Goal: Answer question/provide support: Share knowledge or assist other users

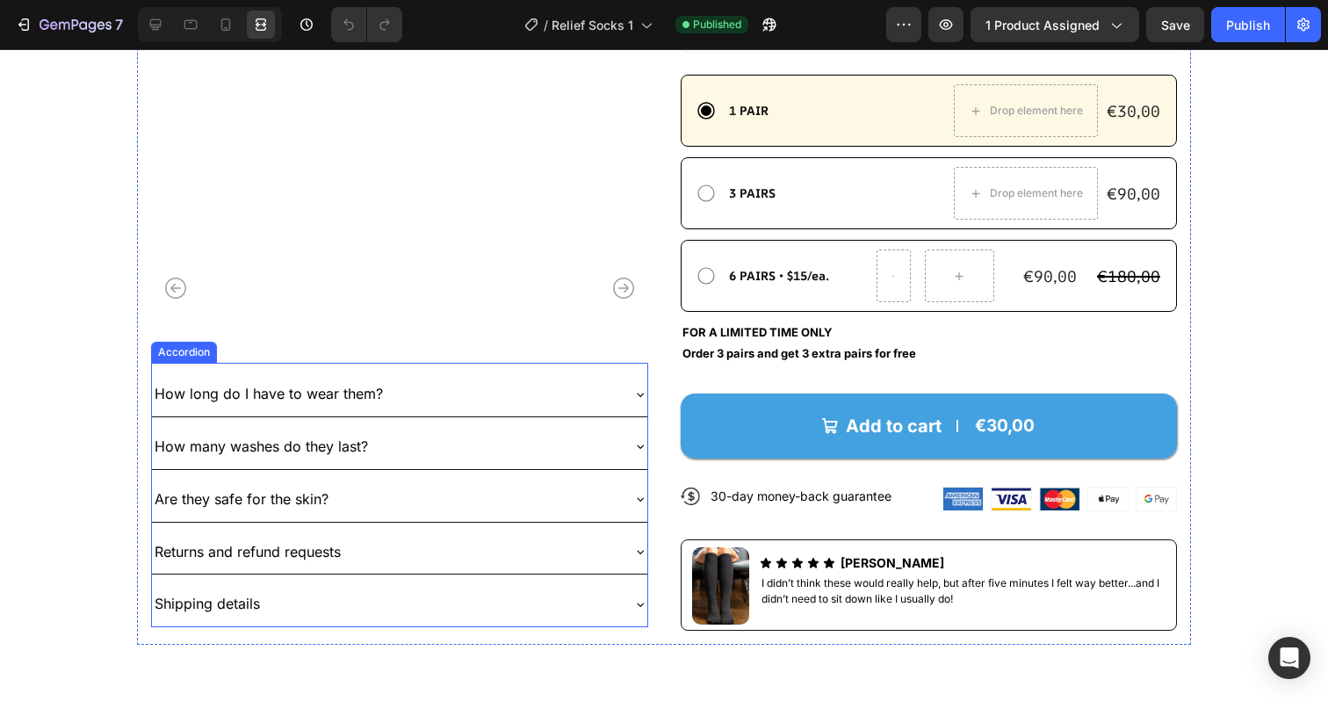
scroll to position [438, 0]
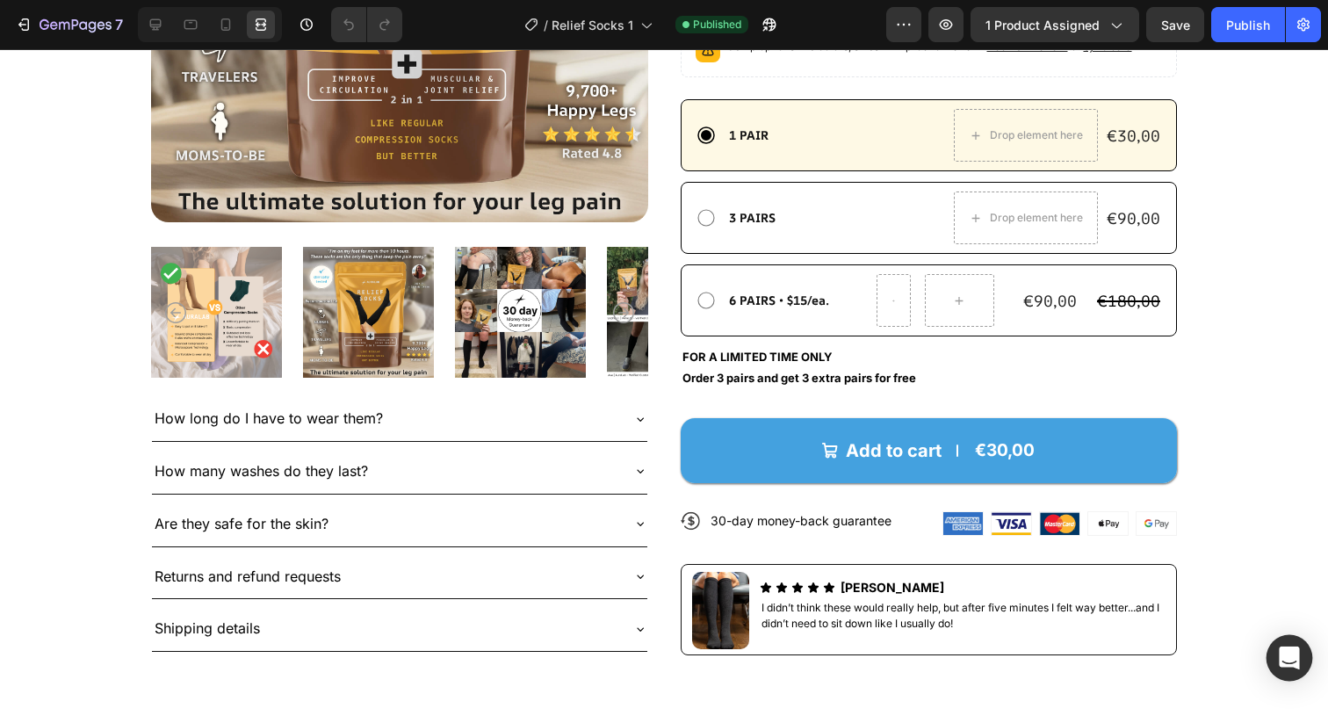
click at [1295, 650] on icon "Open Intercom Messenger" at bounding box center [1289, 658] width 20 height 23
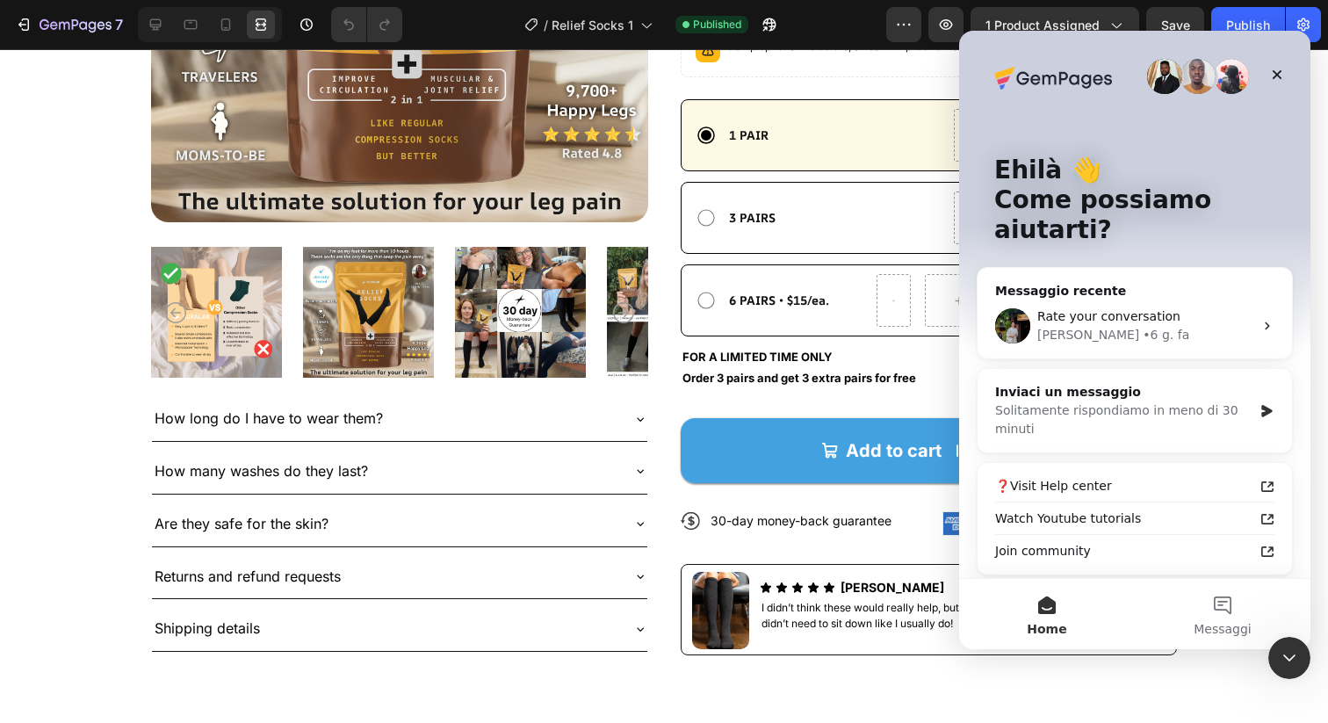
scroll to position [0, 0]
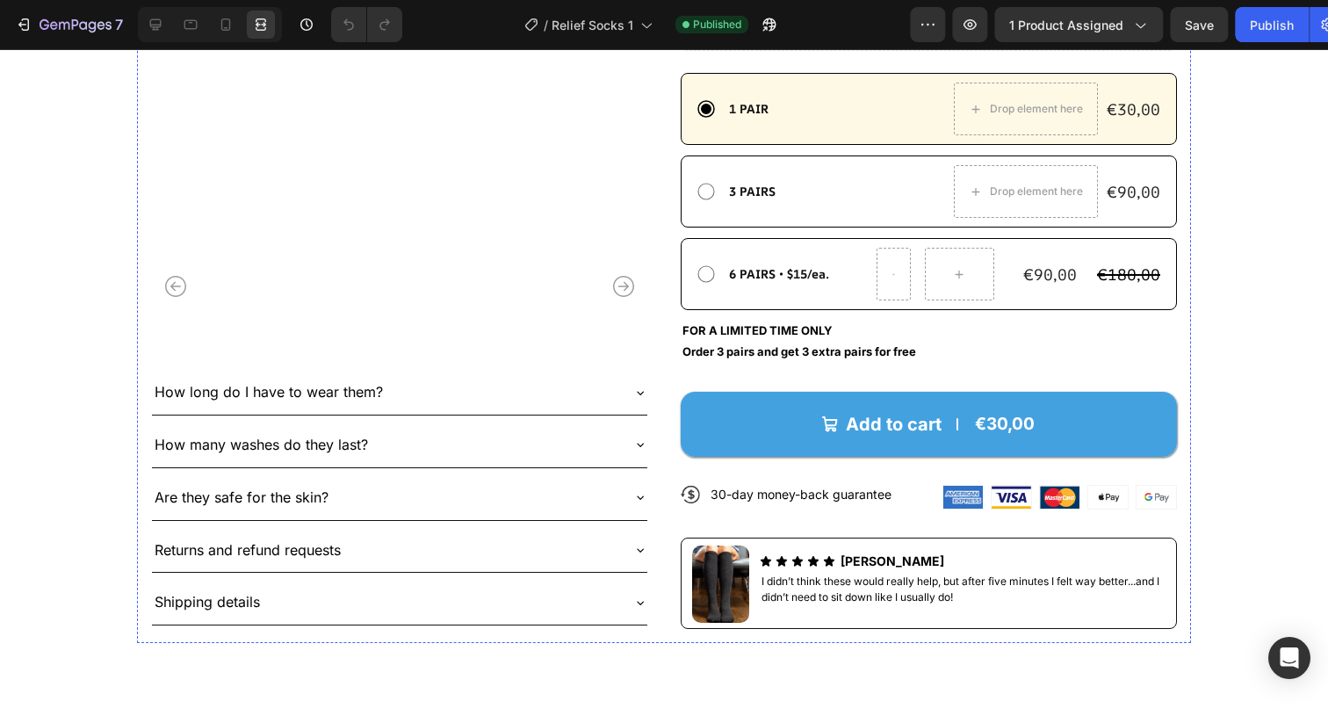
scroll to position [508, 0]
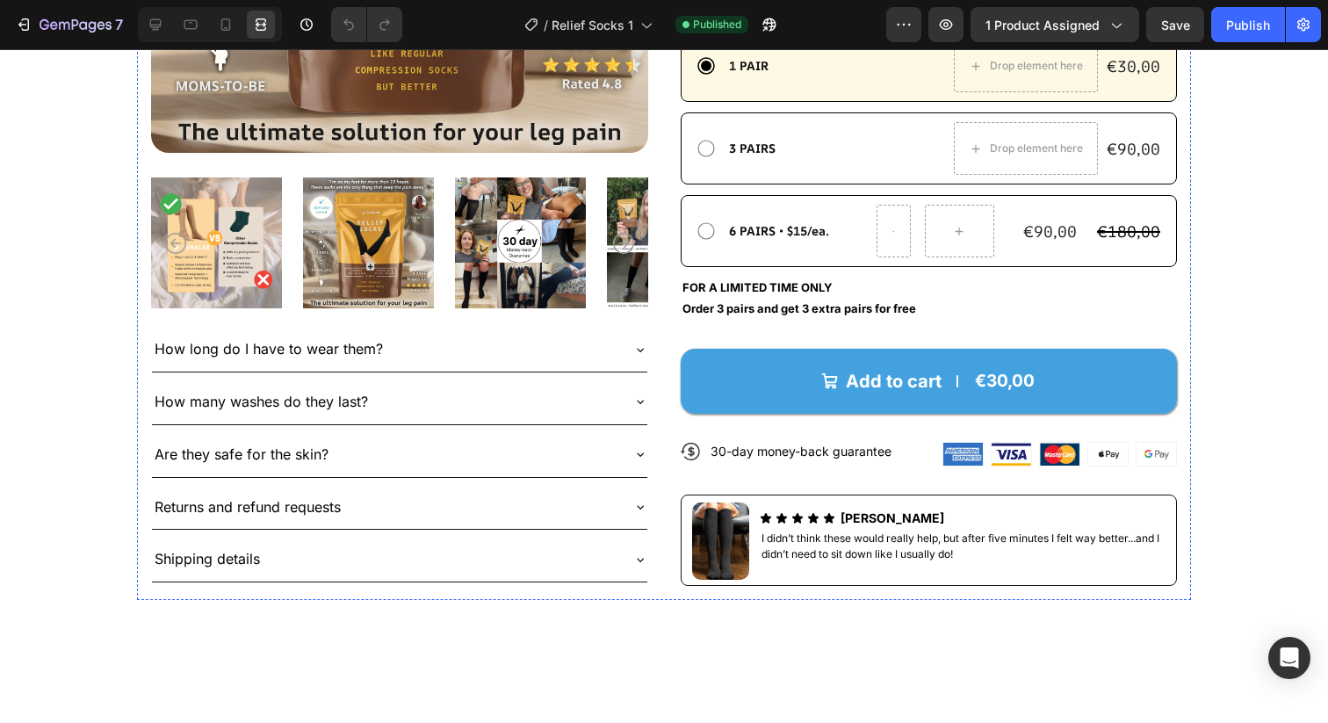
click at [156, 25] on icon at bounding box center [156, 25] width 18 height 18
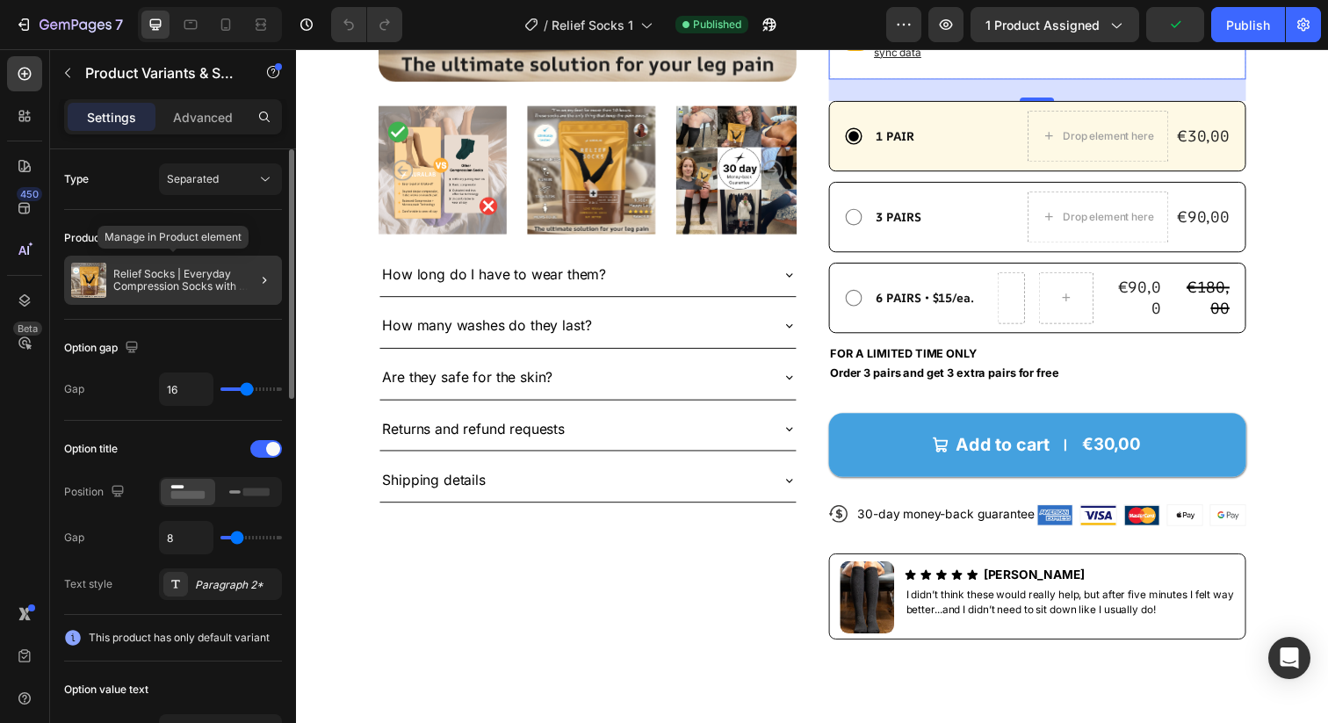
click at [206, 275] on p "Relief Socks | Everyday Compression Socks with Continuous Relief Technology™" at bounding box center [194, 280] width 162 height 25
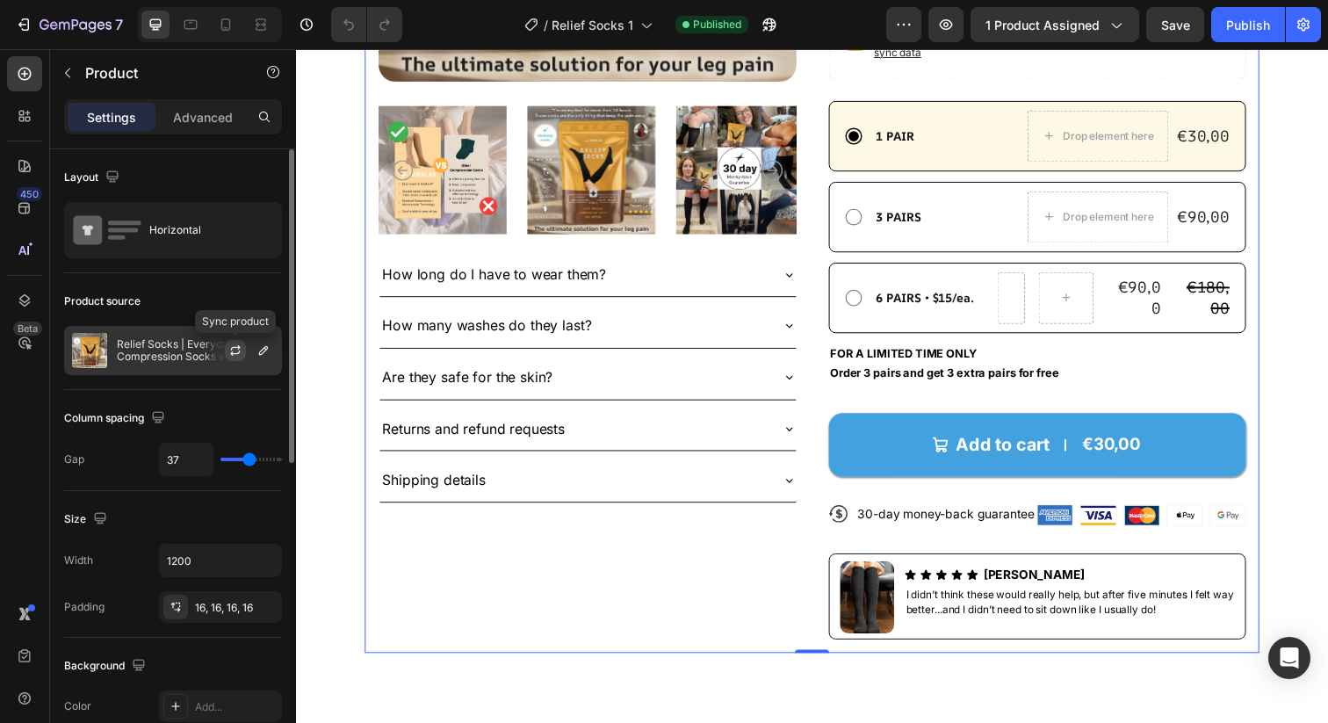
click at [229, 352] on icon "button" at bounding box center [235, 351] width 14 height 14
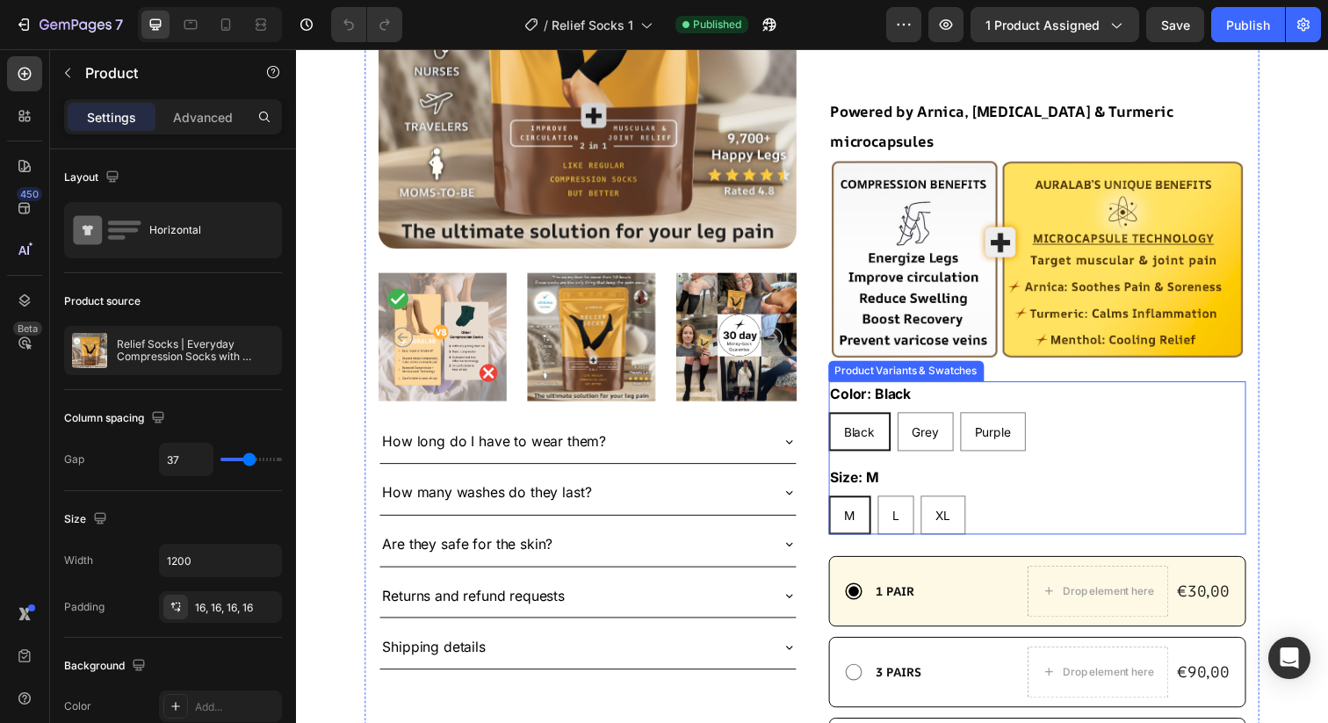
click at [1073, 420] on div "Black Black Black Grey Grey Grey Purple Purple Purple" at bounding box center [1053, 440] width 427 height 40
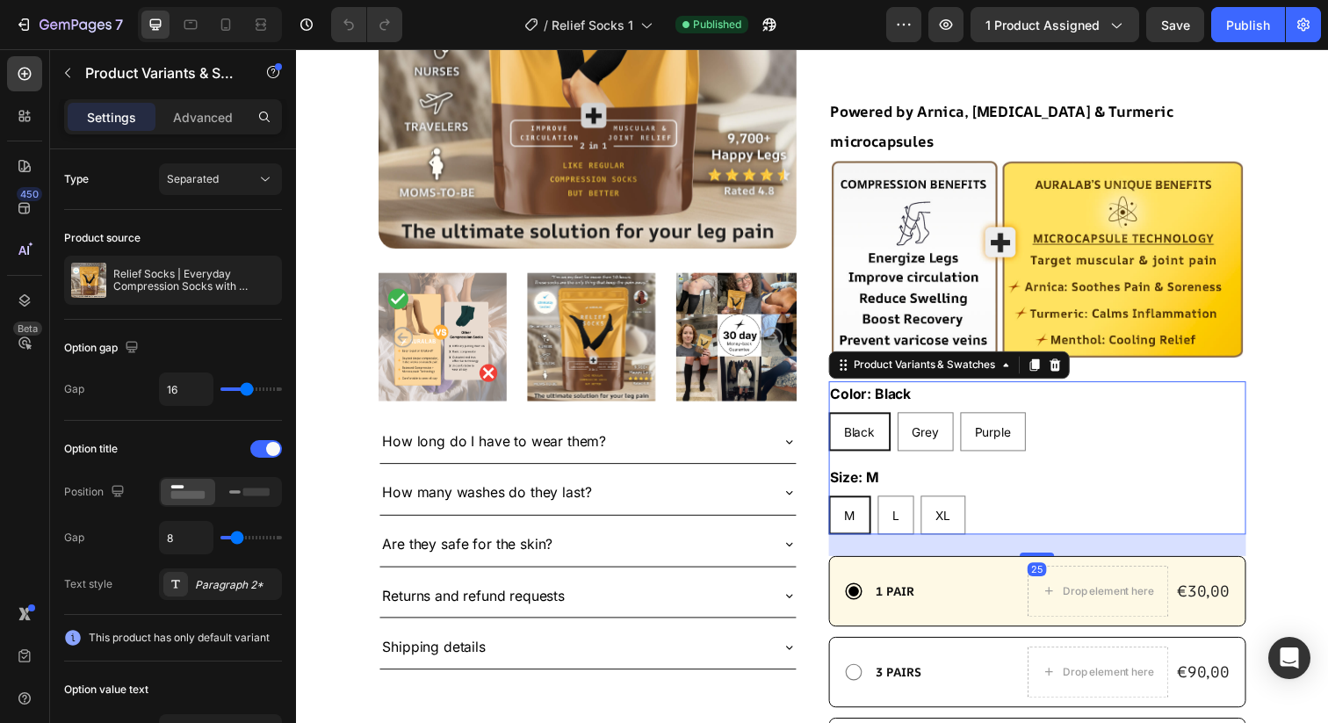
click at [1071, 420] on div "Black Black Black Grey Grey Grey Purple Purple Purple" at bounding box center [1053, 440] width 427 height 40
click at [64, 71] on icon "button" at bounding box center [68, 73] width 14 height 14
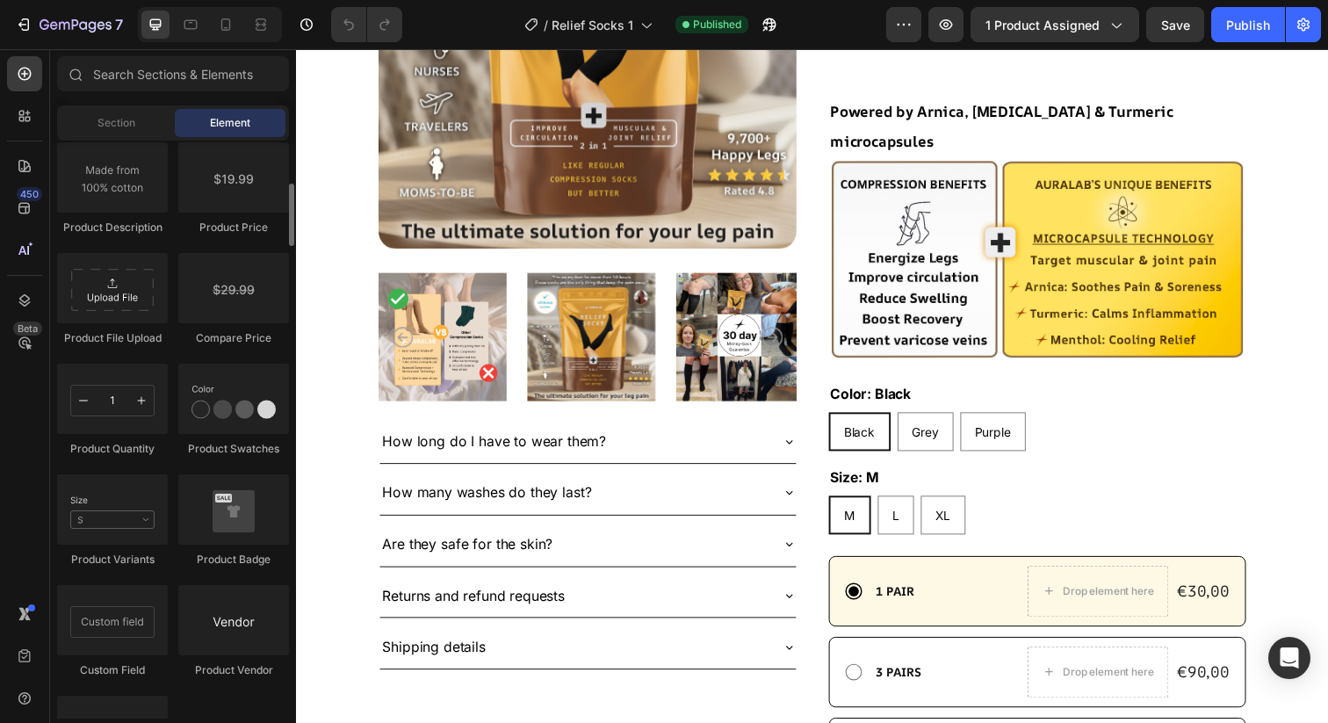
scroll to position [2971, 0]
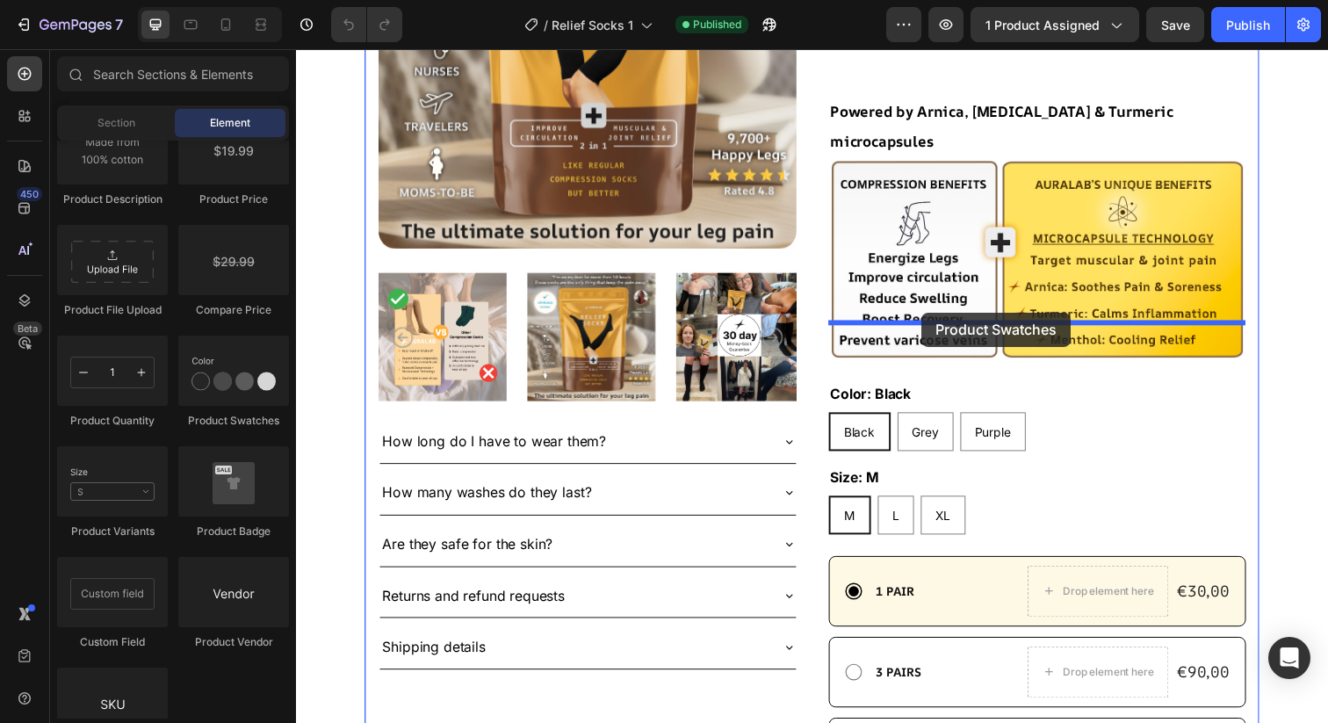
drag, startPoint x: 510, startPoint y: 438, endPoint x: 935, endPoint y: 318, distance: 441.7
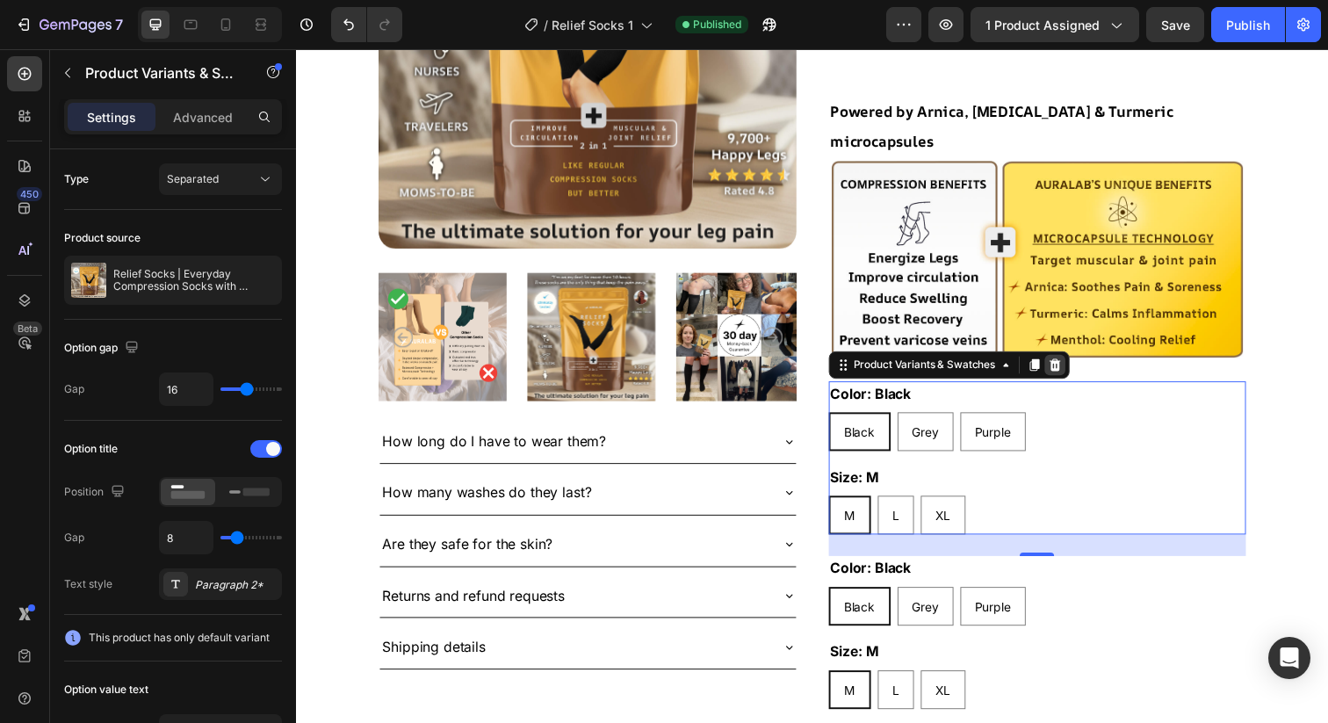
click at [1077, 365] on icon at bounding box center [1071, 372] width 14 height 14
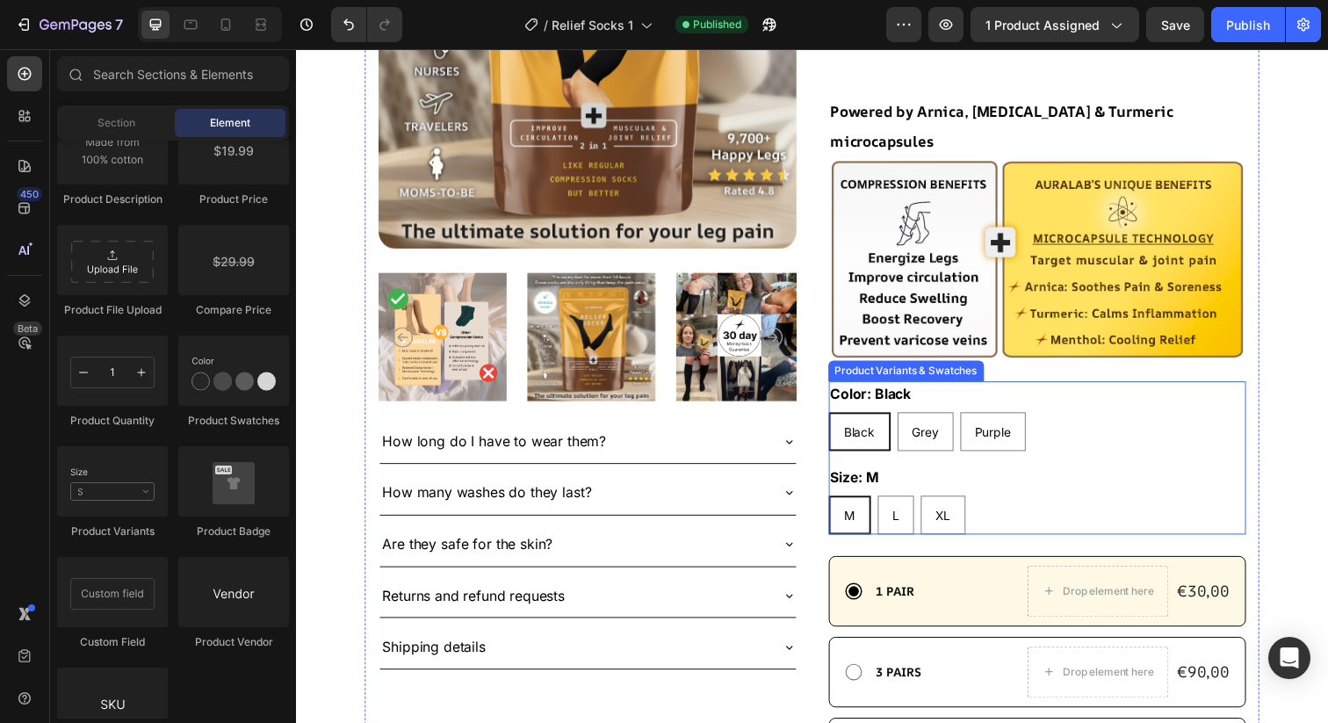
click at [1069, 388] on div "Color: Black Black Black Black Grey Grey Grey Purple Purple Purple" at bounding box center [1053, 423] width 427 height 71
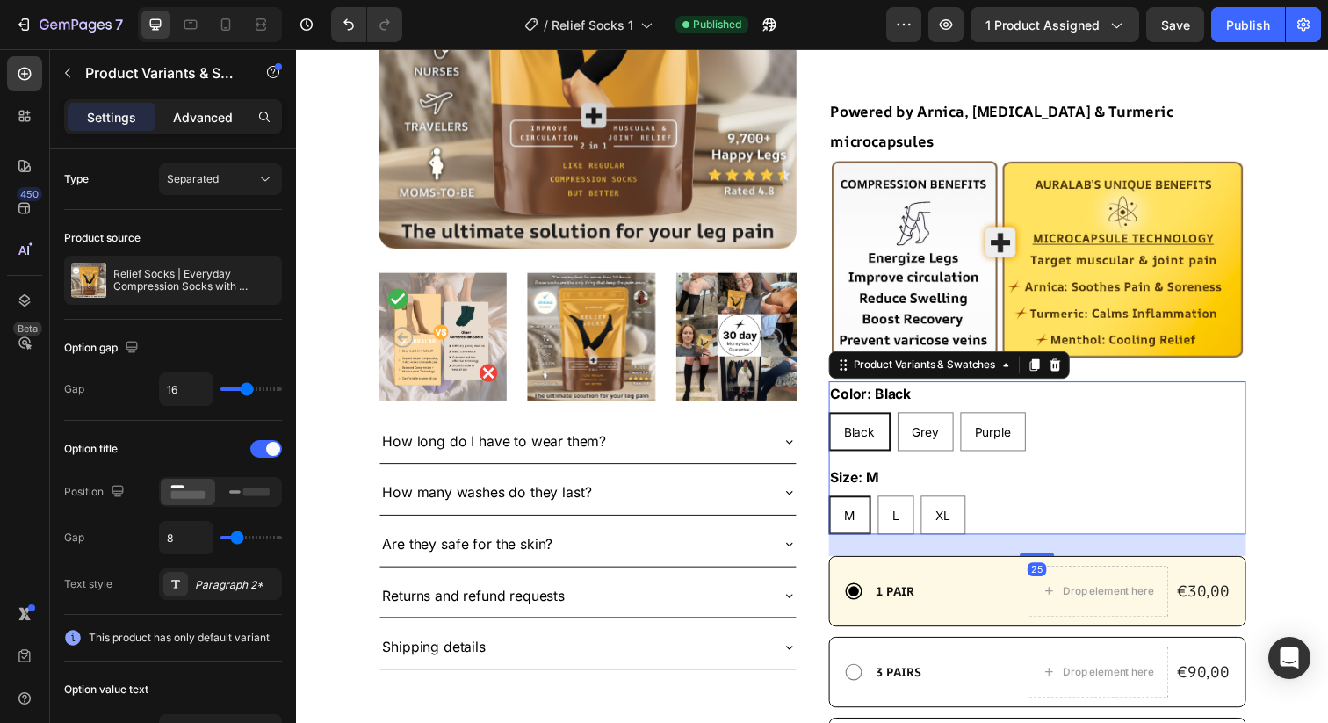
click at [209, 116] on p "Advanced" at bounding box center [203, 117] width 60 height 18
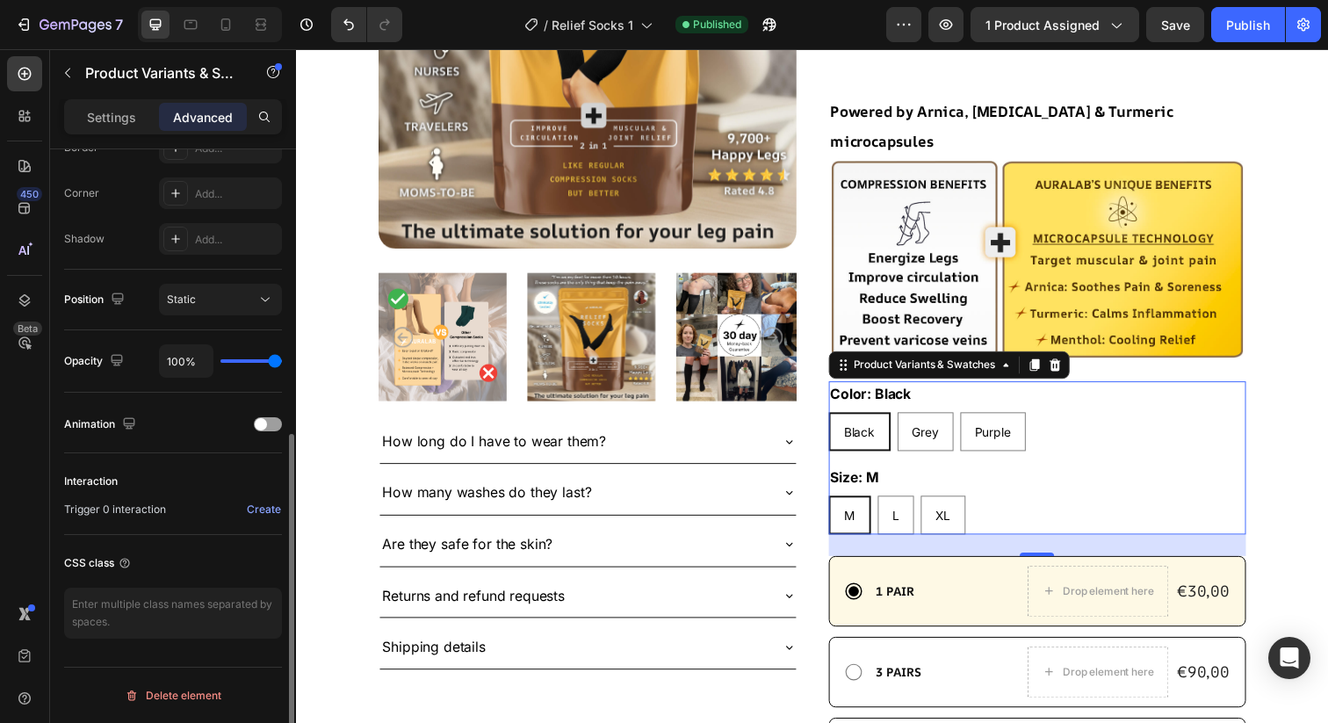
scroll to position [0, 0]
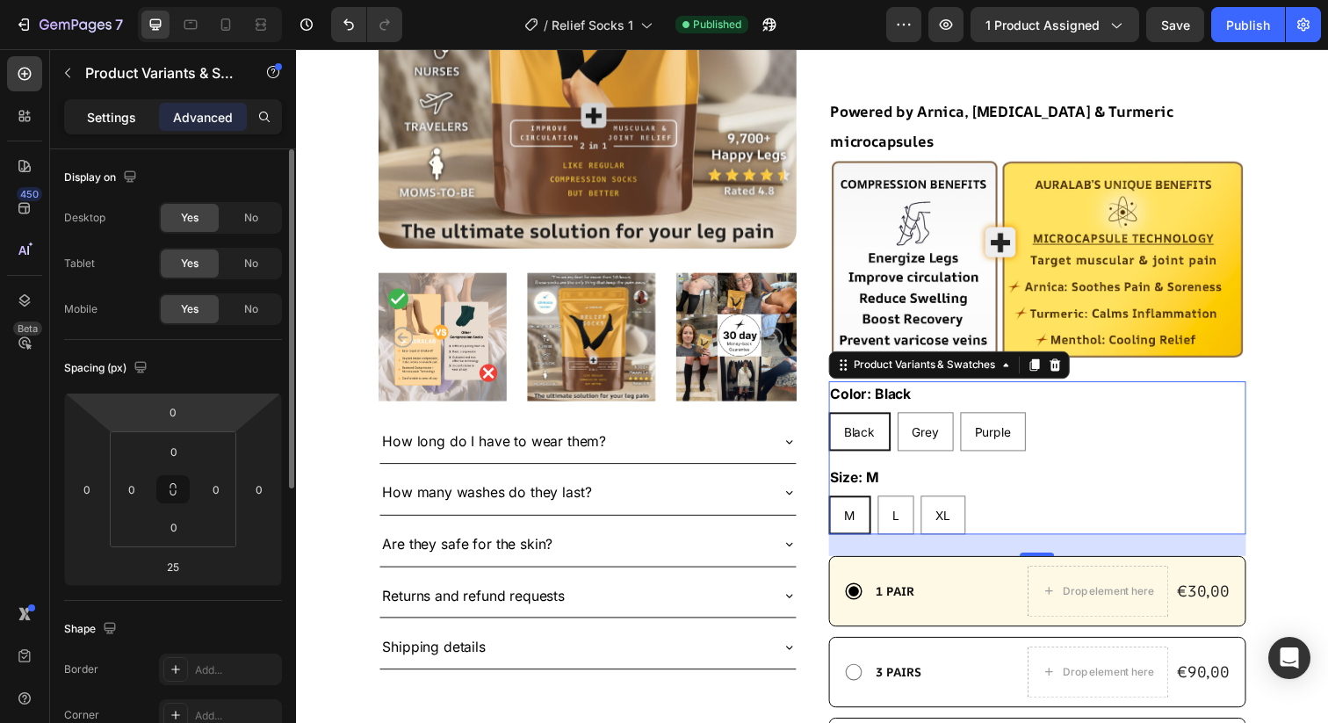
click at [114, 104] on div "Settings" at bounding box center [112, 117] width 88 height 28
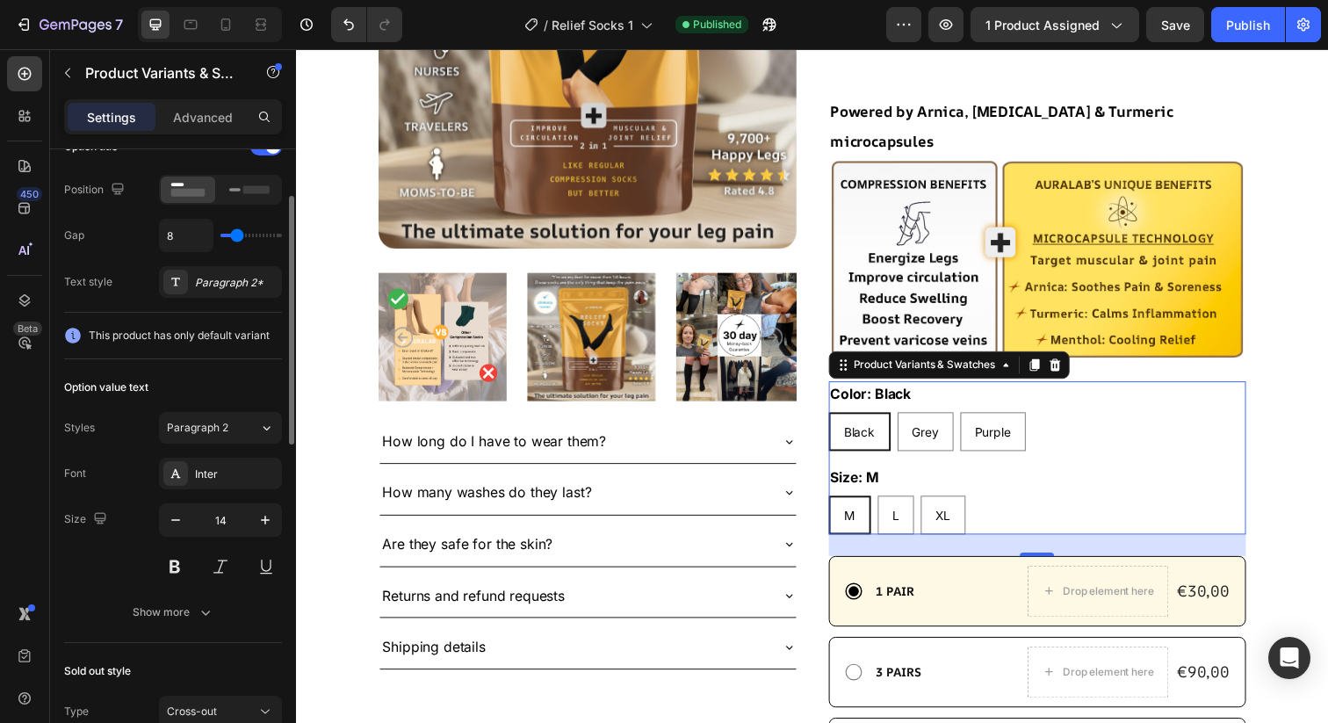
scroll to position [487, 0]
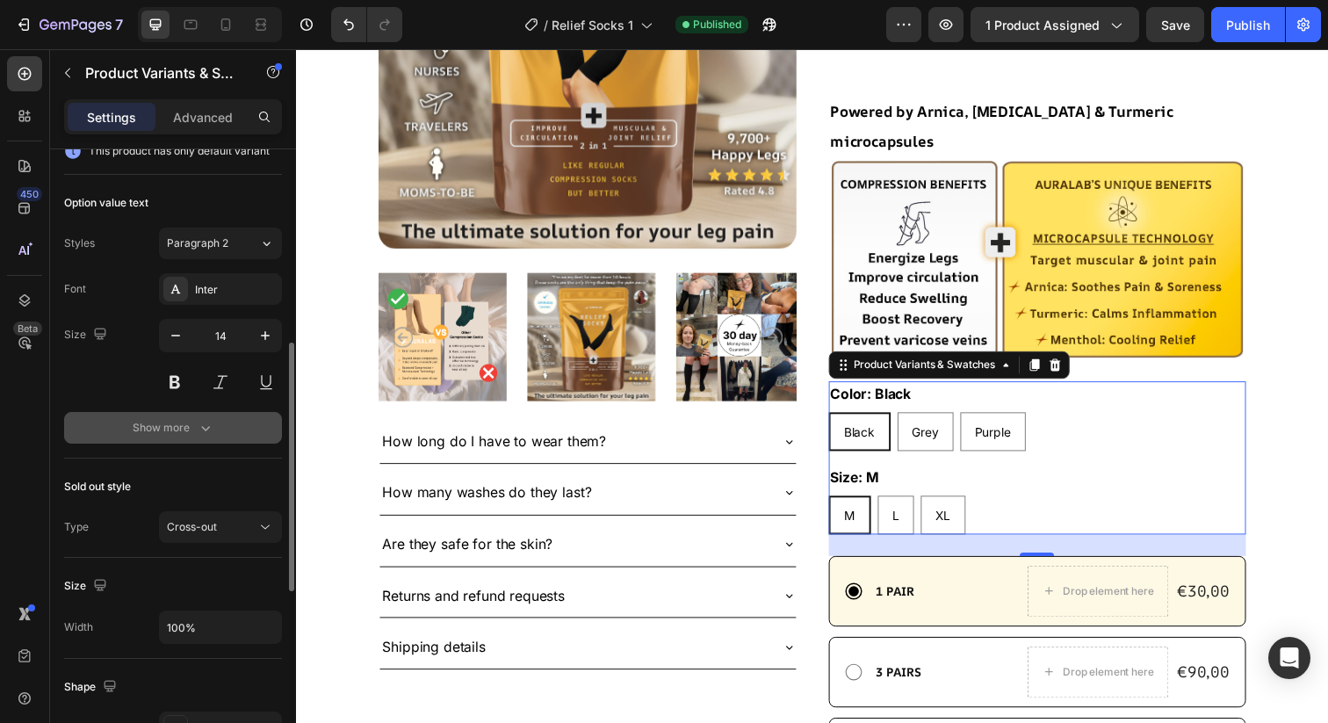
click at [148, 427] on div "Show more" at bounding box center [174, 428] width 82 height 18
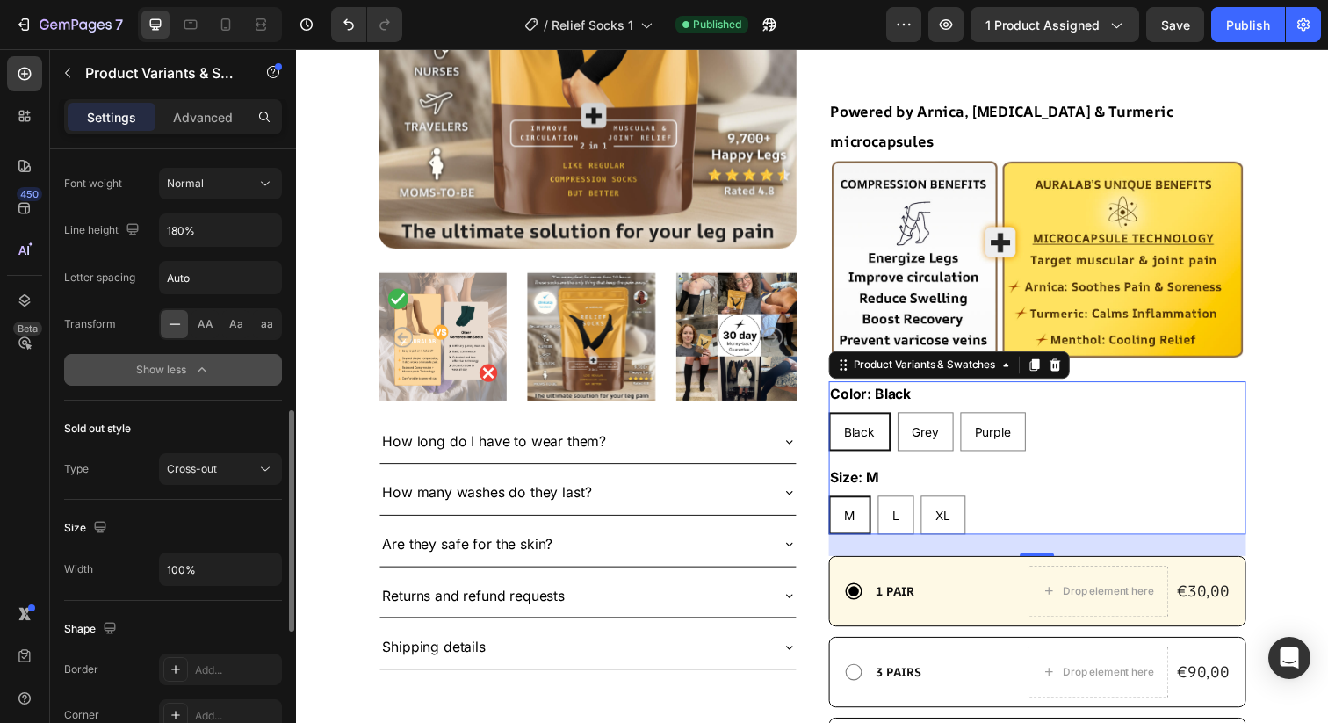
scroll to position [883, 0]
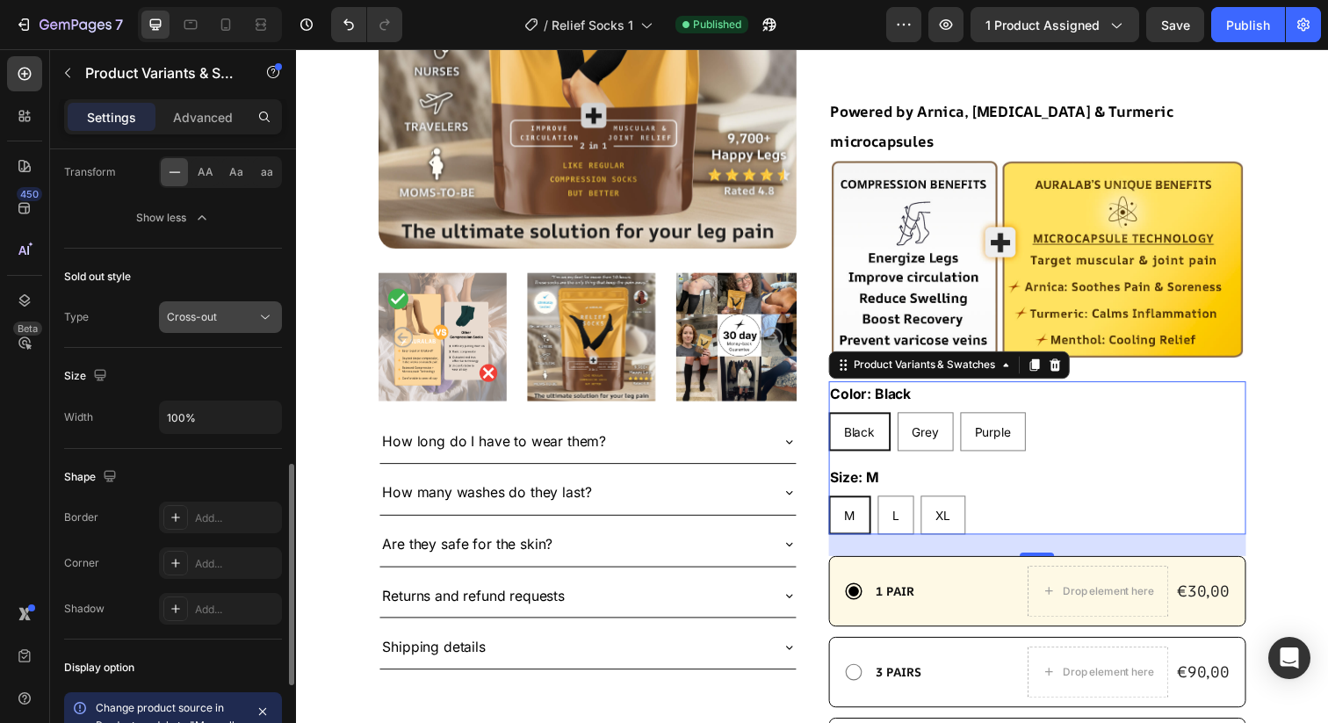
click at [189, 329] on button "Cross-out" at bounding box center [220, 317] width 123 height 32
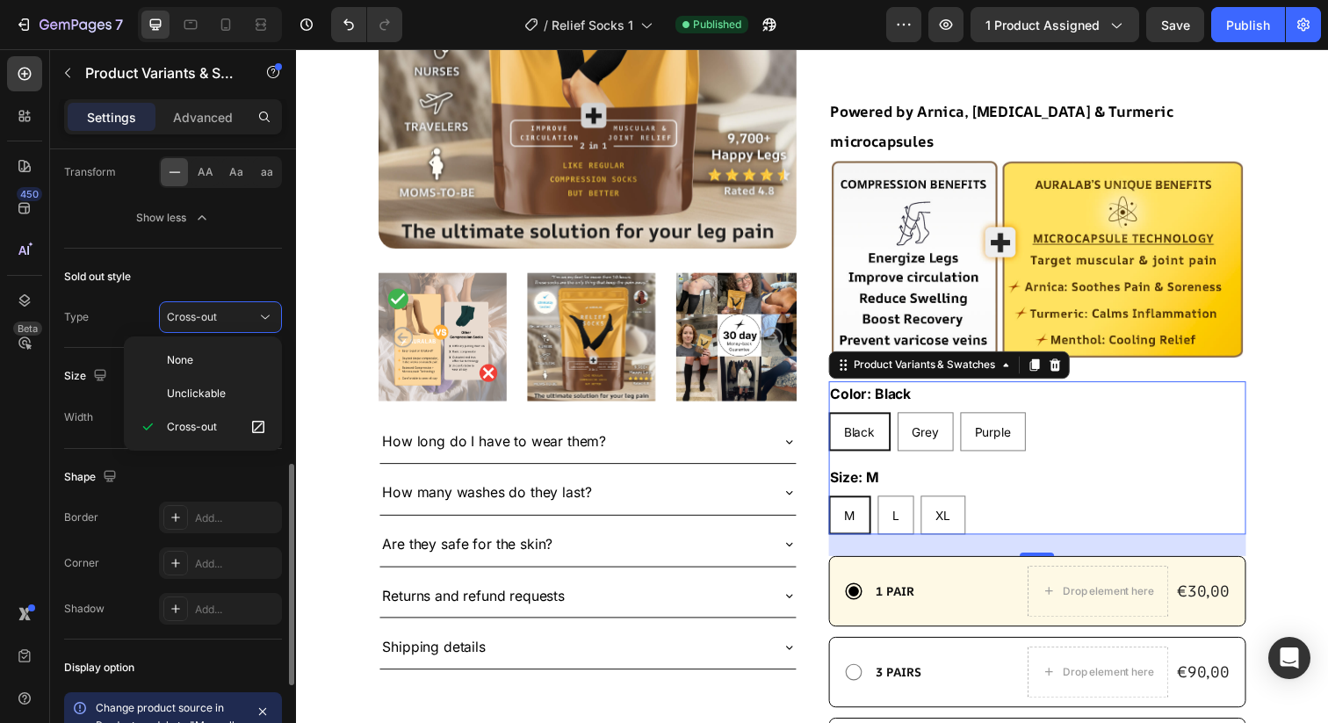
click at [127, 325] on div "Type Cross-out" at bounding box center [173, 317] width 218 height 32
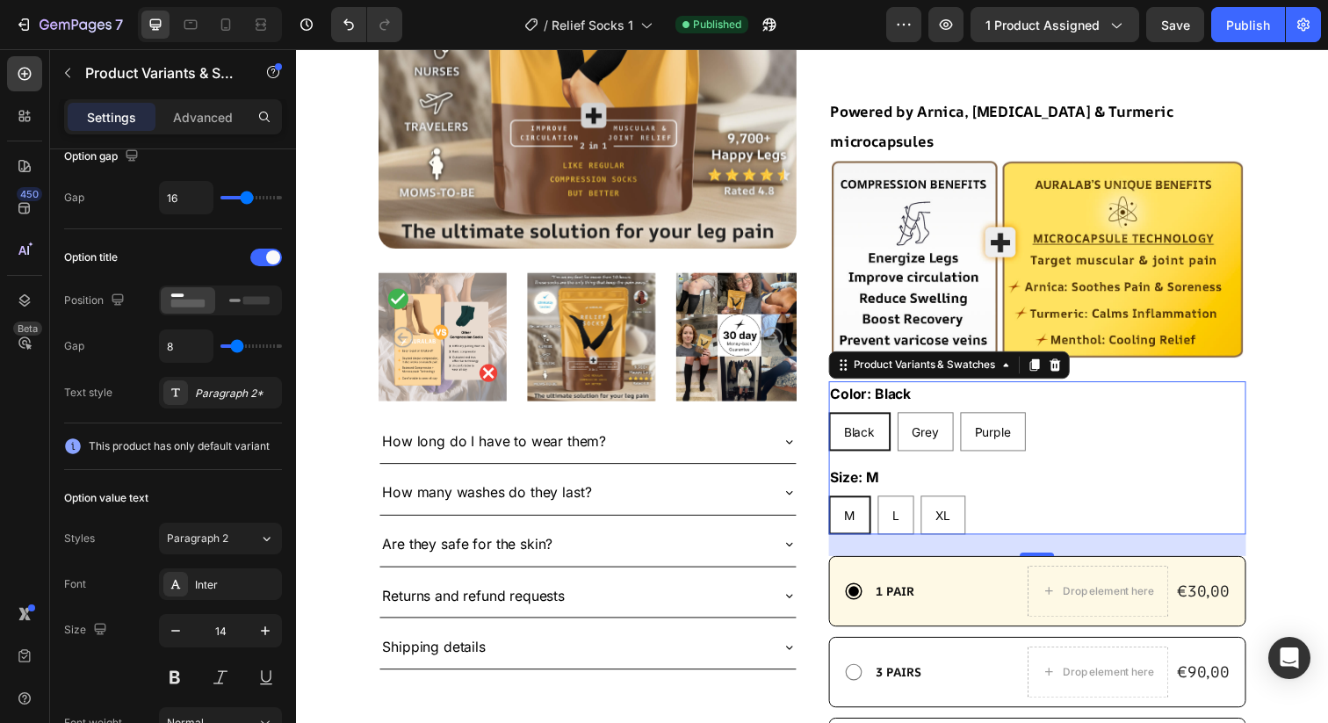
scroll to position [0, 0]
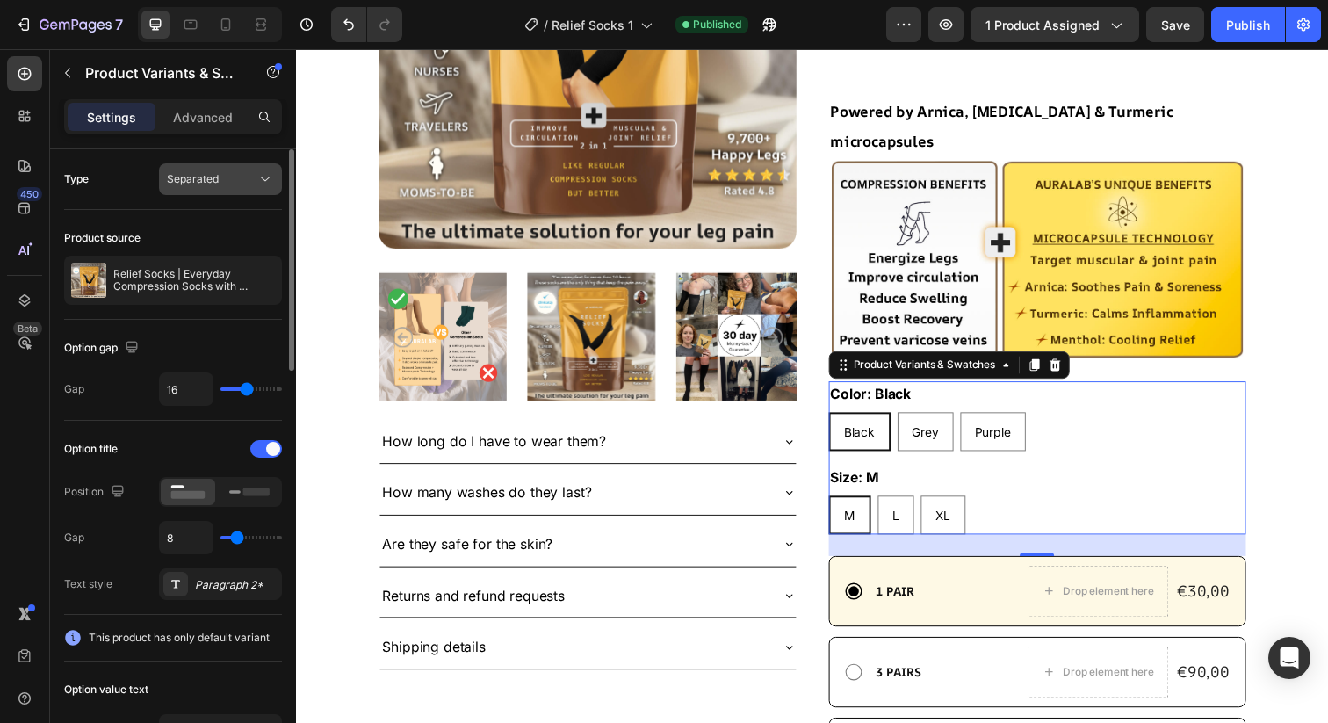
click at [227, 181] on div "Separated" at bounding box center [212, 179] width 90 height 16
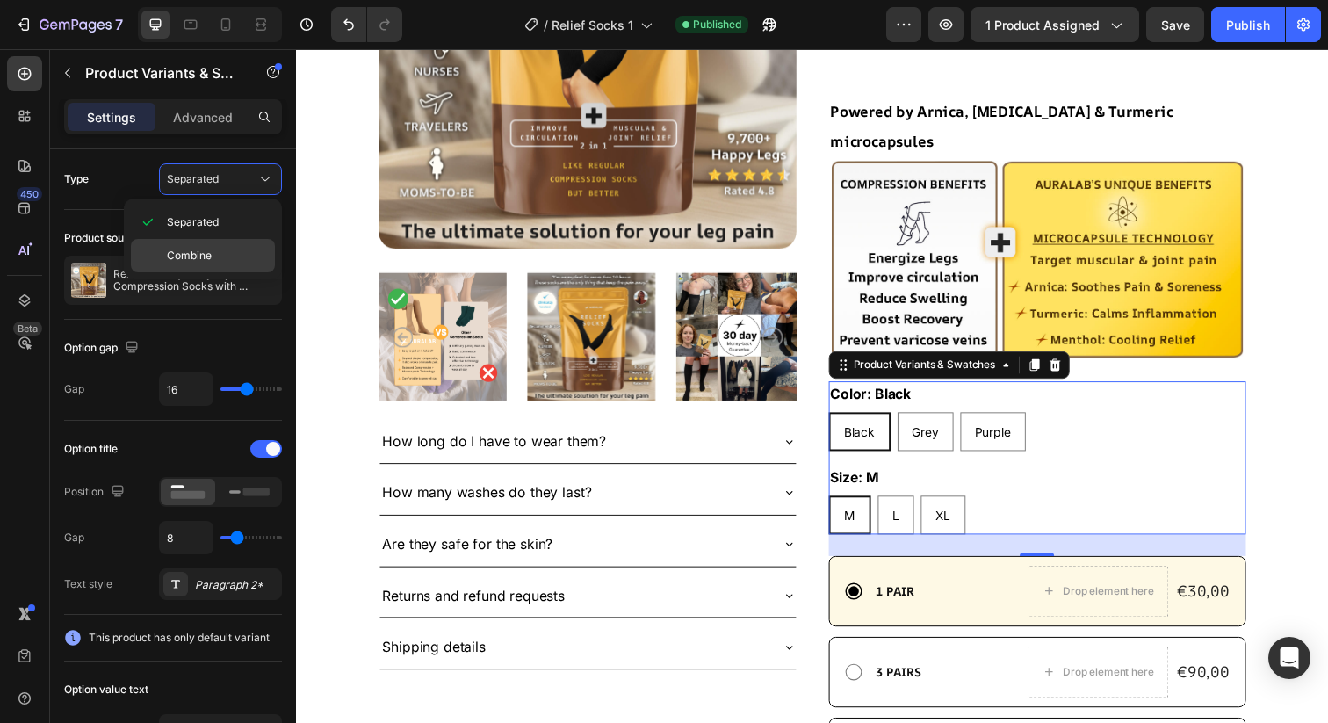
click at [229, 258] on p "Combine" at bounding box center [217, 256] width 100 height 16
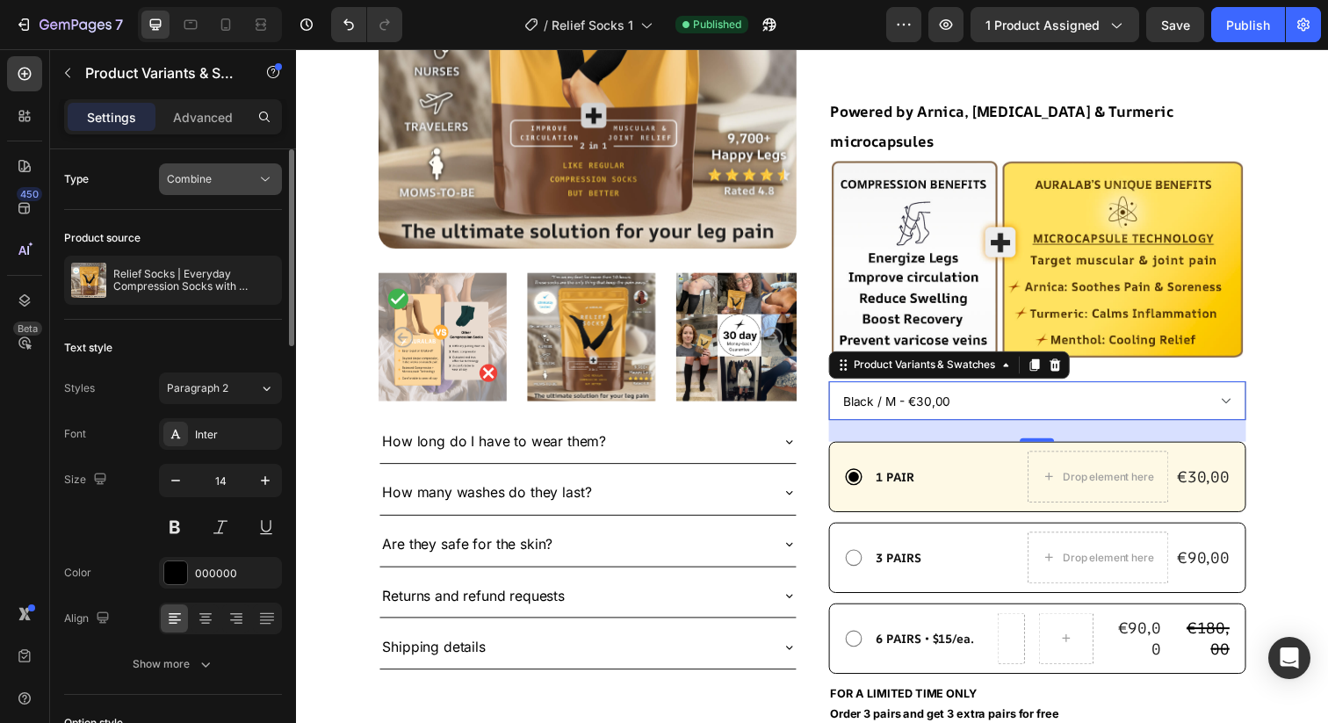
click at [233, 184] on div "Combine" at bounding box center [212, 179] width 90 height 16
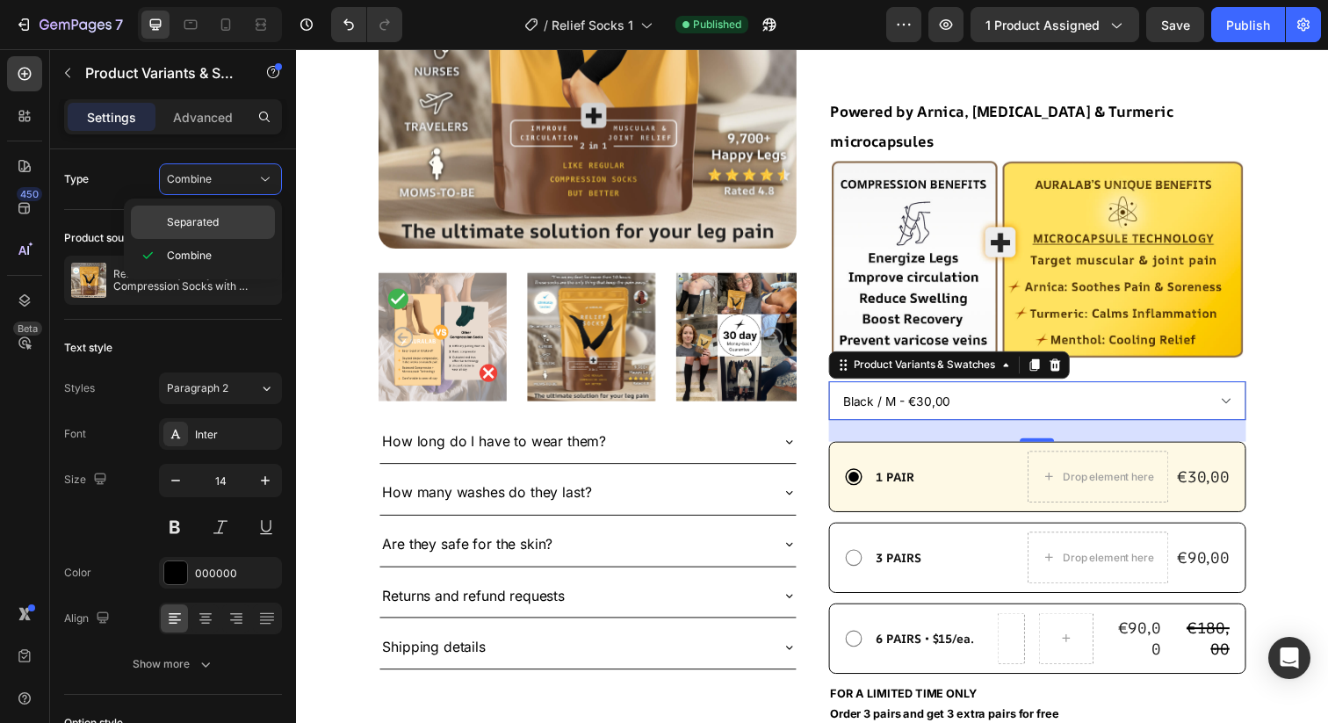
click at [230, 231] on div "Separated" at bounding box center [203, 222] width 144 height 33
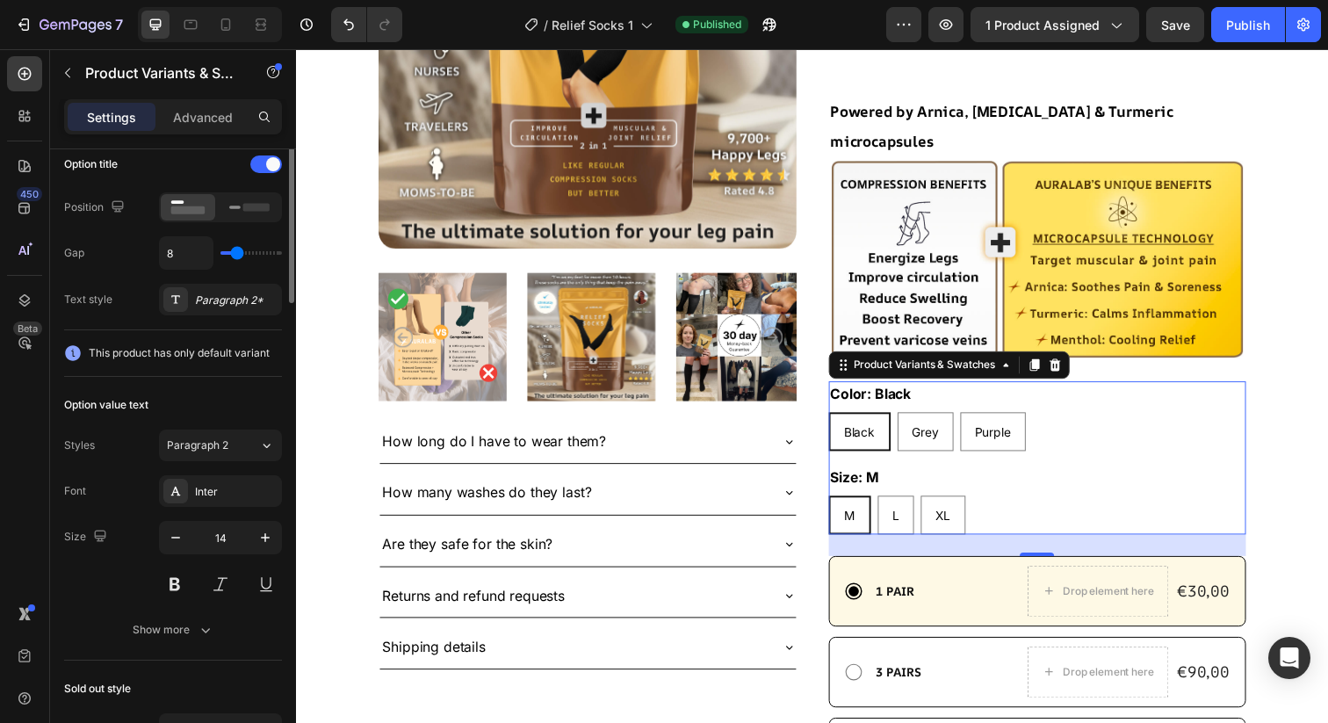
scroll to position [331, 0]
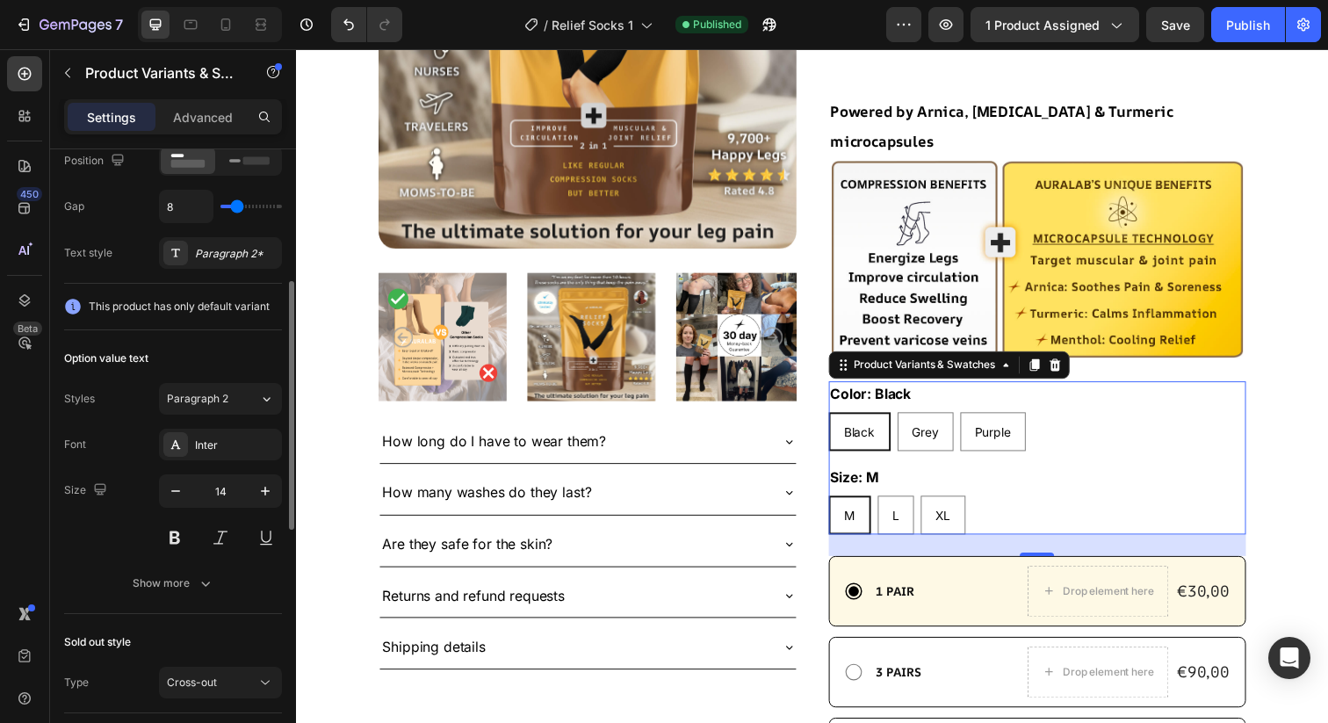
click at [70, 307] on icon at bounding box center [73, 307] width 16 height 16
click at [200, 584] on icon "button" at bounding box center [206, 584] width 18 height 18
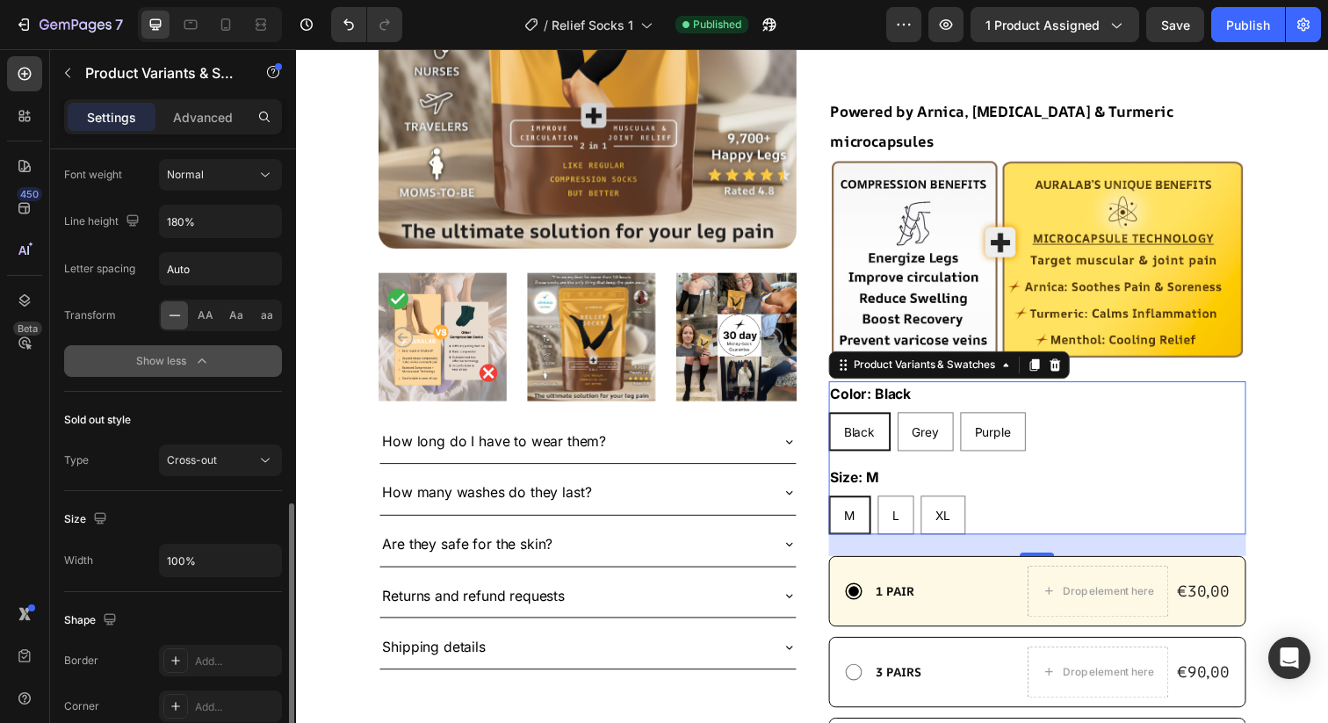
scroll to position [806, 0]
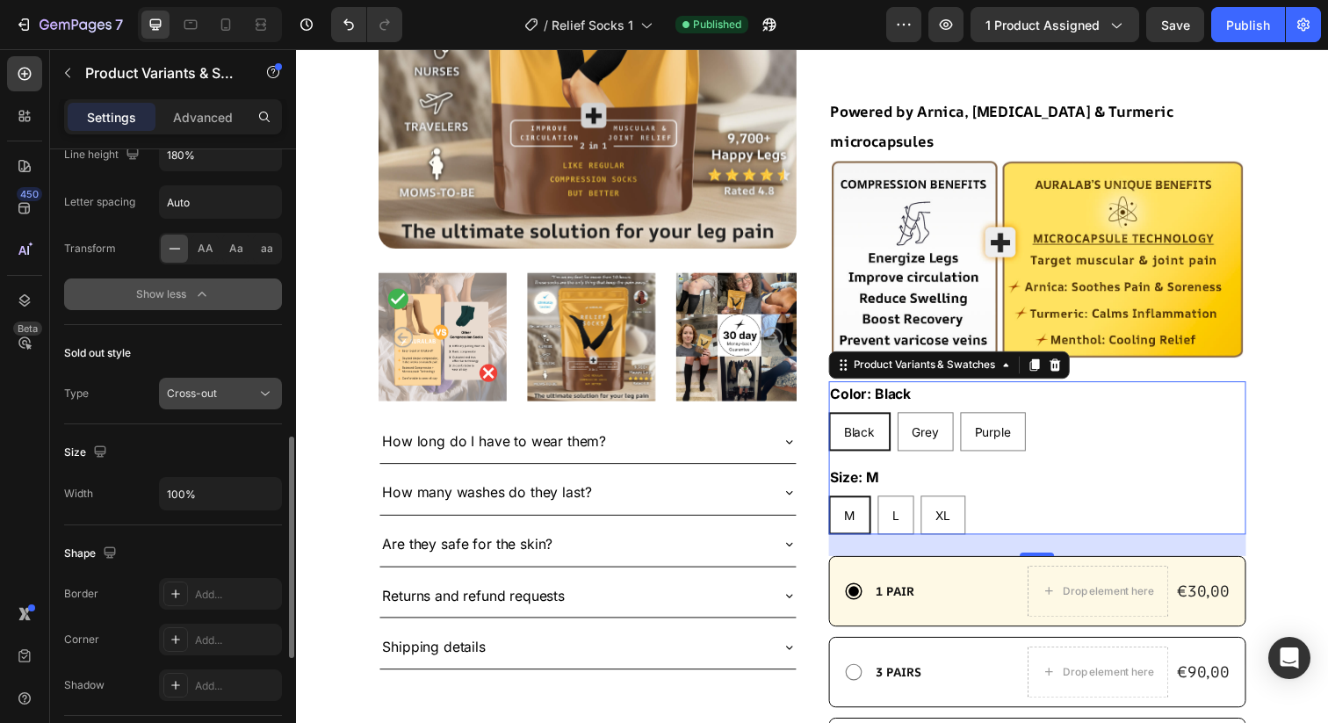
click at [192, 388] on span "Cross-out" at bounding box center [192, 393] width 50 height 13
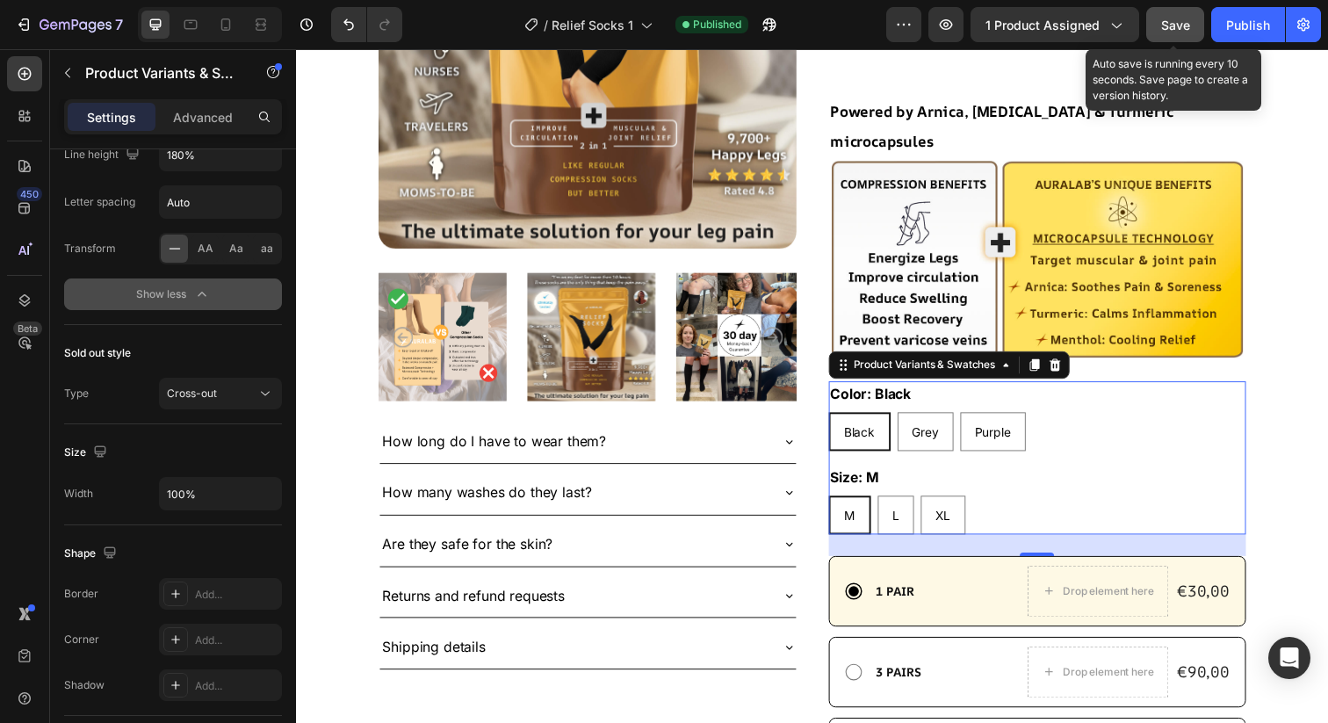
click at [1190, 24] on button "Save" at bounding box center [1175, 24] width 58 height 35
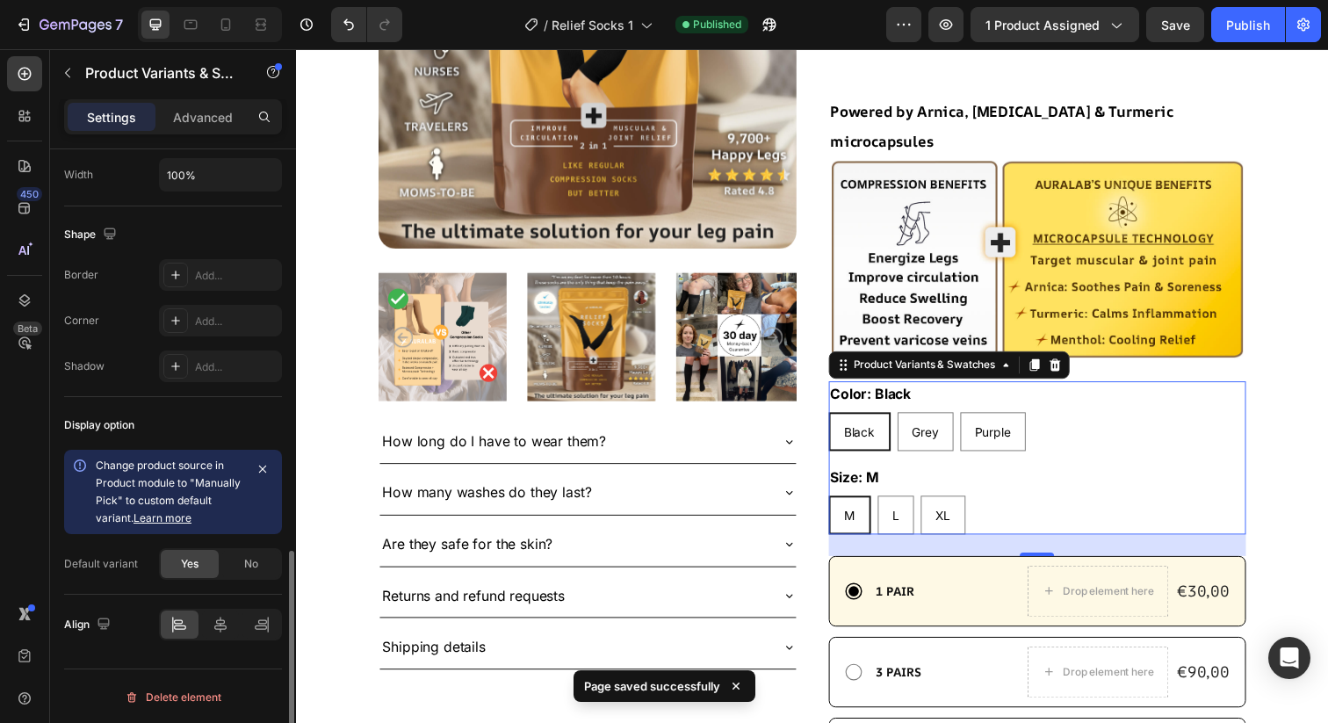
scroll to position [1127, 0]
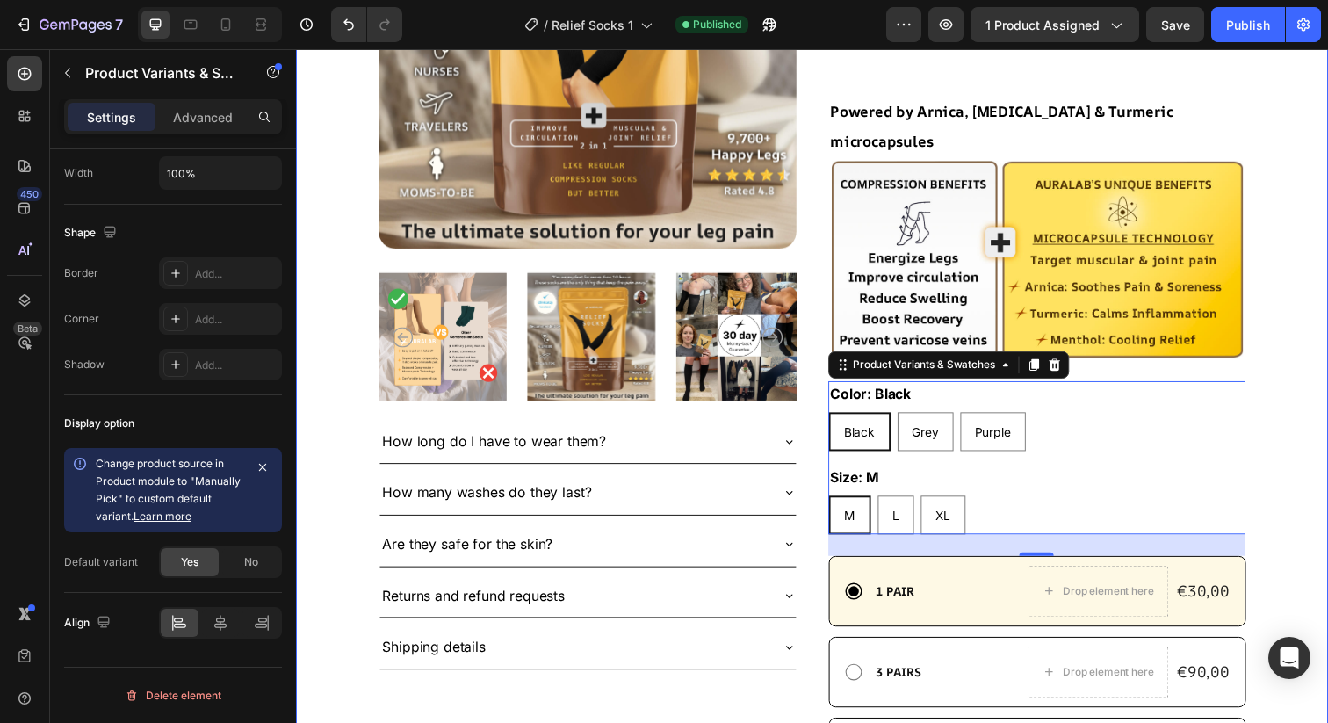
click at [1311, 389] on div ""Compression socks that don’t just stop at circulation but also kill muscle and…" at bounding box center [823, 483] width 1054 height 1471
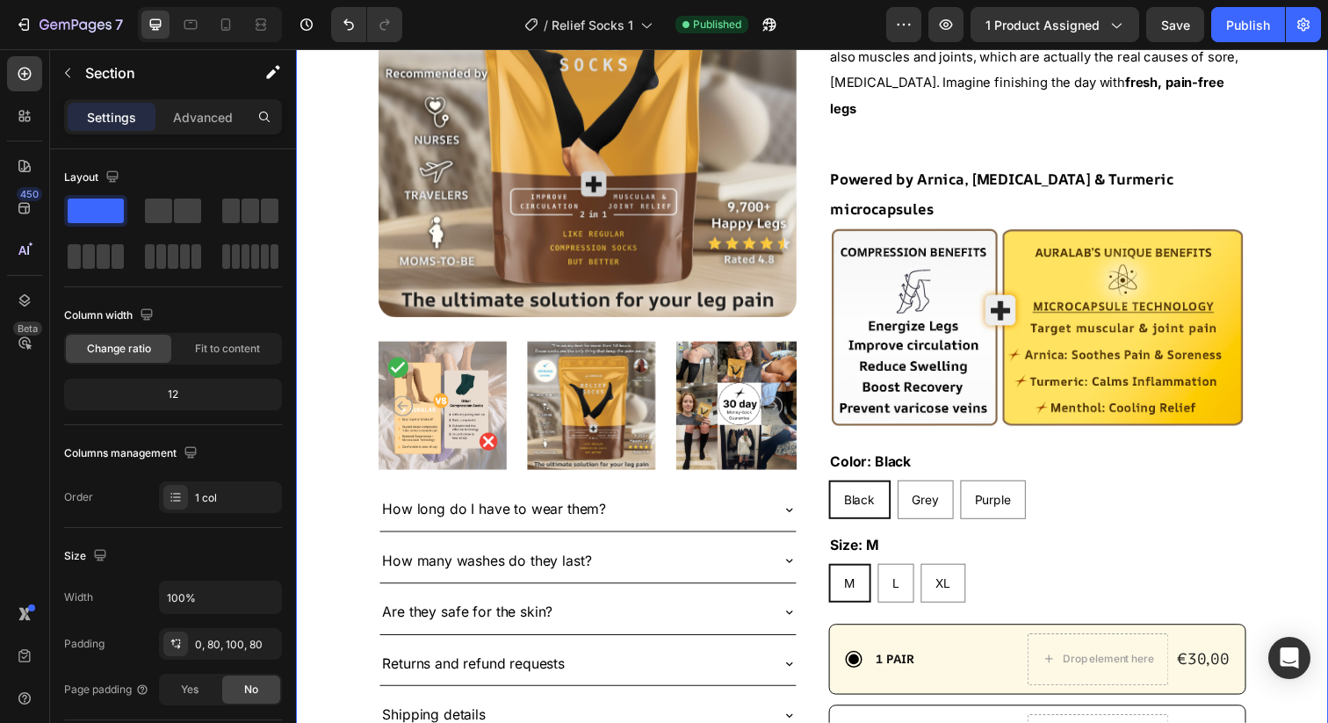
scroll to position [439, 0]
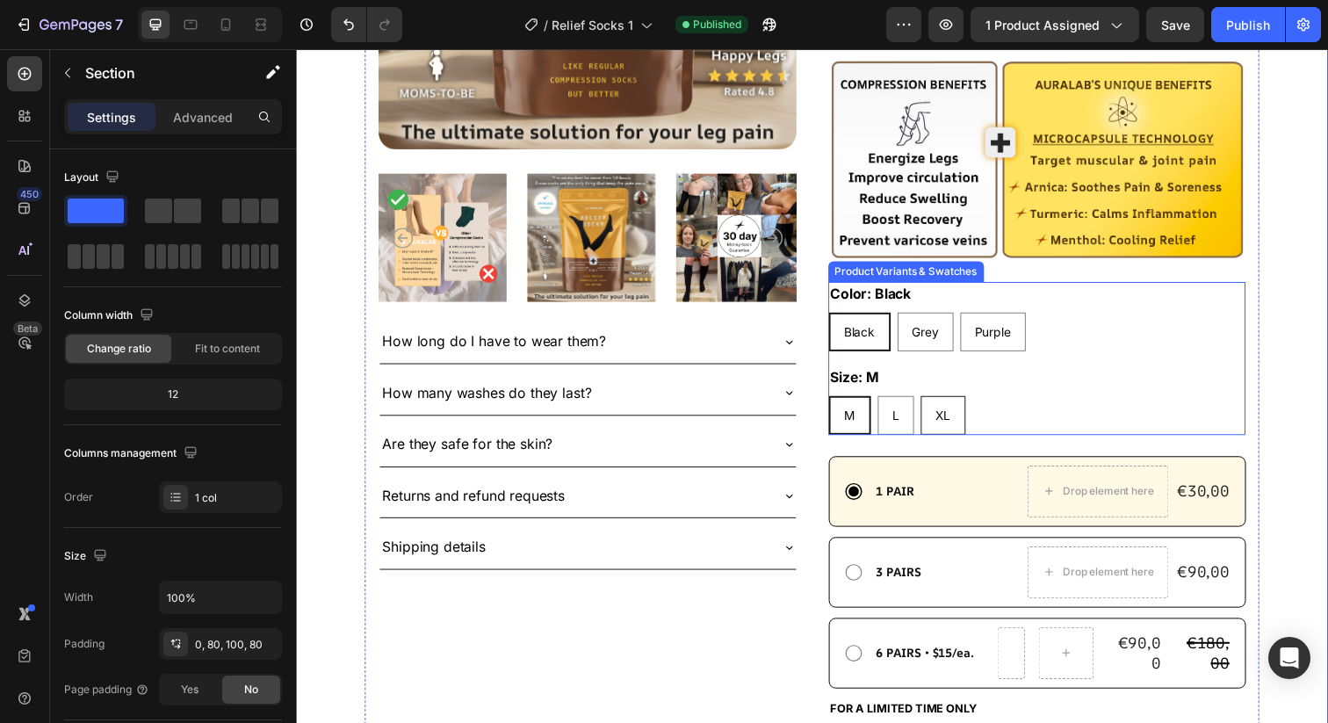
click at [969, 405] on div "XL" at bounding box center [957, 423] width 44 height 36
click at [934, 402] on input "XL XL XL" at bounding box center [933, 402] width 1 height 1
radio input "true"
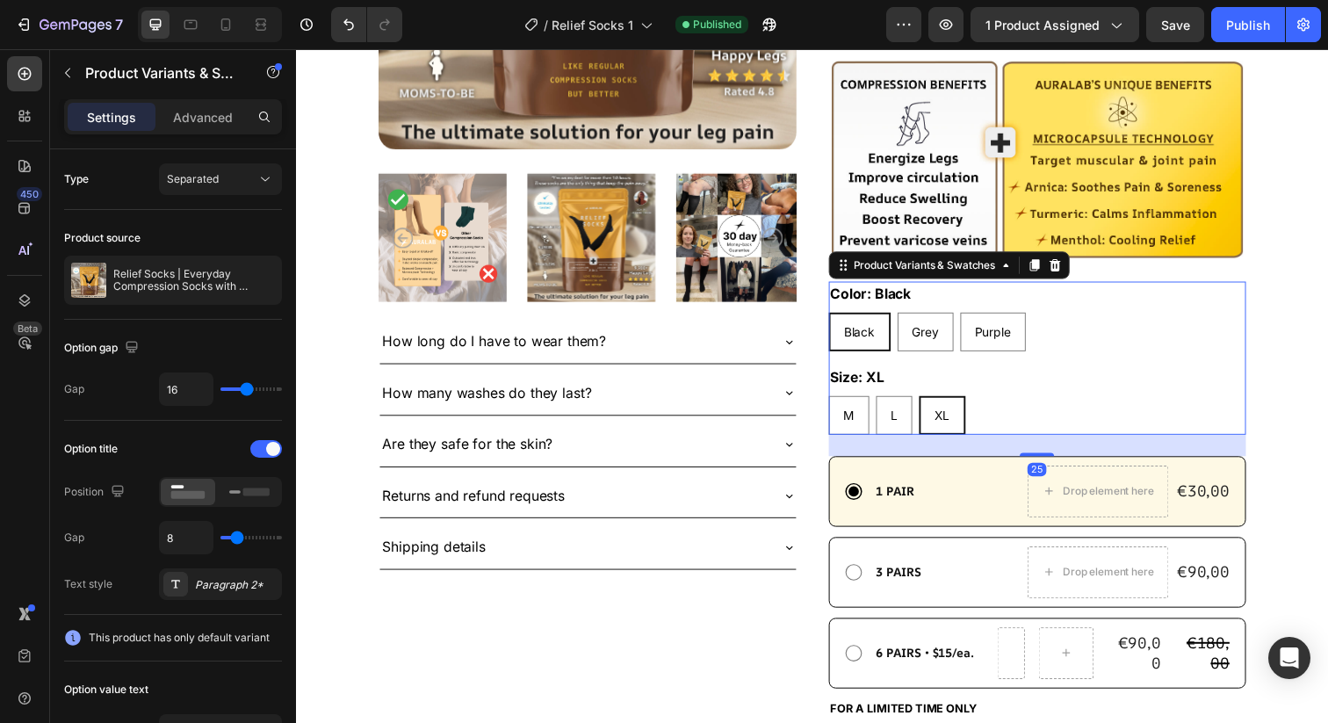
click at [1036, 403] on div "M M M L L L XL XL XL" at bounding box center [1053, 423] width 427 height 40
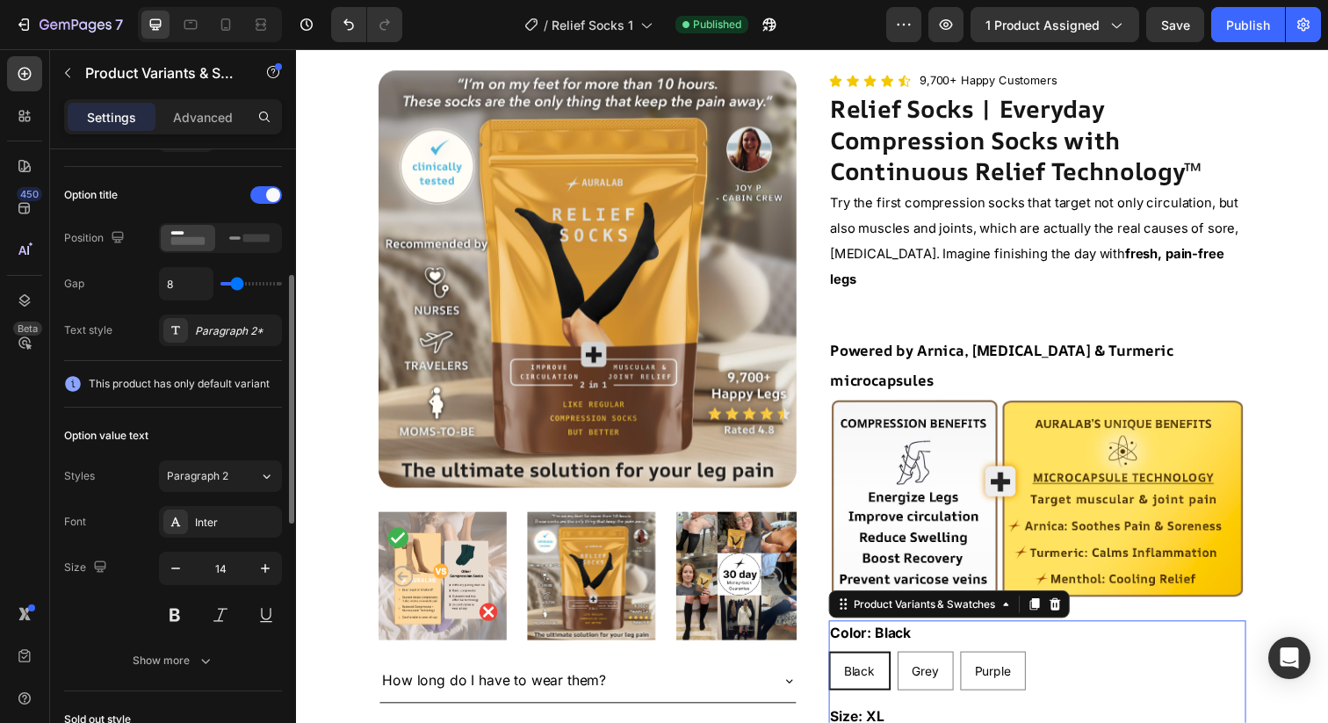
scroll to position [352, 0]
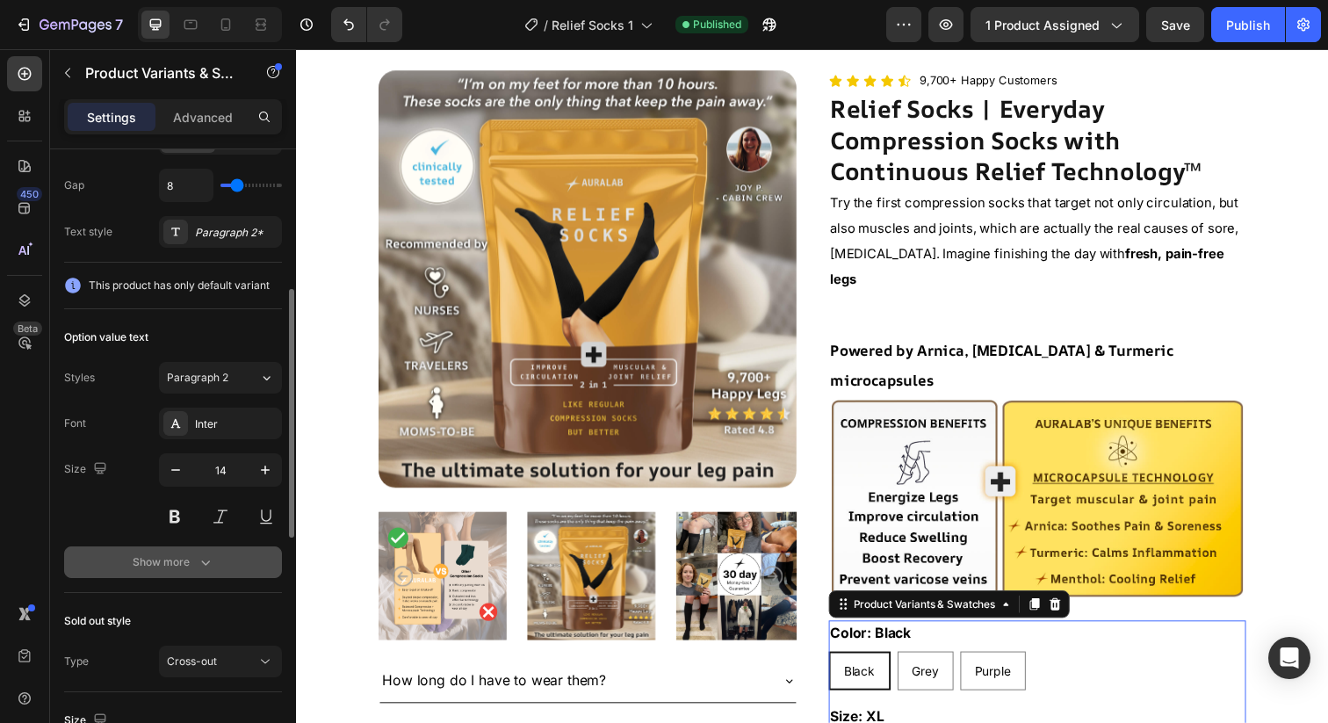
click at [190, 561] on div "Show more" at bounding box center [174, 562] width 82 height 18
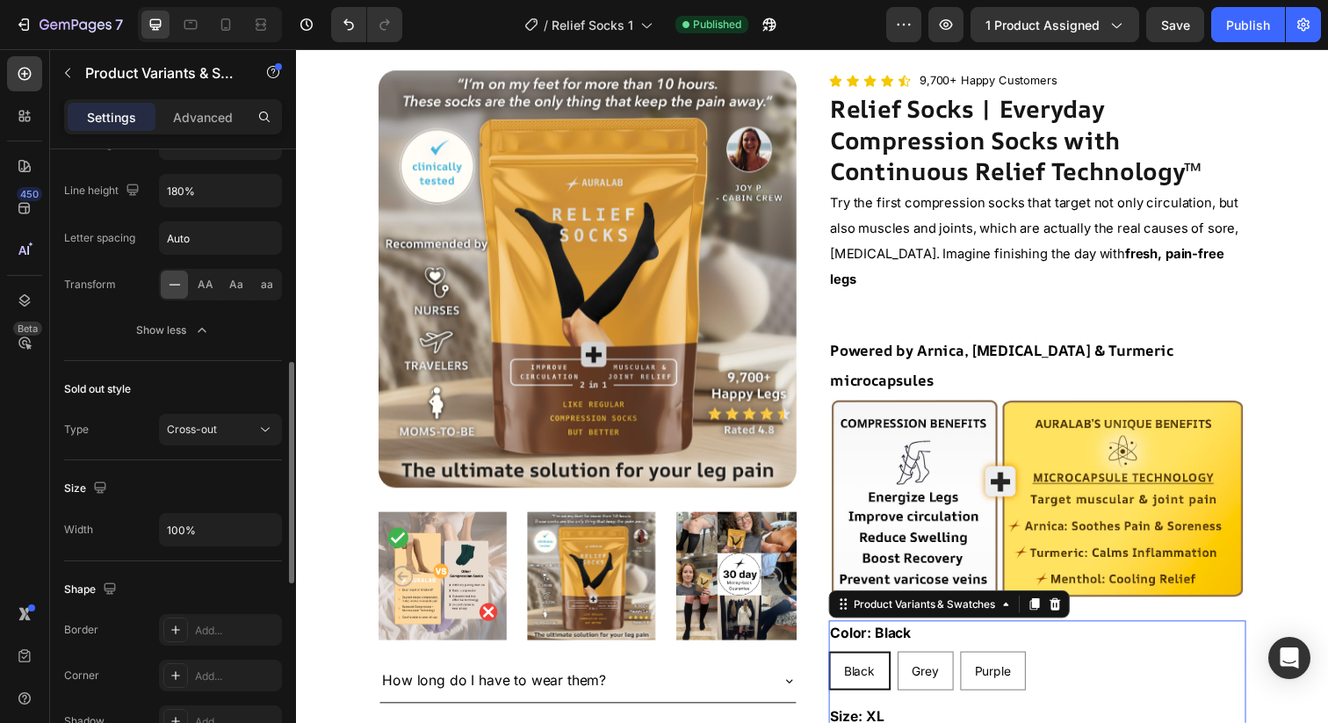
scroll to position [794, 0]
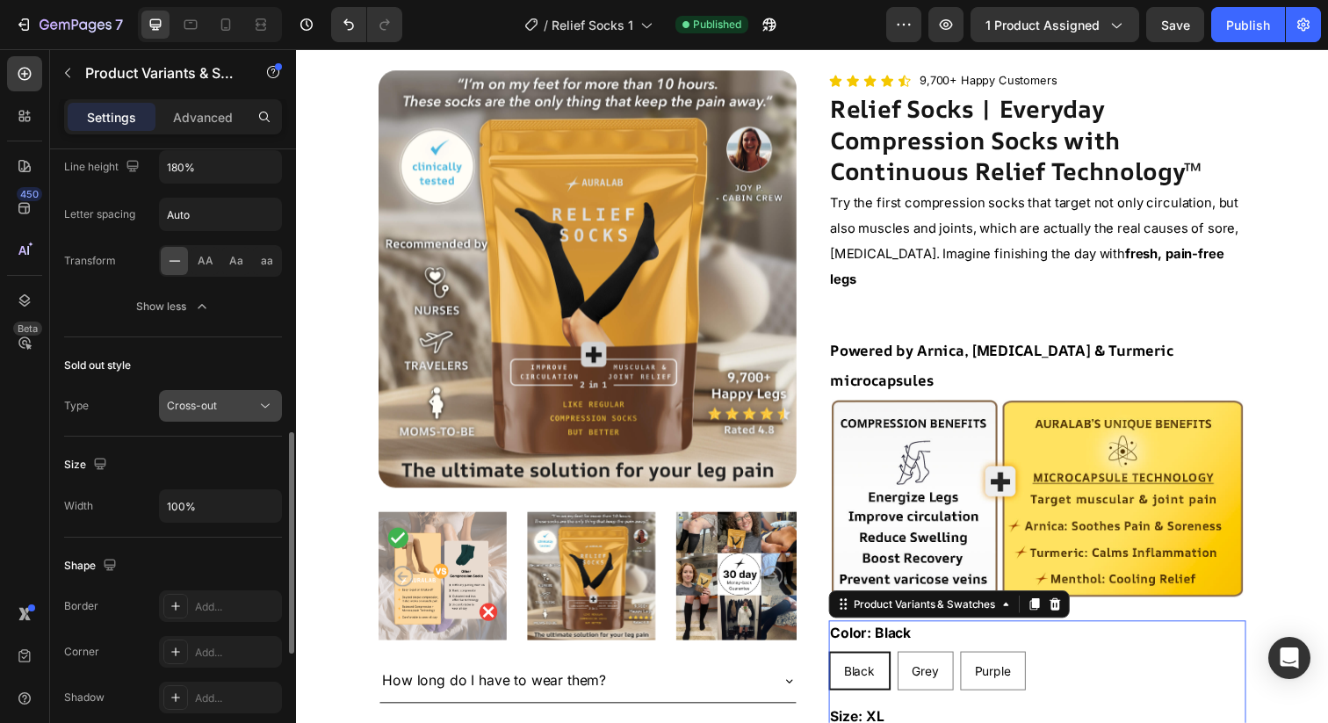
click at [203, 416] on button "Cross-out" at bounding box center [220, 406] width 123 height 32
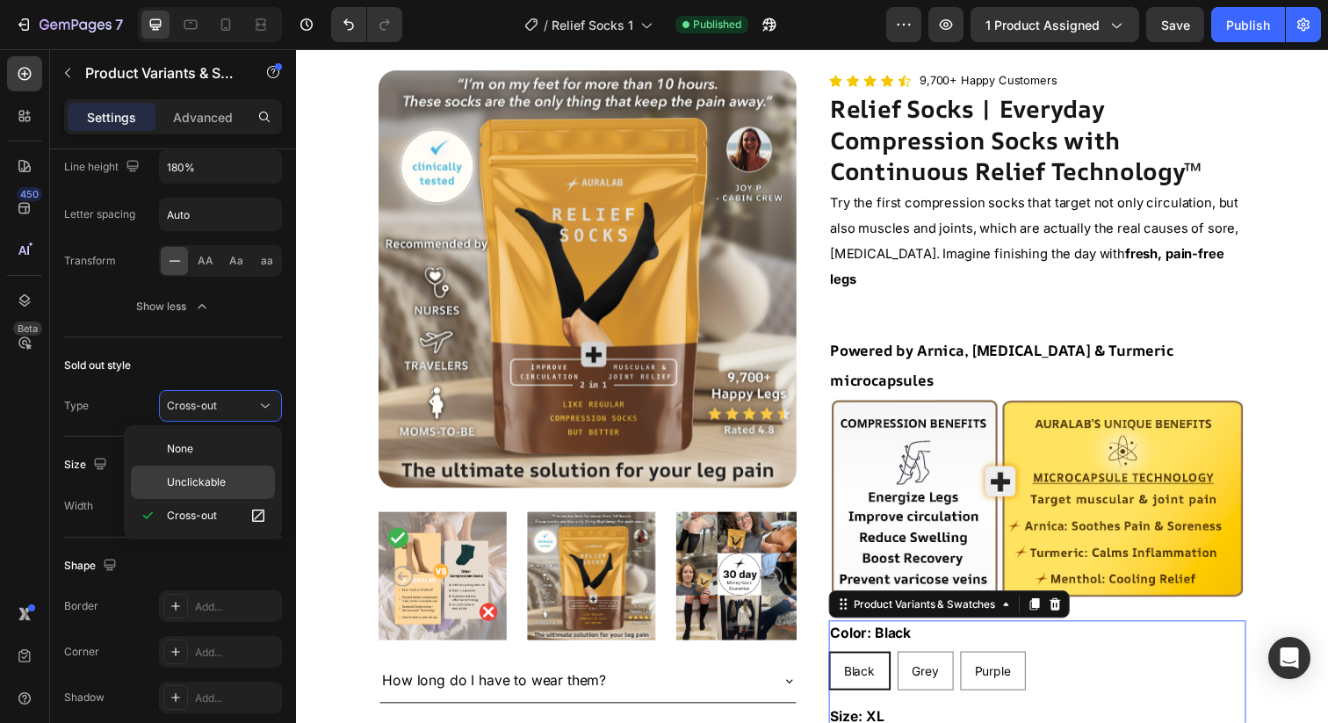
click at [212, 492] on div "Unclickable" at bounding box center [203, 482] width 144 height 33
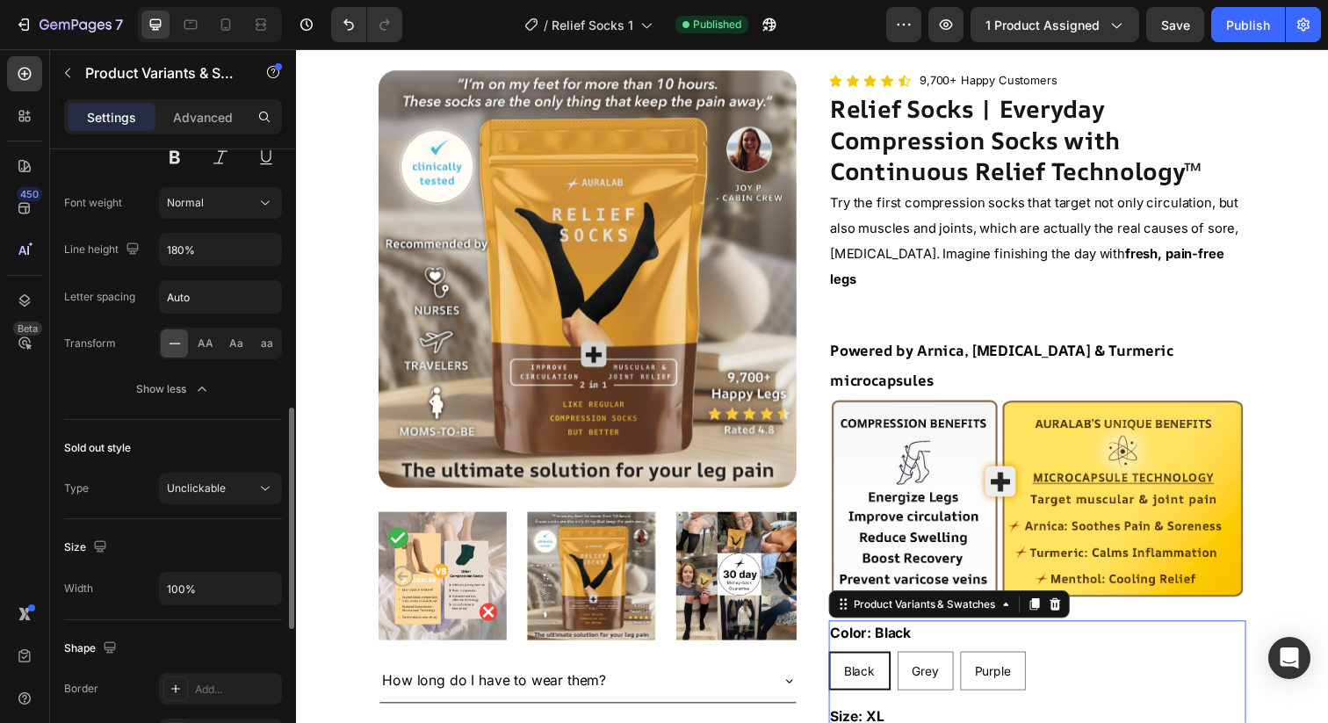
scroll to position [711, 0]
click at [231, 481] on div "Unclickable" at bounding box center [212, 489] width 90 height 16
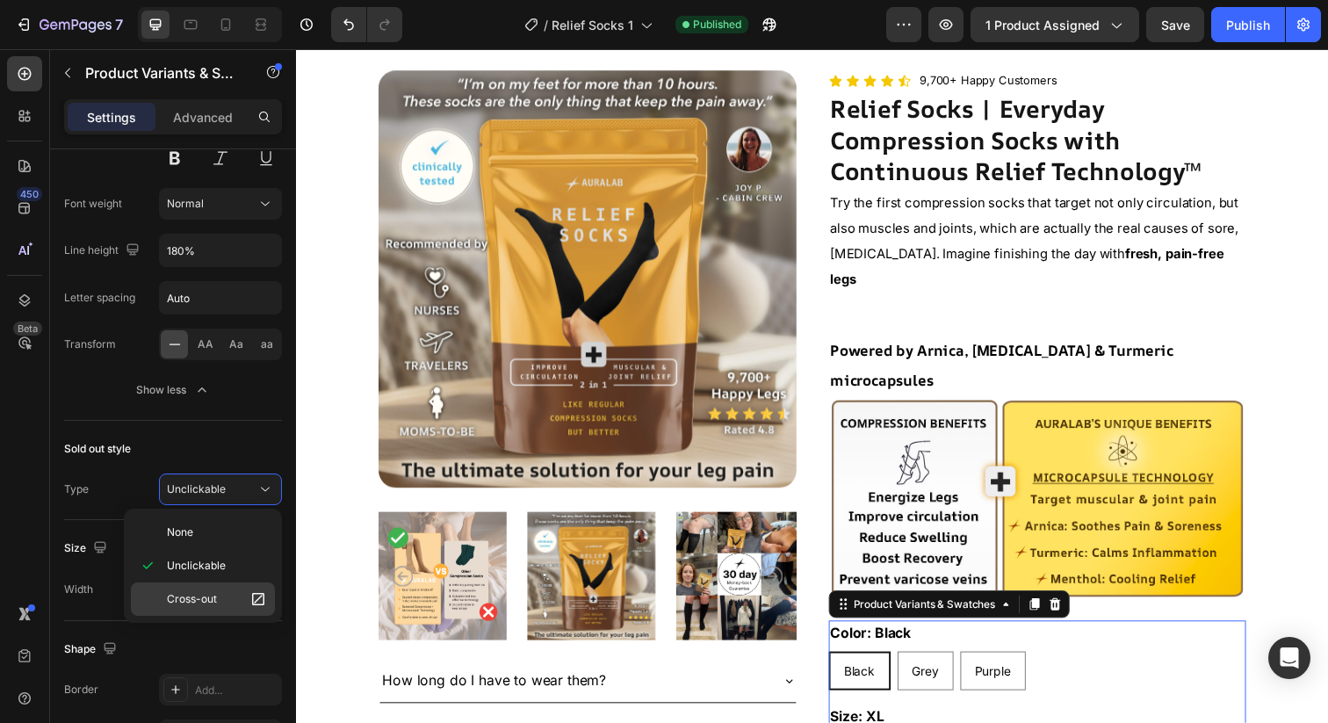
click at [203, 597] on span "Cross-out" at bounding box center [192, 599] width 50 height 16
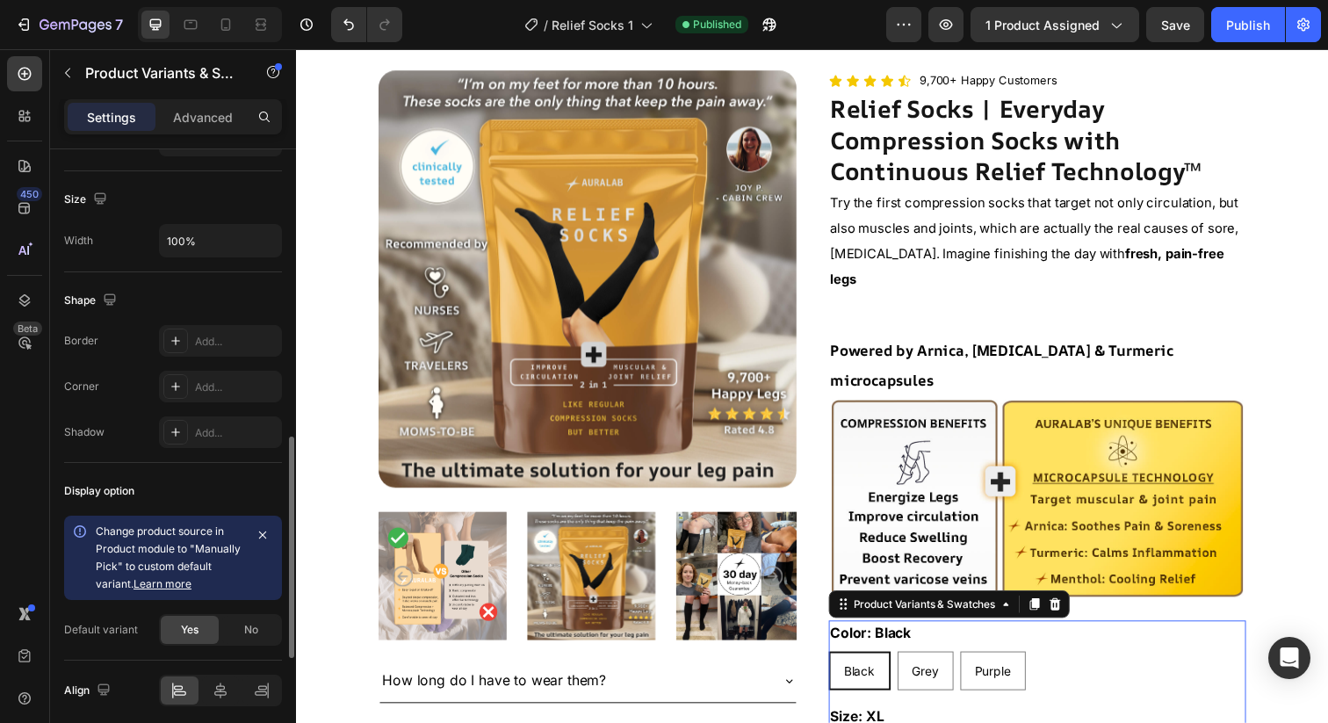
scroll to position [1070, 0]
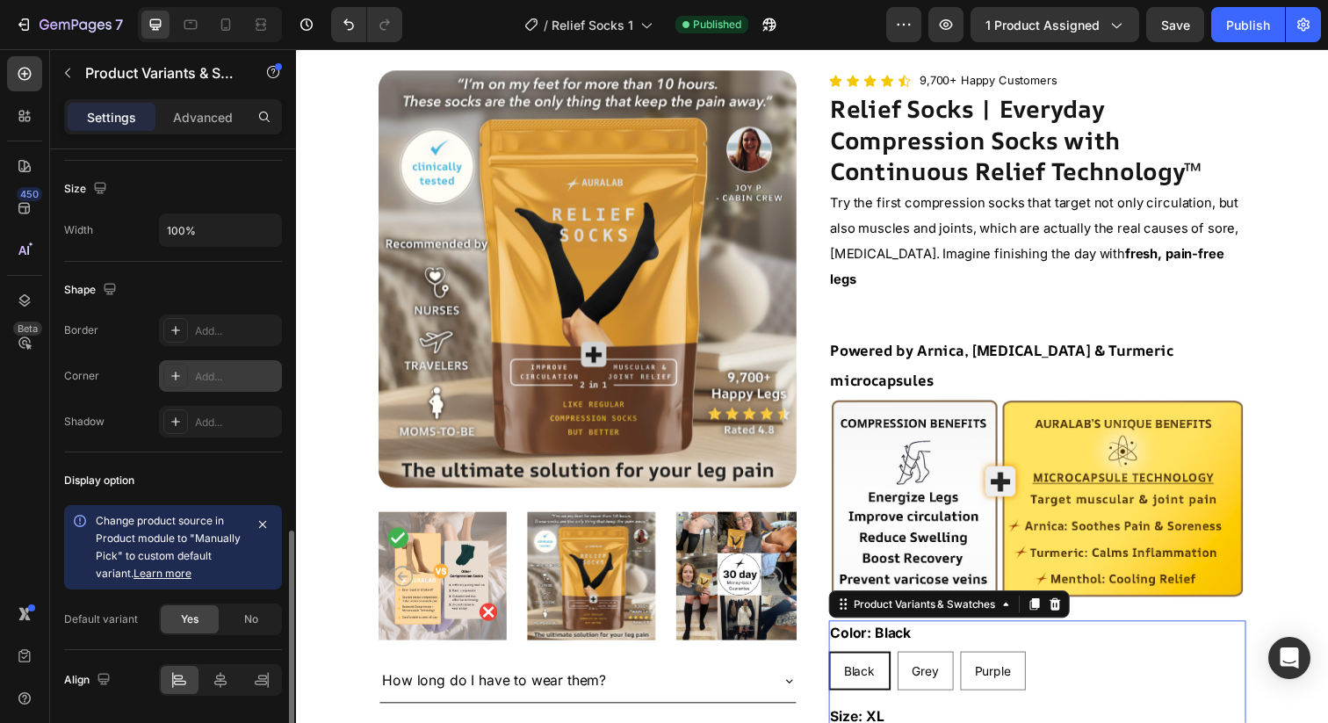
click at [172, 378] on icon at bounding box center [176, 376] width 14 height 14
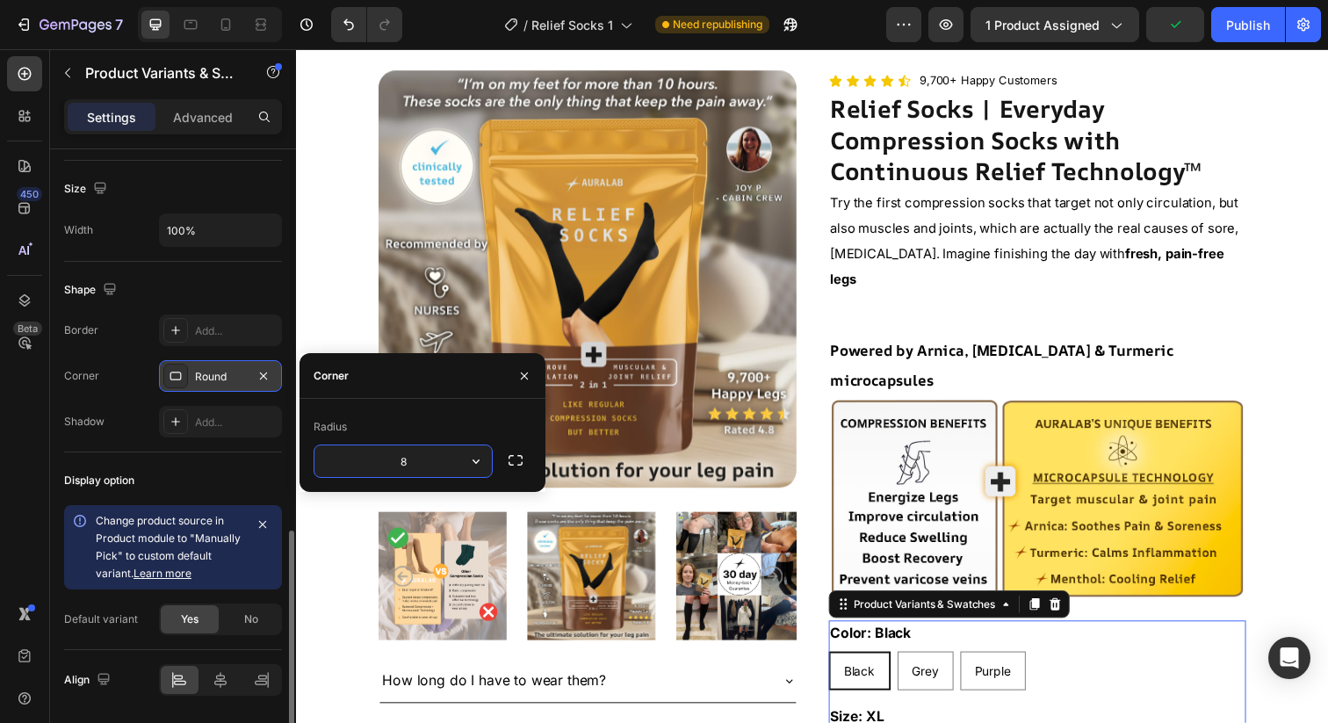
click at [442, 408] on div "Radius 8" at bounding box center [423, 445] width 246 height 93
click at [520, 378] on icon "button" at bounding box center [524, 376] width 14 height 14
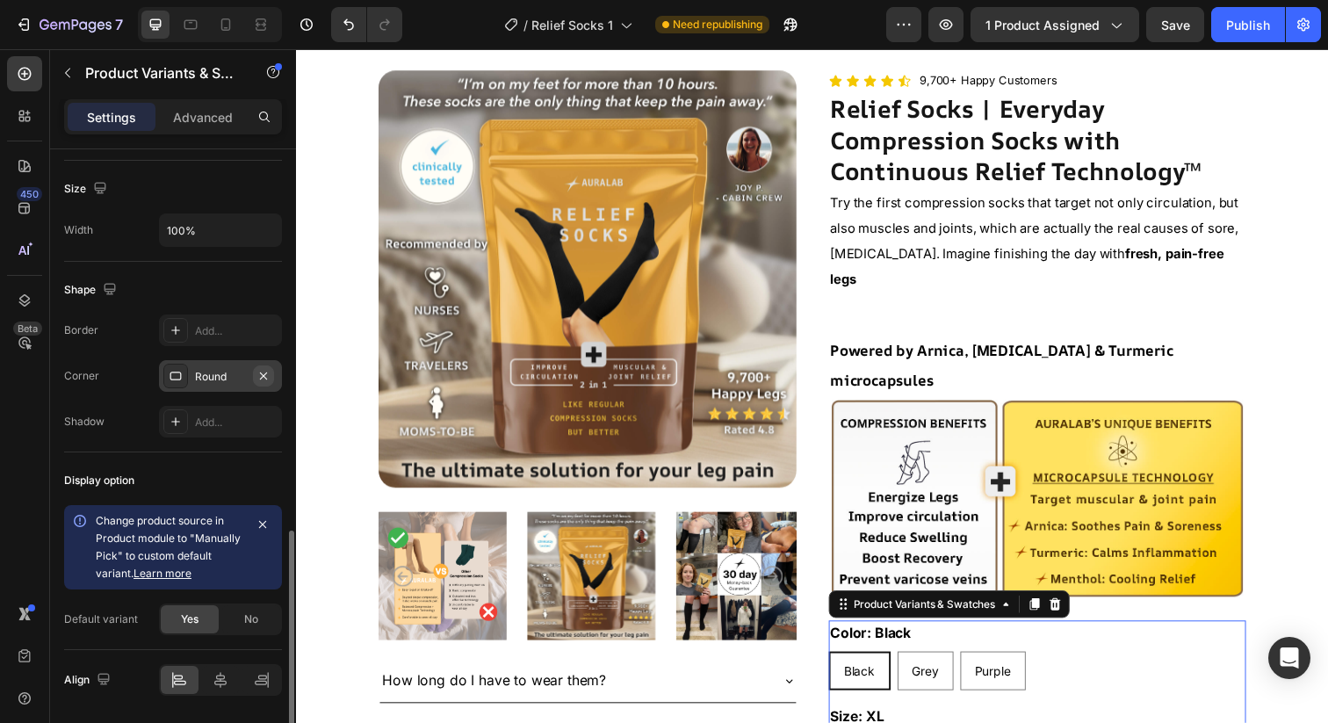
click at [264, 378] on icon "button" at bounding box center [264, 376] width 14 height 14
click at [174, 331] on icon at bounding box center [176, 330] width 14 height 14
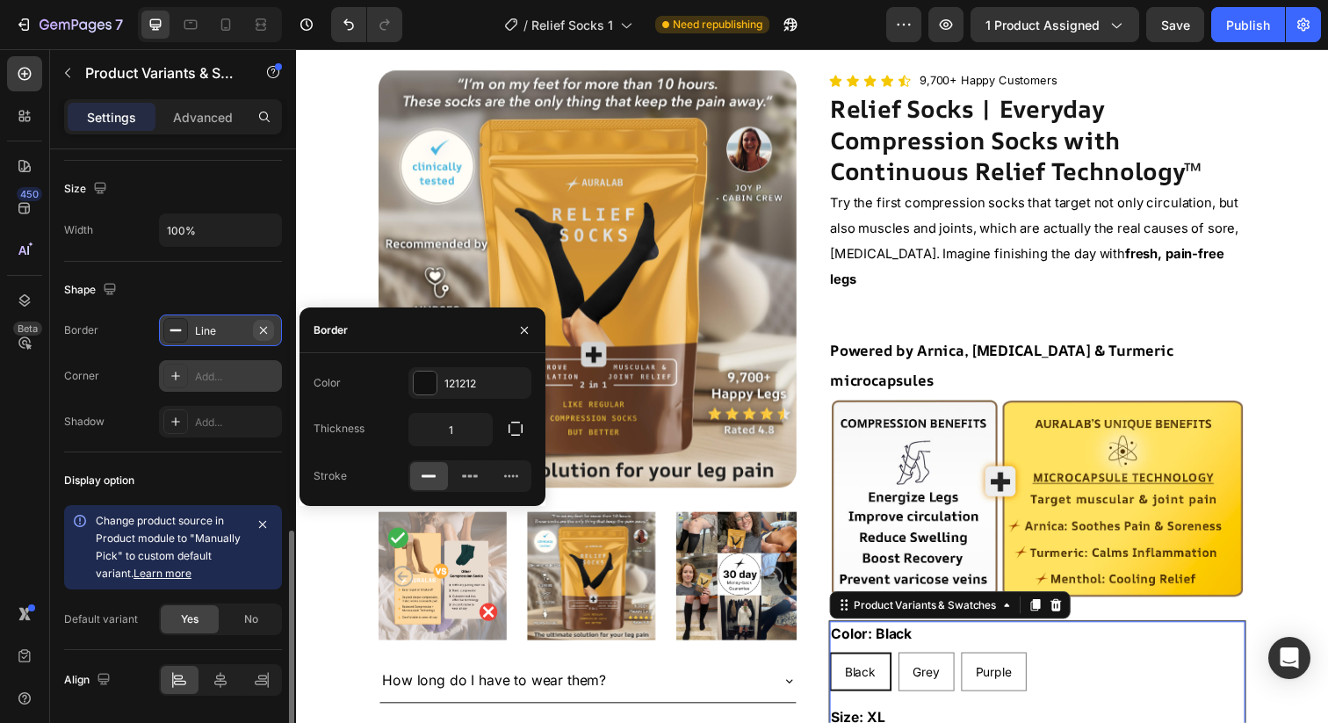
click at [260, 336] on icon "button" at bounding box center [264, 330] width 14 height 14
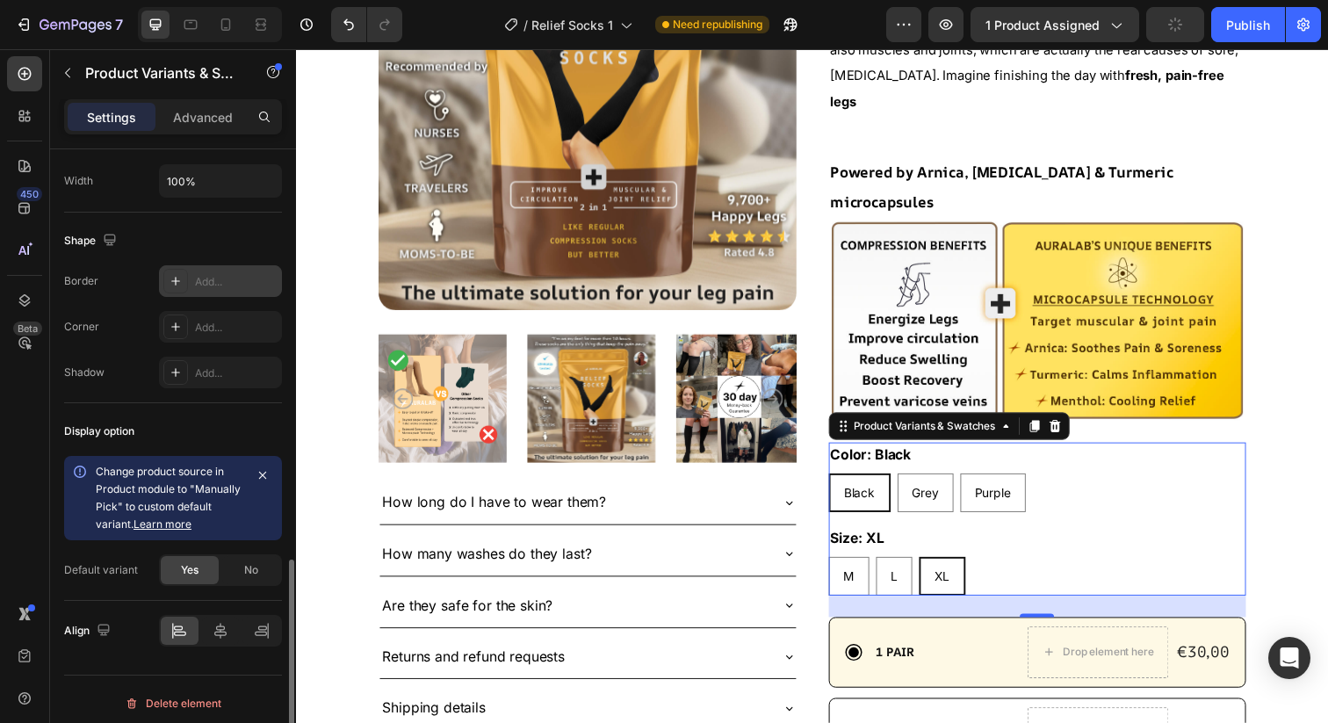
scroll to position [1127, 0]
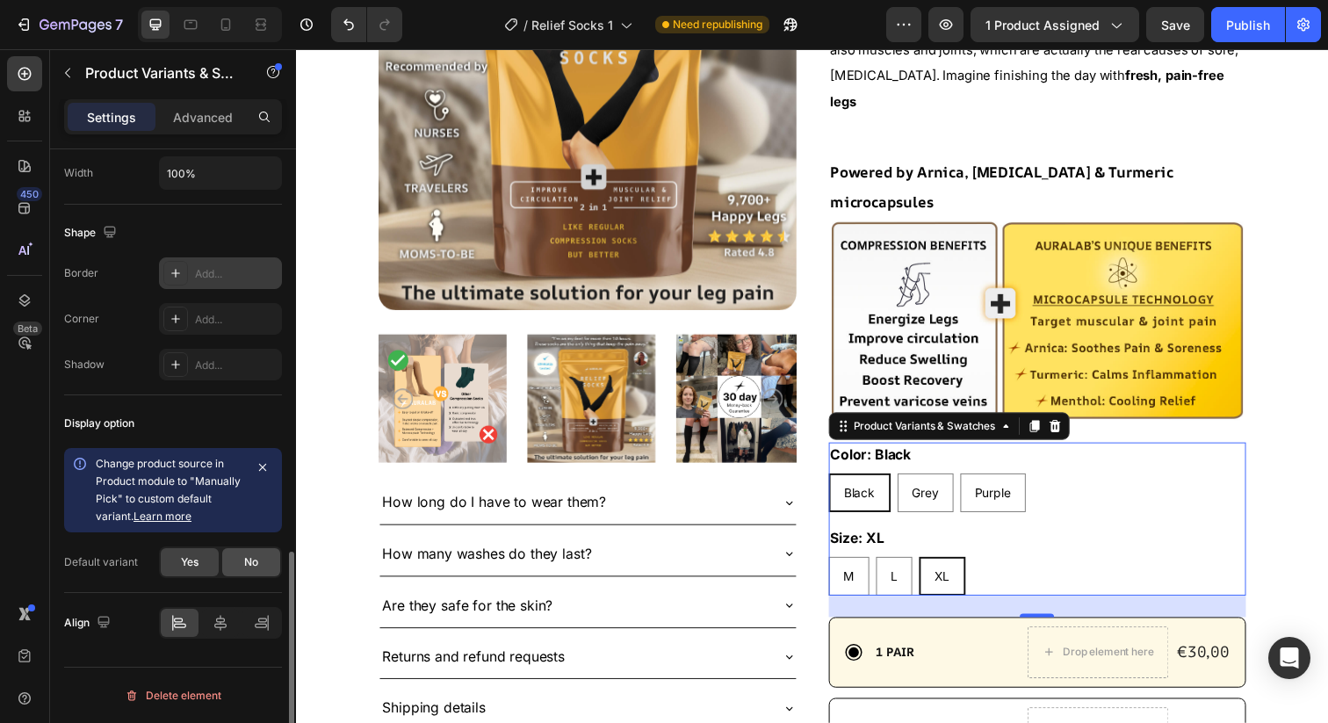
click at [250, 565] on span "No" at bounding box center [251, 562] width 14 height 16
radio input "true"
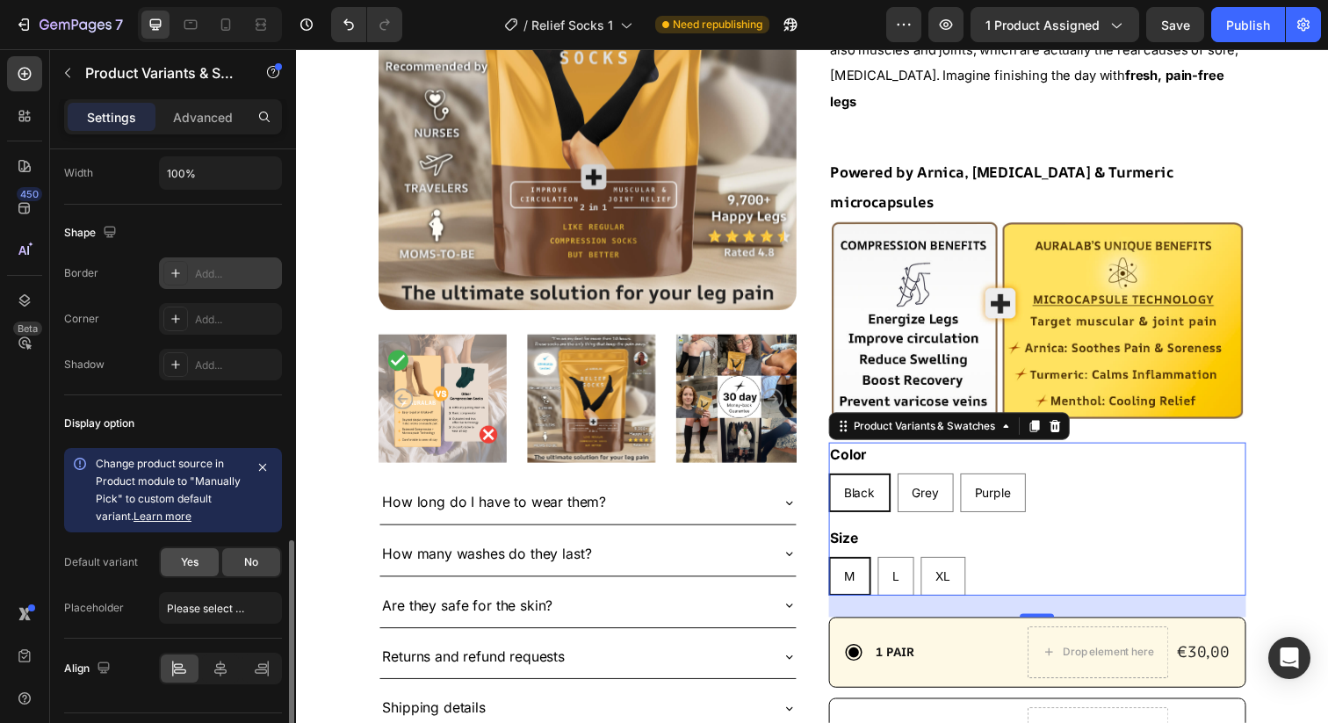
click at [191, 559] on span "Yes" at bounding box center [190, 562] width 18 height 16
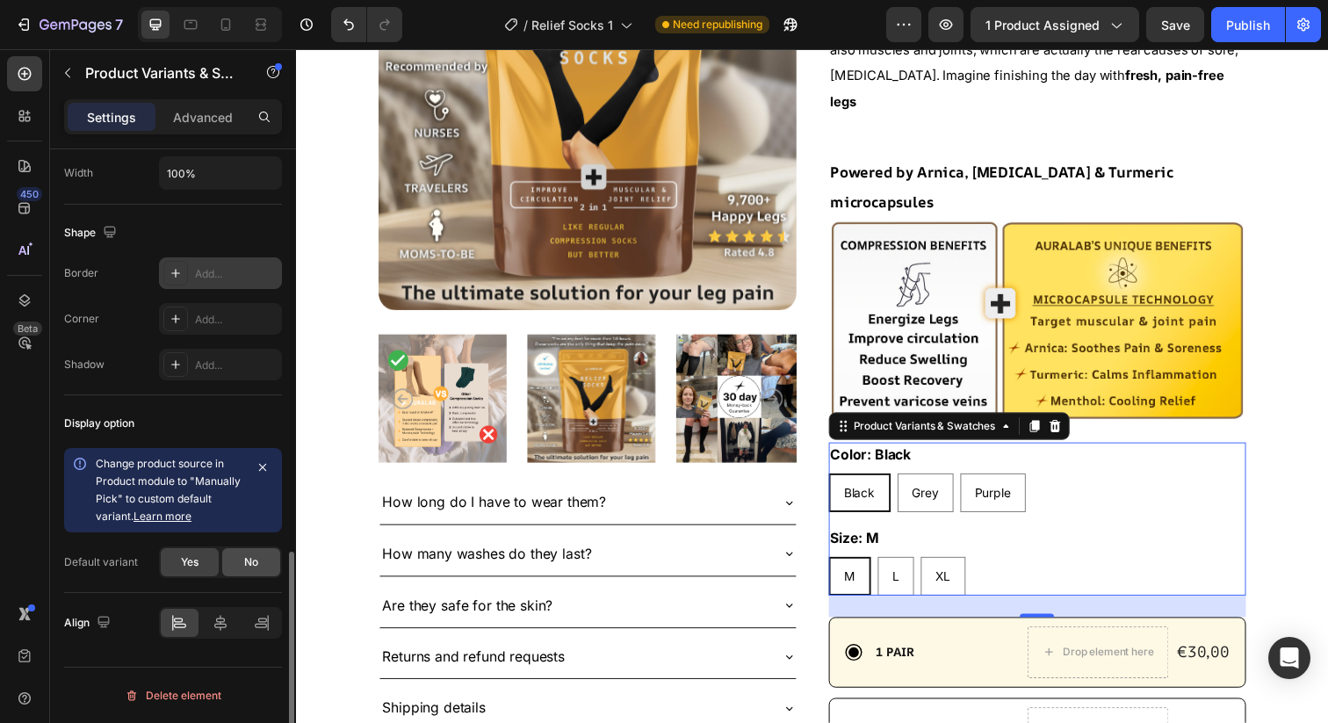
click at [237, 561] on div "No" at bounding box center [251, 562] width 58 height 28
radio input "false"
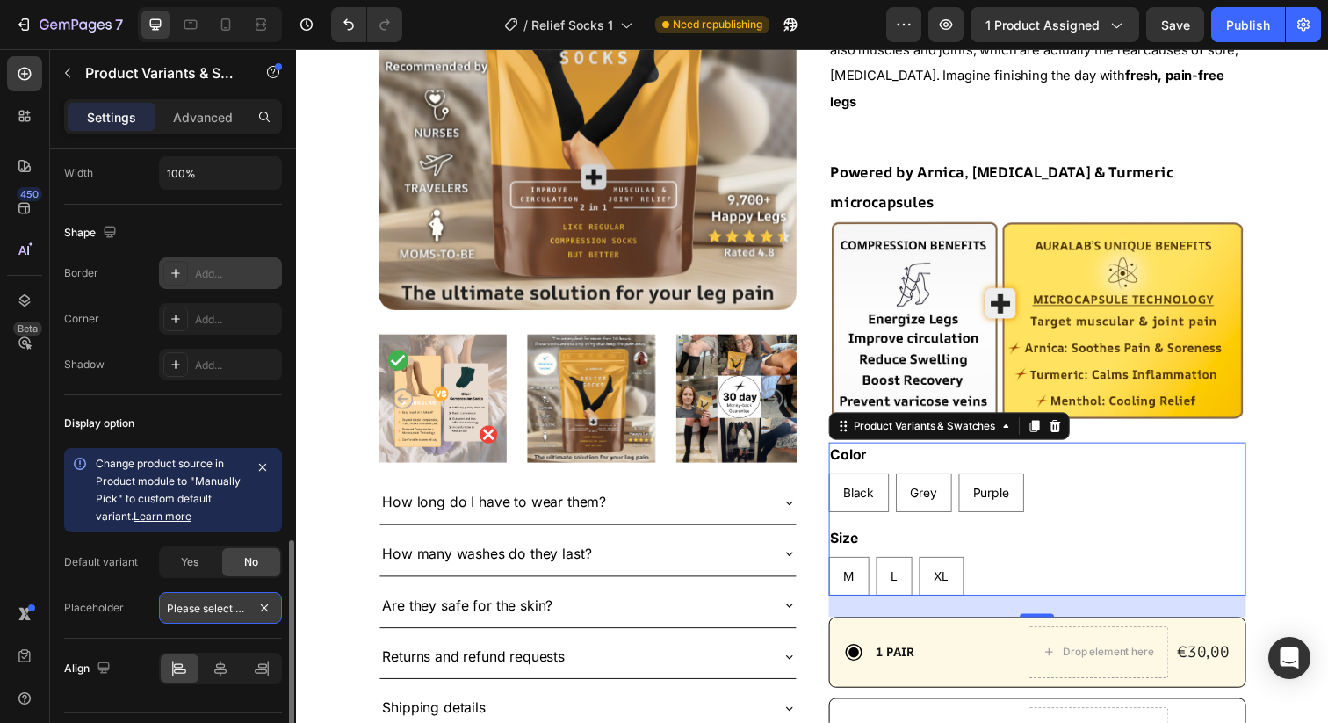
click at [211, 614] on input "Please select an option" at bounding box center [220, 608] width 123 height 32
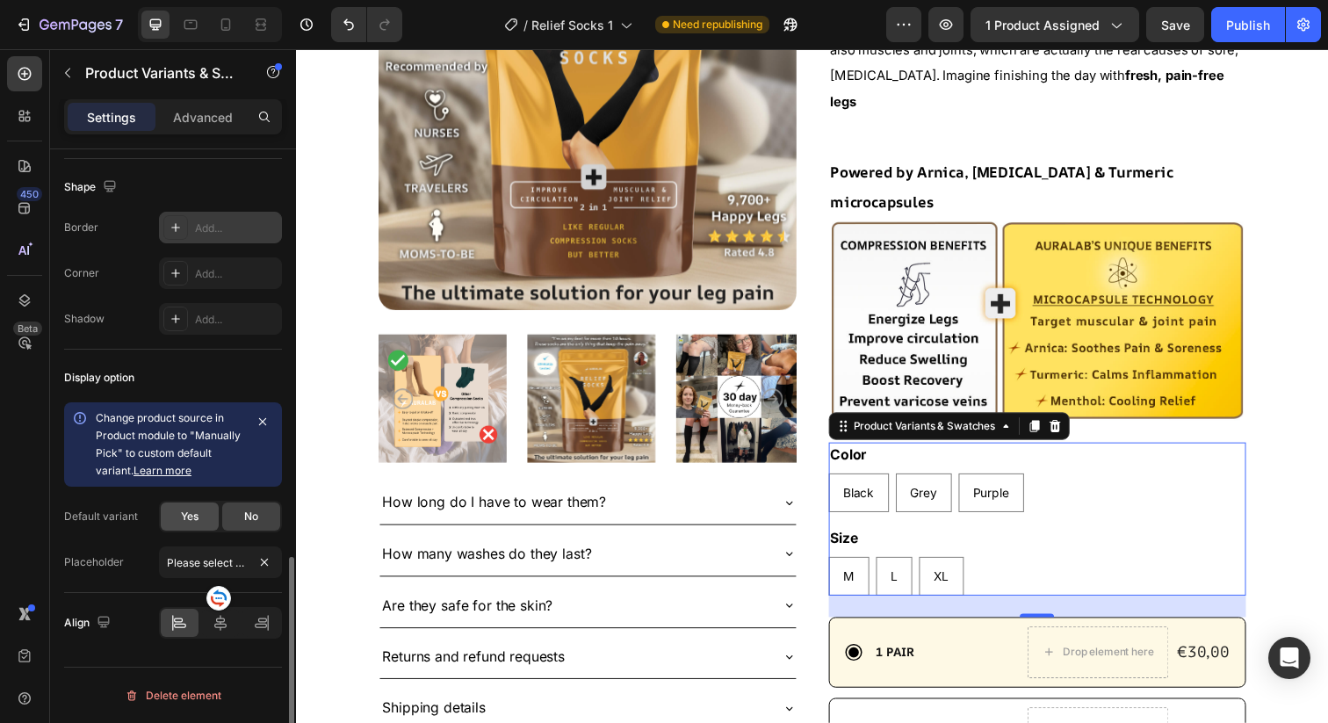
click at [193, 511] on span "Yes" at bounding box center [190, 517] width 18 height 16
radio input "true"
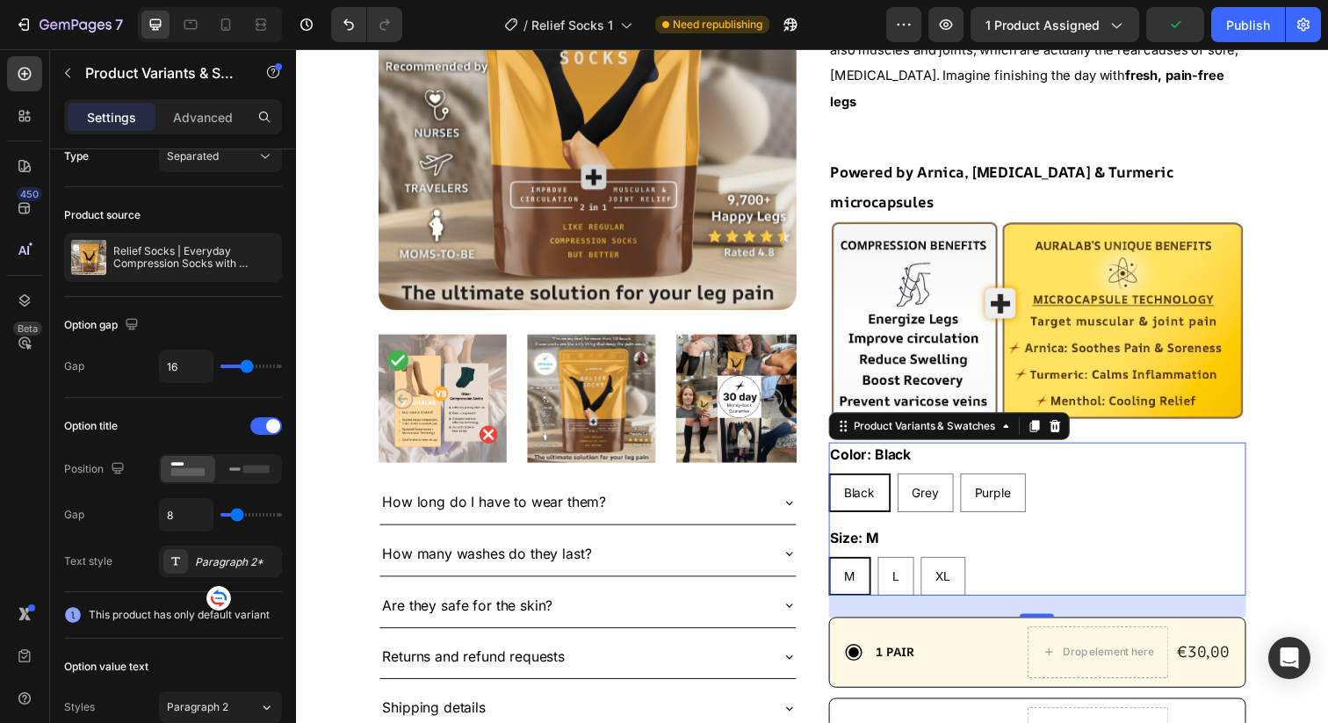
scroll to position [0, 0]
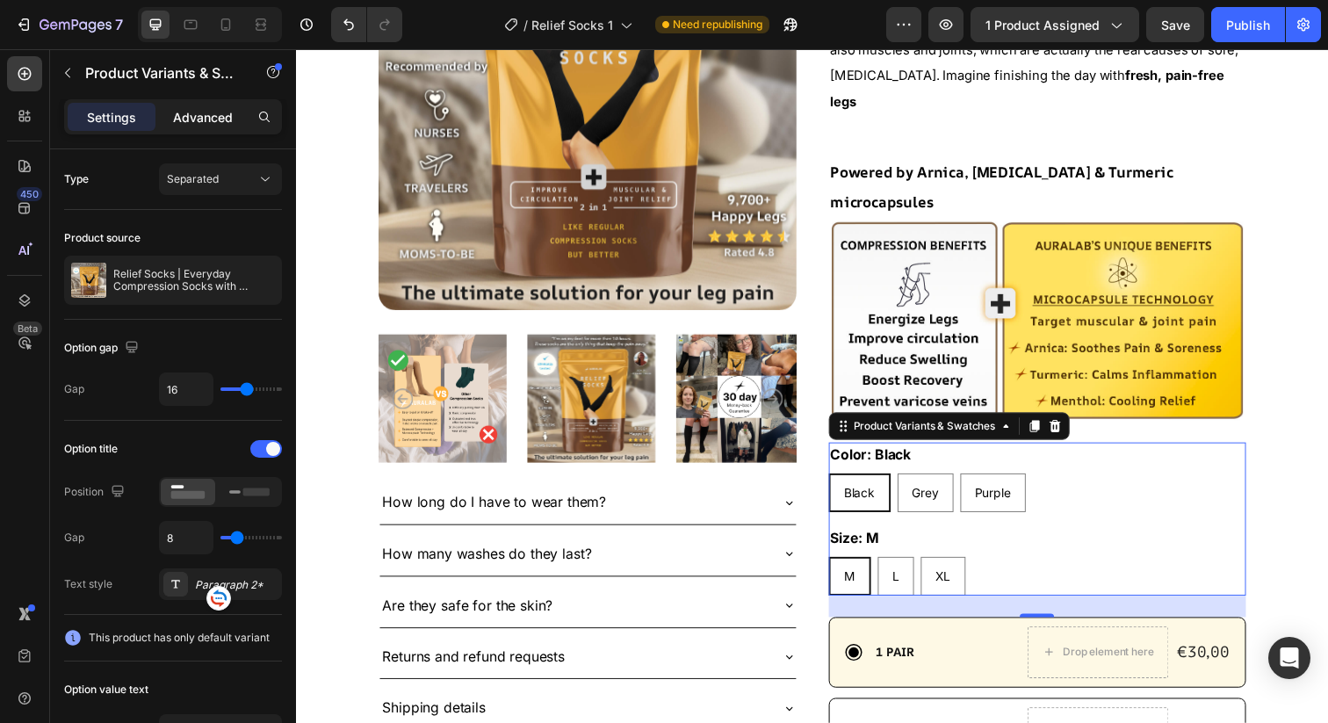
click at [204, 122] on p "Advanced" at bounding box center [203, 117] width 60 height 18
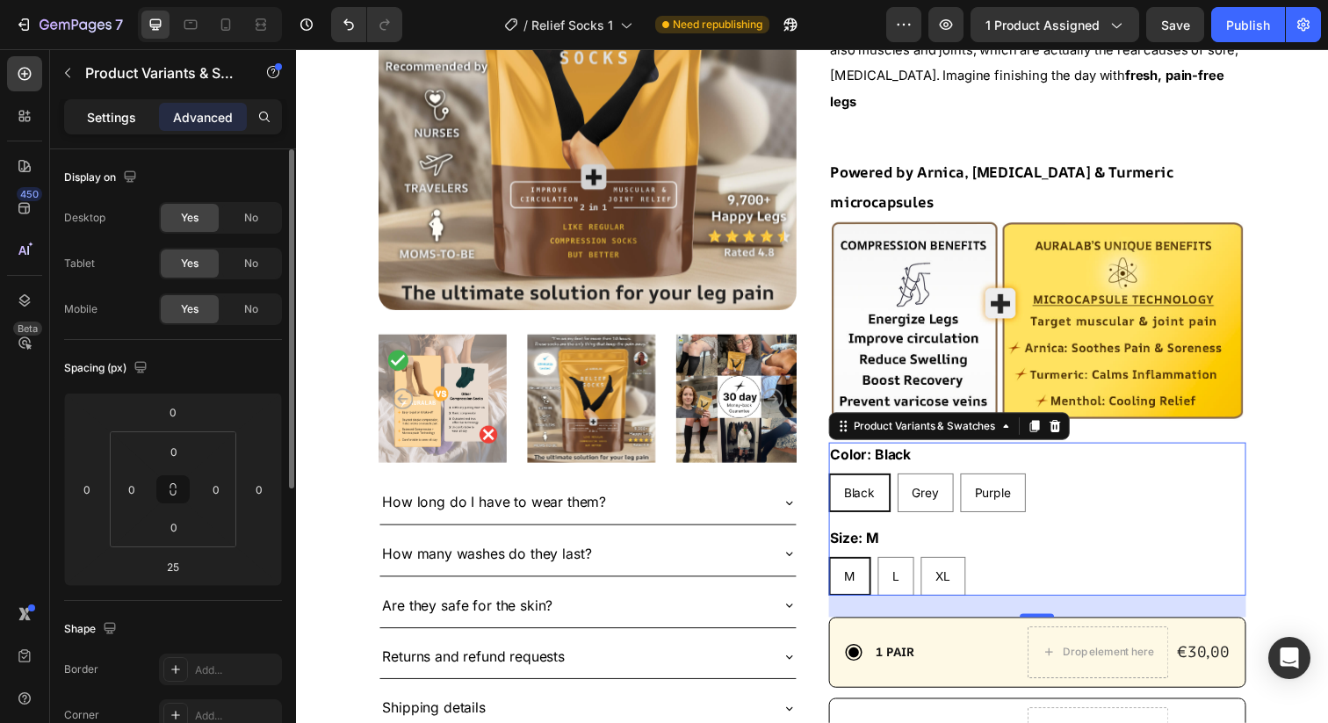
click at [121, 108] on p "Settings" at bounding box center [111, 117] width 49 height 18
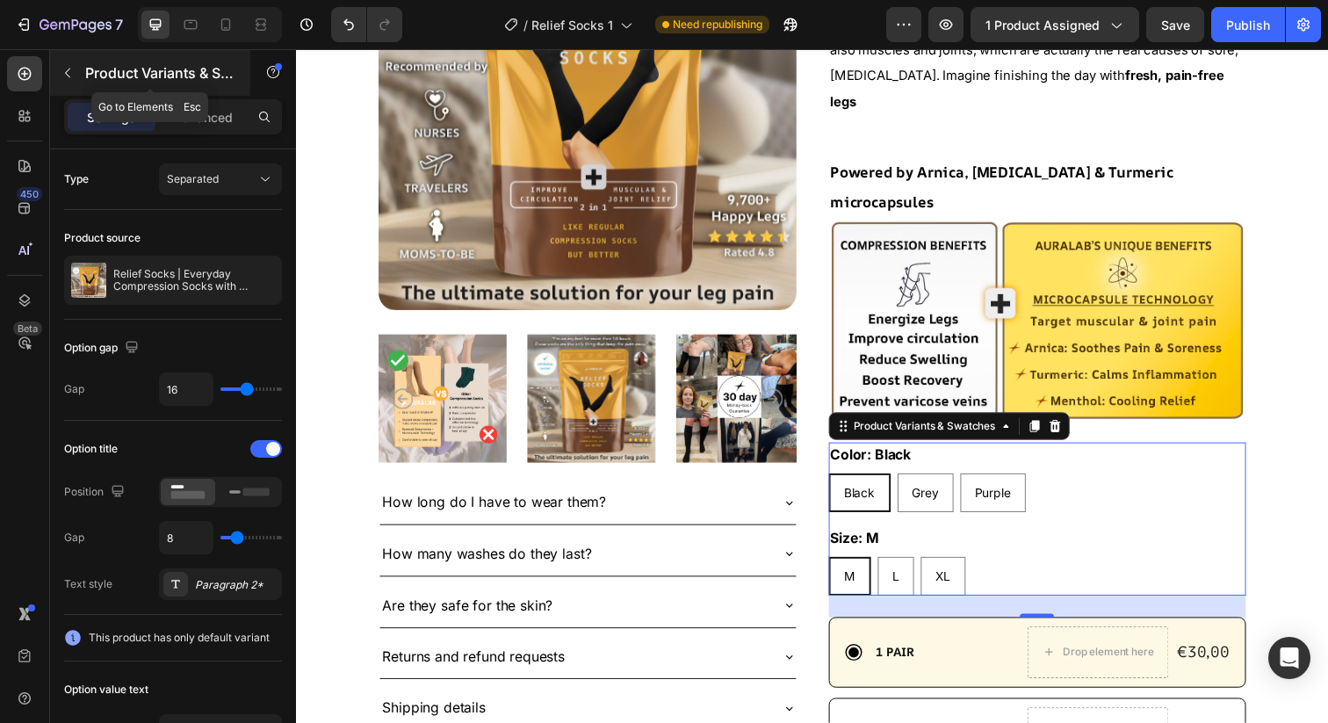
click at [217, 69] on p "Product Variants & Swatches" at bounding box center [159, 72] width 149 height 21
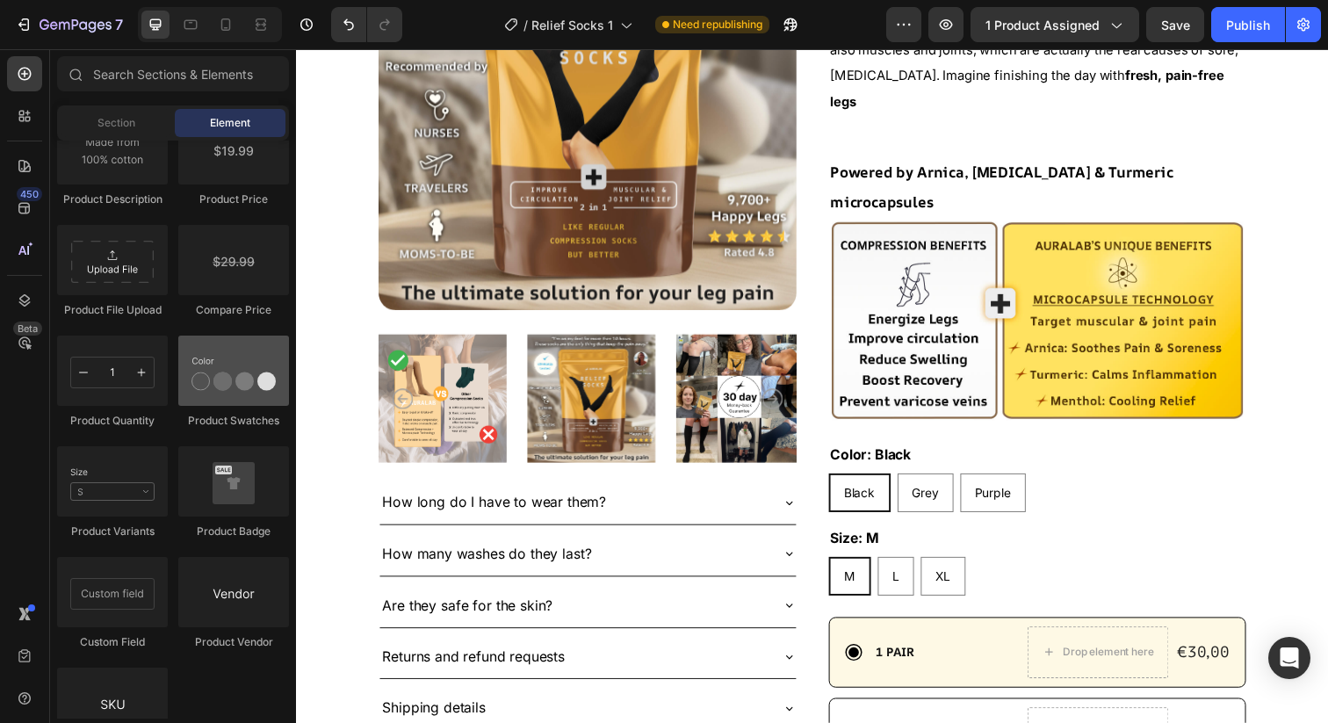
click at [242, 388] on div at bounding box center [233, 371] width 111 height 70
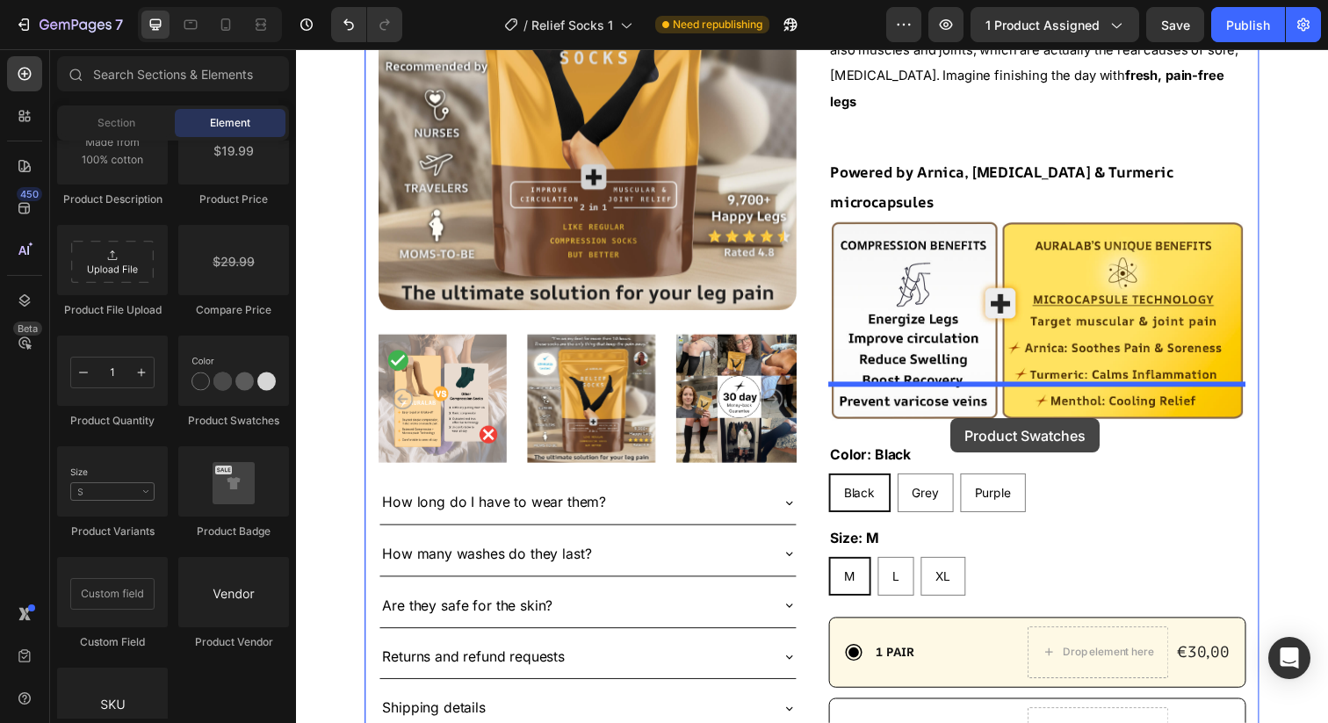
drag, startPoint x: 532, startPoint y: 420, endPoint x: 965, endPoint y: 426, distance: 432.3
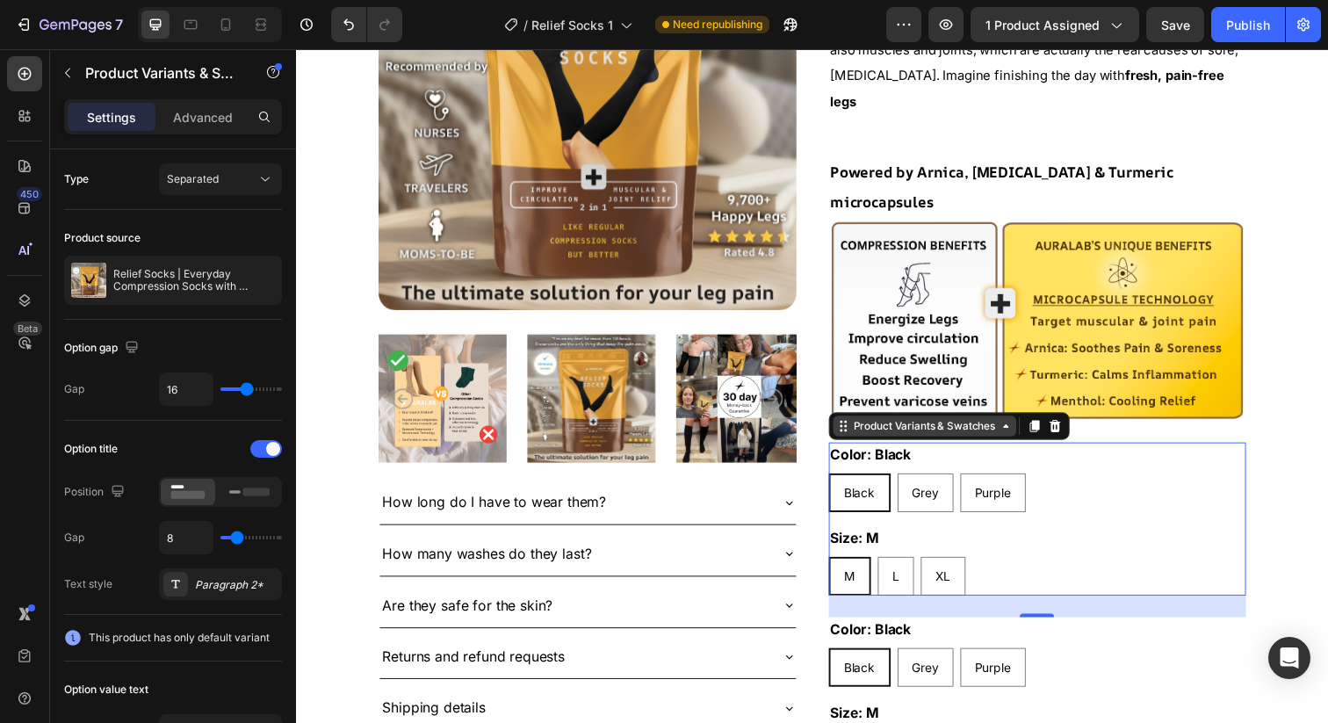
click at [1023, 427] on icon at bounding box center [1021, 434] width 14 height 14
click at [1066, 427] on icon at bounding box center [1071, 434] width 14 height 14
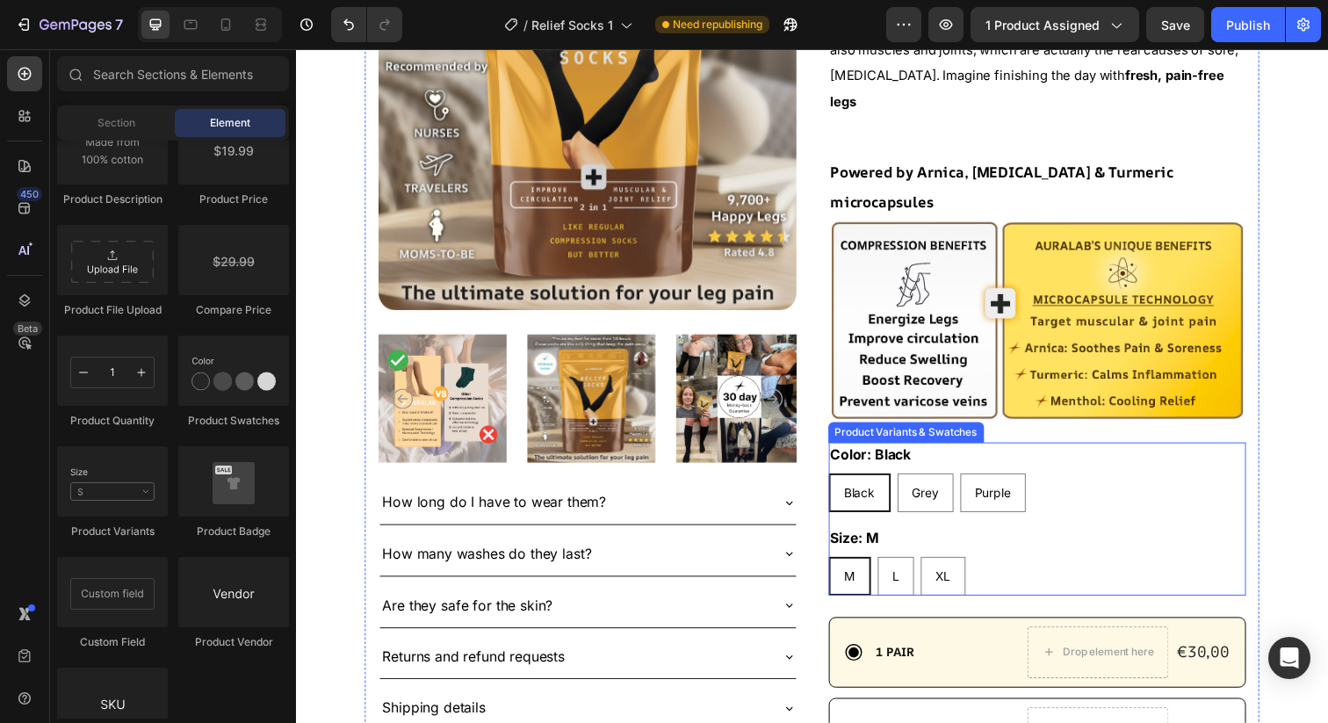
click at [1084, 451] on div "Color: Black Black Black Black Grey Grey Grey Purple Purple Purple" at bounding box center [1053, 486] width 427 height 71
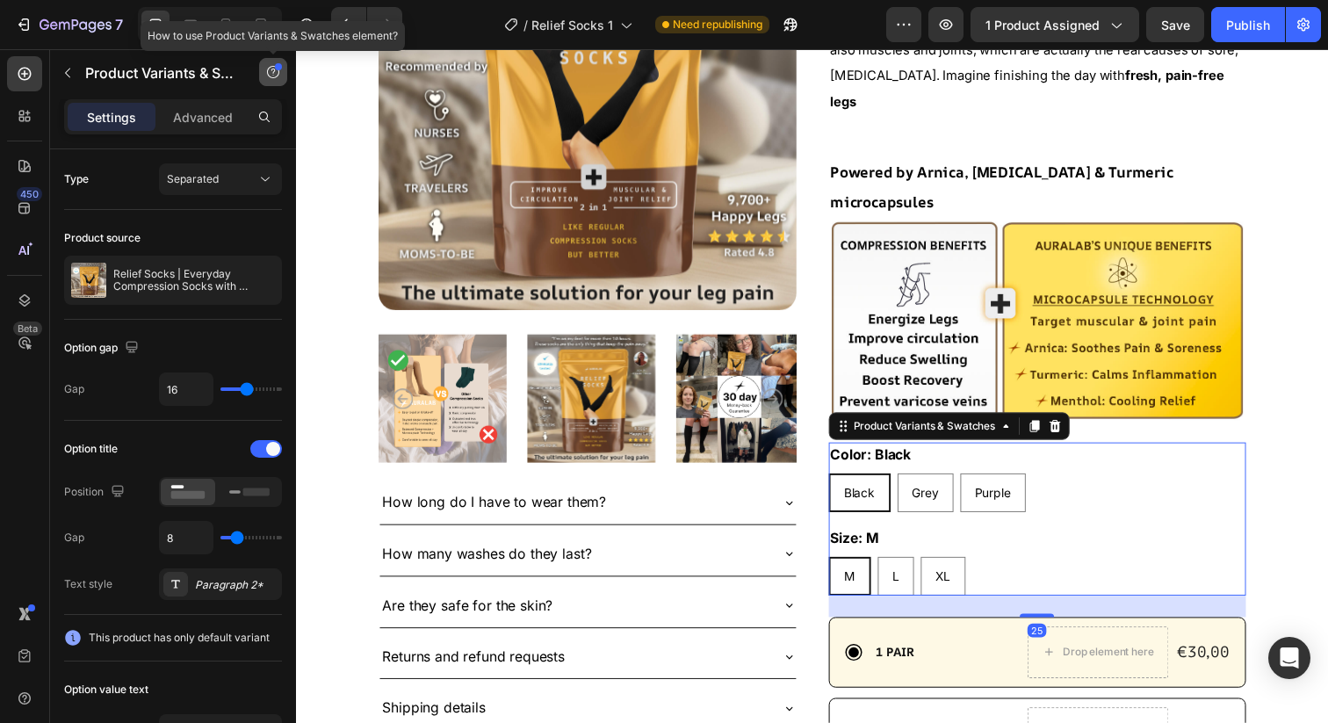
click at [281, 72] on button "button" at bounding box center [273, 72] width 28 height 28
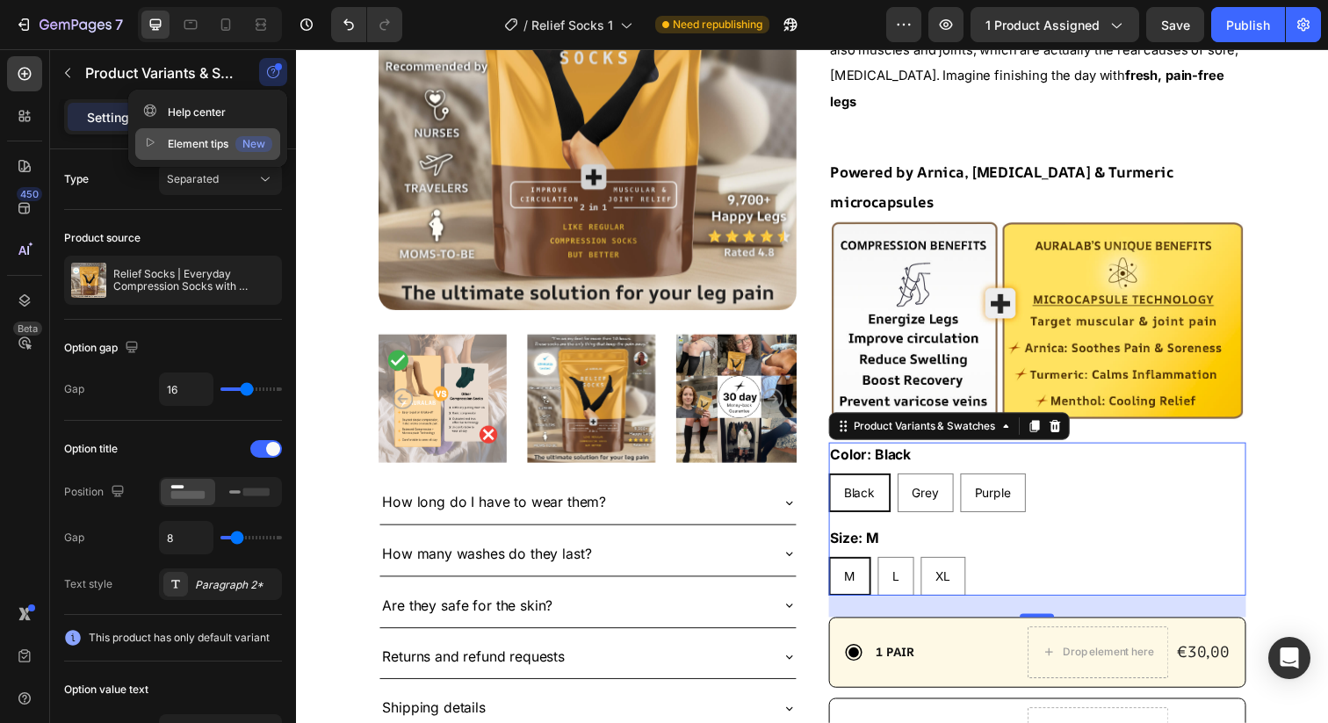
click at [219, 148] on div "Element tips New" at bounding box center [207, 144] width 129 height 18
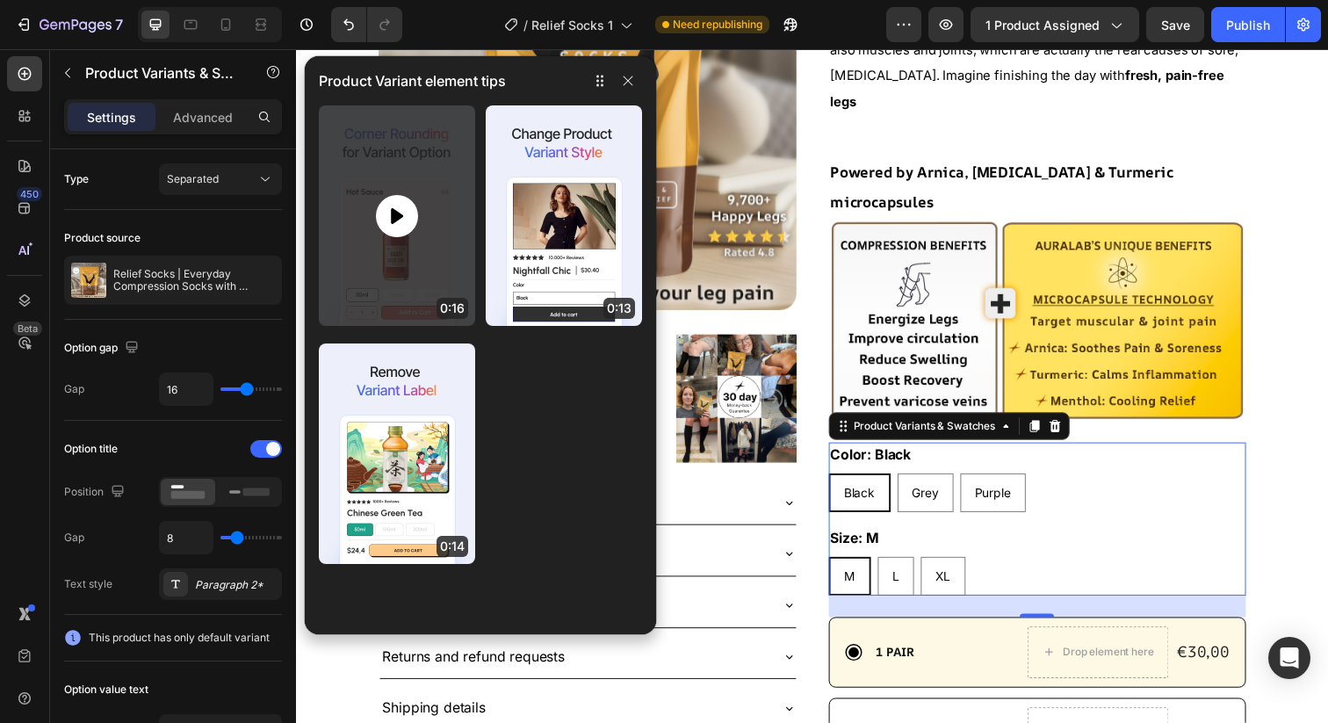
click at [389, 220] on icon at bounding box center [397, 216] width 21 height 21
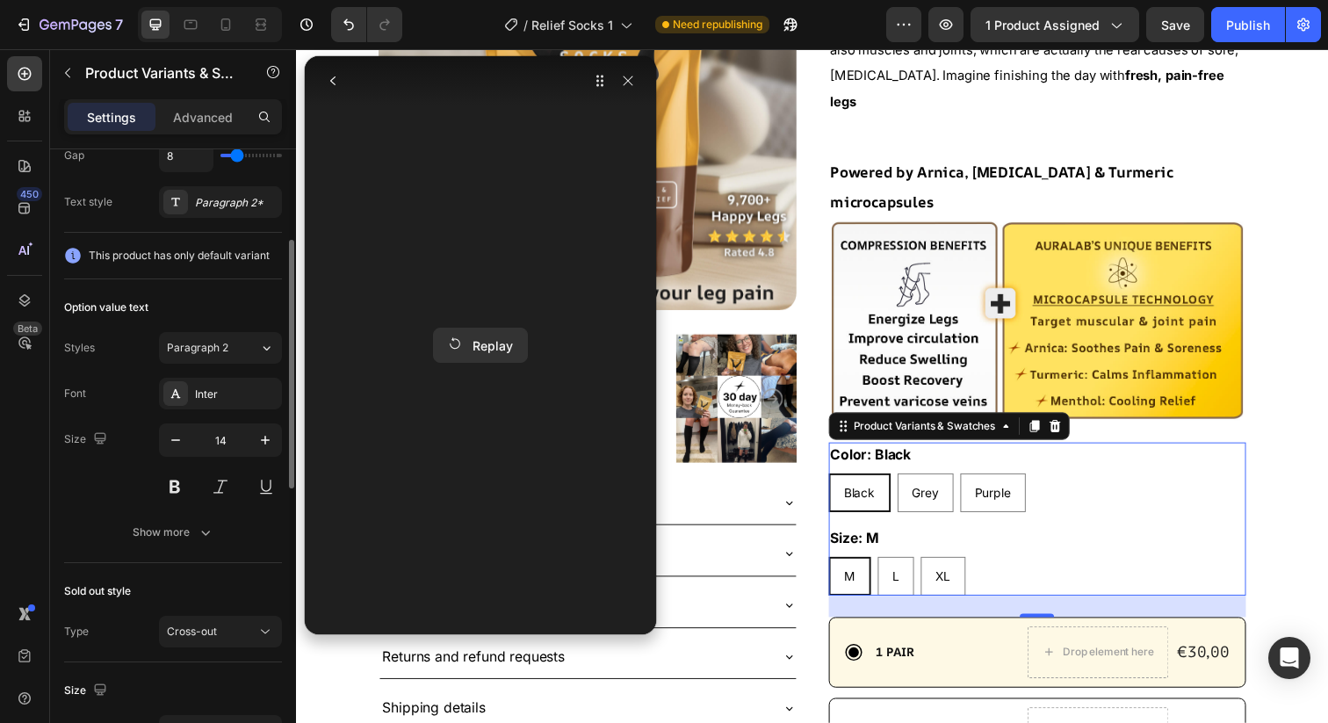
scroll to position [395, 0]
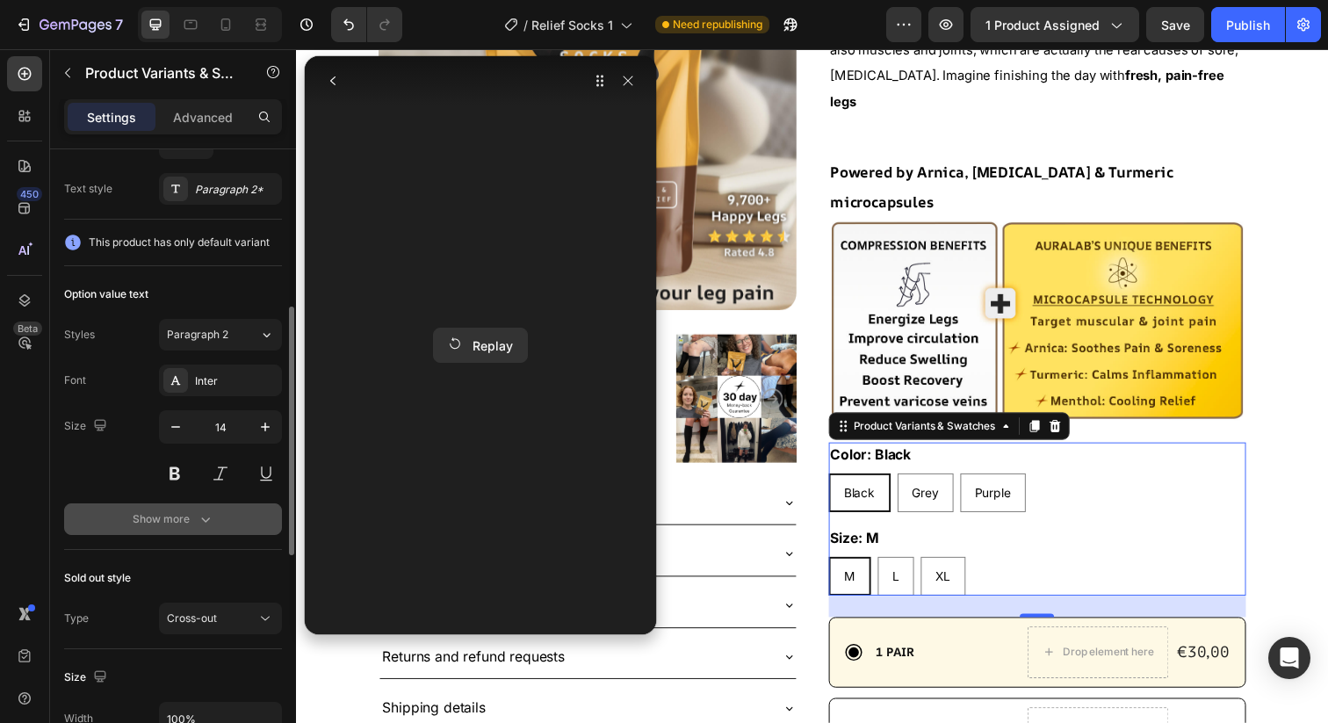
click at [169, 524] on div "Show more" at bounding box center [174, 519] width 82 height 18
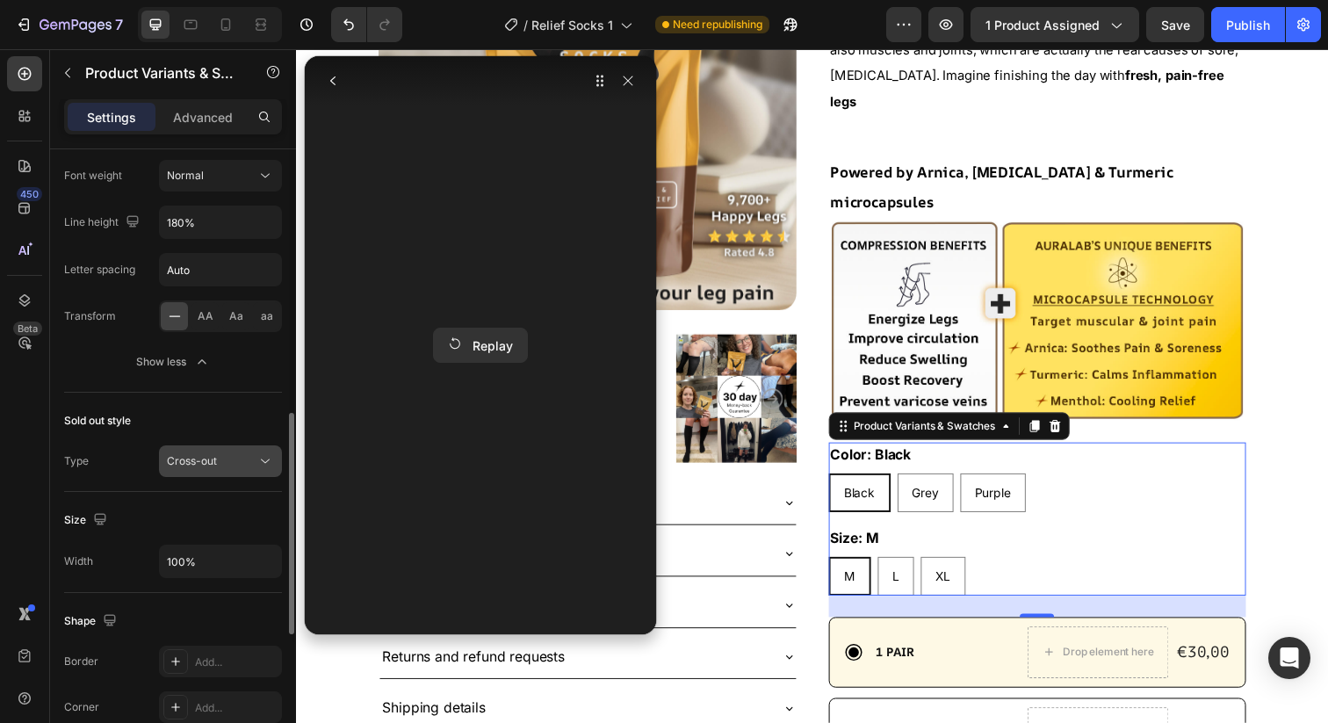
scroll to position [817, 0]
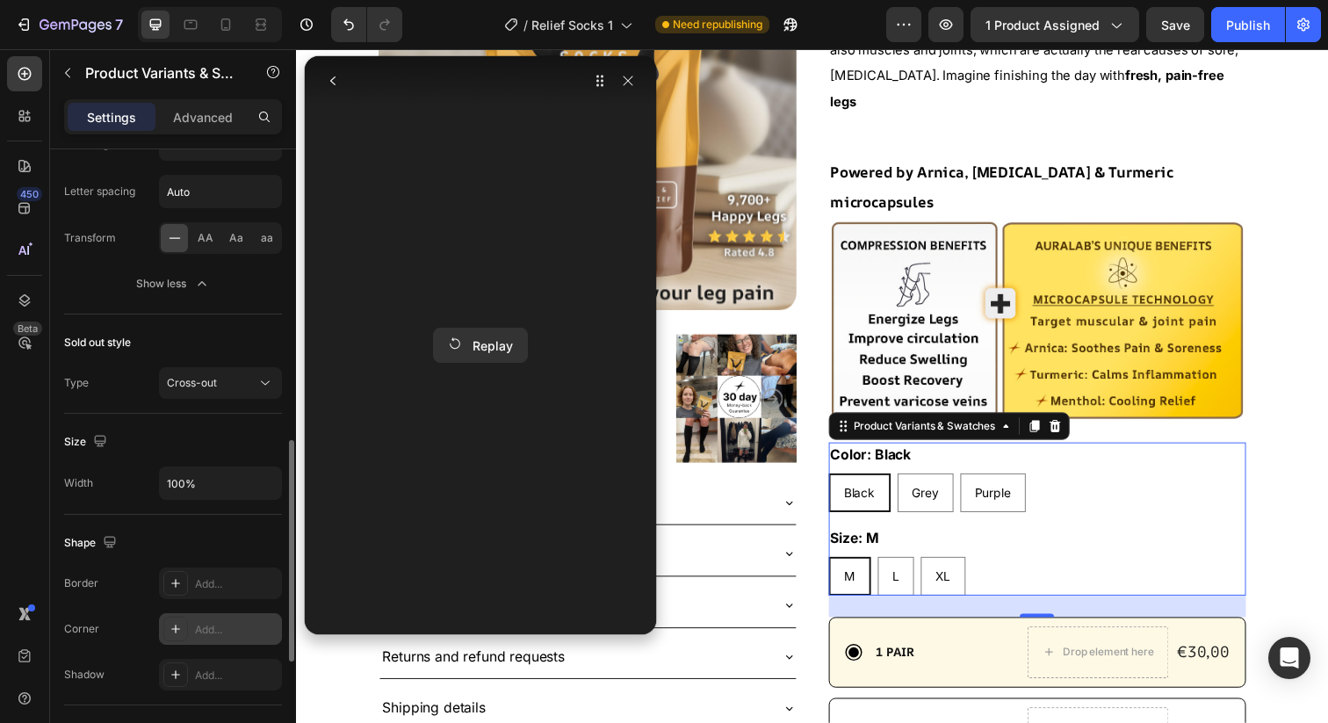
click at [171, 632] on icon at bounding box center [176, 629] width 14 height 14
radio input "true"
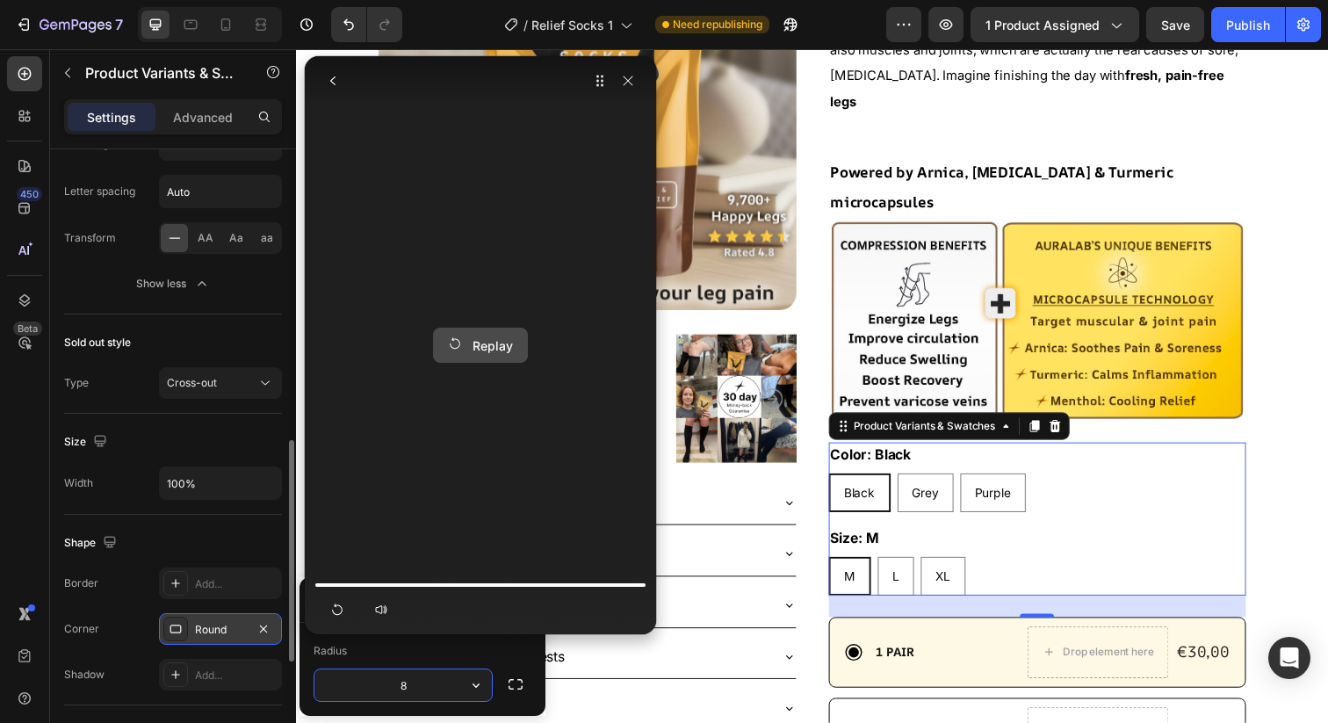
click at [496, 350] on div "Replay" at bounding box center [480, 345] width 65 height 18
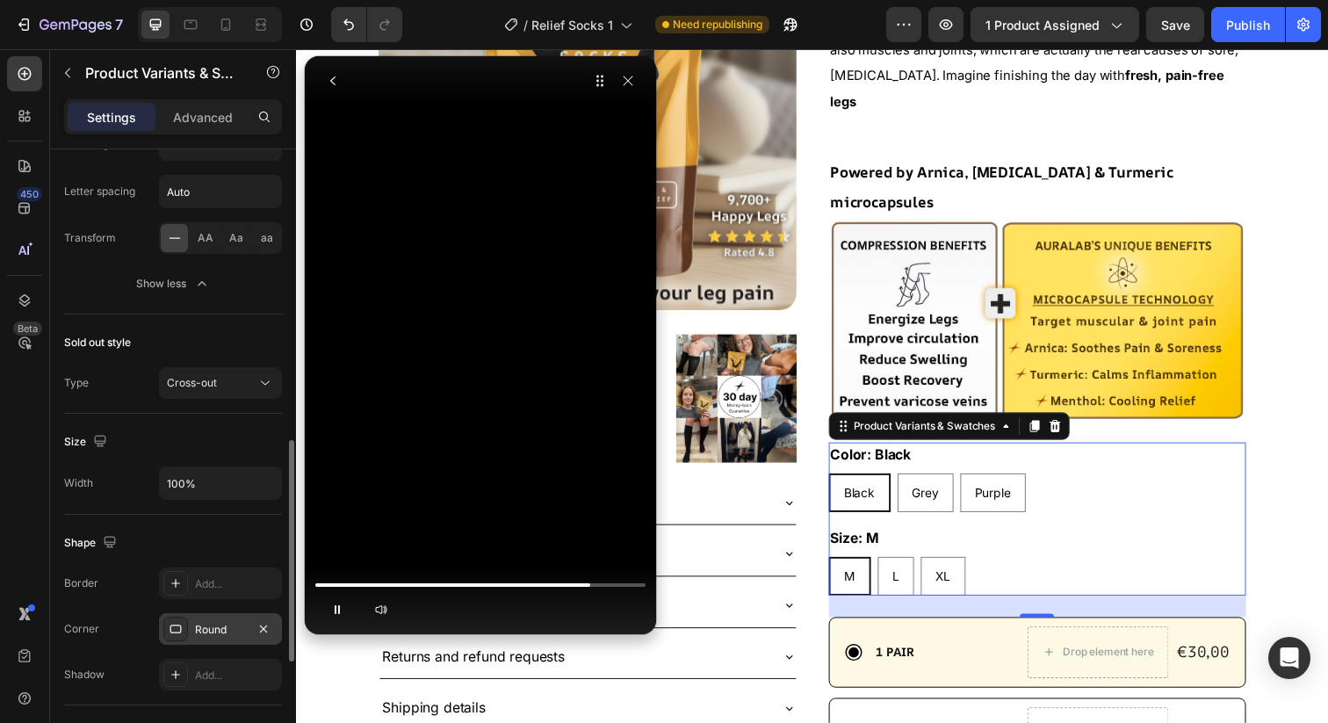
click at [201, 630] on div "Round" at bounding box center [220, 630] width 51 height 16
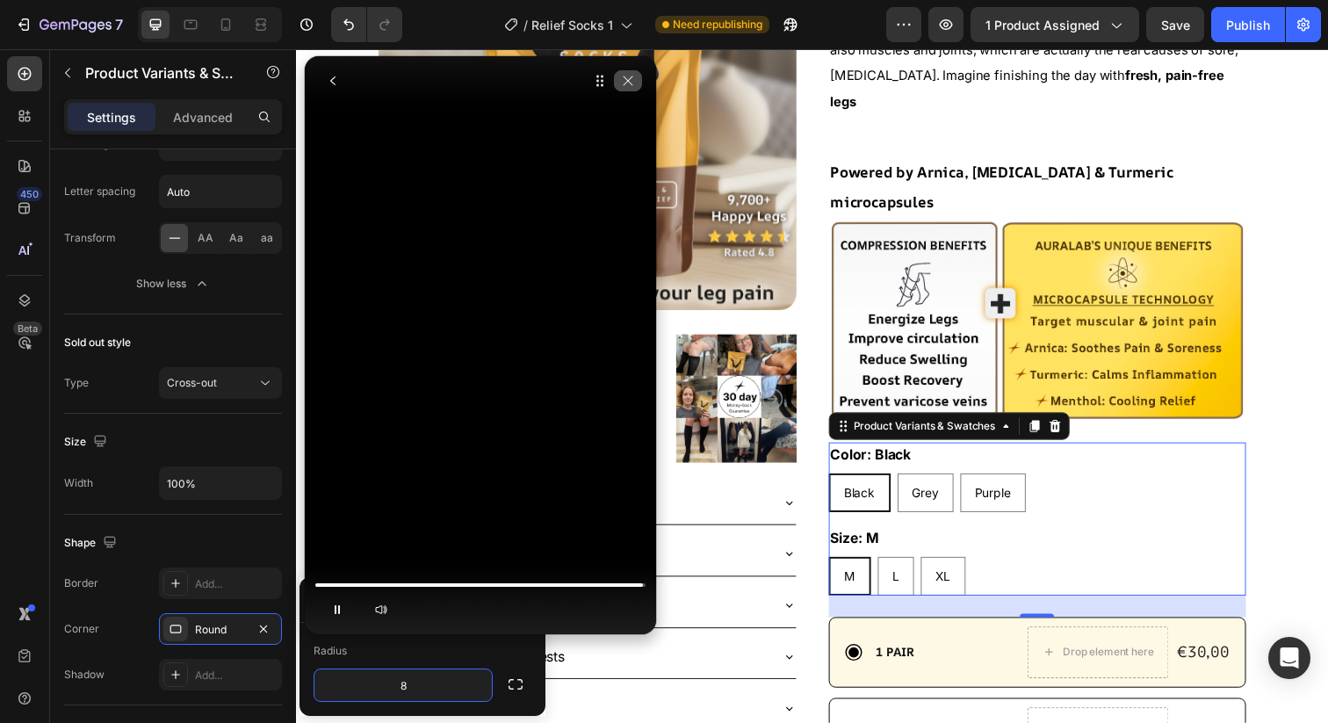
click at [625, 77] on icon "button" at bounding box center [629, 81] width 10 height 10
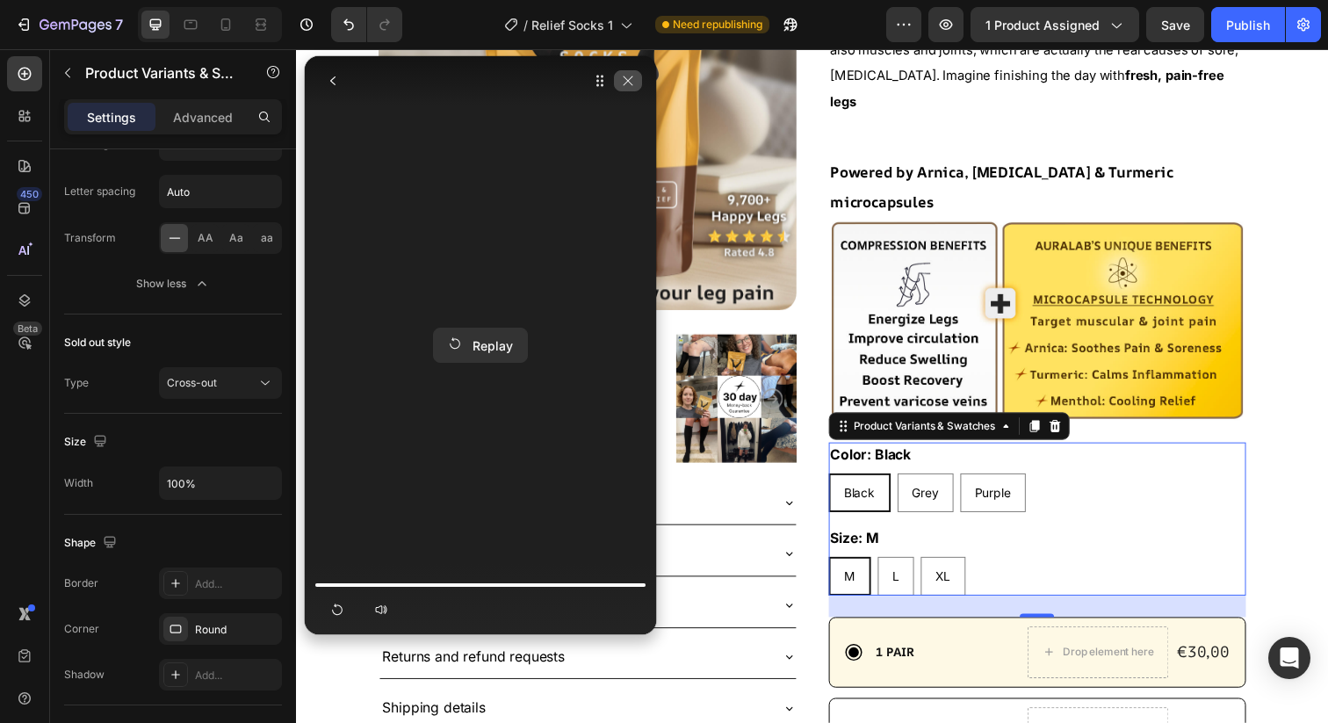
click at [624, 88] on button "button" at bounding box center [628, 80] width 28 height 21
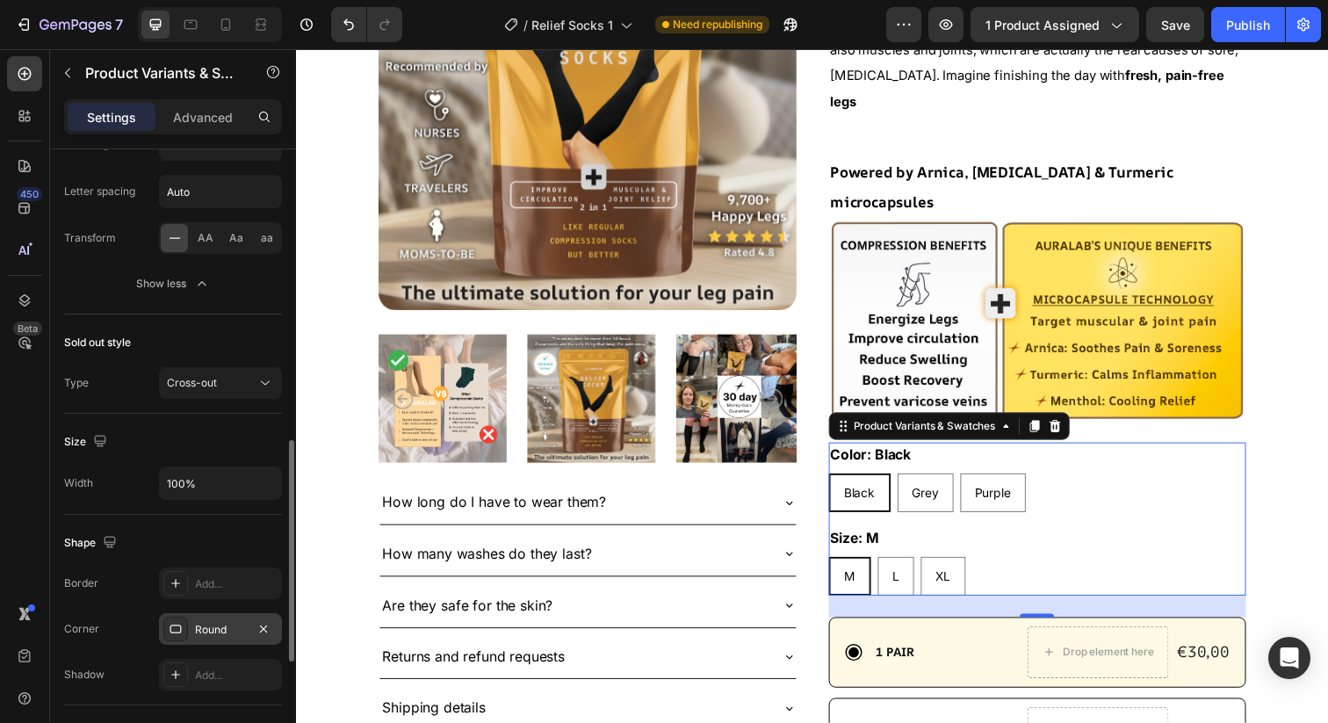
click at [197, 629] on div "Round" at bounding box center [220, 630] width 51 height 16
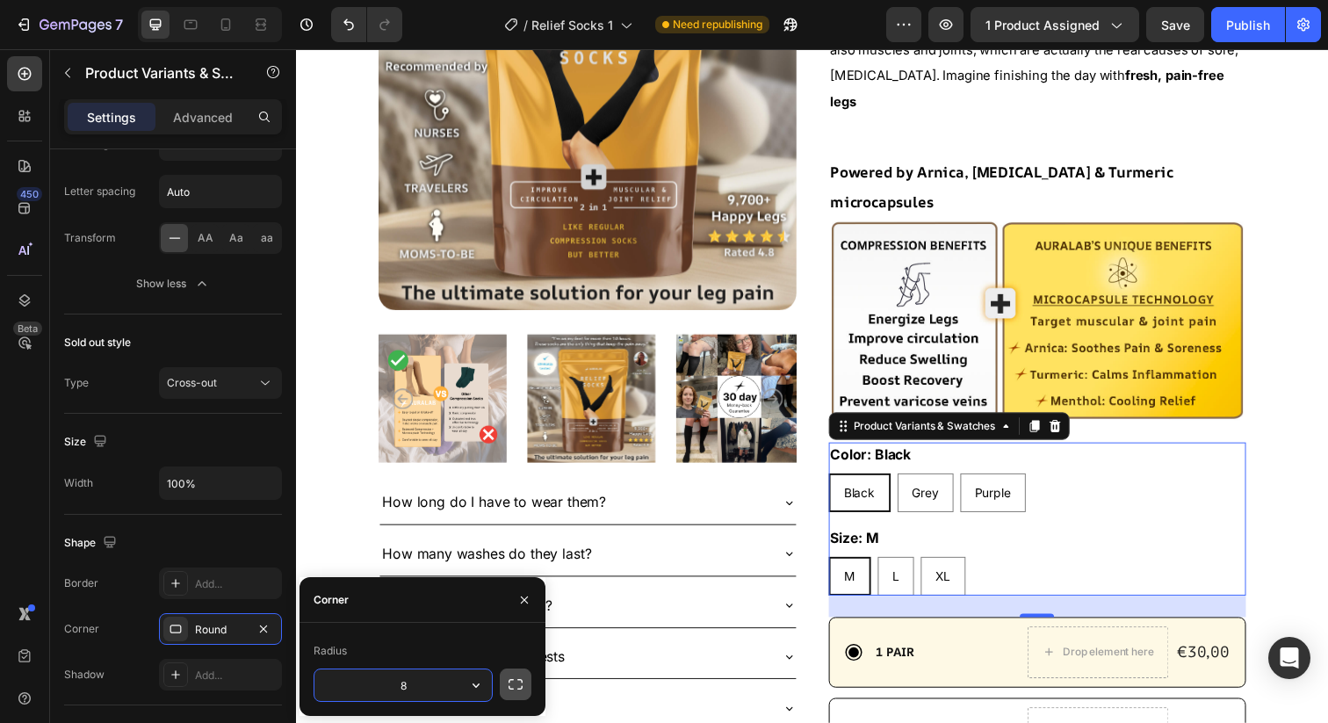
click at [513, 684] on icon "button" at bounding box center [516, 685] width 18 height 18
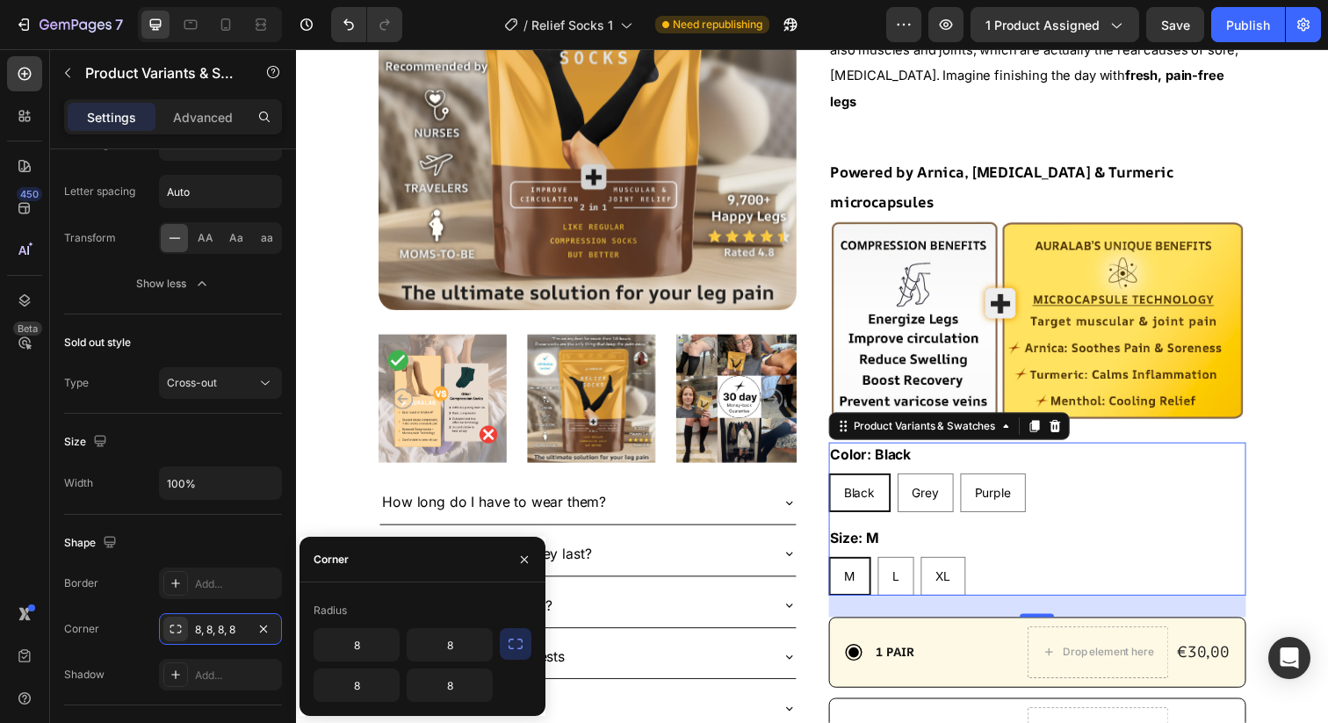
click at [425, 606] on div "Radius" at bounding box center [423, 611] width 218 height 28
click at [168, 628] on div at bounding box center [175, 629] width 25 height 25
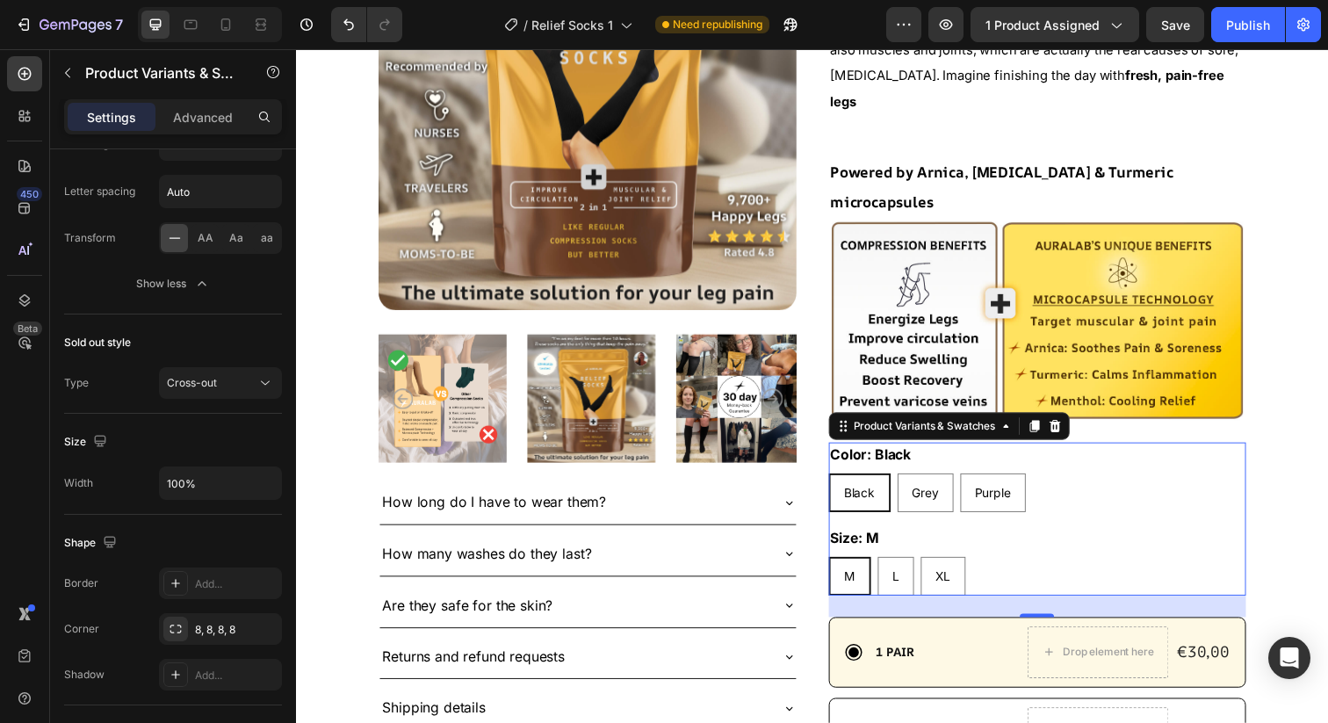
click at [175, 628] on icon at bounding box center [176, 629] width 14 height 14
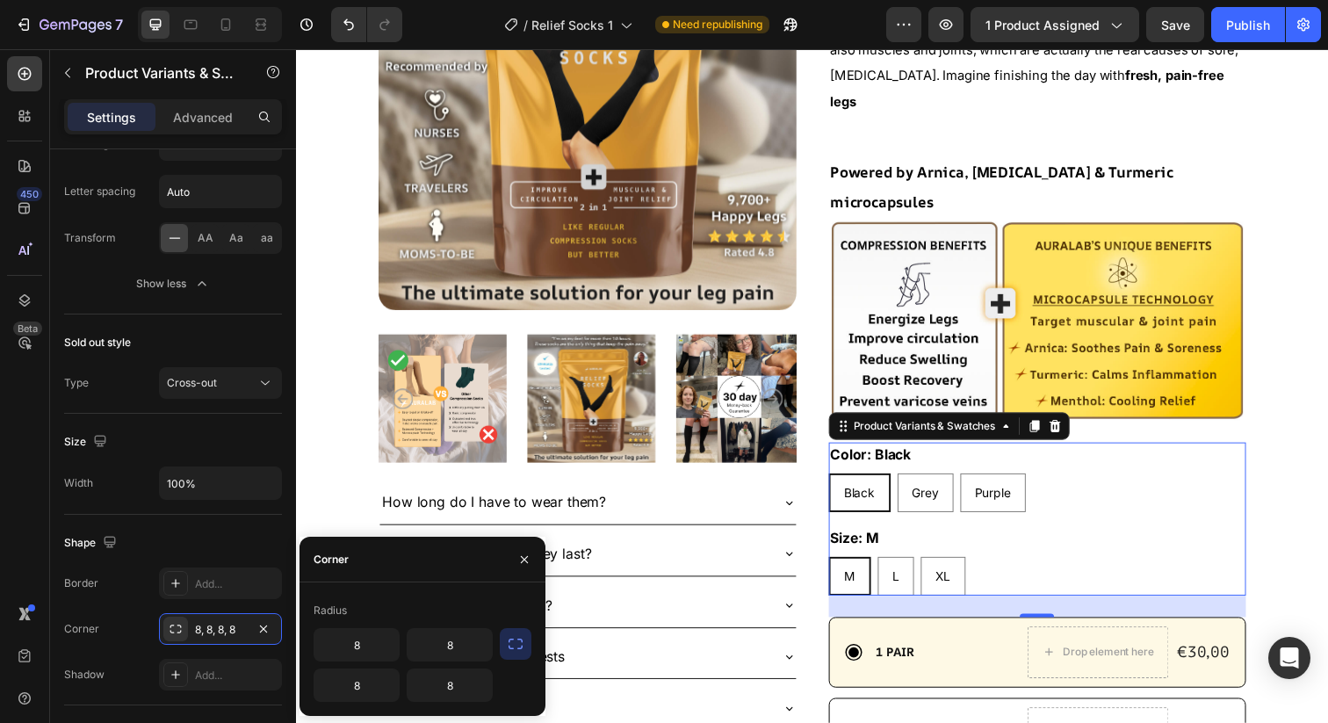
click at [521, 652] on icon "button" at bounding box center [516, 644] width 18 height 18
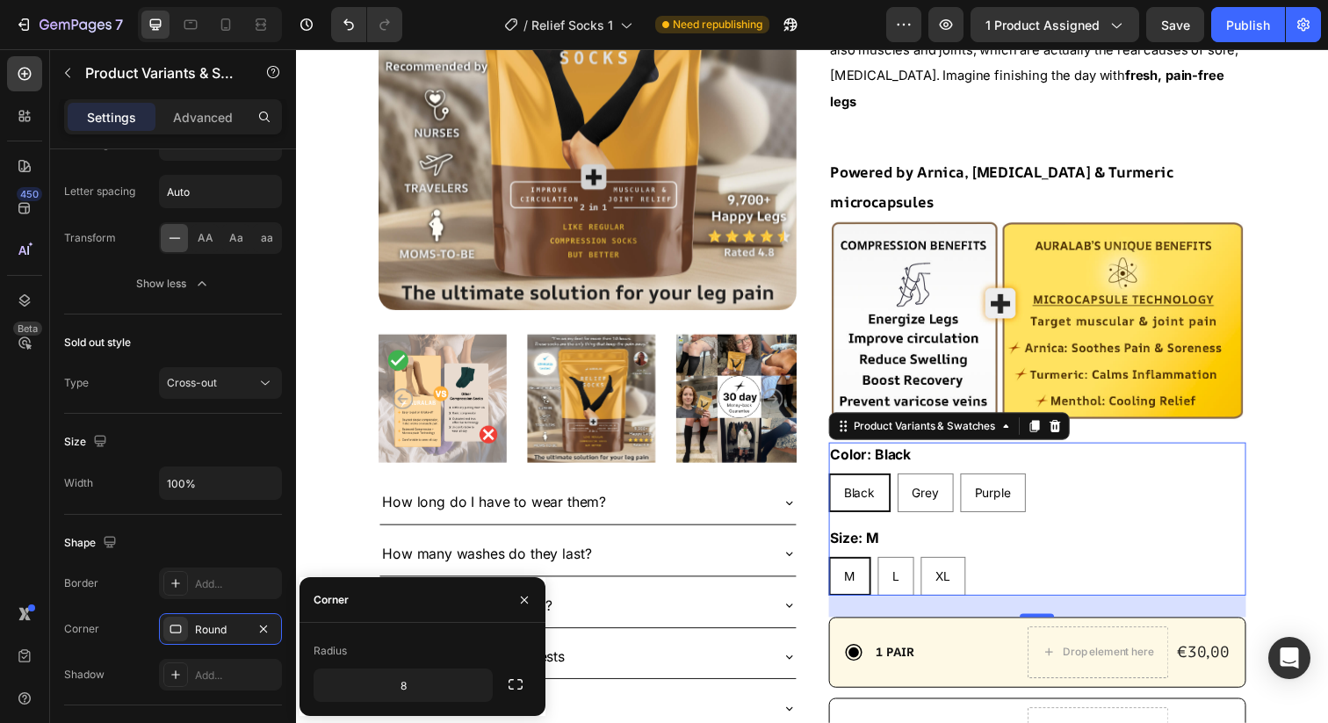
click at [337, 595] on div "Corner" at bounding box center [331, 600] width 35 height 16
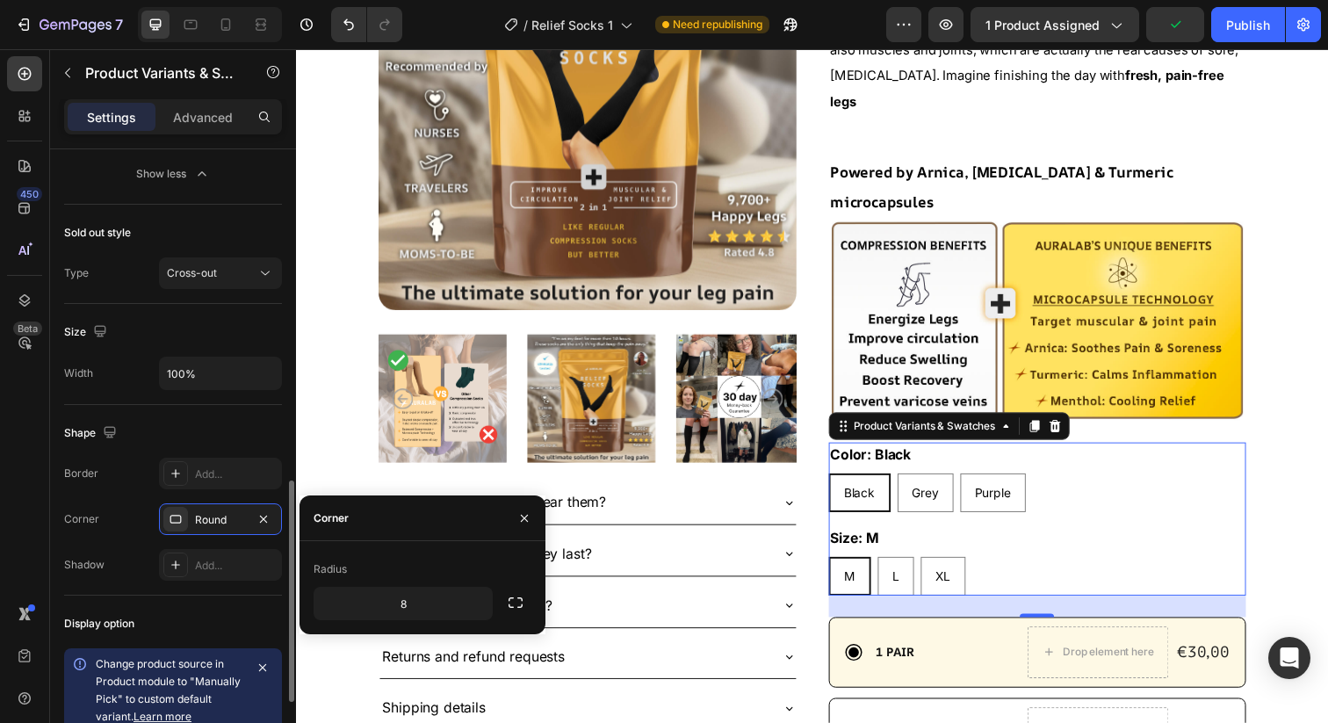
scroll to position [931, 0]
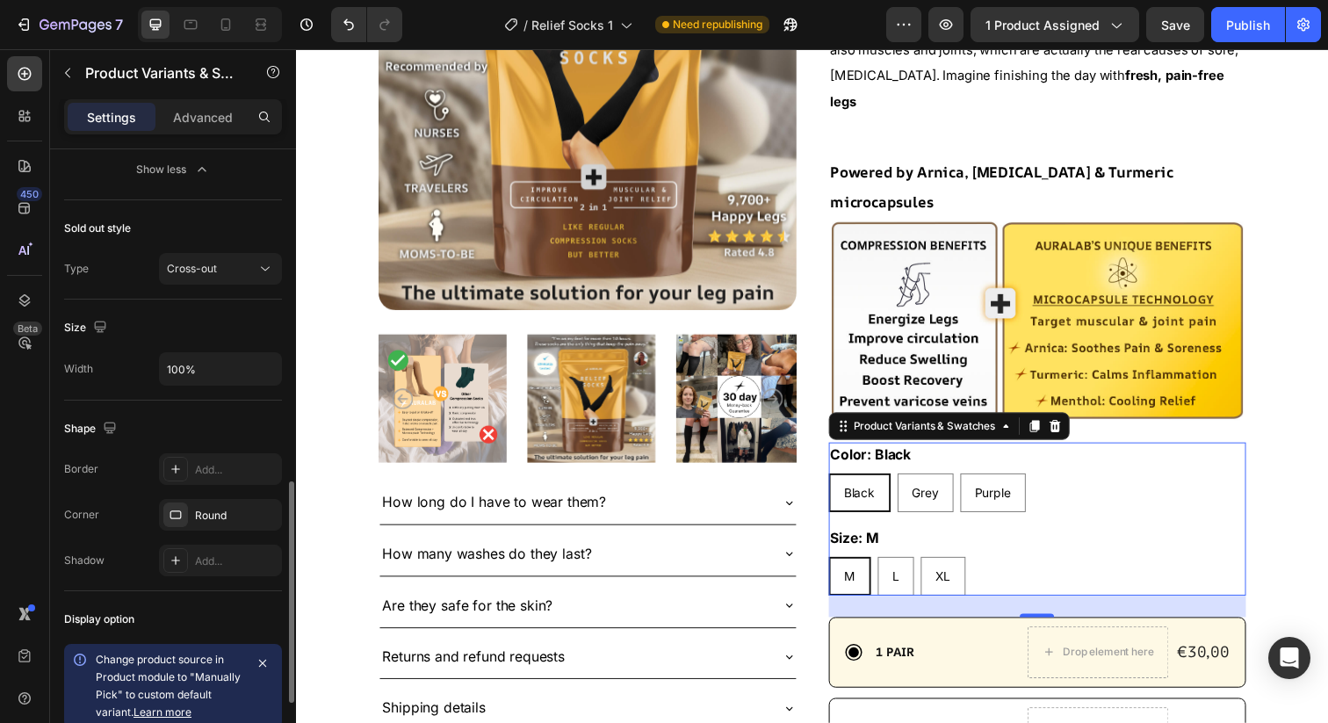
click at [89, 515] on div "Corner" at bounding box center [81, 515] width 35 height 16
click at [192, 516] on div "Round" at bounding box center [220, 515] width 123 height 32
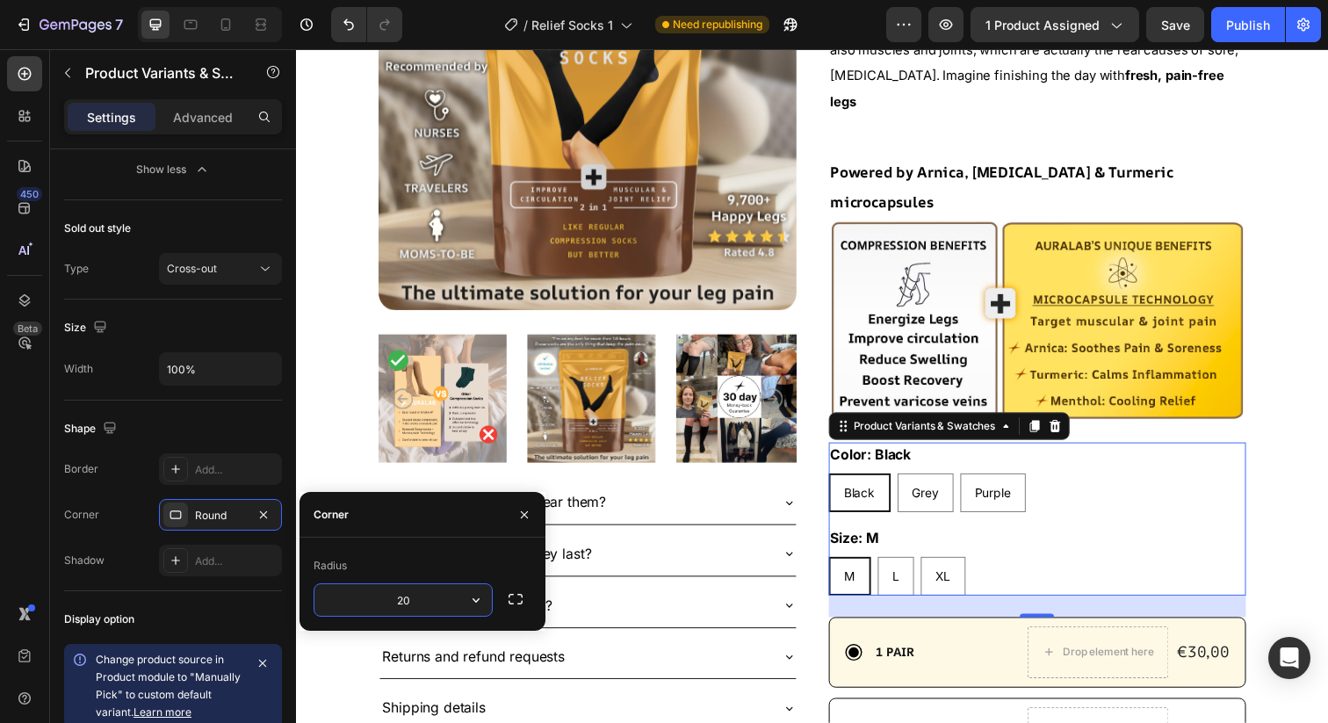
type input "20"
click at [459, 567] on div "Radius" at bounding box center [423, 566] width 218 height 28
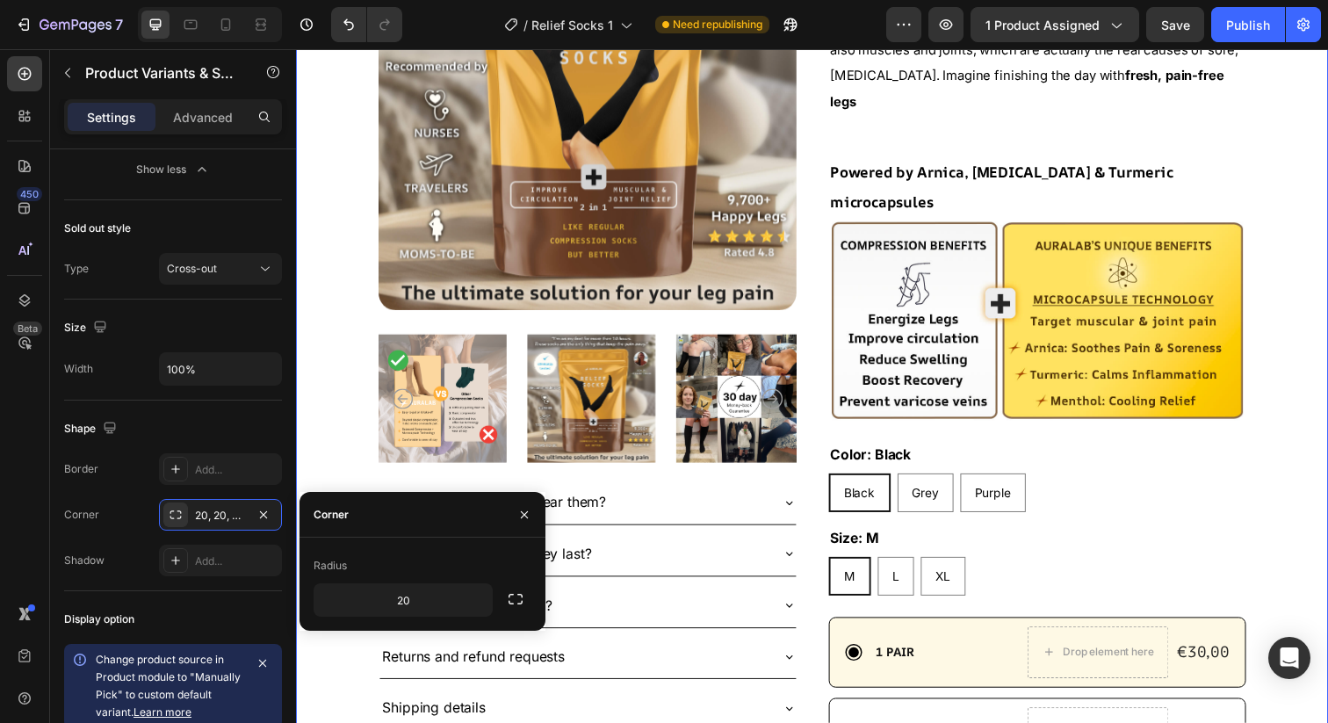
click at [1286, 416] on div ""Compression socks that don’t just stop at circulation but also kill muscle and…" at bounding box center [823, 545] width 1054 height 1471
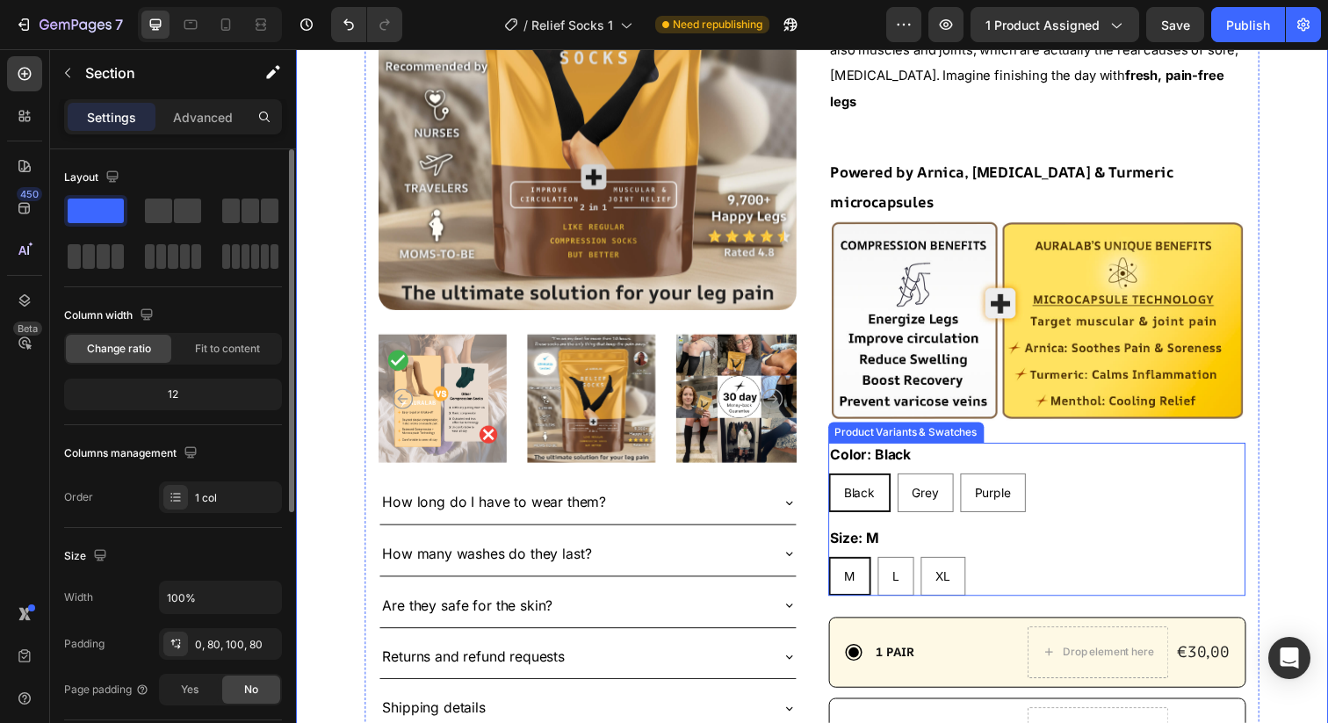
click at [1043, 465] on div "Color: Black Black Black Black Grey Grey Grey Purple Purple Purple Size: M M M …" at bounding box center [1053, 529] width 427 height 156
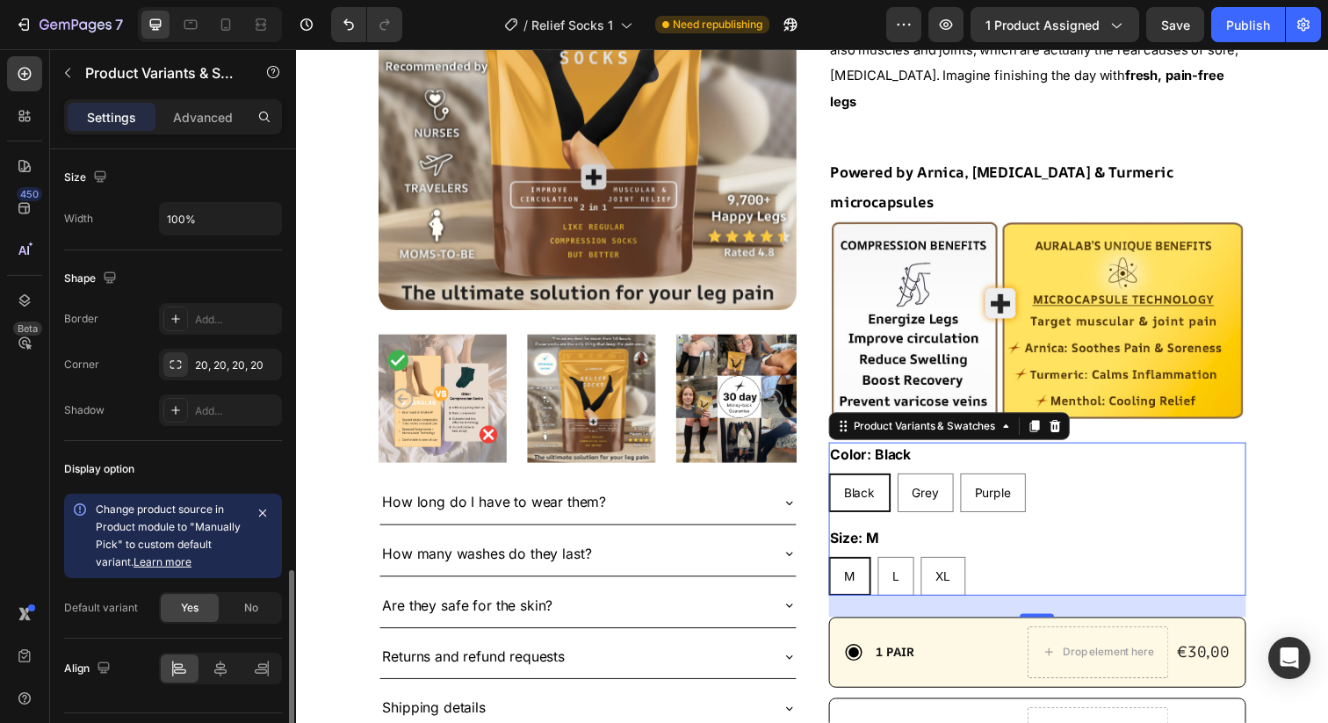
scroll to position [941, 0]
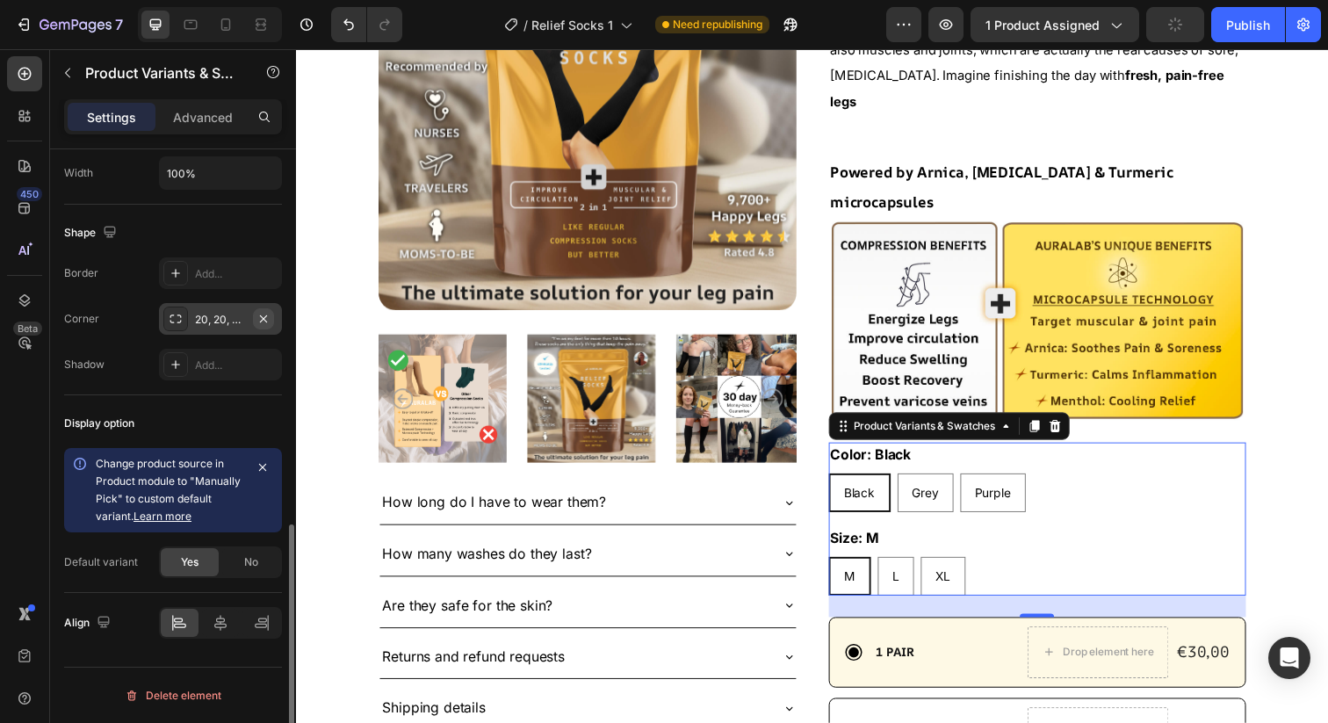
click at [261, 320] on icon "button" at bounding box center [263, 318] width 7 height 7
click at [176, 316] on icon at bounding box center [176, 319] width 14 height 14
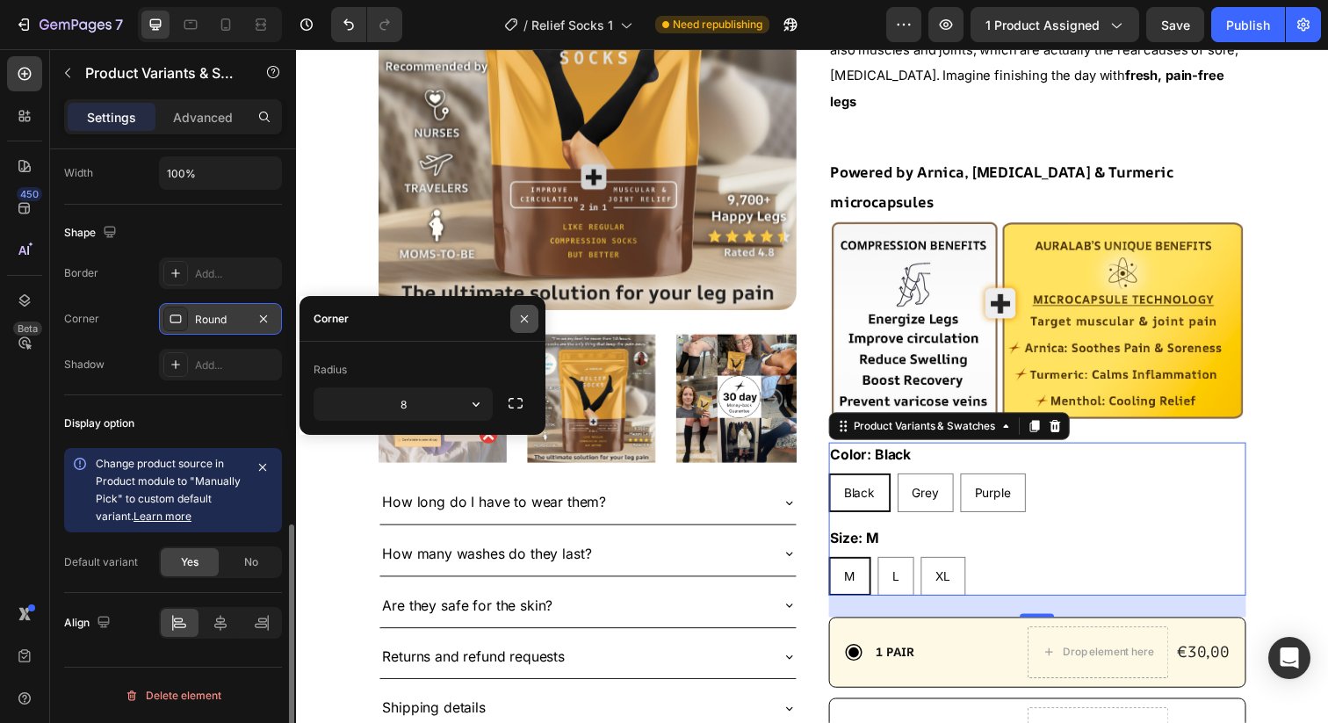
drag, startPoint x: 522, startPoint y: 313, endPoint x: 6, endPoint y: 267, distance: 517.7
click at [522, 313] on icon "button" at bounding box center [524, 319] width 14 height 14
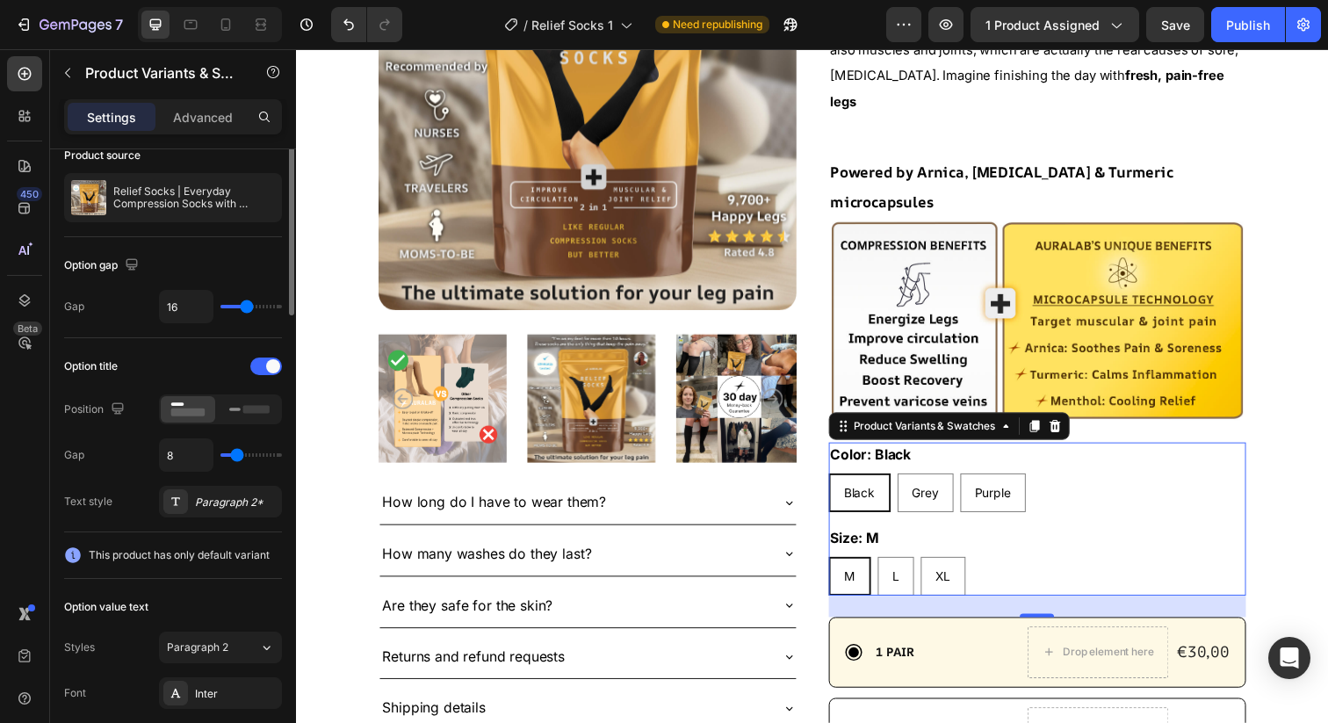
scroll to position [0, 0]
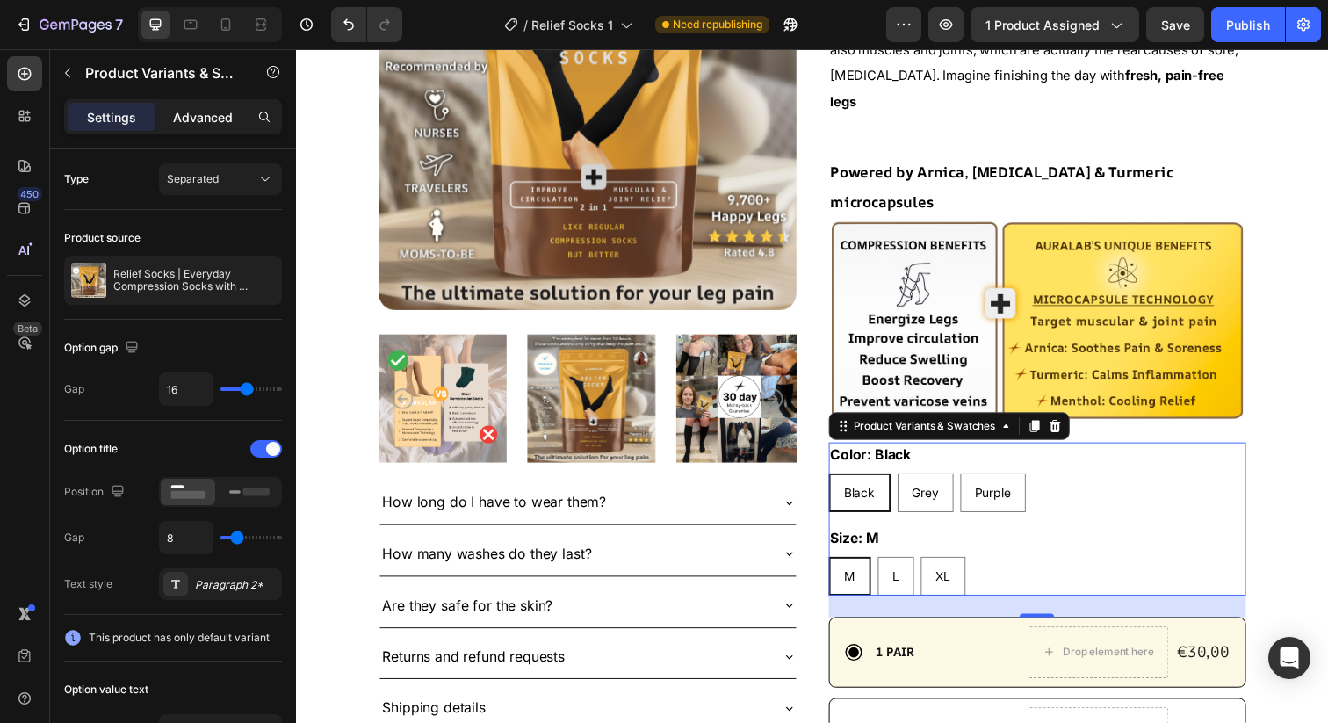
click at [201, 129] on div "Advanced" at bounding box center [203, 117] width 88 height 28
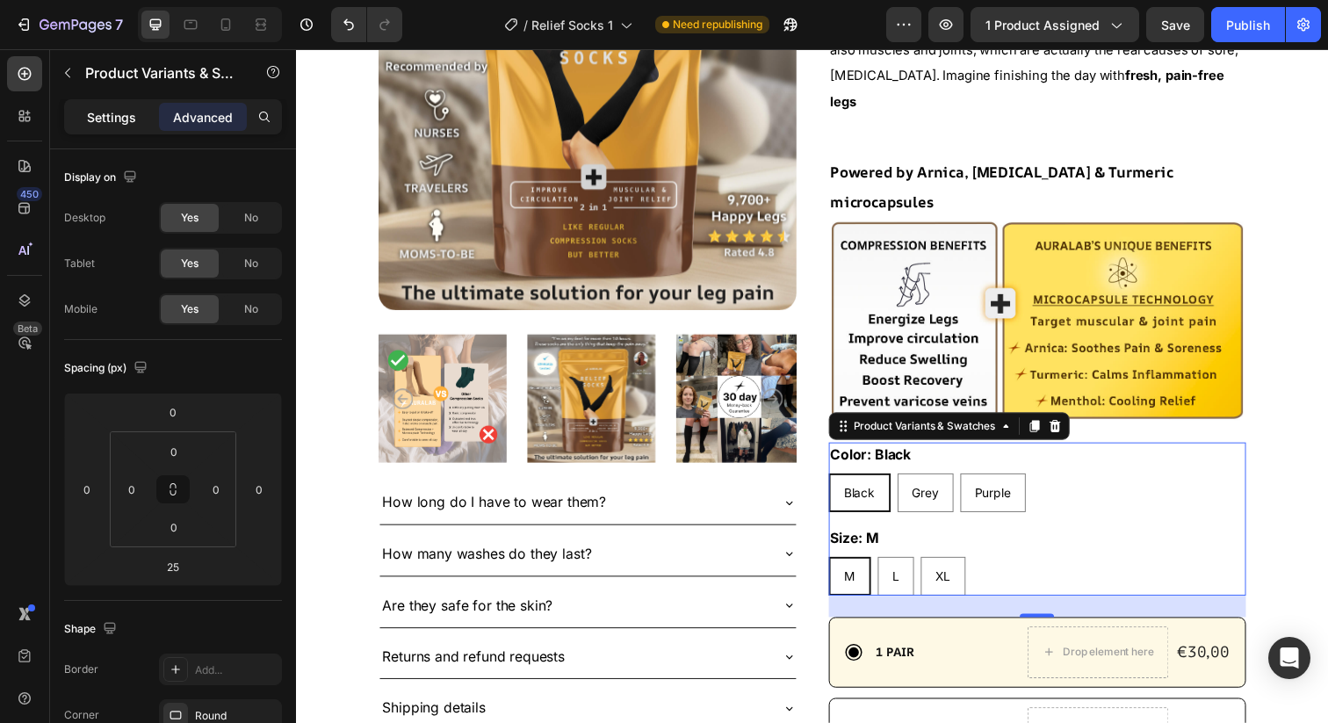
click at [104, 122] on p "Settings" at bounding box center [111, 117] width 49 height 18
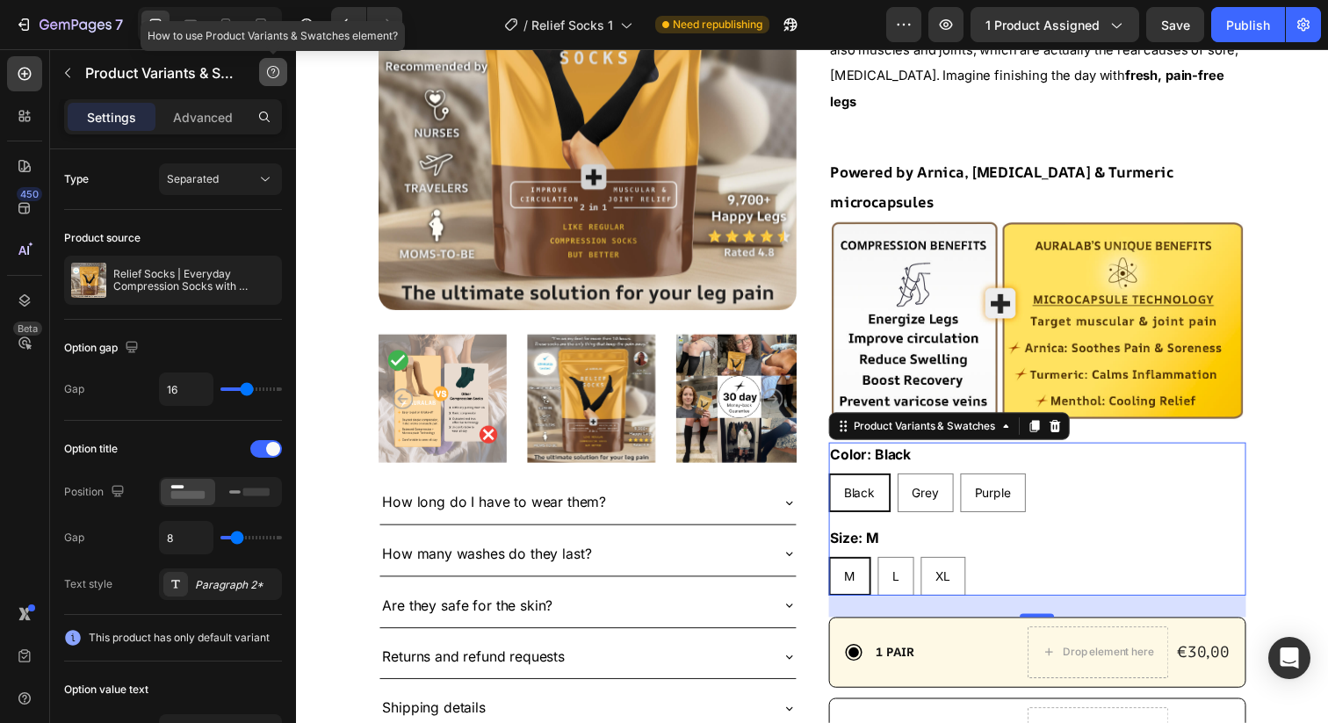
click at [278, 76] on icon "button" at bounding box center [273, 72] width 14 height 14
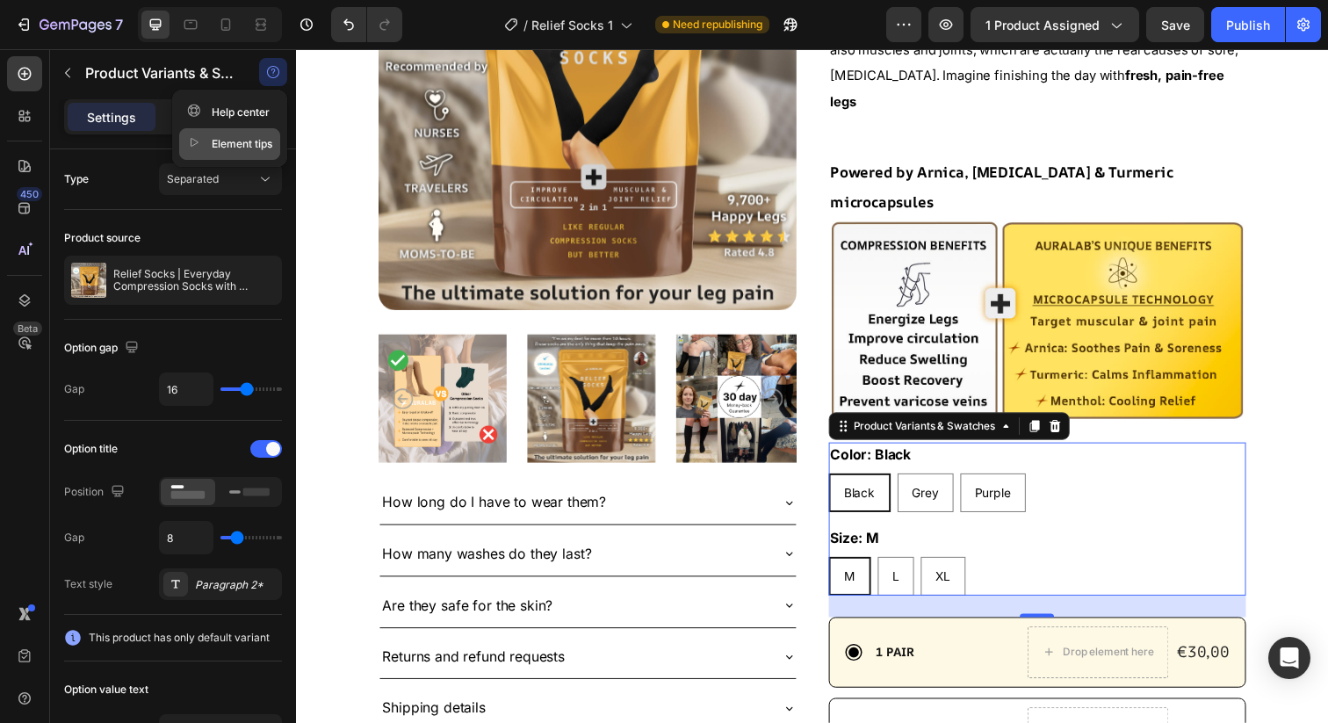
click at [245, 139] on div "Element tips" at bounding box center [229, 144] width 85 height 18
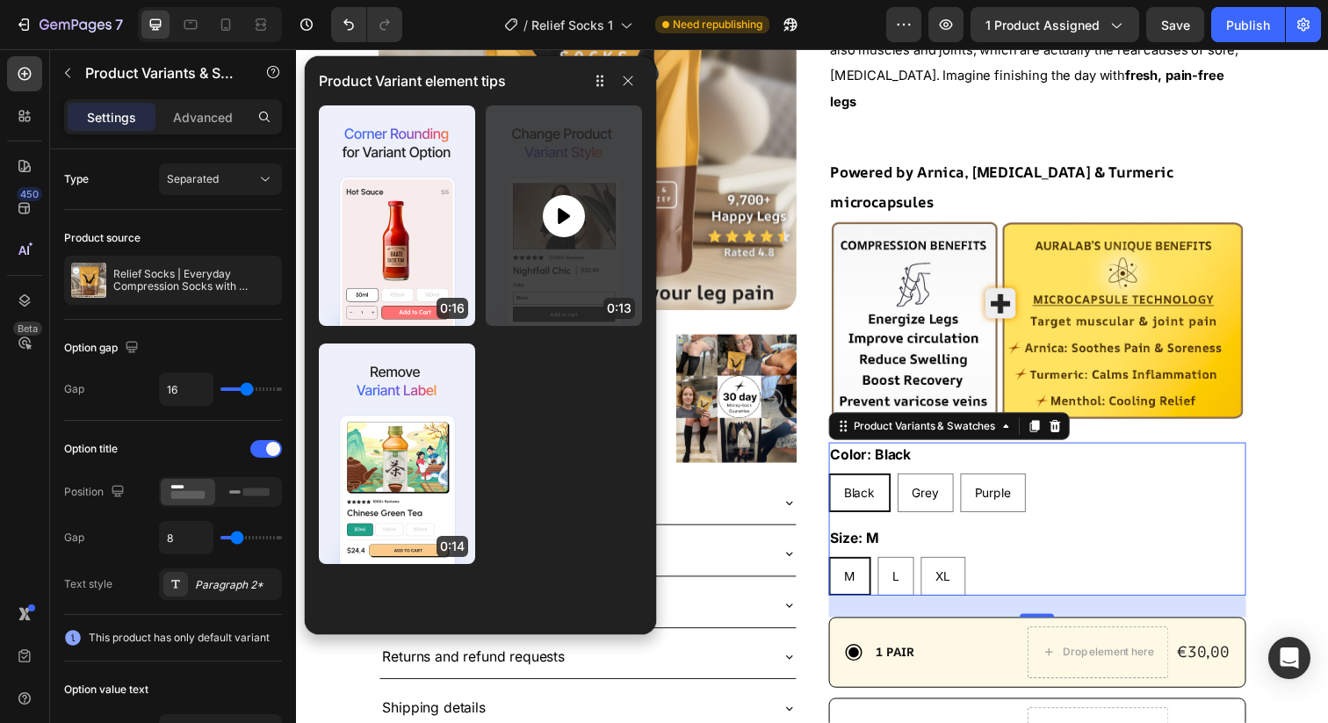
click at [568, 220] on icon at bounding box center [563, 216] width 21 height 21
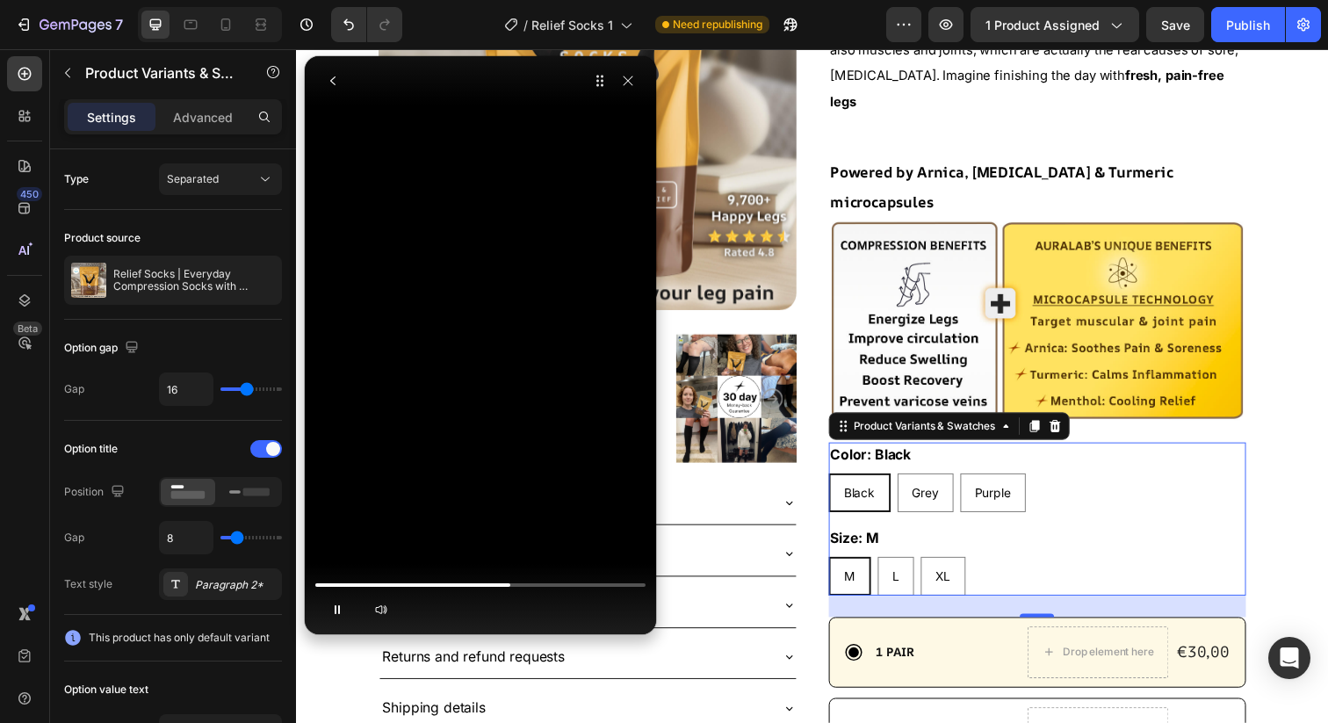
click at [516, 188] on video at bounding box center [481, 122] width 264 height 132
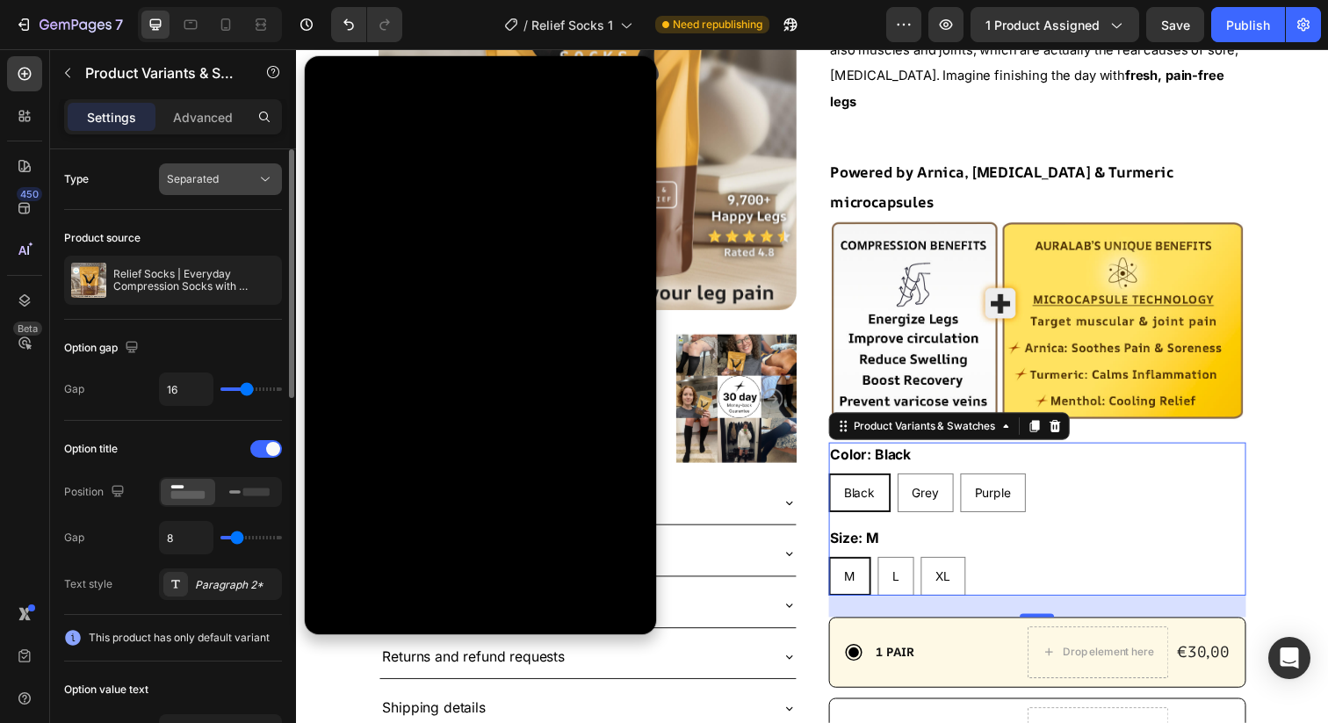
click at [213, 185] on span "Separated" at bounding box center [193, 179] width 52 height 16
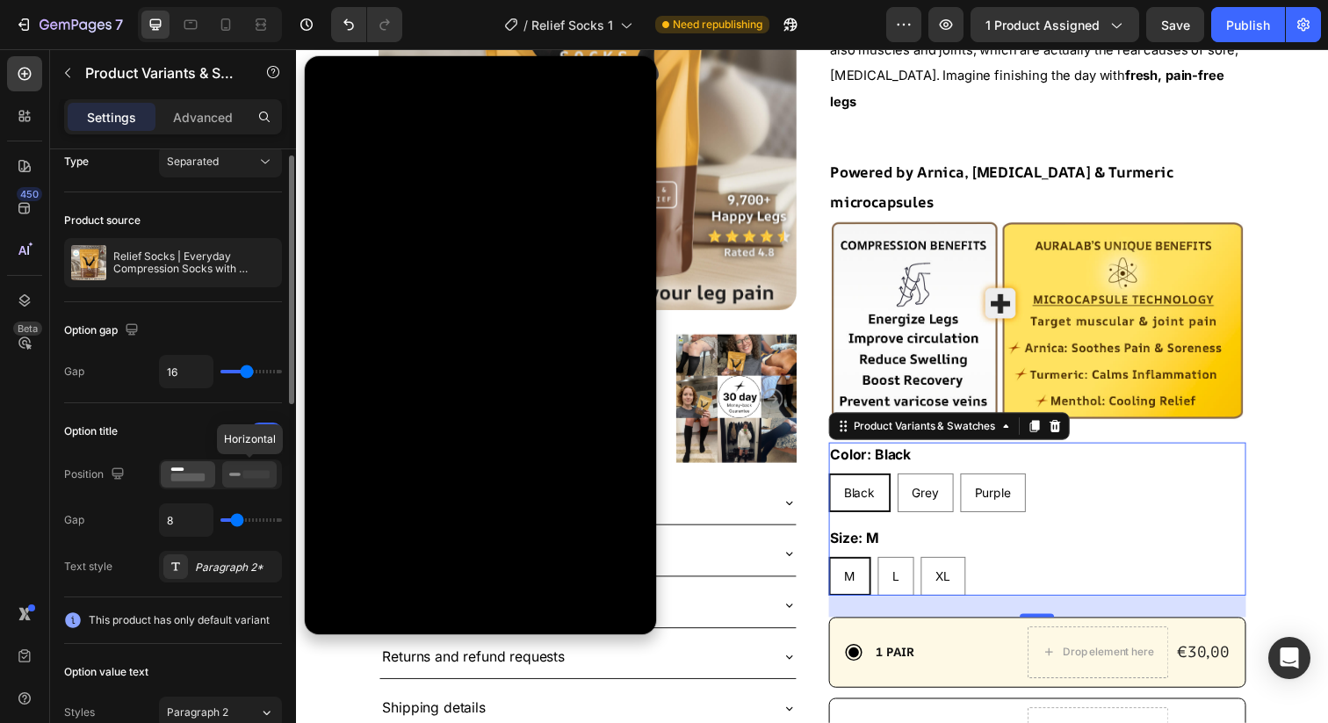
click at [243, 470] on icon at bounding box center [249, 474] width 40 height 19
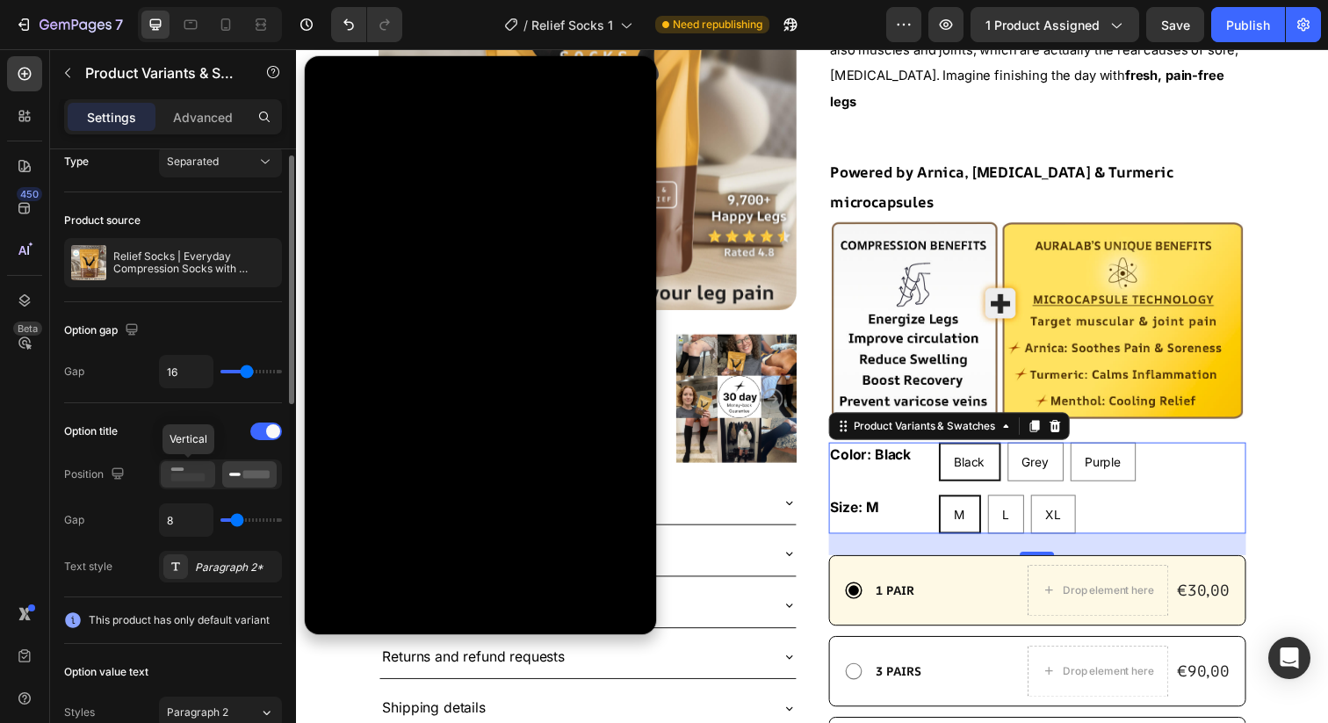
click at [187, 481] on rect at bounding box center [188, 478] width 34 height 8
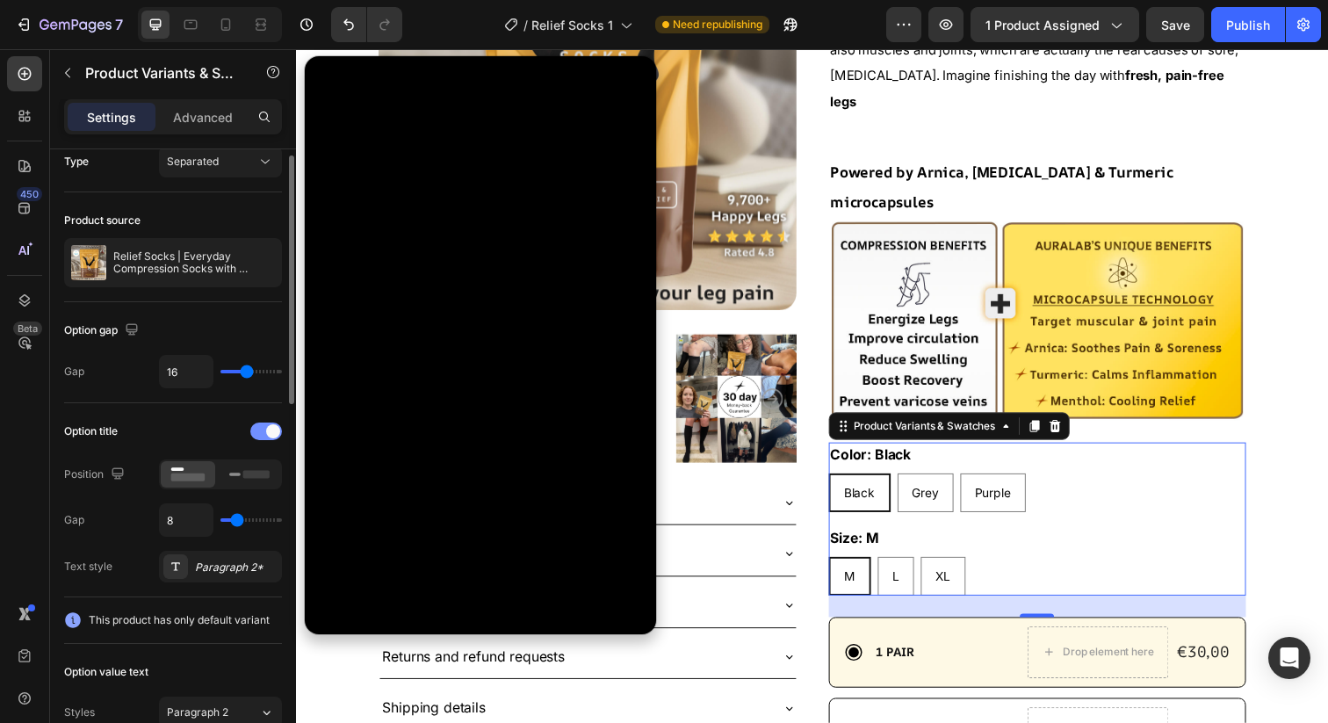
click at [265, 429] on div at bounding box center [266, 432] width 32 height 18
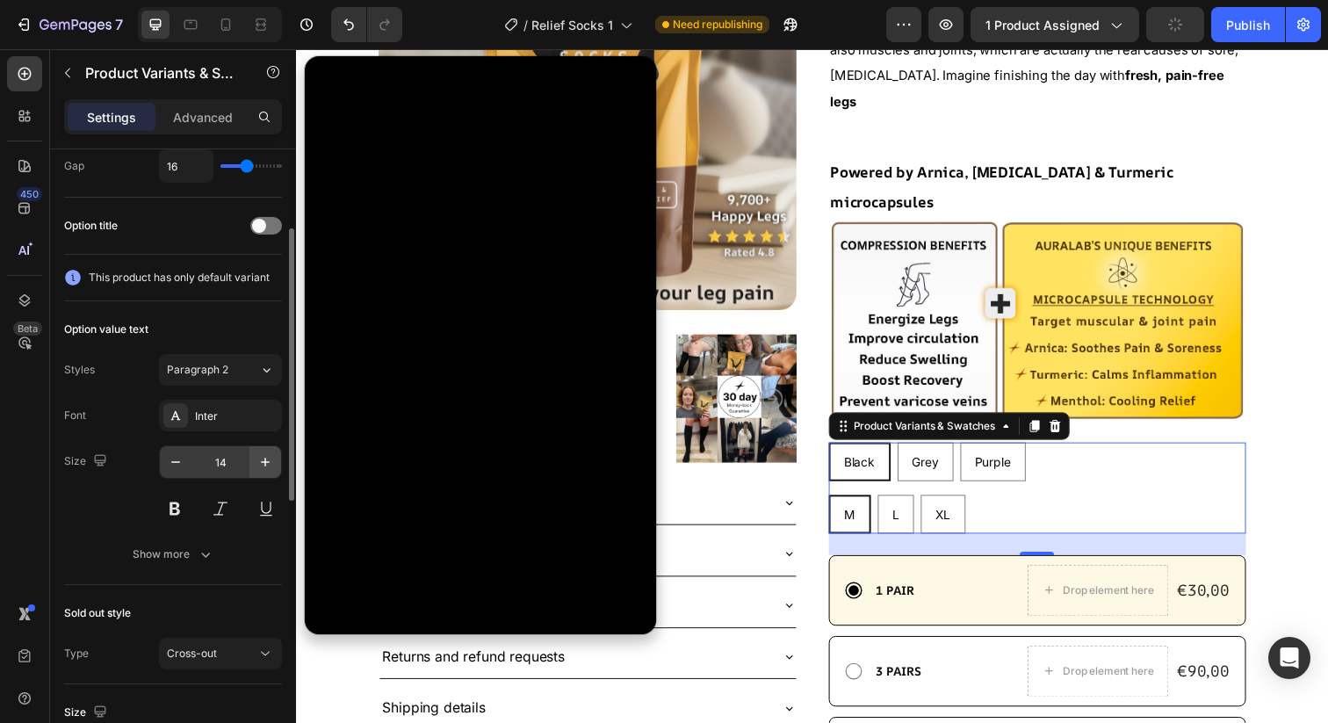
scroll to position [79, 0]
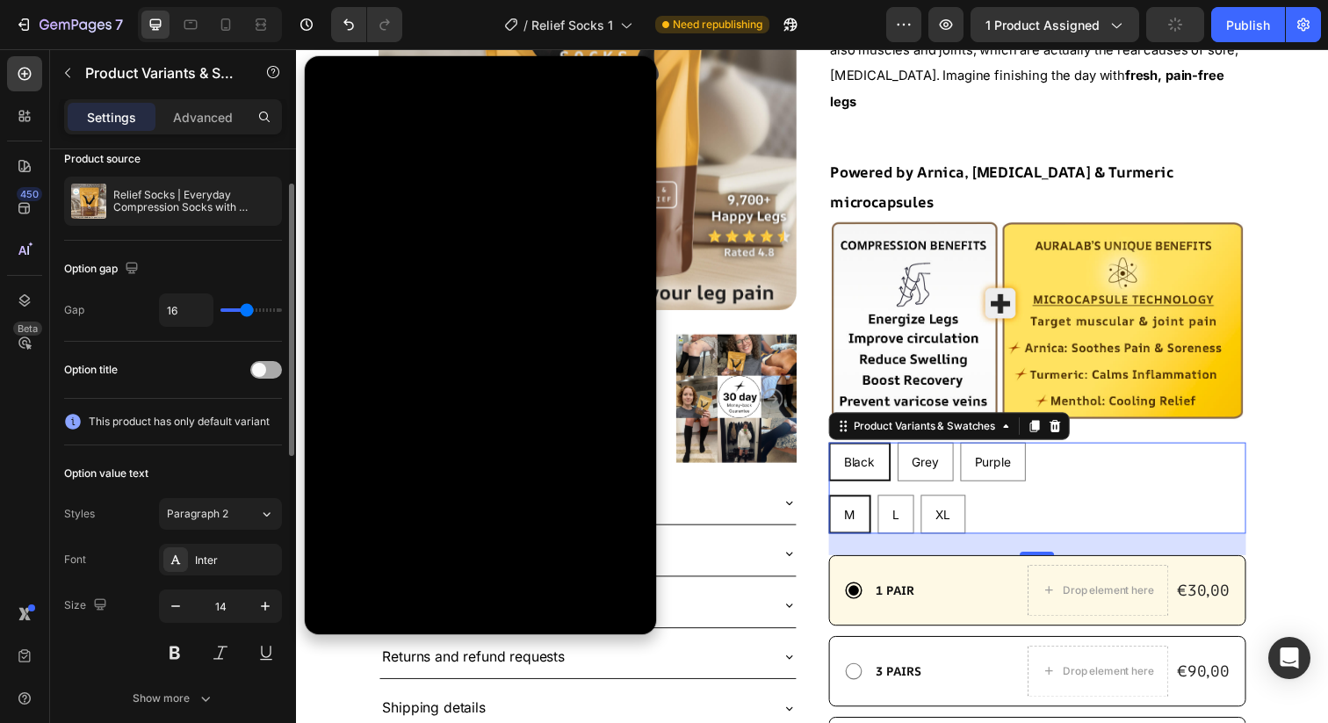
click at [267, 377] on div at bounding box center [266, 370] width 32 height 18
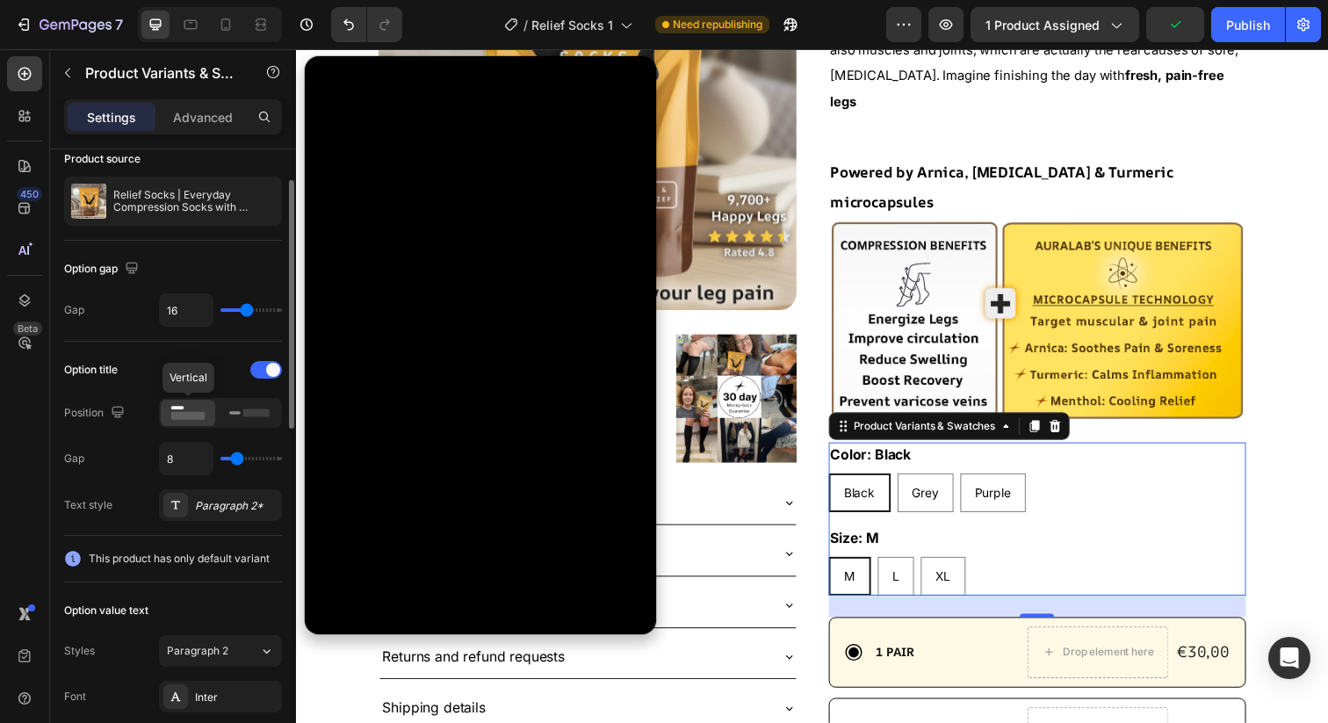
click at [187, 409] on icon at bounding box center [188, 412] width 40 height 19
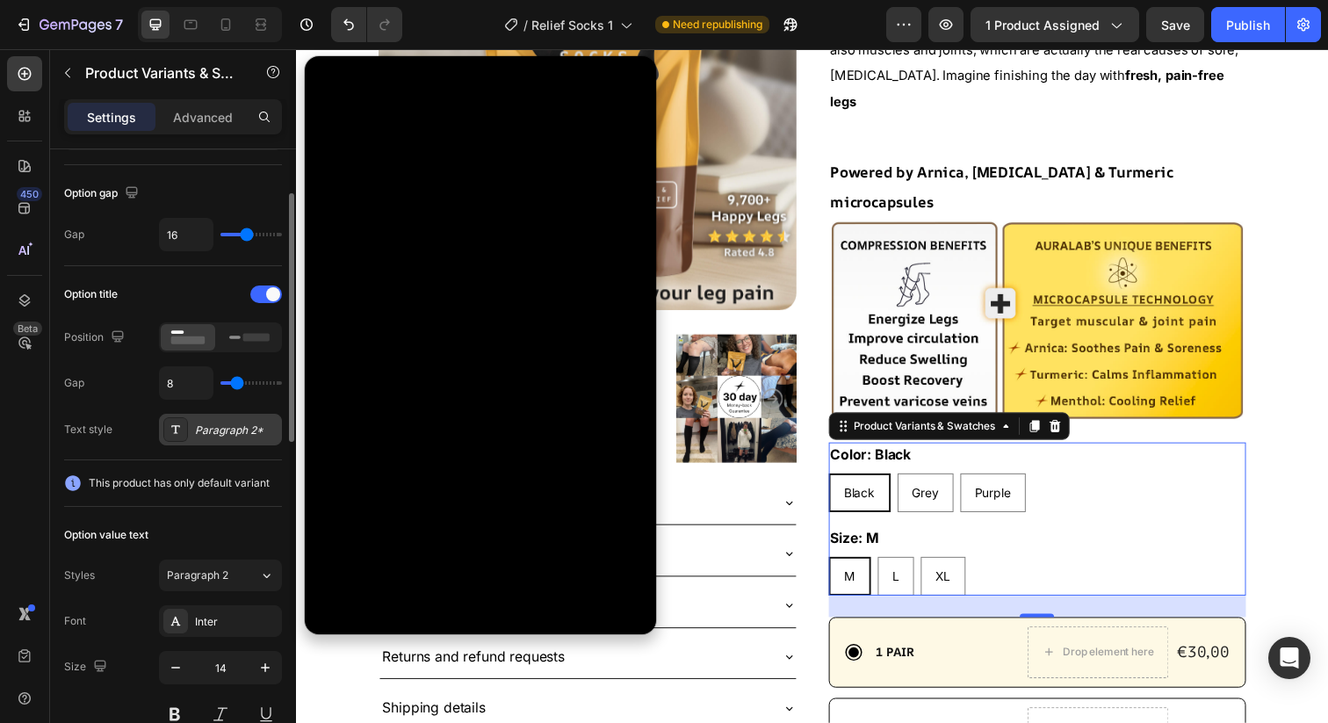
scroll to position [122, 0]
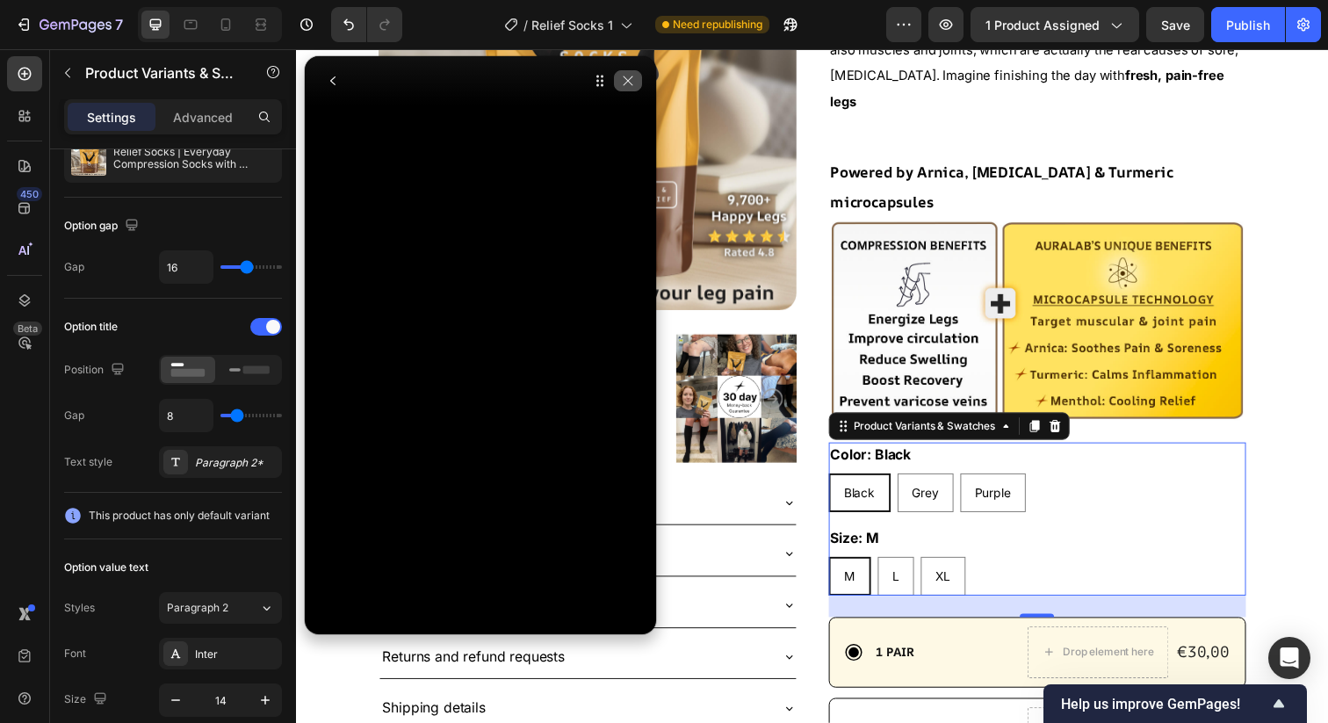
click at [630, 83] on icon "button" at bounding box center [629, 81] width 10 height 10
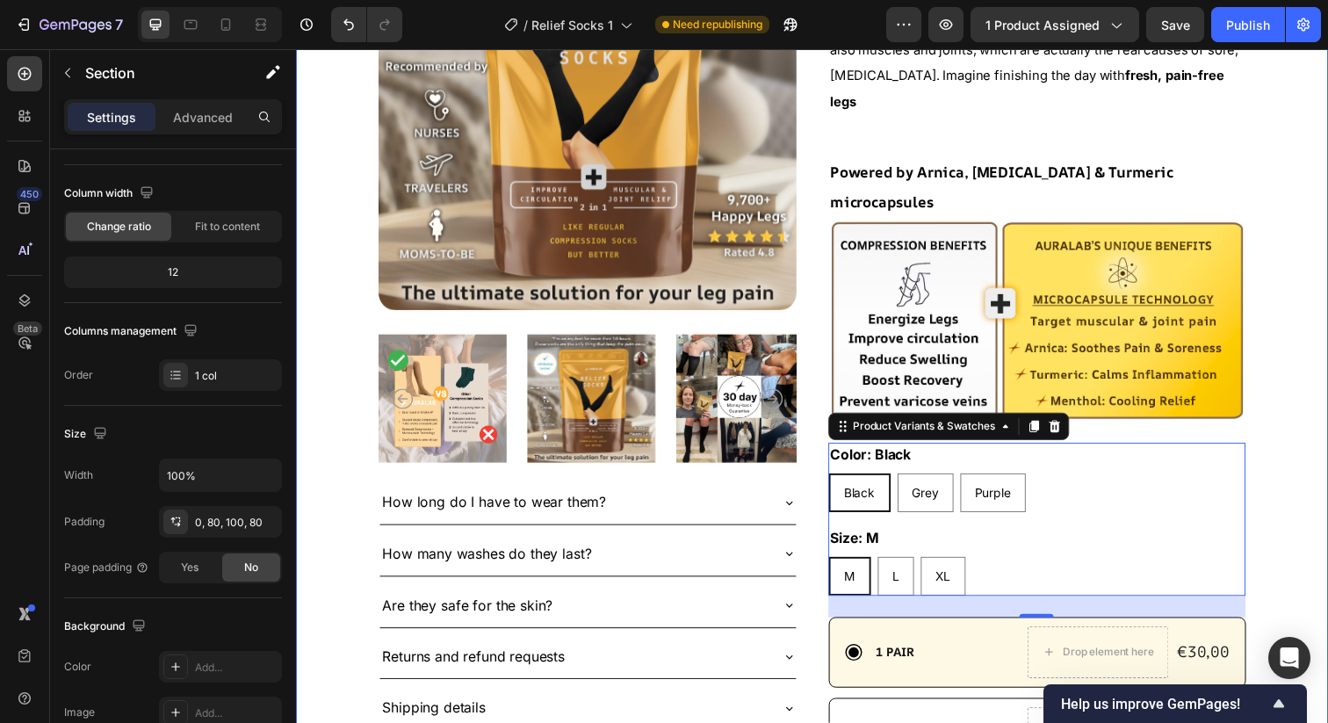
click at [1305, 371] on div ""Compression socks that don’t just stop at circulation but also kill muscle and…" at bounding box center [823, 545] width 1054 height 1471
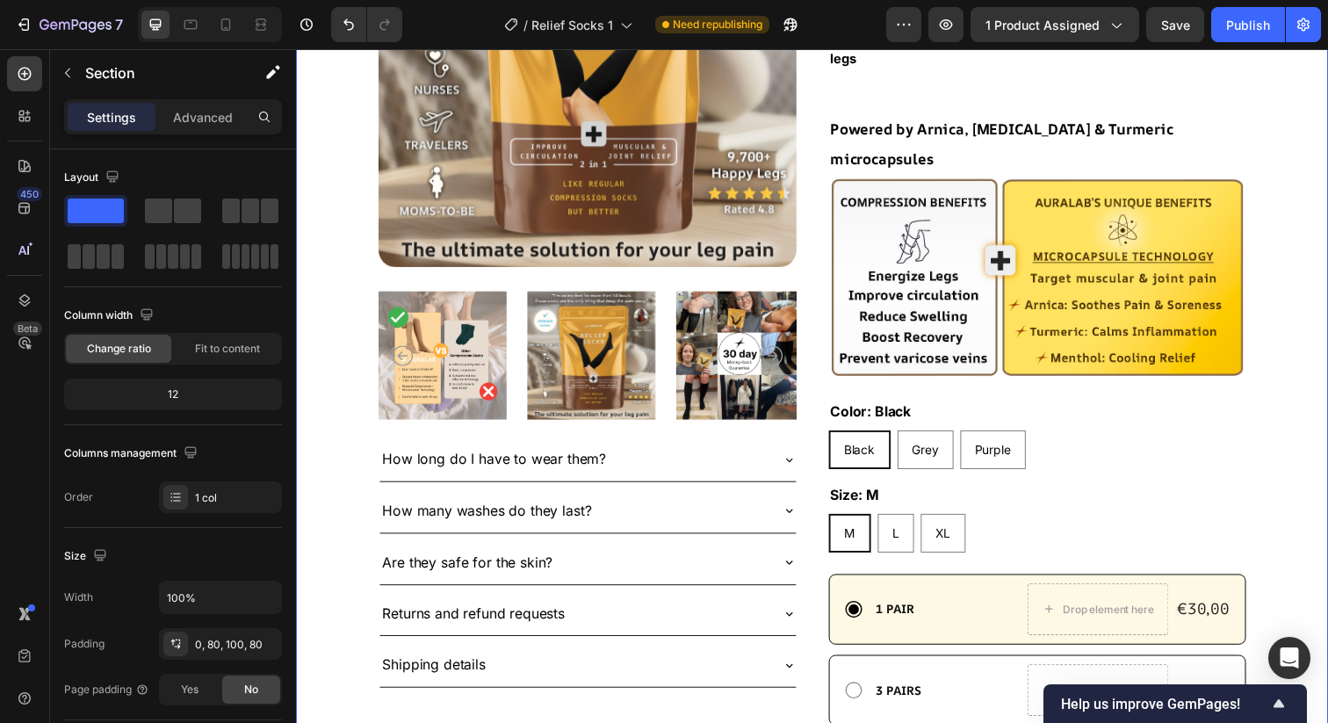
scroll to position [528, 0]
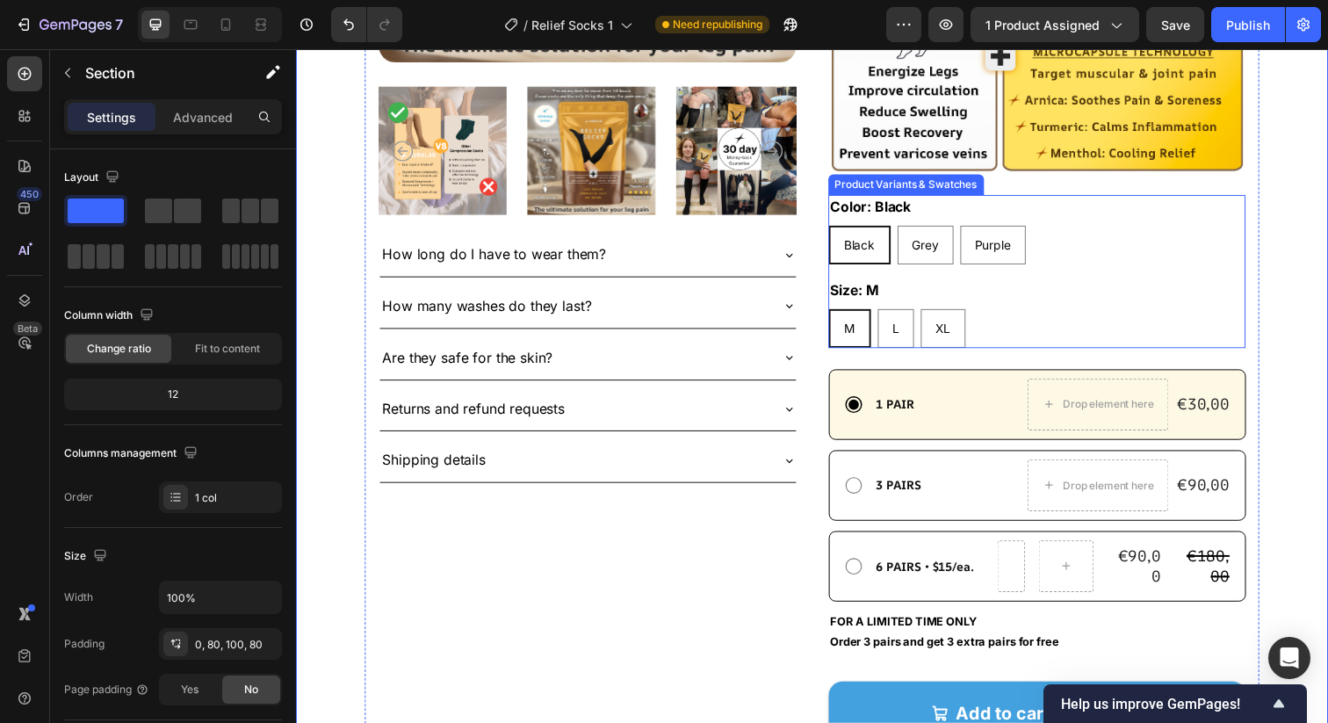
click at [1068, 229] on div "Black Black Black Grey Grey Grey Purple Purple Purple" at bounding box center [1053, 249] width 427 height 40
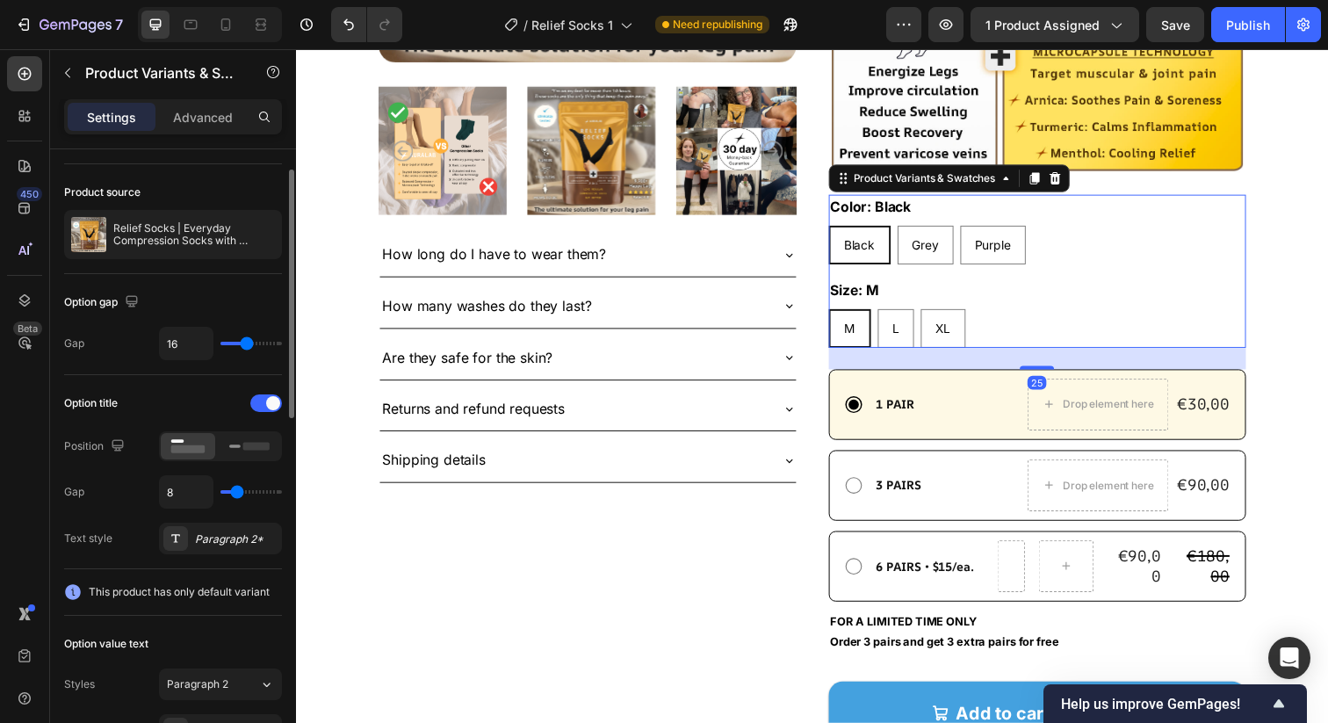
scroll to position [47, 0]
click at [236, 445] on rect at bounding box center [234, 445] width 11 height 4
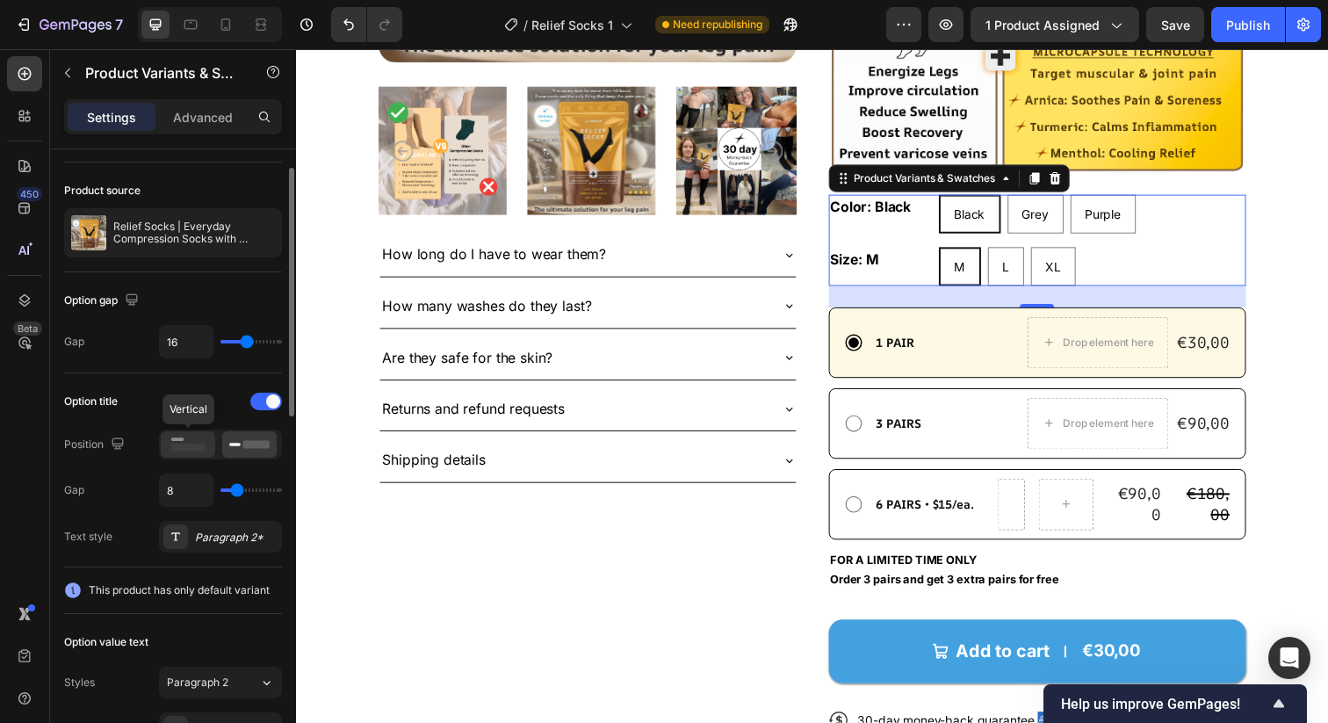
click at [189, 446] on rect at bounding box center [188, 448] width 34 height 8
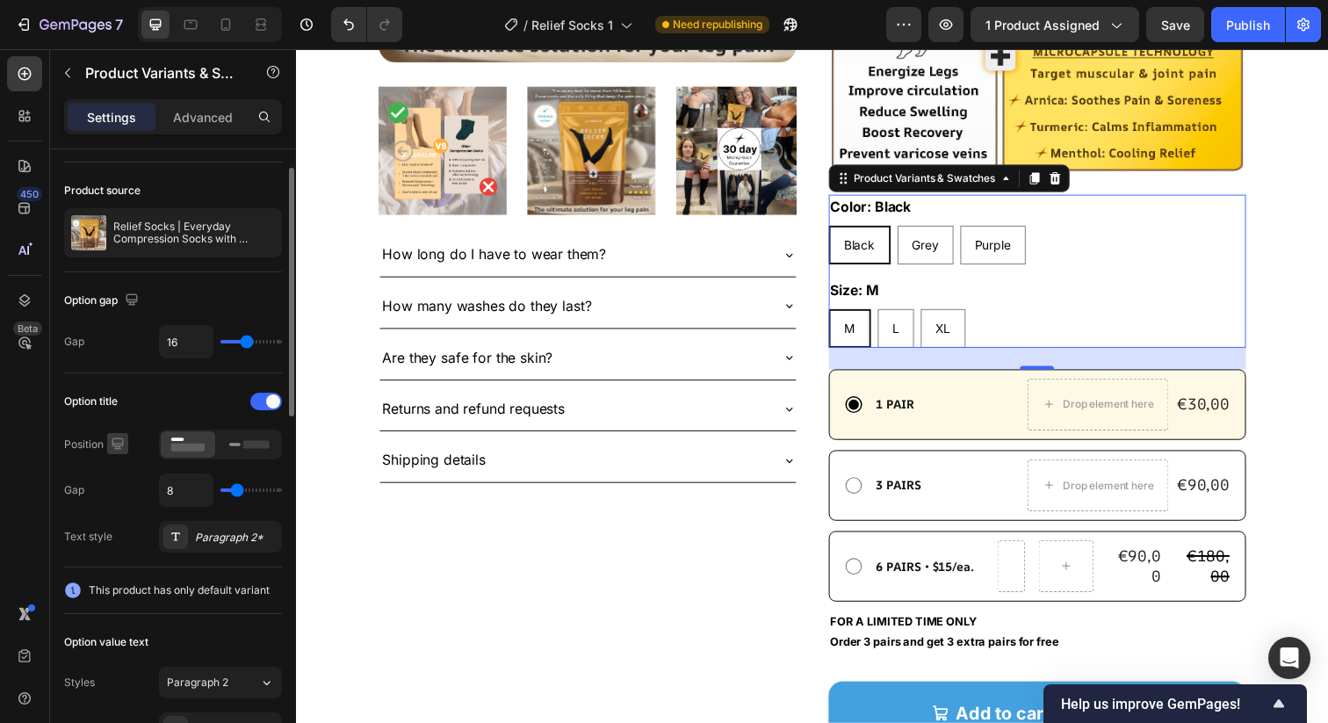
click at [119, 445] on icon "button" at bounding box center [117, 443] width 11 height 11
click at [136, 440] on div "Position" at bounding box center [173, 445] width 218 height 30
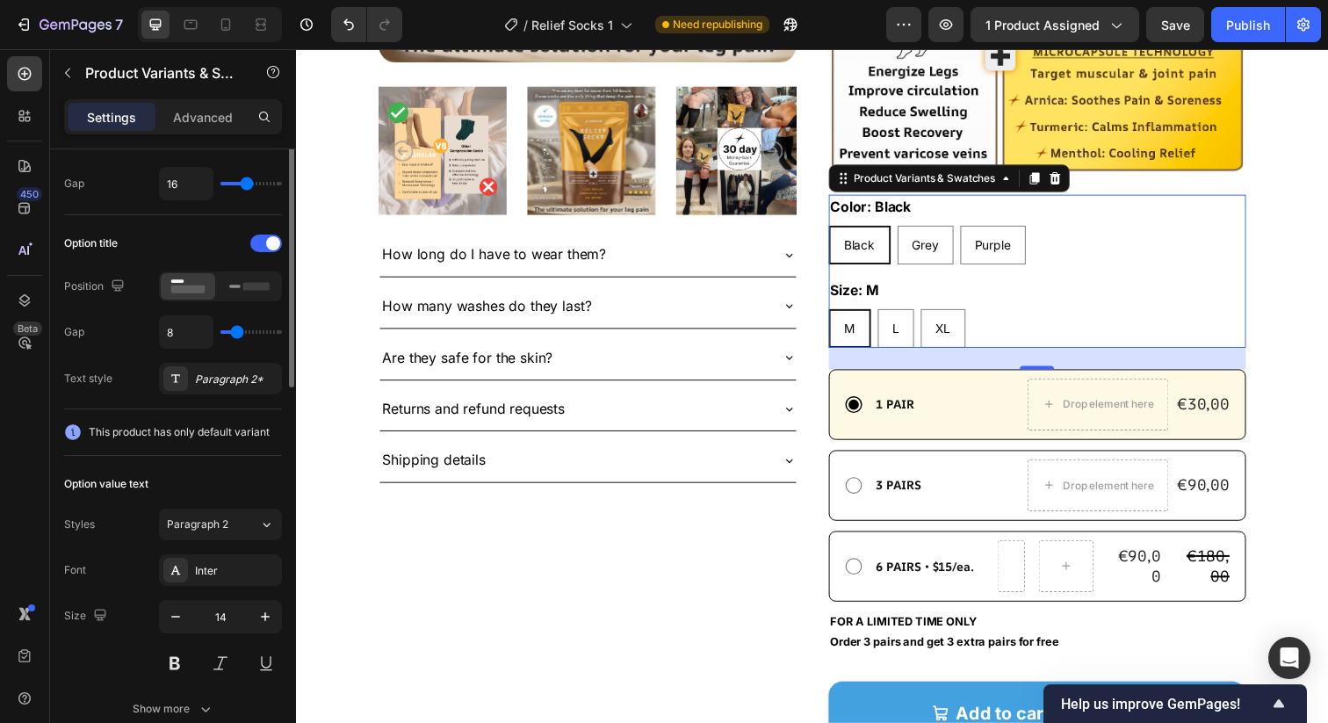
scroll to position [212, 0]
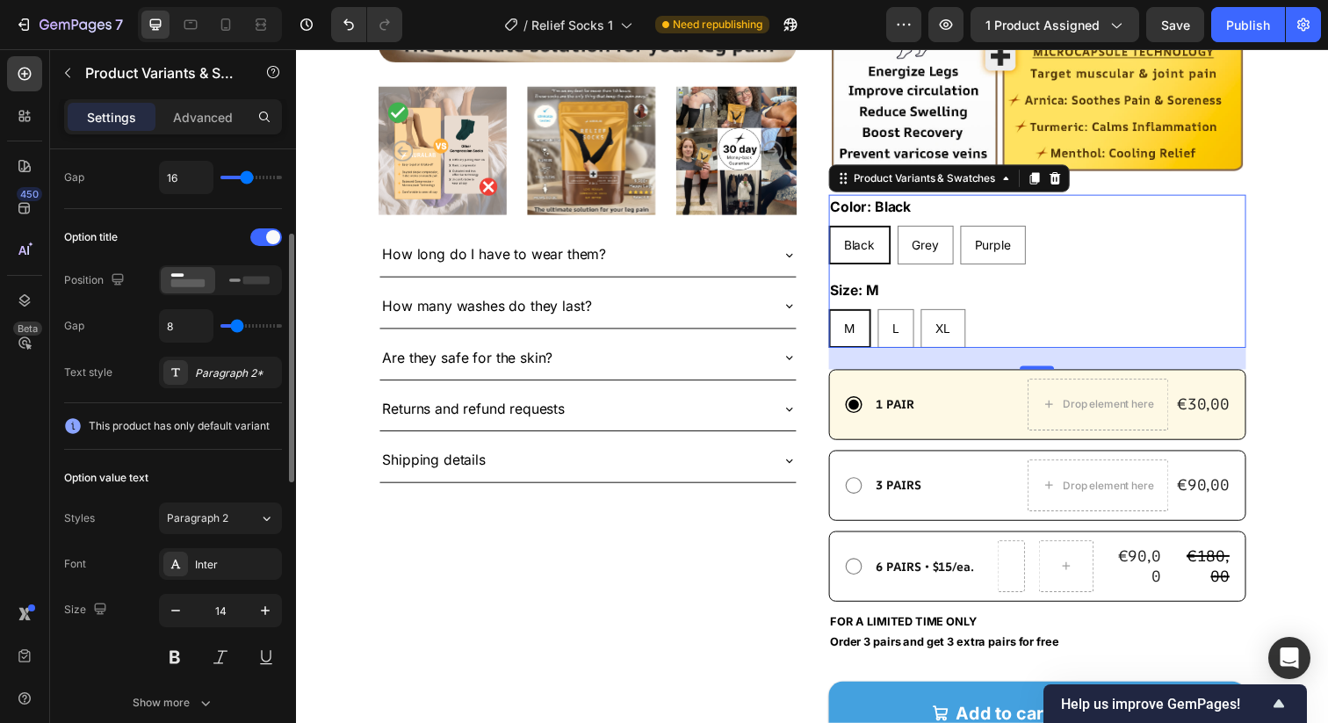
click at [74, 433] on icon at bounding box center [73, 426] width 18 height 18
click at [74, 426] on icon at bounding box center [73, 426] width 16 height 16
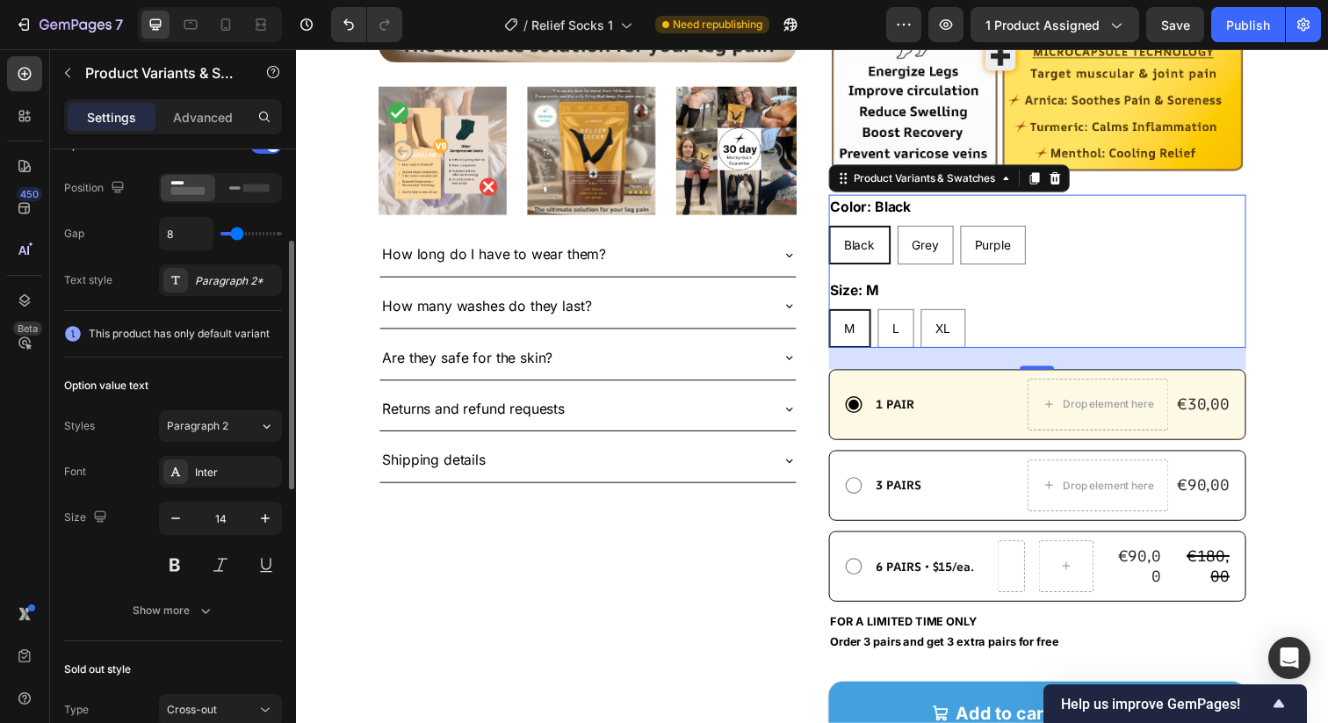
scroll to position [322, 0]
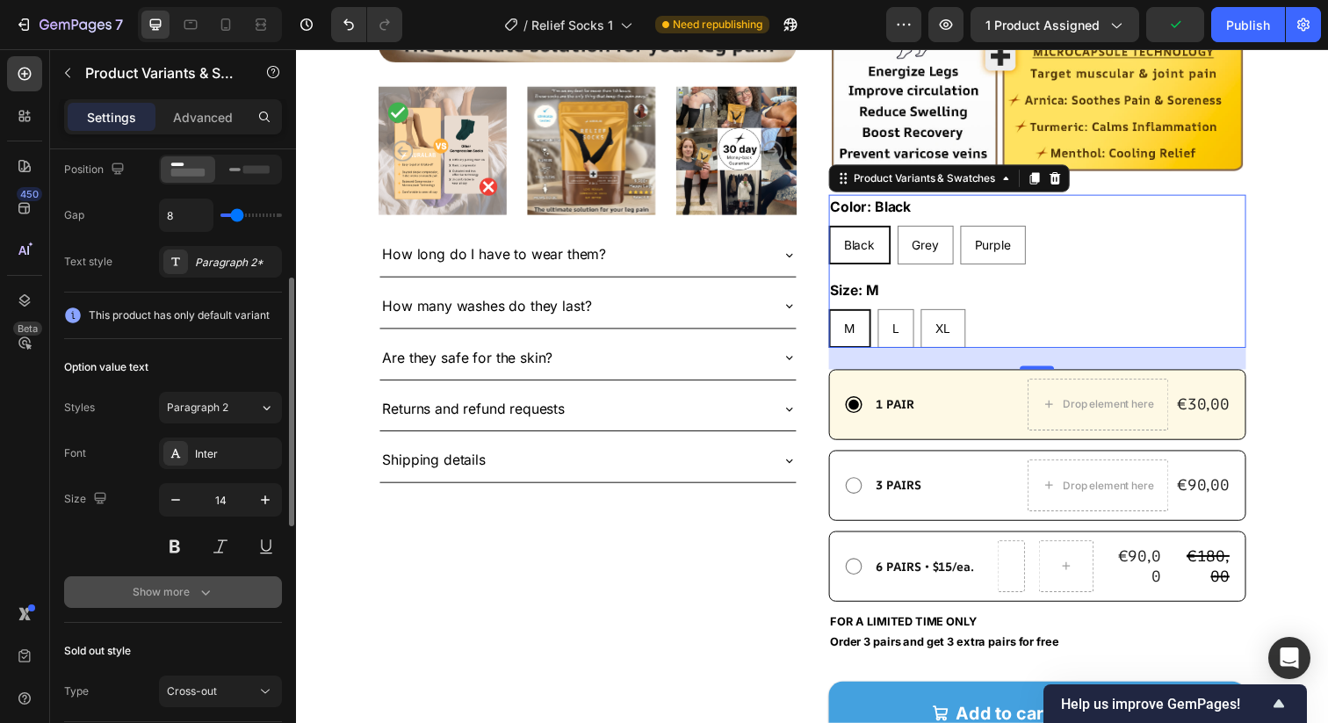
click at [192, 603] on button "Show more" at bounding box center [173, 592] width 218 height 32
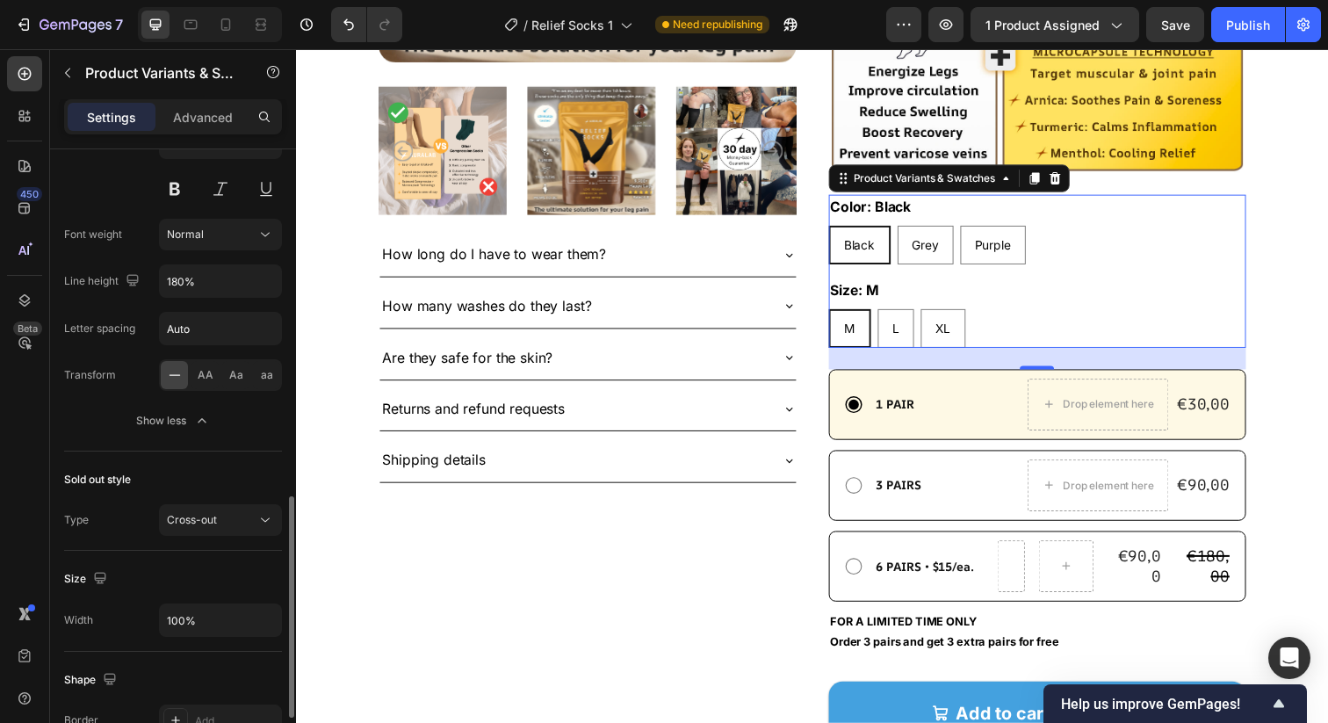
scroll to position [795, 0]
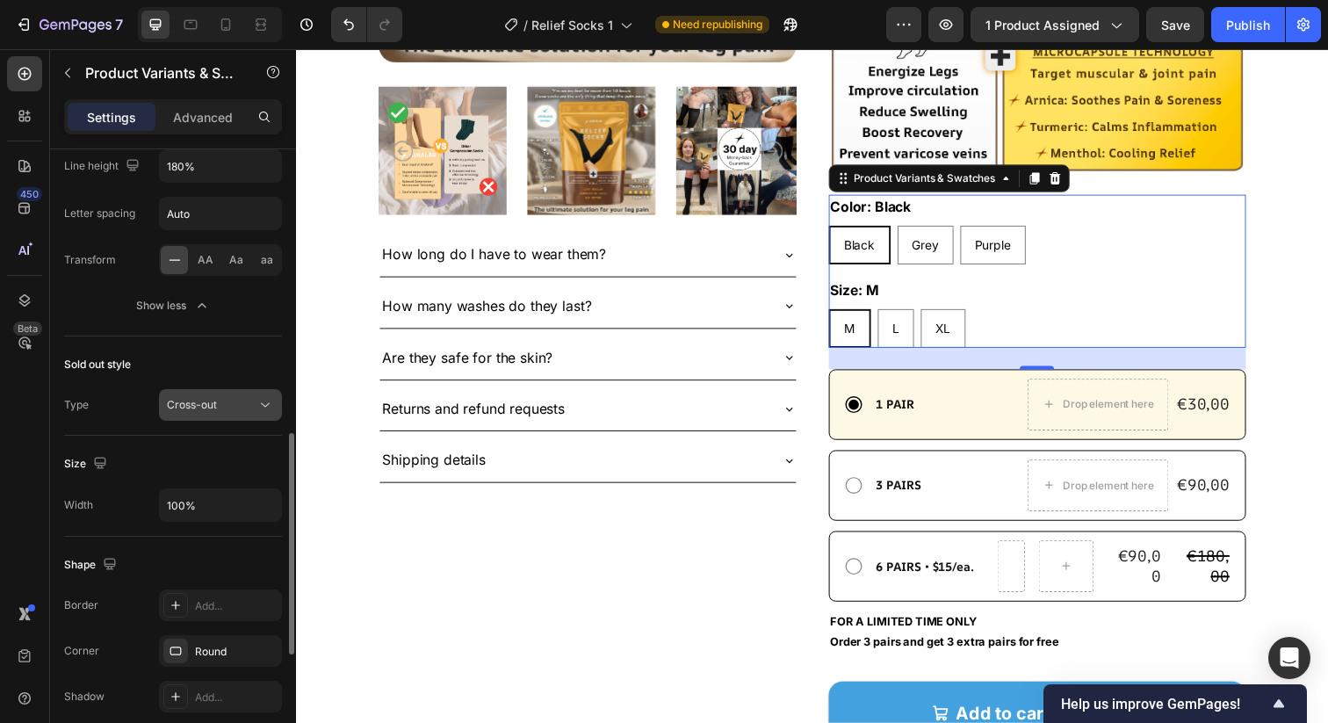
click at [228, 403] on div "Cross-out" at bounding box center [212, 405] width 90 height 16
click at [230, 364] on div "Sold out style" at bounding box center [173, 365] width 218 height 28
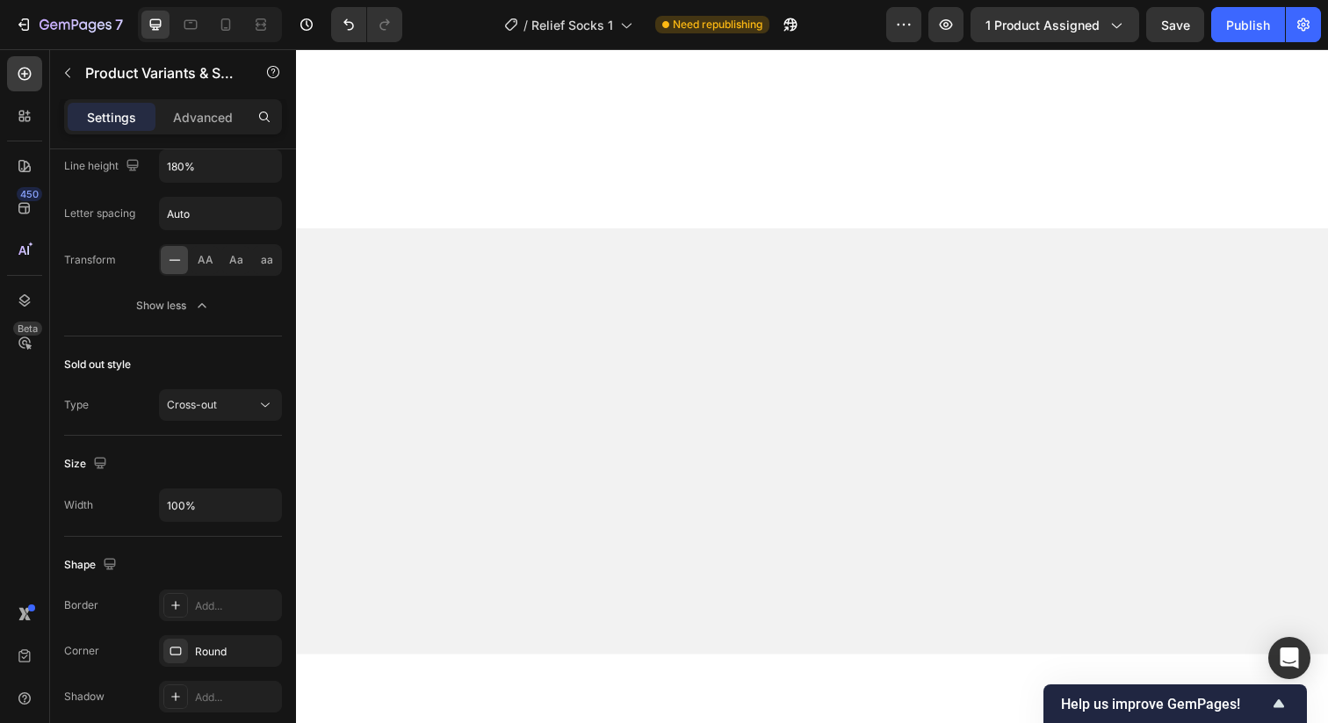
scroll to position [0, 0]
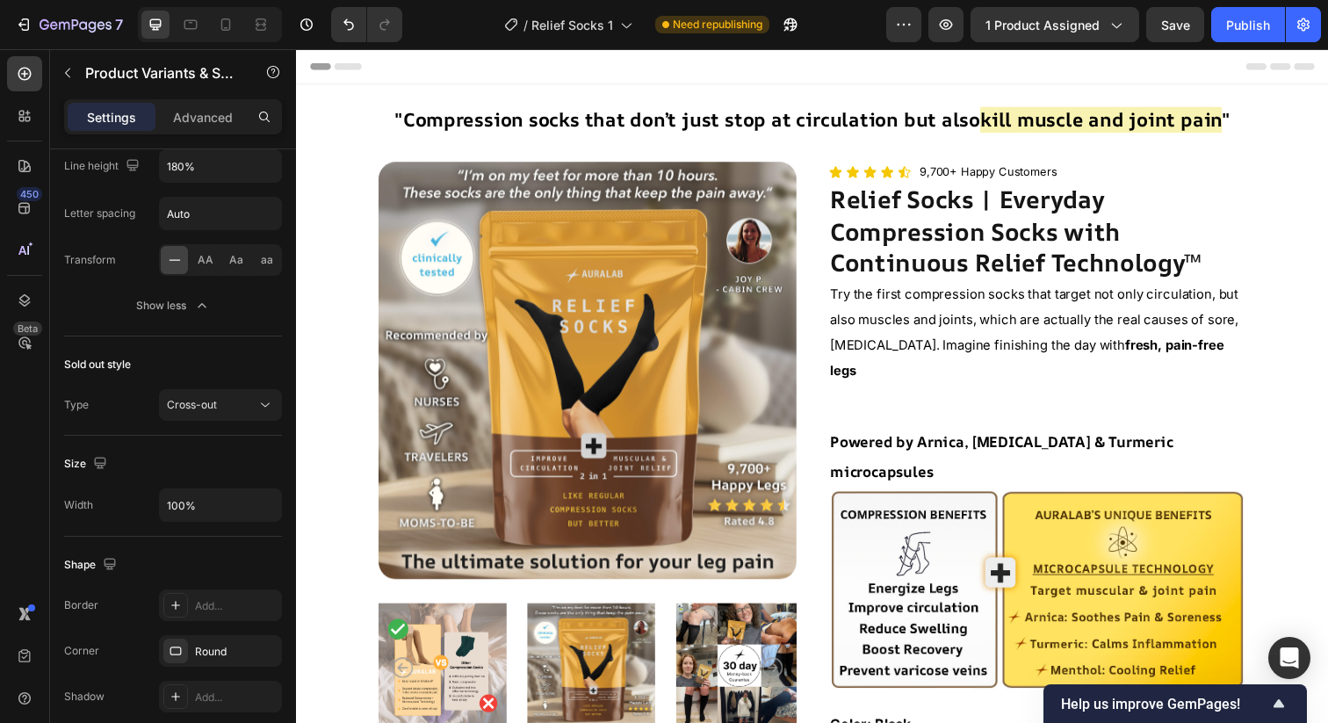
click at [321, 69] on icon at bounding box center [316, 67] width 12 height 12
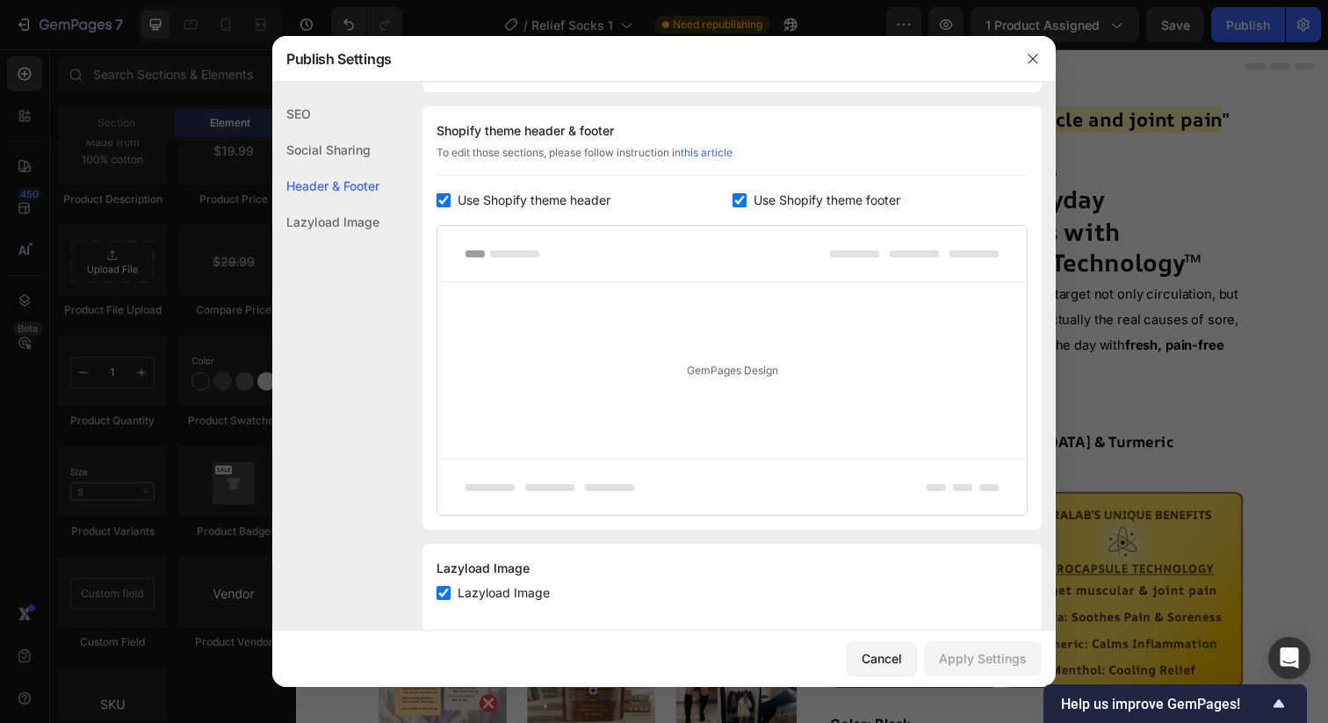
scroll to position [256, 0]
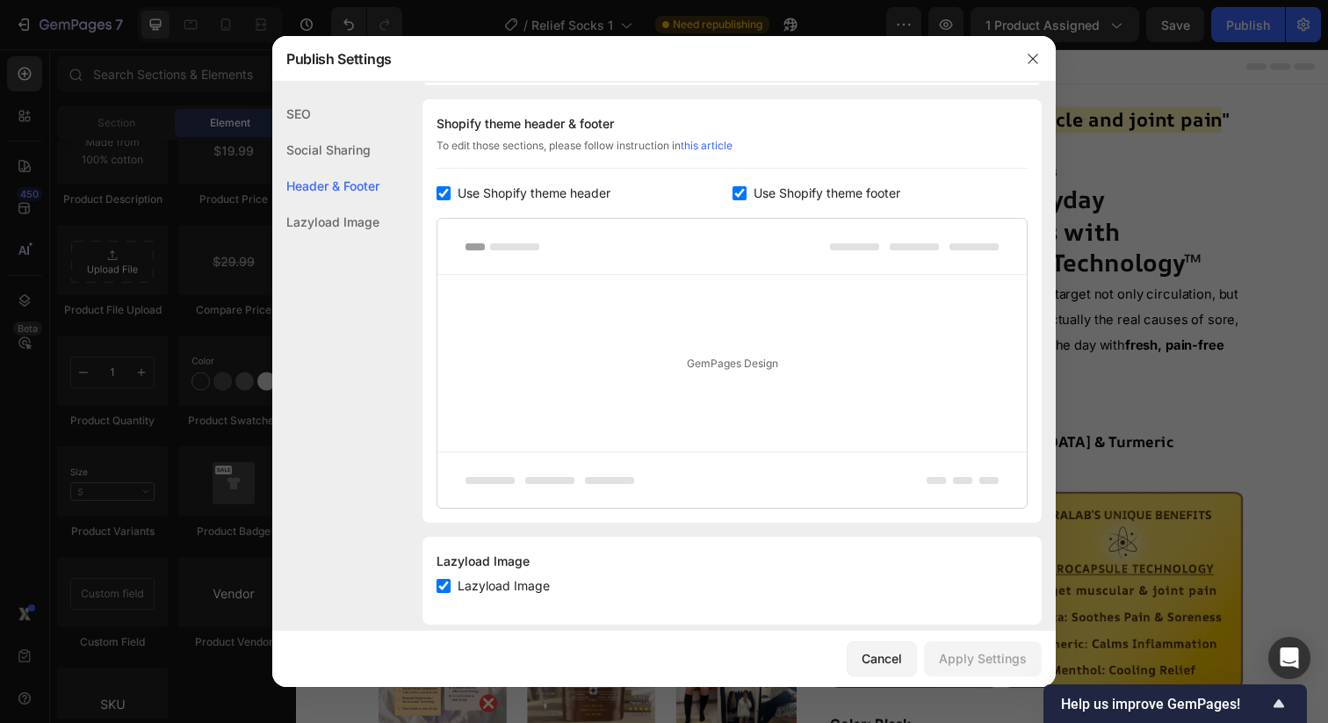
click at [741, 195] on input "checkbox" at bounding box center [740, 193] width 14 height 14
checkbox input "false"
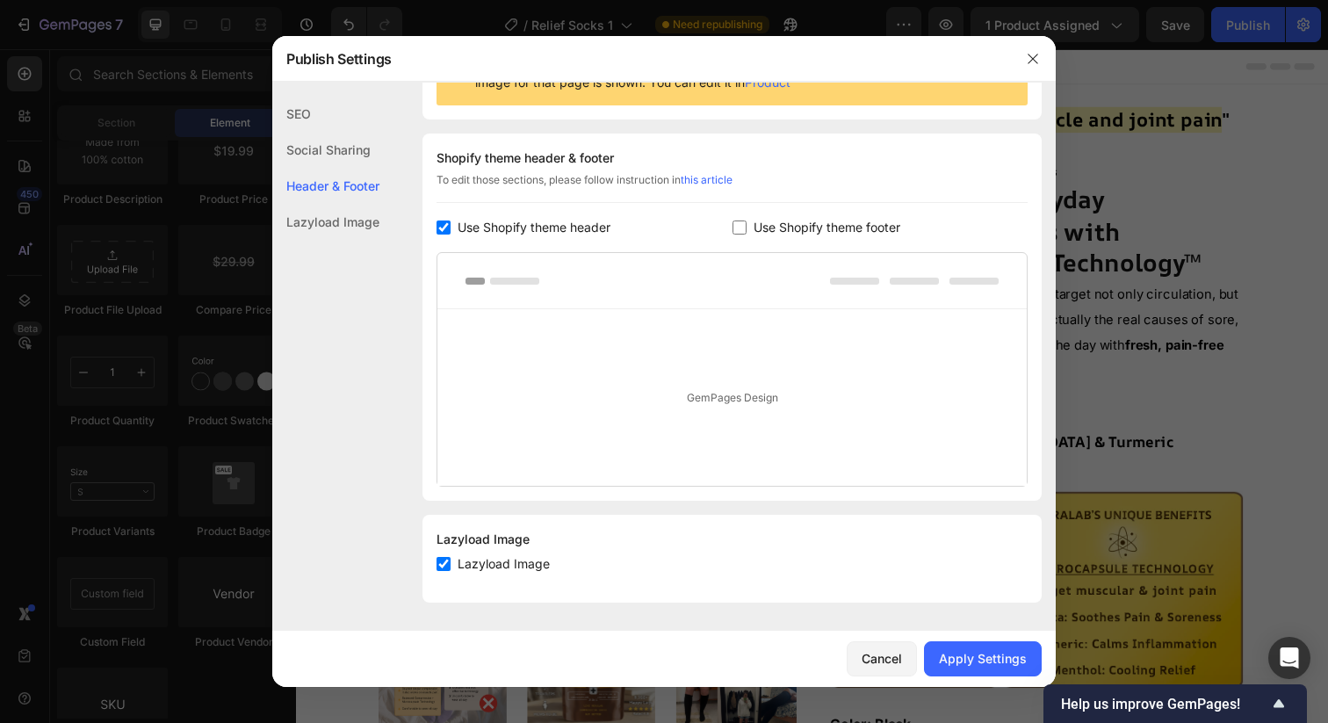
click at [444, 226] on input "checkbox" at bounding box center [444, 228] width 14 height 14
checkbox input "false"
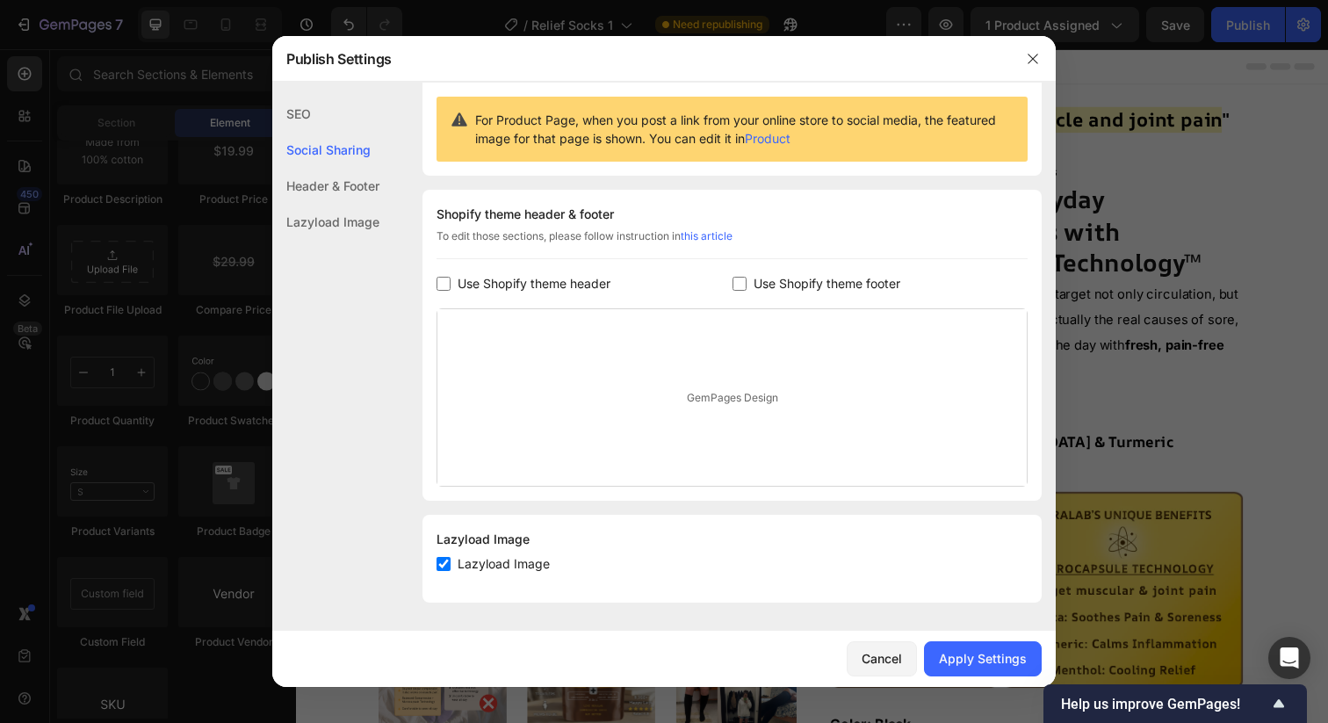
scroll to position [165, 0]
click at [1000, 668] on div "Apply Settings" at bounding box center [983, 658] width 88 height 18
click at [1027, 60] on icon "button" at bounding box center [1033, 59] width 14 height 14
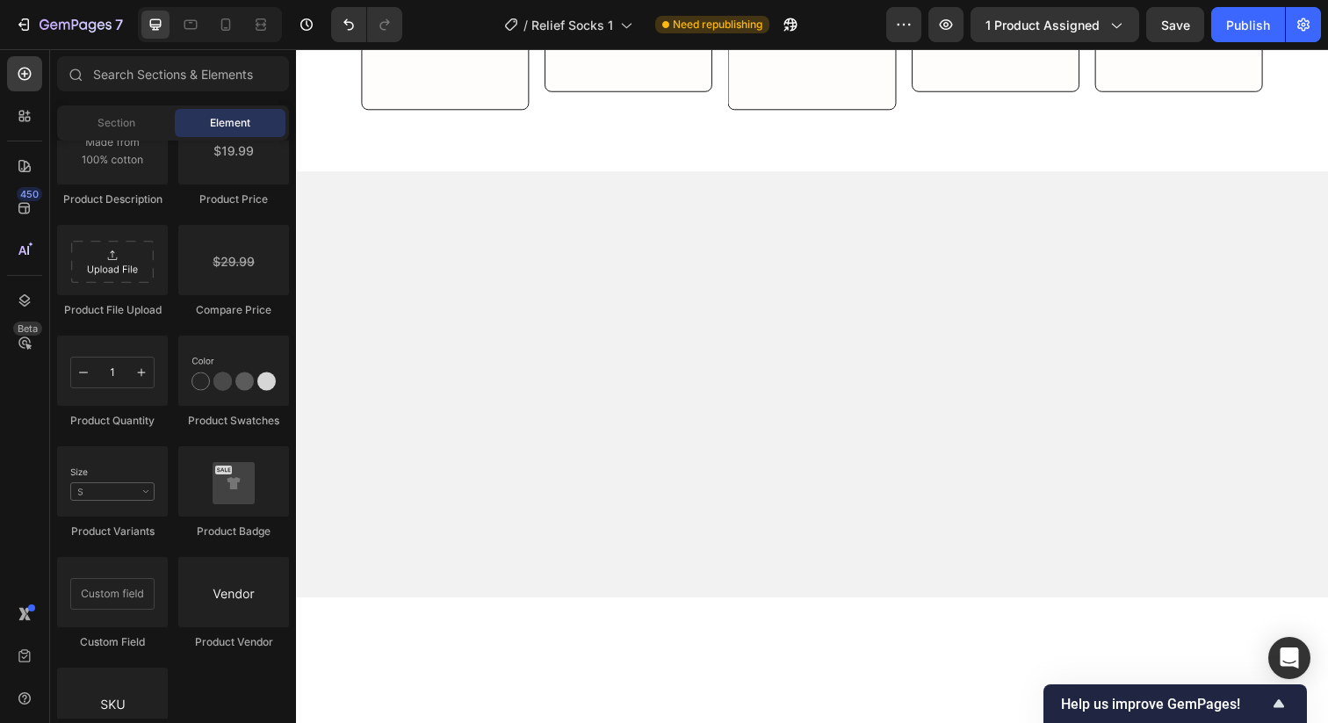
scroll to position [0, 0]
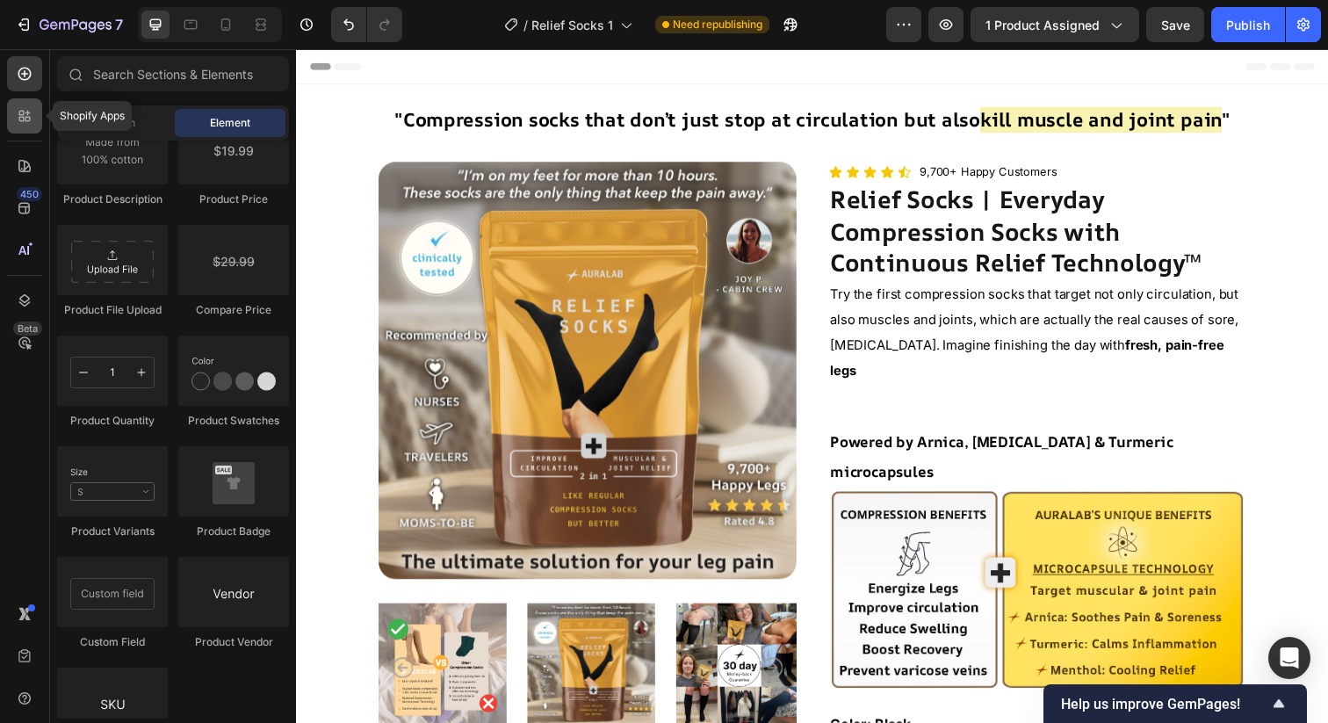
click at [26, 124] on icon at bounding box center [25, 116] width 18 height 18
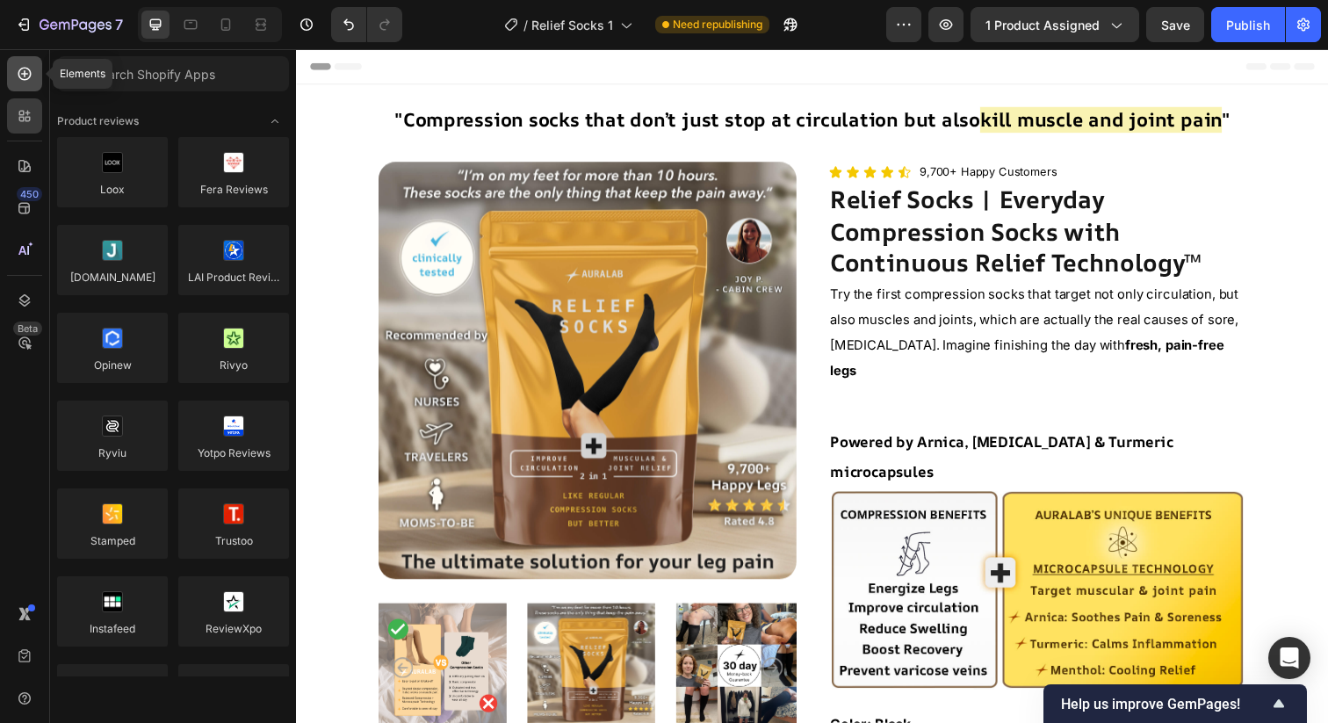
click at [33, 72] on icon at bounding box center [25, 74] width 18 height 18
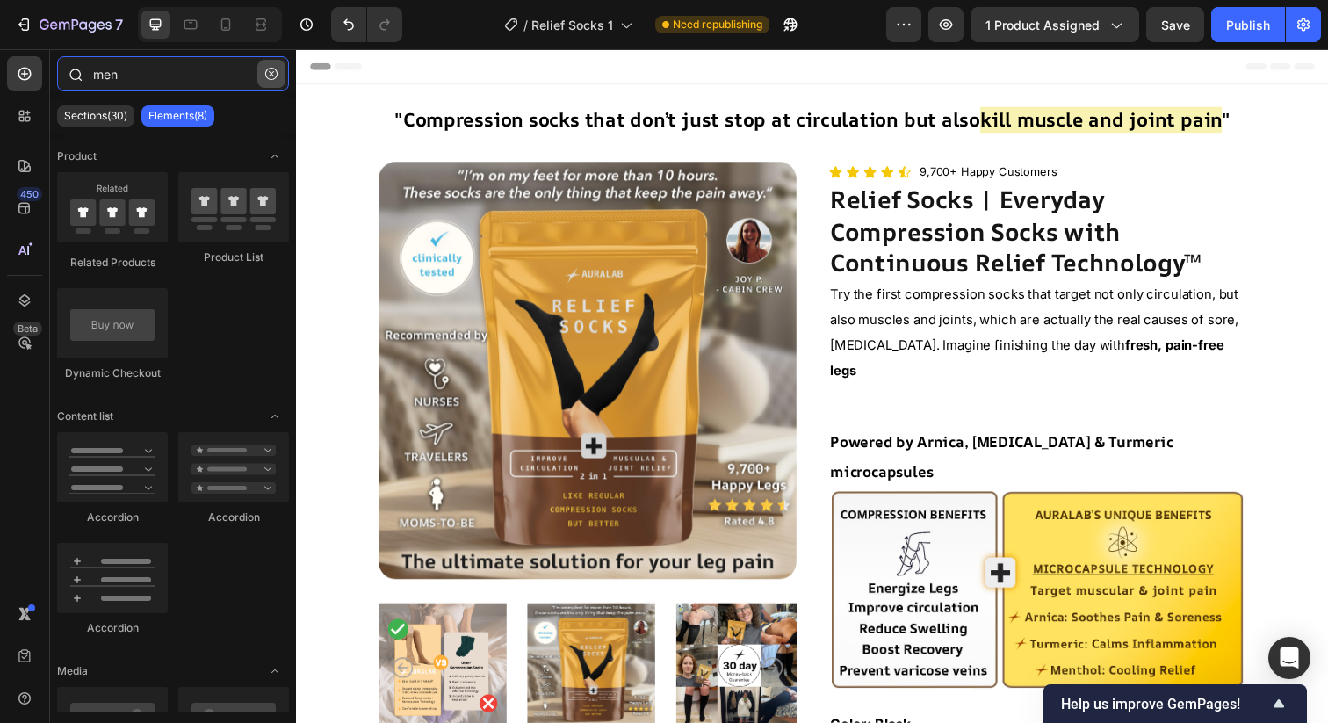
type input "men"
click at [270, 79] on icon "button" at bounding box center [271, 74] width 12 height 12
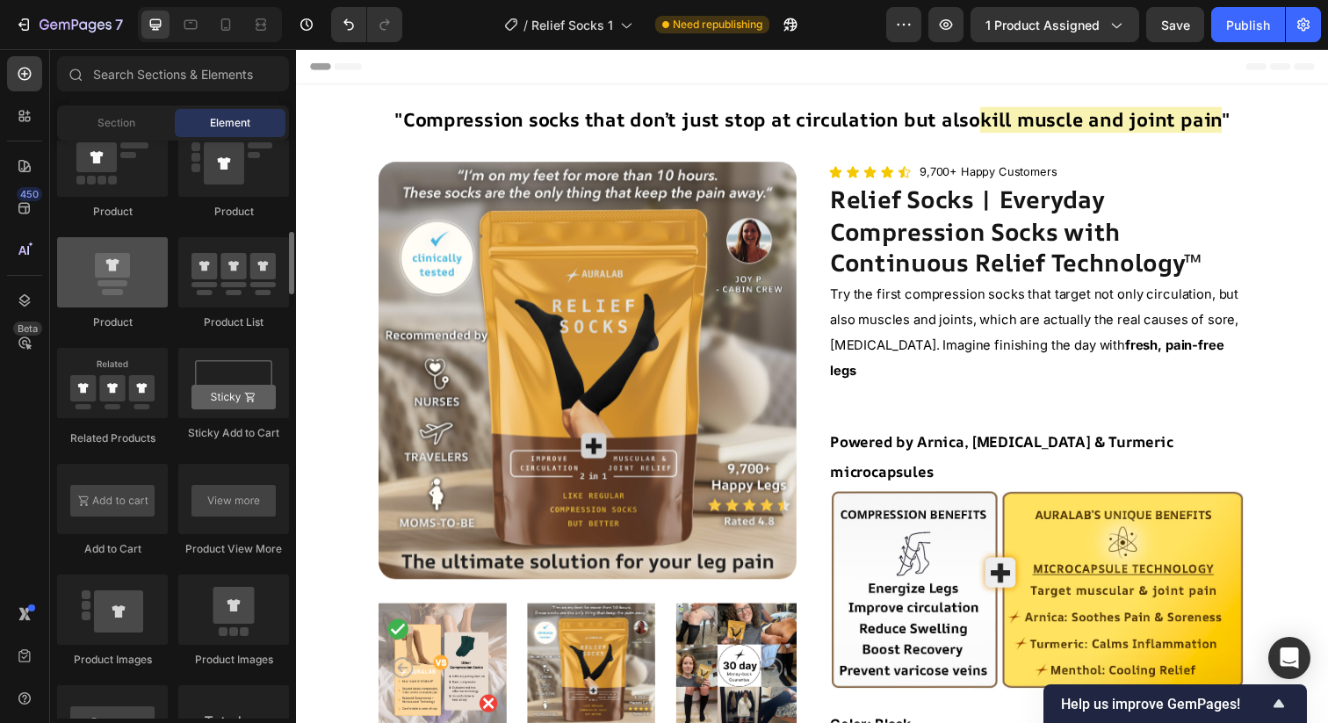
scroll to position [2340, 0]
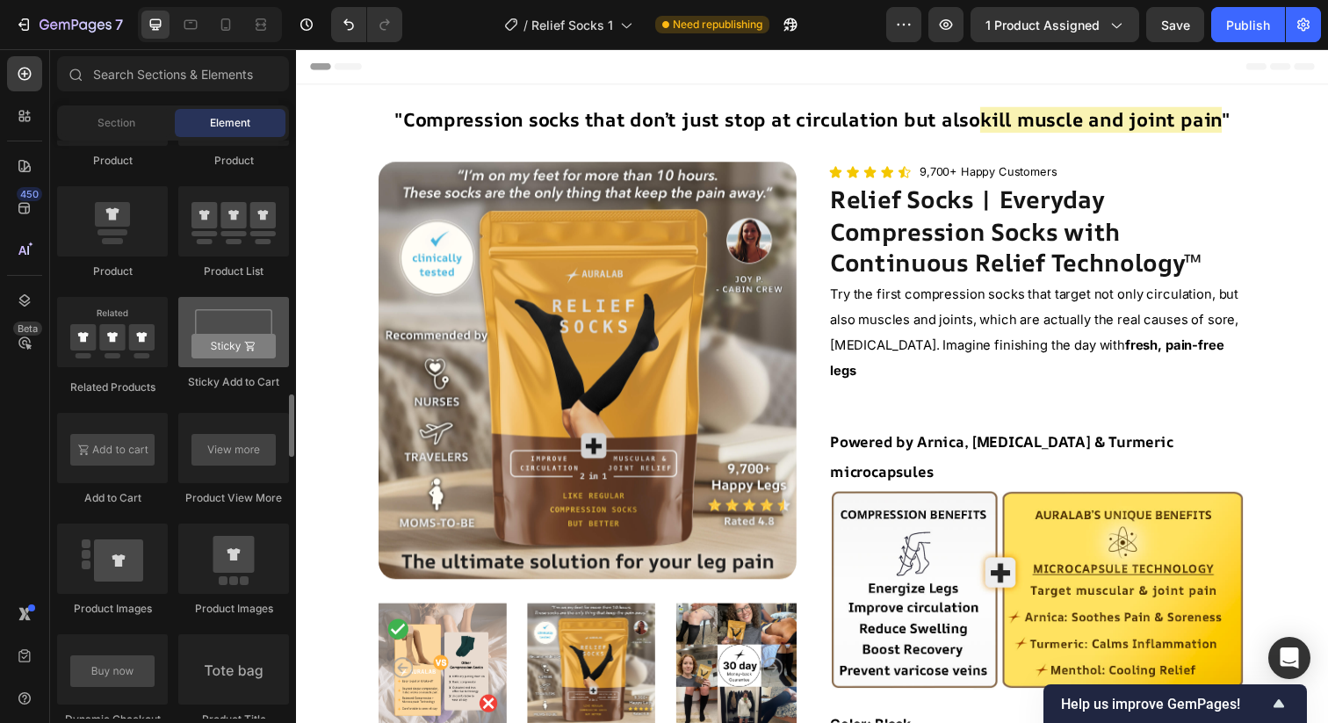
click at [214, 336] on div at bounding box center [233, 332] width 111 height 70
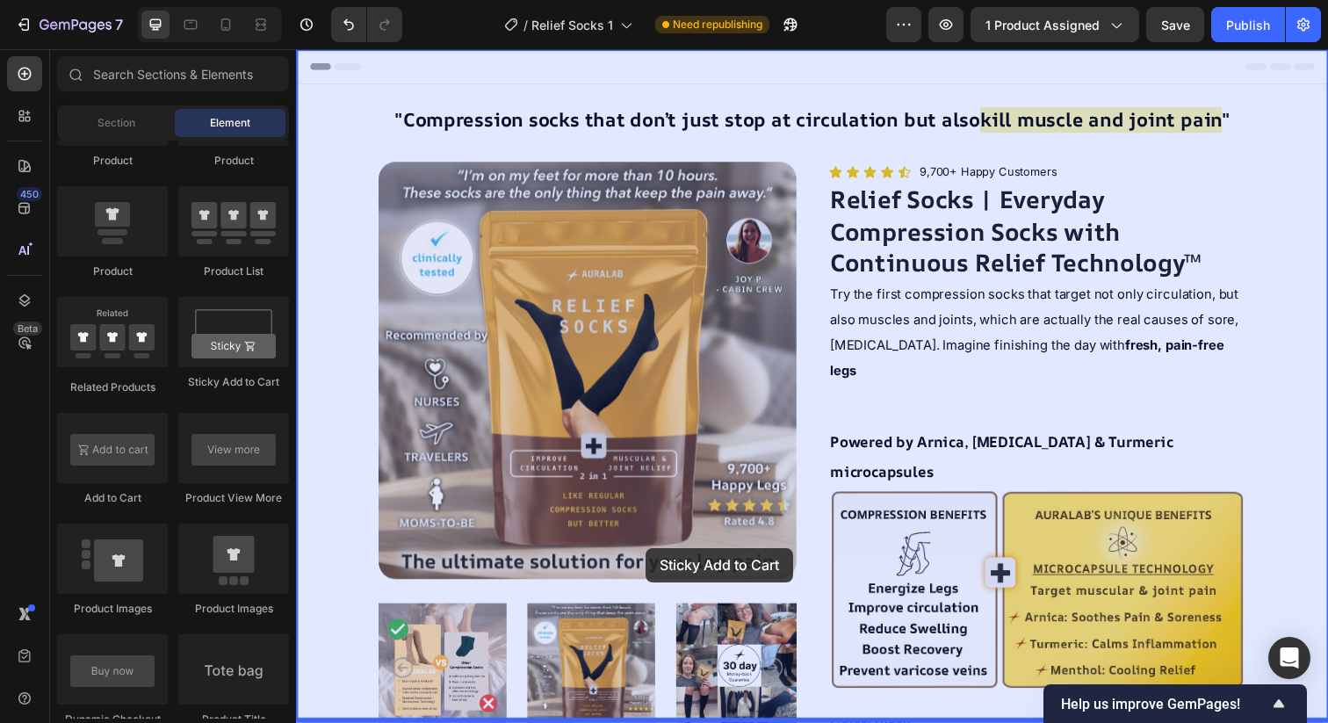
drag, startPoint x: 528, startPoint y: 387, endPoint x: 653, endPoint y: 559, distance: 212.6
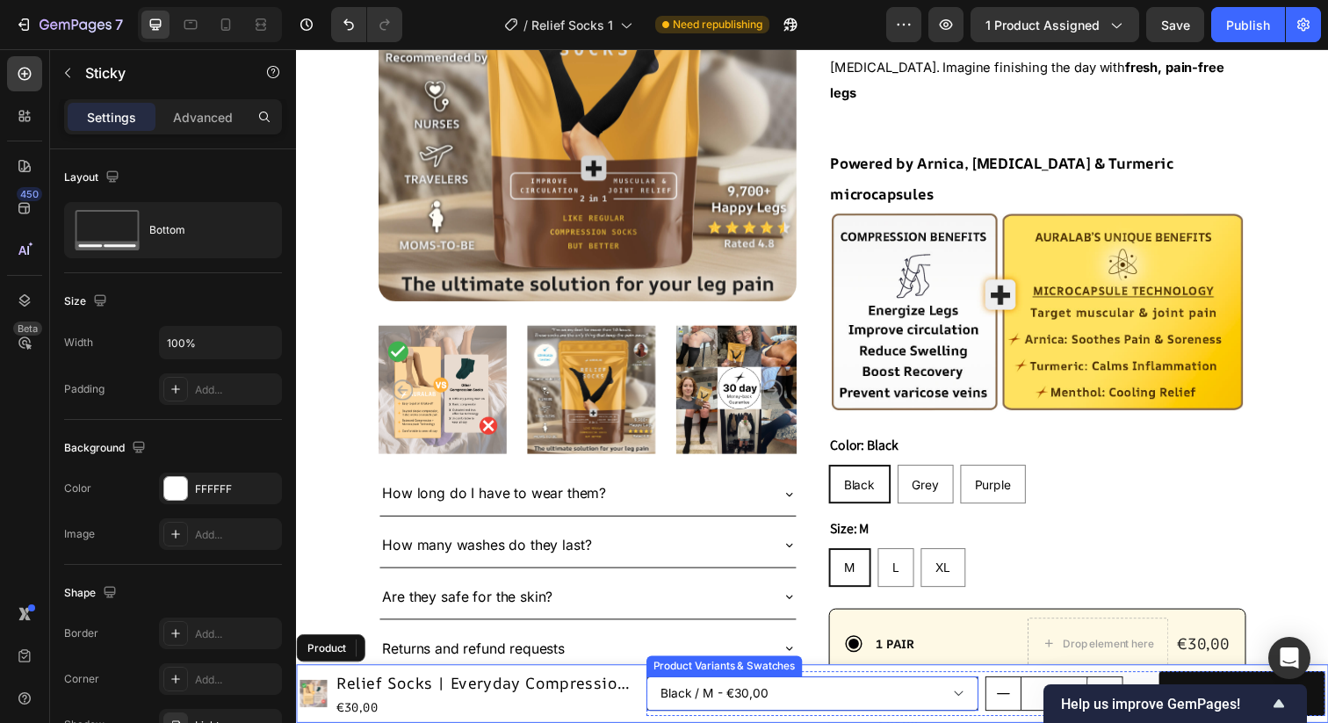
scroll to position [345, 0]
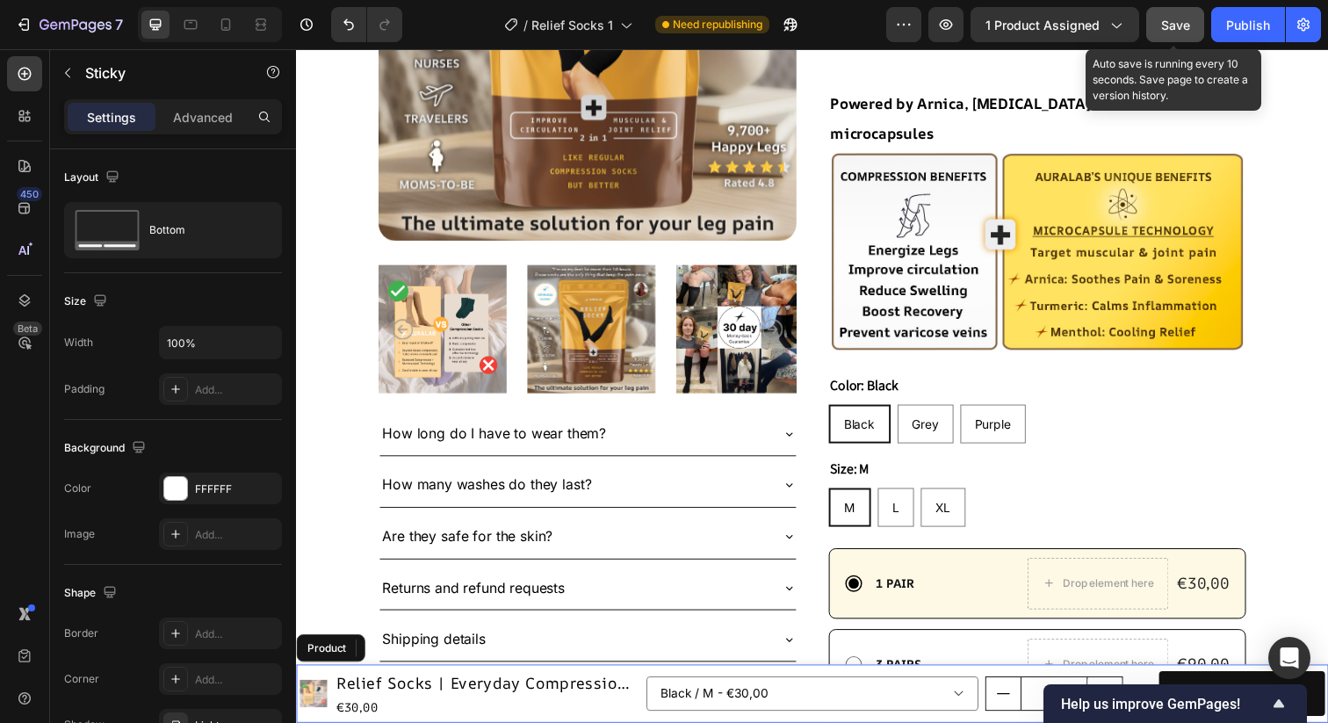
click at [1171, 30] on span "Save" at bounding box center [1175, 25] width 29 height 15
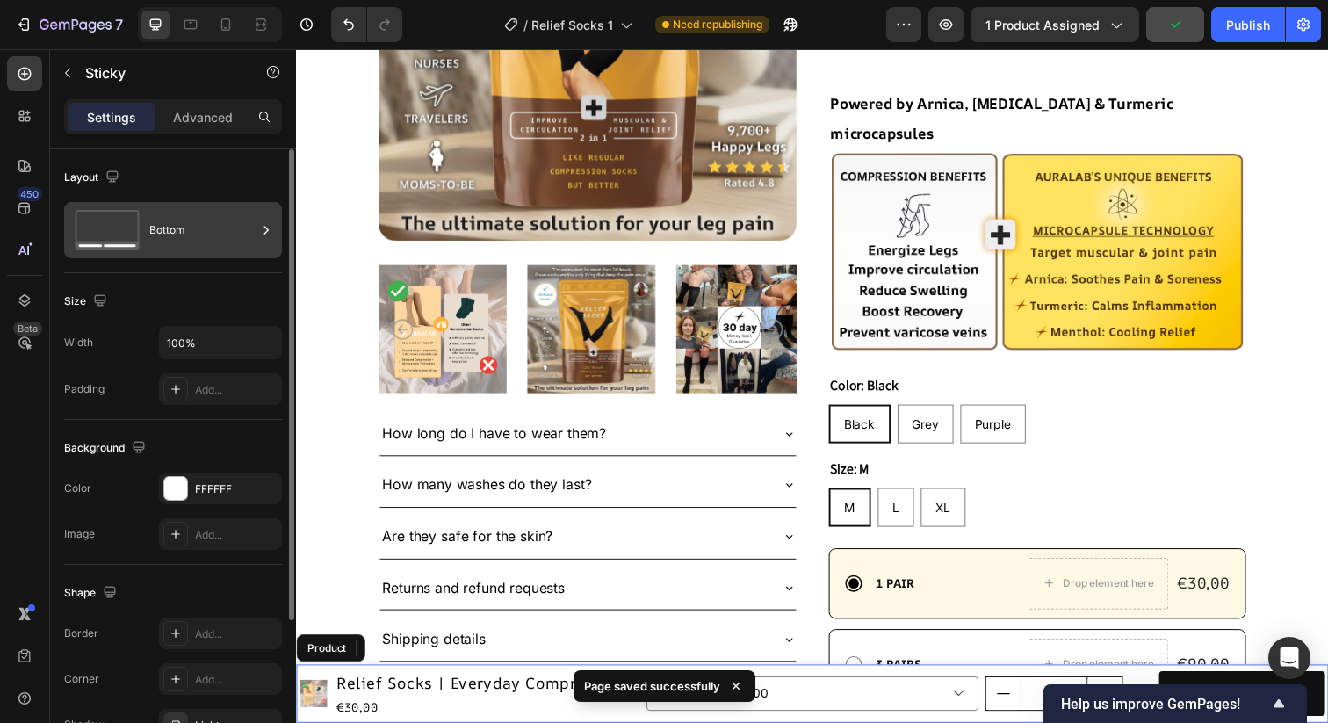
click at [220, 231] on div "Bottom" at bounding box center [202, 230] width 107 height 40
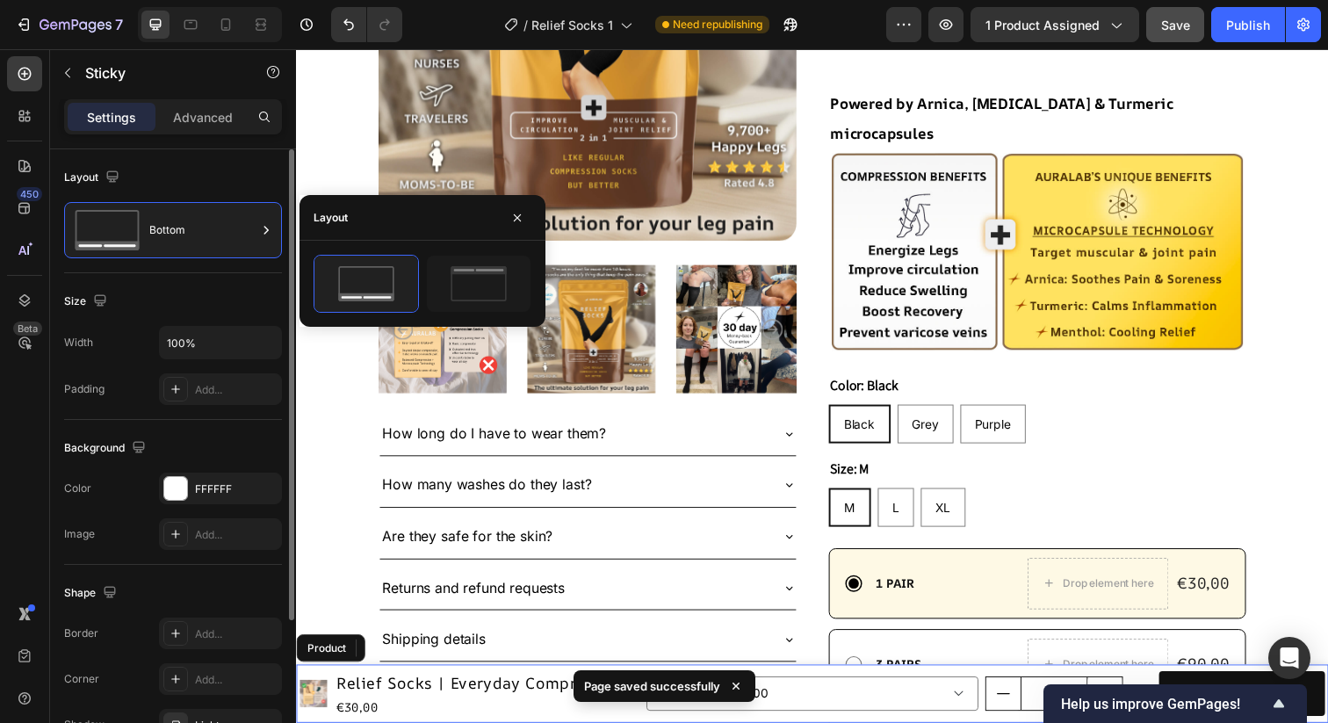
click at [167, 173] on div "Layout" at bounding box center [173, 177] width 218 height 28
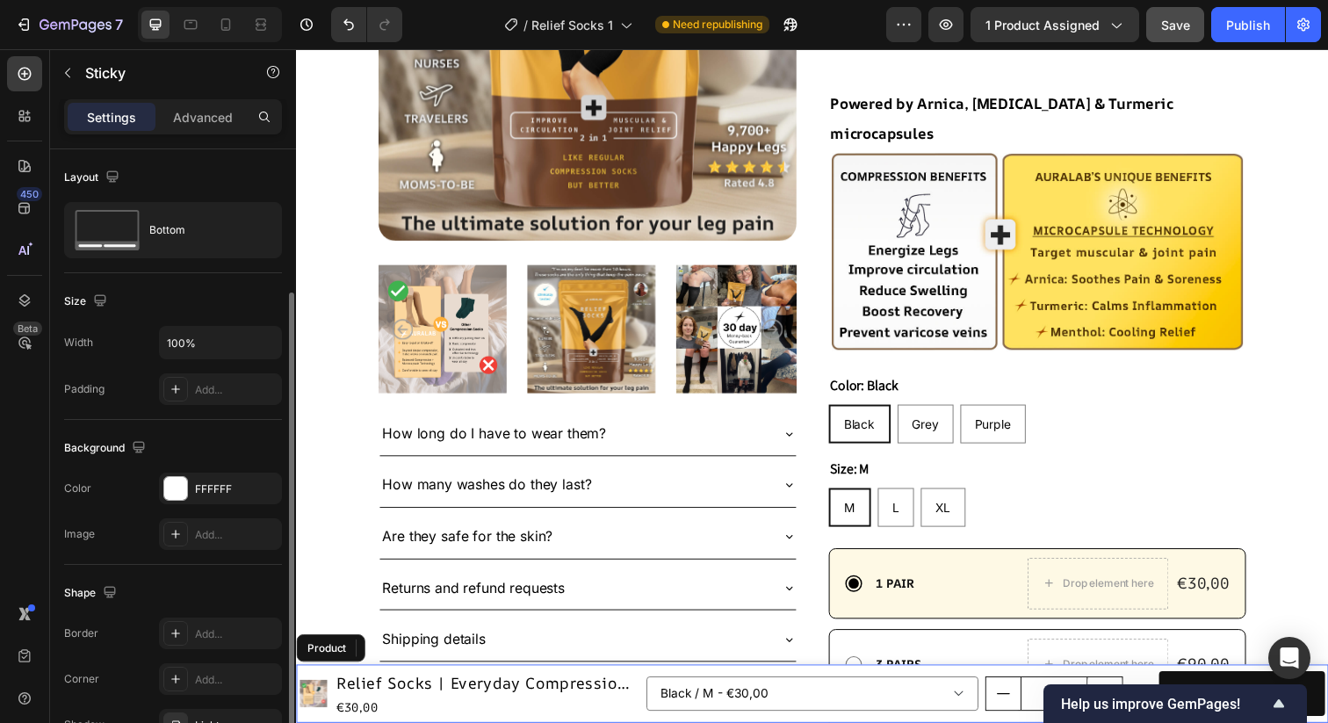
scroll to position [201, 0]
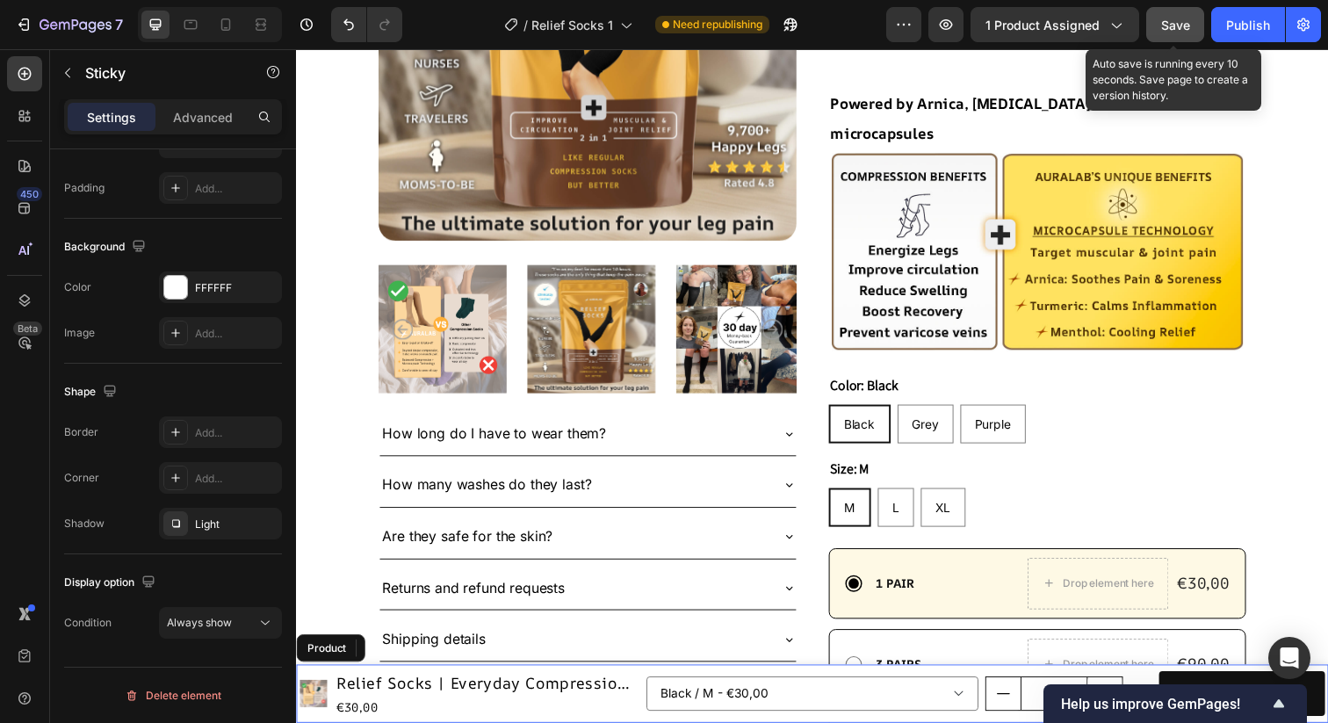
click at [1191, 33] on button "Save" at bounding box center [1175, 24] width 58 height 35
click at [1184, 26] on span "Save" at bounding box center [1175, 25] width 29 height 15
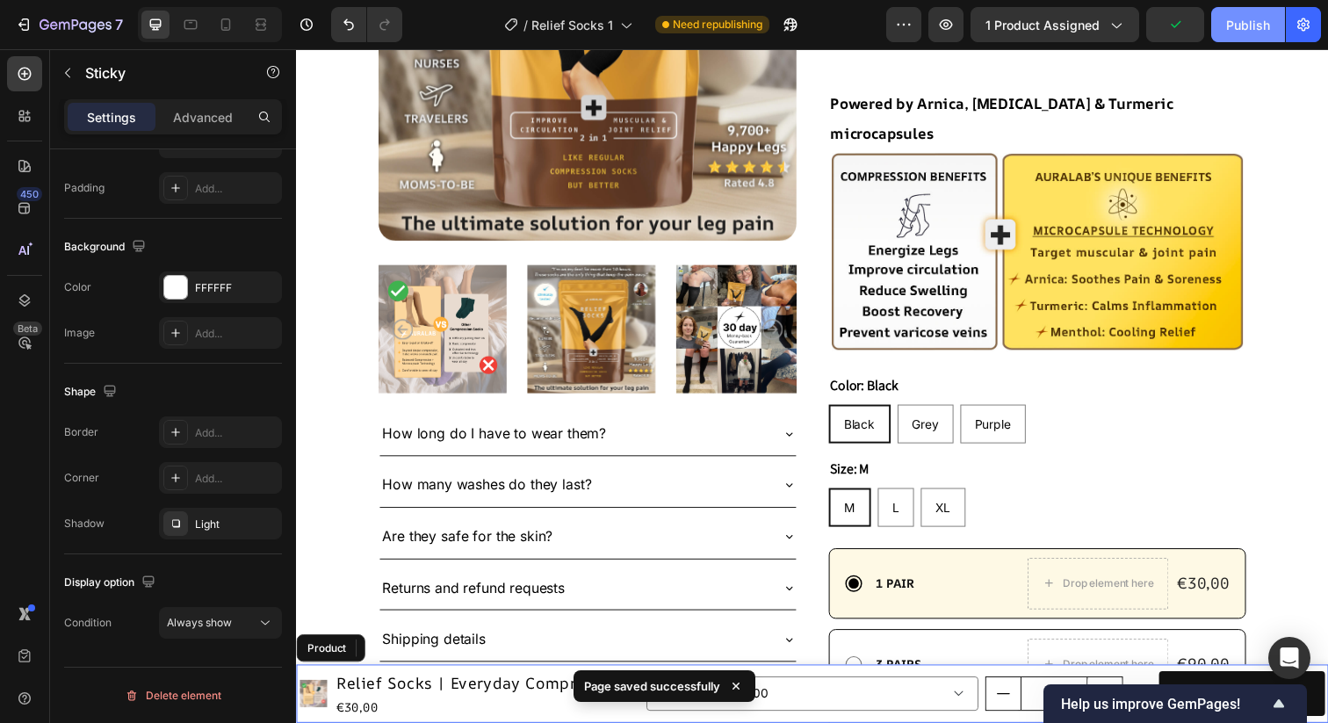
click at [1242, 23] on div "Publish" at bounding box center [1248, 25] width 44 height 18
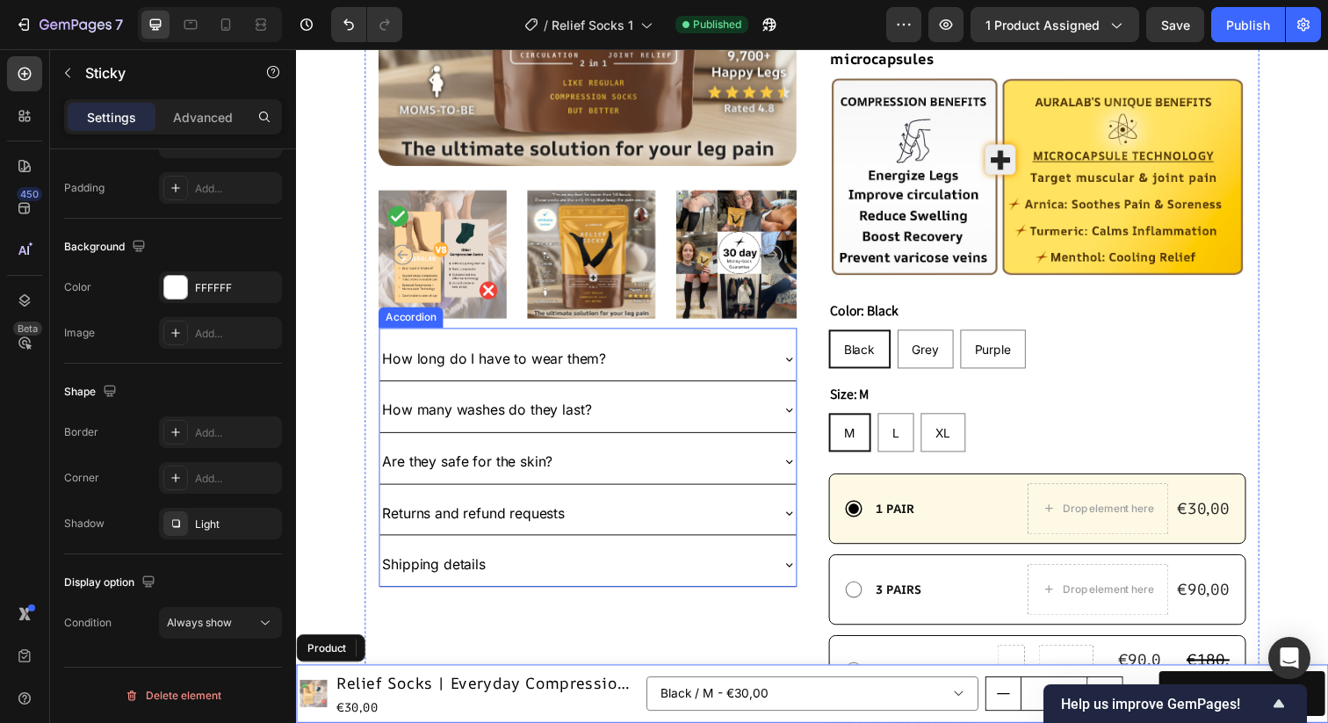
scroll to position [594, 0]
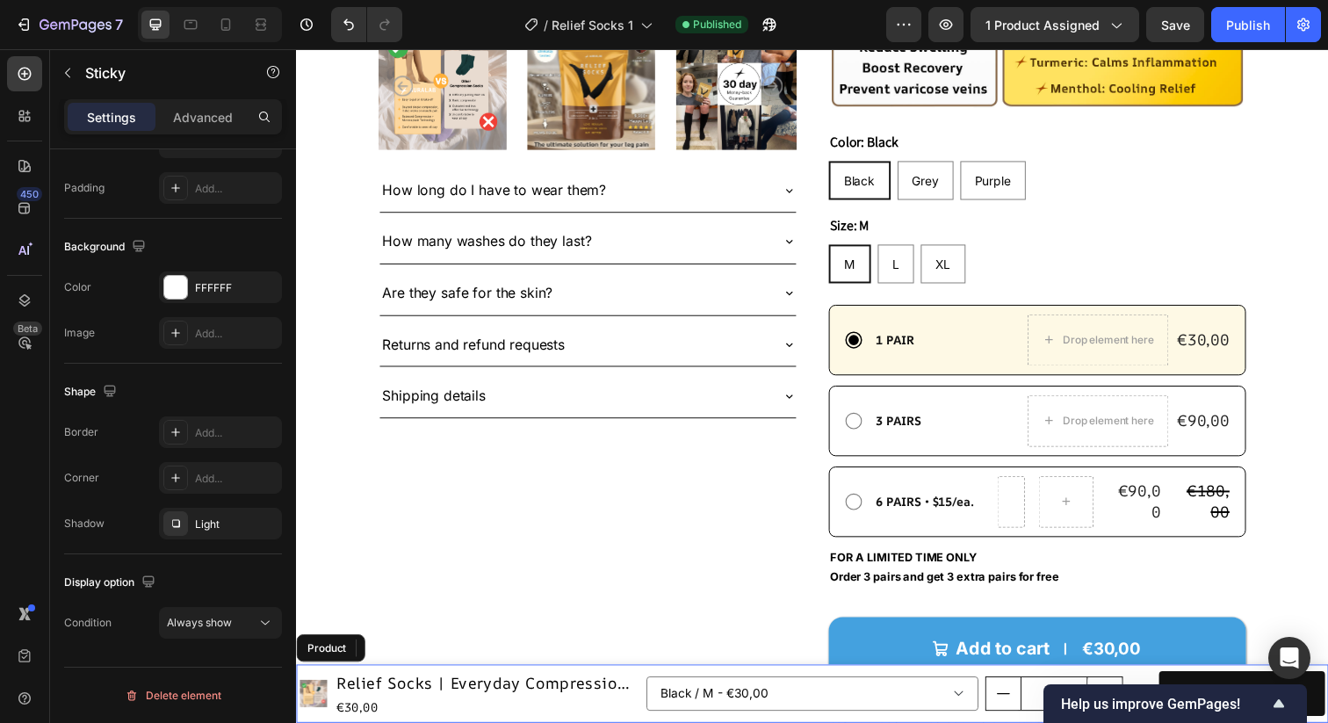
click at [655, 683] on div "Black / M - €30,00 Black / L - €30,00 Black / XL - €30,00 Grey / M - €30,00 Gre…" at bounding box center [1000, 707] width 693 height 53
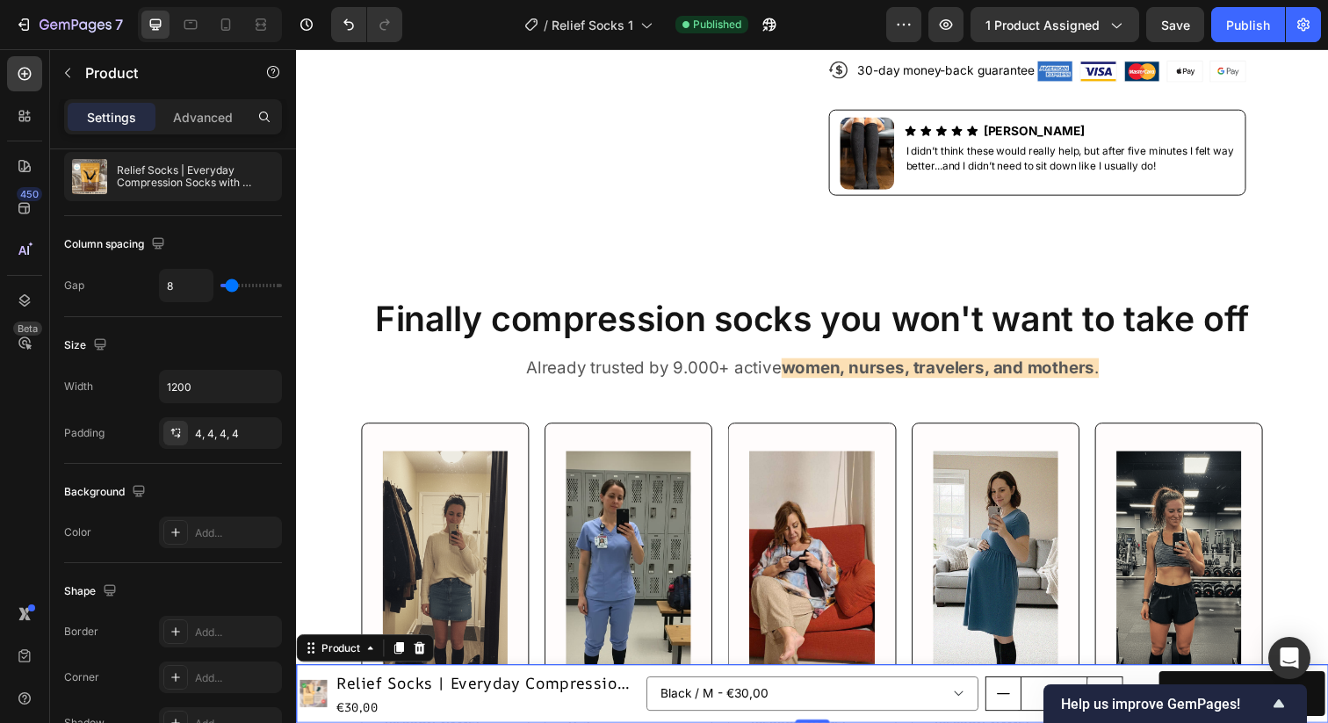
scroll to position [0, 0]
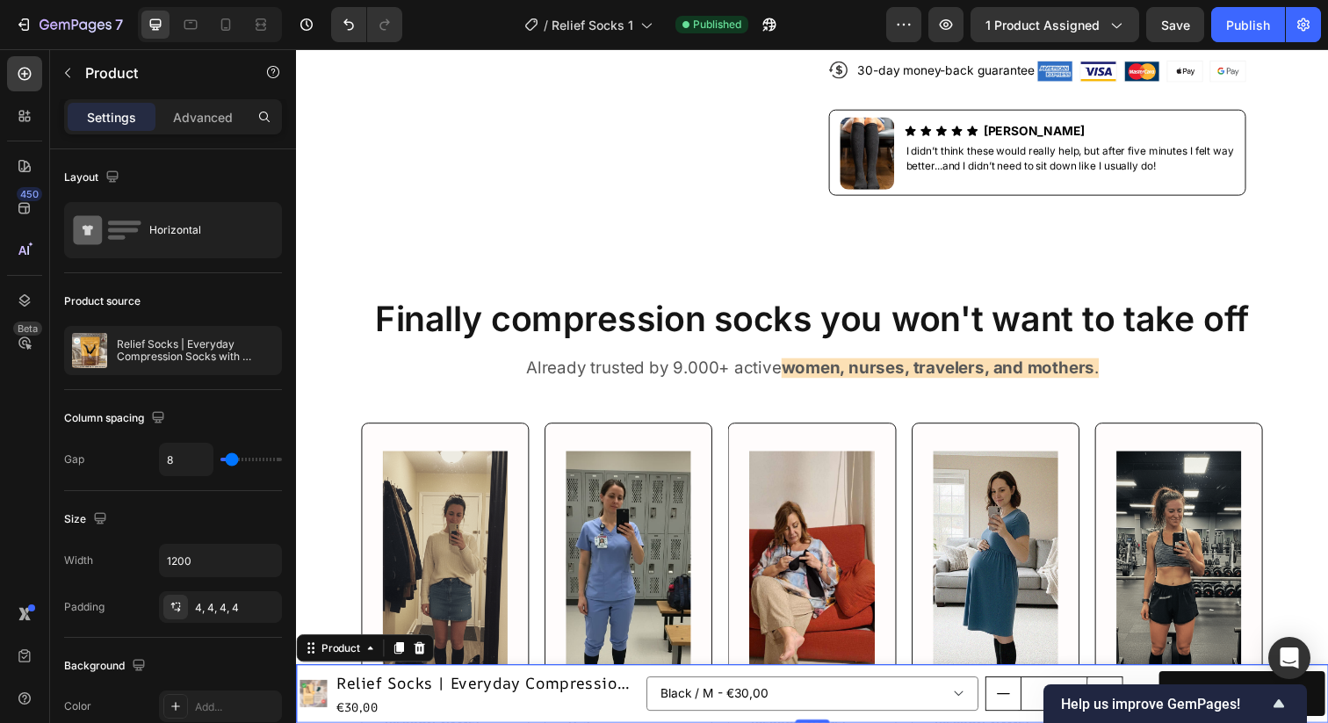
click at [652, 683] on div "Product Images Relief Socks | Everyday Compression Socks with Continuous Relief…" at bounding box center [823, 707] width 1054 height 60
click at [177, 112] on p "Advanced" at bounding box center [203, 117] width 60 height 18
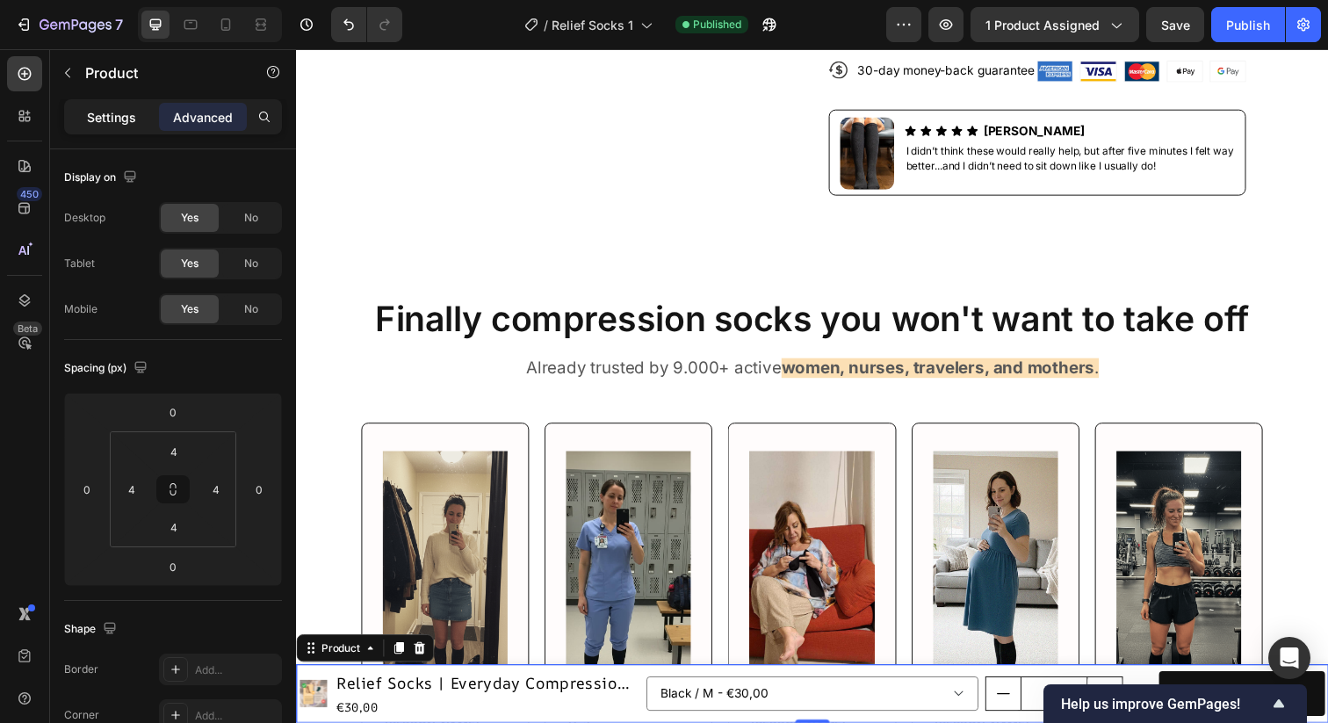
click at [113, 112] on p "Settings" at bounding box center [111, 117] width 49 height 18
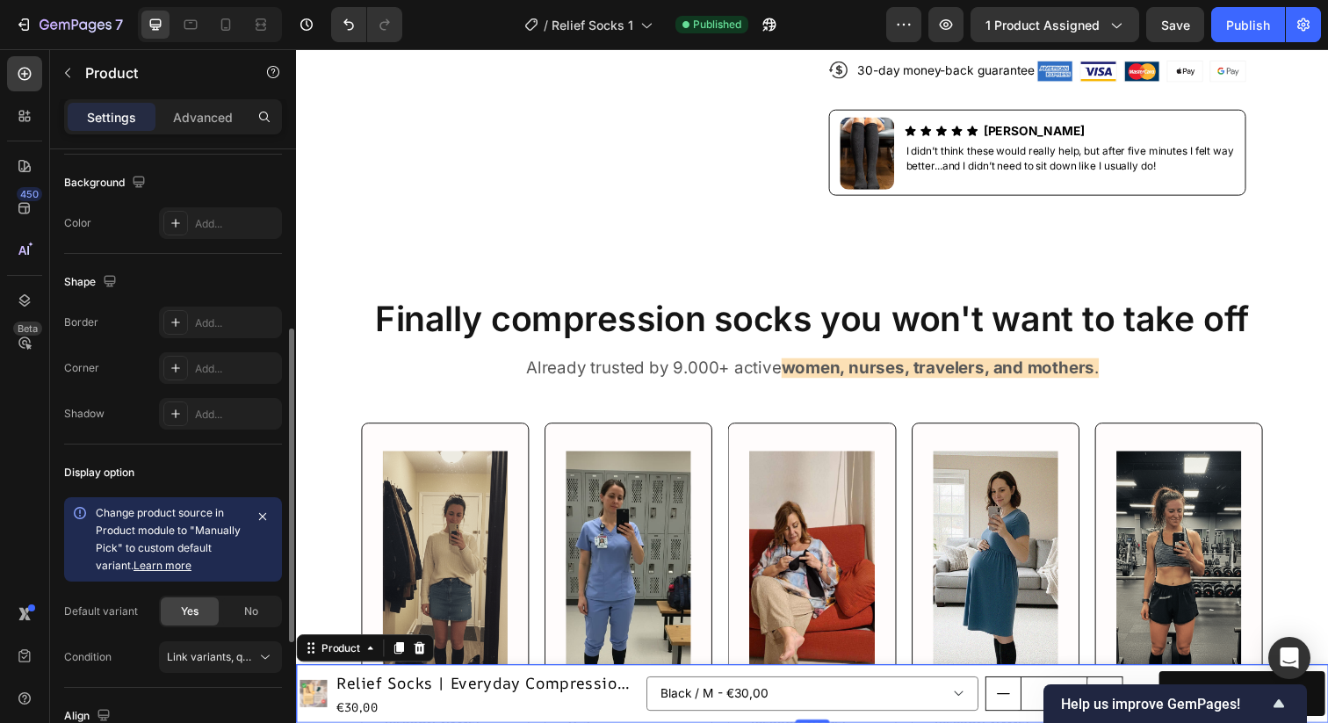
scroll to position [617, 0]
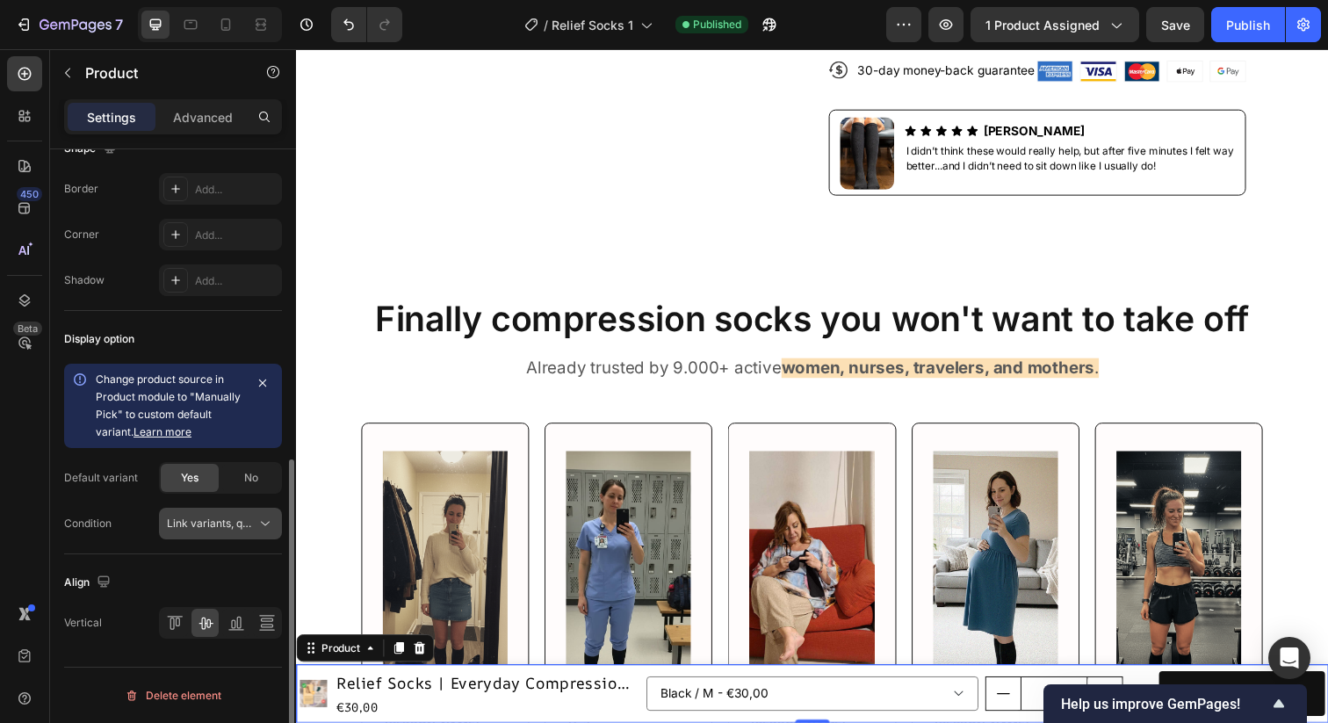
click at [176, 528] on span "Link variants, quantity <br> between same products" at bounding box center [296, 523] width 259 height 13
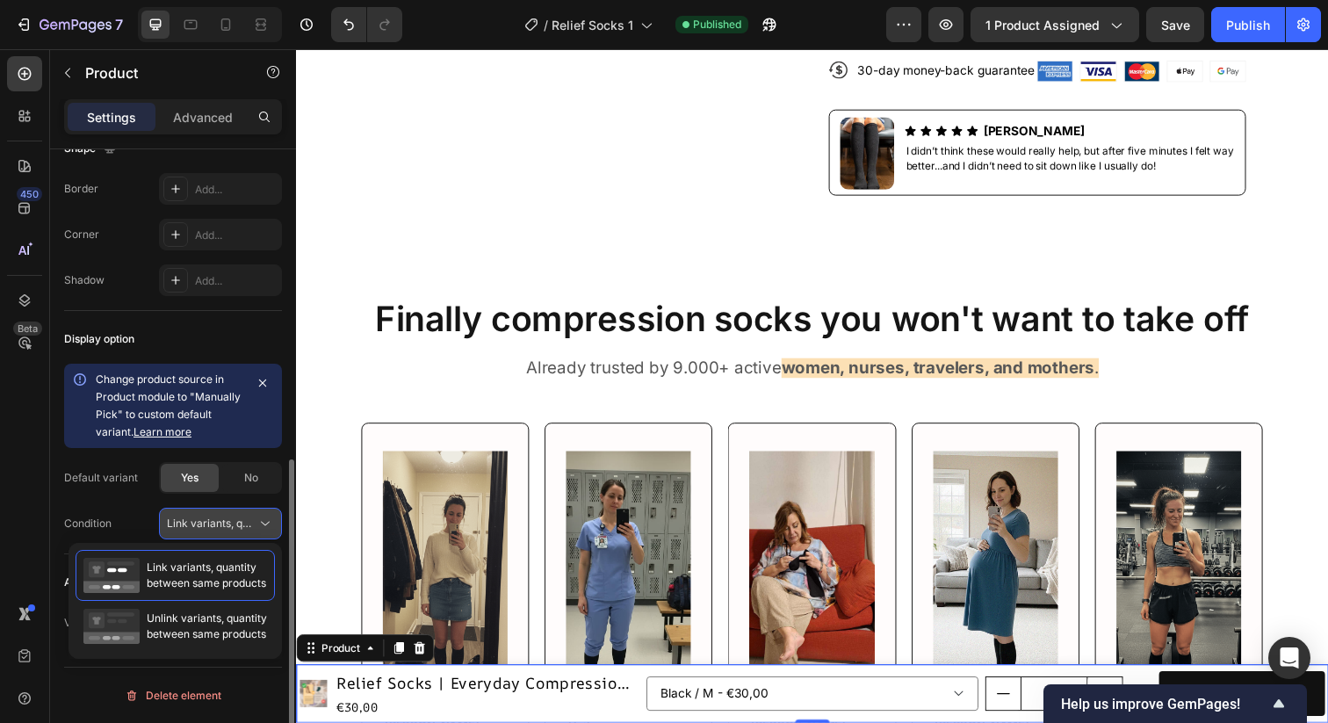
click at [223, 525] on span "Link variants, quantity <br> between same products" at bounding box center [296, 523] width 259 height 13
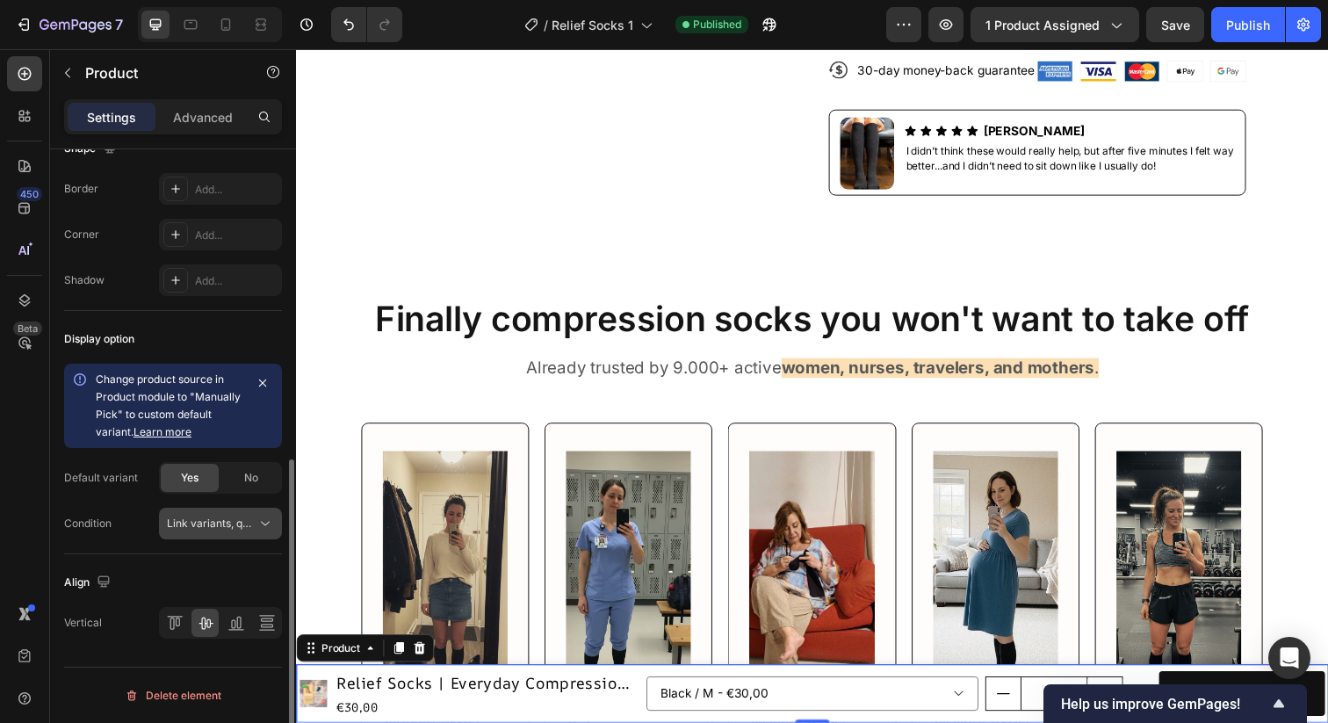
click at [223, 525] on span "Link variants, quantity <br> between same products" at bounding box center [296, 523] width 259 height 13
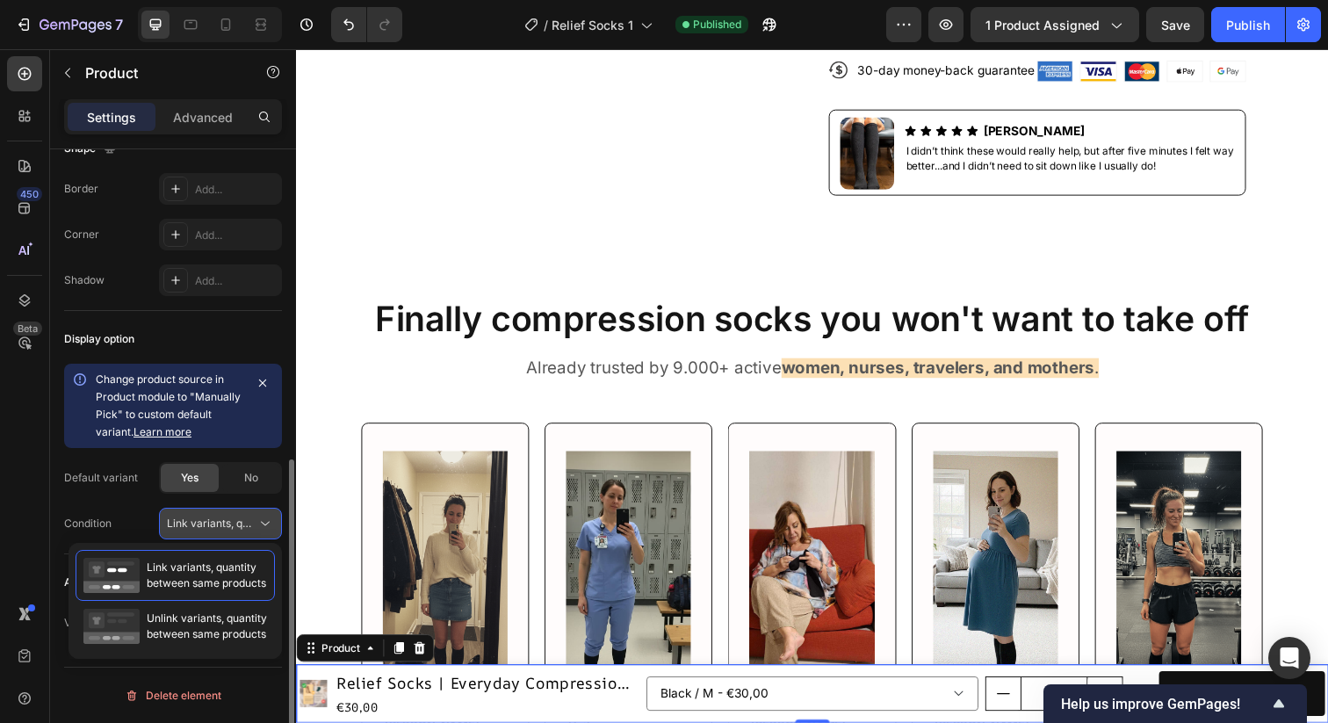
click at [223, 525] on span "Link variants, quantity <br> between same products" at bounding box center [296, 523] width 259 height 13
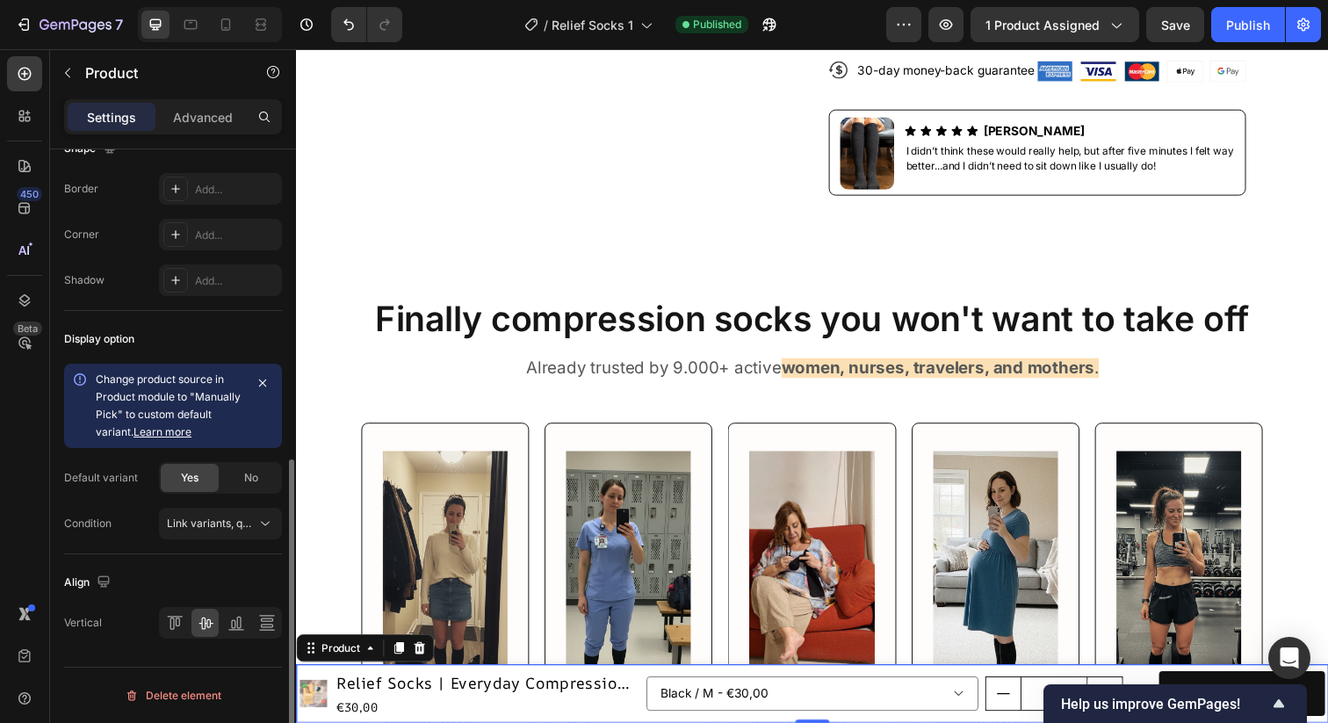
scroll to position [0, 0]
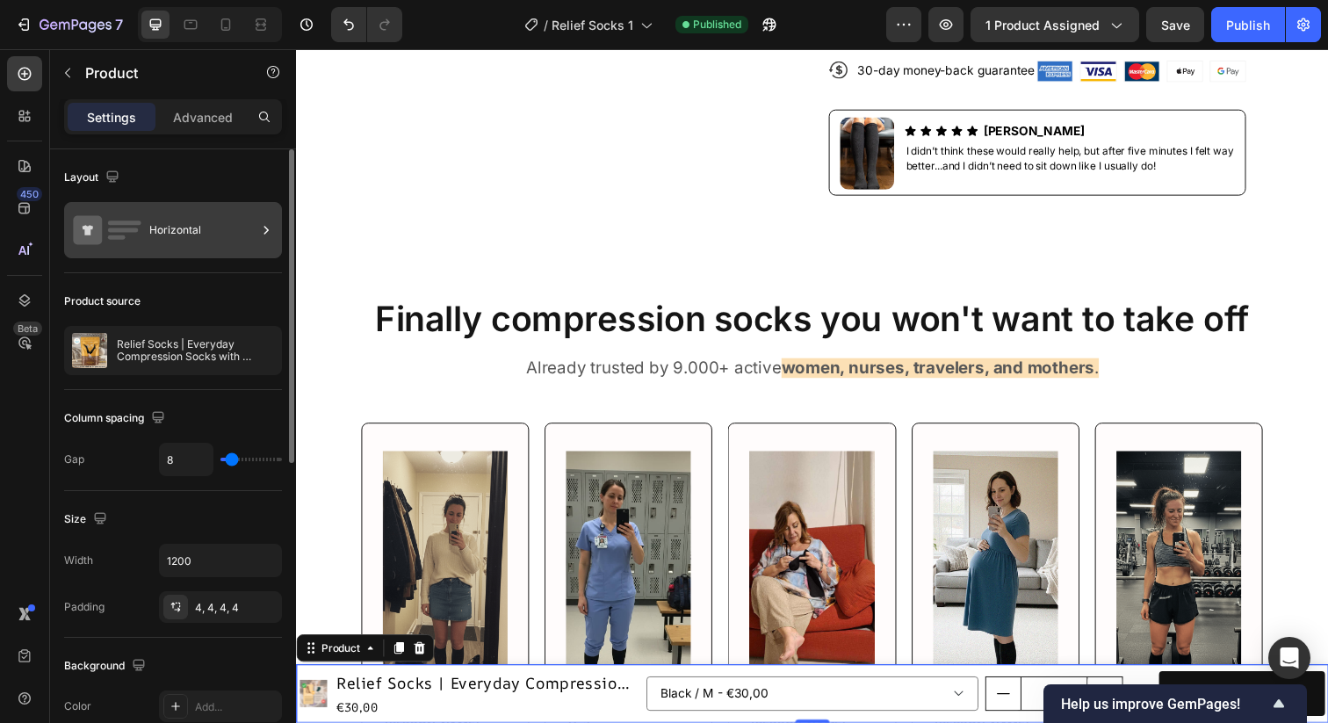
click at [180, 236] on div "Horizontal" at bounding box center [202, 230] width 107 height 40
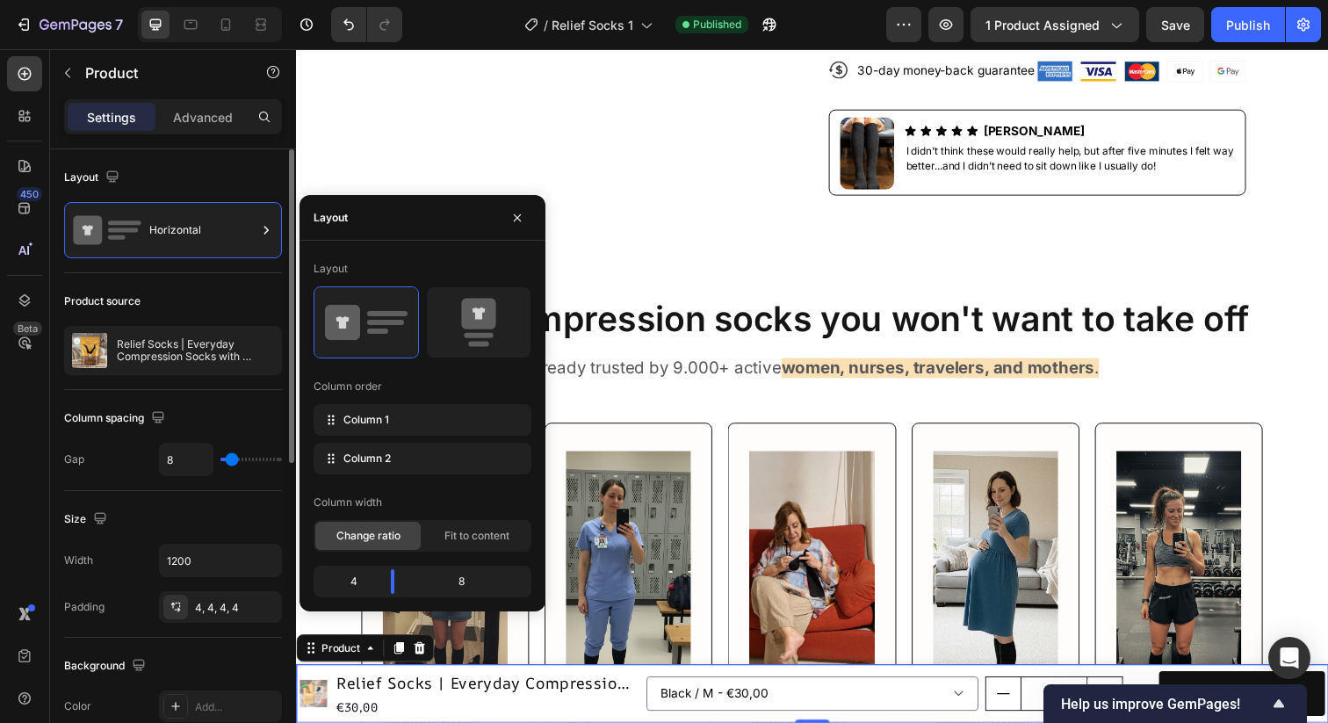
click at [214, 169] on div "Layout" at bounding box center [173, 177] width 218 height 28
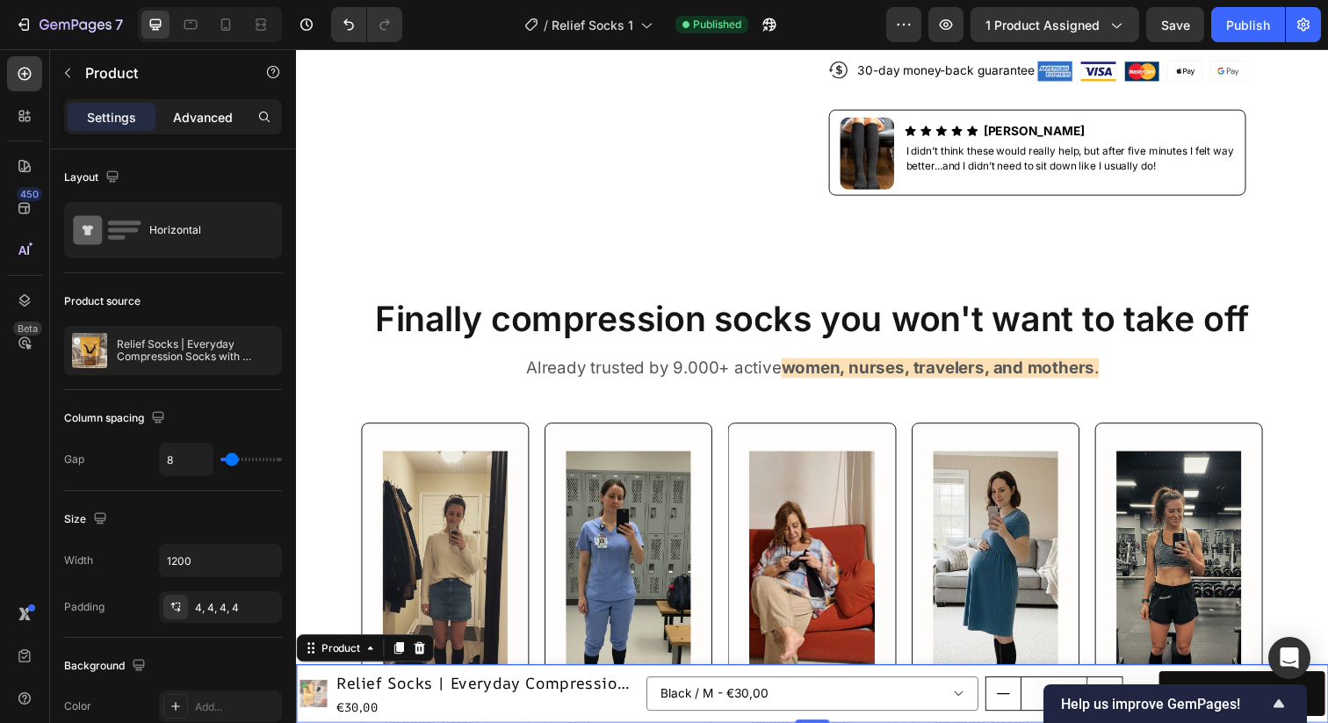
click at [189, 113] on p "Advanced" at bounding box center [203, 117] width 60 height 18
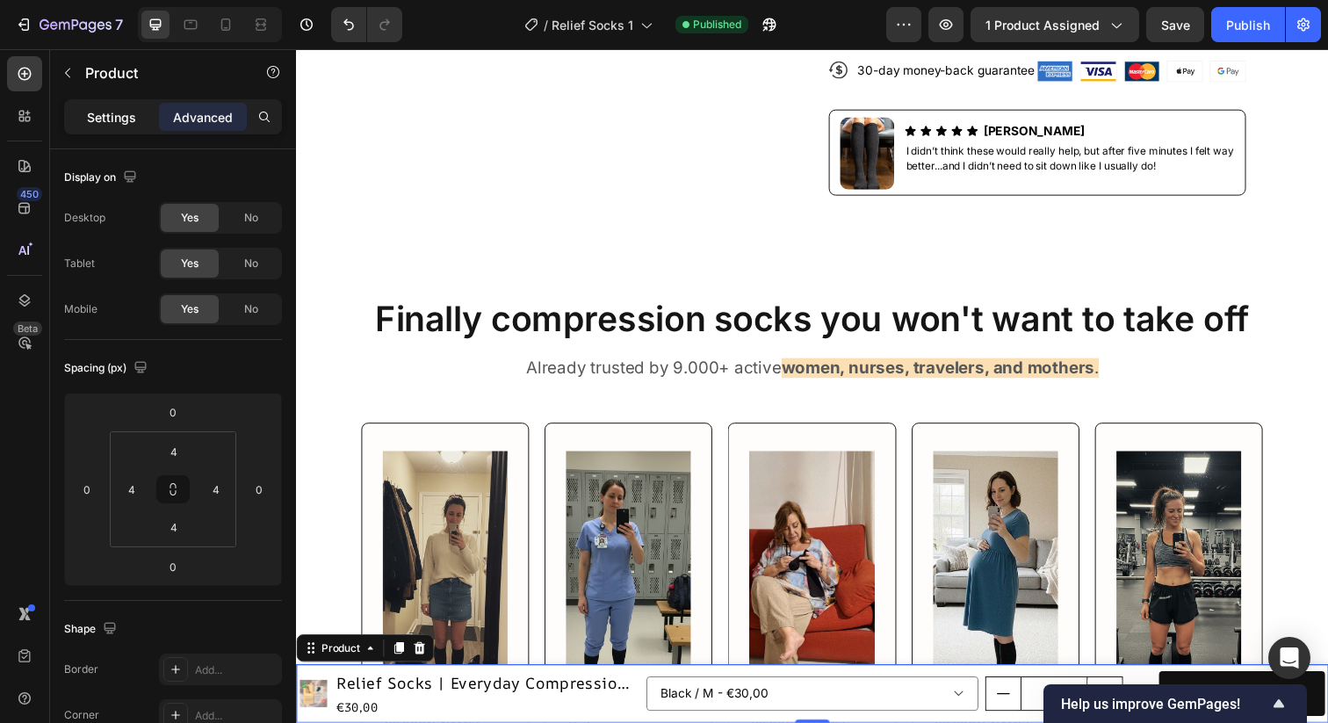
click at [119, 112] on p "Settings" at bounding box center [111, 117] width 49 height 18
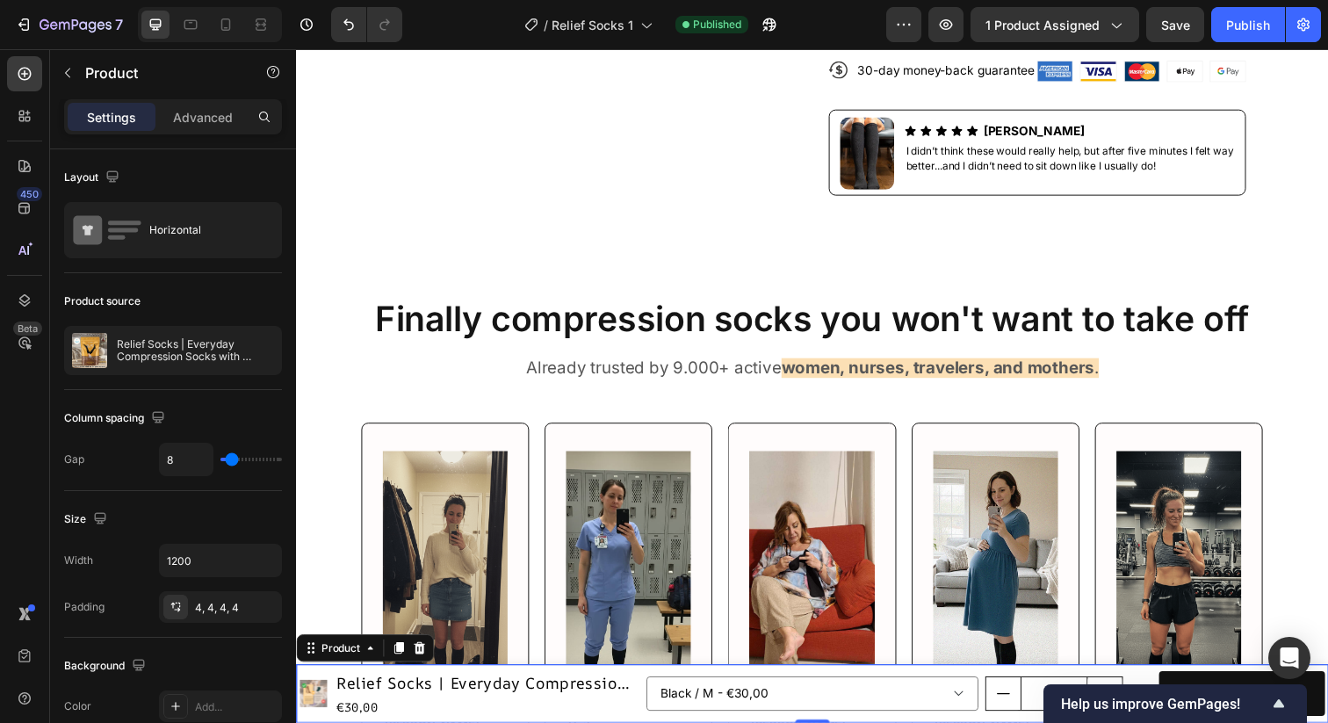
click at [539, 722] on div "€30,00" at bounding box center [491, 721] width 312 height 22
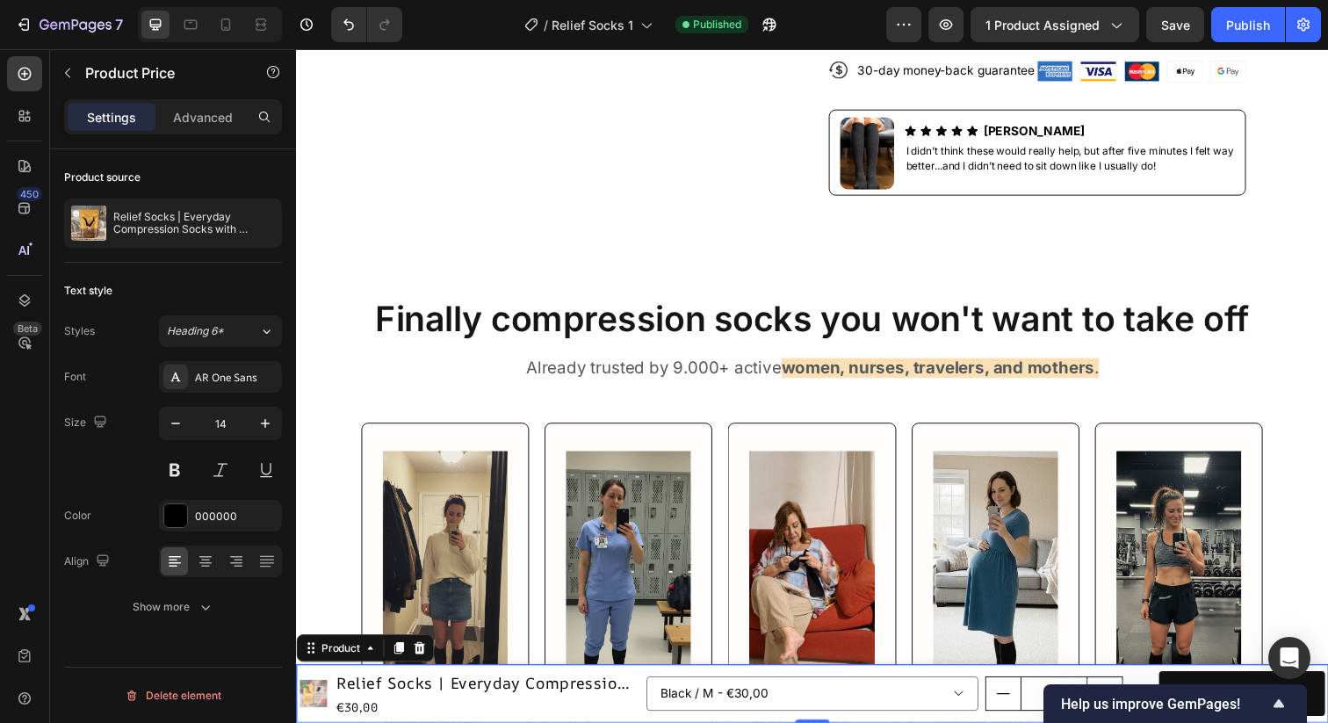
click at [1158, 681] on div "Black / M - €30,00 Black / L - €30,00 Black / XL - €30,00 Grey / M - €30,00 Gre…" at bounding box center [1000, 707] width 693 height 53
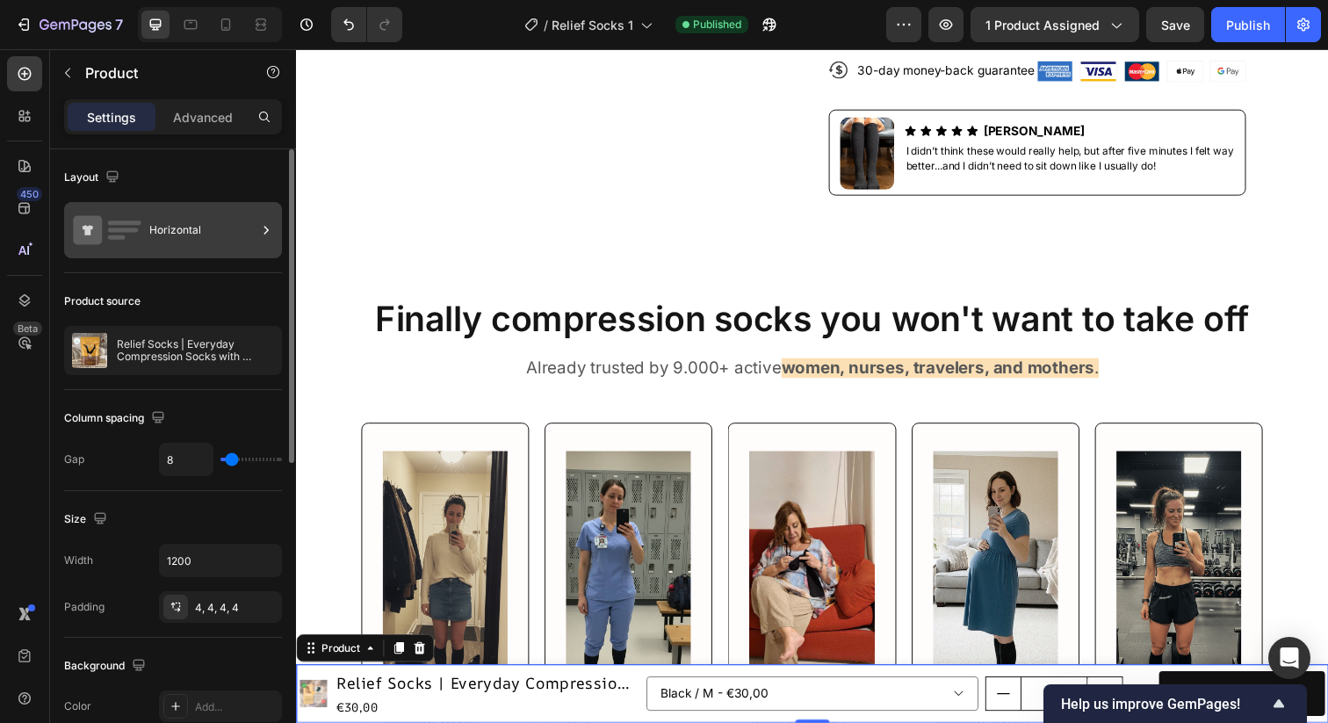
click at [182, 231] on div "Horizontal" at bounding box center [202, 230] width 107 height 40
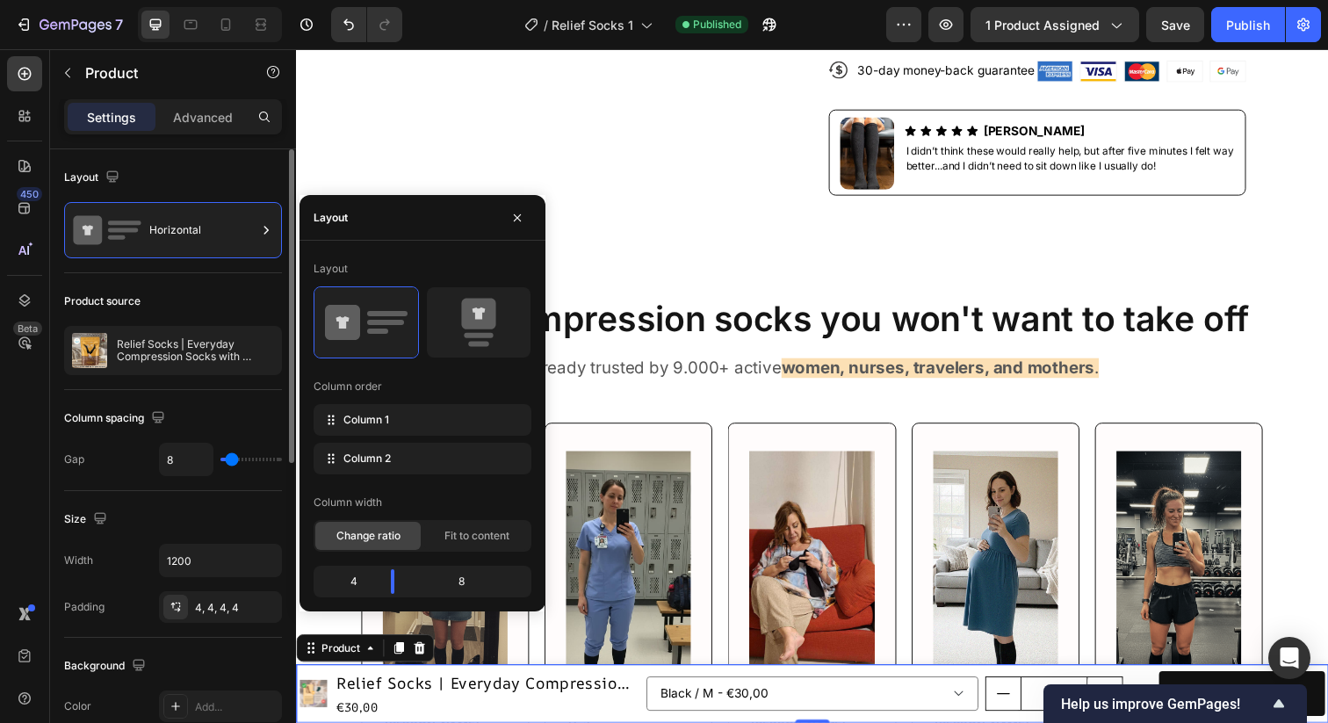
click at [199, 177] on div "Layout" at bounding box center [173, 177] width 218 height 28
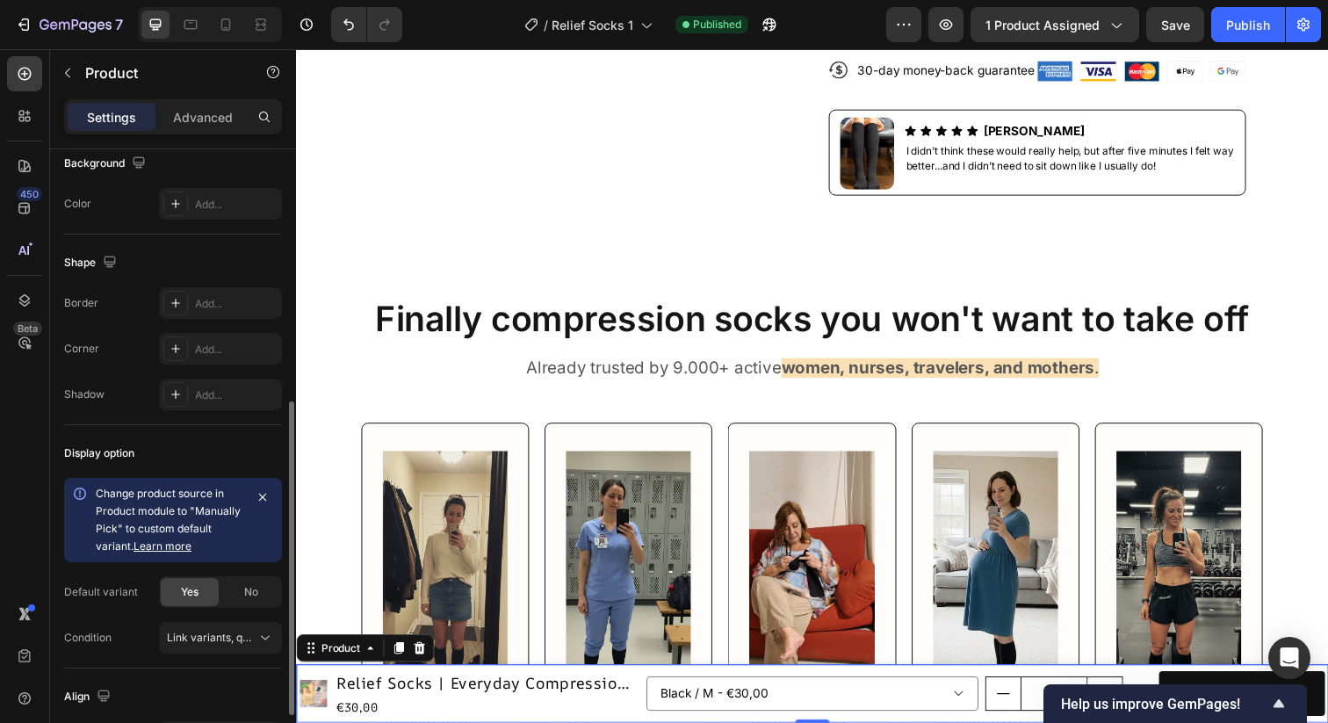
scroll to position [617, 0]
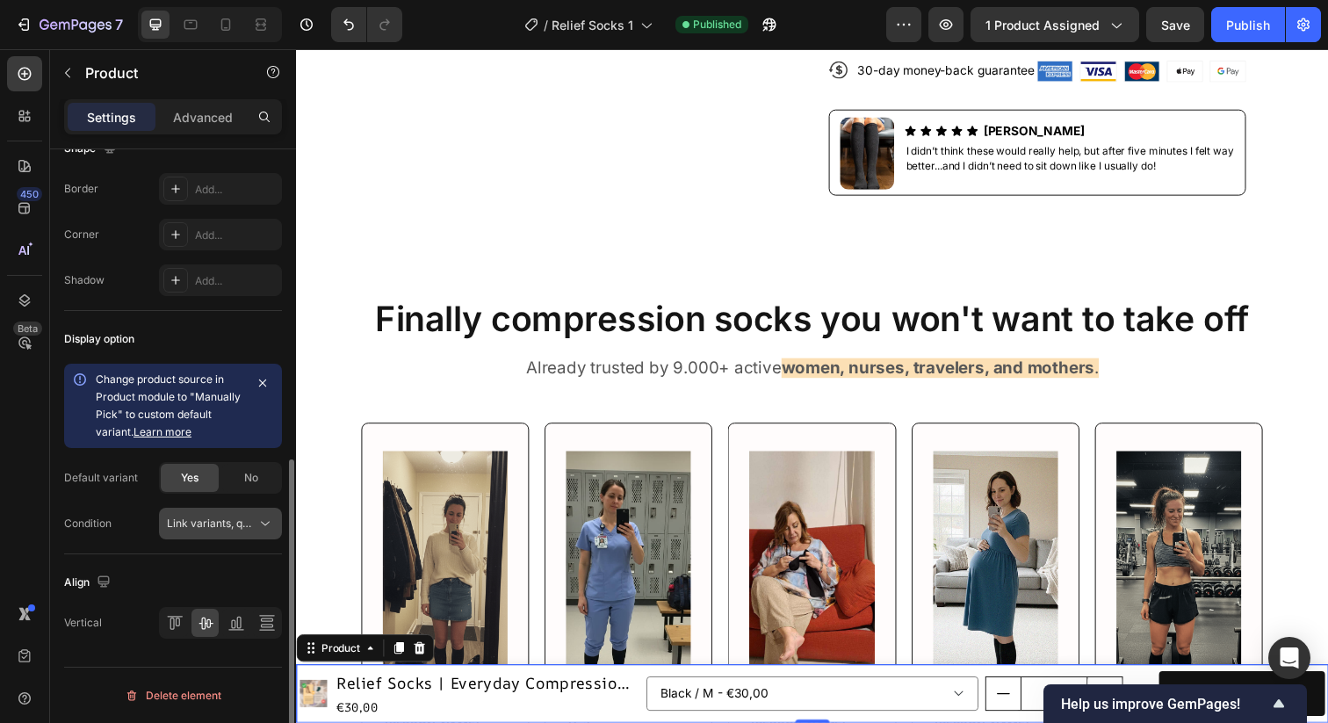
click at [202, 532] on button "Link variants, quantity <br> between same products" at bounding box center [220, 524] width 123 height 32
click at [147, 515] on div "Condition Link variants, quantity <br> between same products" at bounding box center [173, 524] width 218 height 32
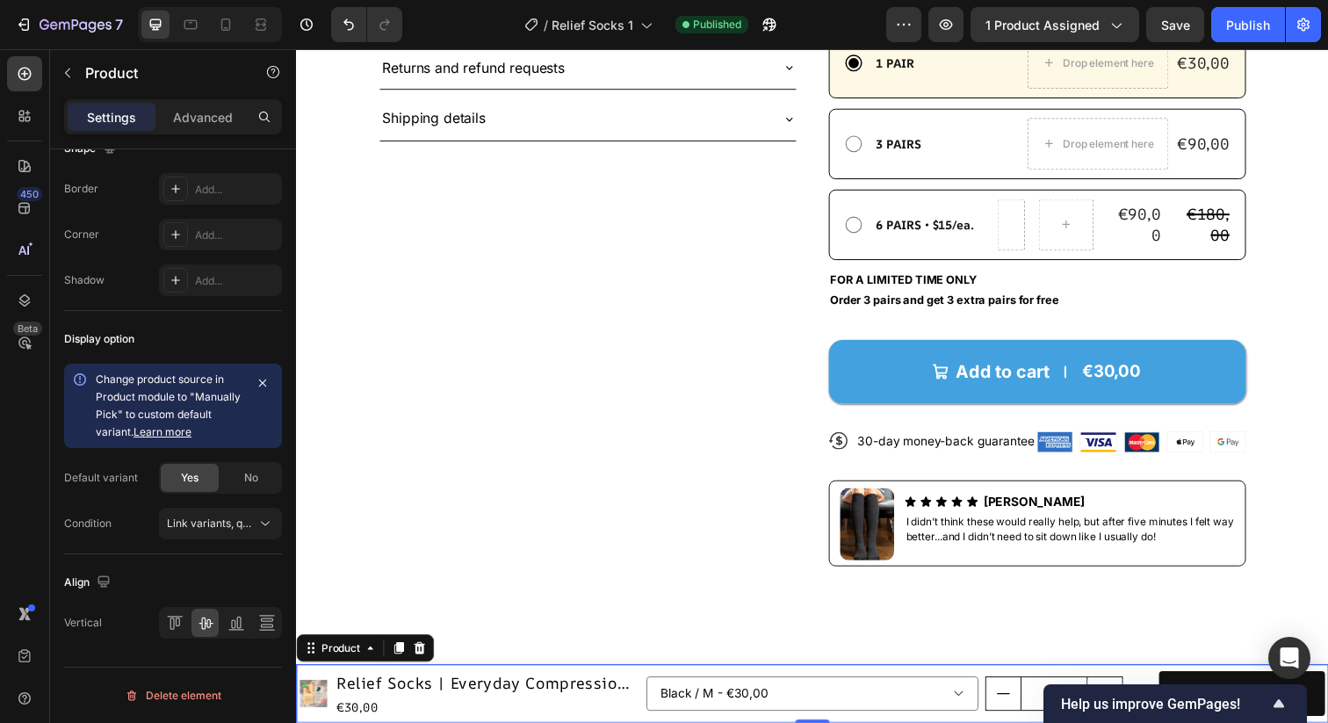
scroll to position [597, 0]
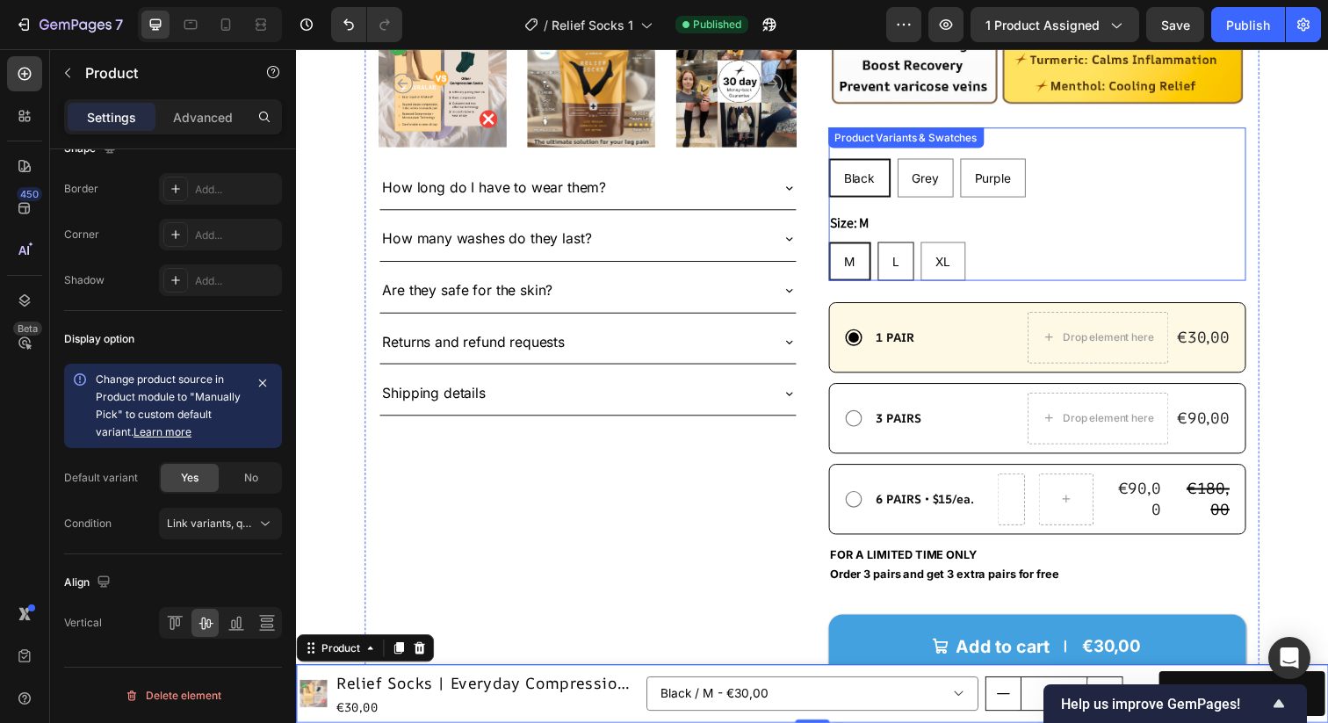
click at [914, 248] on div "L" at bounding box center [908, 266] width 35 height 36
click at [890, 245] on input "L L L" at bounding box center [889, 245] width 1 height 1
radio input "true"
select select "586439954834653887"
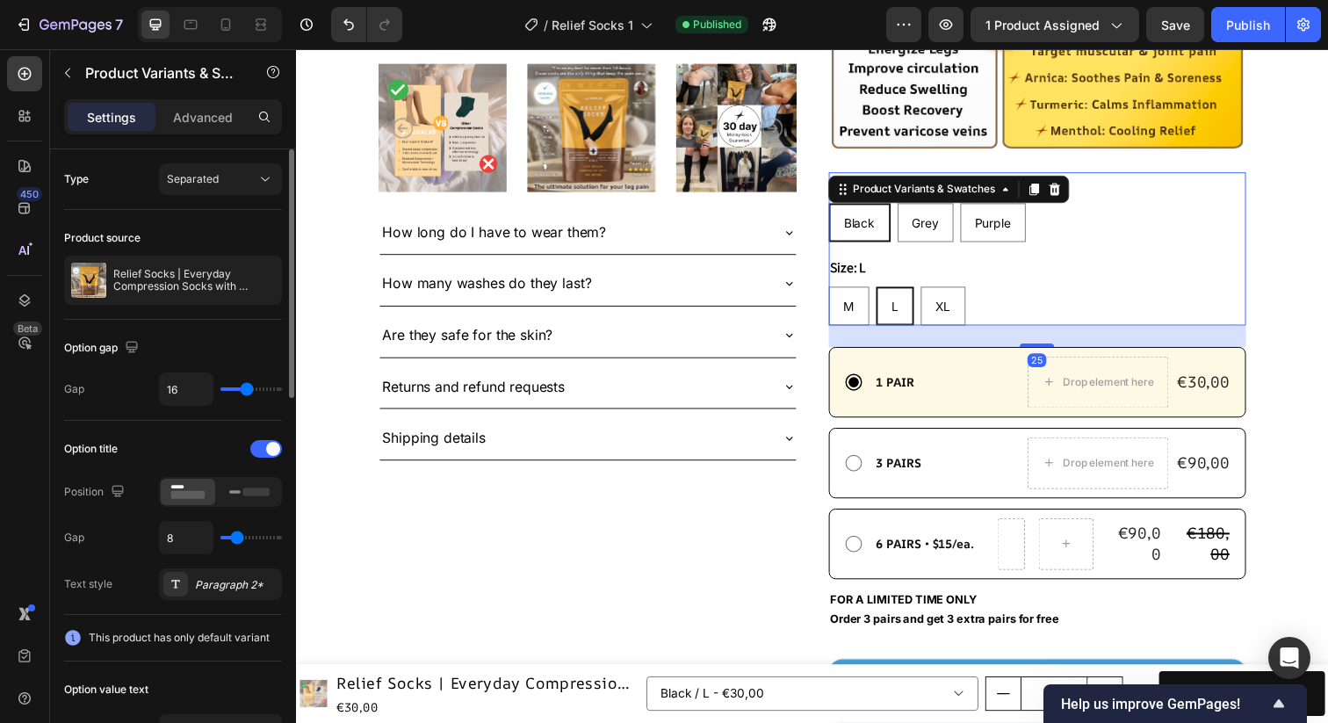
scroll to position [524, 0]
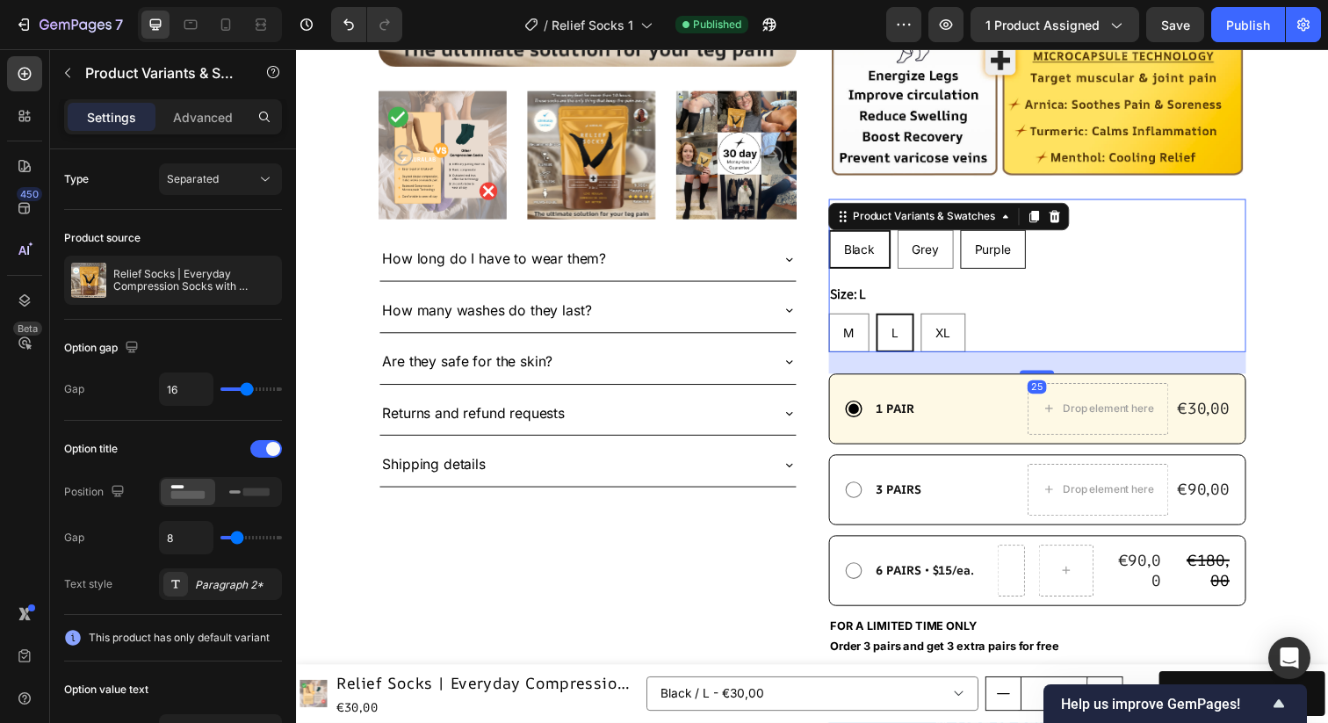
click at [1002, 246] on span "Purple" at bounding box center [1007, 253] width 37 height 15
click at [974, 233] on input "Purple Purple Purple" at bounding box center [973, 233] width 1 height 1
radio input "true"
select select "586439954834850495"
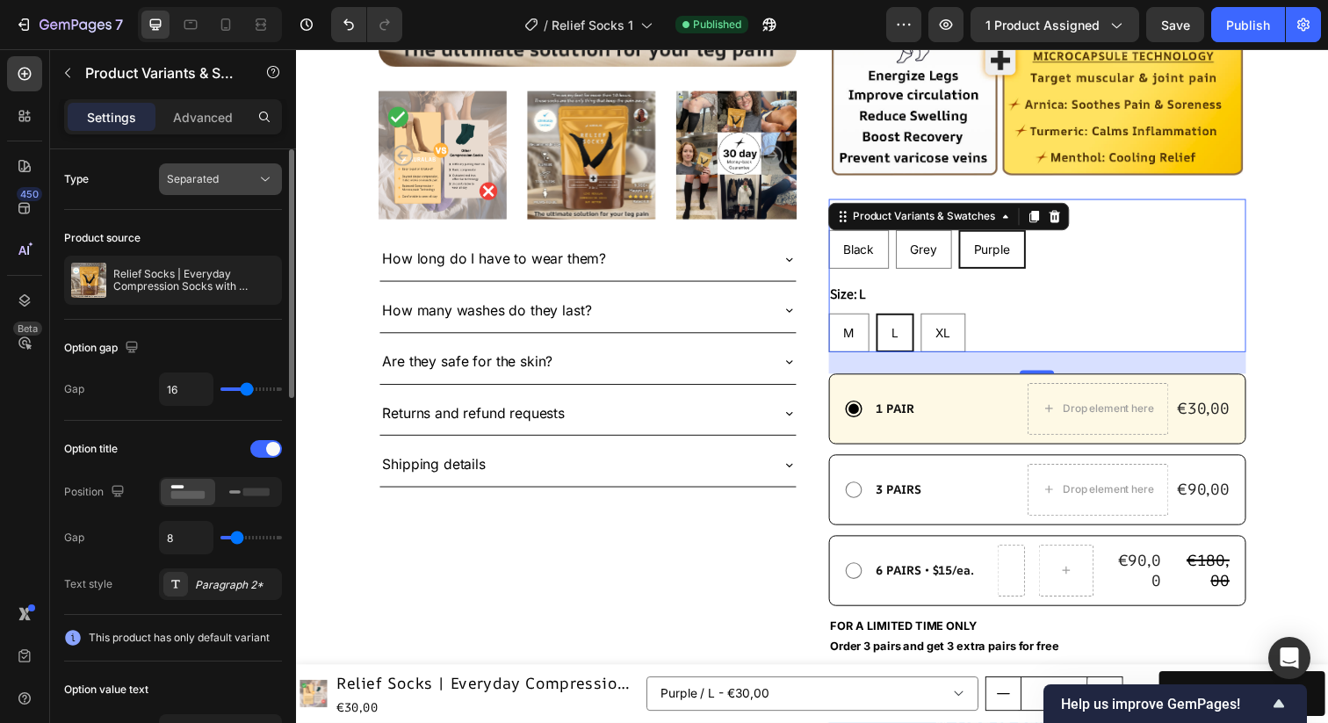
click at [206, 187] on div "Separated" at bounding box center [220, 179] width 107 height 18
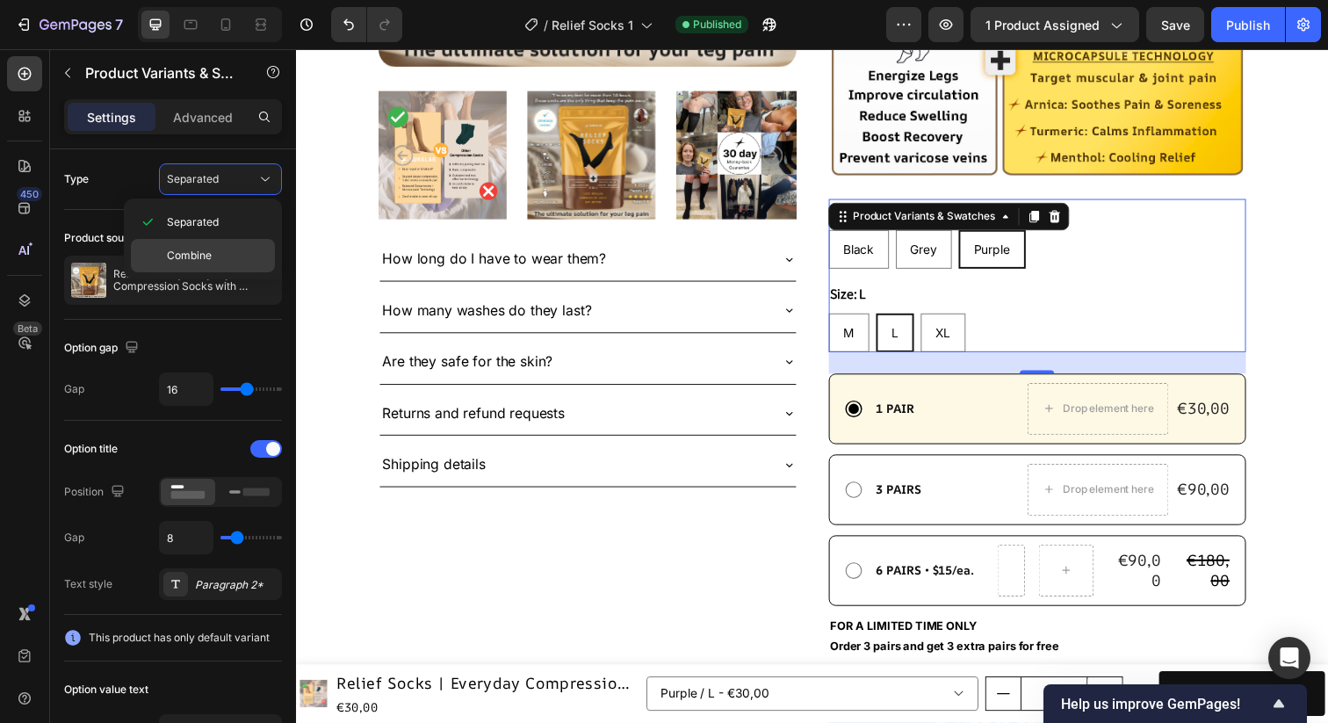
click at [181, 252] on span "Combine" at bounding box center [189, 256] width 45 height 16
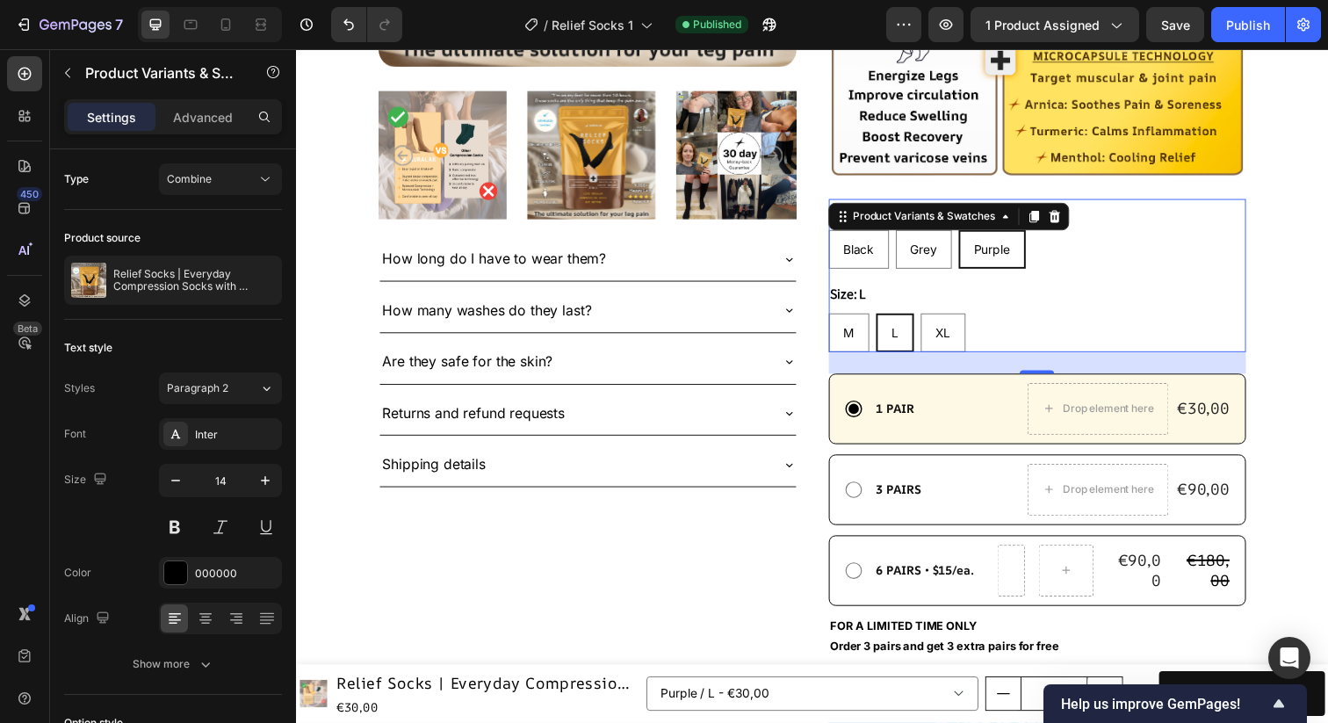
select select "586439954834850495"
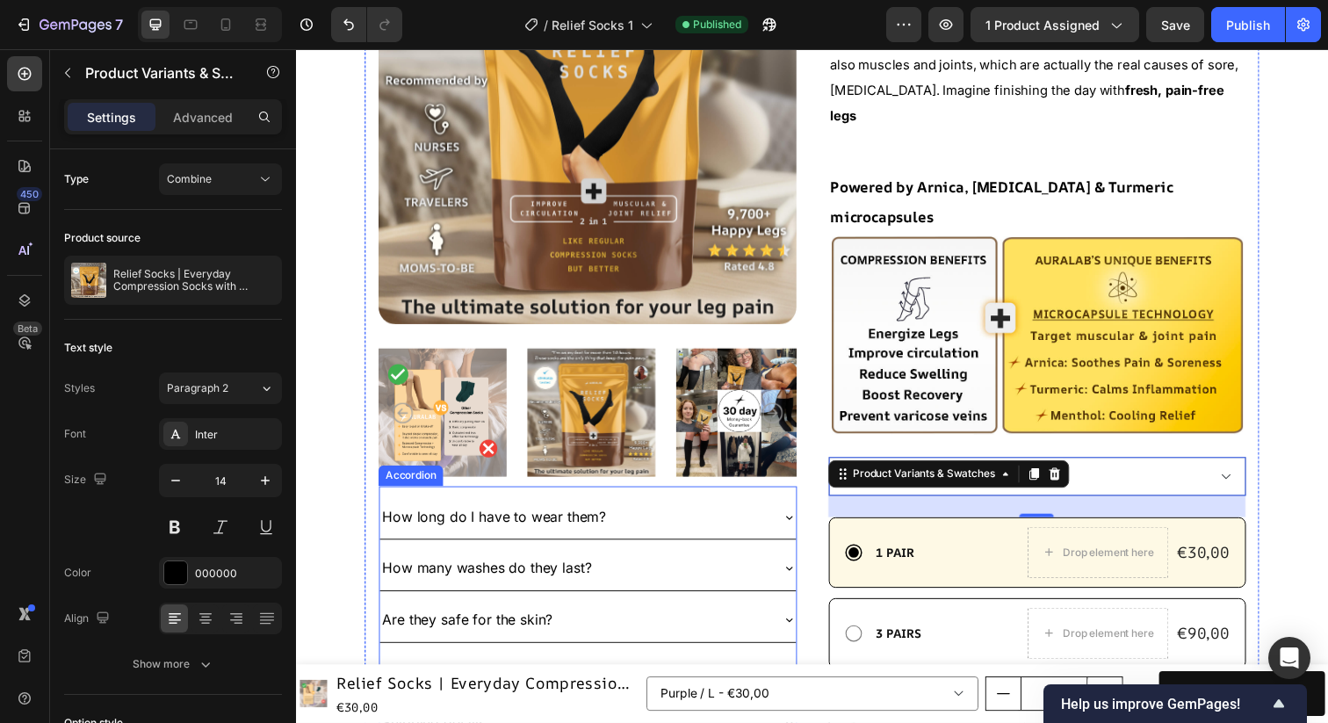
scroll to position [176, 0]
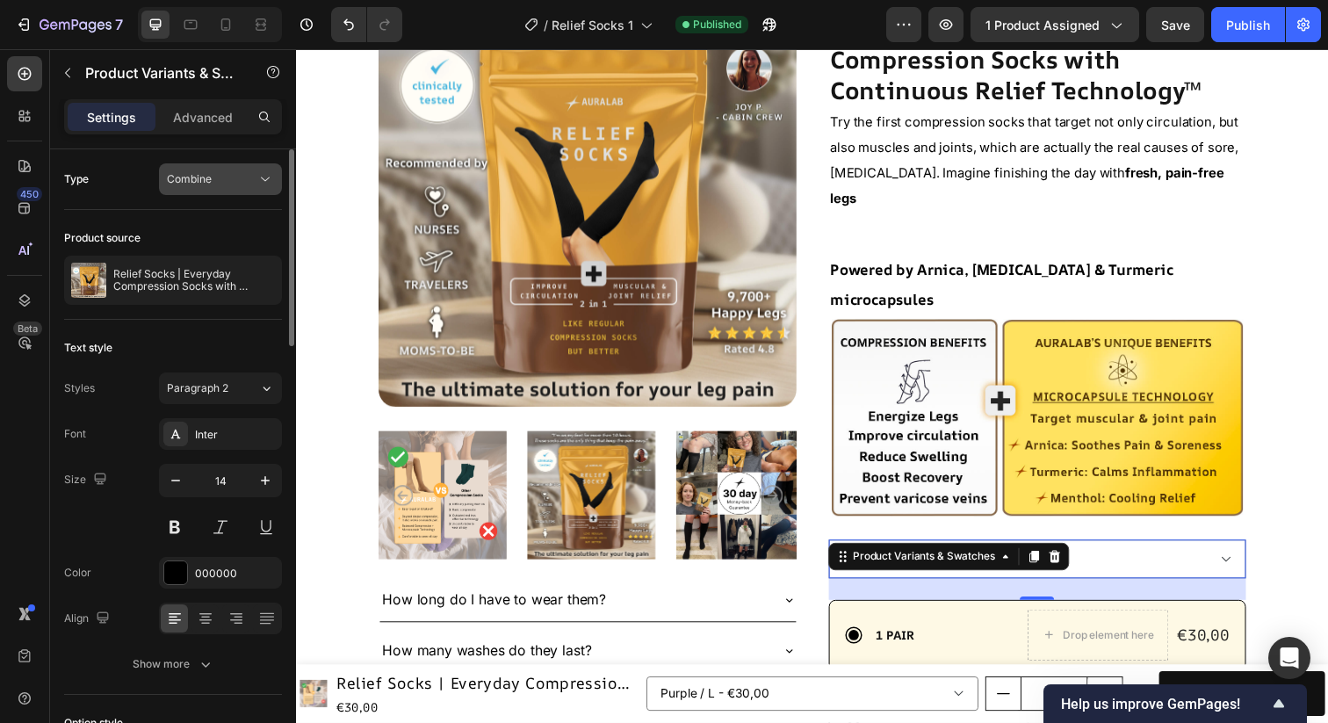
click at [216, 190] on button "Combine" at bounding box center [220, 179] width 123 height 32
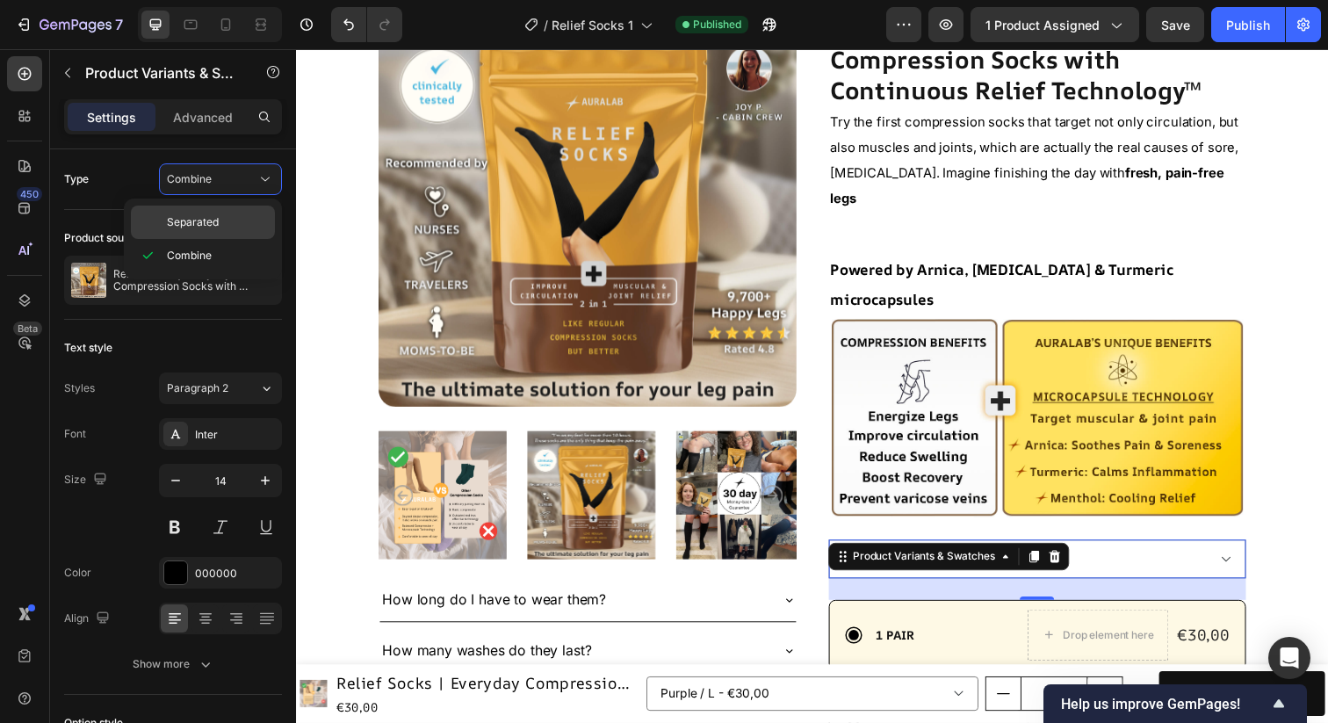
click at [213, 221] on span "Separated" at bounding box center [193, 222] width 52 height 16
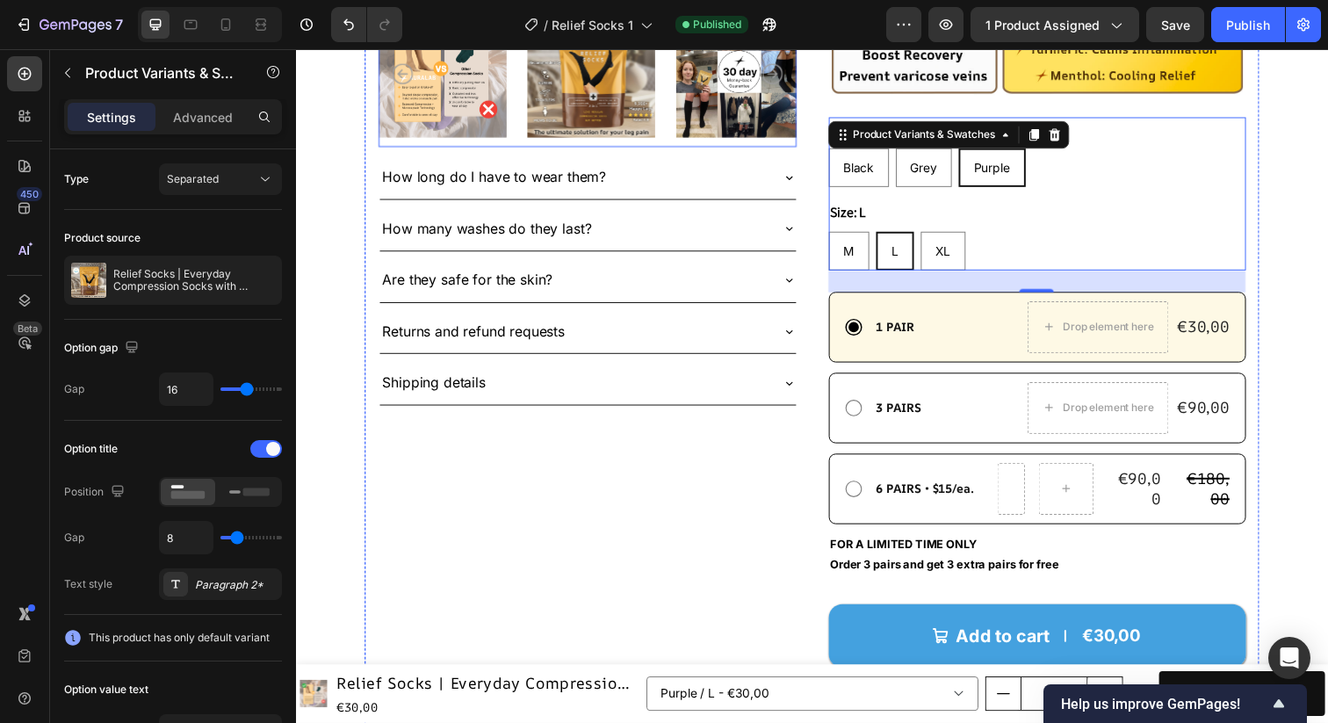
scroll to position [663, 0]
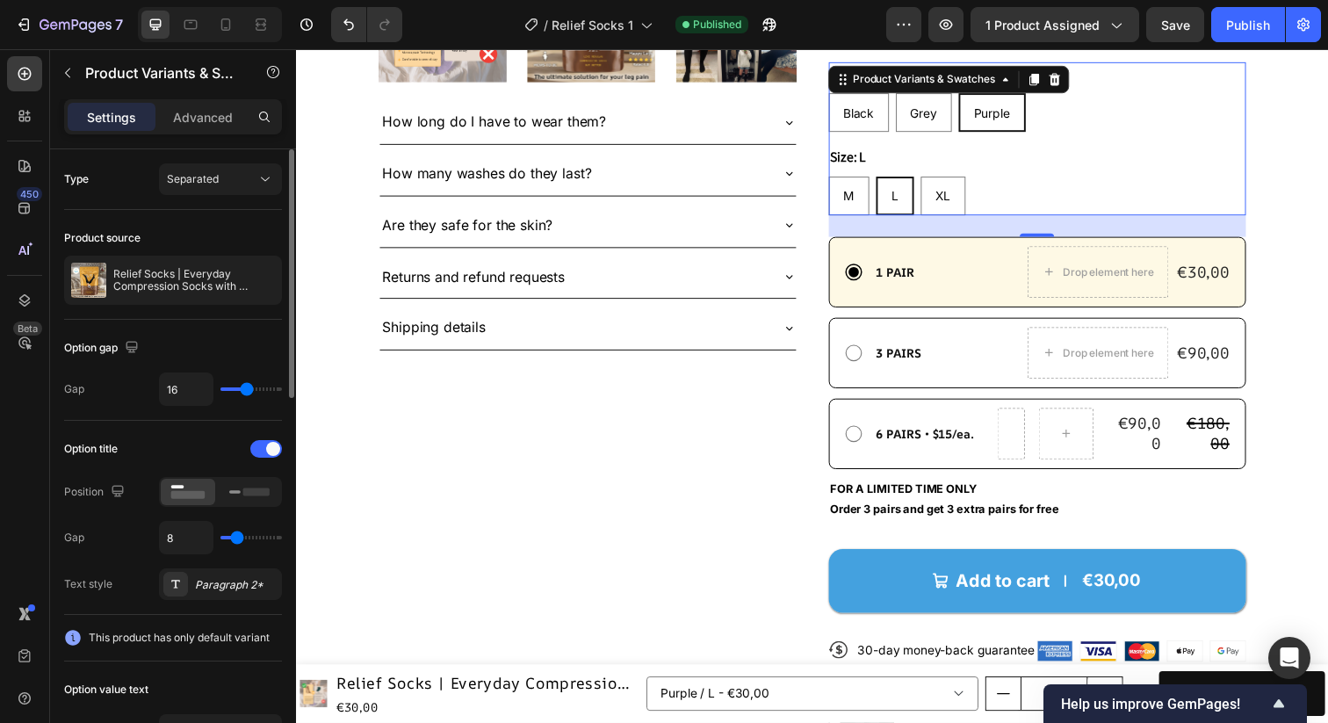
click at [228, 217] on div "Product source Relief Socks | Everyday Compression Socks with Continuous Relief…" at bounding box center [173, 265] width 218 height 110
click at [209, 113] on p "Advanced" at bounding box center [203, 117] width 60 height 18
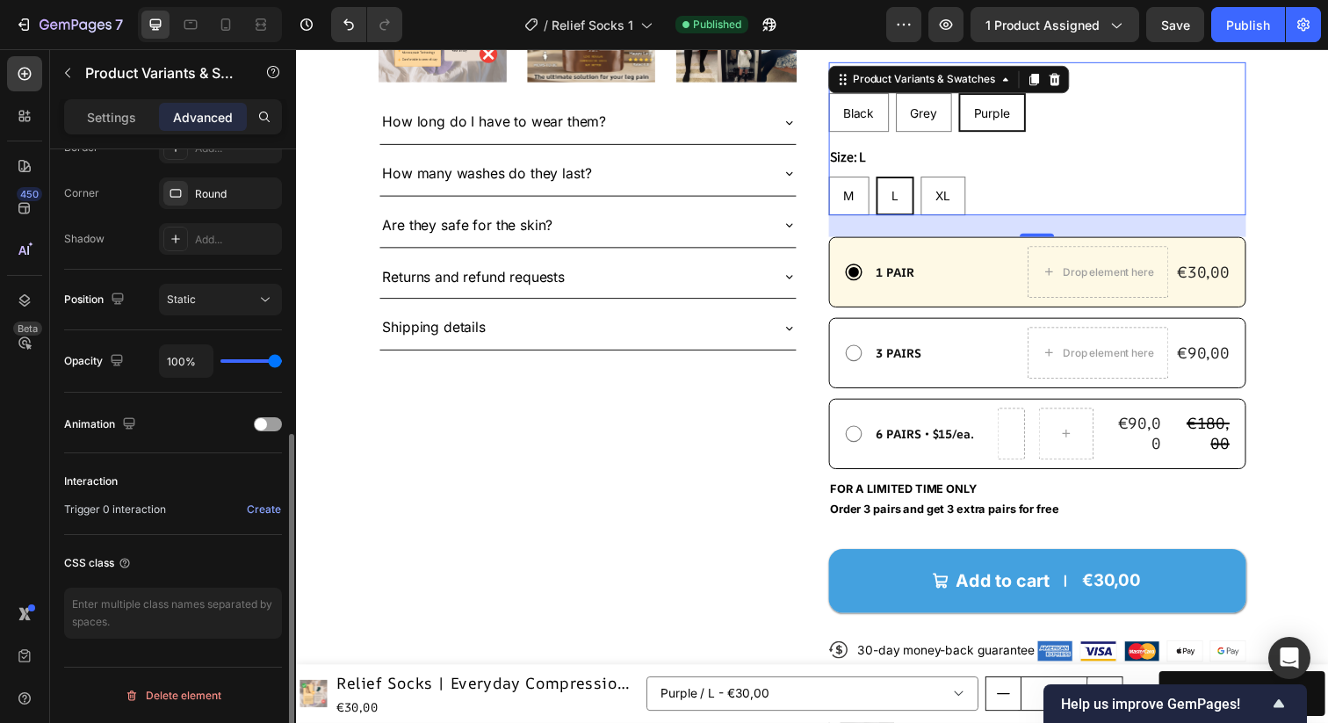
scroll to position [0, 0]
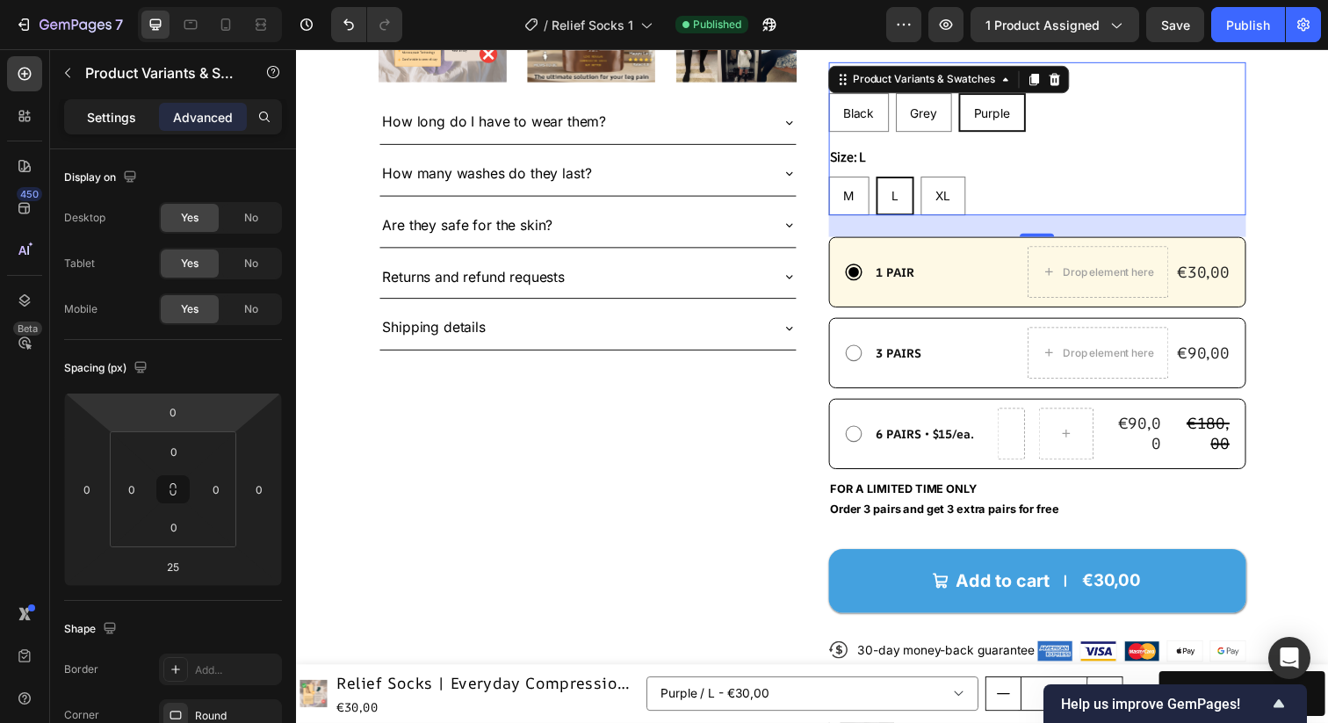
click at [118, 116] on p "Settings" at bounding box center [111, 117] width 49 height 18
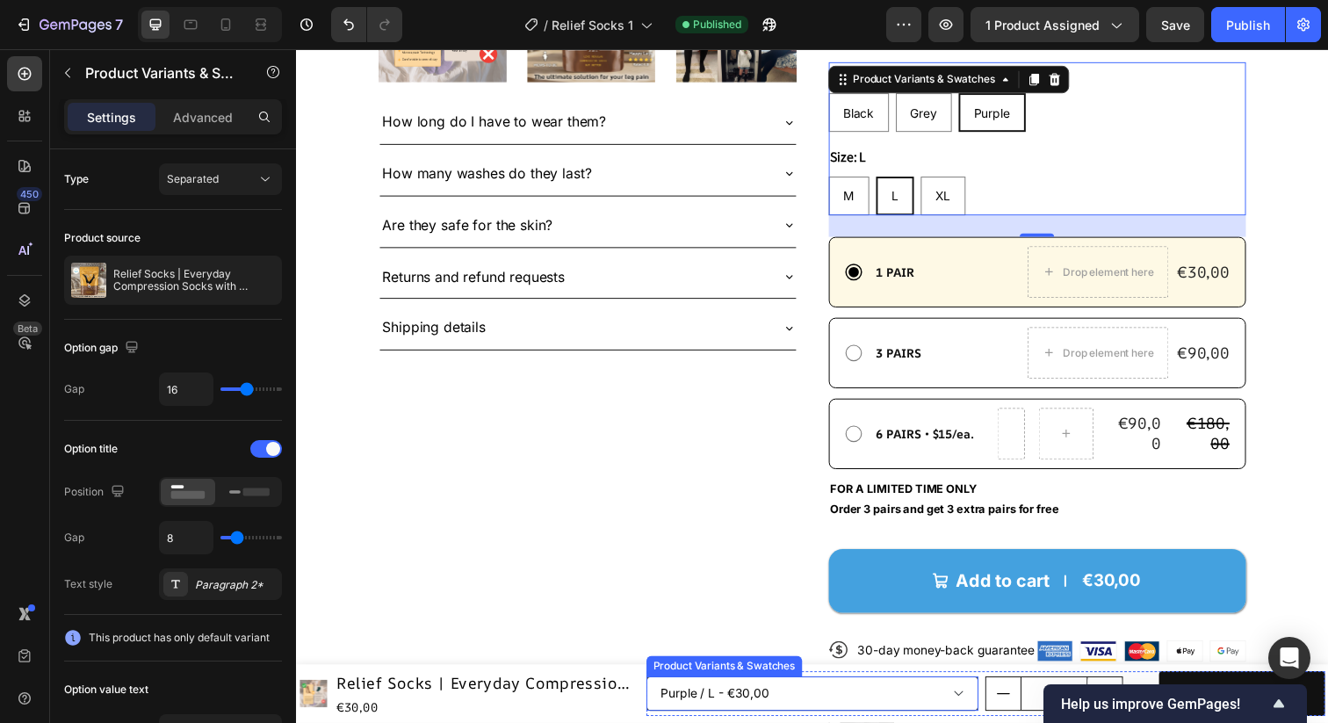
click at [724, 707] on select "Black / M - €30,00 Black / L - €30,00 Black / XL - €30,00 Grey / M - €30,00 Gre…" at bounding box center [824, 707] width 340 height 35
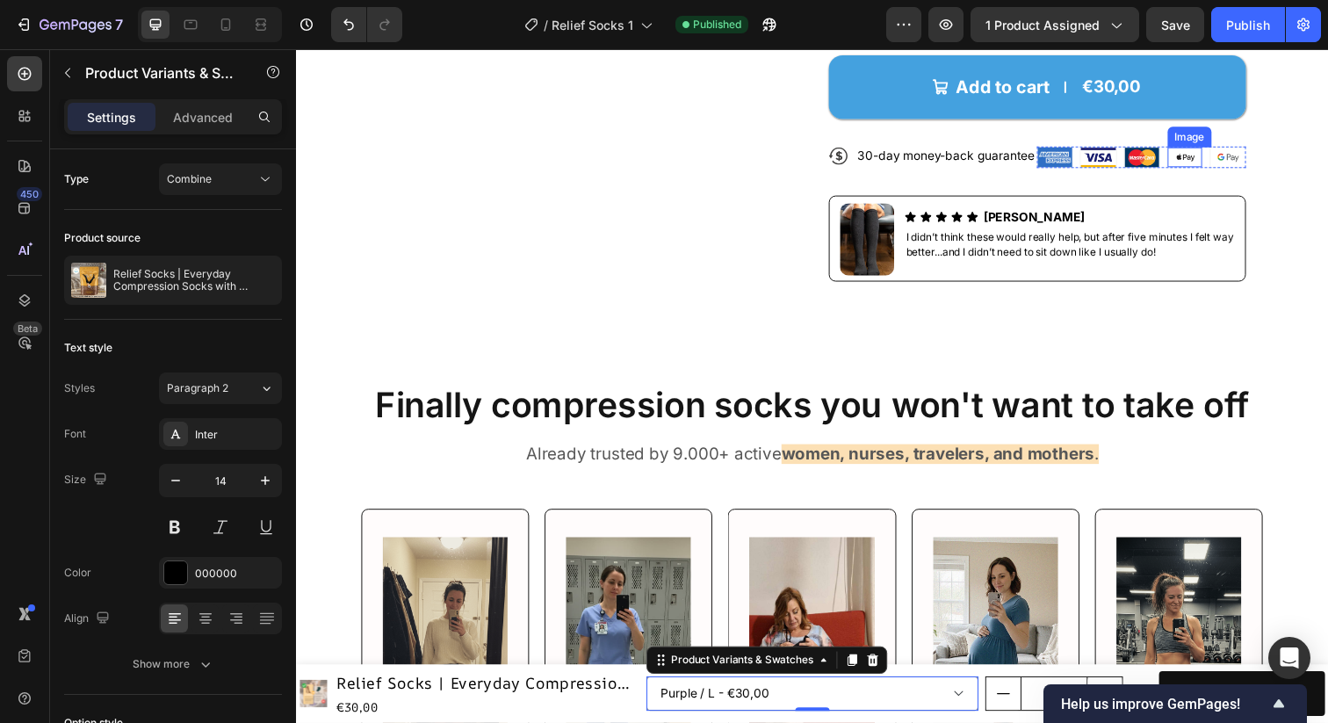
scroll to position [1367, 0]
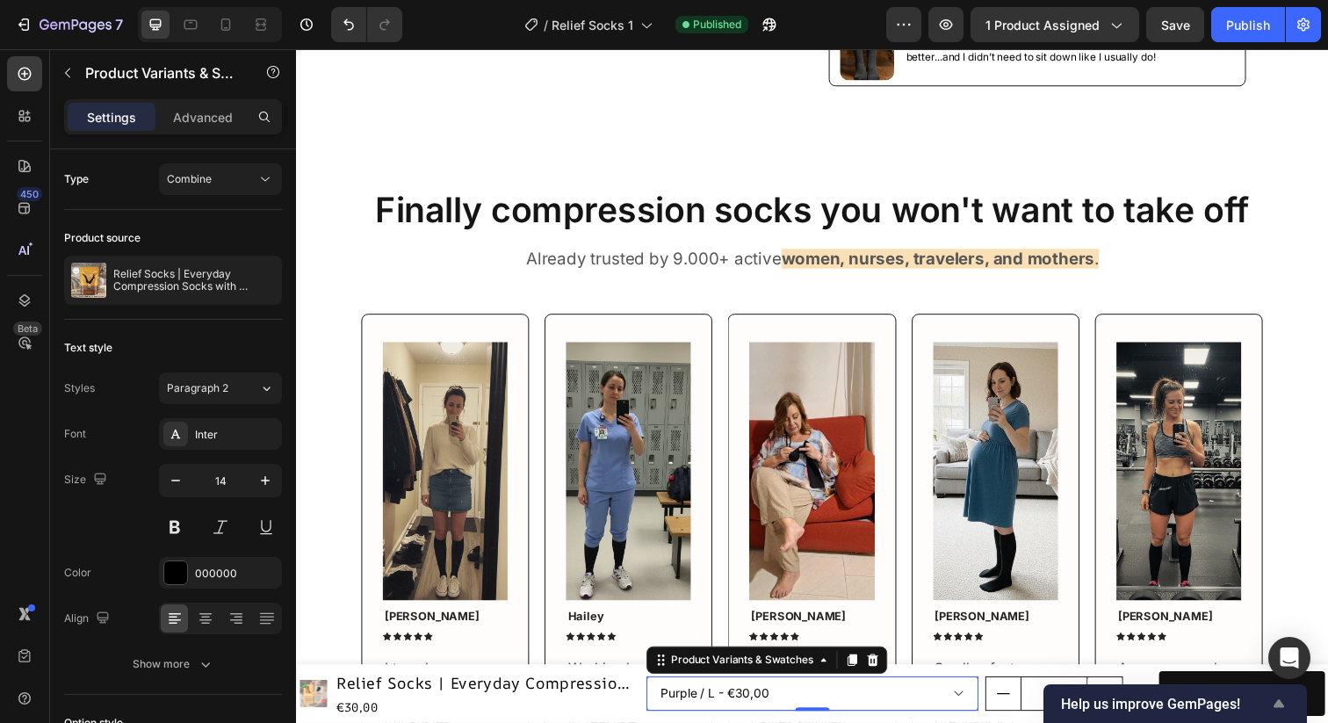
click at [1272, 701] on icon "Show survey - Help us improve GemPages!" at bounding box center [1279, 703] width 21 height 21
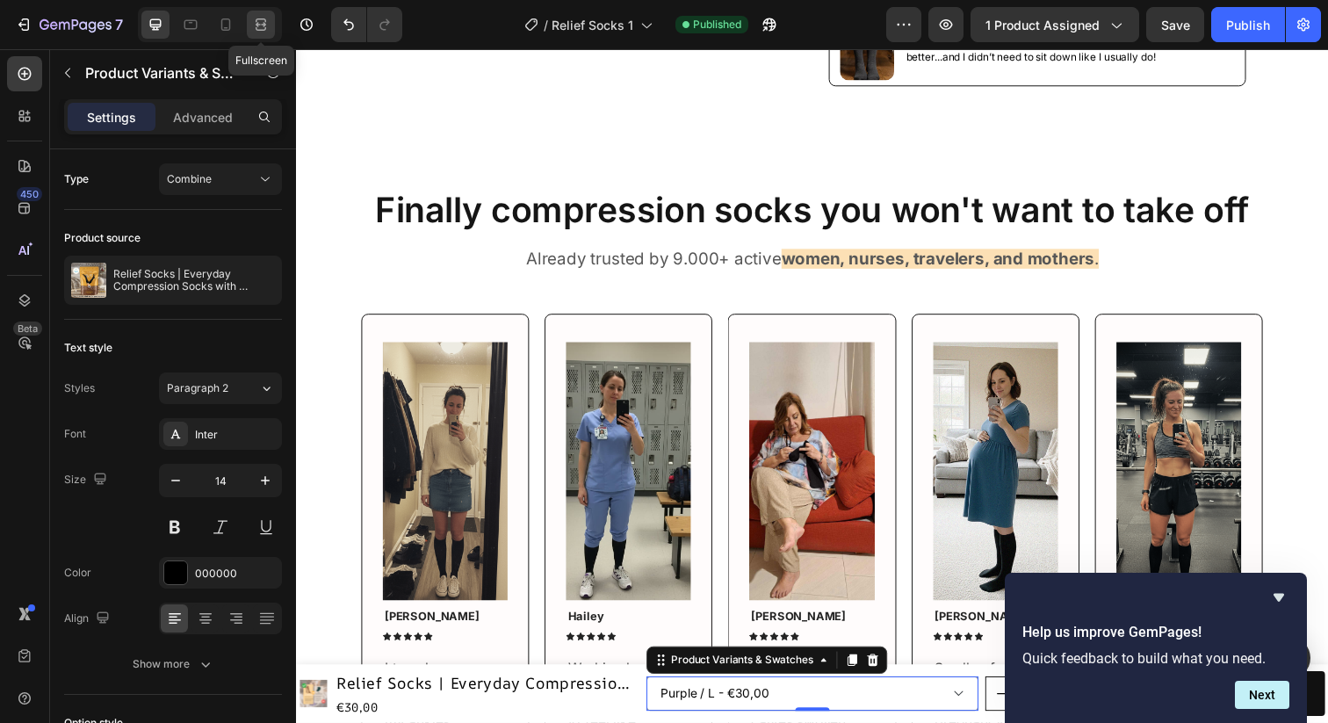
click at [253, 25] on icon at bounding box center [261, 25] width 18 height 18
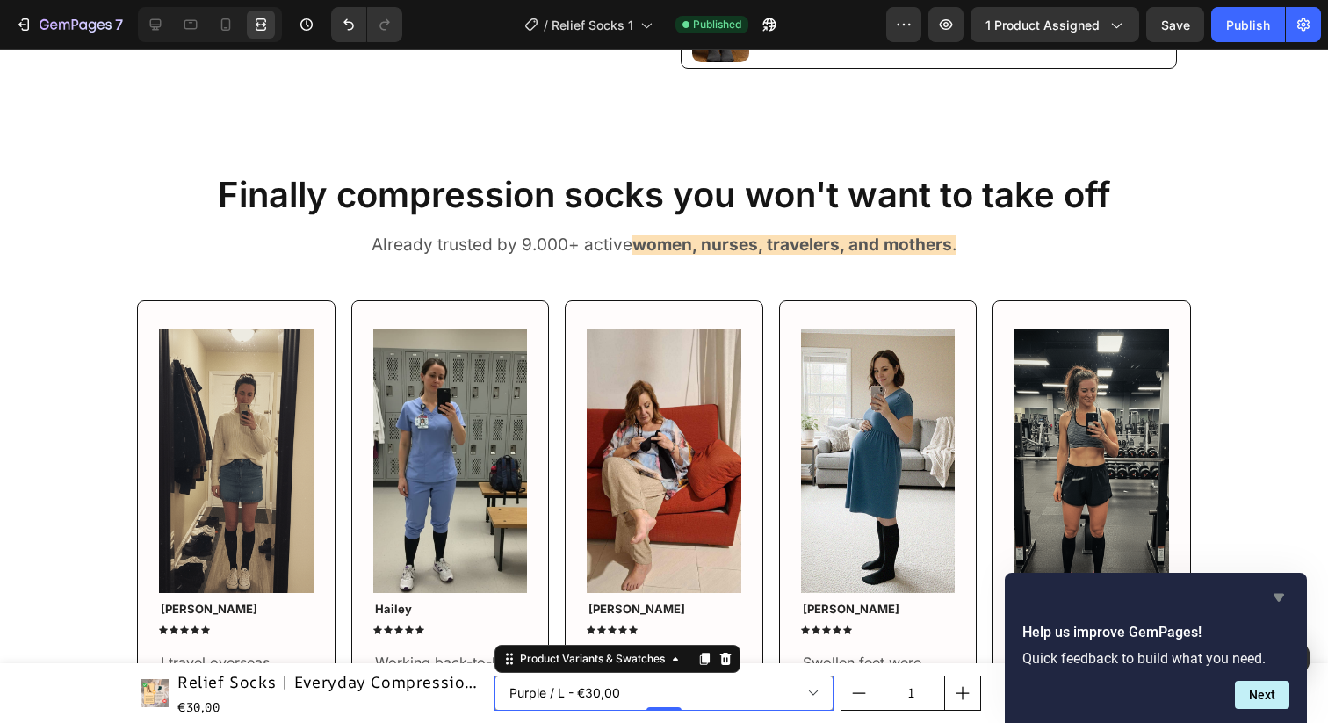
click at [1285, 598] on icon "Hide survey" at bounding box center [1279, 597] width 21 height 21
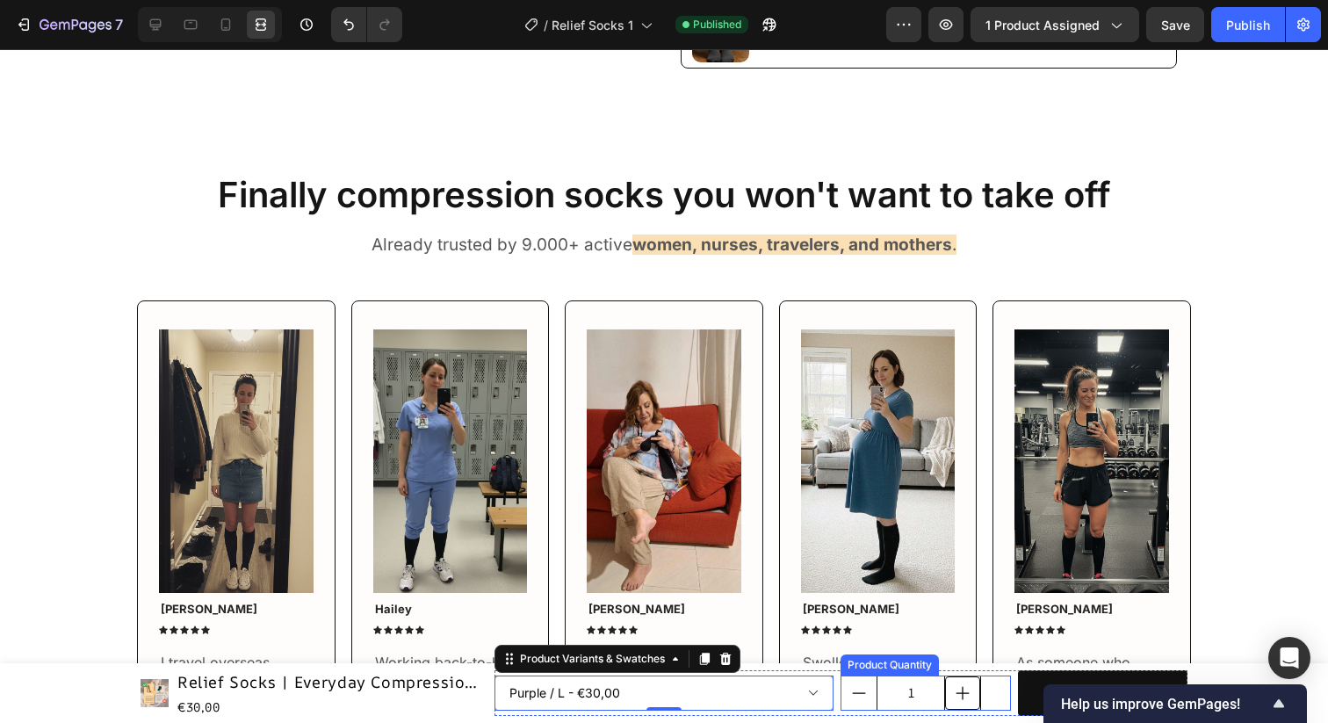
click at [970, 690] on icon "increment" at bounding box center [963, 693] width 18 height 18
type input "2"
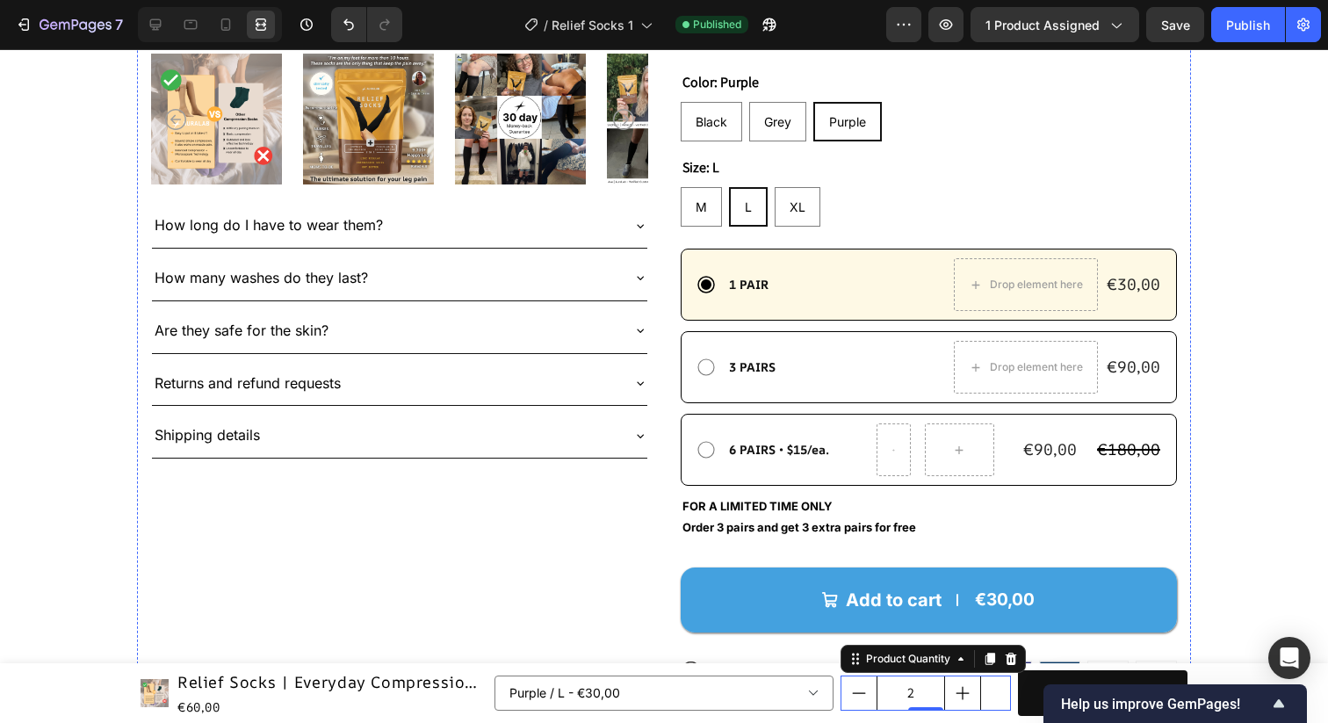
scroll to position [633, 0]
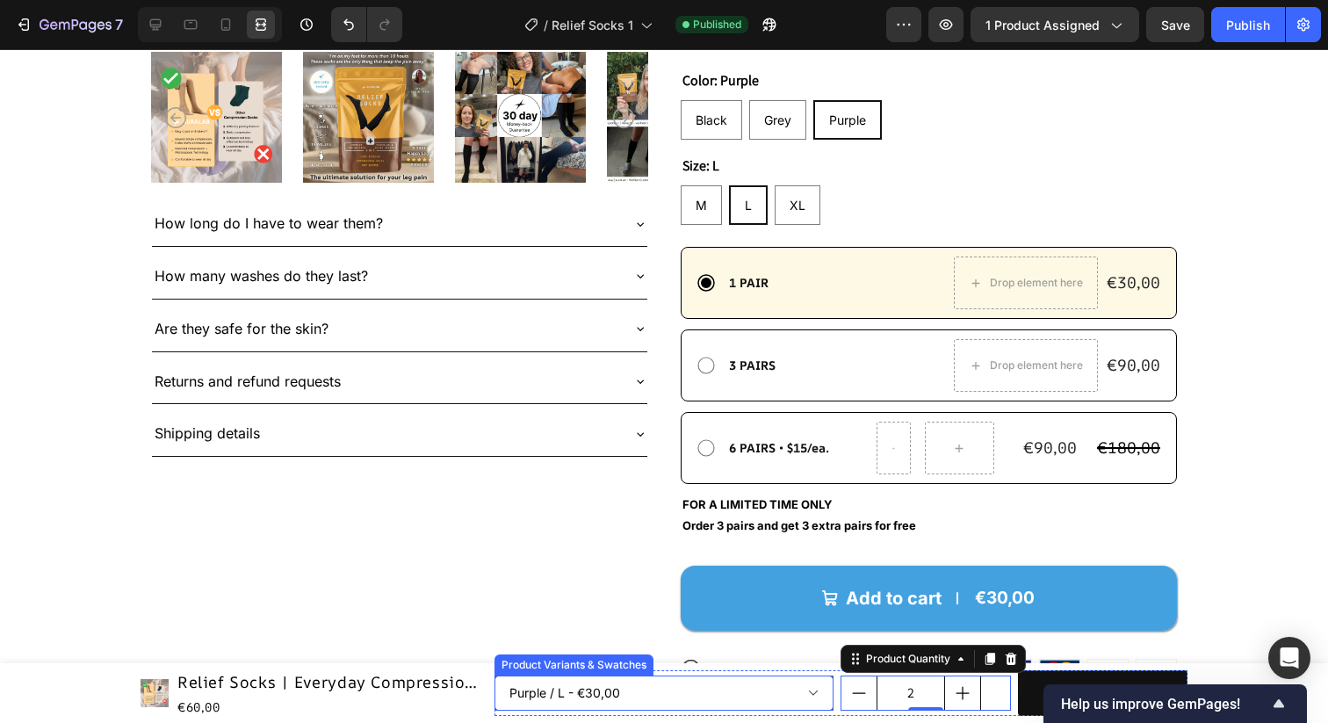
click at [712, 688] on select "Black / M - €30,00 Black / L - €30,00 Black / XL - €30,00 Grey / M - €30,00 Gre…" at bounding box center [665, 693] width 340 height 35
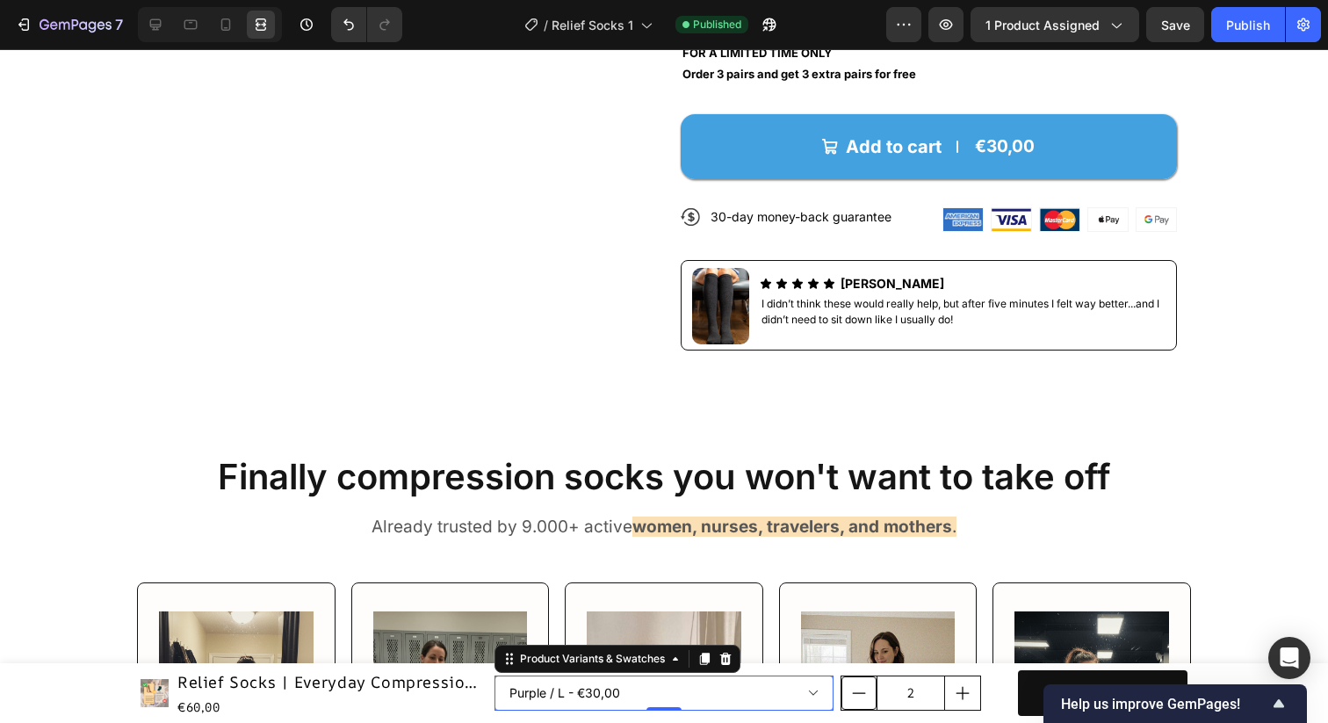
scroll to position [1098, 0]
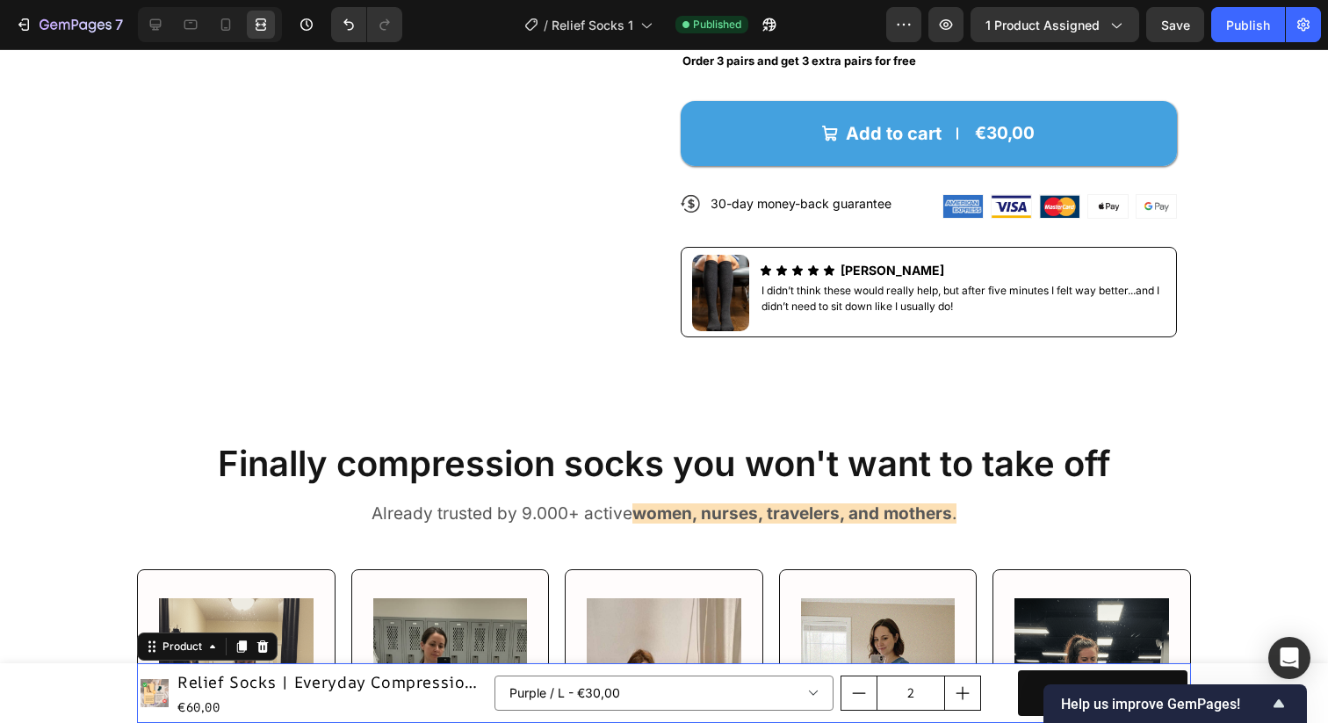
click at [998, 667] on div "Black / M - €30,00 Black / L - €30,00 Black / XL - €30,00 Grey / M - €30,00 Gre…" at bounding box center [841, 693] width 693 height 53
click at [160, 26] on icon at bounding box center [155, 24] width 11 height 11
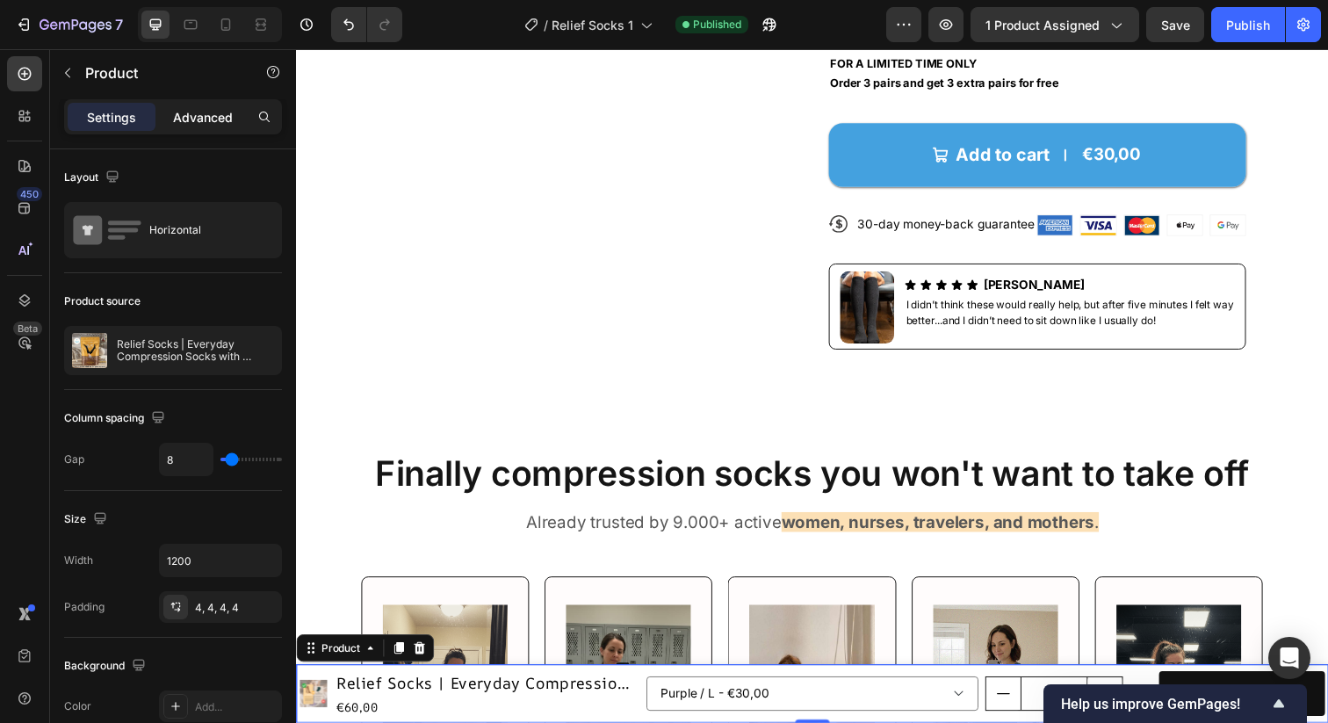
click at [212, 113] on p "Advanced" at bounding box center [203, 117] width 60 height 18
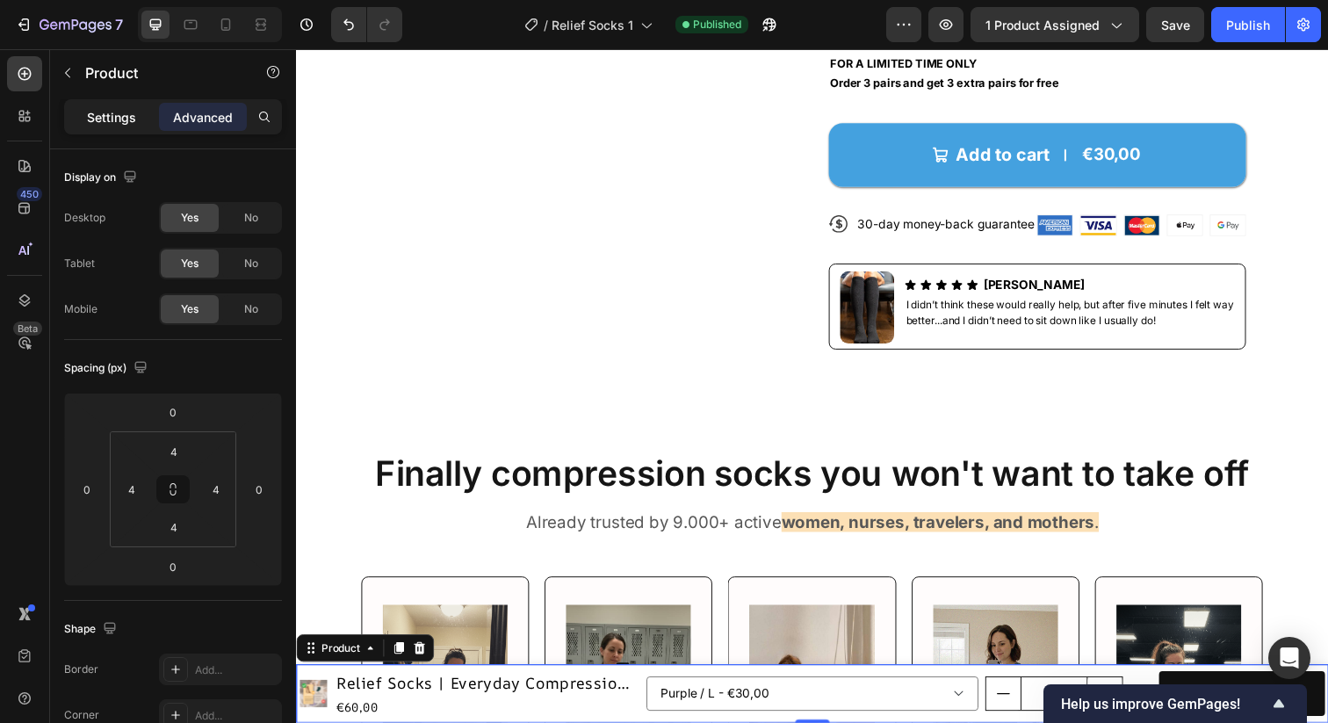
click at [121, 120] on p "Settings" at bounding box center [111, 117] width 49 height 18
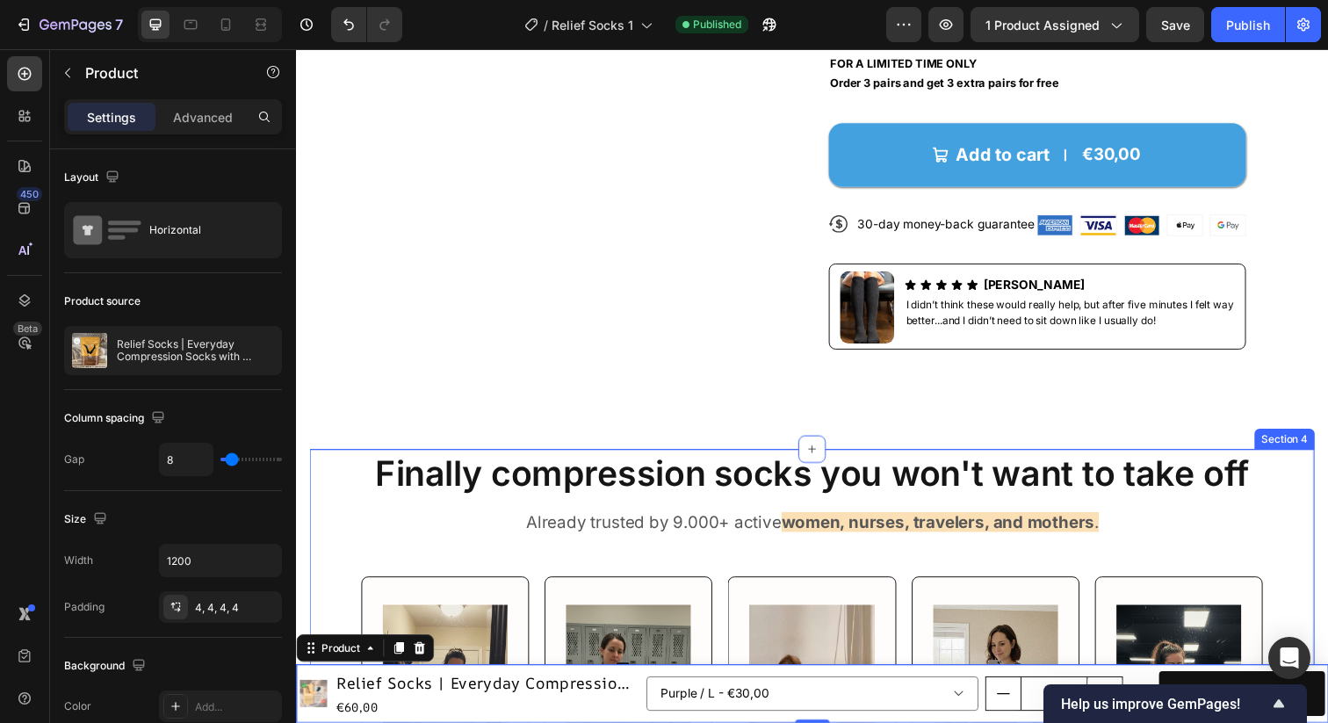
scroll to position [1537, 0]
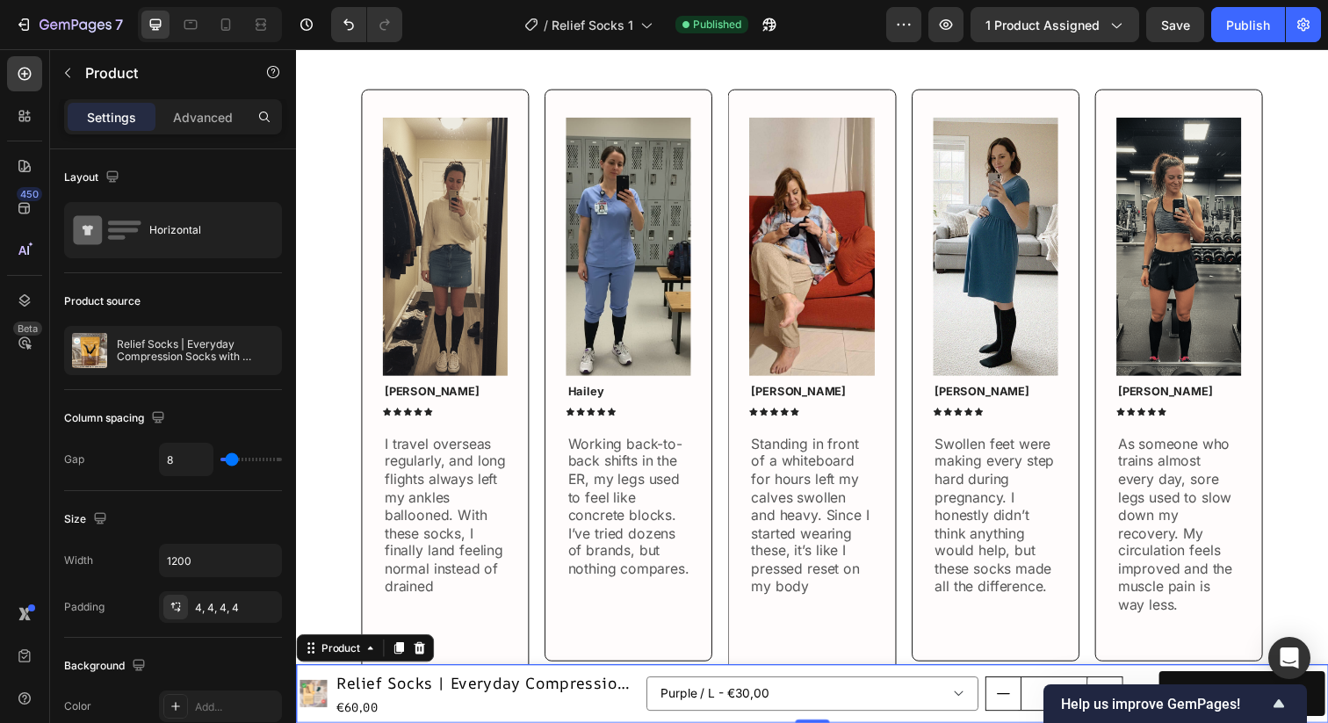
click at [663, 683] on div "Black / M - €30,00 Black / L - €30,00 Black / XL - €30,00 Grey / M - €30,00 Gre…" at bounding box center [1000, 707] width 693 height 53
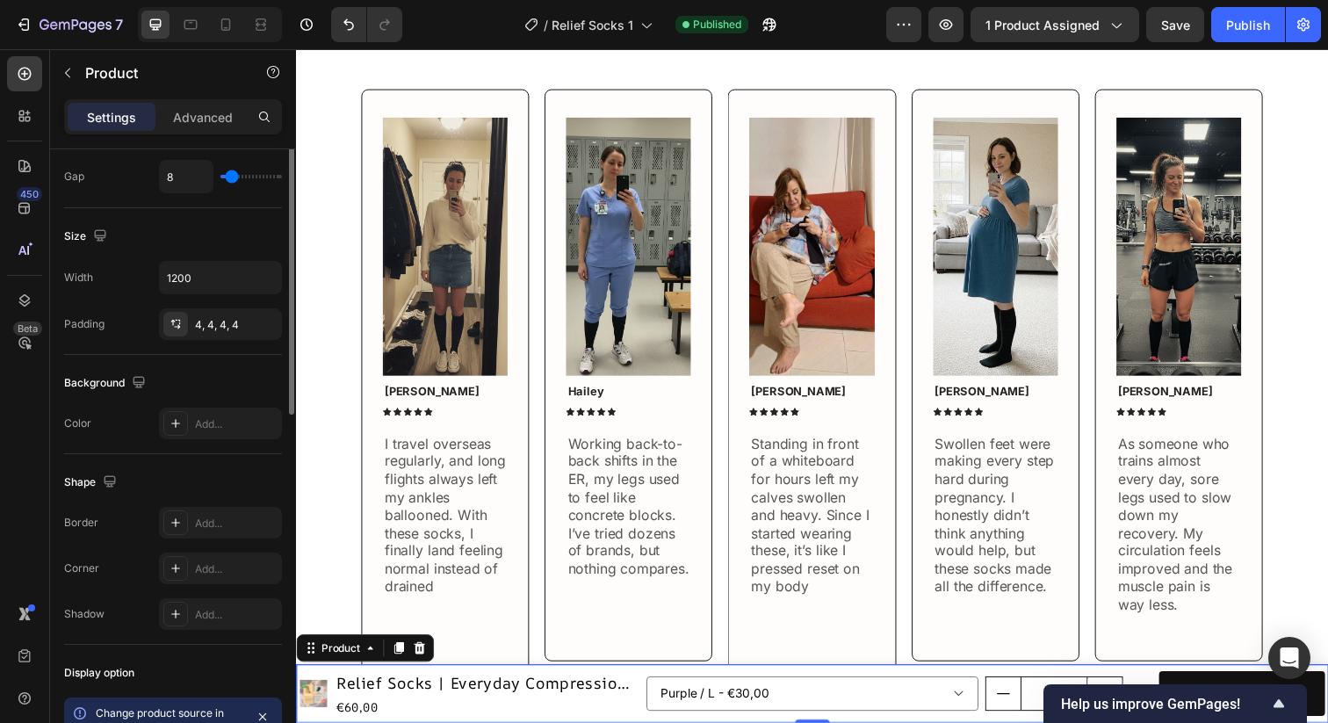
scroll to position [0, 0]
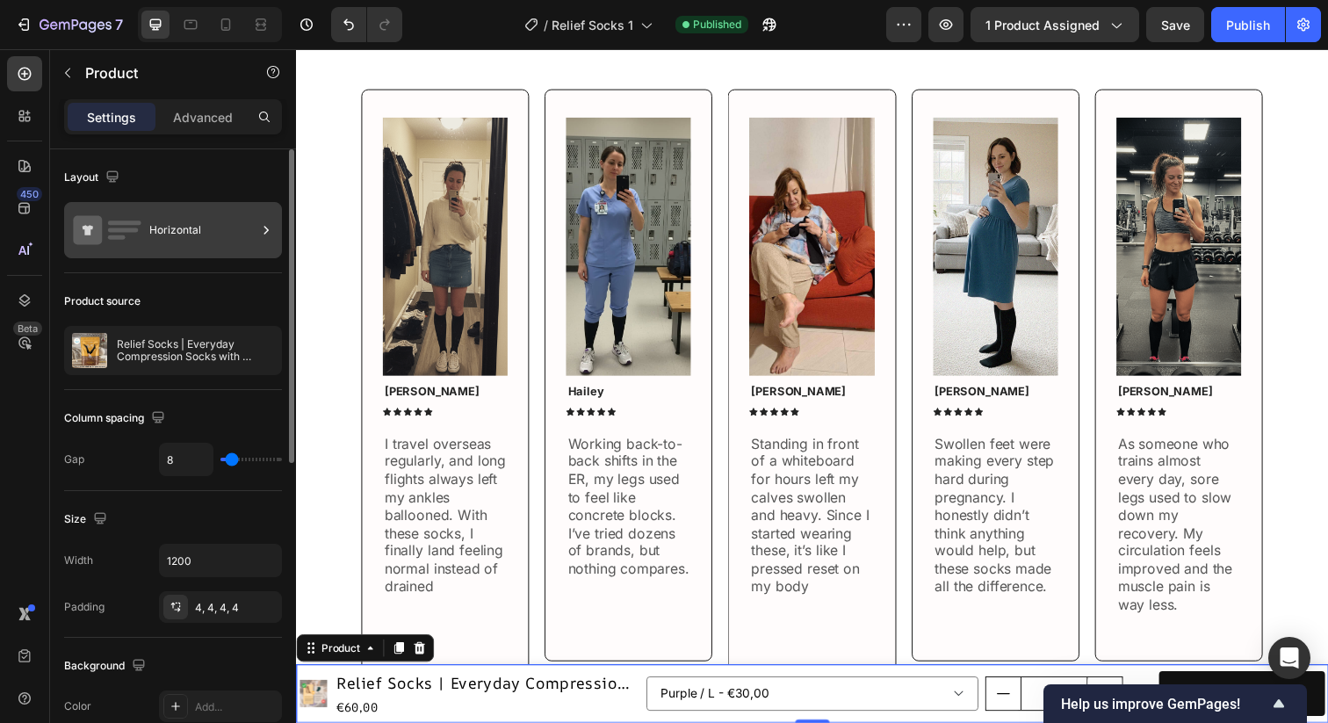
click at [238, 221] on div "Horizontal" at bounding box center [202, 230] width 107 height 40
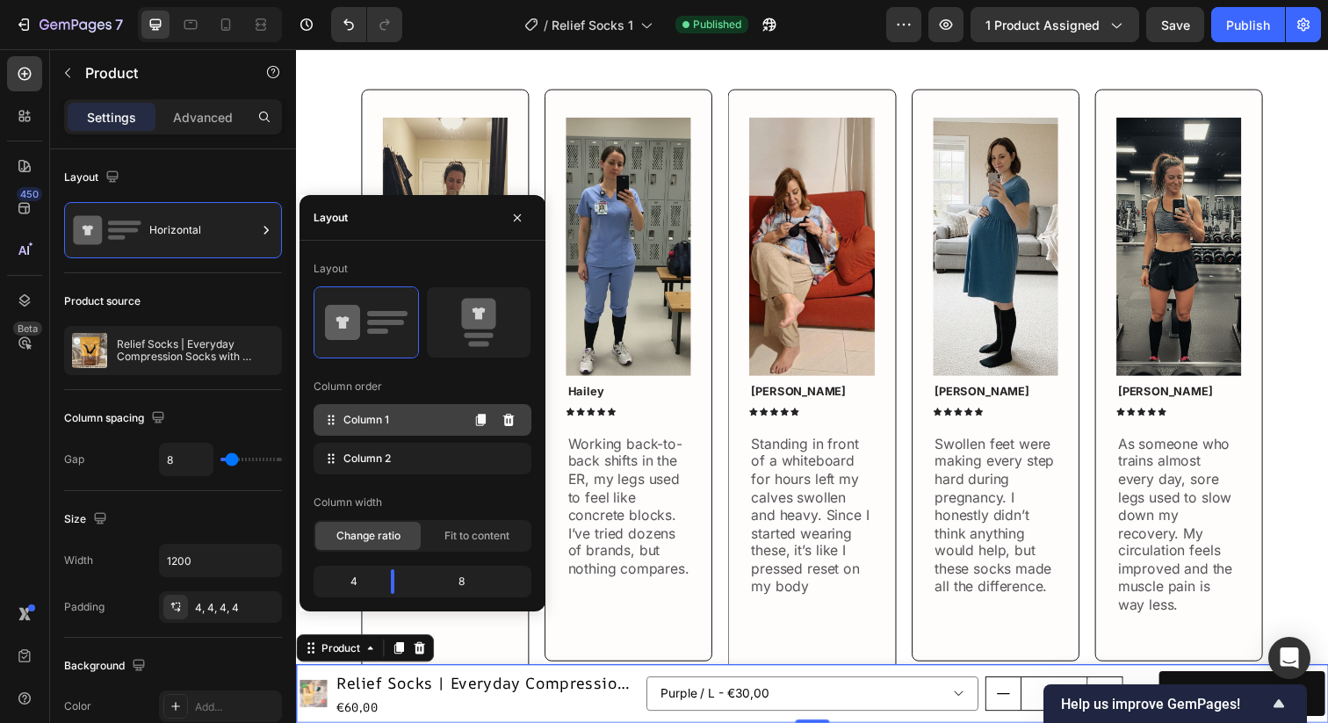
click at [421, 417] on div "Column 1" at bounding box center [423, 420] width 218 height 32
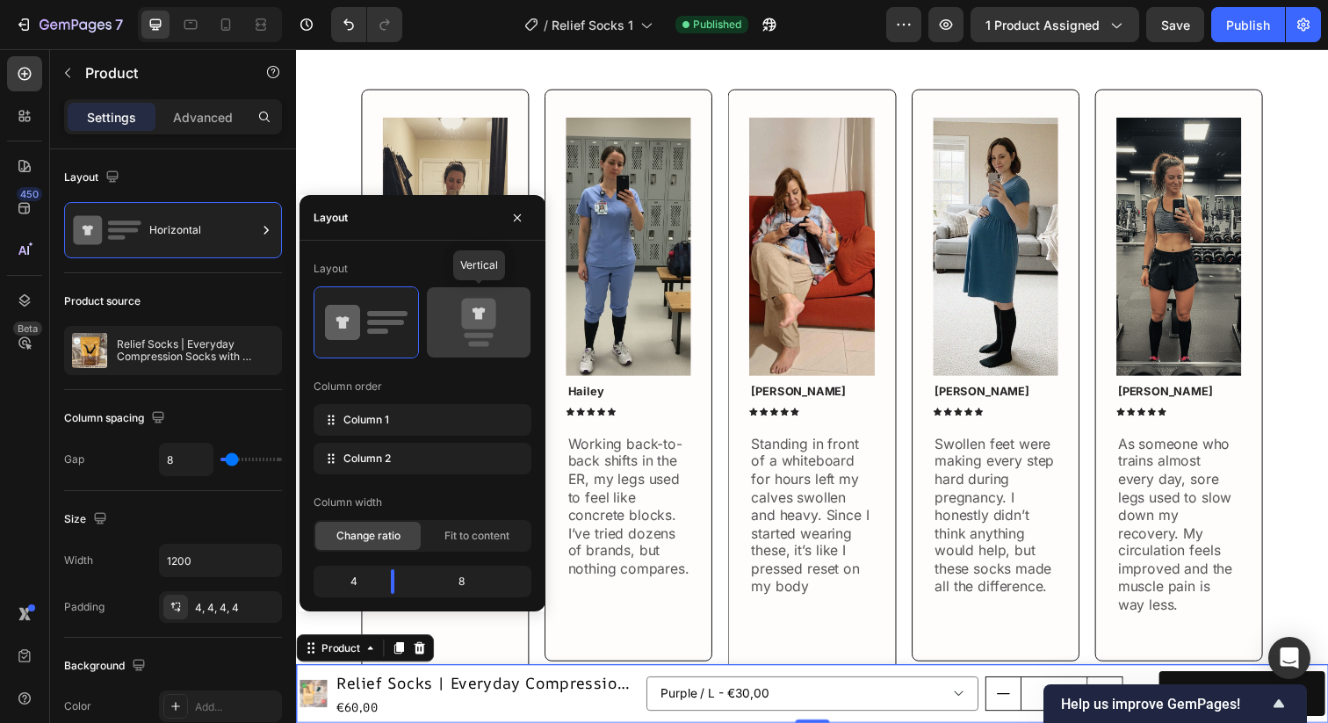
click at [459, 322] on icon at bounding box center [479, 322] width 83 height 49
type input "0"
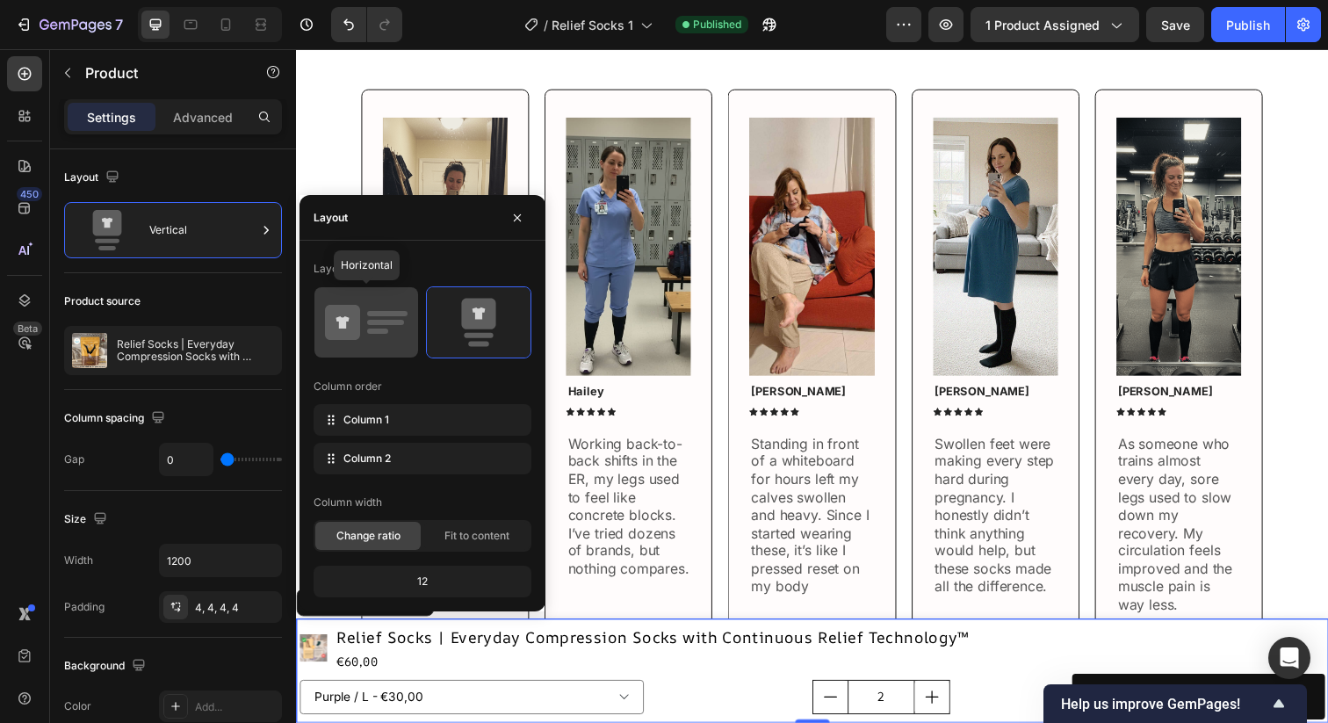
click at [352, 336] on icon at bounding box center [342, 322] width 35 height 35
type input "8"
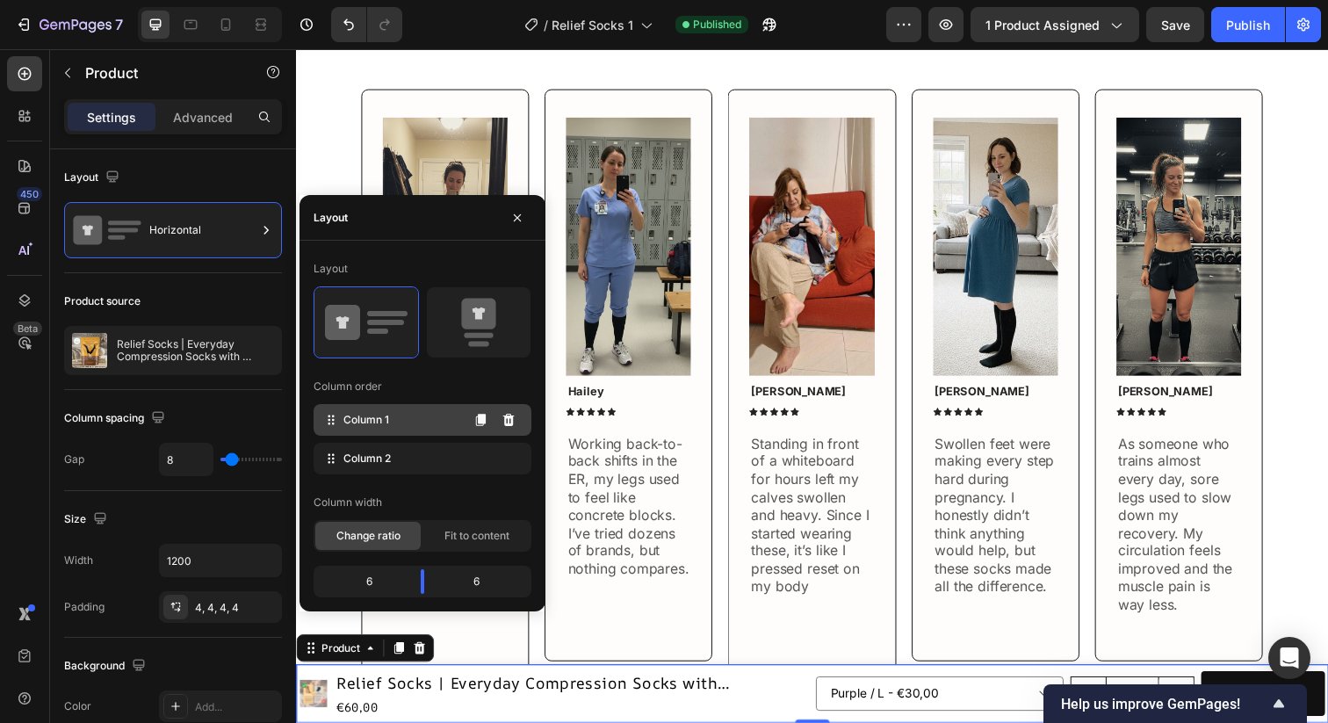
click at [406, 419] on div "Column 1" at bounding box center [423, 420] width 218 height 32
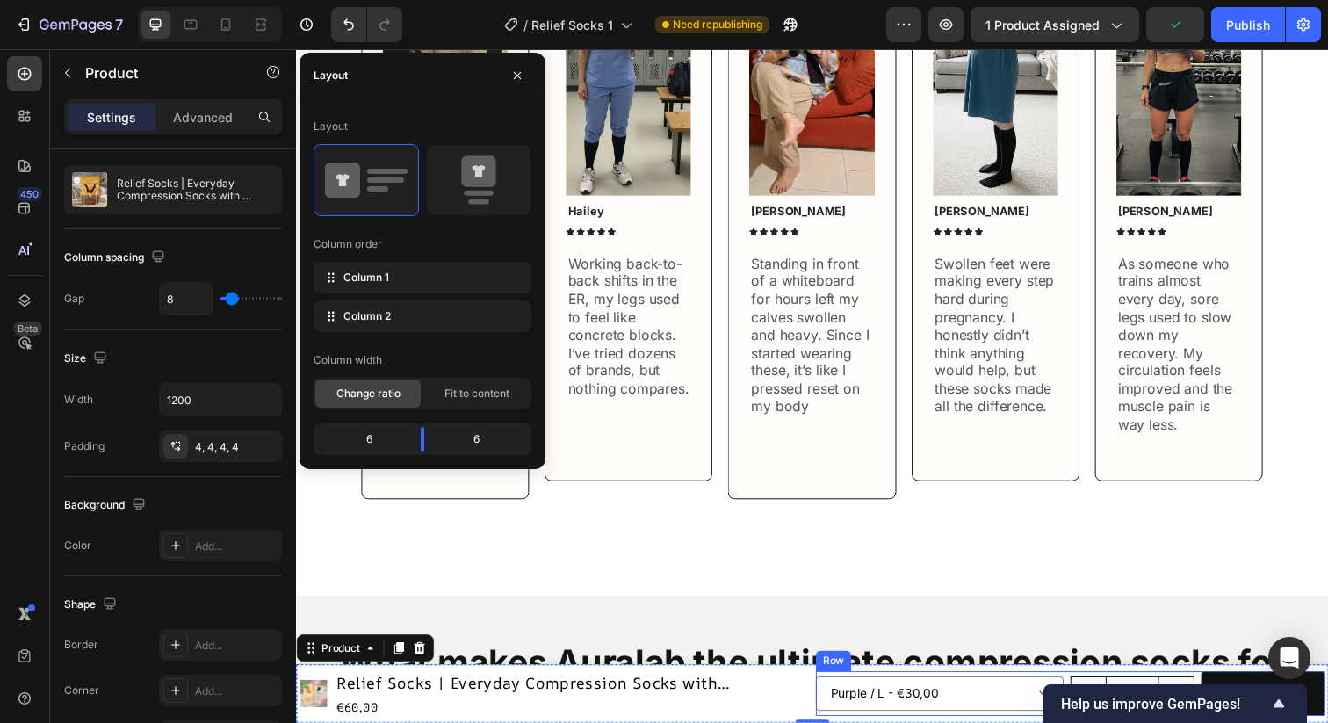
scroll to position [1803, 0]
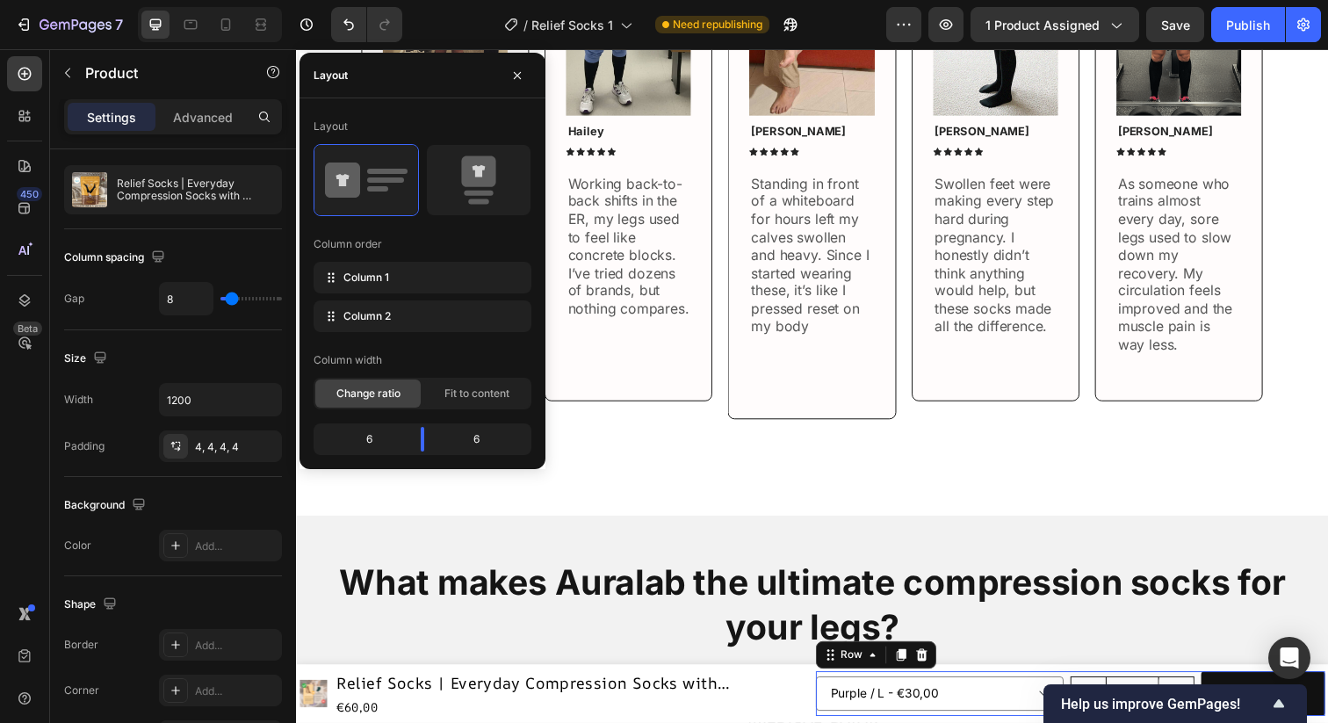
click at [1031, 687] on div "Black / M - €30,00 Black / L - €30,00 Black / XL - €30,00 Grey / M - €30,00 Gre…" at bounding box center [953, 707] width 253 height 47
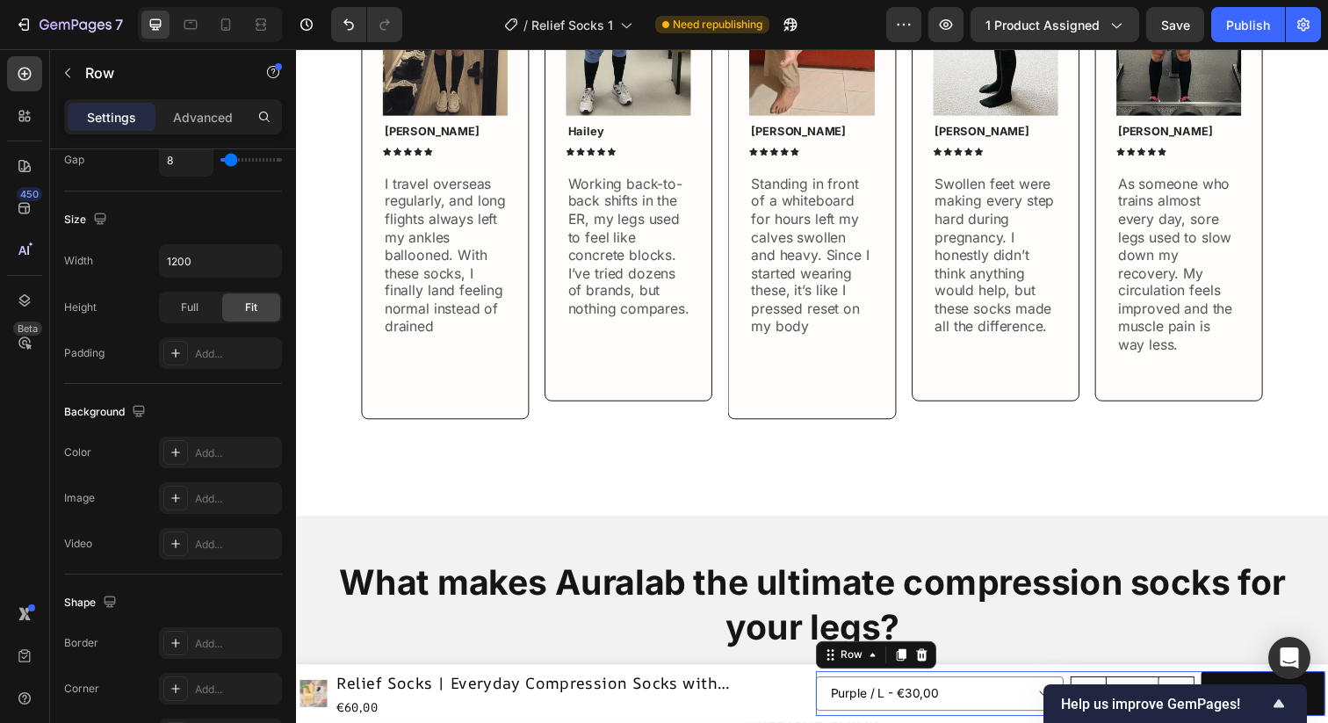
scroll to position [0, 0]
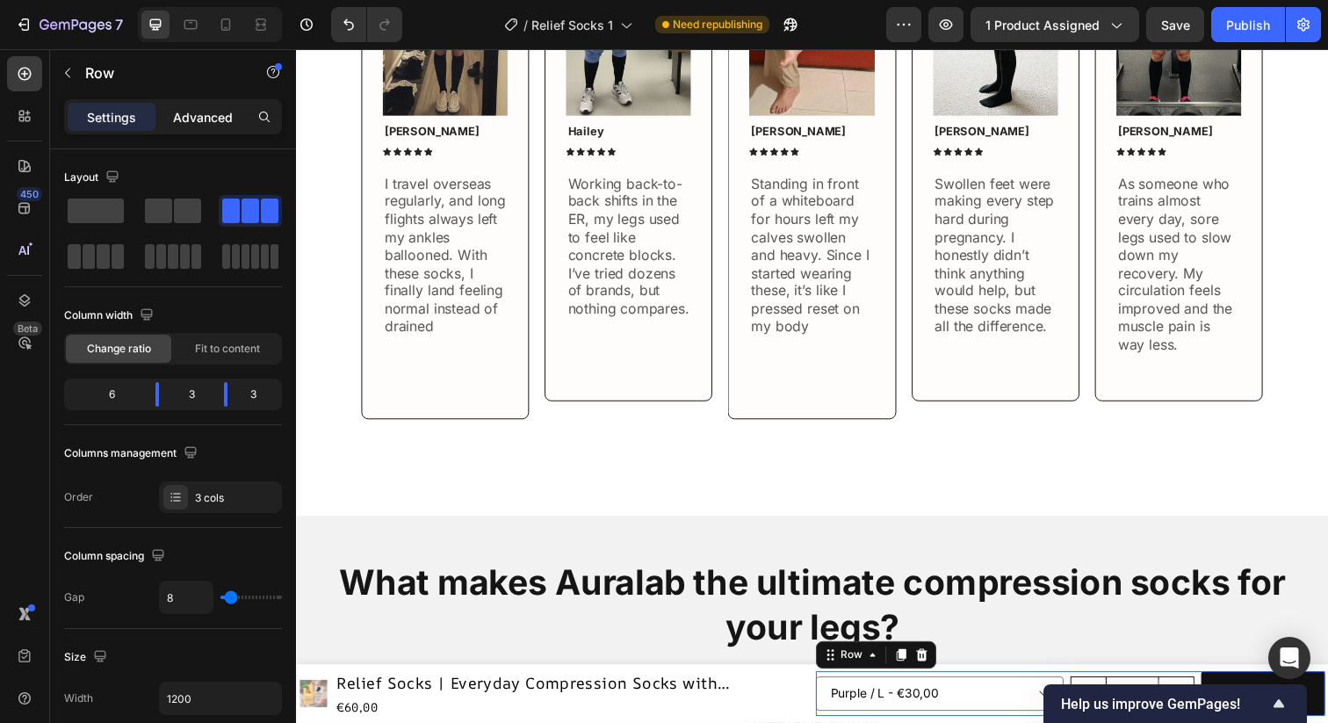
click at [216, 114] on p "Advanced" at bounding box center [203, 117] width 60 height 18
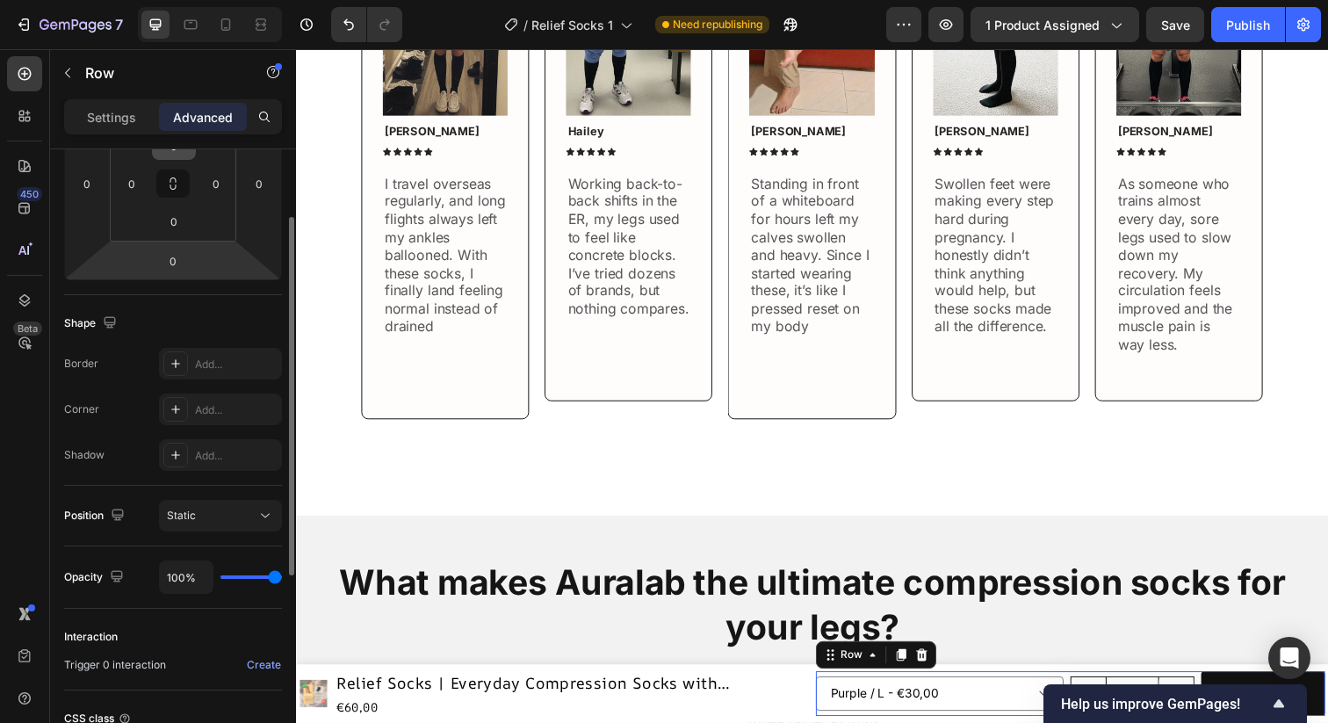
scroll to position [461, 0]
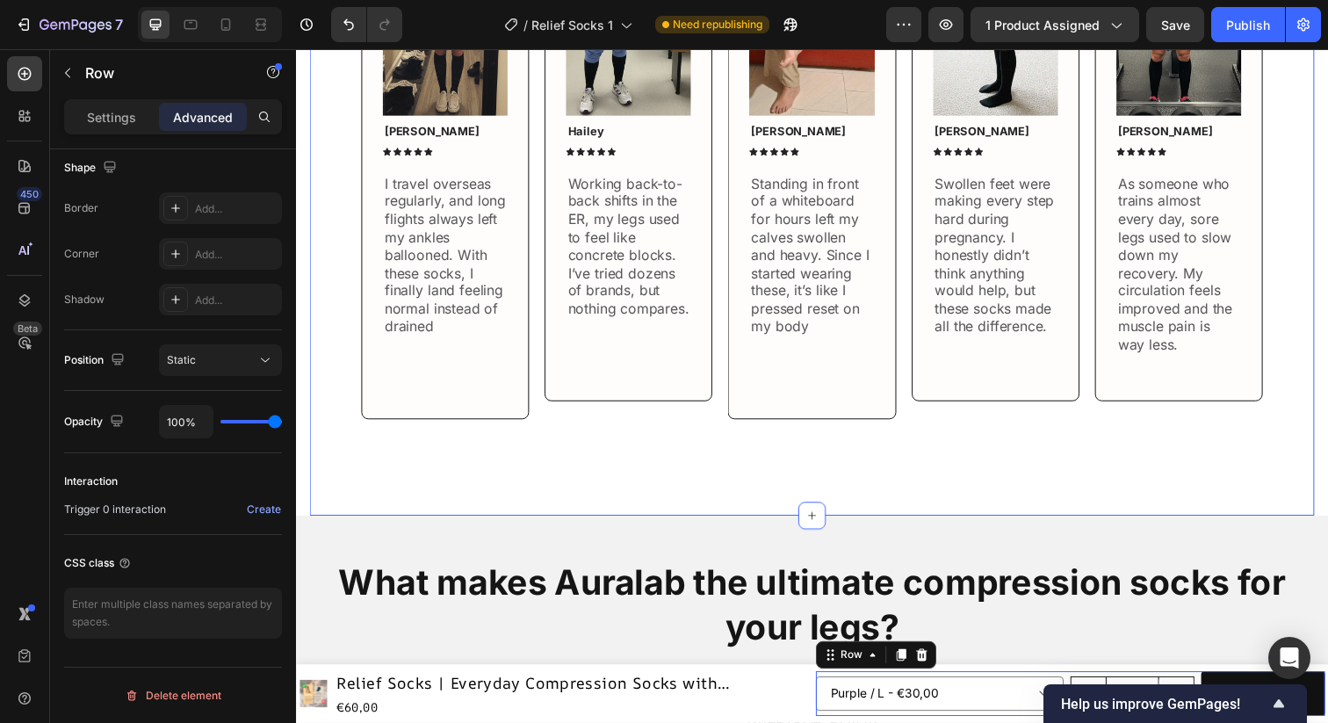
type input "1"
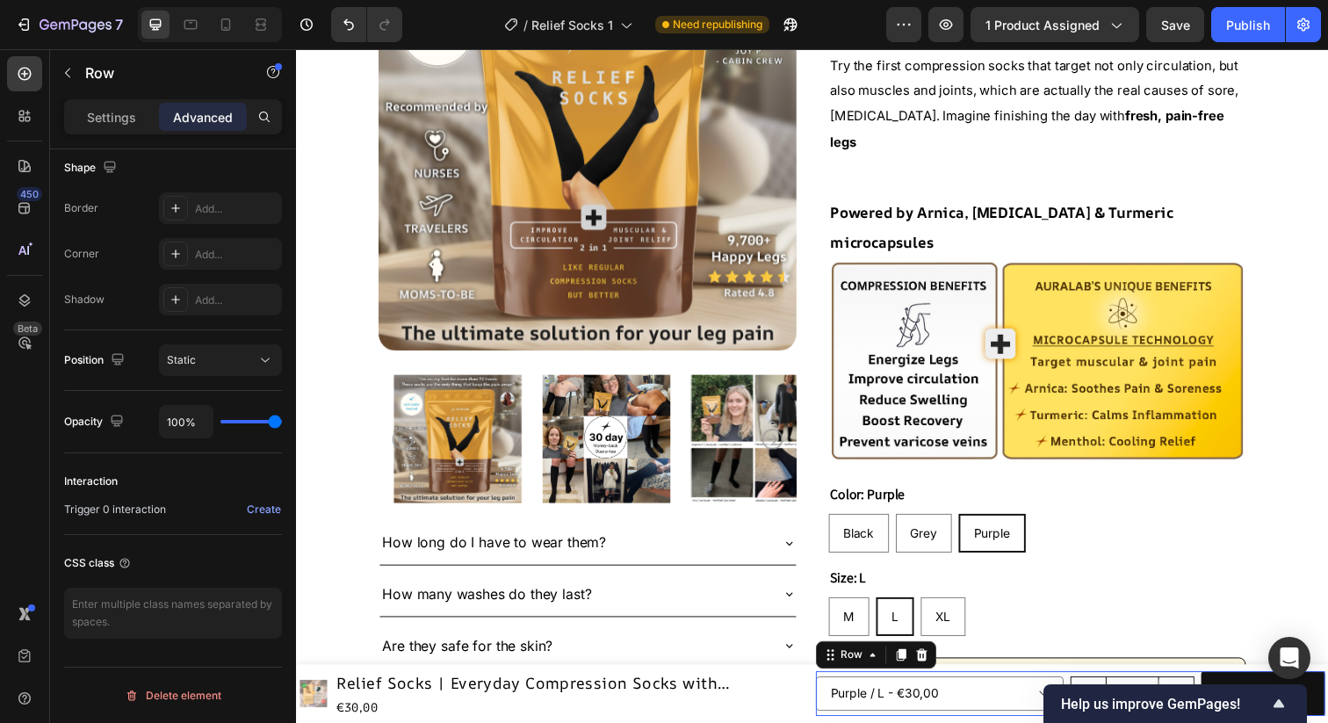
scroll to position [0, 0]
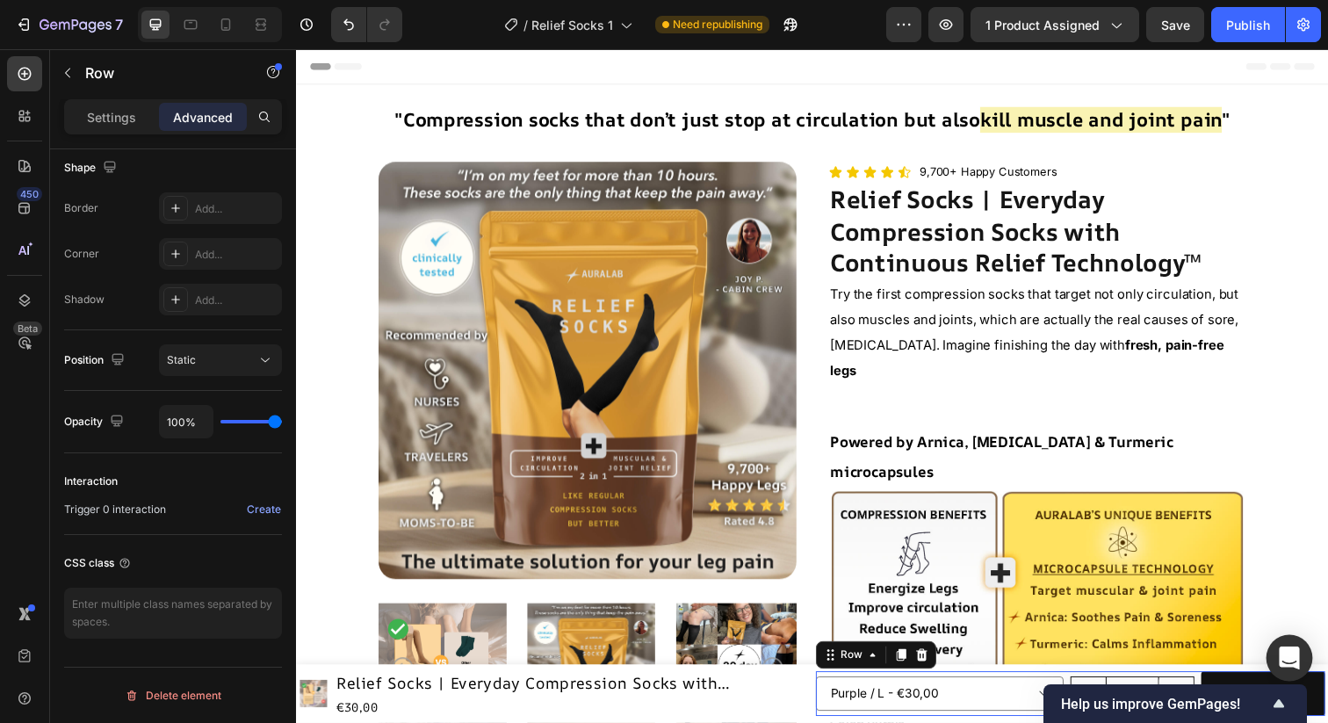
click at [1288, 660] on icon "Open Intercom Messenger" at bounding box center [1289, 658] width 20 height 23
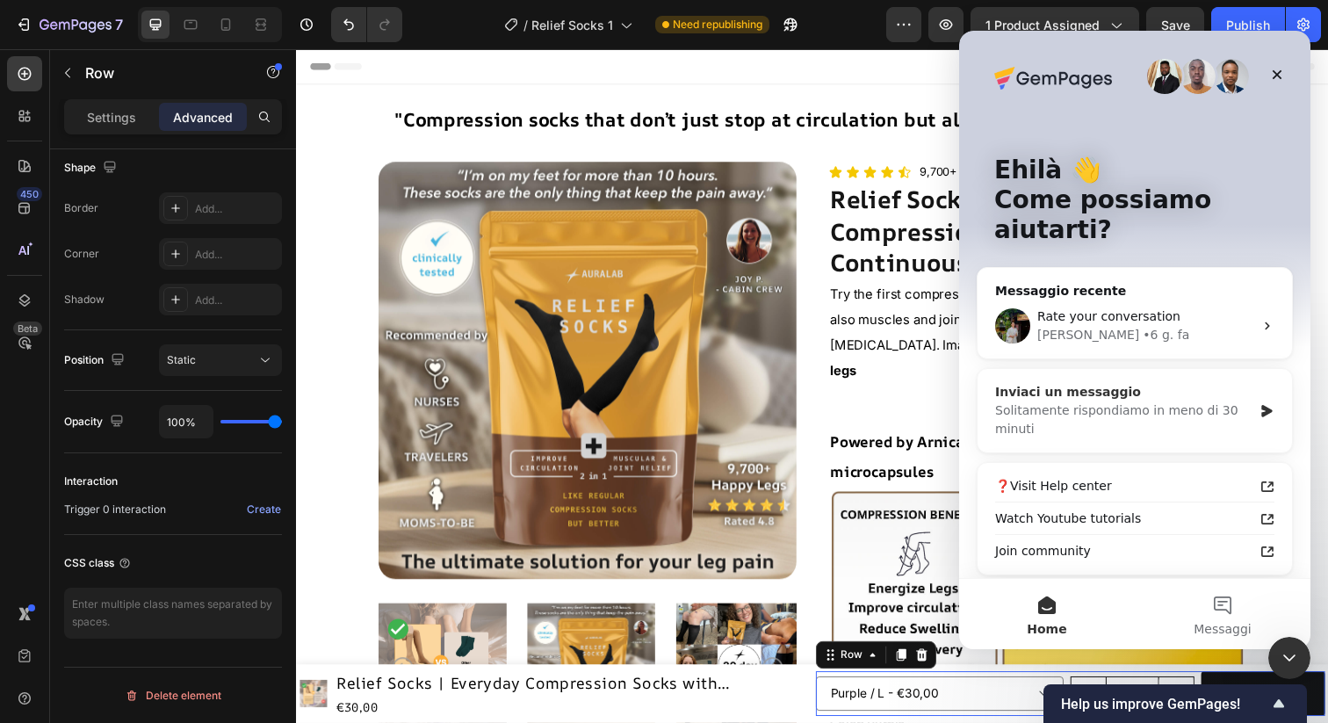
click at [1119, 401] on div "Solitamente rispondiamo in meno di 30 minuti" at bounding box center [1123, 419] width 257 height 37
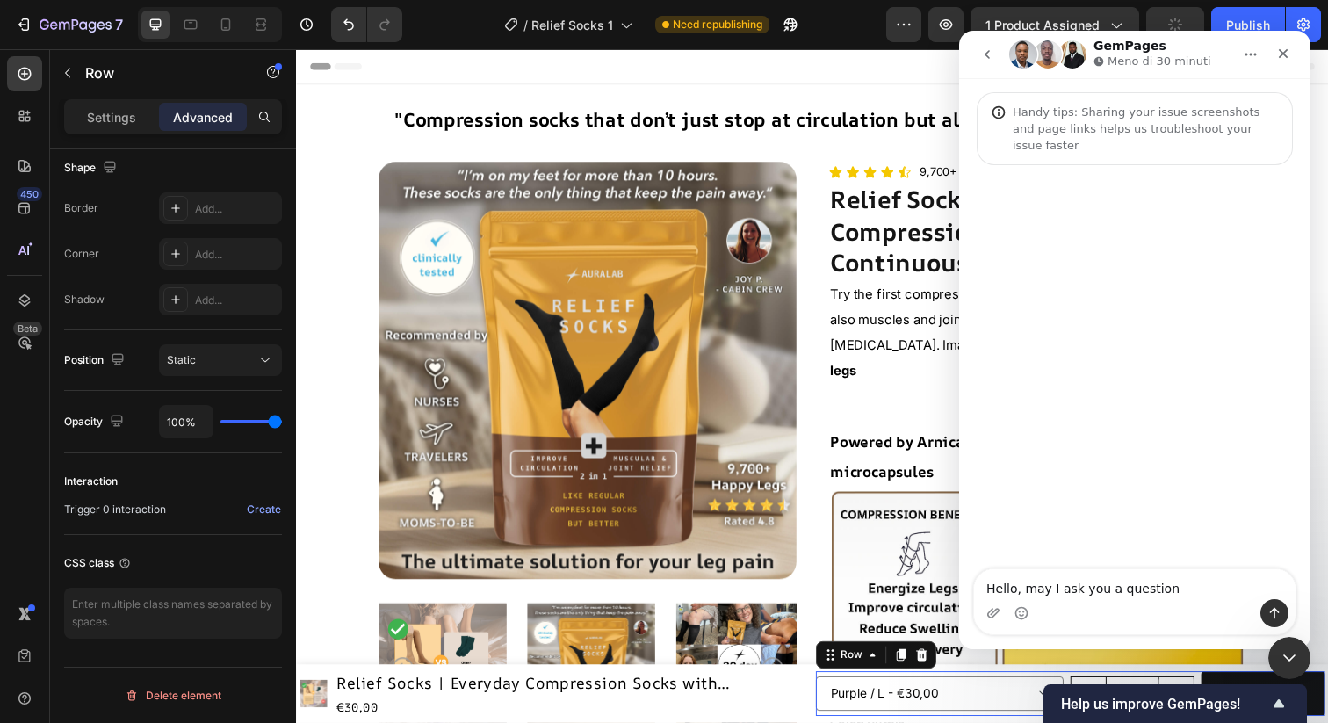
type textarea "Hello, may I ask you a question?"
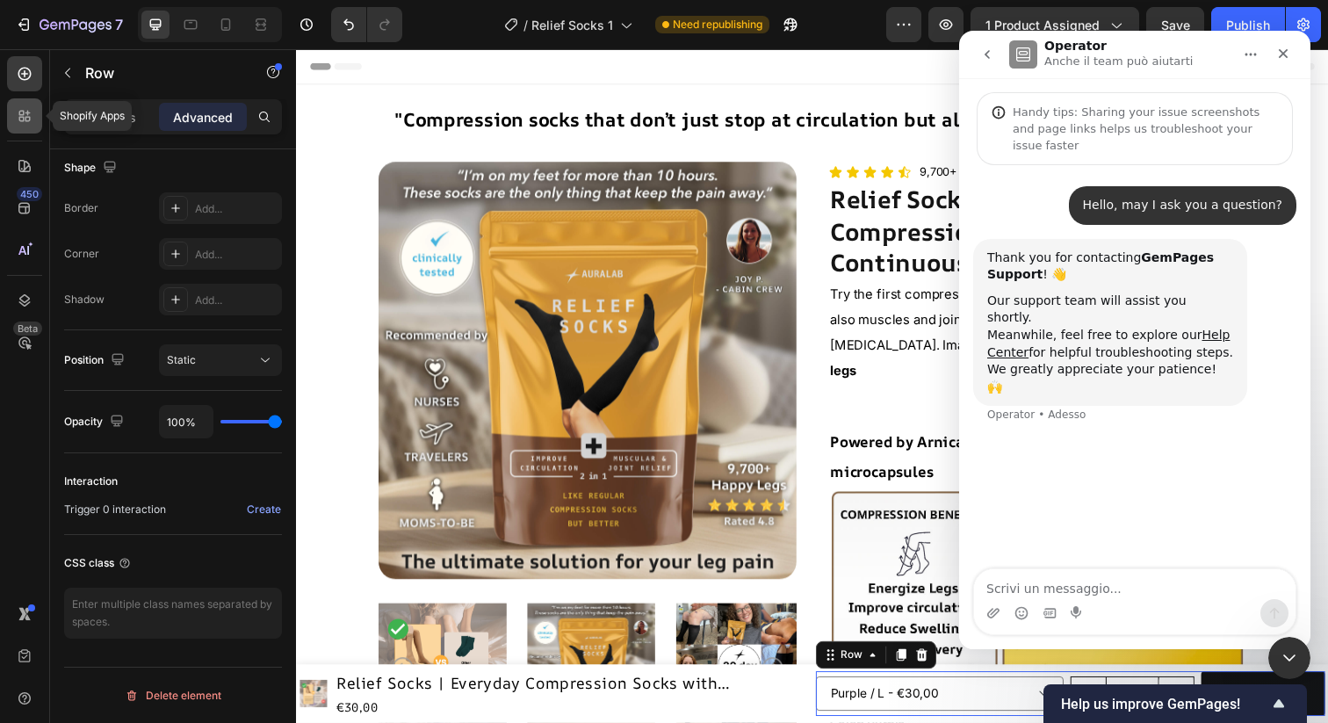
click at [22, 112] on icon at bounding box center [25, 116] width 18 height 18
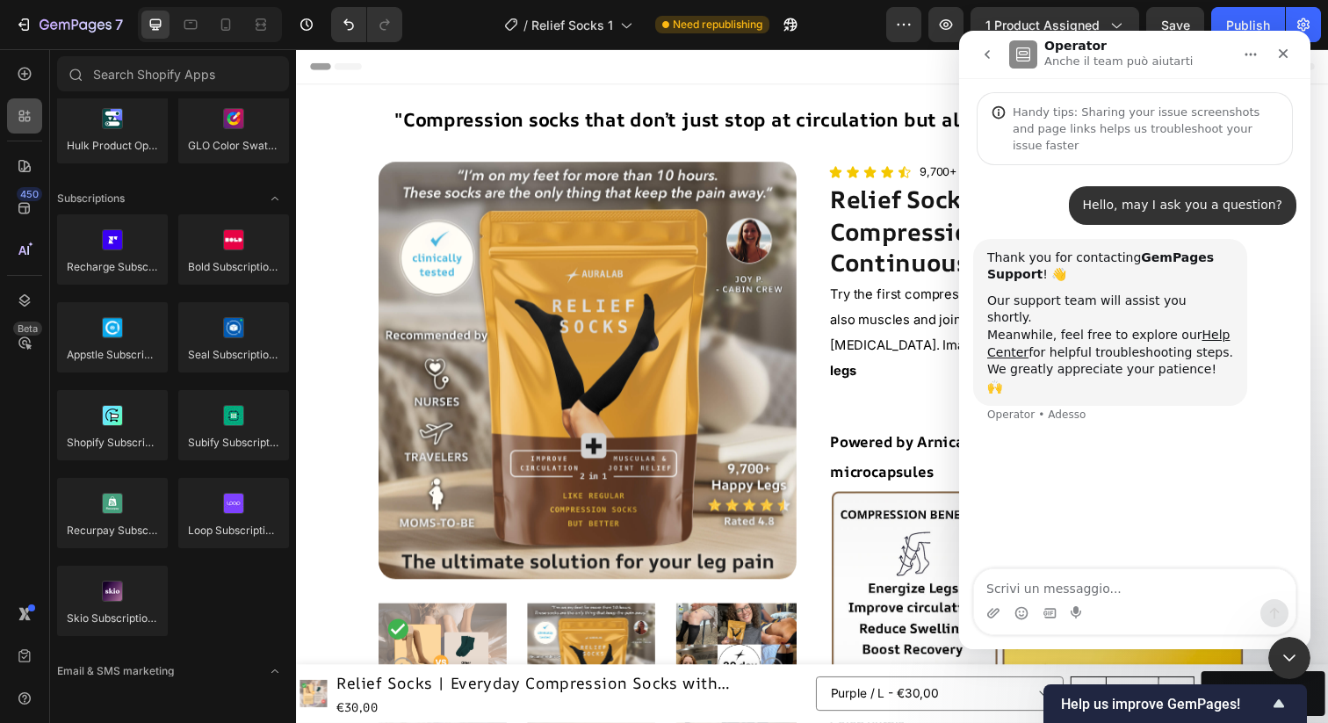
click at [30, 111] on icon at bounding box center [25, 116] width 18 height 18
click at [20, 68] on icon at bounding box center [25, 74] width 18 height 18
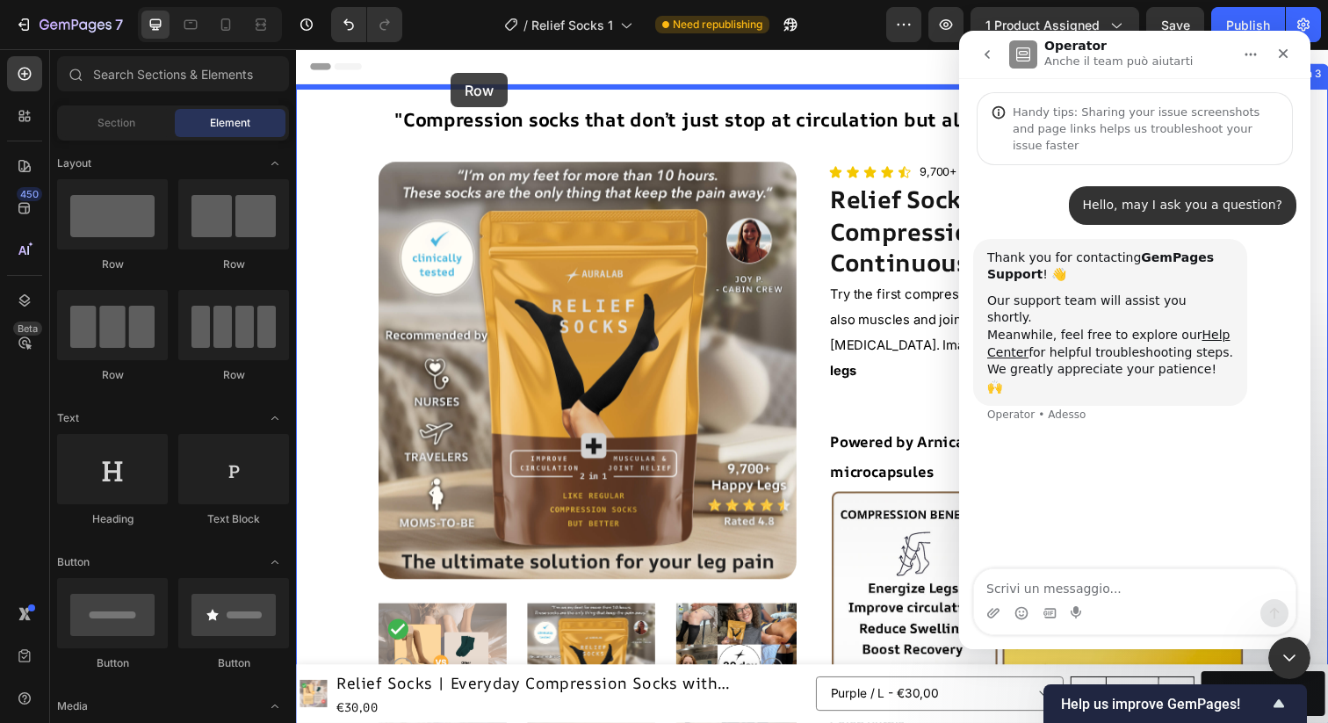
drag, startPoint x: 544, startPoint y: 371, endPoint x: 454, endPoint y: 74, distance: 310.2
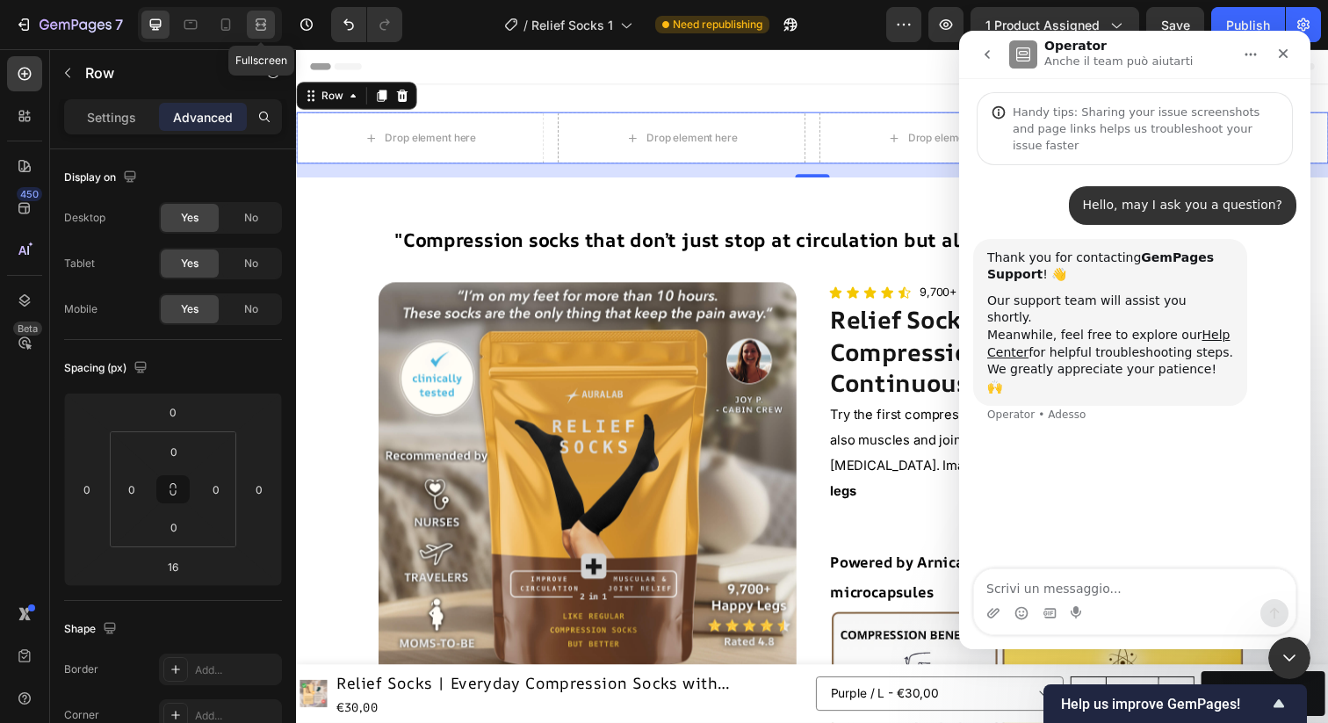
click at [264, 23] on icon at bounding box center [263, 24] width 5 height 4
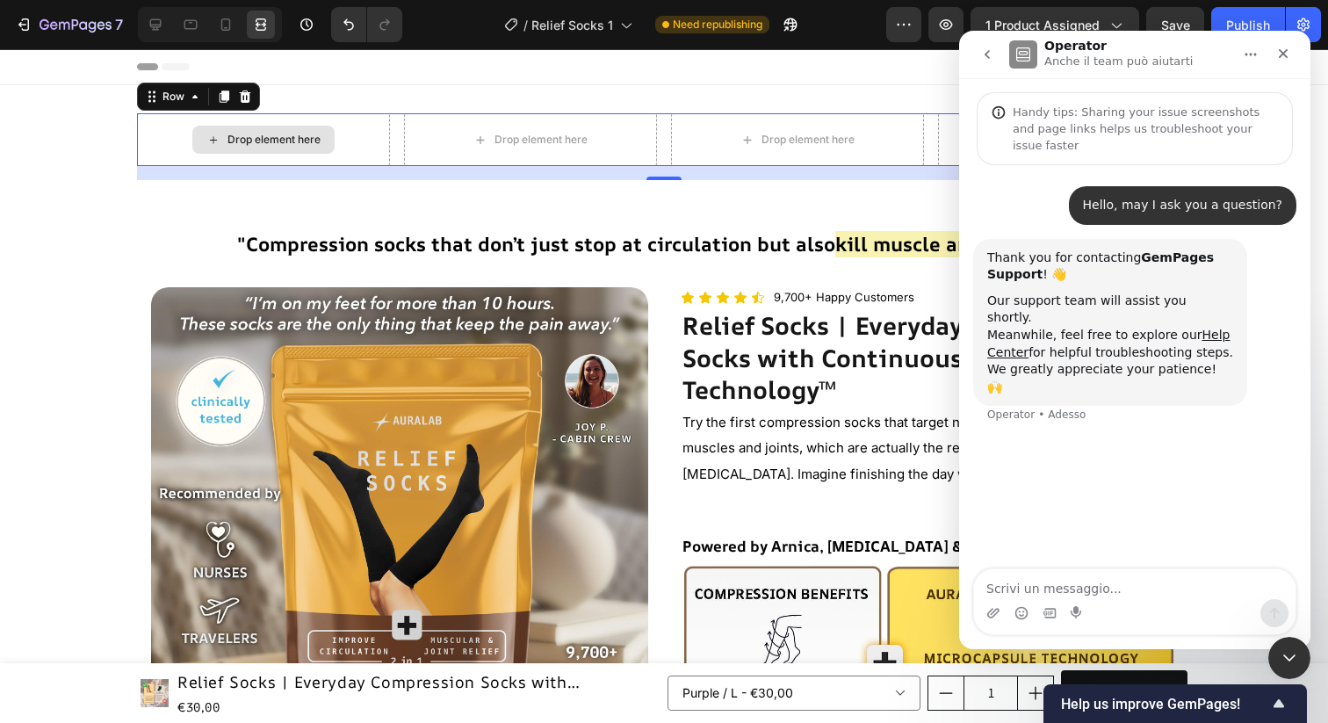
click at [272, 143] on div "Drop element here" at bounding box center [274, 140] width 93 height 14
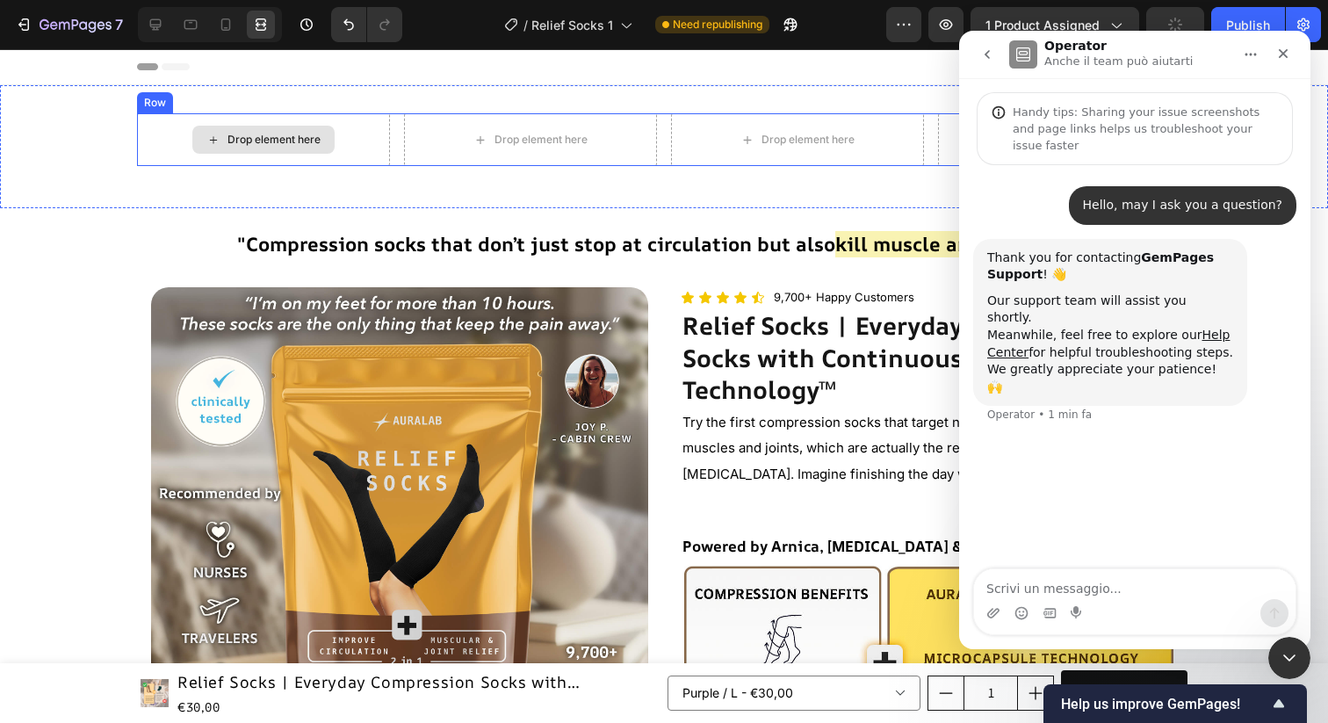
click at [259, 136] on div "Drop element here" at bounding box center [274, 140] width 93 height 14
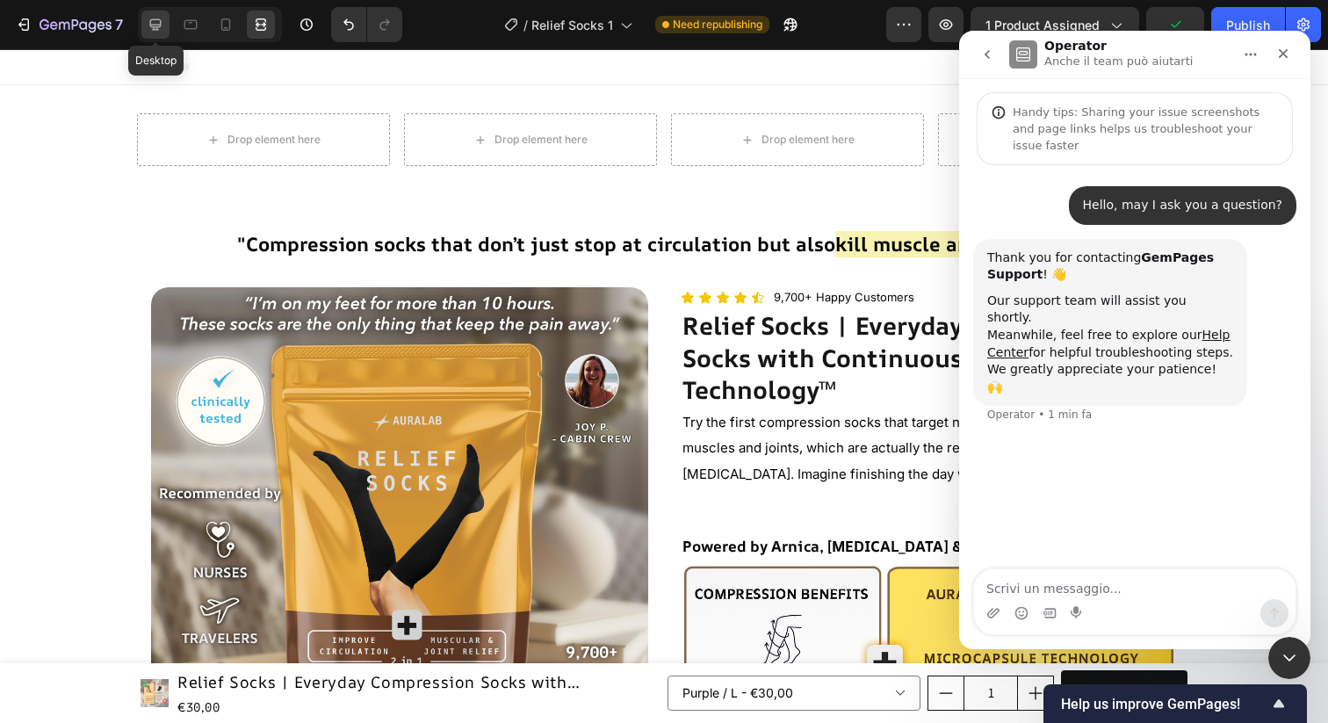
click at [160, 25] on icon at bounding box center [155, 24] width 11 height 11
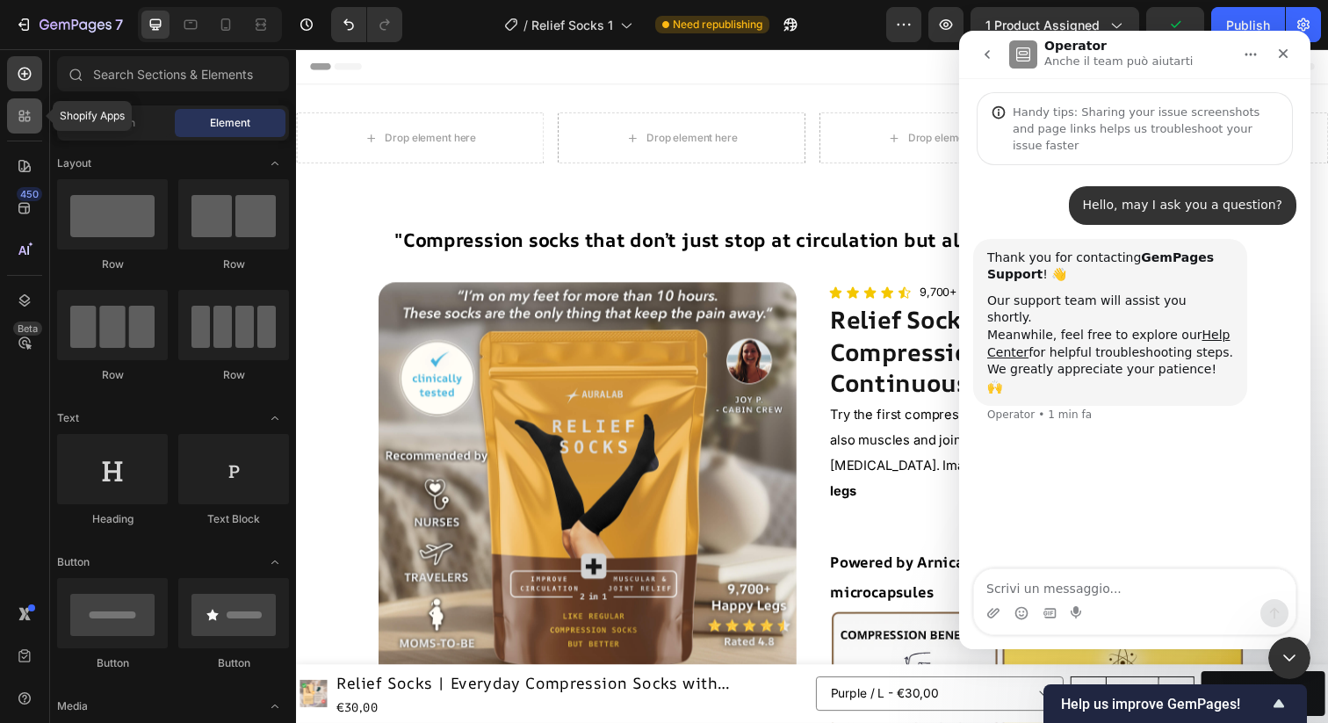
click at [30, 109] on icon at bounding box center [25, 116] width 18 height 18
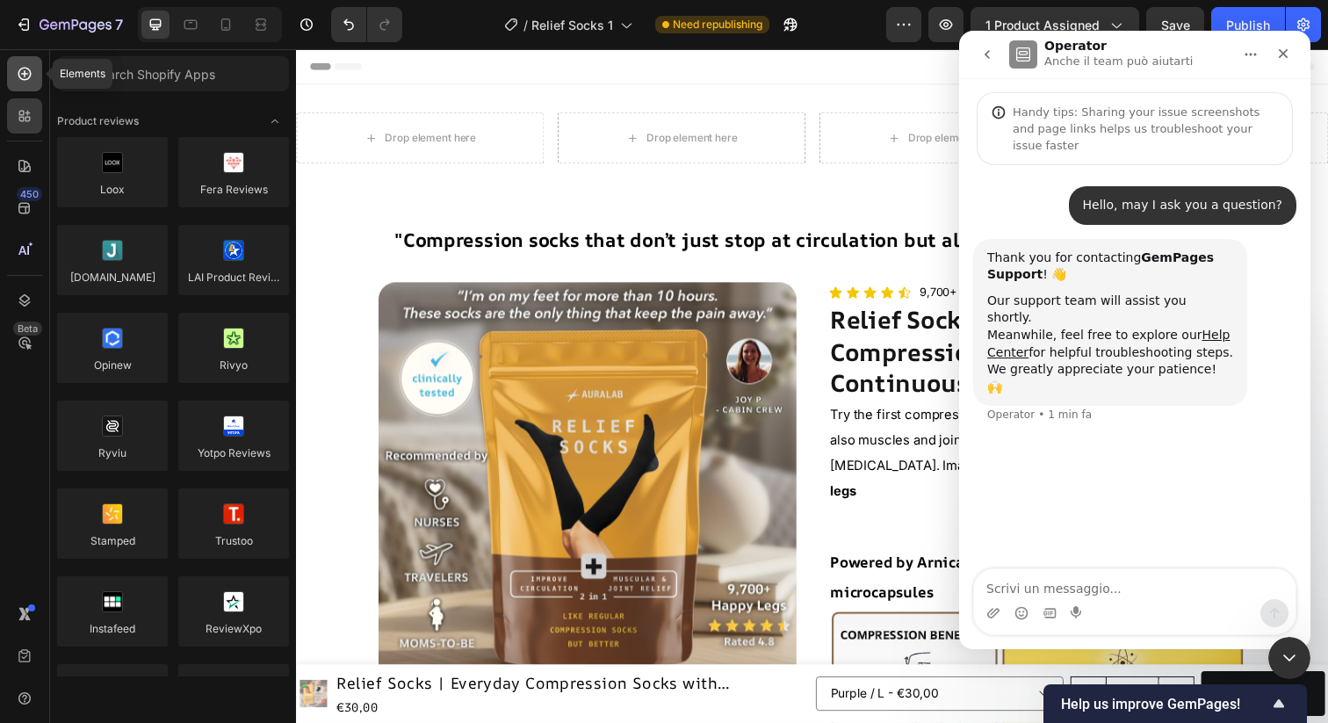
click at [29, 82] on icon at bounding box center [25, 74] width 18 height 18
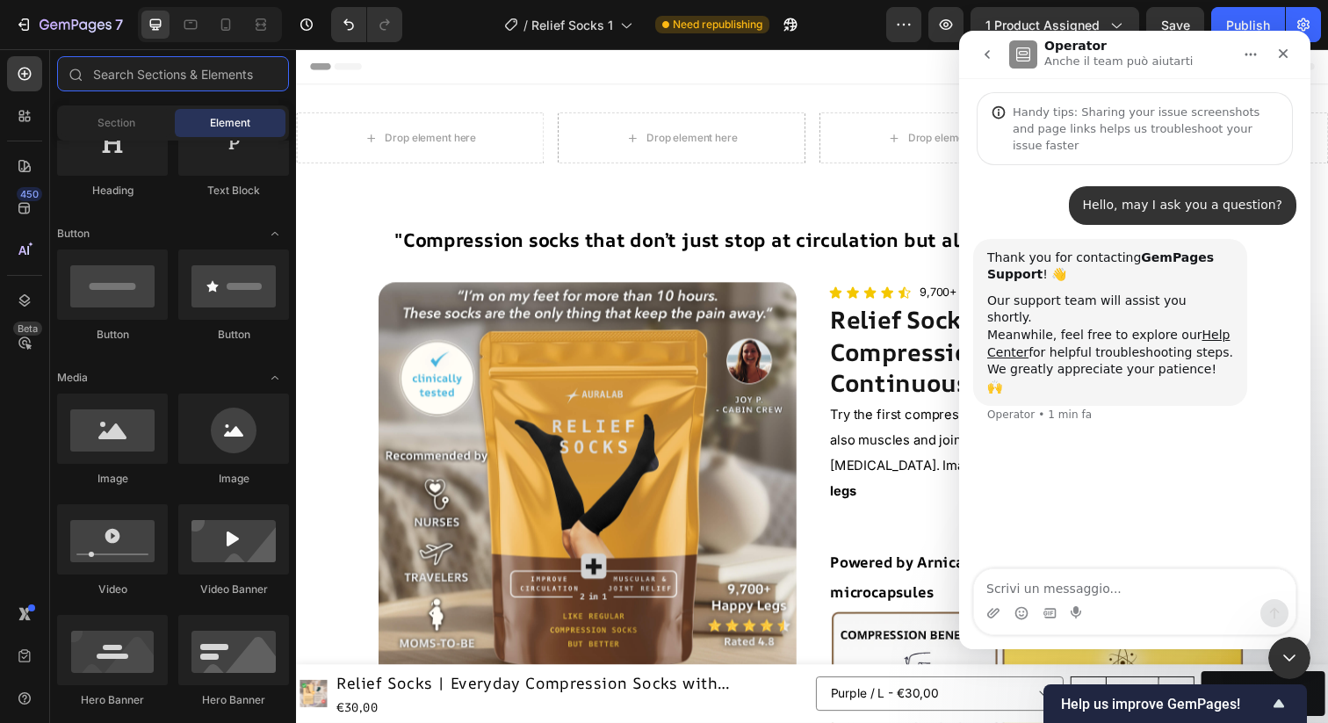
scroll to position [377, 0]
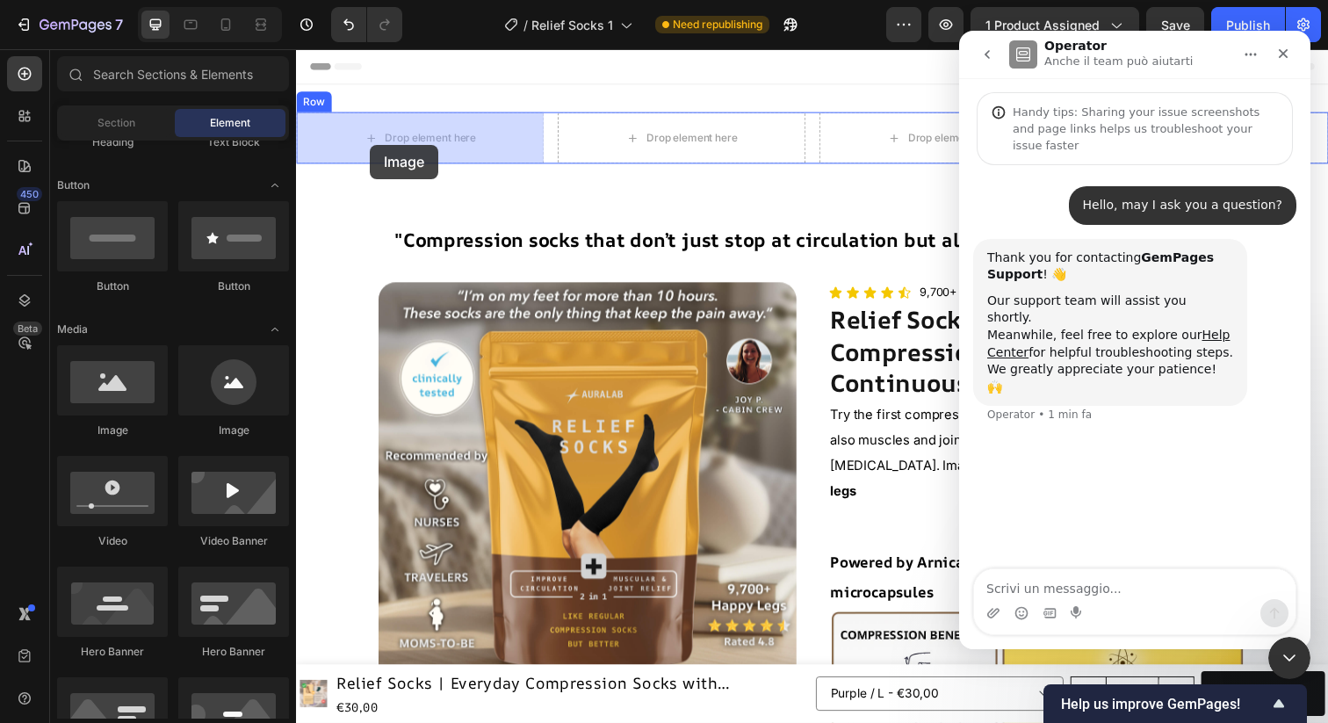
drag, startPoint x: 412, startPoint y: 436, endPoint x: 372, endPoint y: 147, distance: 291.8
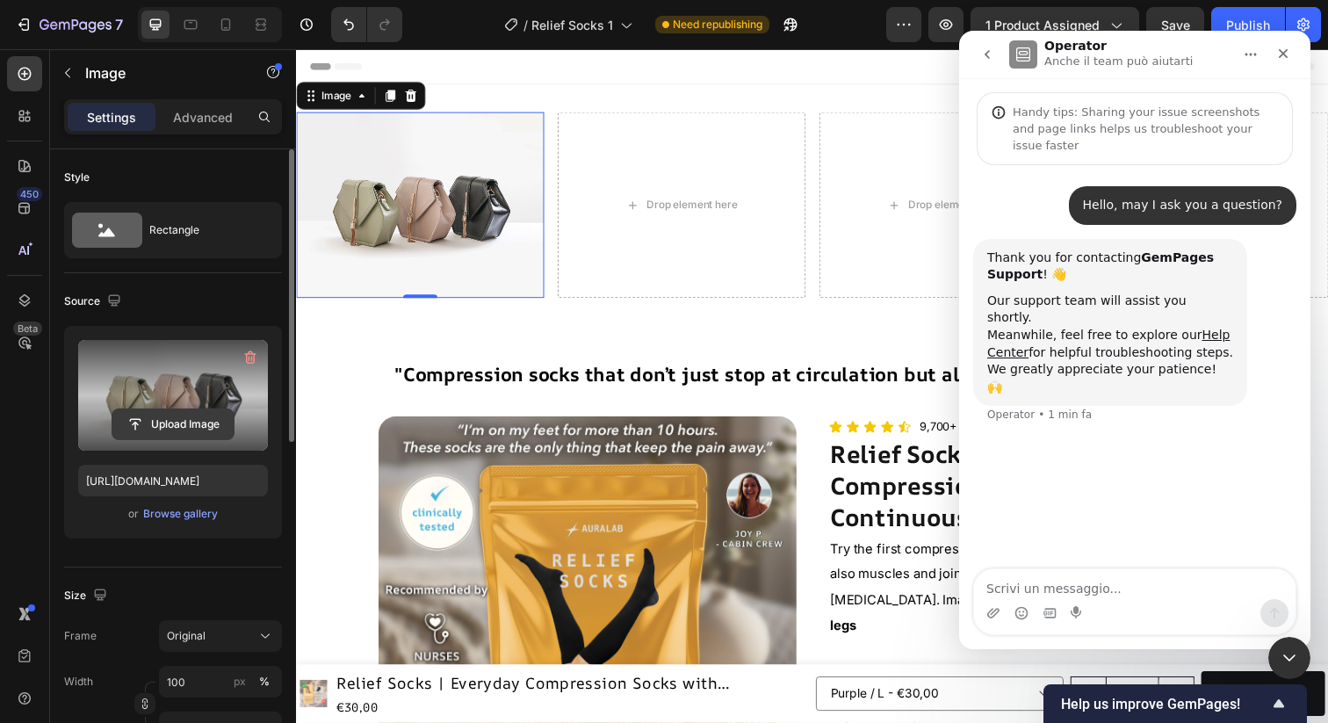
click at [175, 423] on input "file" at bounding box center [172, 424] width 121 height 30
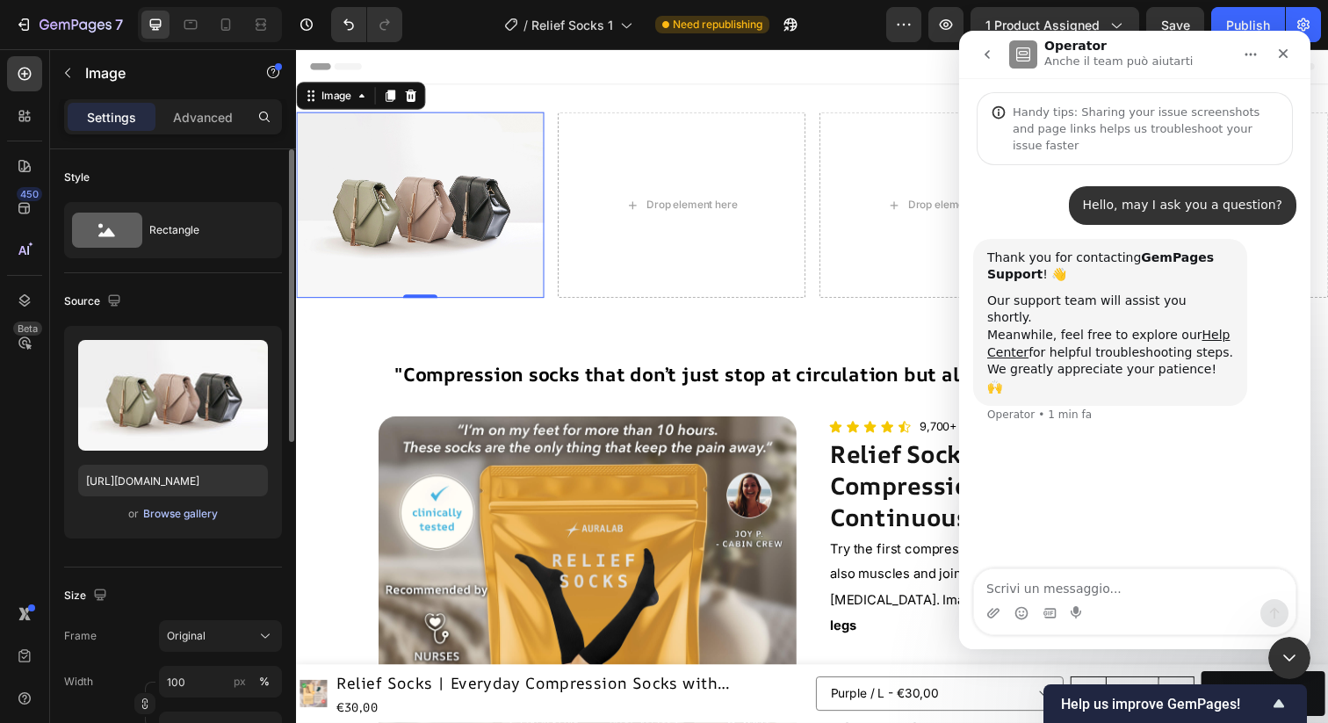
click at [180, 514] on div "Browse gallery" at bounding box center [180, 514] width 75 height 16
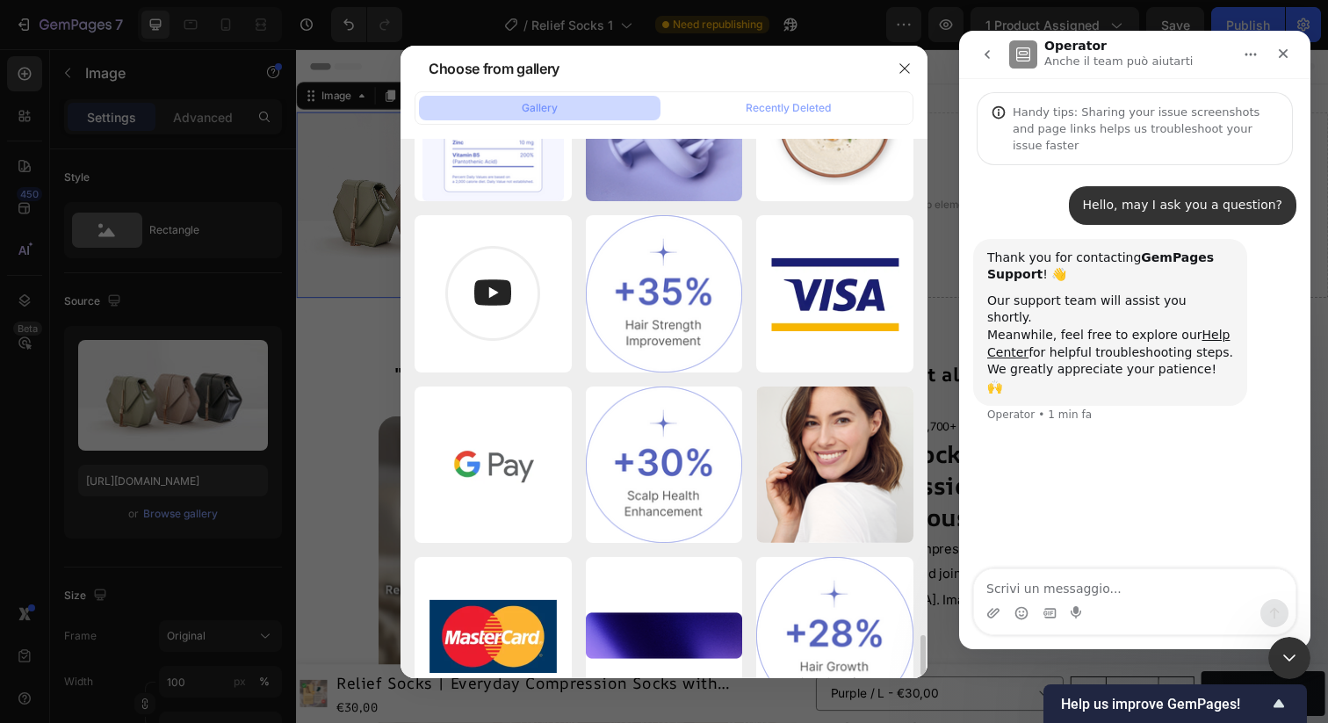
scroll to position [6658, 0]
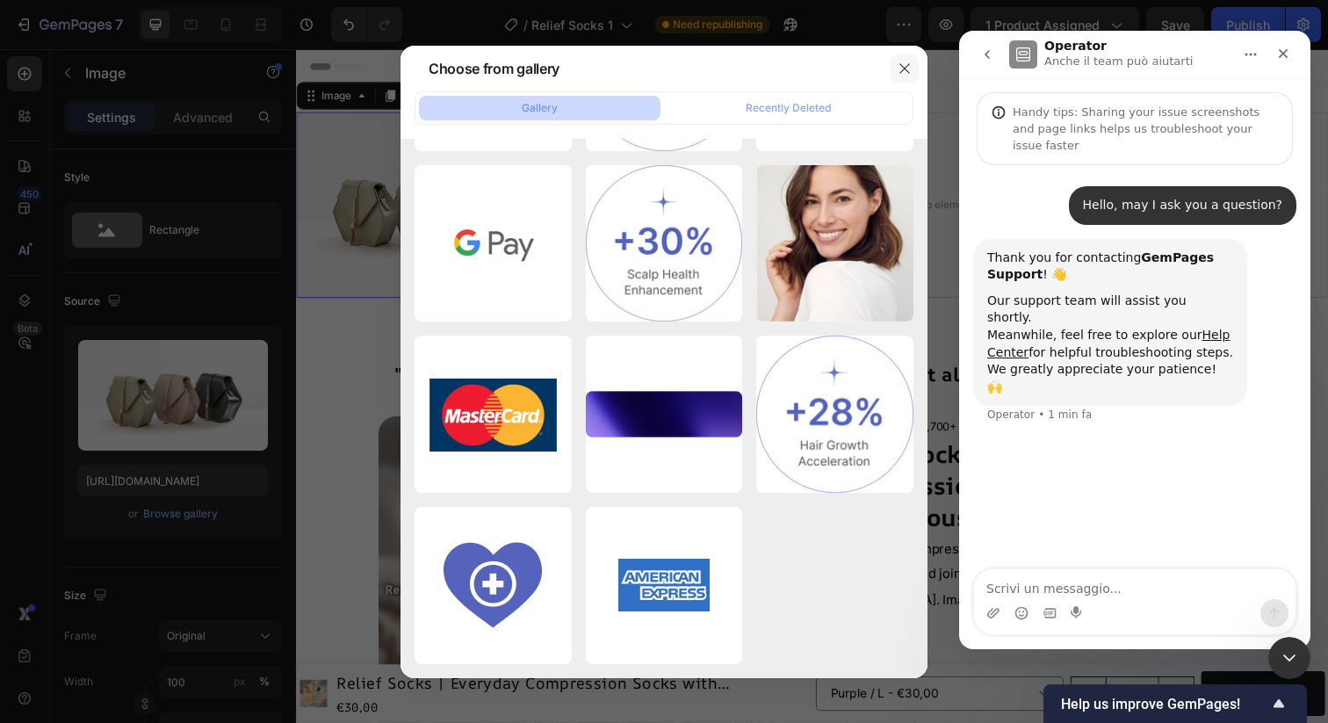
click at [902, 72] on icon "button" at bounding box center [905, 68] width 14 height 14
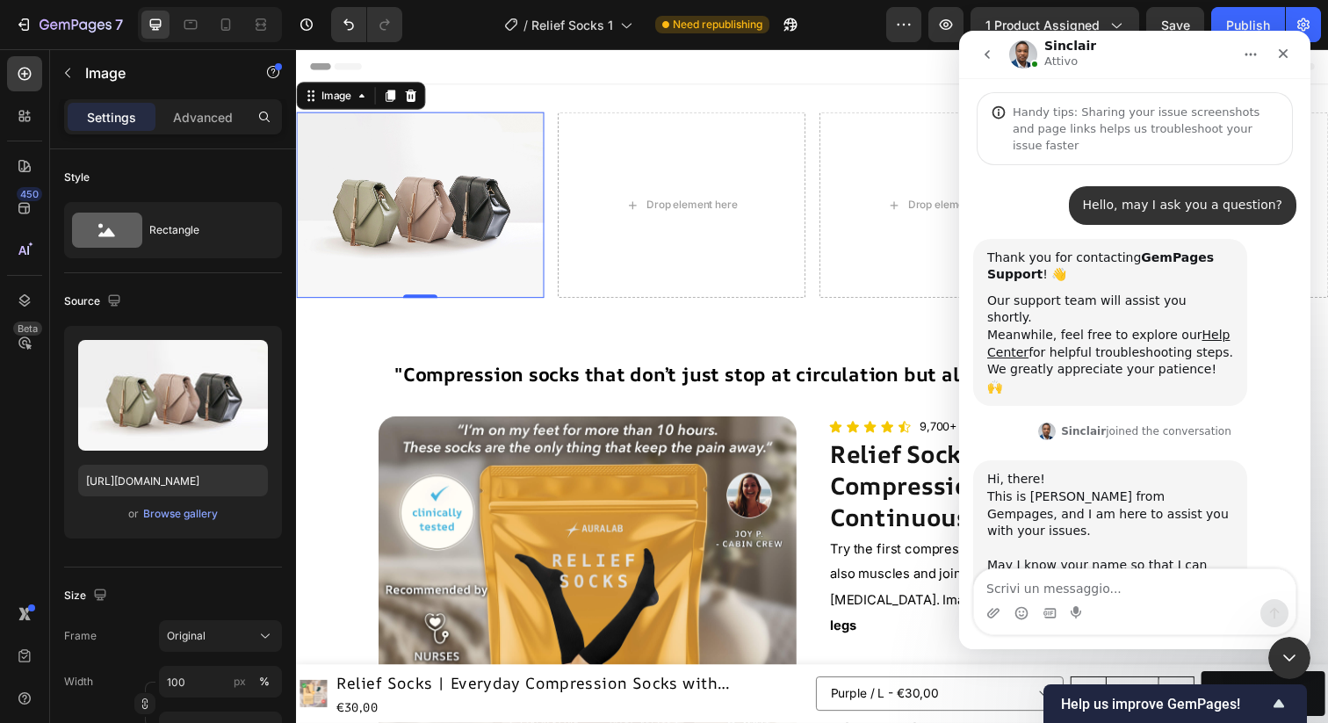
scroll to position [36, 0]
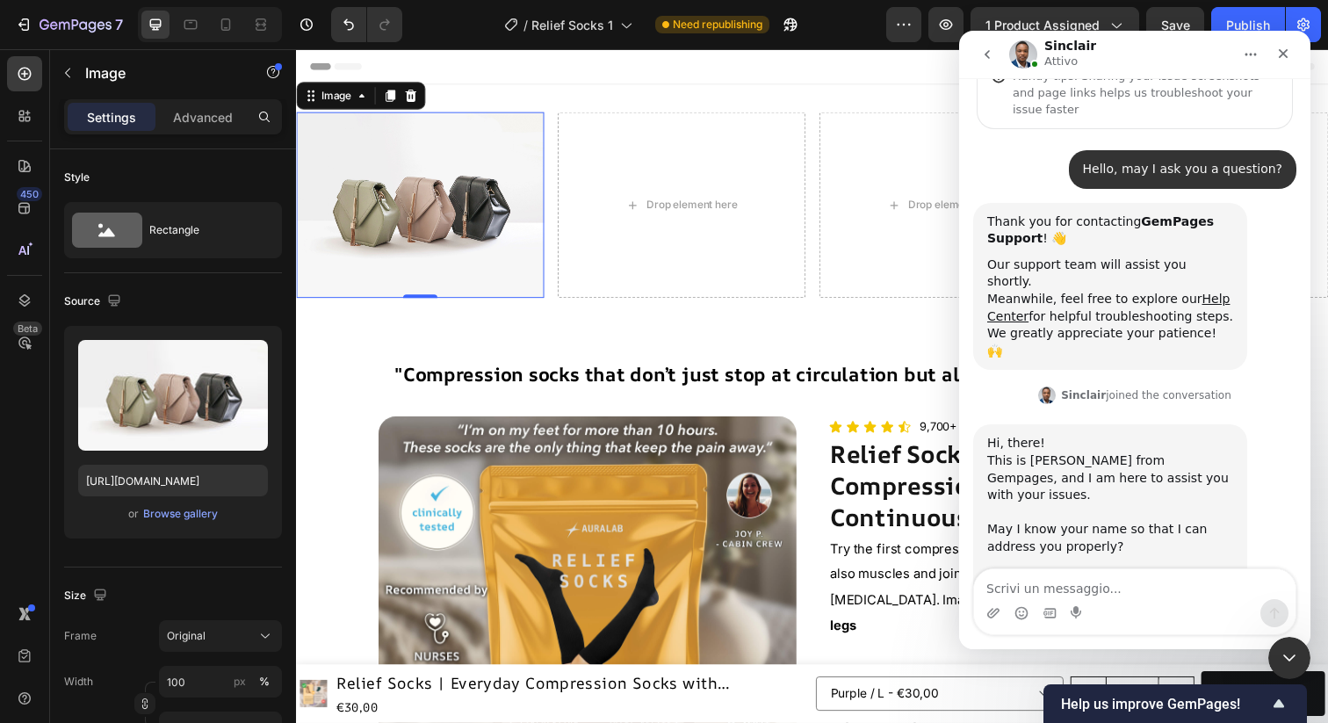
click at [383, 193] on img at bounding box center [422, 208] width 253 height 190
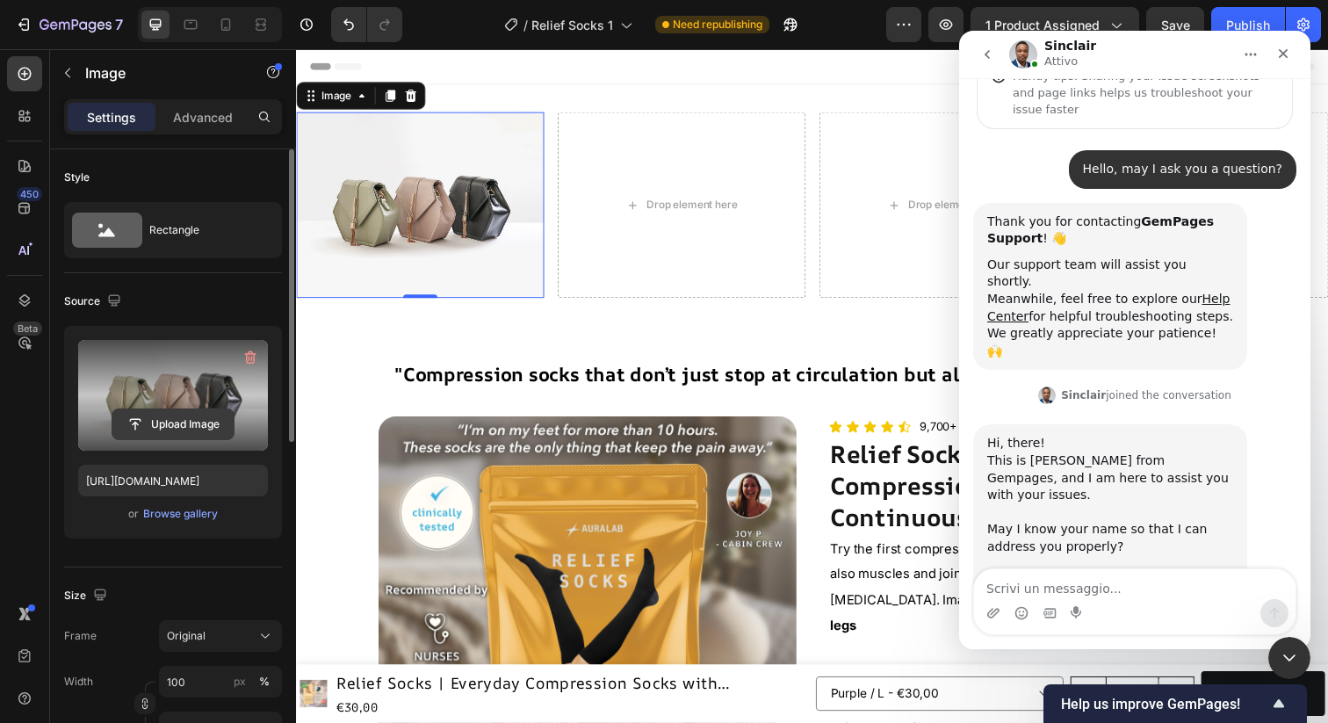
click at [172, 420] on input "file" at bounding box center [172, 424] width 121 height 30
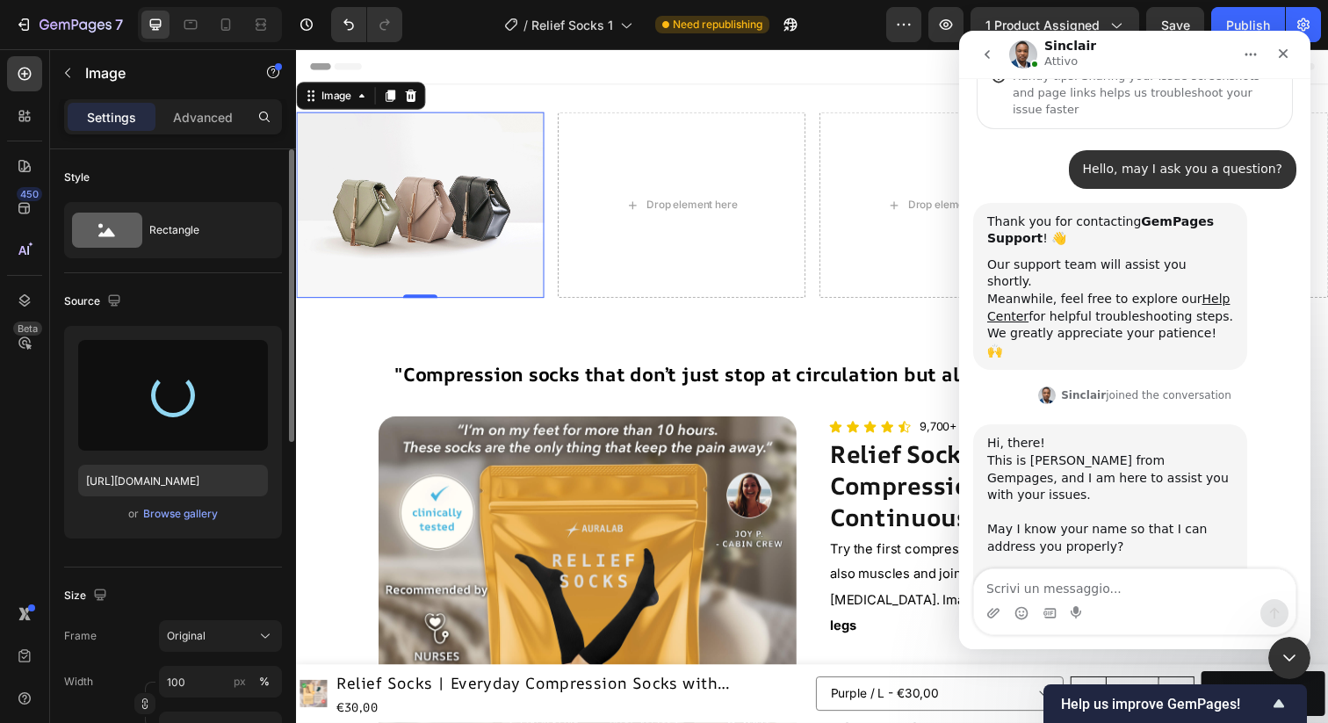
type input "https://cdn.shopify.com/s/files/1/0921/5967/2693/files/gempages_580651343086092…"
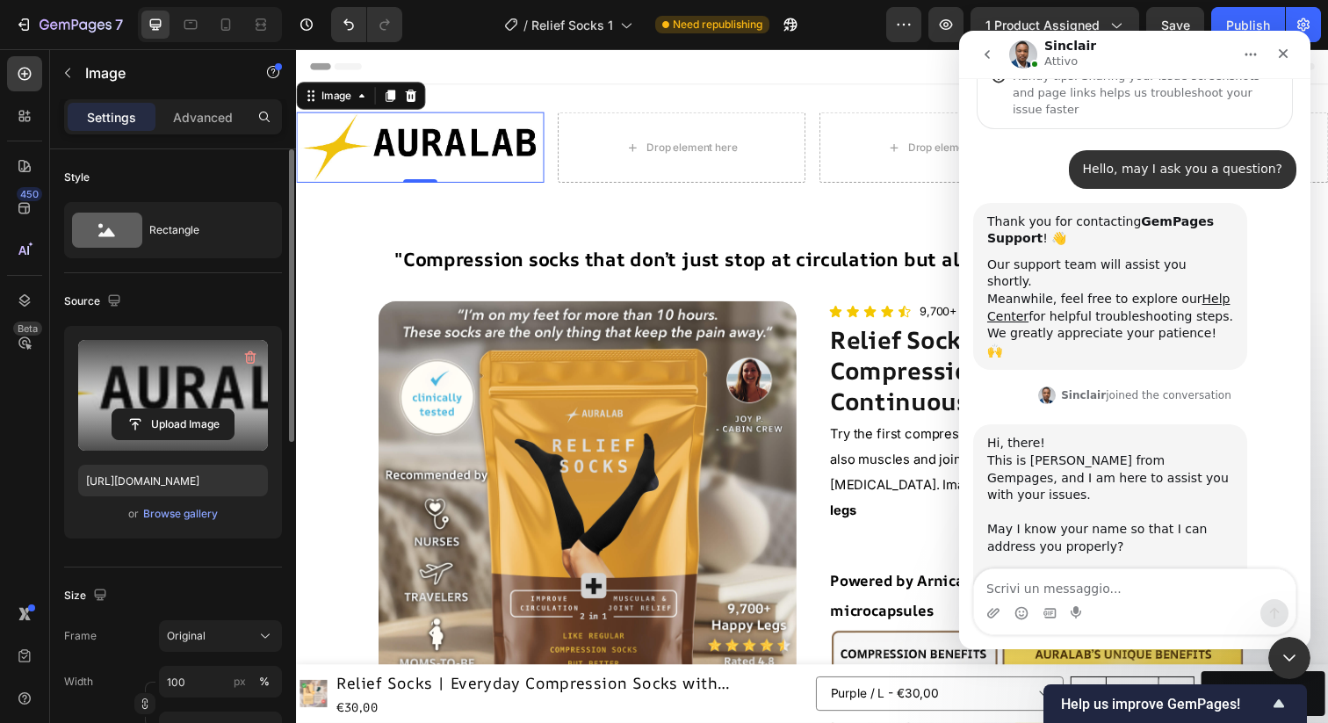
click at [1167, 18] on span "Save" at bounding box center [1175, 25] width 29 height 15
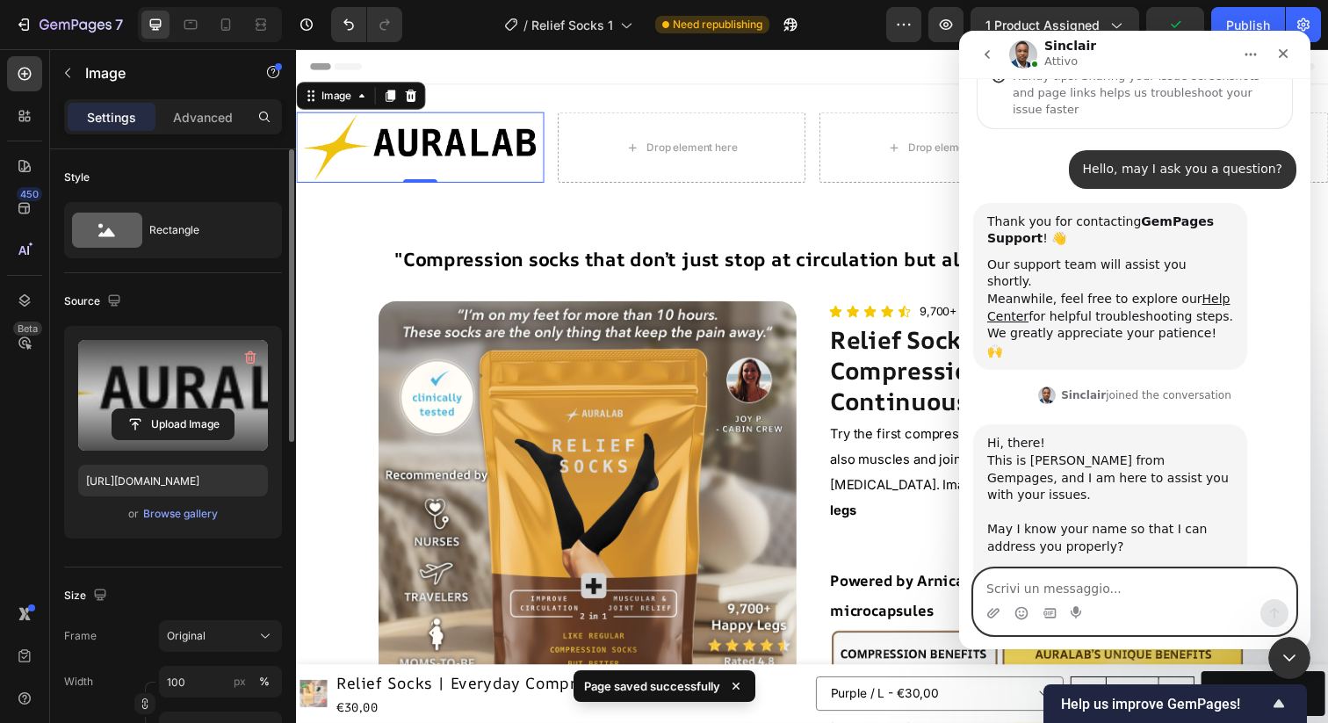
click at [1061, 583] on textarea "Scrivi un messaggio..." at bounding box center [1135, 584] width 322 height 30
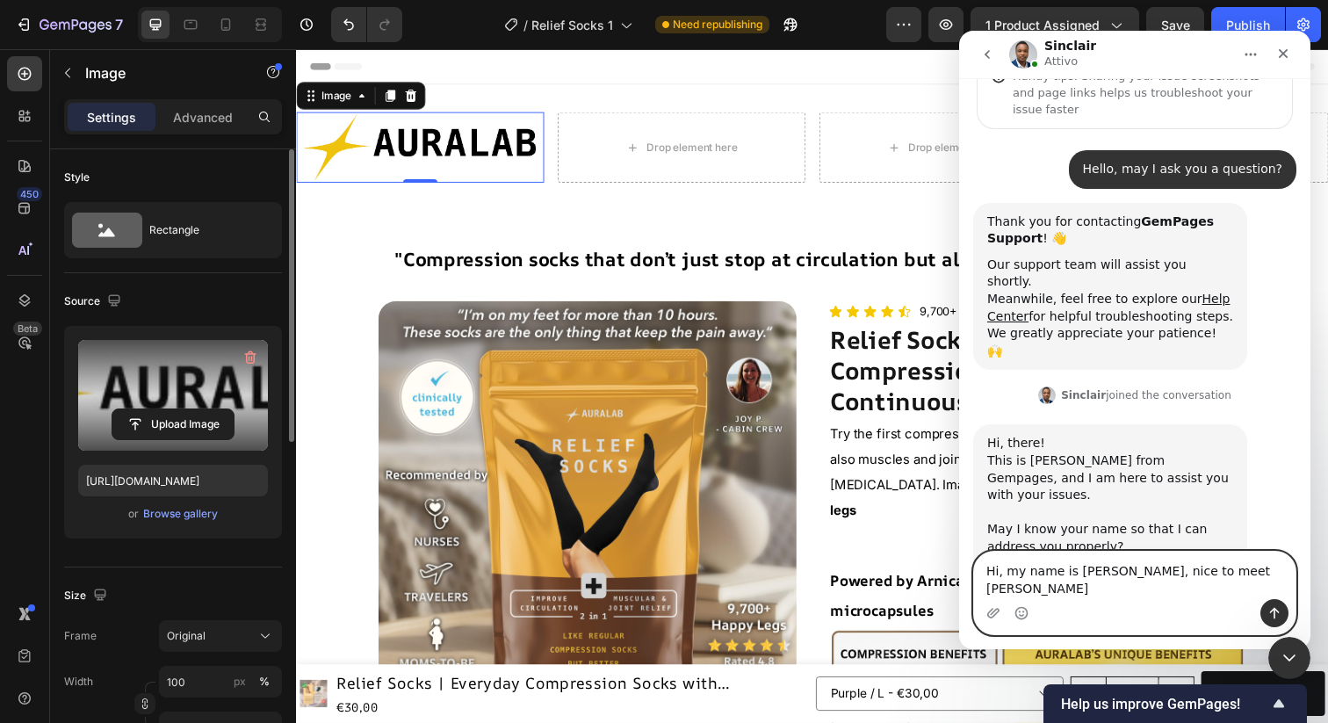
type textarea "Hi, my name is [PERSON_NAME], nice to meet you"
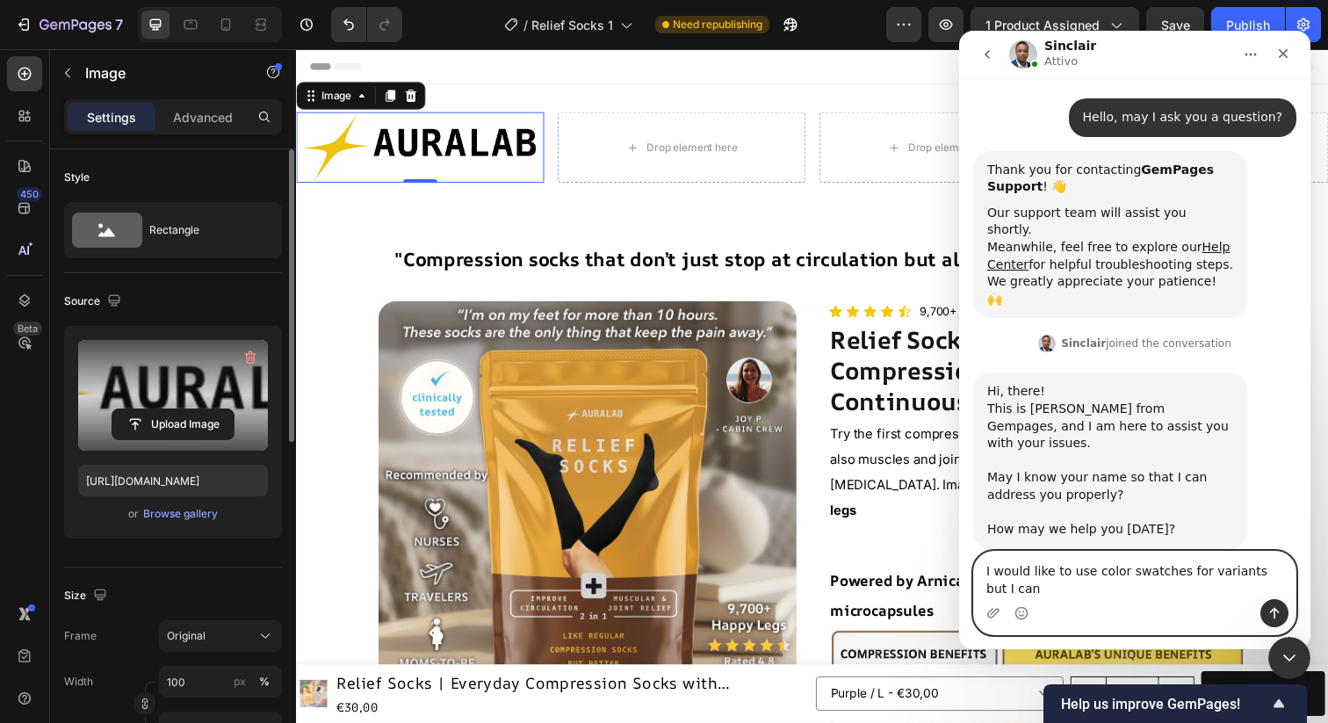
scroll to position [105, 0]
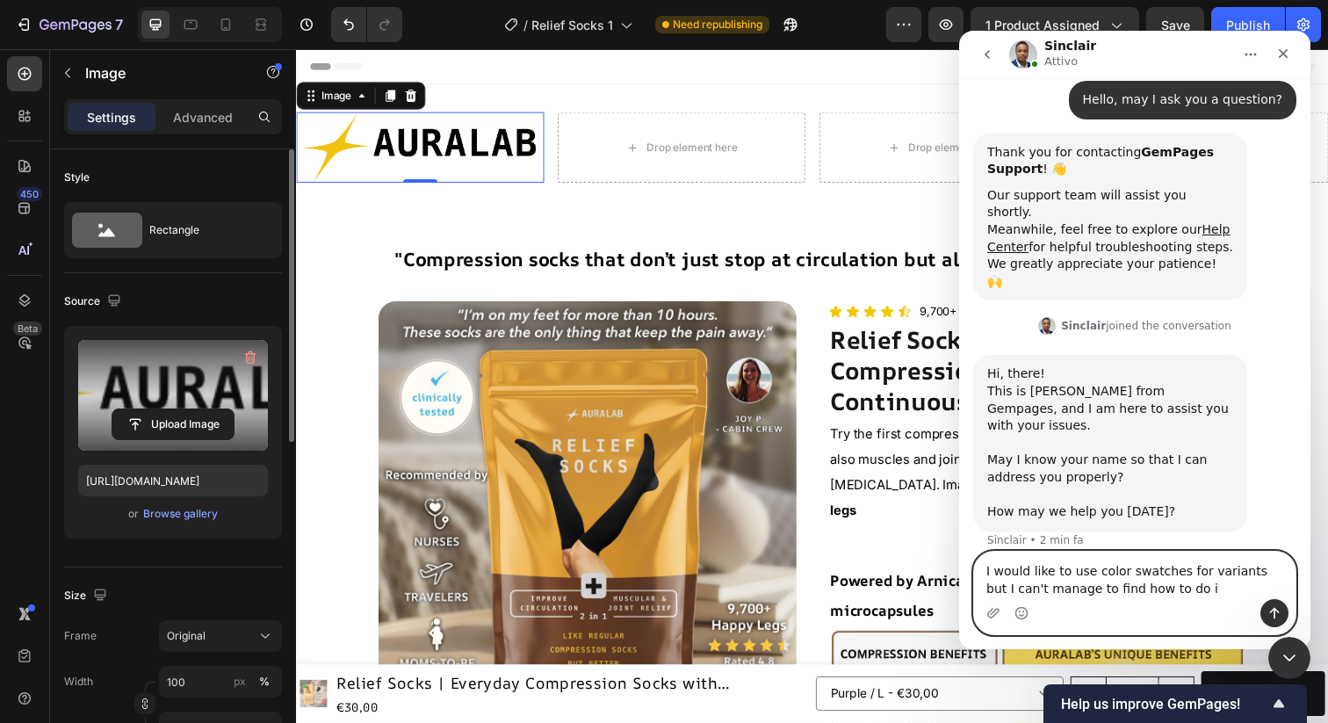
type textarea "I would like to use color swatches for variants but I can't manage to find how …"
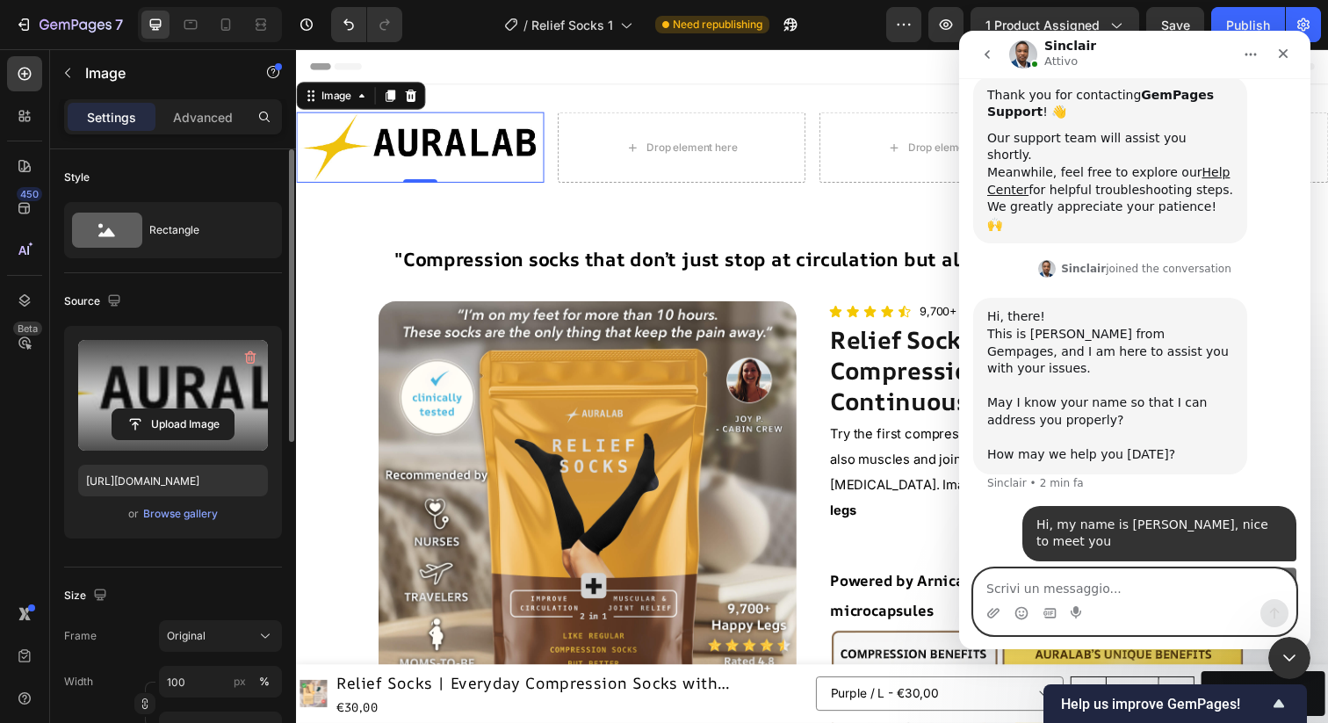
scroll to position [163, 0]
click at [984, 506] on div "Hi, my name is David, nice to meet you Auralab • 1 min fa" at bounding box center [1134, 534] width 323 height 57
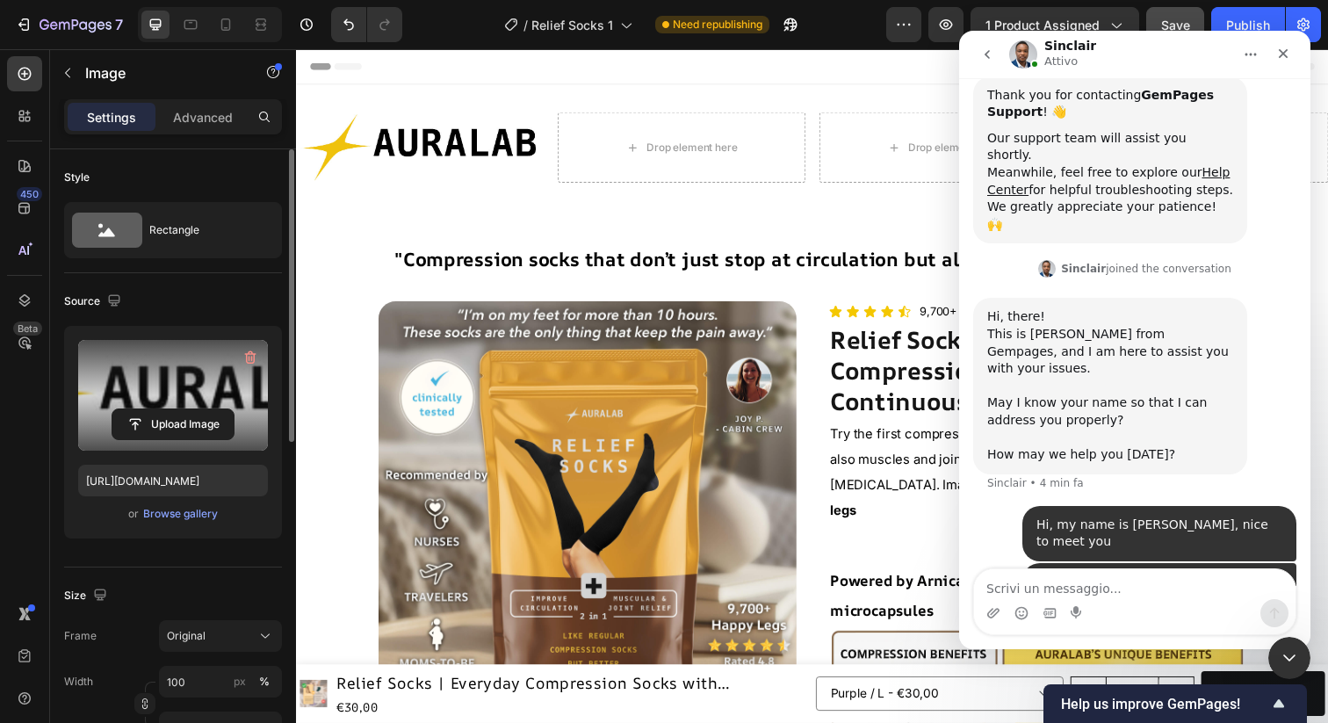
click at [1179, 14] on button "Save" at bounding box center [1175, 24] width 58 height 35
click at [1234, 18] on div "Publish" at bounding box center [1248, 25] width 44 height 18
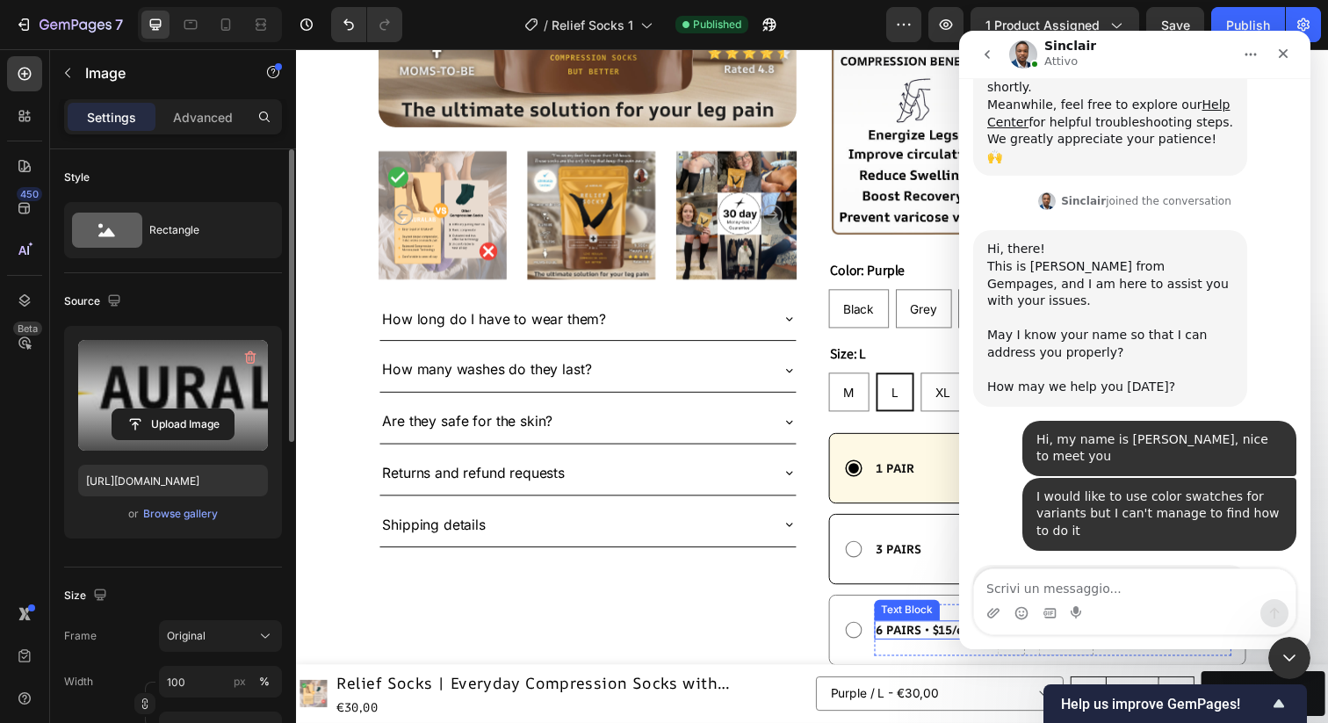
scroll to position [284, 0]
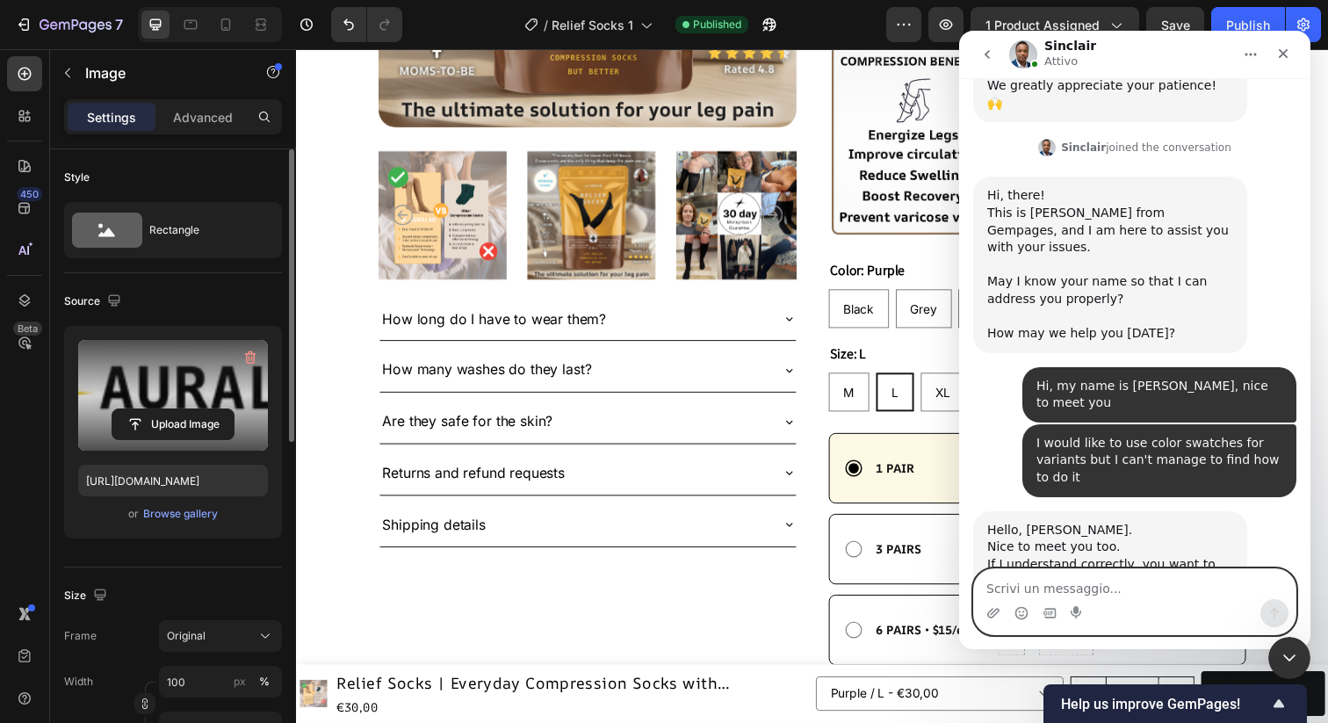
click at [1031, 583] on textarea "Scrivi un messaggio..." at bounding box center [1135, 584] width 322 height 30
type textarea "correct"
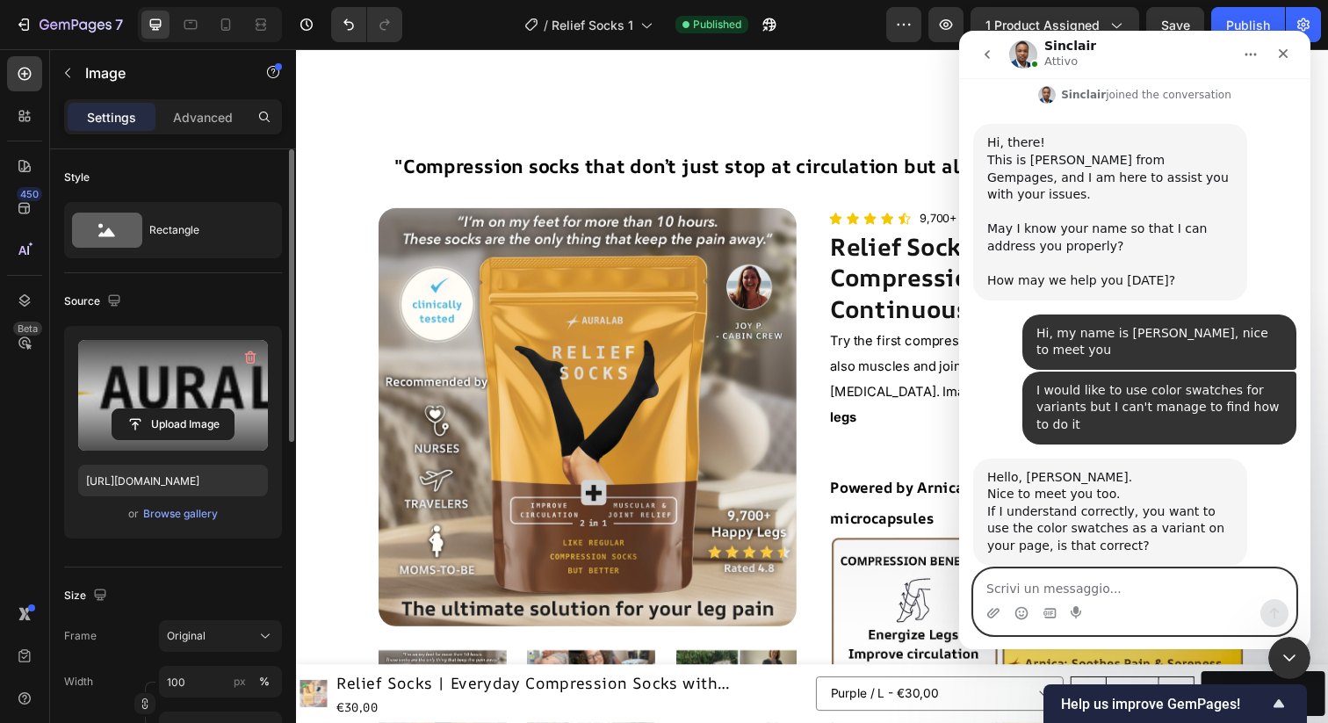
scroll to position [0, 0]
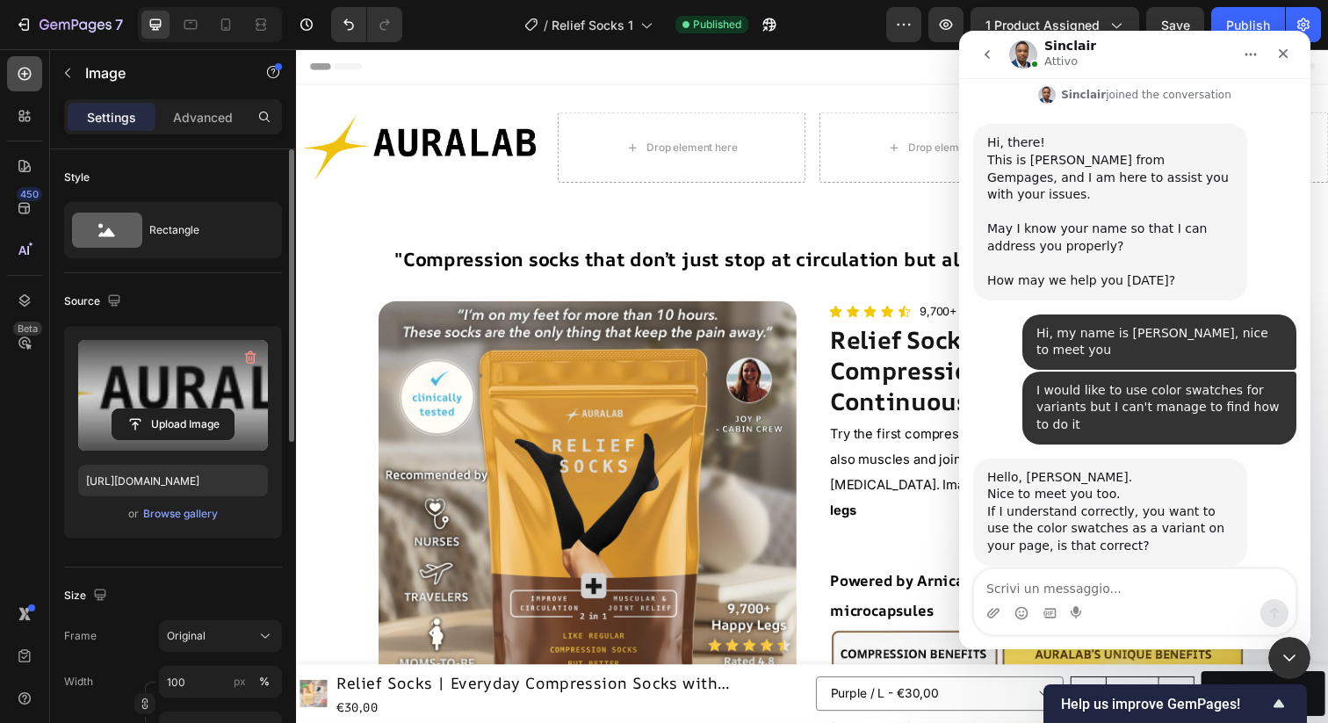
click at [33, 79] on div at bounding box center [24, 73] width 35 height 35
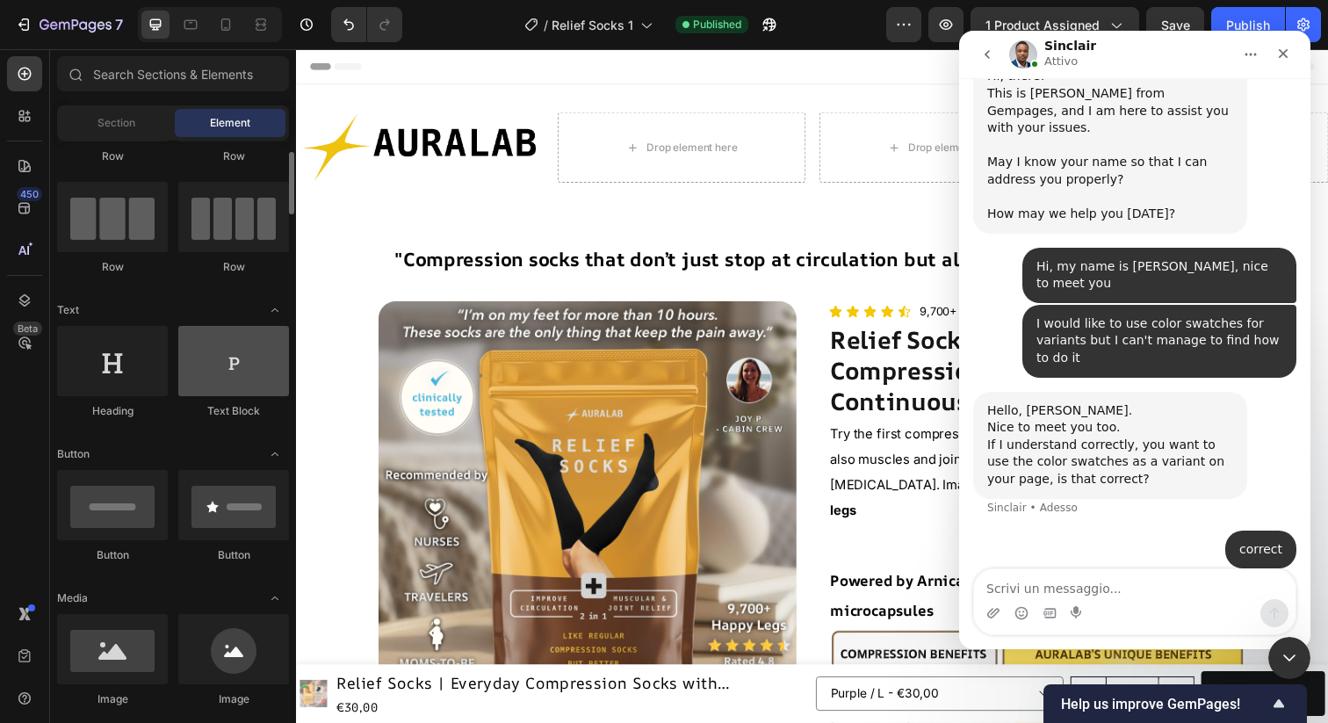
scroll to position [404, 0]
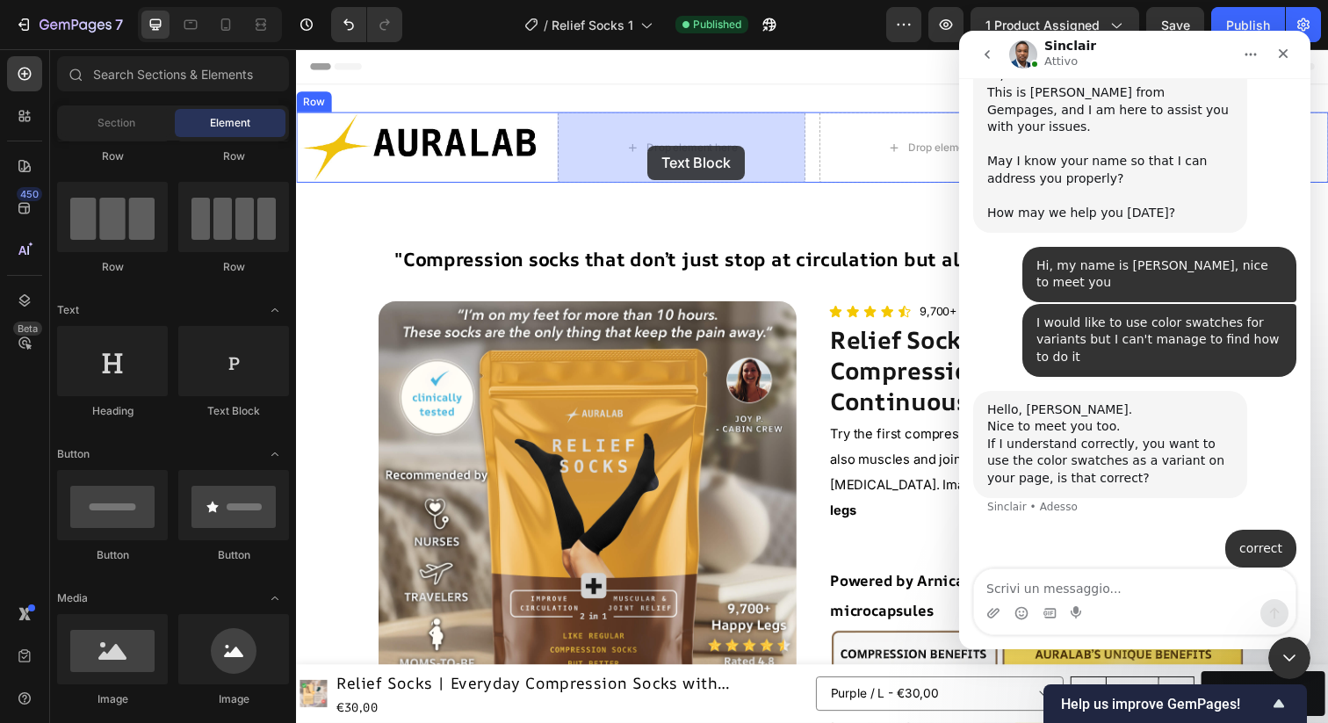
drag, startPoint x: 524, startPoint y: 419, endPoint x: 655, endPoint y: 148, distance: 301.0
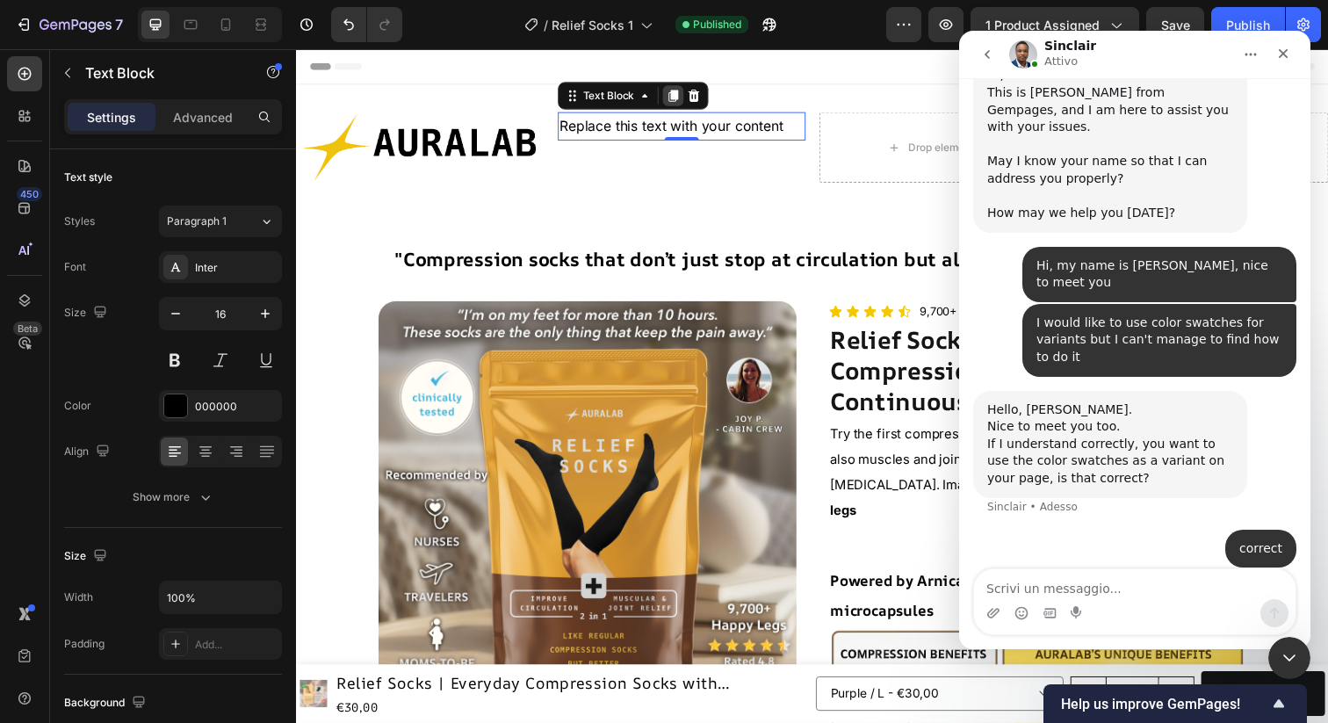
click at [683, 97] on icon at bounding box center [681, 96] width 10 height 12
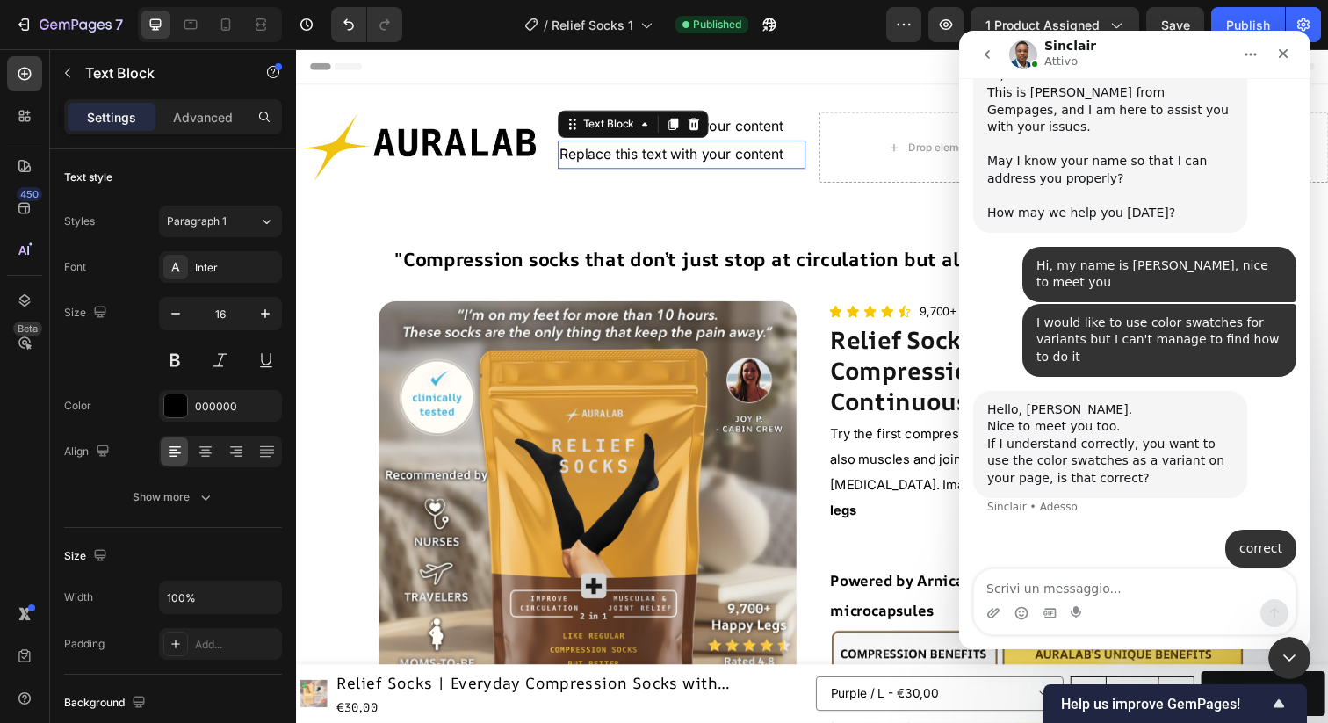
scroll to position [417, 0]
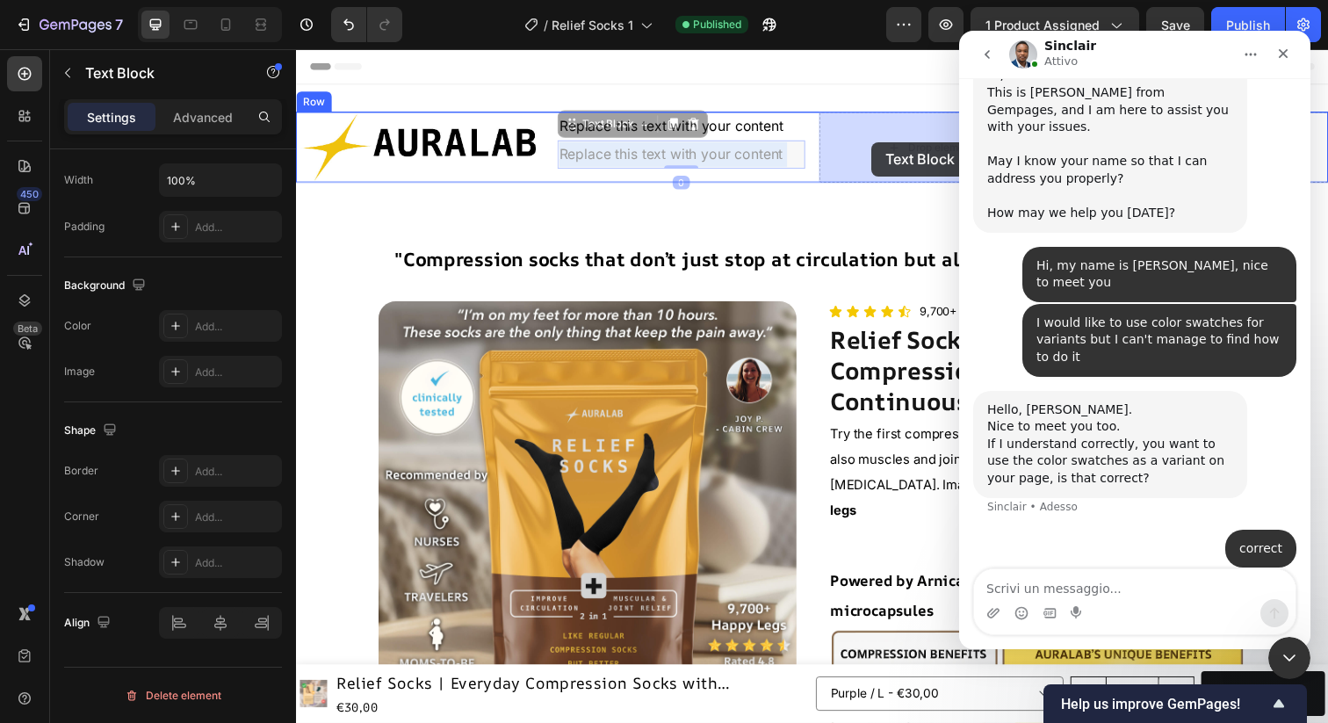
drag, startPoint x: 718, startPoint y: 157, endPoint x: 884, endPoint y: 144, distance: 166.6
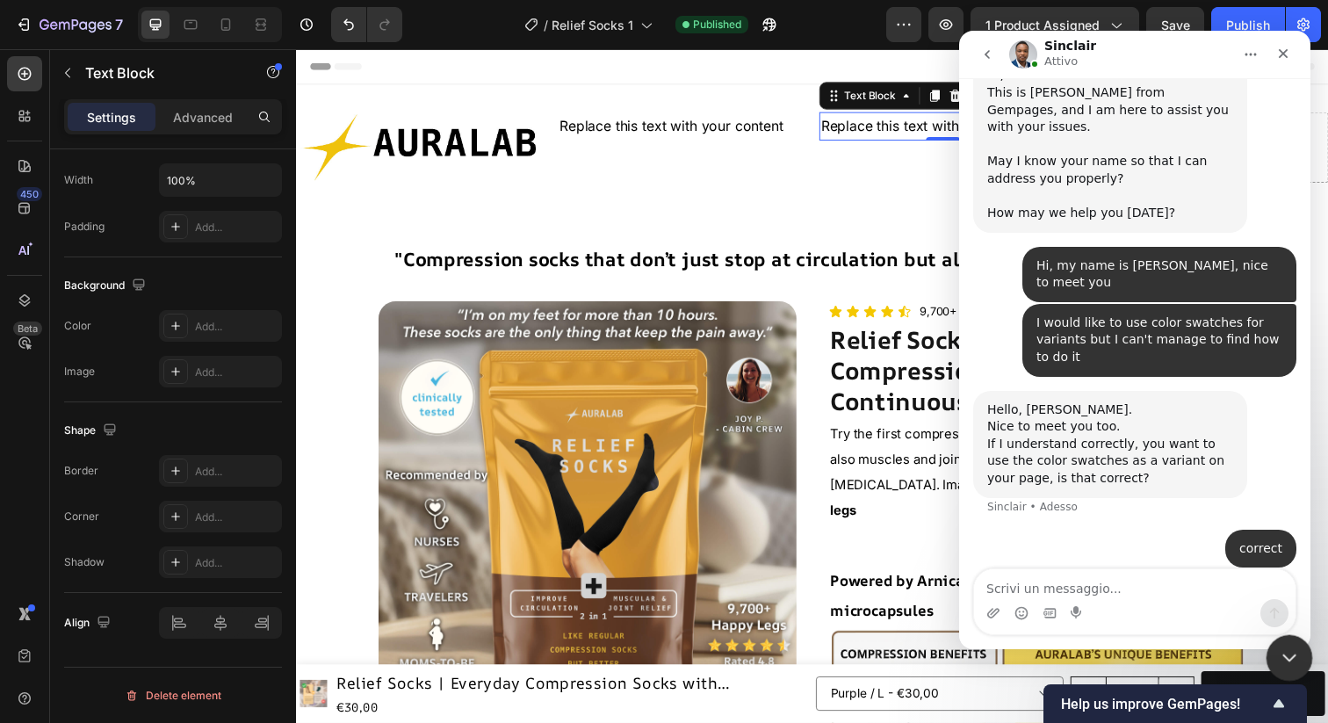
click at [1295, 652] on icon "Chiudi il messenger Intercom" at bounding box center [1287, 655] width 21 height 21
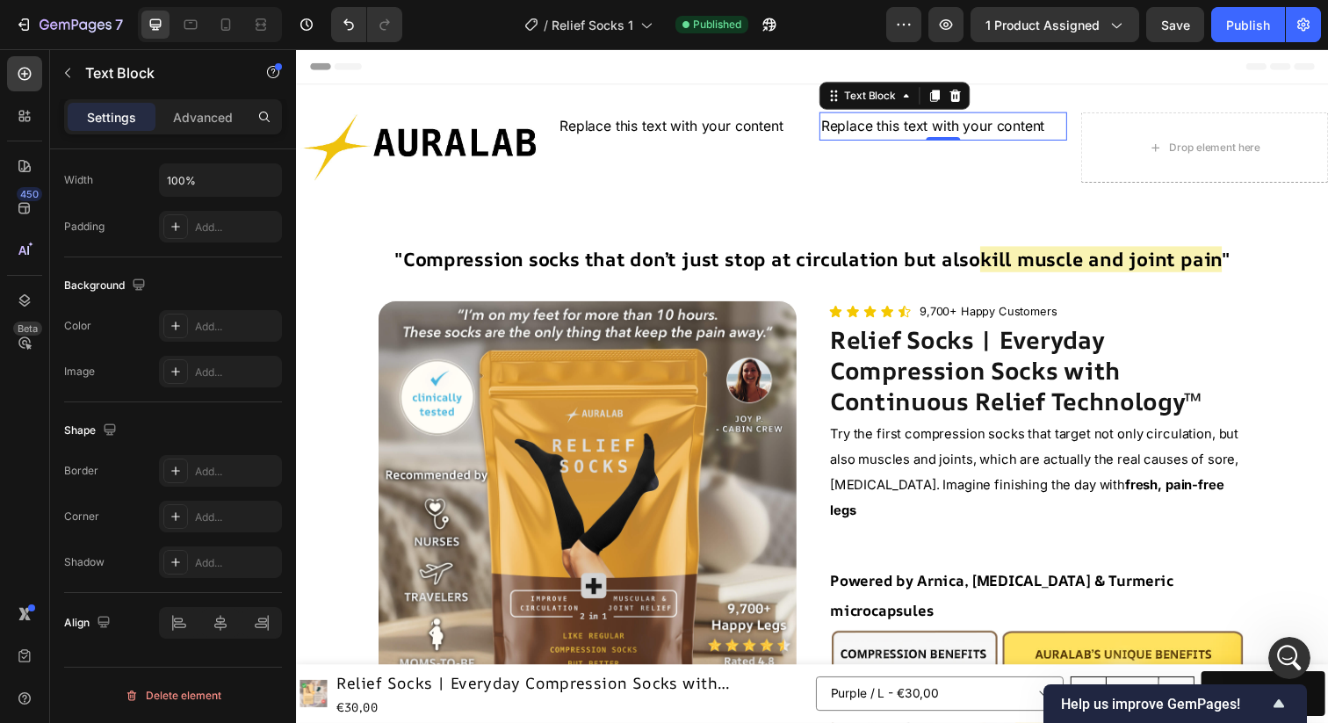
scroll to position [404, 0]
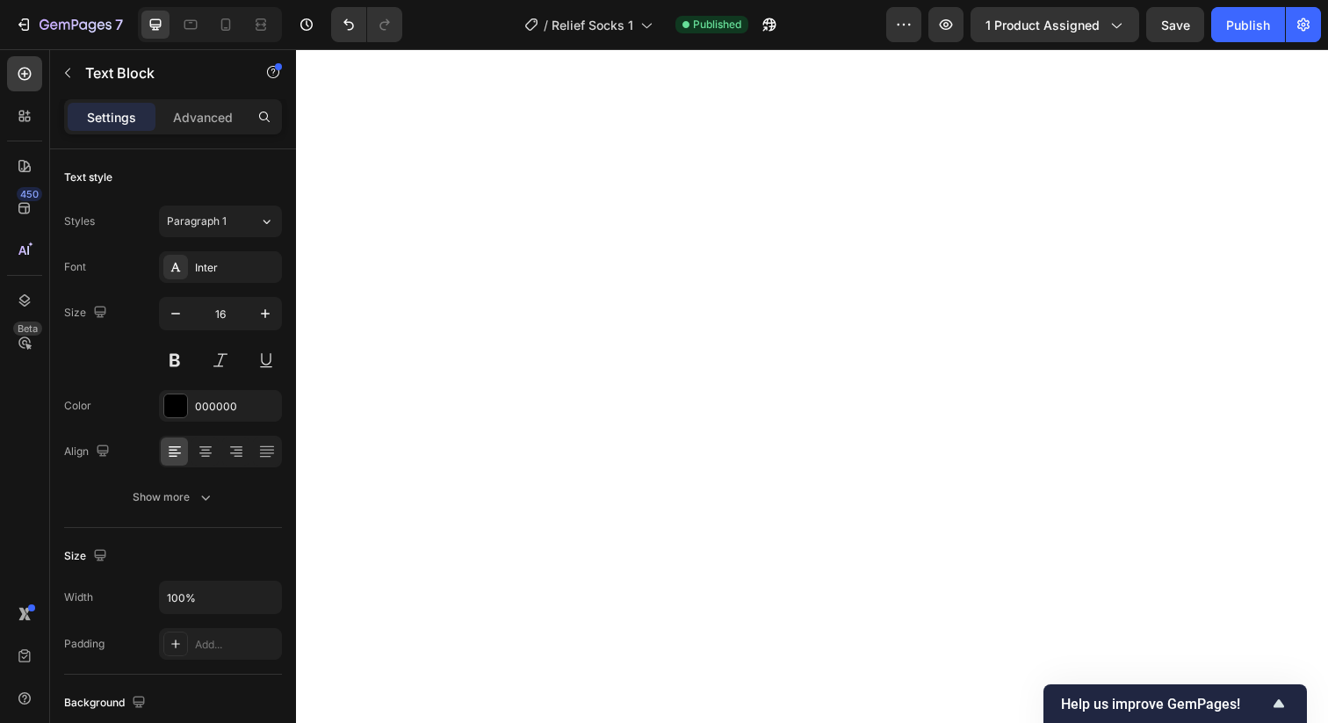
select select "586439954834850495"
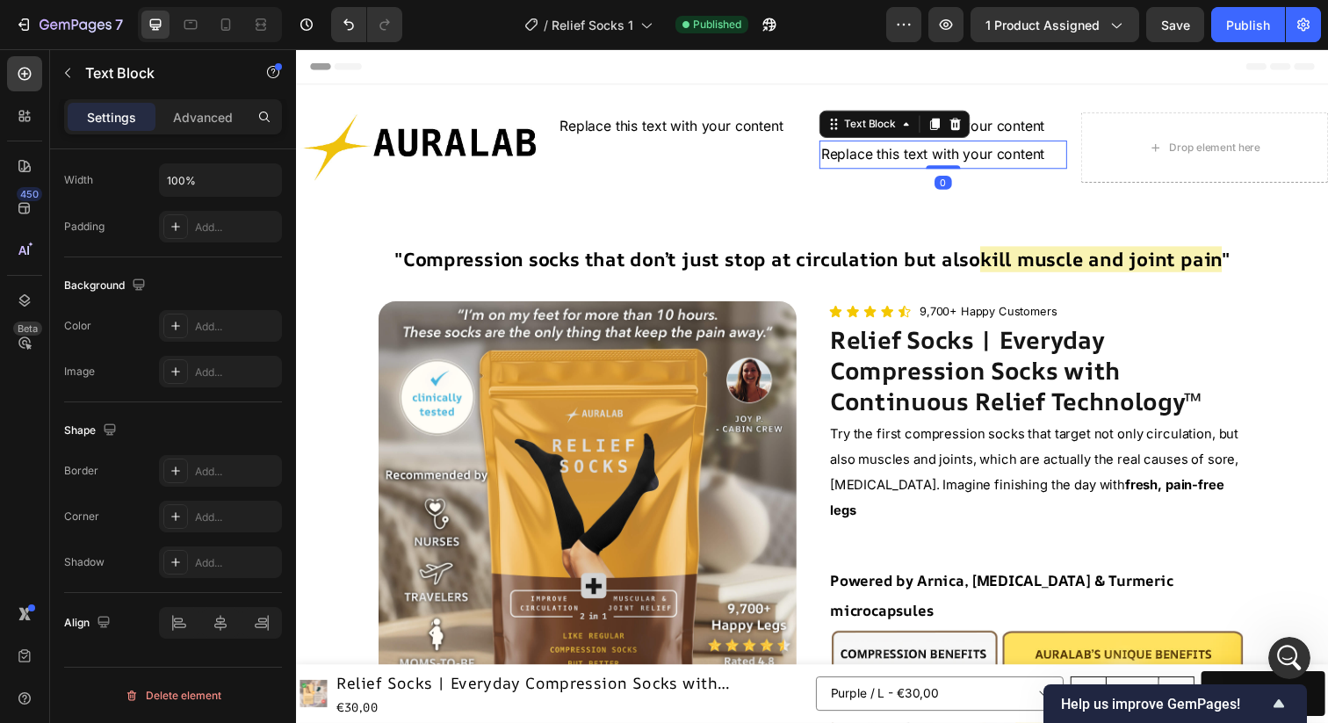
scroll to position [404, 0]
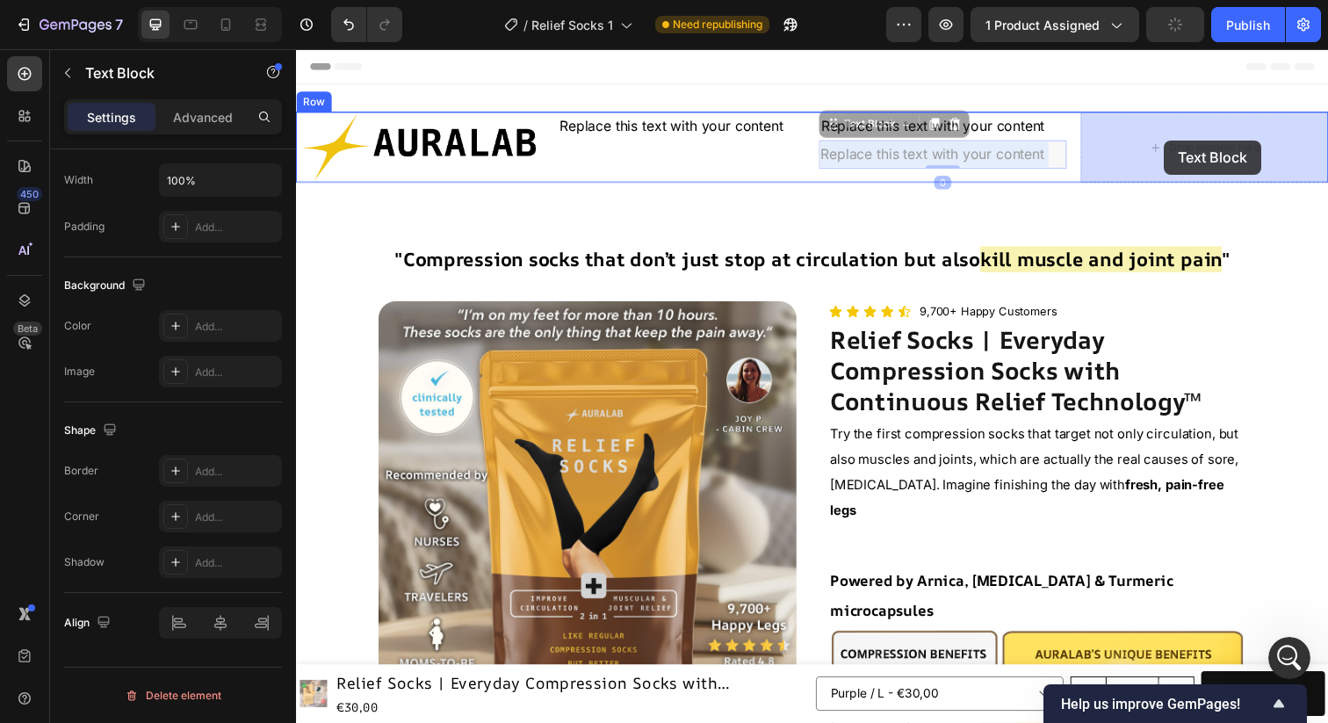
drag, startPoint x: 982, startPoint y: 156, endPoint x: 1183, endPoint y: 142, distance: 200.7
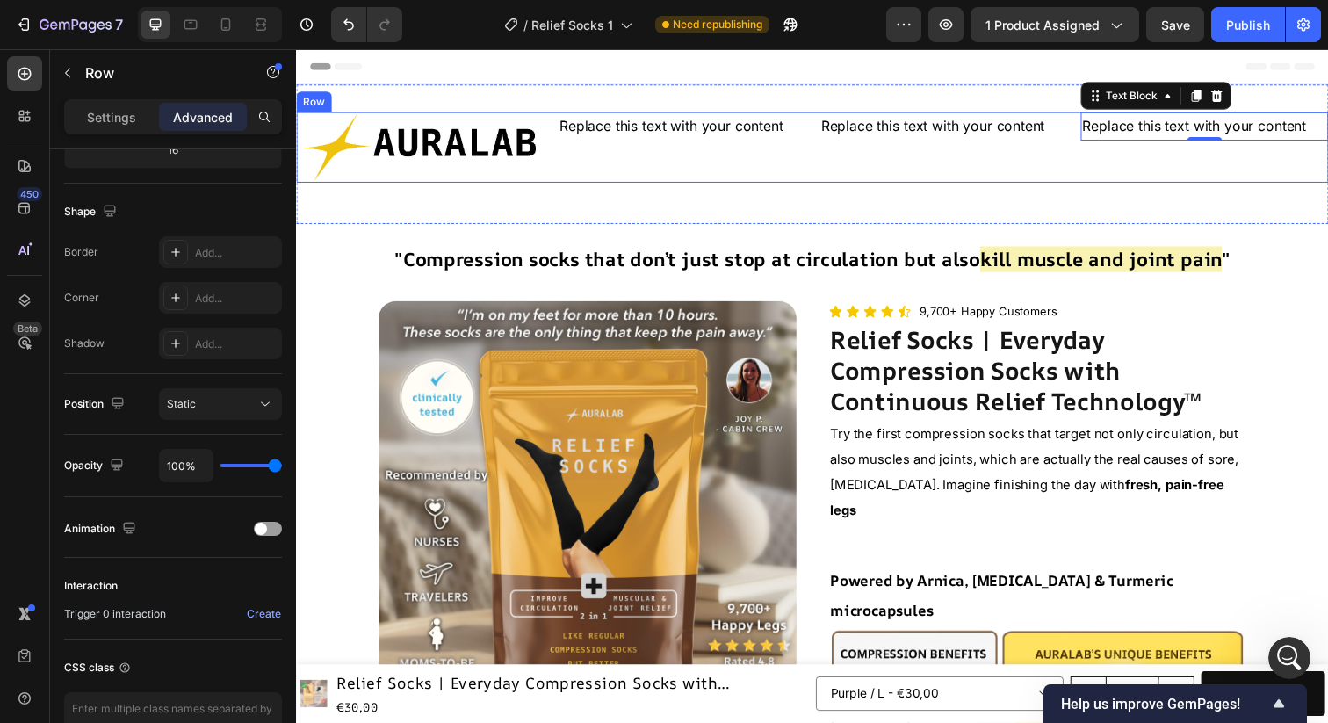
click at [553, 176] on div "Image Replace this text with your content Text Block Replace this text with you…" at bounding box center [823, 149] width 1054 height 72
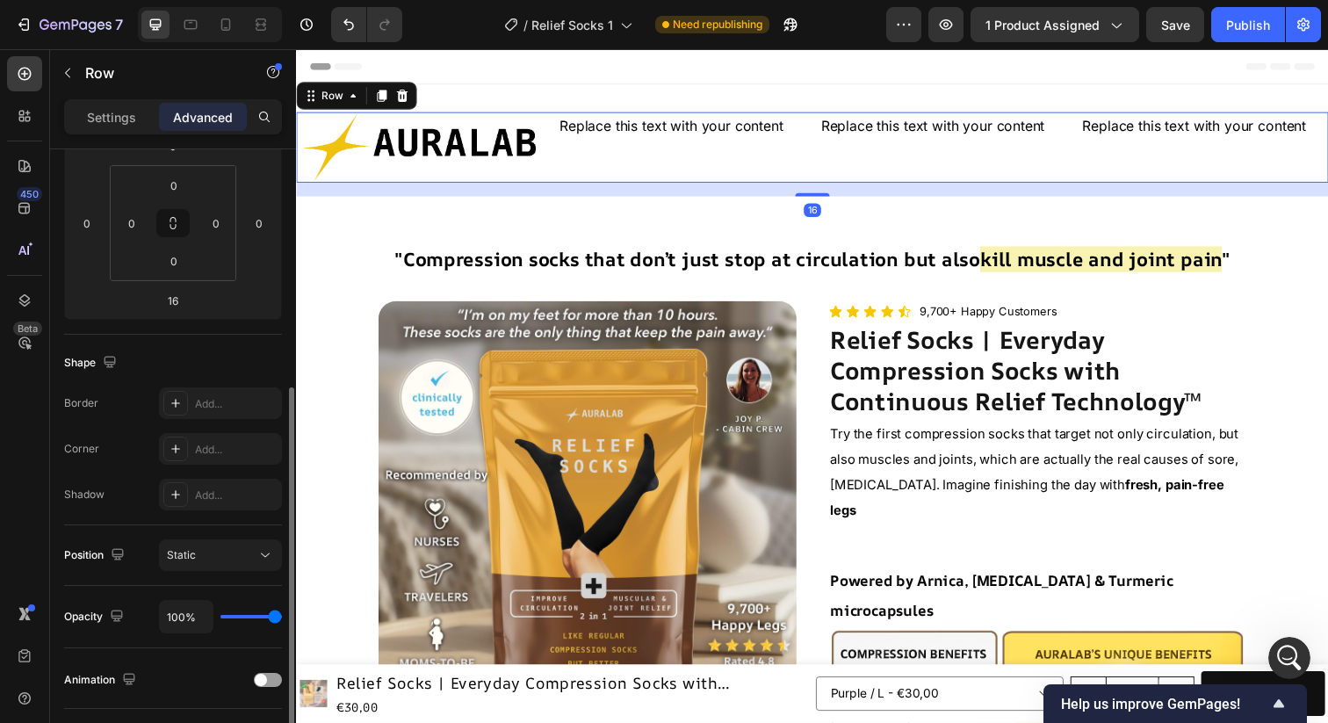
scroll to position [248, 0]
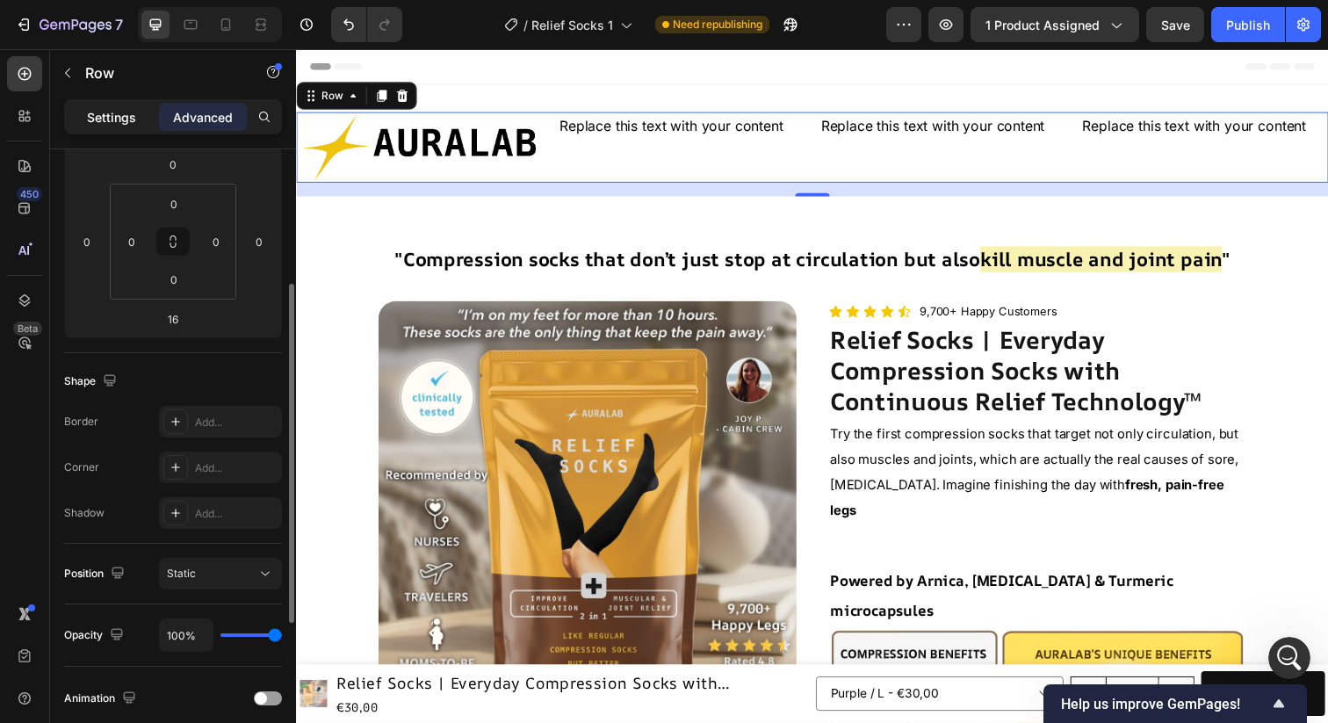
click at [120, 118] on p "Settings" at bounding box center [111, 117] width 49 height 18
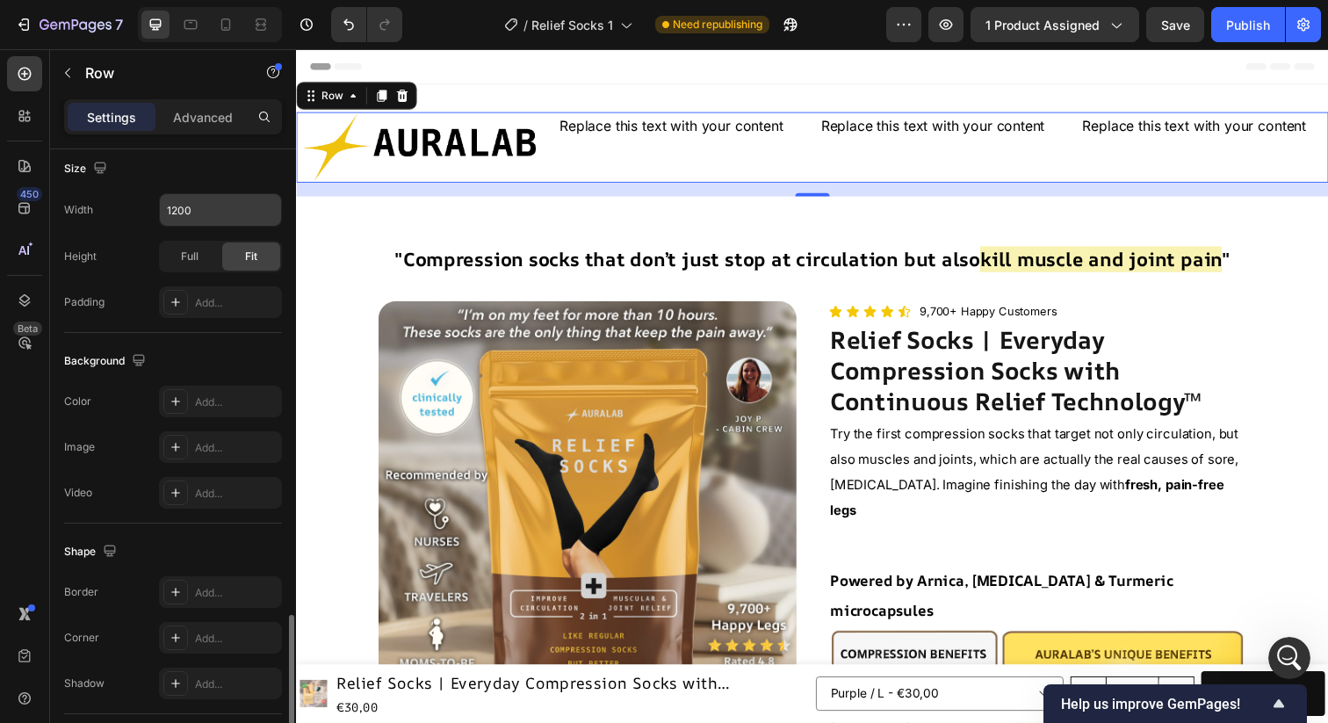
scroll to position [648, 0]
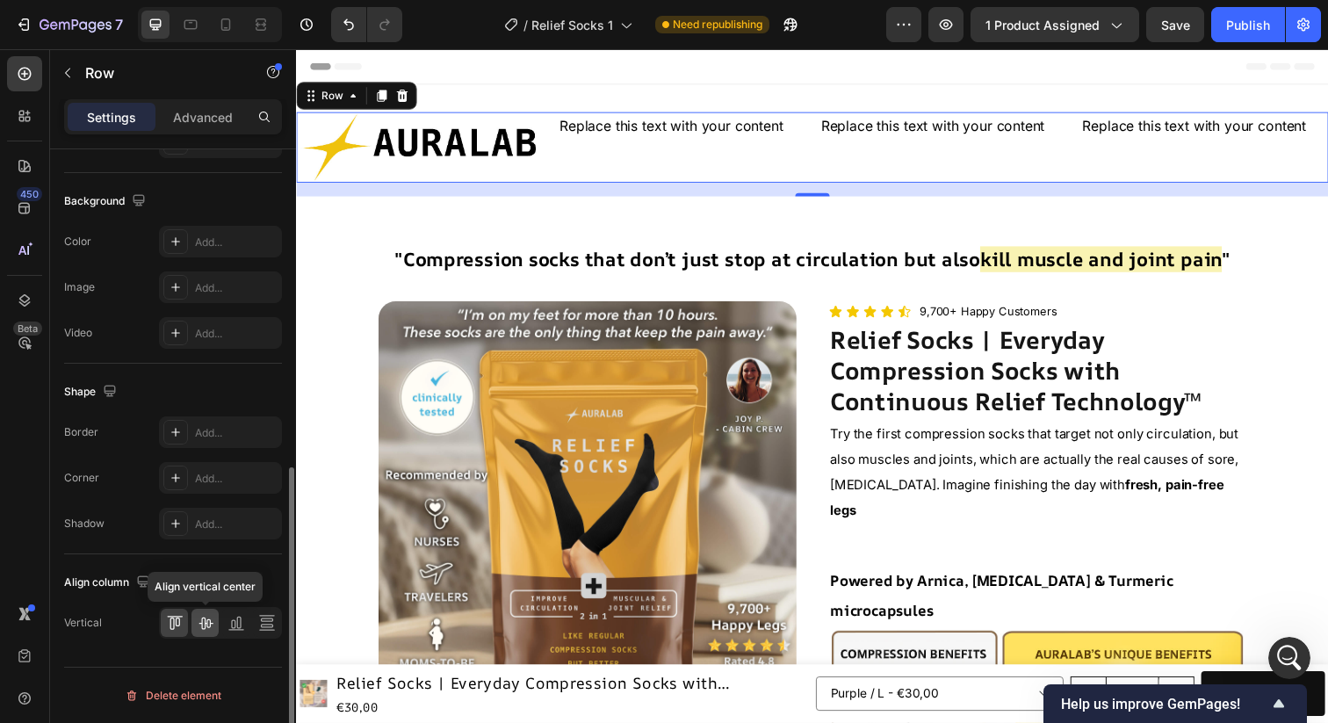
click at [207, 628] on icon at bounding box center [206, 623] width 18 height 18
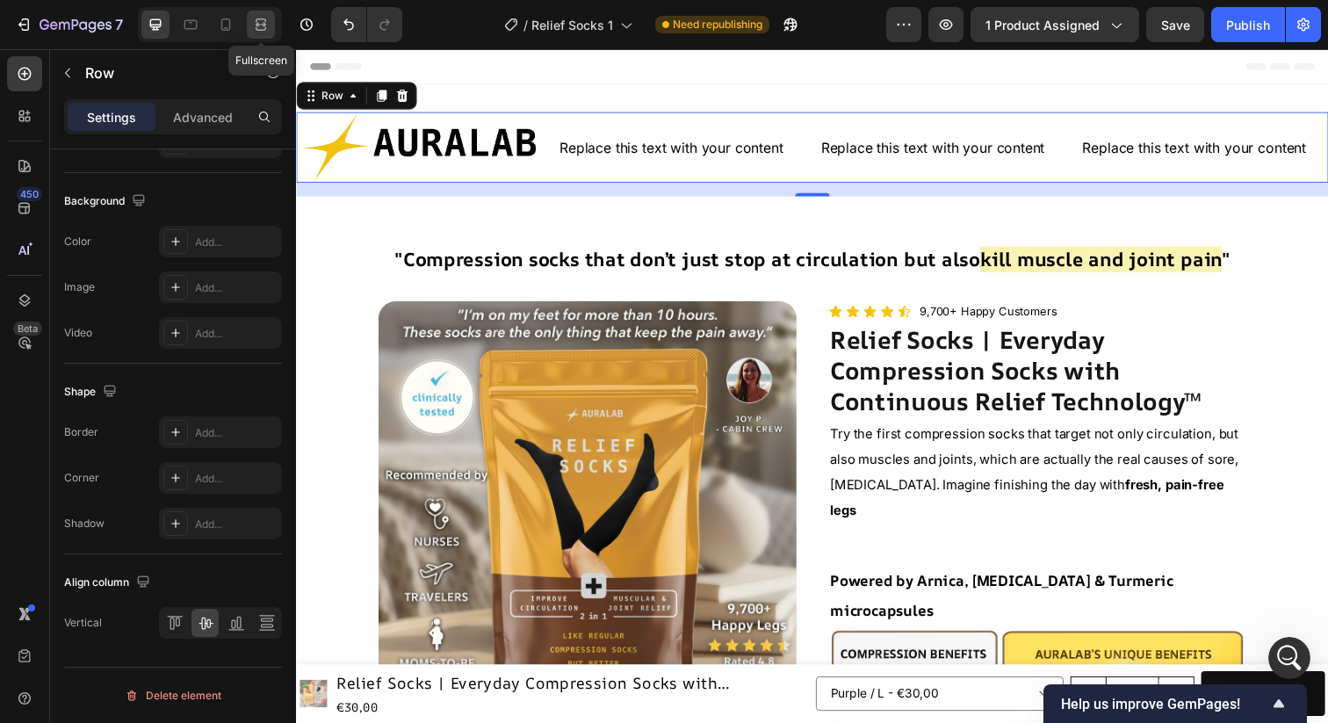
click at [265, 29] on icon at bounding box center [261, 29] width 11 height 4
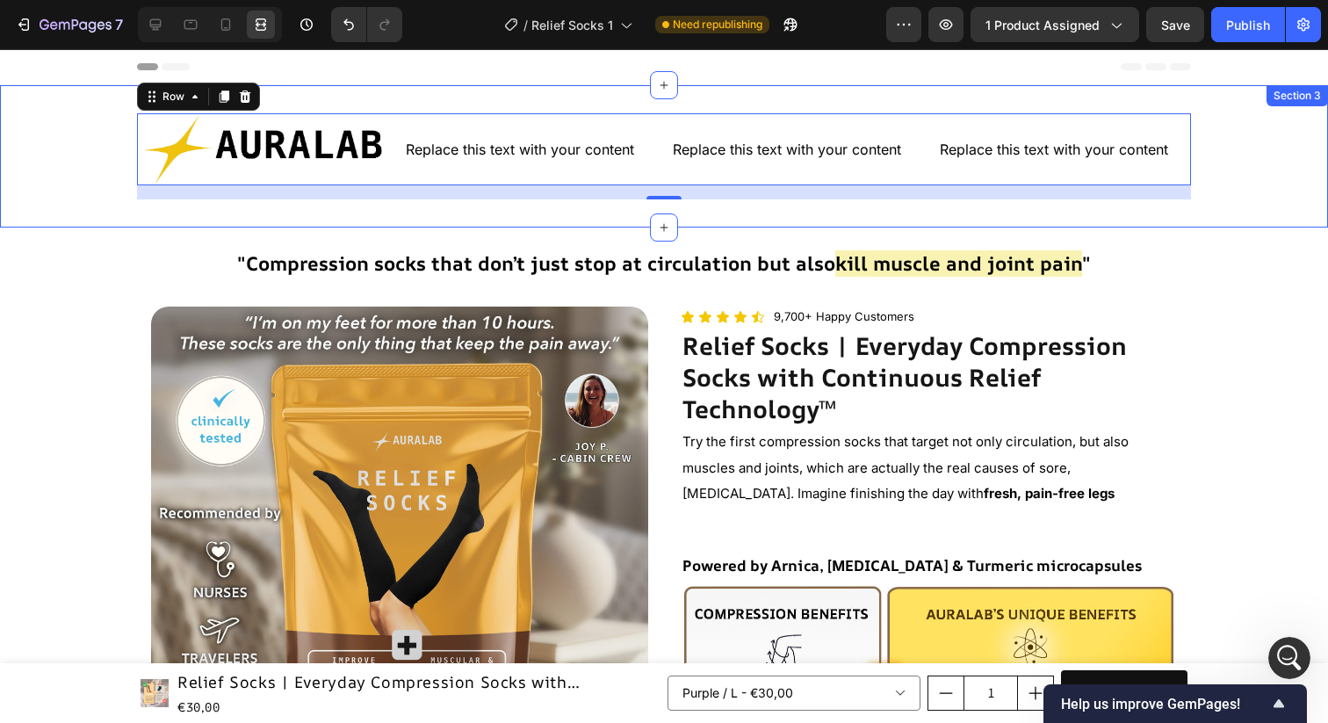
click at [832, 99] on div "Image Replace this text with your content Text Block Replace this text with you…" at bounding box center [664, 156] width 1328 height 142
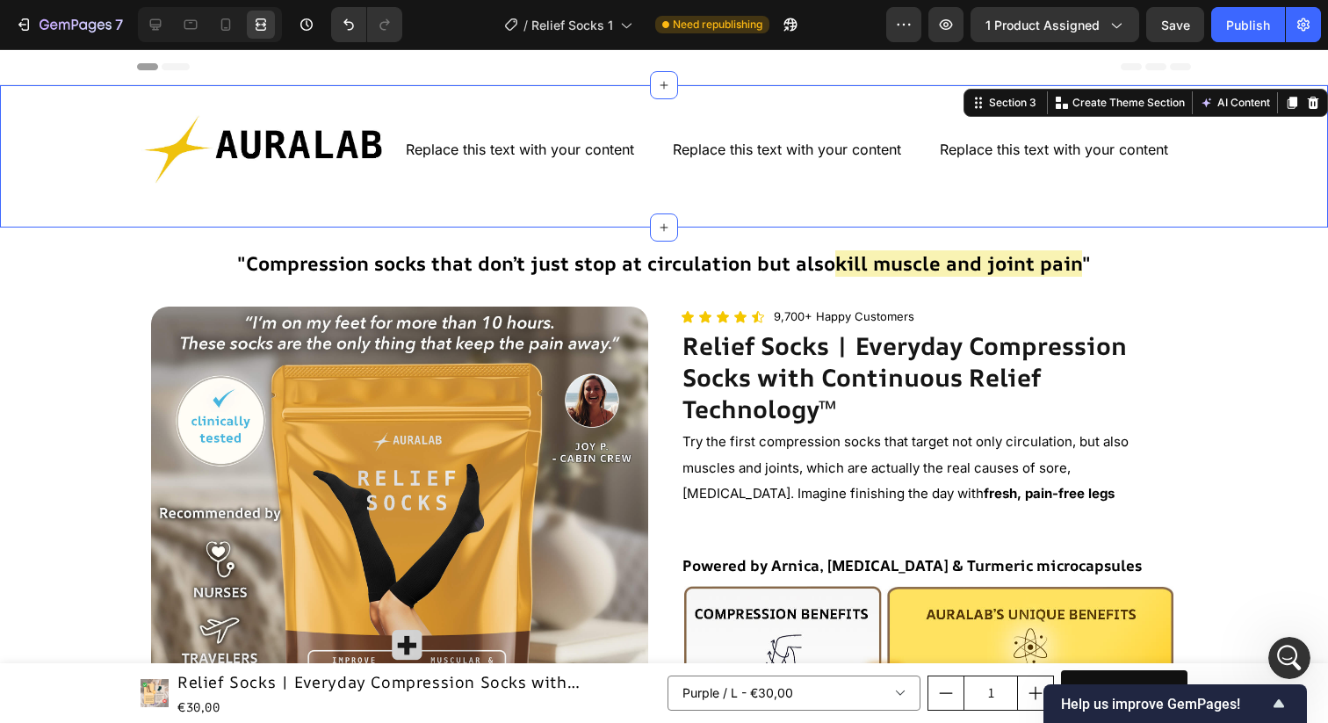
click at [104, 214] on div "Image Replace this text with your content Text Block Replace this text with you…" at bounding box center [664, 156] width 1328 height 142
click at [1119, 700] on span "Help us improve GemPages!" at bounding box center [1164, 704] width 207 height 17
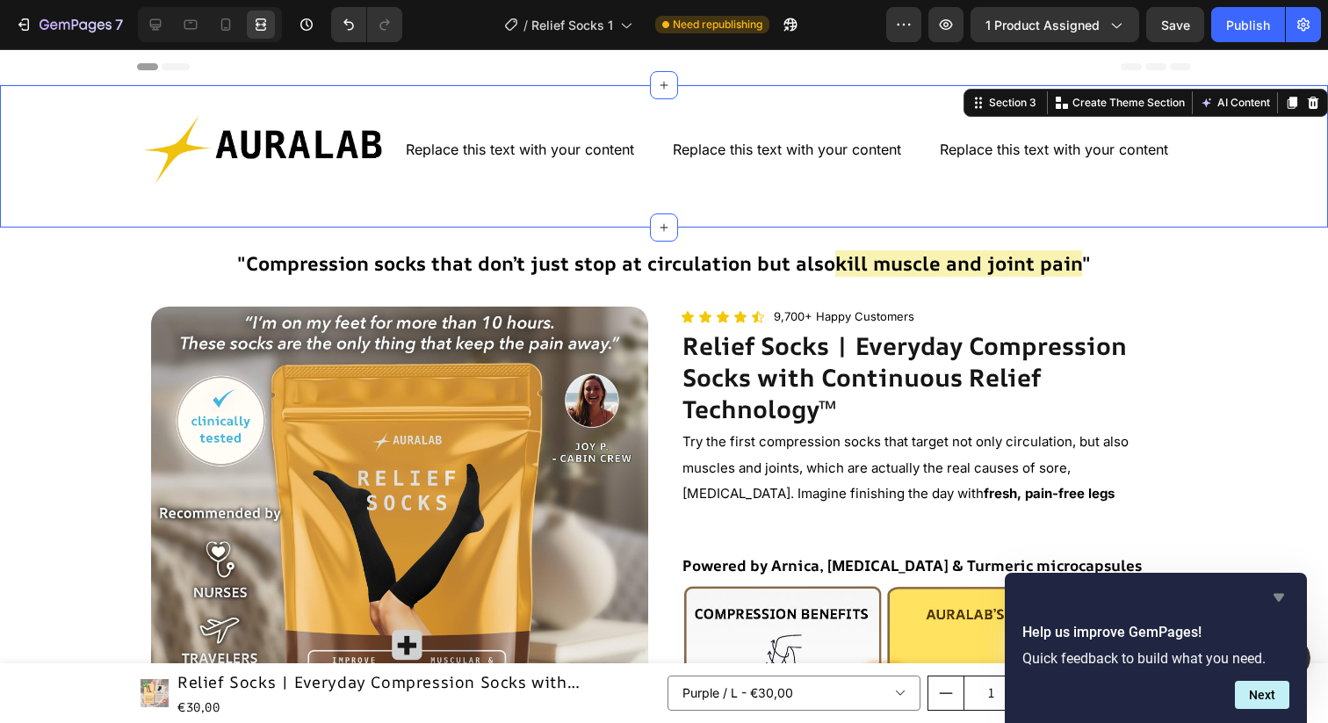
click at [1275, 594] on icon "Hide survey" at bounding box center [1279, 598] width 11 height 8
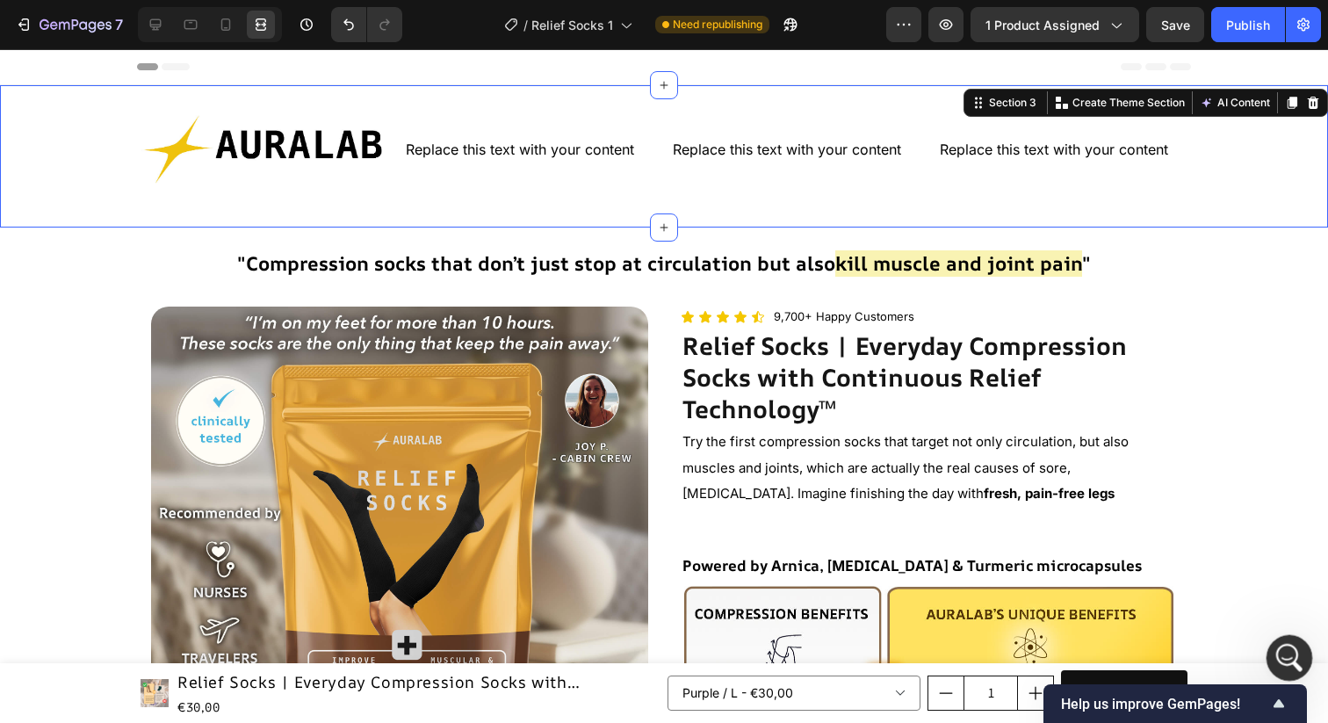
click at [1287, 654] on icon "Apri il messenger Intercom" at bounding box center [1287, 655] width 29 height 29
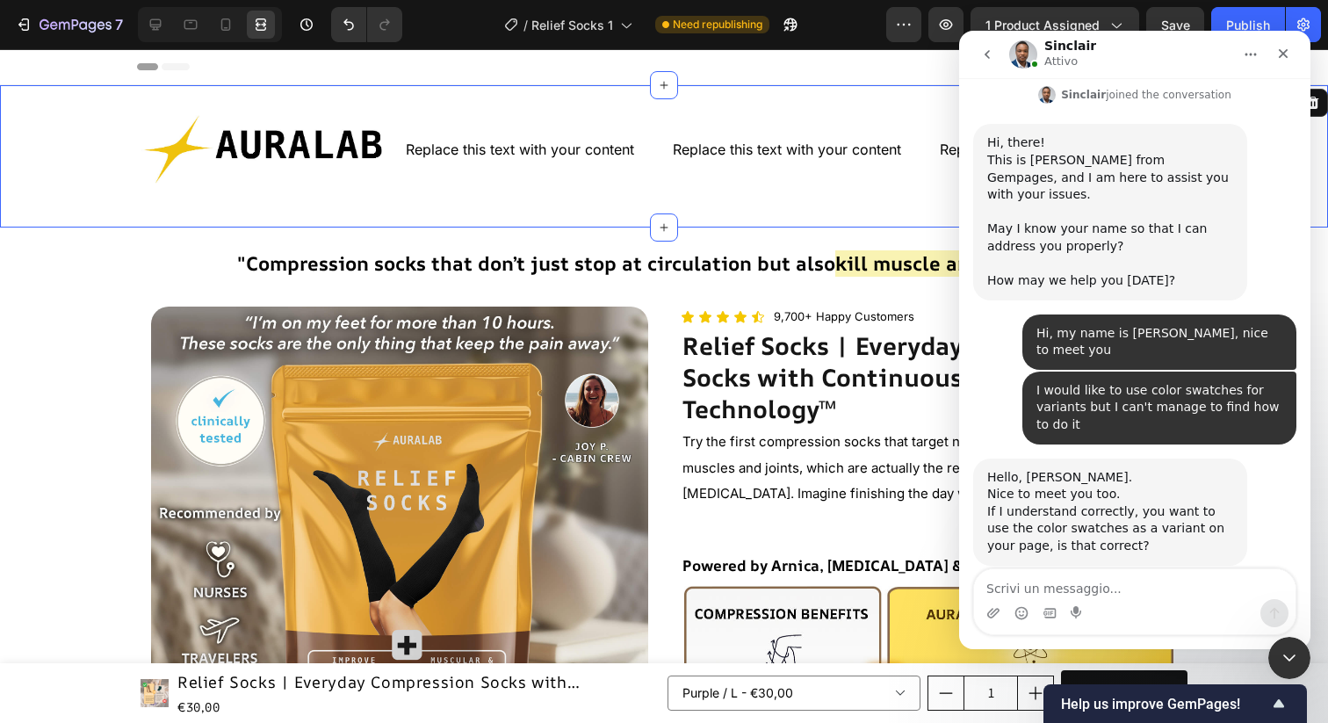
click at [407, 96] on div "Image Replace this text with your content Text Block Replace this text with you…" at bounding box center [664, 156] width 1328 height 142
click at [157, 28] on icon at bounding box center [155, 24] width 11 height 11
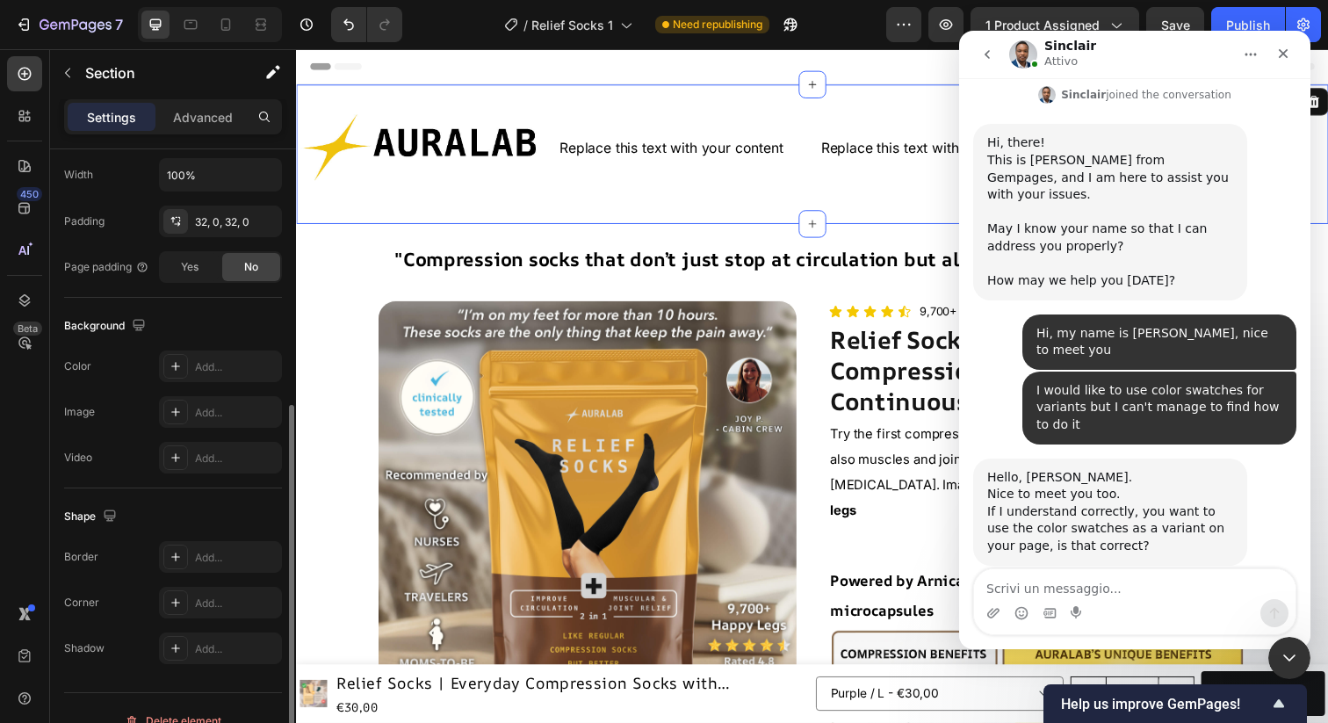
scroll to position [448, 0]
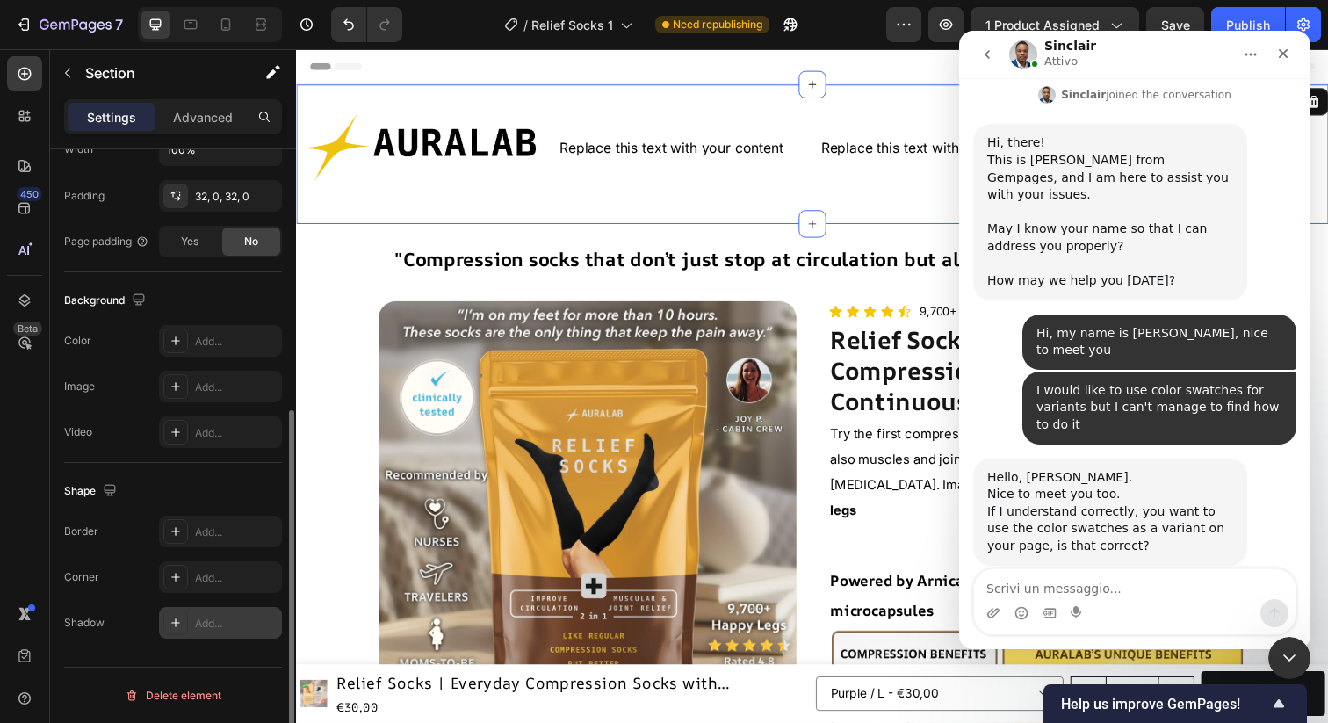
click at [175, 625] on icon at bounding box center [176, 623] width 14 height 14
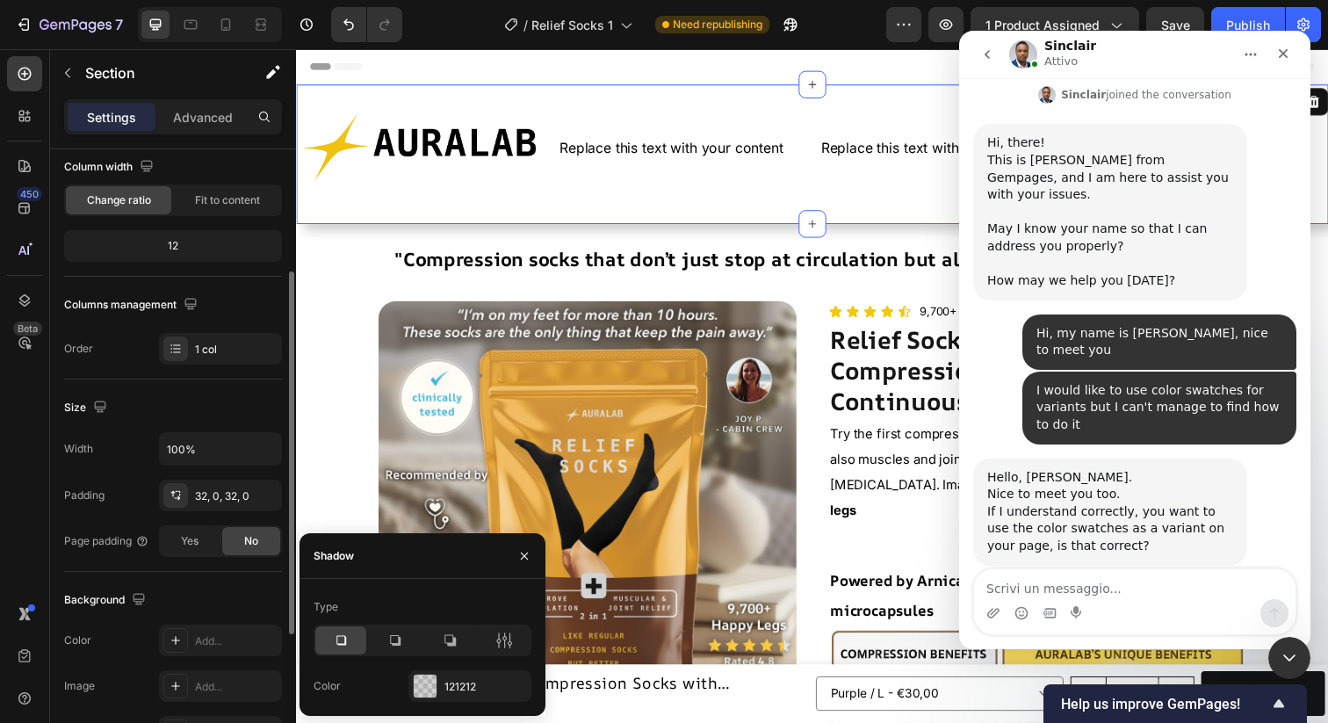
scroll to position [171, 0]
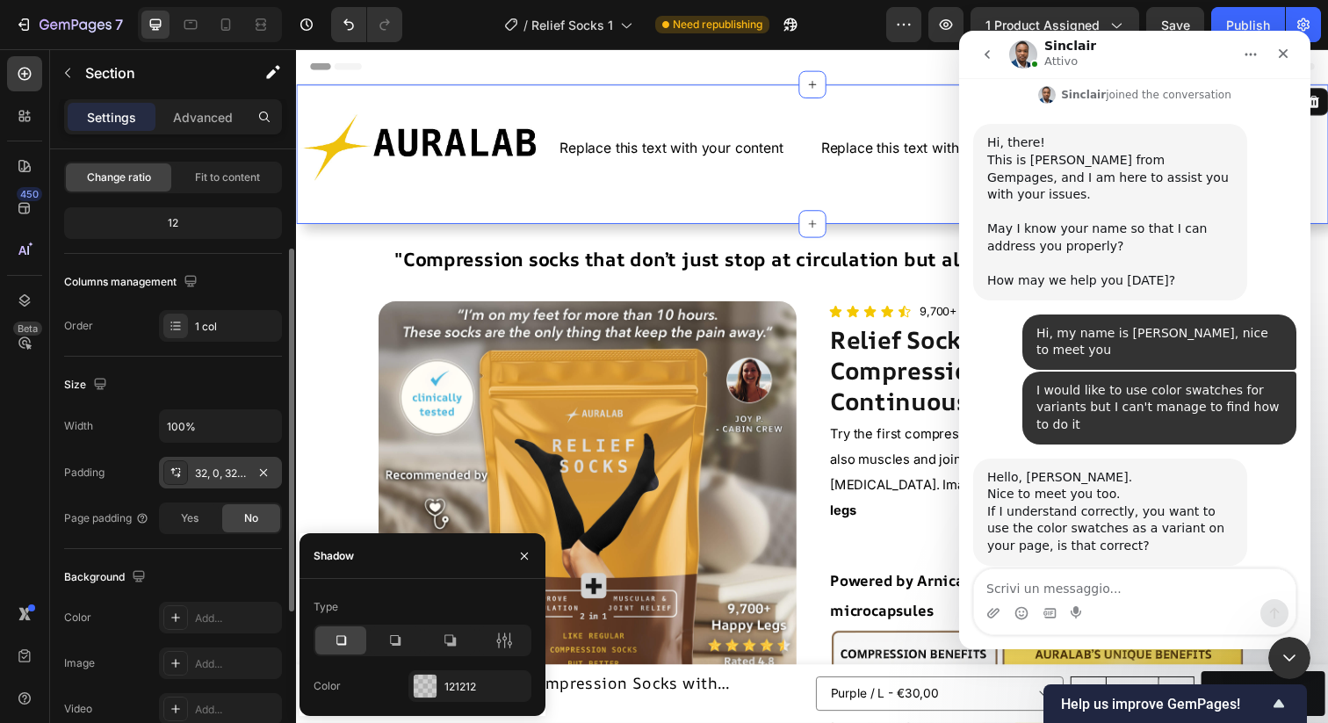
click at [194, 484] on div "32, 0, 32, 0" at bounding box center [220, 473] width 123 height 32
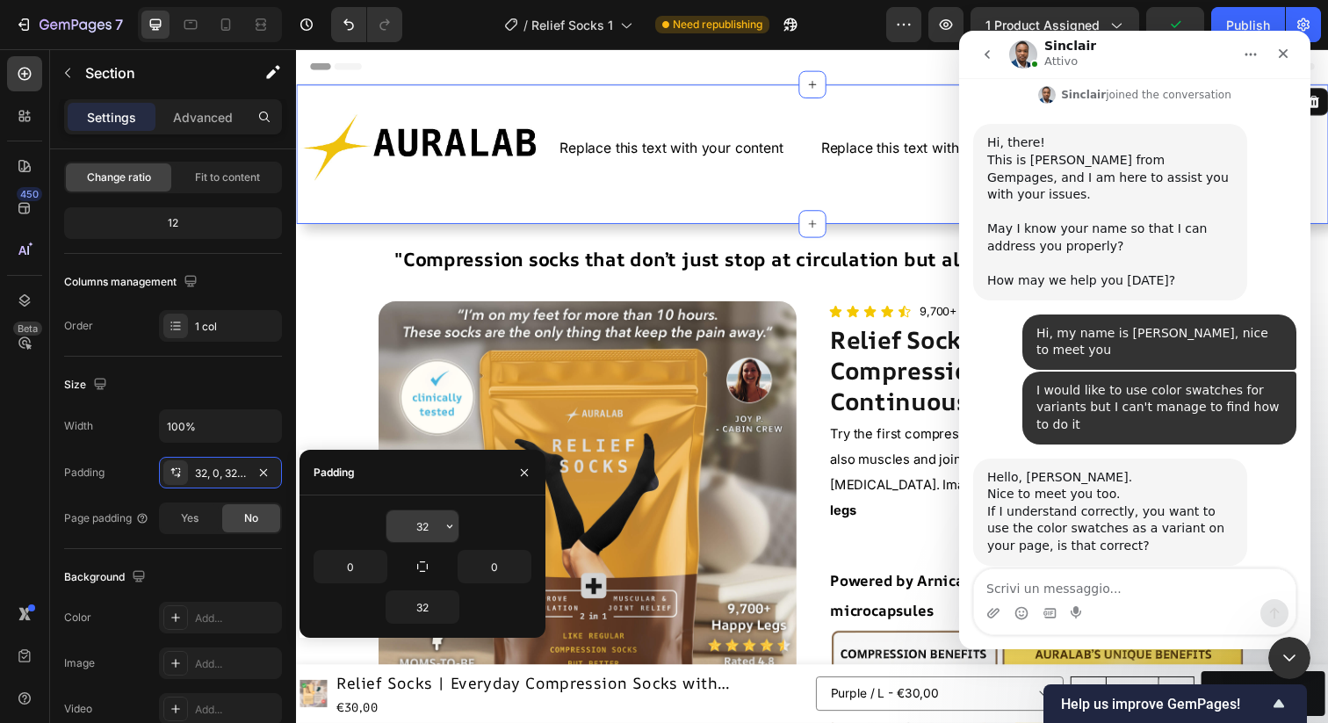
click at [428, 519] on input "32" at bounding box center [423, 526] width 72 height 32
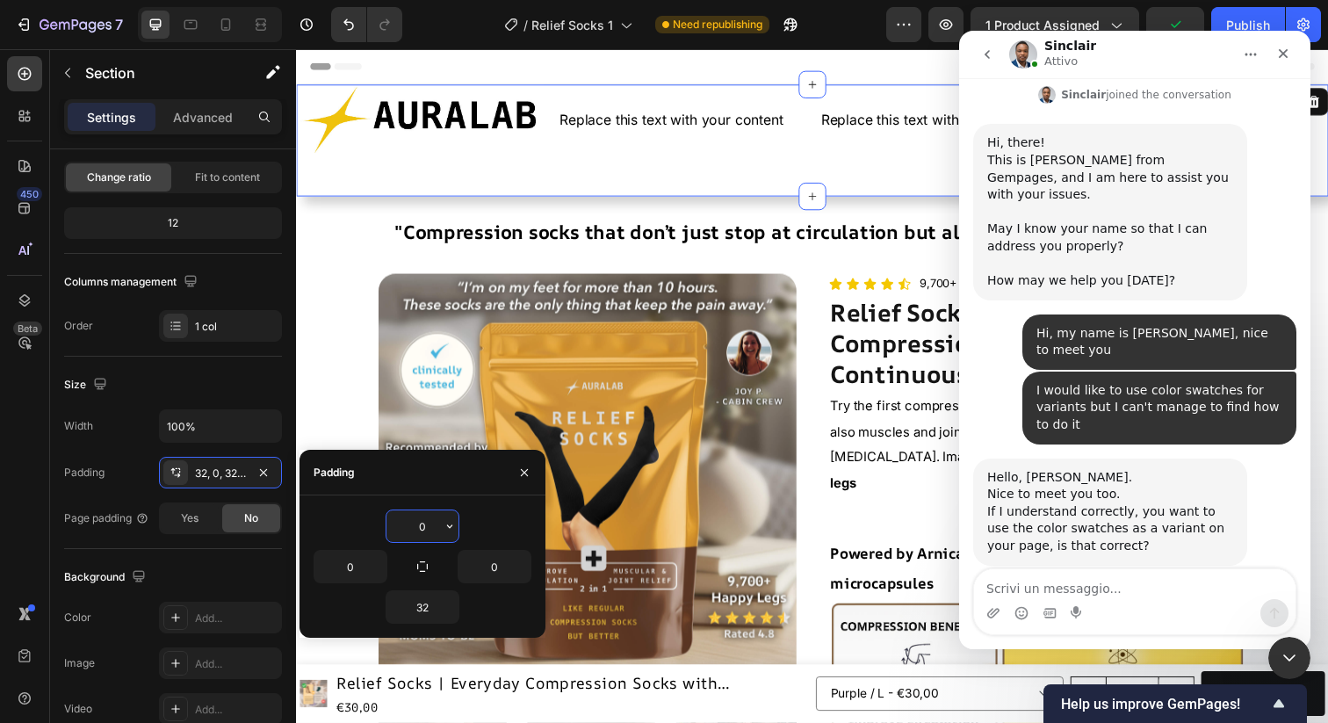
type input "0"
click at [423, 601] on input "32" at bounding box center [423, 607] width 72 height 32
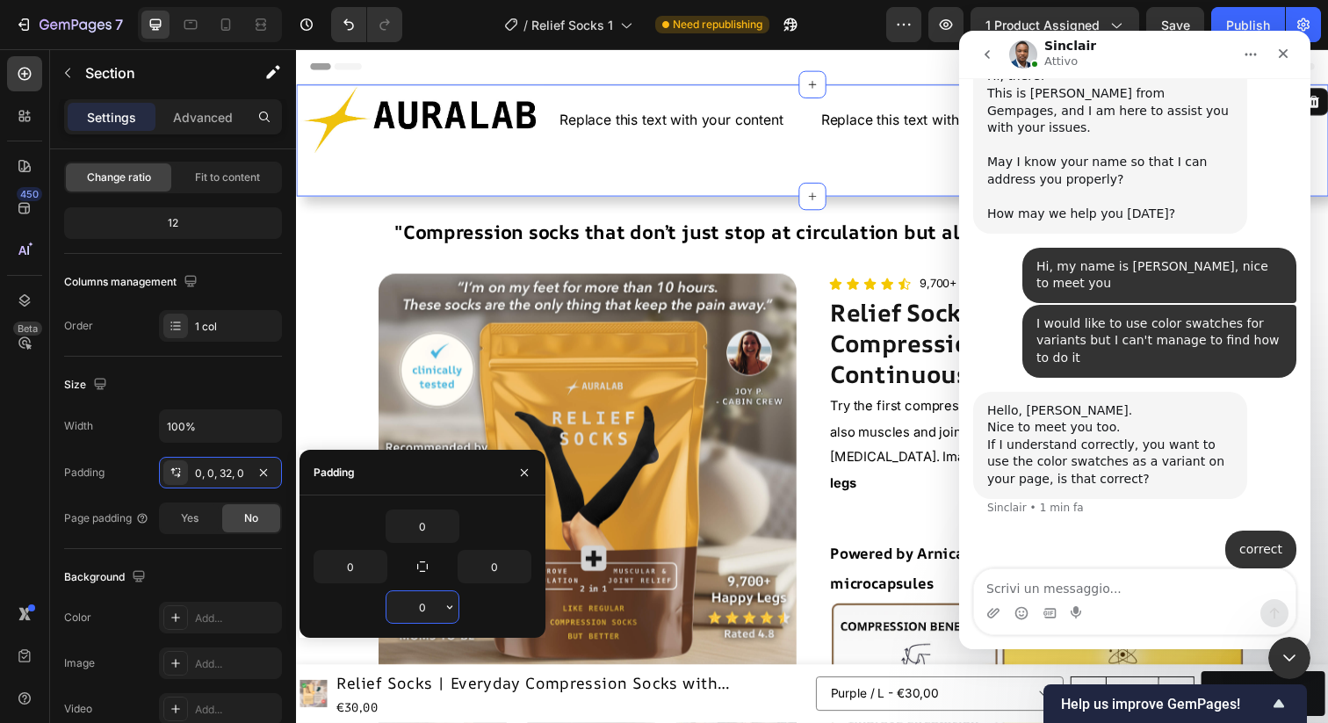
scroll to position [404, 0]
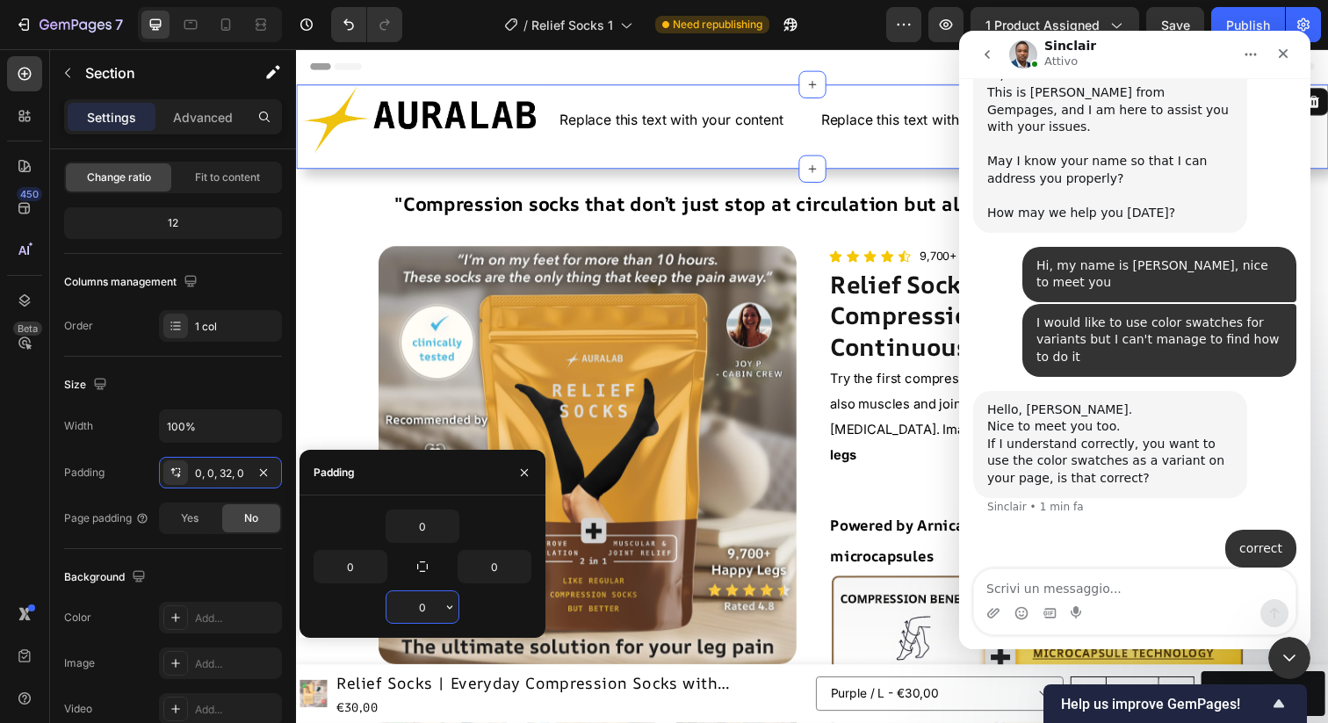
type input "0"
click at [530, 161] on div "Image Replace this text with your content Text Block Replace this text with you…" at bounding box center [823, 128] width 1054 height 86
click at [468, 124] on img at bounding box center [422, 121] width 253 height 72
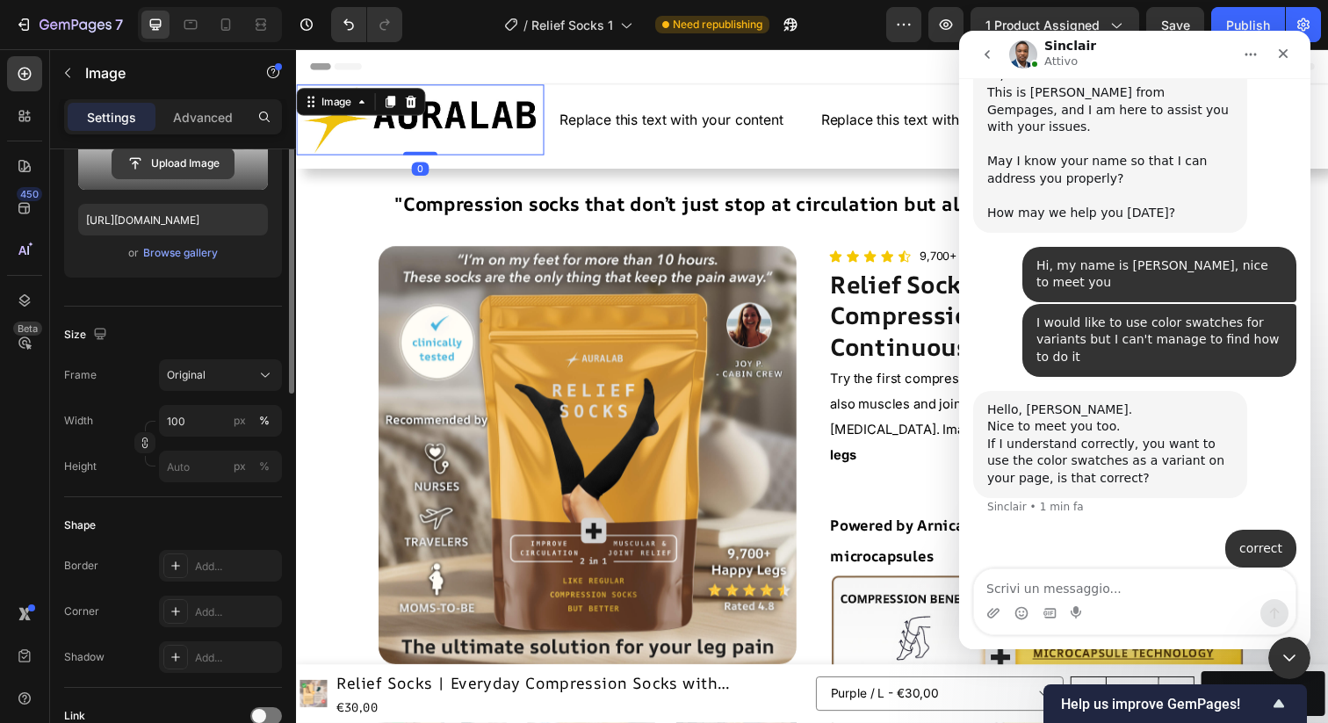
scroll to position [294, 0]
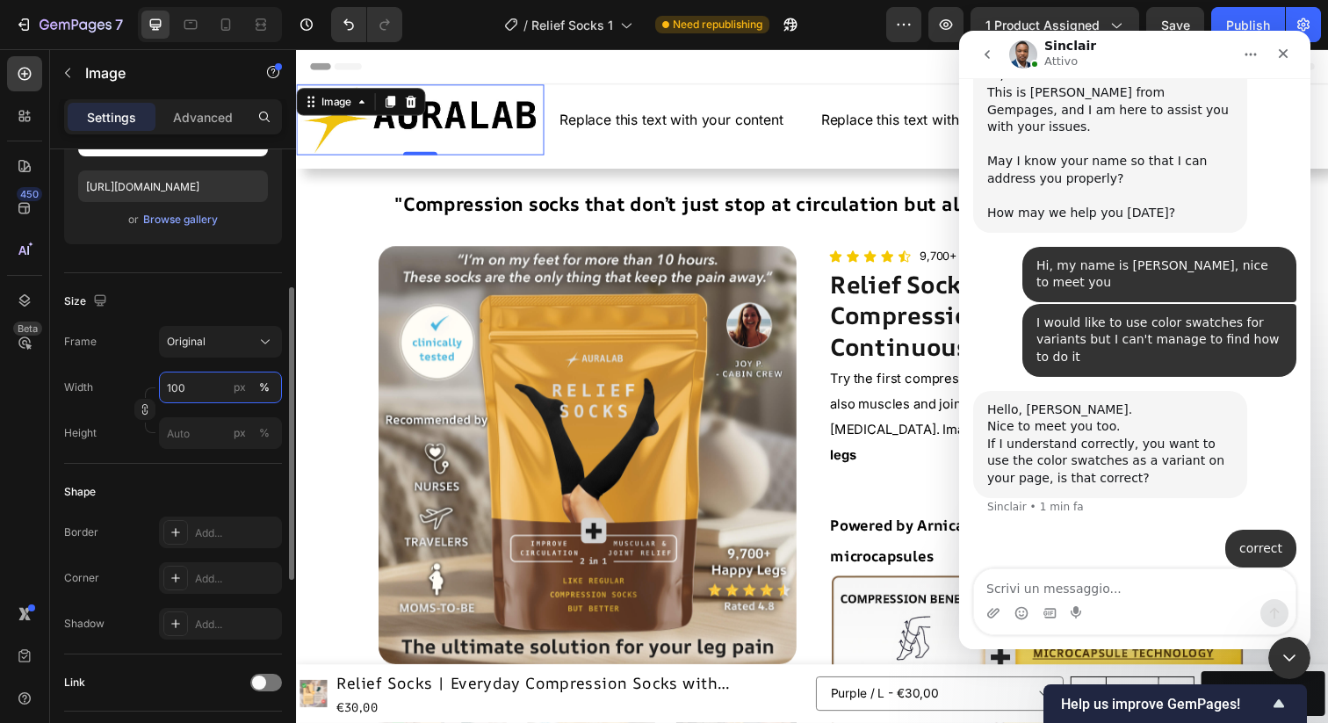
click at [194, 386] on input "100" at bounding box center [220, 388] width 123 height 32
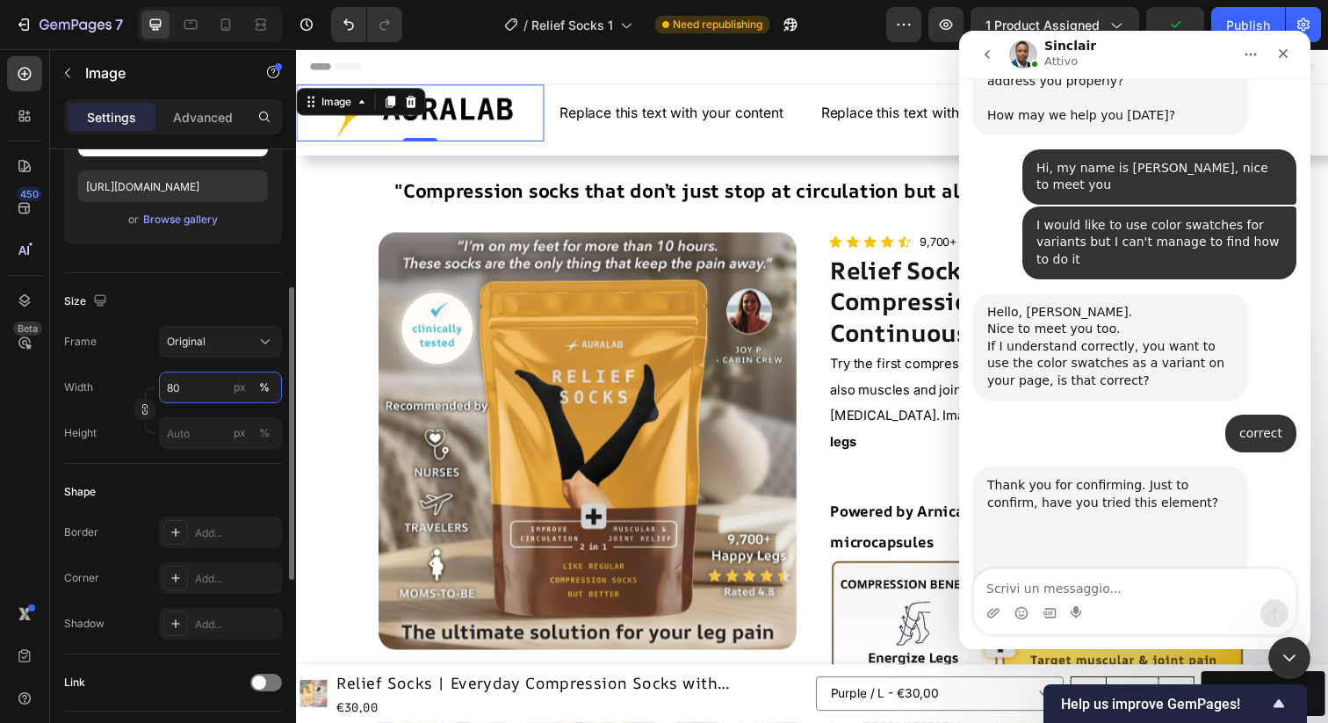
type input "8"
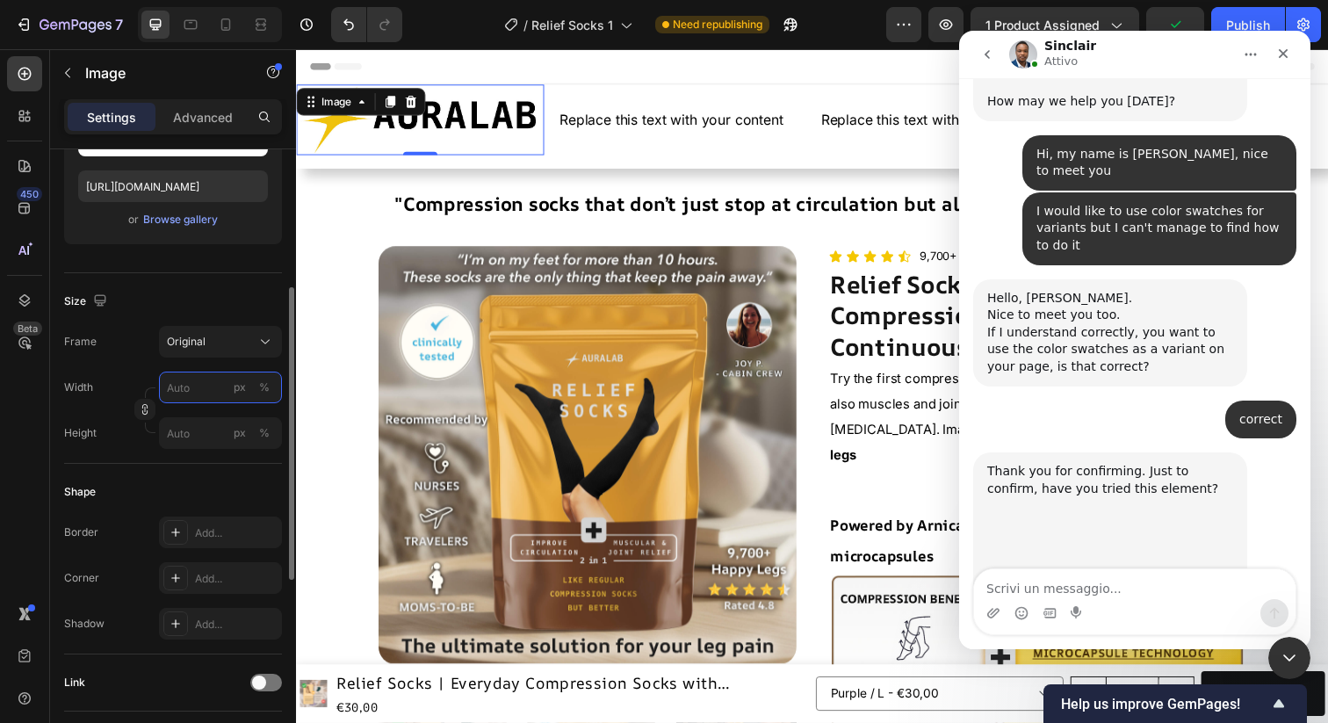
scroll to position [517, 0]
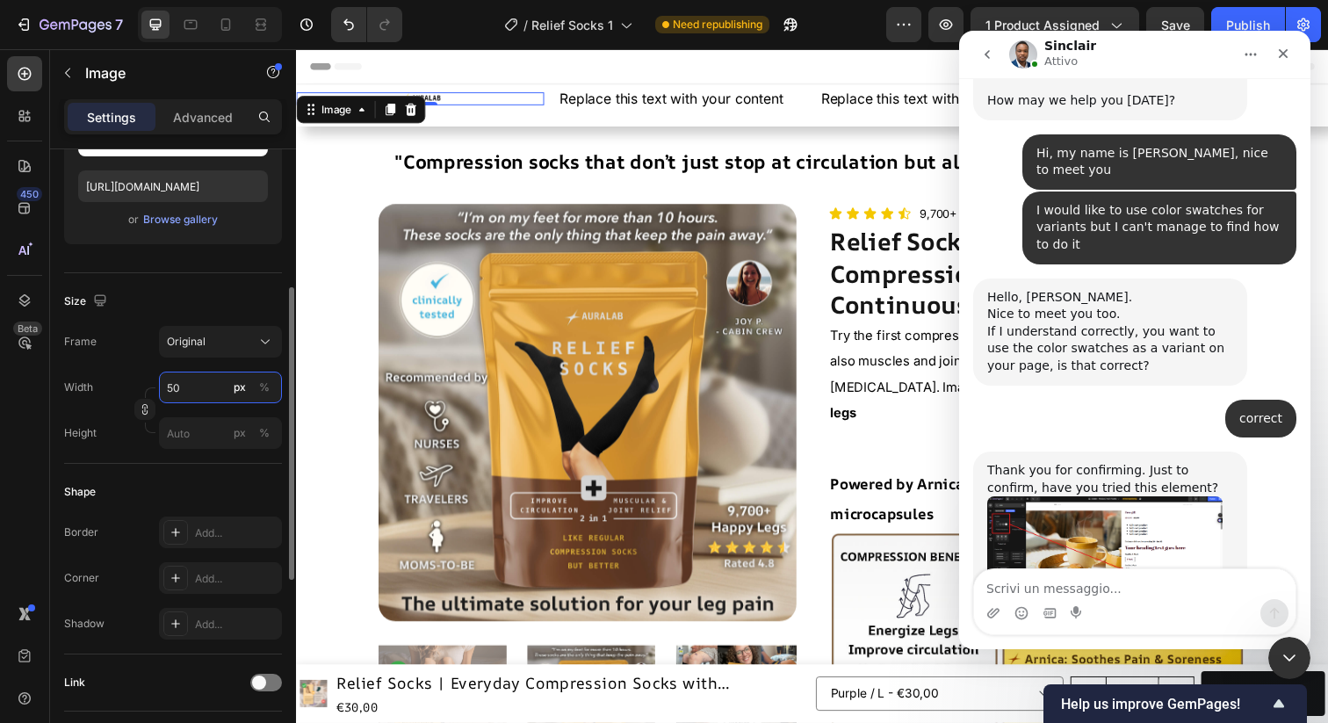
type input "5"
type input "150"
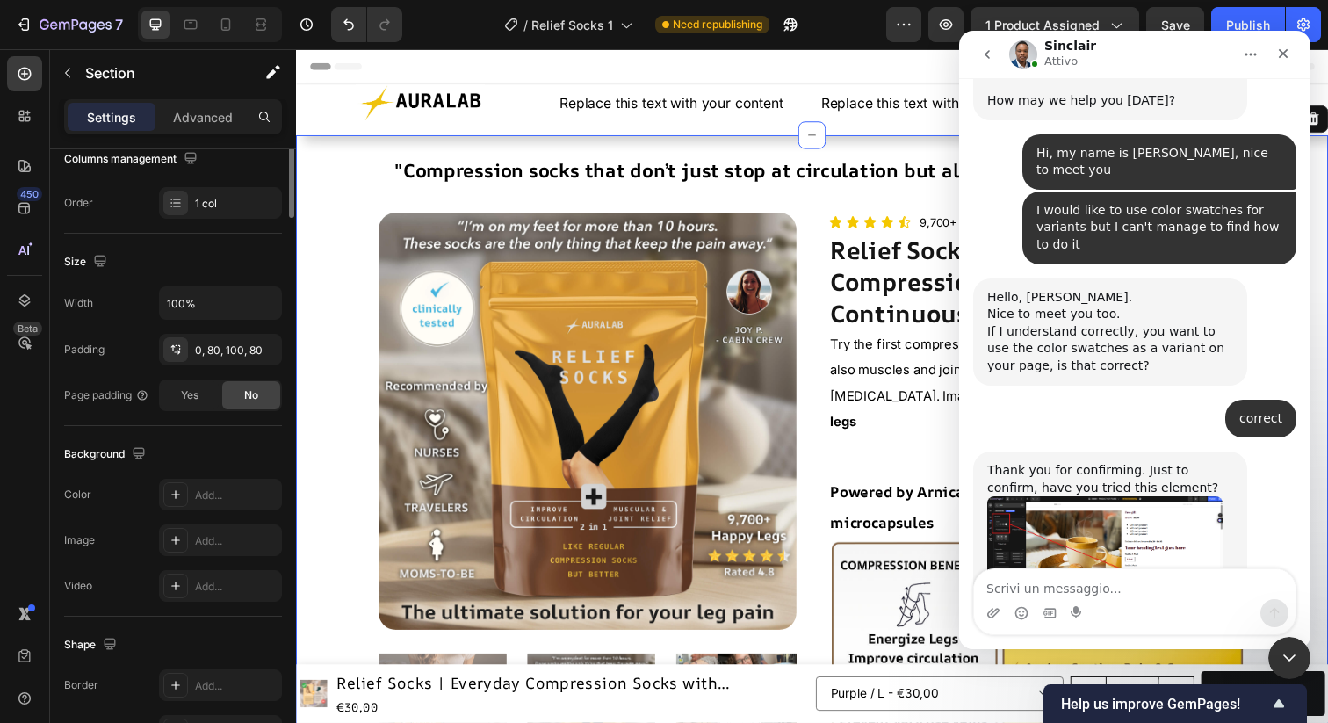
scroll to position [0, 0]
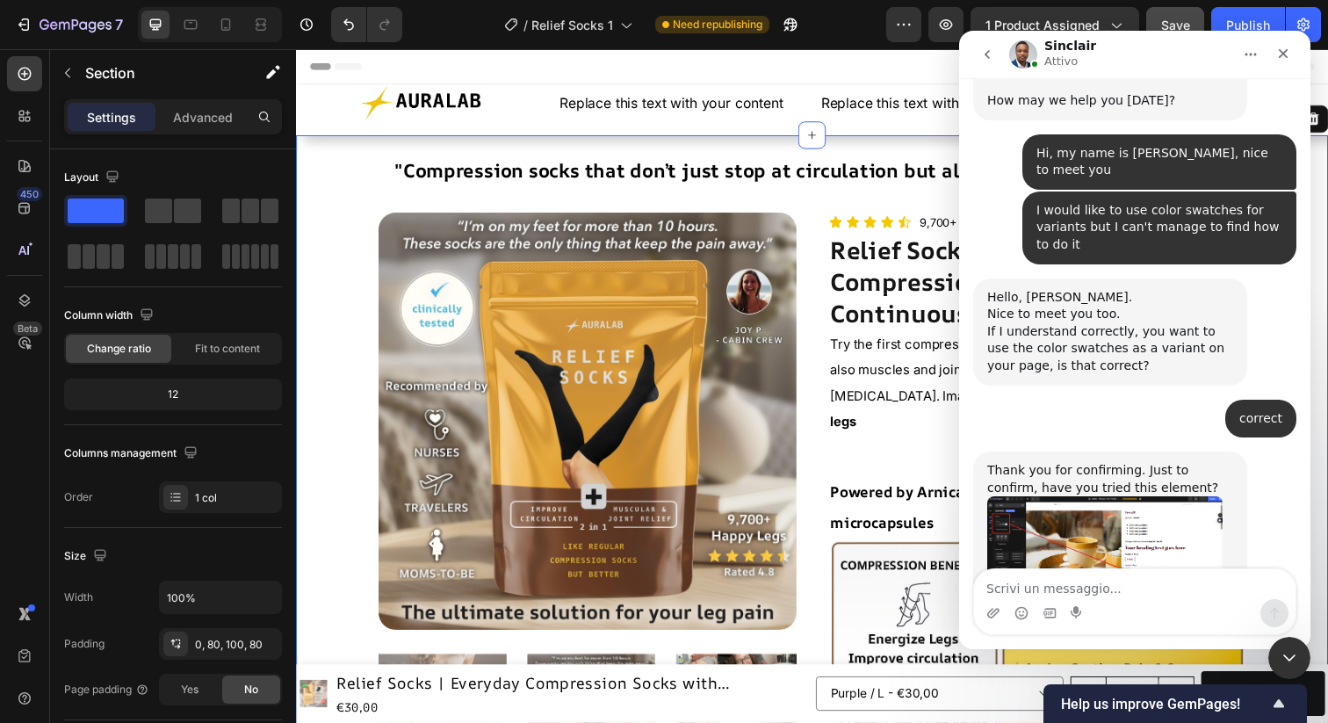
click at [1183, 18] on span "Save" at bounding box center [1175, 25] width 29 height 15
click at [1077, 496] on img "Sinclair dice…" at bounding box center [1104, 551] width 235 height 111
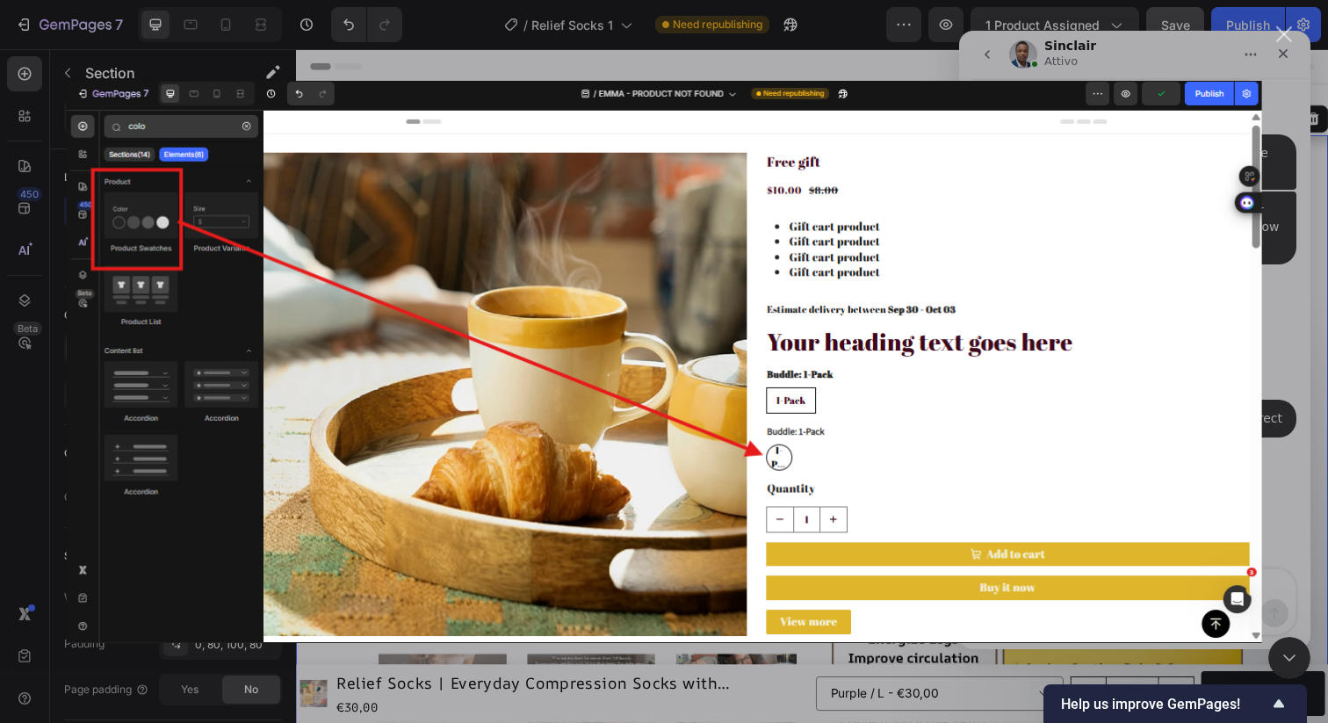
click at [1278, 111] on div "Messenger Intercom" at bounding box center [664, 361] width 1328 height 723
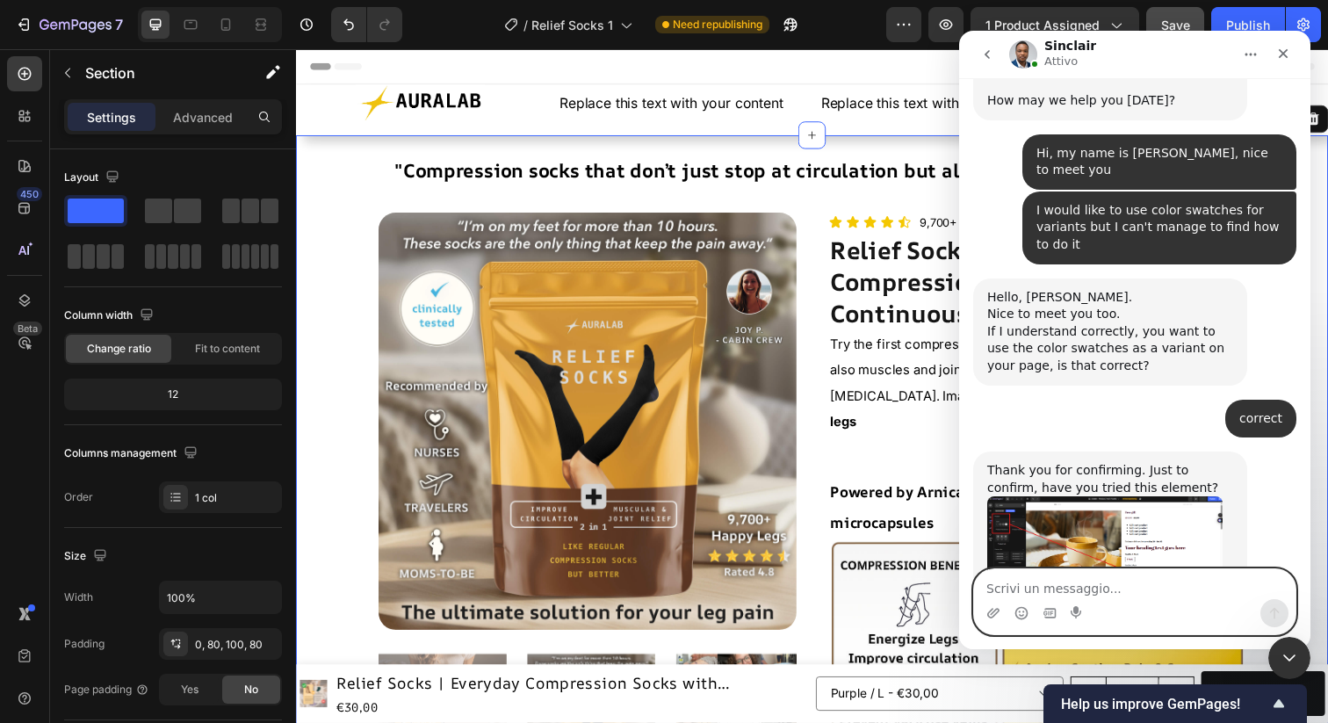
click at [1110, 585] on textarea "Scrivi un messaggio..." at bounding box center [1135, 584] width 322 height 30
type textarea "Yes, I tried already but it doesn't work"
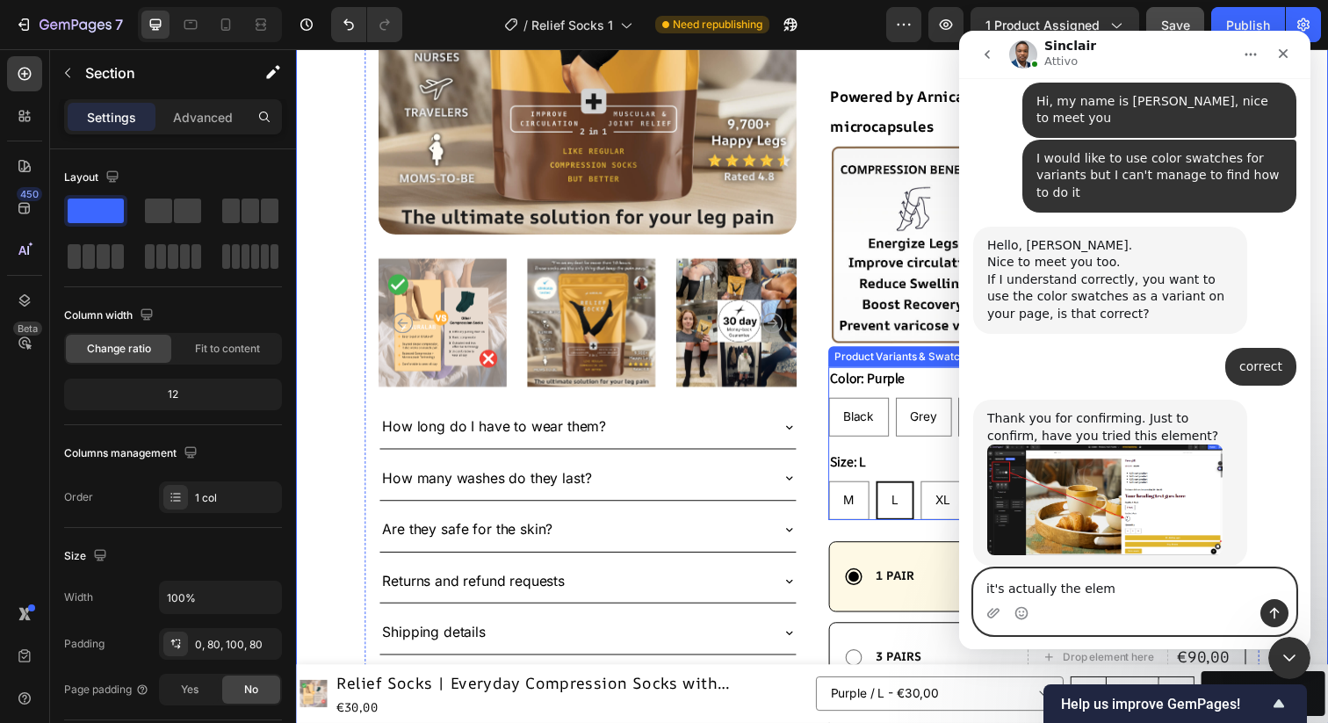
scroll to position [389, 0]
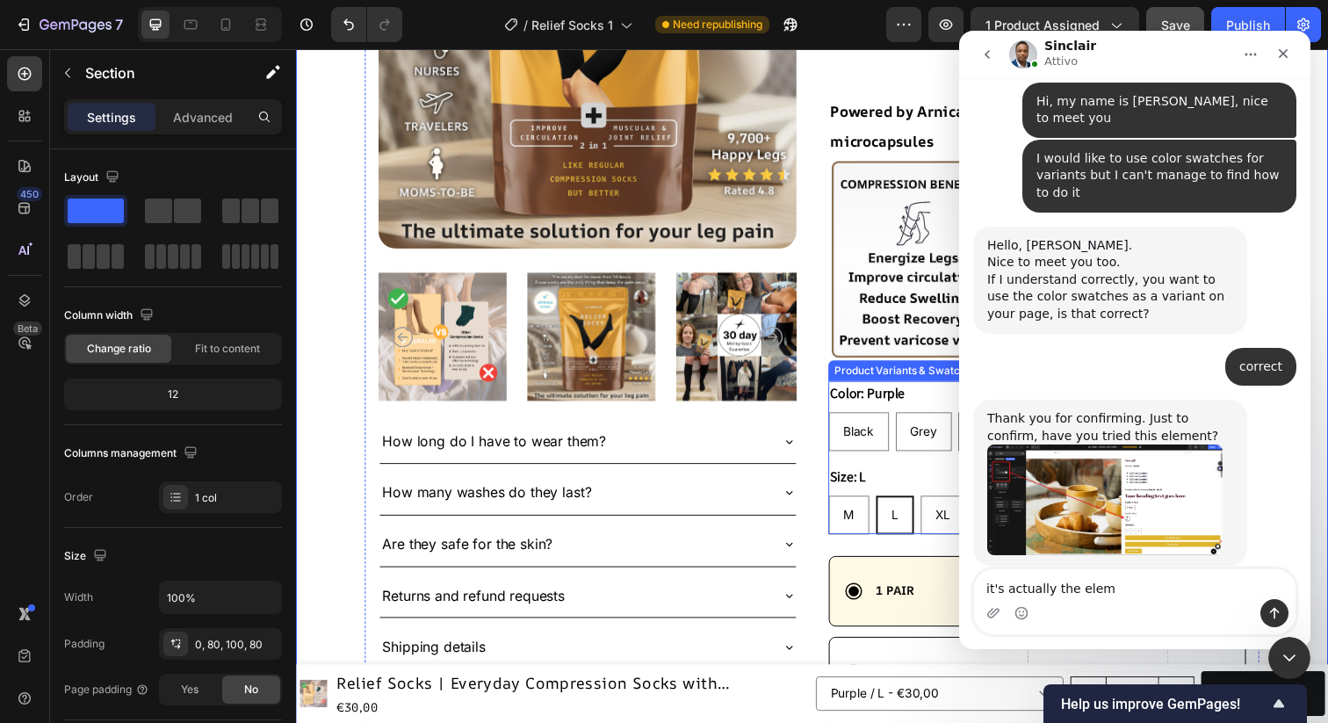
click at [895, 370] on div "Product Variants & Swatches" at bounding box center [919, 378] width 152 height 16
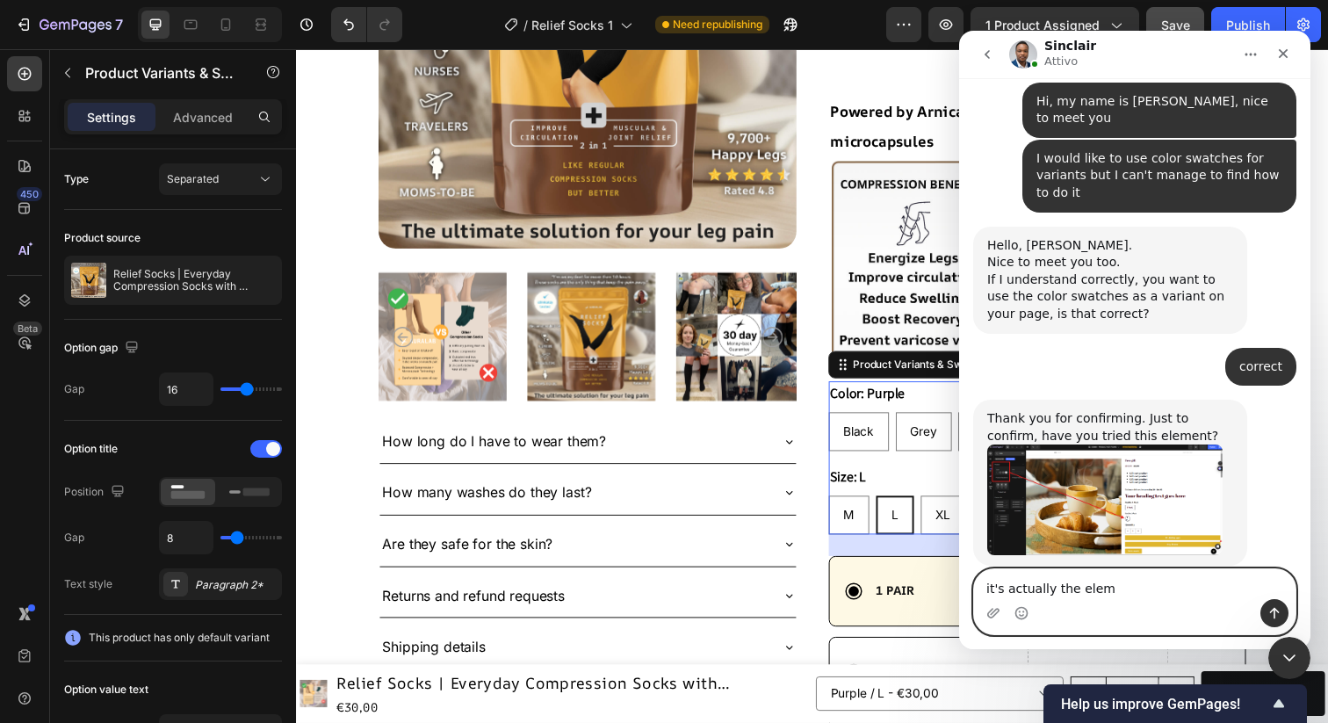
click at [1150, 593] on textarea "it's actually the elem" at bounding box center [1135, 584] width 322 height 30
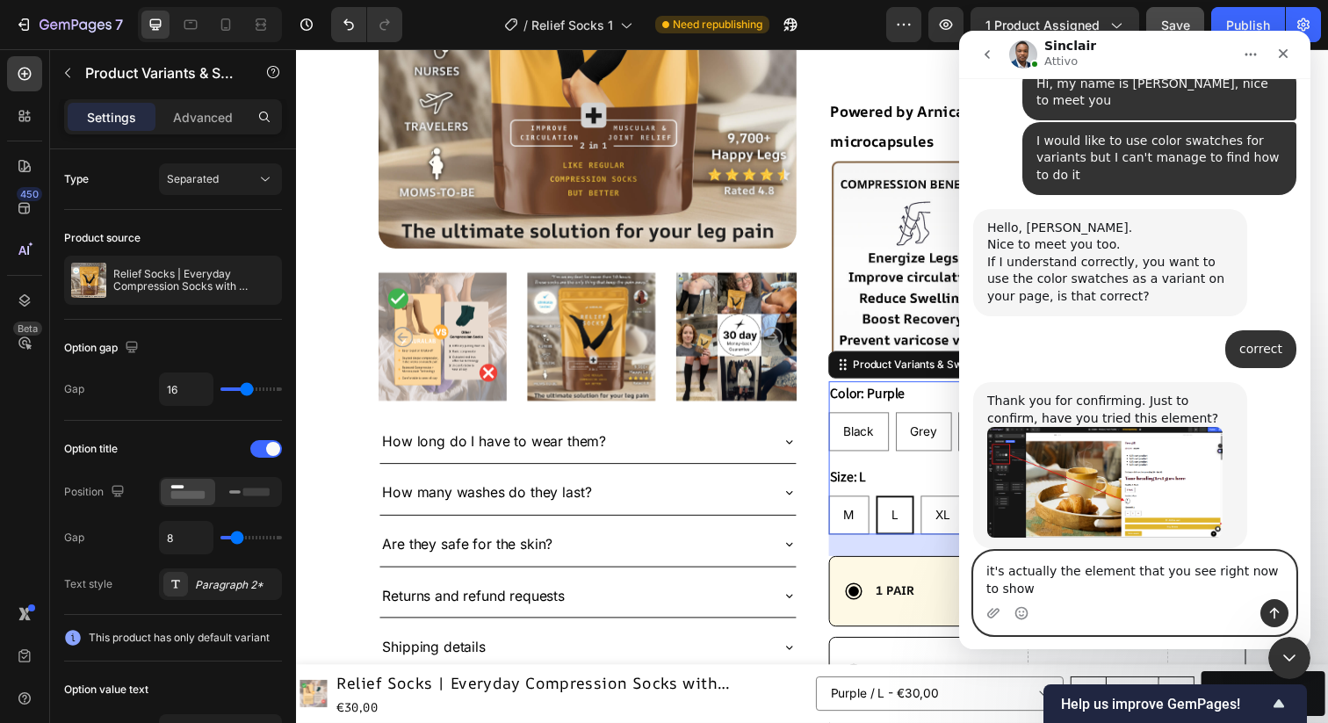
scroll to position [586, 0]
type textarea "it's actually the element that you see right now to show variants but it shows …"
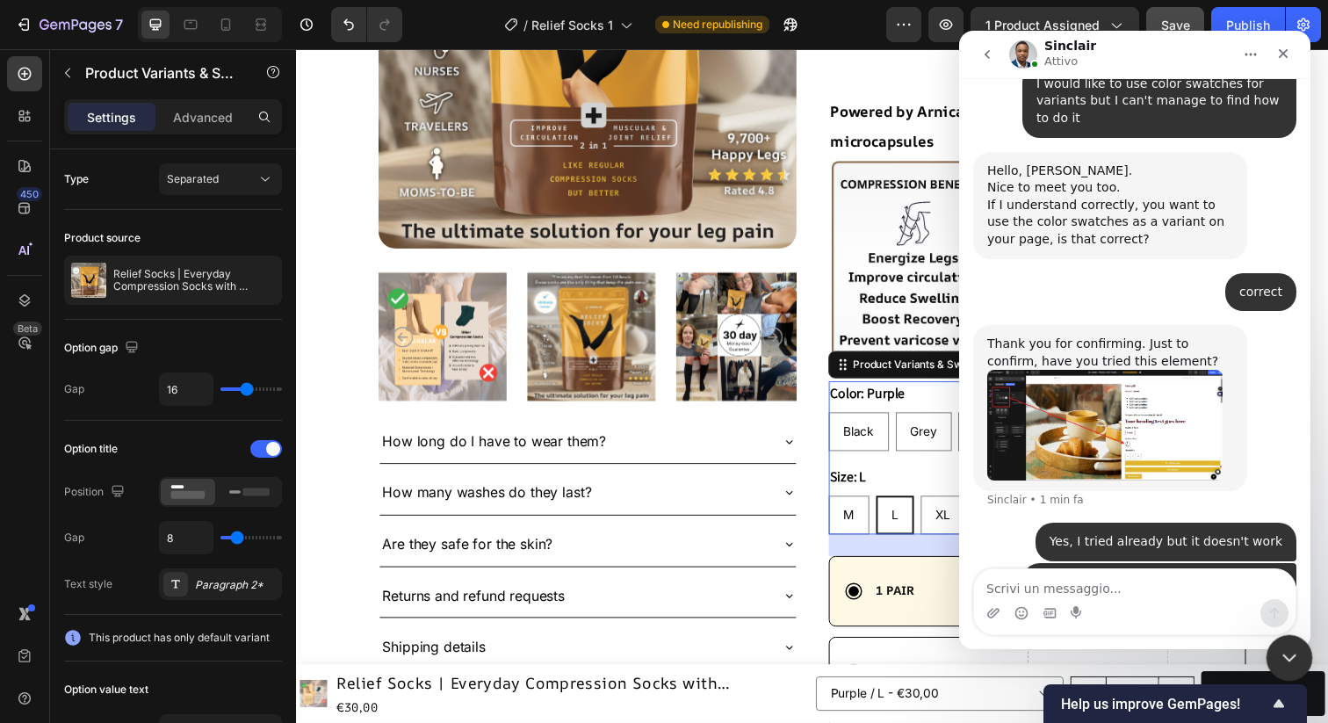
click at [1291, 661] on icon "Chiudi il messenger Intercom" at bounding box center [1287, 655] width 21 height 21
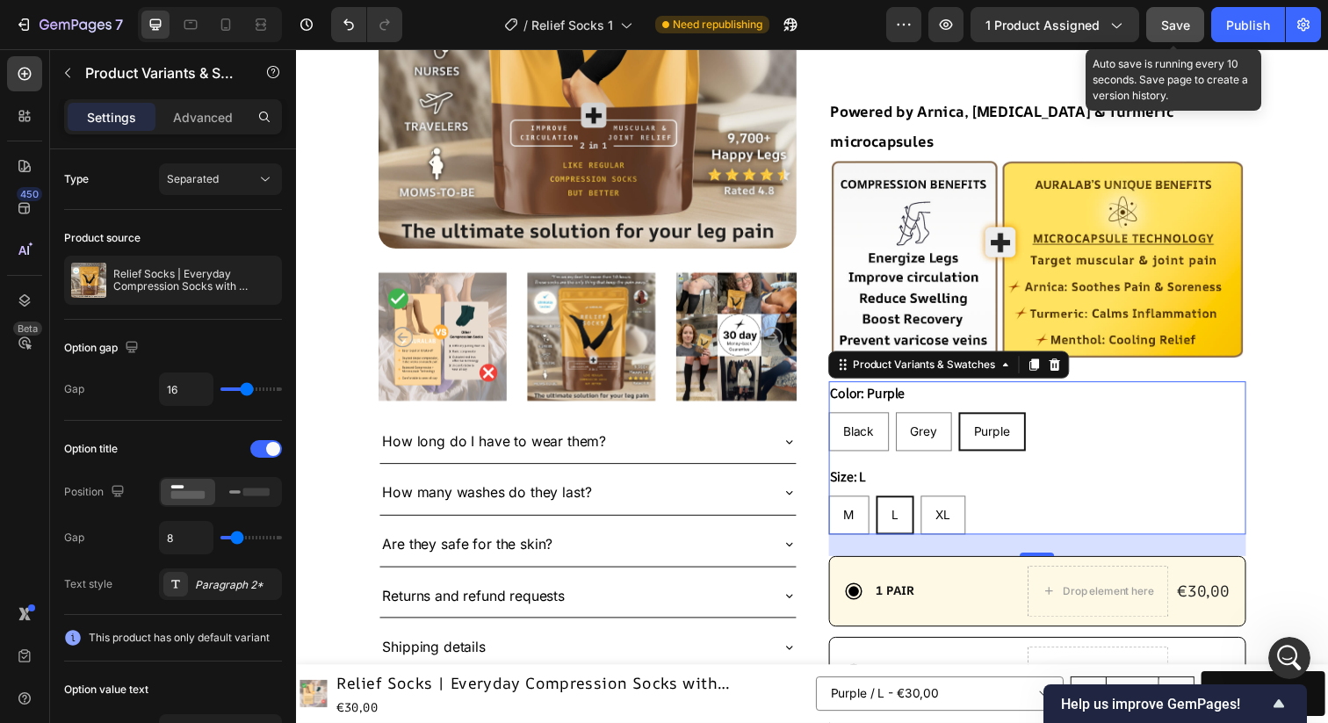
click at [1173, 30] on span "Save" at bounding box center [1175, 25] width 29 height 15
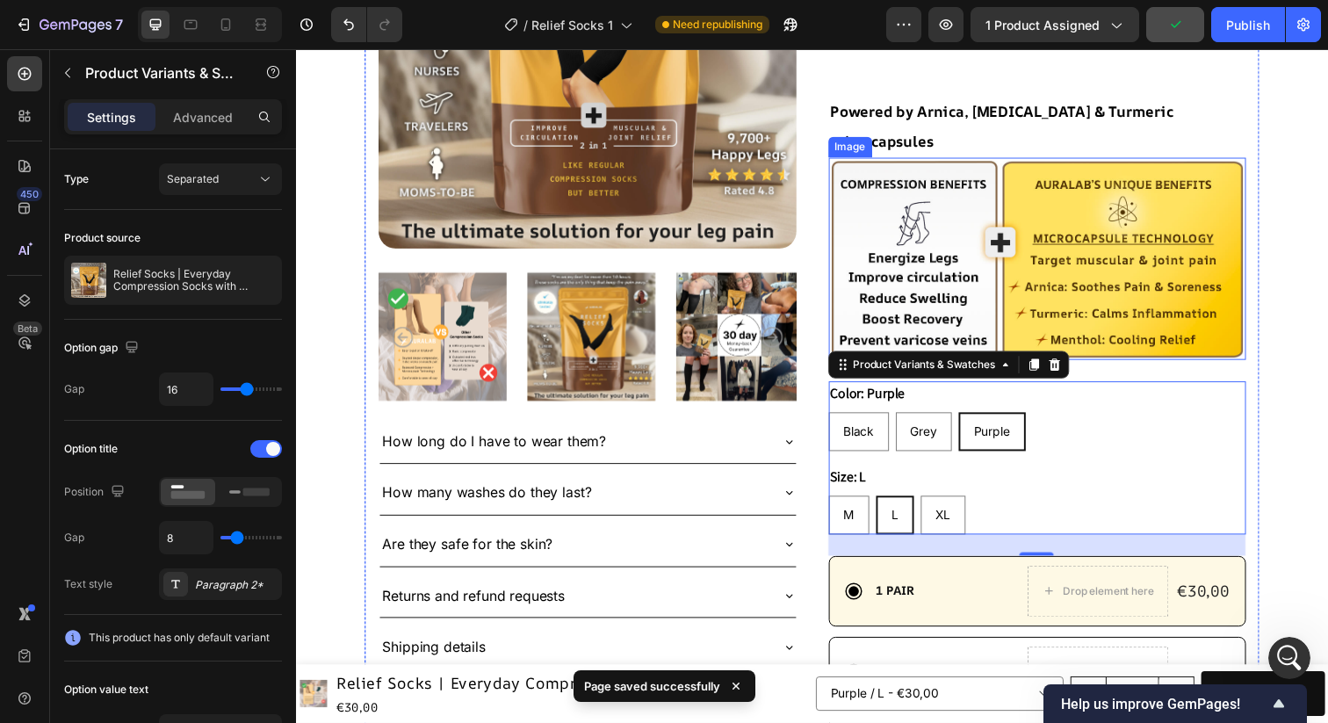
scroll to position [0, 0]
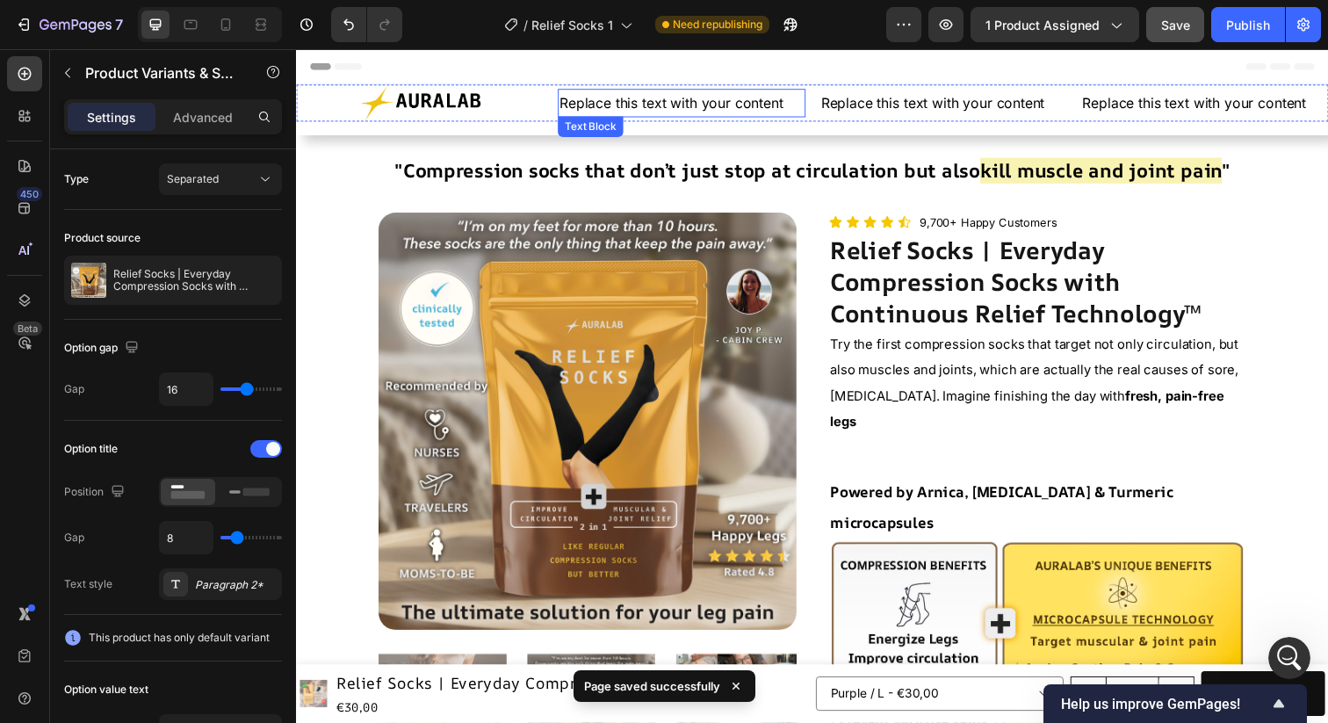
click at [566, 104] on div "Replace this text with your content" at bounding box center [689, 104] width 253 height 29
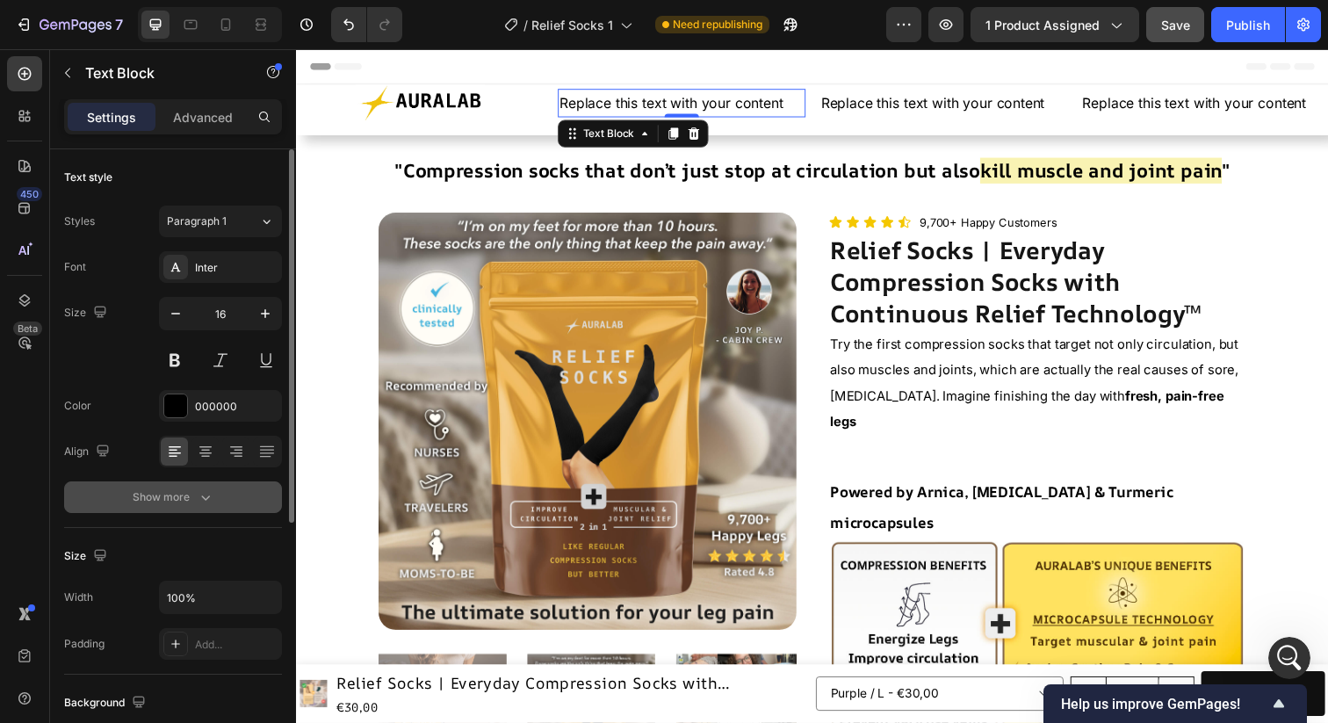
click at [200, 491] on icon "button" at bounding box center [206, 497] width 18 height 18
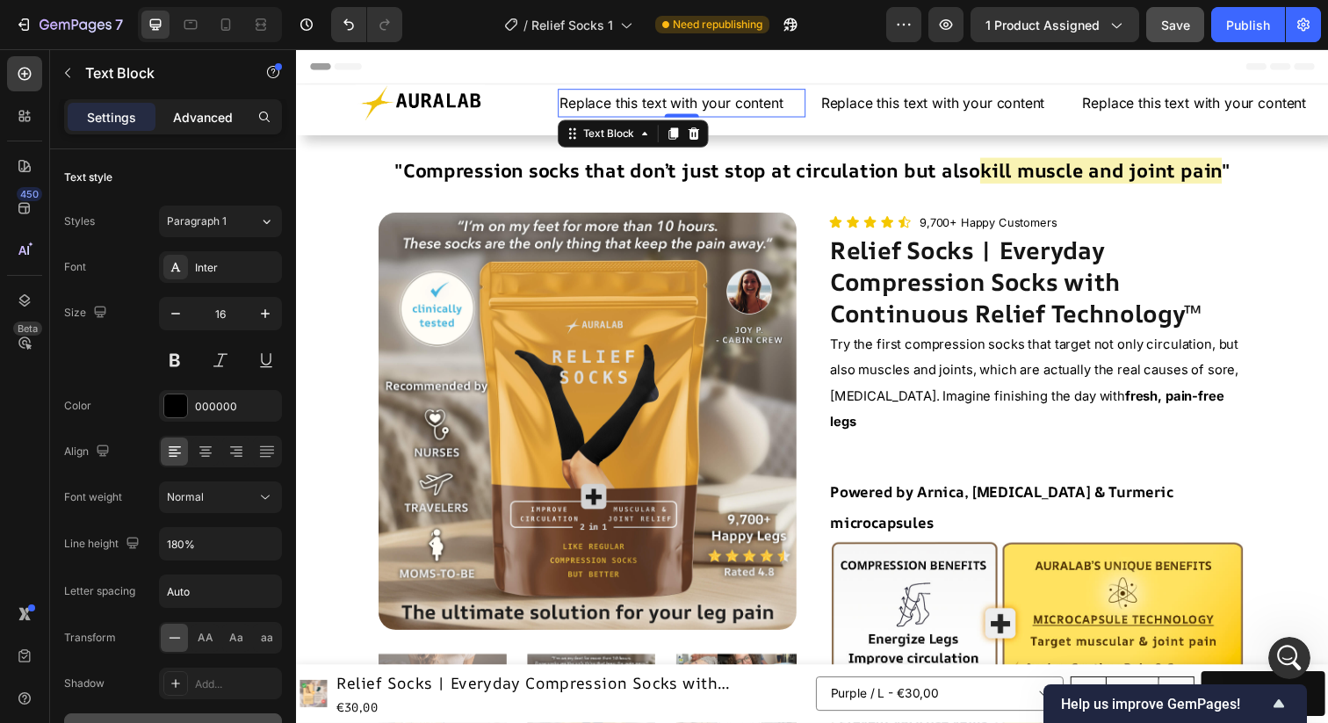
click at [213, 112] on p "Advanced" at bounding box center [203, 117] width 60 height 18
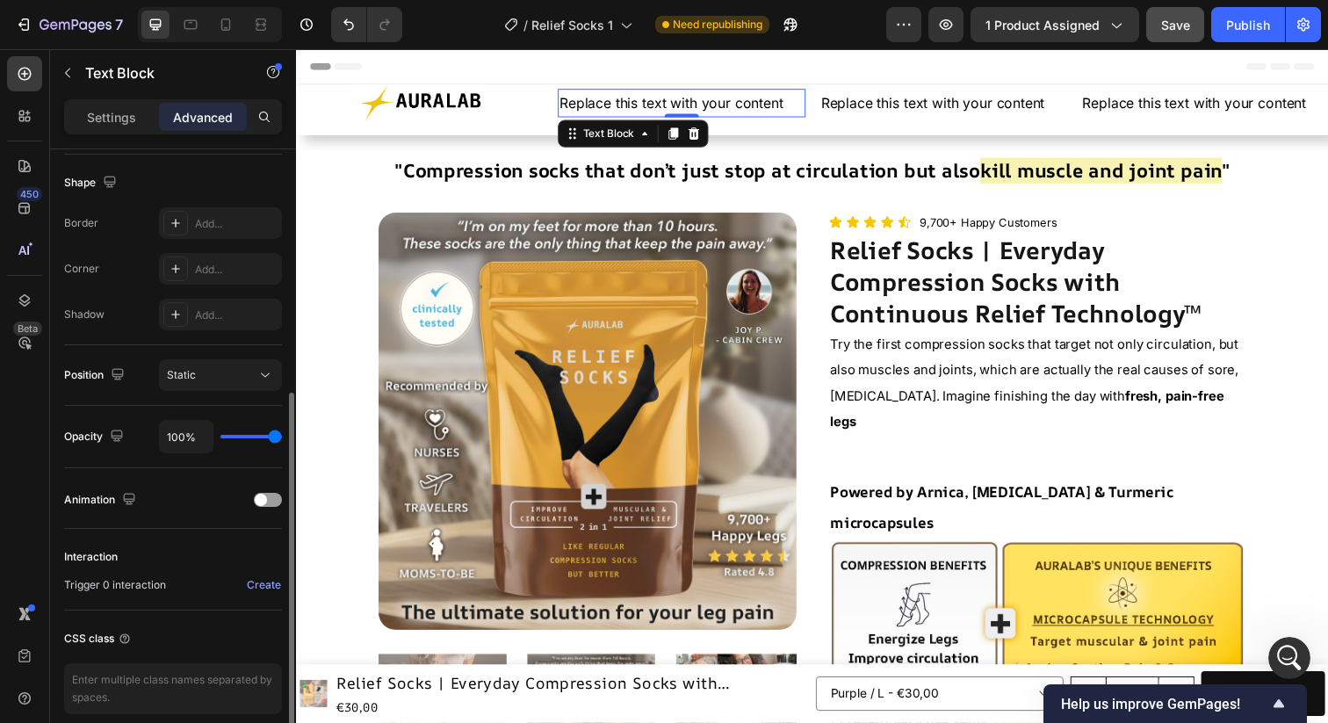
scroll to position [522, 0]
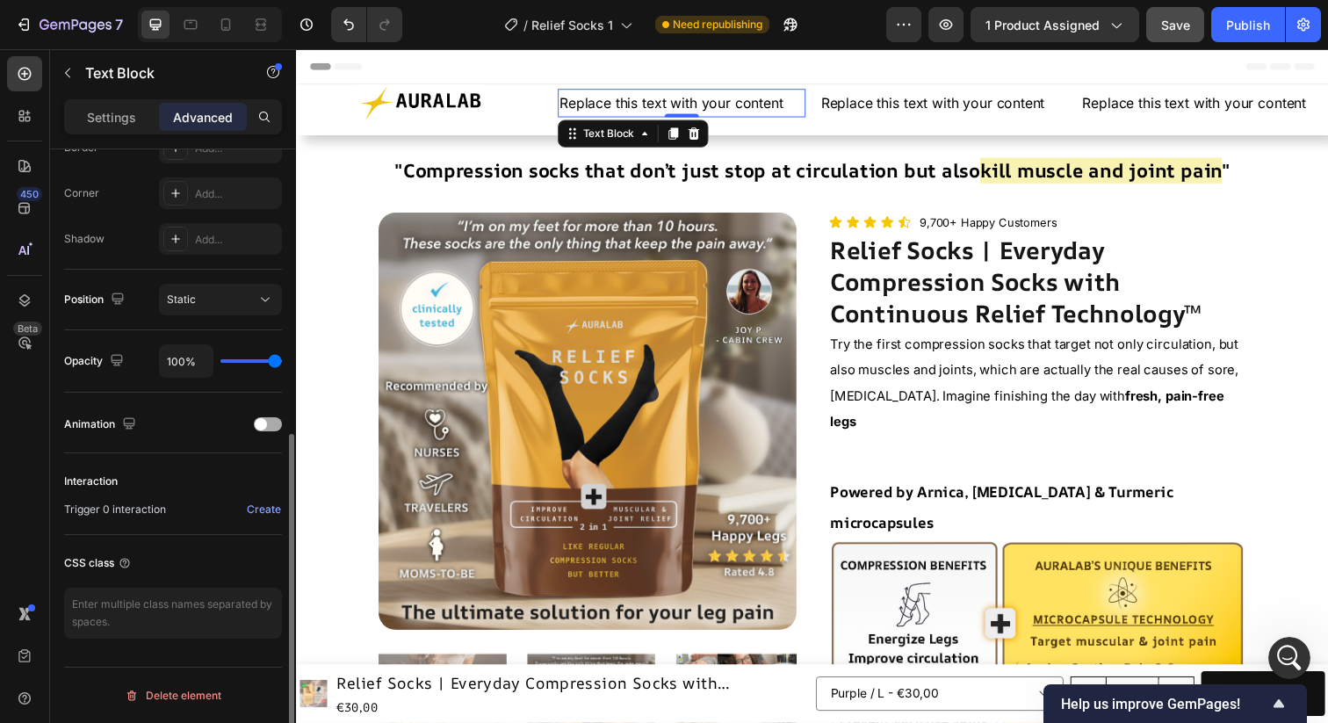
click at [265, 421] on span at bounding box center [261, 424] width 12 height 12
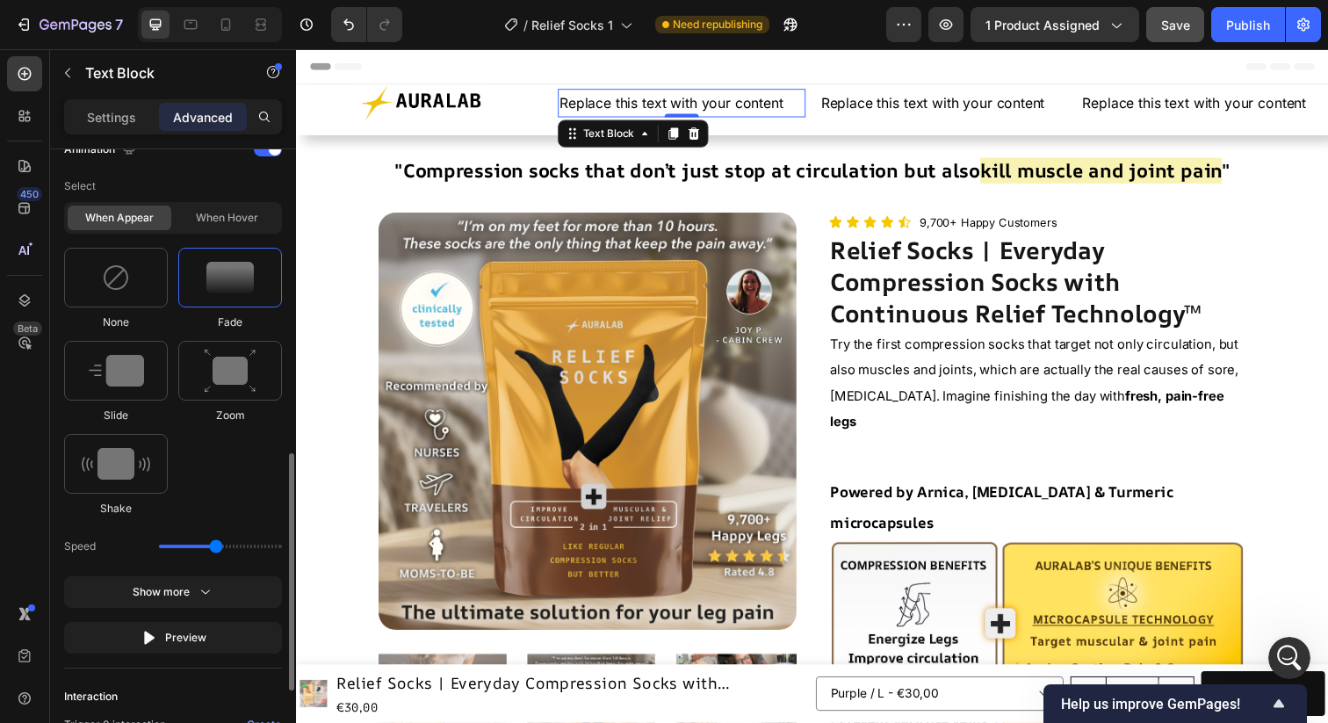
scroll to position [900, 0]
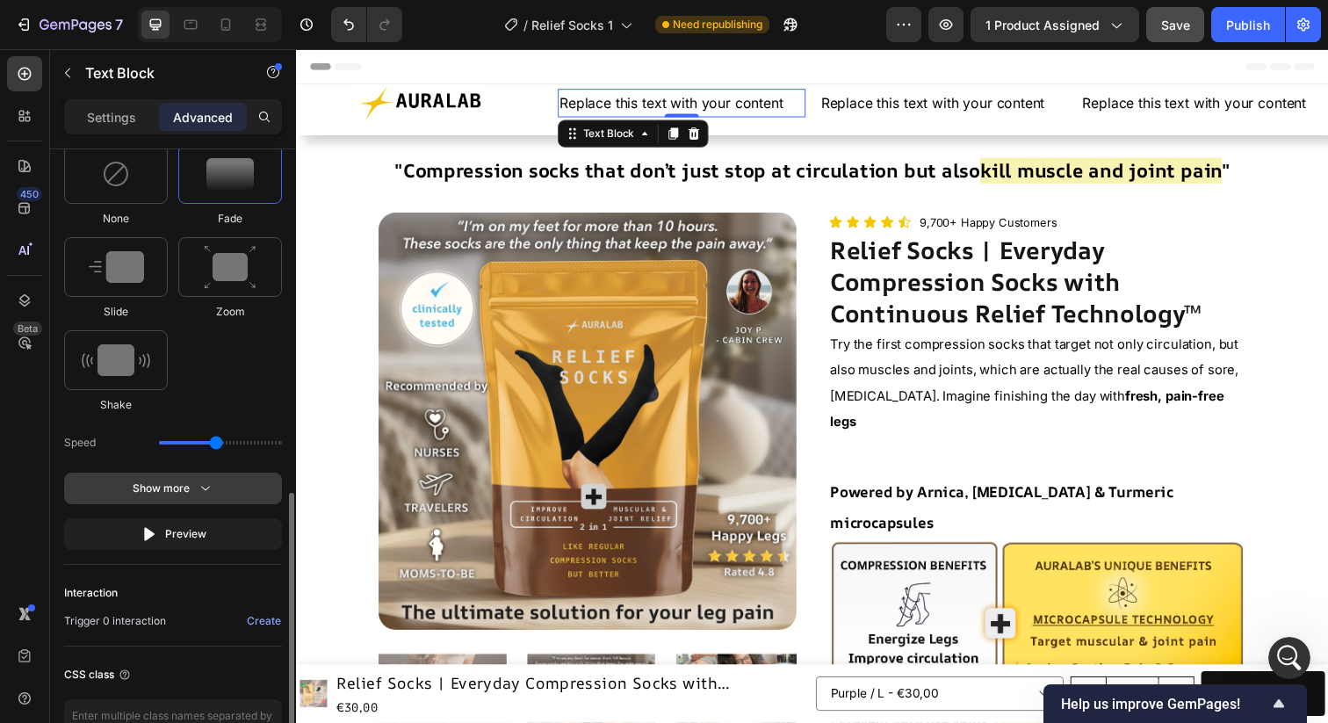
click at [199, 487] on icon "button" at bounding box center [206, 489] width 18 height 18
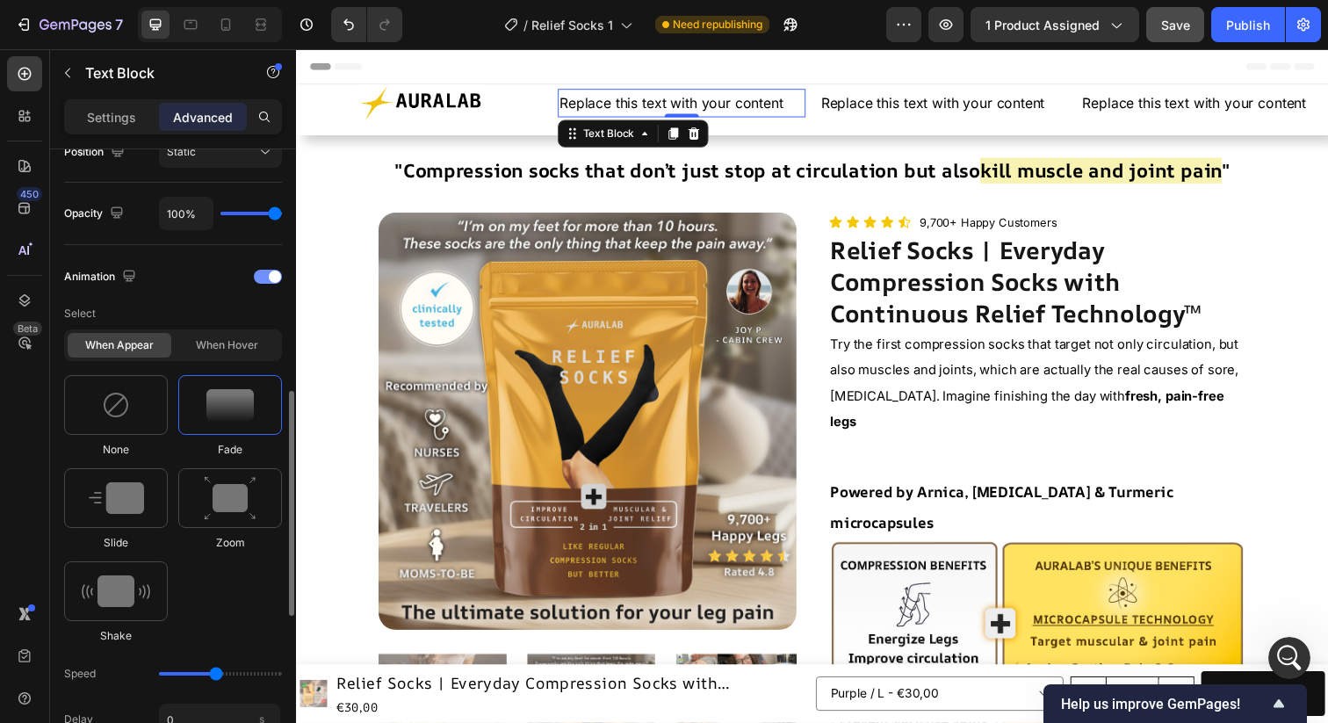
click at [262, 277] on div at bounding box center [268, 277] width 28 height 14
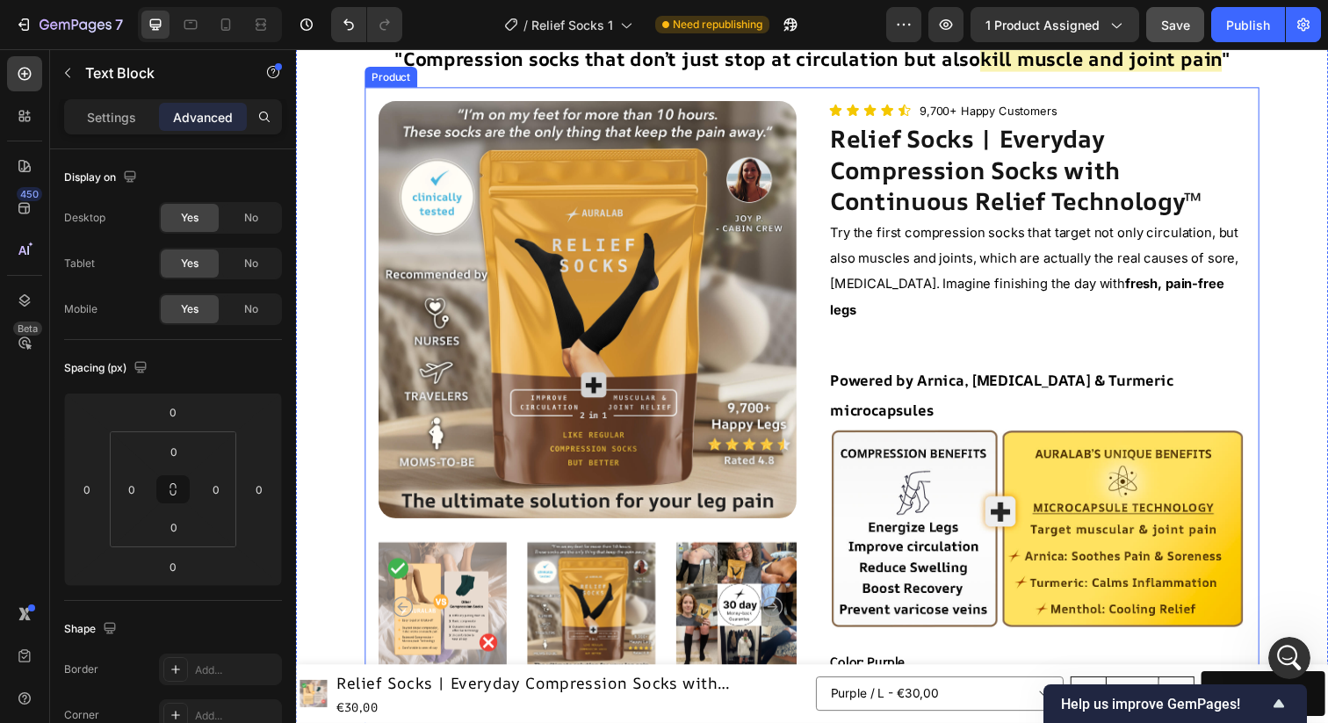
scroll to position [0, 0]
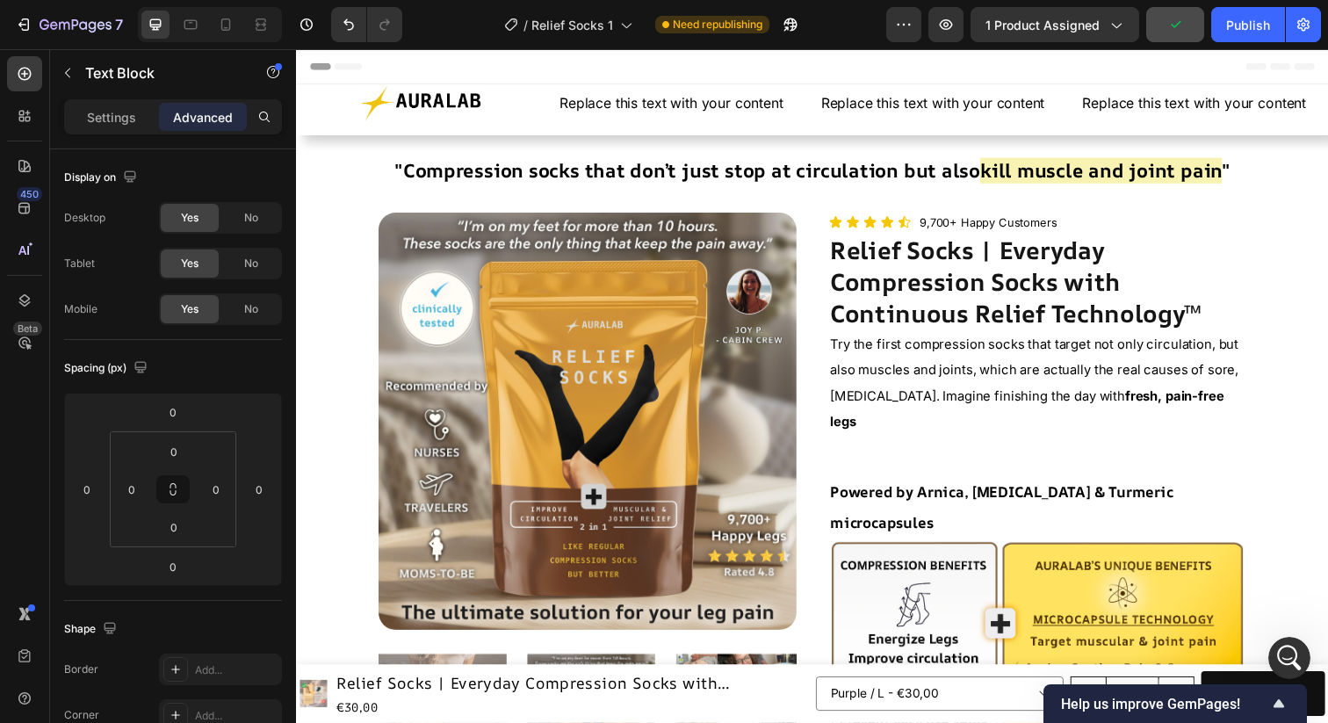
click at [704, 106] on div "Replace this text with your content" at bounding box center [689, 104] width 253 height 29
click at [959, 96] on div "Replace this text with your content" at bounding box center [956, 104] width 253 height 29
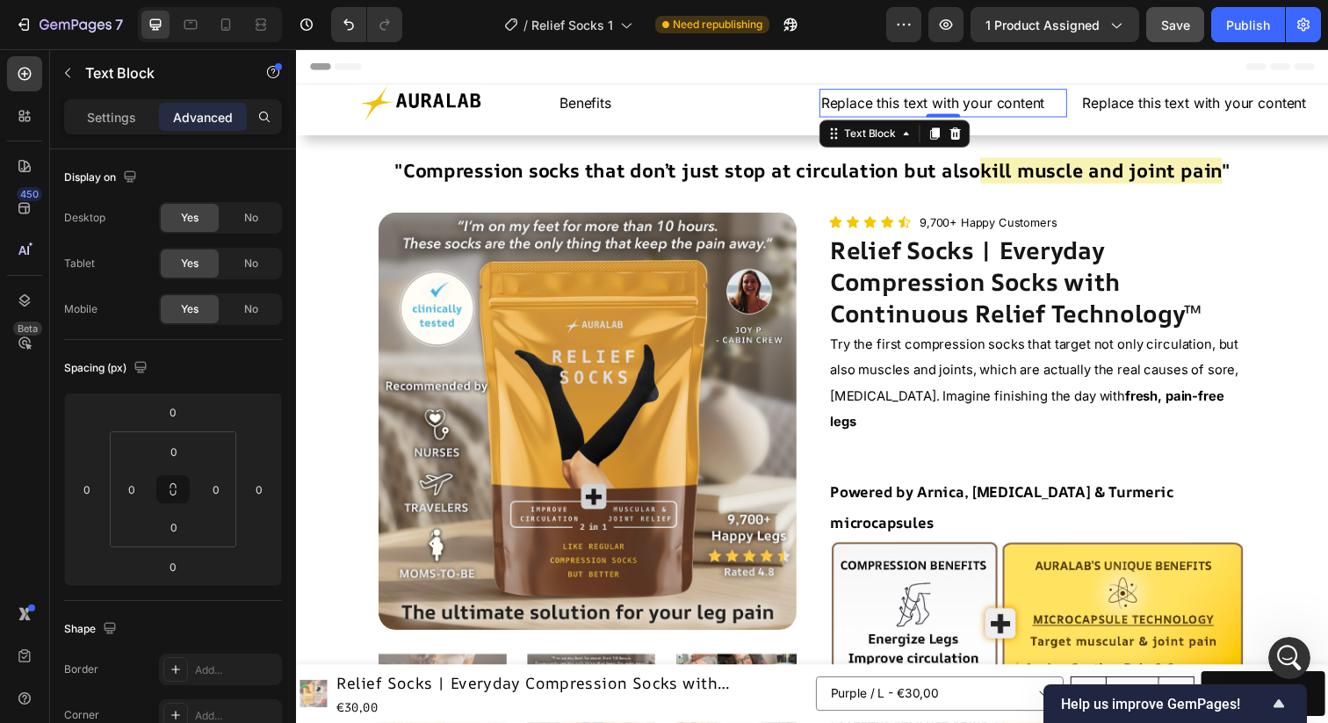
click at [928, 96] on div "Replace this text with your content" at bounding box center [956, 104] width 253 height 29
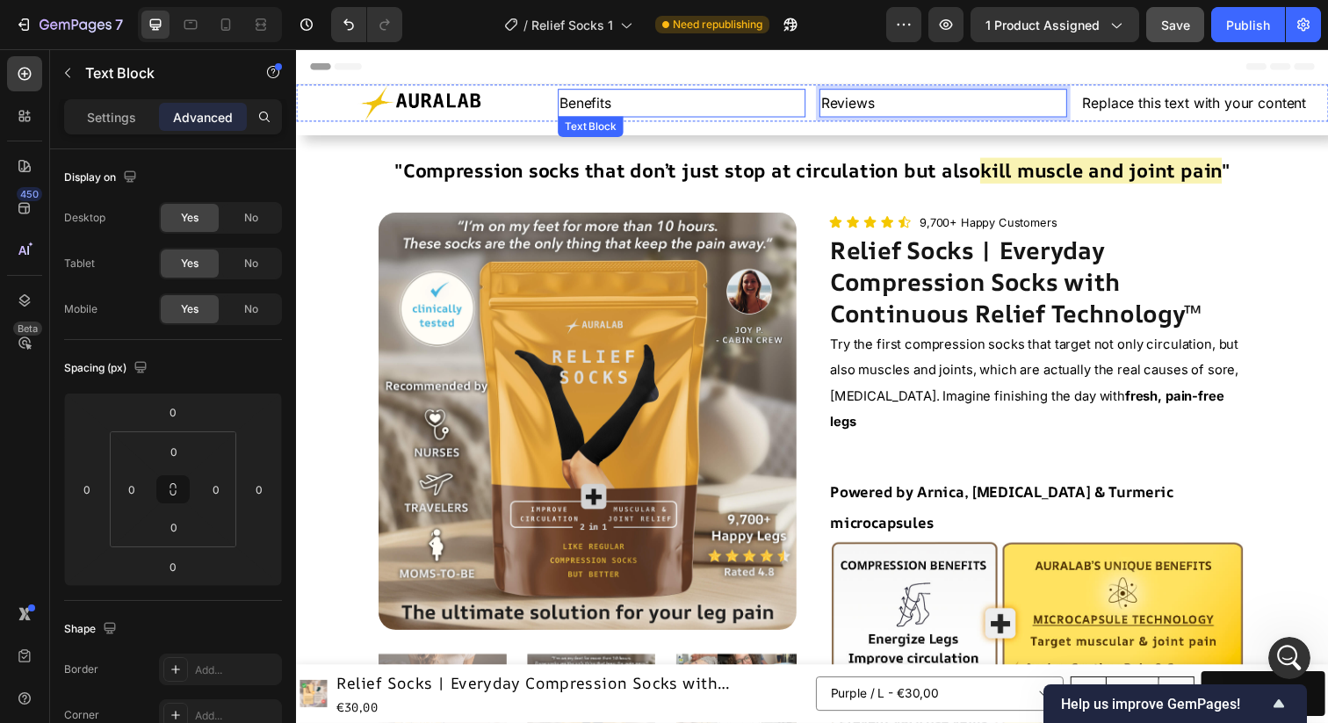
click at [700, 105] on p "Benefits" at bounding box center [690, 103] width 250 height 25
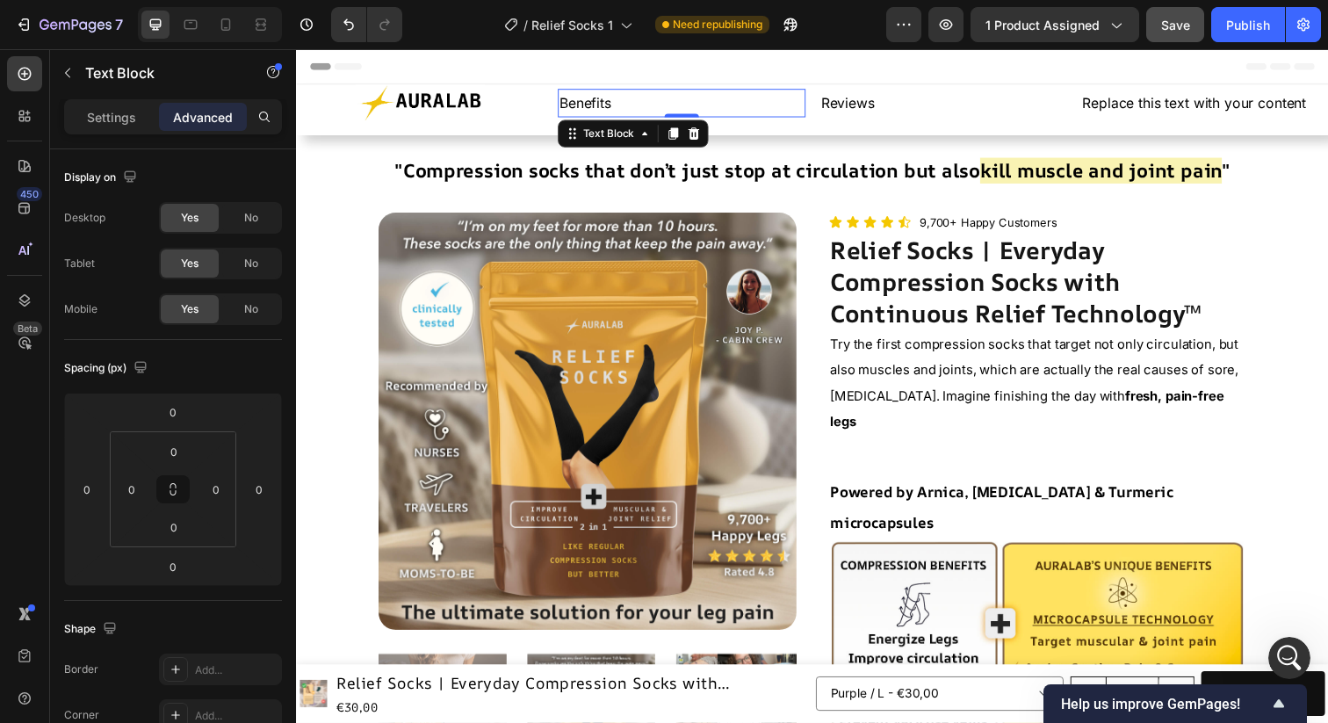
click at [634, 107] on p "Benefits" at bounding box center [690, 103] width 250 height 25
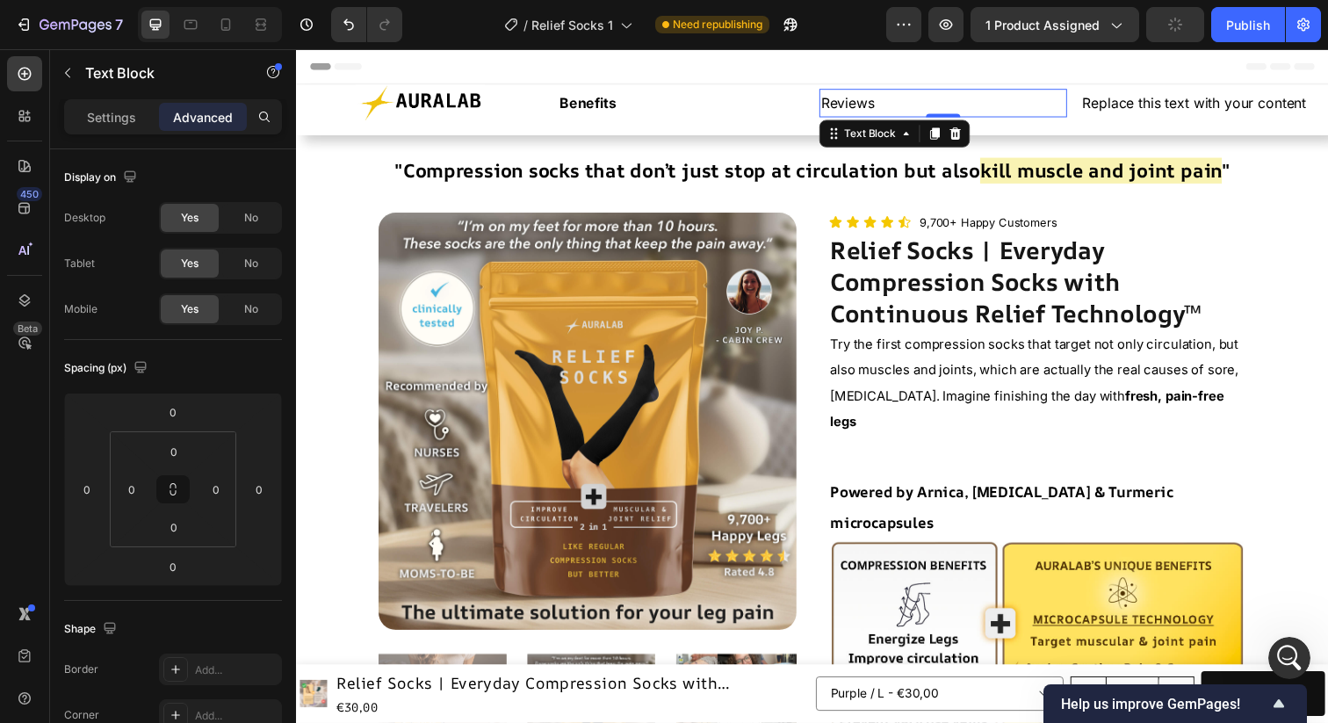
click at [925, 107] on p "Reviews" at bounding box center [957, 103] width 250 height 25
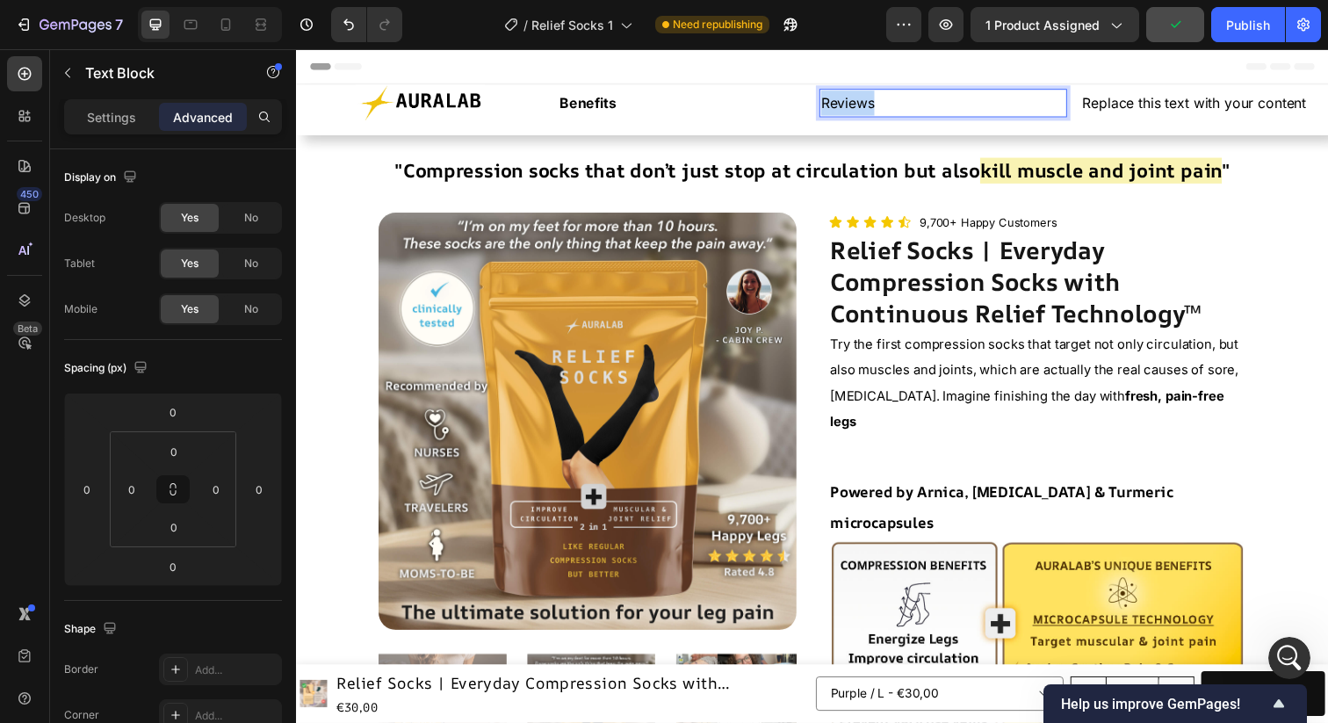
click at [882, 105] on p "Reviews" at bounding box center [957, 103] width 250 height 25
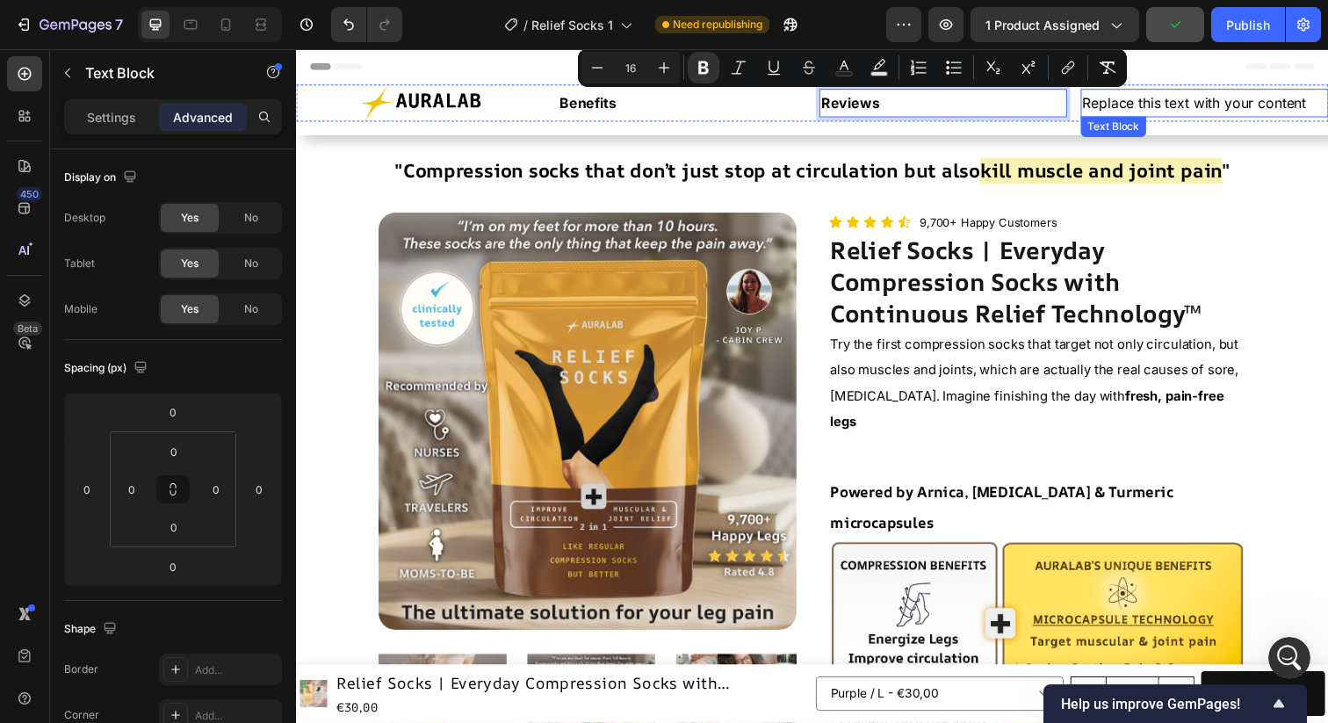
click at [1149, 105] on div "Replace this text with your content" at bounding box center [1223, 104] width 253 height 29
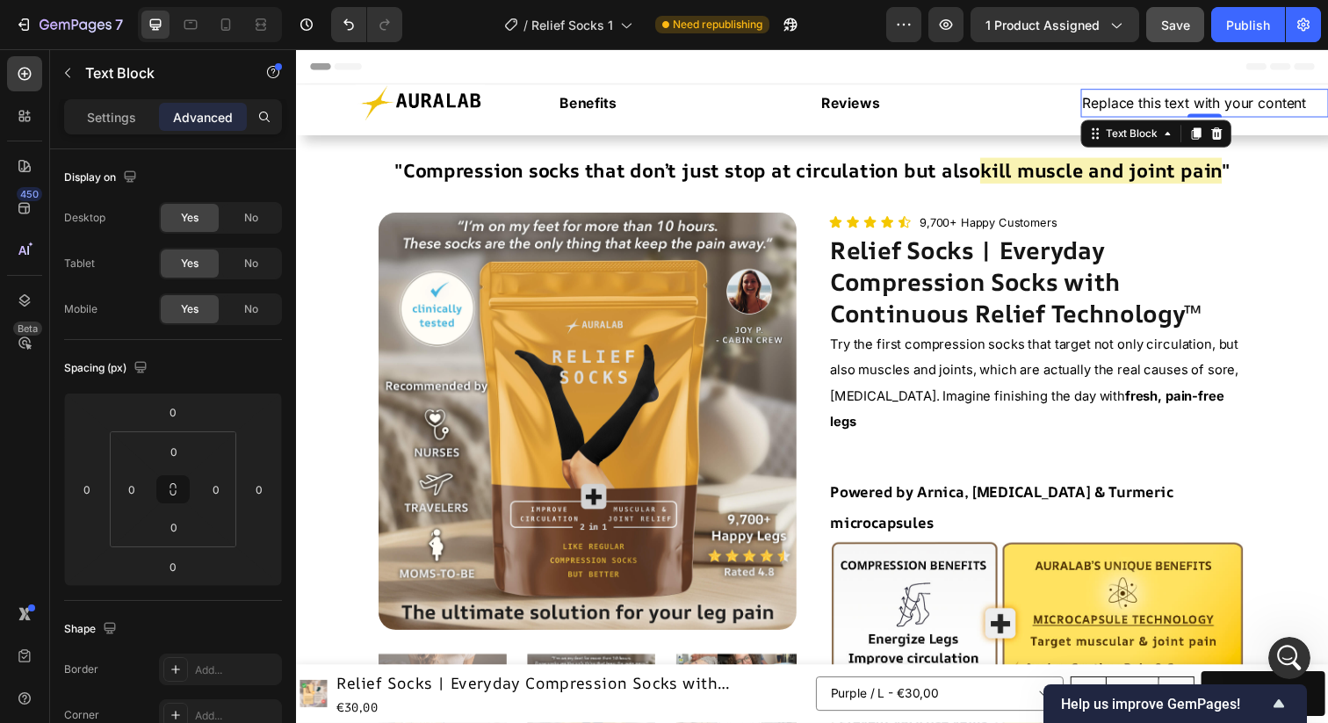
click at [1149, 105] on div "Replace this text with your content" at bounding box center [1223, 104] width 253 height 29
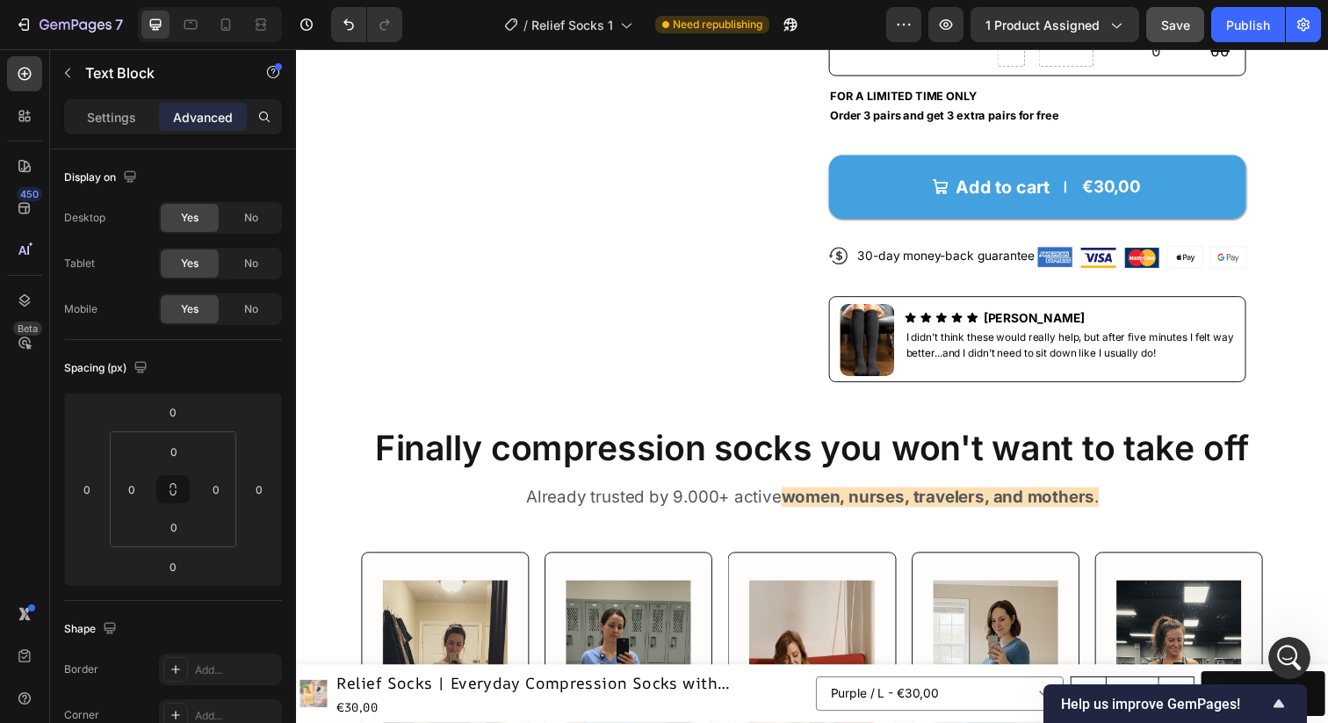
scroll to position [0, 0]
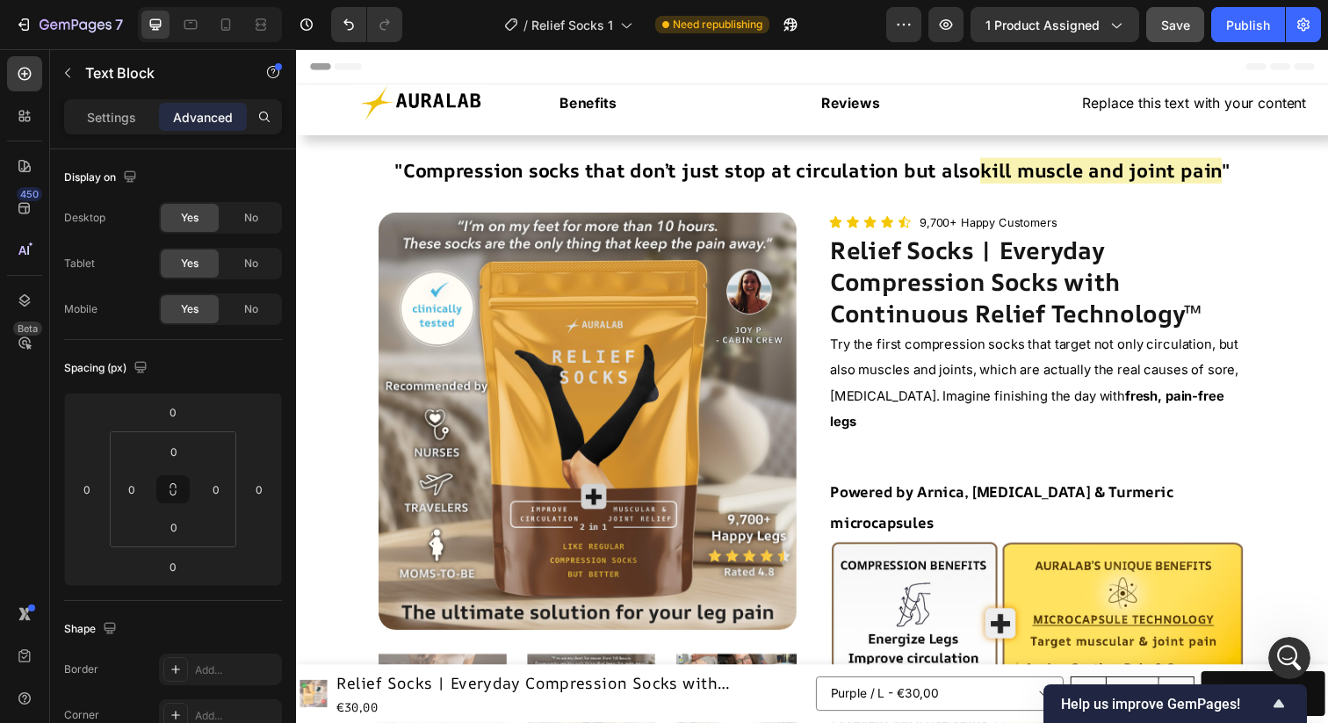
click at [1150, 100] on div "Replace this text with your content" at bounding box center [1223, 104] width 253 height 29
click at [1136, 101] on p "Replace this text with your content" at bounding box center [1224, 103] width 250 height 25
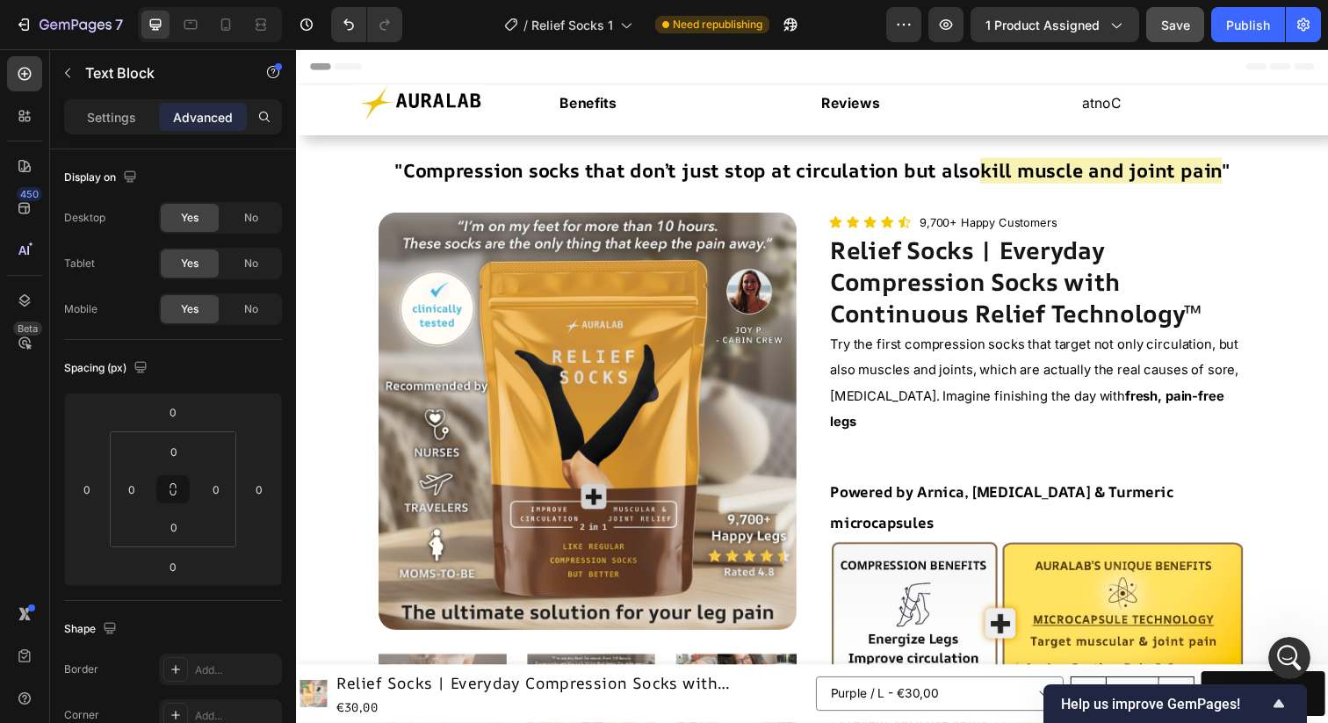
click at [1175, 100] on p "atnoC" at bounding box center [1224, 103] width 250 height 25
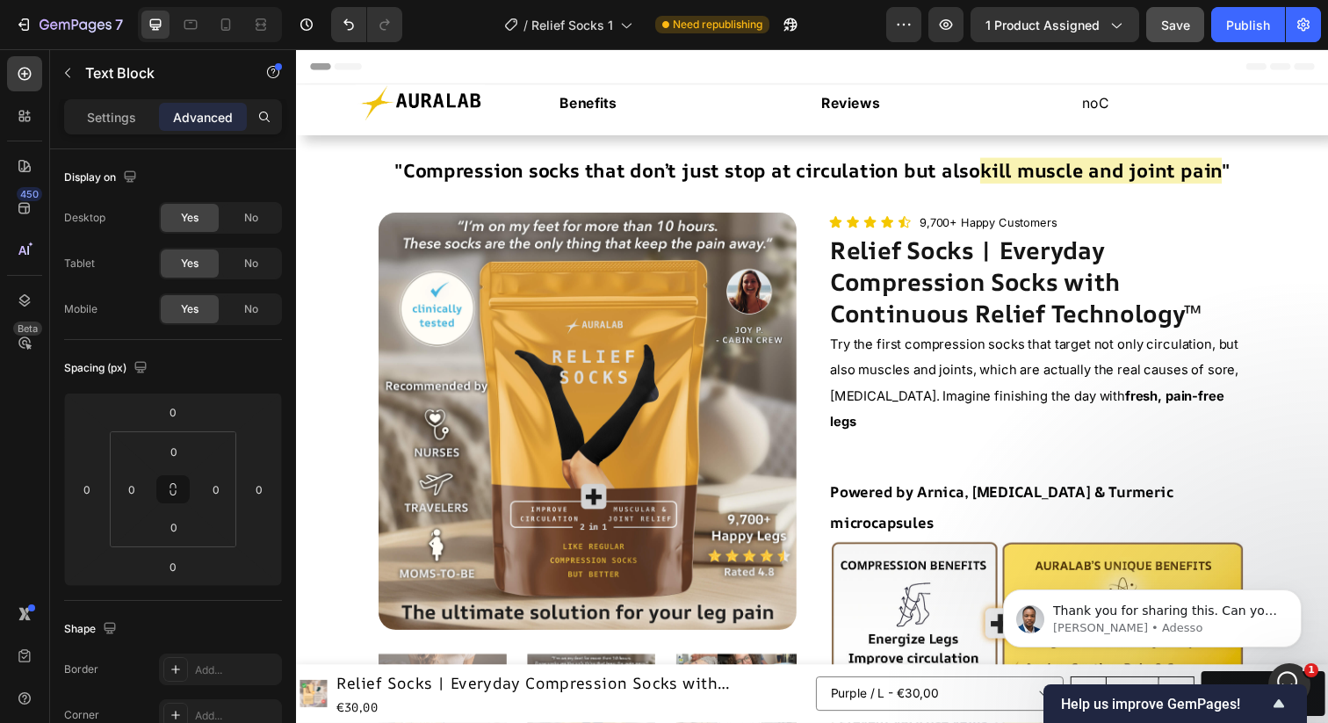
scroll to position [929, 0]
click at [1145, 100] on p "anoC" at bounding box center [1224, 103] width 250 height 25
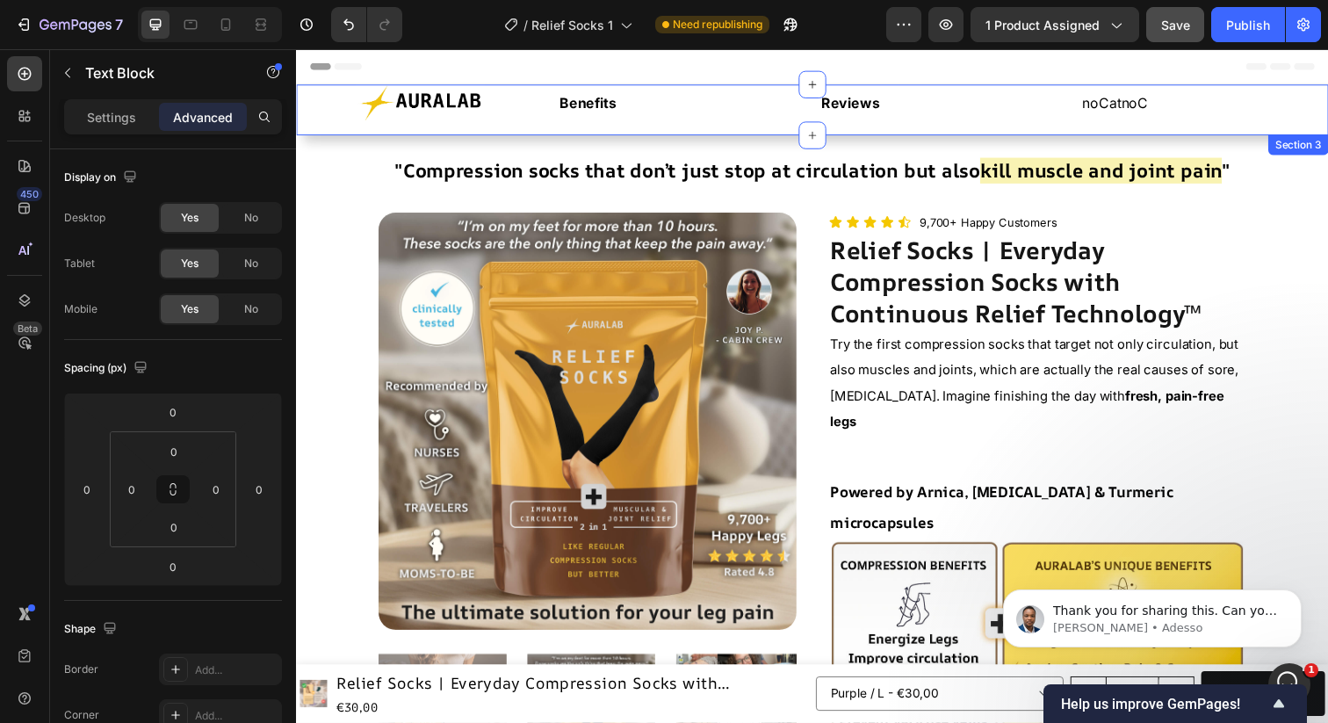
click at [1054, 130] on div "Image Benefits Text Block Reviews Text Block noCatnoC Text Block Row" at bounding box center [823, 111] width 1054 height 52
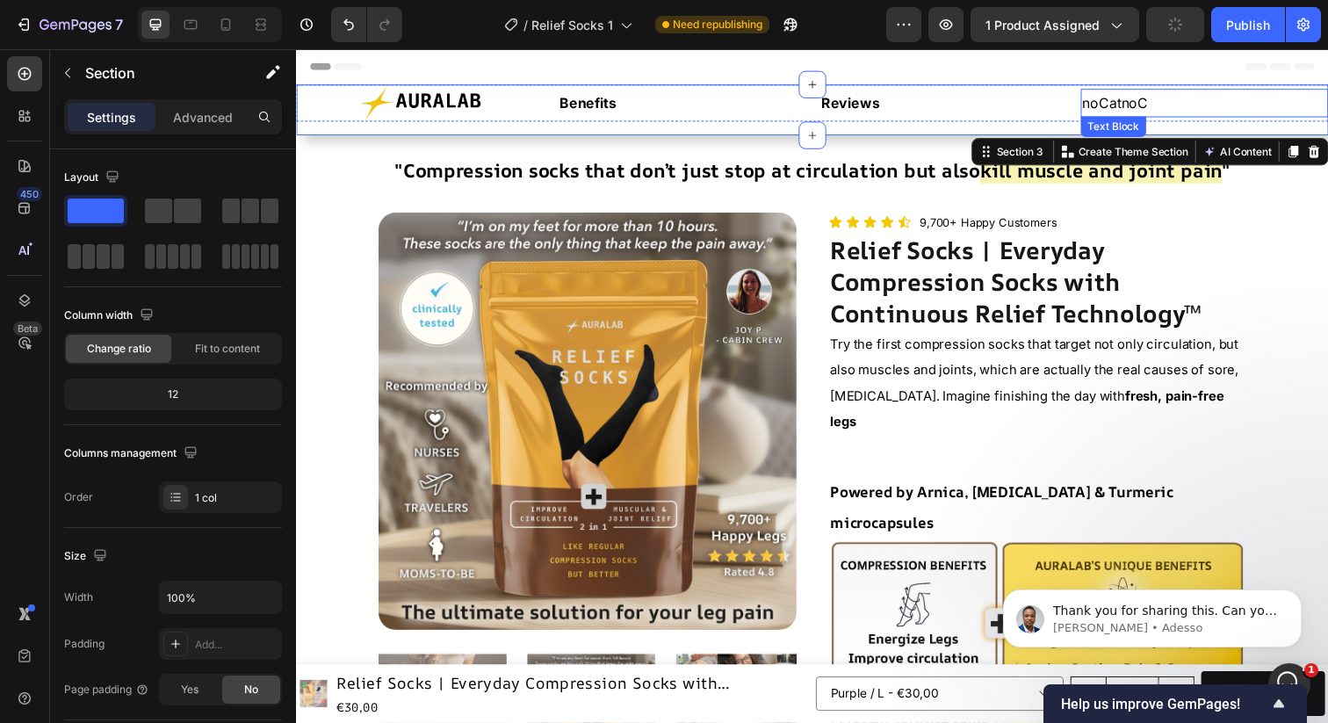
click at [1145, 109] on p "noCatnoC" at bounding box center [1224, 103] width 250 height 25
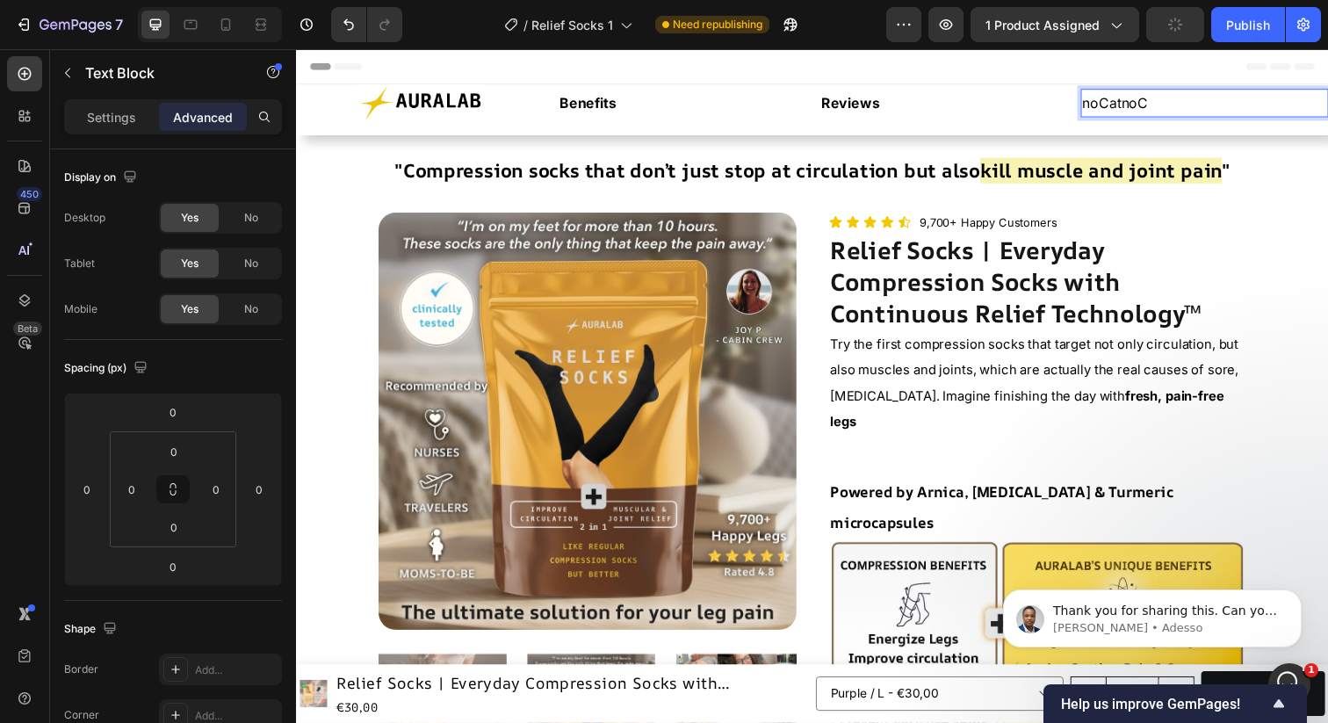
click at [1180, 102] on p "noCatnoC" at bounding box center [1224, 103] width 250 height 25
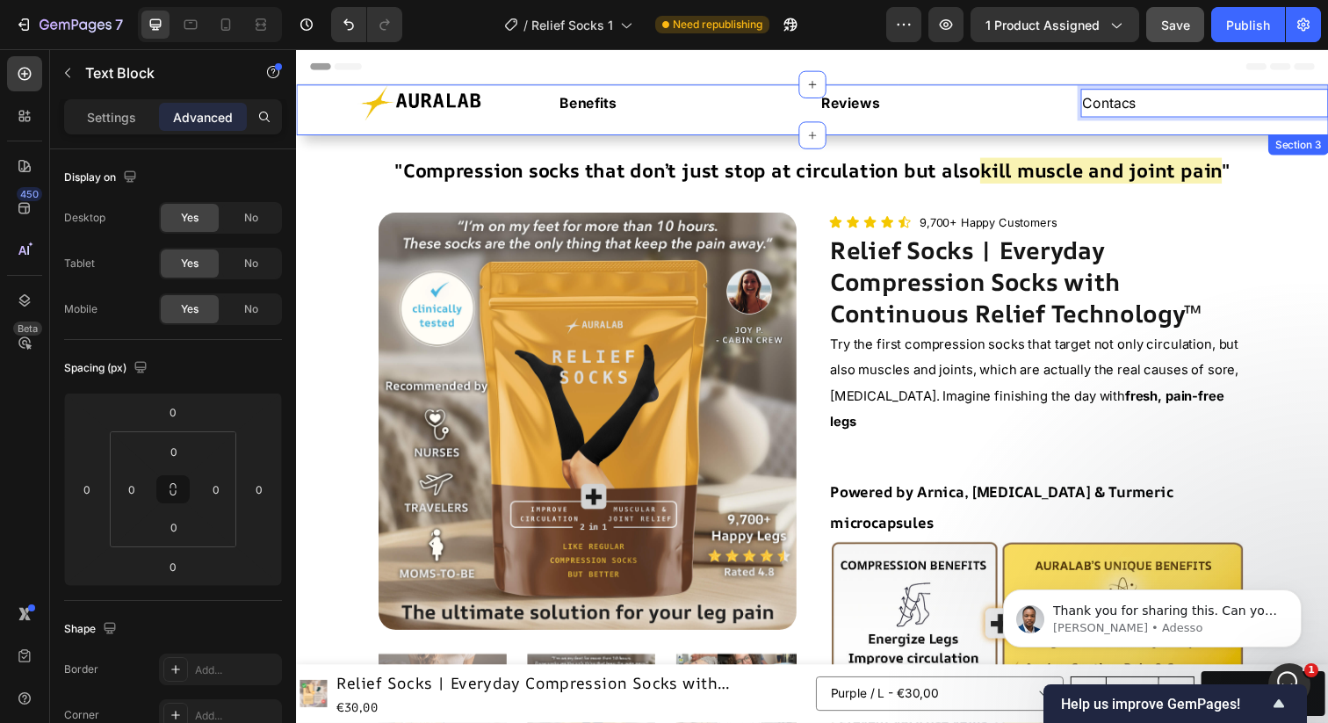
click at [1205, 134] on div "Image Benefits Text Block Reviews Text Block Contacs Text Block 0 Row" at bounding box center [823, 111] width 1054 height 52
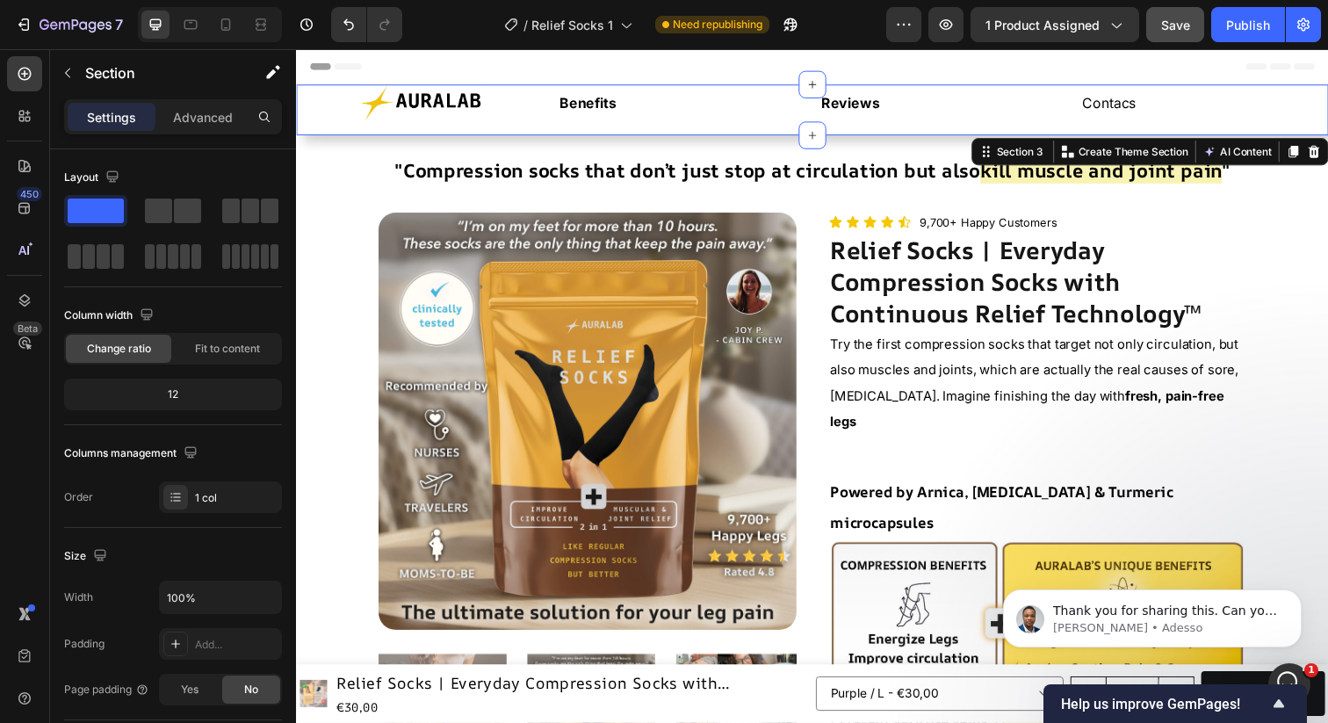
click at [938, 129] on div "Image Benefits Text Block Reviews Text Block Contacs Text Block Row" at bounding box center [823, 111] width 1054 height 52
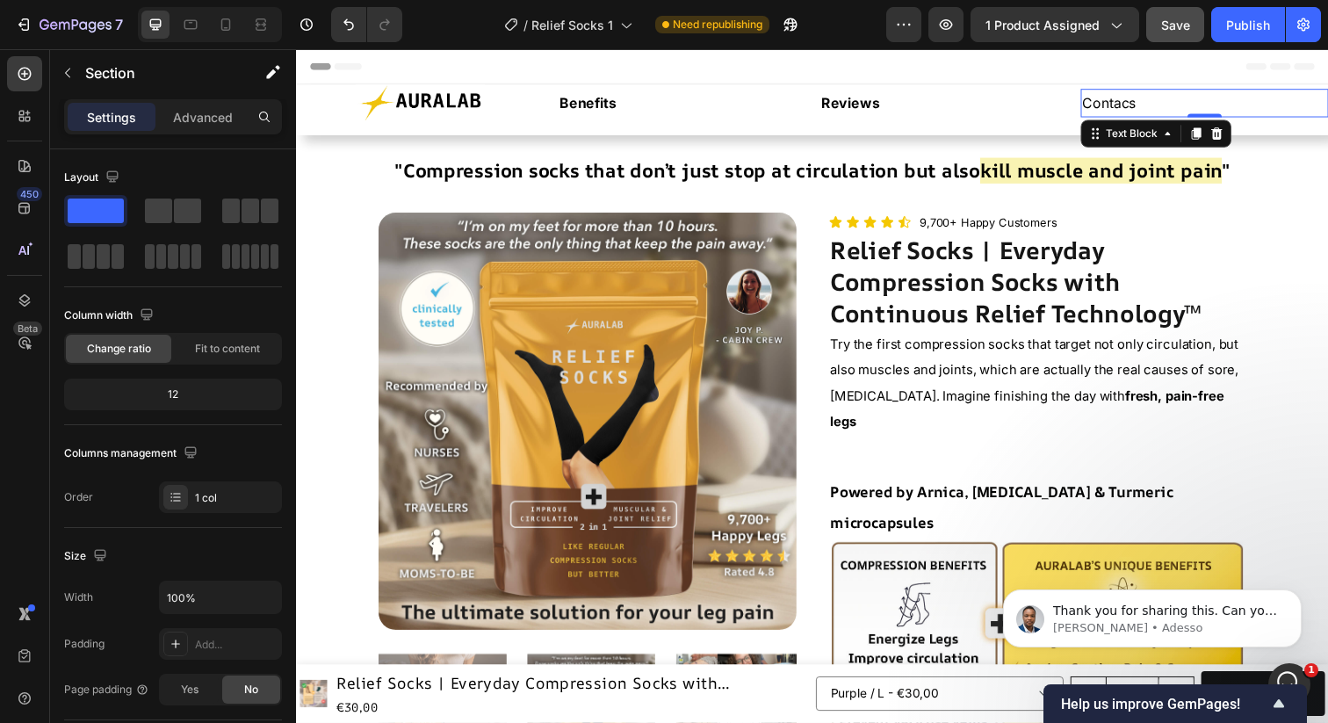
click at [1132, 106] on p "Contacs" at bounding box center [1224, 103] width 250 height 25
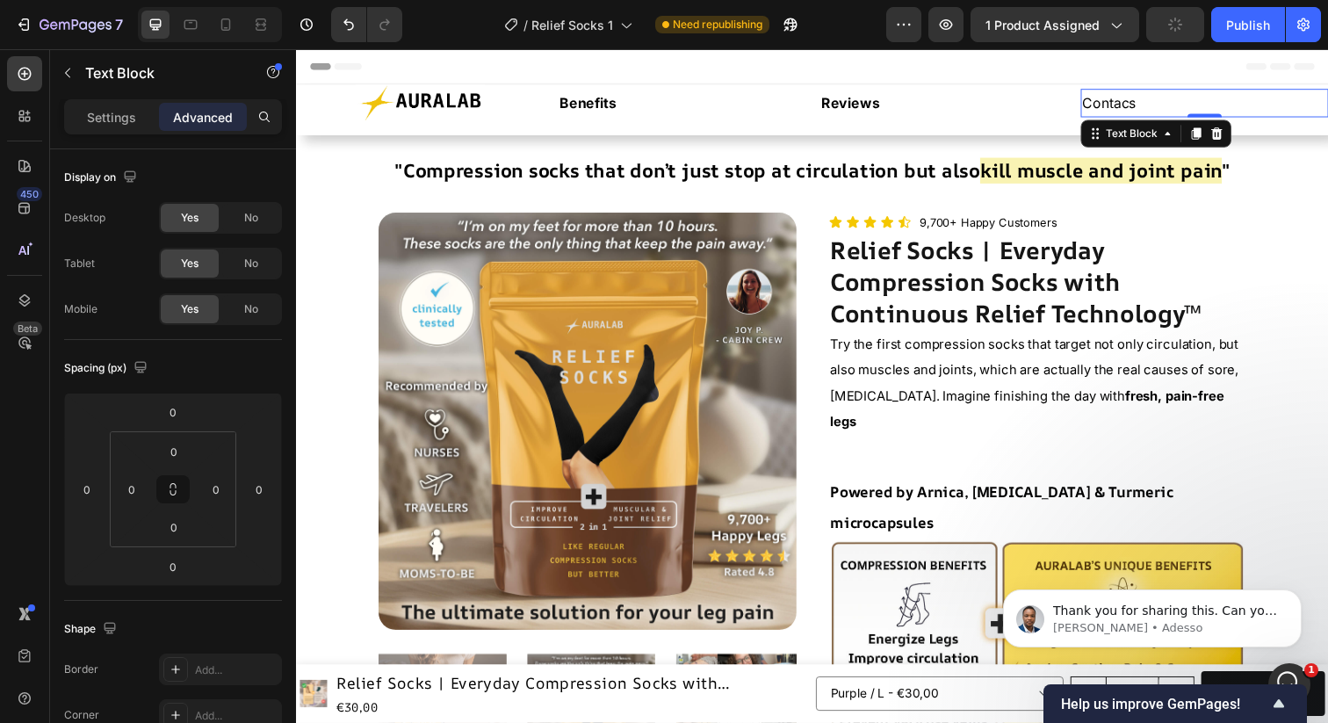
click at [1158, 100] on p "Contacs" at bounding box center [1224, 103] width 250 height 25
click at [1148, 103] on p "Contacs" at bounding box center [1224, 103] width 250 height 25
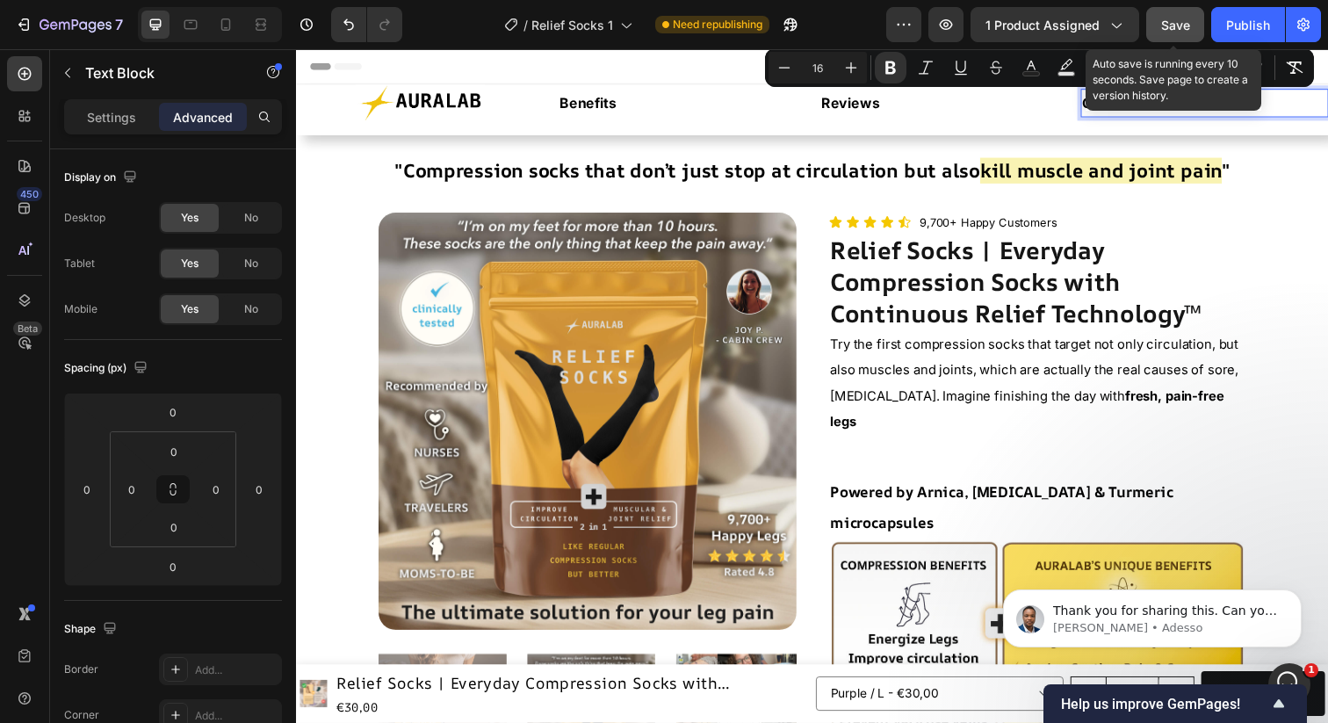
drag, startPoint x: 1191, startPoint y: 33, endPoint x: 900, endPoint y: 58, distance: 292.8
click at [1191, 33] on button "Save" at bounding box center [1175, 24] width 58 height 35
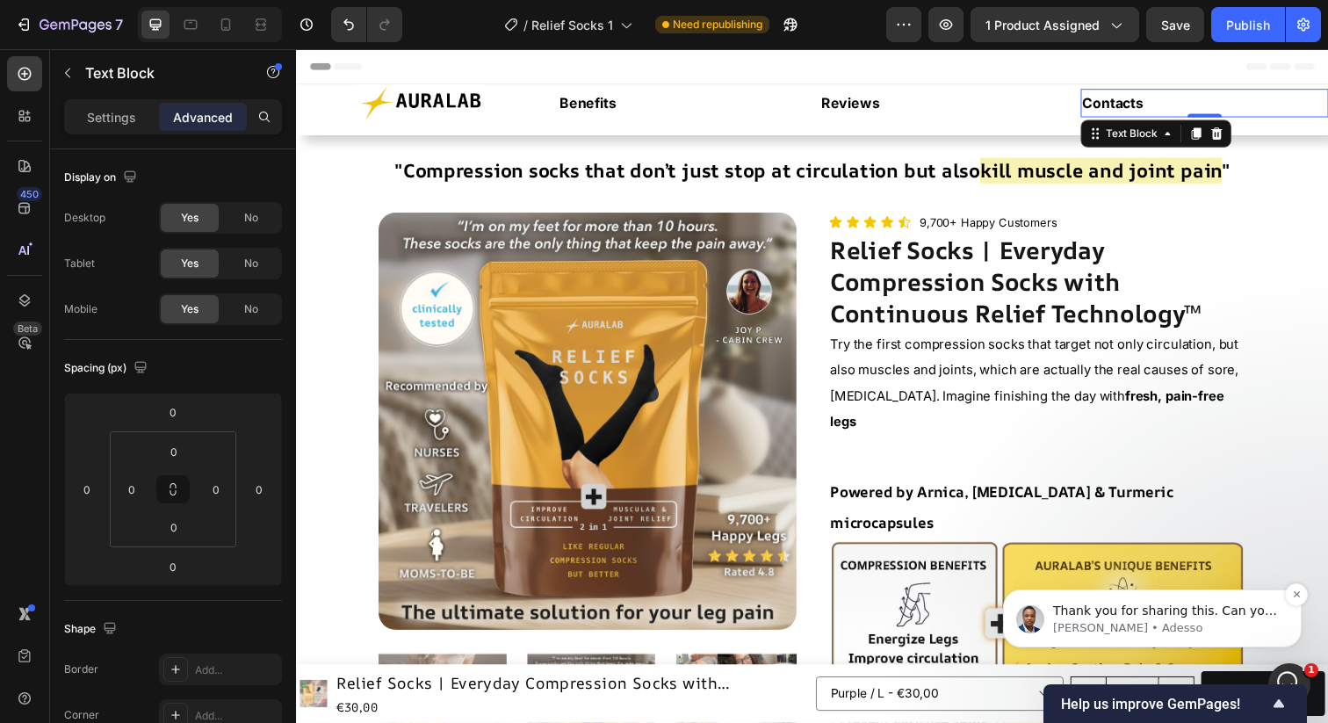
click at [1162, 626] on p "[PERSON_NAME] • Adesso" at bounding box center [1166, 628] width 227 height 16
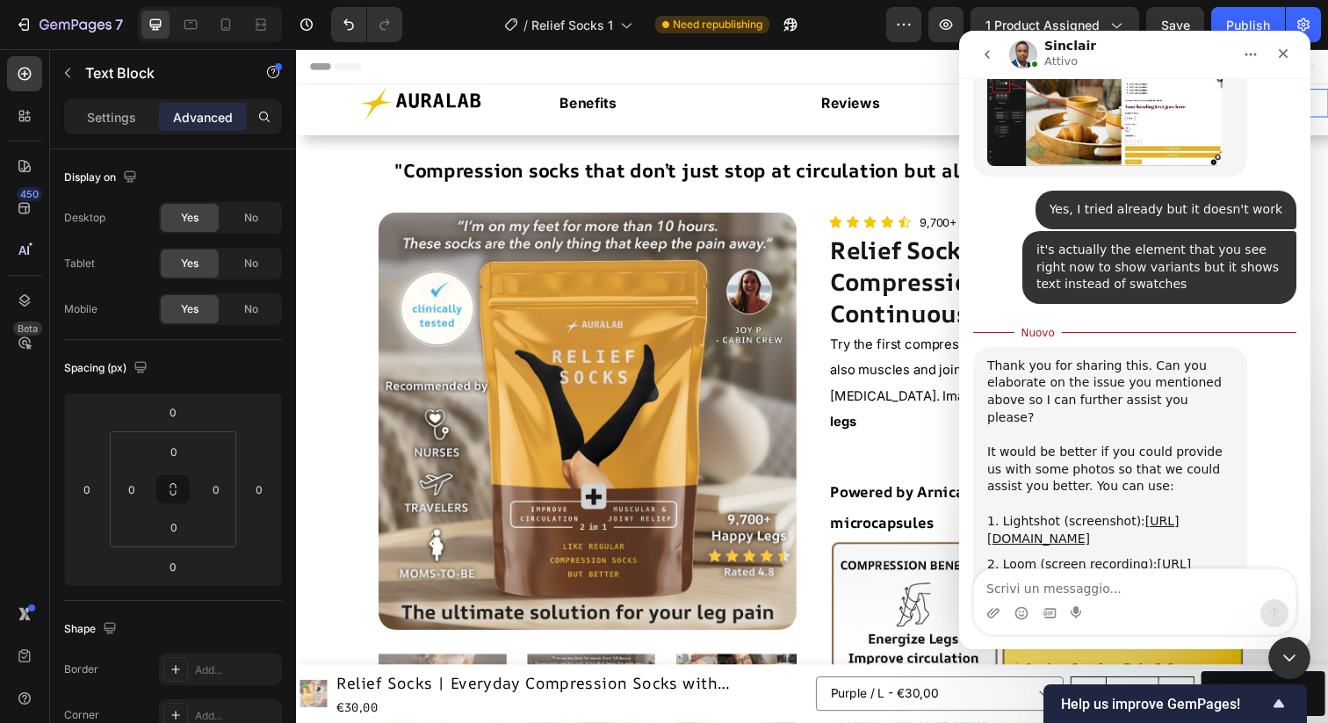
scroll to position [958, 0]
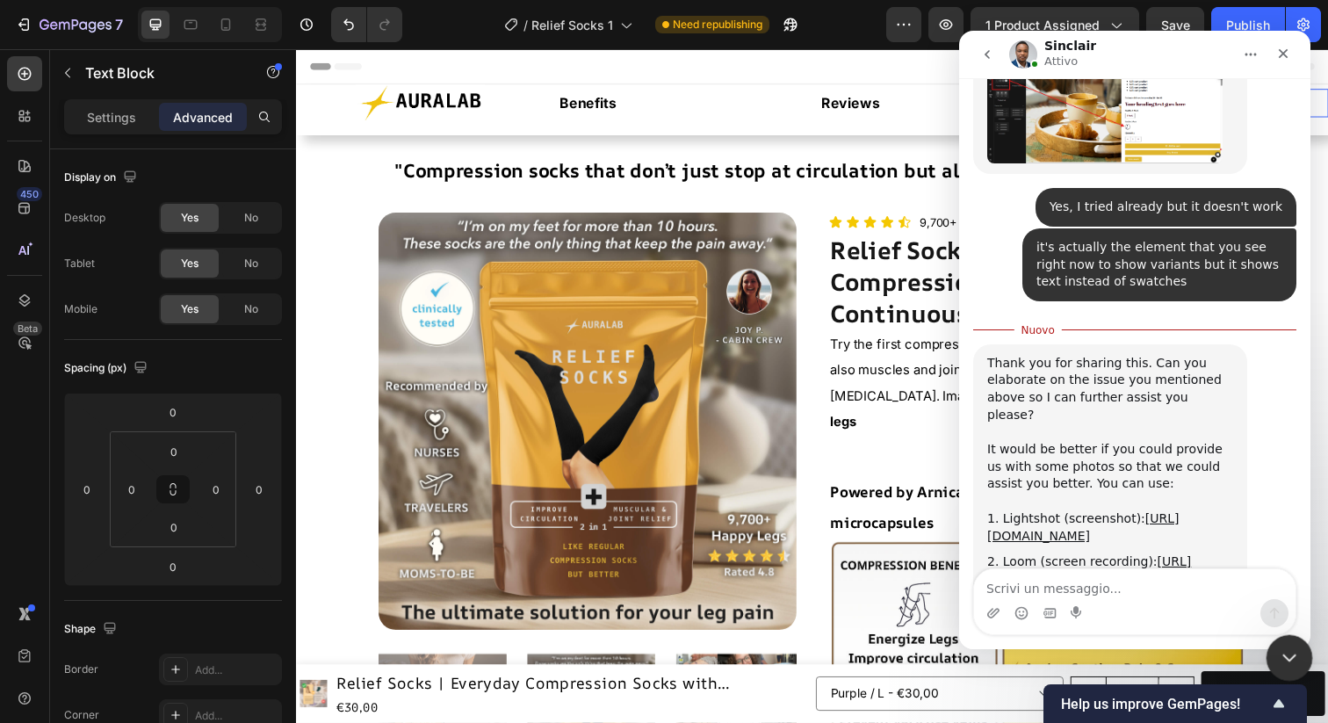
click at [1292, 645] on icon "Chiudi il messenger Intercom" at bounding box center [1287, 655] width 21 height 21
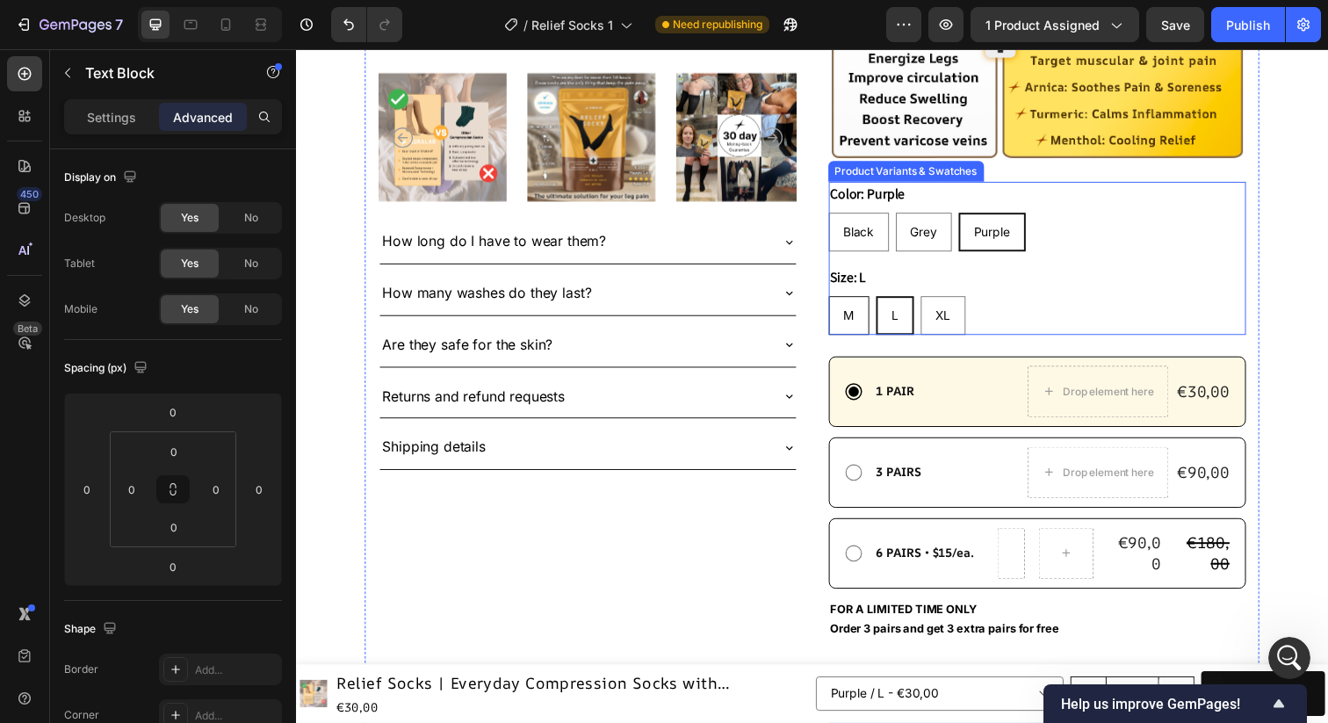
scroll to position [497, 0]
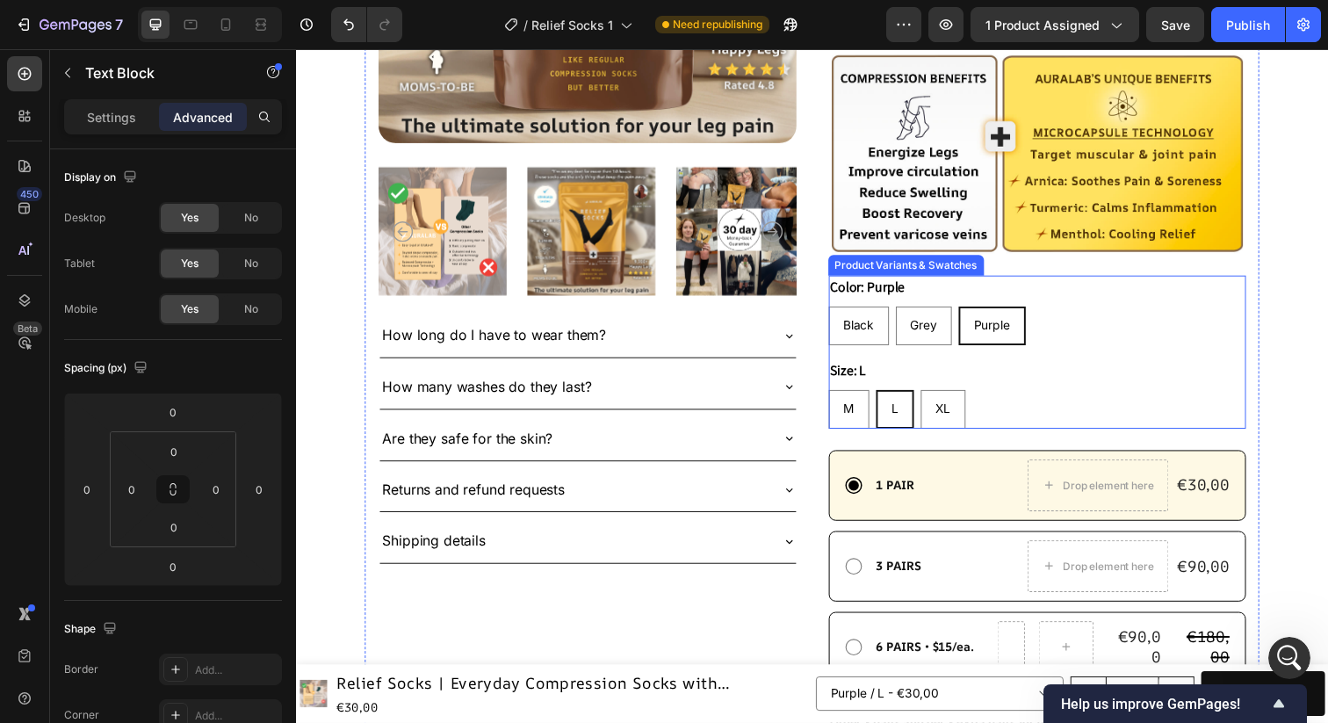
click at [930, 262] on div "Product Variants & Swatches" at bounding box center [919, 270] width 152 height 16
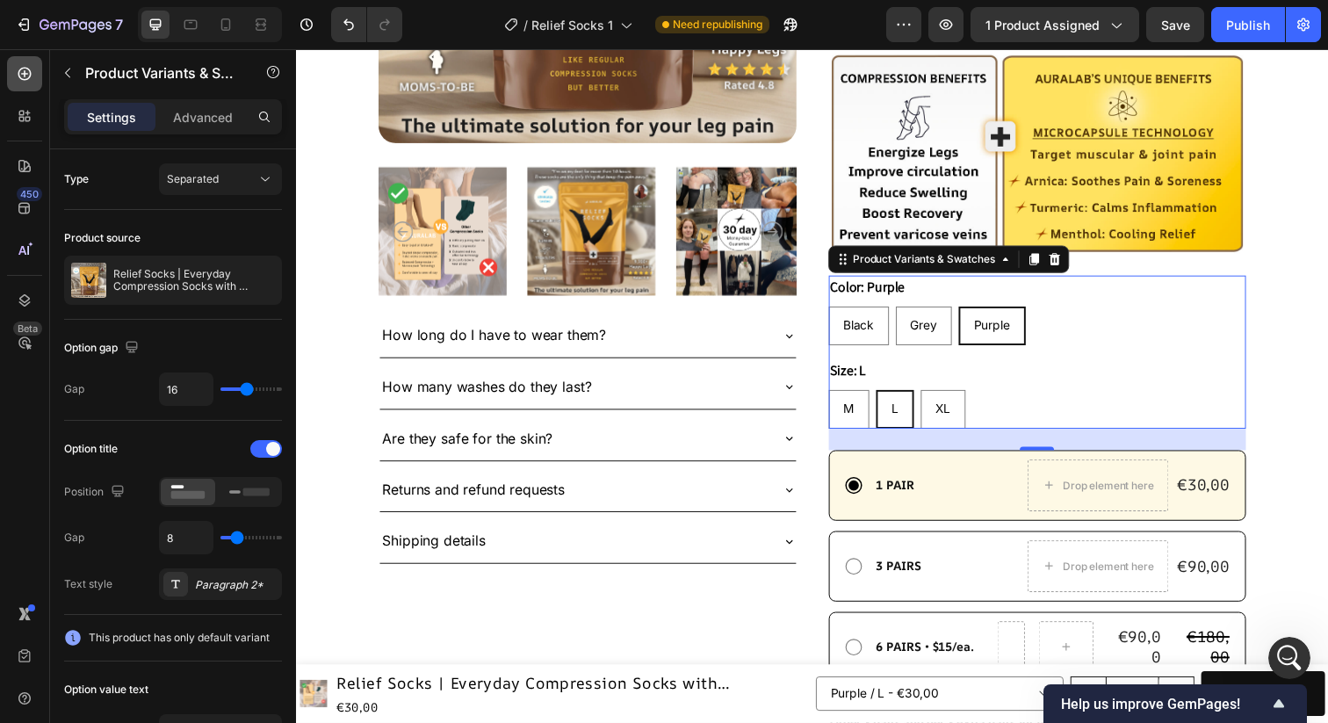
click at [31, 76] on icon at bounding box center [25, 74] width 18 height 18
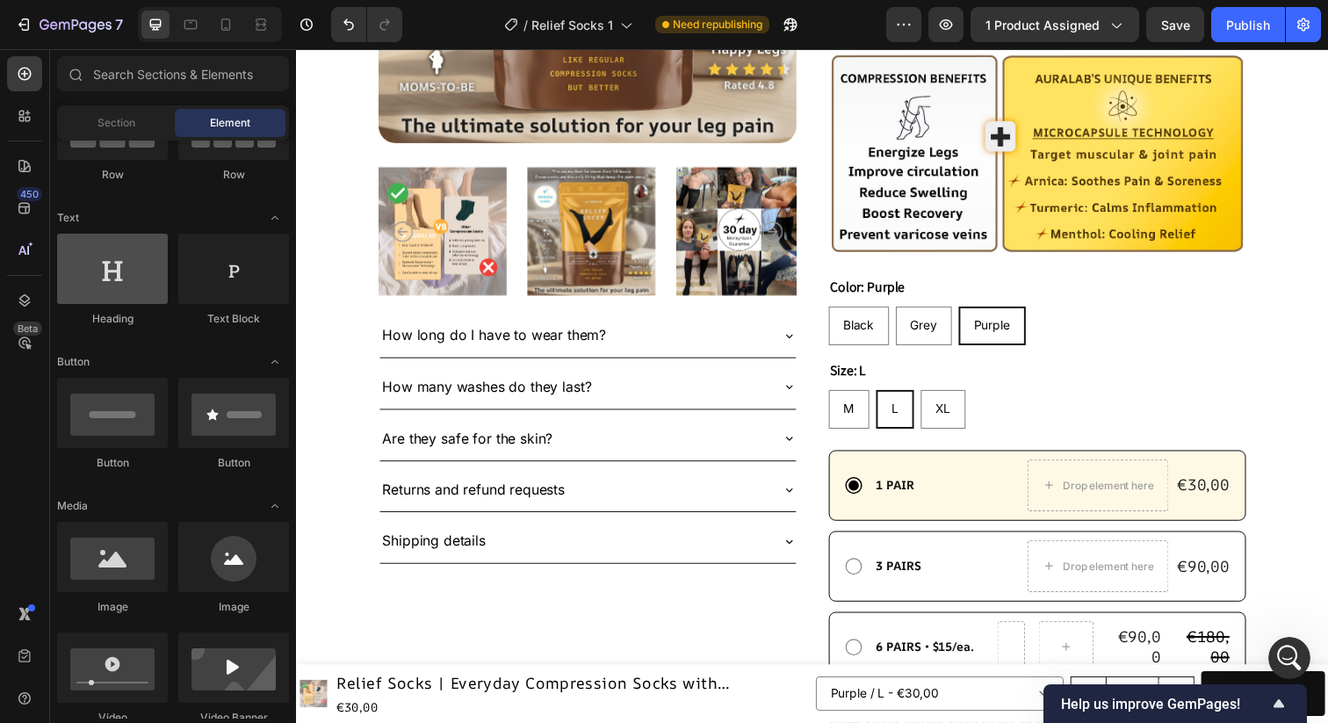
scroll to position [0, 0]
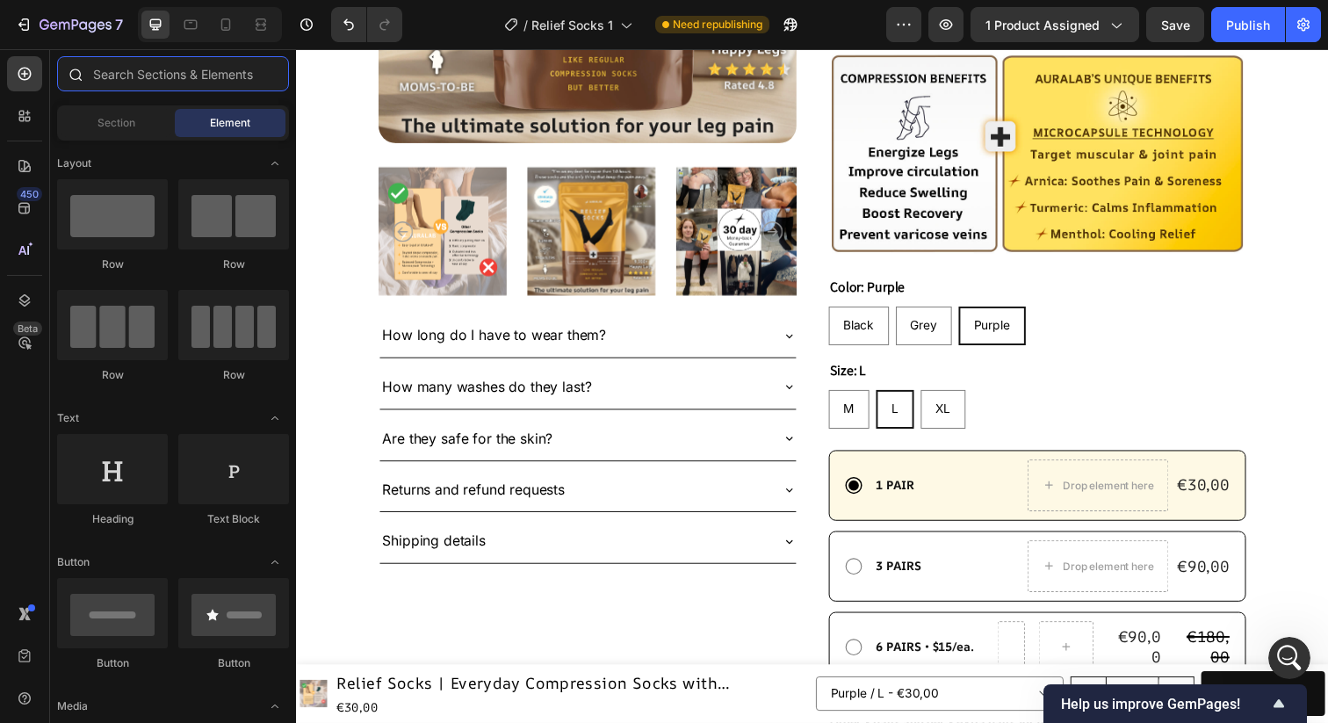
click at [191, 83] on input "text" at bounding box center [173, 73] width 232 height 35
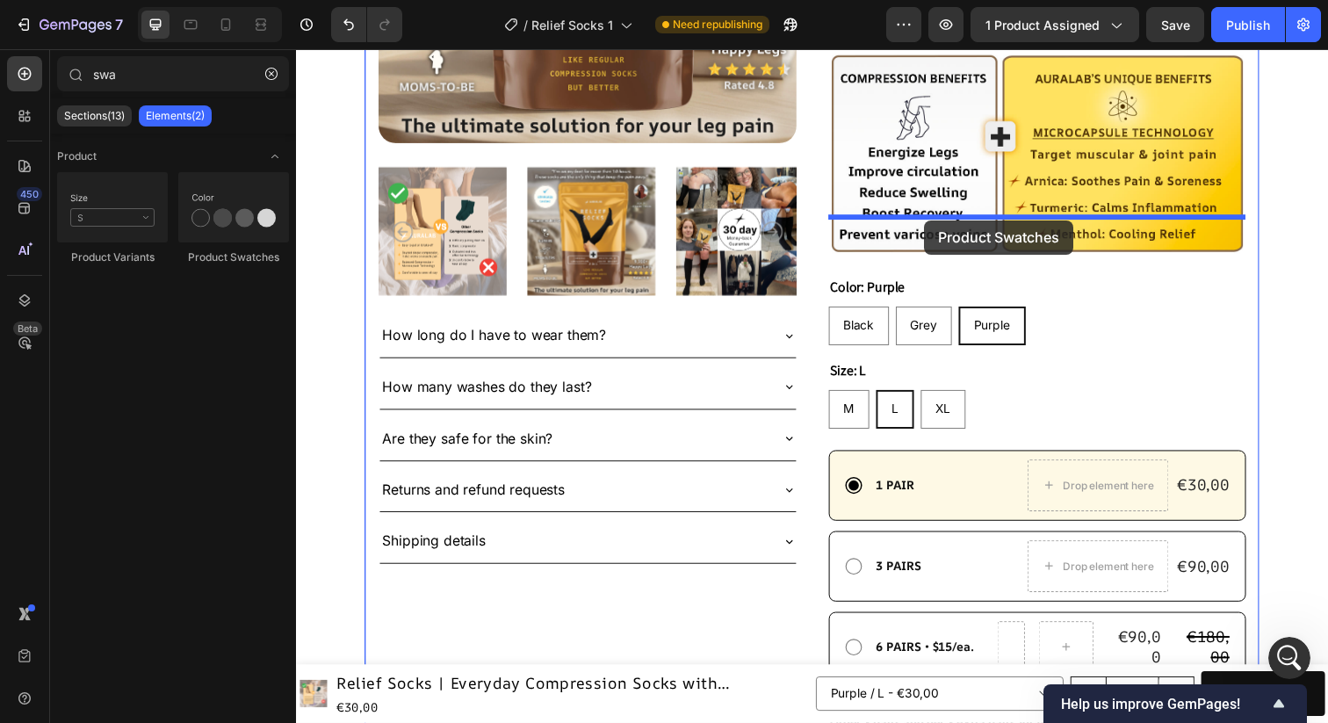
drag, startPoint x: 529, startPoint y: 256, endPoint x: 937, endPoint y: 224, distance: 409.7
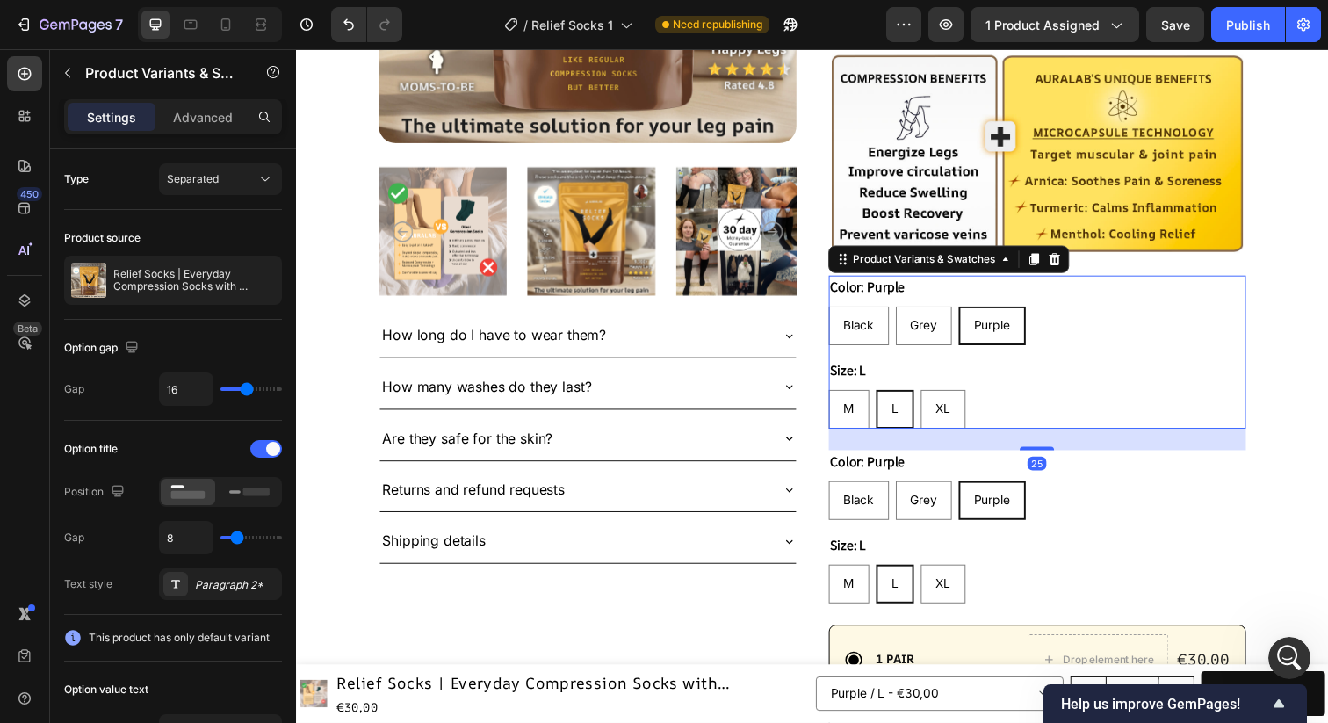
type input "sw"
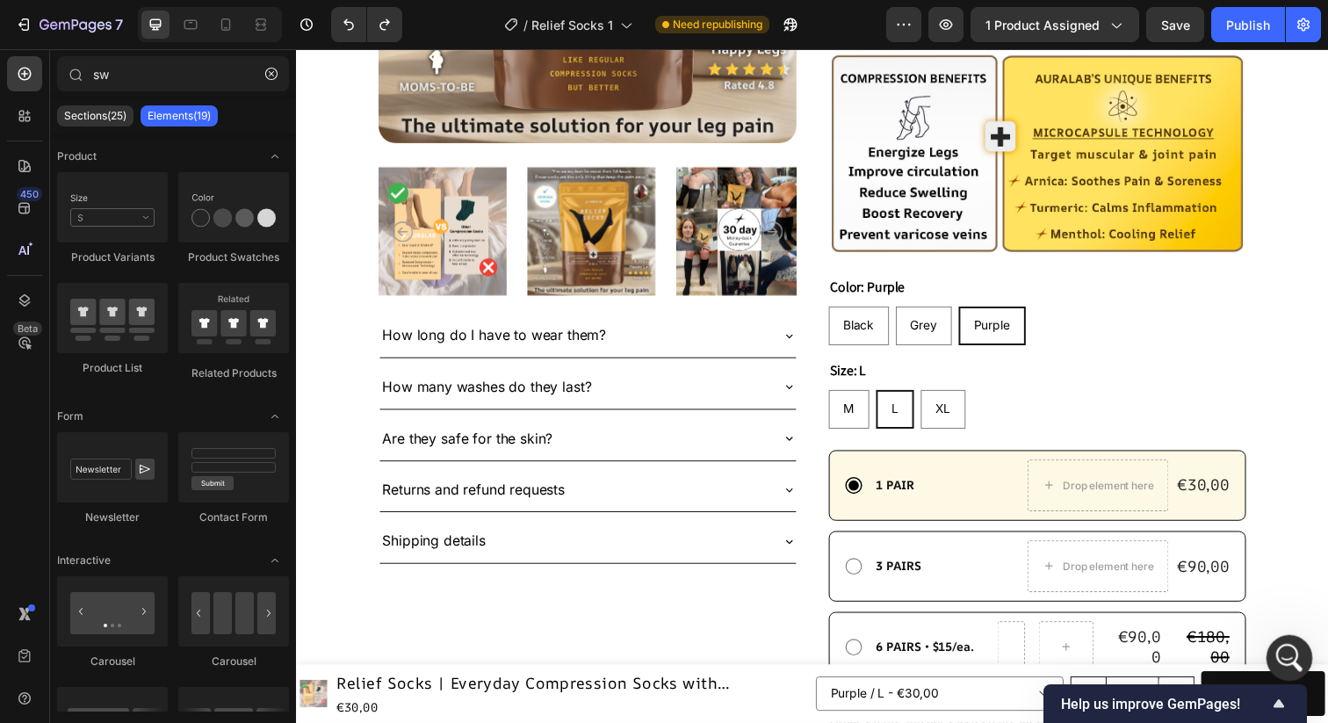
click at [1285, 651] on icon "Apri il messenger Intercom" at bounding box center [1287, 655] width 29 height 29
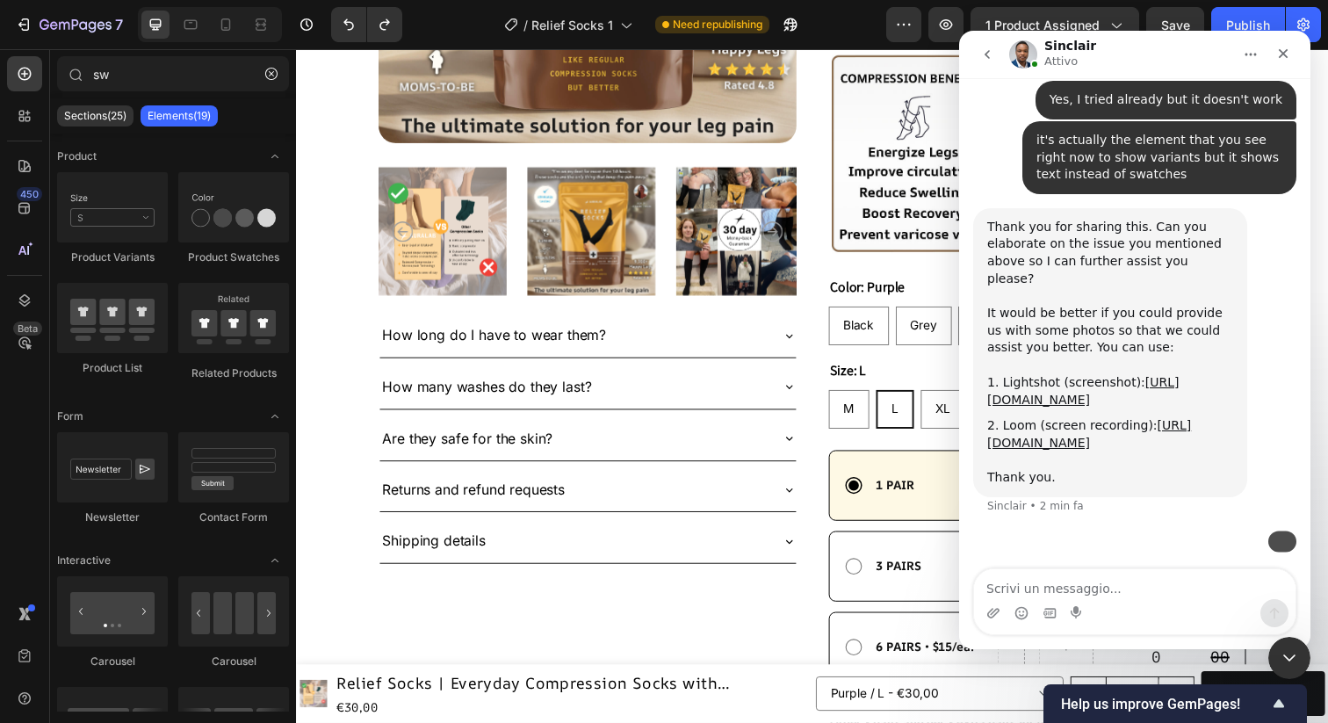
scroll to position [1091, 0]
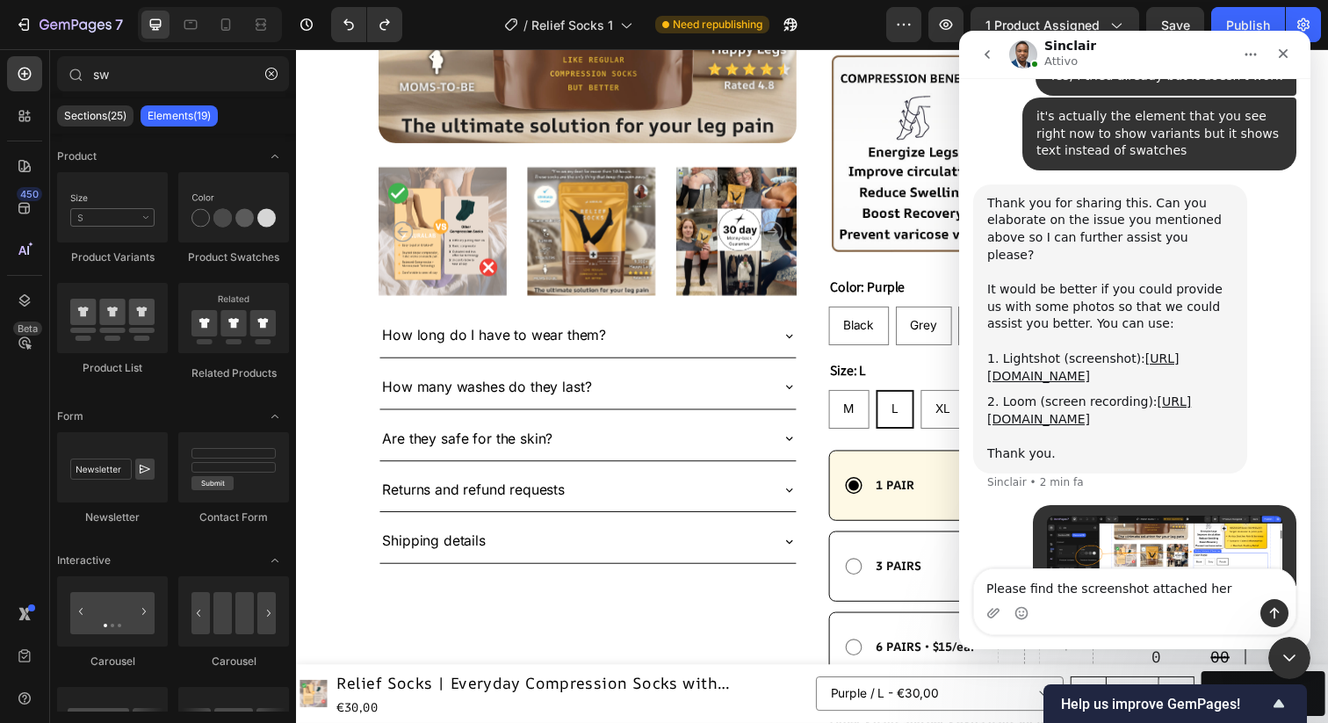
type textarea "Please find the screenshot attached here"
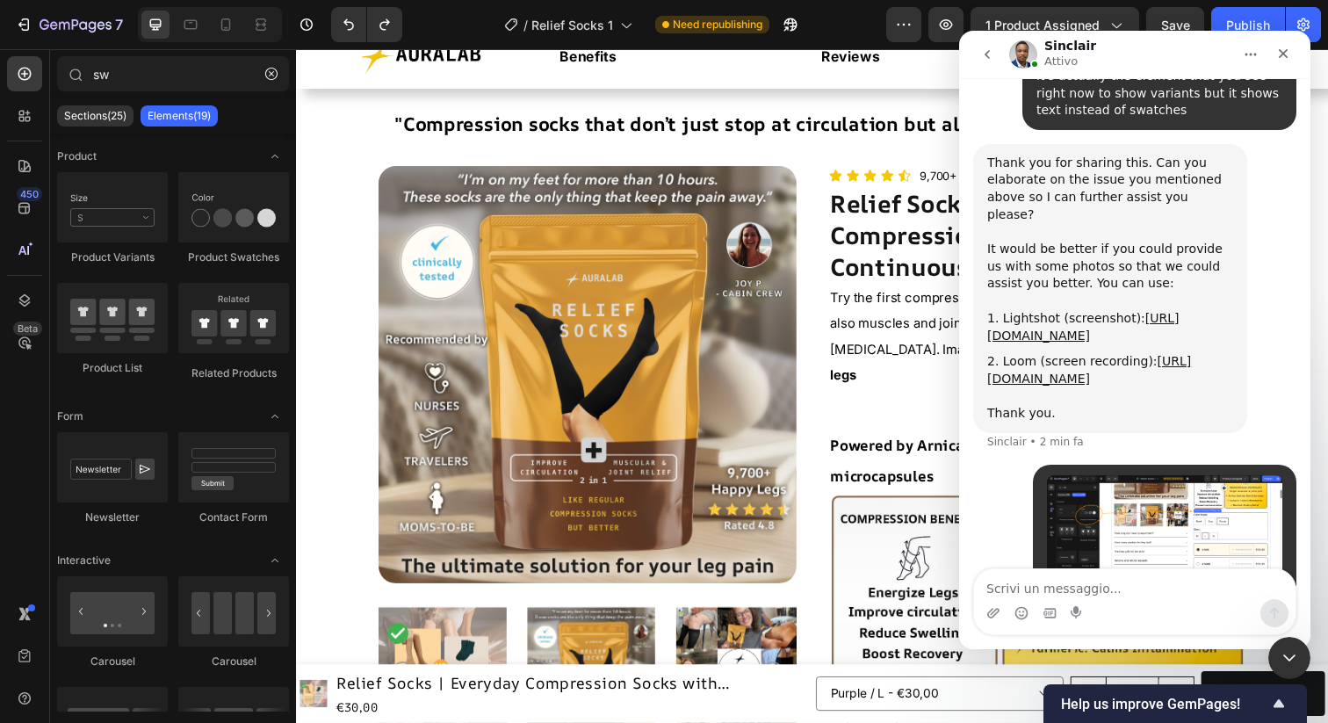
scroll to position [0, 0]
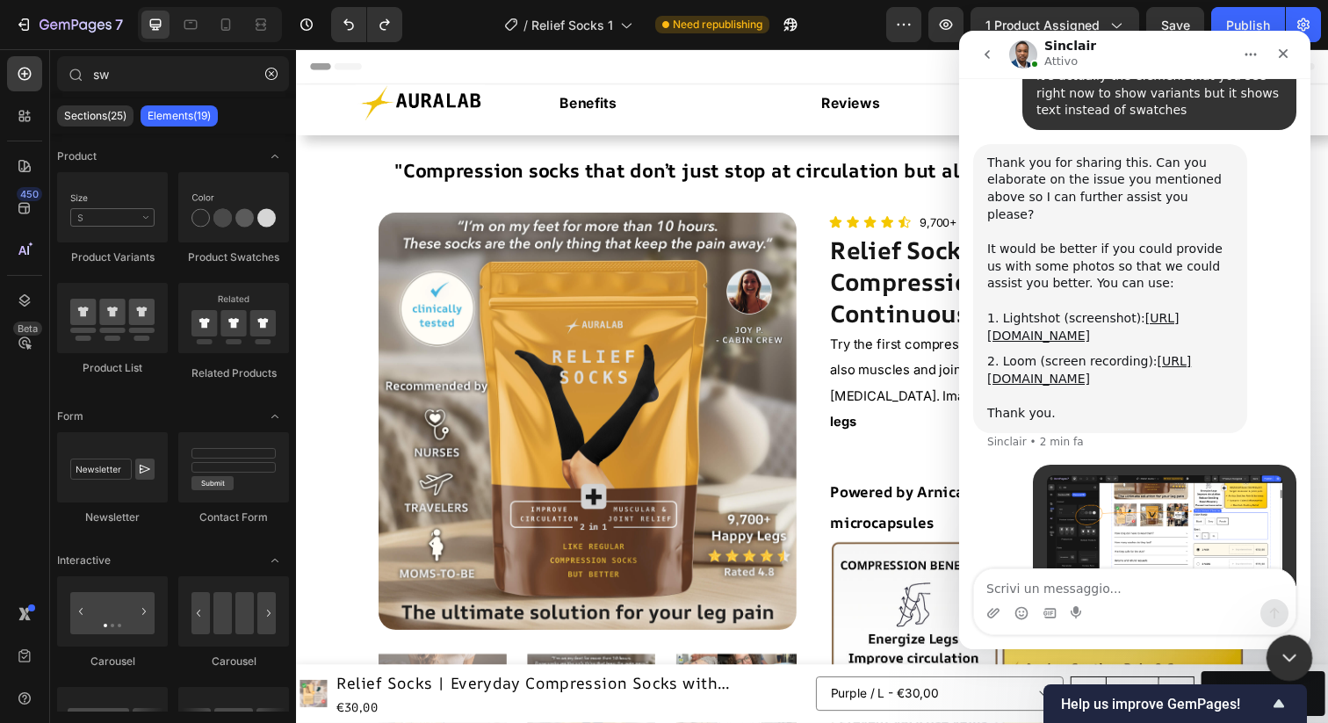
click at [1291, 644] on div "Chiudi il messenger Intercom" at bounding box center [1287, 655] width 42 height 42
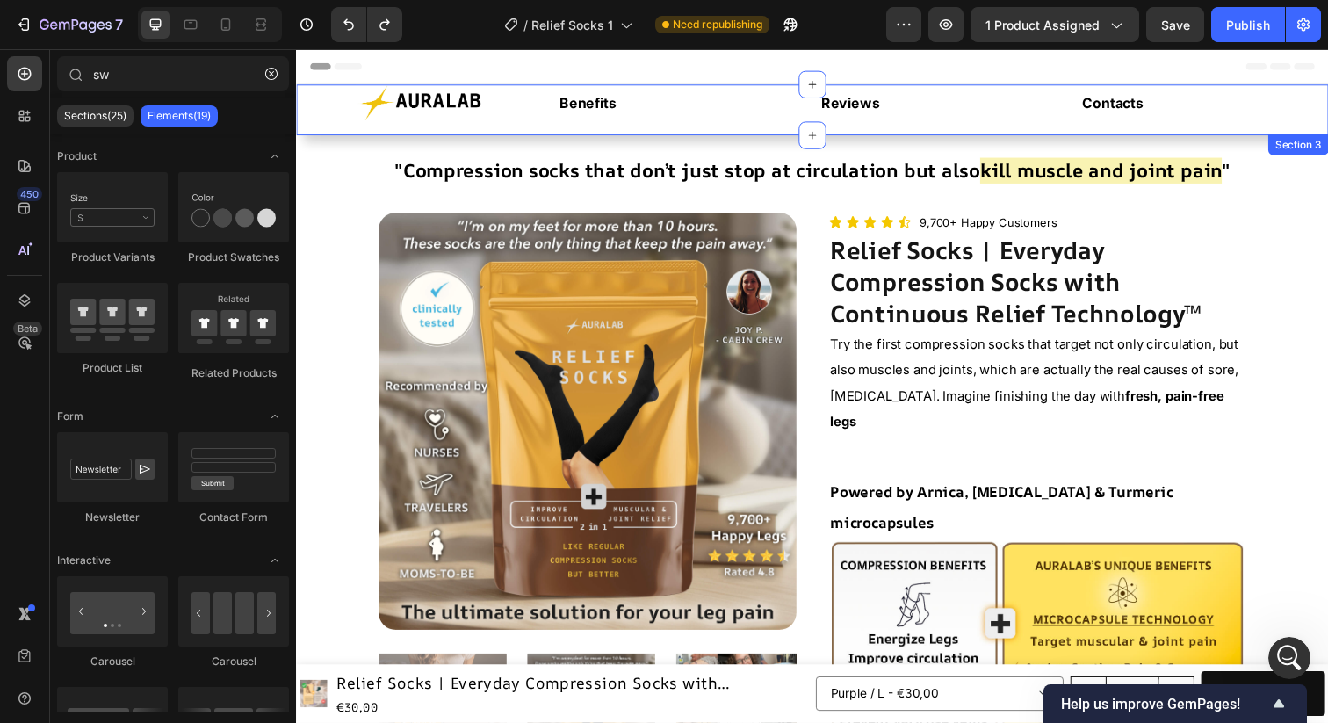
click at [616, 135] on div "Image Benefits Text Block Reviews Text Block Contacts Text Block Row" at bounding box center [823, 111] width 1054 height 52
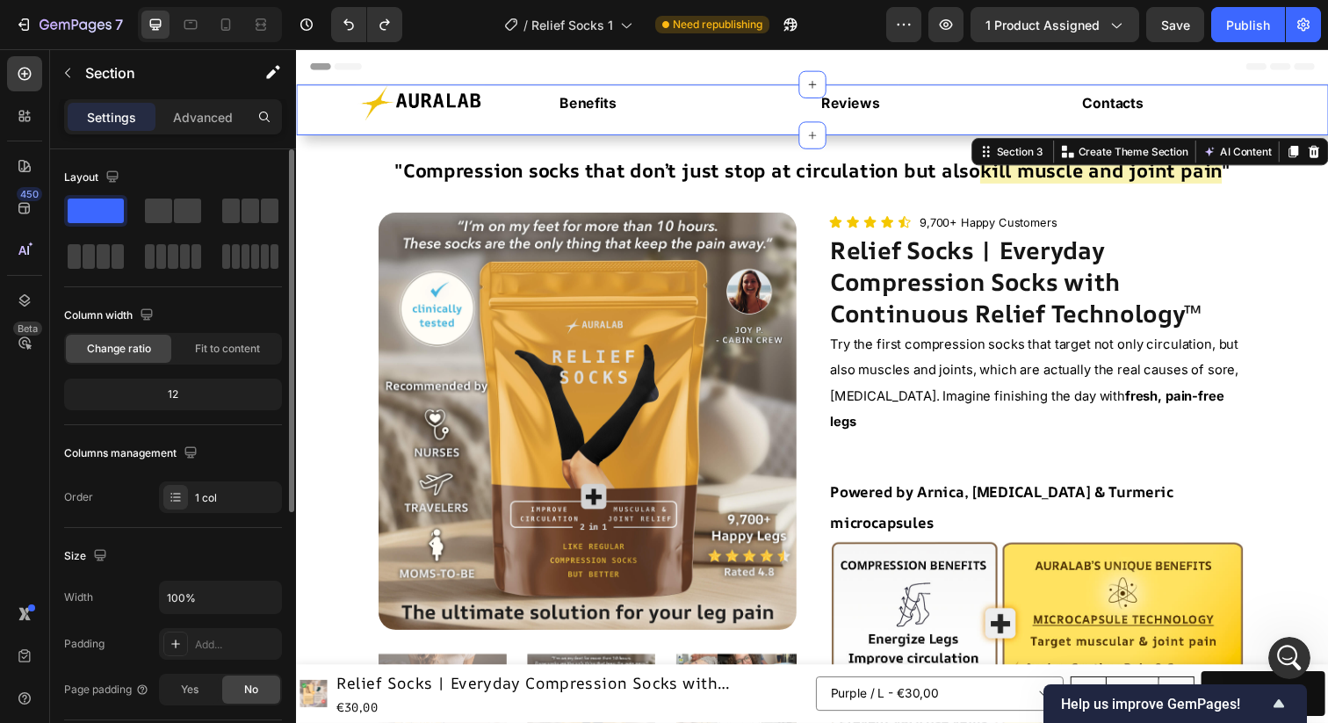
click at [177, 394] on div "12" at bounding box center [173, 394] width 211 height 25
click at [166, 394] on div "12" at bounding box center [173, 394] width 211 height 25
click at [197, 345] on span "Fit to content" at bounding box center [227, 349] width 65 height 16
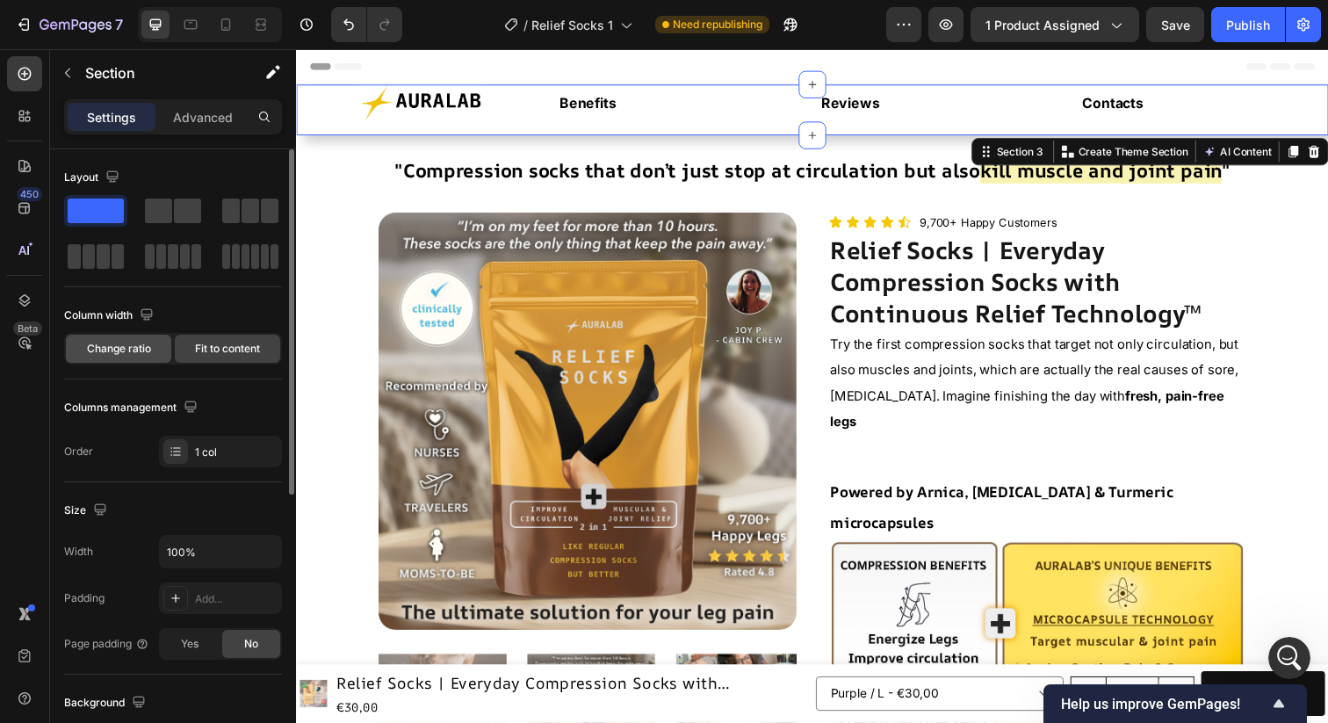
click at [127, 345] on span "Change ratio" at bounding box center [119, 349] width 64 height 16
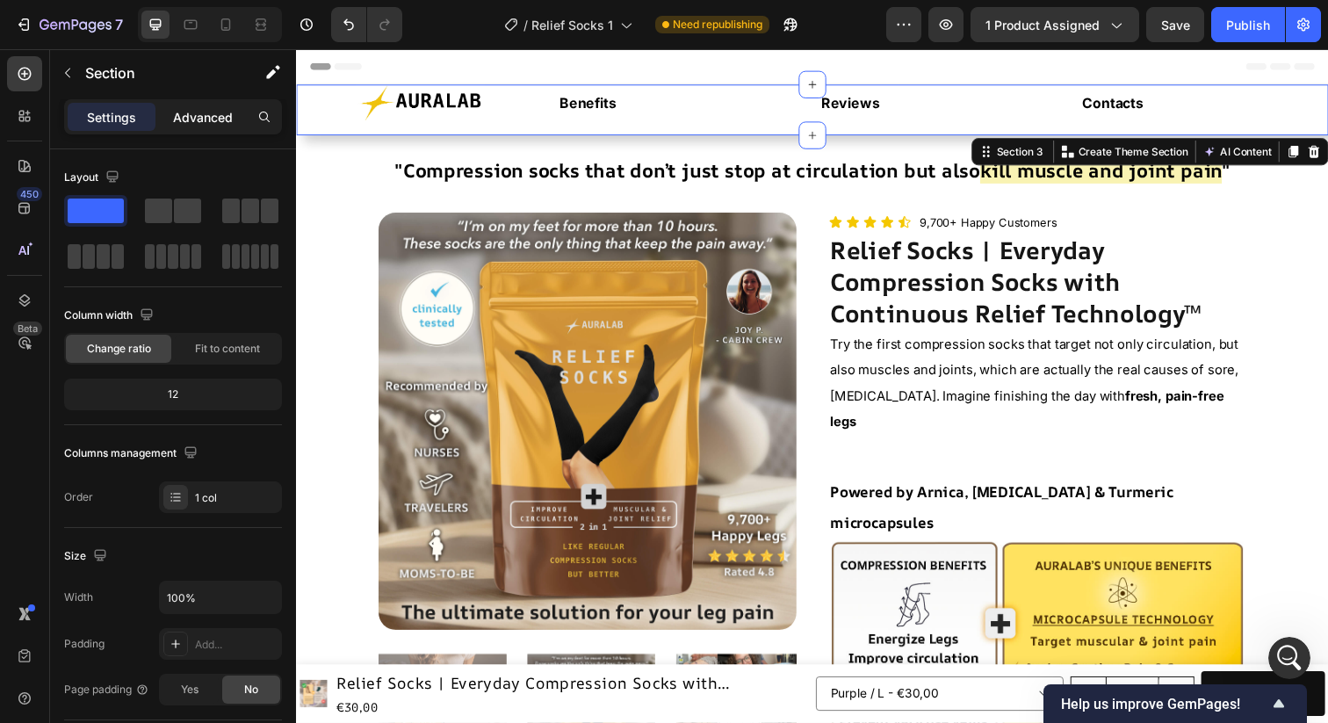
click at [206, 119] on p "Advanced" at bounding box center [203, 117] width 60 height 18
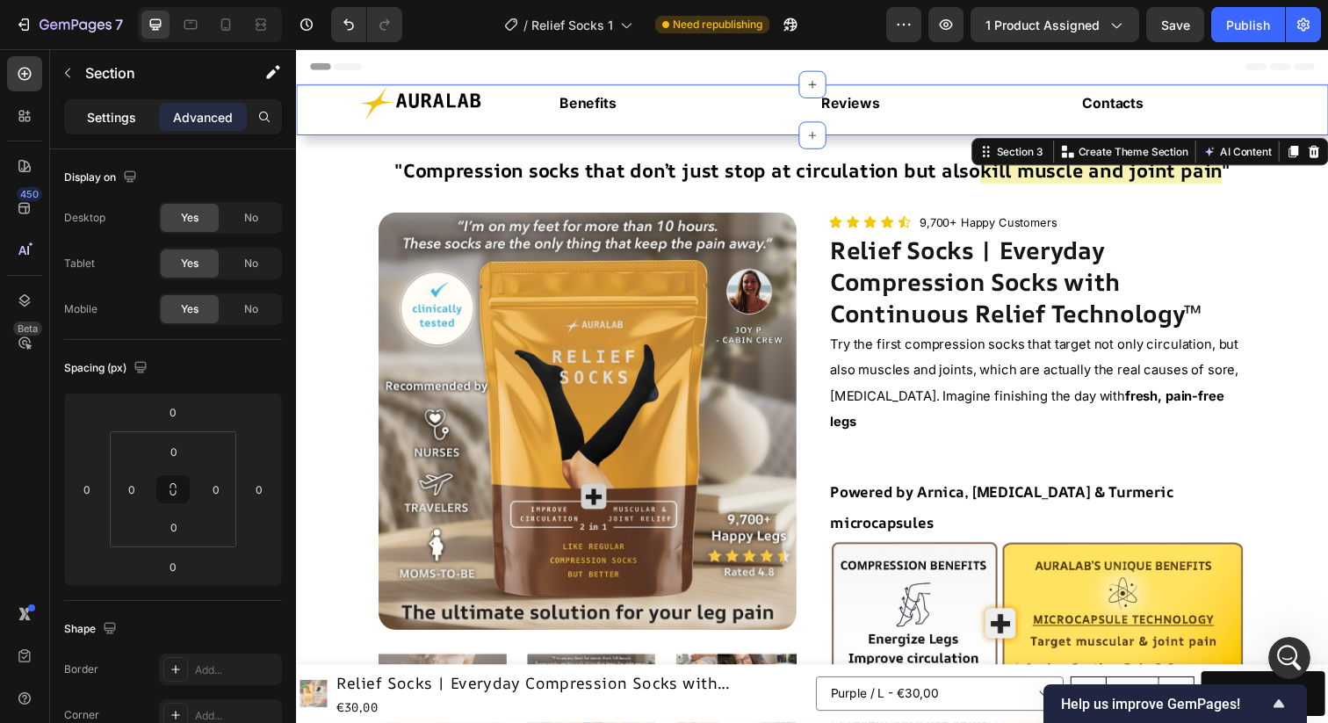
click at [115, 121] on p "Settings" at bounding box center [111, 117] width 49 height 18
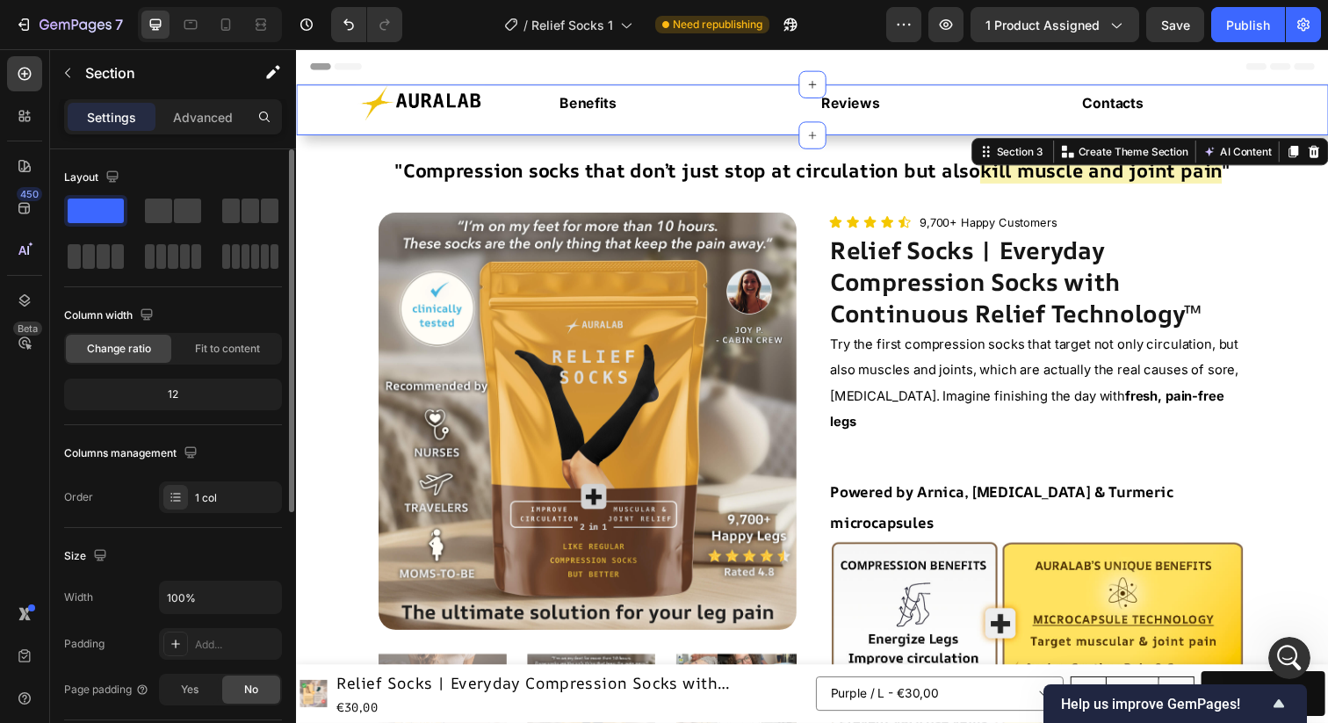
click at [177, 402] on div "12" at bounding box center [173, 394] width 211 height 25
click at [181, 495] on icon at bounding box center [176, 497] width 14 height 14
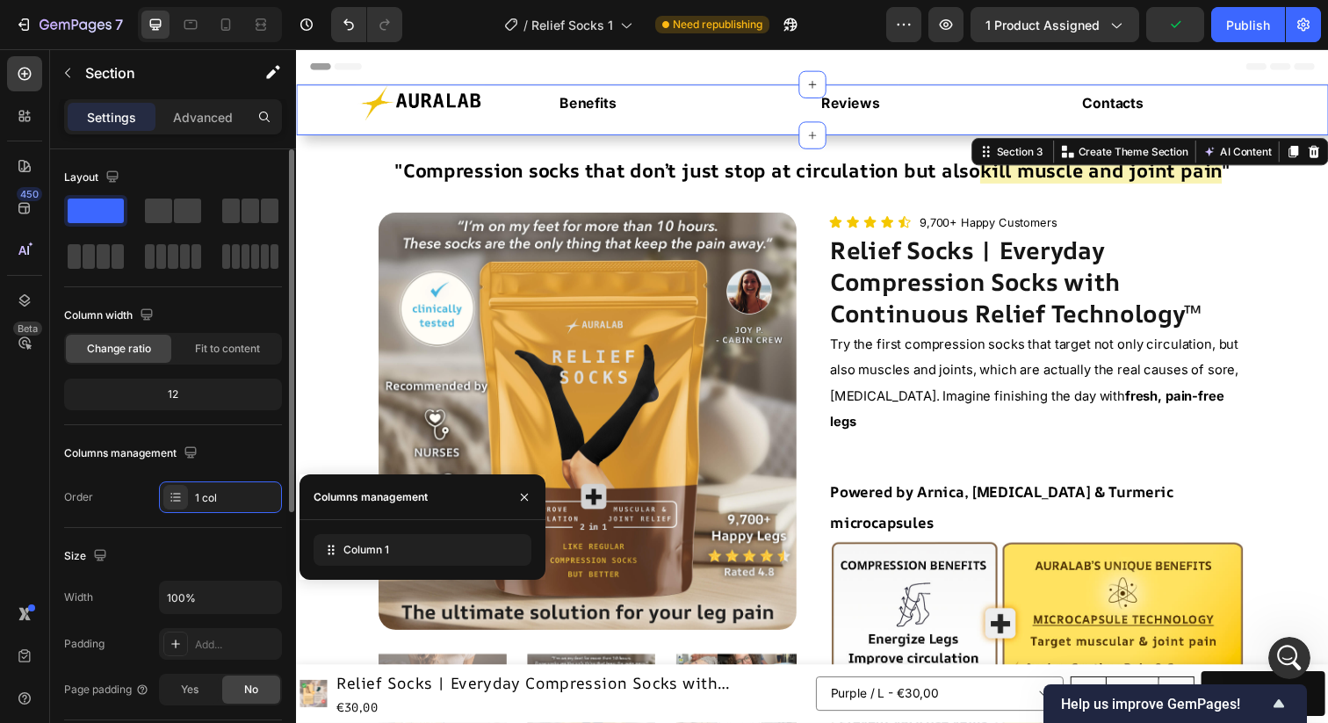
click at [250, 459] on div "Columns management" at bounding box center [173, 453] width 218 height 28
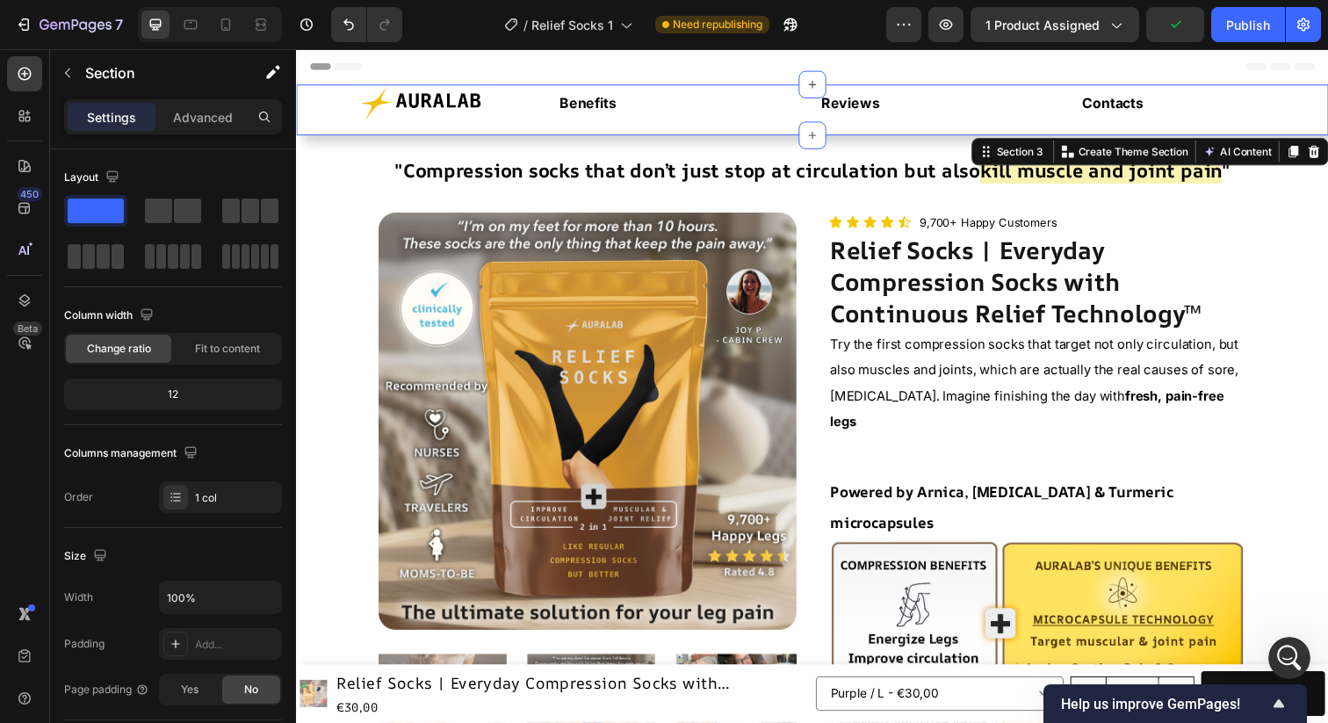
click at [451, 127] on div "Image Benefits Text Block Reviews Text Block Contacts Text Block Row" at bounding box center [823, 111] width 1054 height 52
click at [429, 129] on div "Image Benefits Text Block Reviews Text Block Contacts Text Block Row" at bounding box center [823, 111] width 1054 height 52
click at [98, 256] on span at bounding box center [103, 256] width 13 height 25
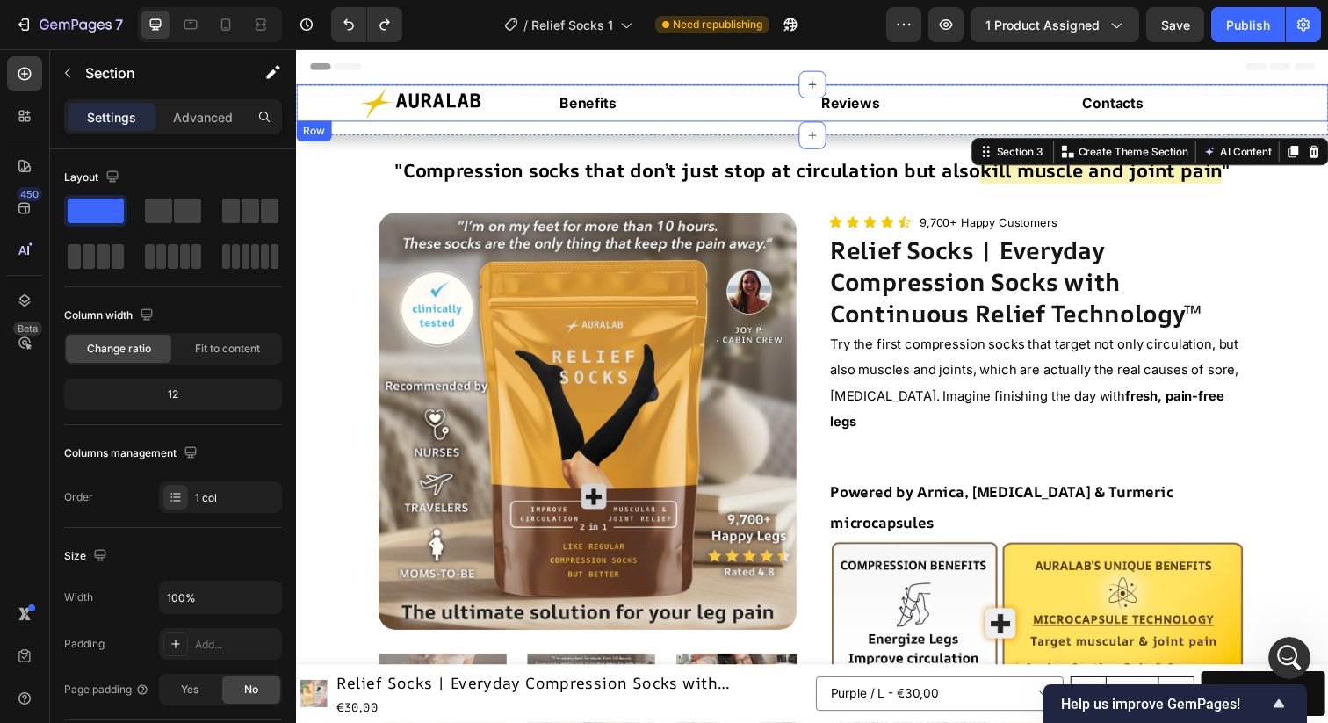
click at [550, 103] on div "Image Benefits Text Block Reviews Text Block Contacts Text Block Row" at bounding box center [823, 104] width 1054 height 38
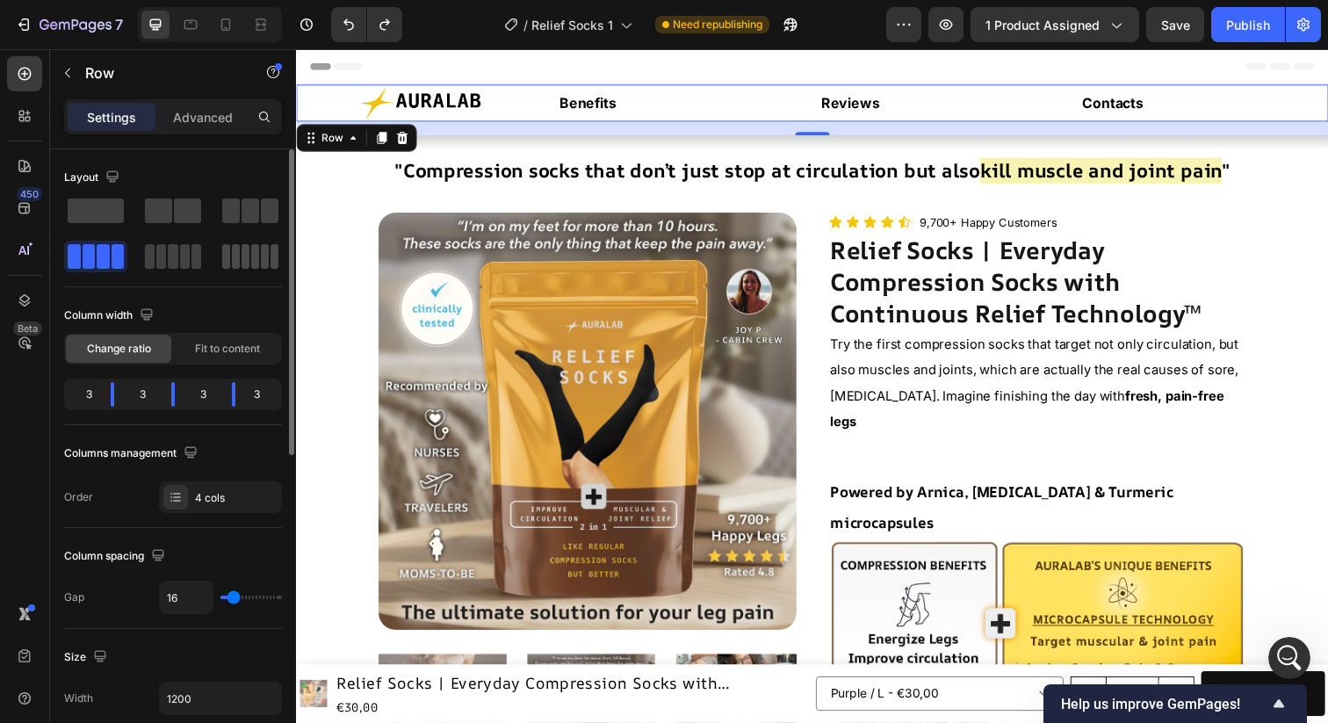
click at [242, 250] on span at bounding box center [246, 256] width 8 height 25
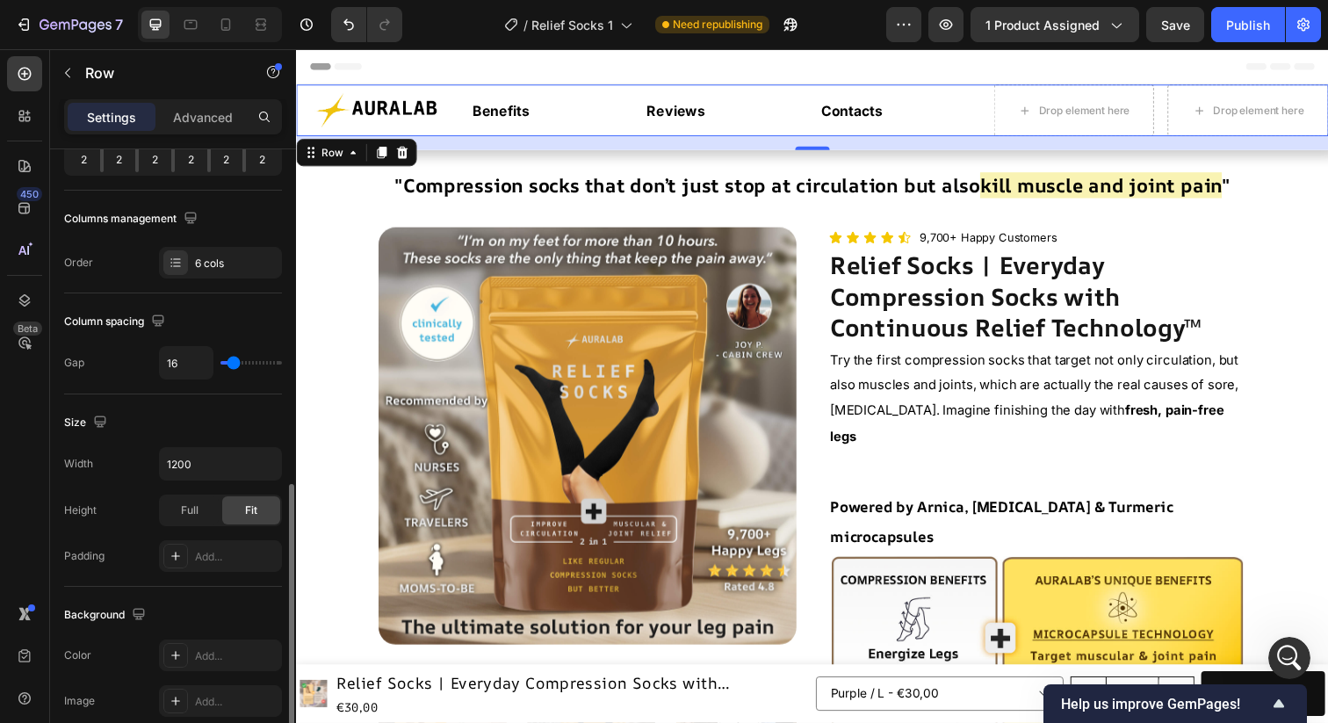
scroll to position [648, 0]
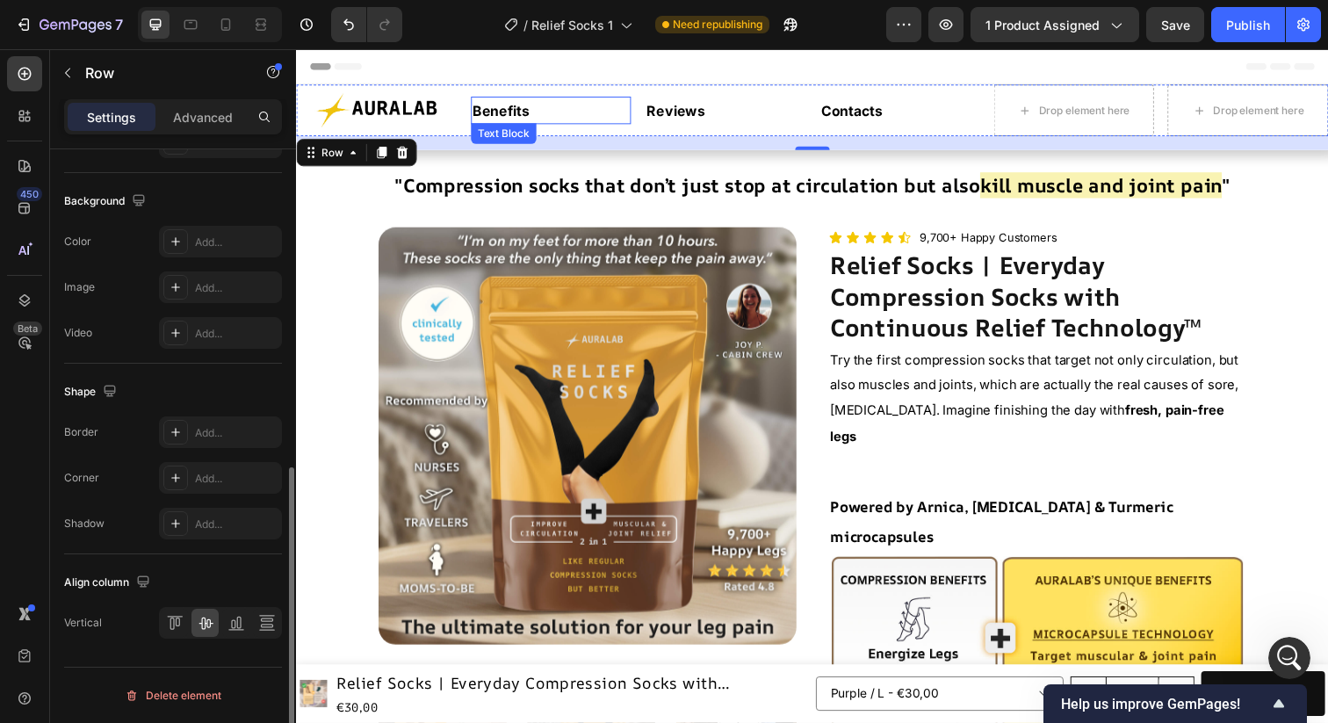
click at [559, 113] on p "Benefits" at bounding box center [556, 111] width 161 height 25
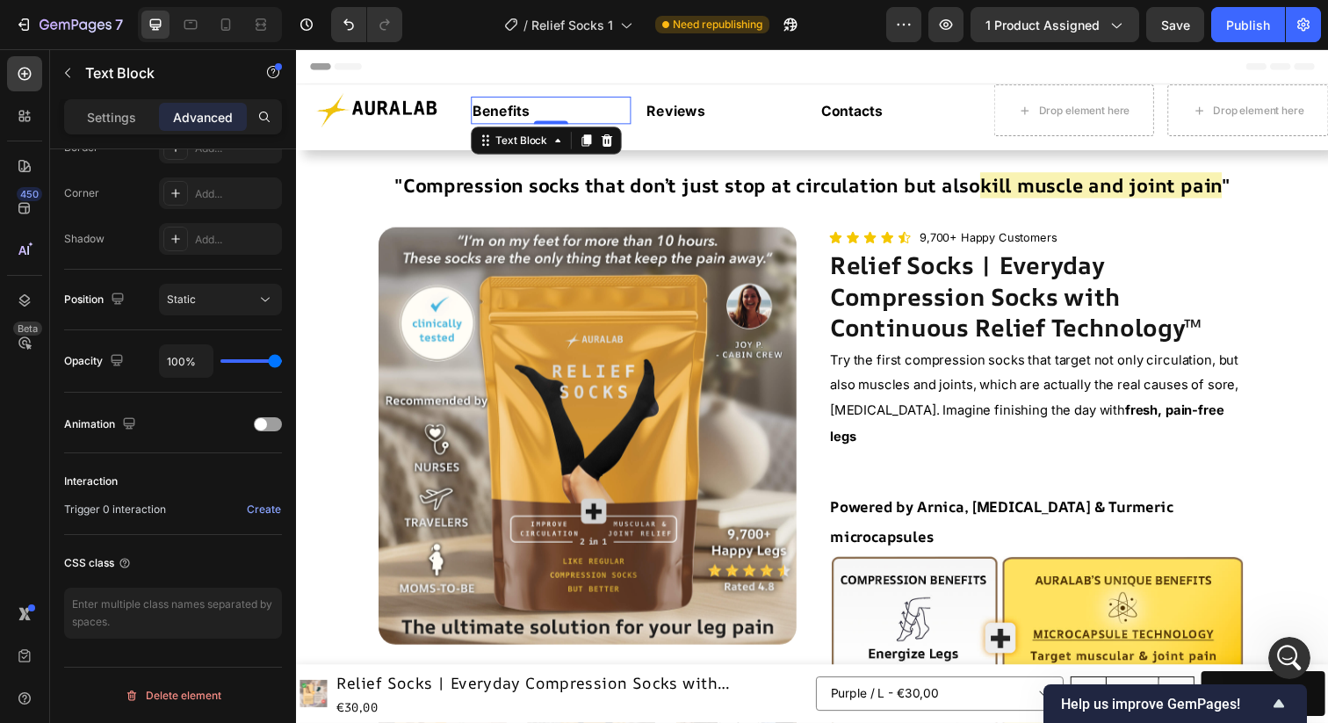
scroll to position [0, 0]
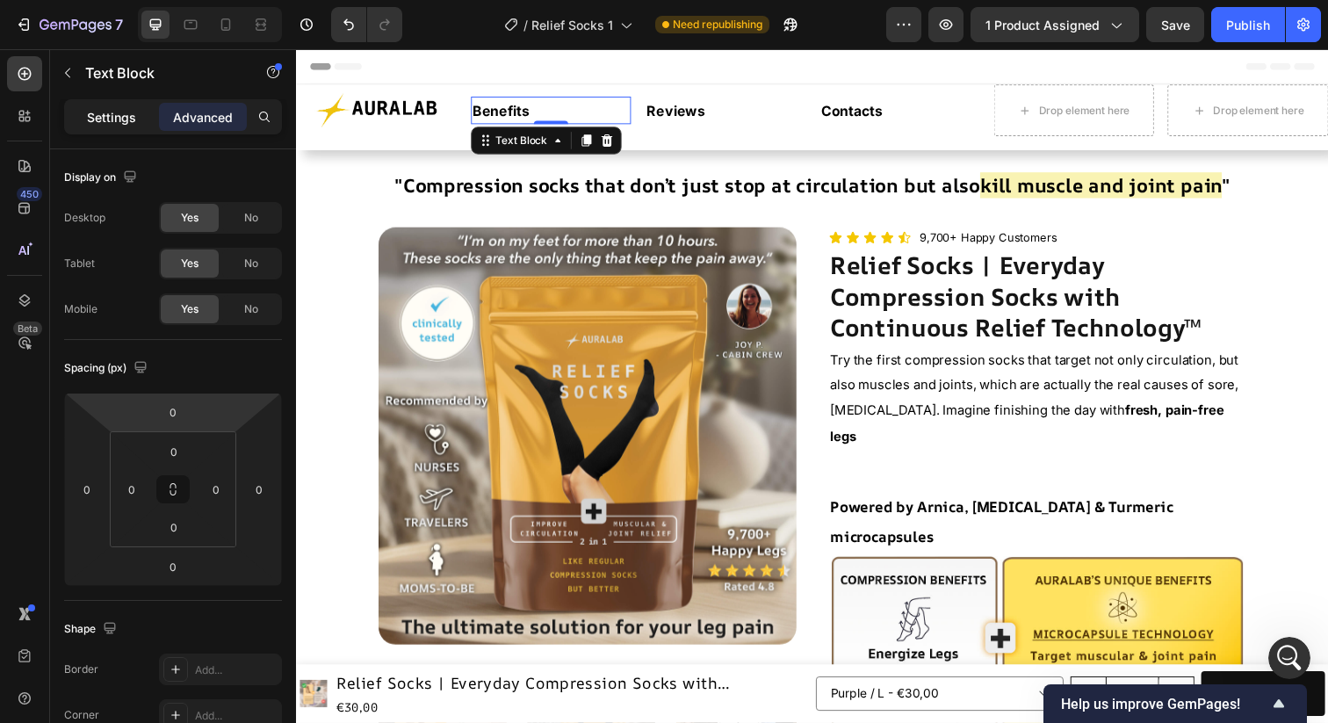
click at [125, 115] on p "Settings" at bounding box center [111, 117] width 49 height 18
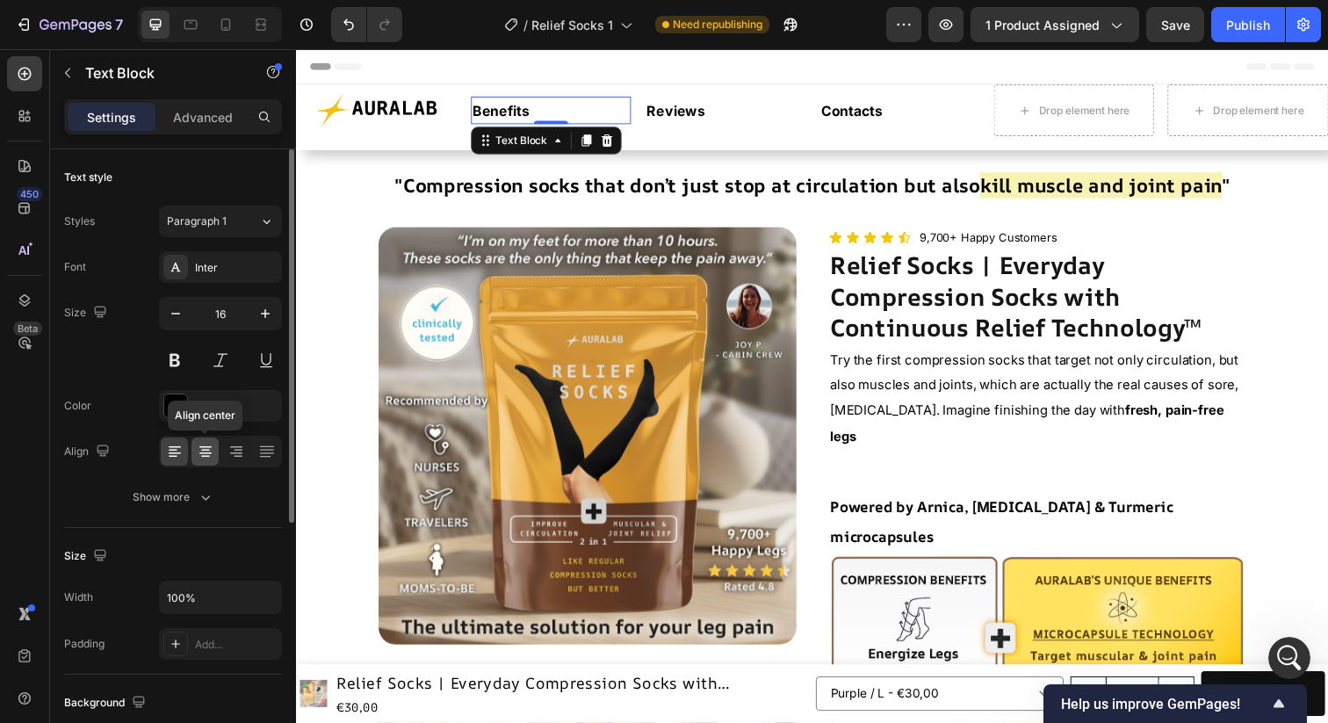
click at [206, 459] on icon at bounding box center [206, 452] width 18 height 18
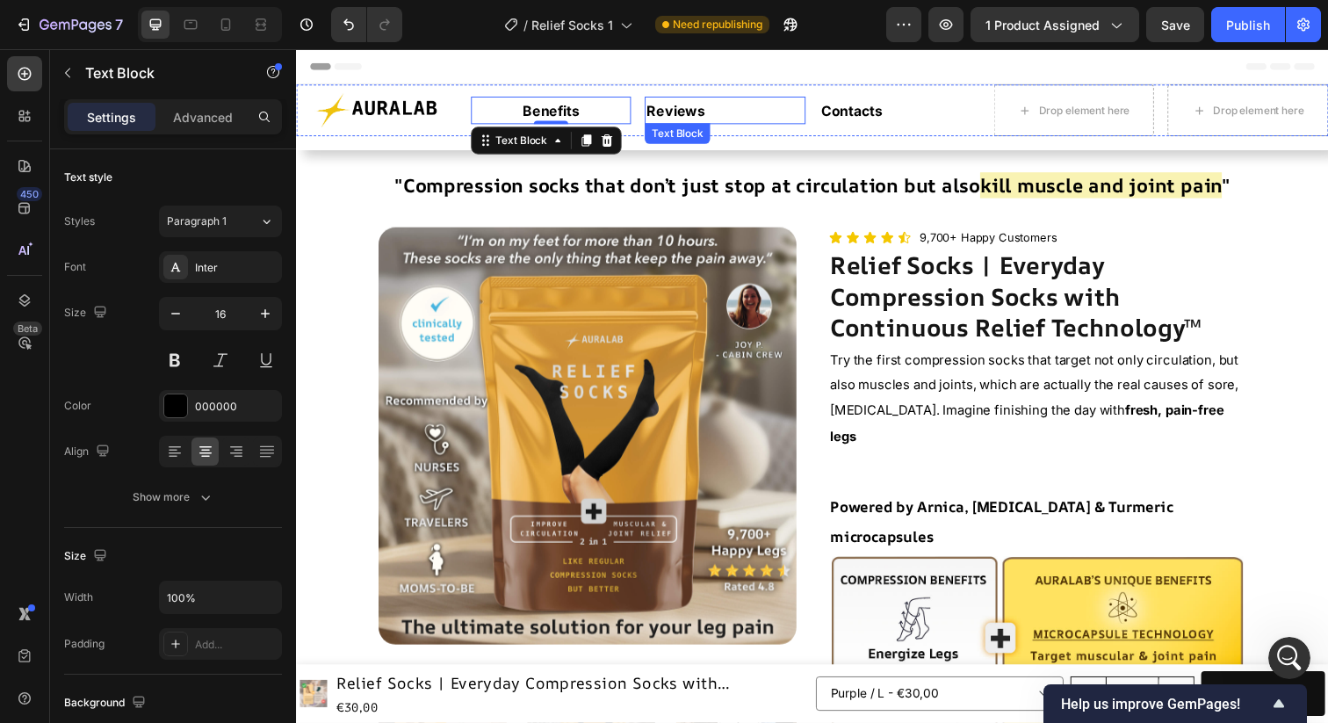
click at [709, 107] on strong "Reviews" at bounding box center [684, 112] width 60 height 18
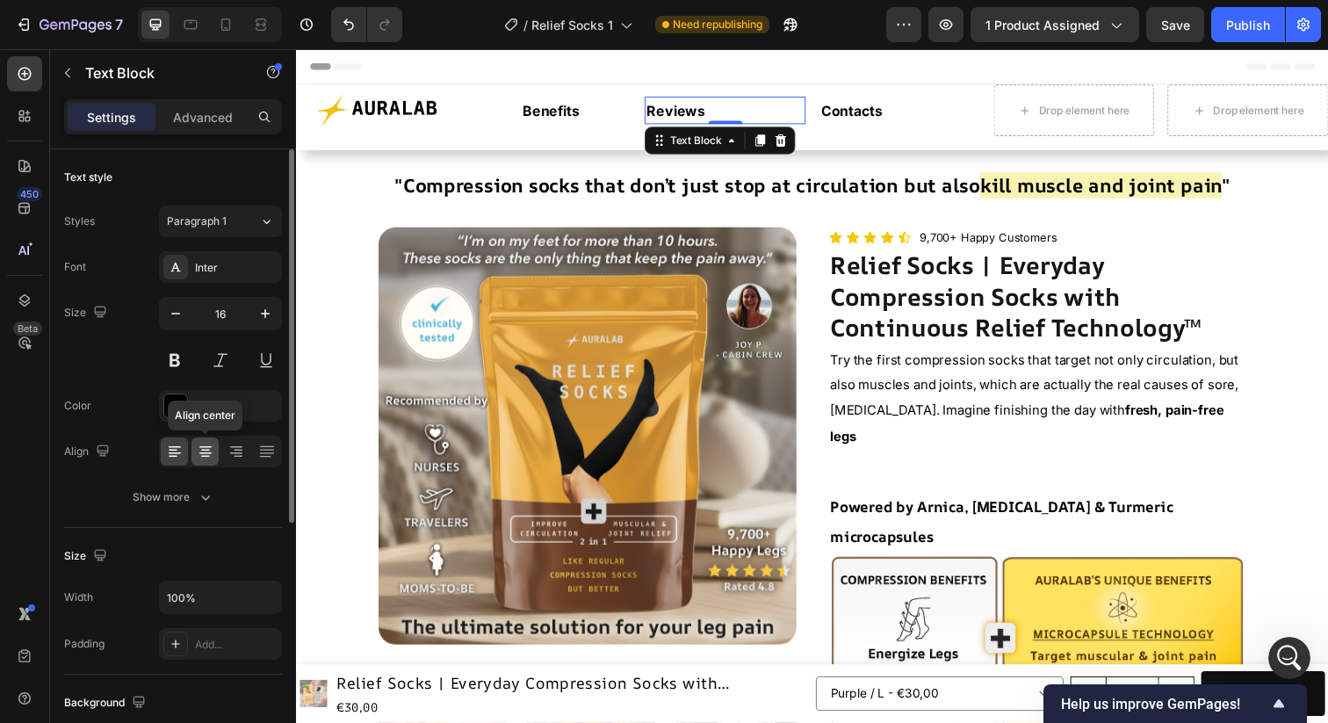
click at [210, 445] on icon at bounding box center [206, 452] width 18 height 18
click at [927, 112] on p "Contacts" at bounding box center [912, 111] width 161 height 25
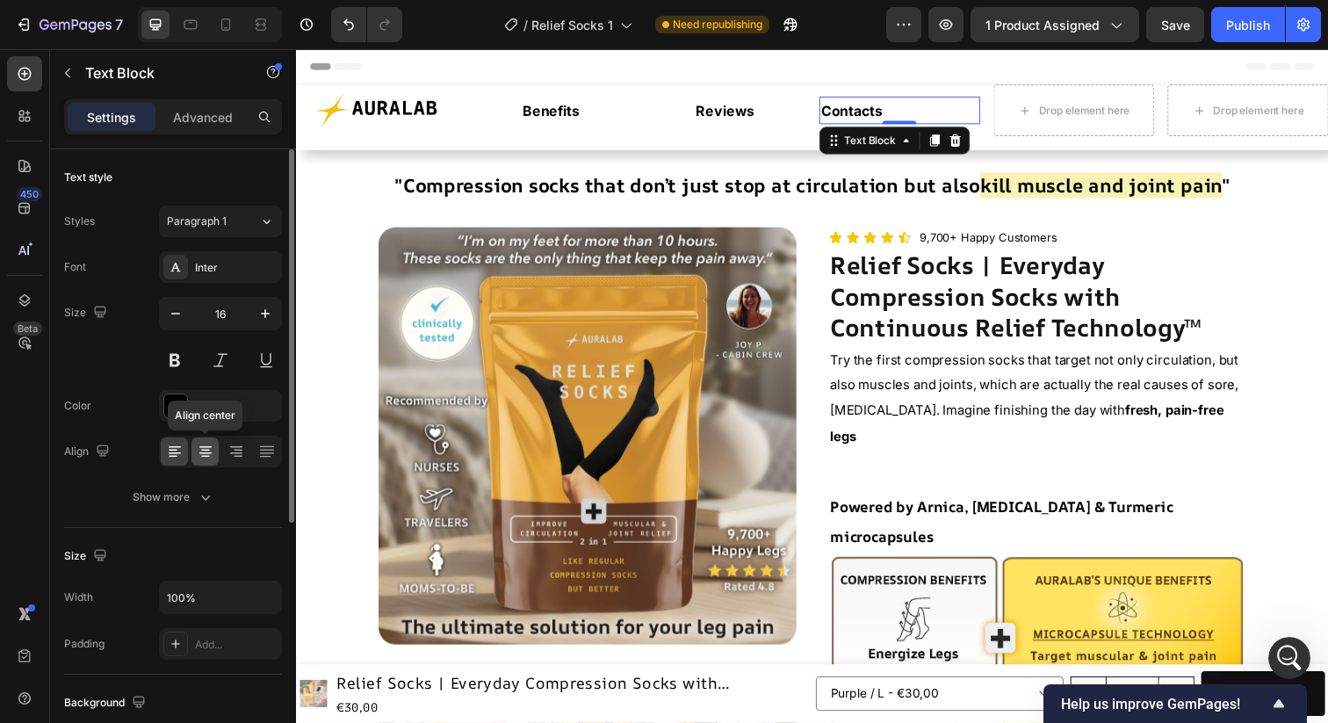
click at [213, 451] on div at bounding box center [205, 452] width 27 height 28
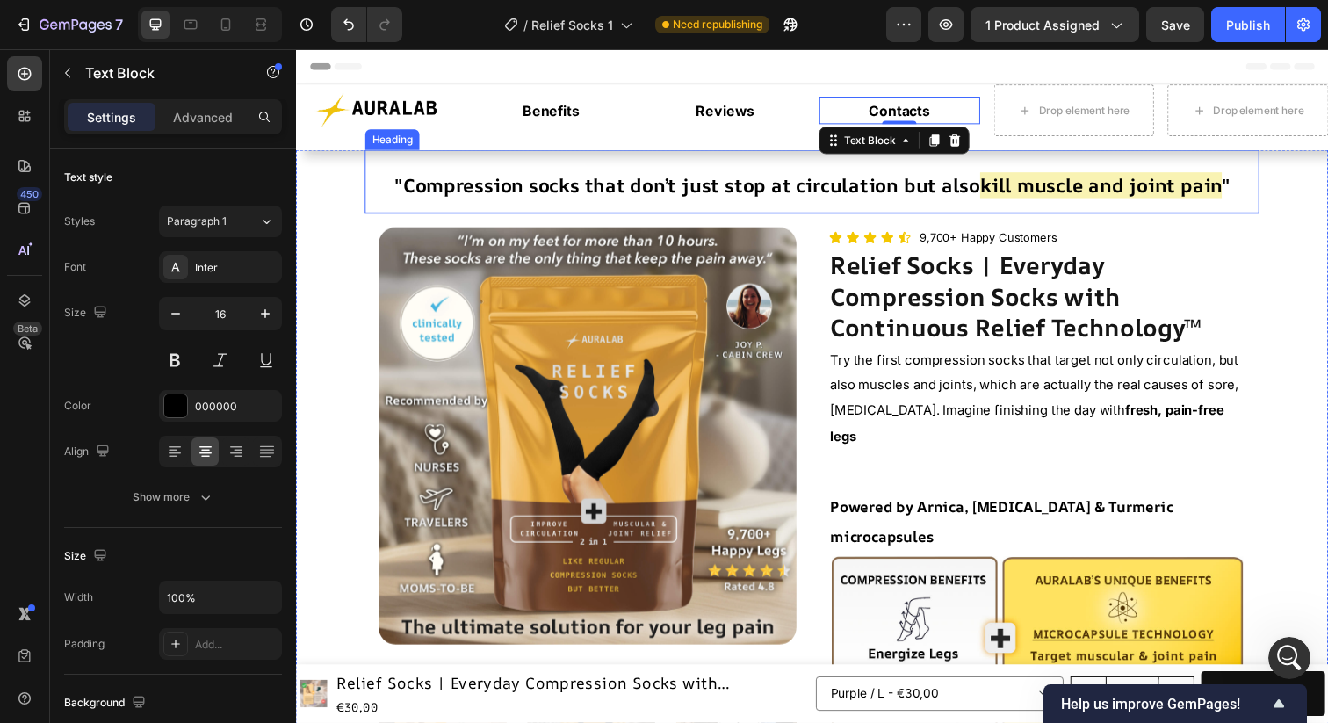
click at [1081, 154] on h2 ""Compression socks that don’t just stop at circulation but also kill muscle and…" at bounding box center [823, 184] width 914 height 65
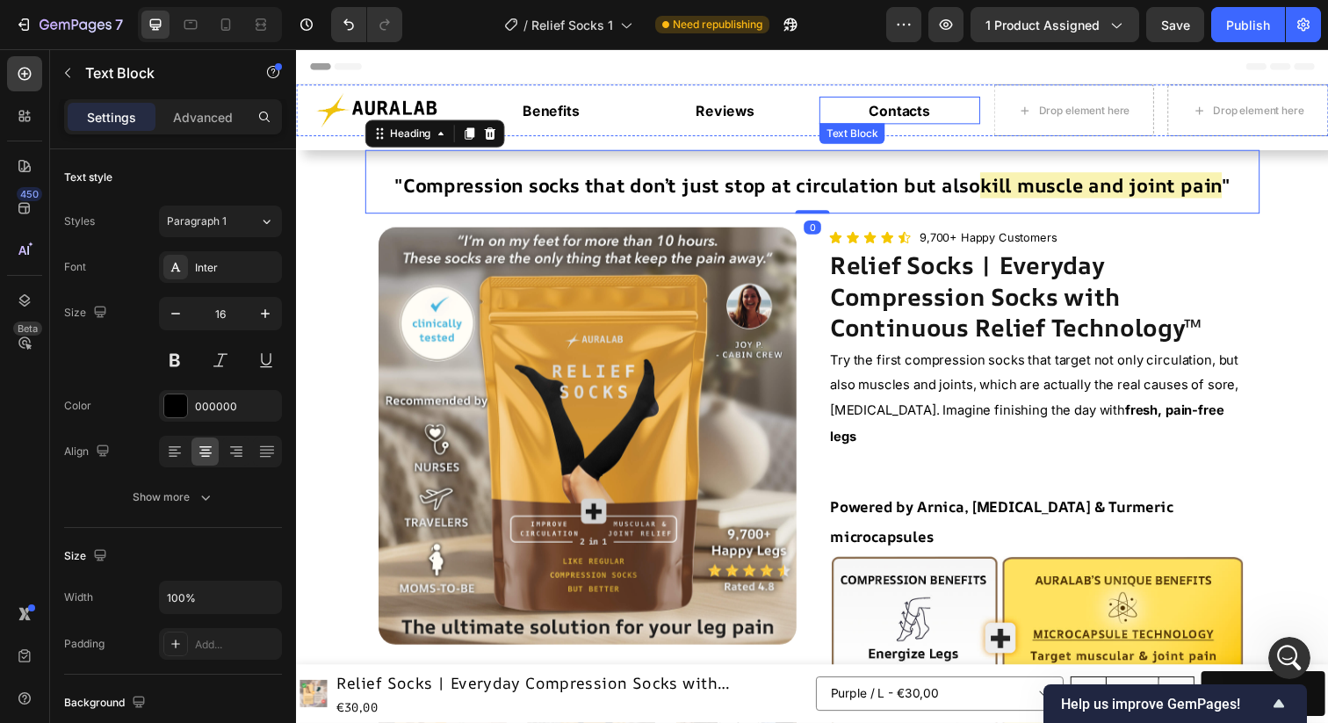
click at [944, 119] on p "Contacts" at bounding box center [912, 111] width 161 height 25
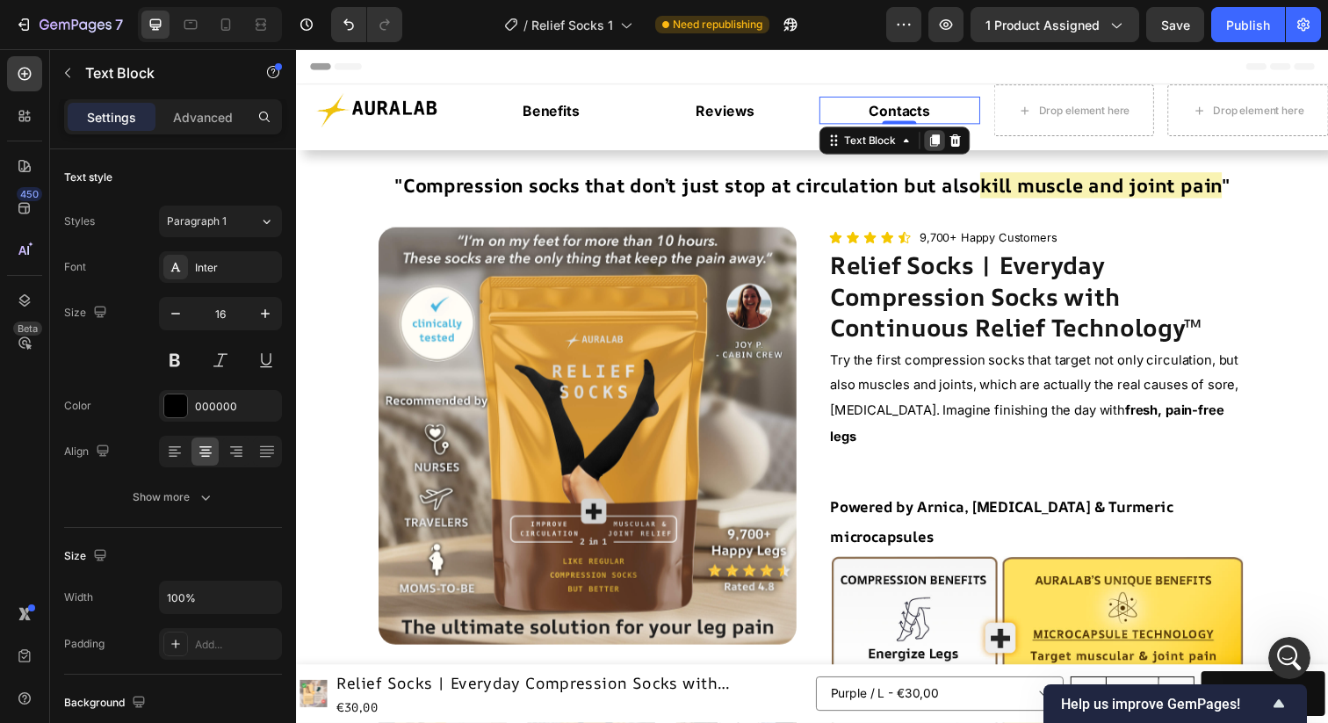
click at [950, 141] on icon at bounding box center [949, 143] width 10 height 12
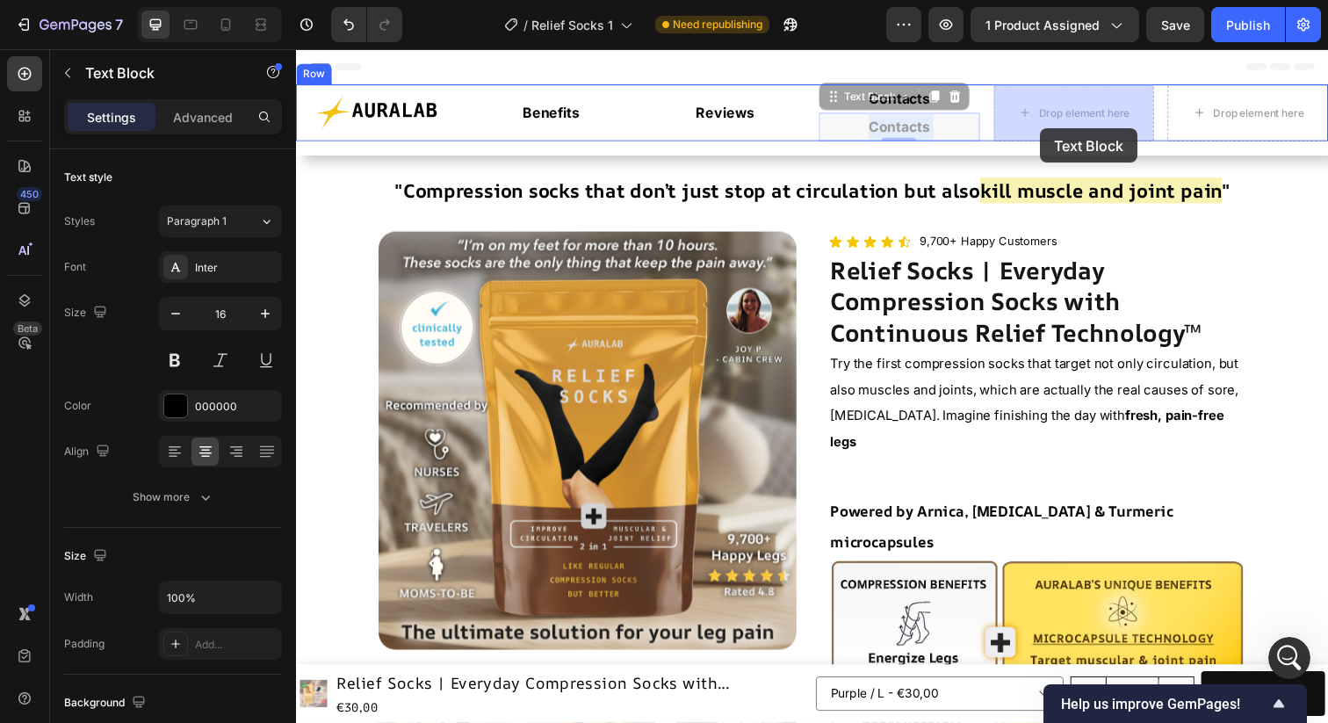
drag, startPoint x: 963, startPoint y: 131, endPoint x: 1056, endPoint y: 130, distance: 93.1
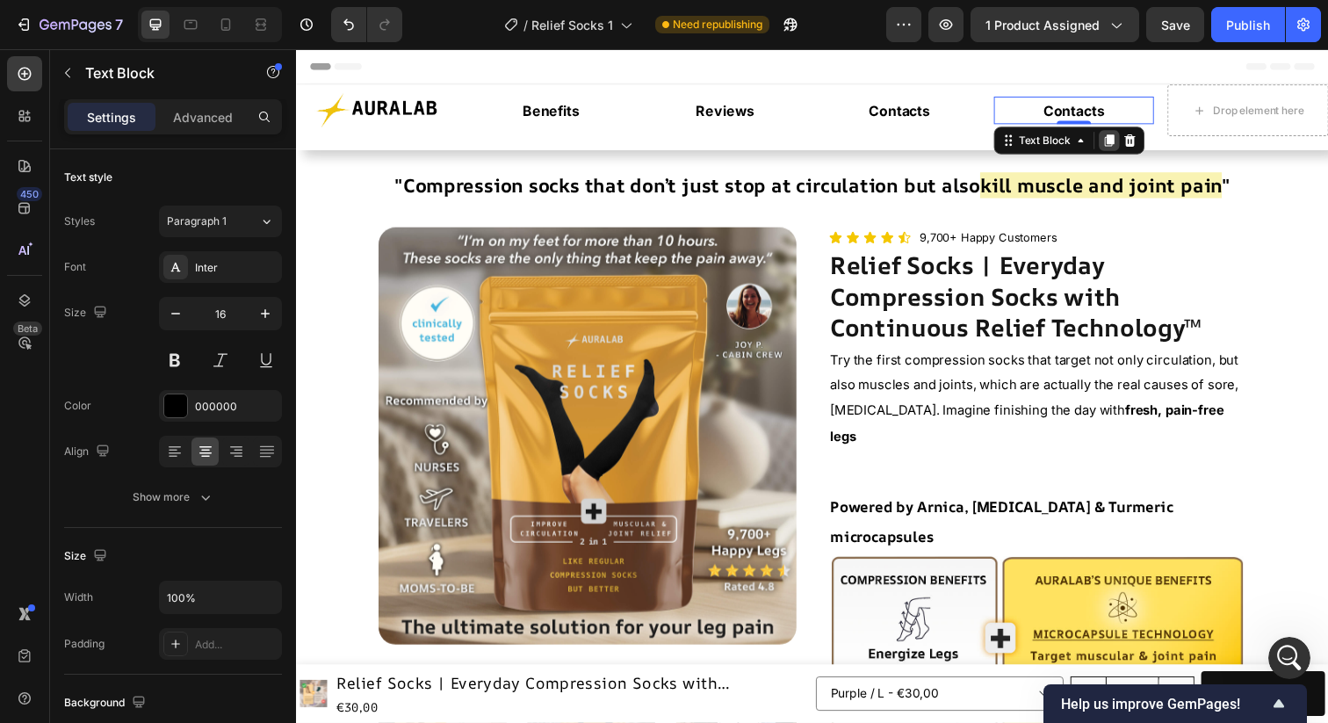
click at [1131, 145] on icon at bounding box center [1126, 143] width 10 height 12
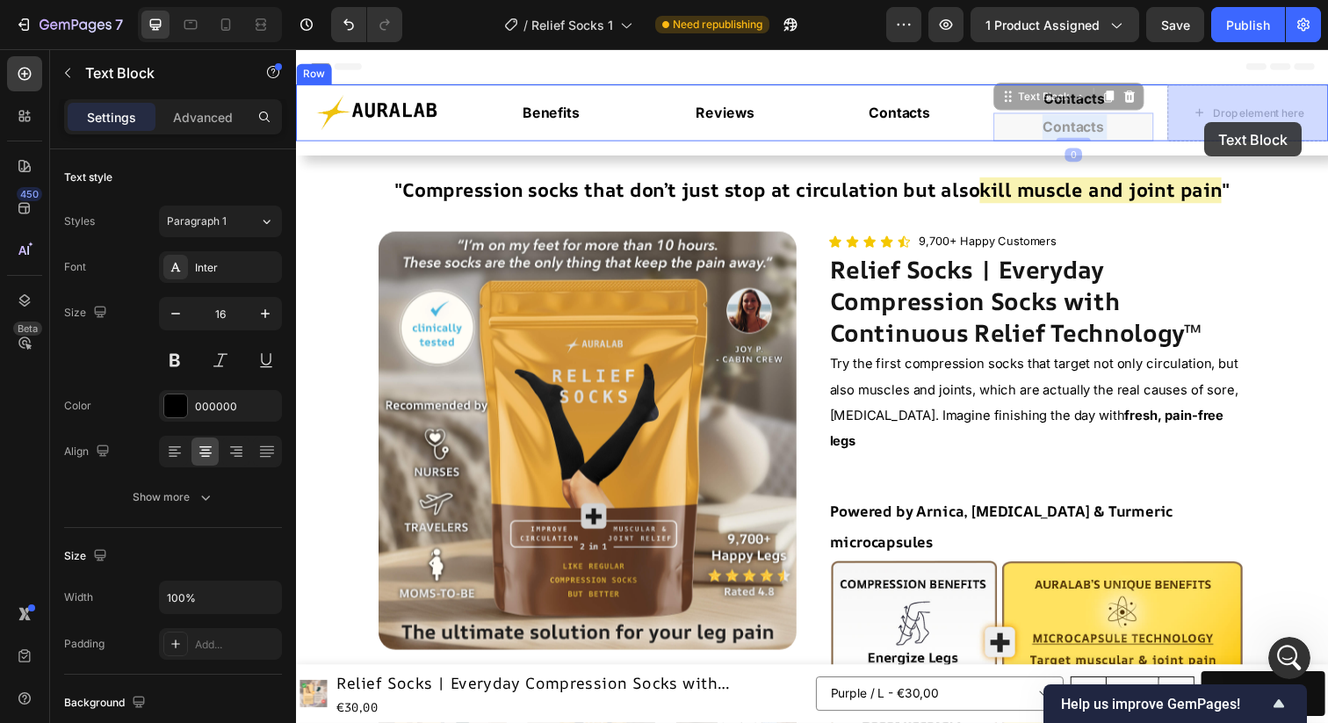
drag, startPoint x: 1136, startPoint y: 131, endPoint x: 1223, endPoint y: 124, distance: 87.3
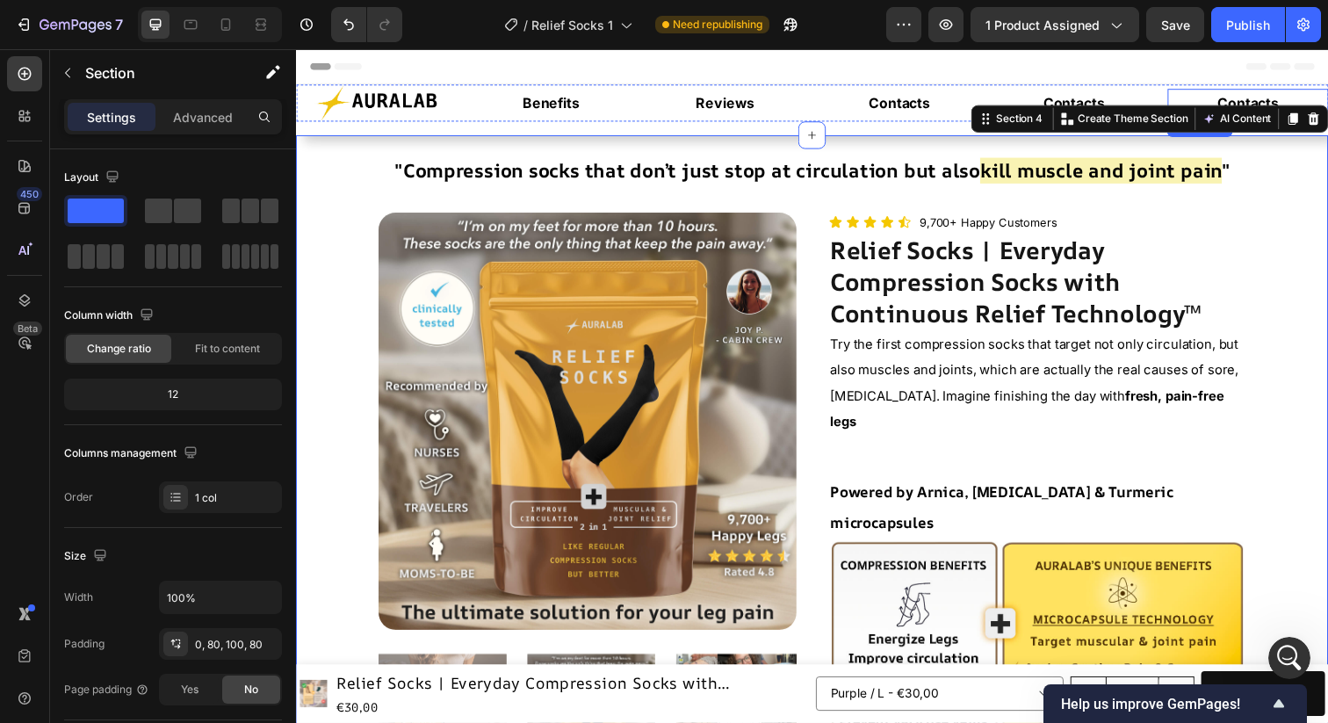
click at [1258, 93] on p "Contacts" at bounding box center [1268, 103] width 161 height 25
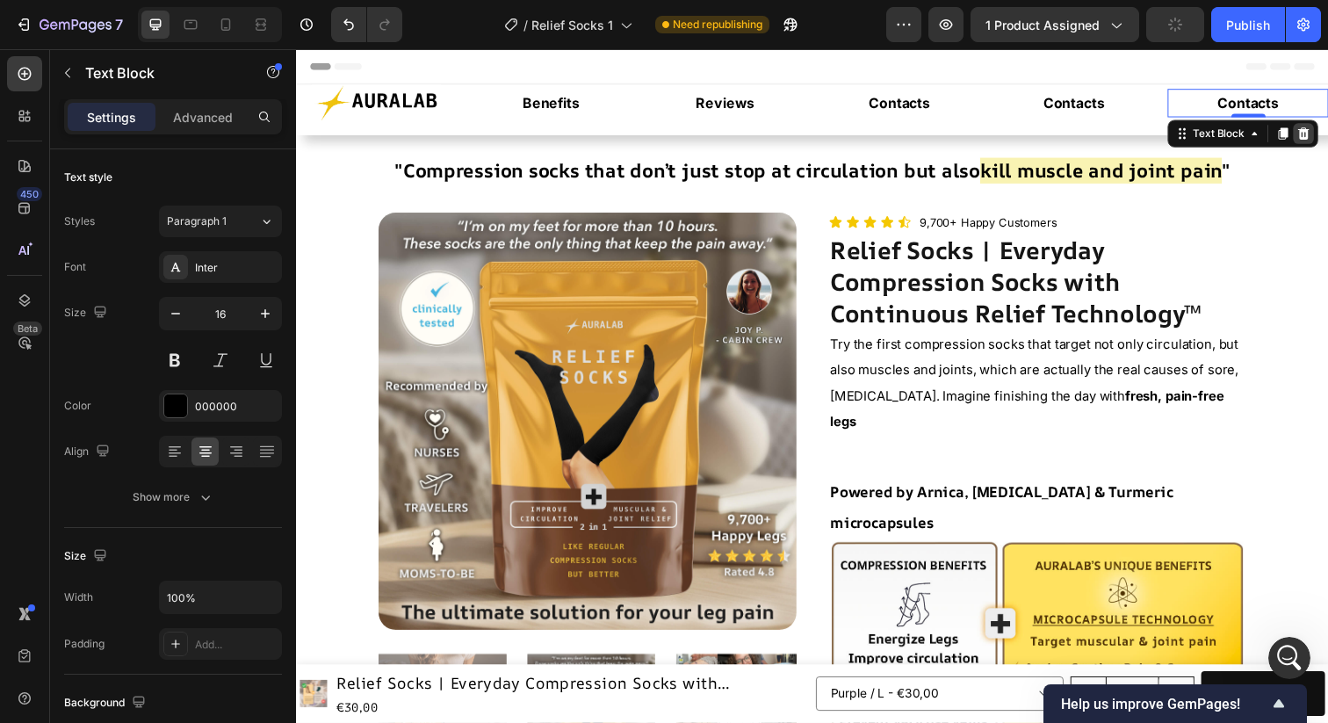
click at [1321, 137] on icon at bounding box center [1325, 135] width 11 height 12
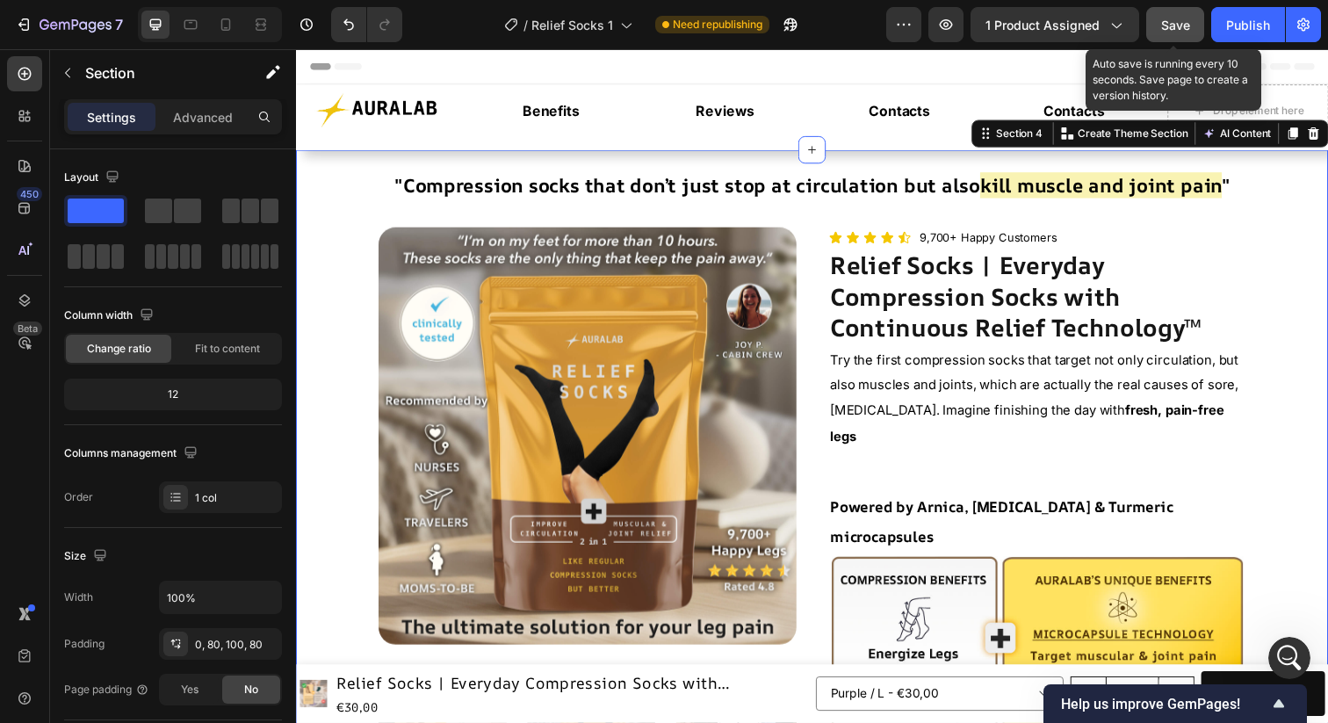
click at [1167, 38] on button "Save" at bounding box center [1175, 24] width 58 height 35
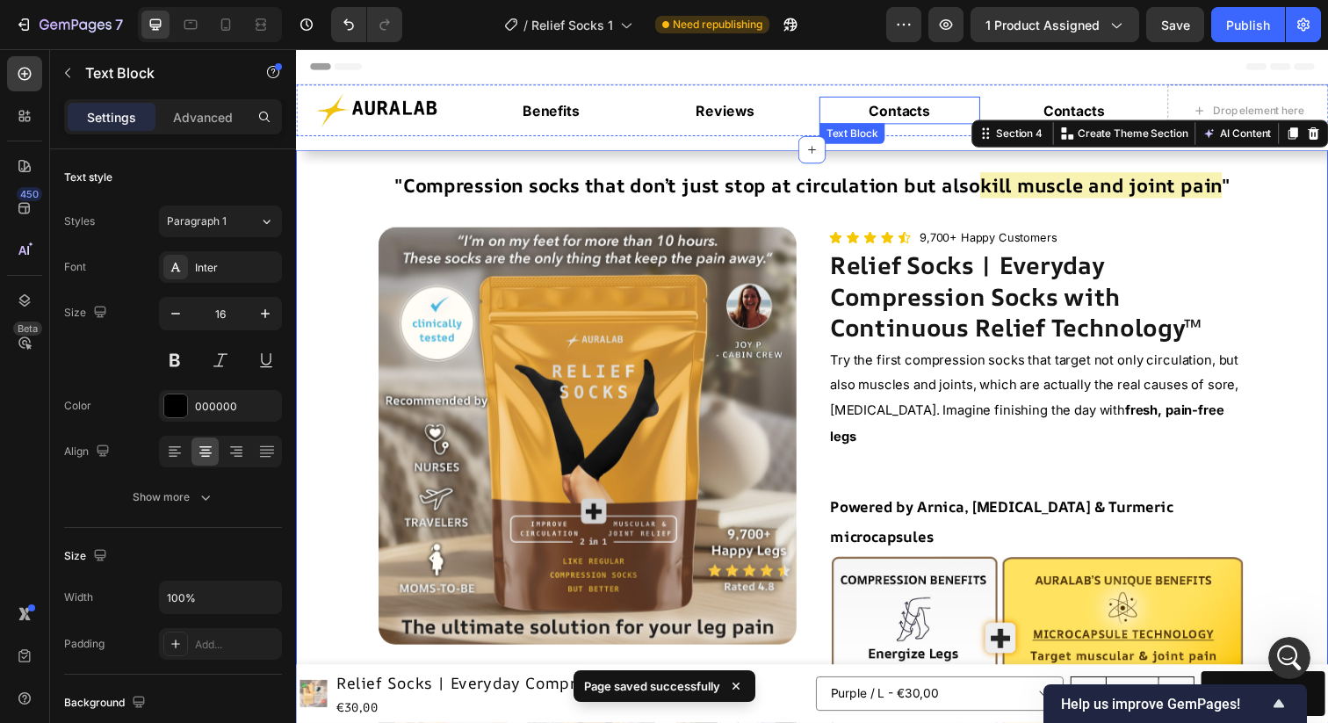
click at [910, 106] on strong "Contacts" at bounding box center [912, 112] width 62 height 18
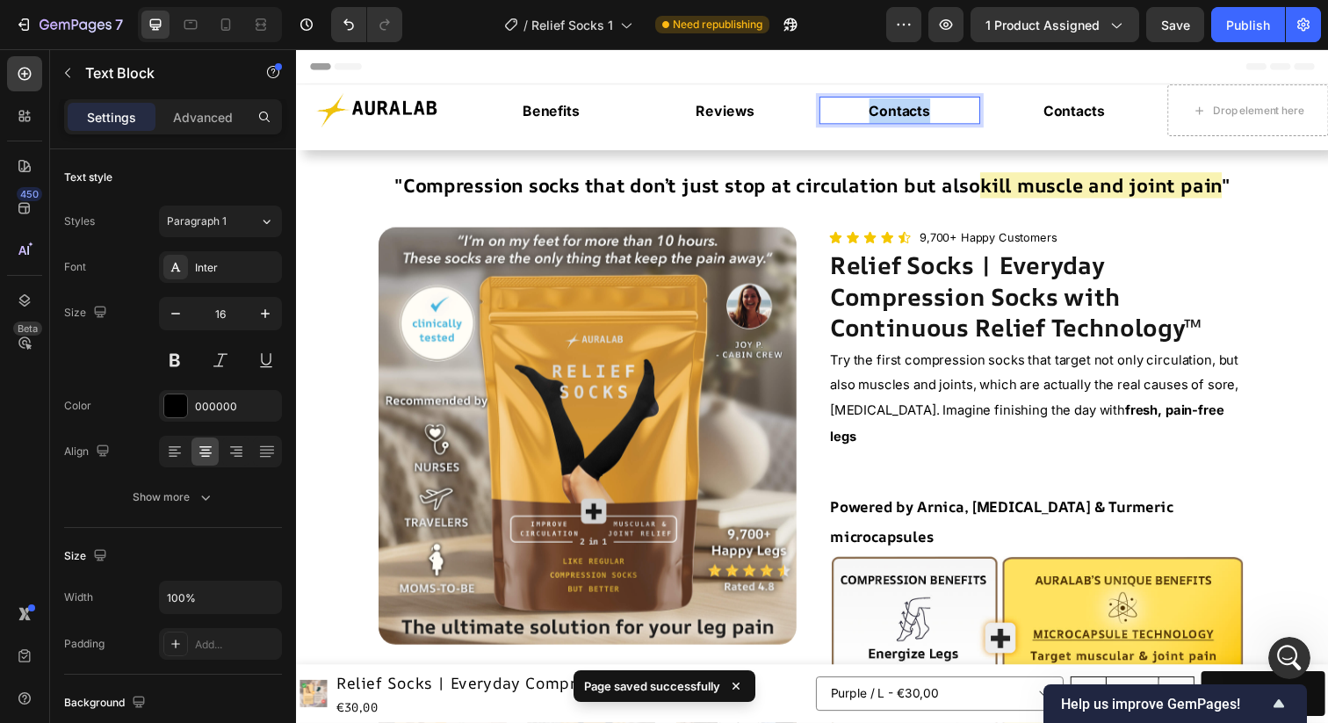
click at [910, 106] on strong "Contacts" at bounding box center [912, 112] width 62 height 18
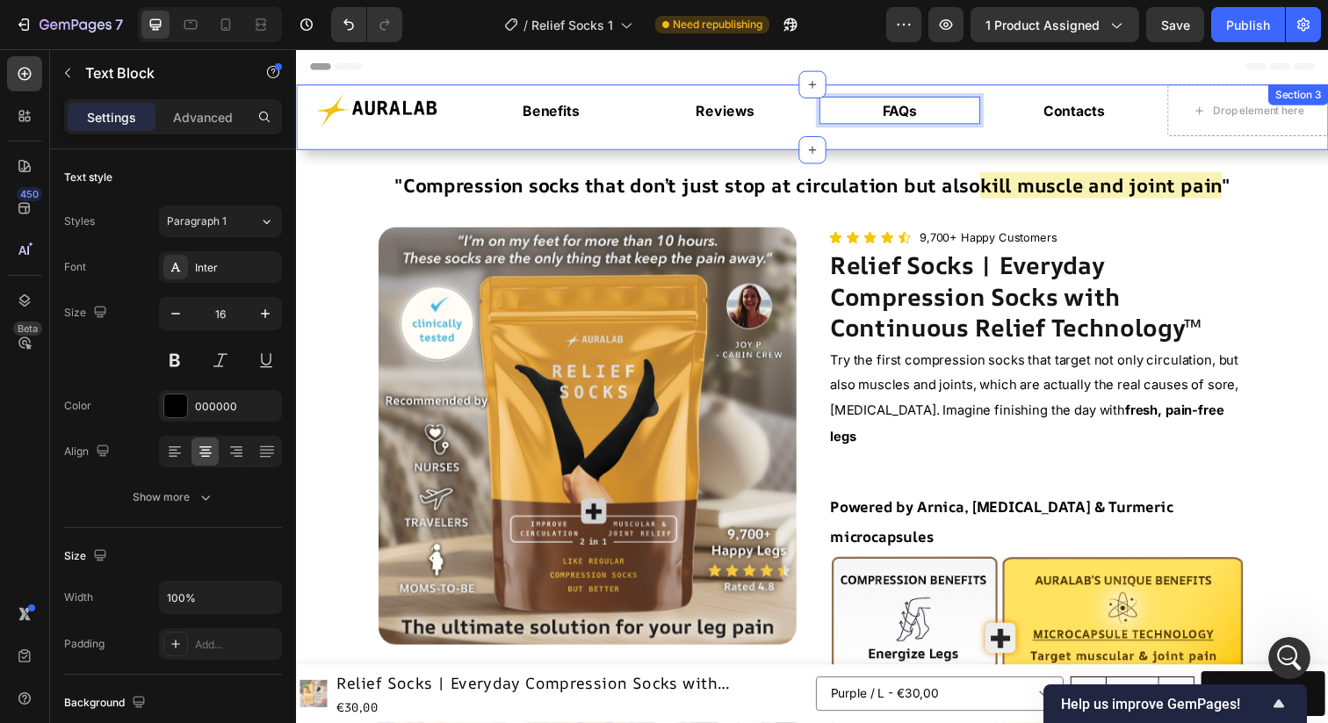
click at [1224, 144] on div "Image Benefits Text Block Reviews Text Block FAQs Text Block 0 Contacts Text Bl…" at bounding box center [823, 118] width 1054 height 67
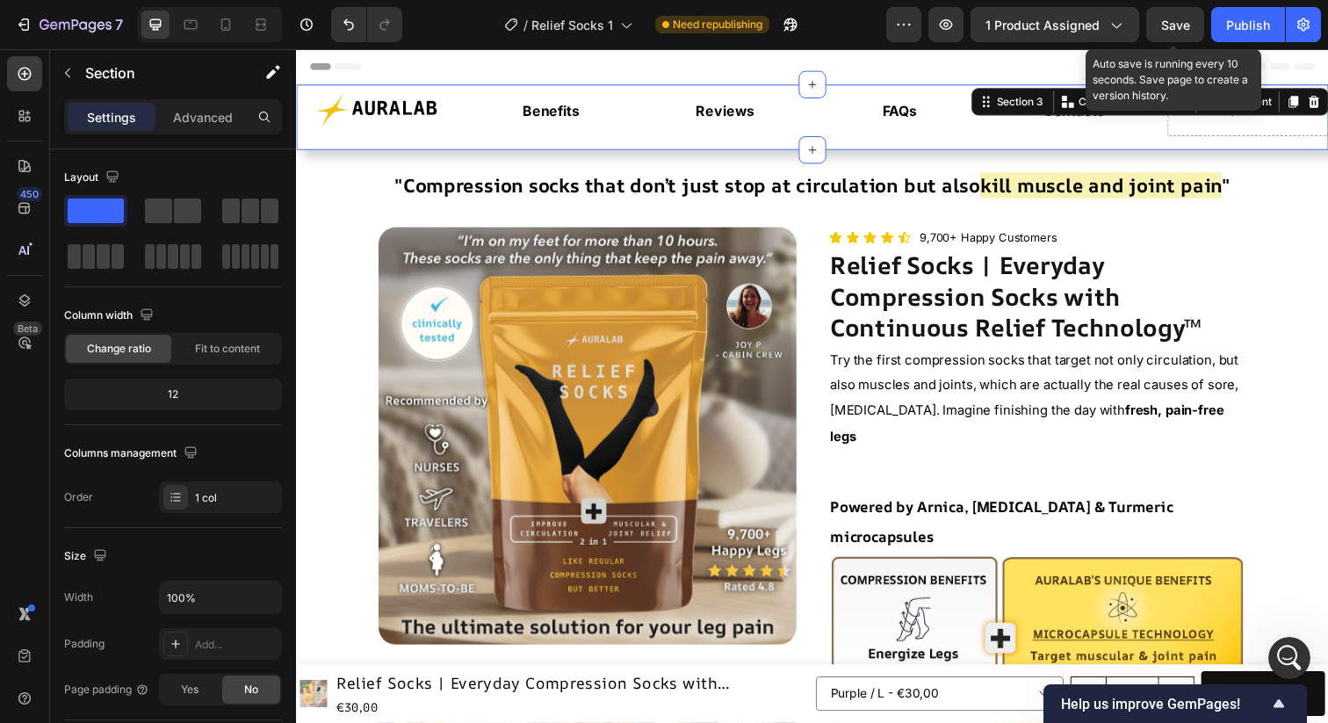
click at [1170, 32] on span "Save" at bounding box center [1175, 25] width 29 height 15
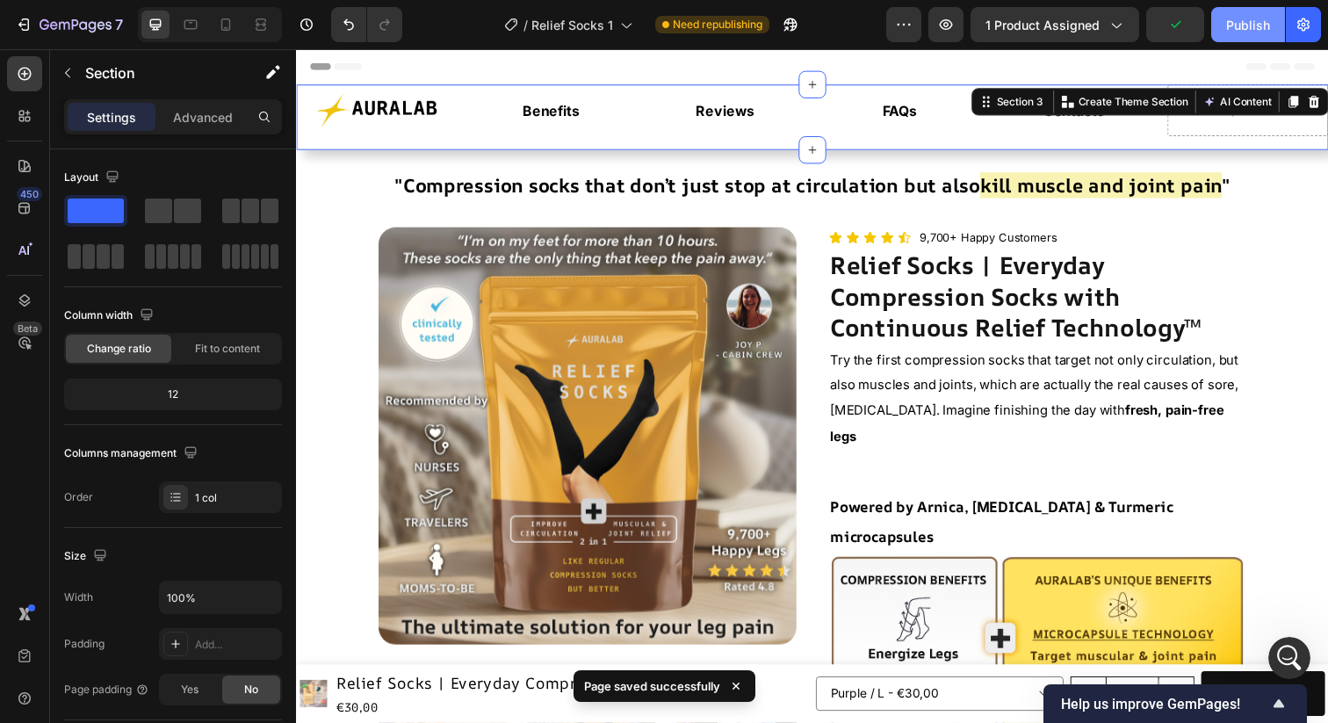
click at [1250, 30] on div "Publish" at bounding box center [1248, 25] width 44 height 18
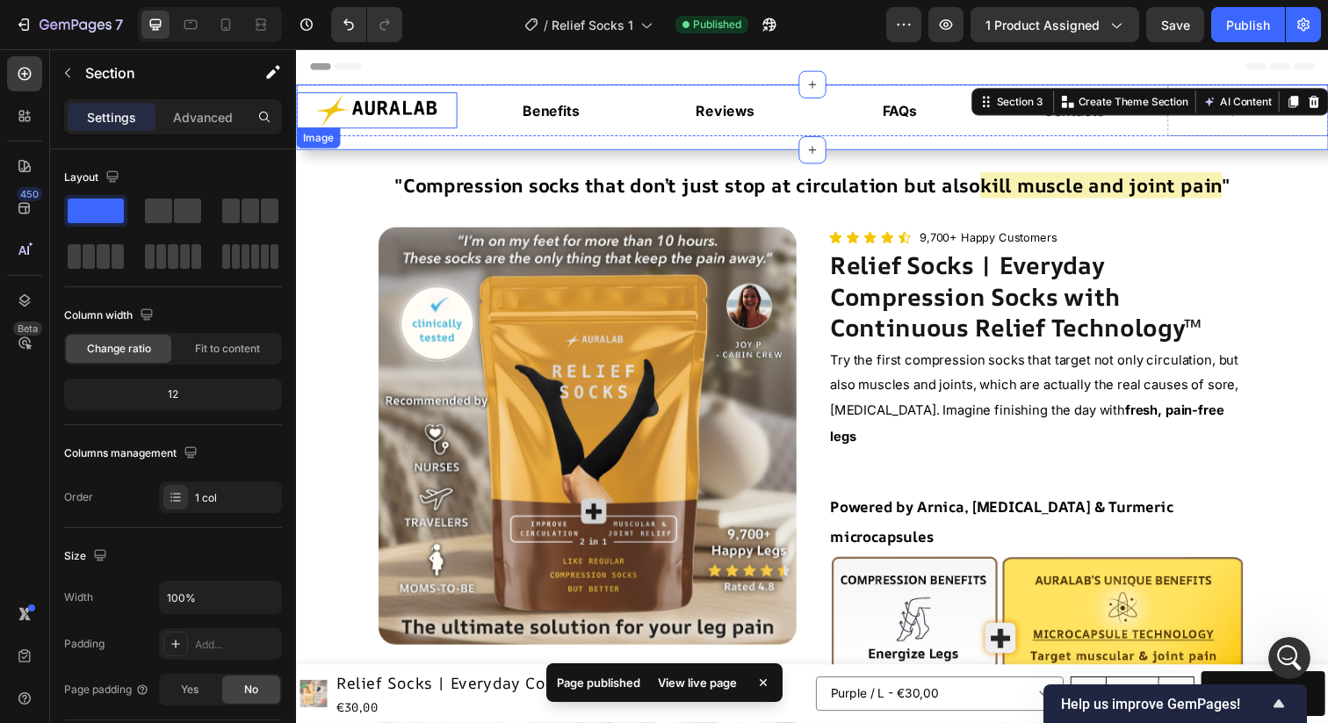
click at [412, 99] on img at bounding box center [378, 112] width 132 height 38
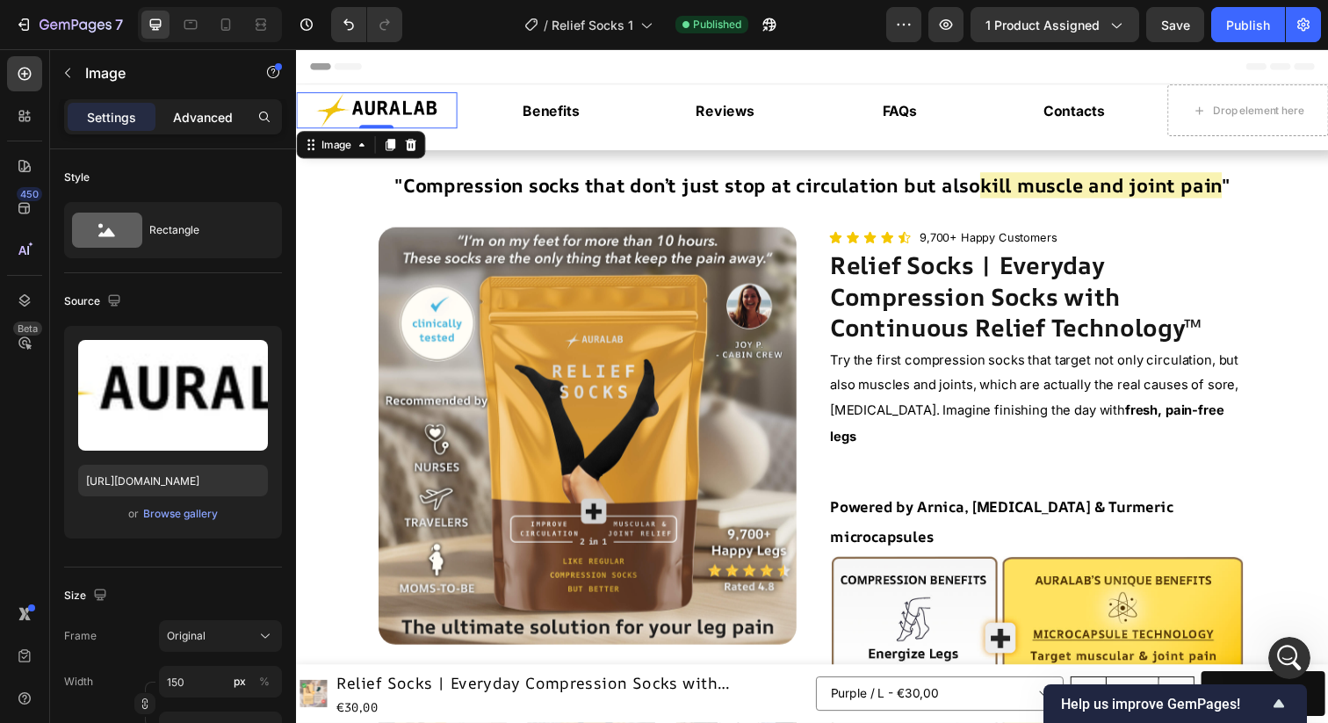
click at [188, 112] on p "Advanced" at bounding box center [203, 117] width 60 height 18
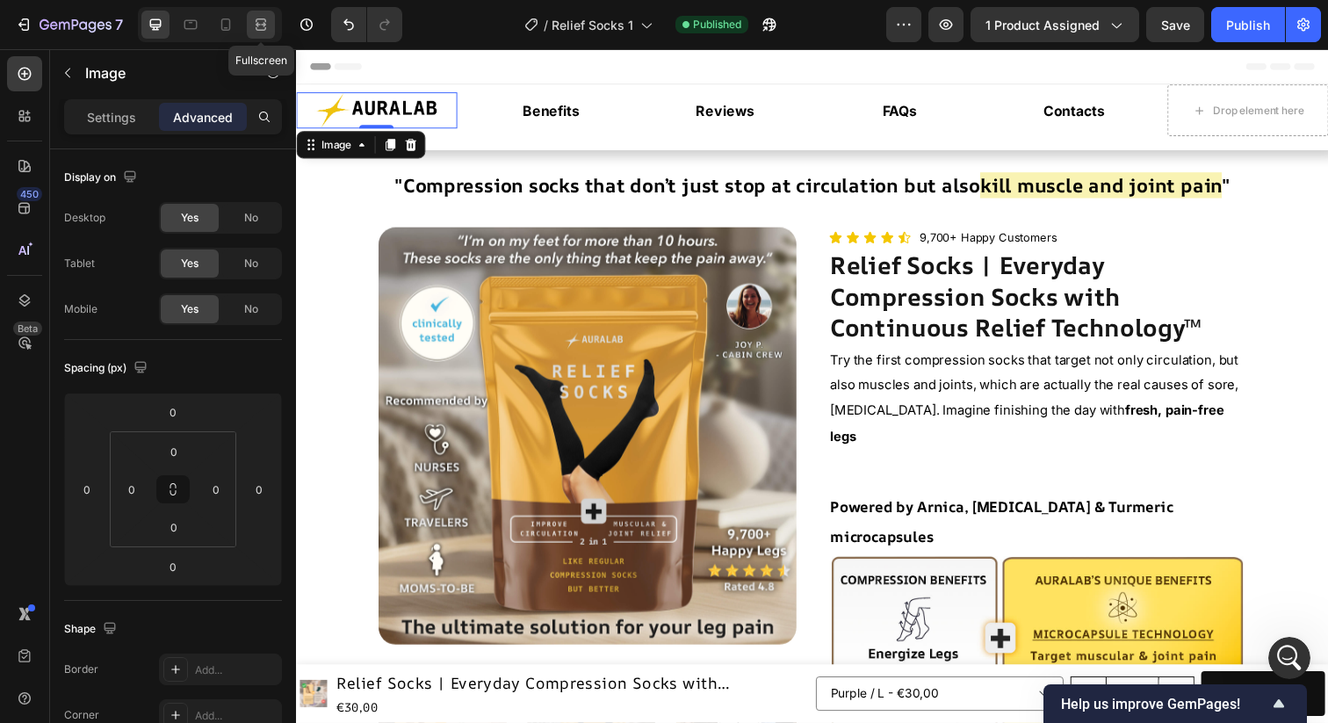
click at [264, 30] on icon at bounding box center [261, 29] width 11 height 4
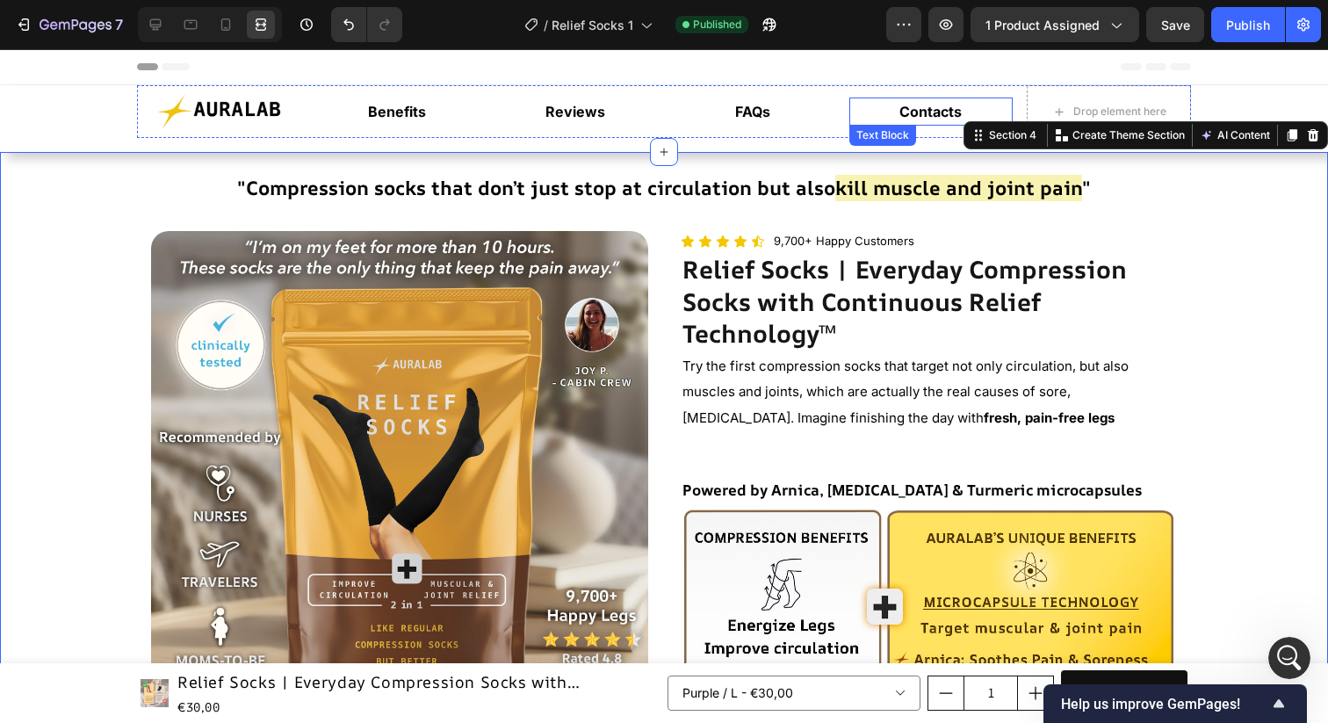
click at [936, 109] on strong "Contacts" at bounding box center [931, 112] width 62 height 18
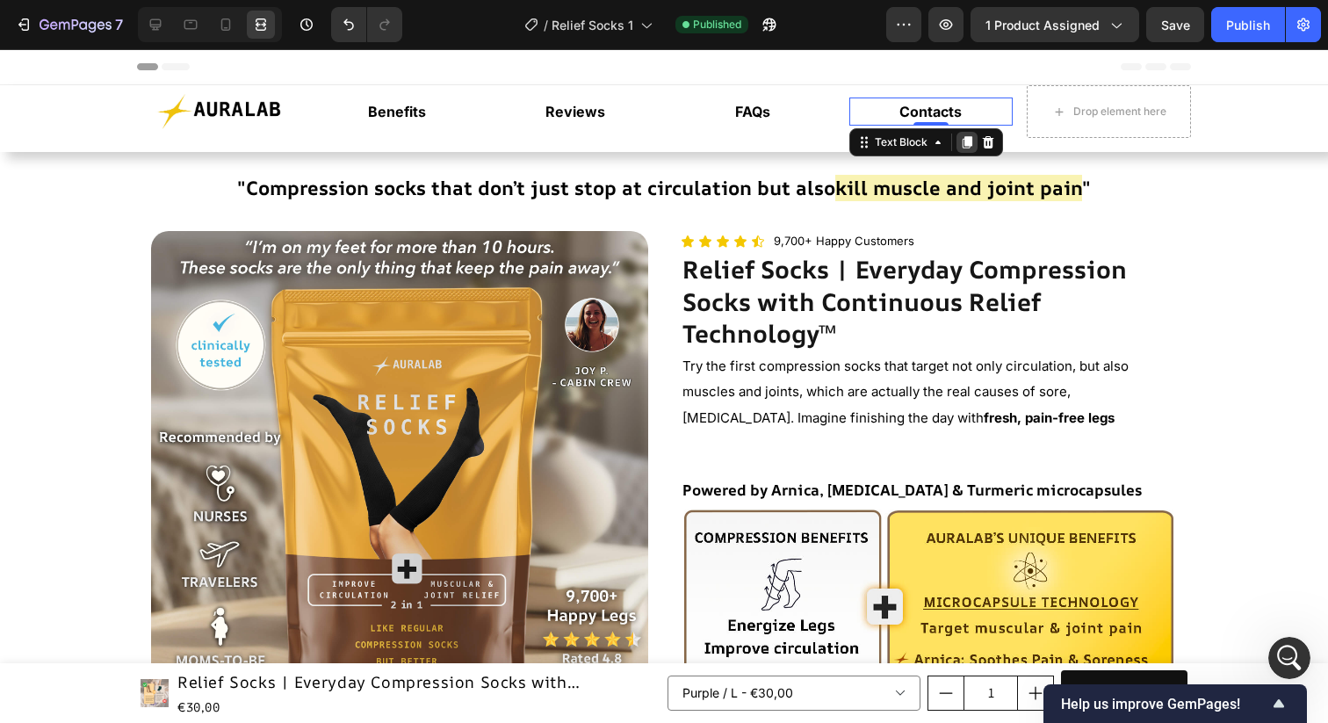
click at [964, 147] on icon at bounding box center [967, 142] width 14 height 14
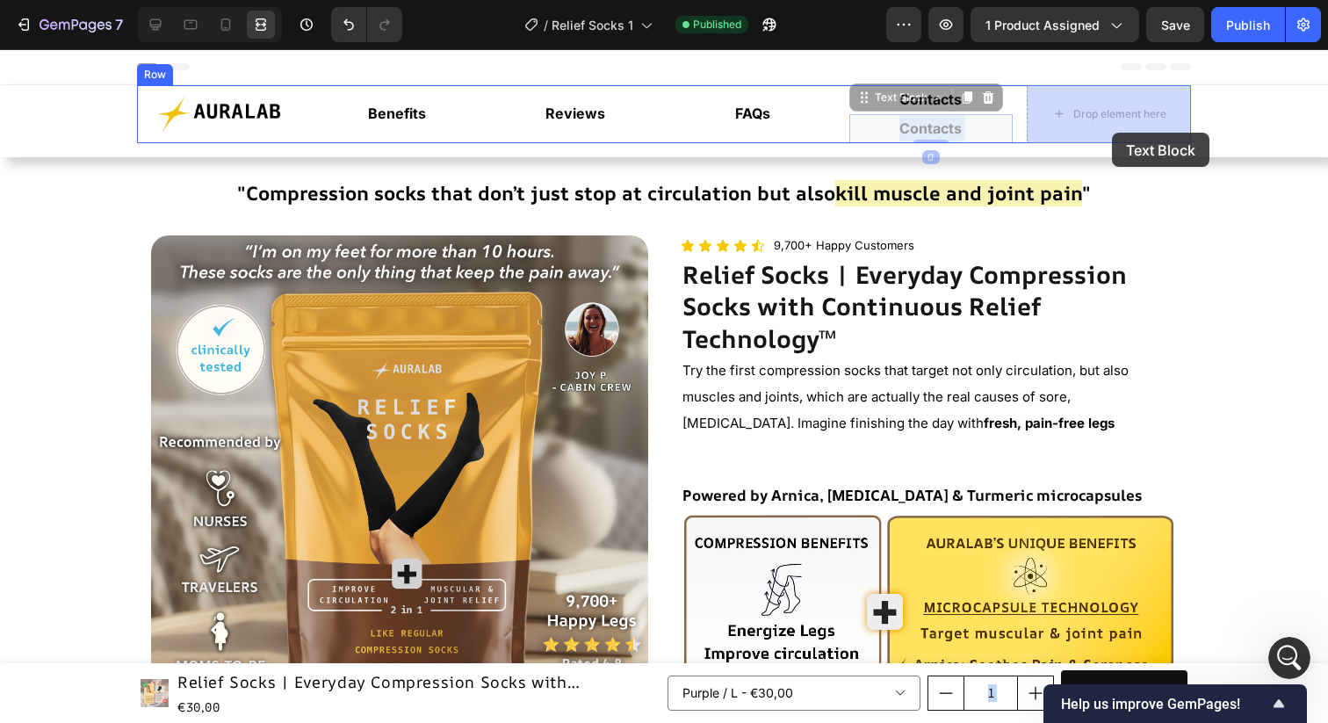
drag, startPoint x: 964, startPoint y: 133, endPoint x: 1112, endPoint y: 133, distance: 148.5
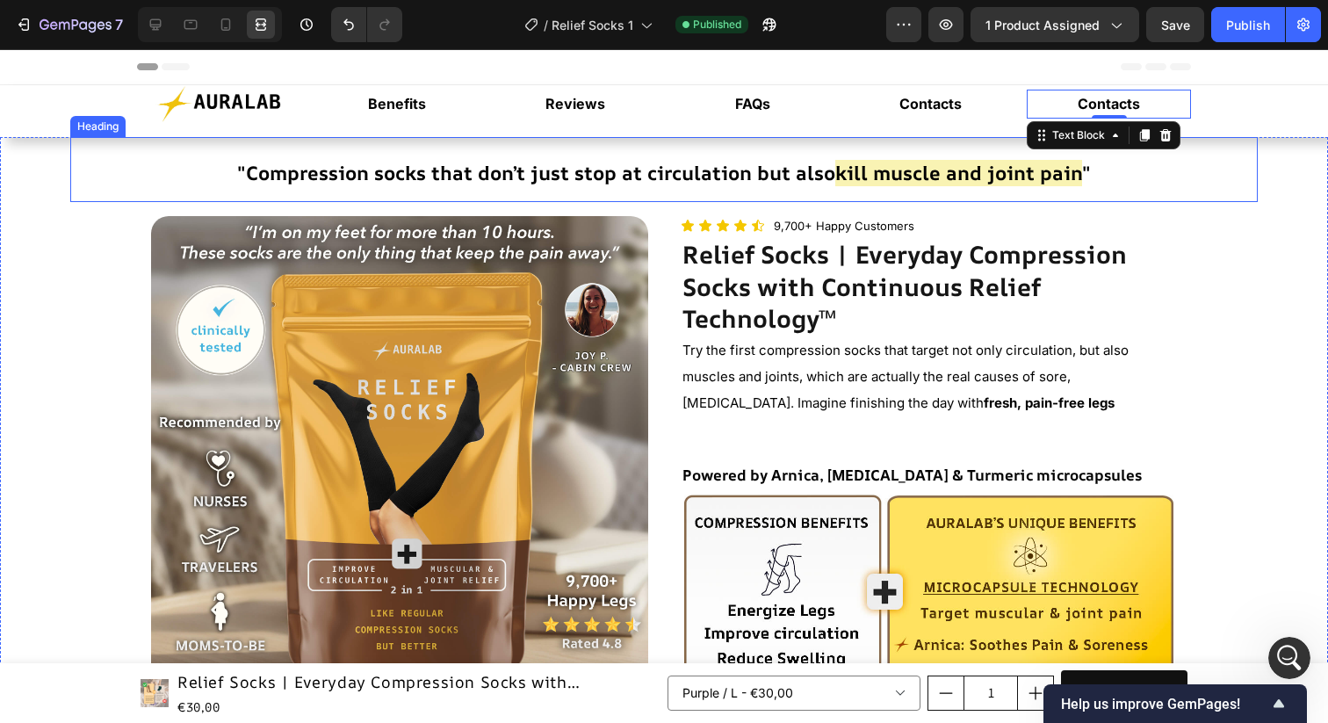
click at [1173, 199] on h2 ""Compression socks that don’t just stop at circulation but also kill muscle and…" at bounding box center [664, 169] width 1188 height 65
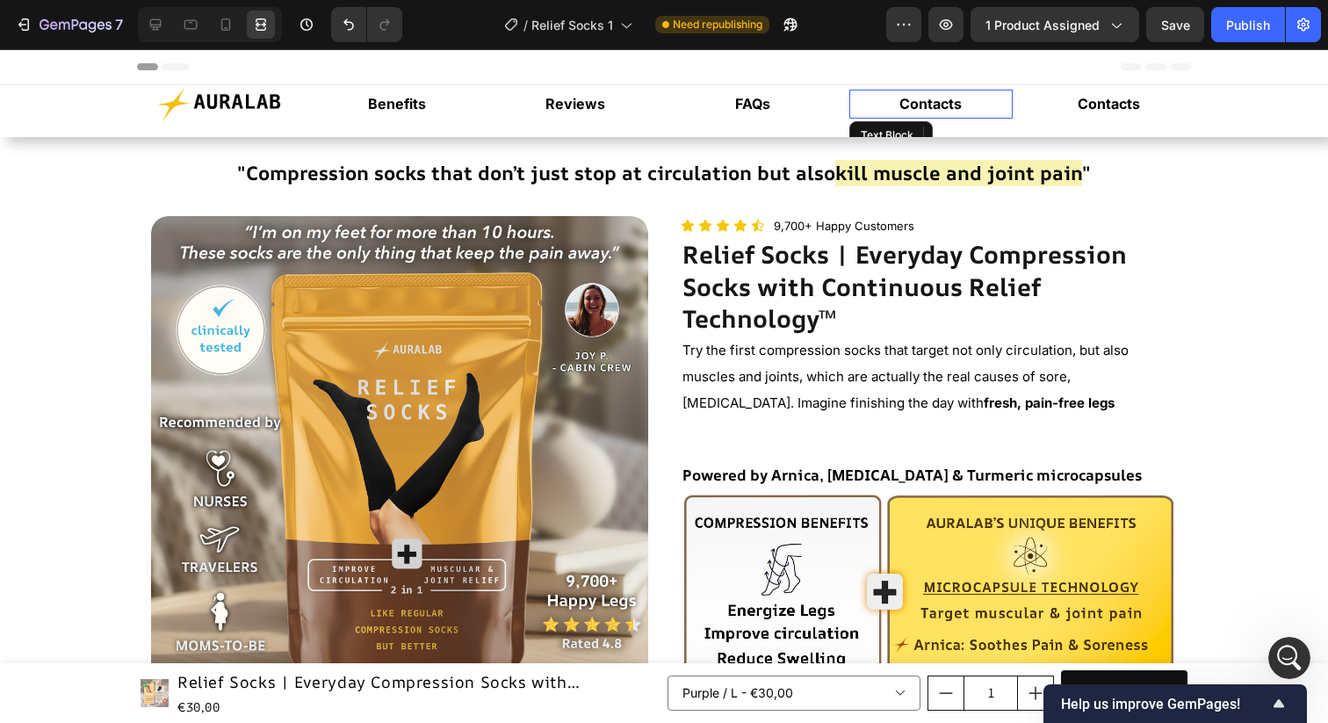
click at [941, 105] on strong "Contacts" at bounding box center [931, 104] width 62 height 18
click at [1125, 127] on div "Image Benefits Text Block Reviews Text Block FAQs Text Block About US Text Bloc…" at bounding box center [664, 111] width 1328 height 52
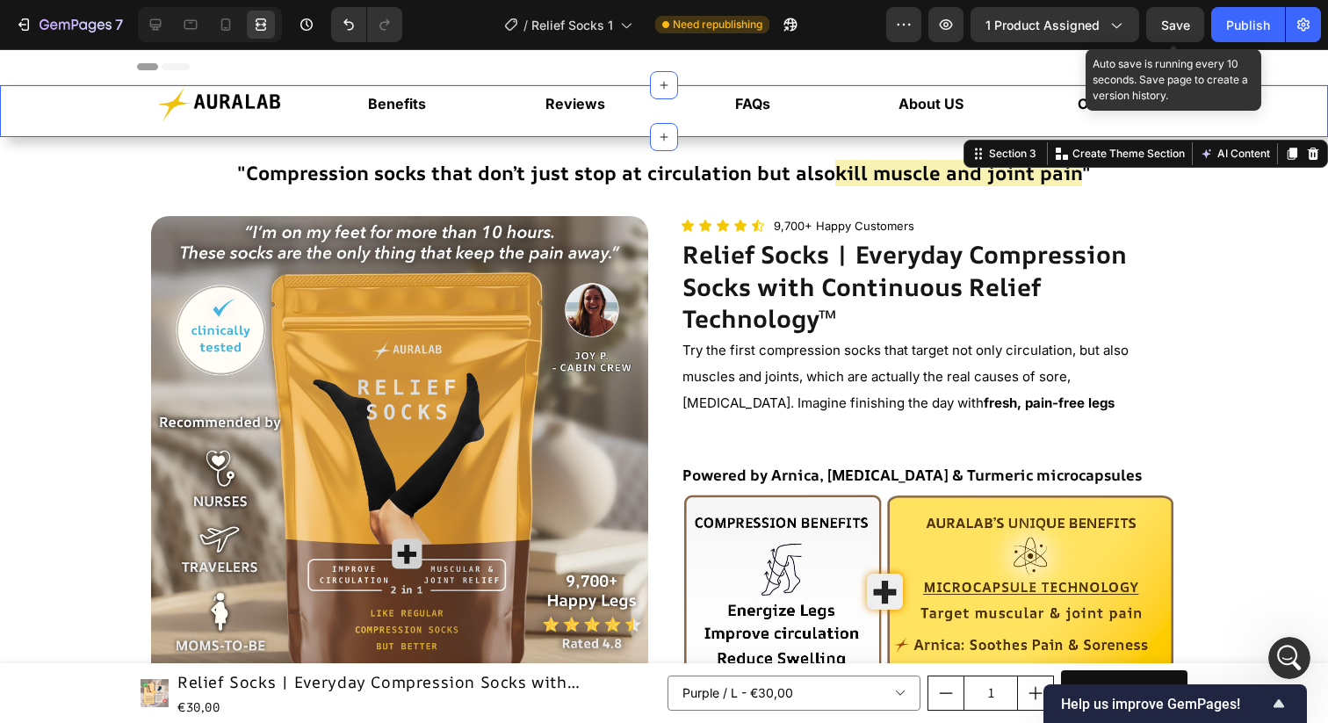
click at [1169, 22] on span "Save" at bounding box center [1175, 25] width 29 height 15
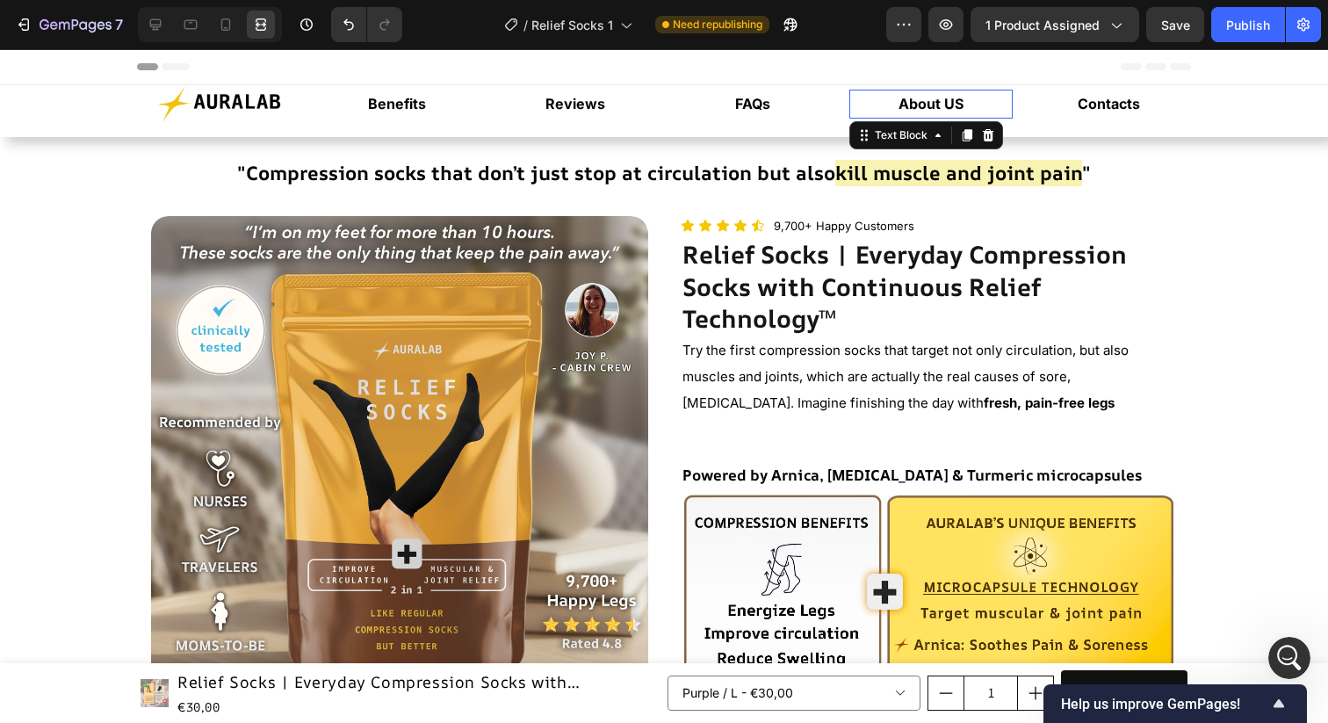
click at [962, 105] on strong "About US" at bounding box center [931, 104] width 65 height 18
click at [973, 106] on p "About US" at bounding box center [931, 103] width 161 height 25
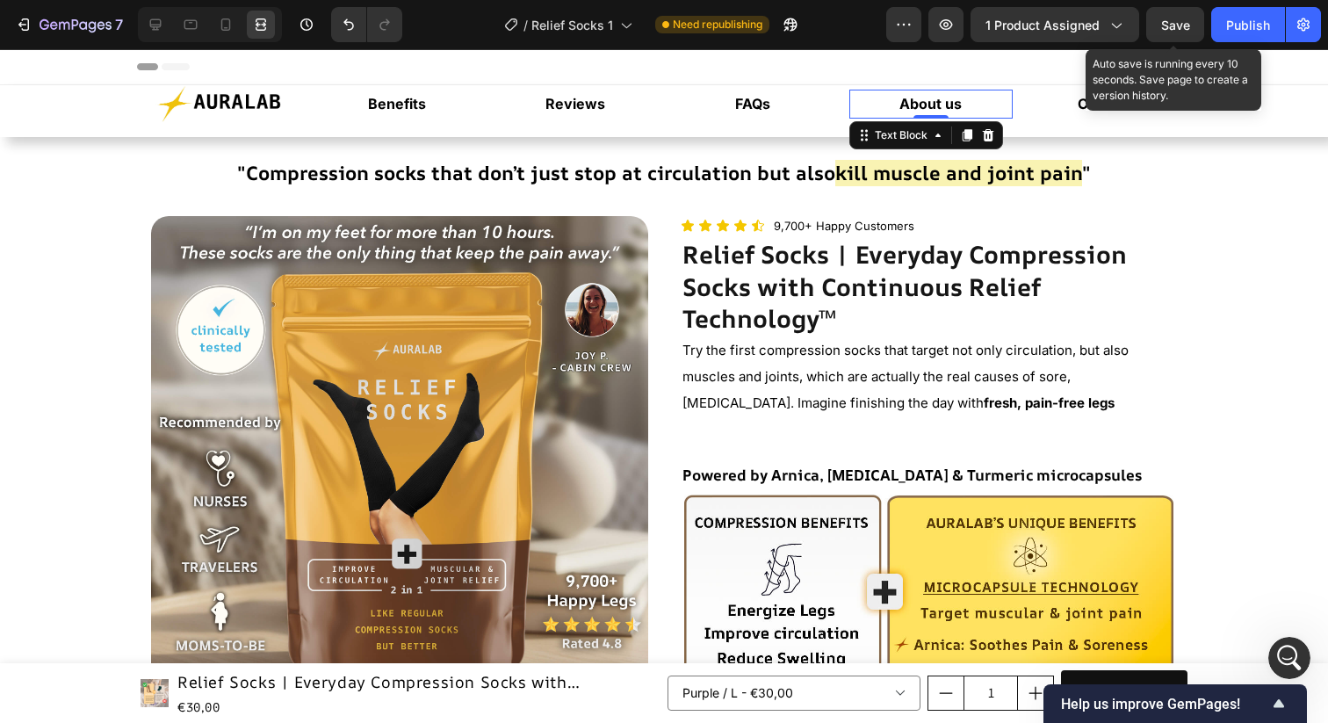
click at [1166, 25] on span "Save" at bounding box center [1175, 25] width 29 height 15
click at [1162, 14] on button "Save" at bounding box center [1175, 24] width 58 height 35
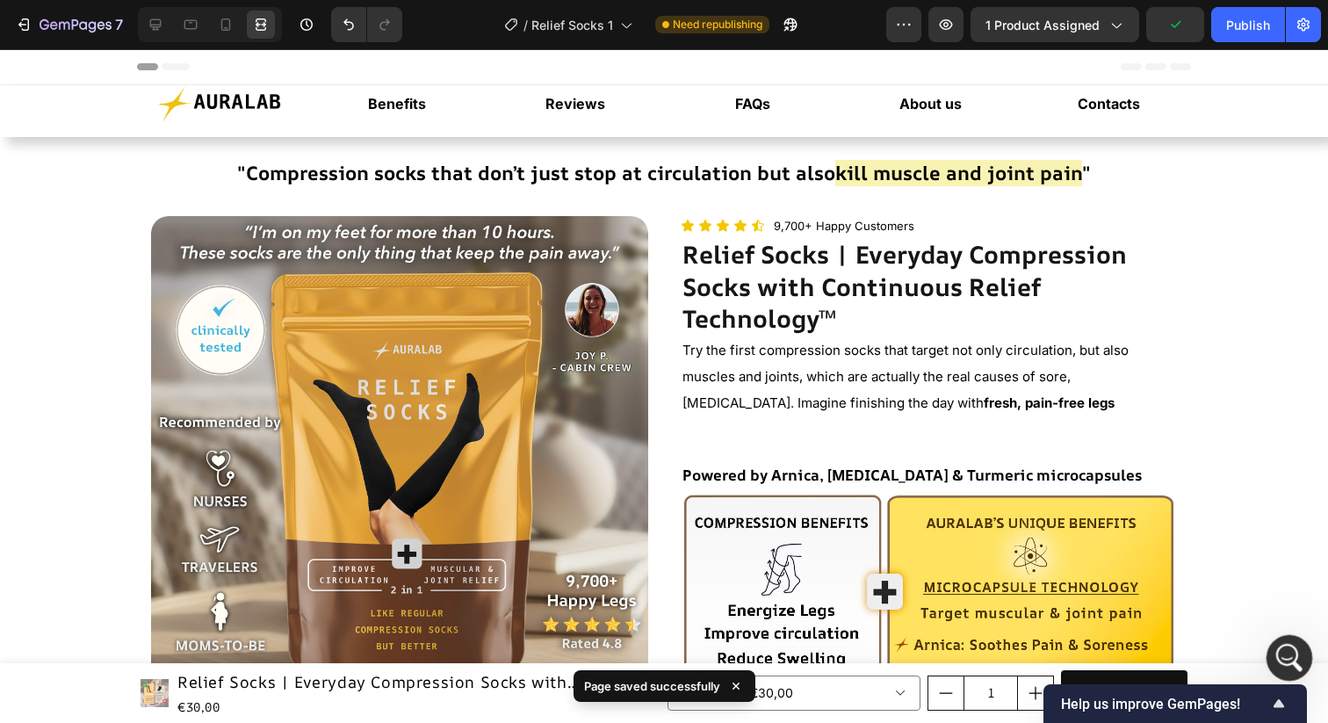
click at [1290, 643] on icon "Apri il messenger Intercom" at bounding box center [1287, 655] width 29 height 29
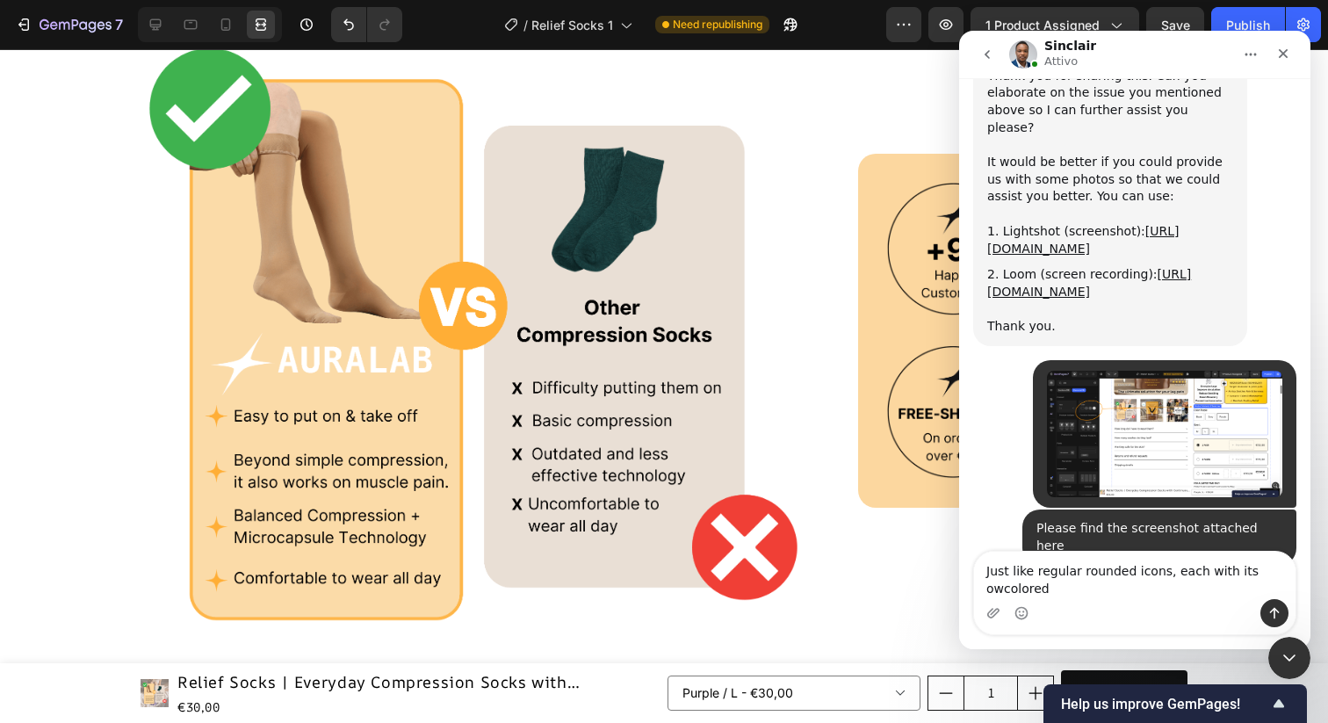
scroll to position [1236, 0]
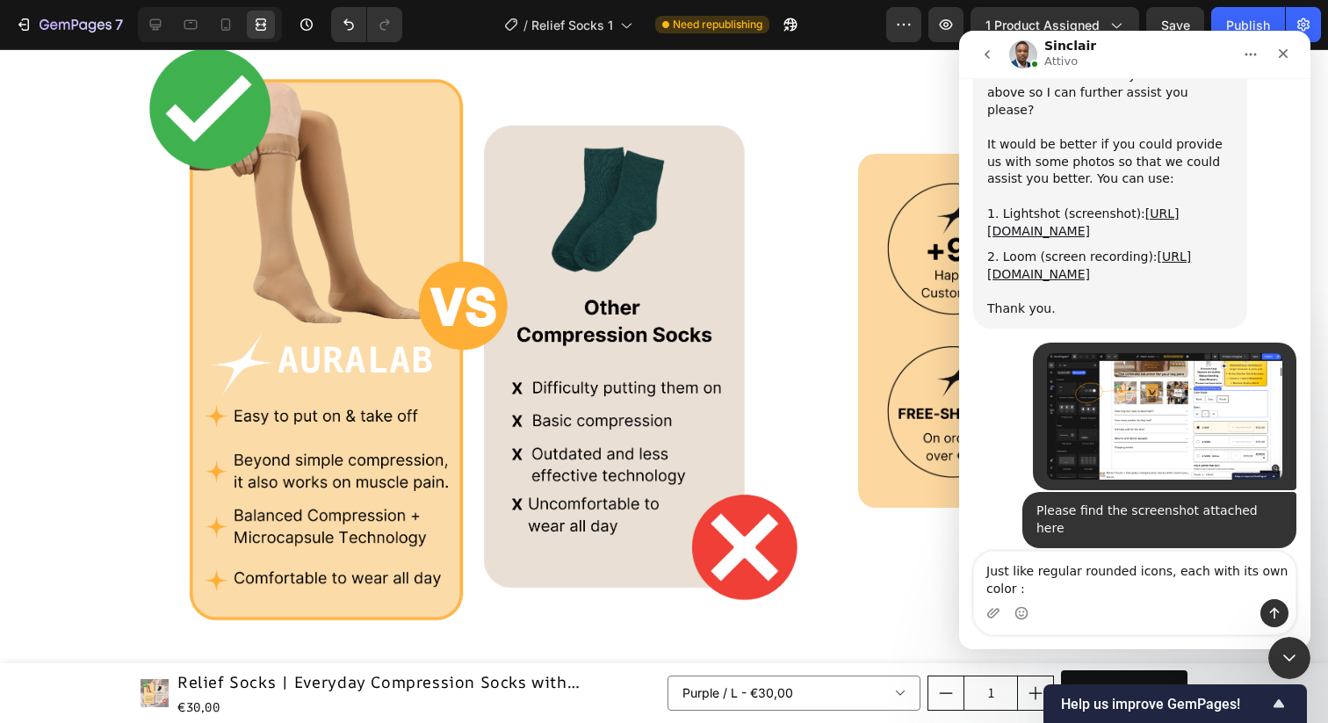
type textarea "Just like regular rounded icons, each with its own color :)"
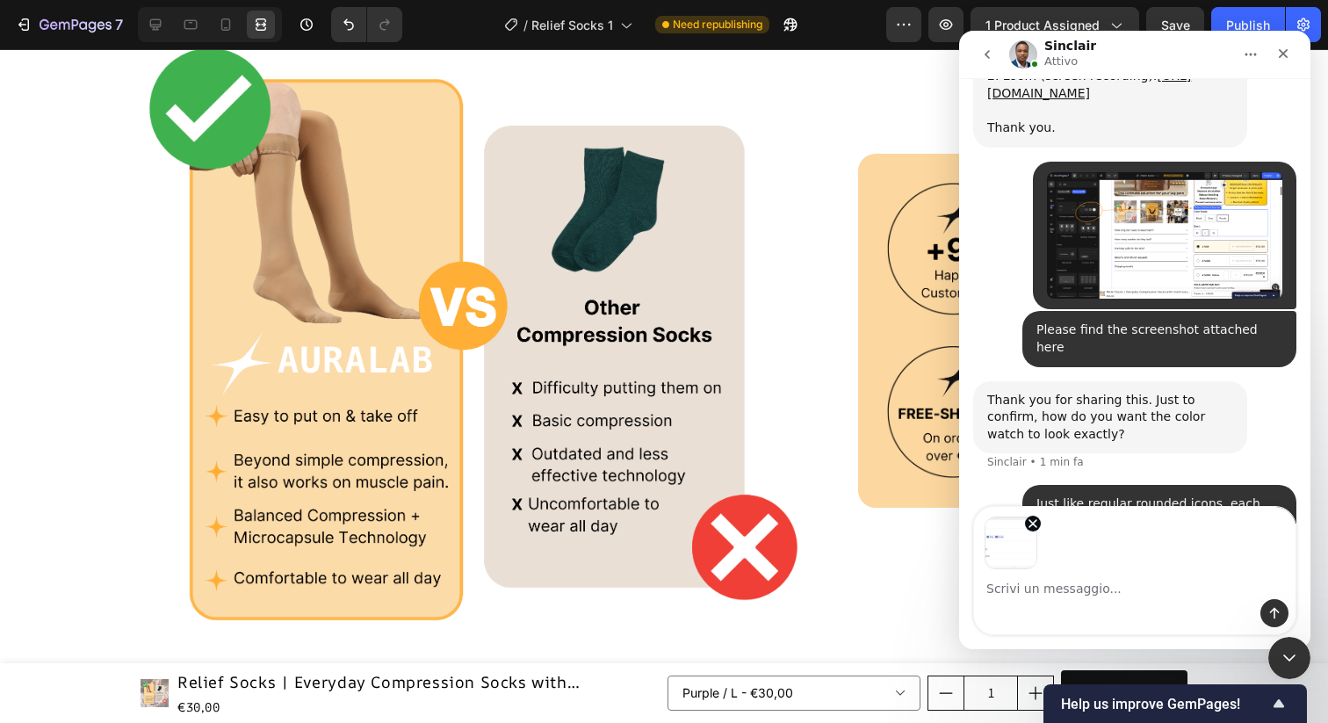
scroll to position [1418, 0]
click at [1089, 587] on textarea "Scrivi un messaggio..." at bounding box center [1135, 584] width 322 height 30
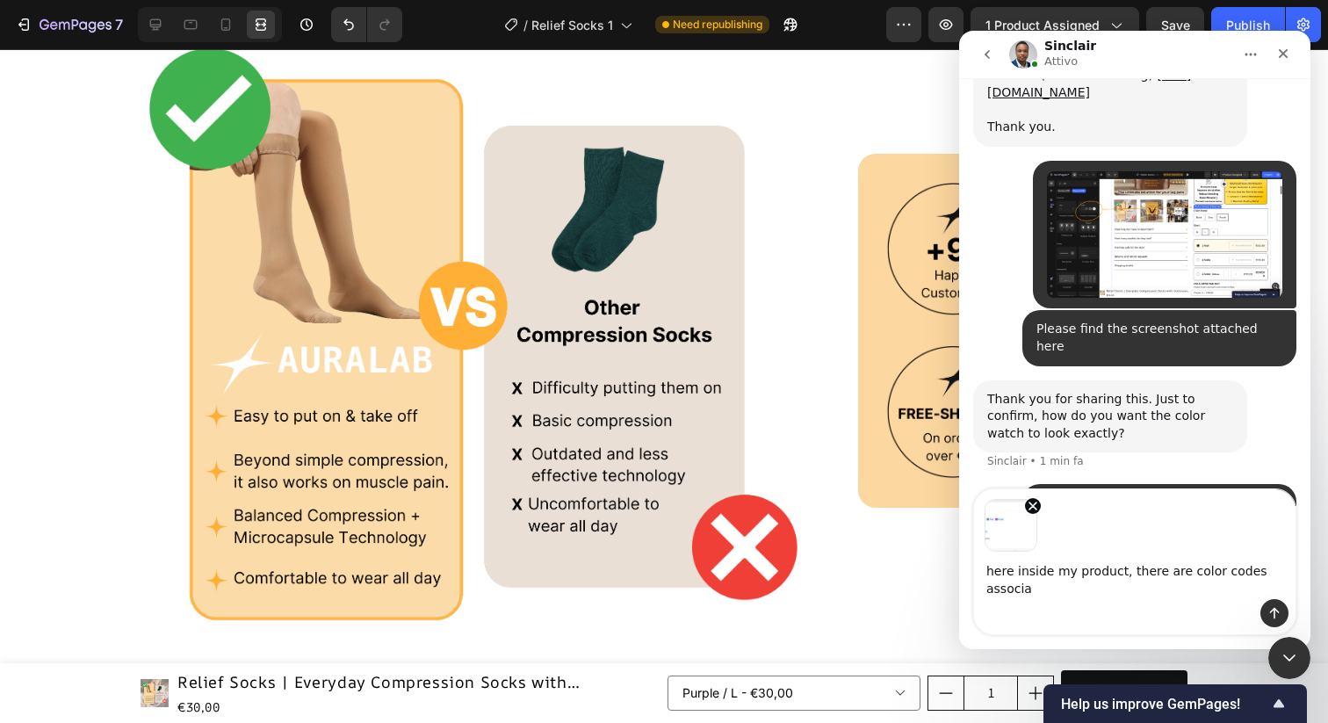
scroll to position [1436, 0]
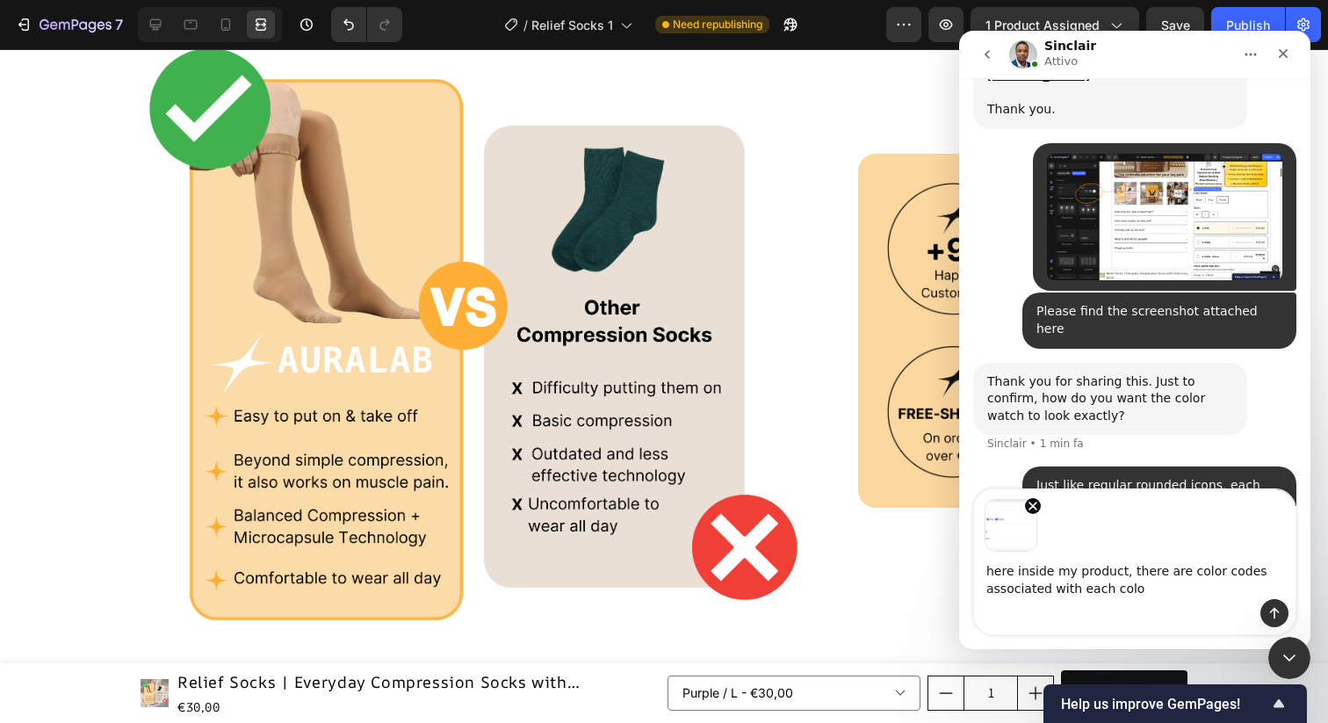
type textarea "here inside my product, there are color codes associated with each color"
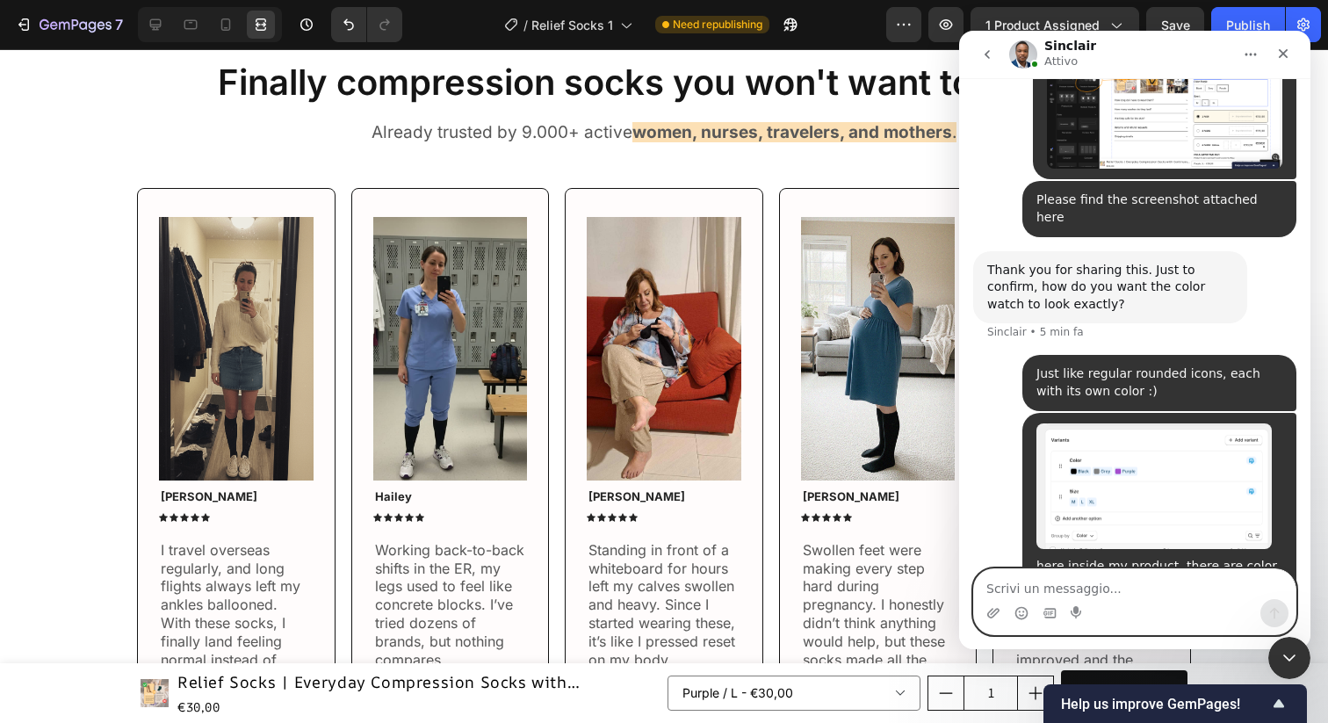
scroll to position [0, 0]
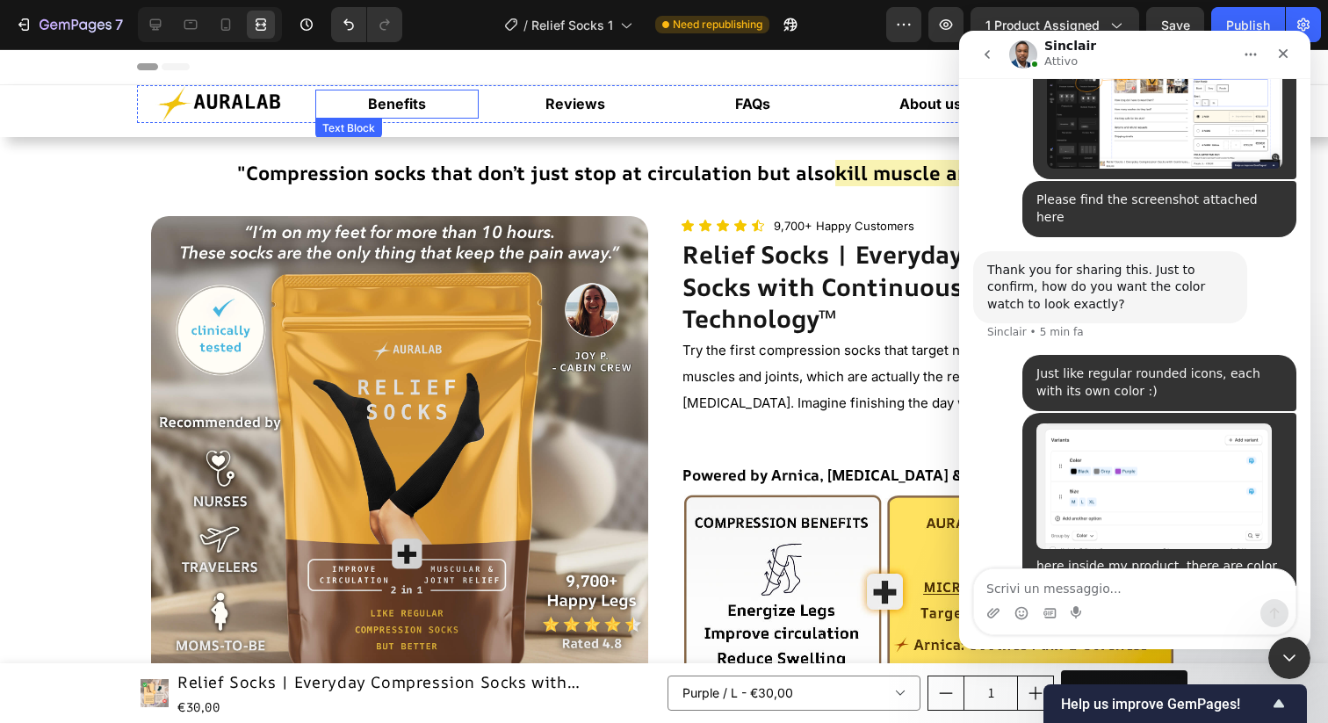
click at [446, 118] on div "Benefits" at bounding box center [397, 104] width 164 height 29
click at [156, 24] on icon at bounding box center [156, 25] width 18 height 18
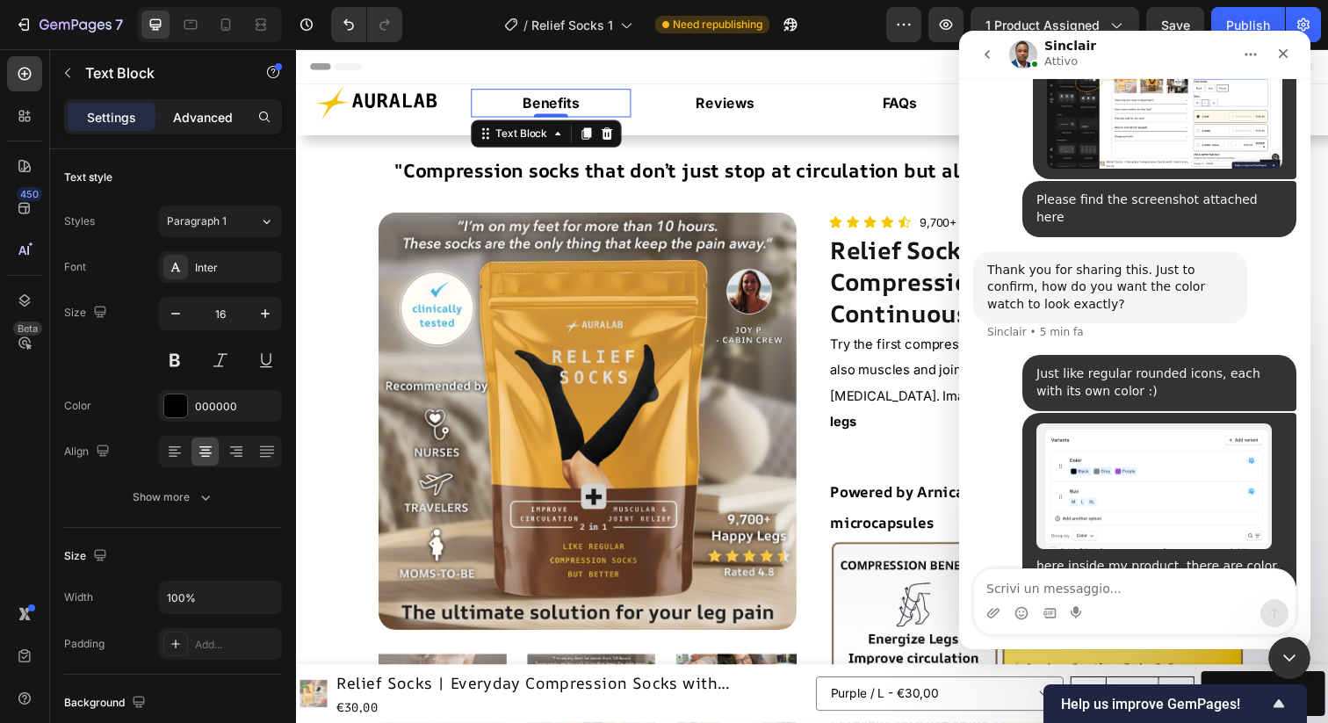
click at [198, 112] on p "Advanced" at bounding box center [203, 117] width 60 height 18
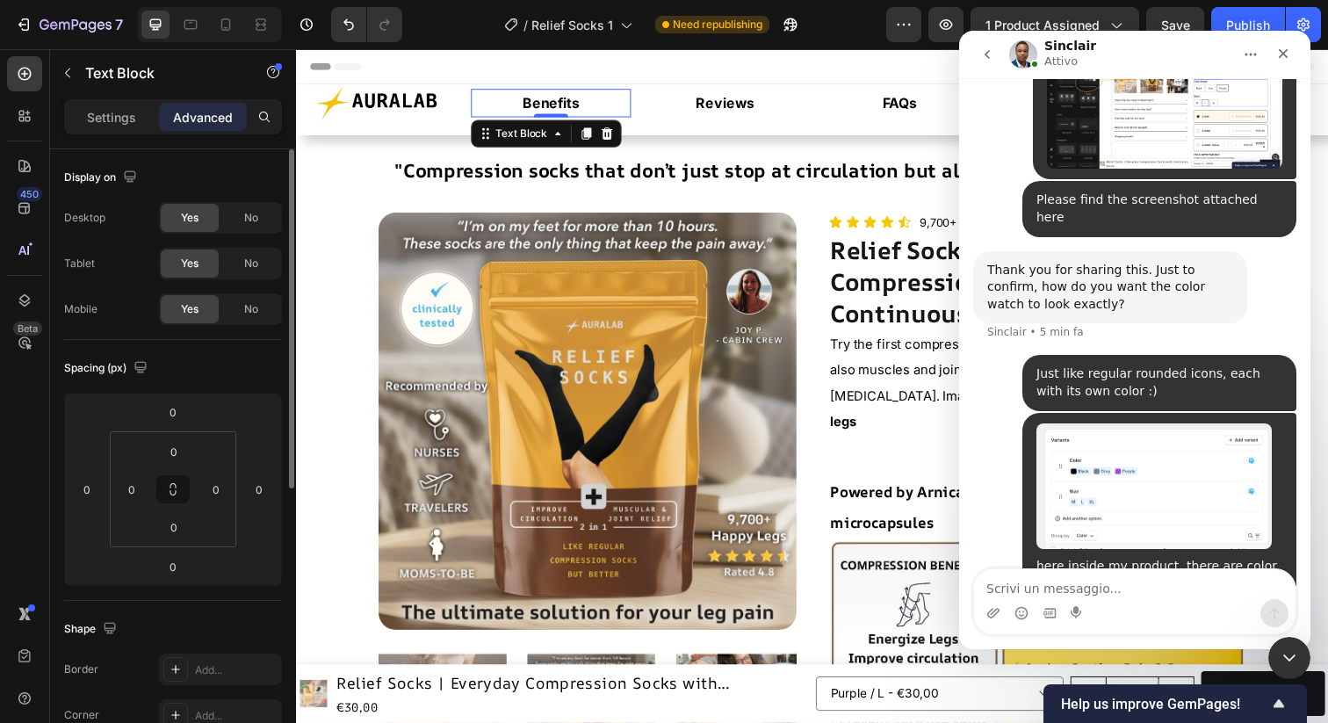
scroll to position [2, 0]
click at [112, 110] on p "Settings" at bounding box center [111, 117] width 49 height 18
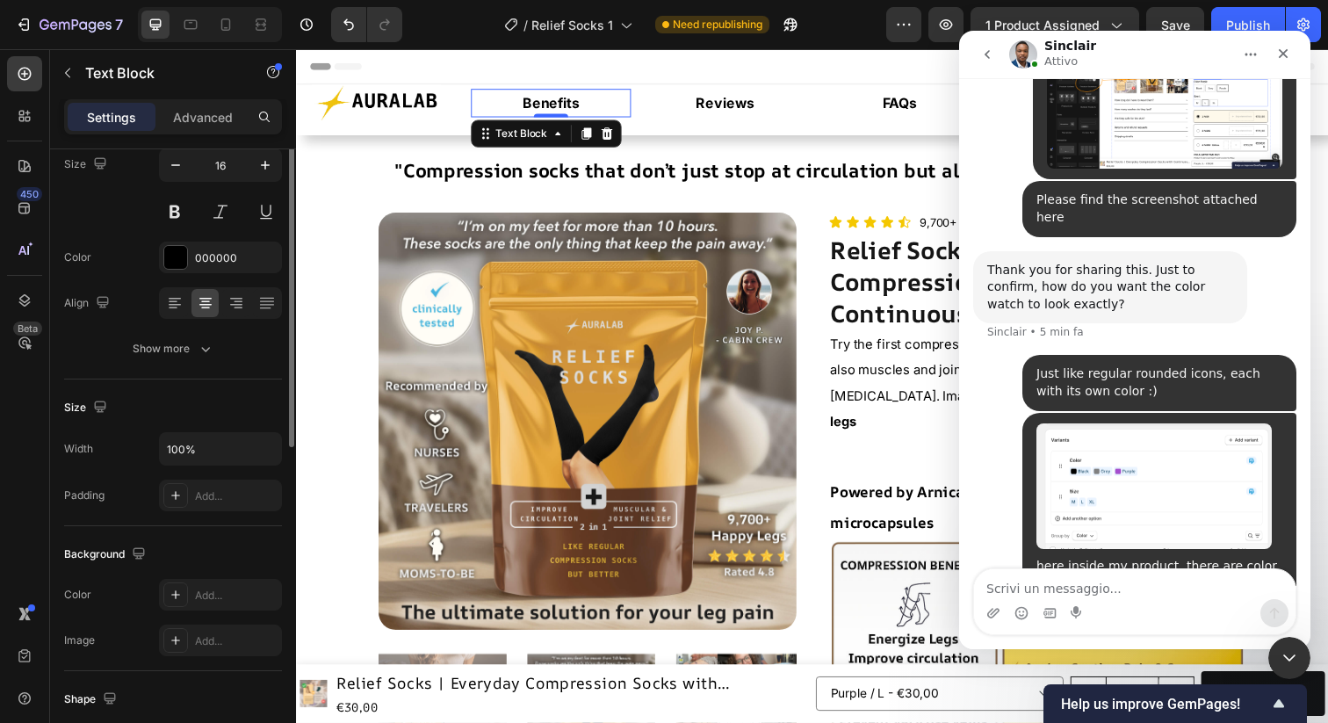
scroll to position [196, 0]
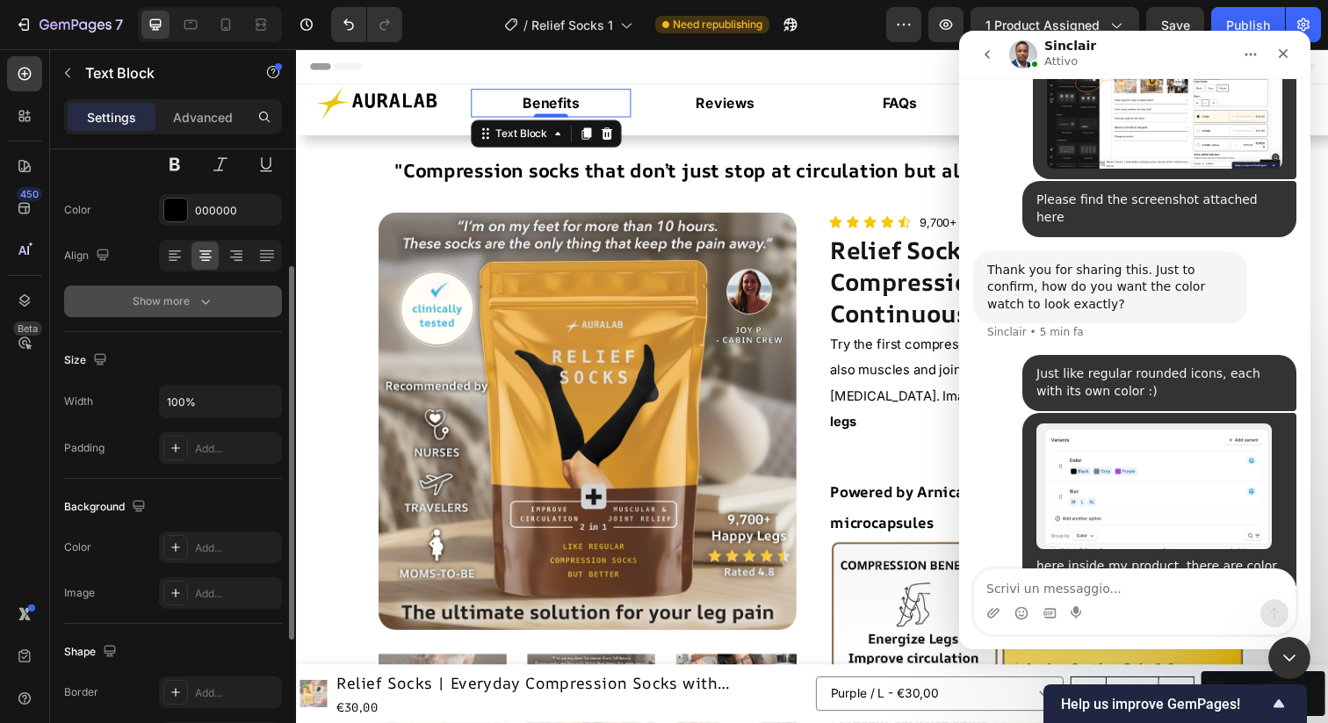
click at [199, 300] on icon "button" at bounding box center [206, 302] width 18 height 18
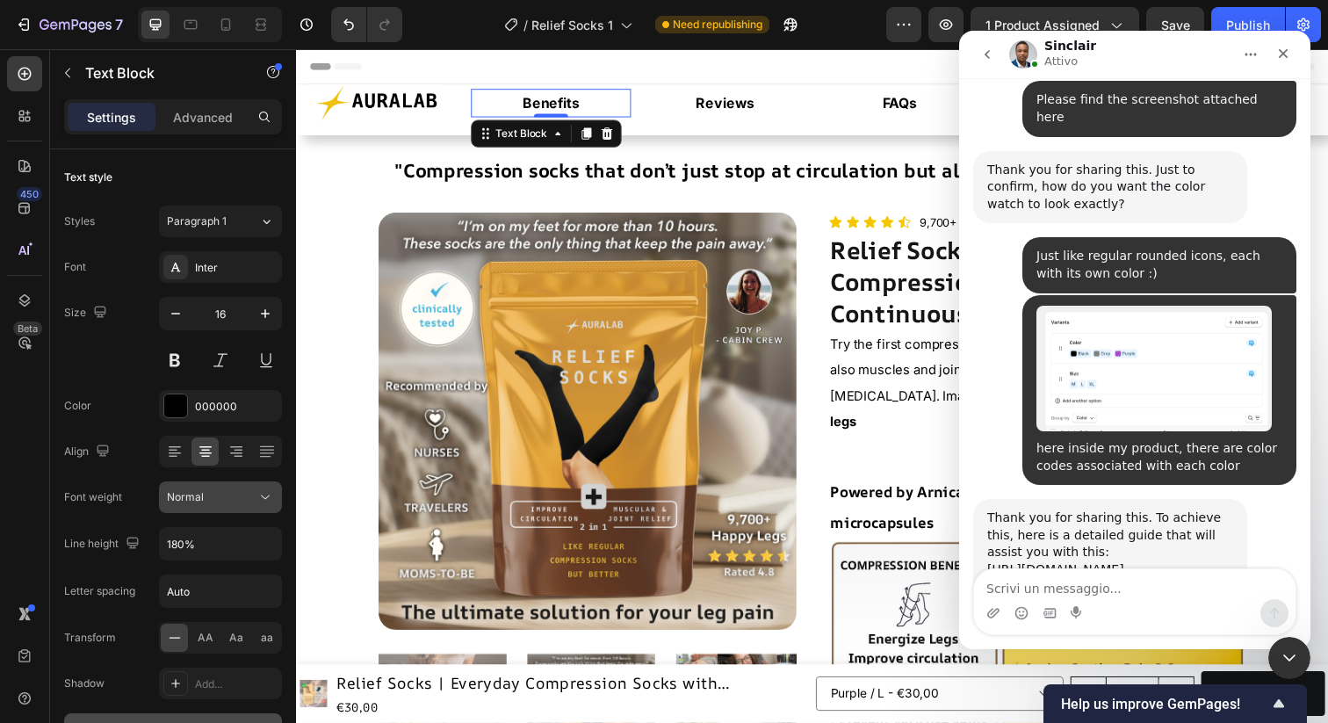
scroll to position [1653, 0]
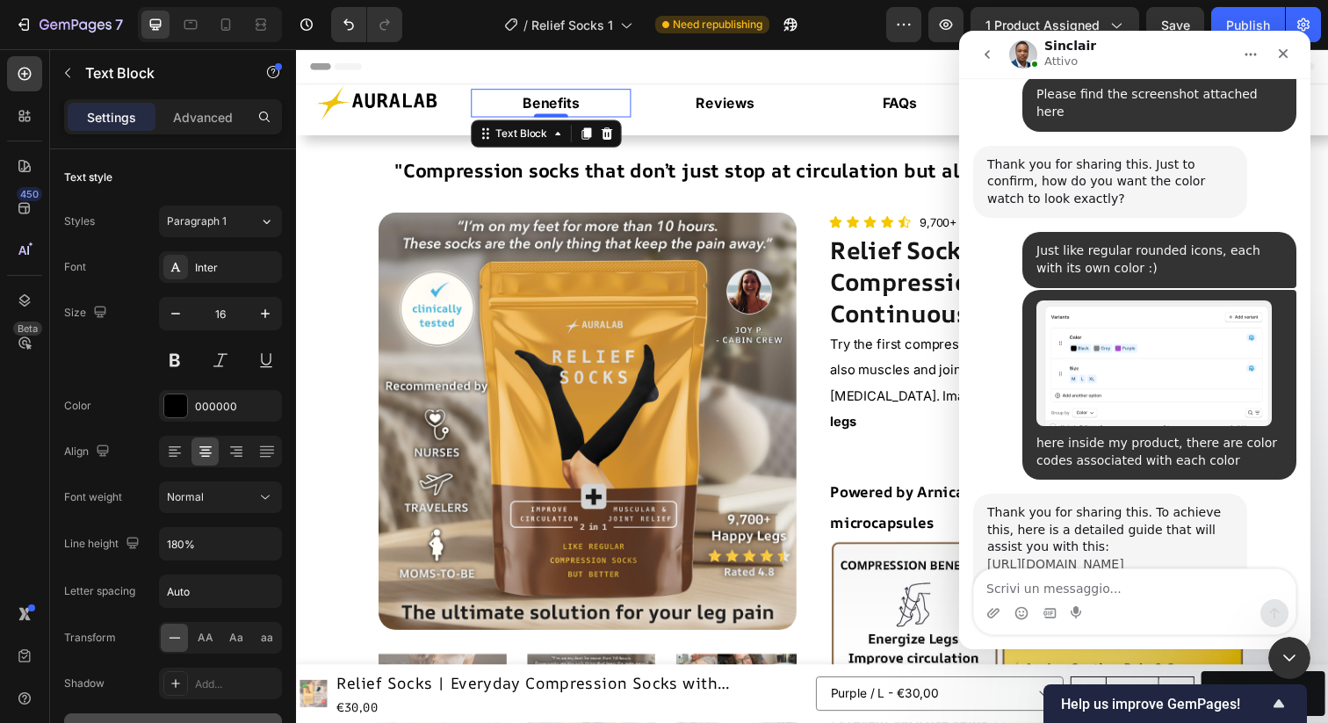
click at [1057, 557] on link "[URL][DOMAIN_NAME]" at bounding box center [1055, 564] width 137 height 14
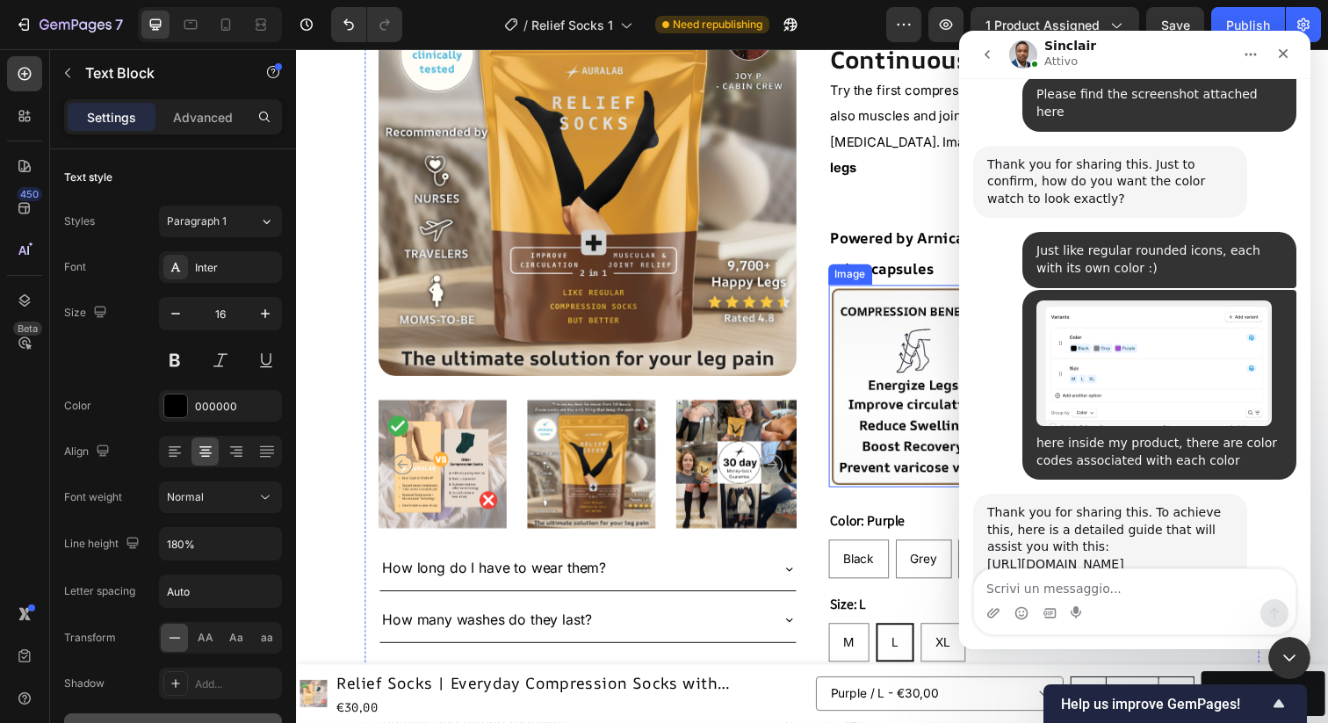
scroll to position [297, 0]
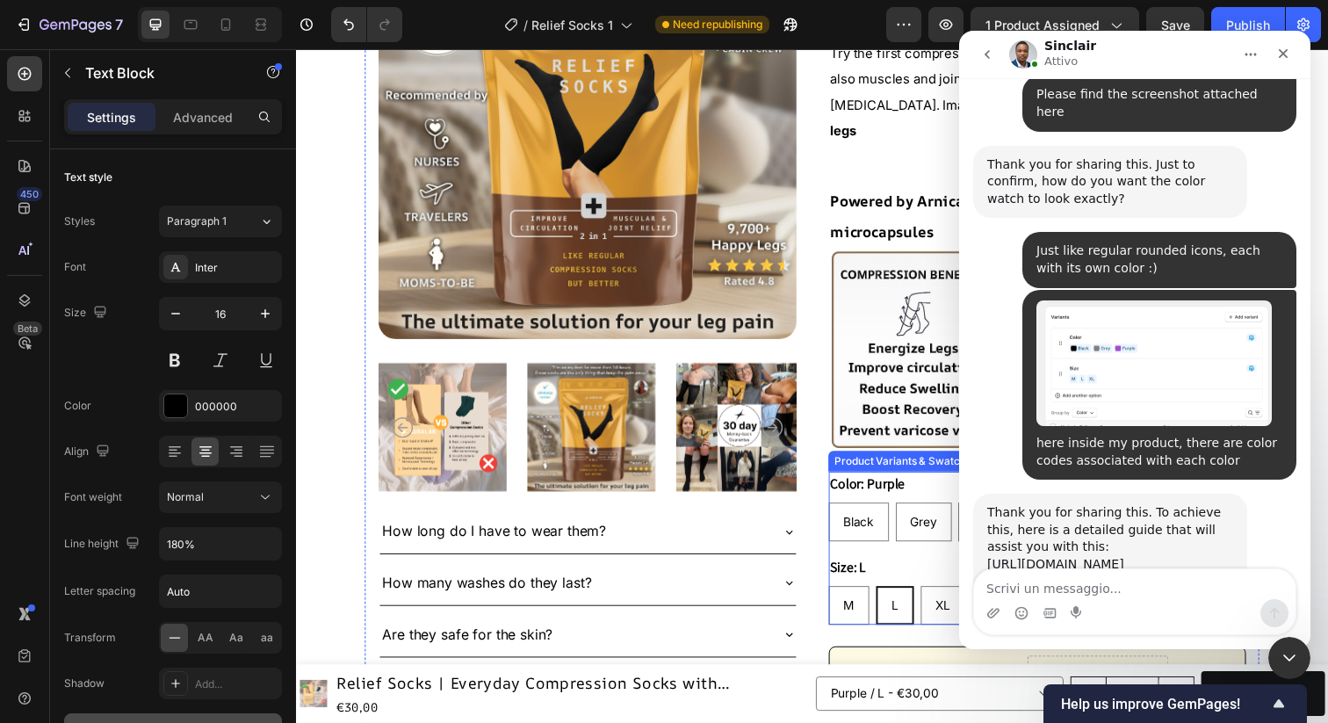
click at [882, 462] on div "Product Variants & Swatches" at bounding box center [919, 470] width 152 height 16
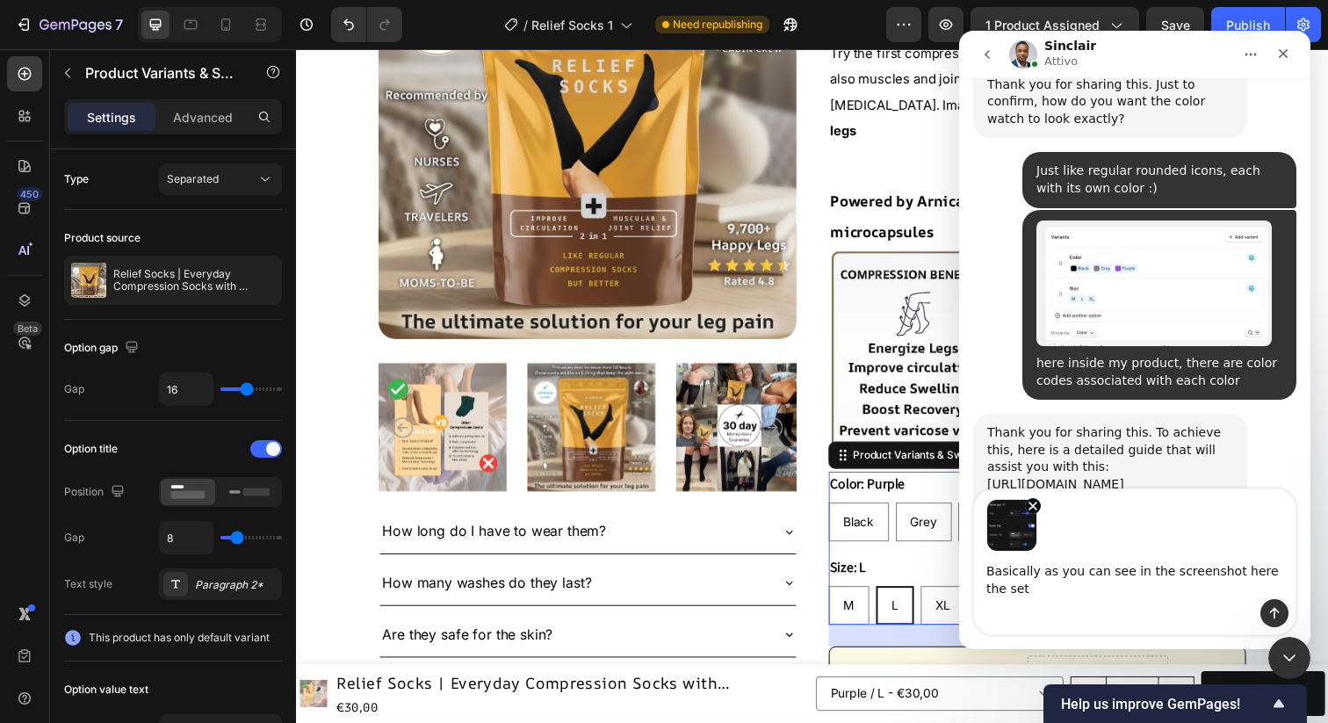
scroll to position [1732, 0]
type textarea "Basically as you can see in the screenshot here the settings I see are different"
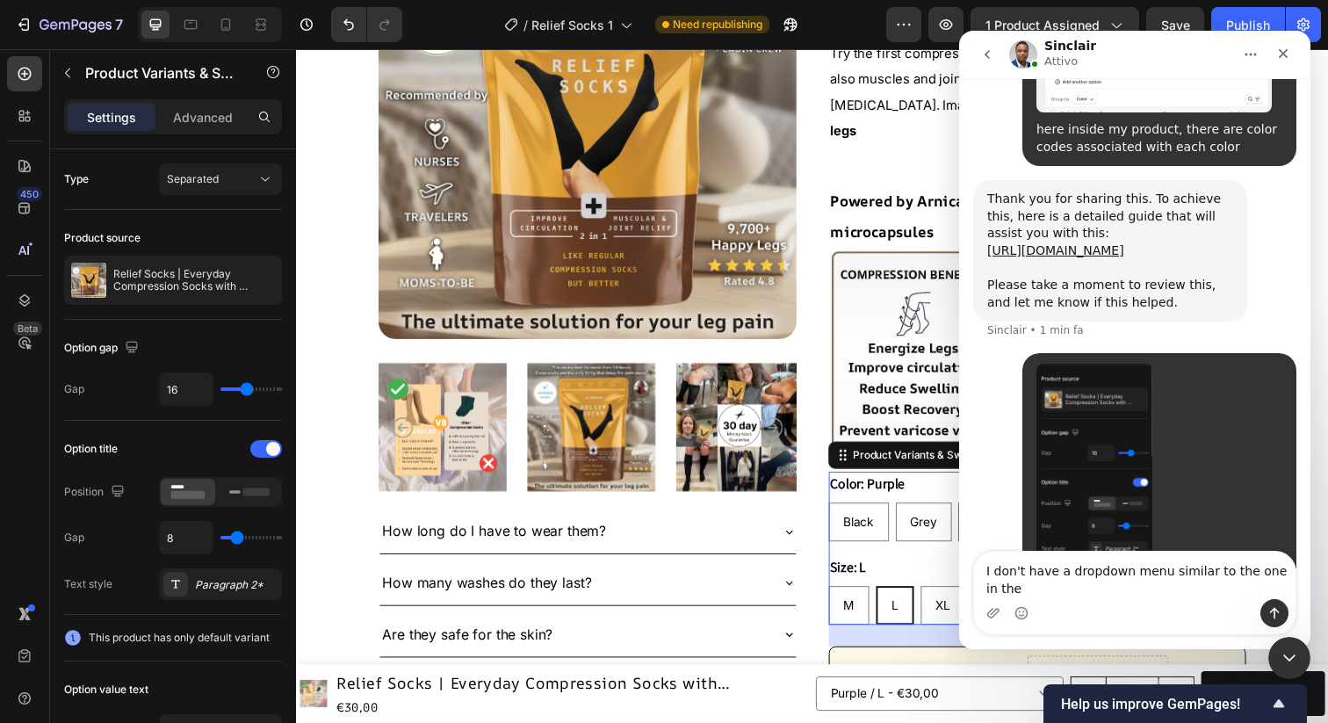
scroll to position [1984, 0]
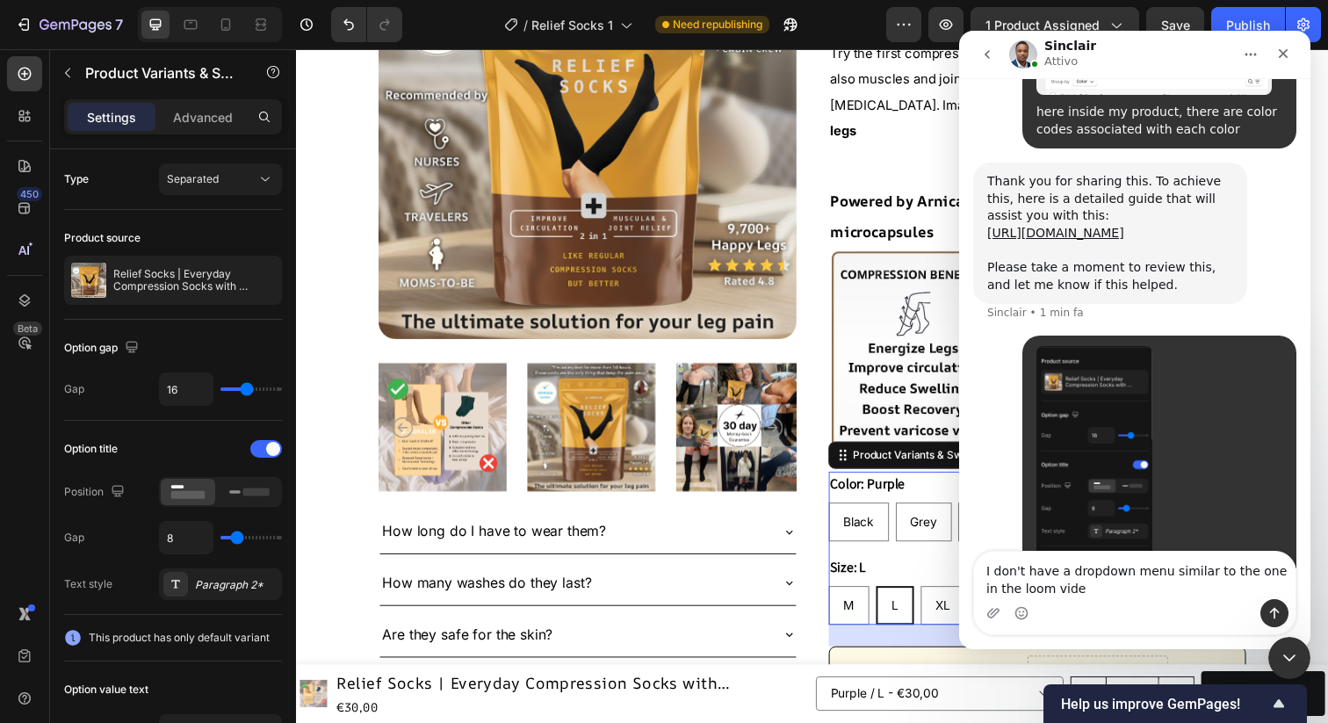
type textarea "I don't have a dropdown menu similar to the one in the loom video"
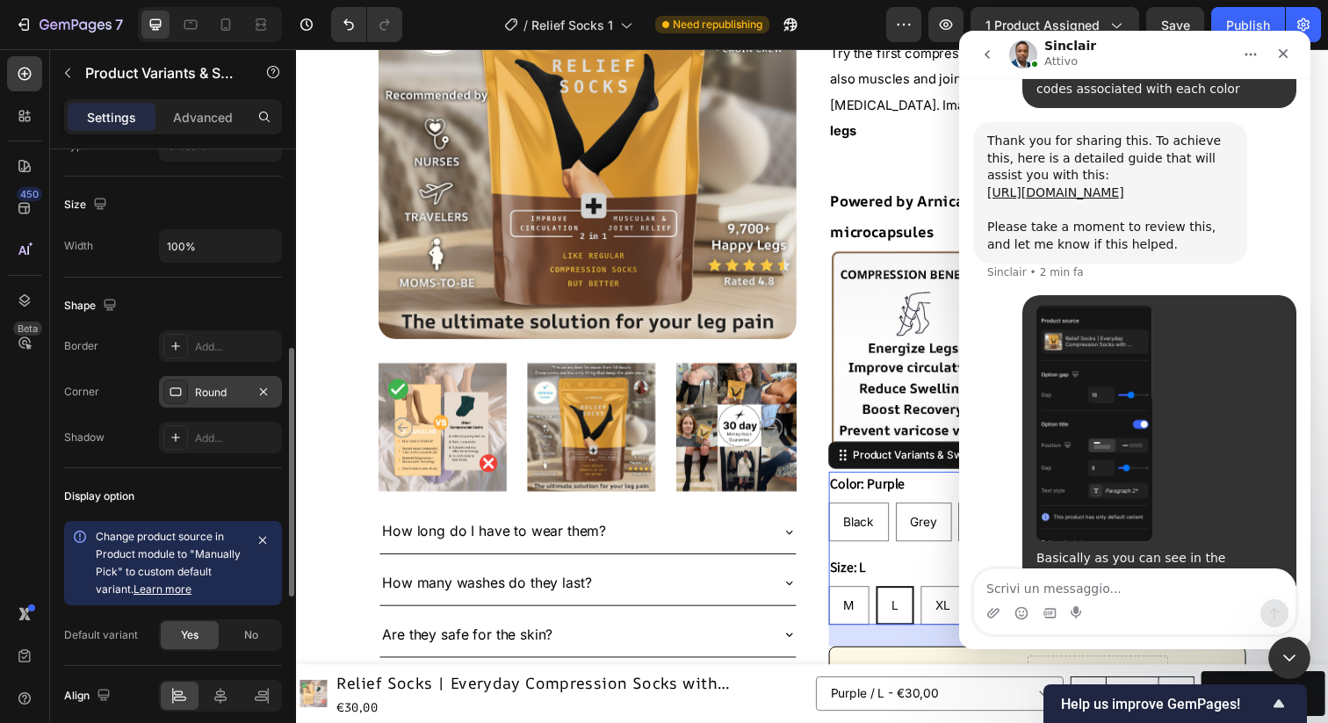
scroll to position [927, 0]
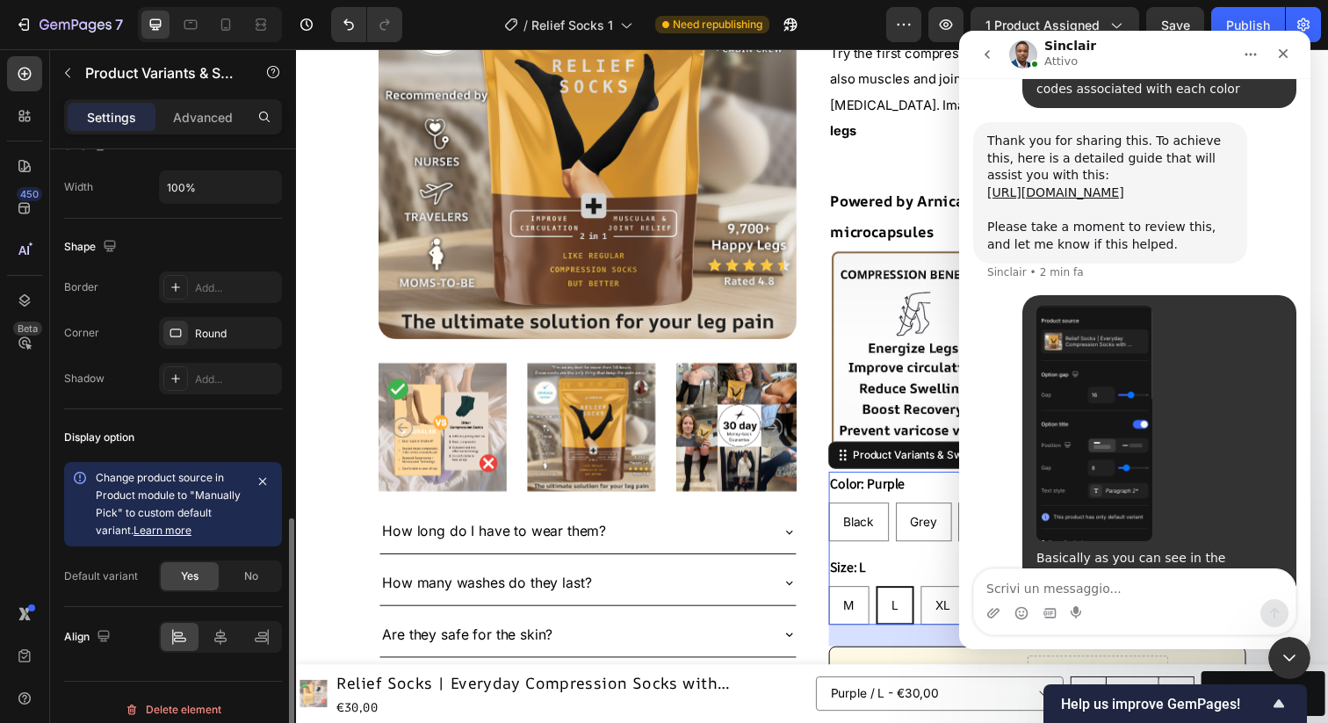
click at [160, 528] on link "Learn more" at bounding box center [163, 530] width 58 height 13
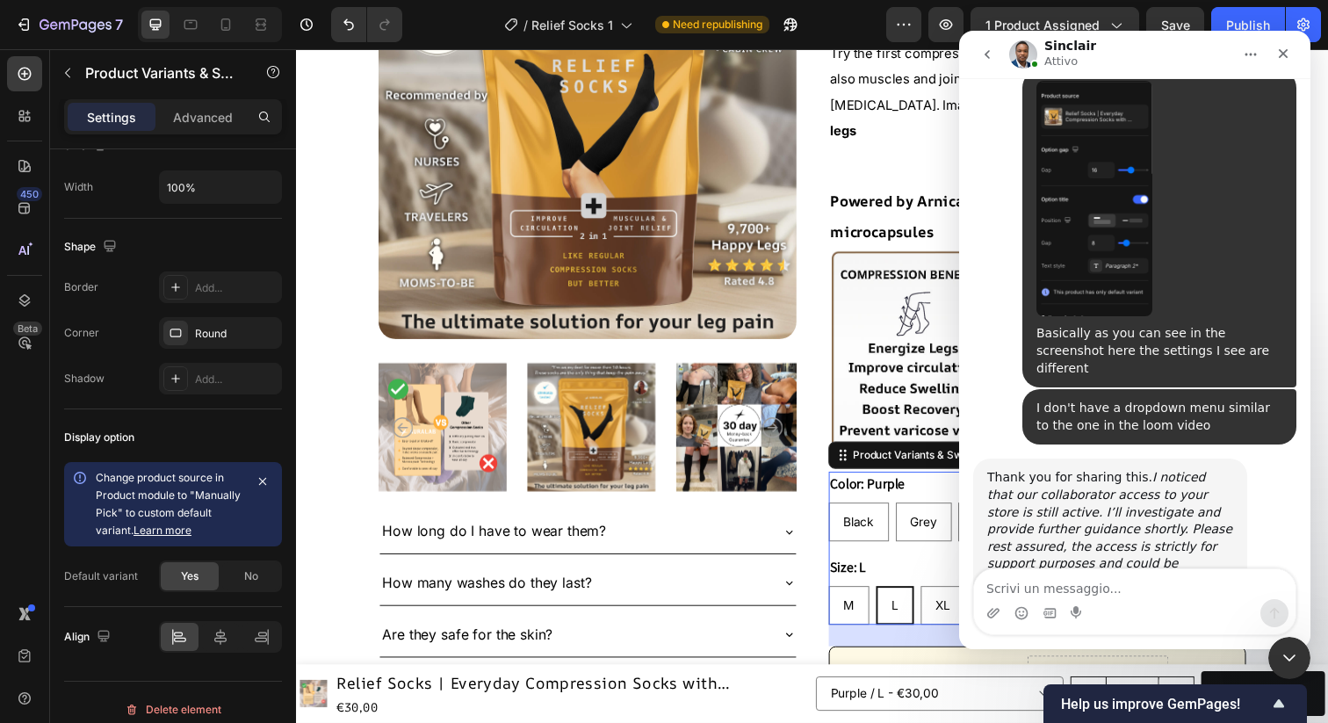
scroll to position [2257, 0]
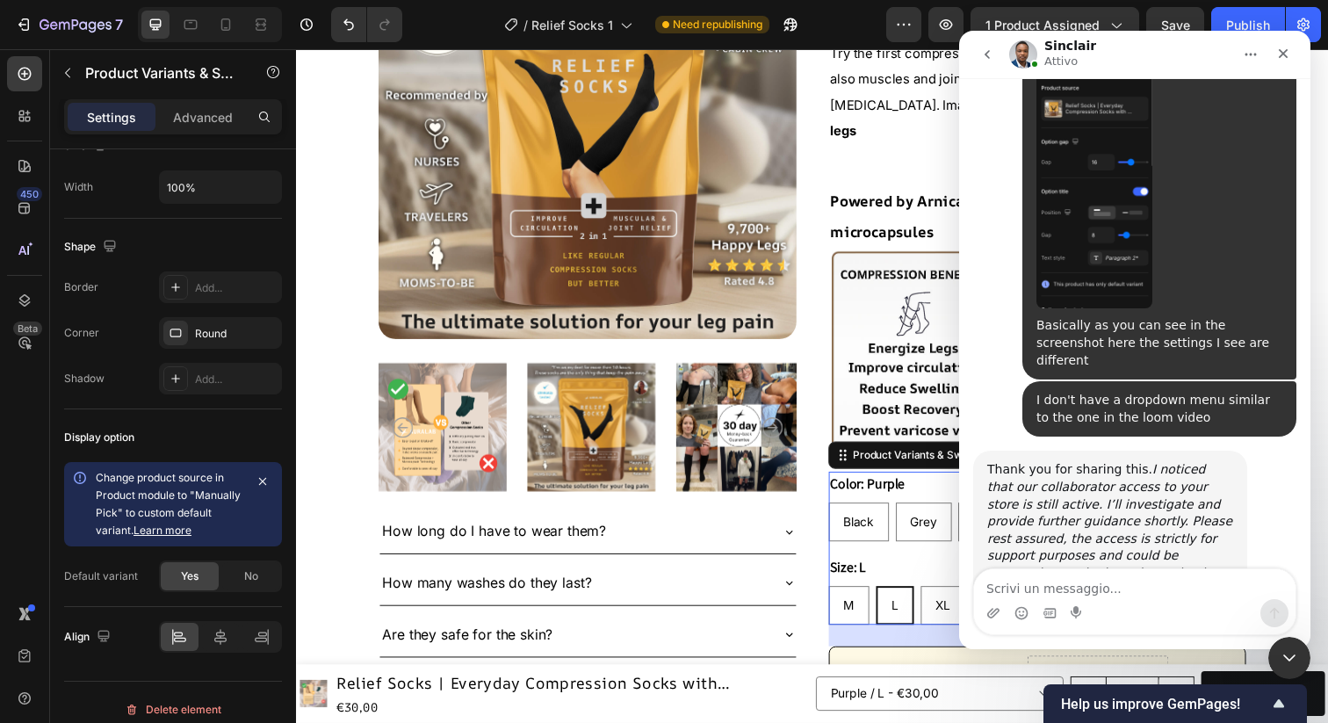
click at [1028, 602] on div "Messenger Intercom" at bounding box center [1022, 613] width 14 height 28
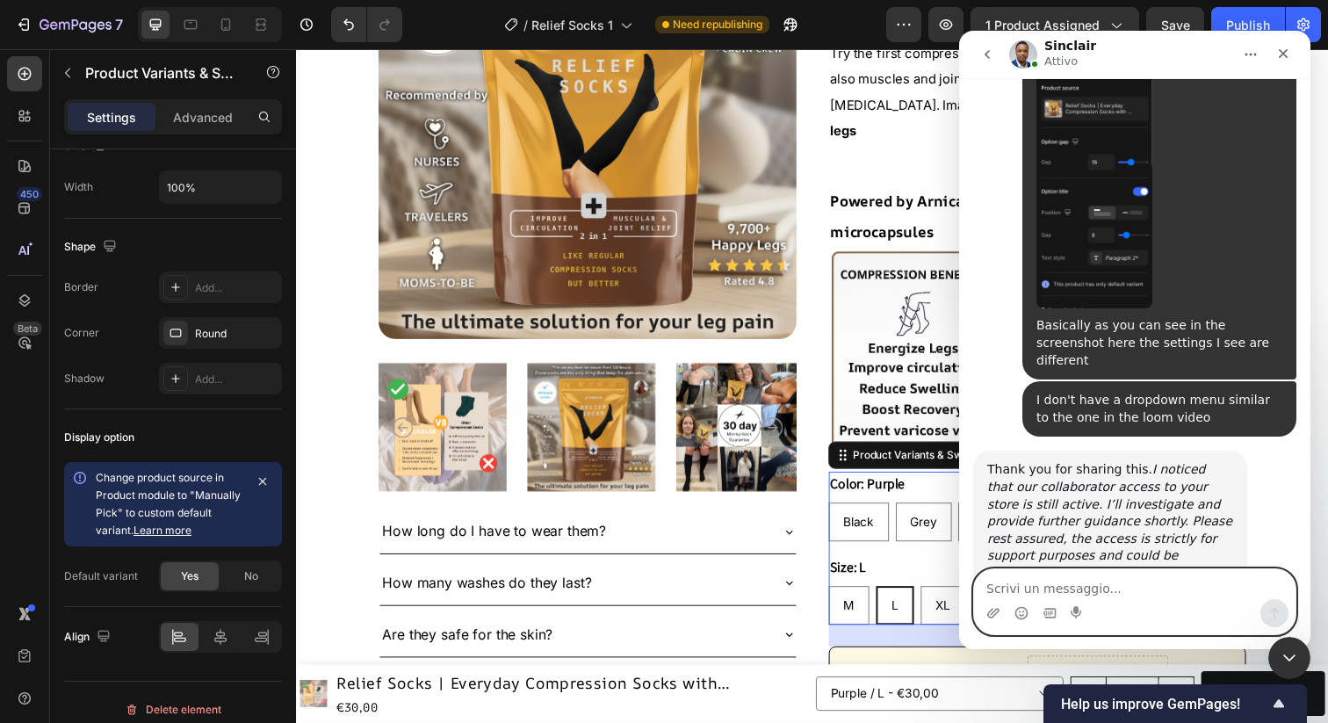
click at [1029, 592] on textarea "Scrivi un messaggio..." at bounding box center [1135, 584] width 322 height 30
type textarea "Thank you!"
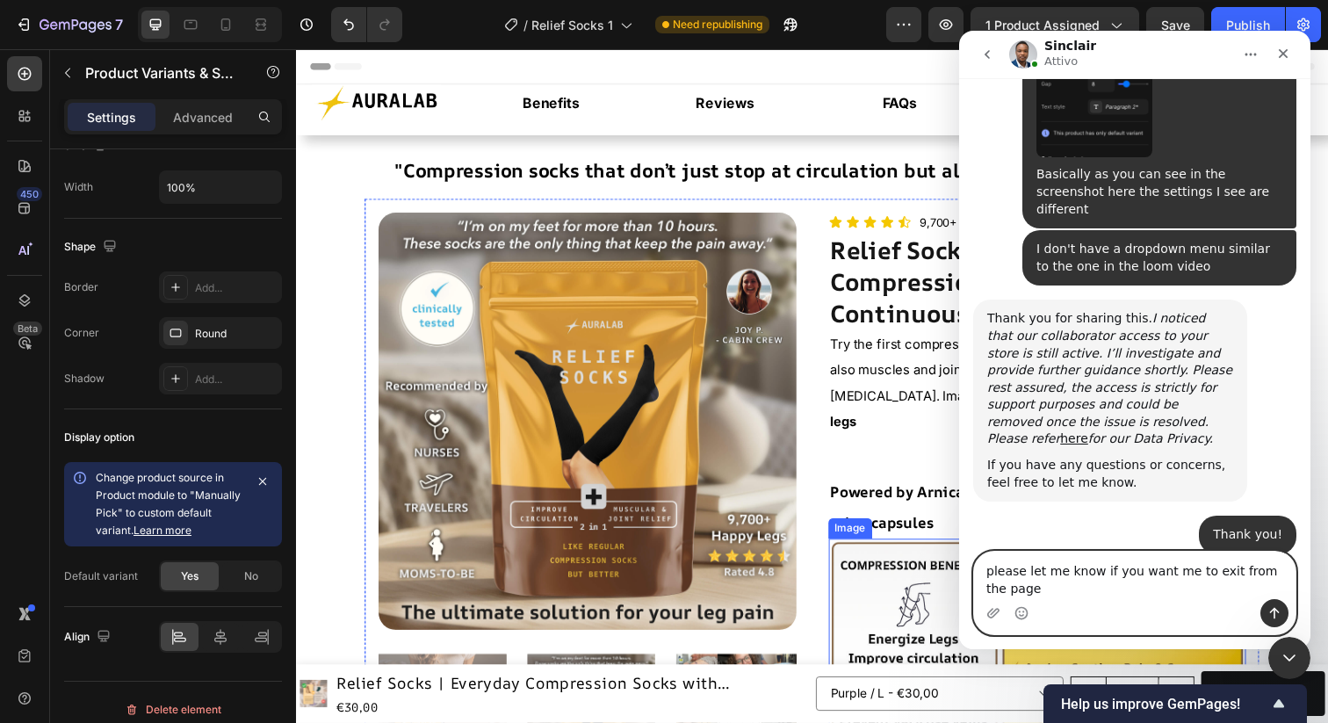
scroll to position [2426, 0]
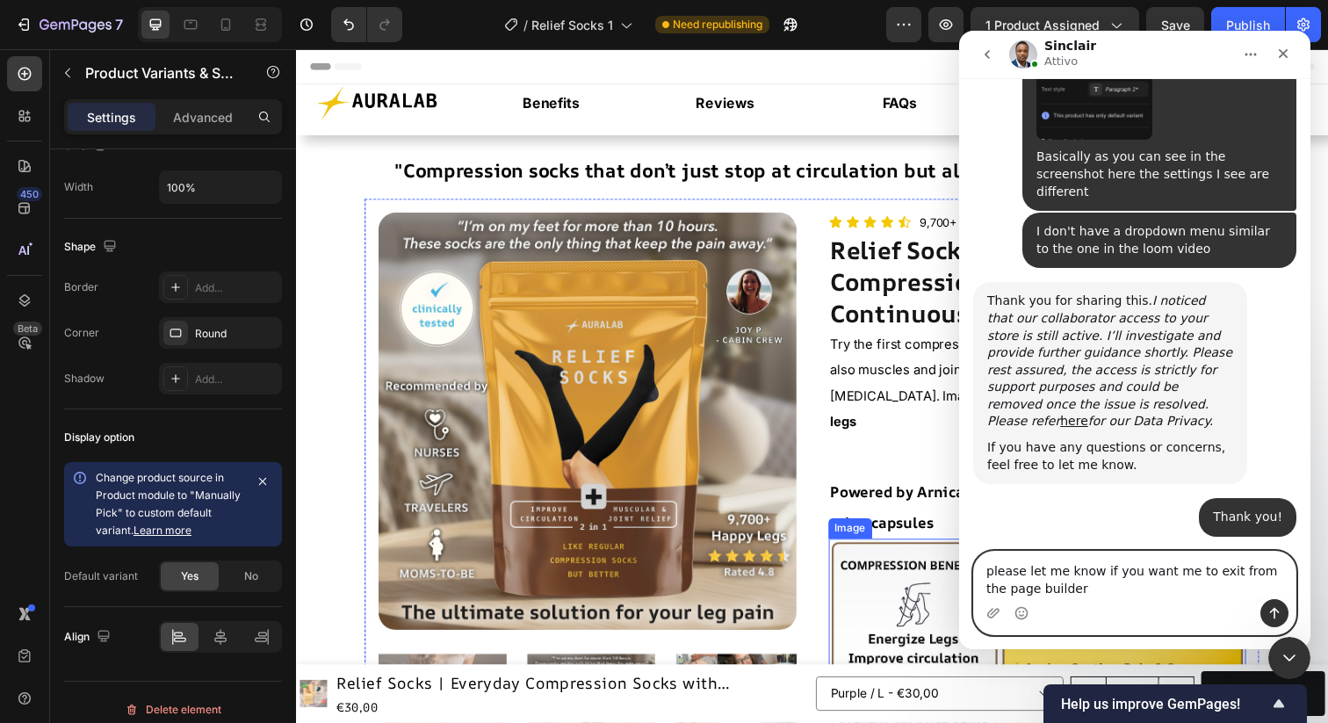
type textarea "please let me know if you want me to exit from the page builder"
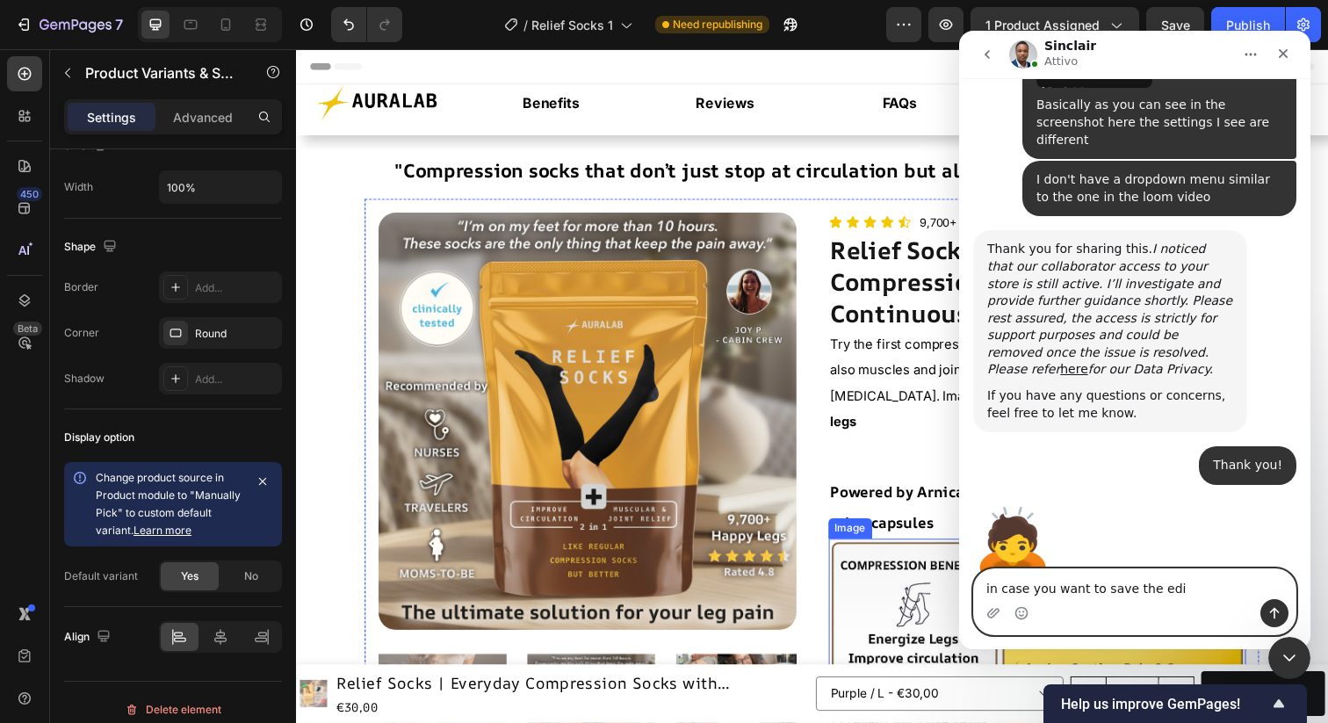
type textarea "in case you want to save the edit"
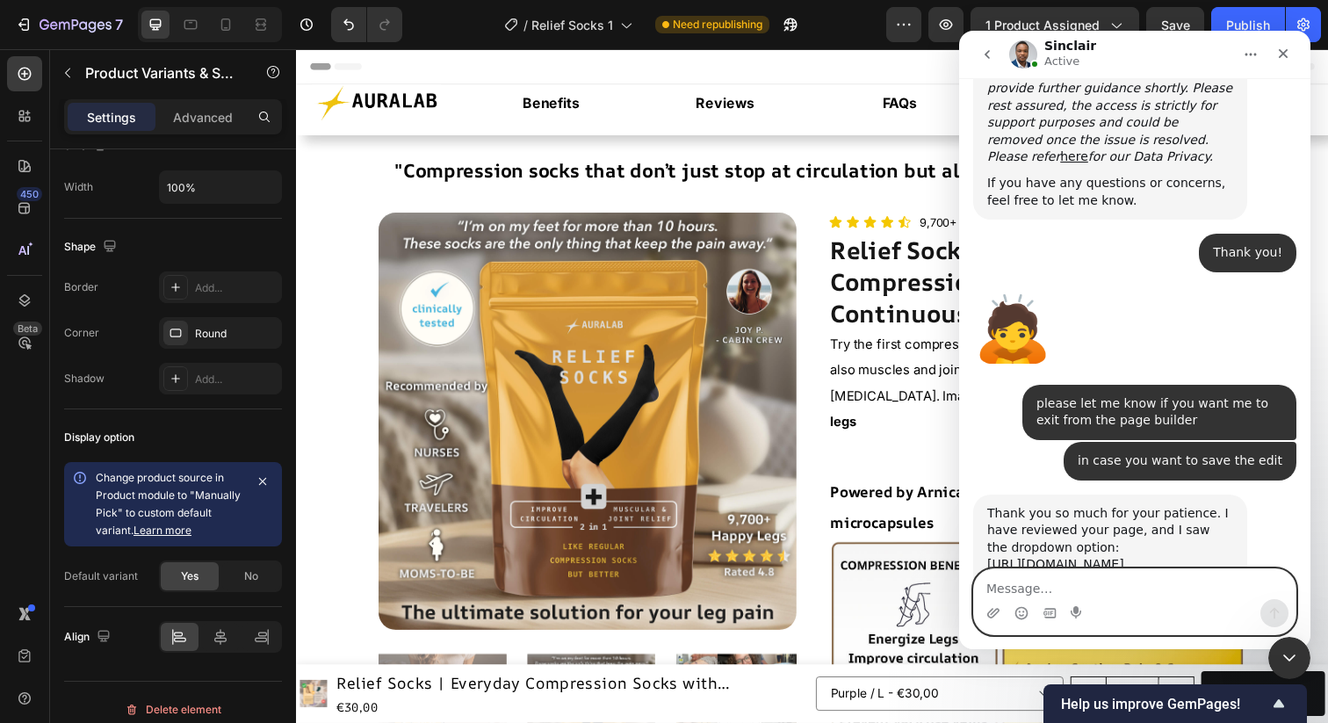
scroll to position [2760, 0]
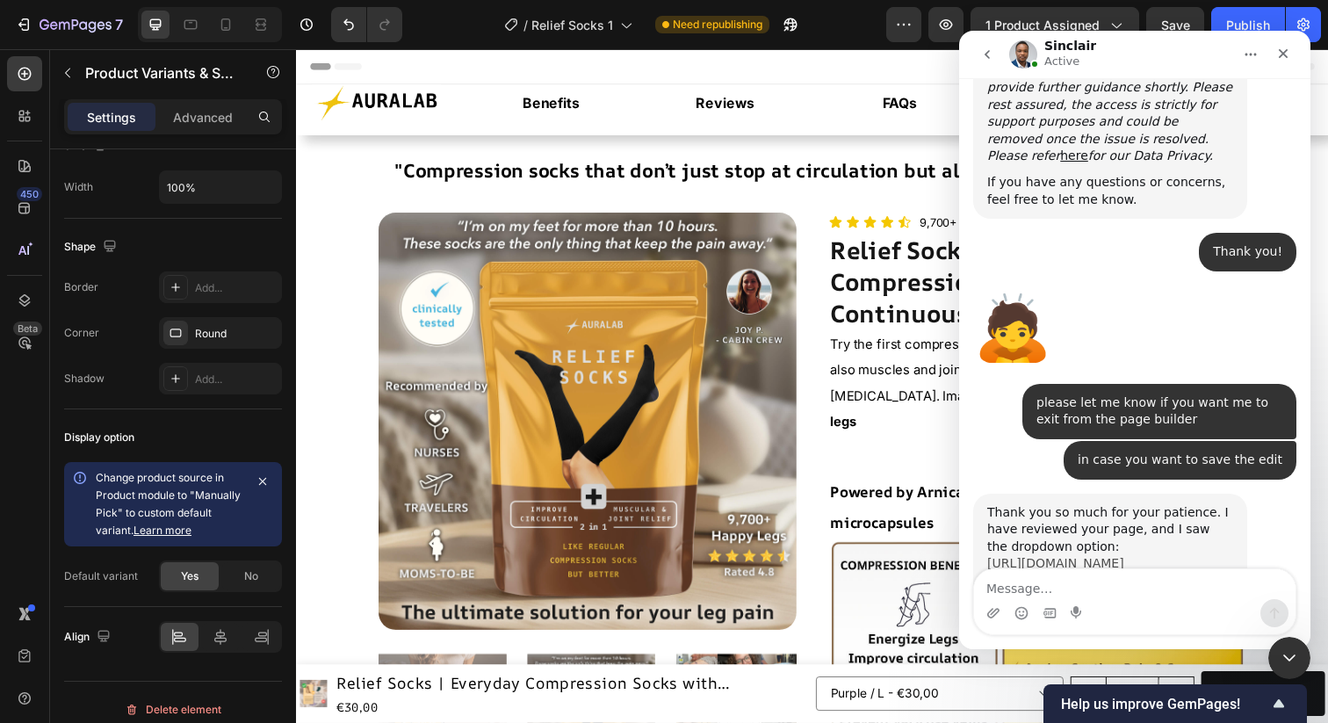
click at [1037, 556] on link "[URL][DOMAIN_NAME]" at bounding box center [1055, 563] width 137 height 14
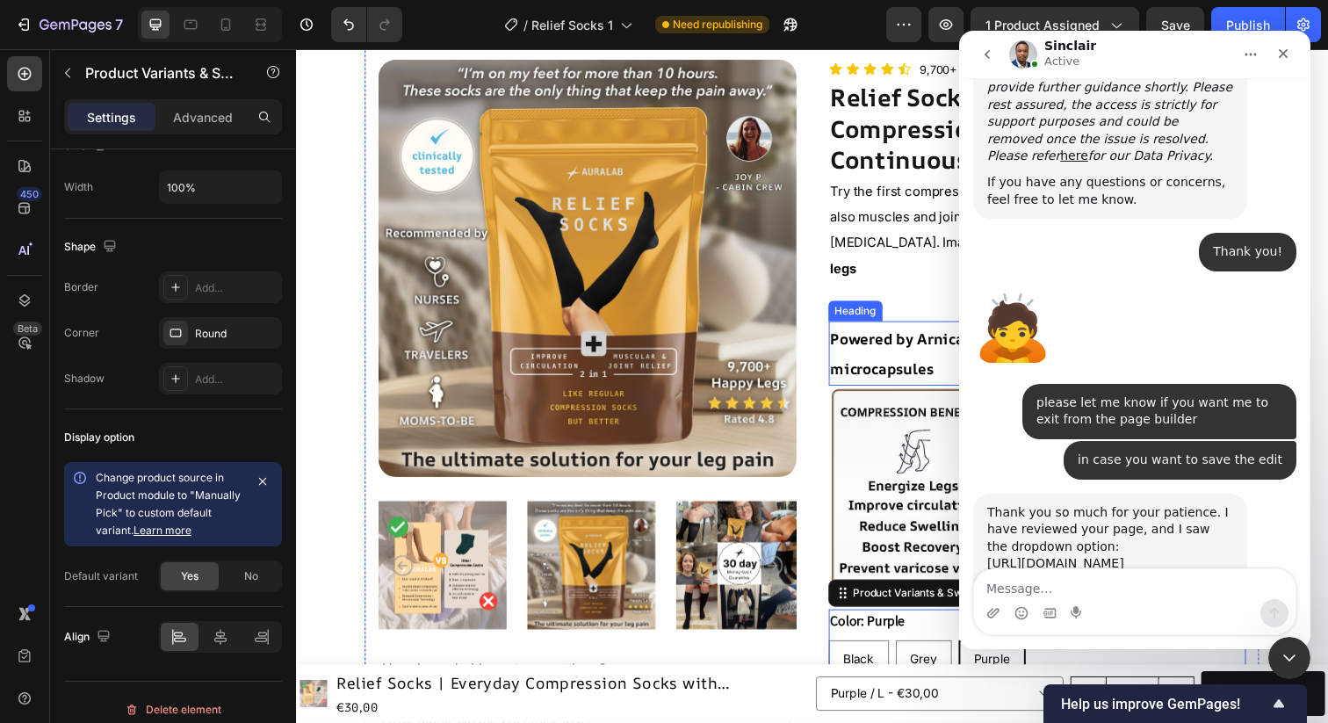
scroll to position [280, 0]
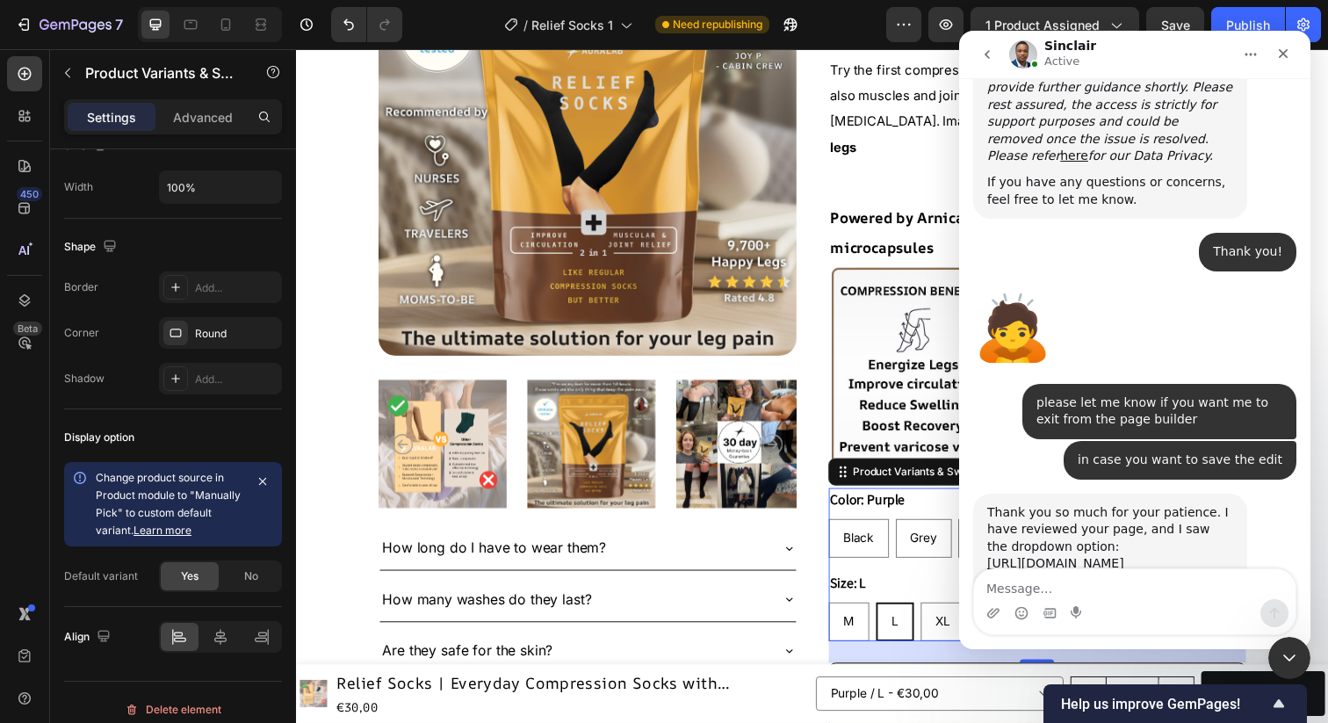
click at [915, 497] on legend "Color: Purple" at bounding box center [880, 509] width 80 height 25
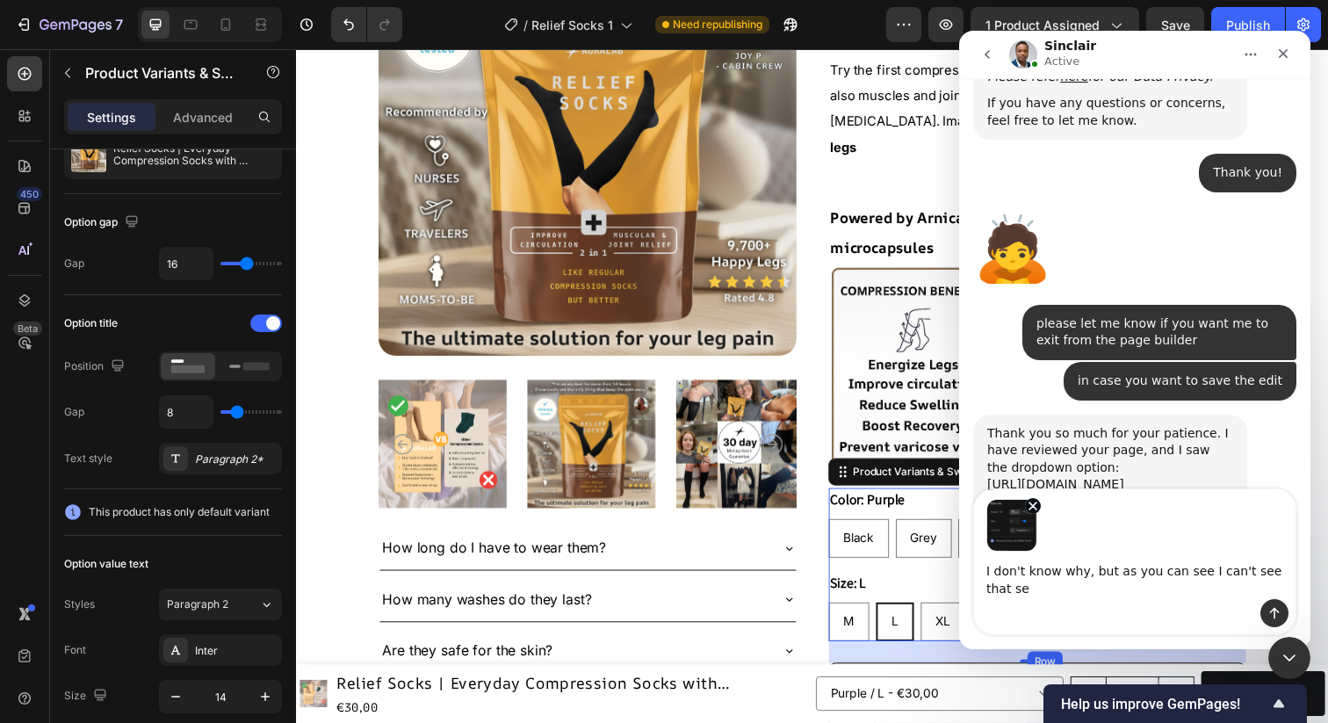
scroll to position [2840, 0]
type textarea "I don't know why, but as you can see I can't see that section"
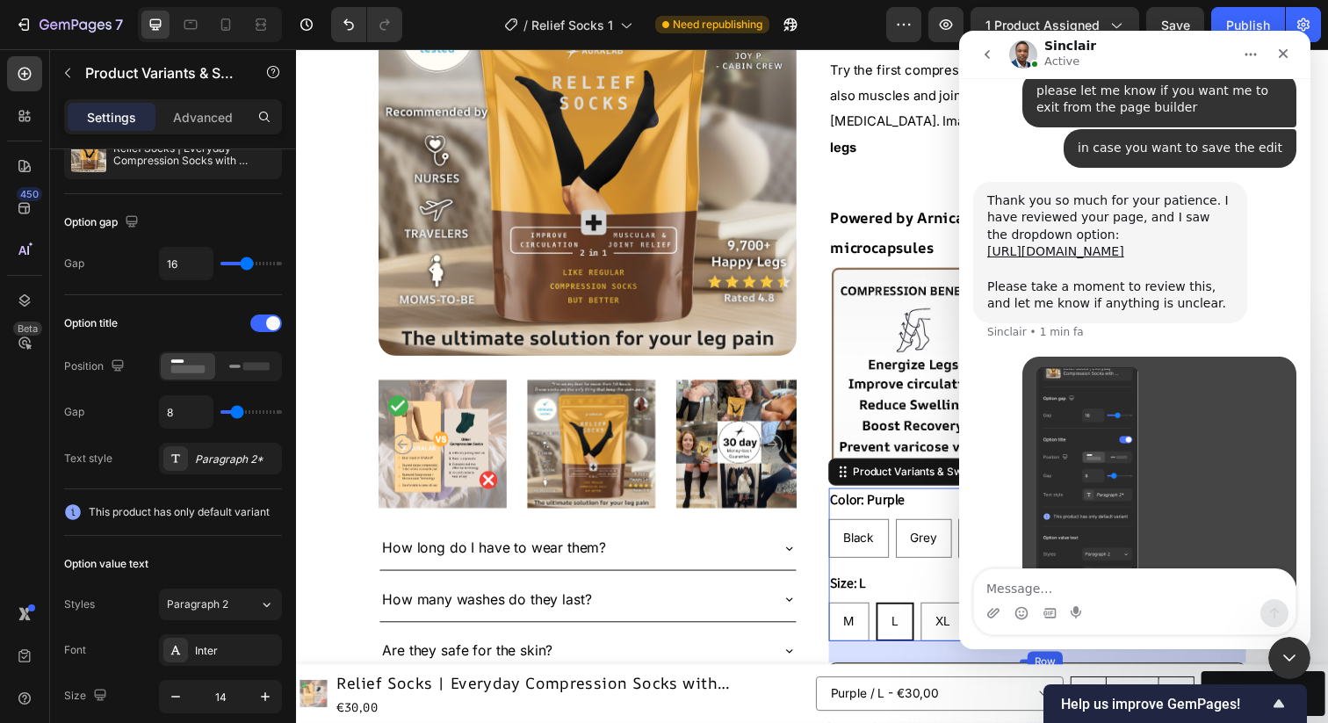
scroll to position [3074, 0]
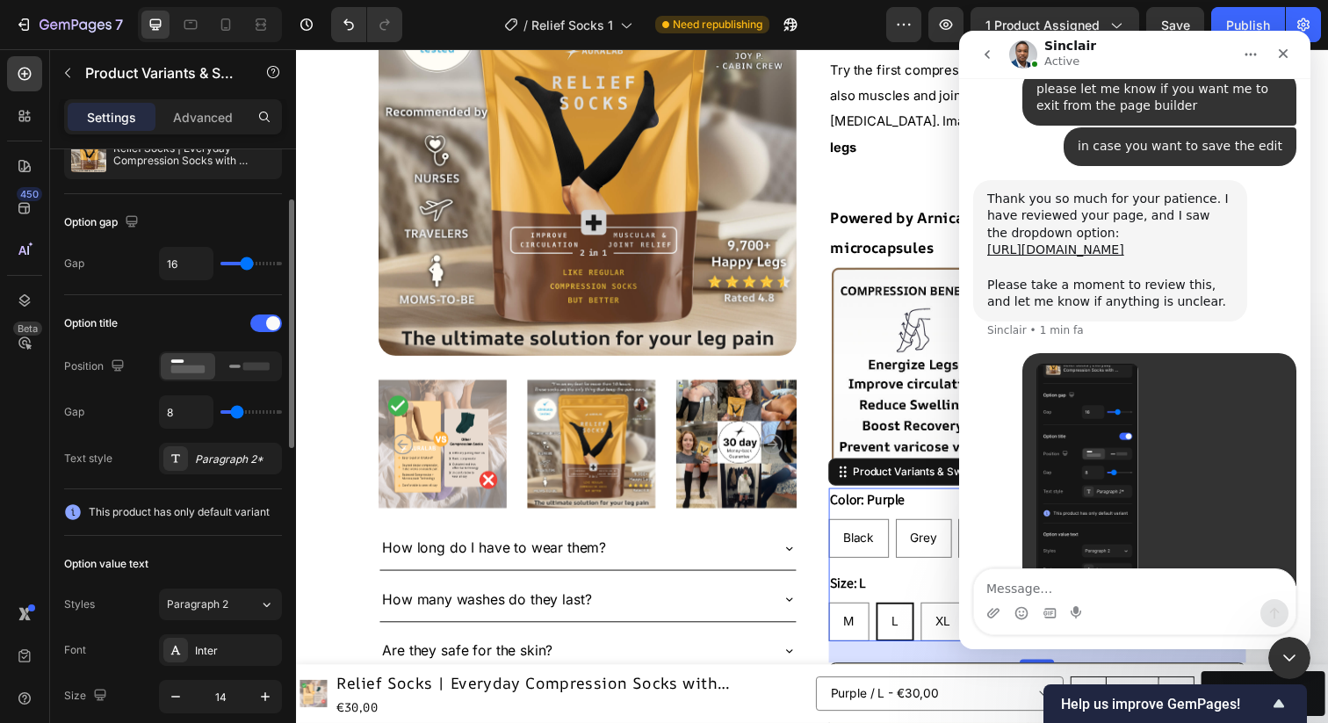
click at [75, 510] on icon at bounding box center [73, 512] width 16 height 16
click at [73, 514] on icon at bounding box center [73, 512] width 18 height 18
click at [1170, 16] on div "Save" at bounding box center [1175, 25] width 29 height 18
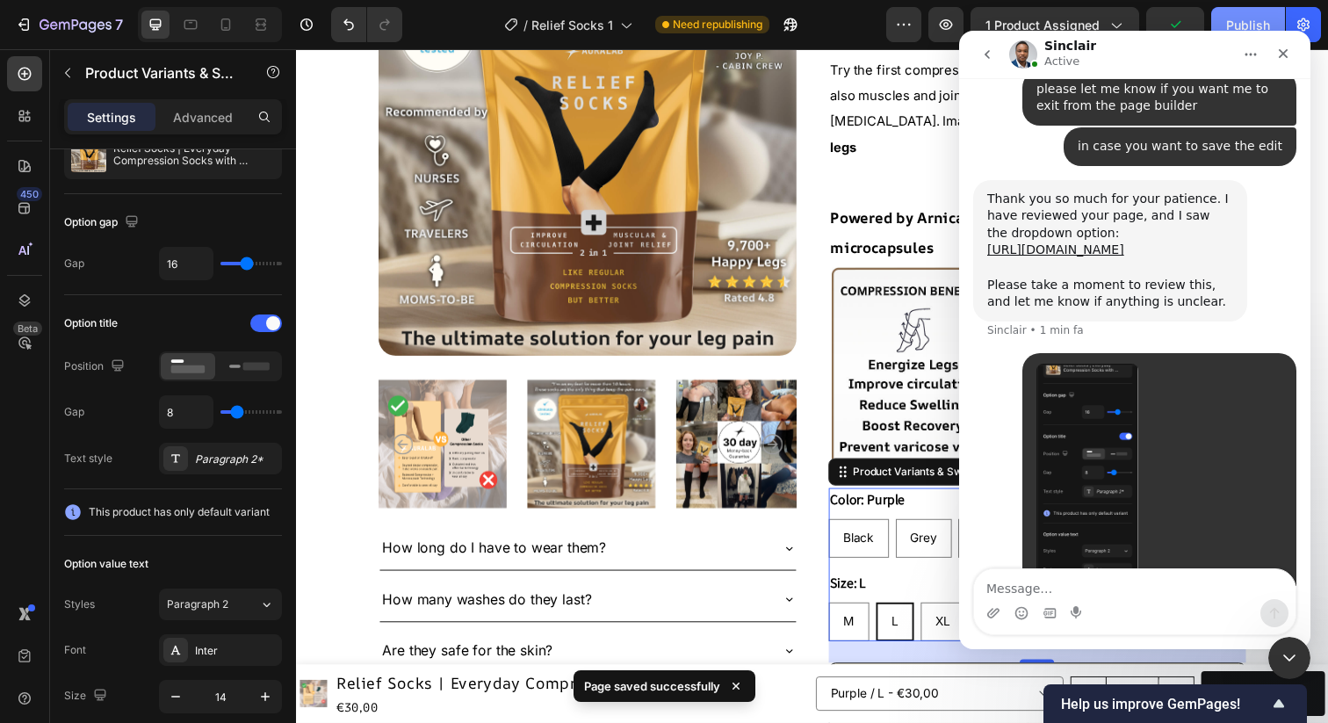
click at [1240, 19] on div "Publish" at bounding box center [1248, 25] width 44 height 18
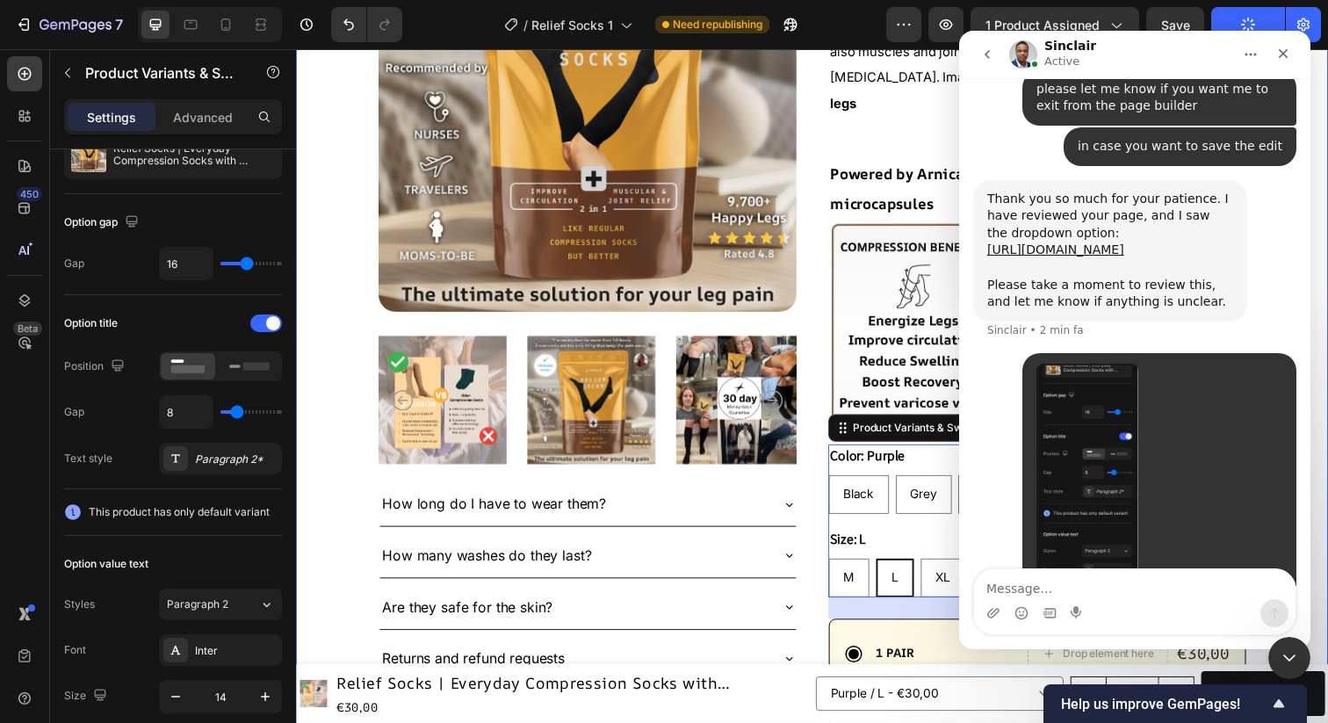
scroll to position [320, 0]
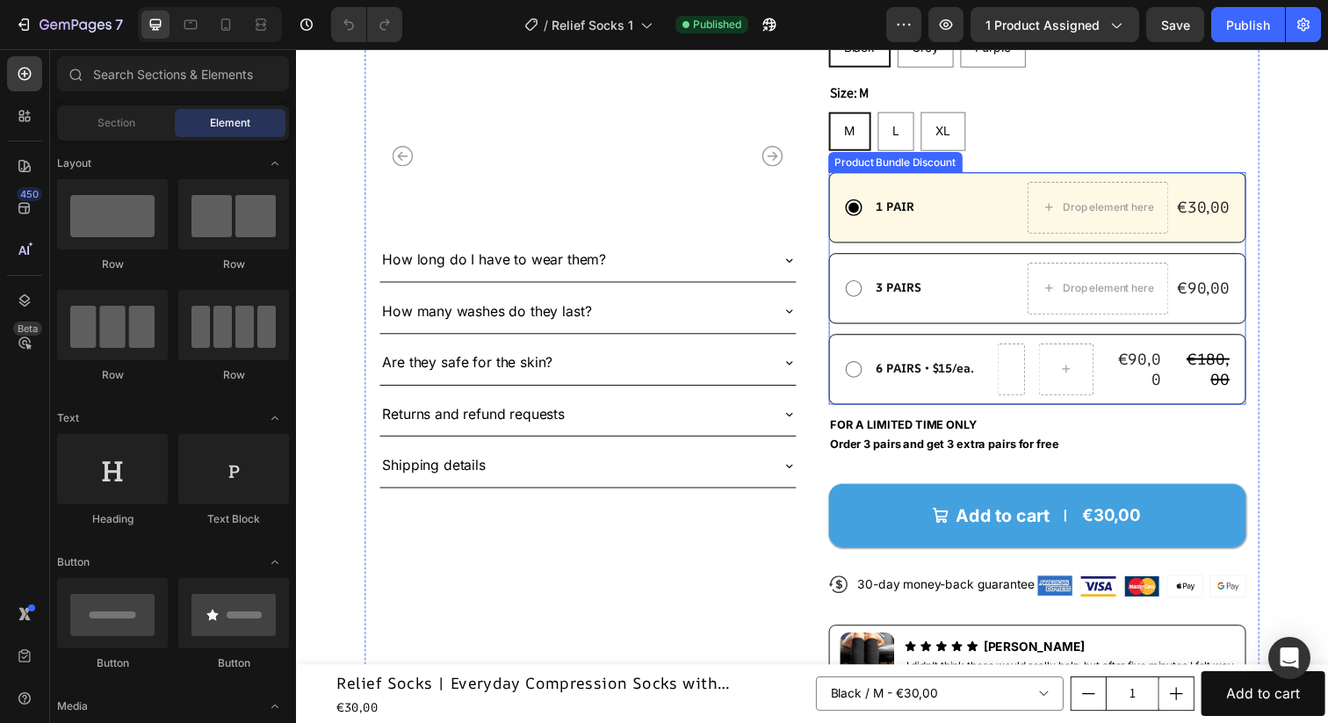
scroll to position [409, 0]
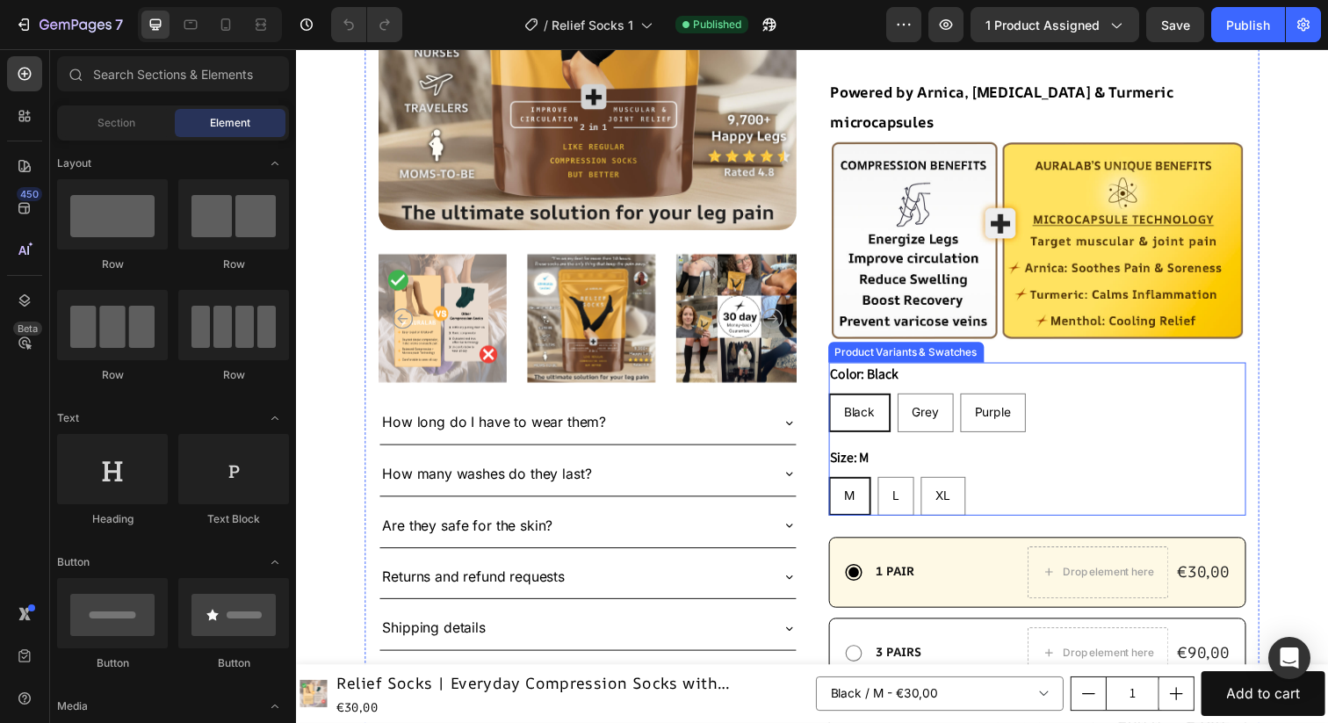
click at [850, 369] on legend "Color: Black" at bounding box center [876, 381] width 73 height 25
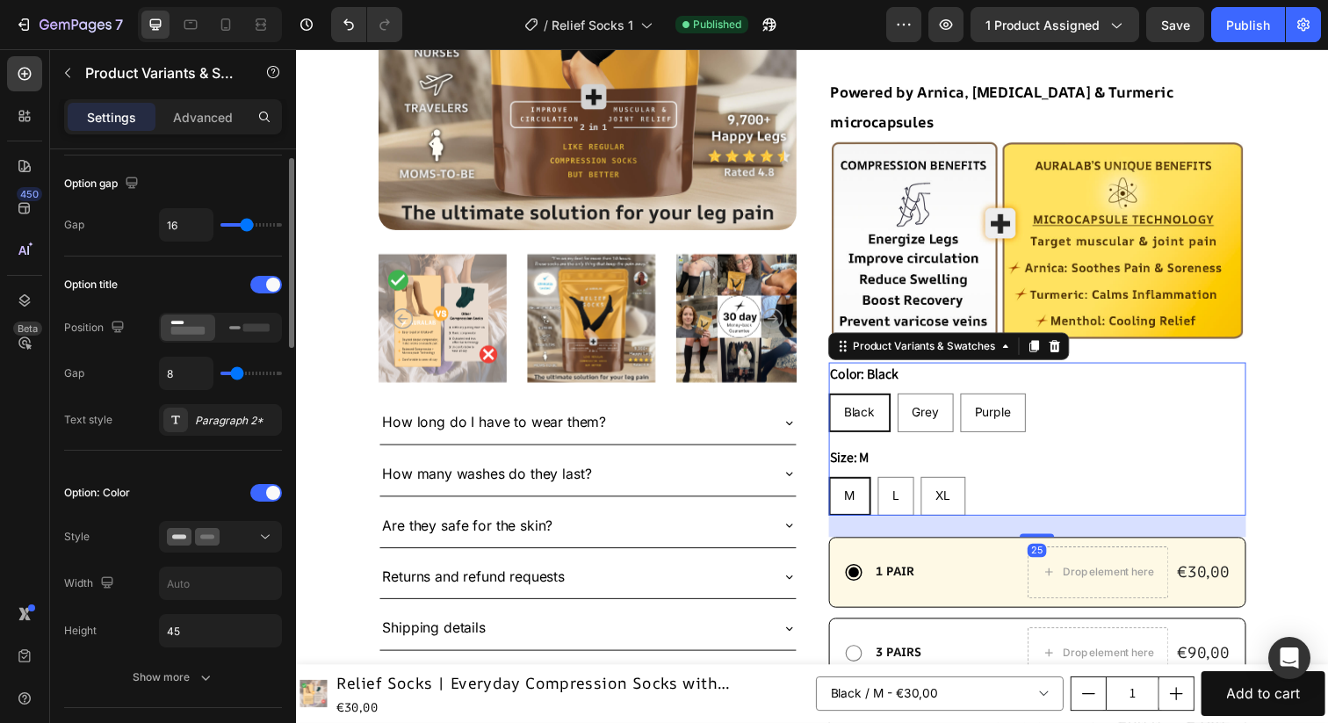
scroll to position [201, 0]
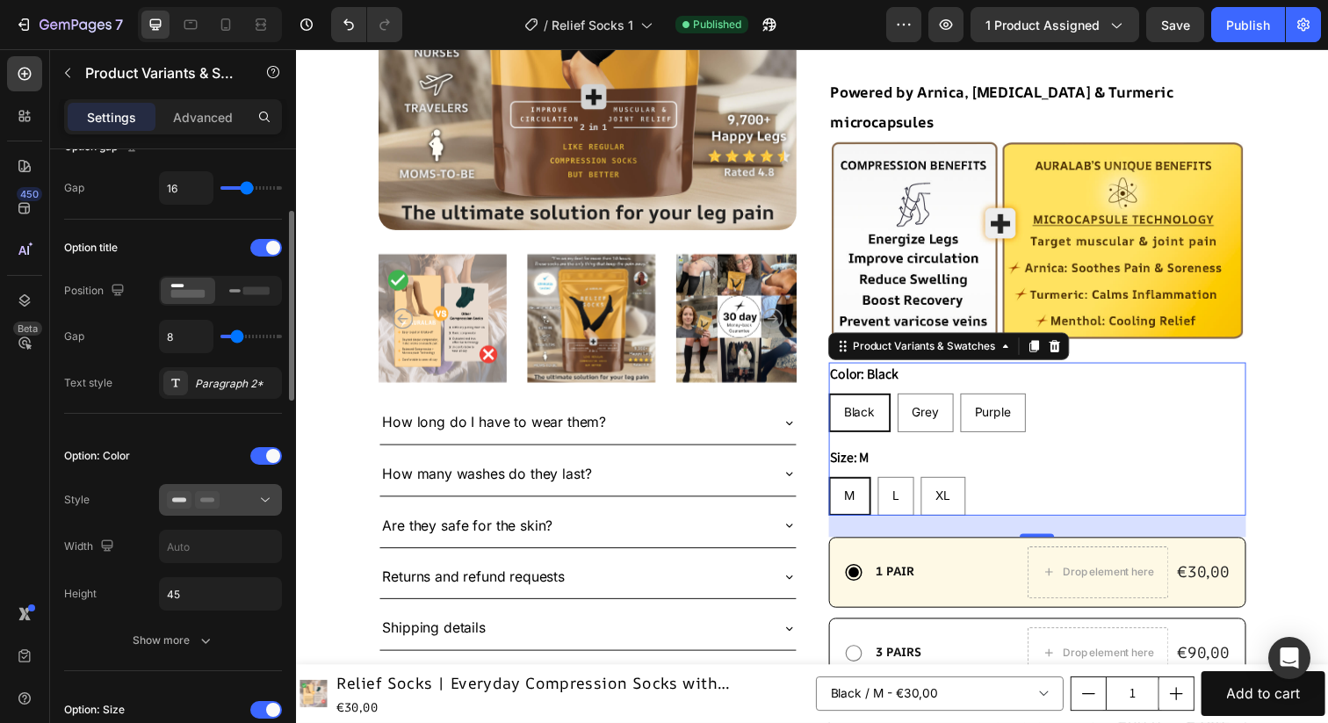
click at [198, 487] on button at bounding box center [220, 500] width 123 height 32
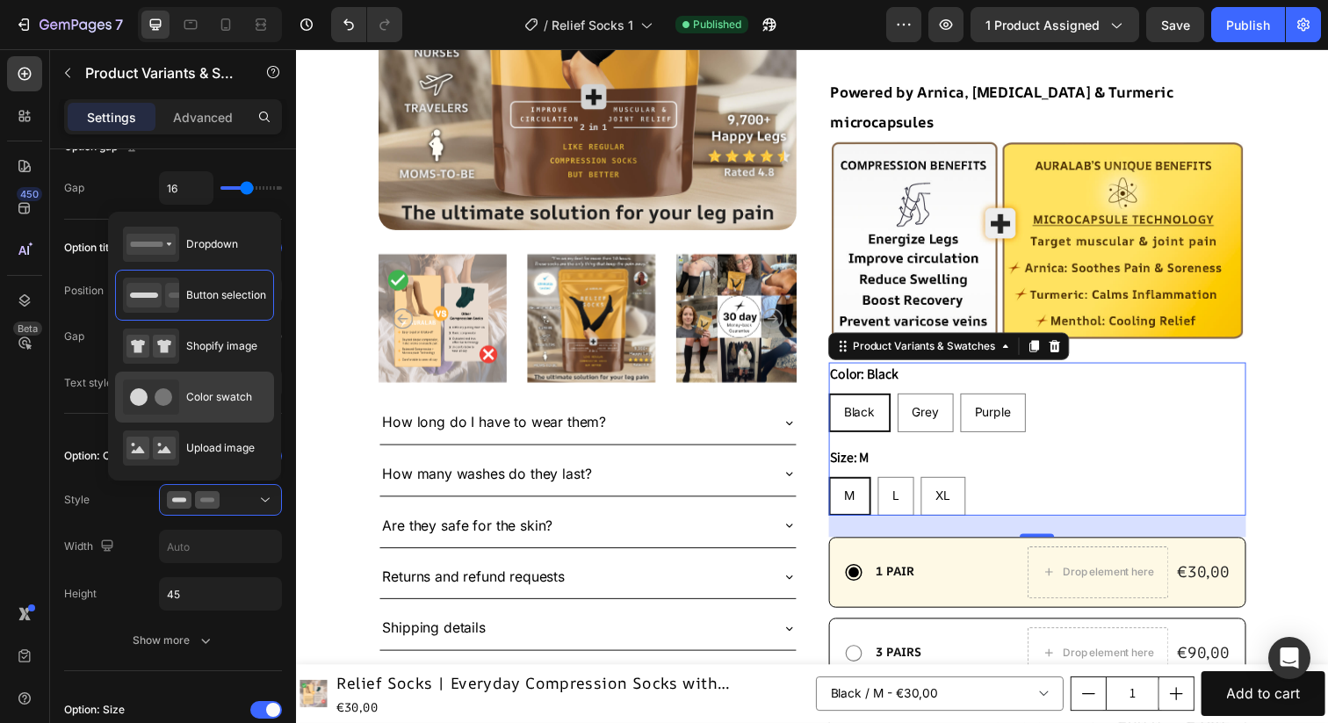
click at [199, 405] on div "Color swatch" at bounding box center [187, 397] width 129 height 35
type input "45"
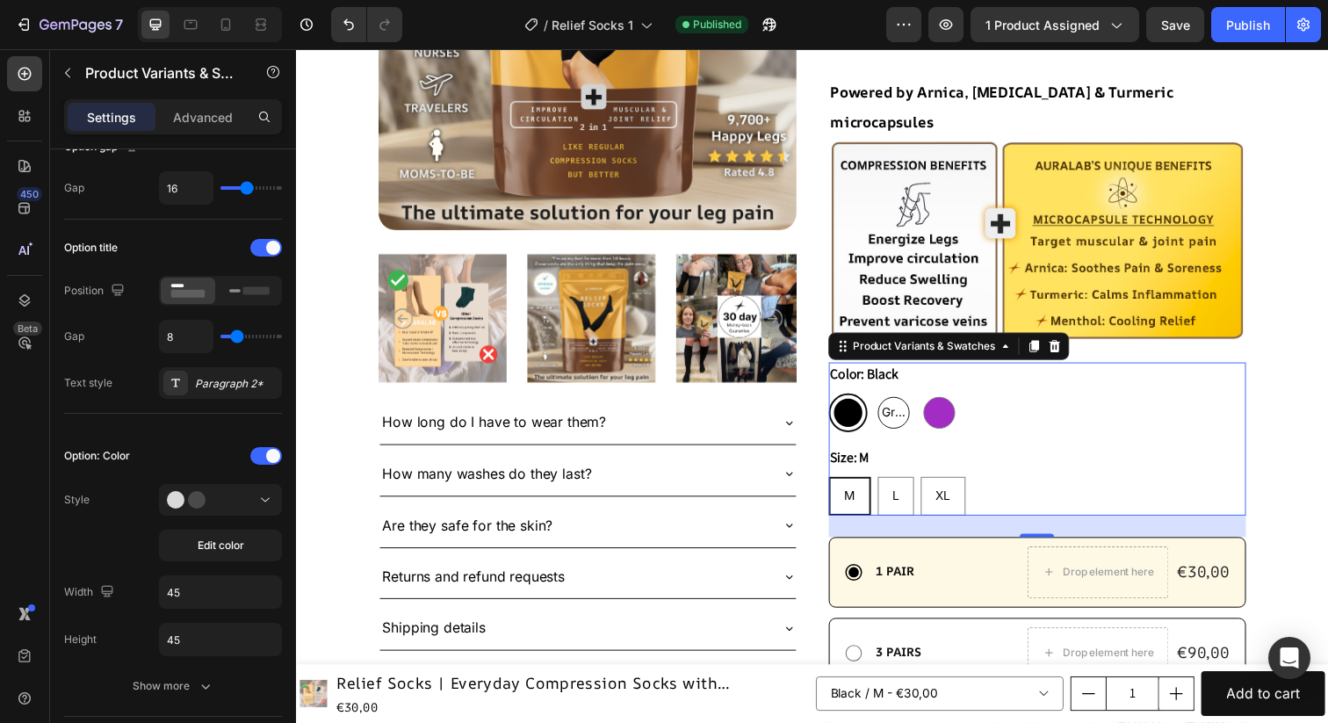
click at [908, 409] on span "Grey" at bounding box center [906, 420] width 31 height 22
click at [886, 400] on input "Grey Grey Grey" at bounding box center [886, 400] width 1 height 1
radio input "true"
select select "586439954834522815"
click at [1300, 651] on div "Open Intercom Messenger" at bounding box center [1290, 658] width 47 height 47
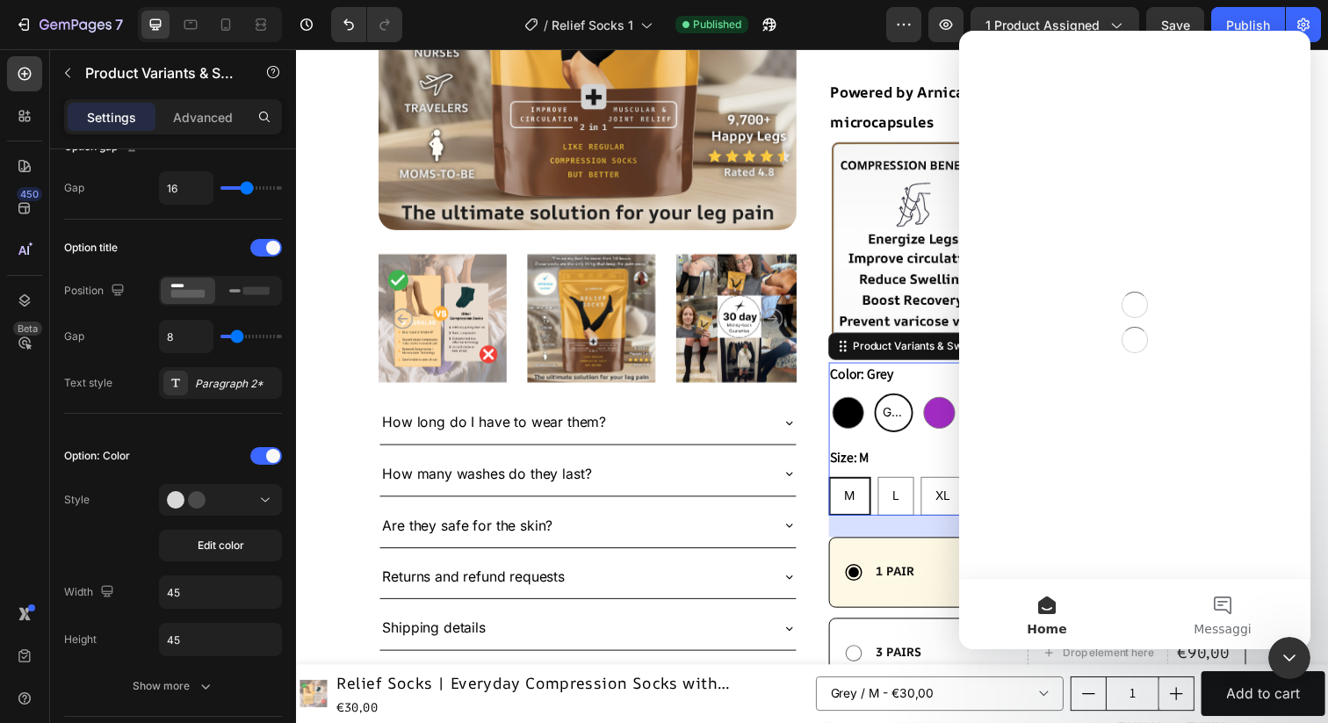
scroll to position [0, 0]
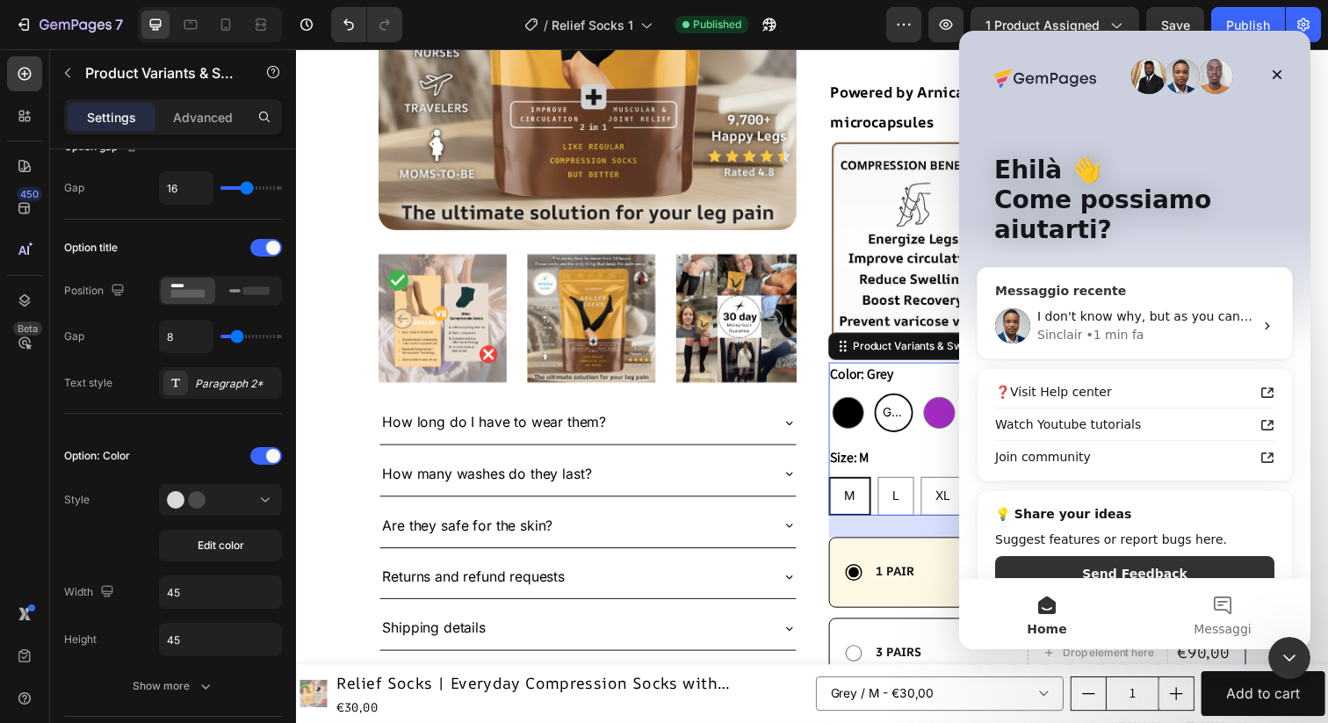
click at [1116, 326] on div "• 1 min fa" at bounding box center [1115, 335] width 58 height 18
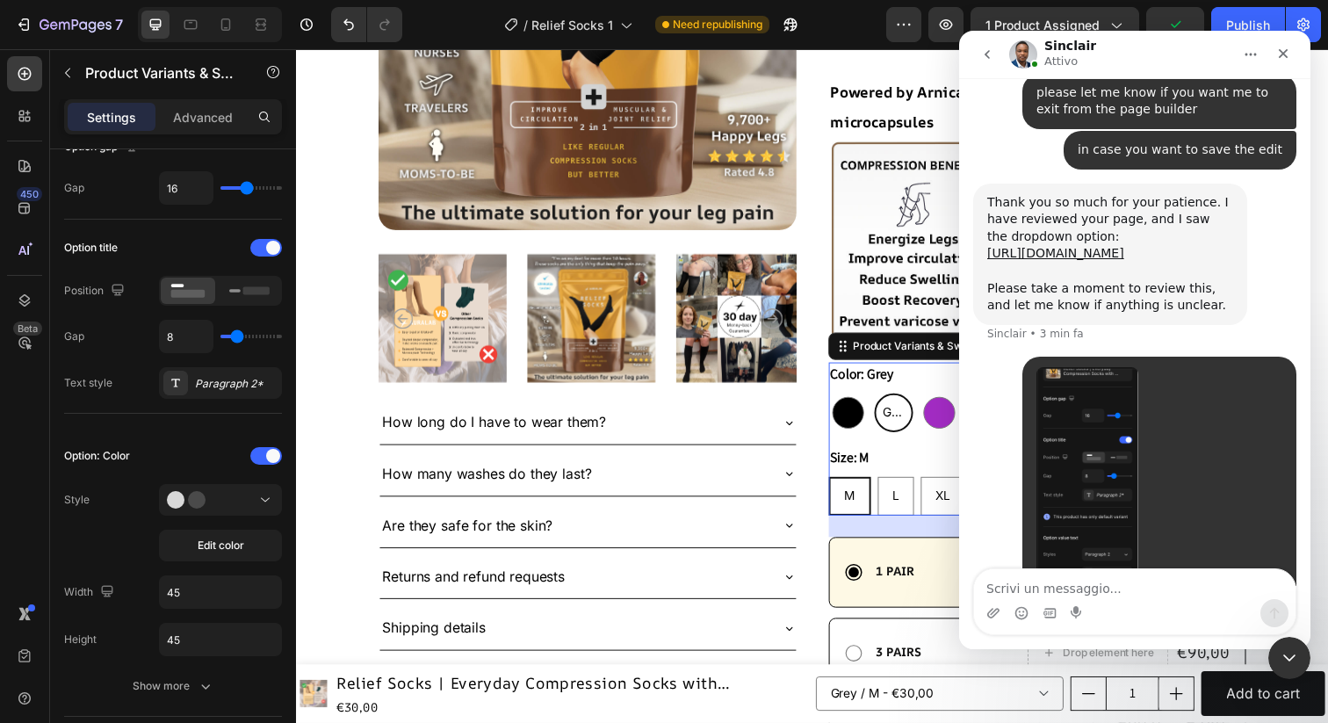
scroll to position [2987, 0]
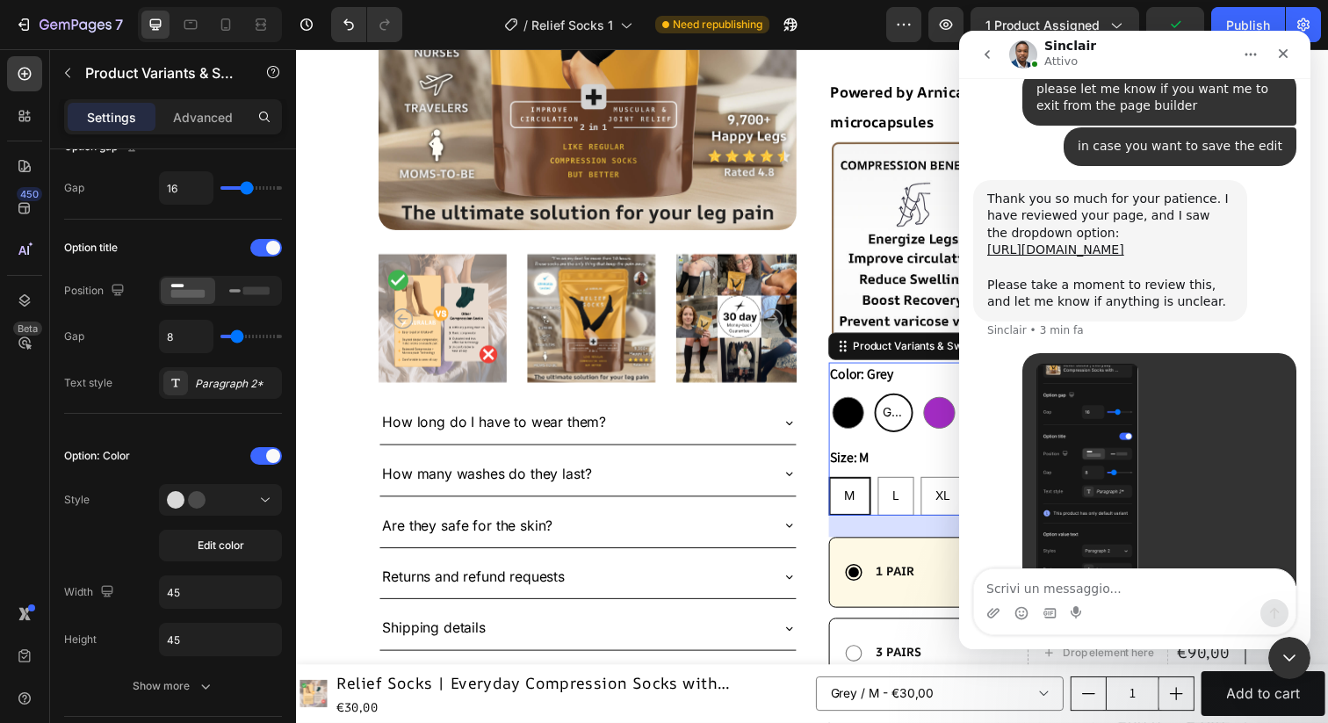
click at [1092, 594] on textarea "Scrivi un messaggio..." at bounding box center [1135, 584] width 322 height 30
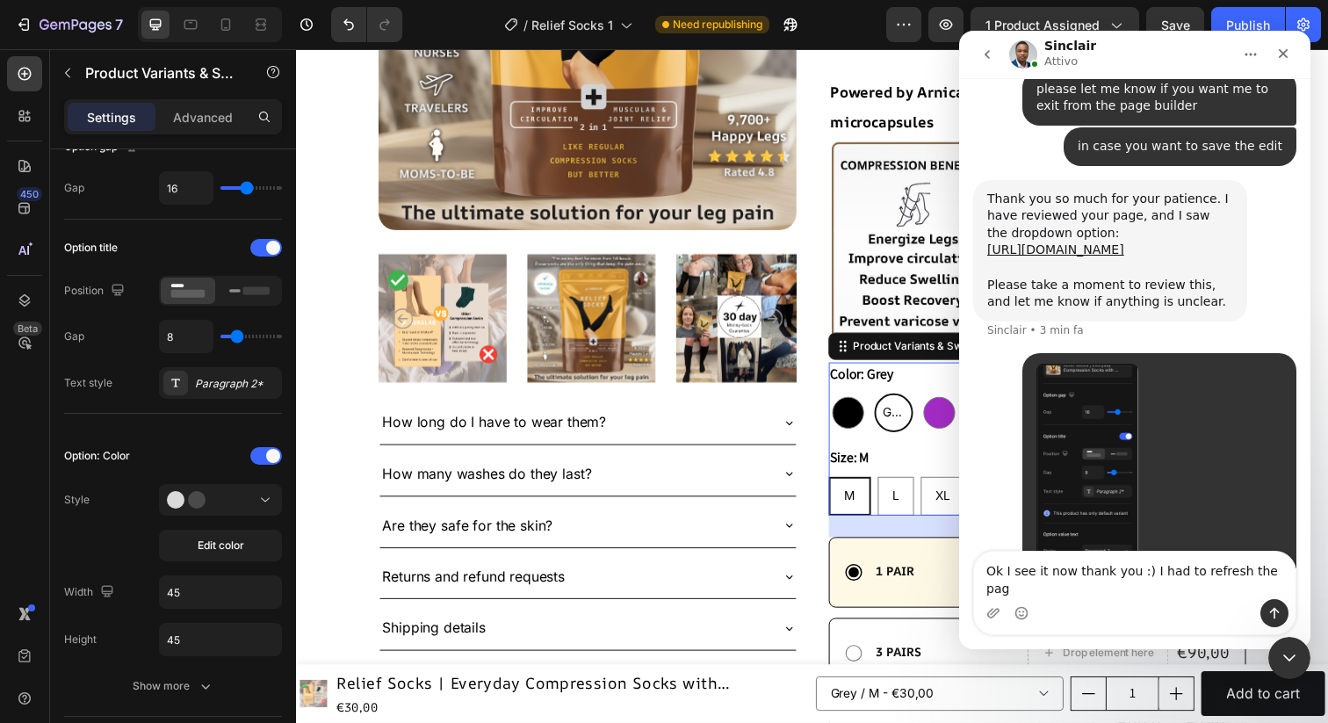
type textarea "Ok I see it now thank you :) I had to refresh the page"
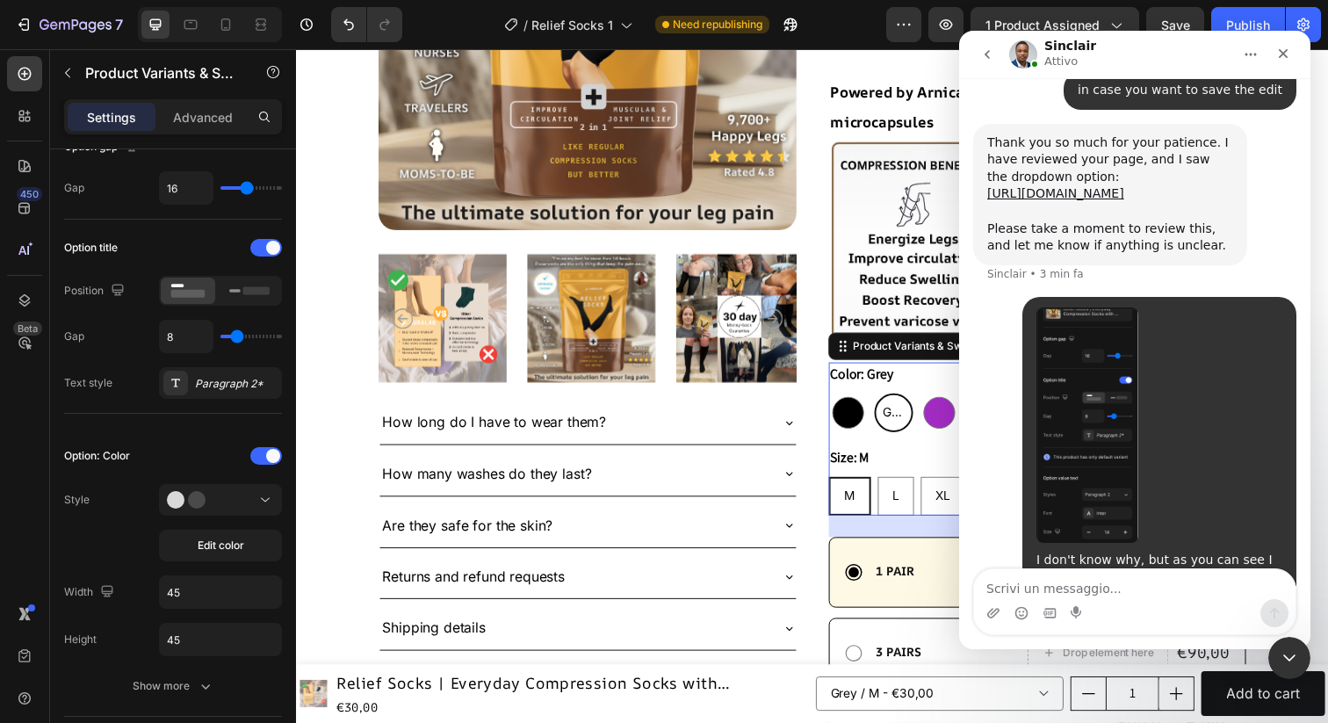
scroll to position [3044, 0]
click at [902, 409] on span "Grey" at bounding box center [906, 420] width 29 height 22
click at [886, 400] on input "Grey Grey Grey" at bounding box center [886, 400] width 1 height 1
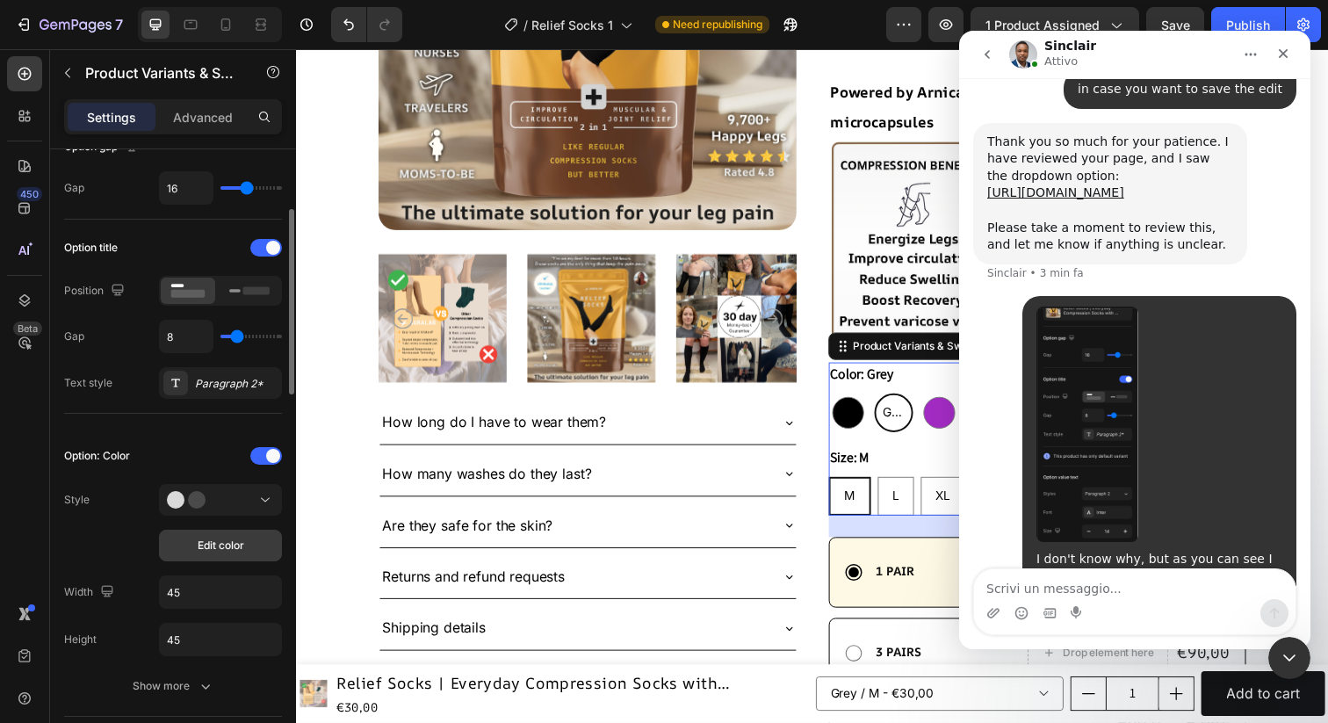
click at [237, 537] on button "Edit color" at bounding box center [220, 546] width 123 height 32
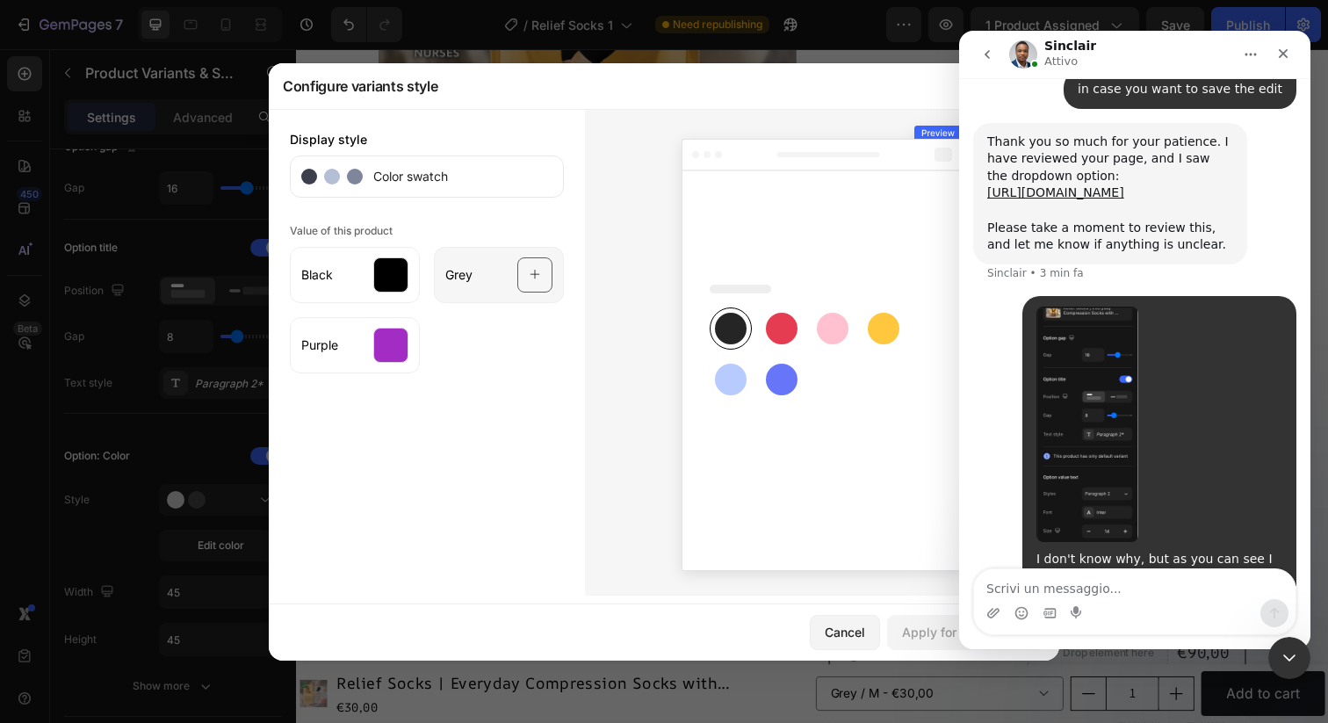
click at [540, 277] on div at bounding box center [534, 274] width 35 height 35
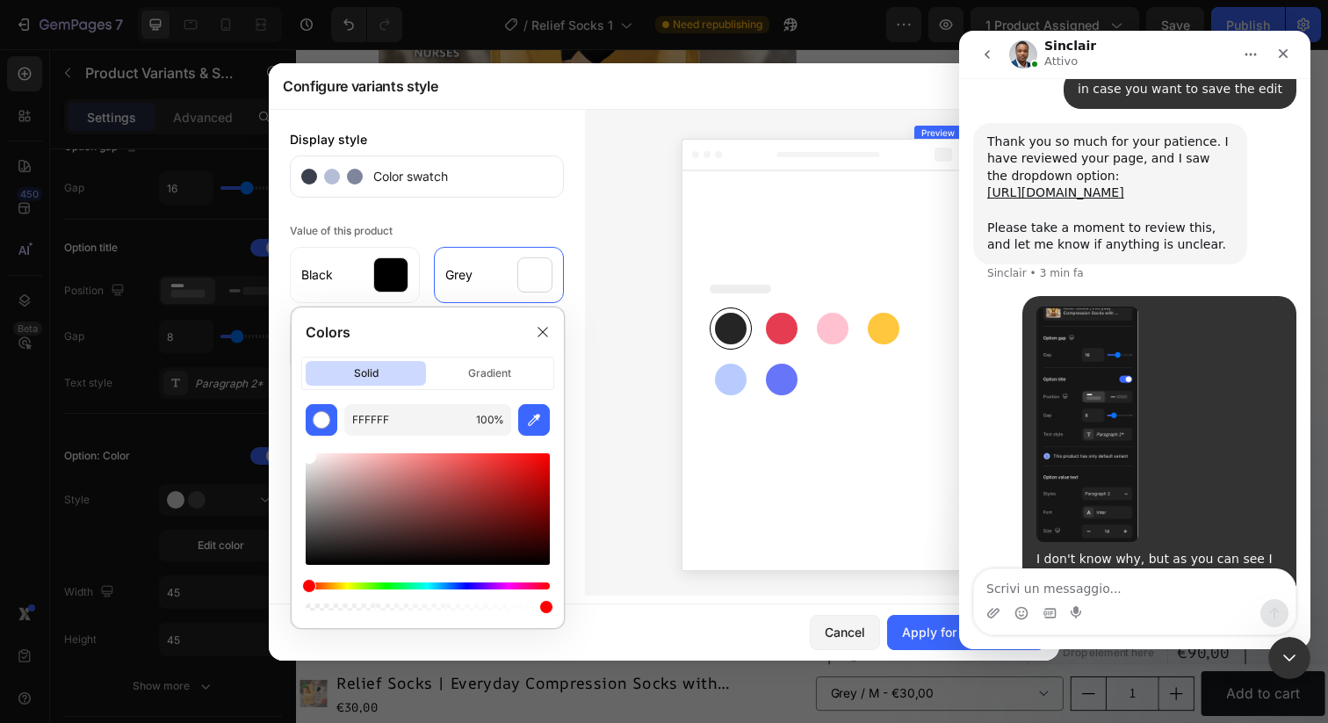
drag, startPoint x: 323, startPoint y: 473, endPoint x: 285, endPoint y: 452, distance: 43.6
click at [285, 452] on div "Colors solid gradient FFFFFF 100 %" at bounding box center [428, 468] width 288 height 336
drag, startPoint x: 309, startPoint y: 462, endPoint x: 299, endPoint y: 462, distance: 10.5
click at [299, 462] on div "FFFFFF 100 %" at bounding box center [428, 509] width 272 height 210
click at [301, 456] on div "E8E8E8 100 %" at bounding box center [428, 509] width 272 height 210
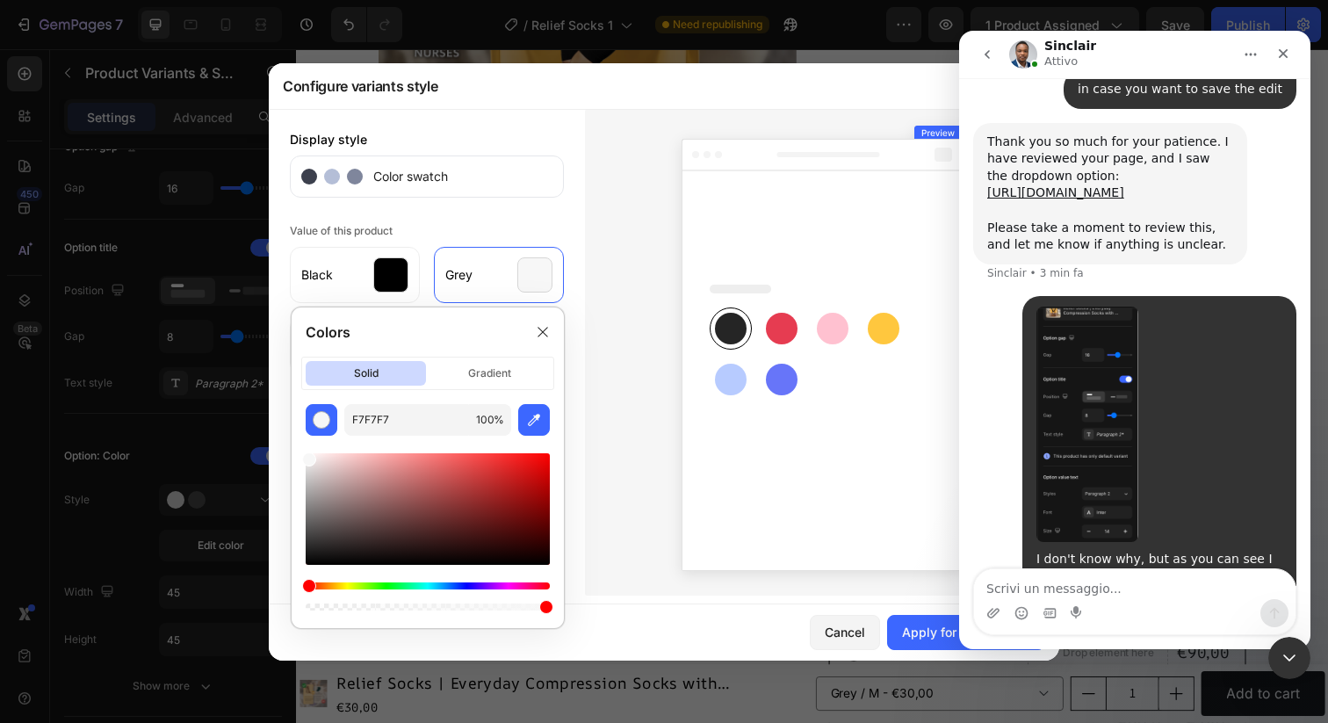
click at [300, 459] on div "F7F7F7 100 %" at bounding box center [428, 509] width 272 height 210
type input "EFEFEF"
click at [304, 459] on div at bounding box center [309, 463] width 14 height 14
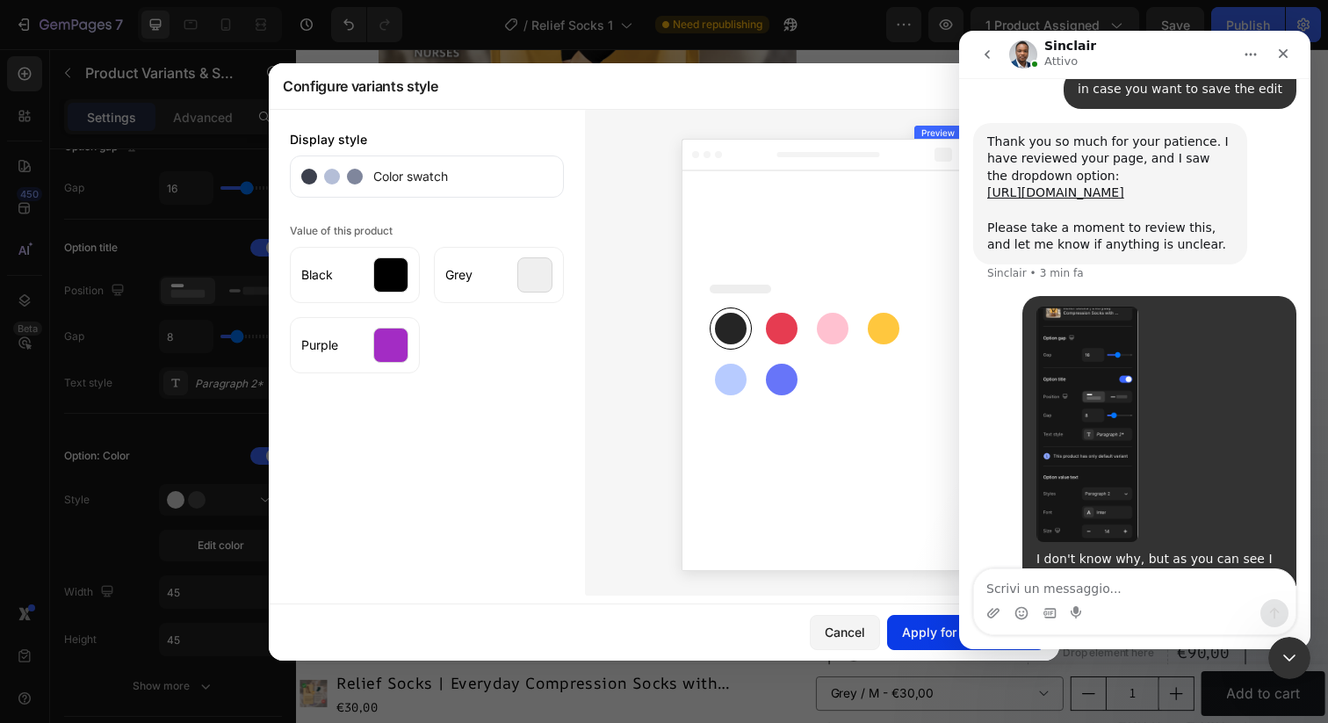
click at [919, 639] on div "Apply for all products" at bounding box center [966, 632] width 128 height 18
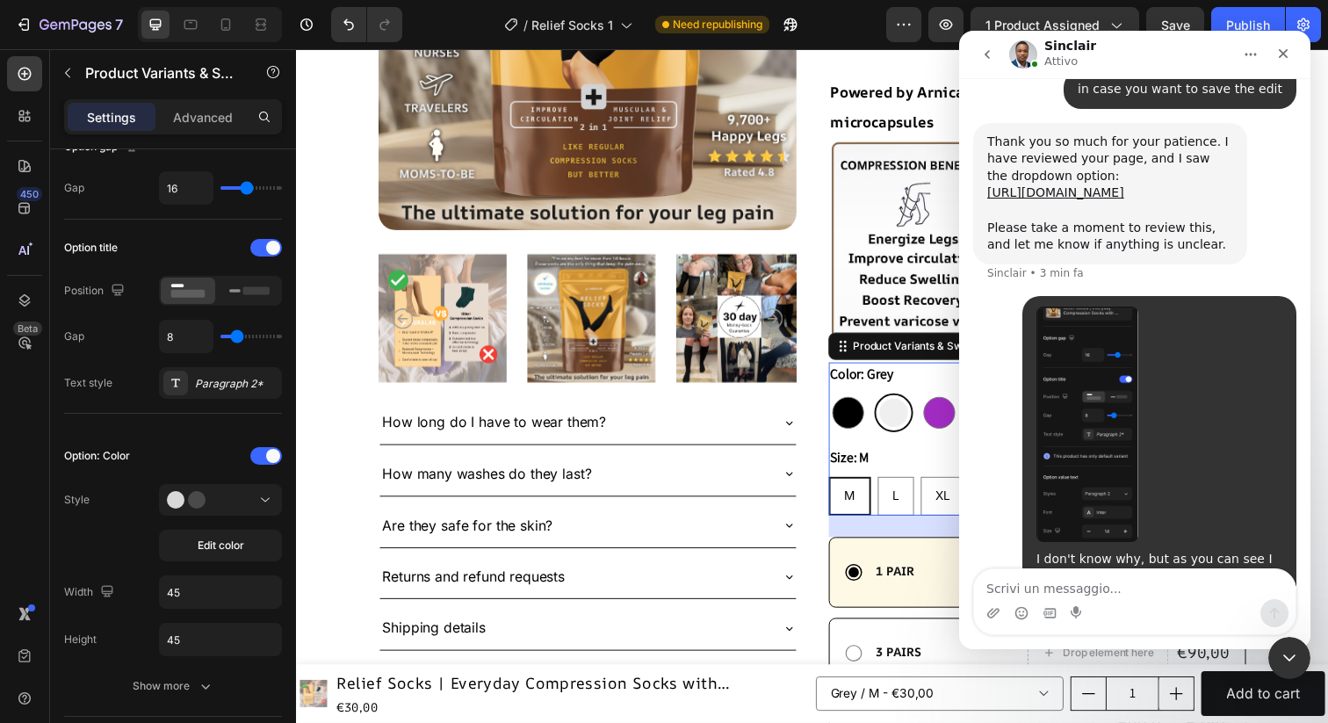
click at [913, 454] on div "Size: M M M M L L L XL XL XL" at bounding box center [1053, 489] width 427 height 71
click at [1175, 18] on span "Save" at bounding box center [1175, 25] width 29 height 15
click at [1003, 590] on textarea "Scrivi un messaggio..." at bounding box center [1135, 584] width 322 height 30
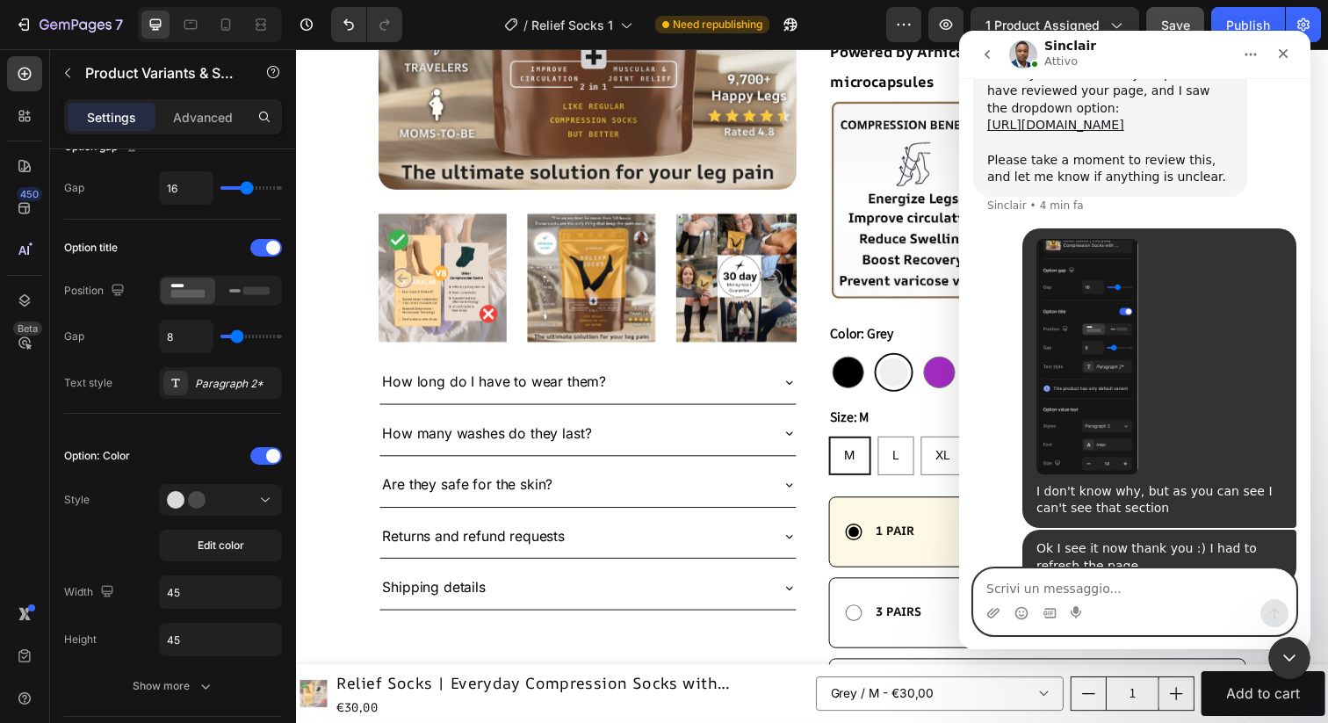
scroll to position [502, 0]
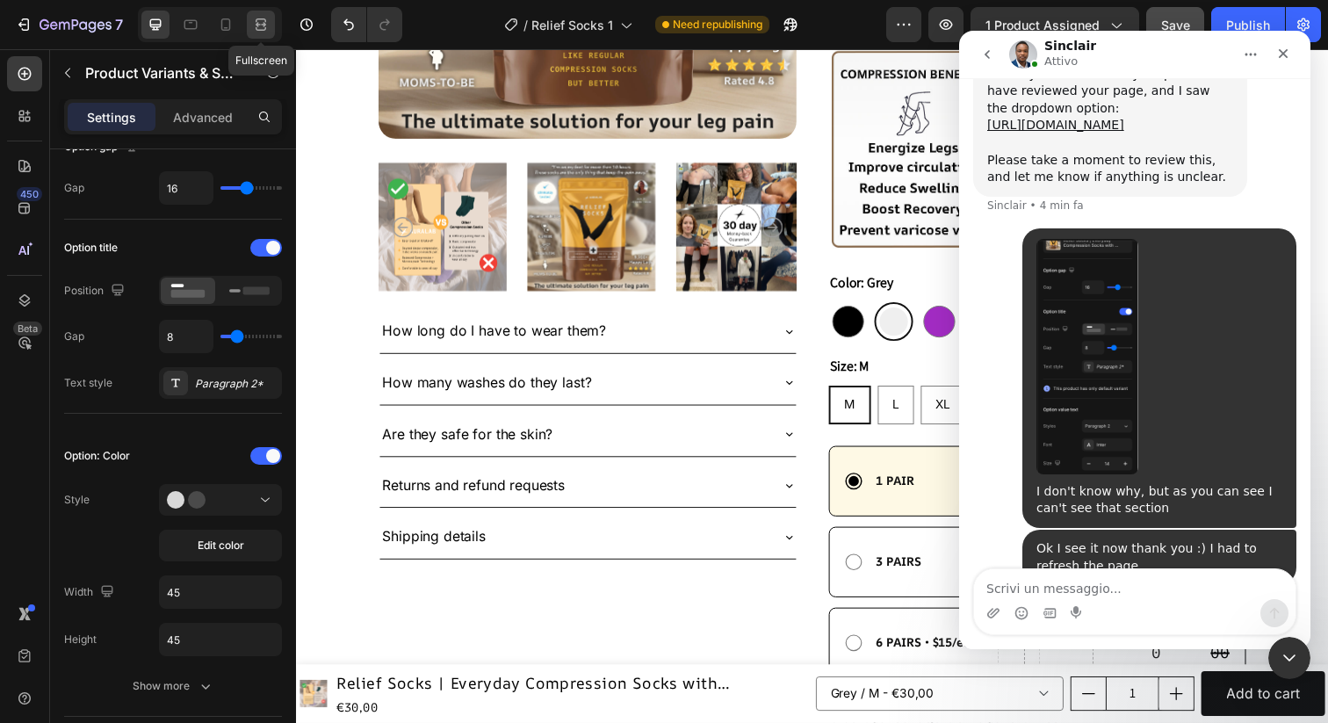
click at [258, 21] on icon at bounding box center [261, 25] width 18 height 18
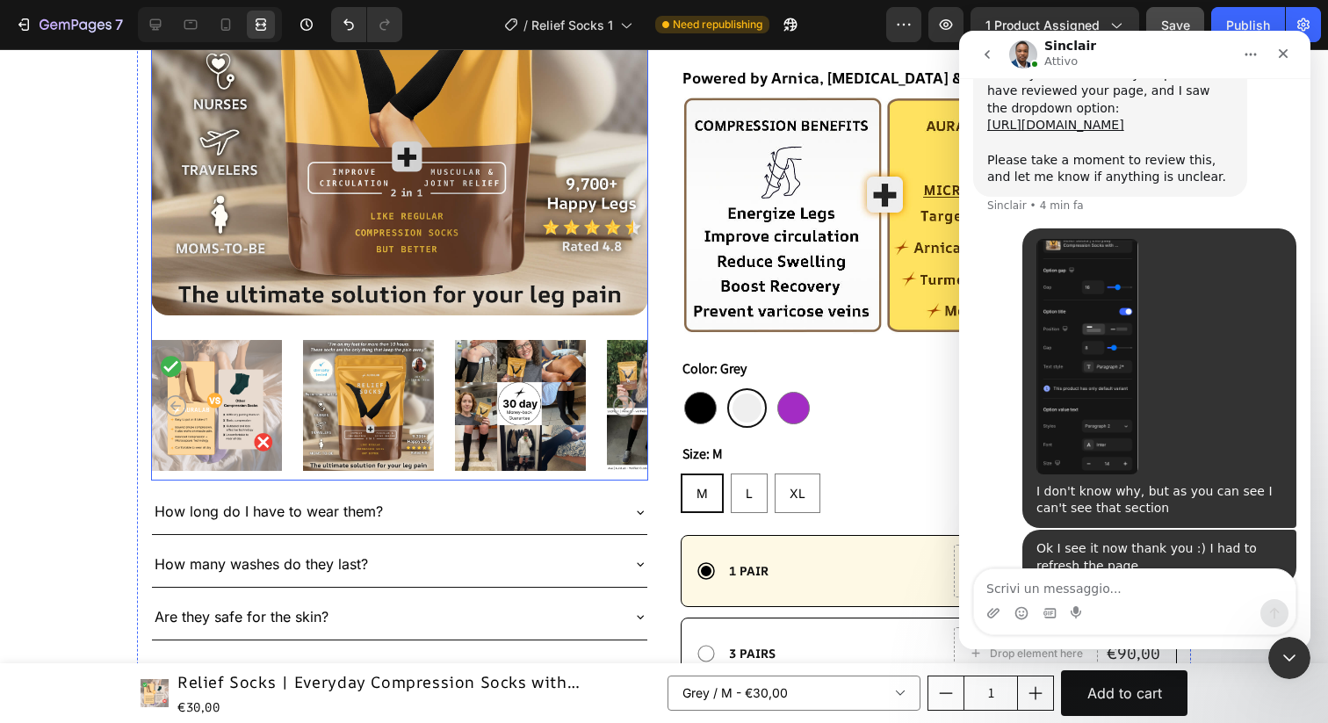
scroll to position [3044, 0]
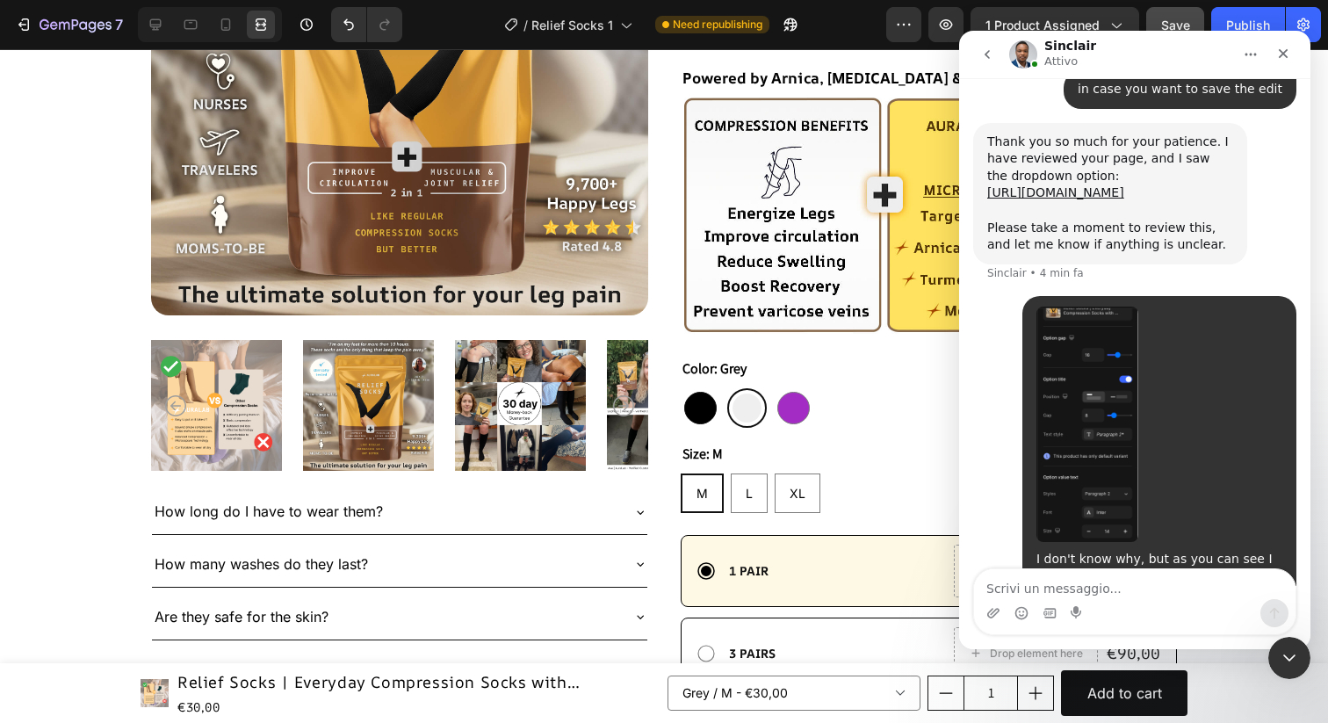
click at [703, 405] on div at bounding box center [700, 408] width 33 height 33
click at [681, 388] on input "Black Black" at bounding box center [680, 387] width 1 height 1
radio input "true"
select select "586439954834391743"
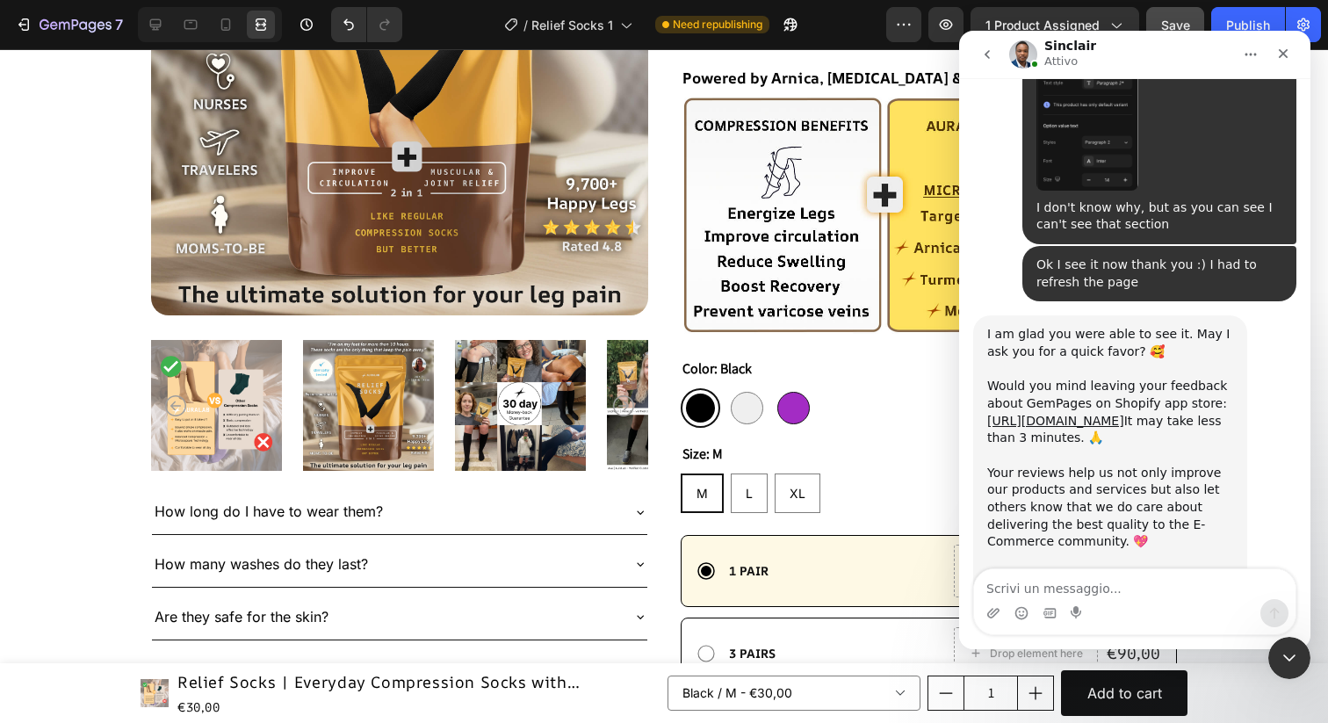
scroll to position [3381, 0]
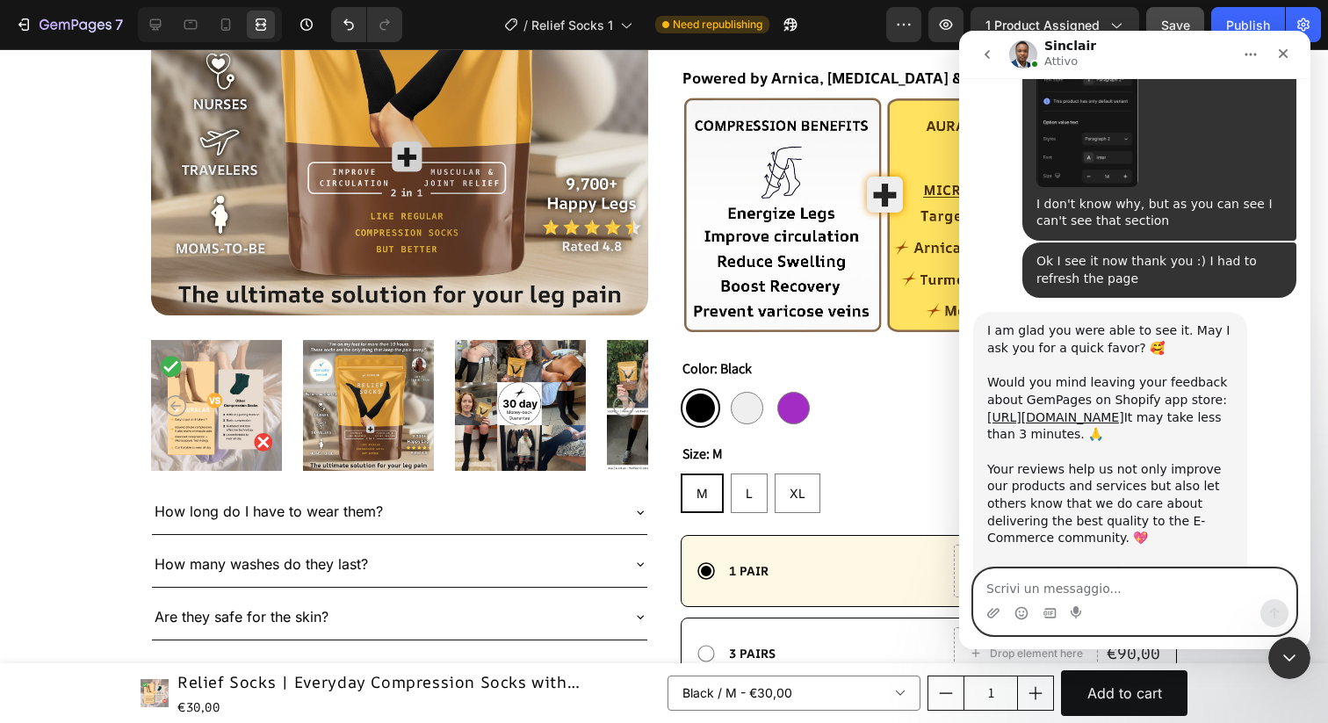
click at [1050, 589] on textarea "Scrivi un messaggio..." at bounding box center [1135, 584] width 322 height 30
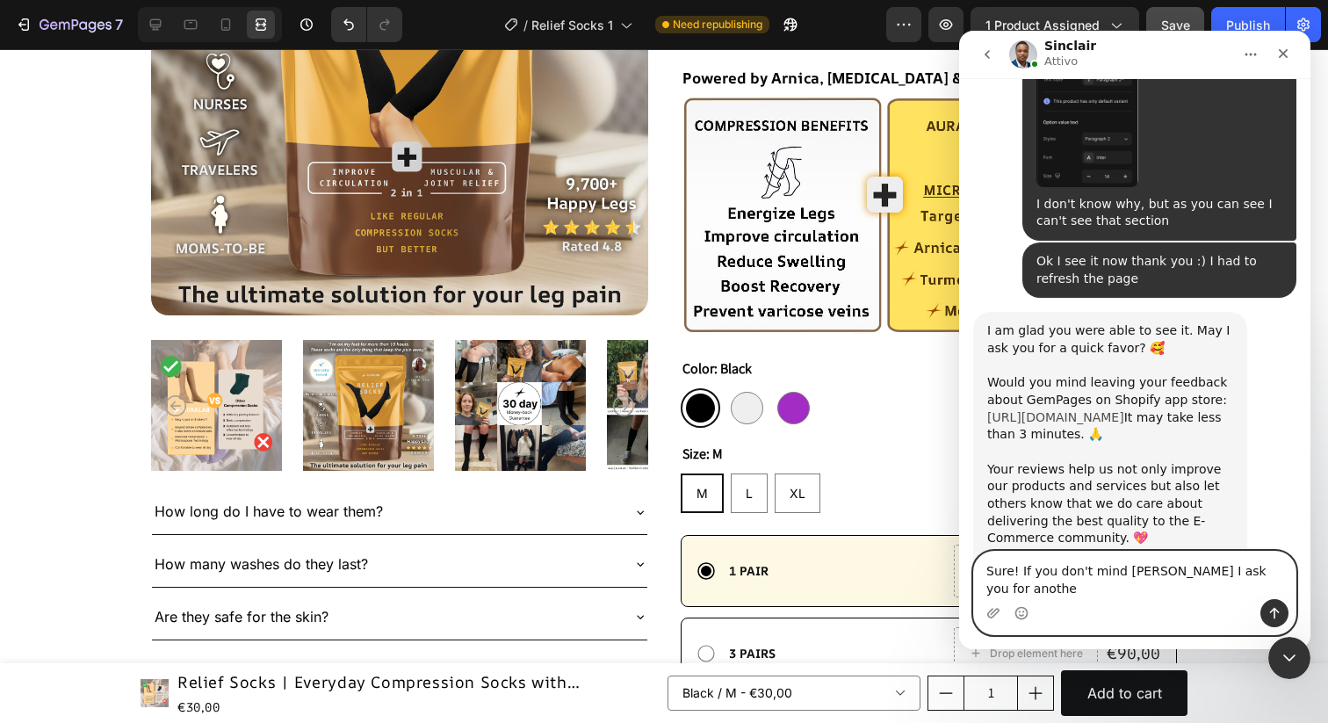
scroll to position [3399, 0]
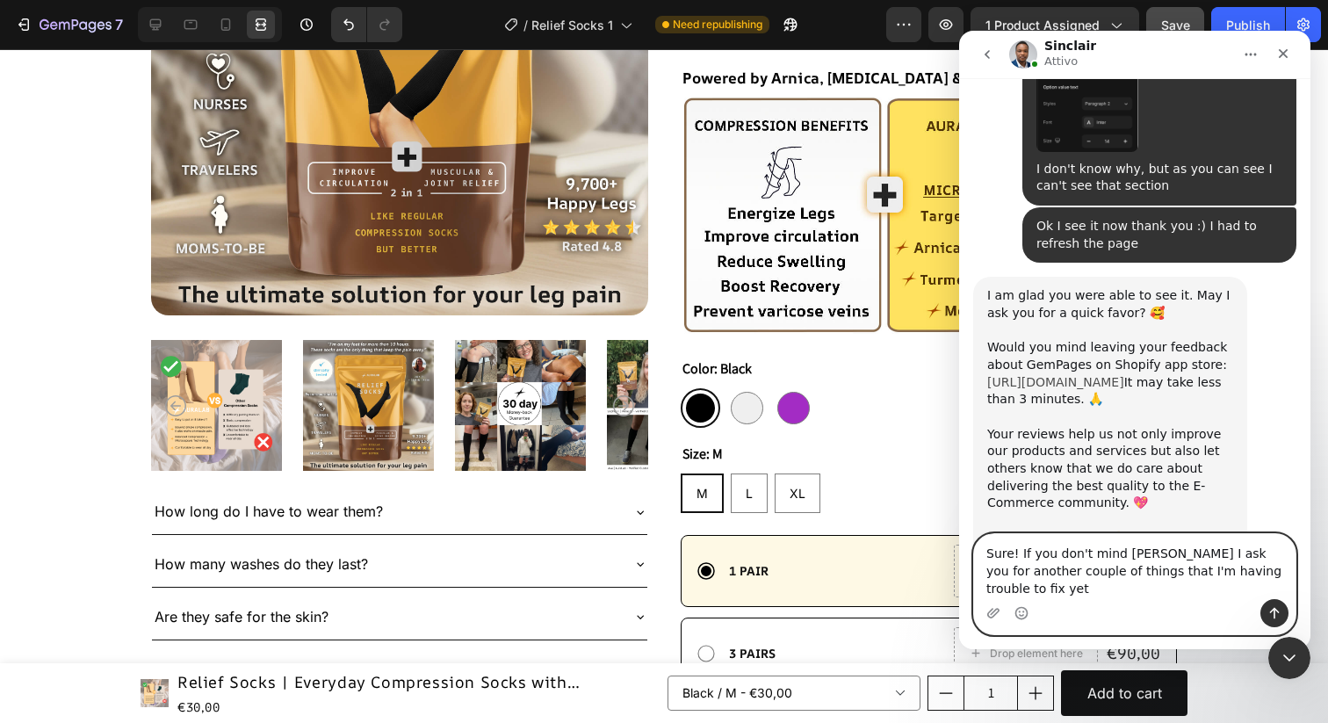
type textarea "Sure! If you don't mind [PERSON_NAME] I ask you for another couple of things th…"
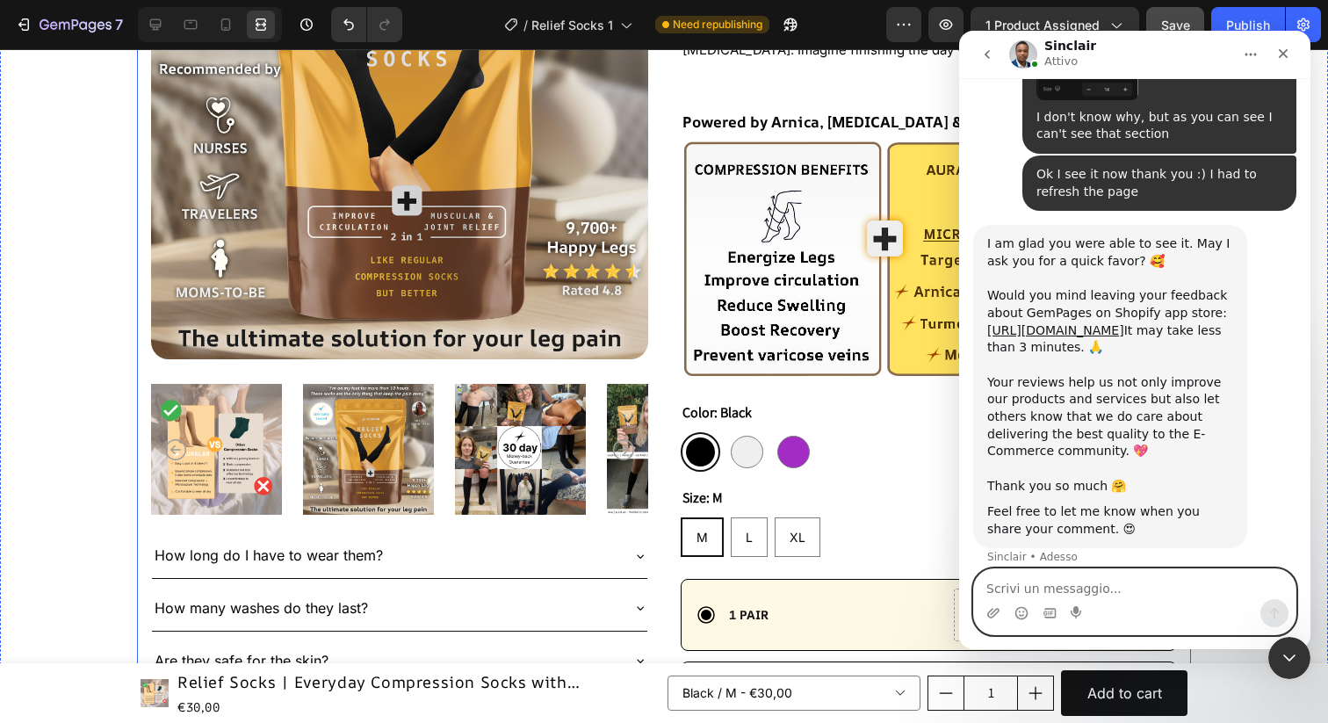
scroll to position [369, 0]
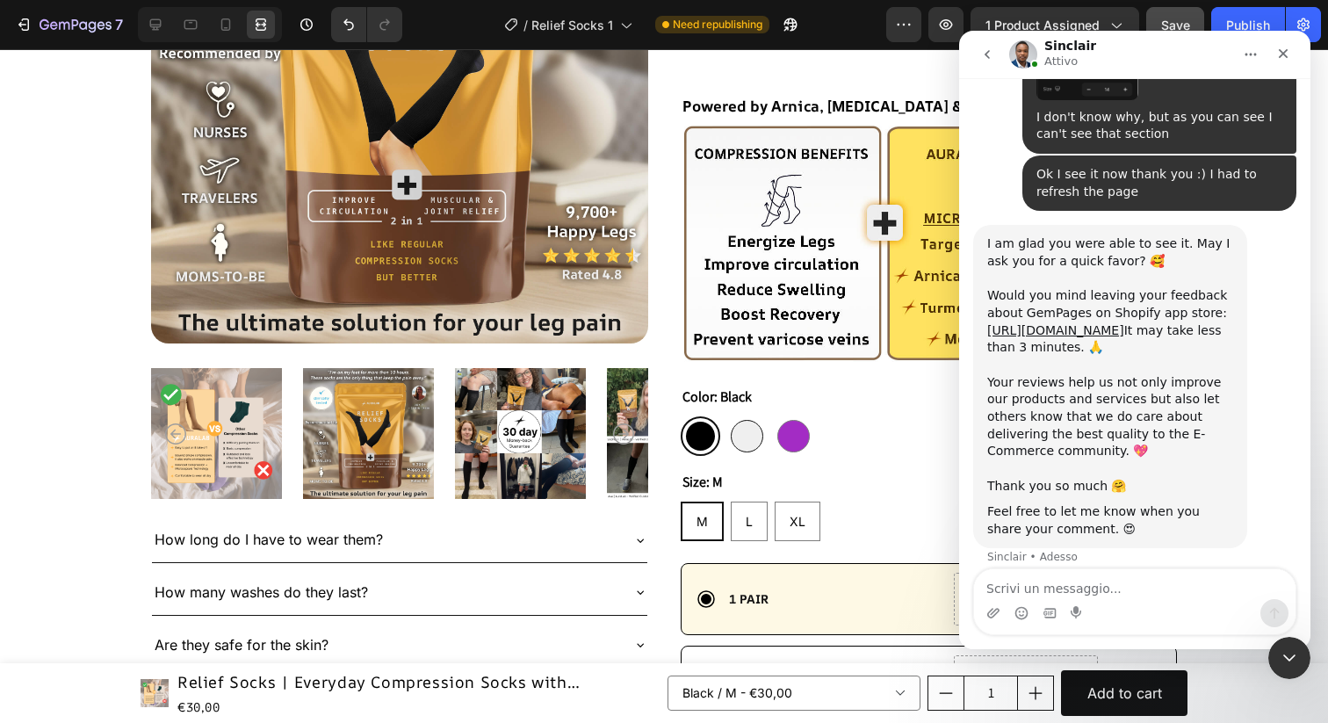
click at [734, 444] on div at bounding box center [747, 436] width 33 height 33
click at [727, 416] on input "Grey Grey" at bounding box center [727, 416] width 1 height 1
radio input "true"
select select "586439954834522815"
click at [793, 443] on div at bounding box center [794, 436] width 33 height 33
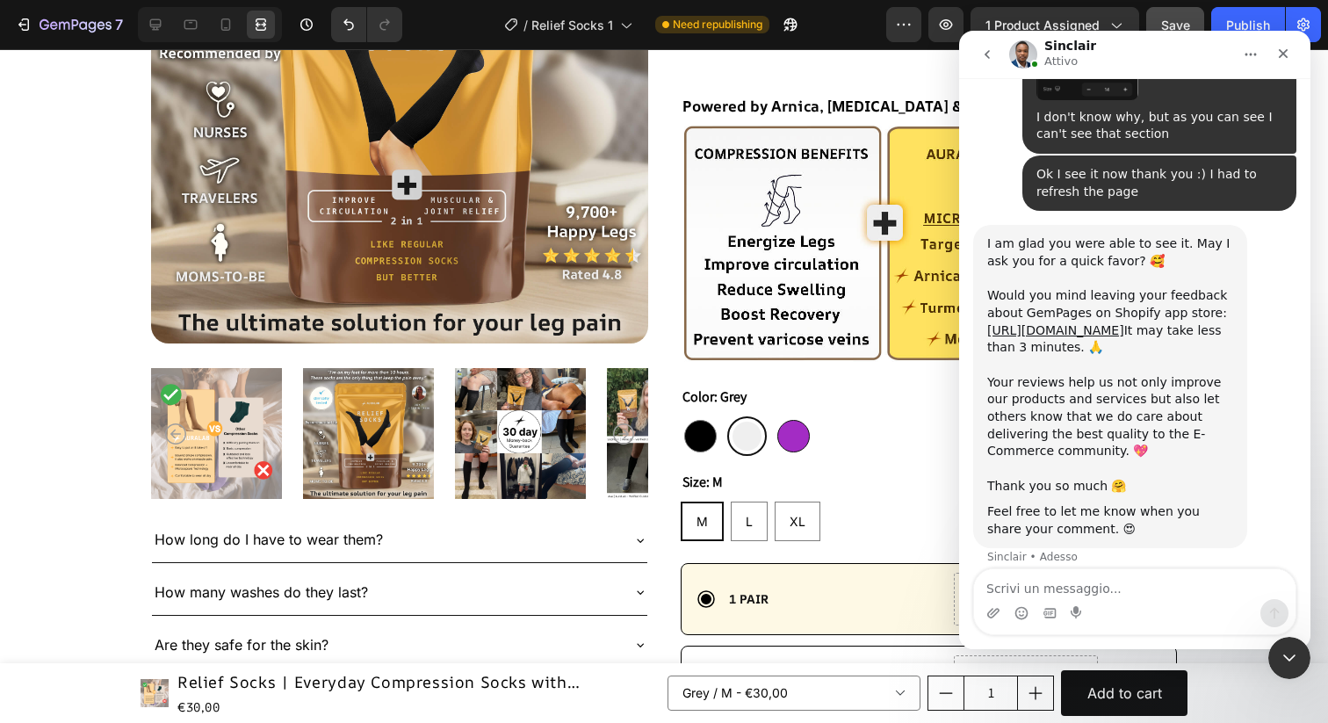
click at [774, 416] on input "Purple Purple" at bounding box center [773, 416] width 1 height 1
radio input "true"
select select "586439954834784959"
click at [701, 437] on div at bounding box center [700, 436] width 33 height 33
click at [681, 416] on input "Black Black" at bounding box center [680, 416] width 1 height 1
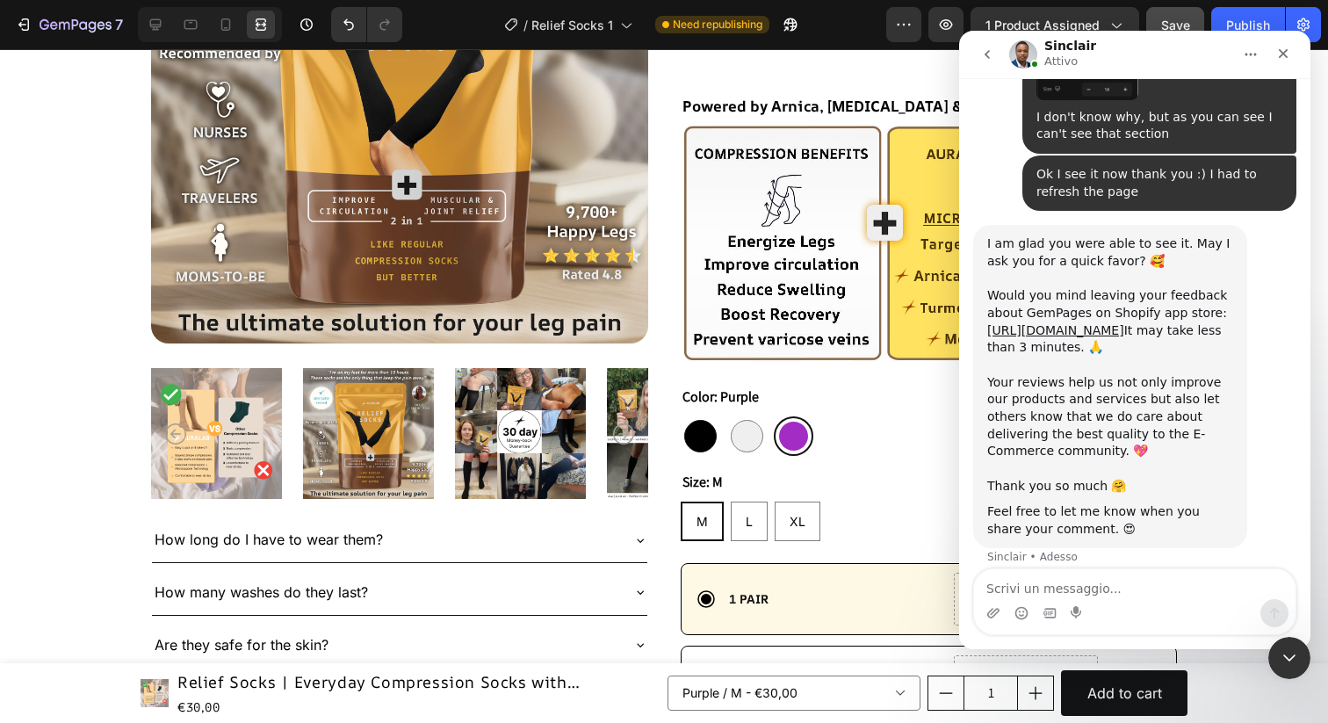
radio input "true"
select select "586439954834391743"
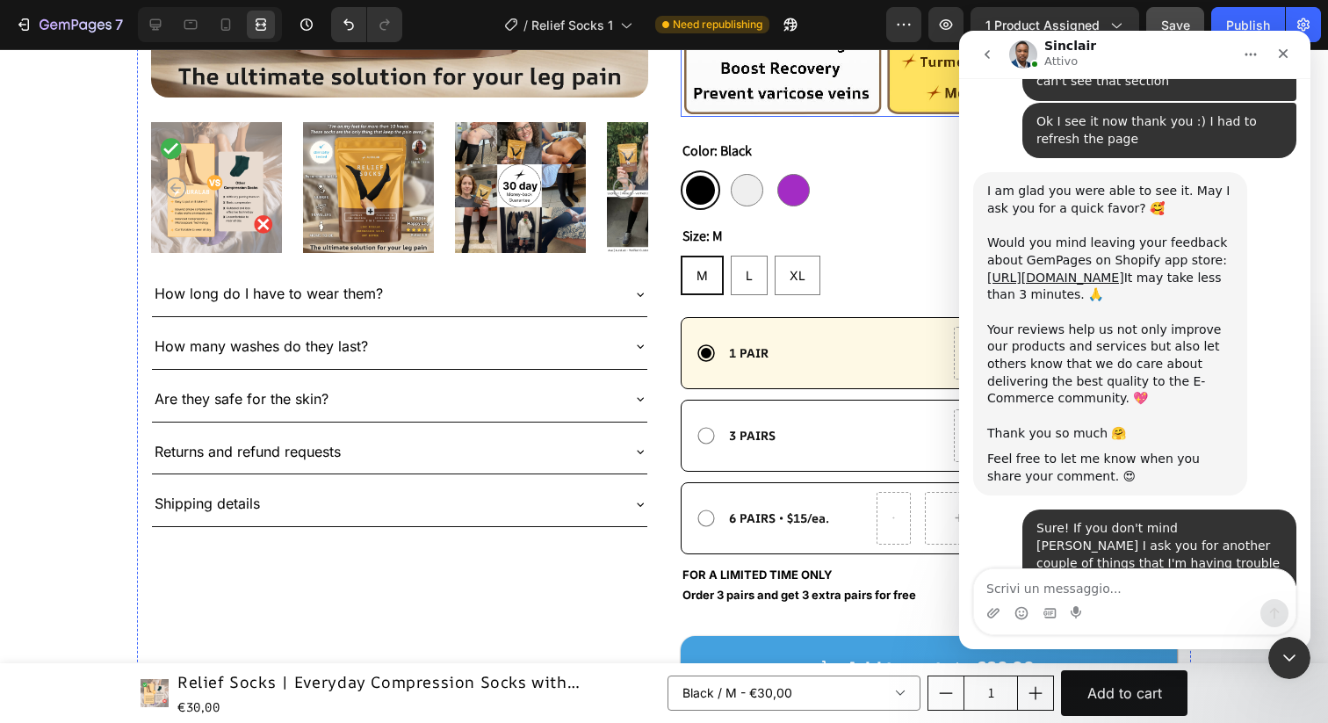
scroll to position [572, 0]
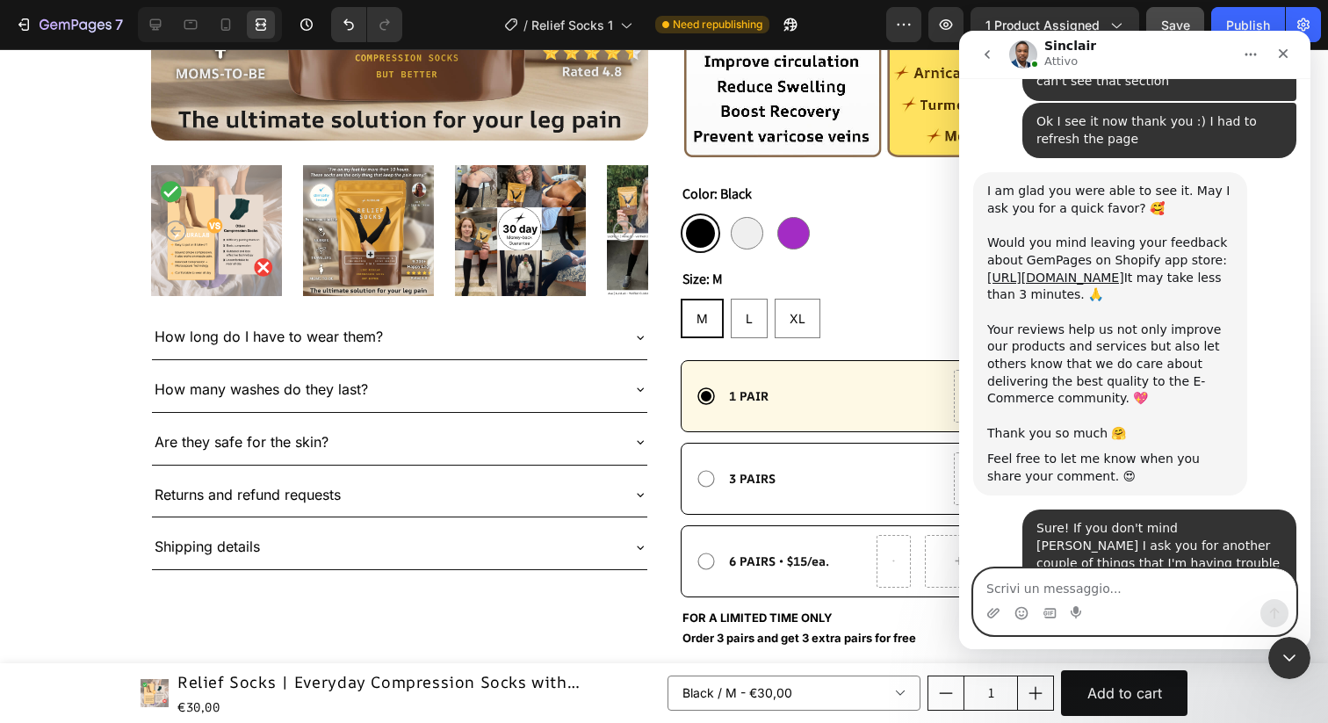
click at [1031, 588] on textarea "Scrivi un messaggio..." at bounding box center [1135, 584] width 322 height 30
type textarea "Thanks!"
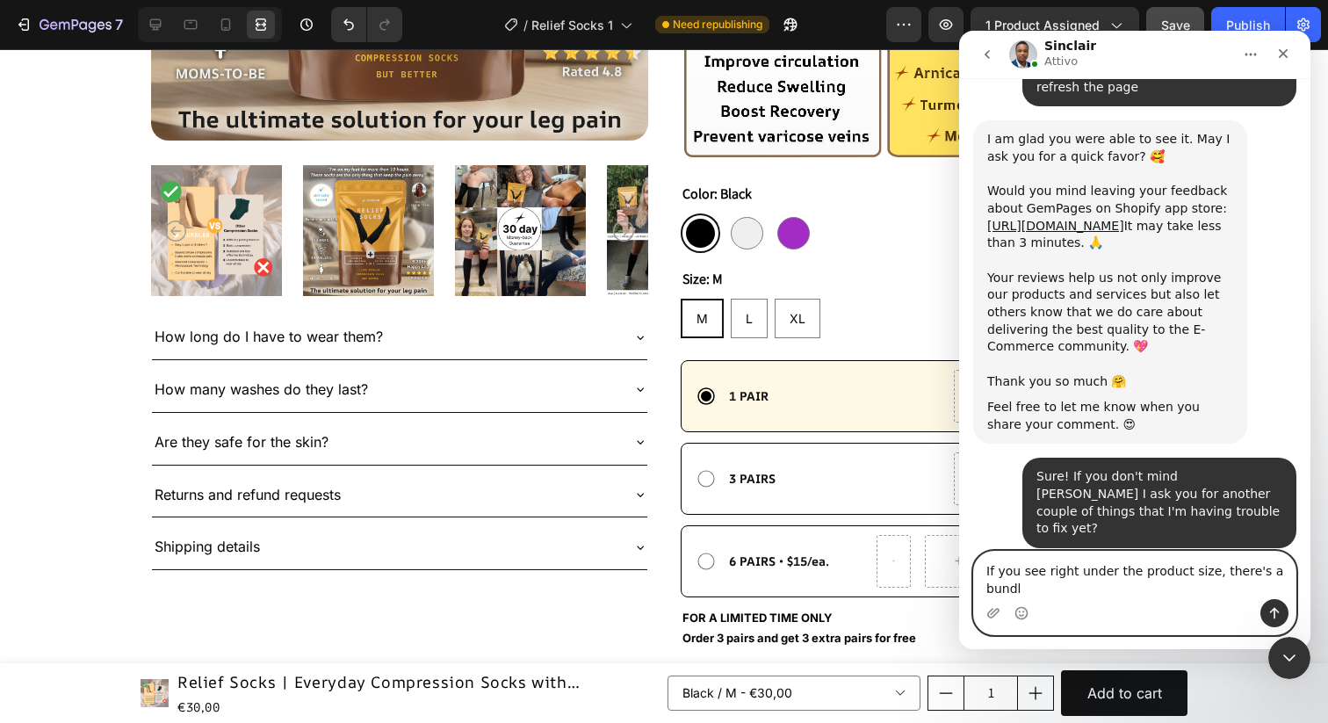
scroll to position [3591, 0]
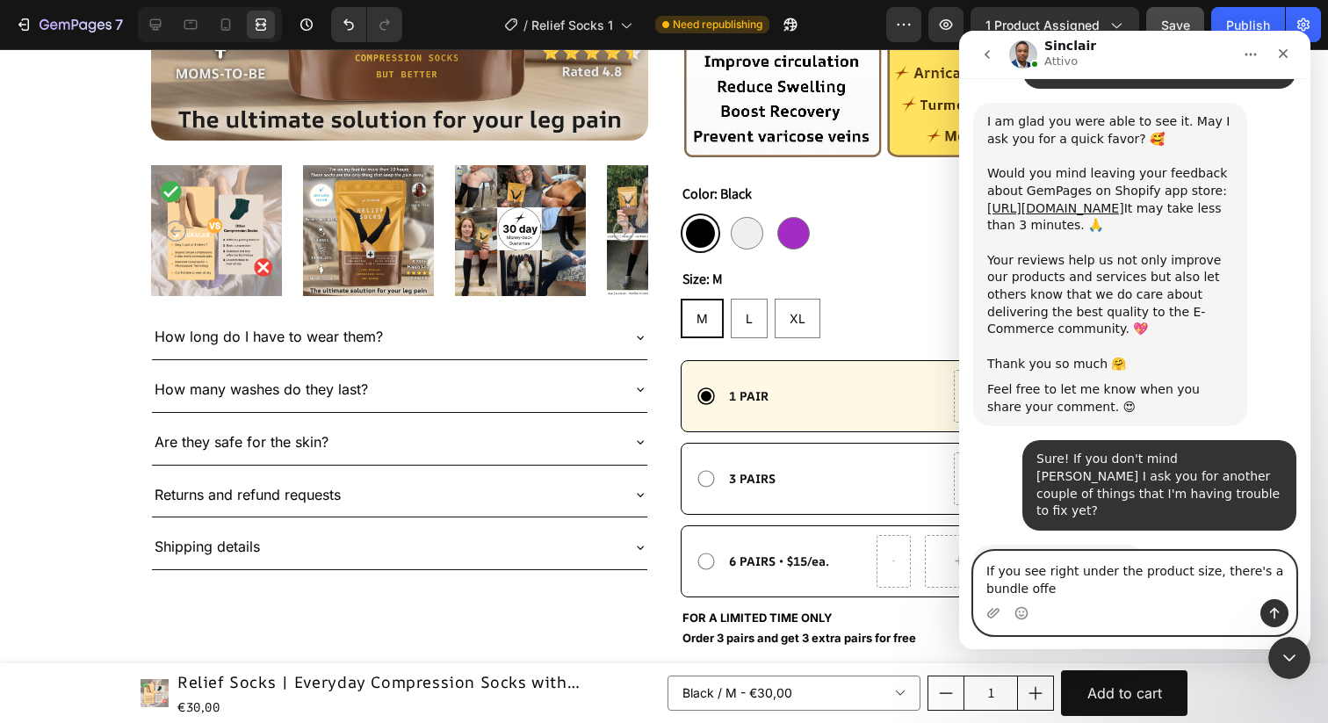
type textarea "If you see right under the product size, there's a bundle offer"
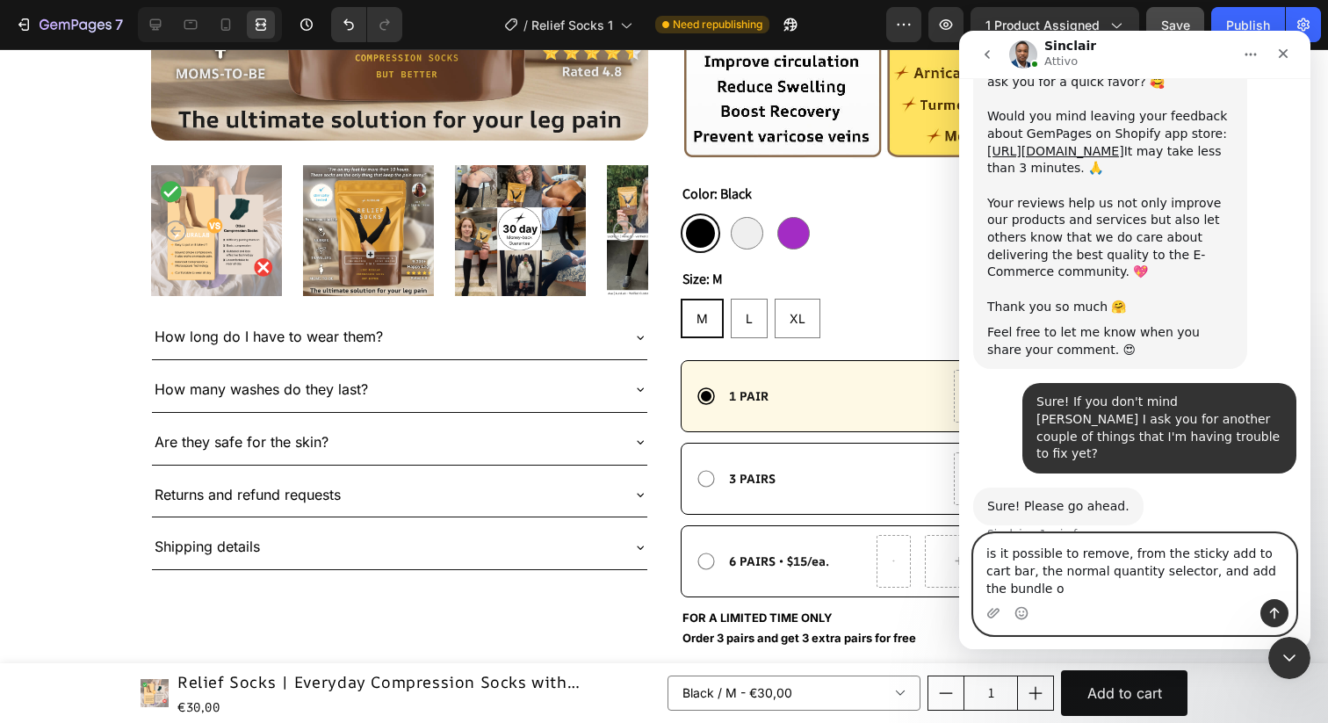
scroll to position [3665, 0]
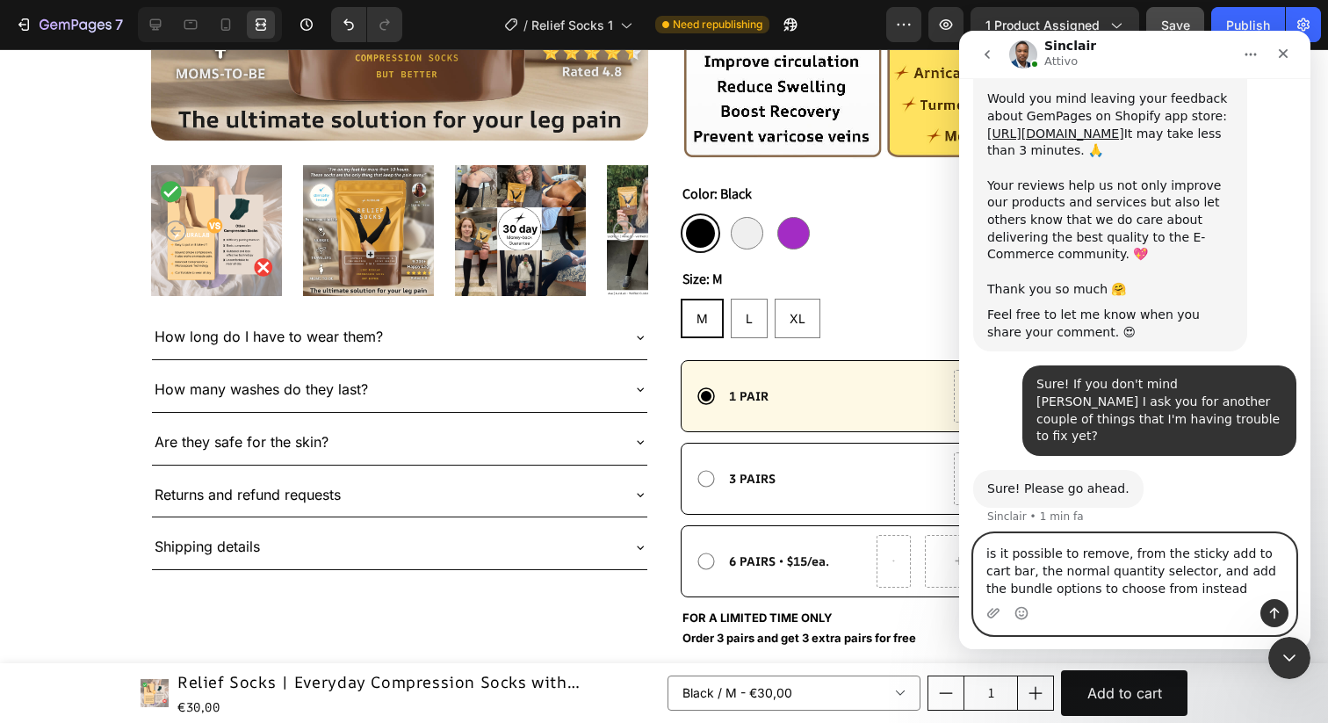
type textarea "is it possible to remove, from the sticky add to cart bar, the normal quantity …"
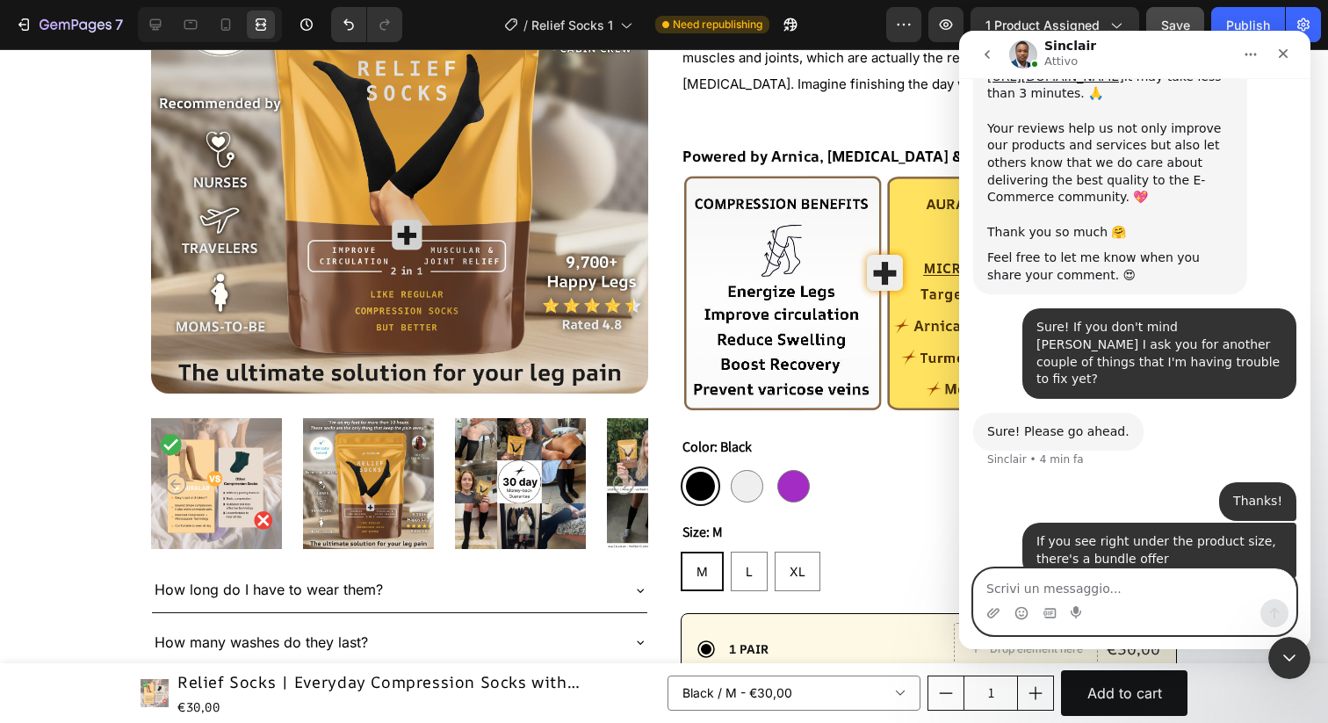
scroll to position [298, 0]
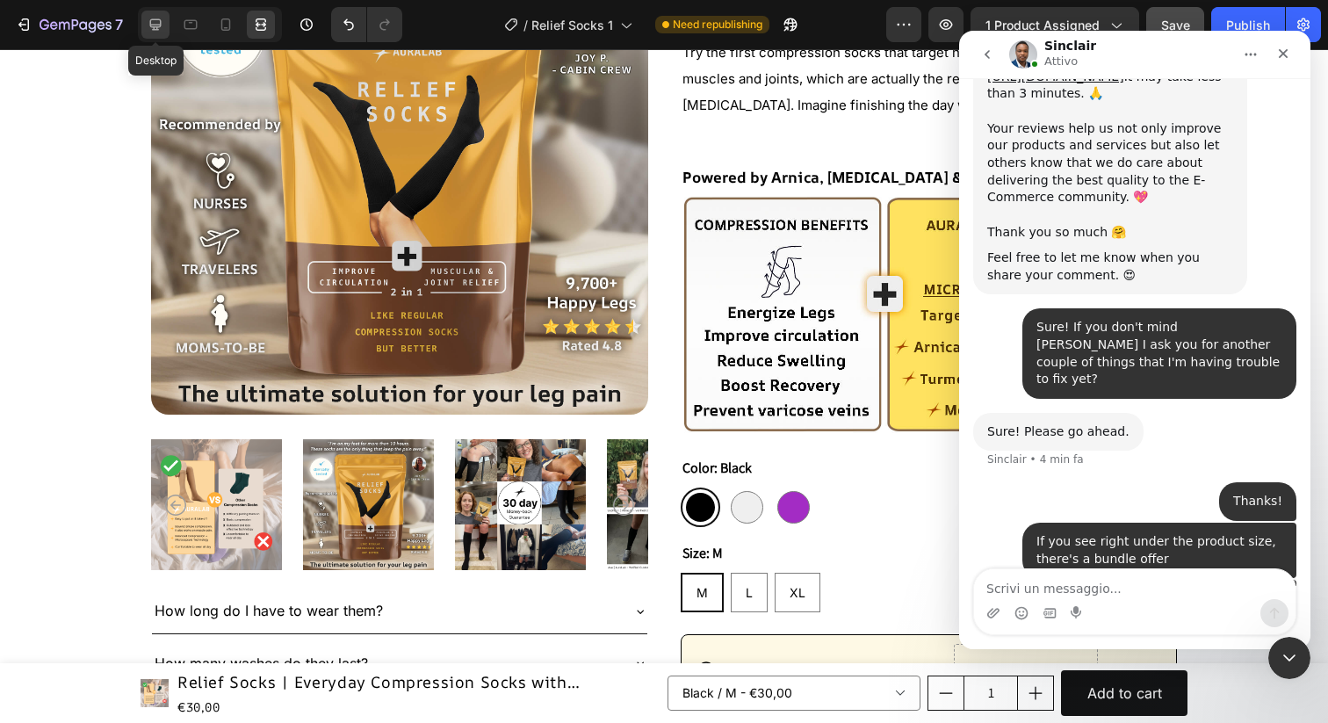
click at [158, 27] on icon at bounding box center [156, 25] width 18 height 18
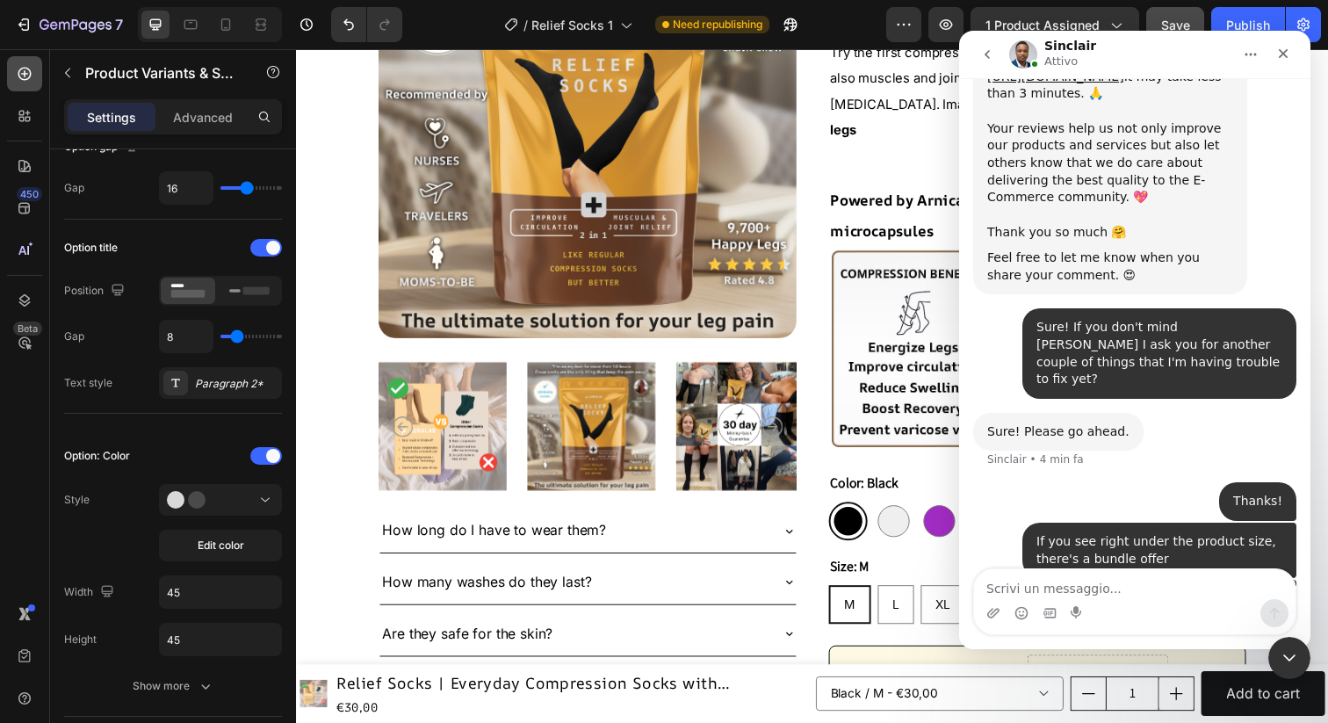
click at [31, 71] on icon at bounding box center [25, 74] width 18 height 18
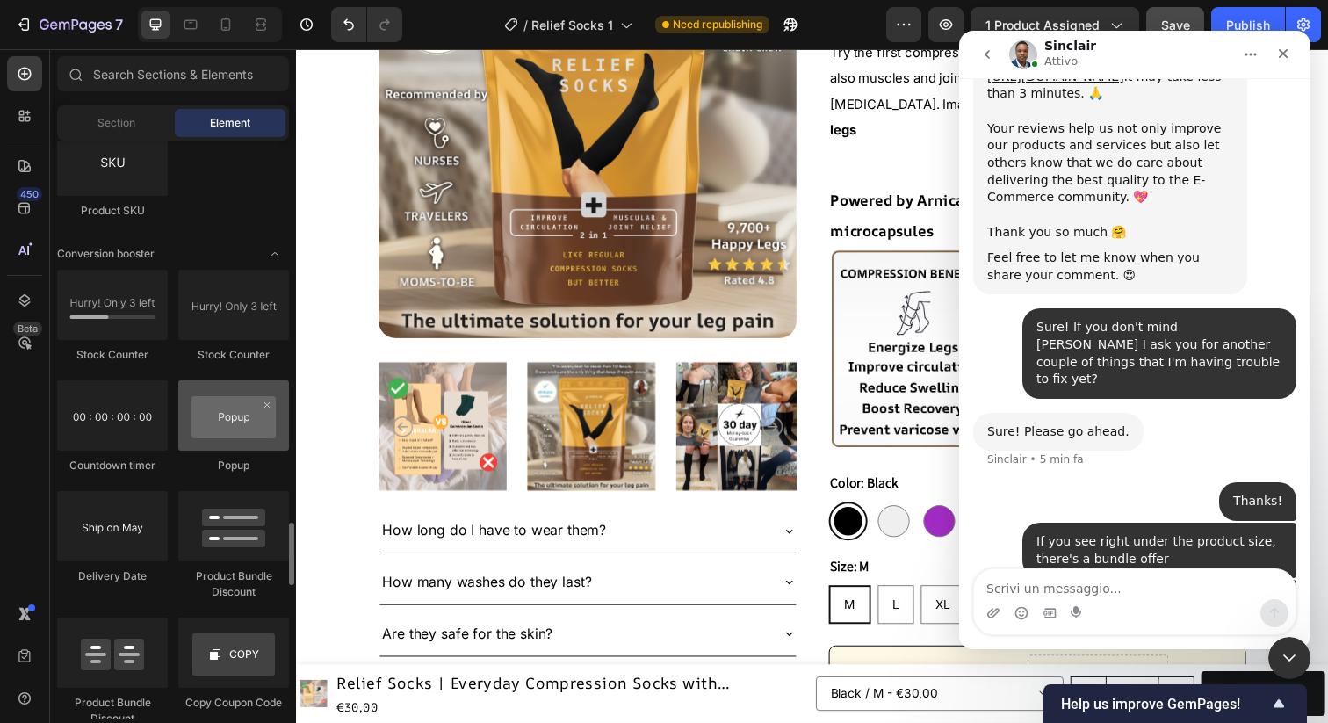
scroll to position [3518, 0]
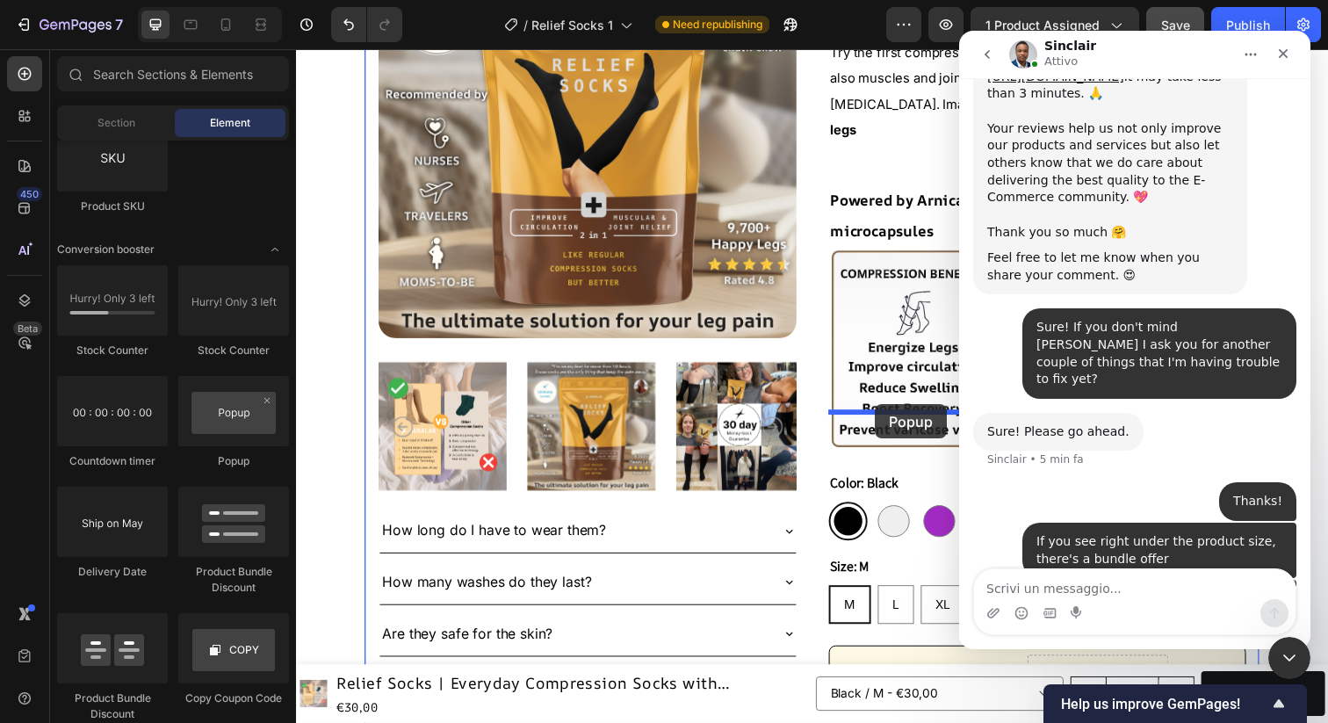
drag, startPoint x: 545, startPoint y: 483, endPoint x: 887, endPoint y: 412, distance: 349.9
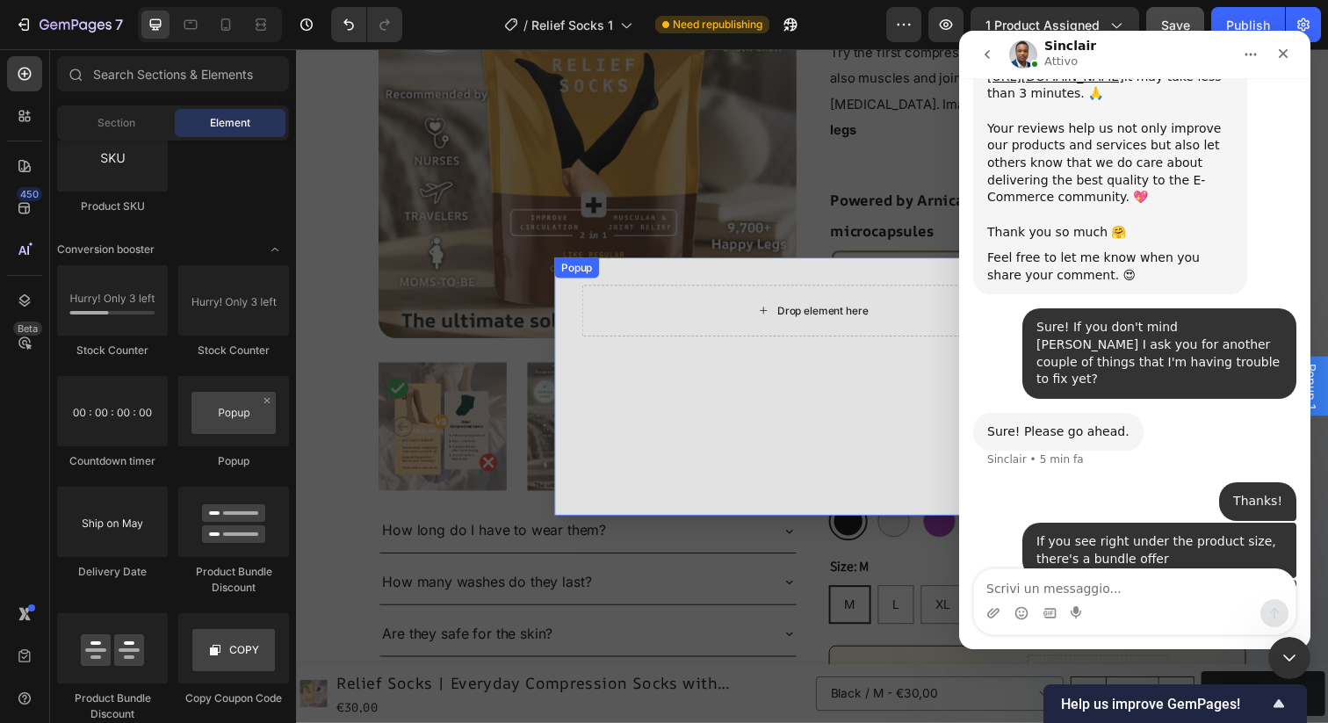
click at [794, 318] on div "Drop element here" at bounding box center [833, 316] width 93 height 14
click at [782, 318] on div "Drop element here" at bounding box center [823, 316] width 142 height 28
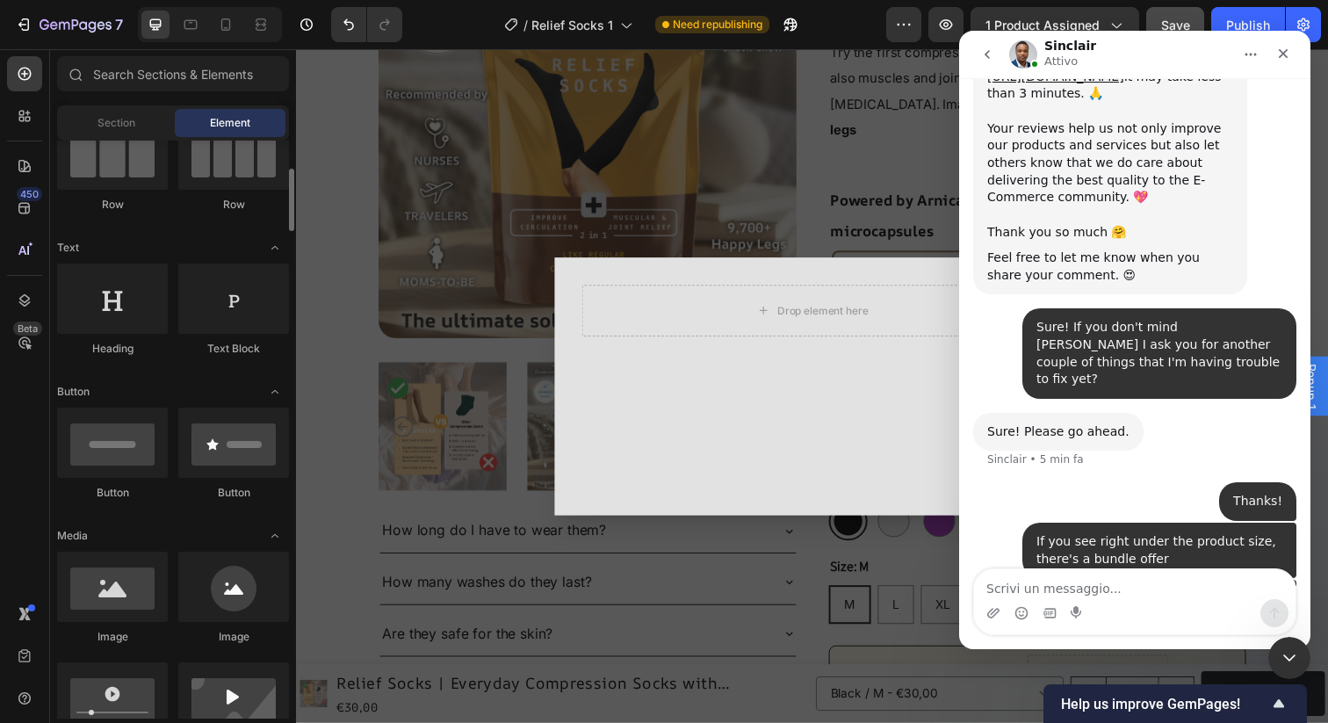
scroll to position [245, 0]
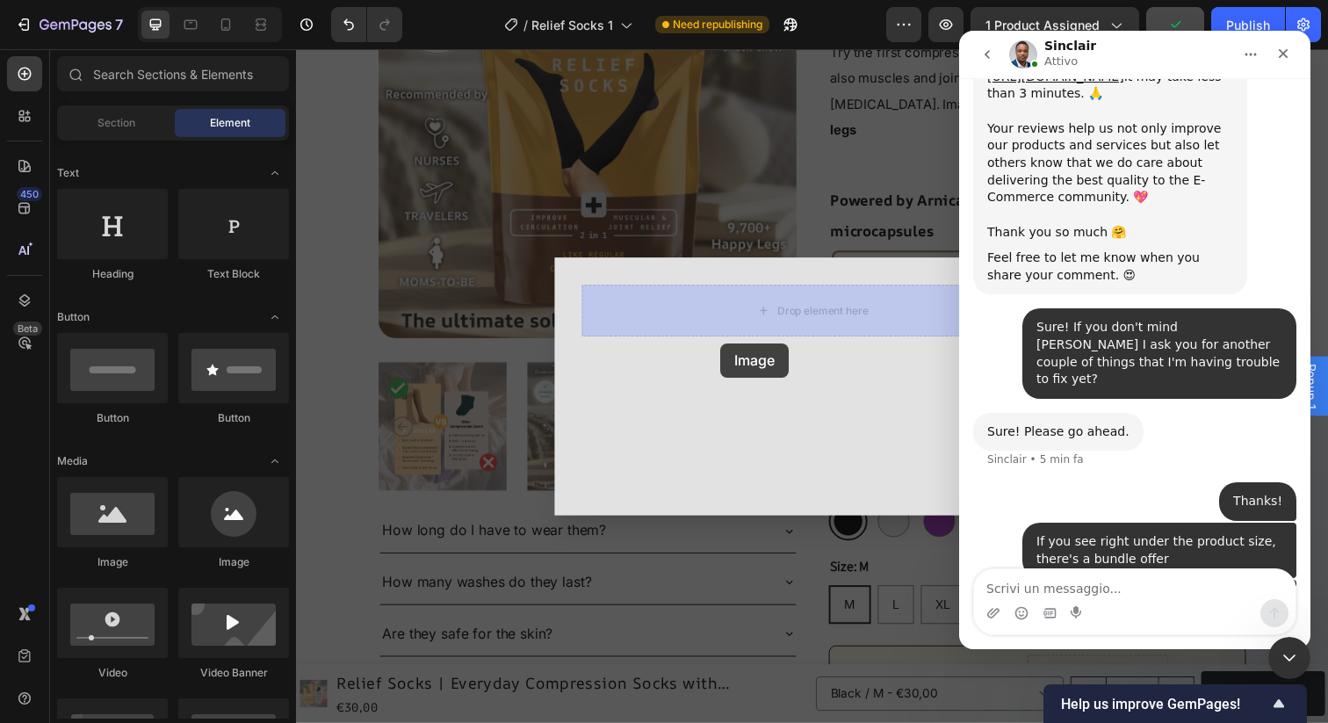
drag, startPoint x: 416, startPoint y: 556, endPoint x: 738, endPoint y: 333, distance: 391.4
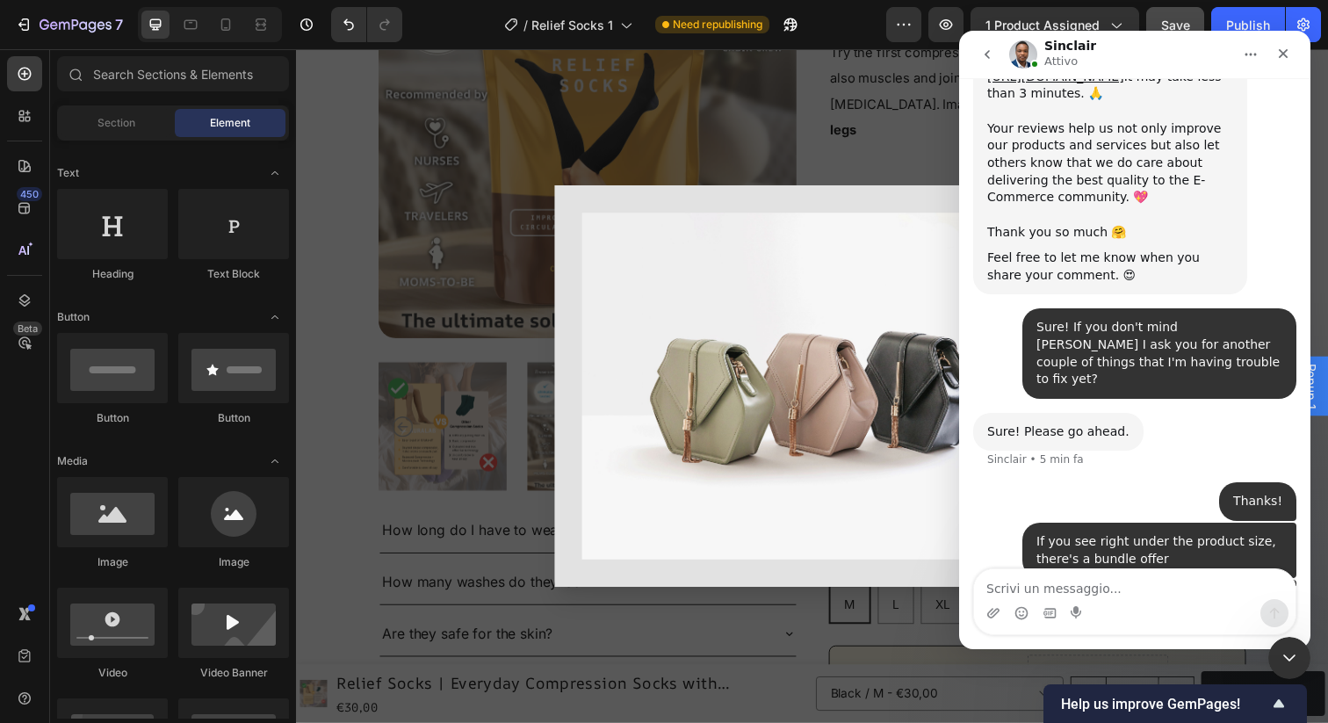
click at [477, 430] on div "Backdrop" at bounding box center [823, 393] width 1054 height 688
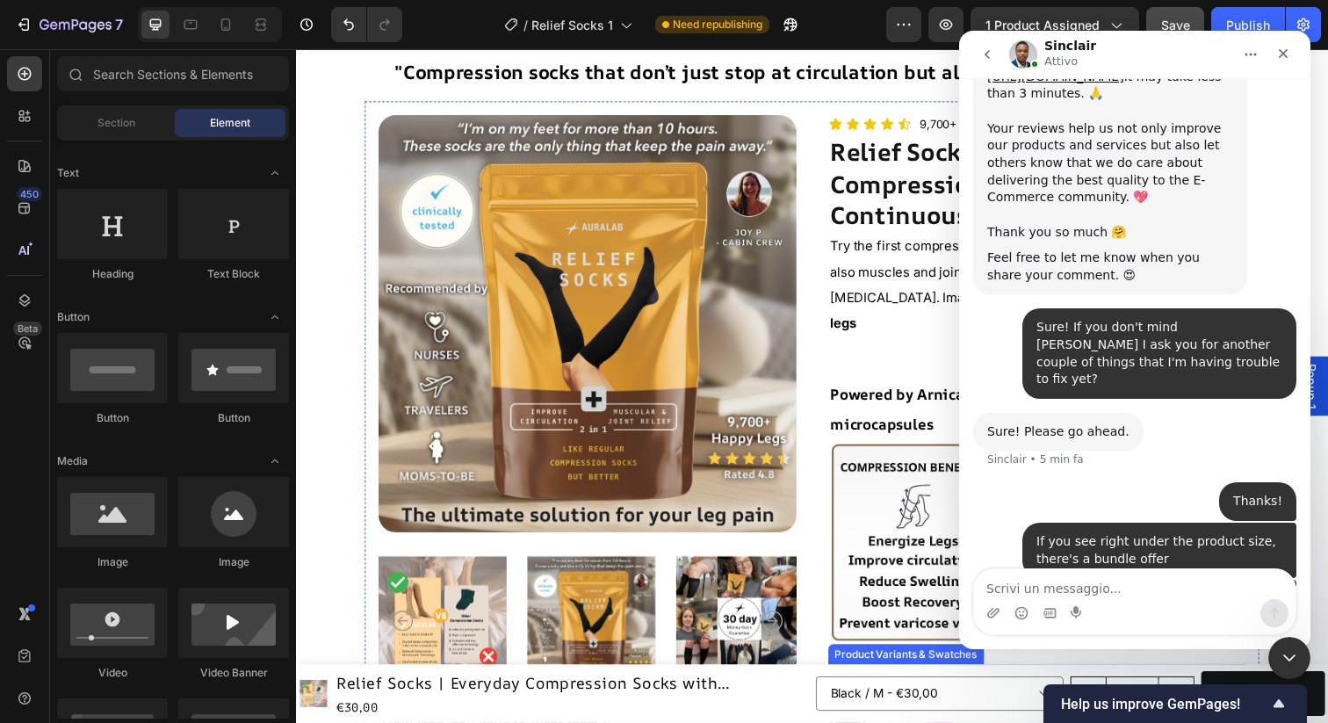
scroll to position [0, 0]
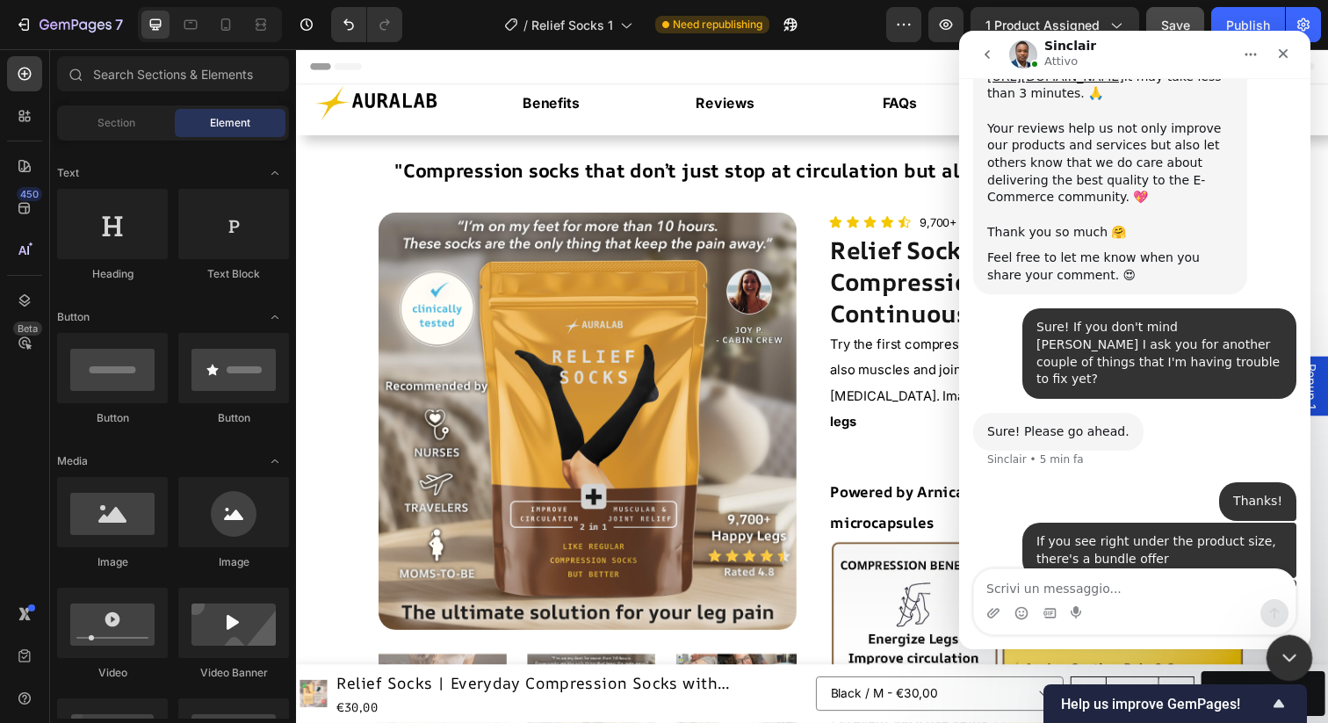
click at [1288, 652] on icon "Chiudi il messenger Intercom" at bounding box center [1287, 655] width 21 height 21
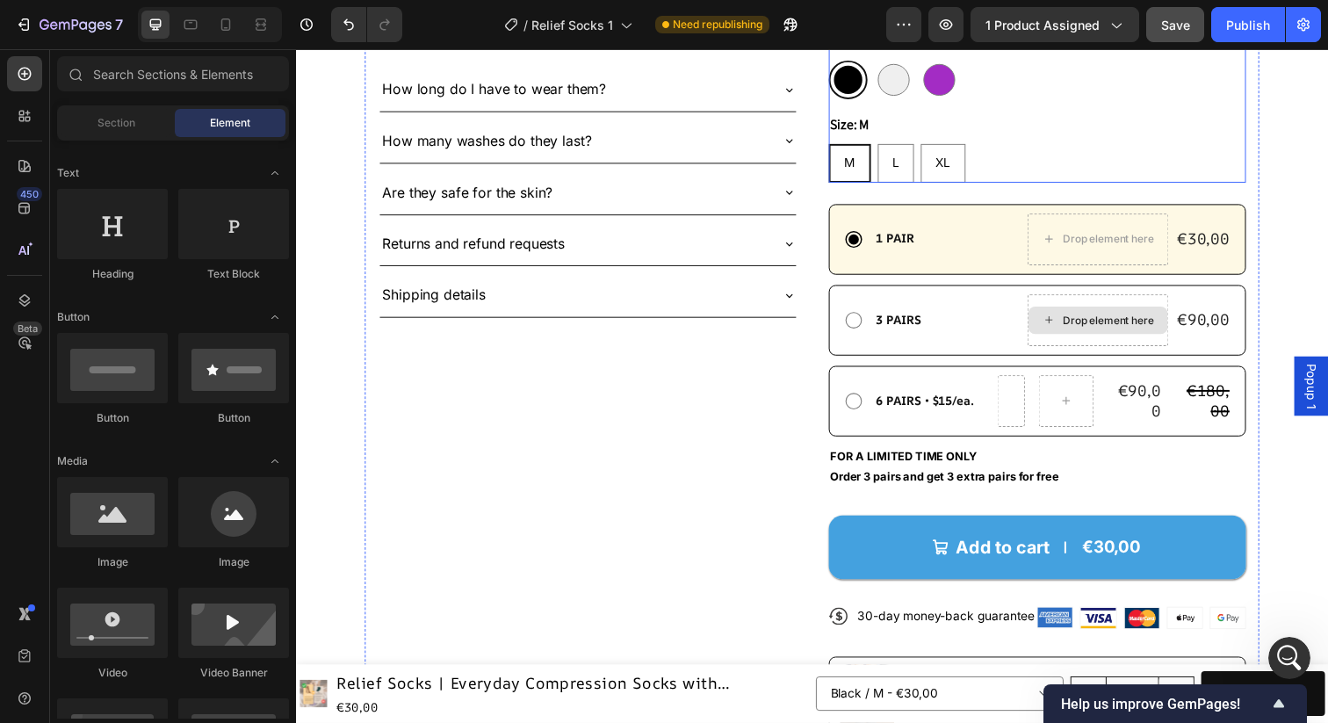
scroll to position [498, 0]
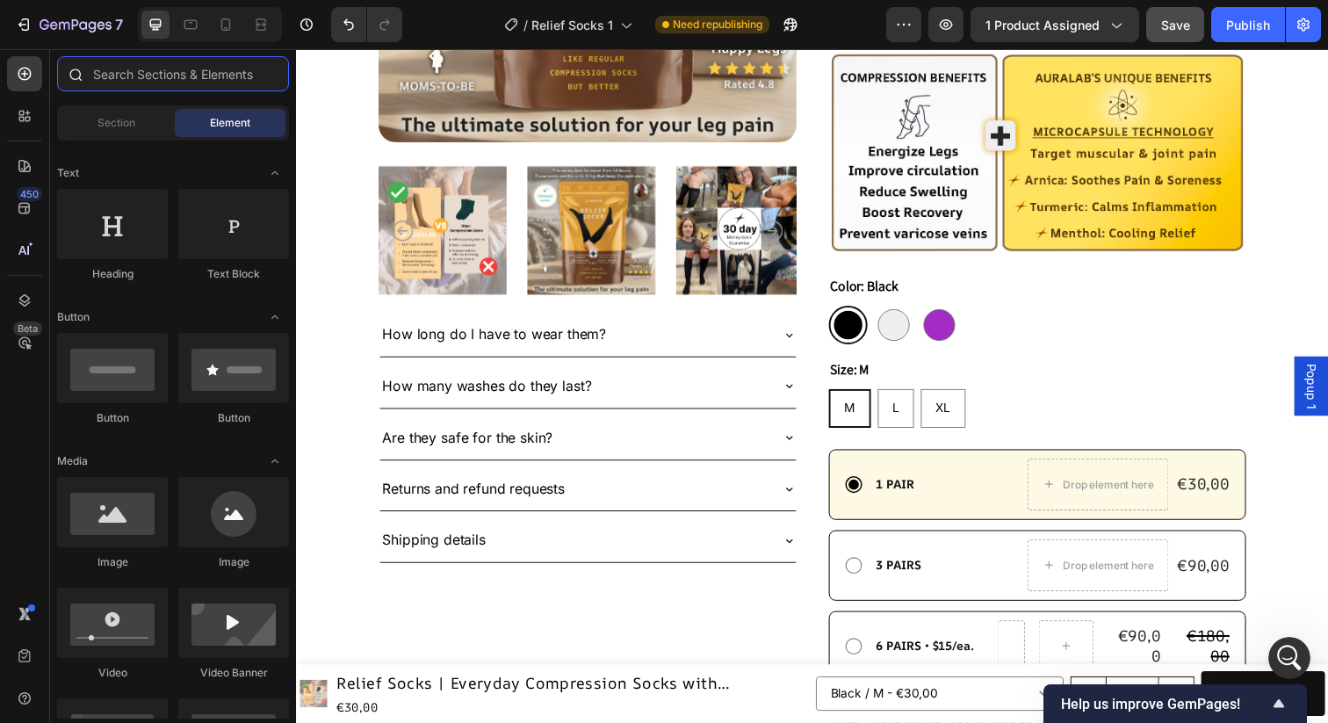
click at [172, 77] on input "text" at bounding box center [173, 73] width 232 height 35
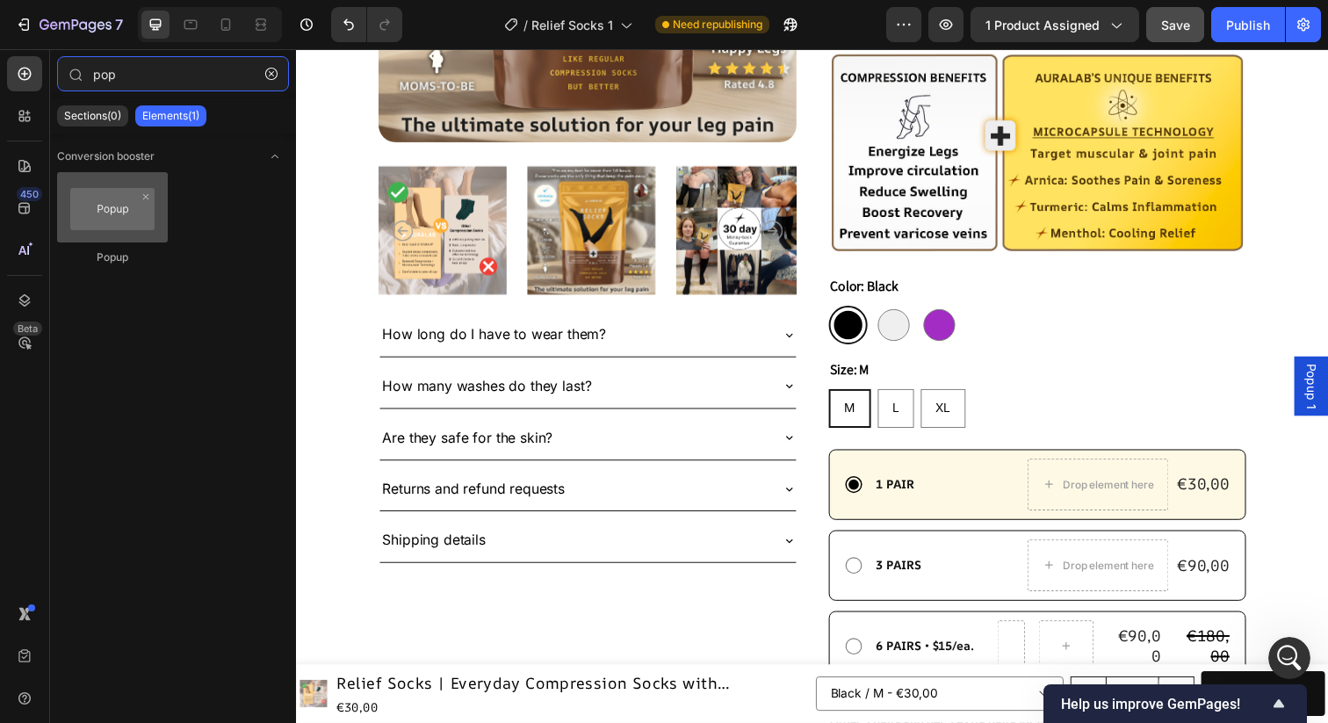
type input "pop"
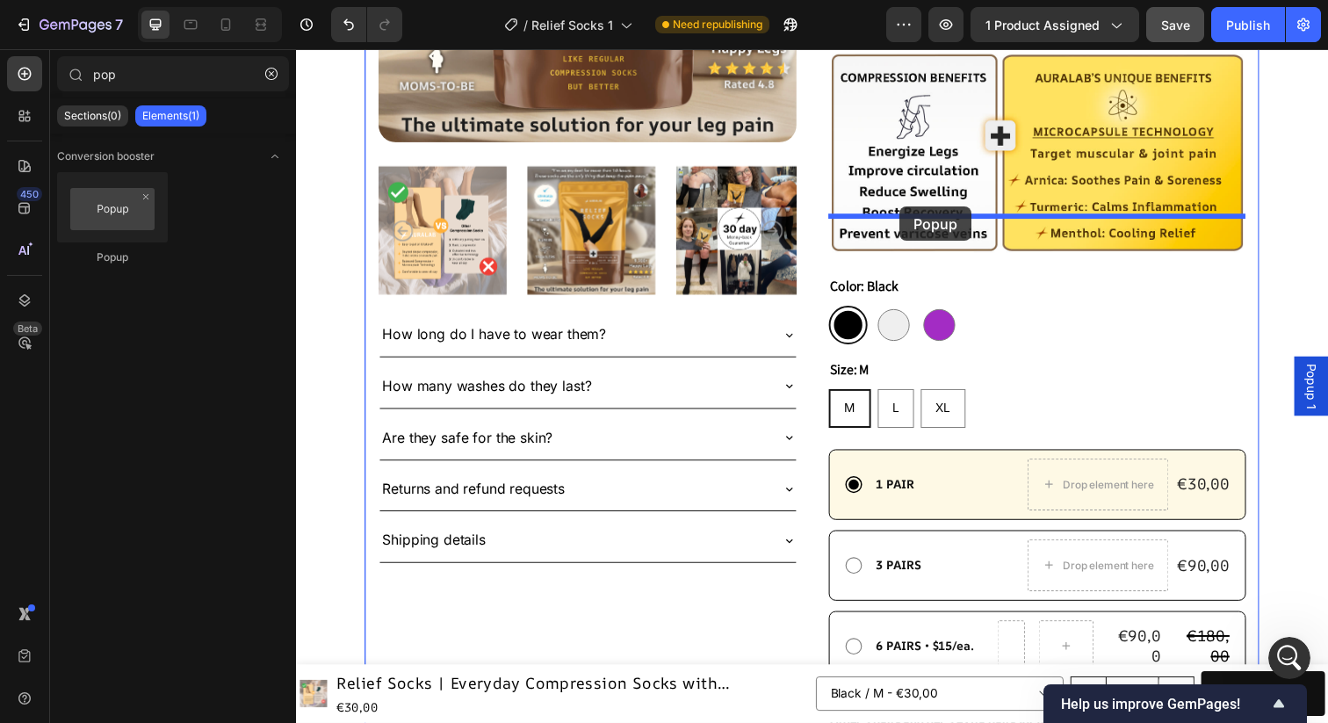
drag, startPoint x: 411, startPoint y: 264, endPoint x: 913, endPoint y: 211, distance: 504.5
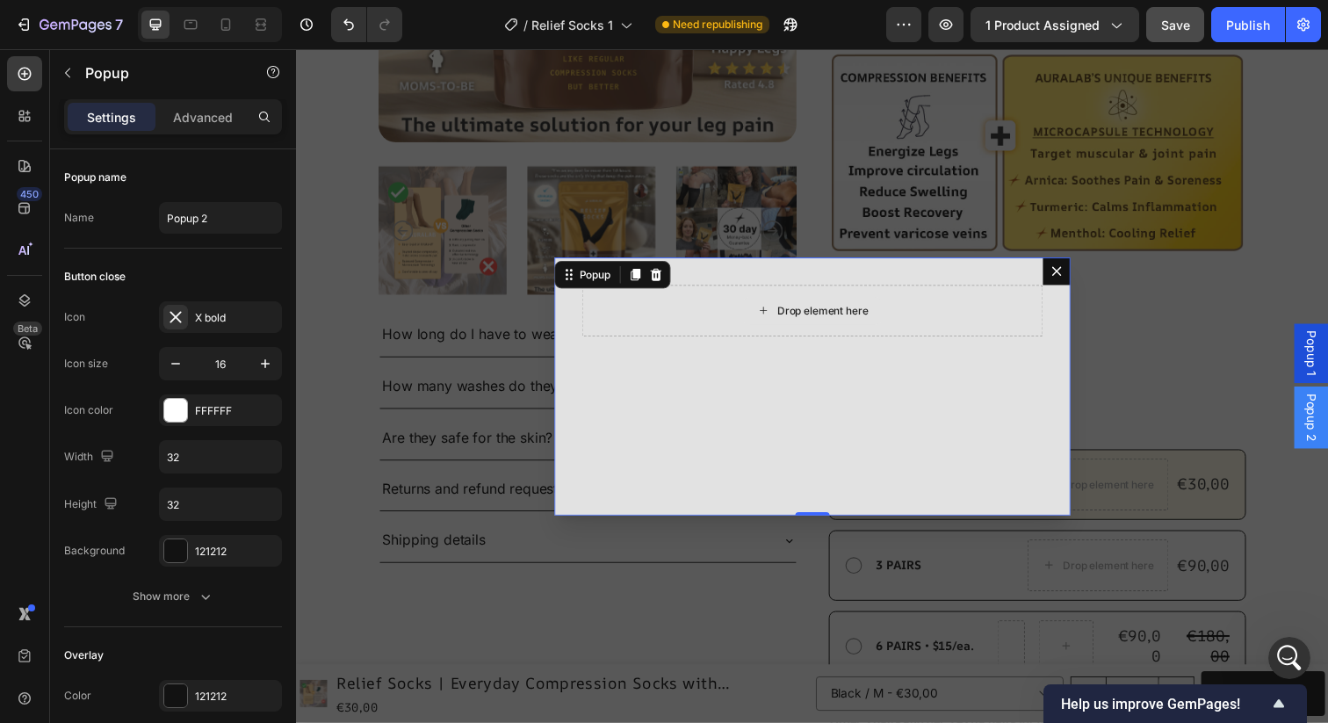
click at [740, 321] on div "Drop element here" at bounding box center [823, 316] width 471 height 53
click at [1071, 276] on icon "Dialog content" at bounding box center [1073, 276] width 14 height 14
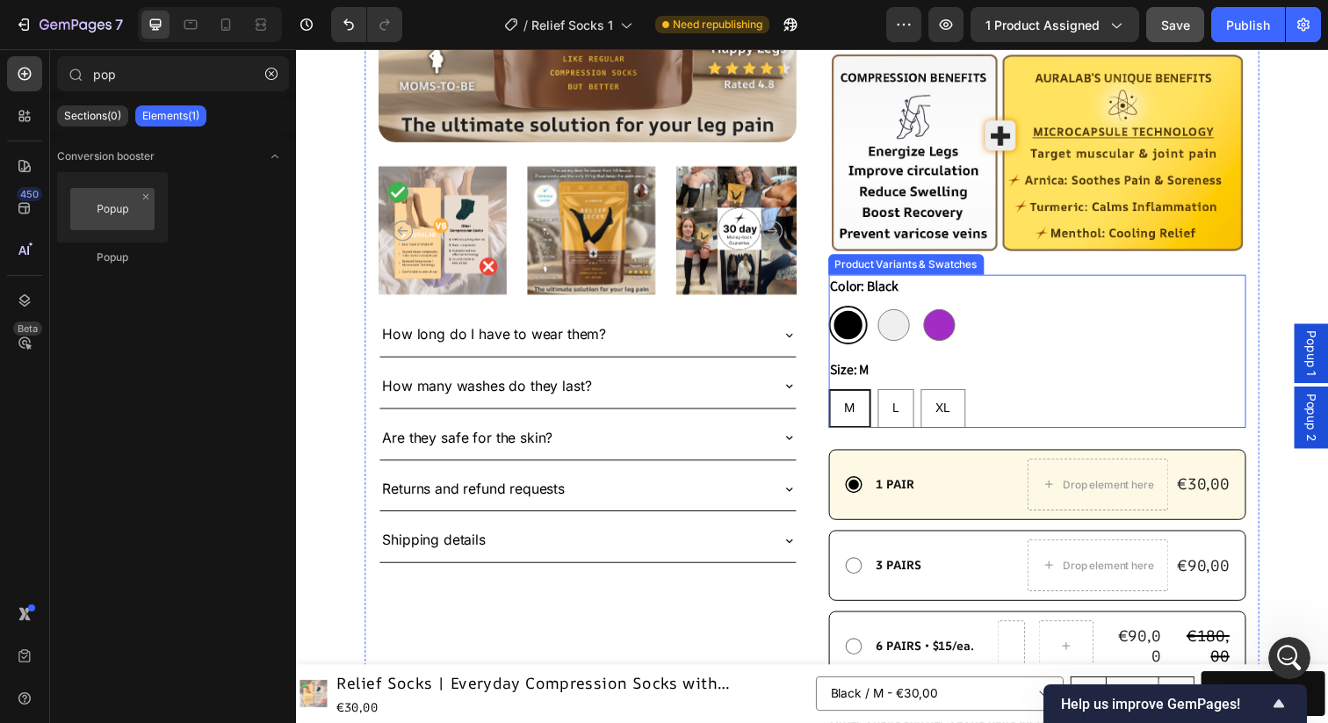
scroll to position [402, 0]
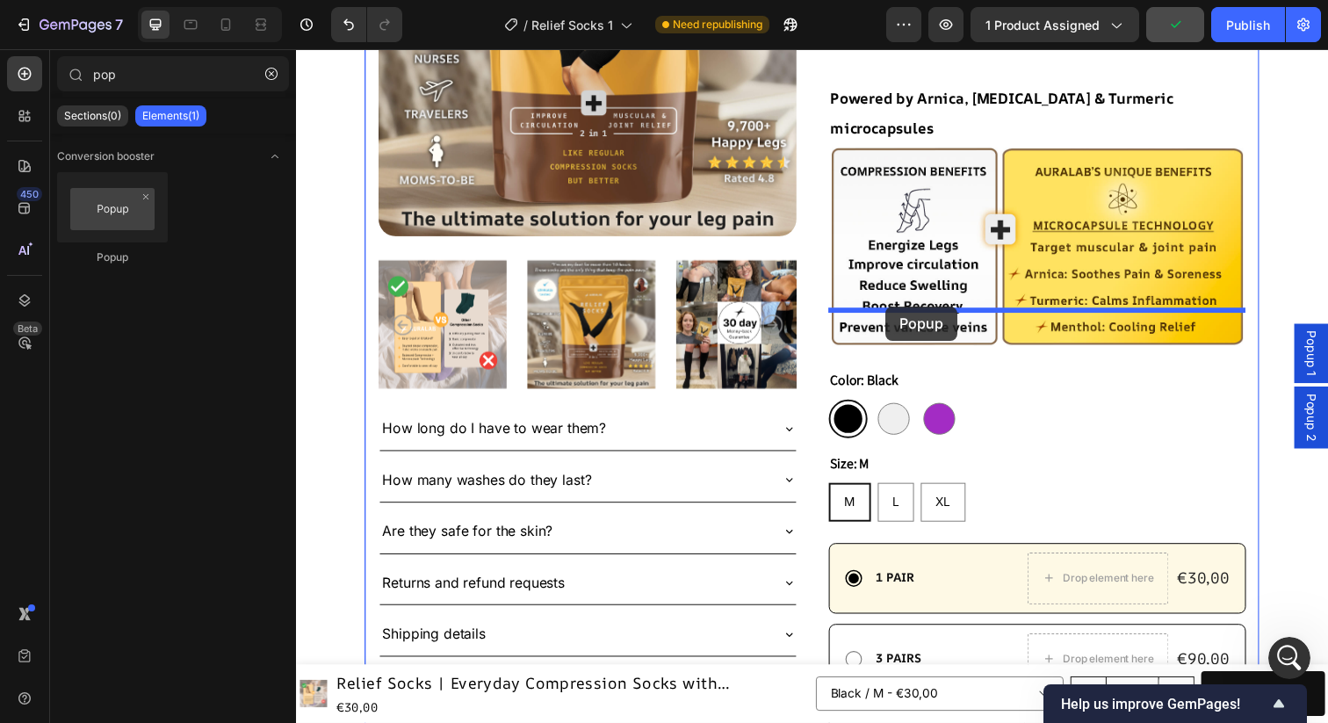
drag, startPoint x: 409, startPoint y: 274, endPoint x: 898, endPoint y: 312, distance: 489.9
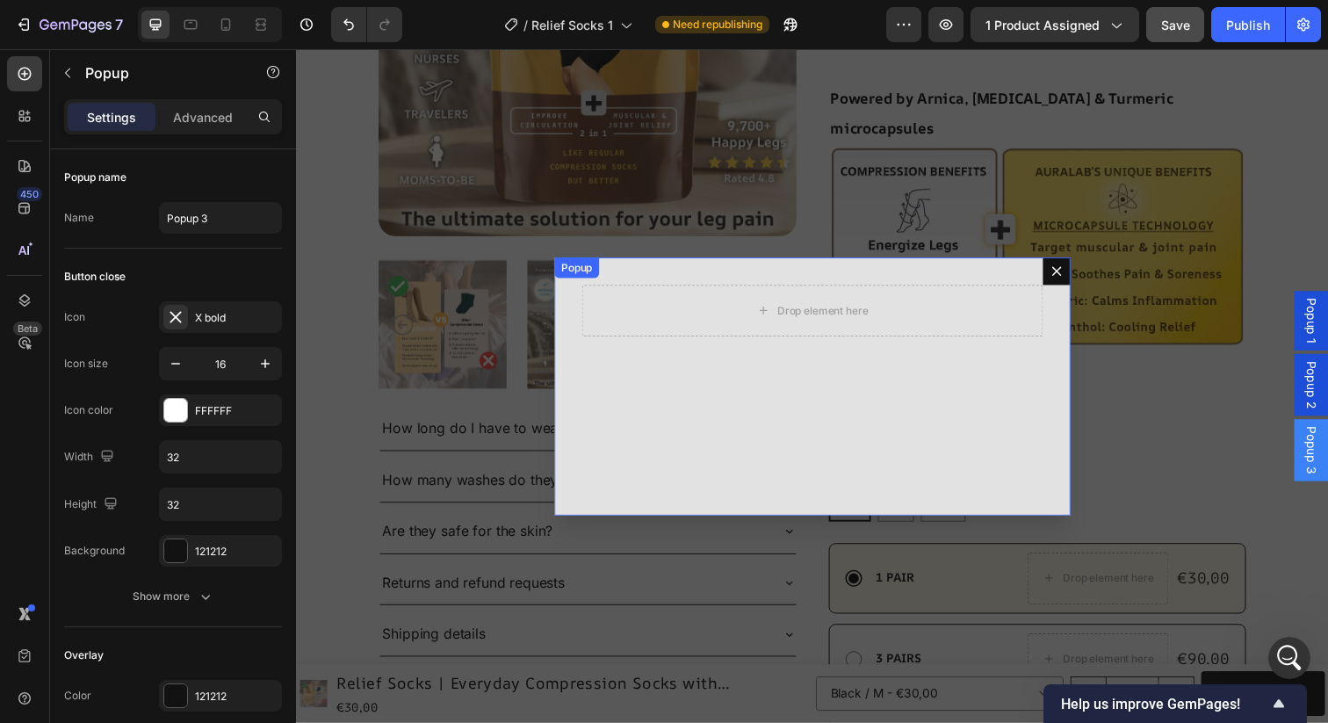
click at [1072, 273] on icon "Dialog content" at bounding box center [1073, 276] width 14 height 14
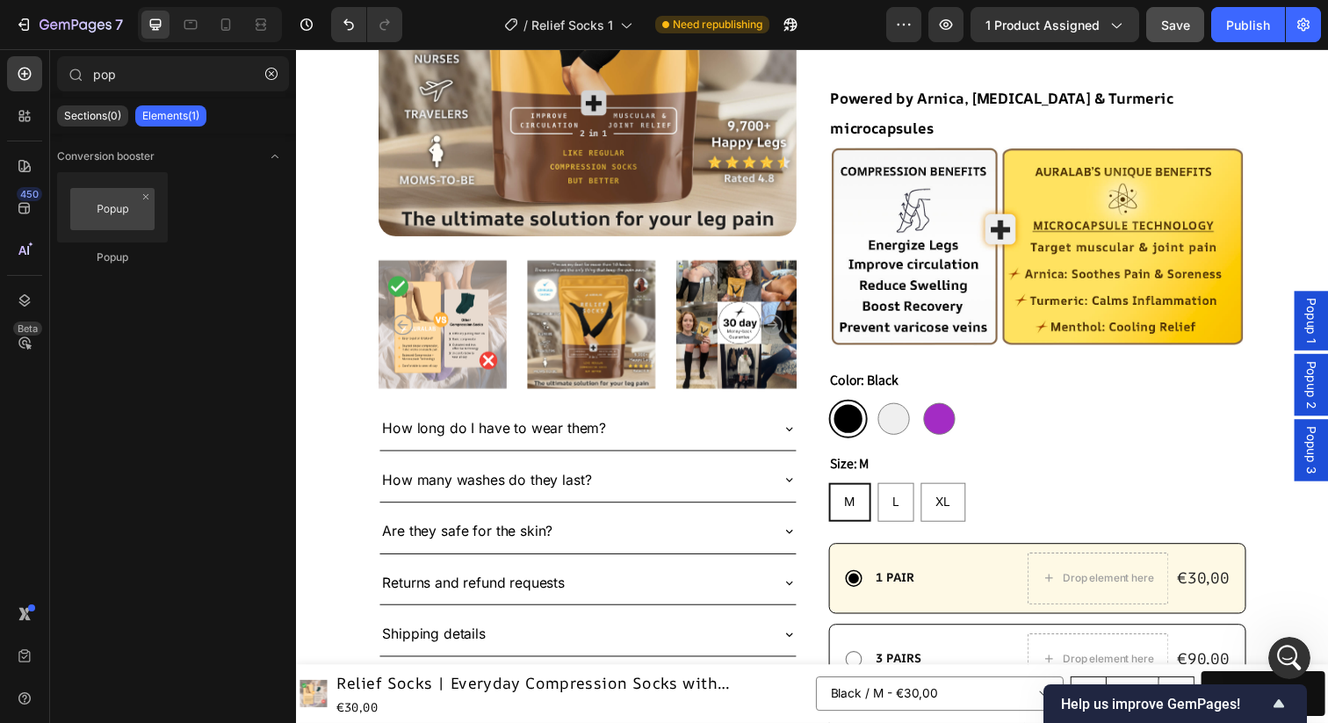
click at [1327, 456] on span "Popup 3" at bounding box center [1333, 458] width 18 height 49
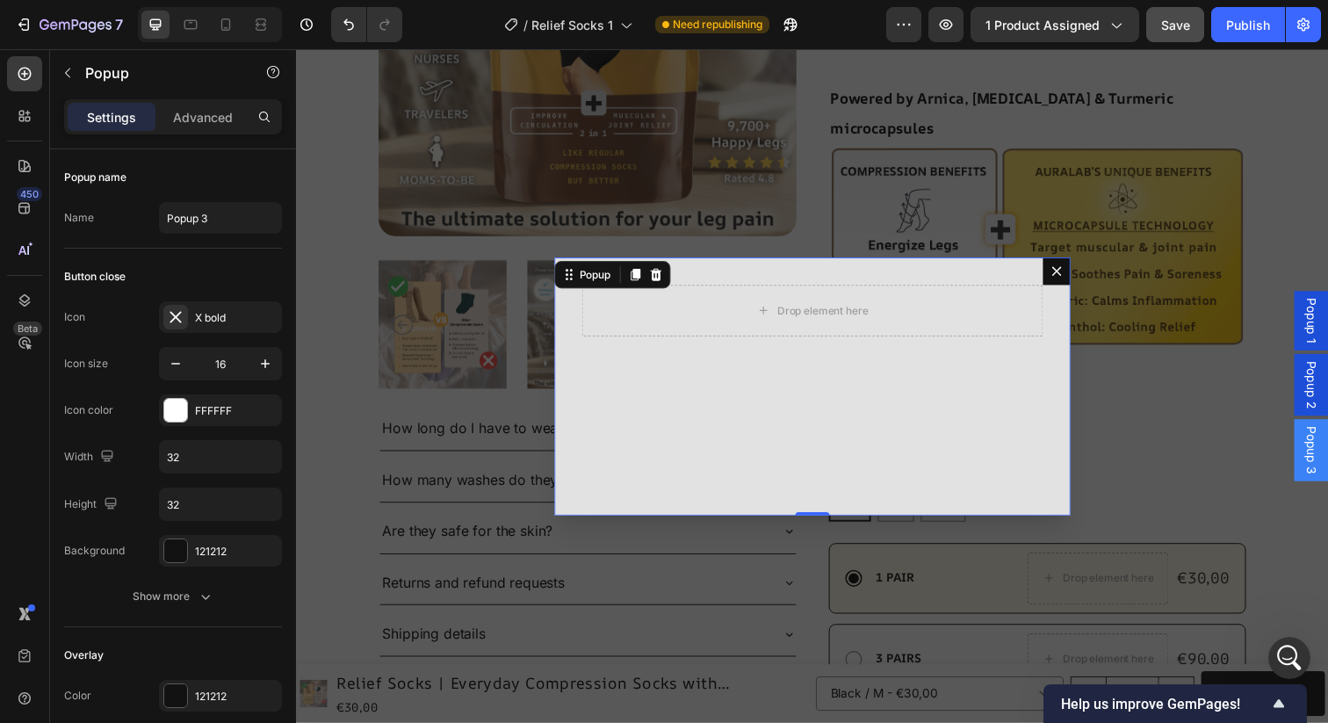
click at [1071, 276] on icon "Dialog content" at bounding box center [1073, 276] width 10 height 10
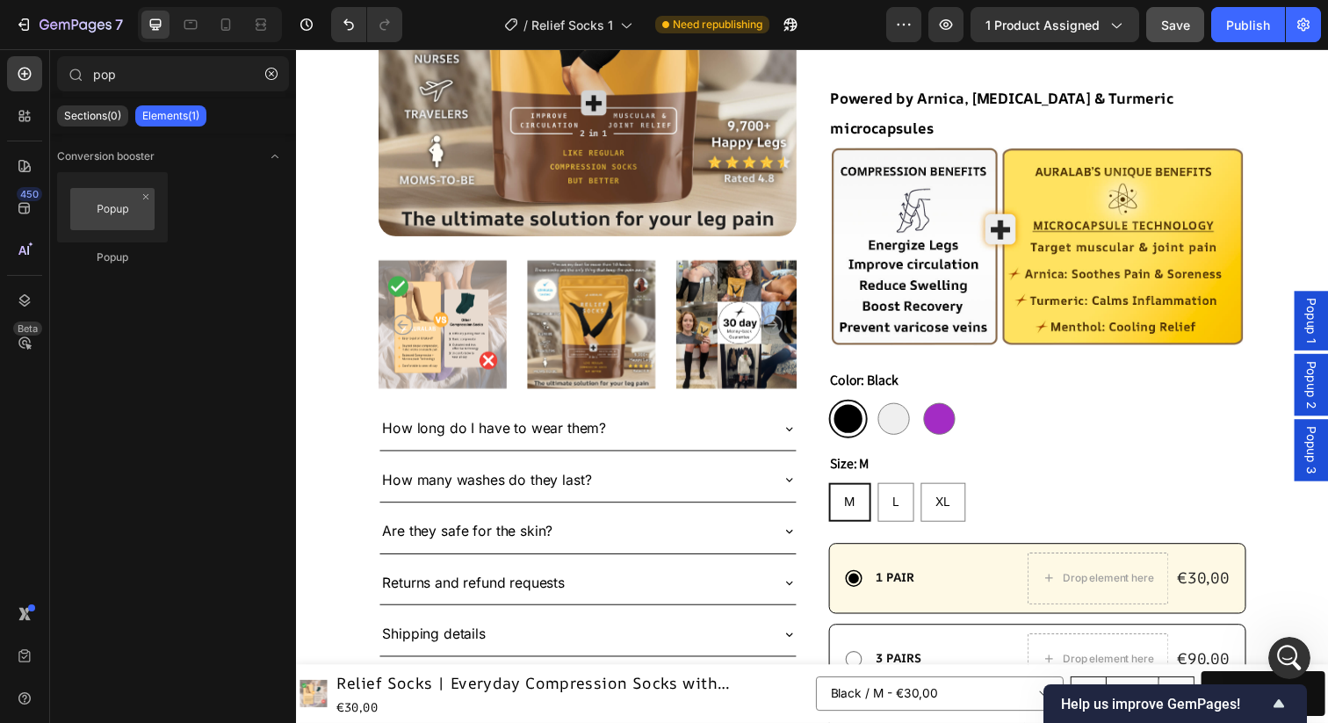
click at [1327, 387] on span "Popup 2" at bounding box center [1333, 391] width 18 height 49
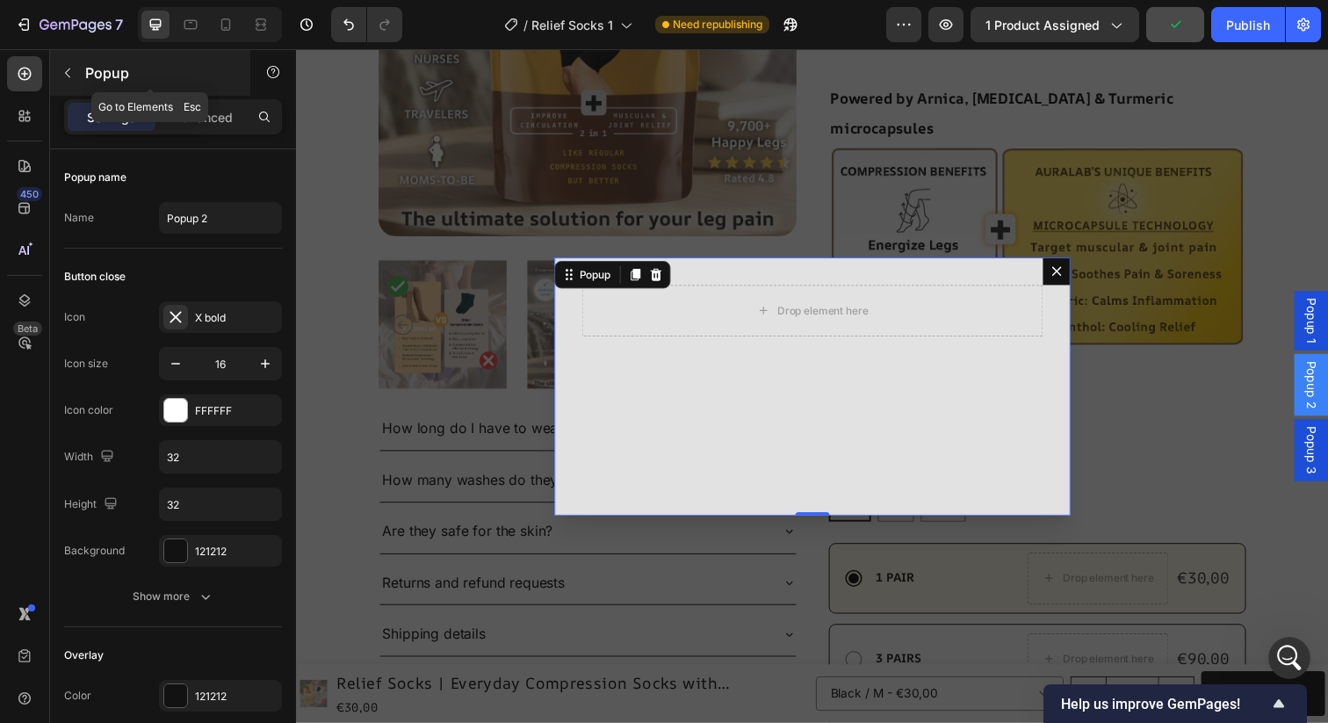
click at [57, 68] on button "button" at bounding box center [68, 73] width 28 height 28
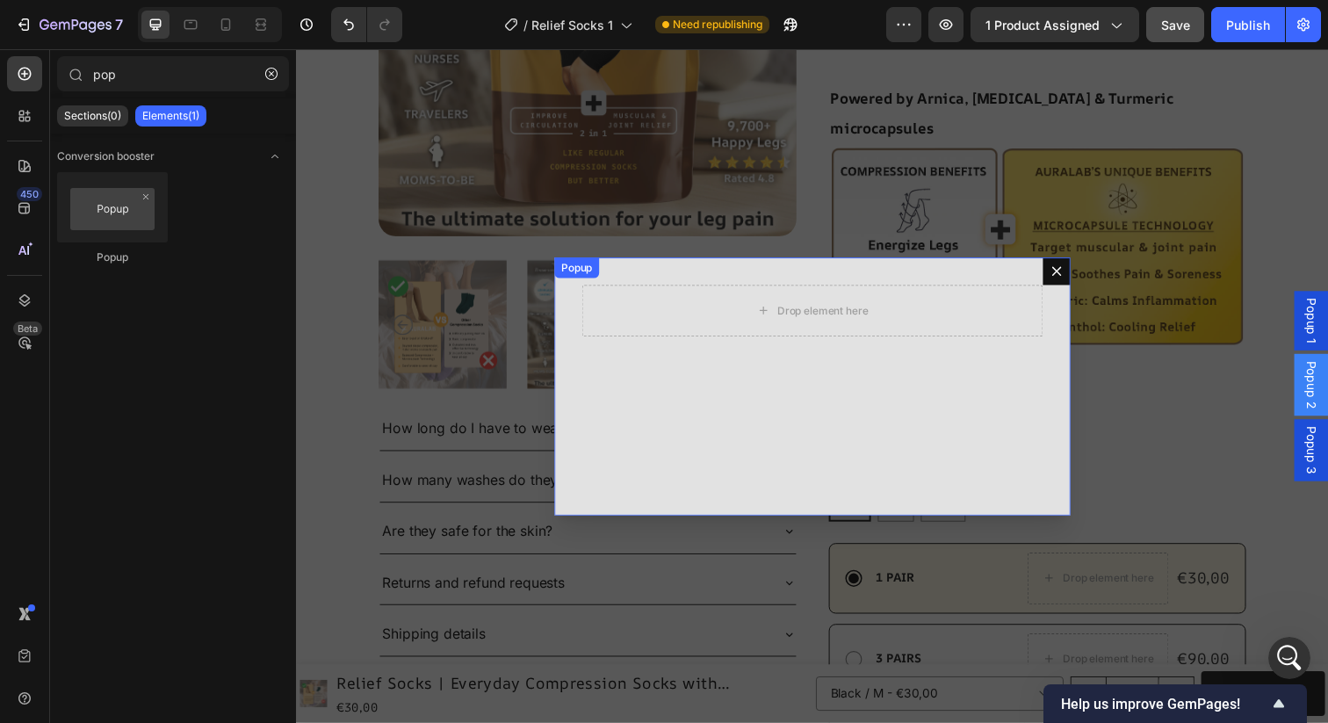
click at [1072, 275] on icon "Dialog content" at bounding box center [1073, 276] width 10 height 10
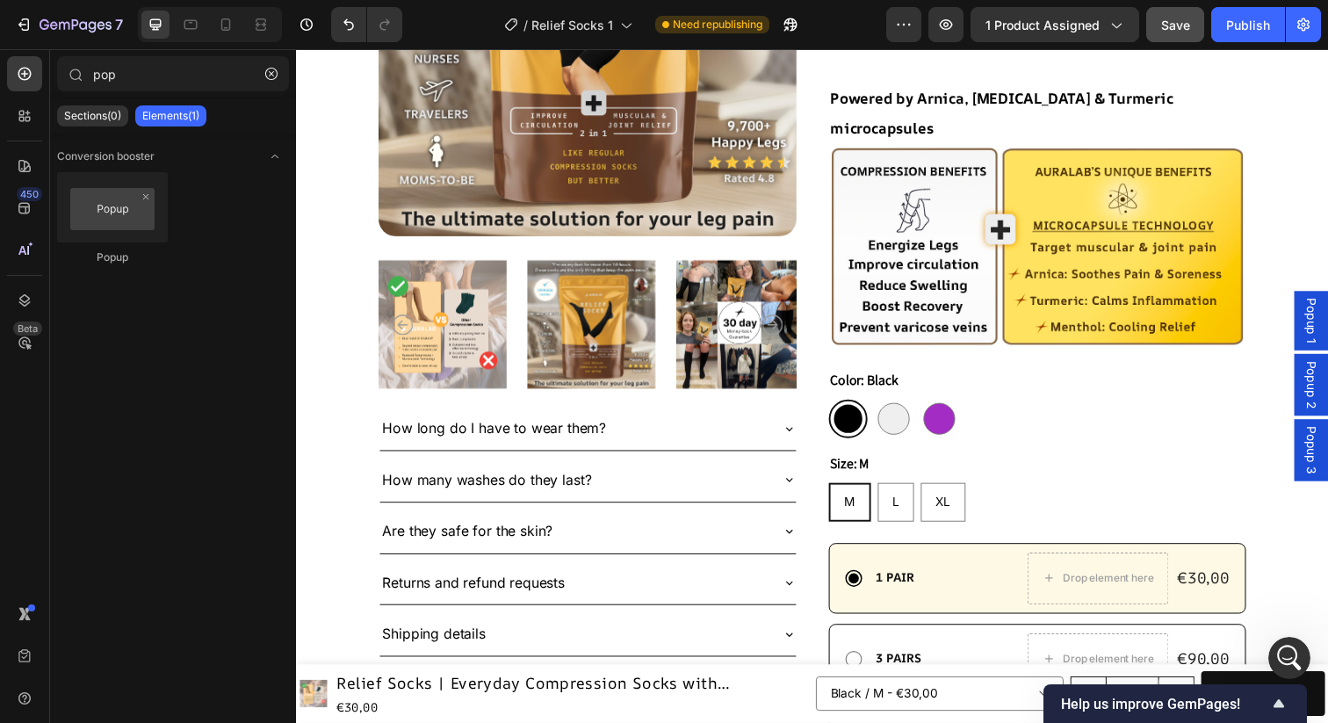
click at [1327, 333] on span "Popup 1" at bounding box center [1333, 326] width 18 height 47
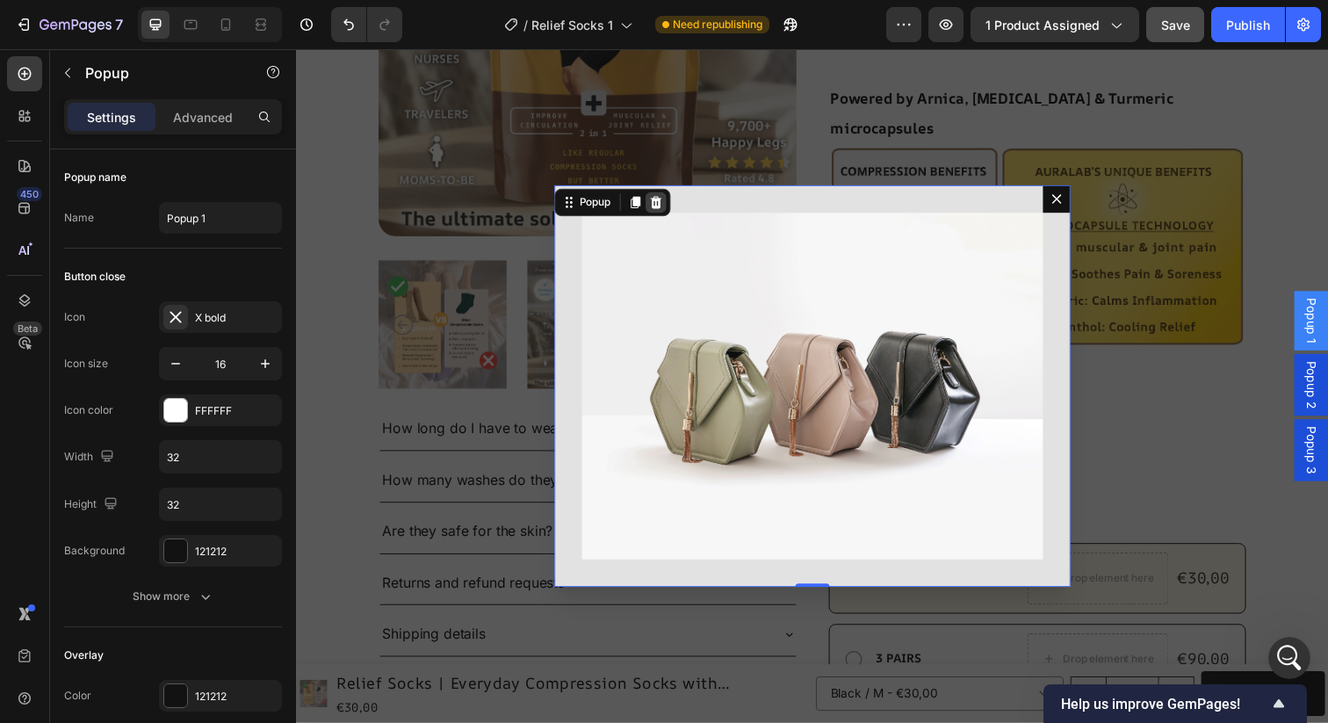
click at [666, 206] on icon "Dialog content" at bounding box center [663, 205] width 11 height 12
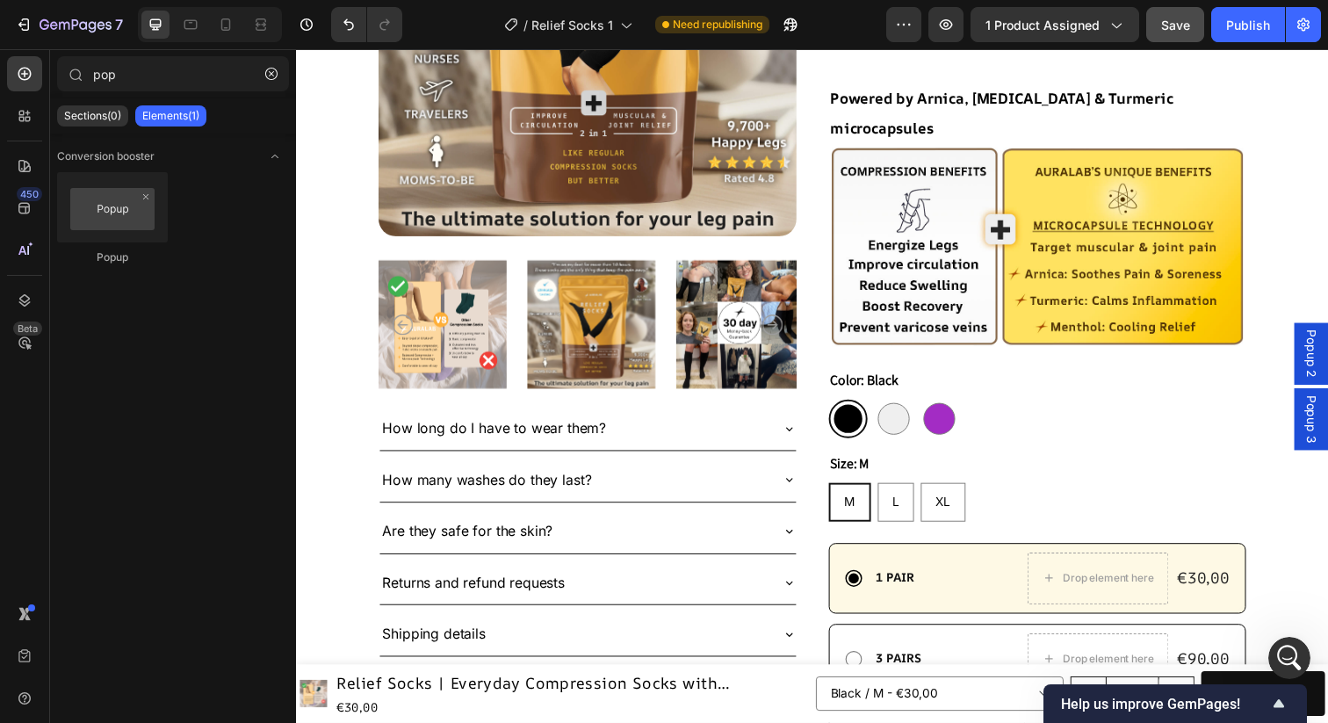
click at [1327, 427] on span "Popup 3" at bounding box center [1333, 426] width 18 height 49
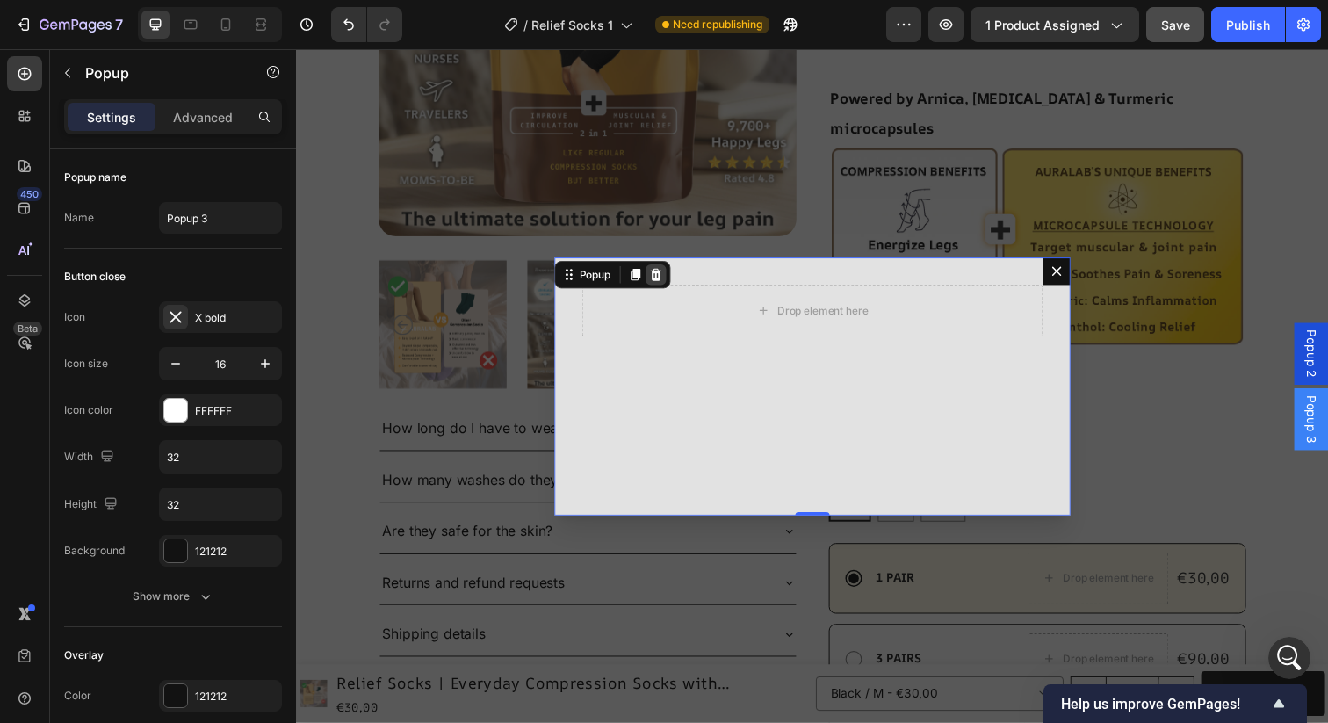
click at [659, 280] on icon "Dialog content" at bounding box center [663, 279] width 14 height 14
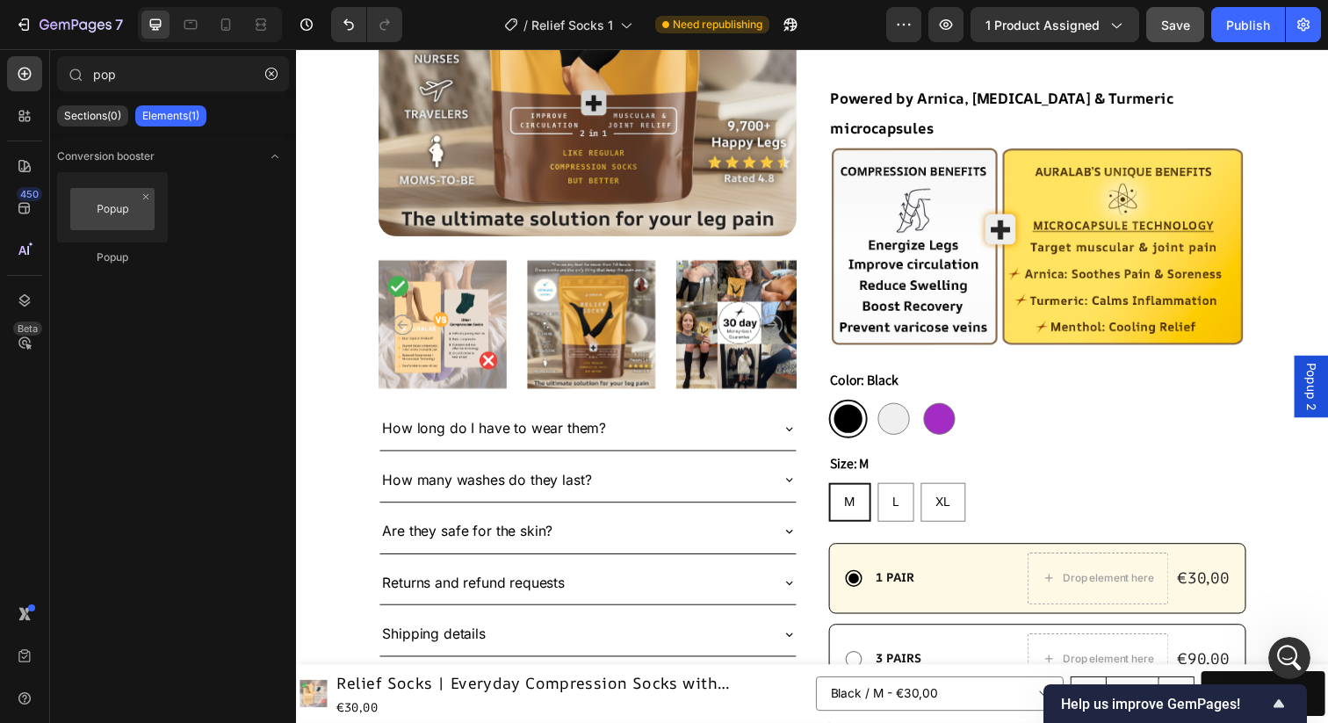
click at [1327, 384] on span "Popup 2" at bounding box center [1333, 393] width 18 height 49
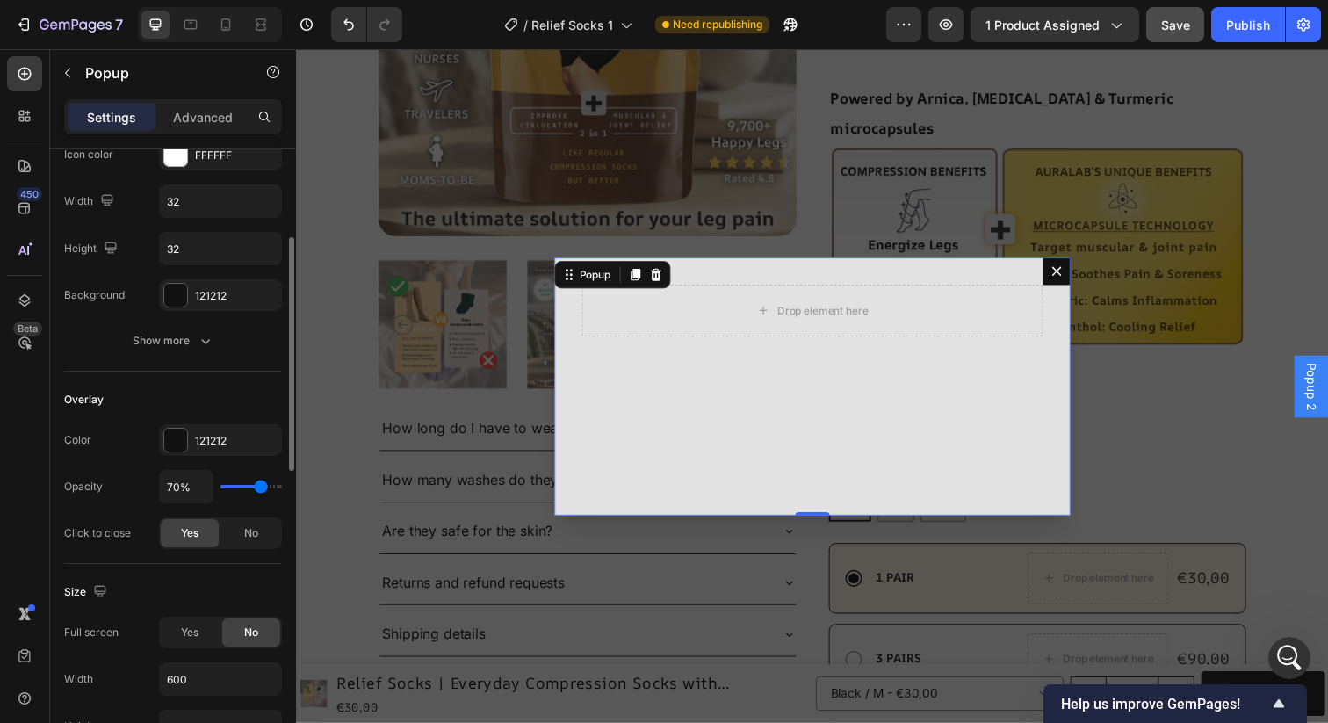
scroll to position [267, 0]
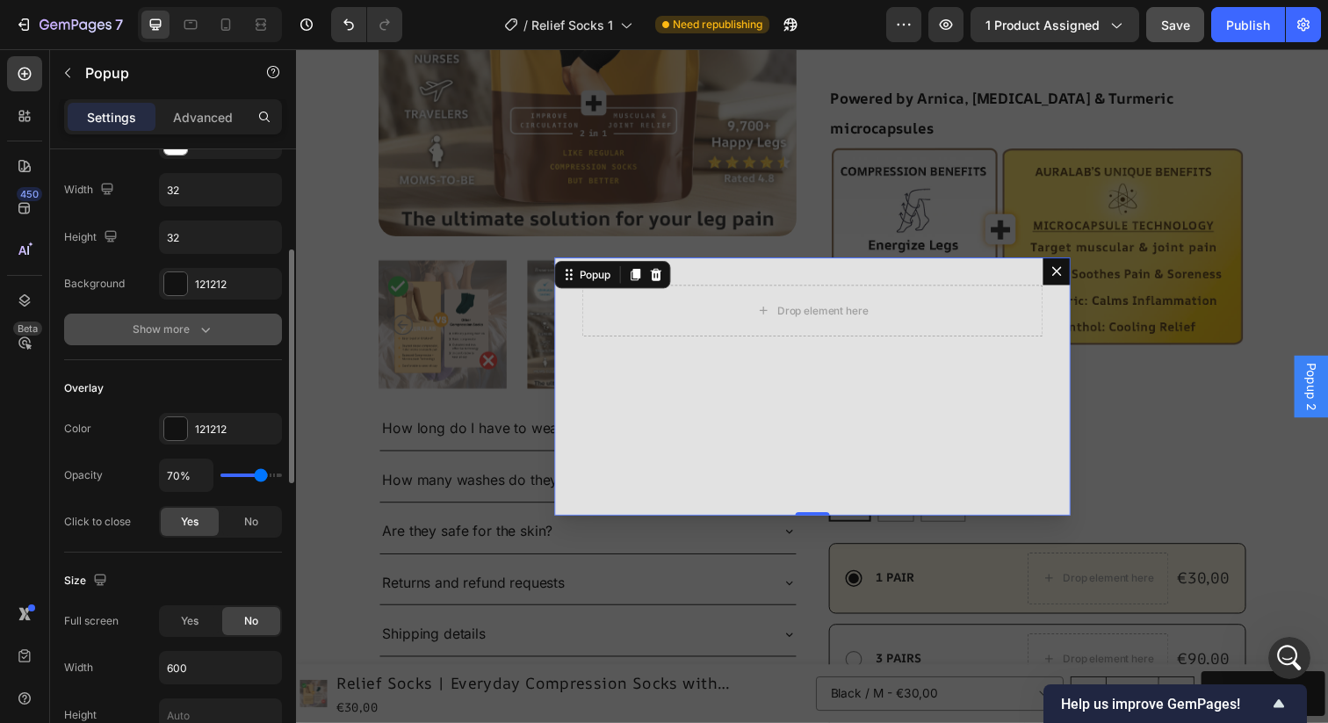
click at [160, 327] on div "Show more" at bounding box center [174, 330] width 82 height 18
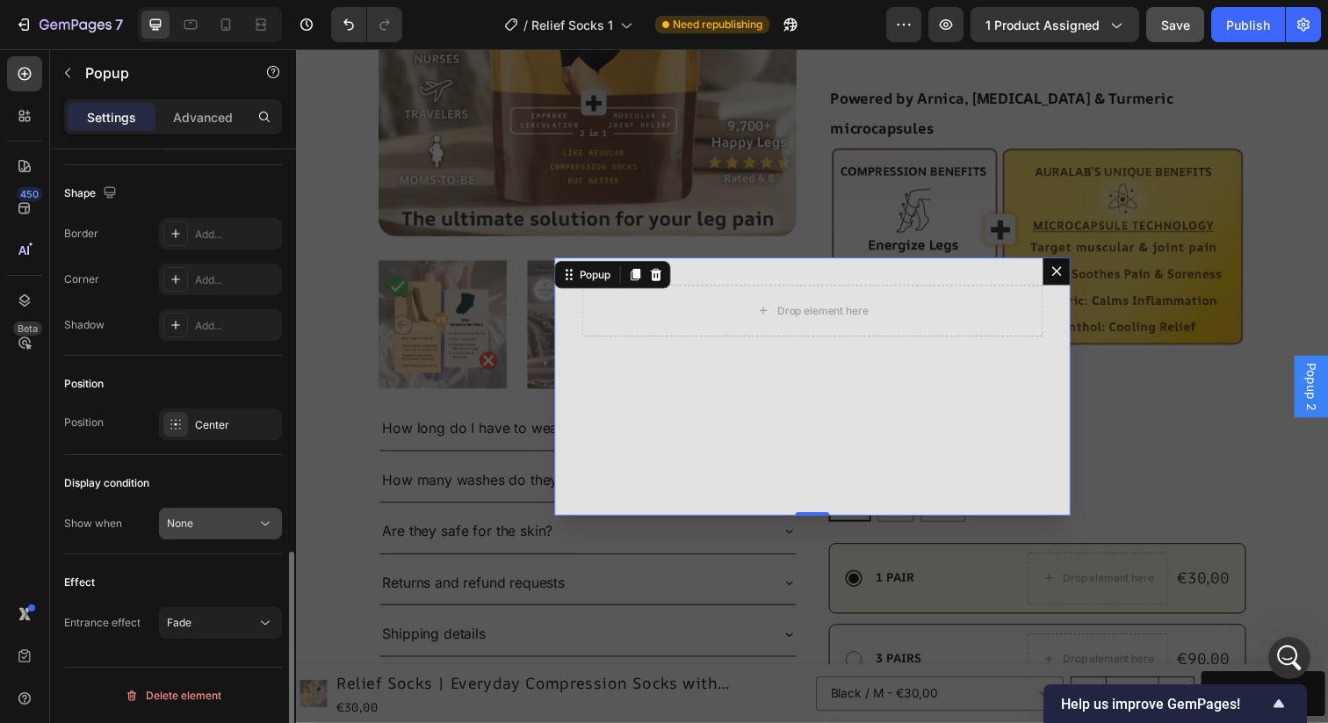
scroll to position [0, 0]
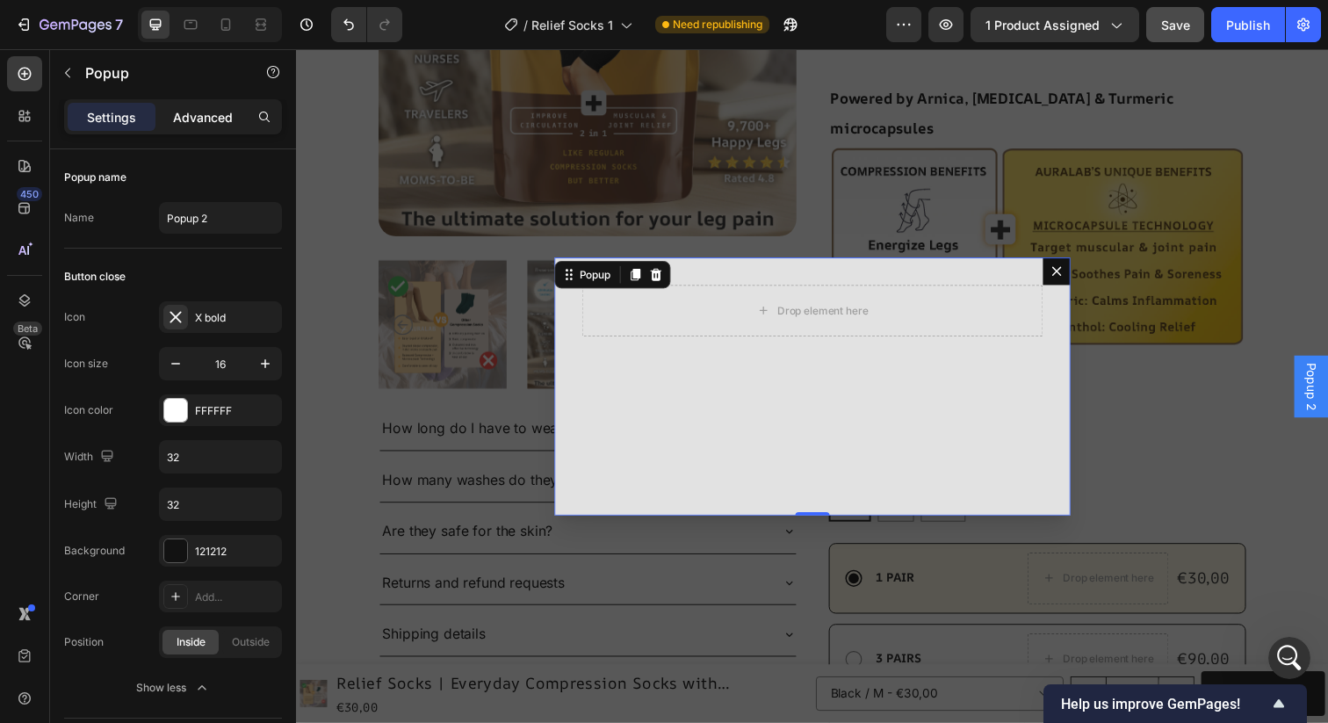
click at [188, 115] on p "Advanced" at bounding box center [203, 117] width 60 height 18
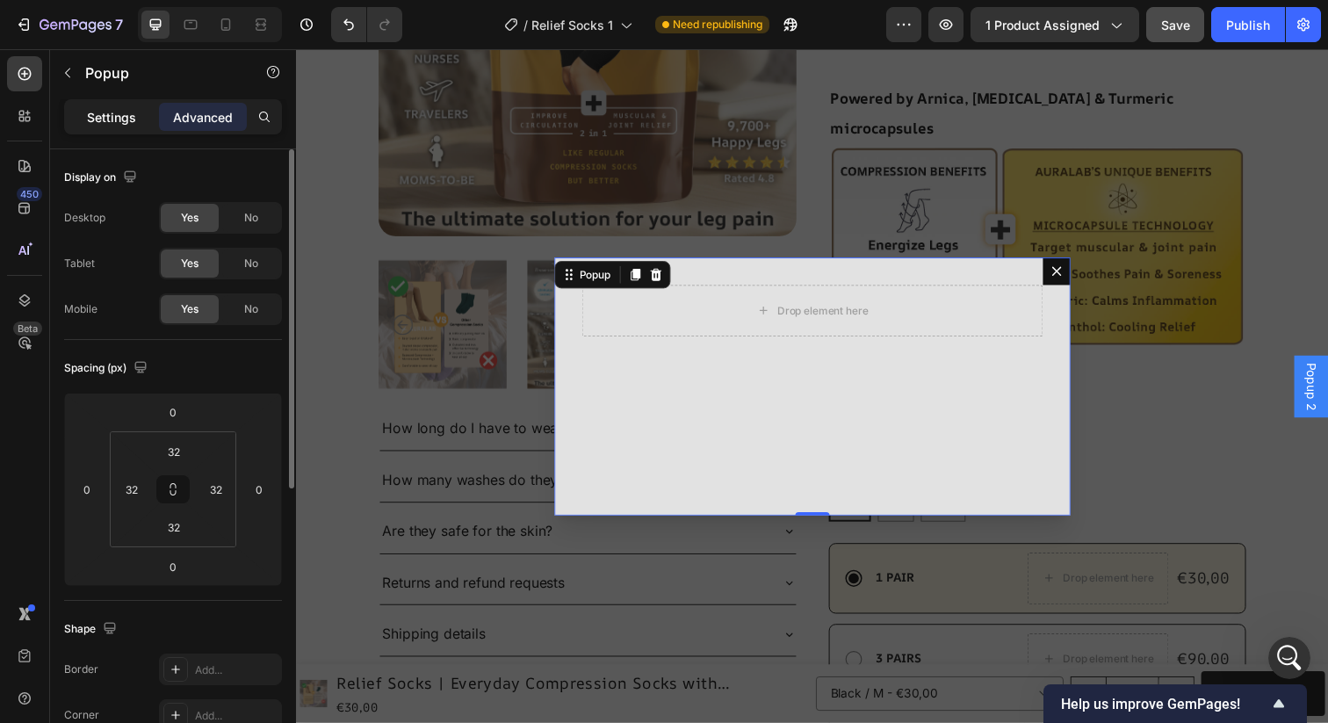
click at [103, 123] on p "Settings" at bounding box center [111, 117] width 49 height 18
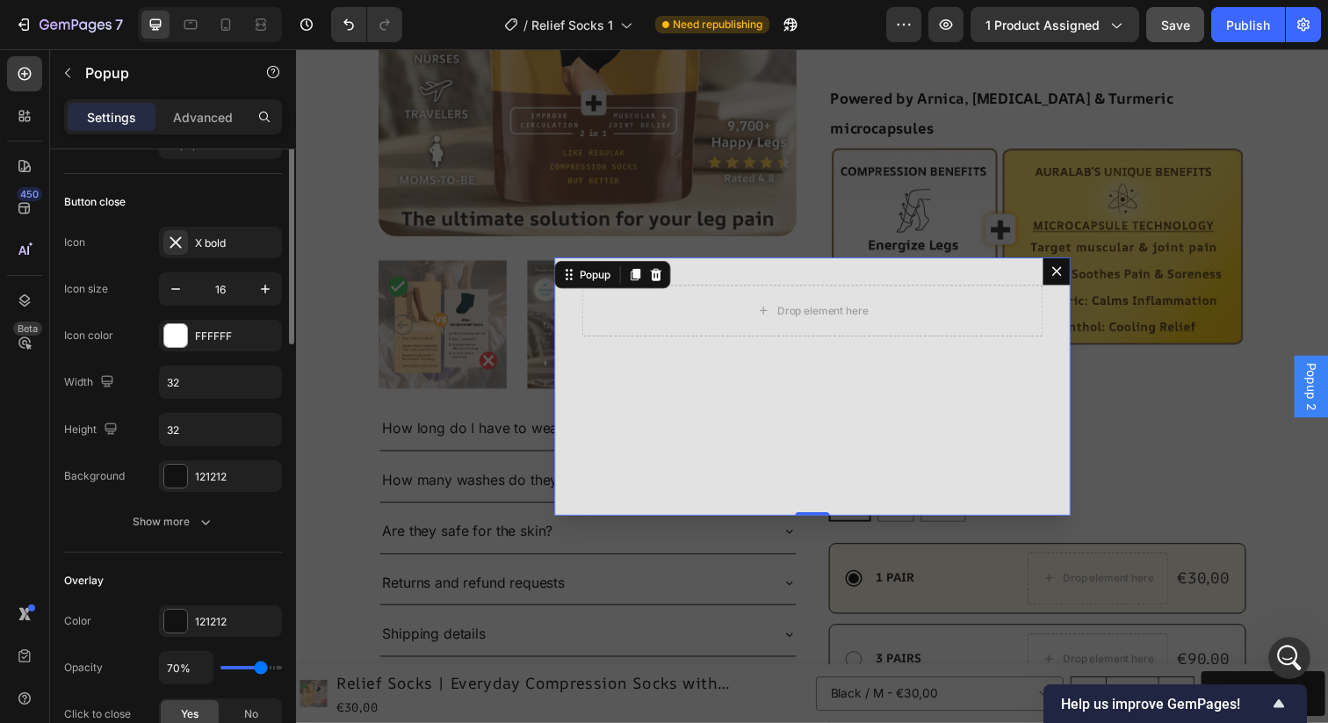
scroll to position [116, 0]
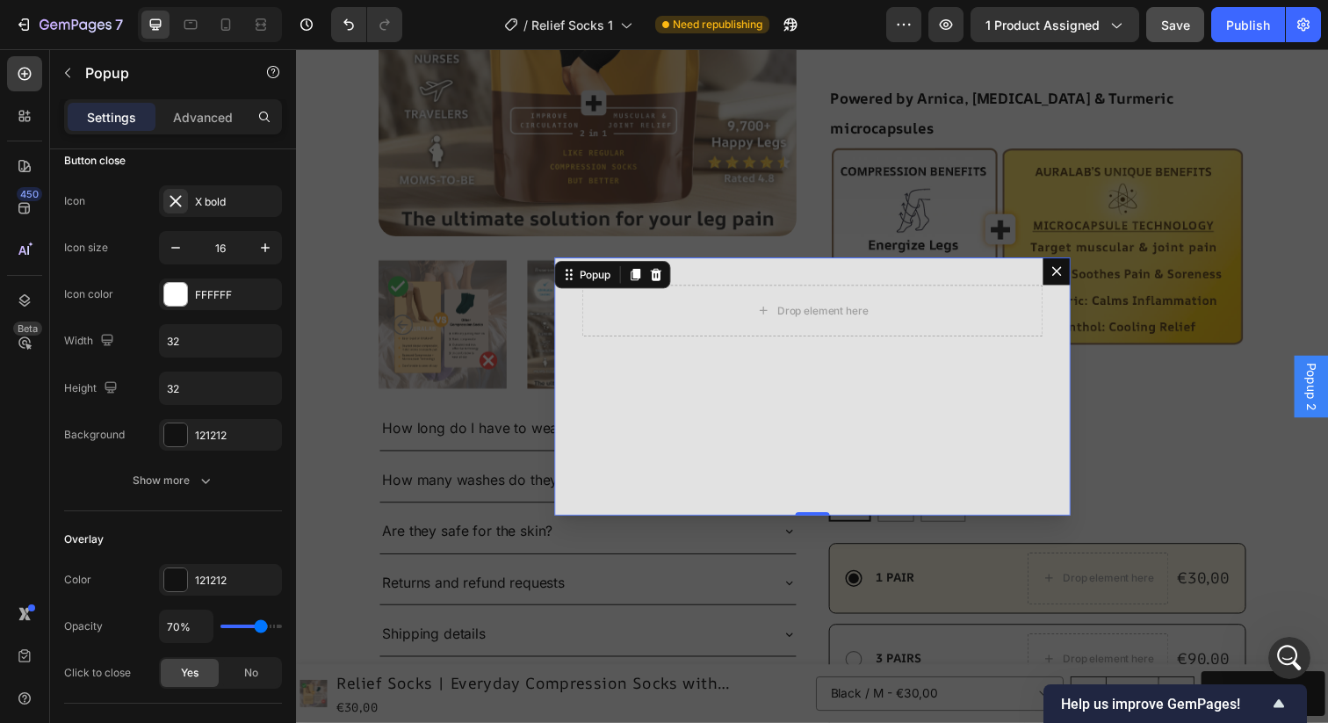
click at [1073, 281] on icon "Dialog content" at bounding box center [1073, 276] width 14 height 14
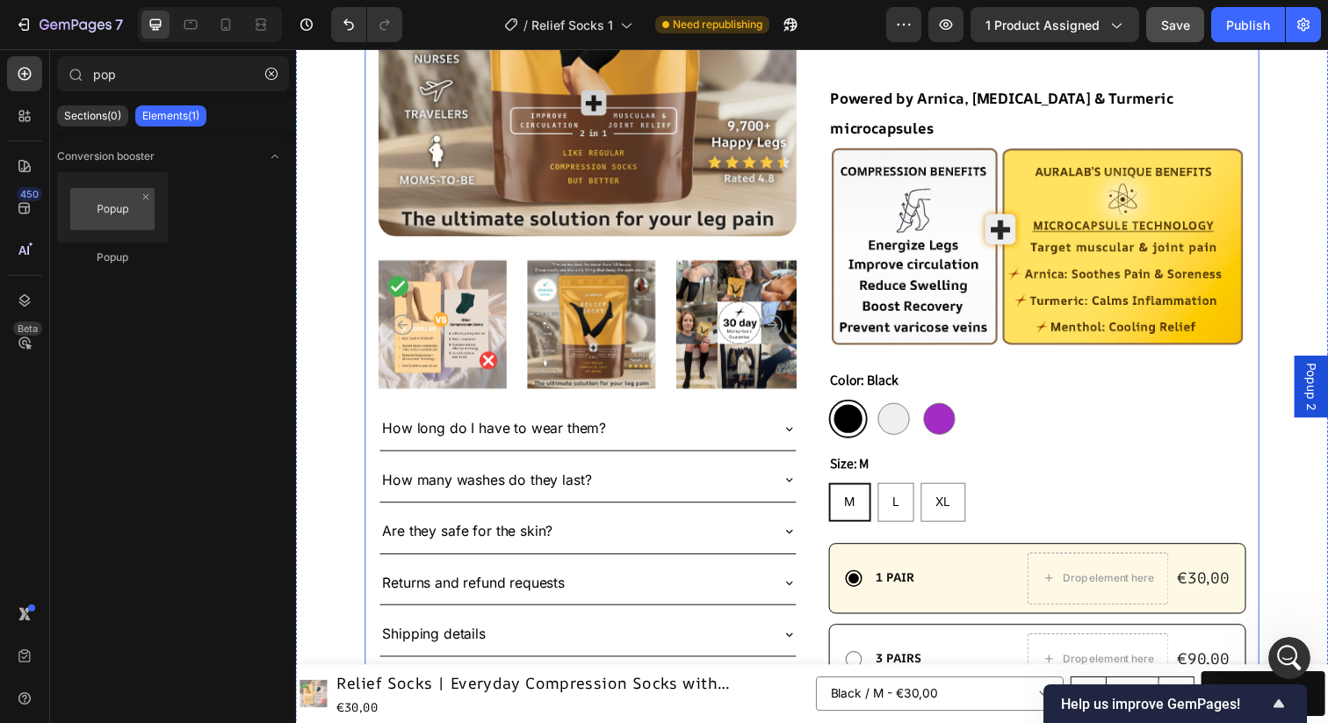
drag, startPoint x: 1335, startPoint y: 384, endPoint x: 1159, endPoint y: 462, distance: 193.1
click at [1326, 389] on span "Popup 2" at bounding box center [1333, 393] width 18 height 49
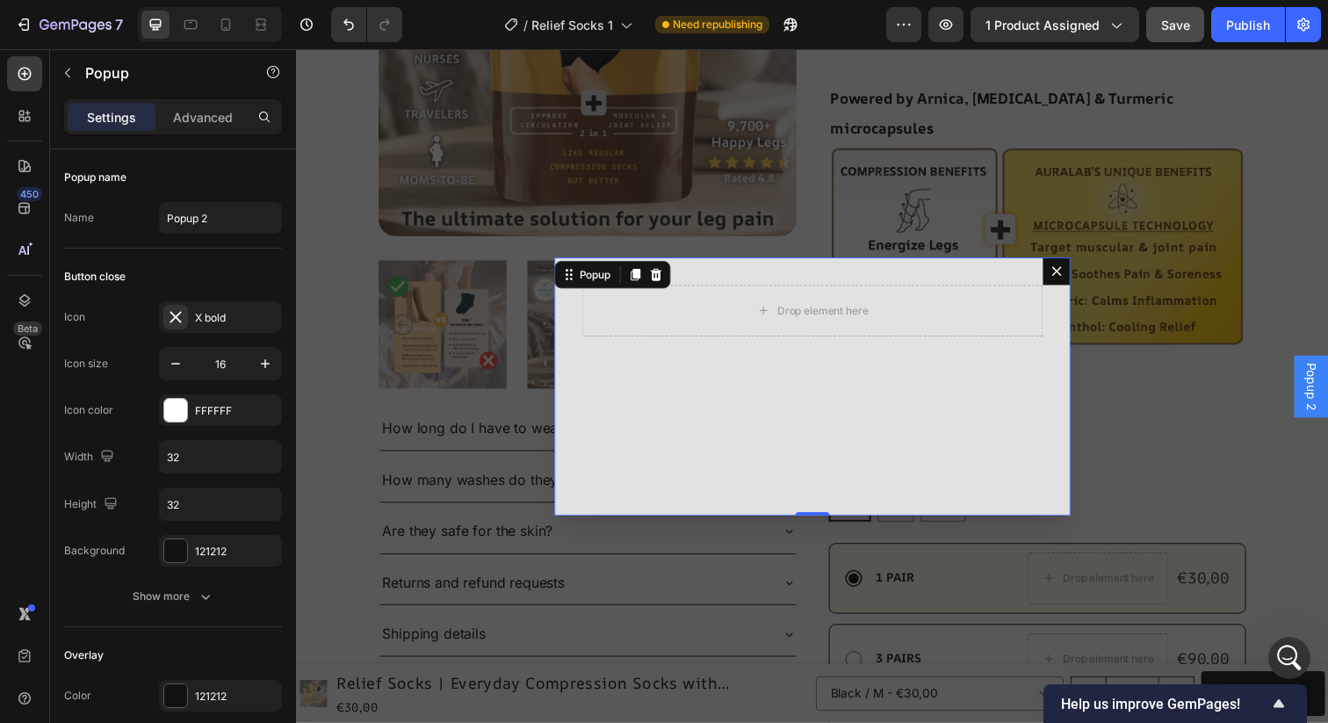
click at [1068, 279] on icon "Dialog content" at bounding box center [1073, 276] width 10 height 10
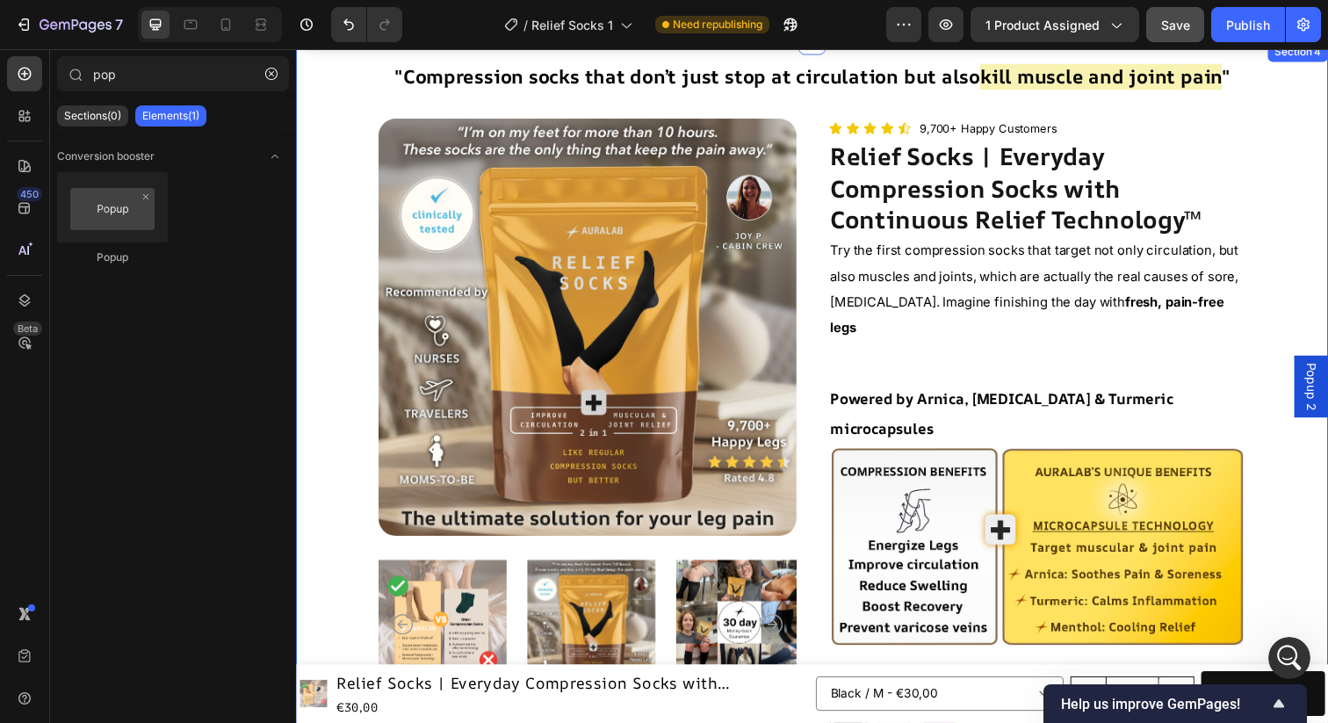
scroll to position [0, 0]
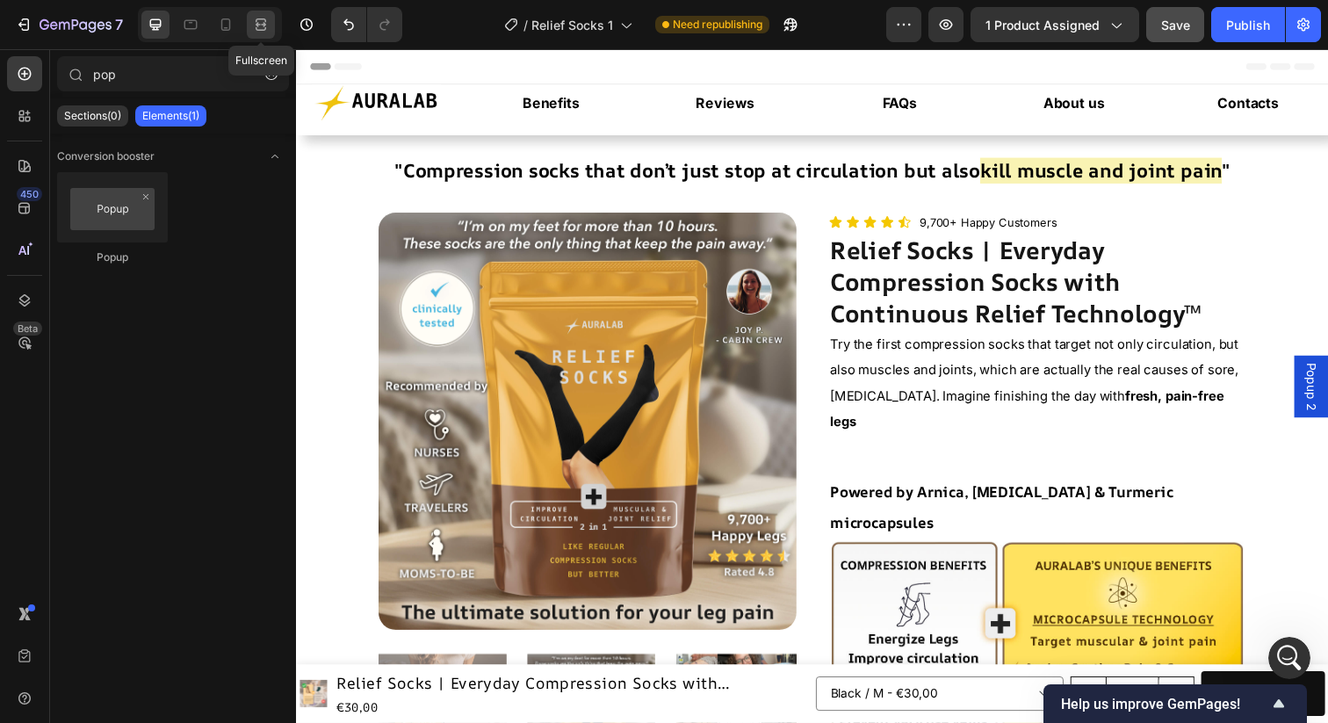
click at [267, 35] on div at bounding box center [261, 25] width 28 height 28
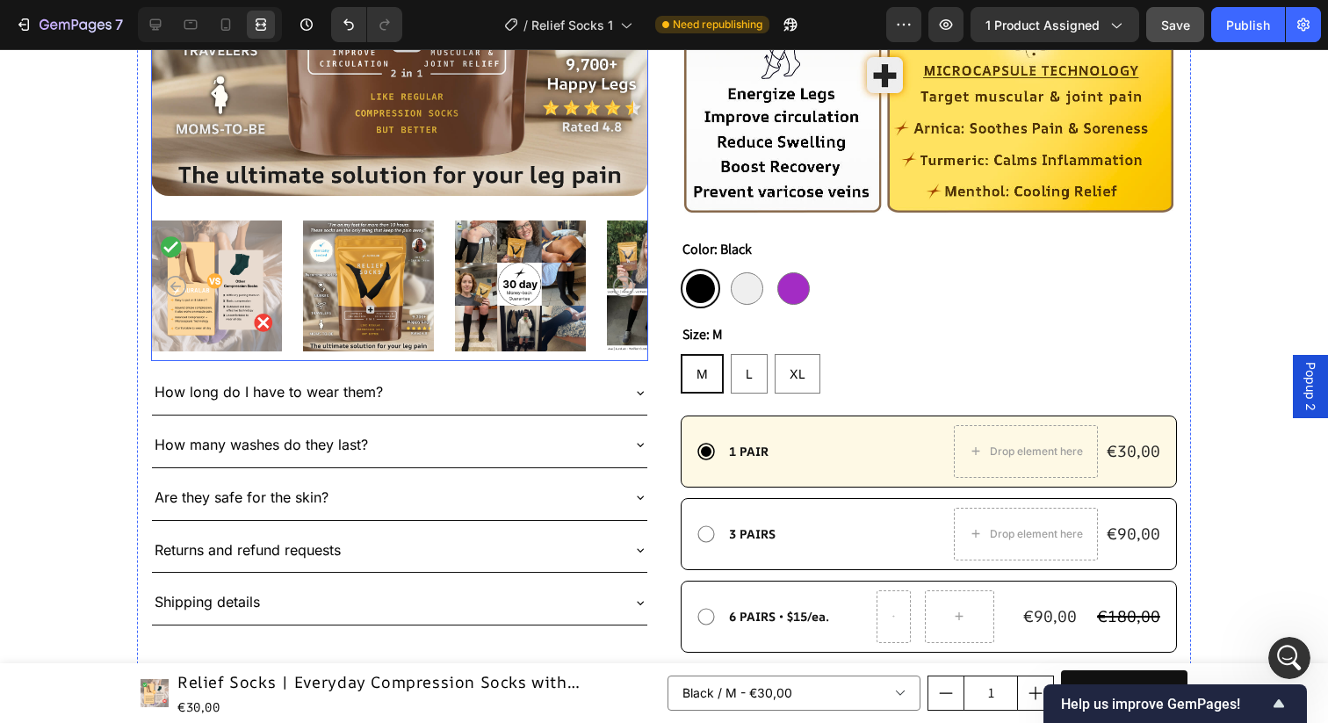
scroll to position [534, 0]
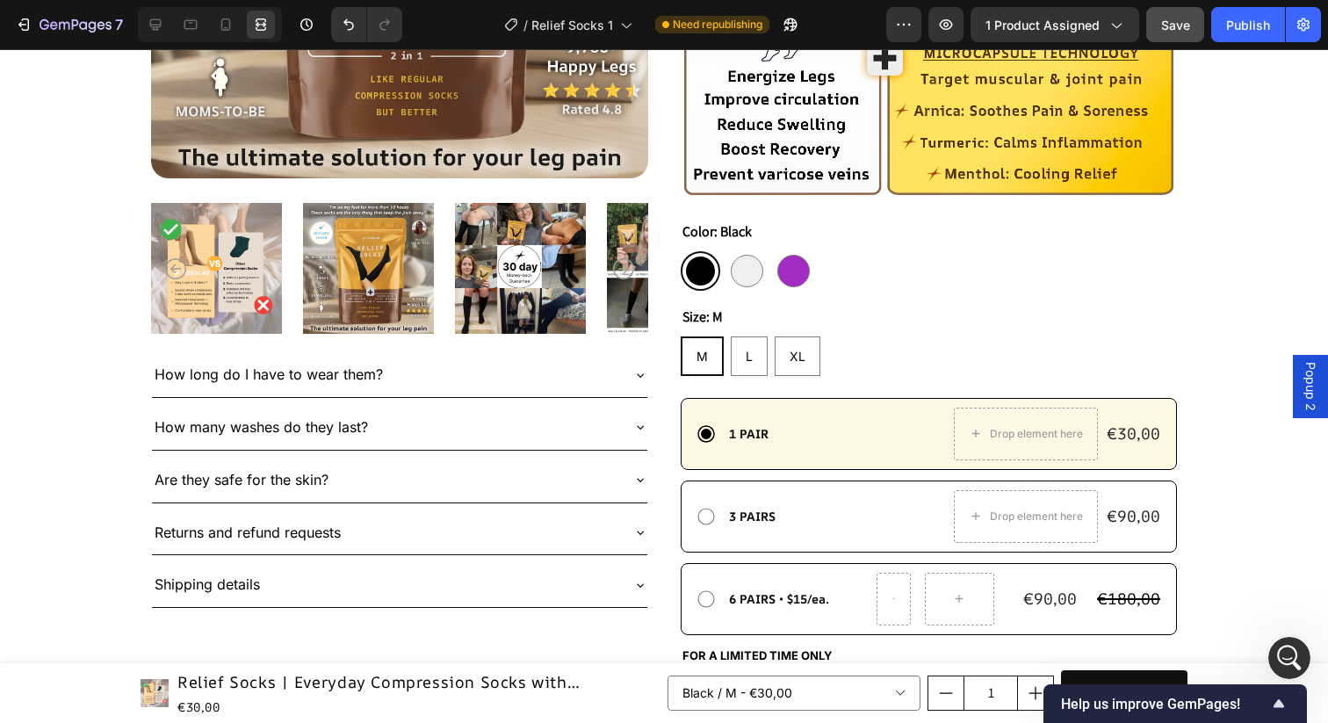
click at [1305, 376] on span "Popup 2" at bounding box center [1311, 386] width 18 height 49
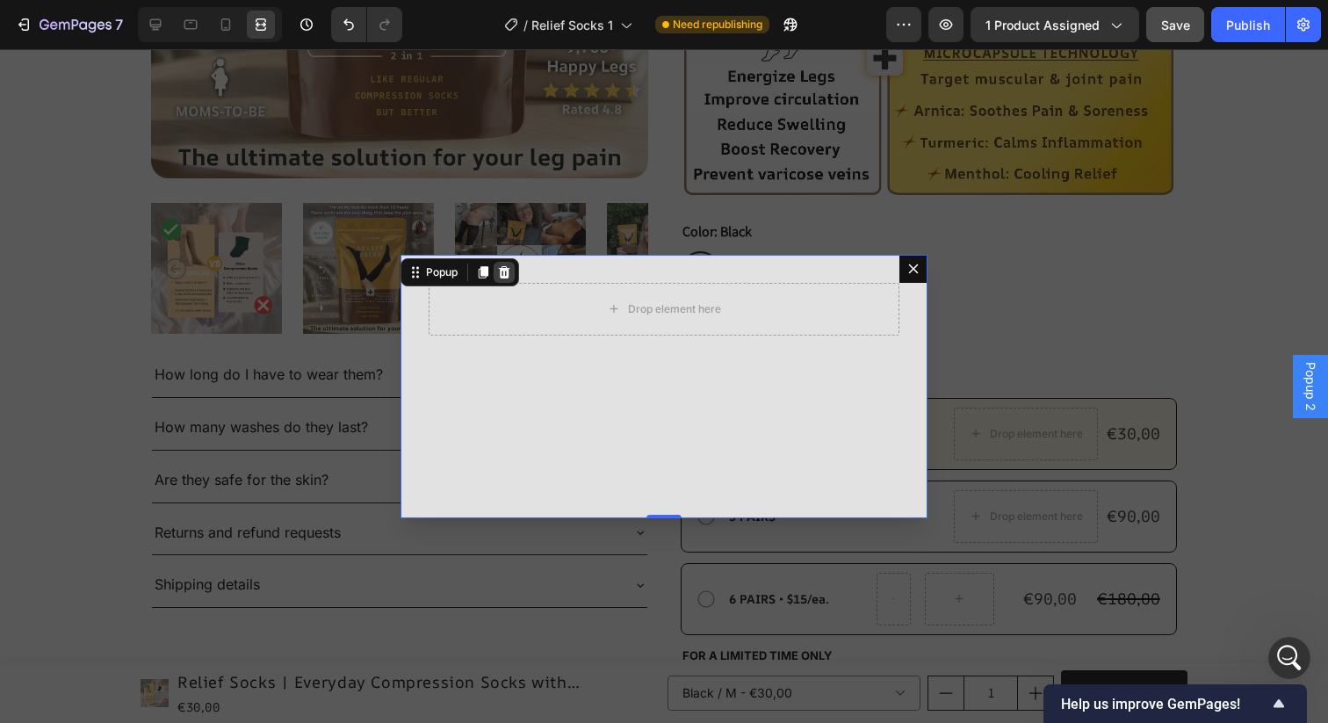
click at [510, 274] on icon "Dialog content" at bounding box center [504, 272] width 14 height 14
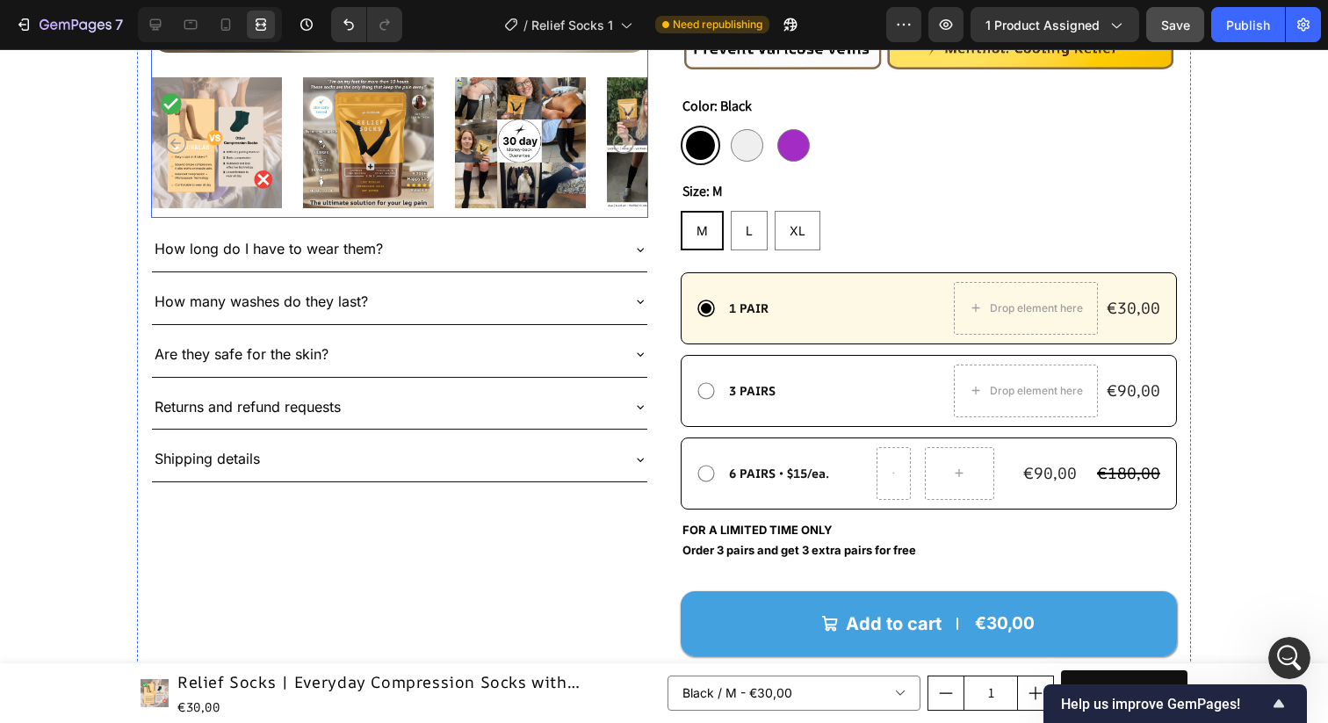
scroll to position [391, 0]
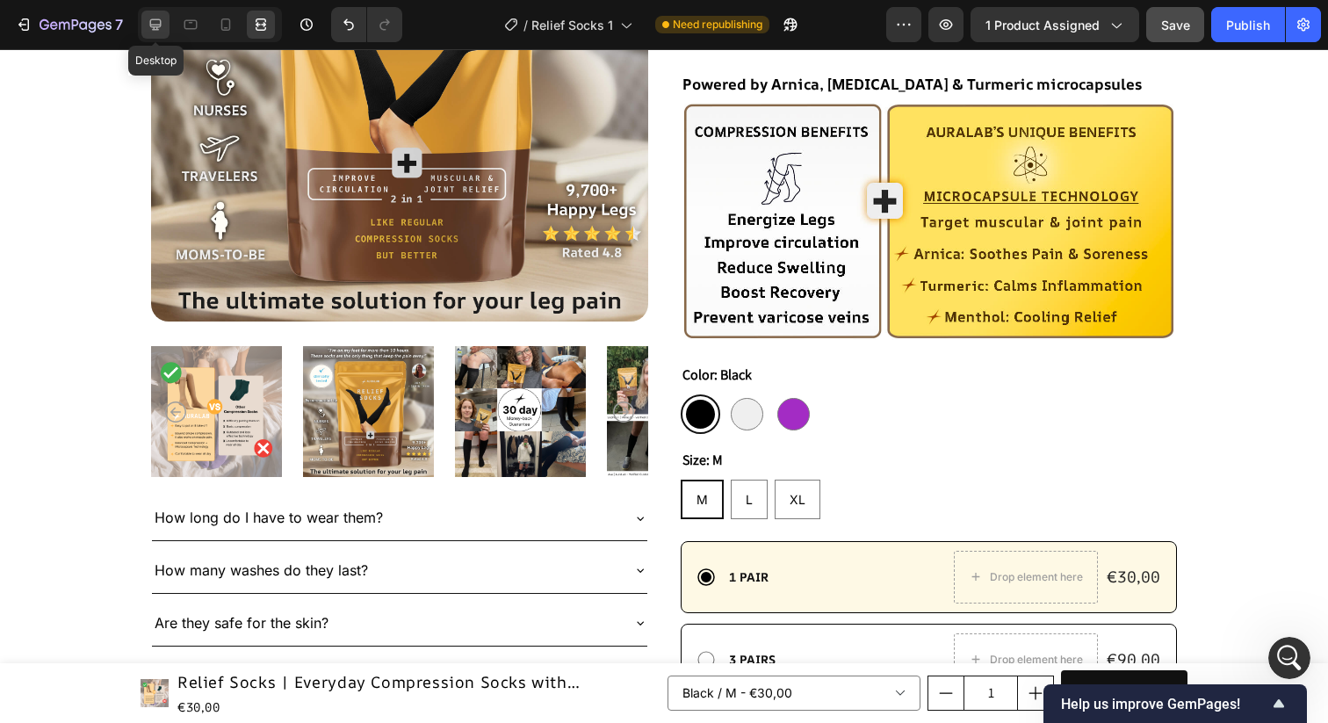
click at [153, 33] on icon at bounding box center [156, 25] width 18 height 18
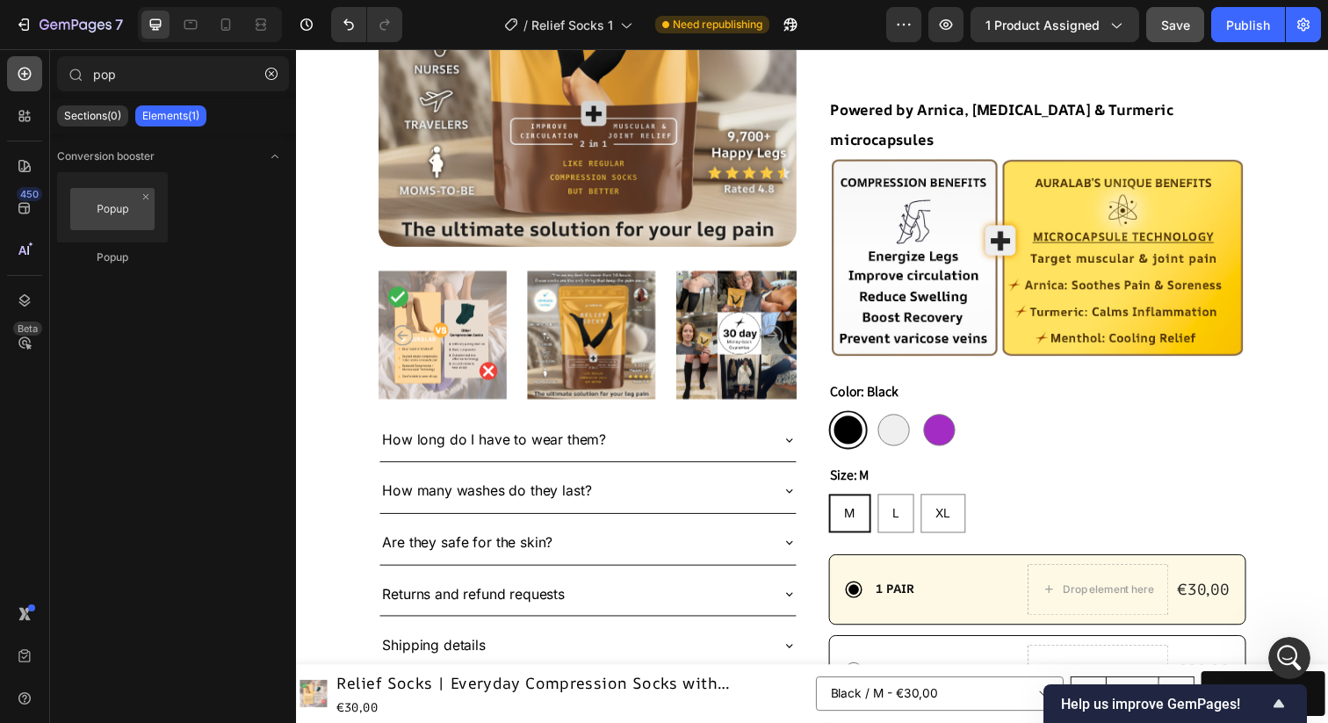
click at [32, 82] on icon at bounding box center [25, 74] width 18 height 18
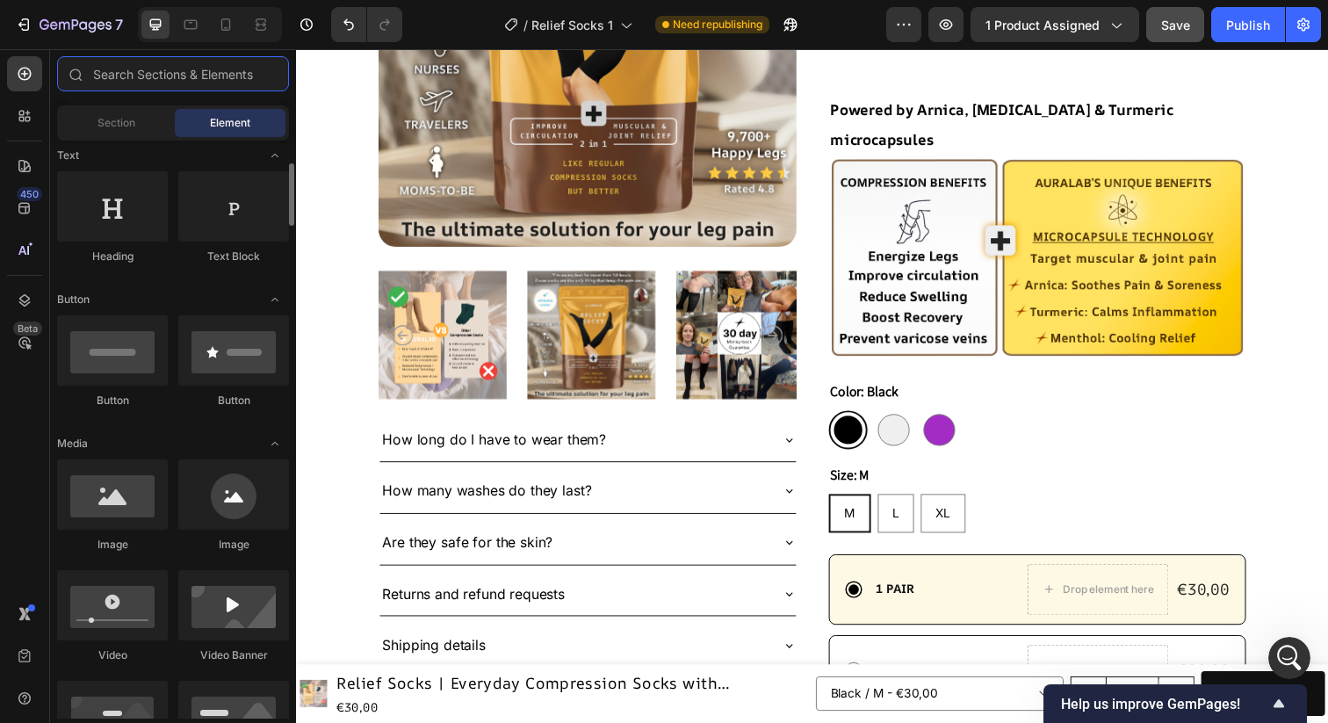
scroll to position [380, 0]
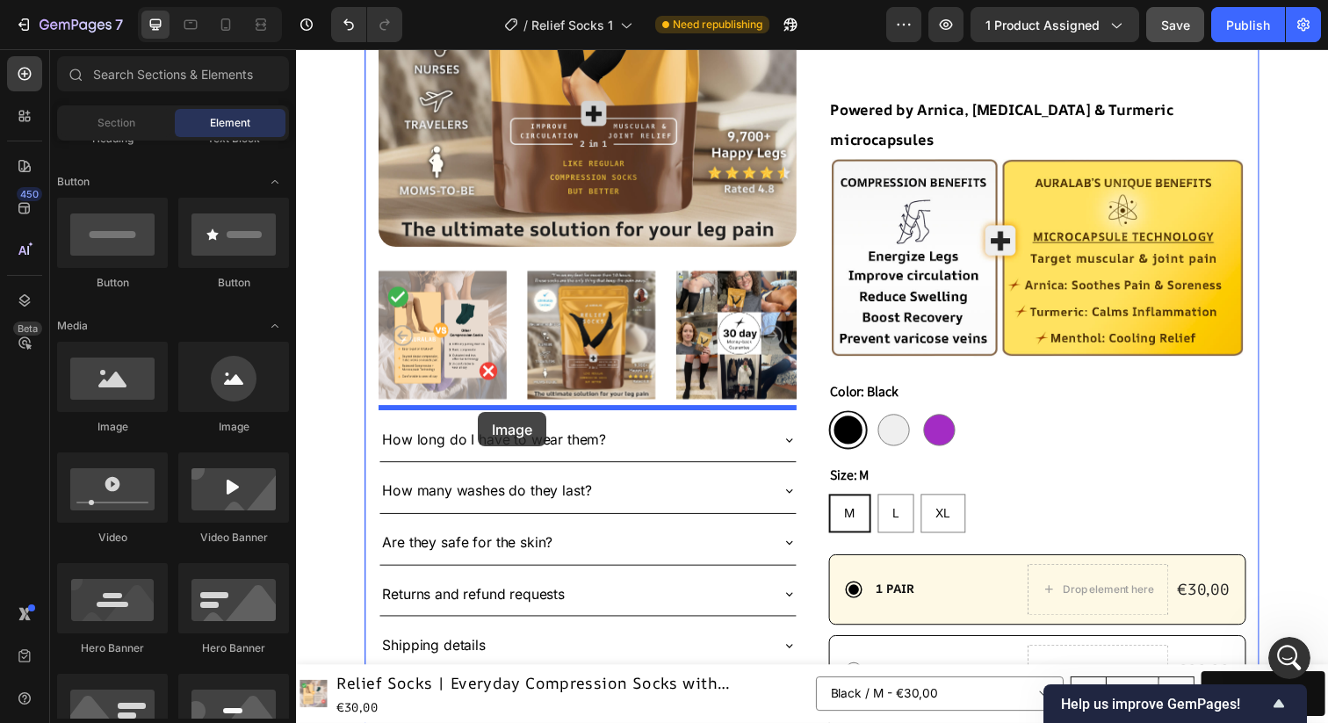
drag, startPoint x: 423, startPoint y: 449, endPoint x: 481, endPoint y: 420, distance: 65.6
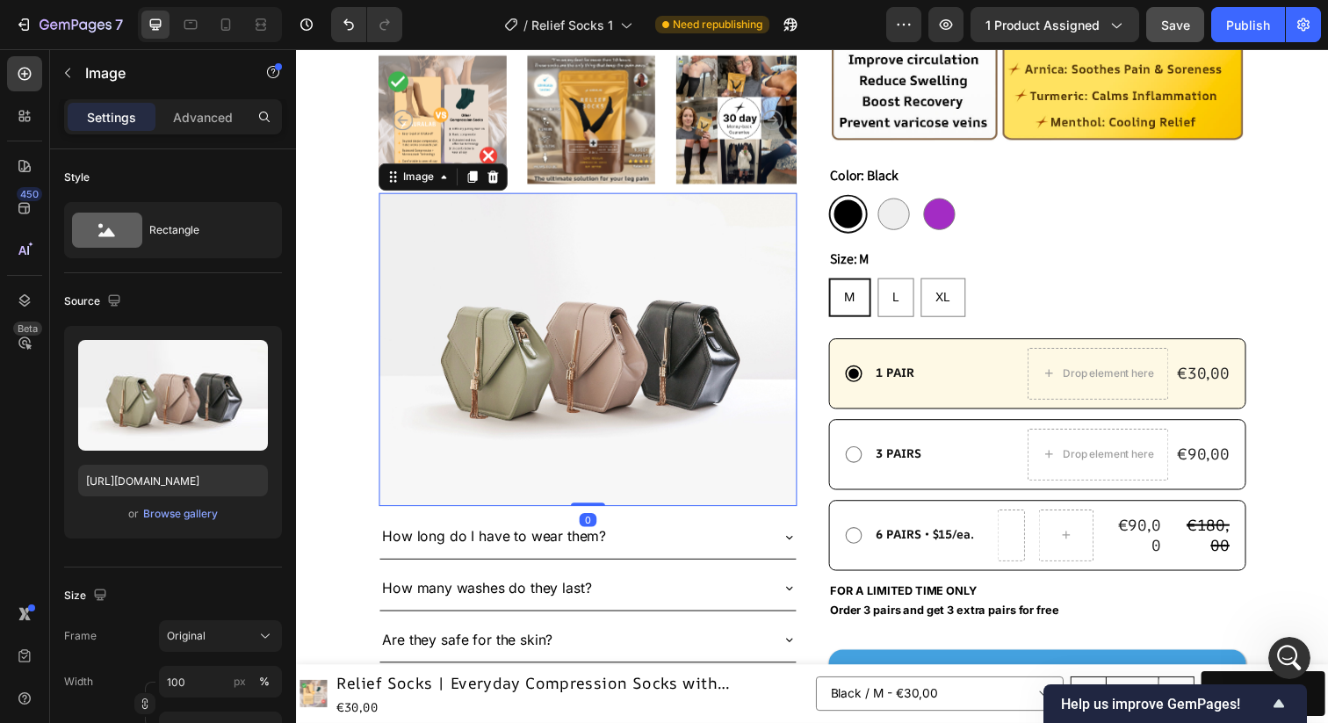
scroll to position [641, 0]
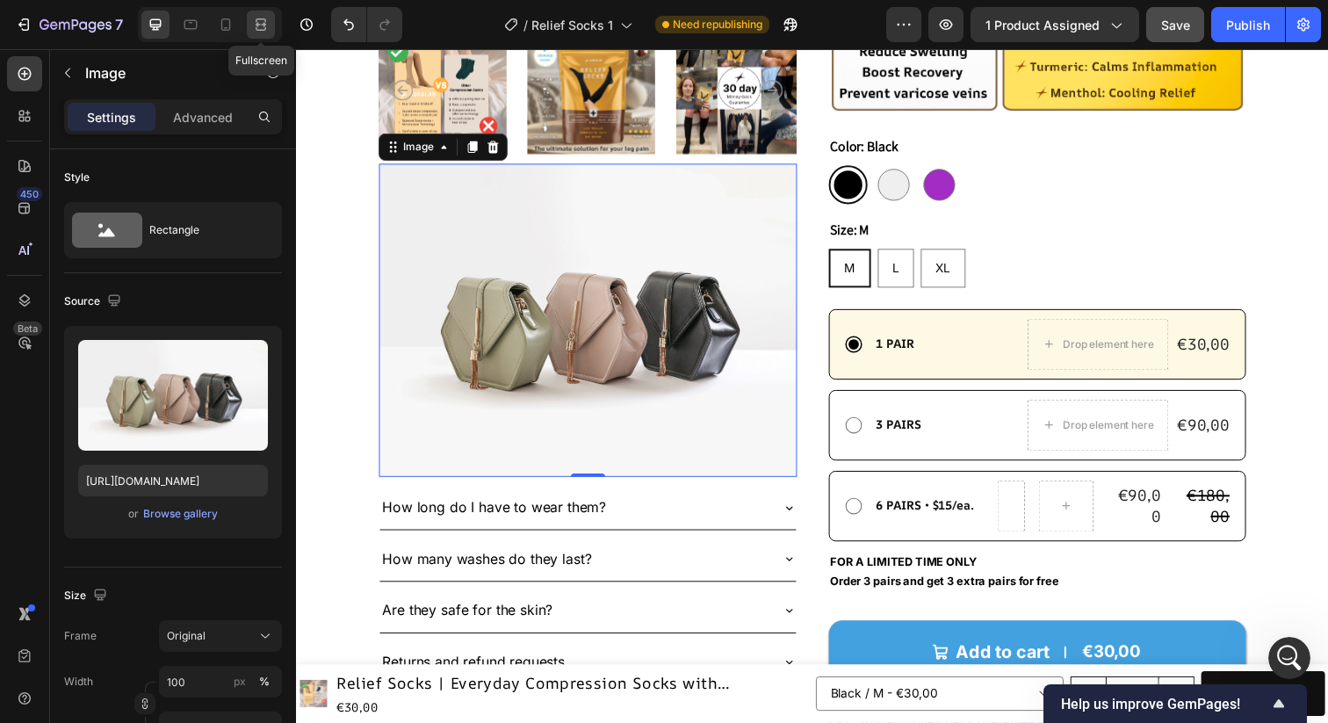
click at [260, 27] on icon at bounding box center [261, 25] width 18 height 18
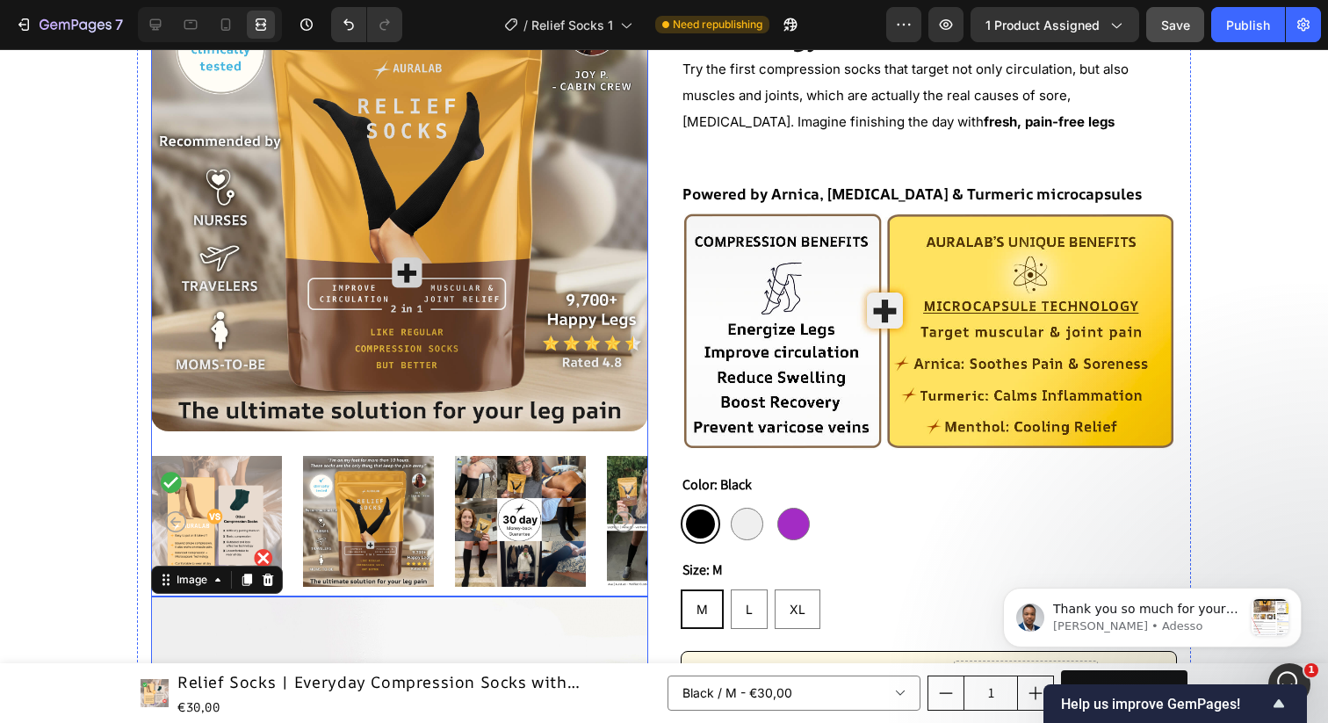
scroll to position [3936, 0]
click at [1169, 626] on p "Sinclair • Adesso" at bounding box center [1148, 626] width 190 height 16
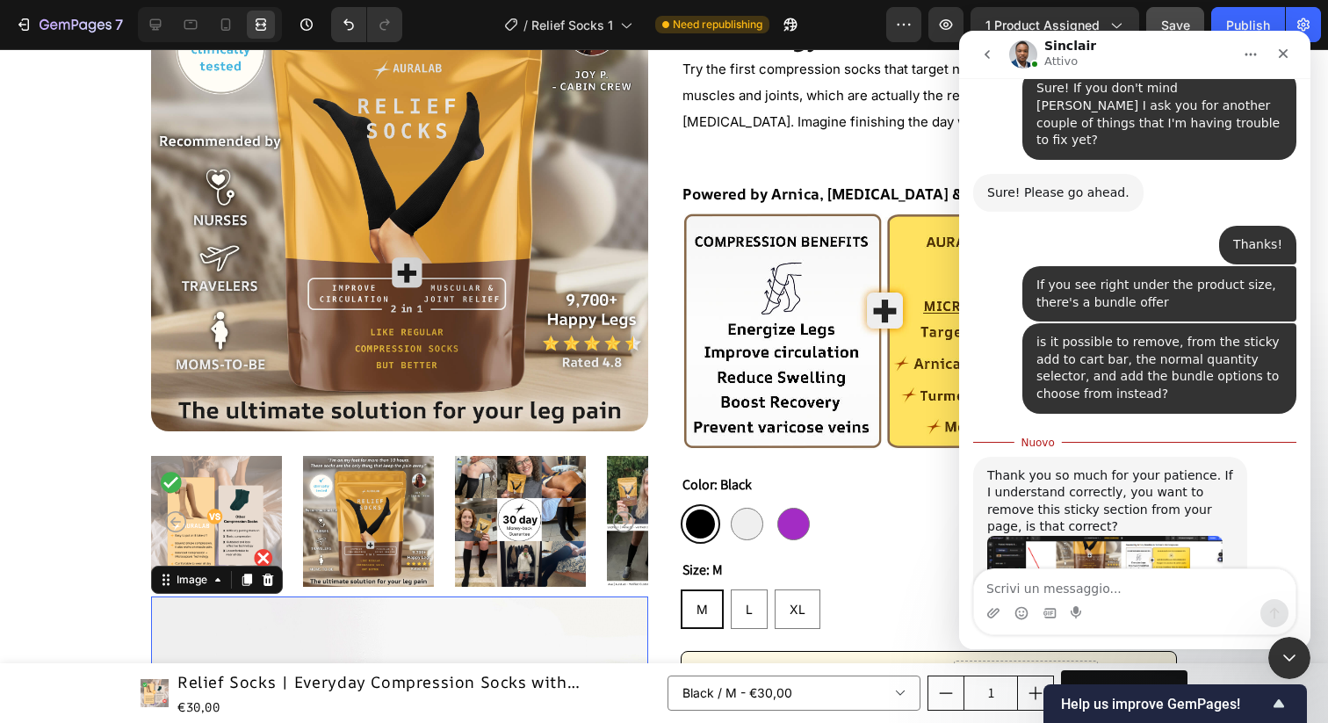
scroll to position [3965, 0]
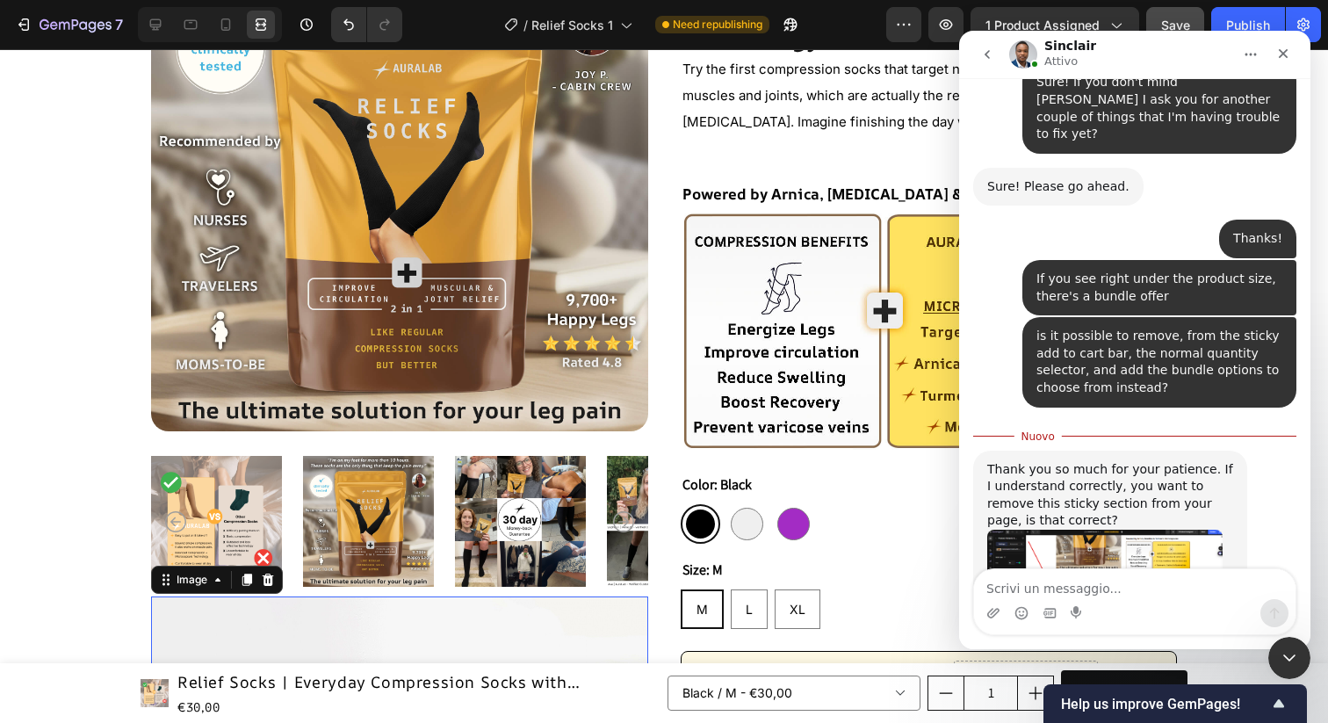
click at [1056, 599] on div "Messenger Intercom" at bounding box center [1050, 613] width 14 height 28
click at [1056, 589] on textarea "Scrivi un messaggio..." at bounding box center [1135, 584] width 322 height 30
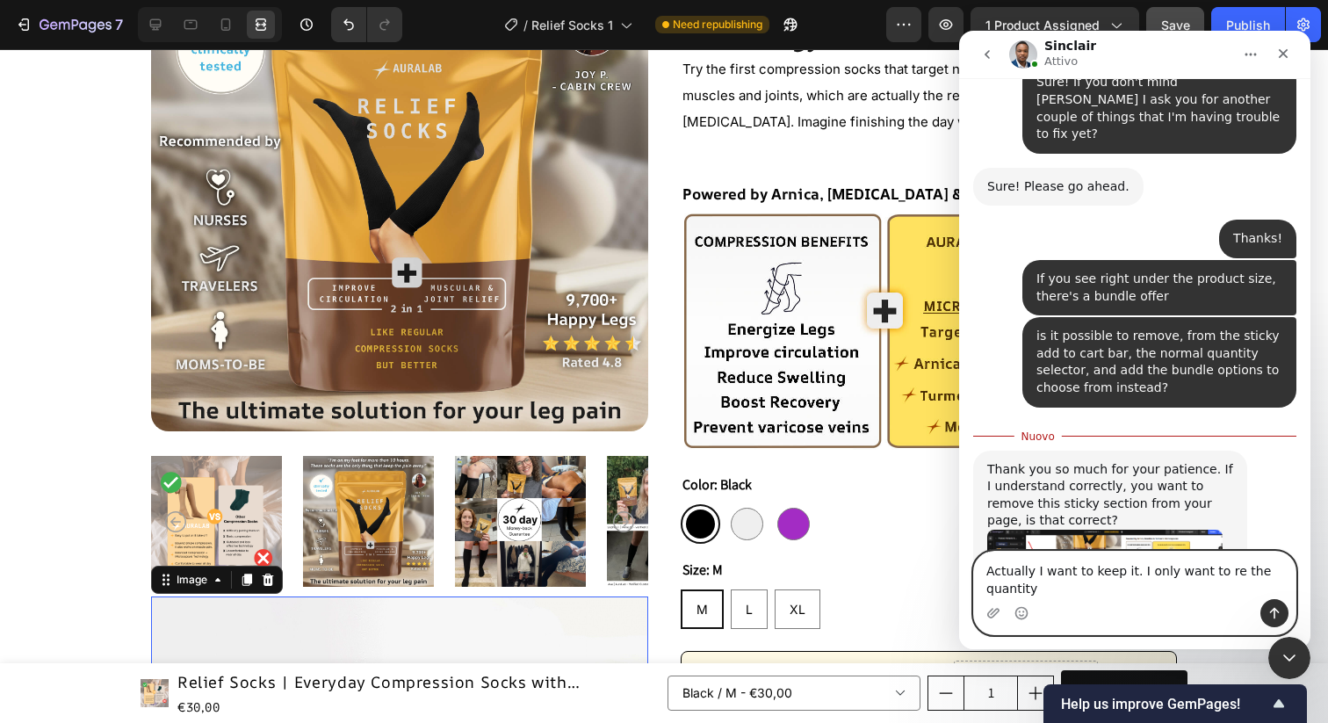
scroll to position [3982, 0]
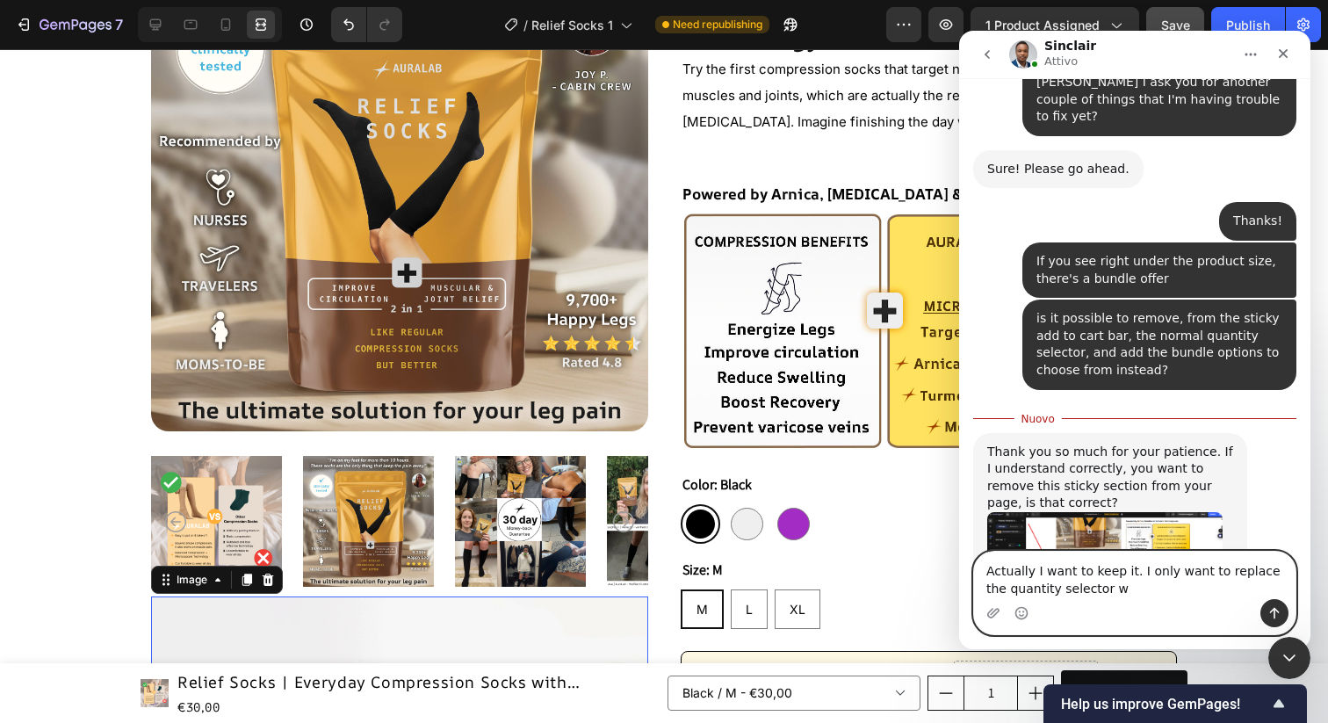
type textarea "Actually I want to keep it. I only want to replace the quantity selector"
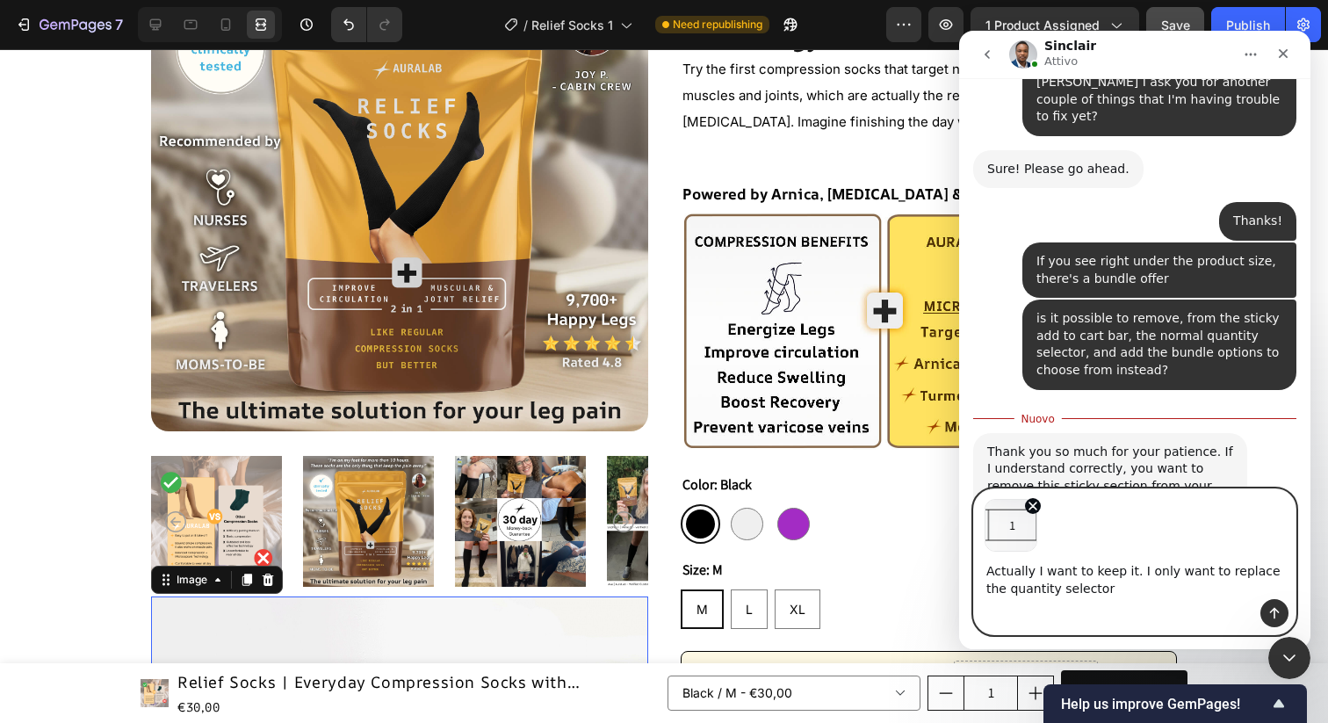
scroll to position [4045, 0]
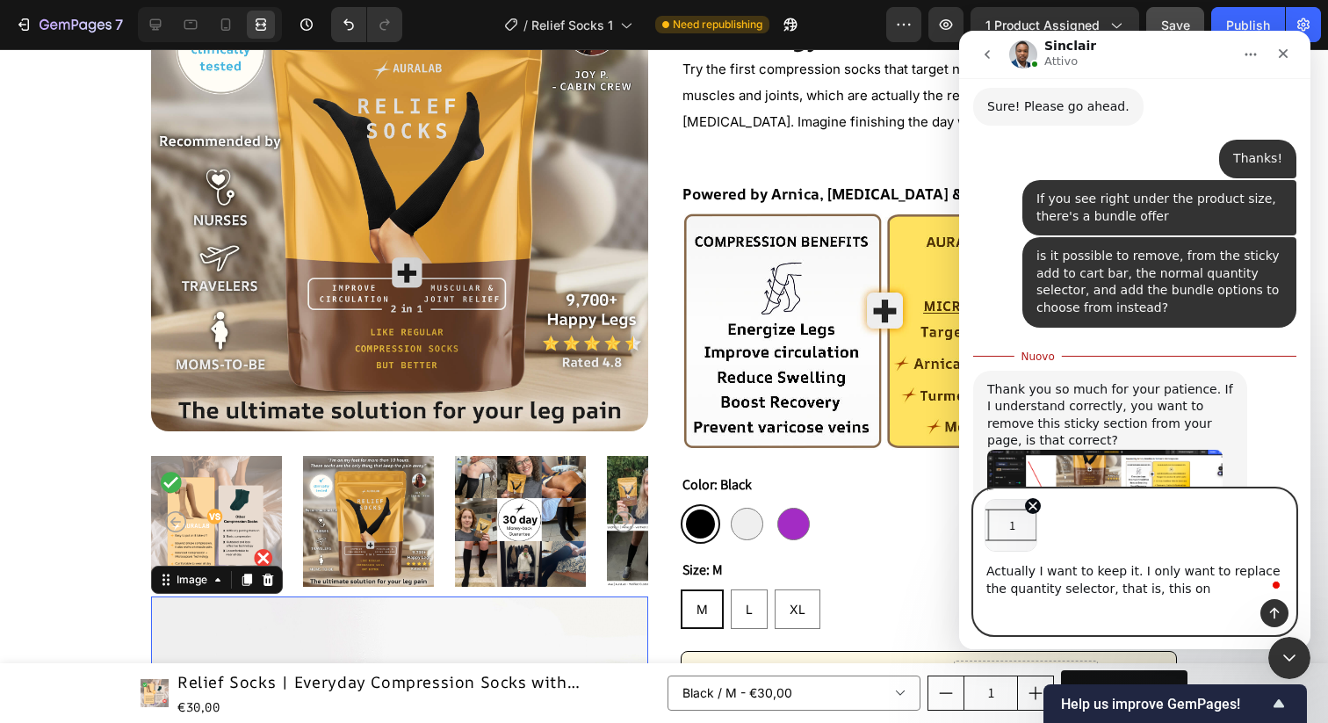
type textarea "Actually I want to keep it. I only want to replace the quantity selector, that …"
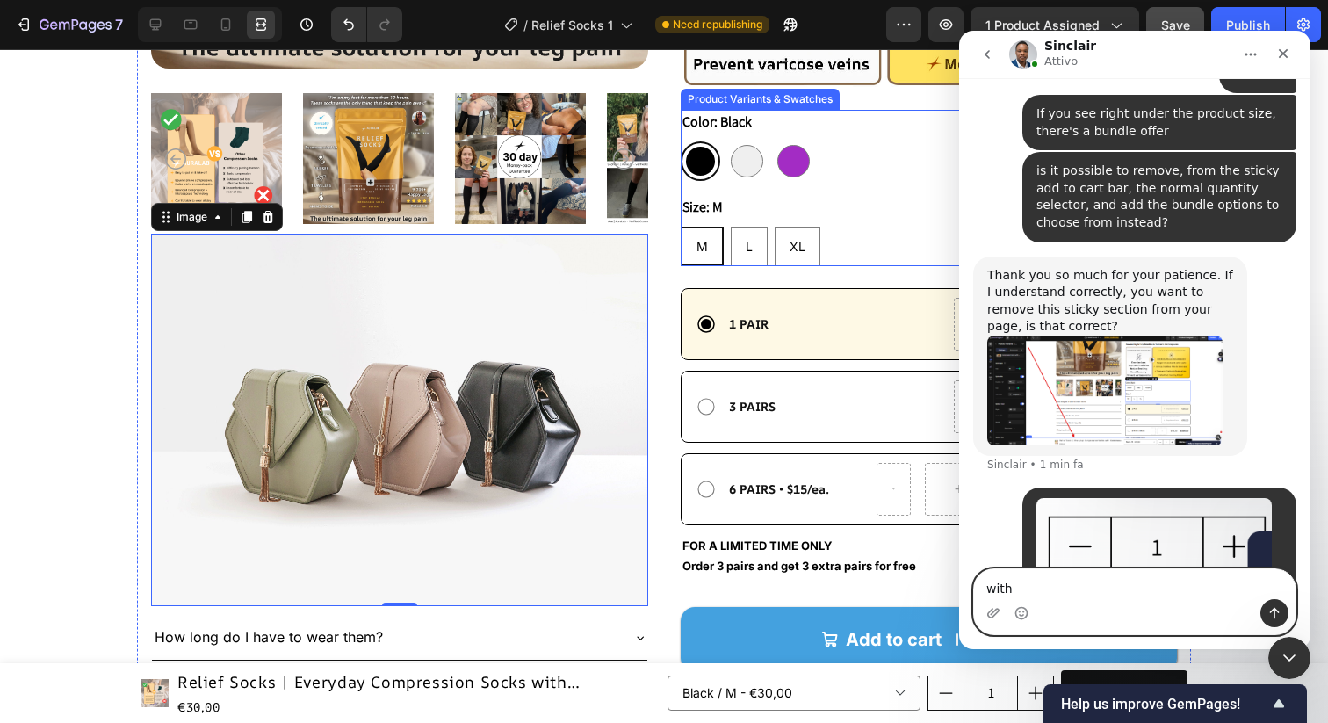
scroll to position [655, 0]
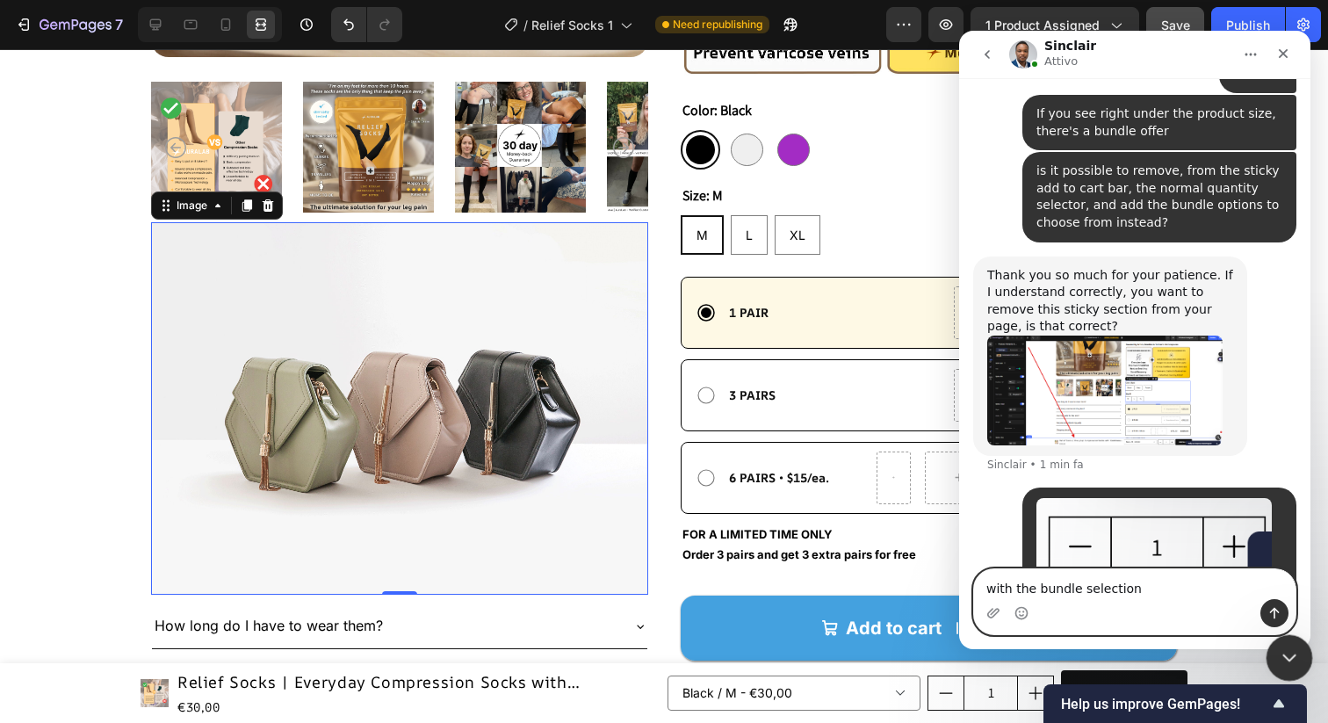
type textarea "with the bundle selection"
click at [1281, 655] on icon "Chiudi il messenger Intercom" at bounding box center [1287, 655] width 21 height 21
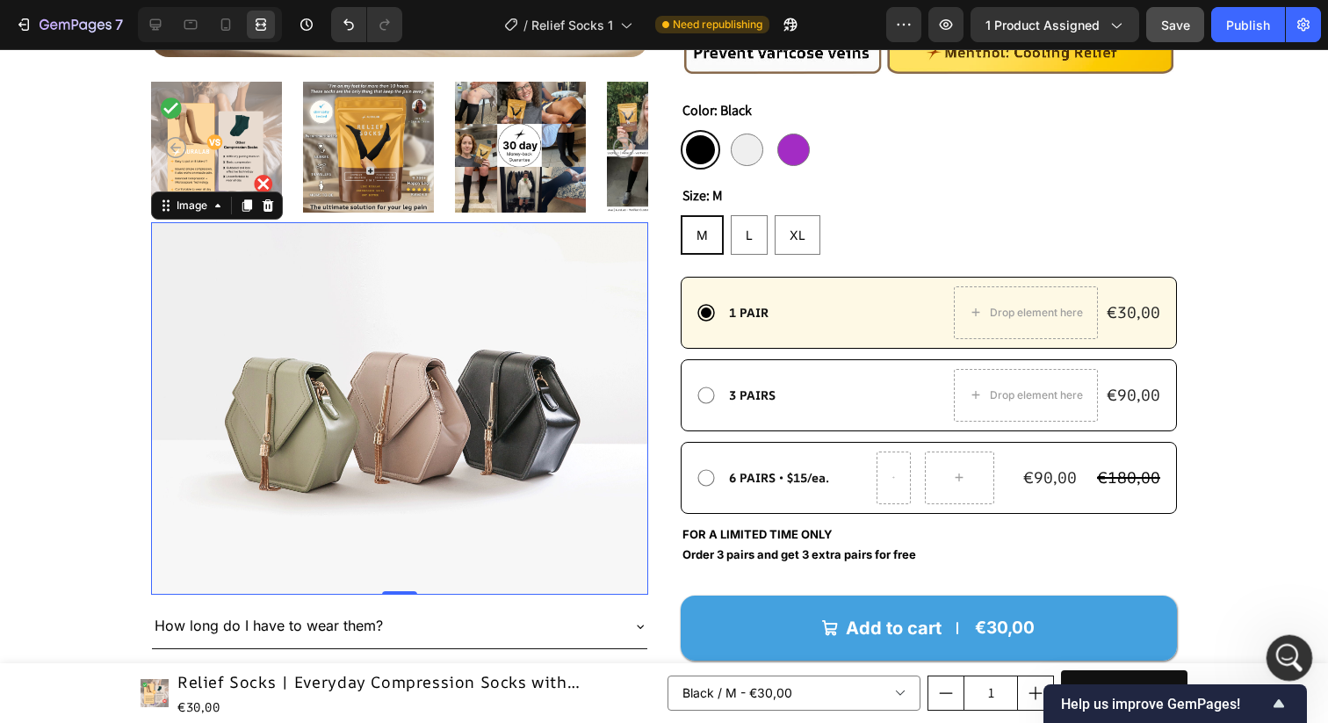
click at [1289, 664] on icon "Apri il messenger Intercom" at bounding box center [1287, 655] width 29 height 29
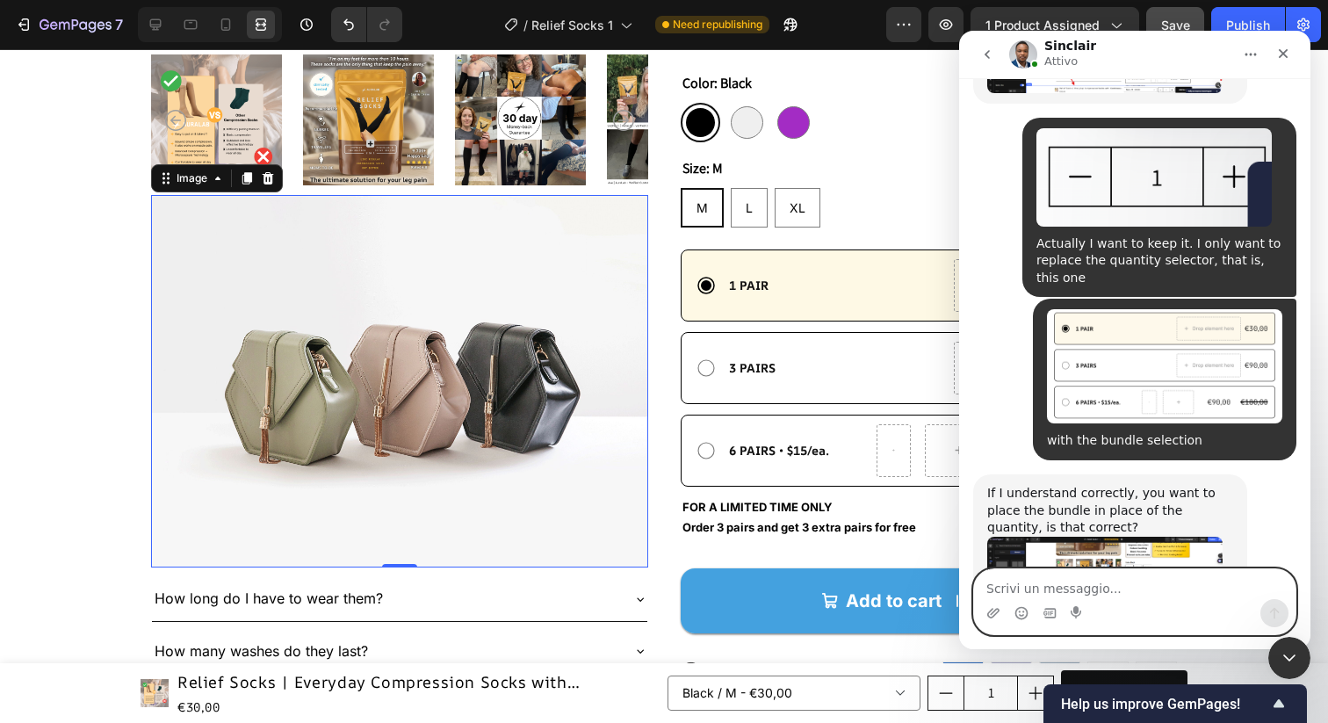
scroll to position [4490, 0]
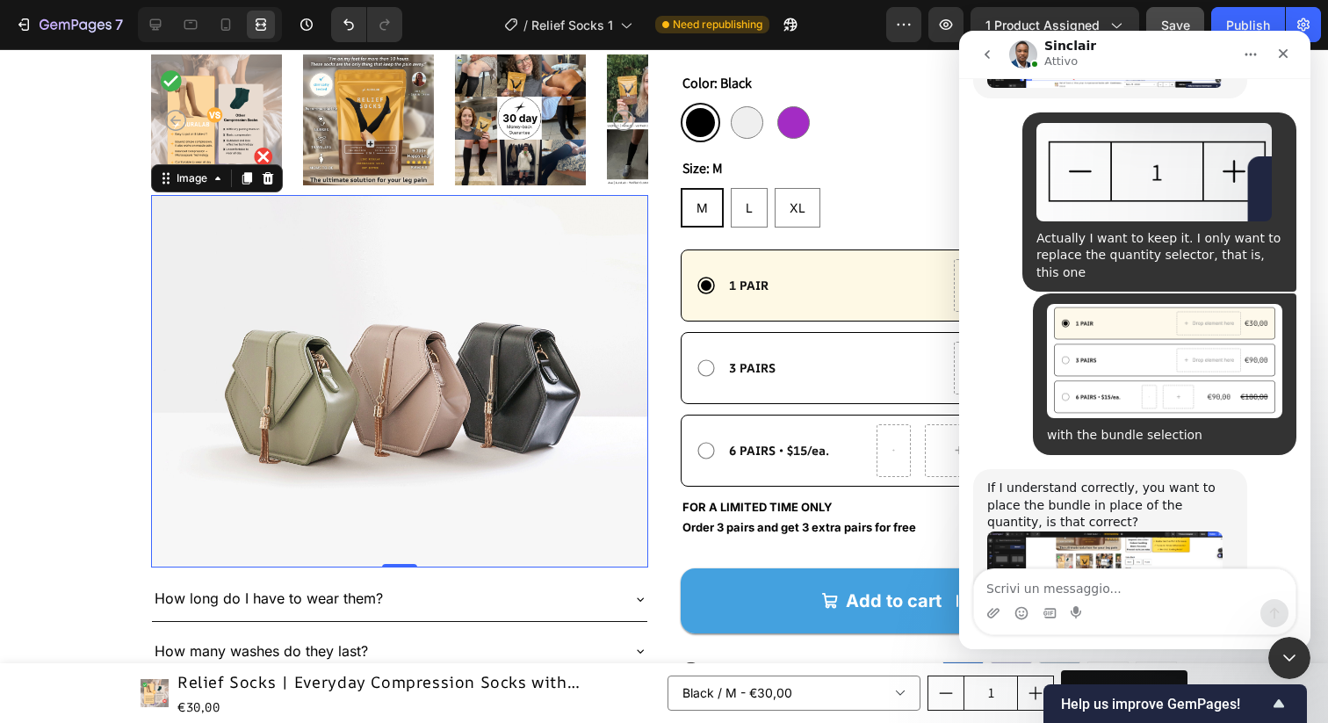
click at [1277, 469] on div "If I understand correctly, you want to place the bundle in place of the quantit…" at bounding box center [1134, 580] width 323 height 222
click at [1170, 594] on textarea "Scrivi un messaggio..." at bounding box center [1135, 584] width 322 height 30
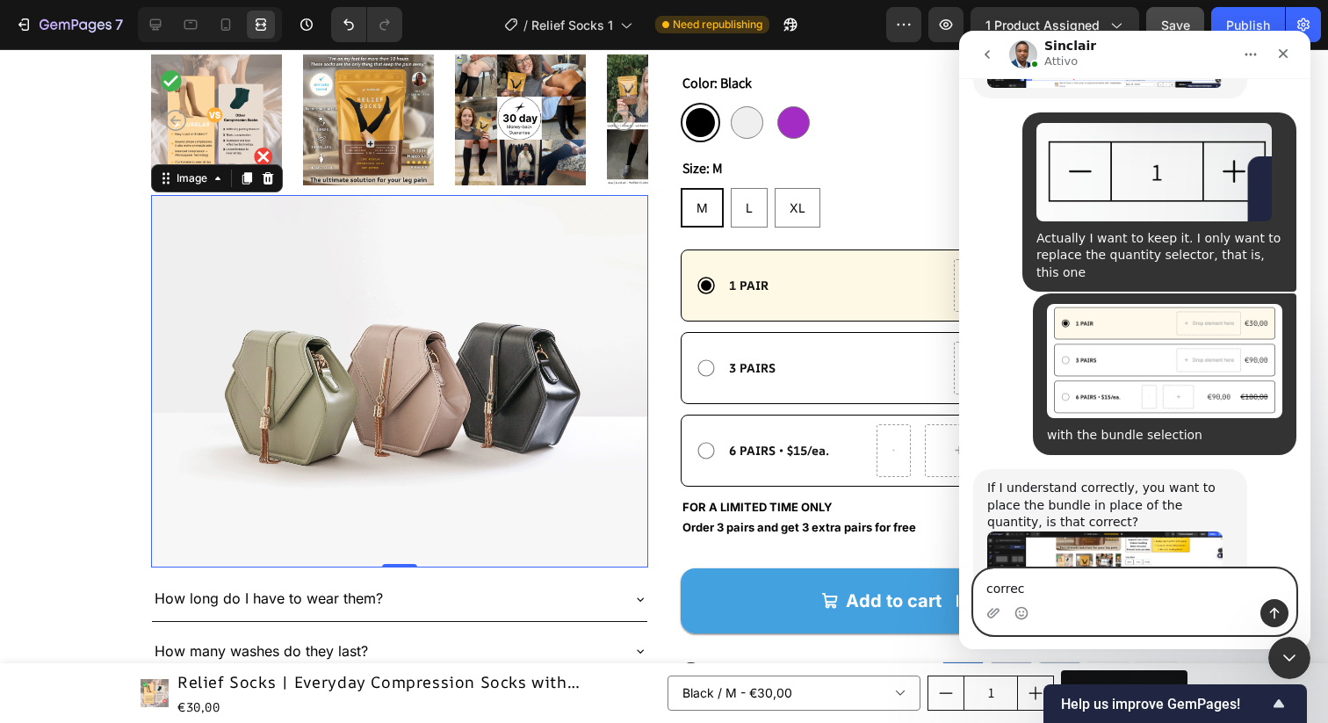
type textarea "correct"
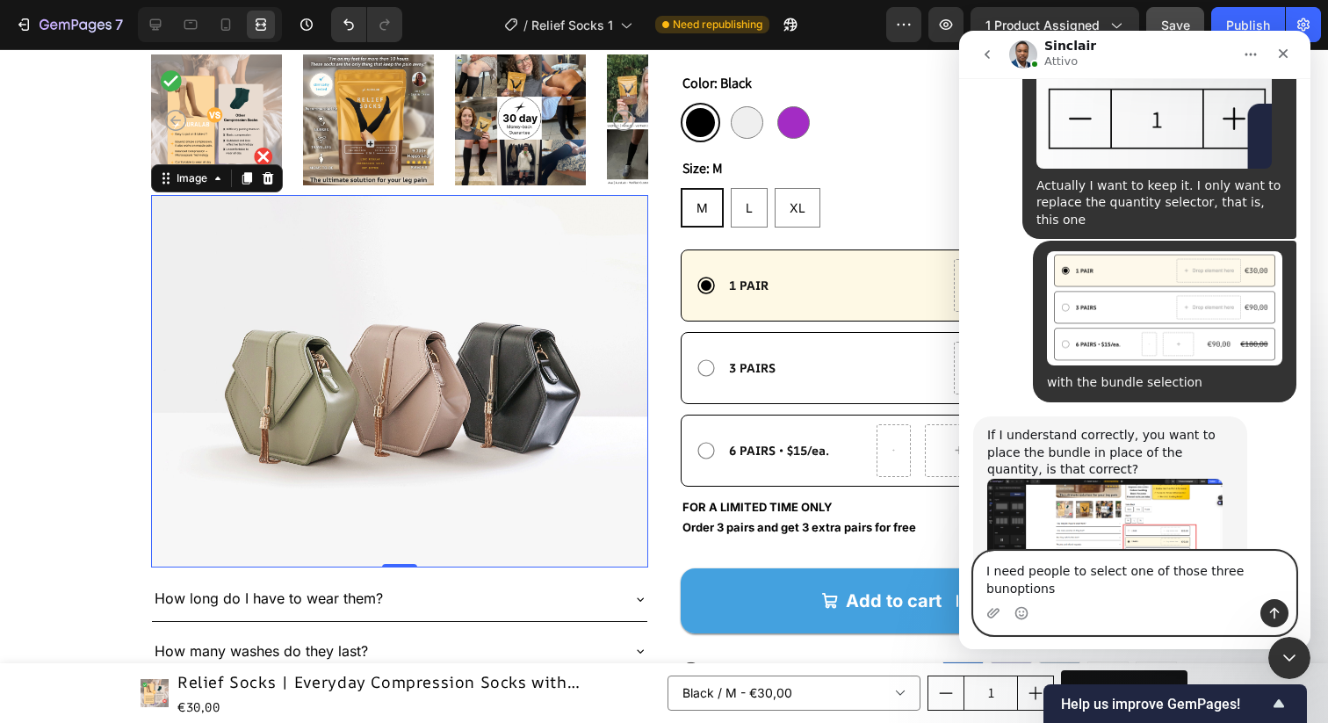
scroll to position [4560, 0]
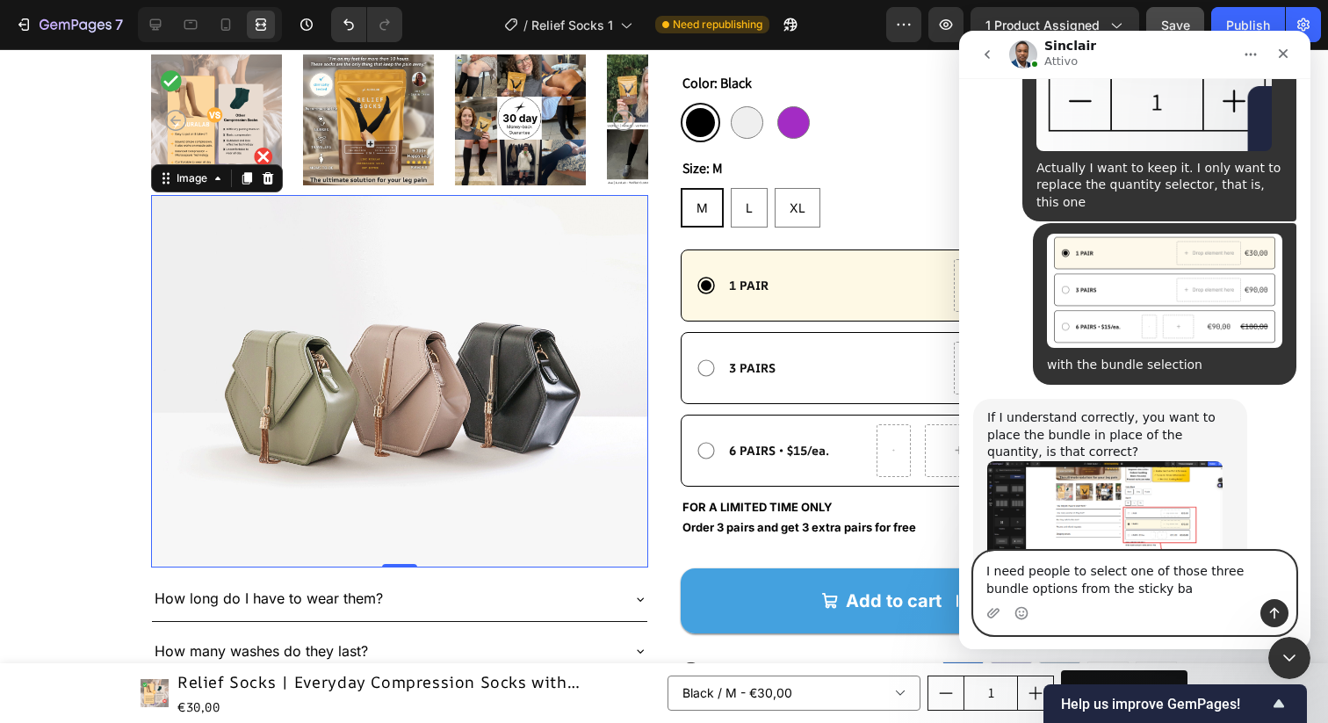
type textarea "I need people to select one of those three bundle options from the sticky bar"
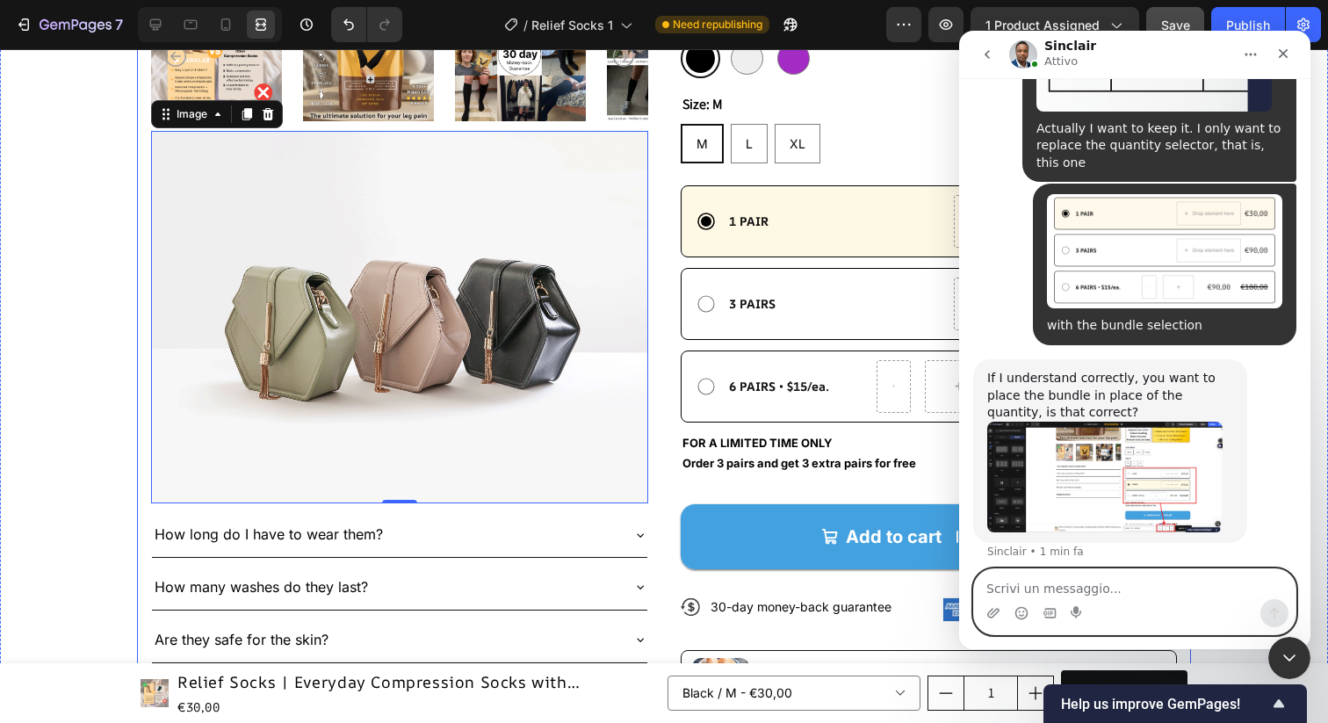
scroll to position [763, 0]
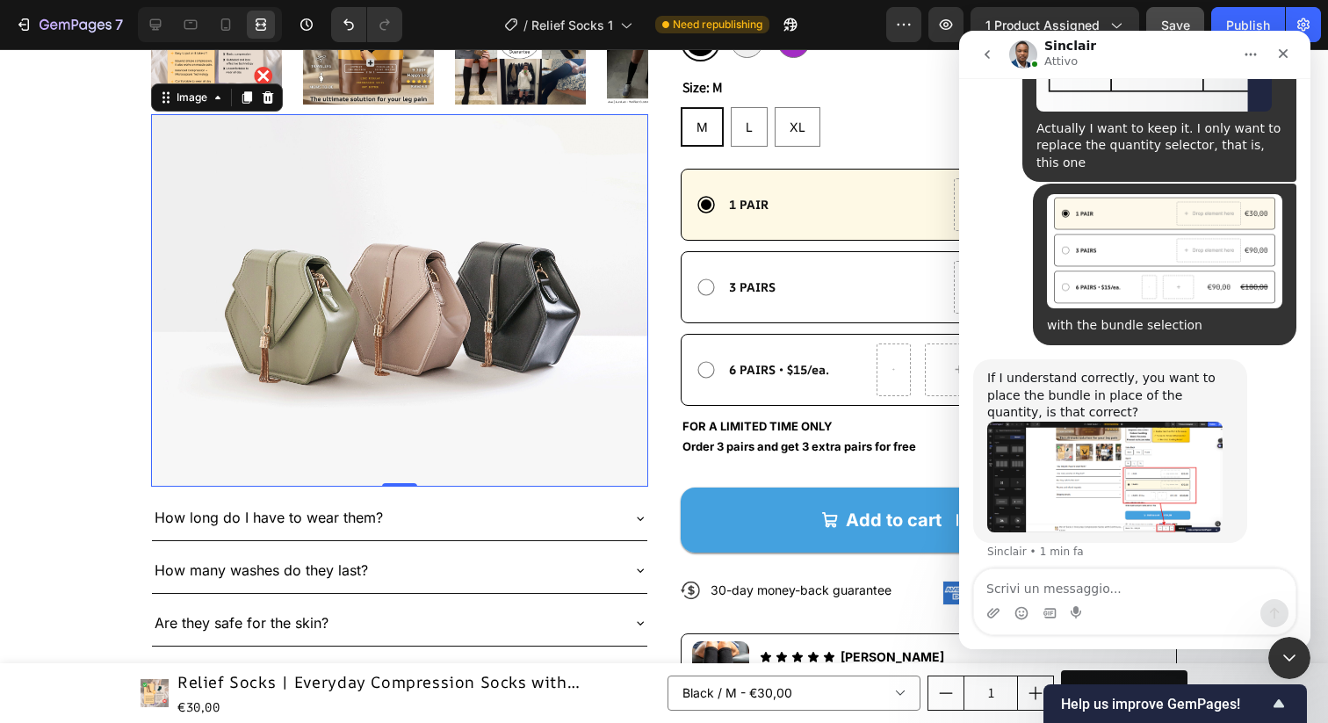
click at [562, 316] on img at bounding box center [399, 300] width 497 height 372
click at [163, 23] on icon at bounding box center [156, 25] width 18 height 18
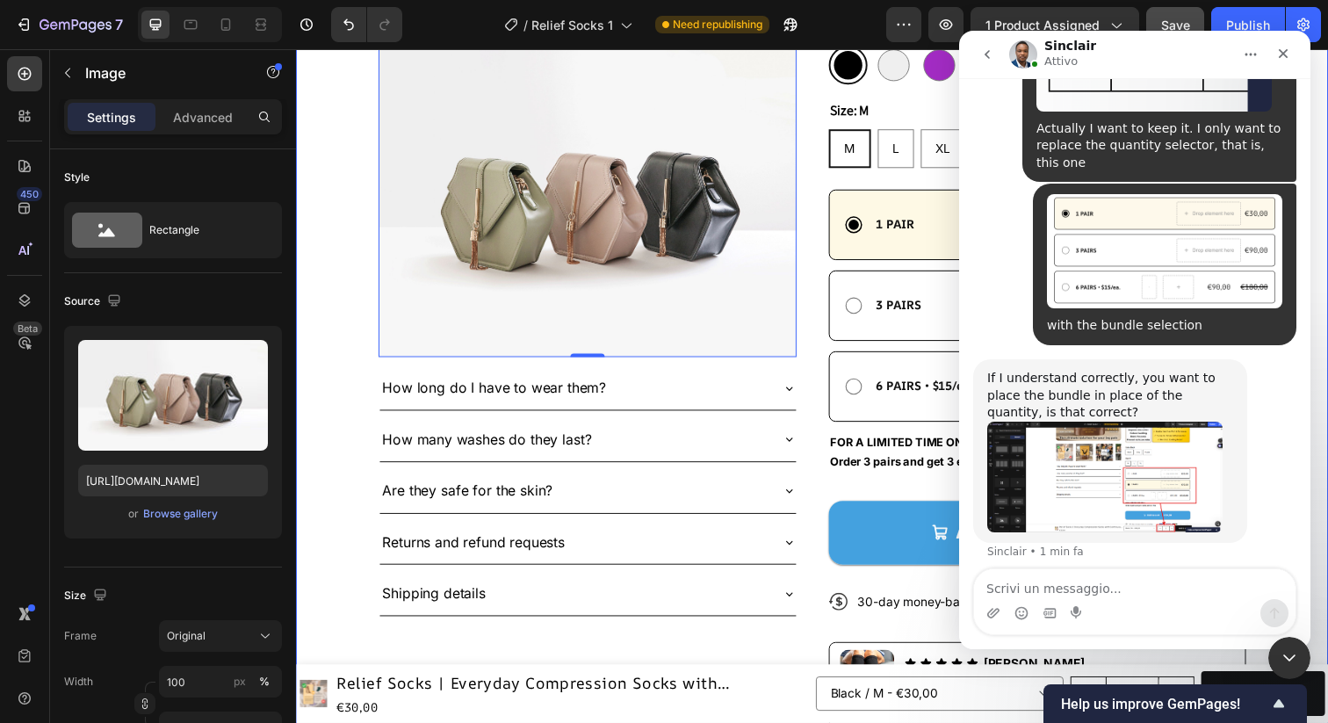
scroll to position [693, 0]
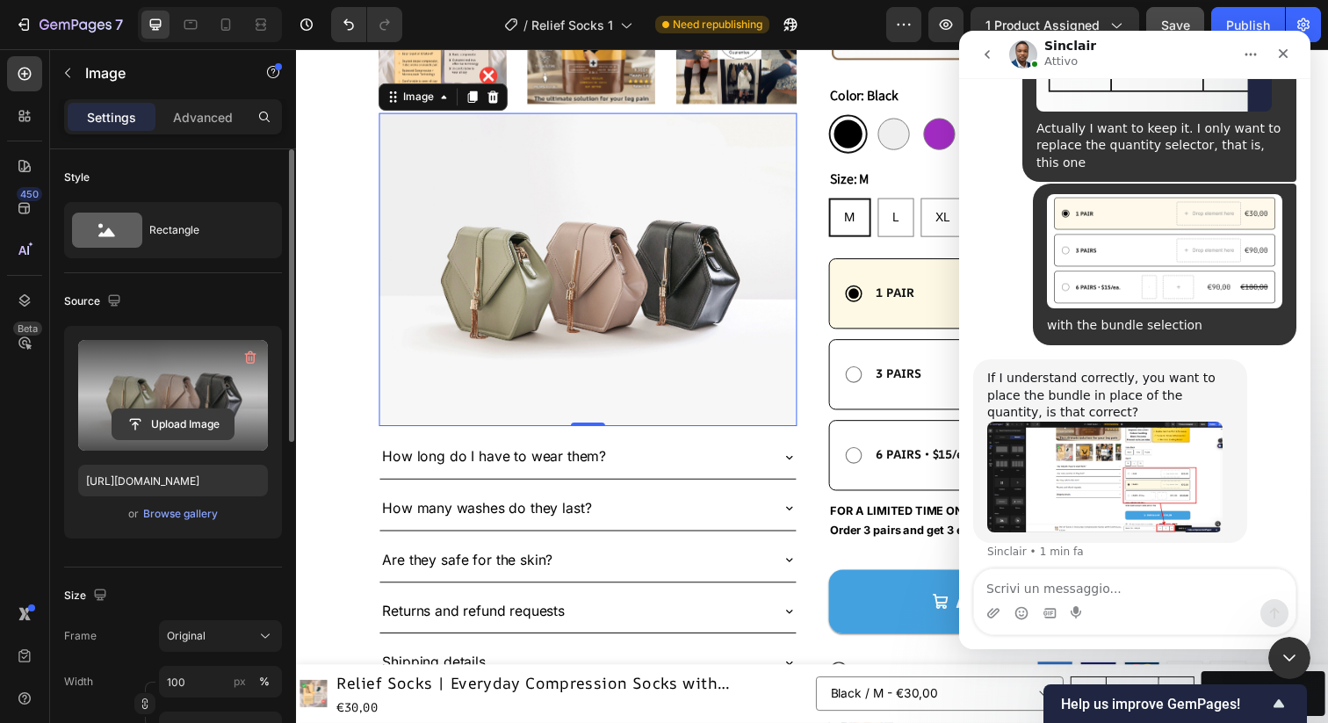
click at [174, 413] on input "file" at bounding box center [172, 424] width 121 height 30
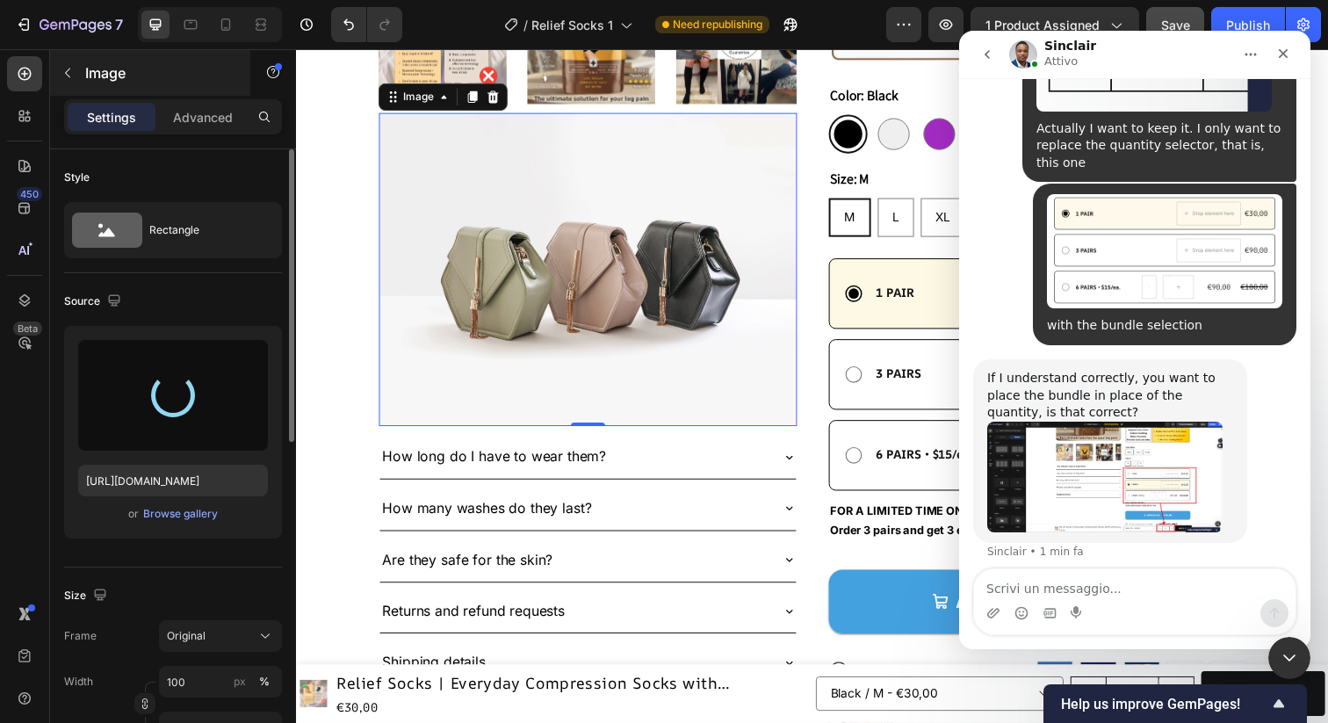
type input "https://cdn.shopify.com/s/files/1/0921/5967/2693/files/gempages_580651343086092…"
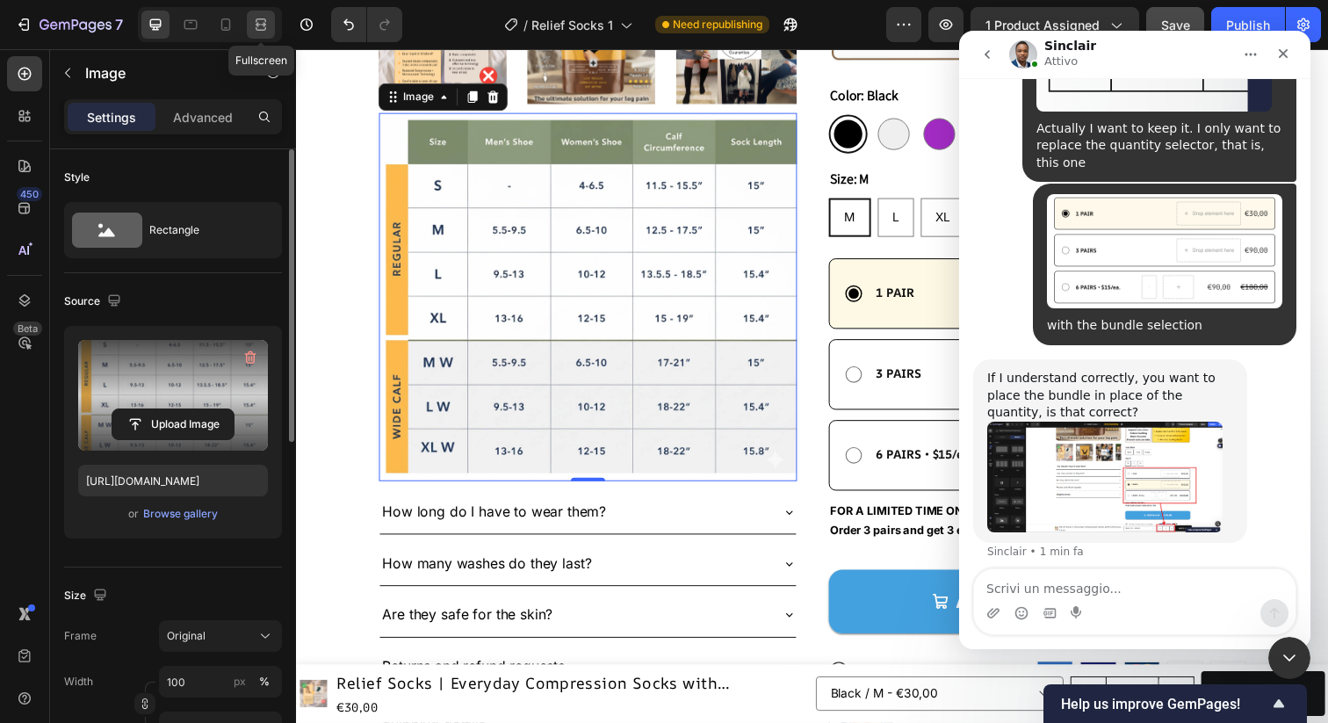
click at [267, 19] on icon at bounding box center [261, 25] width 18 height 18
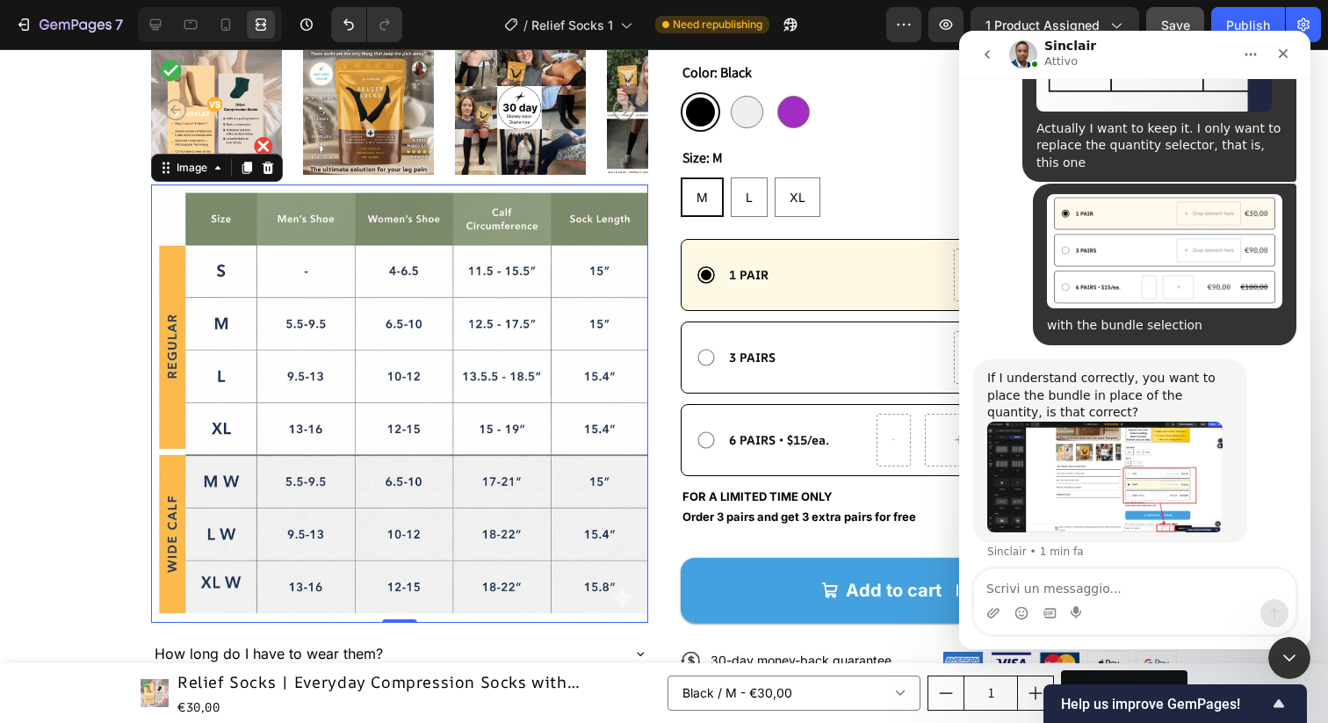
scroll to position [763, 0]
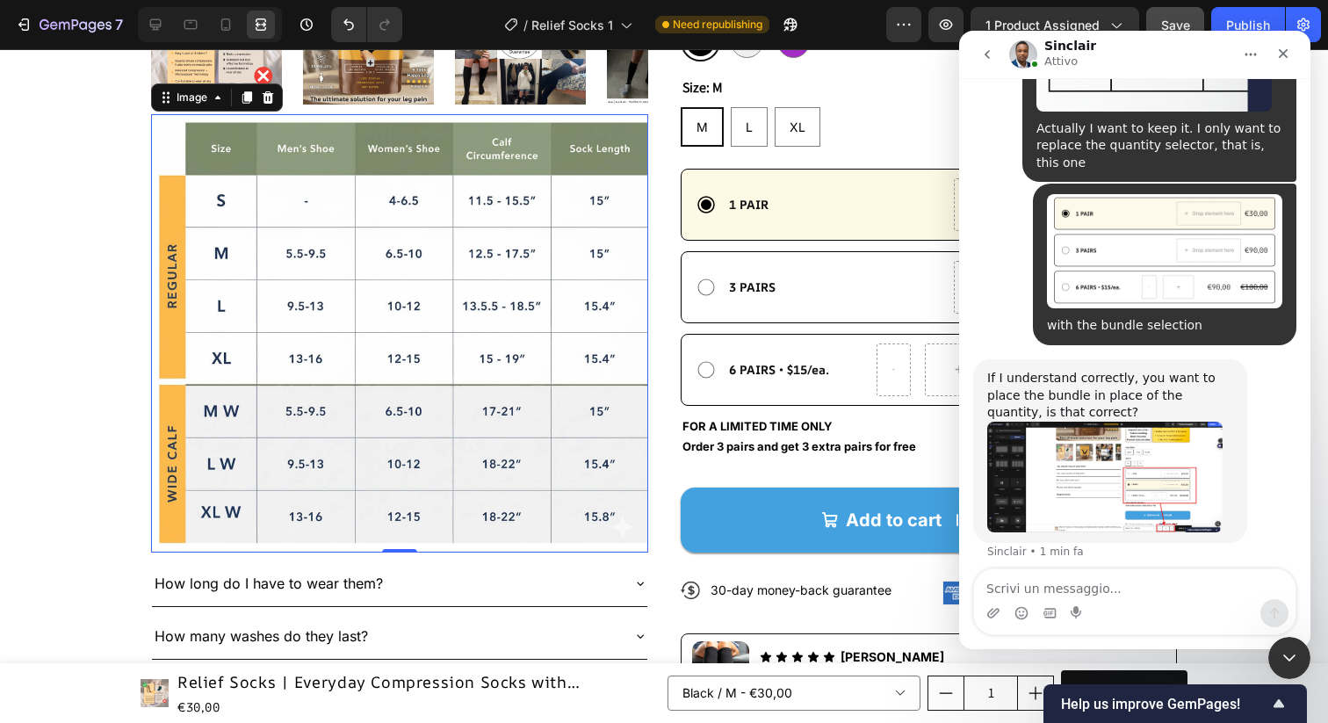
click at [1177, 18] on span "Save" at bounding box center [1175, 25] width 29 height 15
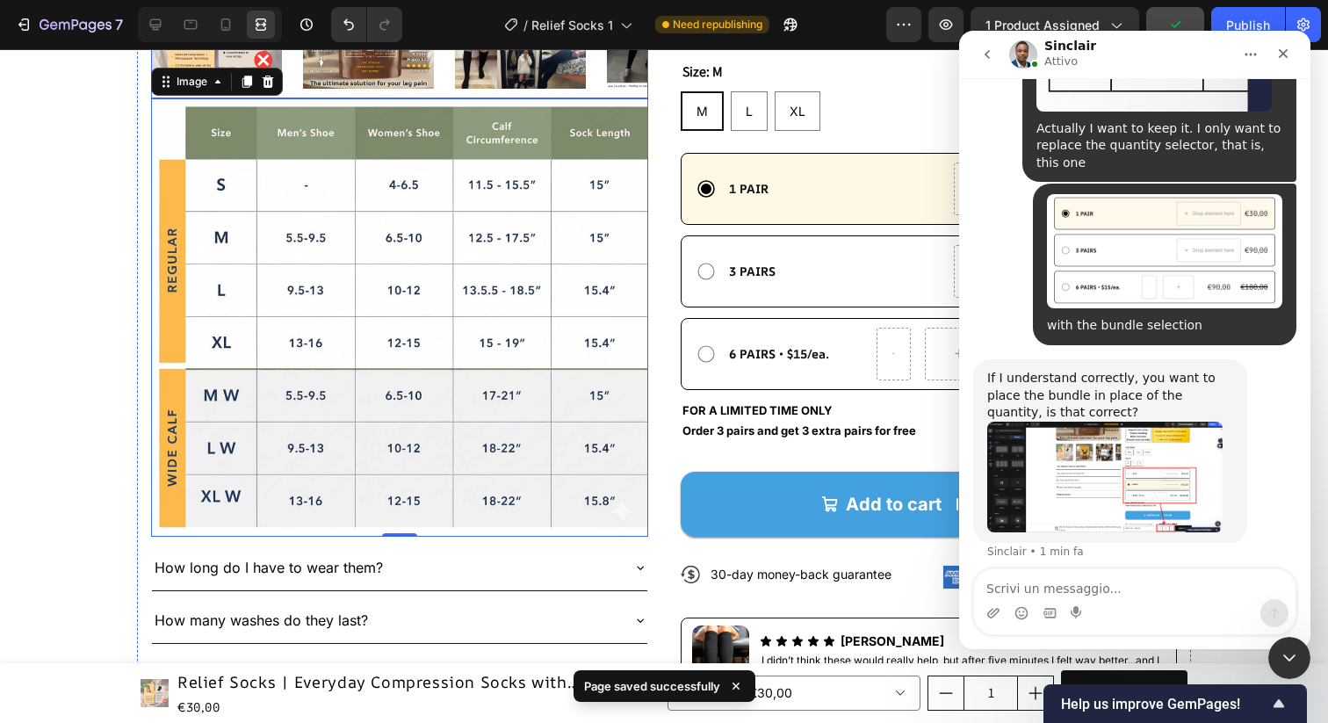
scroll to position [683, 0]
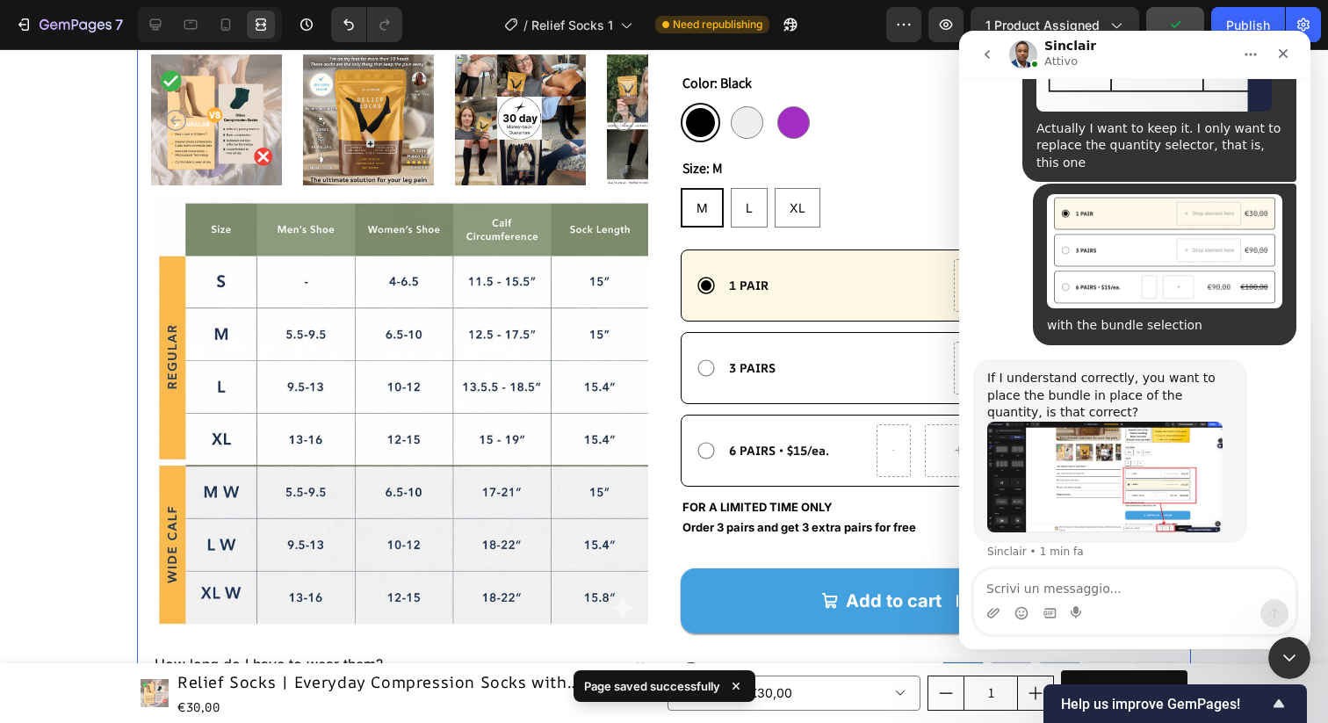
click at [662, 271] on div "Product Images Image How long do I have to wear them? How many washes do they l…" at bounding box center [664, 215] width 1054 height 1392
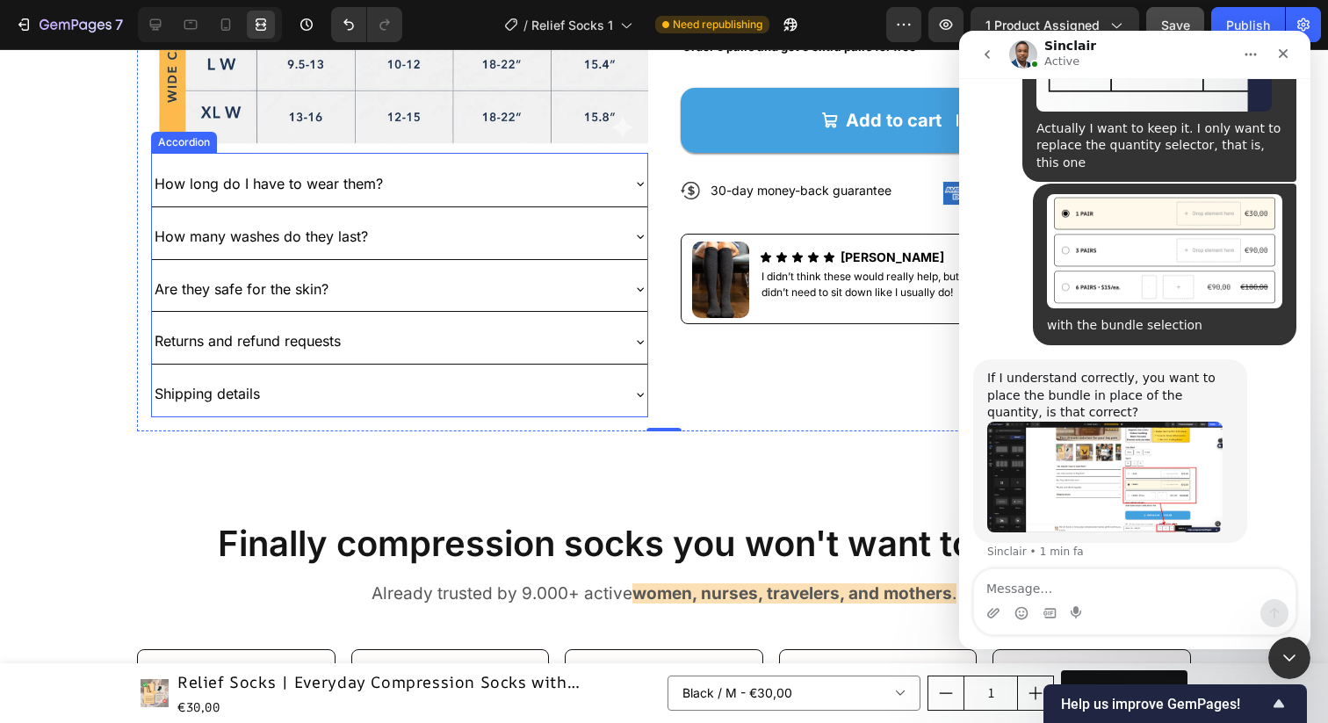
scroll to position [1100, 0]
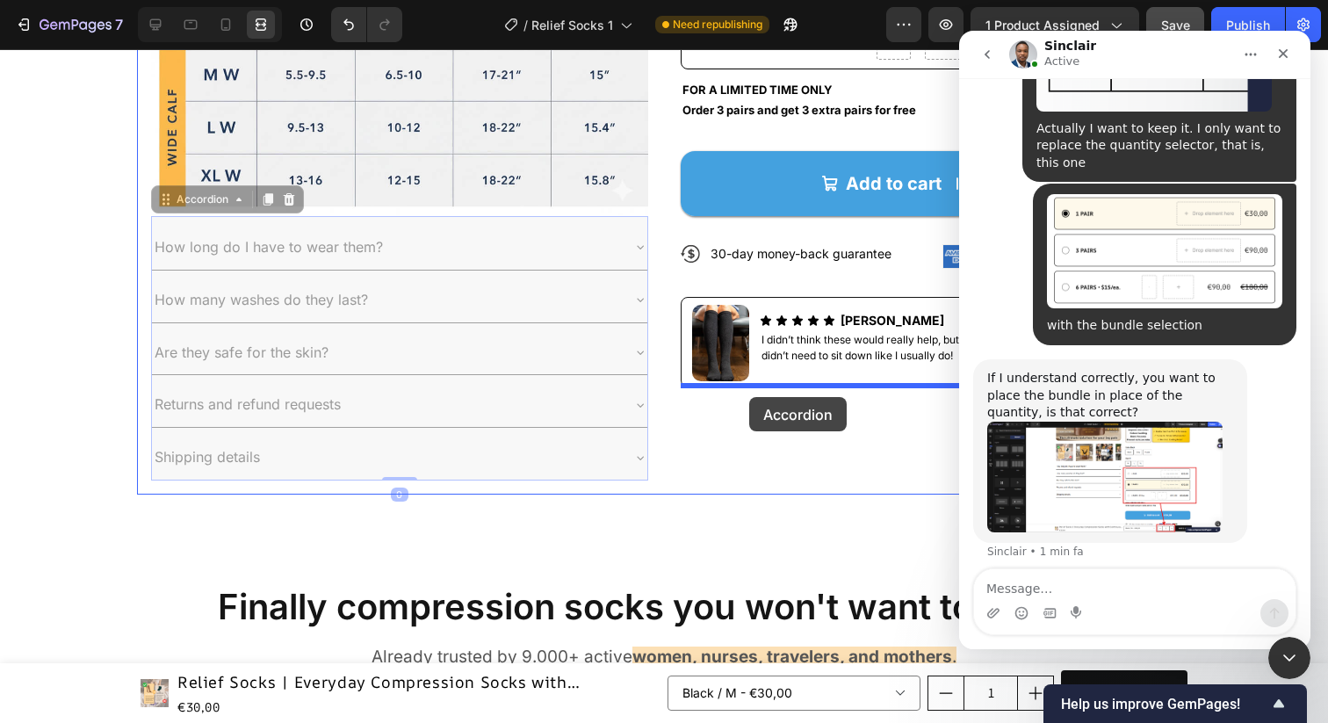
drag, startPoint x: 182, startPoint y: 205, endPoint x: 749, endPoint y: 397, distance: 599.3
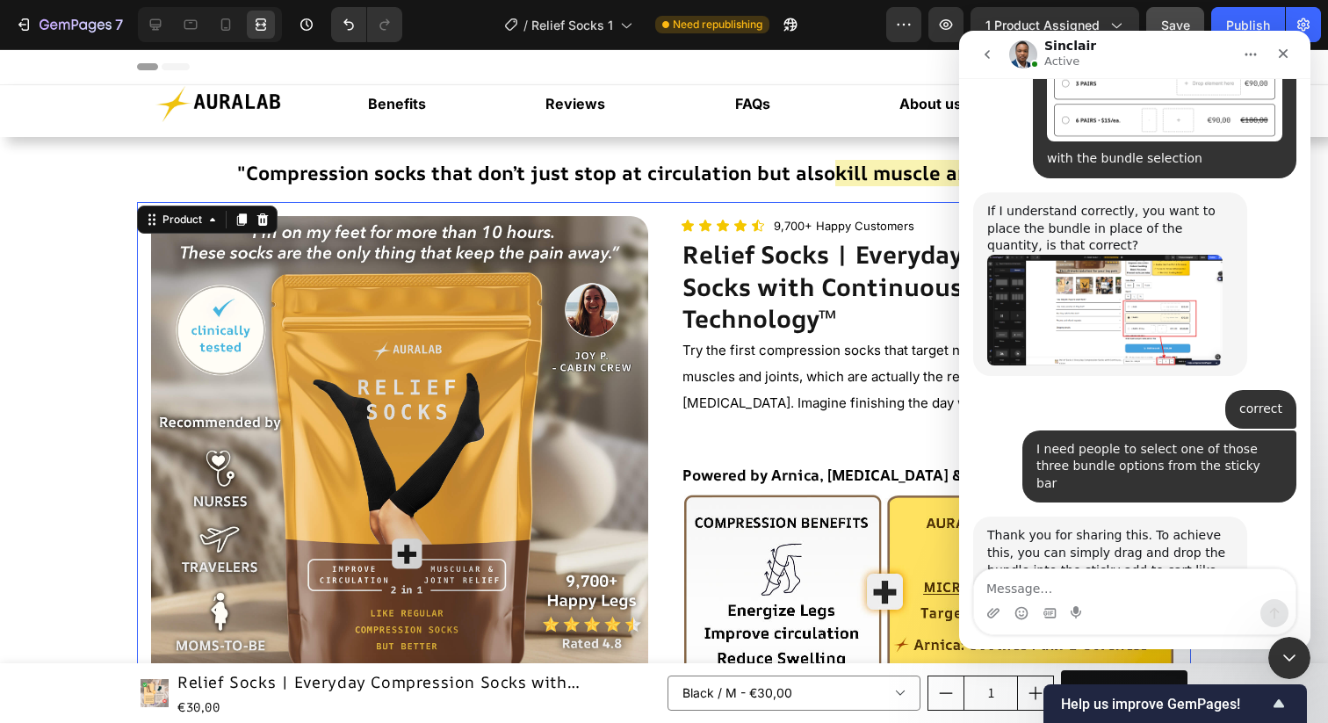
scroll to position [4842, 0]
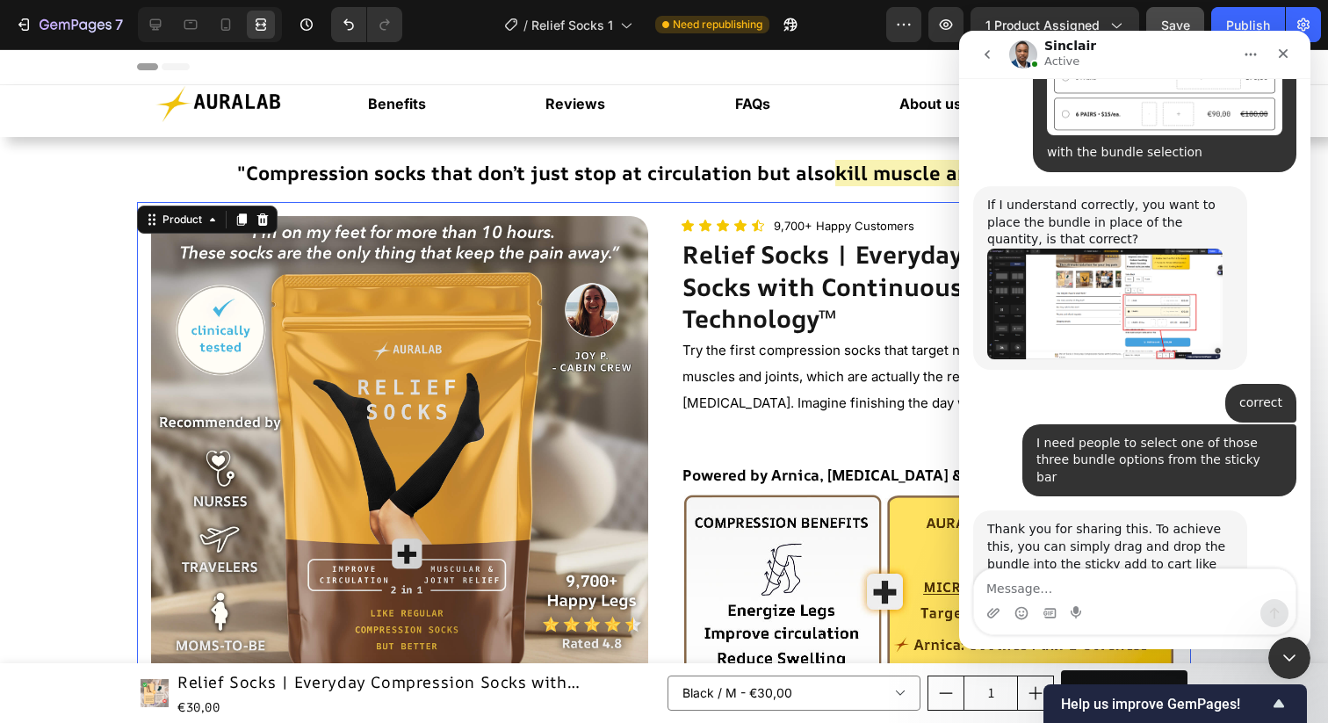
click at [1069, 591] on link "[URL][DOMAIN_NAME]" at bounding box center [1055, 598] width 137 height 14
click at [1285, 662] on icon "Chiudi il messenger Intercom" at bounding box center [1287, 655] width 21 height 21
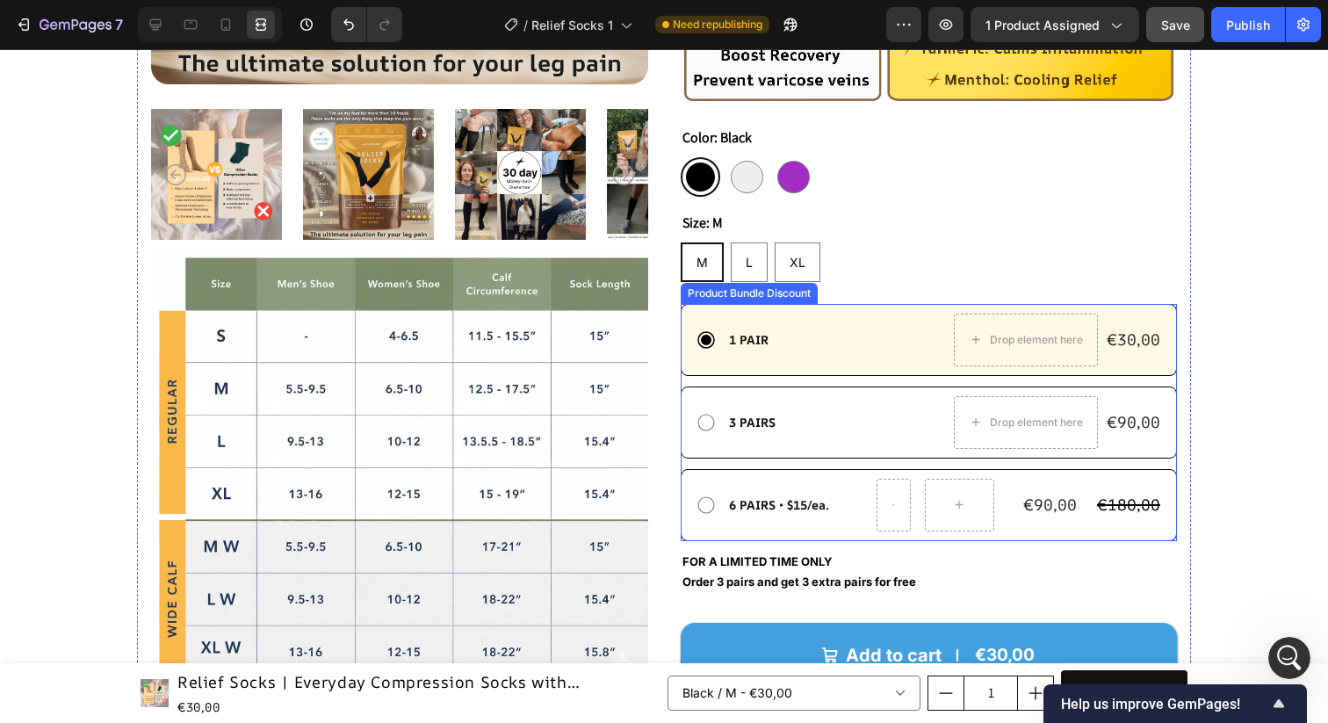
scroll to position [671, 0]
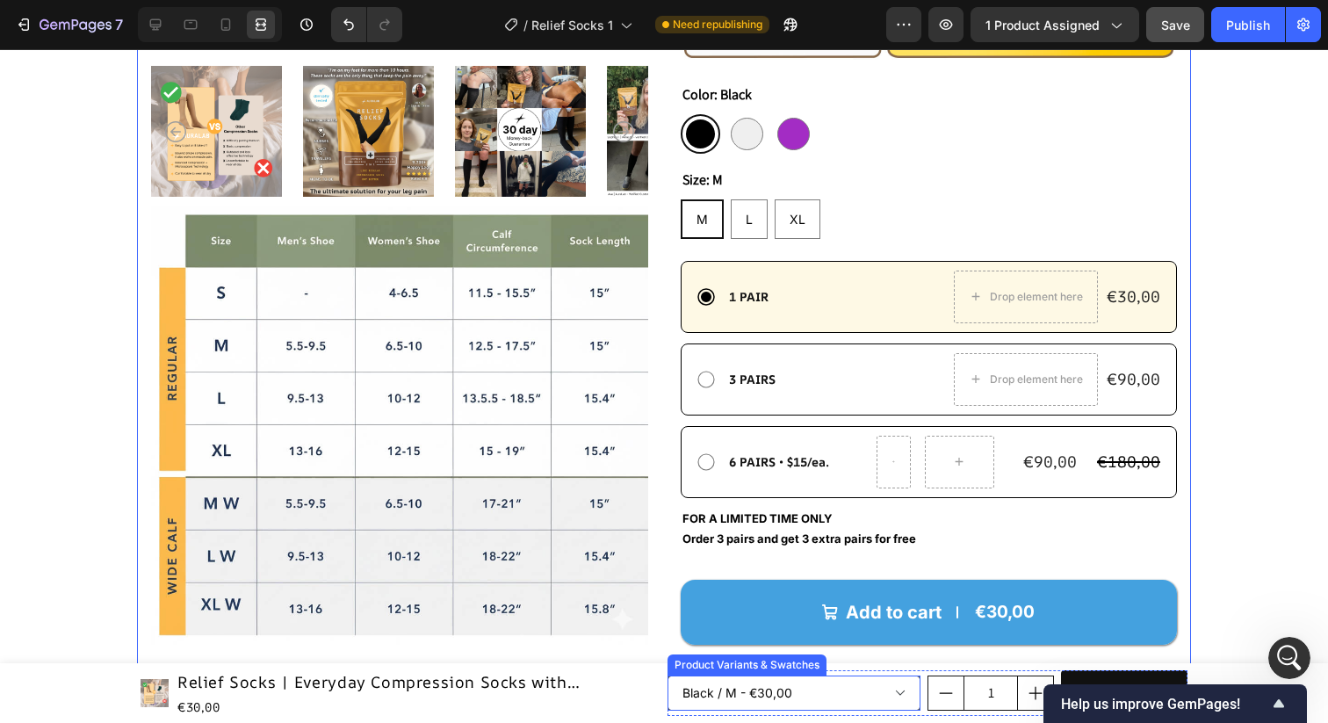
click at [826, 692] on select "Black / M - €30,00 Black / L - €30,00 Black / XL - €30,00 Grey / M - €30,00 Gre…" at bounding box center [794, 693] width 253 height 35
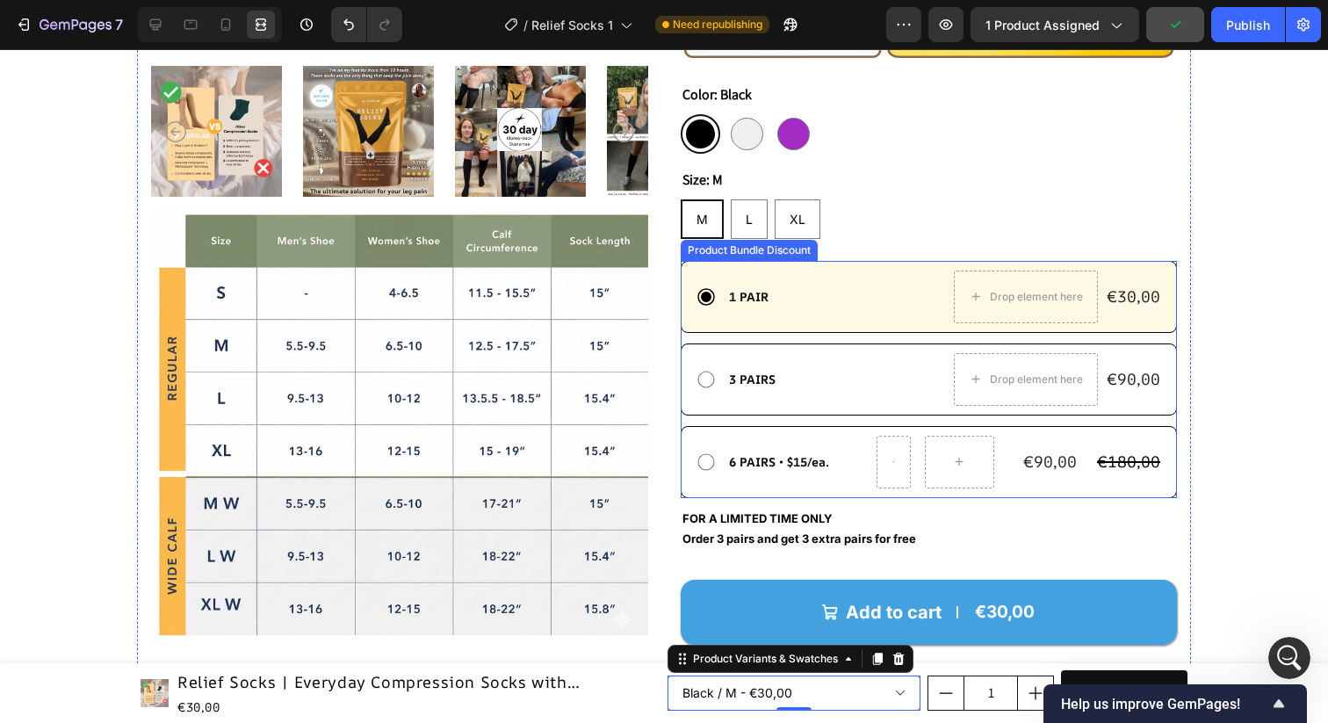
click at [944, 263] on div "1 PAIR Text Block Drop element here €30,00 Product Price Product Price Row Row" at bounding box center [929, 297] width 497 height 72
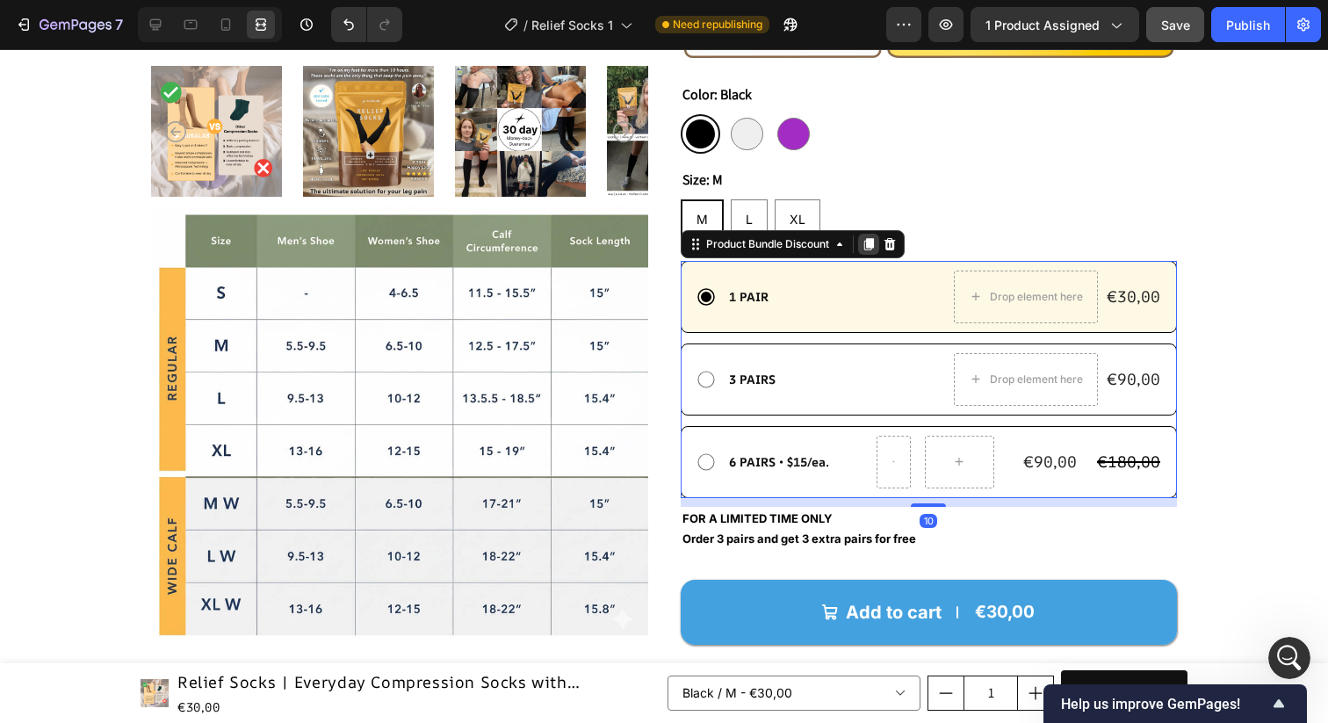
click at [865, 243] on icon at bounding box center [869, 244] width 14 height 14
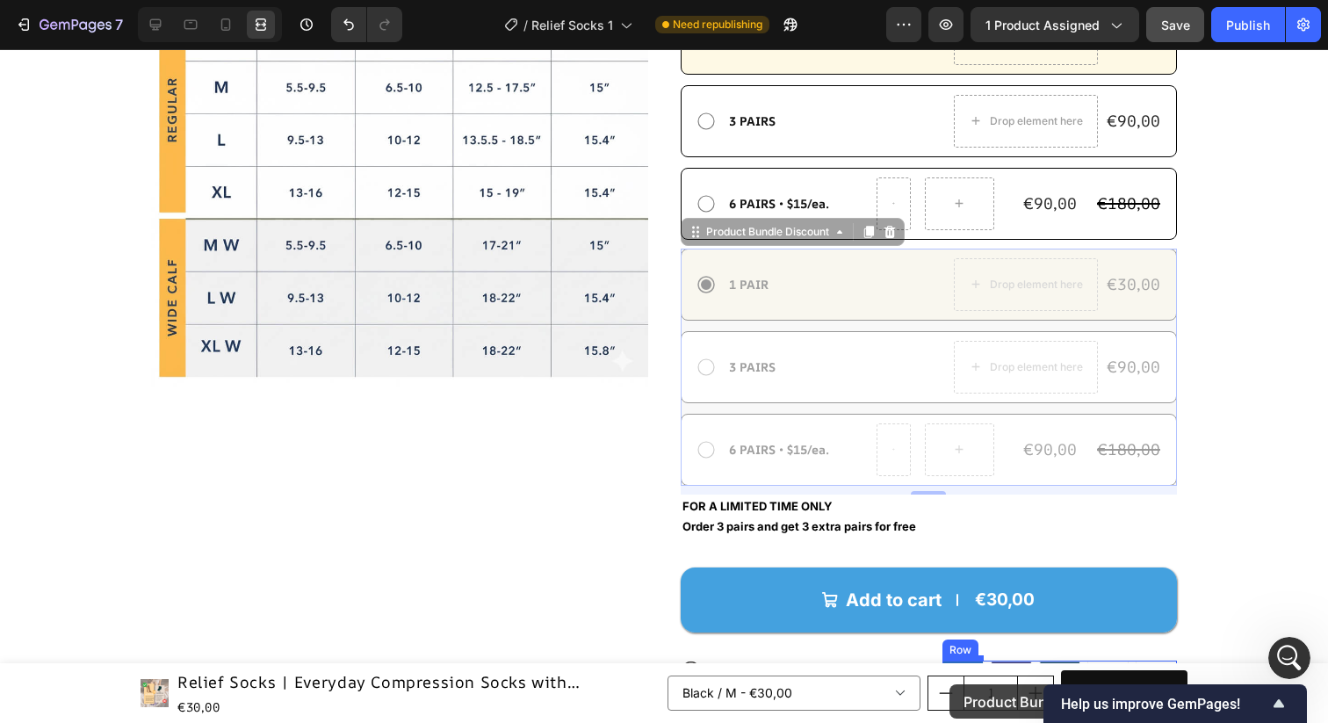
scroll to position [969, 0]
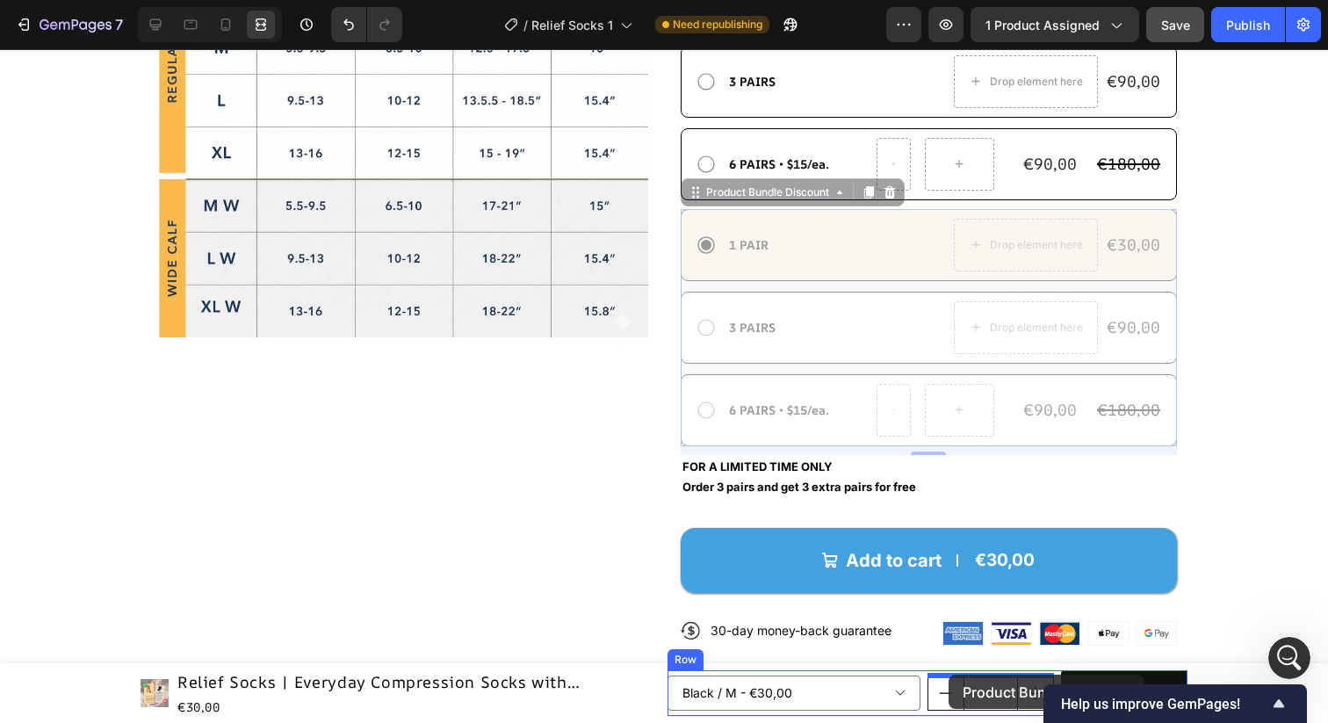
drag, startPoint x: 695, startPoint y: 231, endPoint x: 944, endPoint y: 676, distance: 509.3
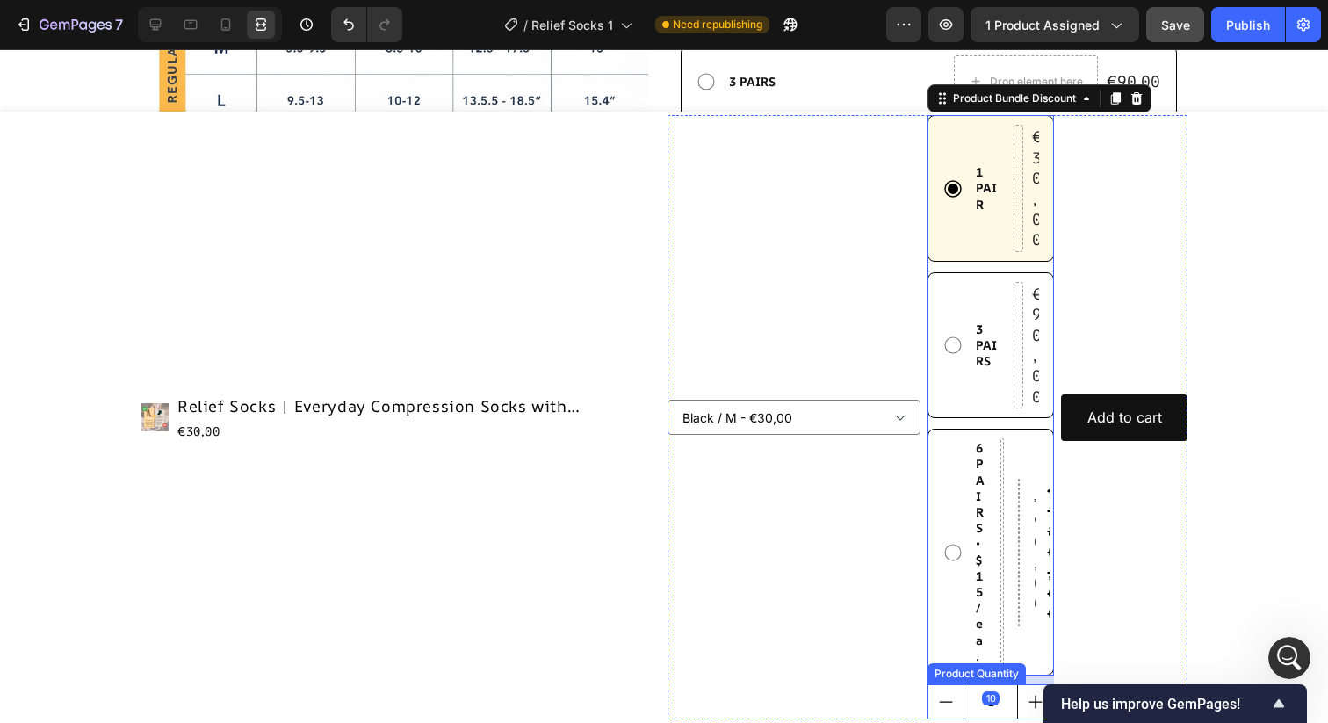
scroll to position [1, 0]
click at [941, 693] on icon "decrement" at bounding box center [946, 702] width 18 height 18
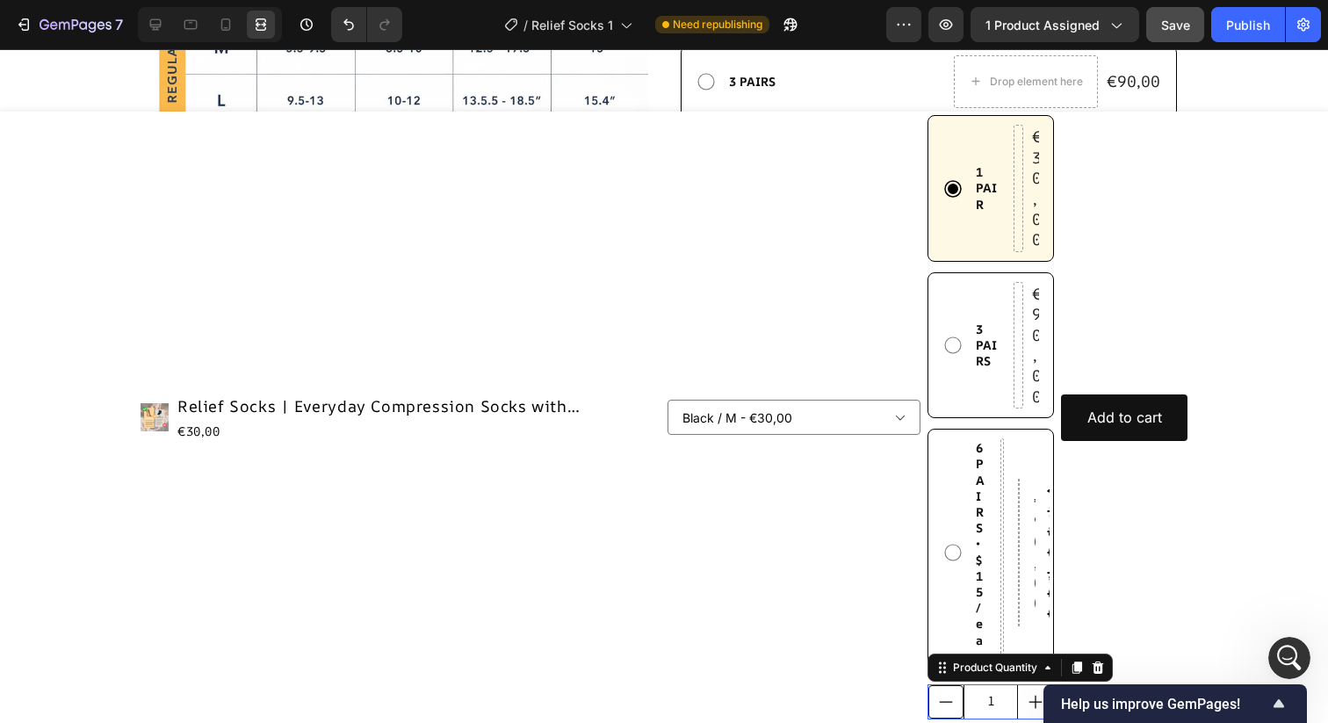
scroll to position [0, 0]
click at [1099, 666] on icon at bounding box center [1098, 668] width 11 height 12
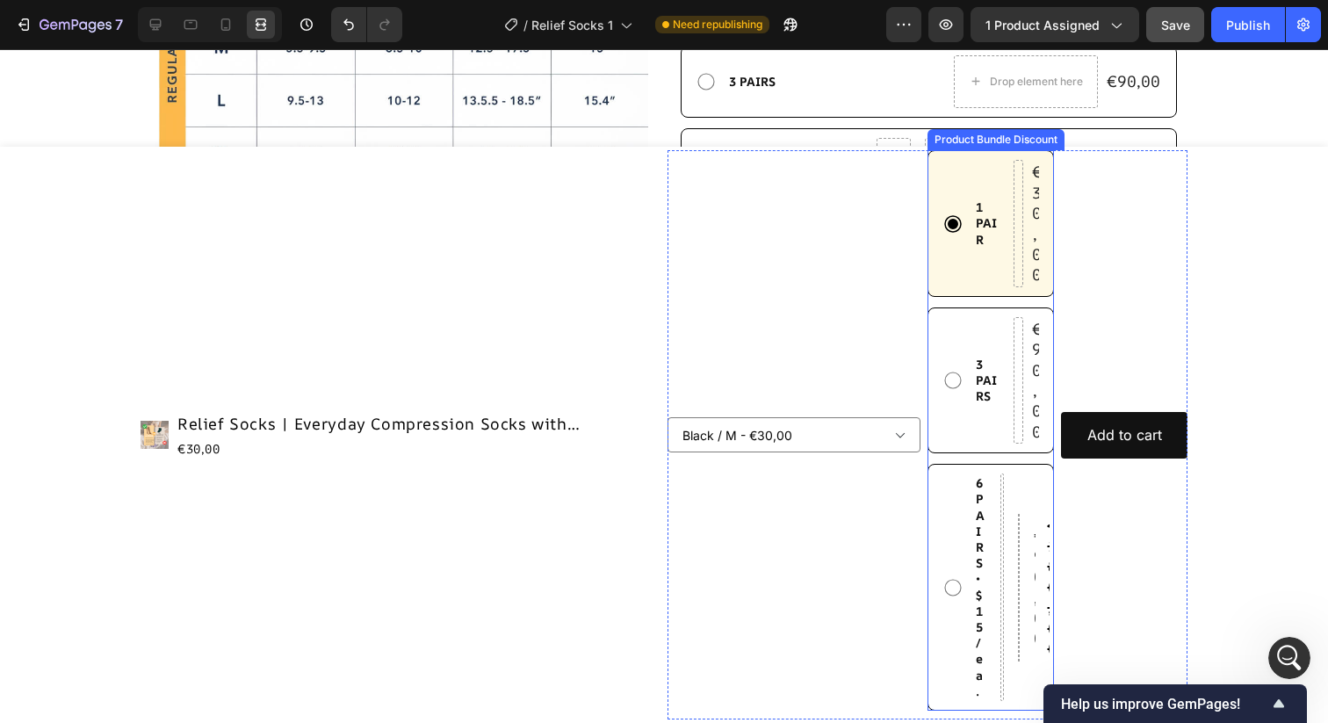
click at [950, 156] on div "1 PAIR Text Block €30,00 Product Price Product Price Row Row" at bounding box center [991, 223] width 127 height 146
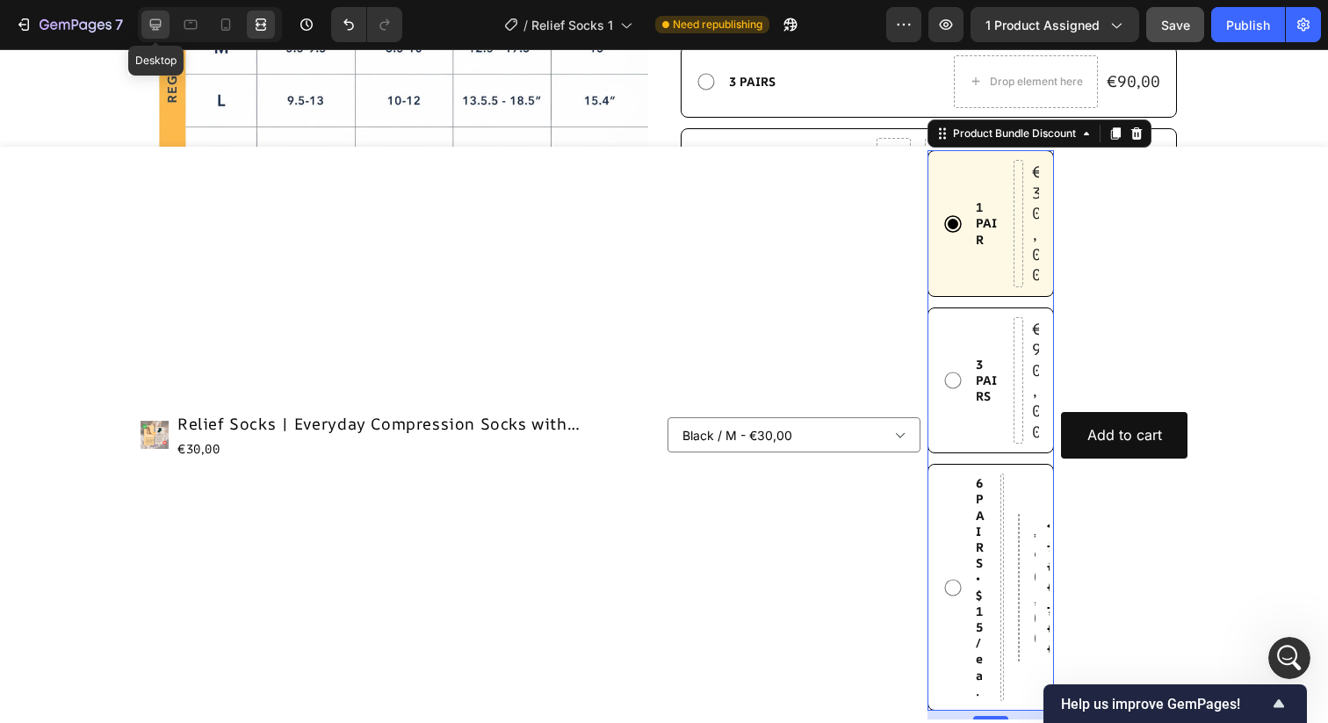
click at [164, 18] on div at bounding box center [155, 25] width 28 height 28
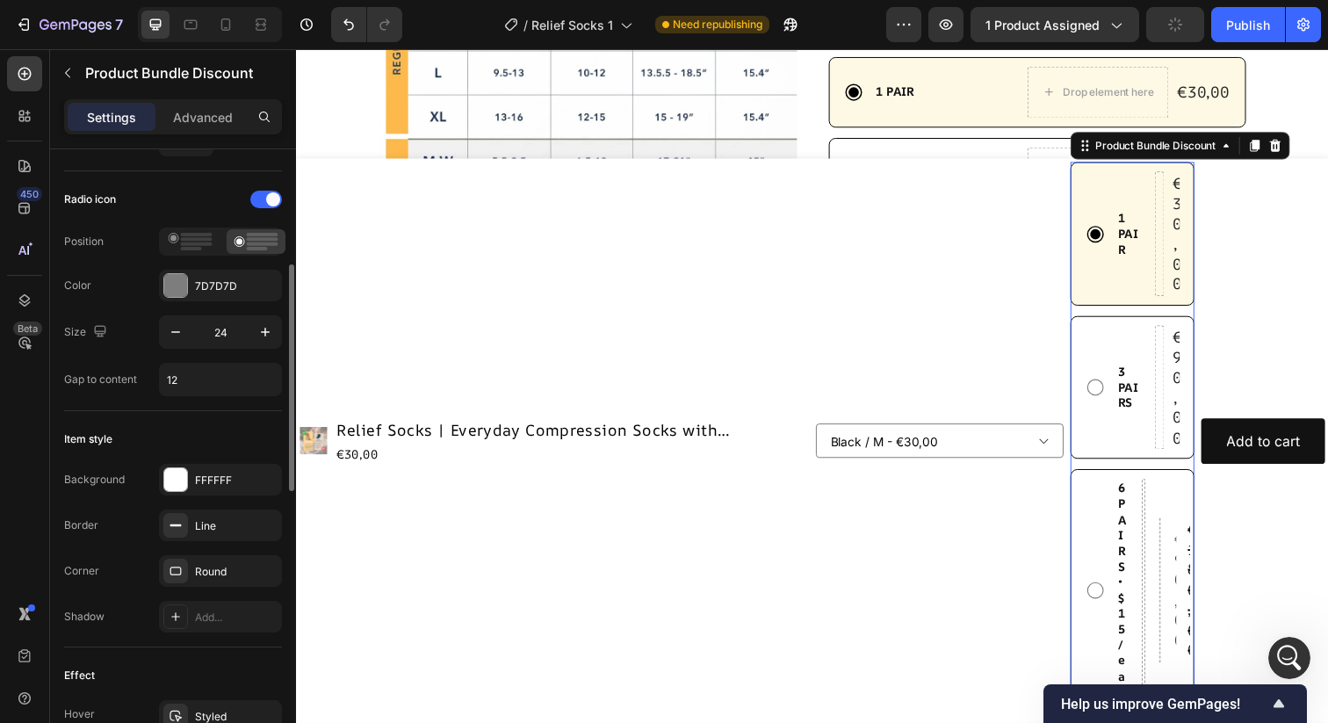
scroll to position [318, 0]
click at [268, 197] on span at bounding box center [273, 198] width 14 height 14
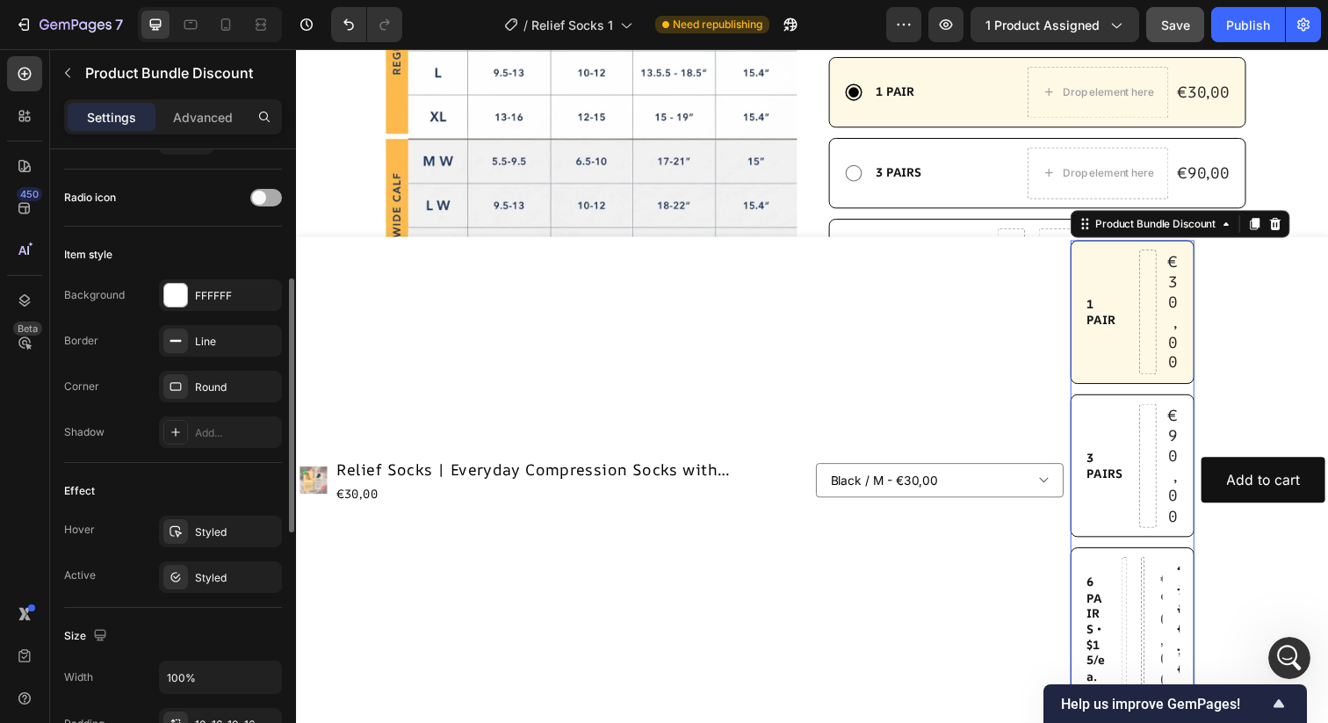
click at [266, 200] on div at bounding box center [266, 198] width 32 height 18
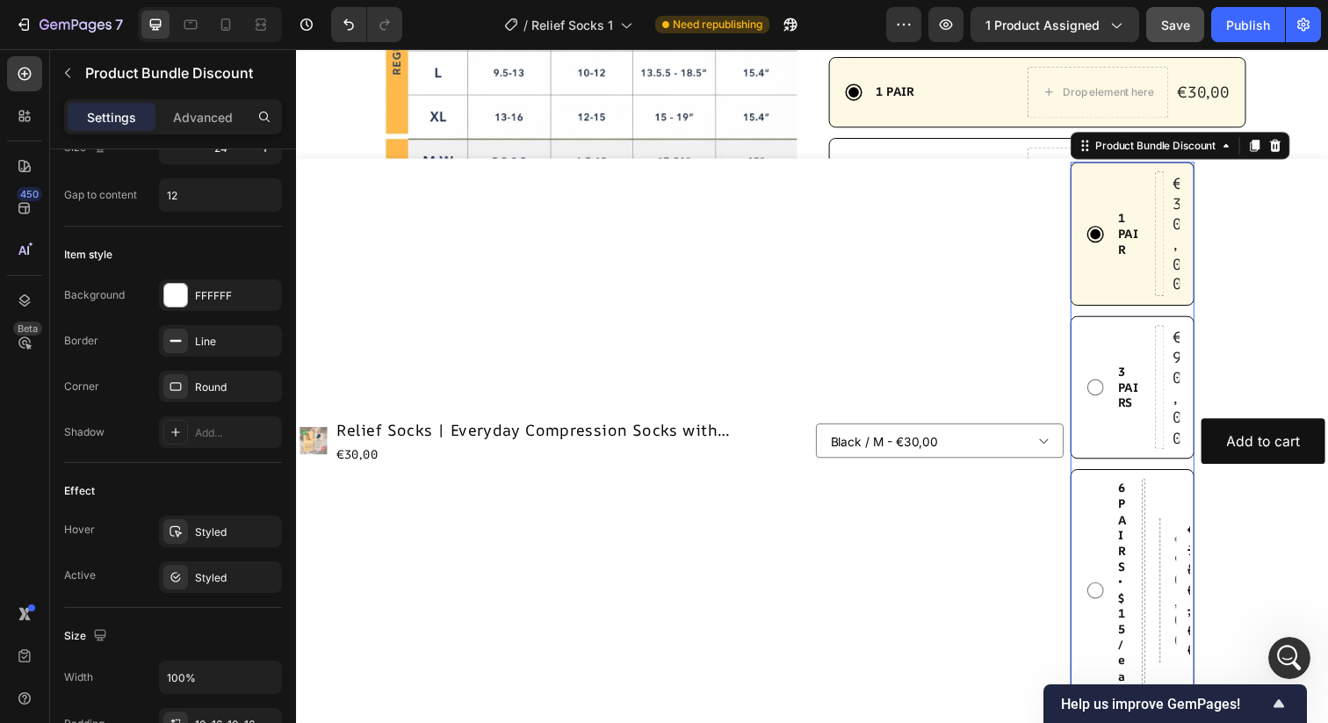
scroll to position [0, 0]
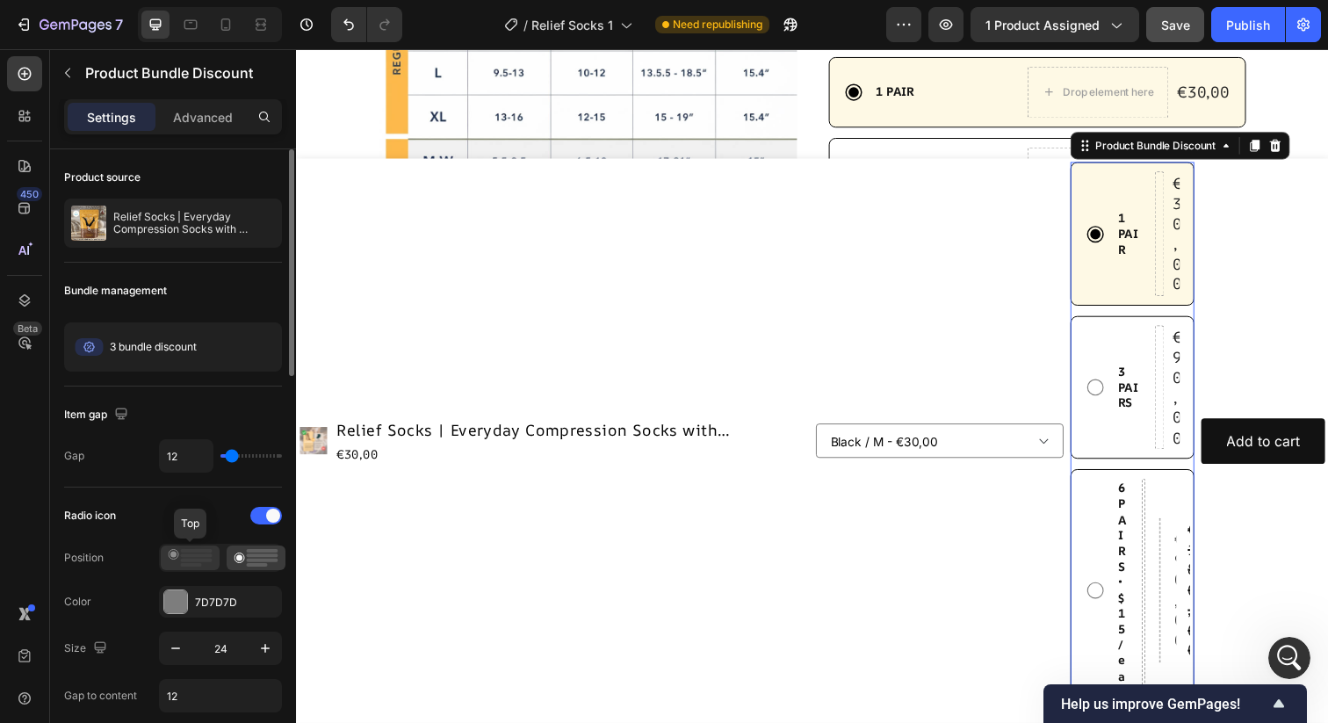
click at [173, 561] on icon at bounding box center [190, 558] width 45 height 18
click at [249, 553] on icon at bounding box center [256, 558] width 45 height 18
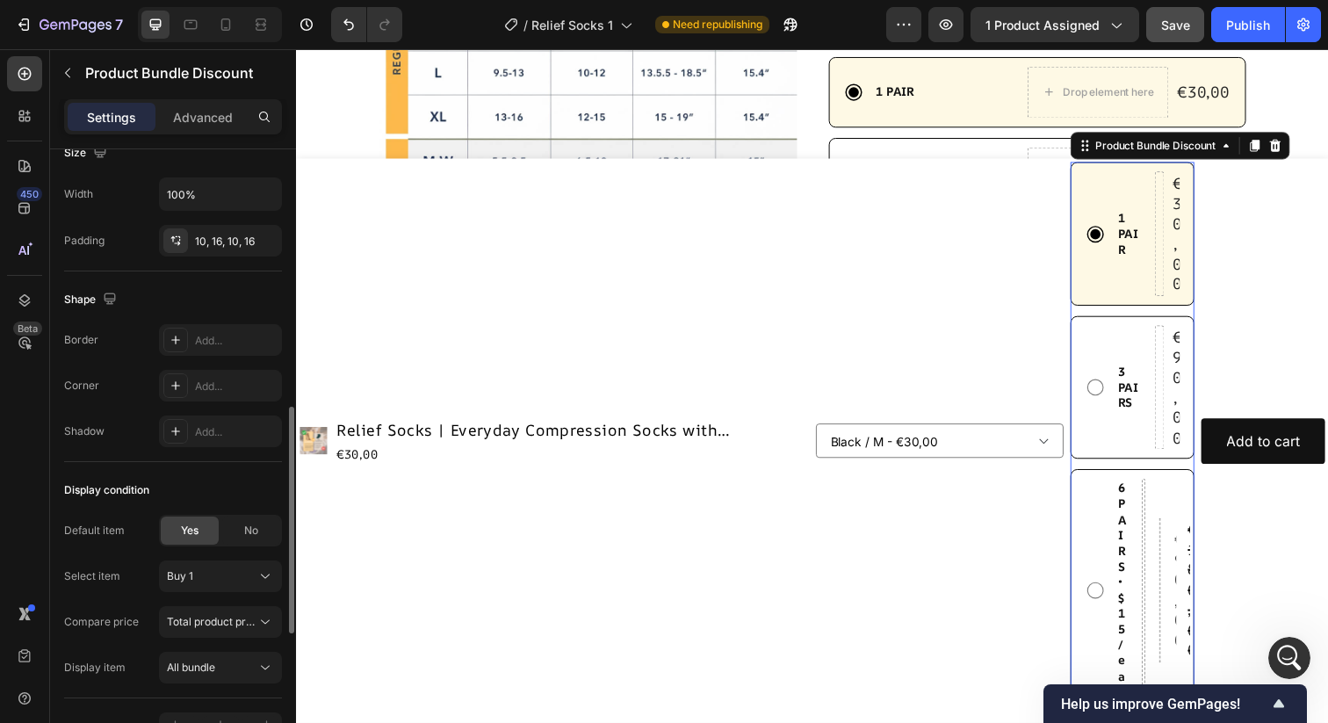
scroll to position [1089, 0]
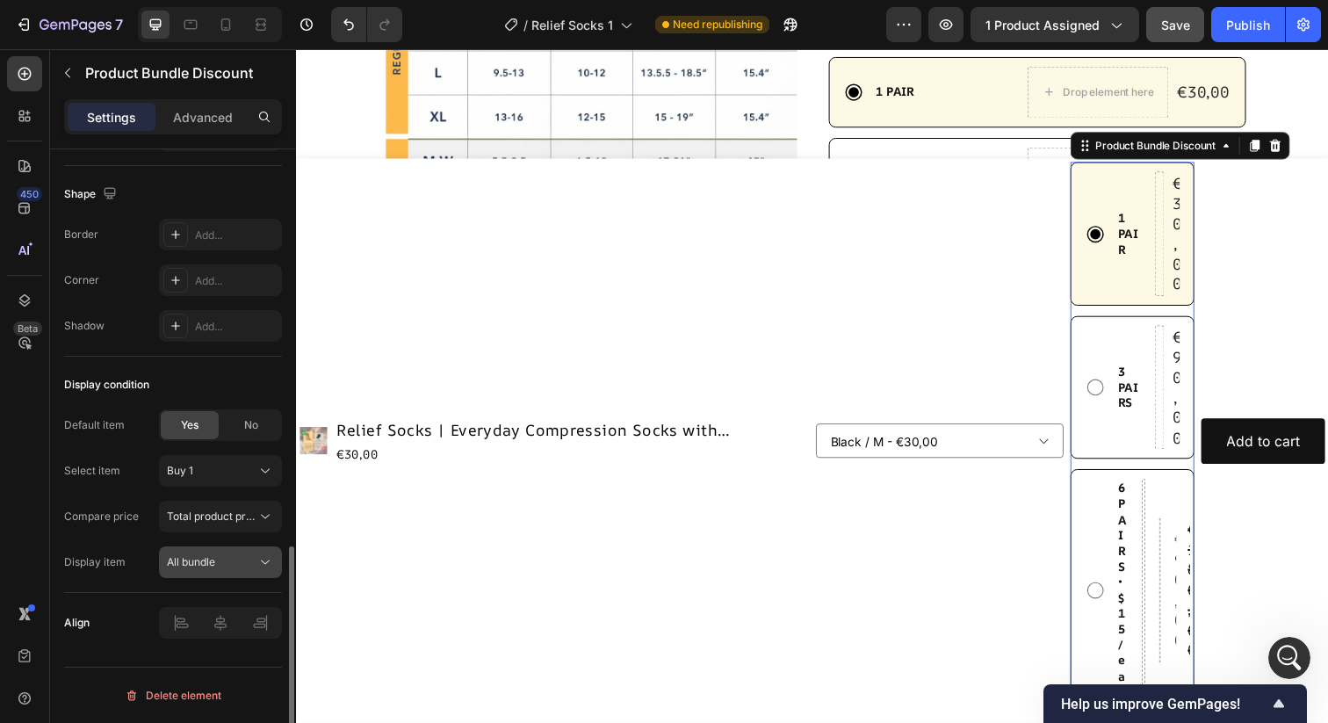
click at [232, 561] on div "All bundle" at bounding box center [212, 562] width 90 height 16
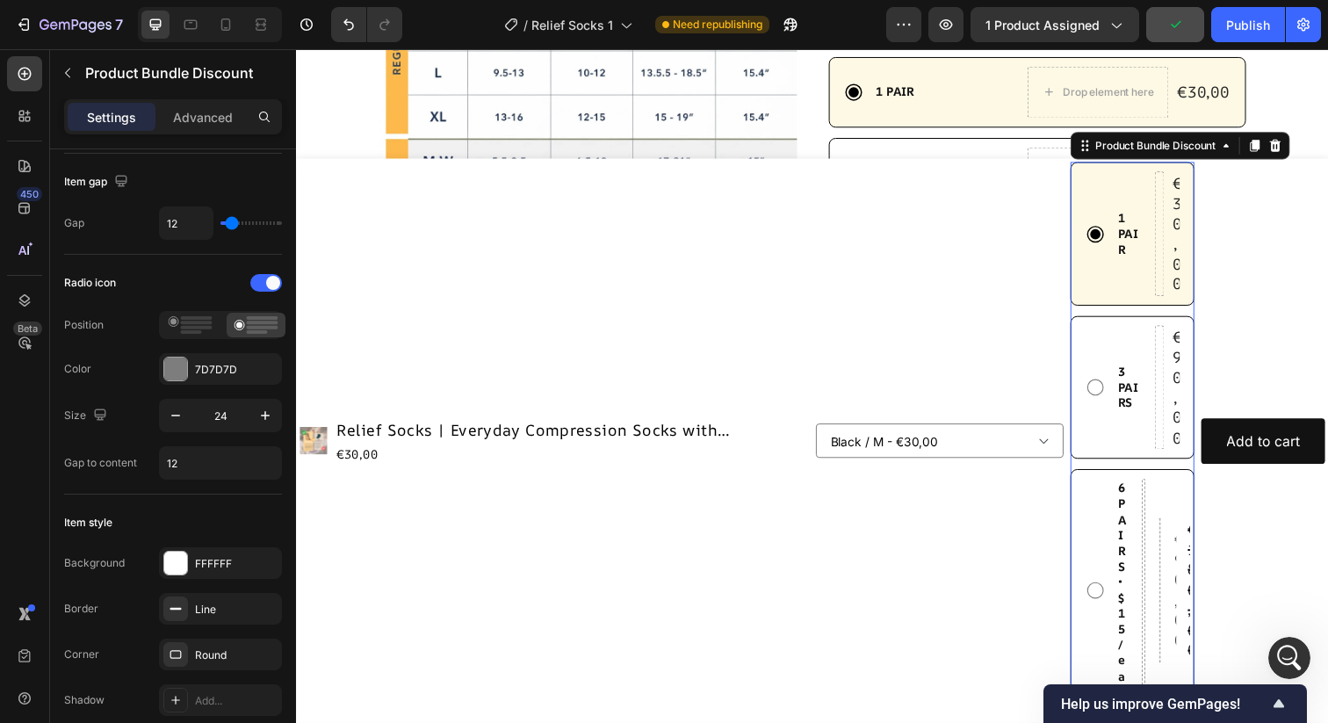
scroll to position [0, 0]
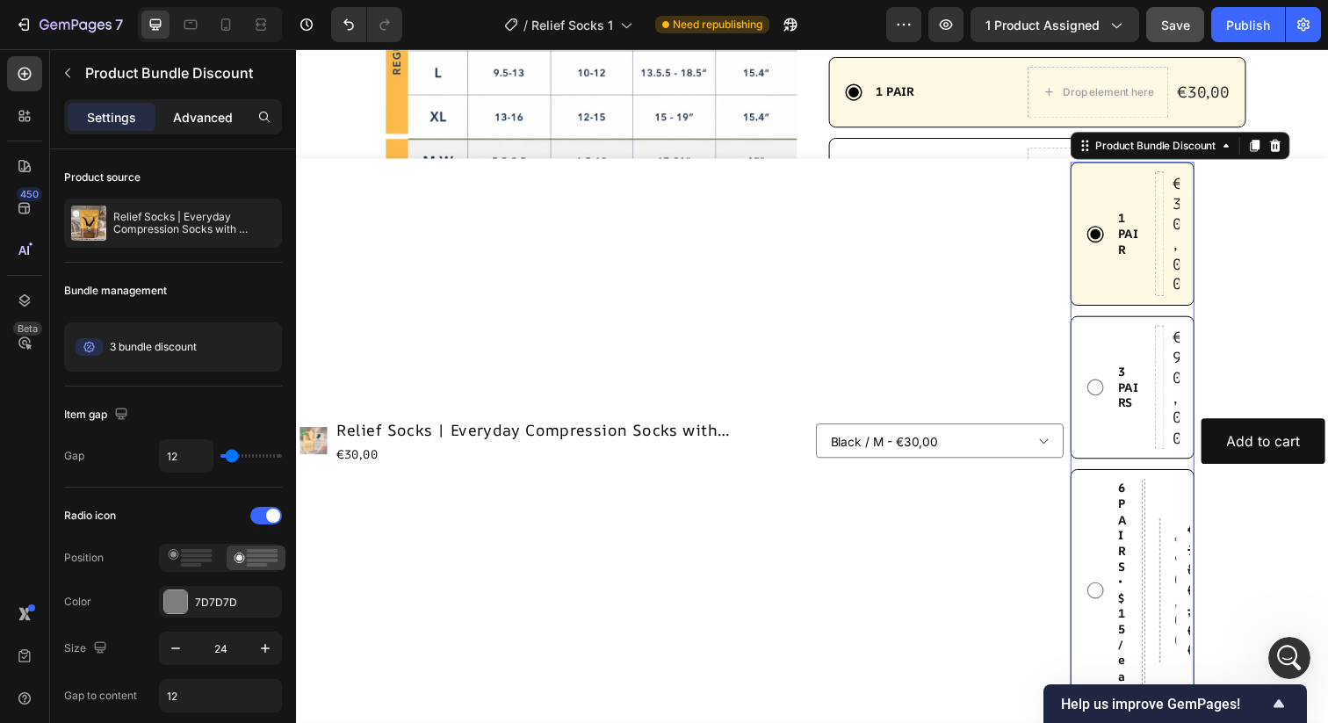
click at [184, 117] on p "Advanced" at bounding box center [203, 117] width 60 height 18
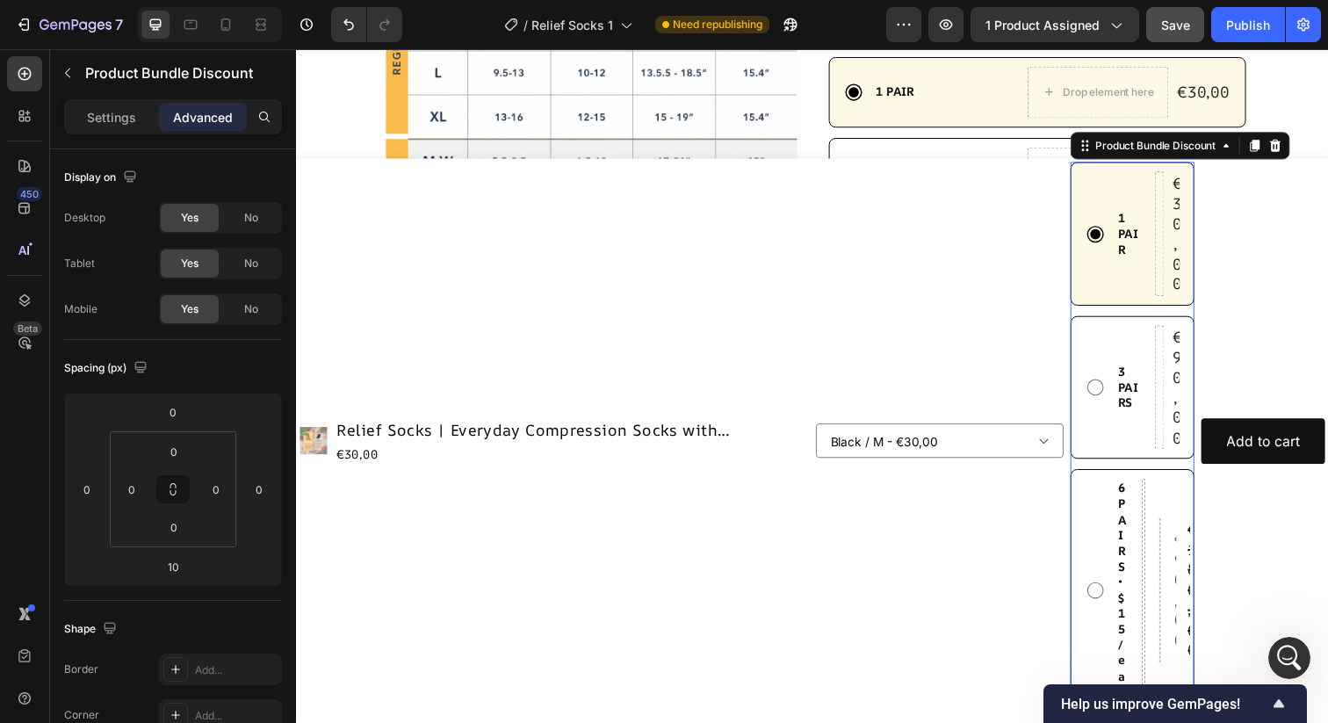
click at [116, 132] on div "Settings Advanced" at bounding box center [173, 116] width 218 height 35
click at [112, 130] on div "Settings" at bounding box center [112, 117] width 88 height 28
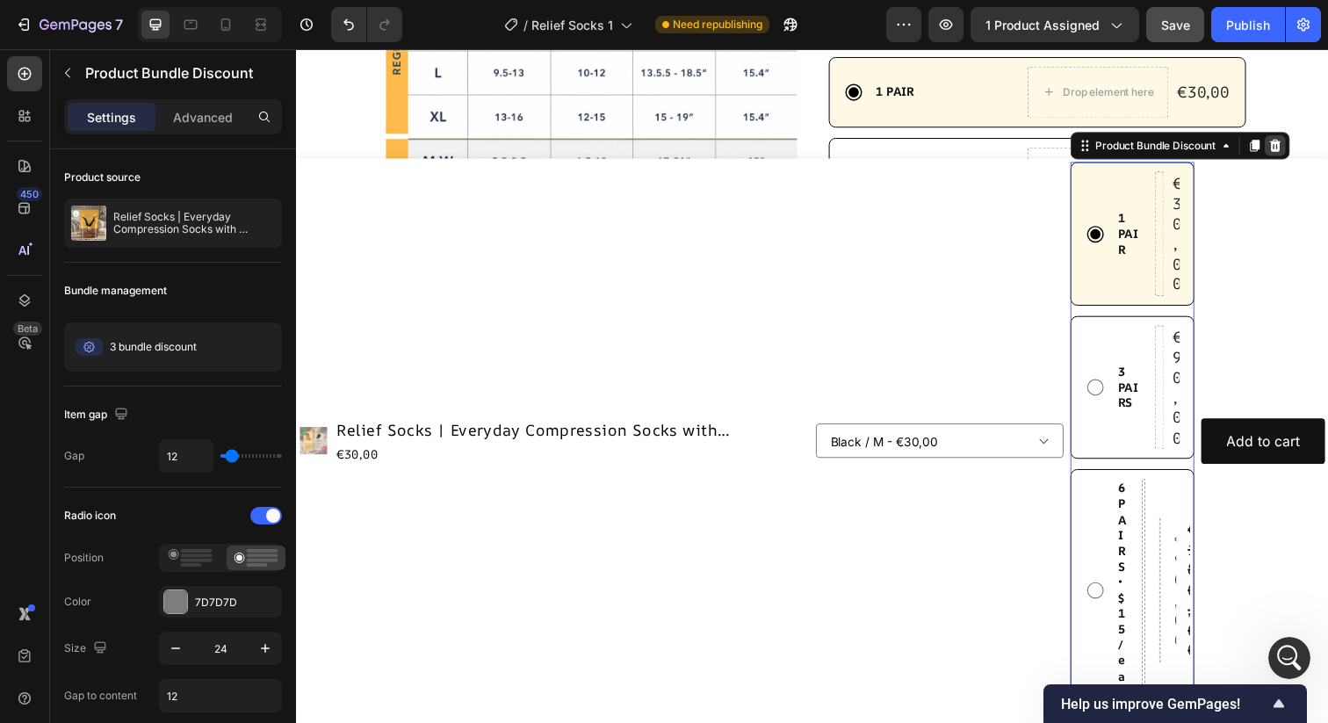
click at [1302, 156] on div at bounding box center [1295, 147] width 21 height 21
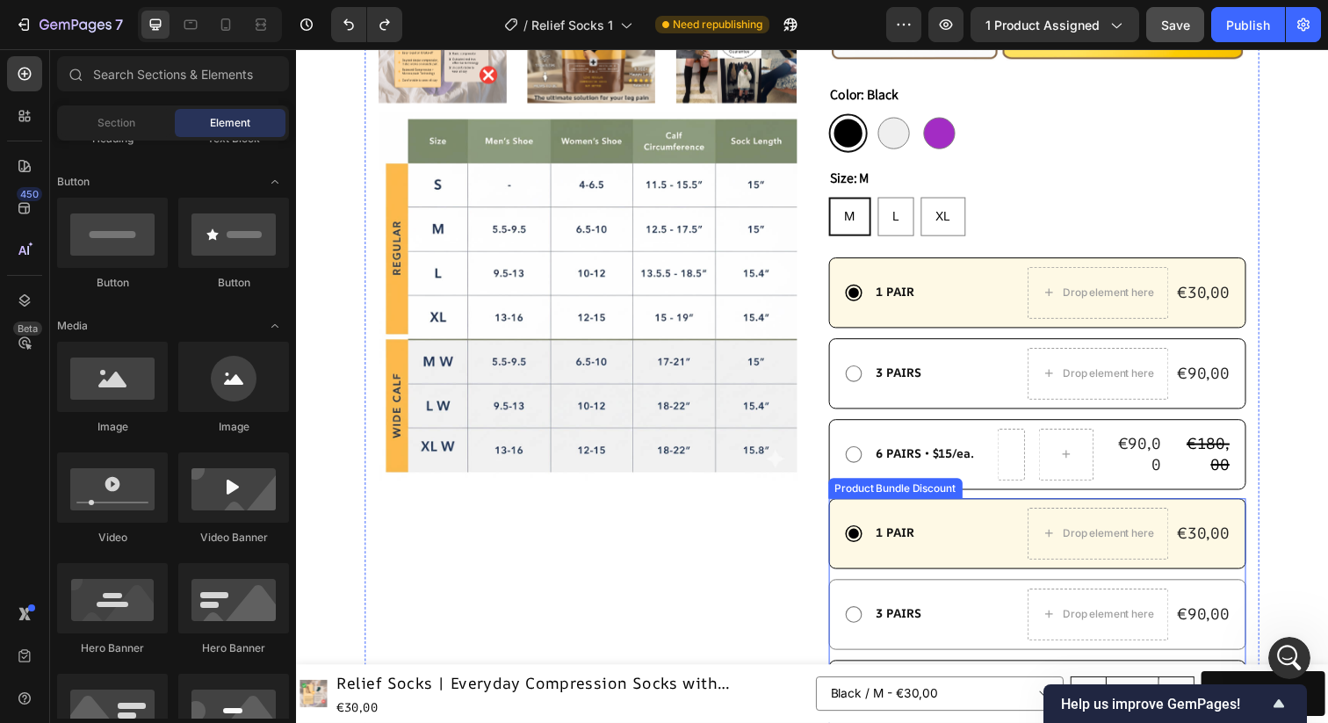
scroll to position [696, 0]
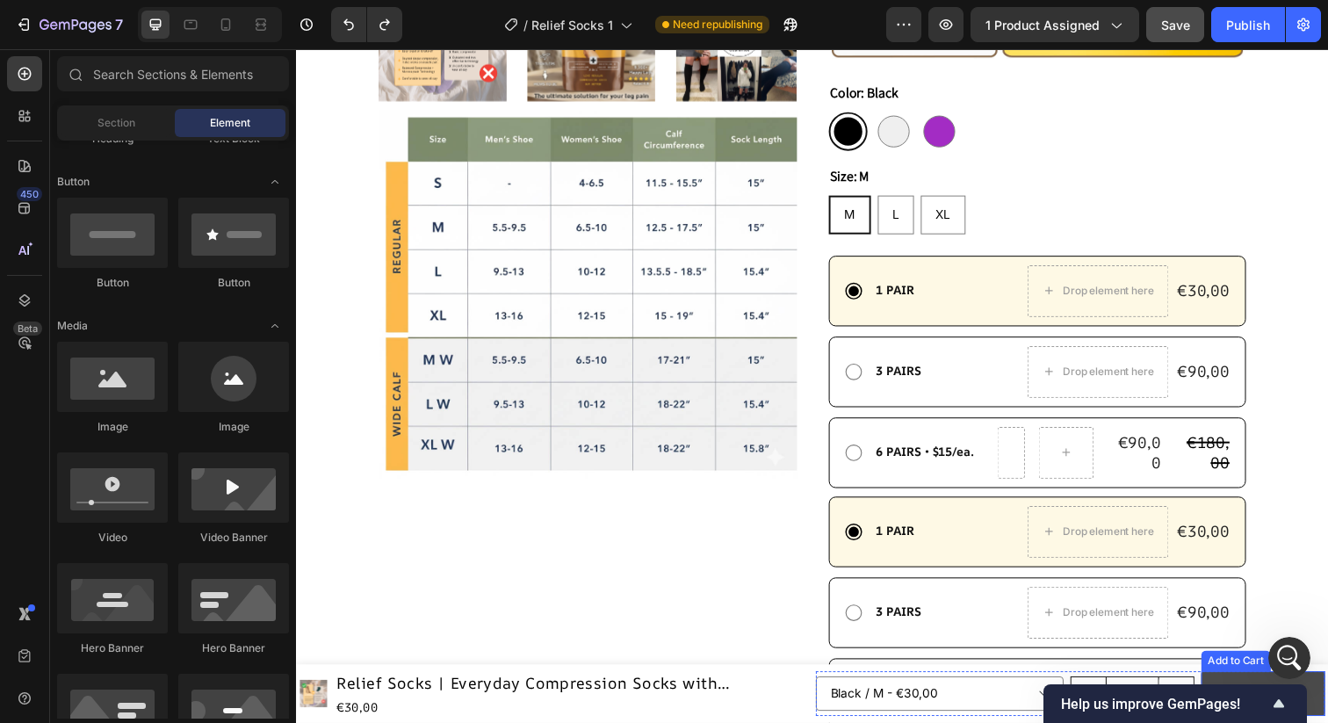
click at [1259, 689] on button "Add to cart" at bounding box center [1283, 707] width 127 height 47
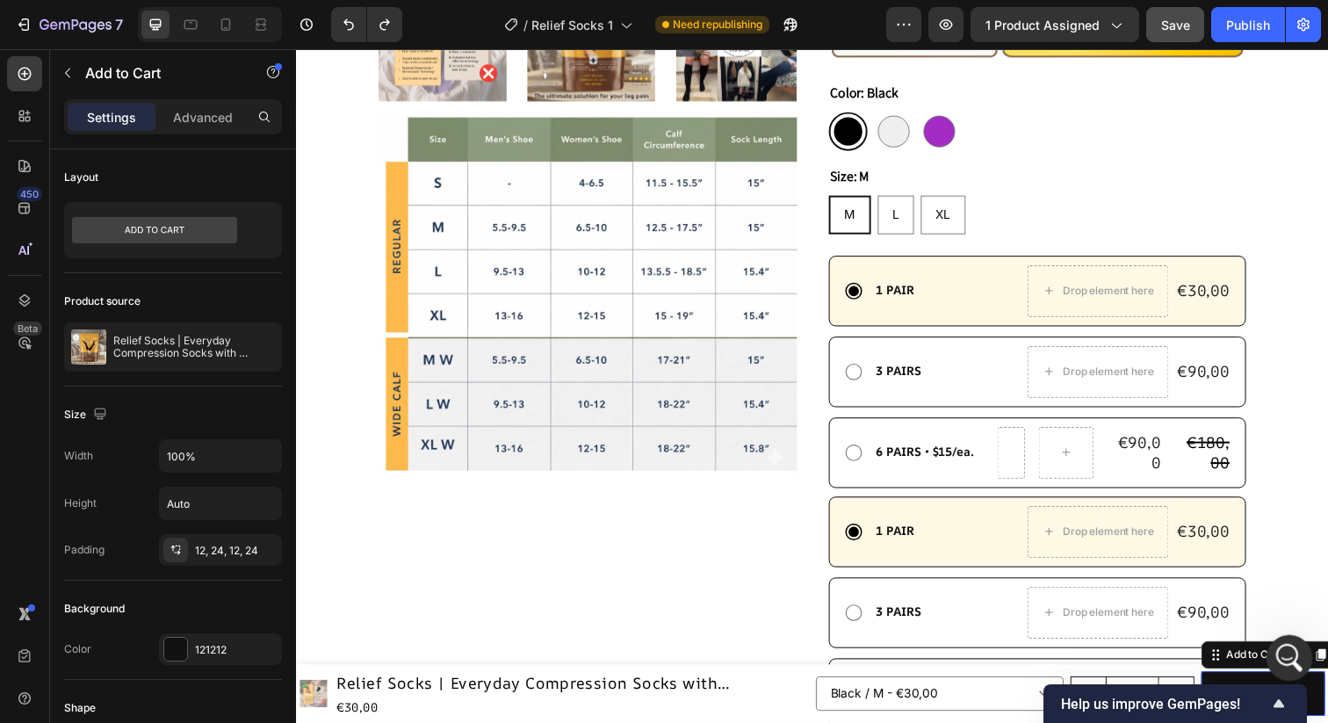
click at [1293, 656] on icon "Apri il messenger Intercom" at bounding box center [1287, 655] width 29 height 29
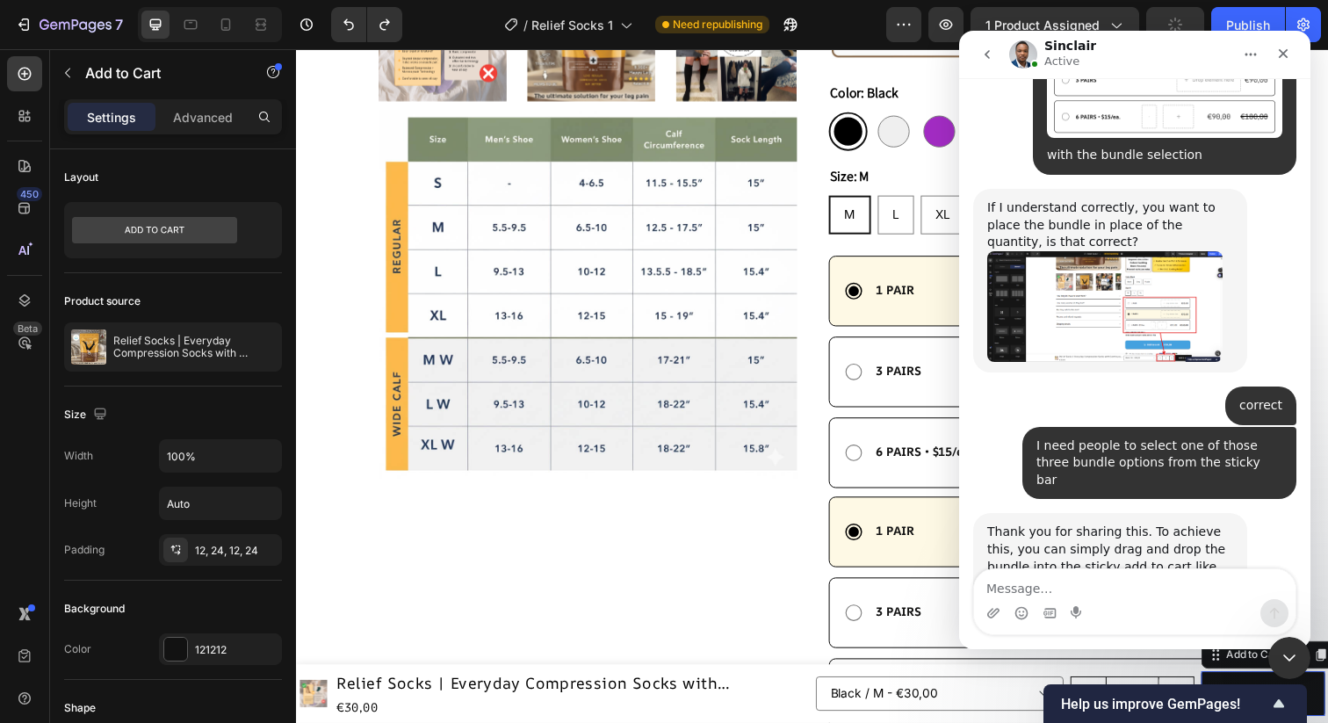
scroll to position [4842, 0]
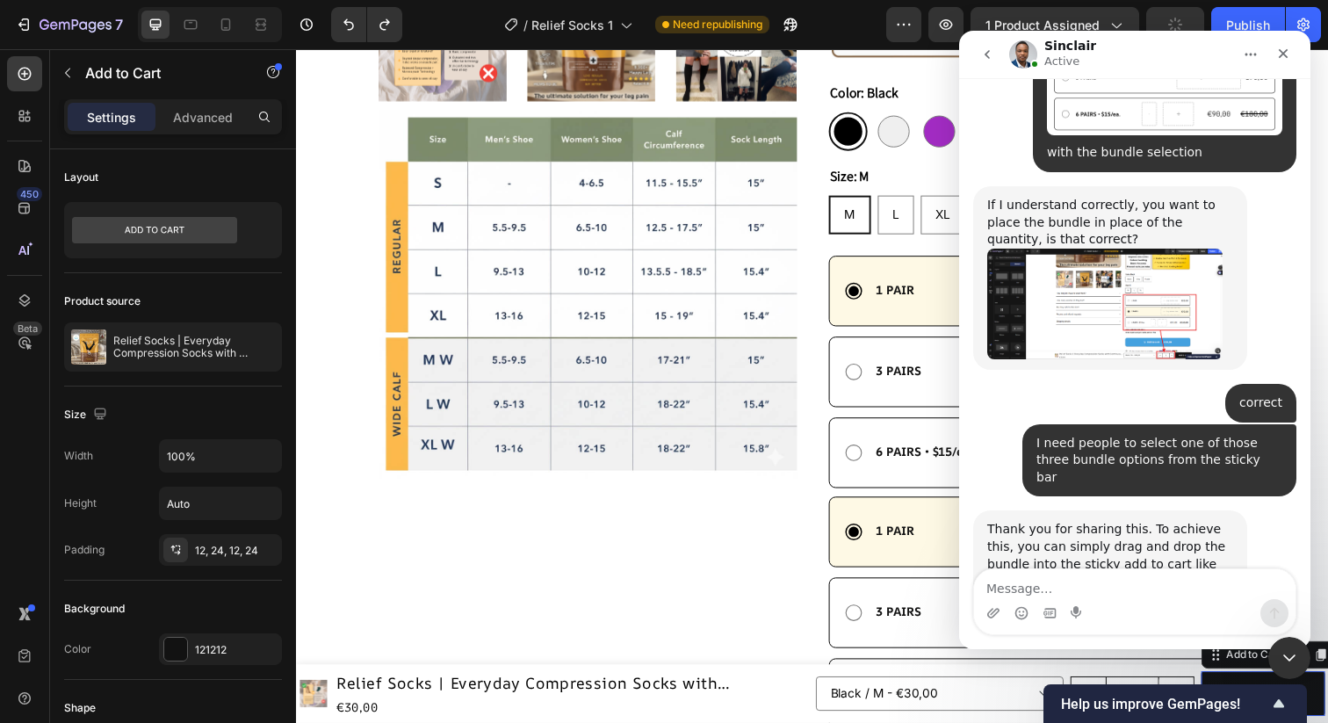
click at [1076, 584] on textarea "Message…" at bounding box center [1135, 584] width 322 height 30
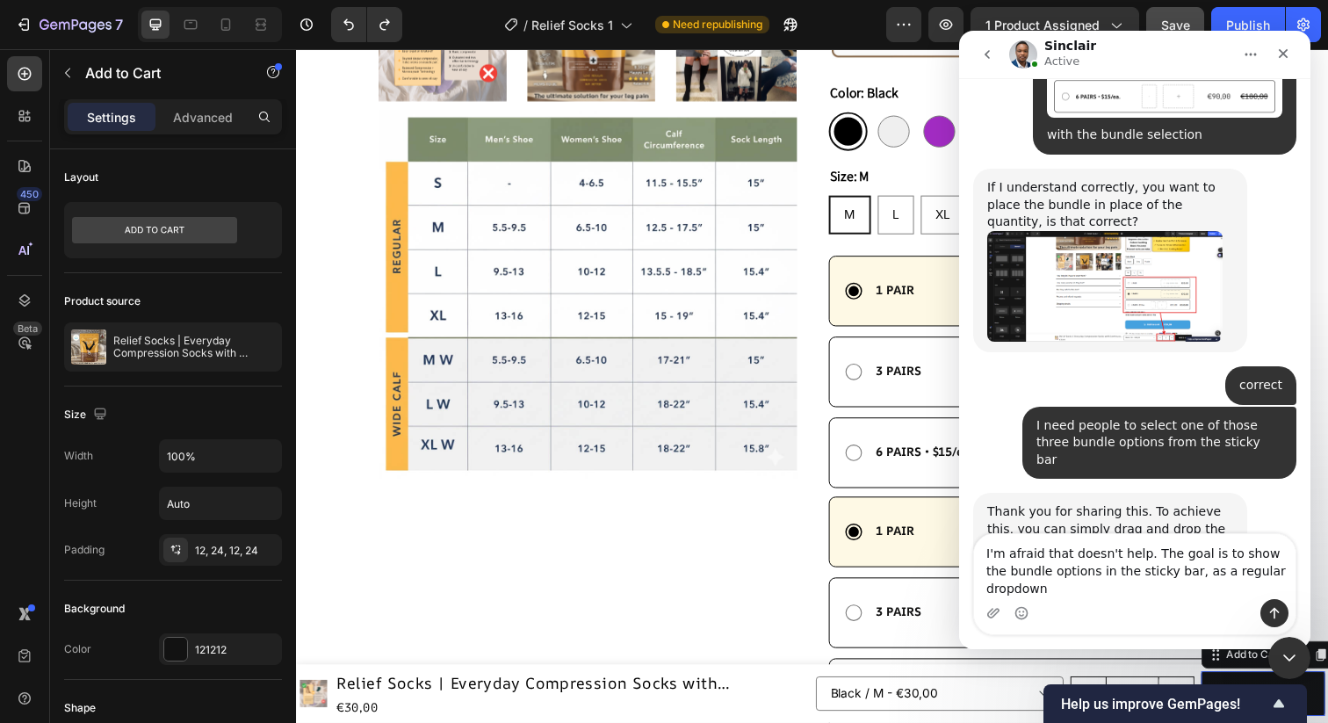
scroll to position [4878, 0]
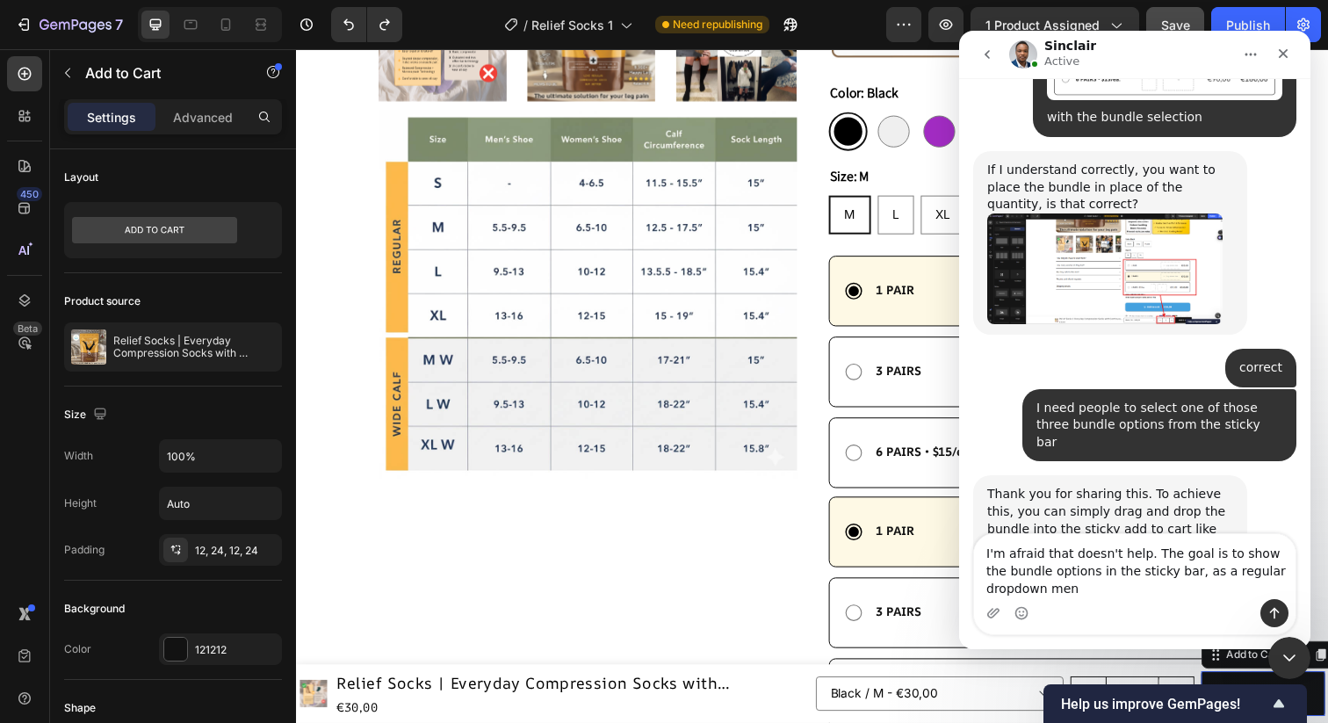
type textarea "I'm afraid that doesn't help. The goal is to show the bundle options in the sti…"
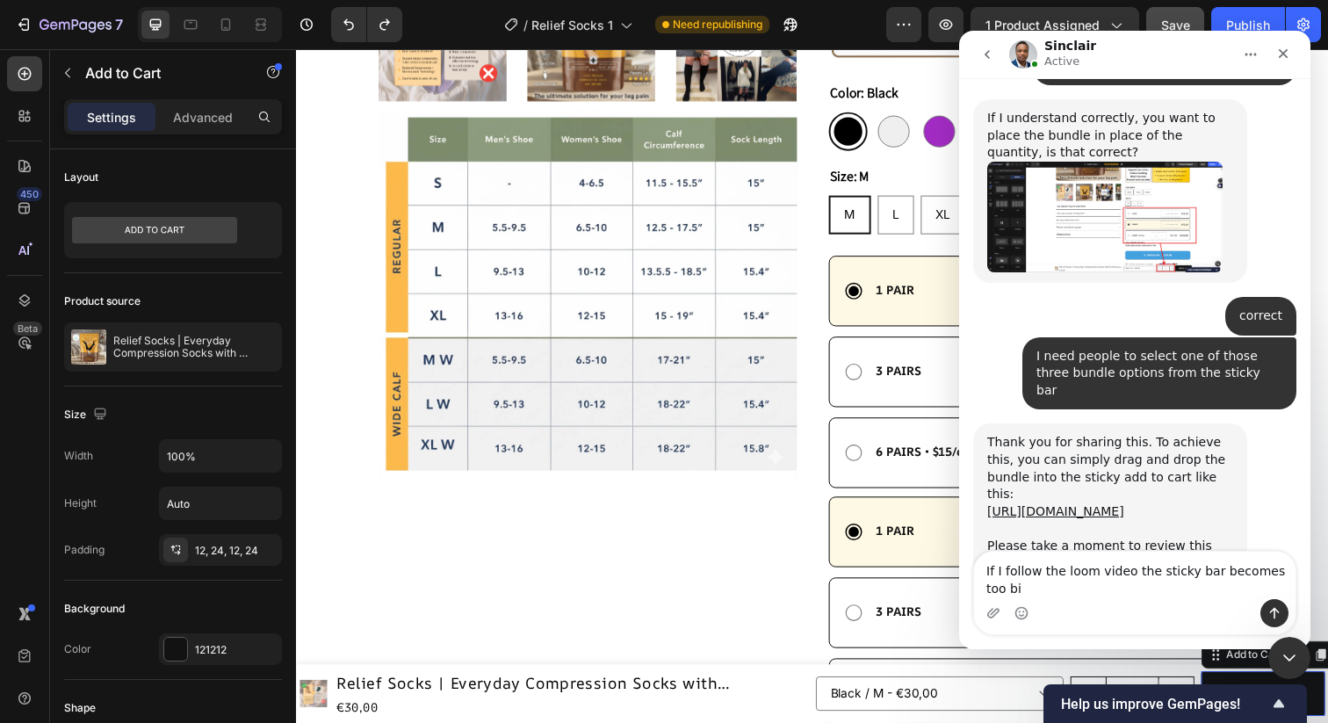
scroll to position [4947, 0]
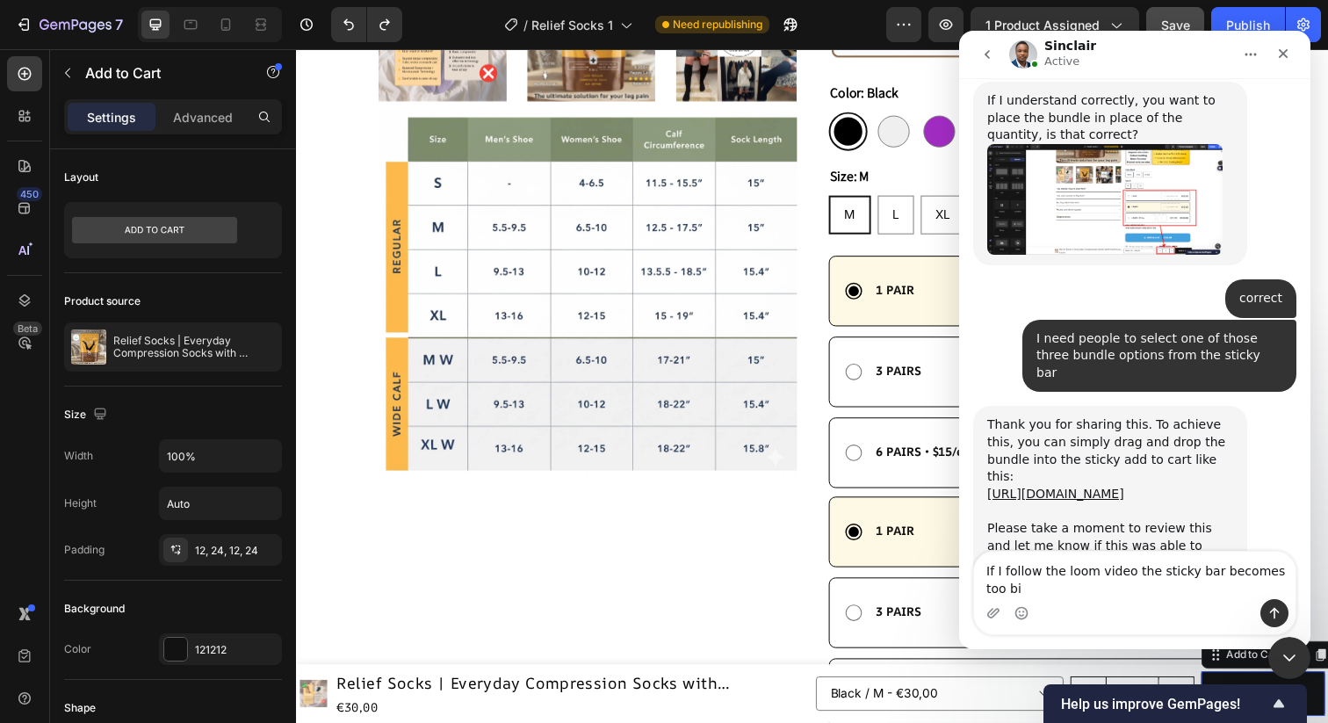
type textarea "If I follow the loom video the sticky bar becomes too big"
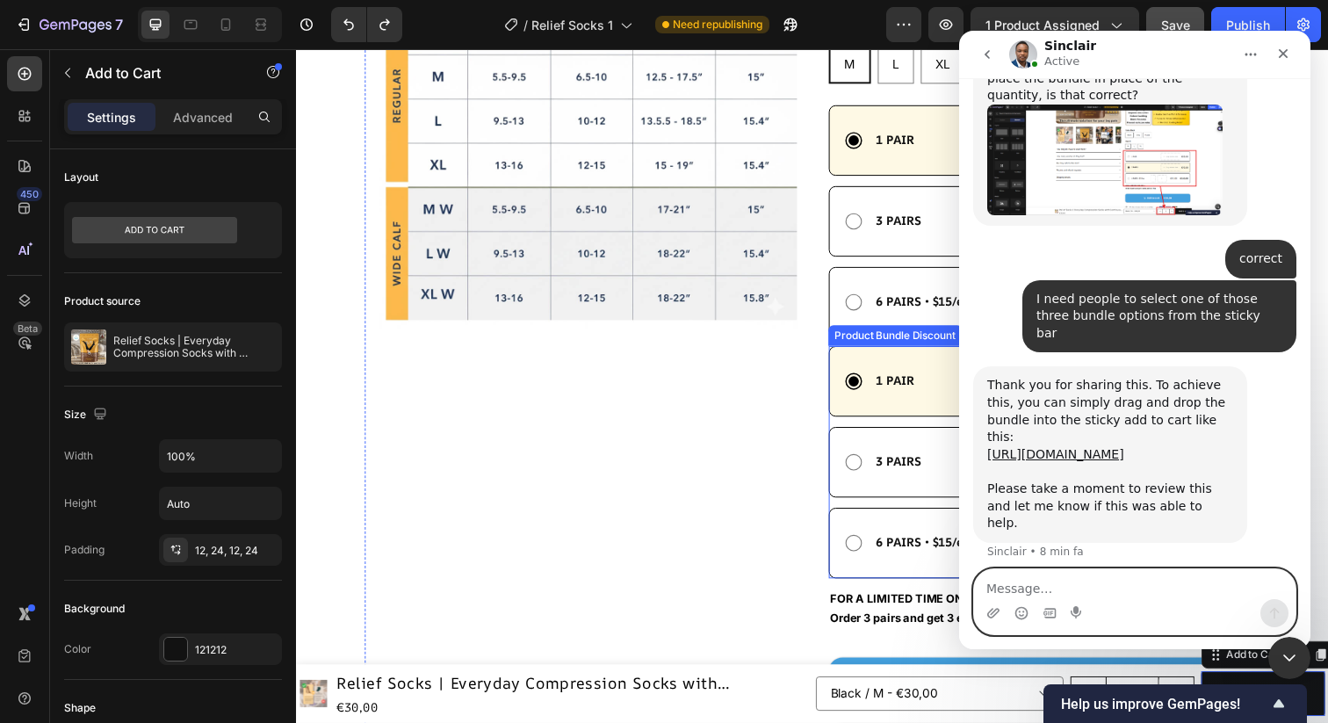
scroll to position [872, 0]
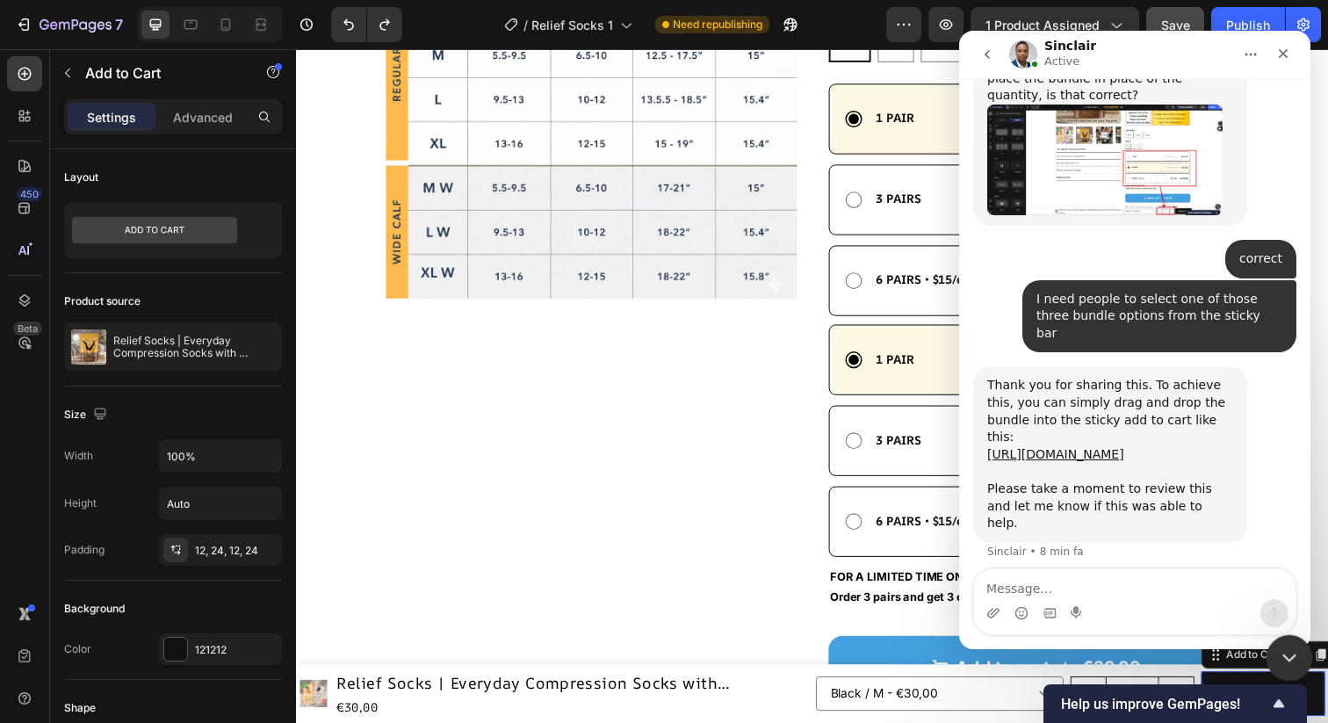
click at [1287, 640] on div "Chiudi il messenger Intercom" at bounding box center [1287, 655] width 42 height 42
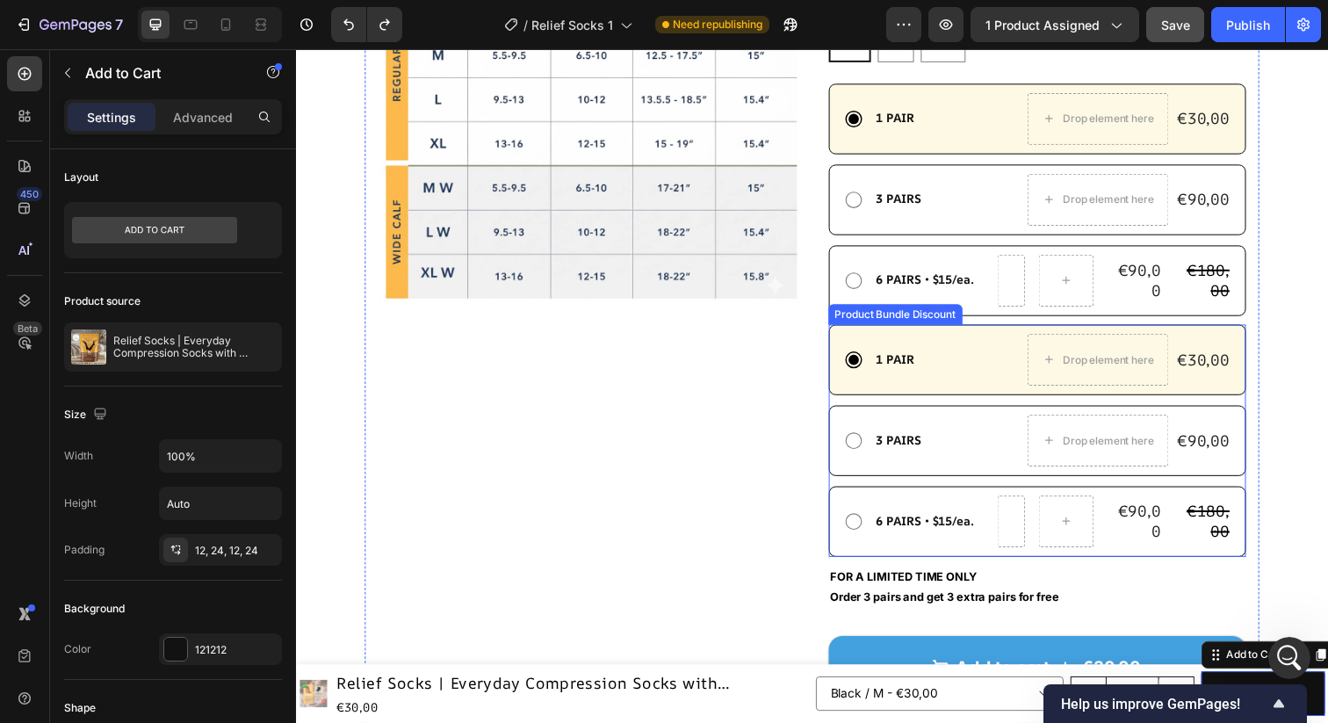
click at [862, 330] on div "1 PAIR Text Block Drop element here €30,00 Product Price Product Price Row Row" at bounding box center [1053, 366] width 427 height 72
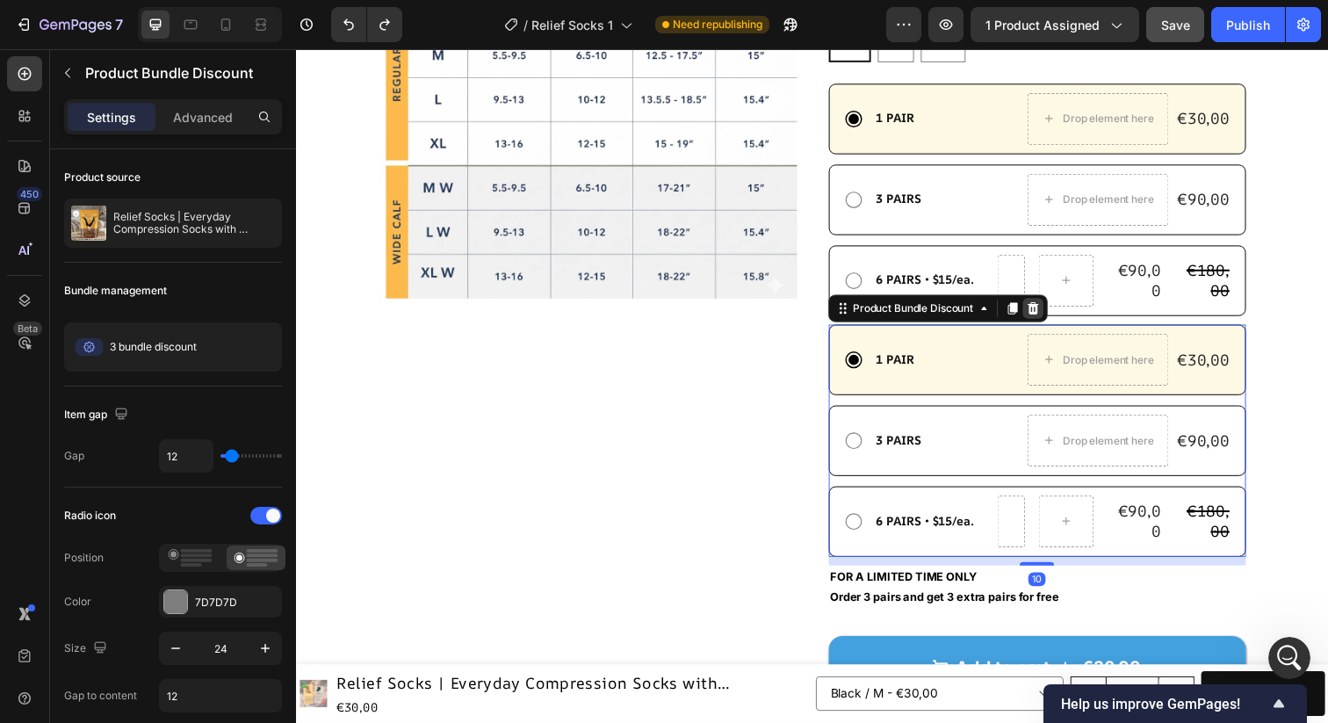
click at [1047, 307] on icon at bounding box center [1048, 313] width 11 height 12
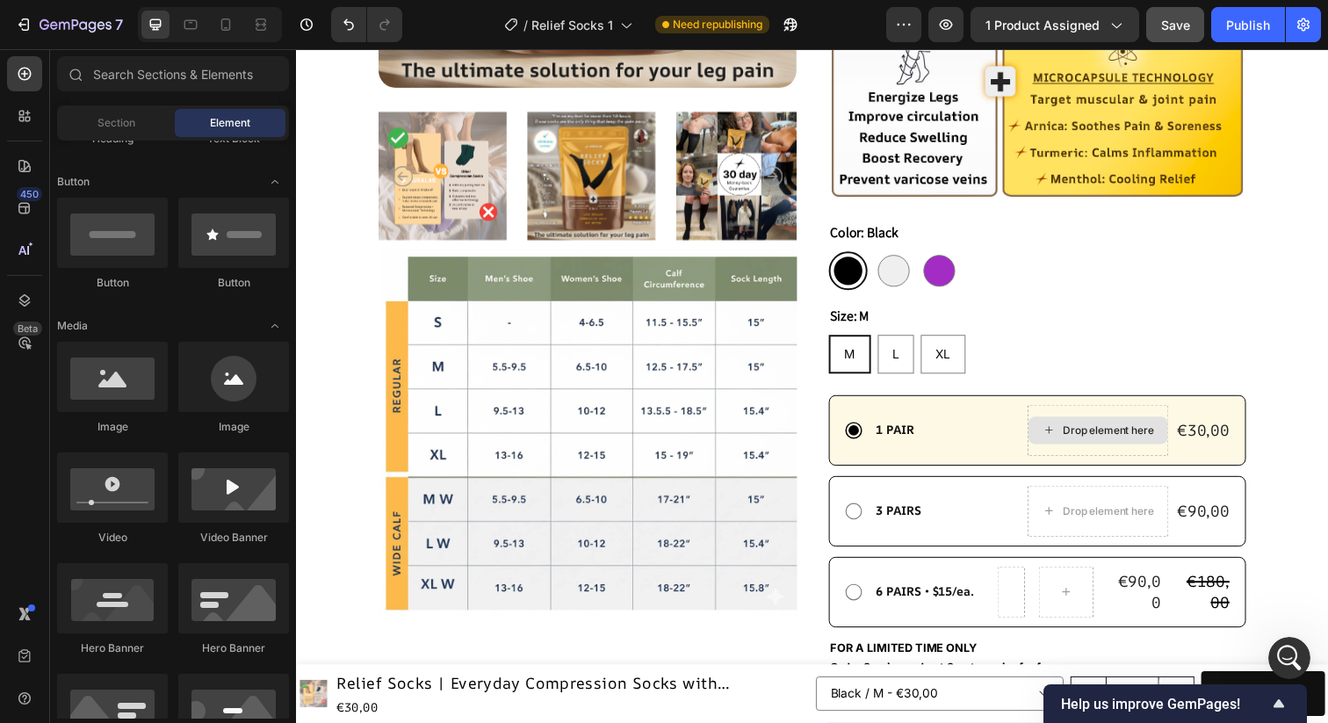
scroll to position [529, 0]
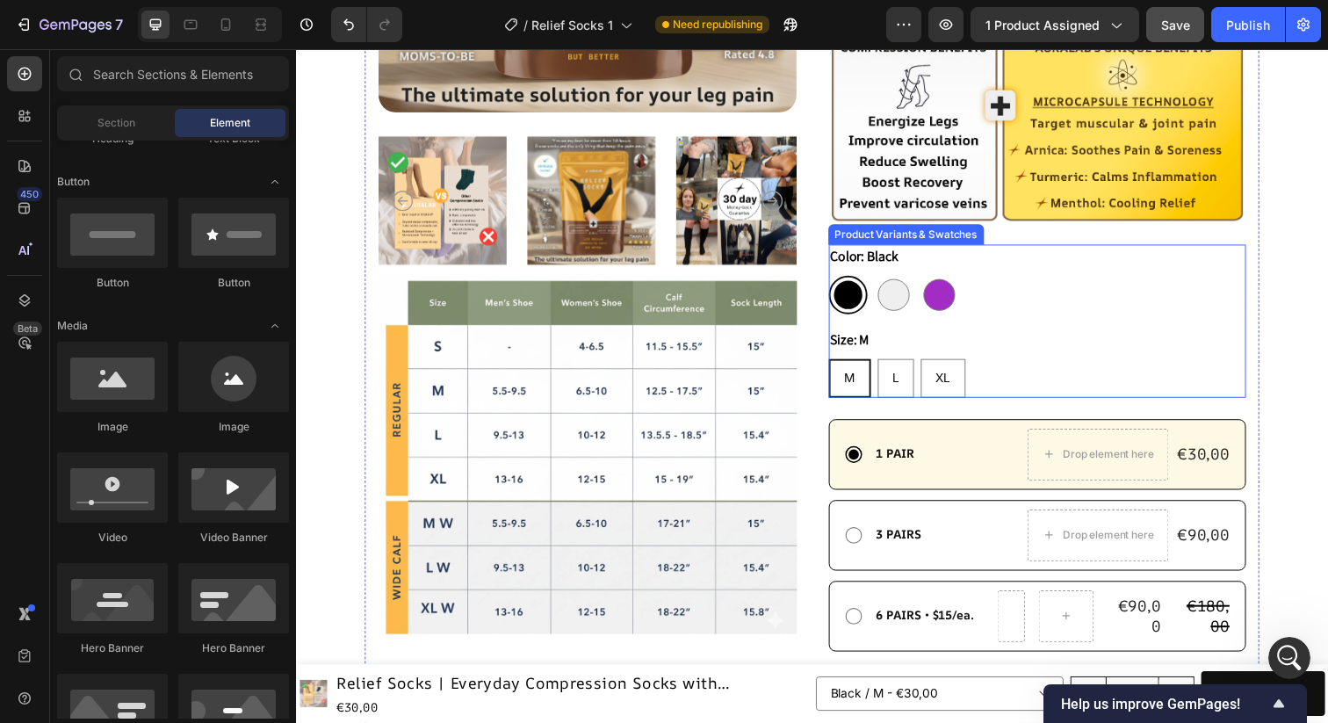
click at [1002, 249] on div "Color: Black Black Black Grey Grey Purple Purple" at bounding box center [1053, 284] width 427 height 71
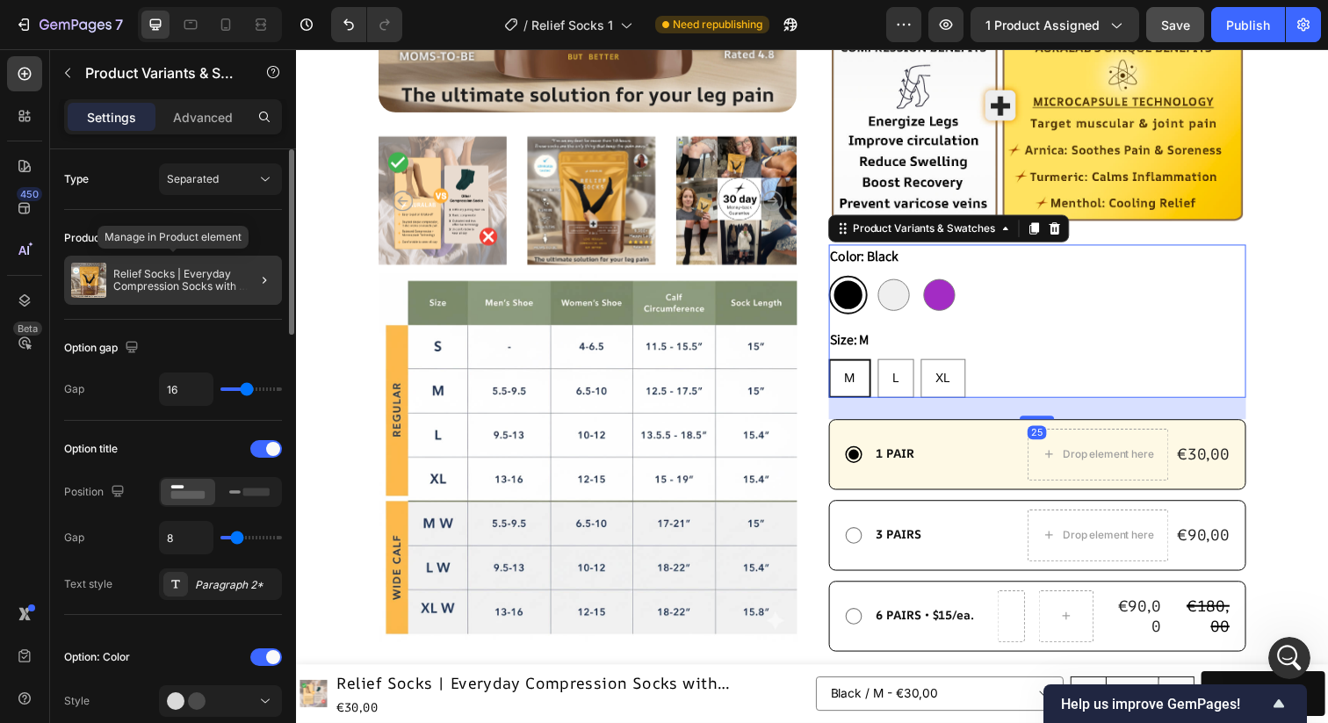
click at [221, 278] on p "Relief Socks | Everyday Compression Socks with Continuous Relief Technology™" at bounding box center [194, 280] width 162 height 25
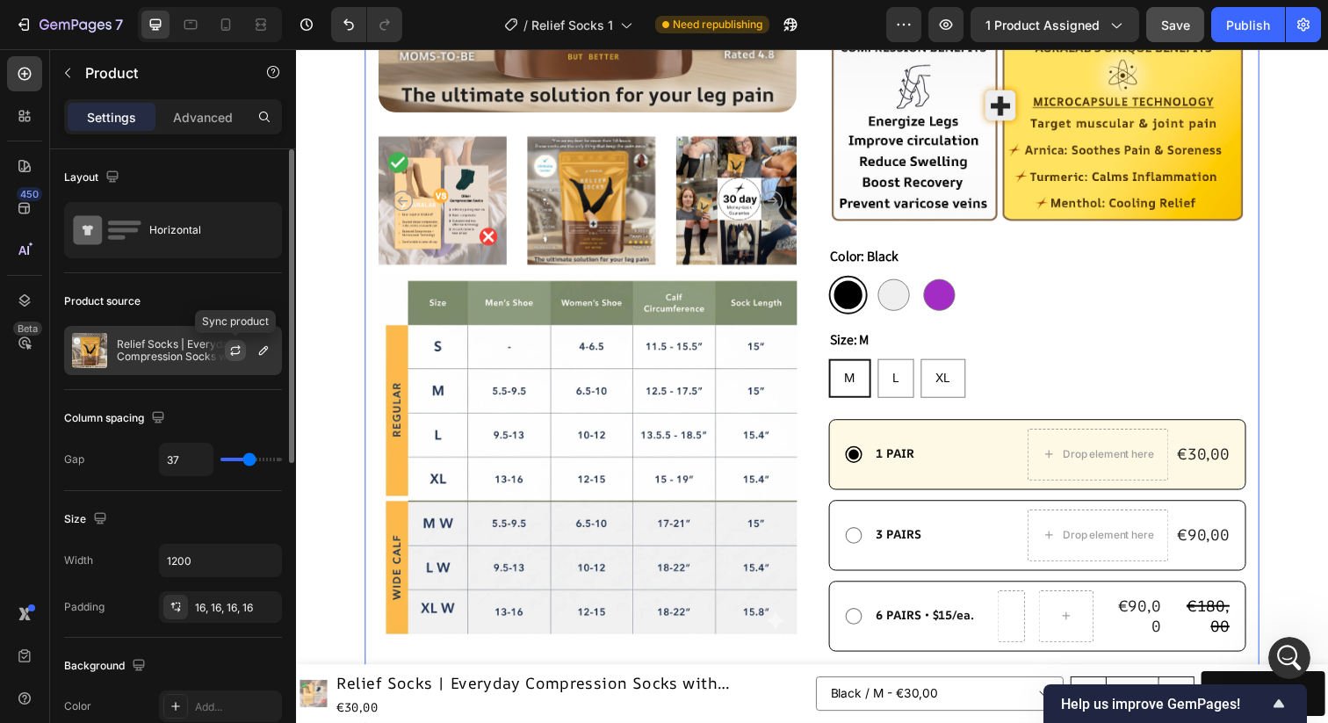
click at [231, 351] on icon "button" at bounding box center [235, 351] width 14 height 14
select select "586451275496162253"
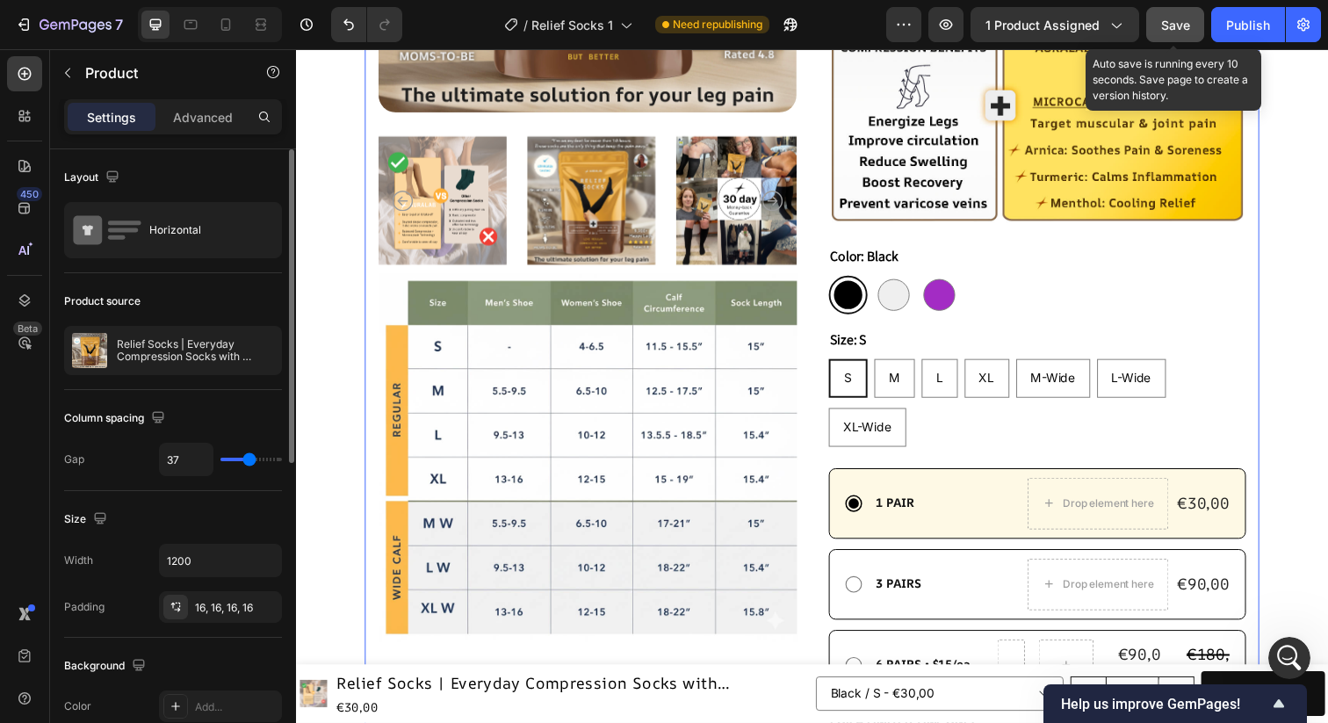
click at [1170, 20] on span "Save" at bounding box center [1175, 25] width 29 height 15
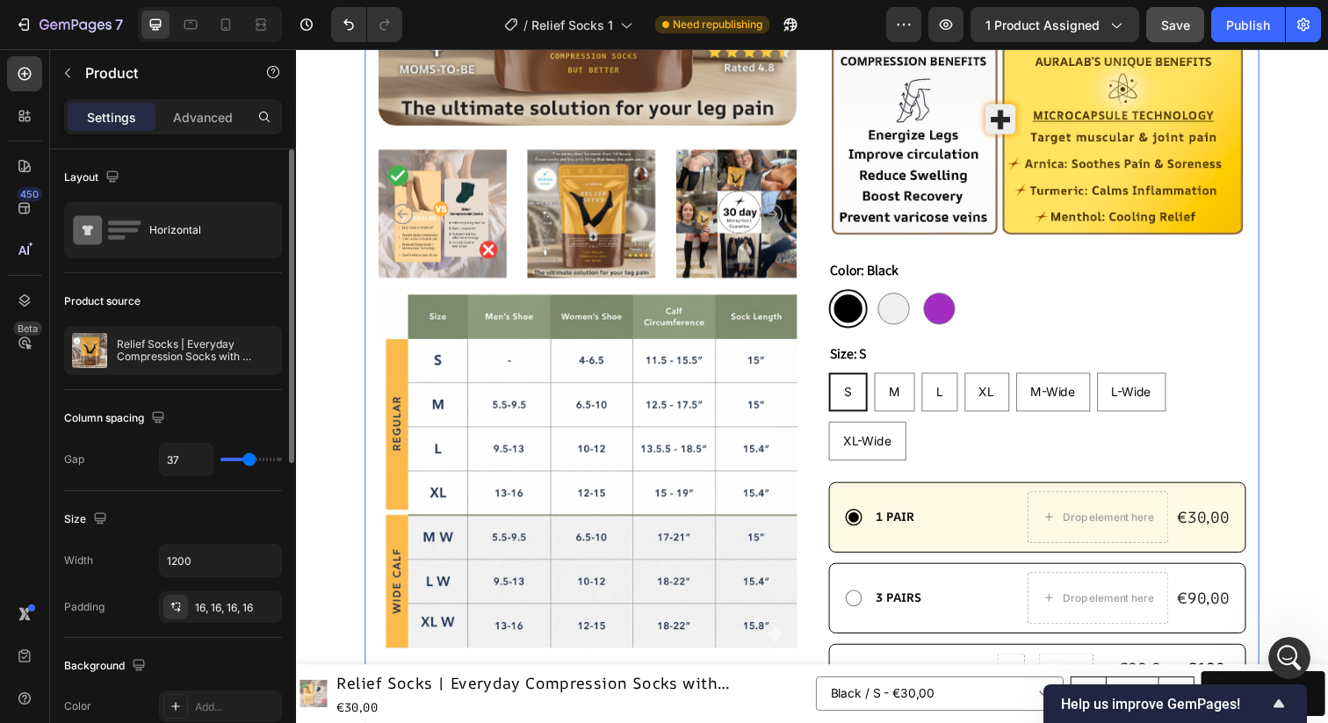
scroll to position [604, 0]
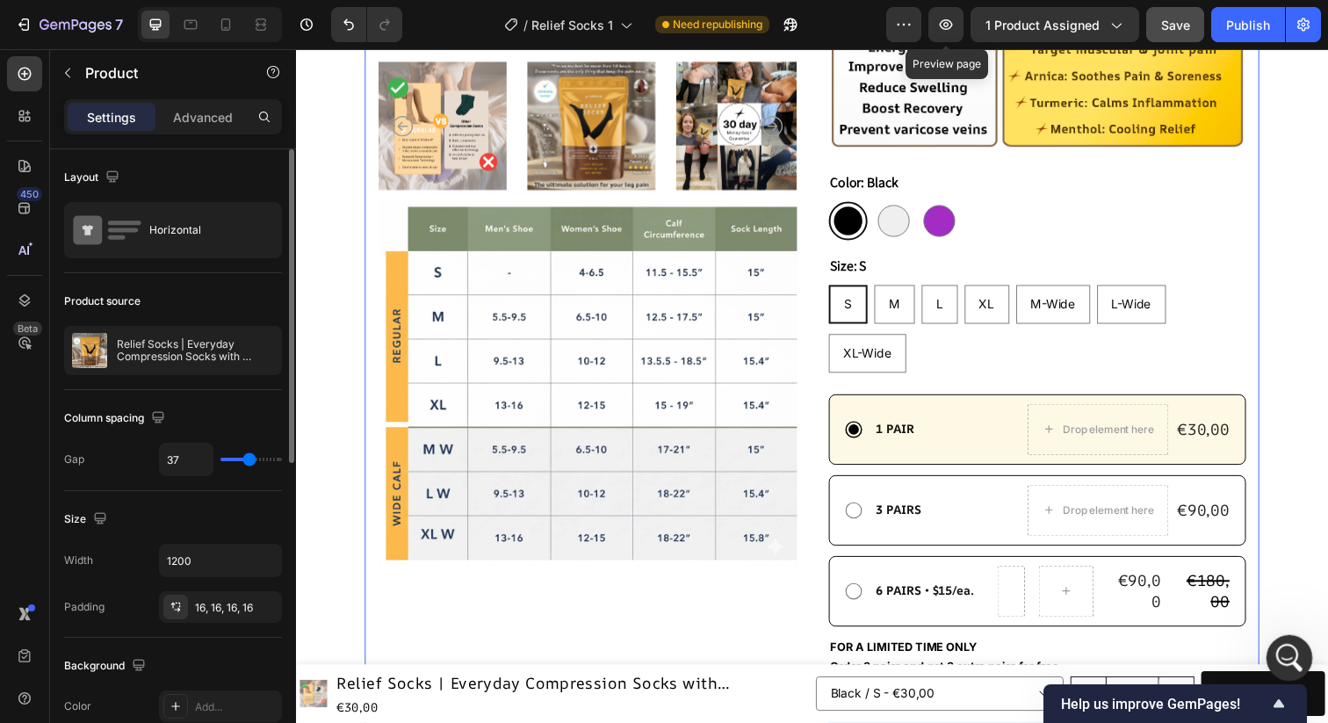
click at [1288, 648] on icon "Apri il messenger Intercom" at bounding box center [1287, 655] width 29 height 29
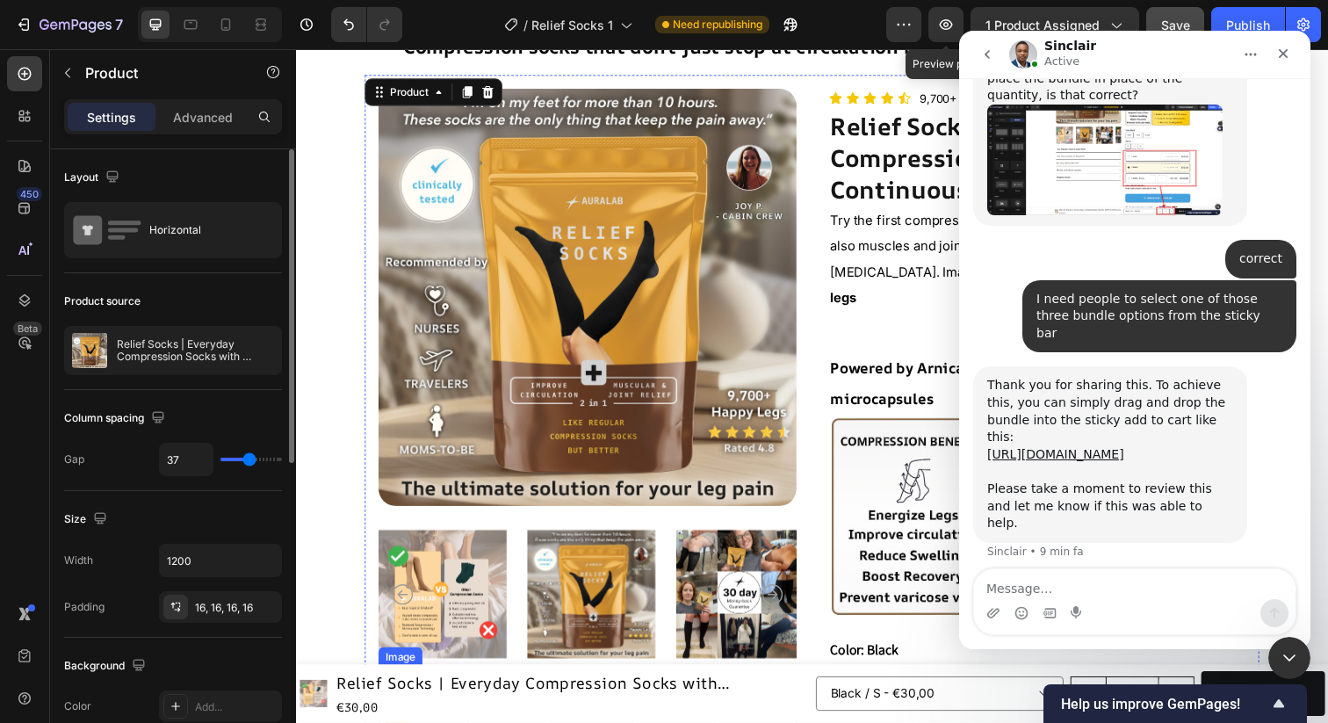
scroll to position [0, 0]
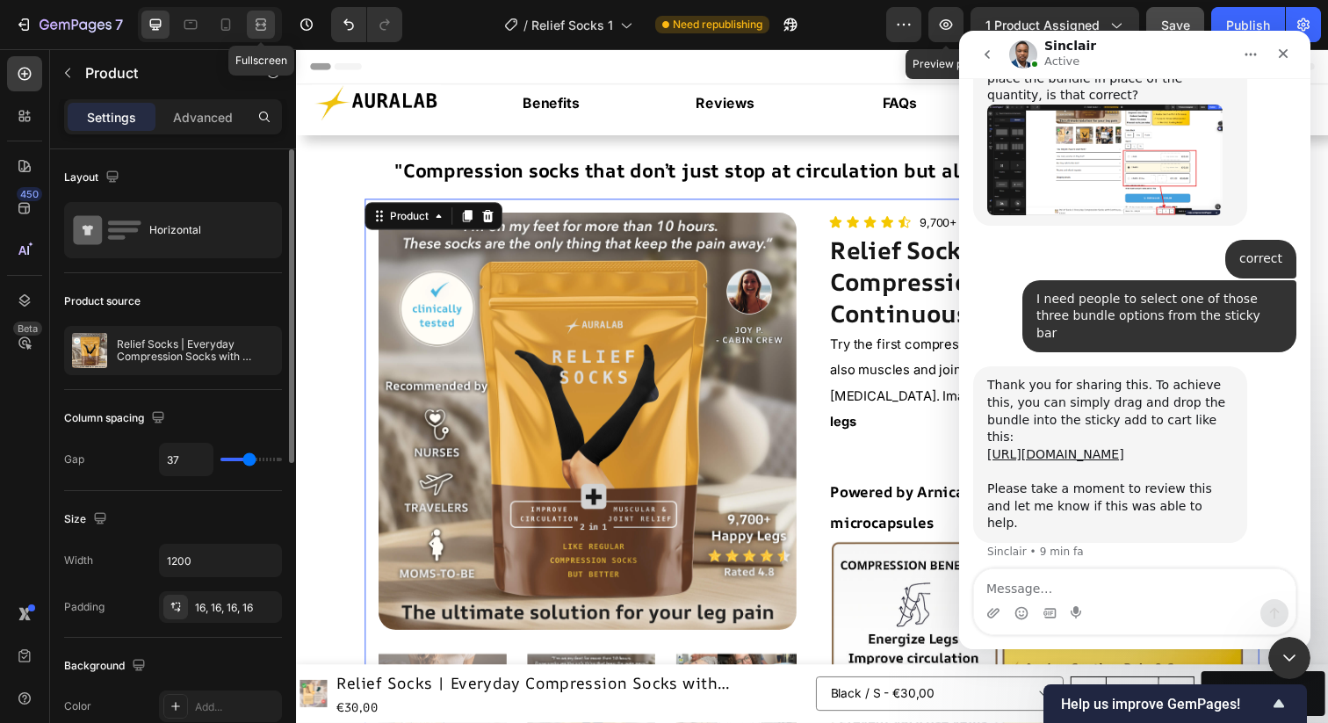
click at [261, 20] on icon at bounding box center [261, 25] width 18 height 18
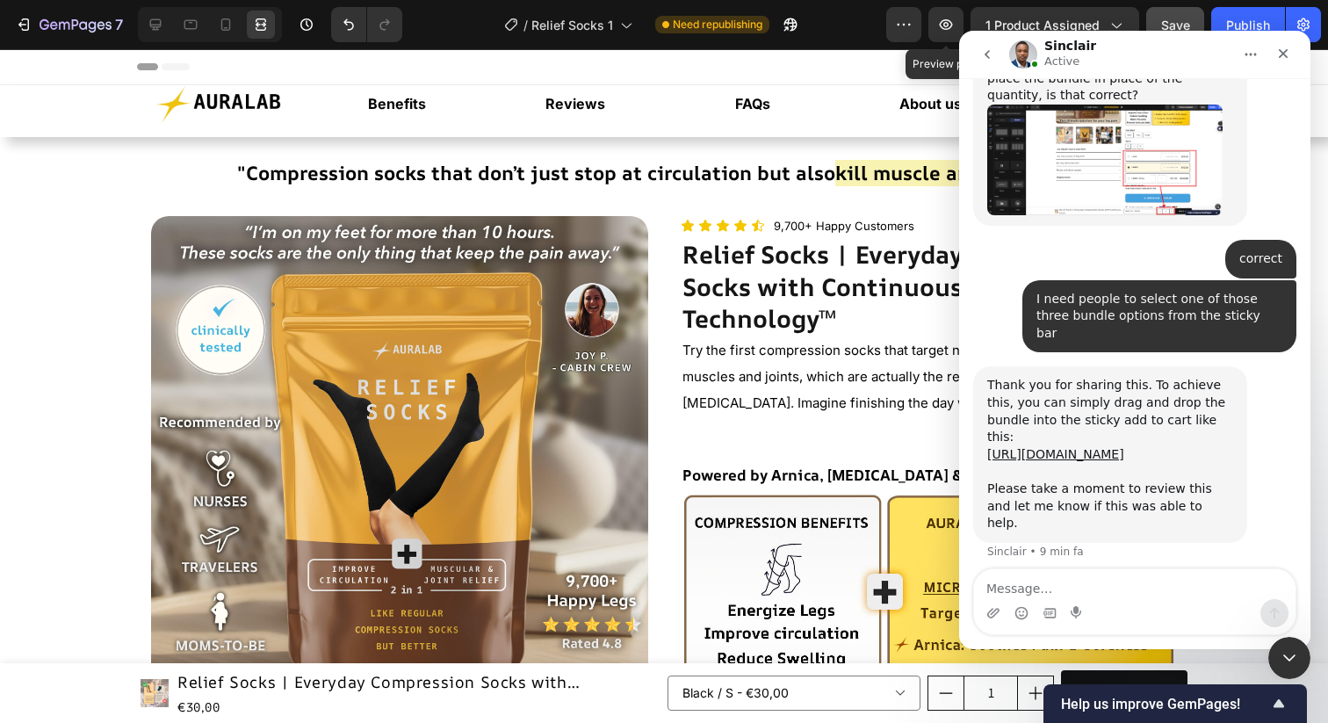
click at [1168, 18] on span "Save" at bounding box center [1175, 25] width 29 height 15
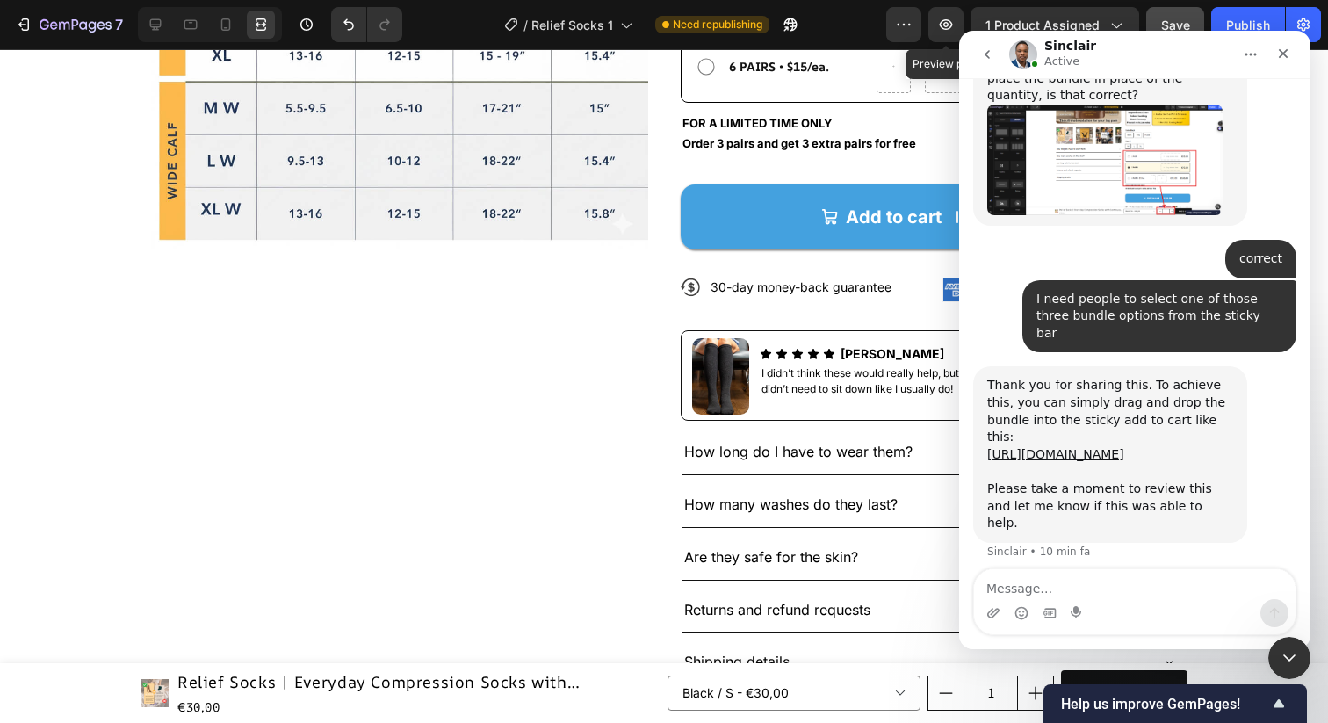
scroll to position [1078, 0]
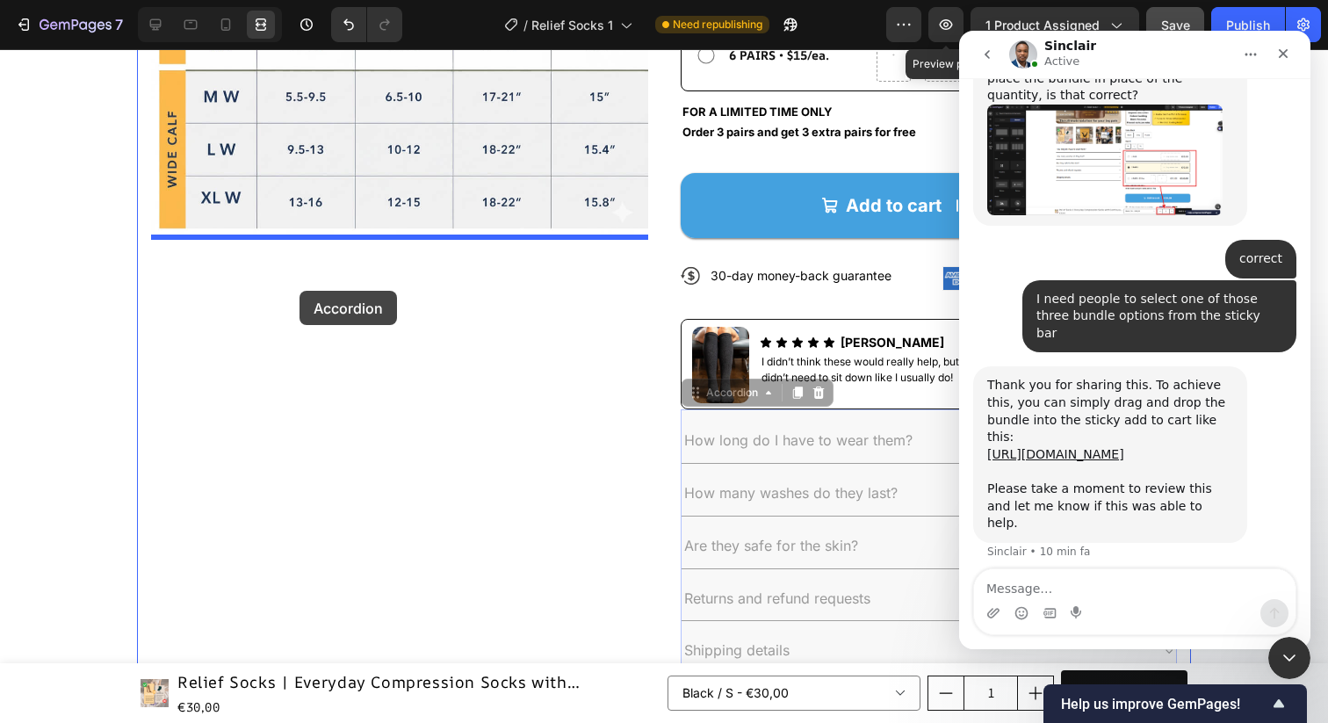
drag, startPoint x: 729, startPoint y: 409, endPoint x: 300, endPoint y: 291, distance: 445.7
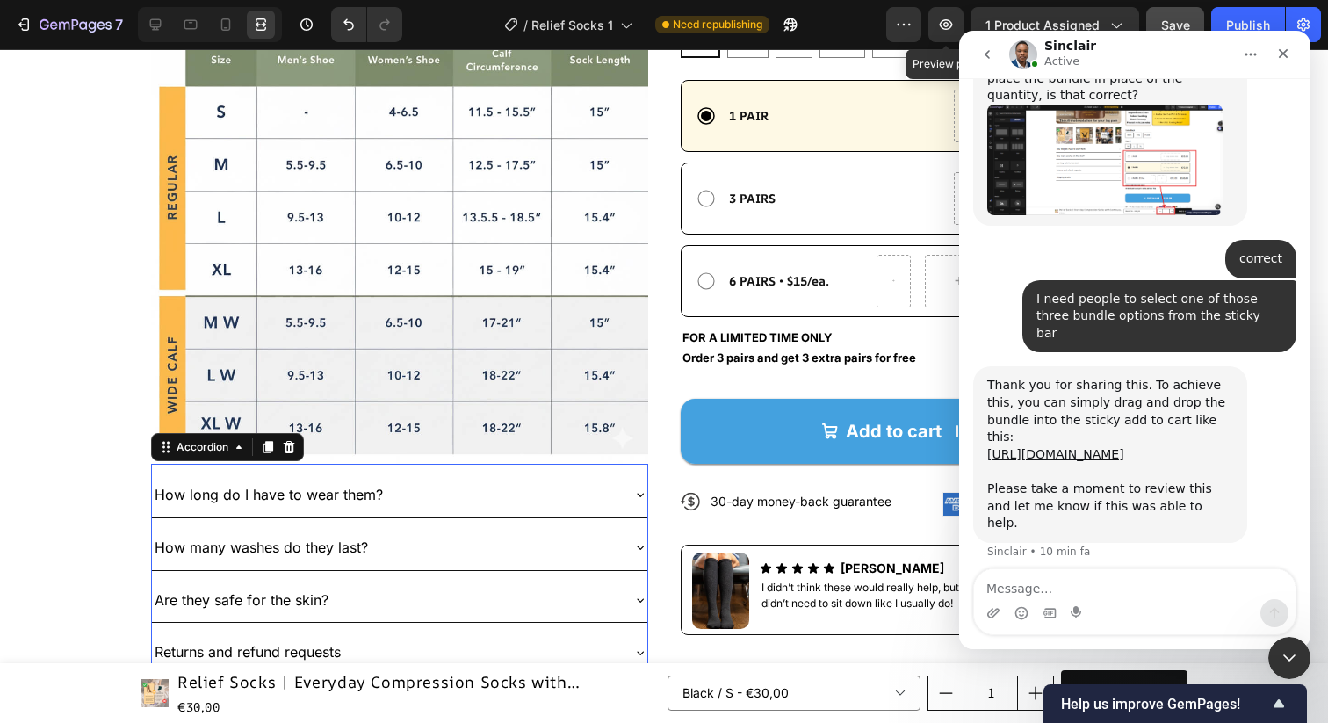
scroll to position [944, 0]
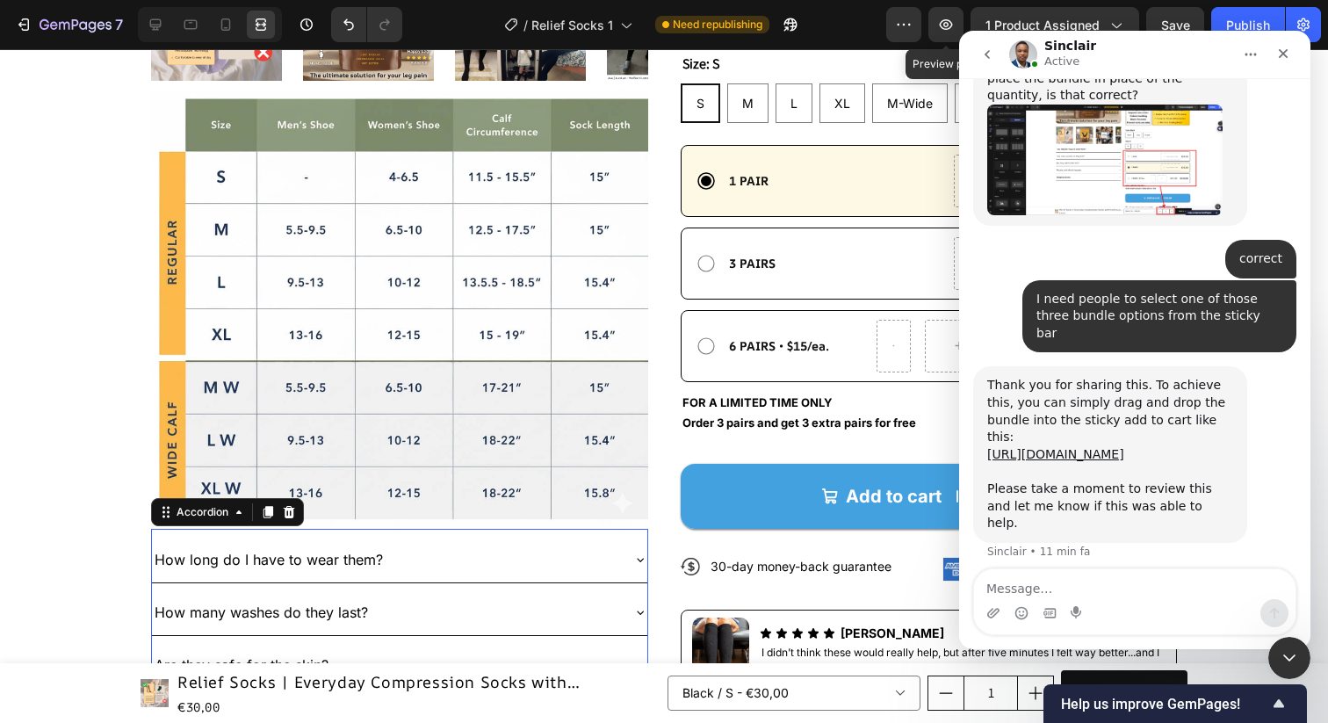
scroll to position [904, 0]
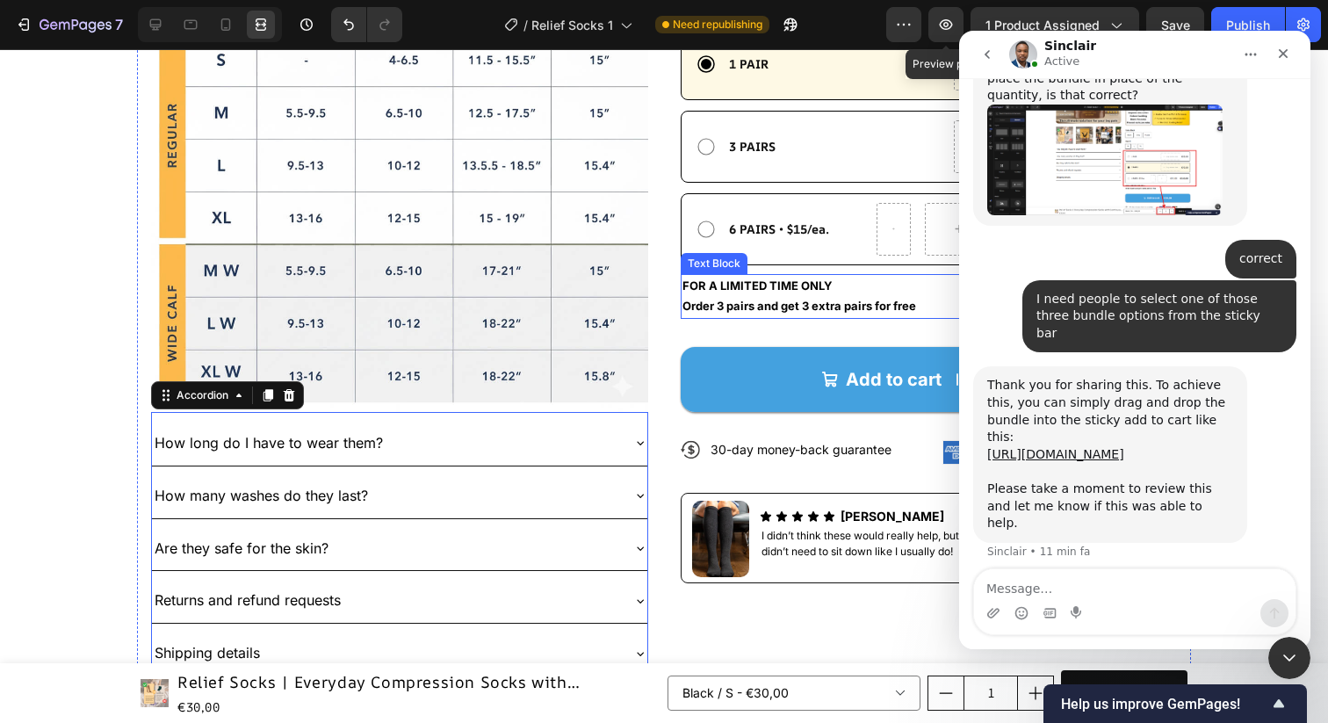
click at [771, 293] on p "FOR A LIMITED TIME ONLY" at bounding box center [930, 286] width 494 height 20
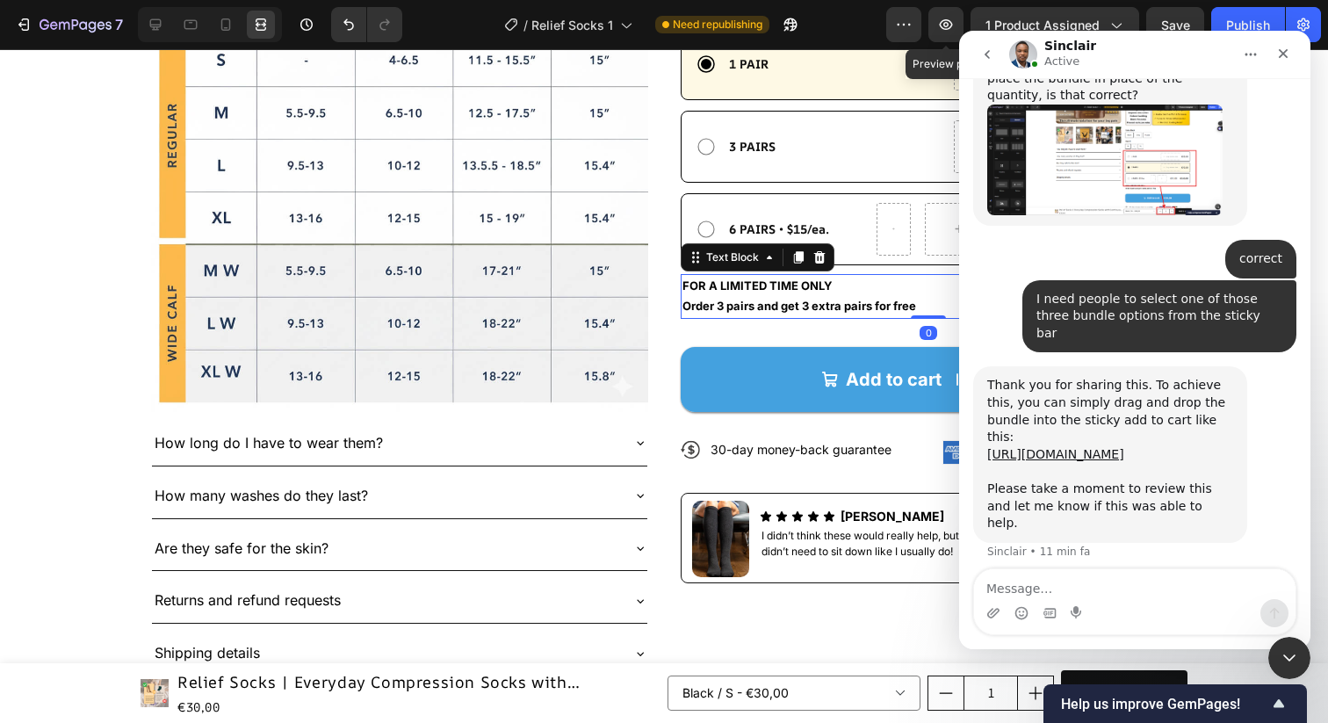
click at [764, 302] on strong "Order 3 pairs and get 3 extra pairs for free" at bounding box center [800, 306] width 234 height 14
click at [806, 324] on div "Add to cart €30,00 Add to Cart" at bounding box center [929, 365] width 497 height 93
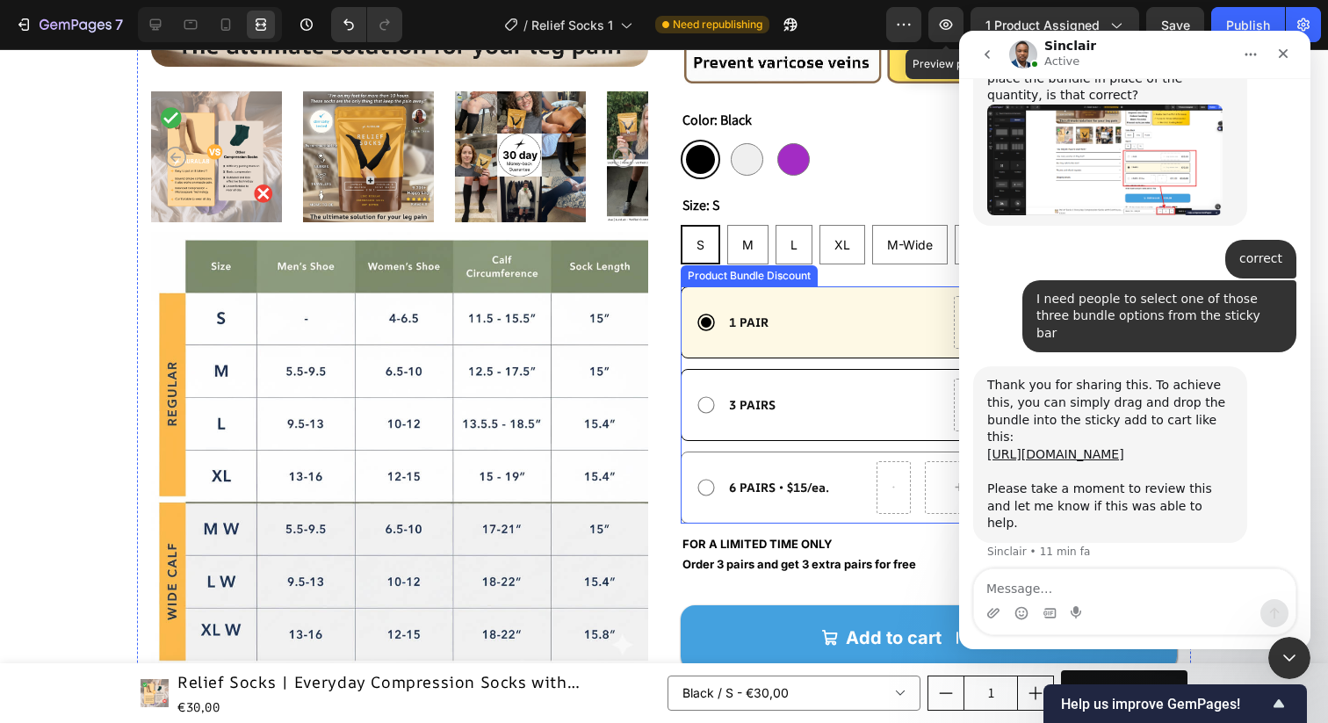
scroll to position [725, 0]
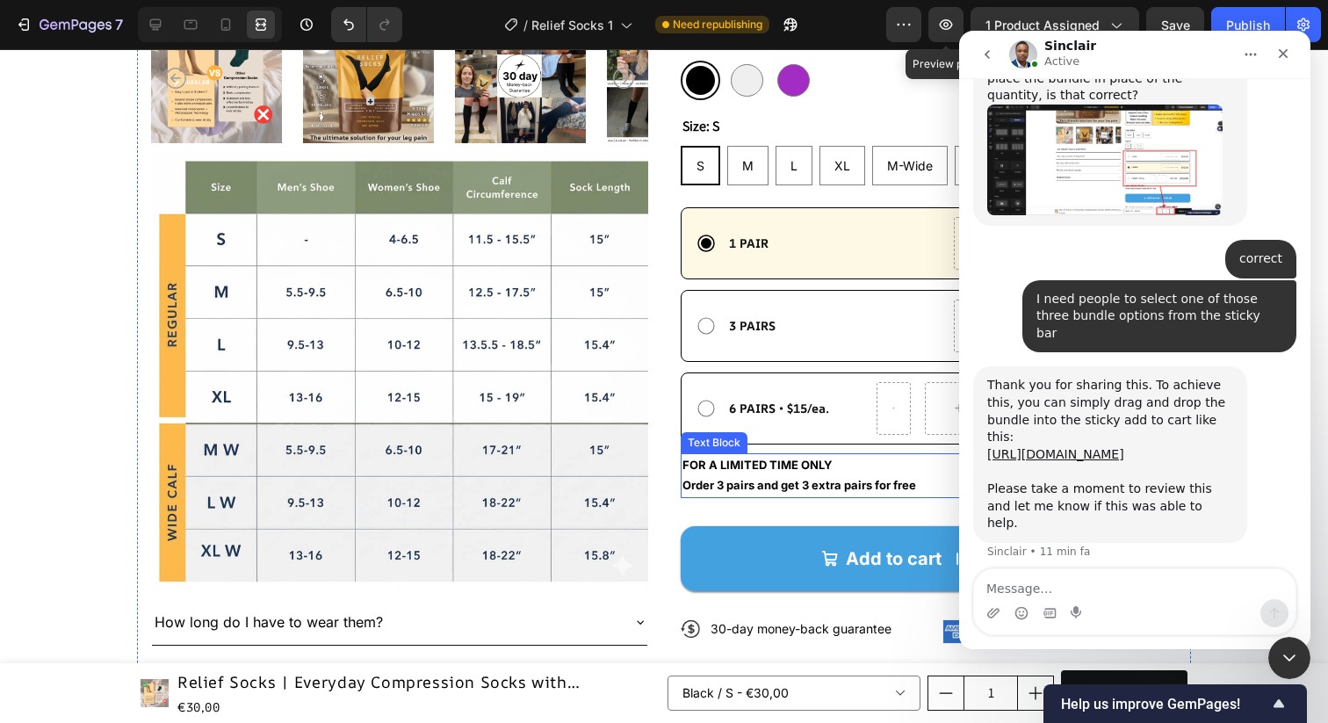
click at [884, 475] on p "Order 3 pairs and get 3 extra pairs for free" at bounding box center [930, 485] width 494 height 20
click at [160, 27] on icon at bounding box center [156, 25] width 18 height 18
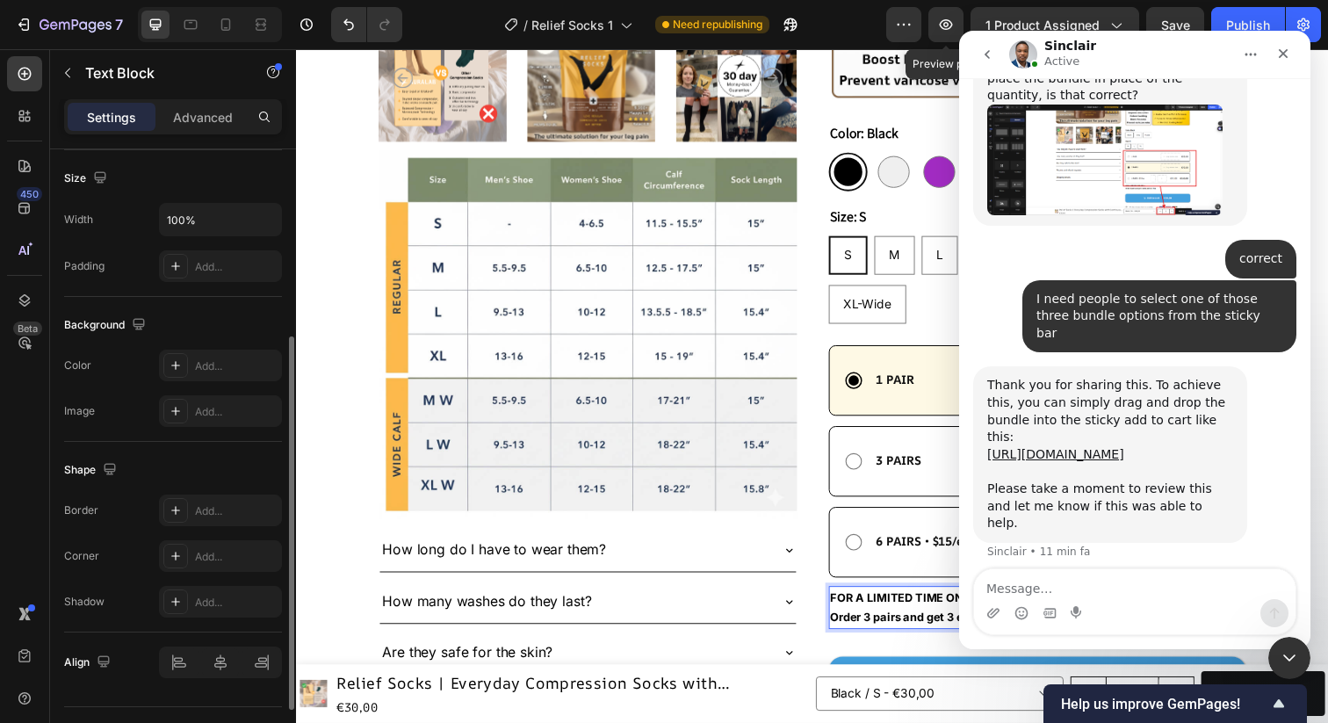
scroll to position [353, 0]
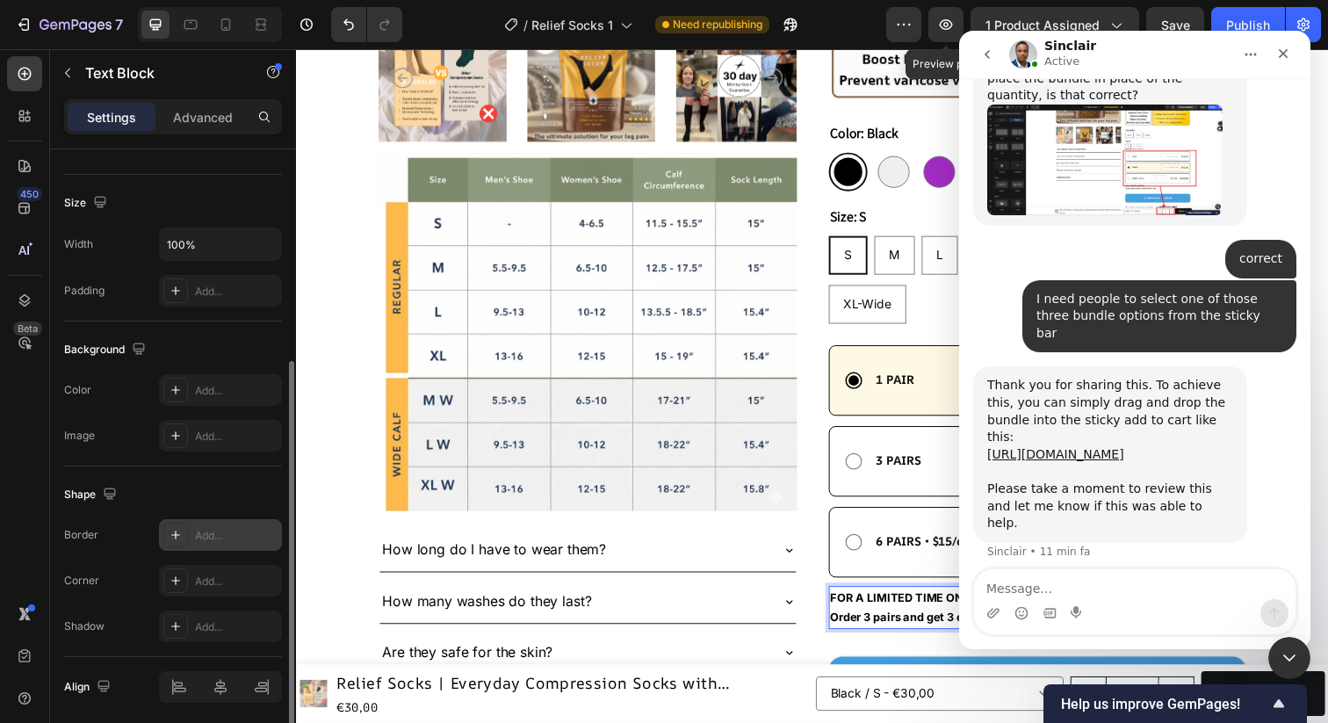
click at [171, 532] on icon at bounding box center [176, 535] width 14 height 14
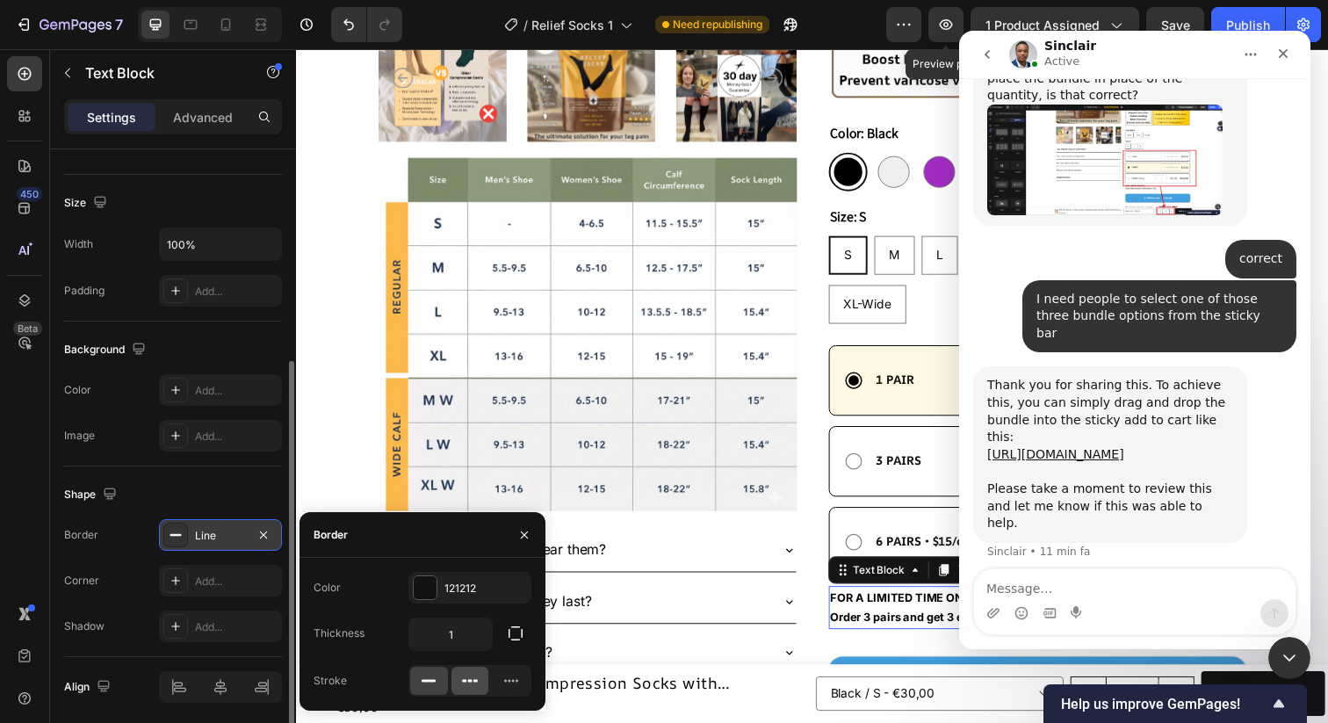
click at [476, 684] on icon at bounding box center [470, 681] width 18 height 18
click at [424, 587] on div at bounding box center [425, 587] width 23 height 23
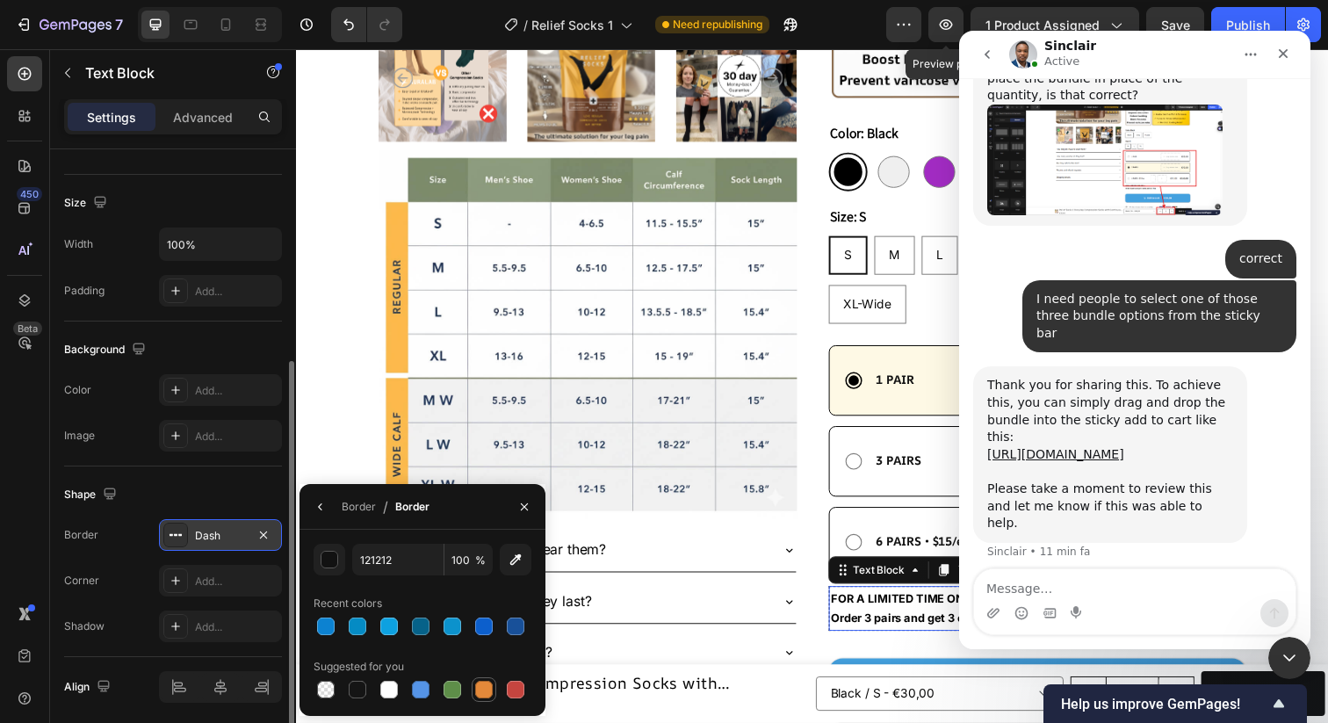
click at [481, 686] on div at bounding box center [484, 690] width 18 height 18
click at [330, 565] on div "button" at bounding box center [331, 561] width 18 height 18
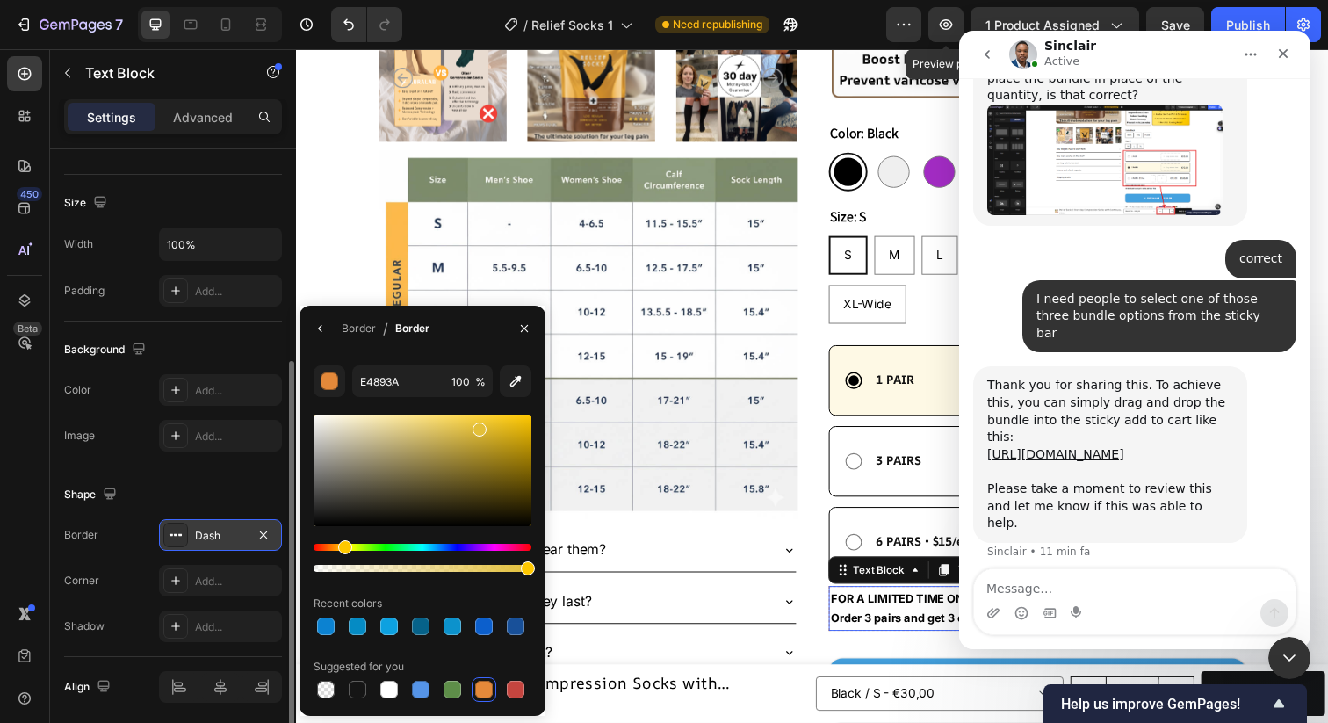
click at [343, 547] on div "Hue" at bounding box center [423, 547] width 218 height 7
click at [520, 440] on div at bounding box center [423, 471] width 218 height 112
click at [524, 450] on div at bounding box center [526, 453] width 14 height 14
click at [529, 436] on div at bounding box center [423, 471] width 218 height 112
click at [528, 428] on div at bounding box center [423, 471] width 218 height 112
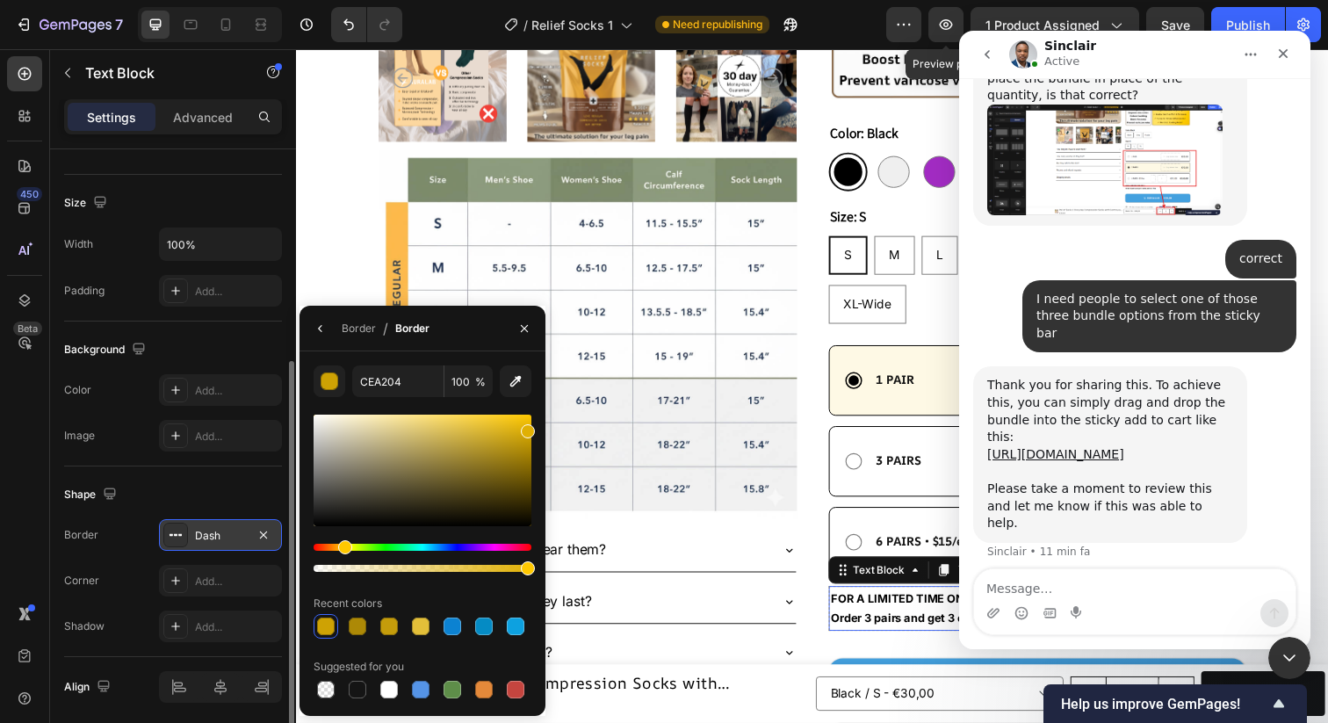
type input "E0B004"
click at [528, 326] on icon "button" at bounding box center [524, 329] width 14 height 14
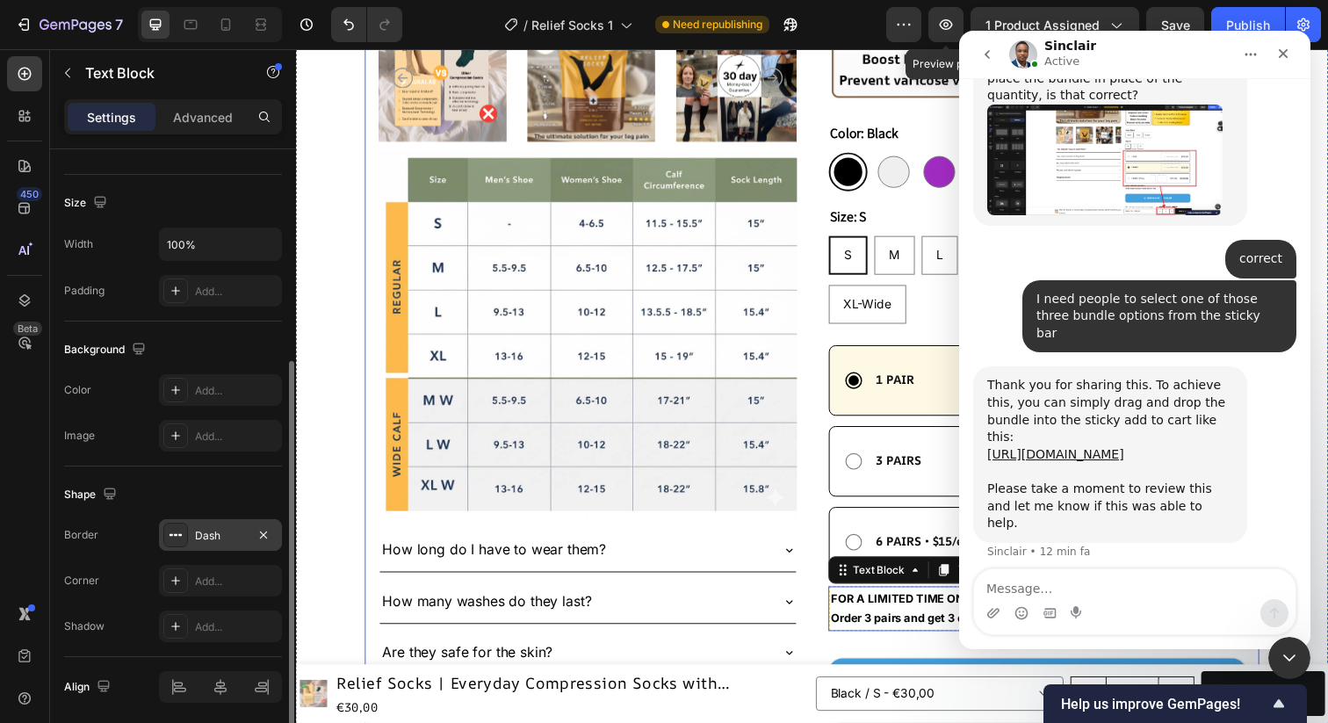
click at [872, 643] on div "Add to cart €30,00 Add to Cart" at bounding box center [1053, 689] width 427 height 93
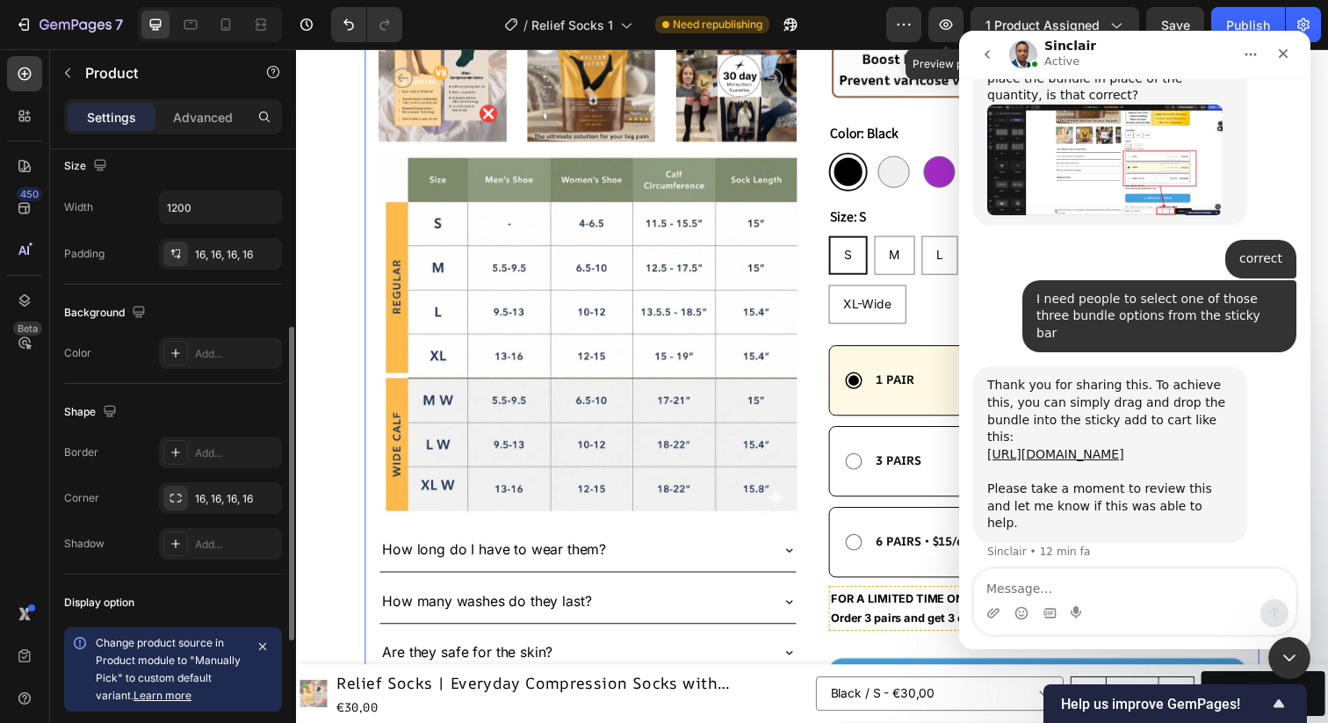
scroll to position [0, 0]
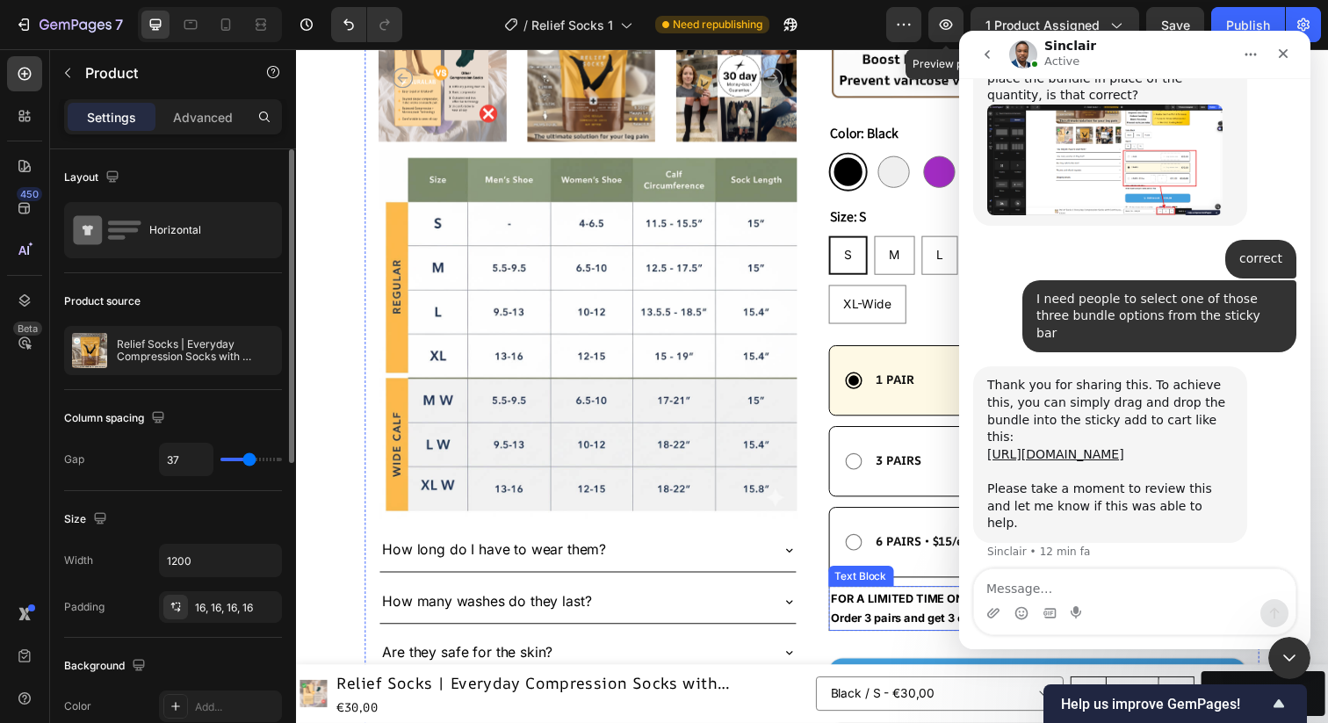
click at [883, 623] on strong "Order 3 pairs and get 3 extra pairs for free" at bounding box center [960, 630] width 234 height 14
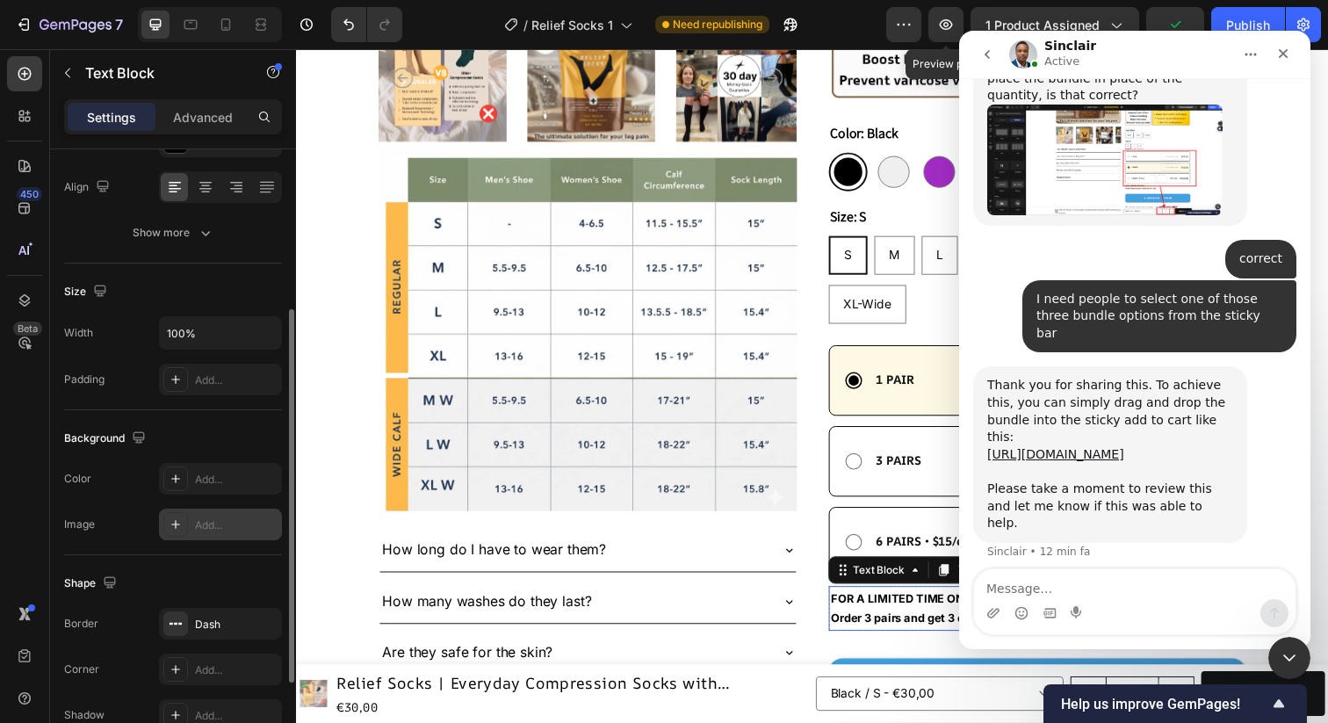
scroll to position [268, 0]
click at [228, 624] on div "Dash" at bounding box center [220, 621] width 51 height 16
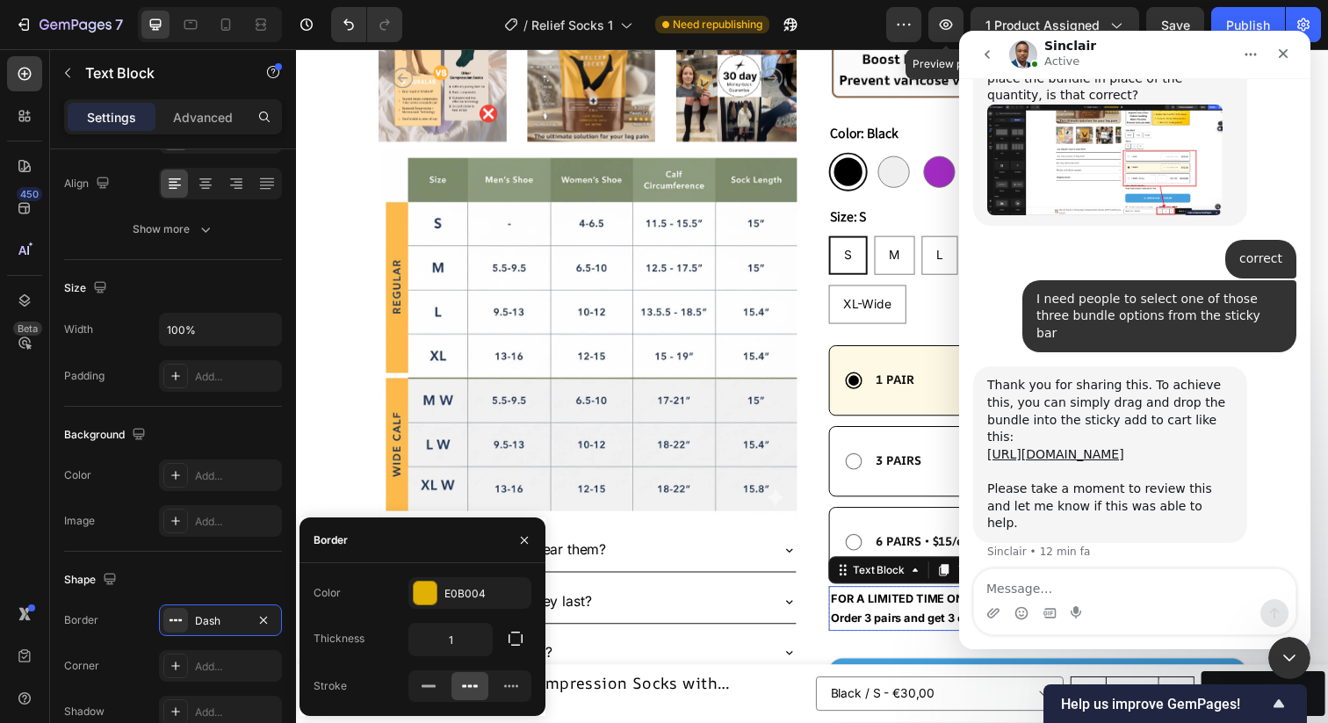
scroll to position [271, 0]
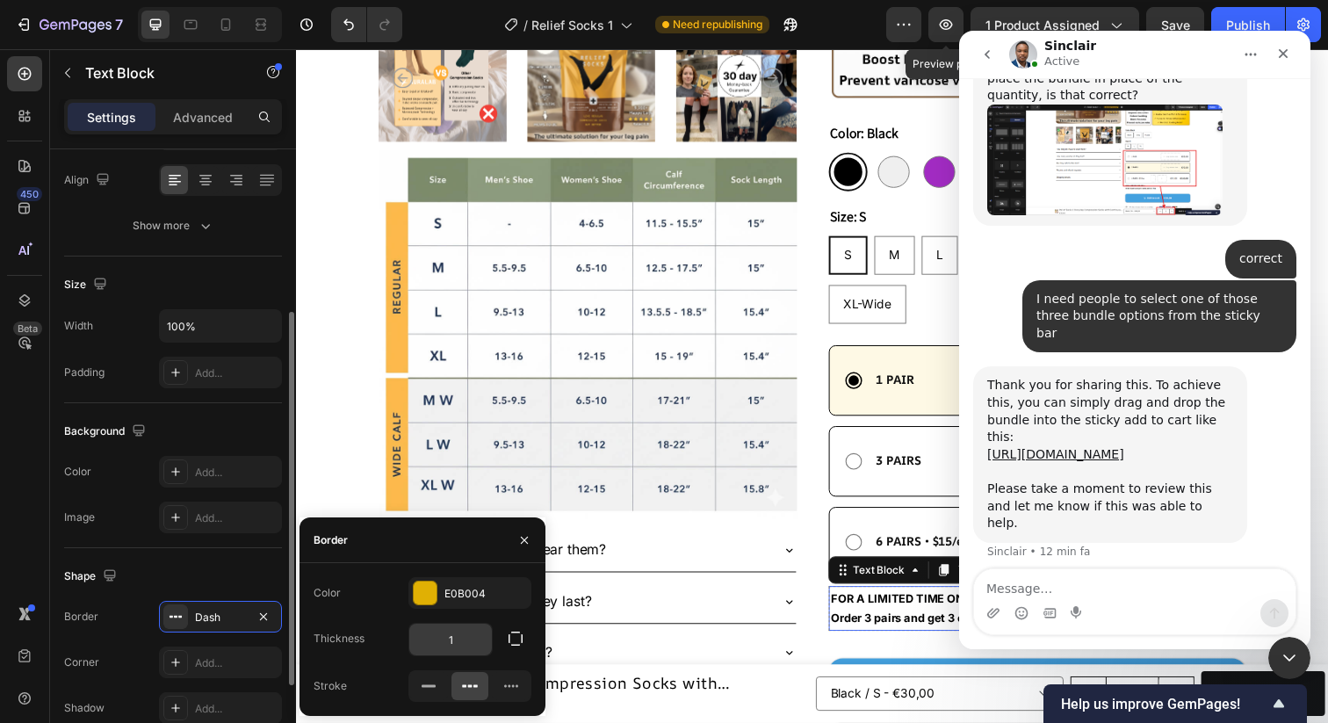
click at [471, 644] on input "1" at bounding box center [450, 640] width 83 height 32
type input "3"
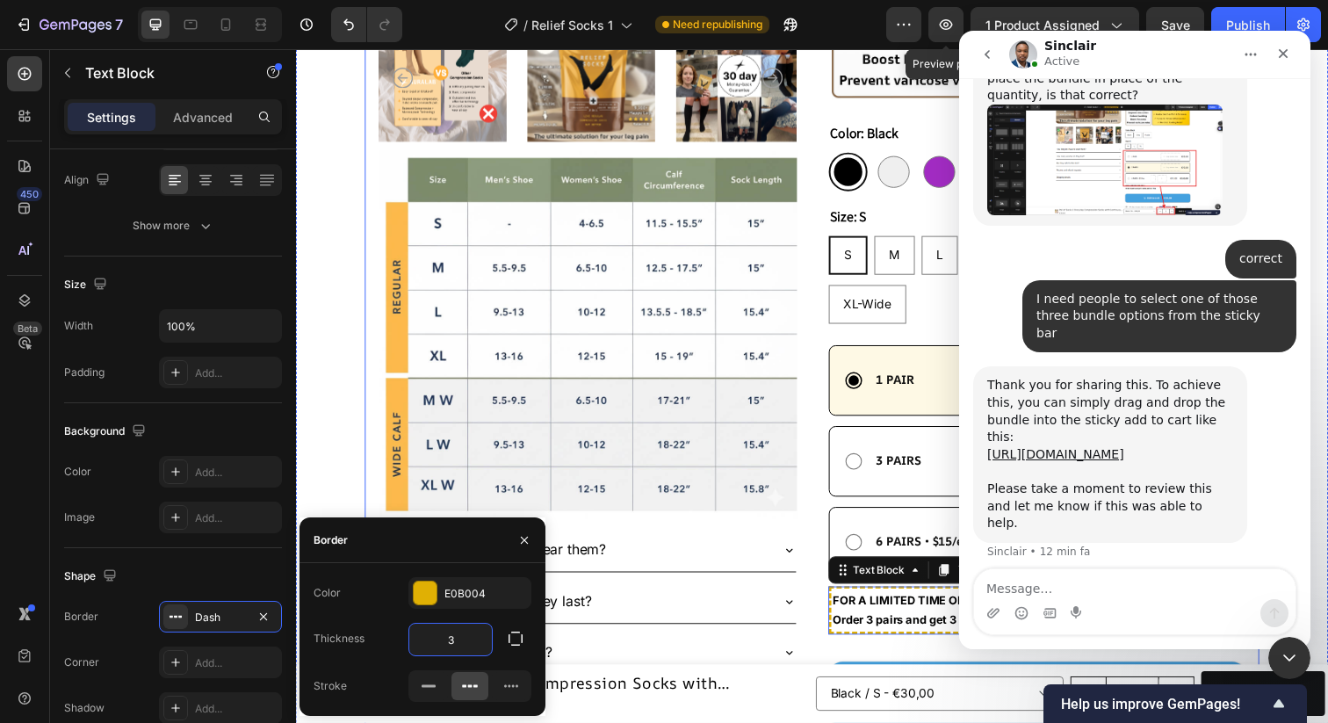
click at [834, 609] on div "Product Images Image How long do I have to wear them? How many washes do they l…" at bounding box center [823, 235] width 914 height 1374
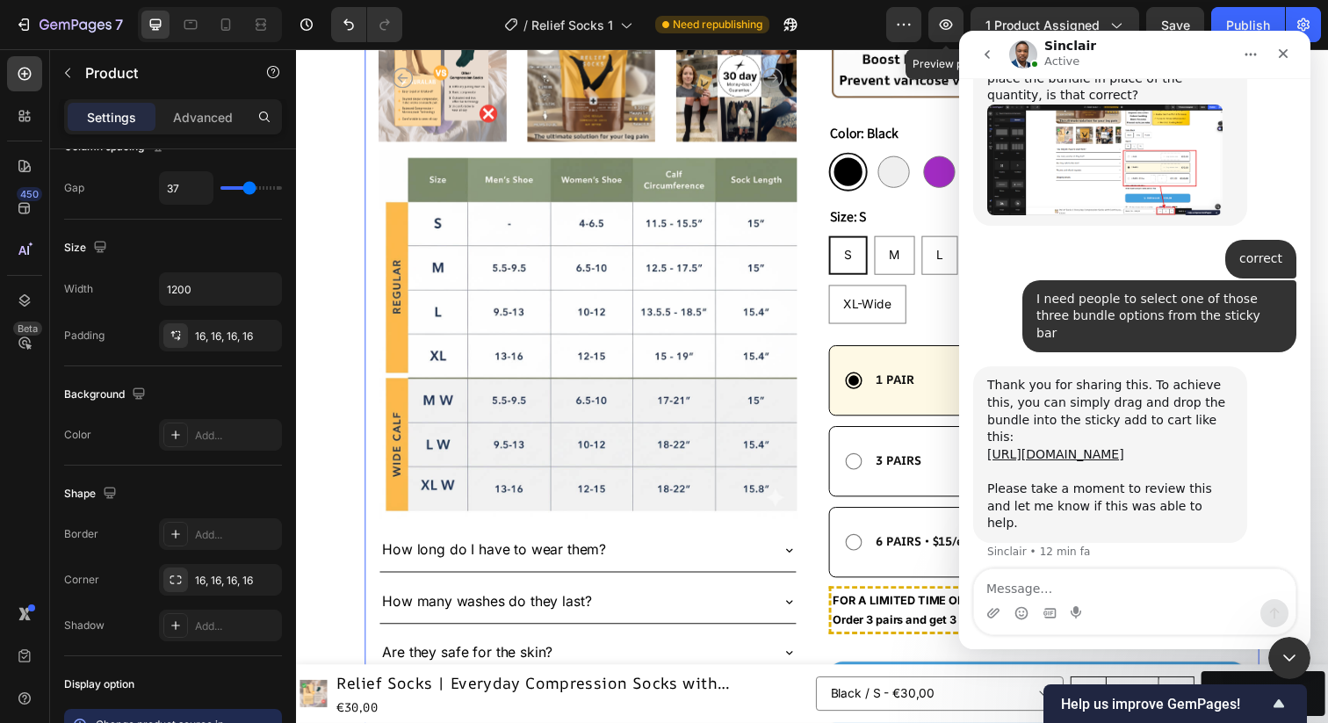
scroll to position [0, 0]
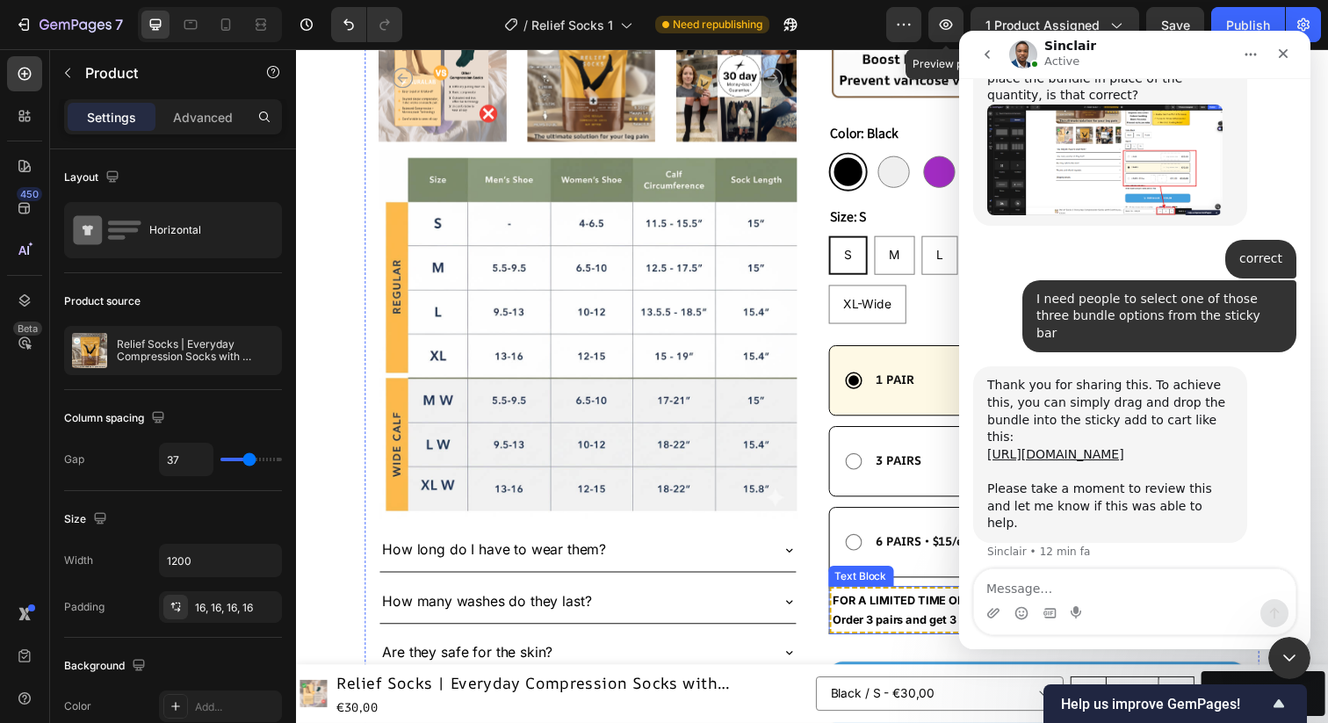
click at [857, 622] on p "Order 3 pairs and get 3 extra pairs for free" at bounding box center [1053, 632] width 418 height 20
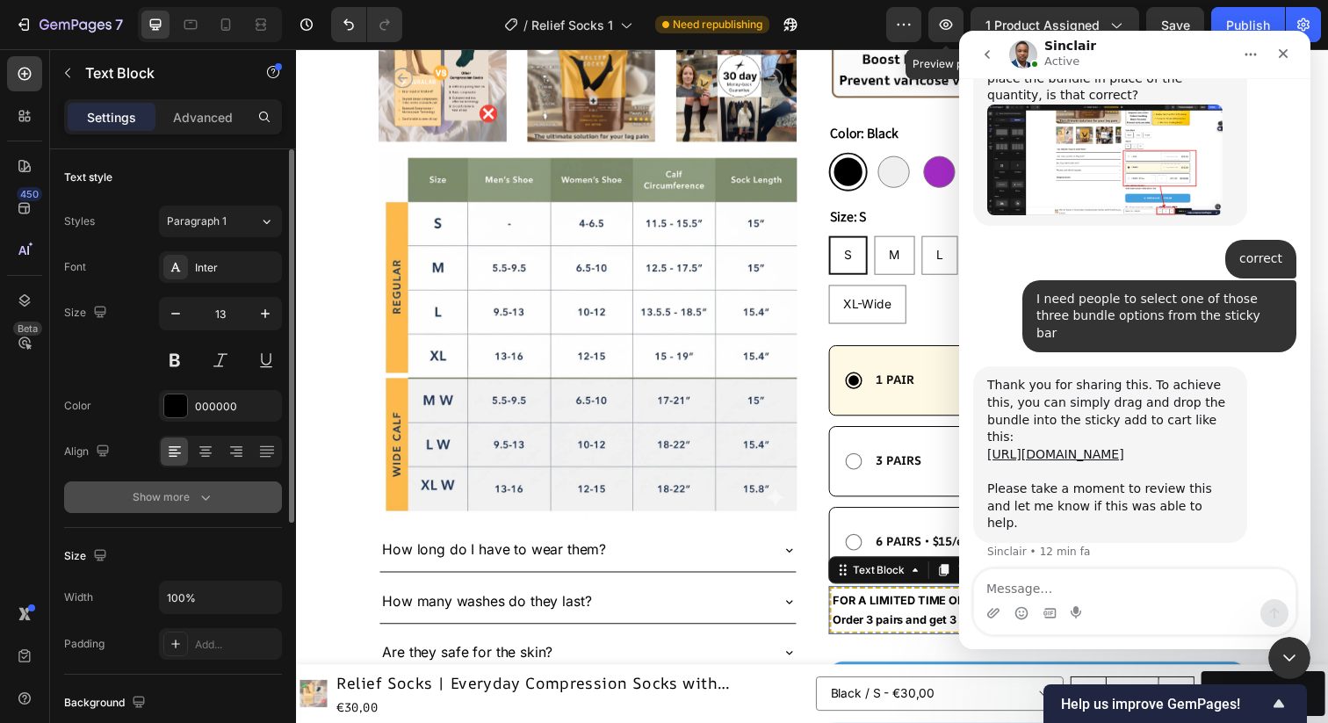
click at [191, 502] on div "Show more" at bounding box center [174, 497] width 82 height 18
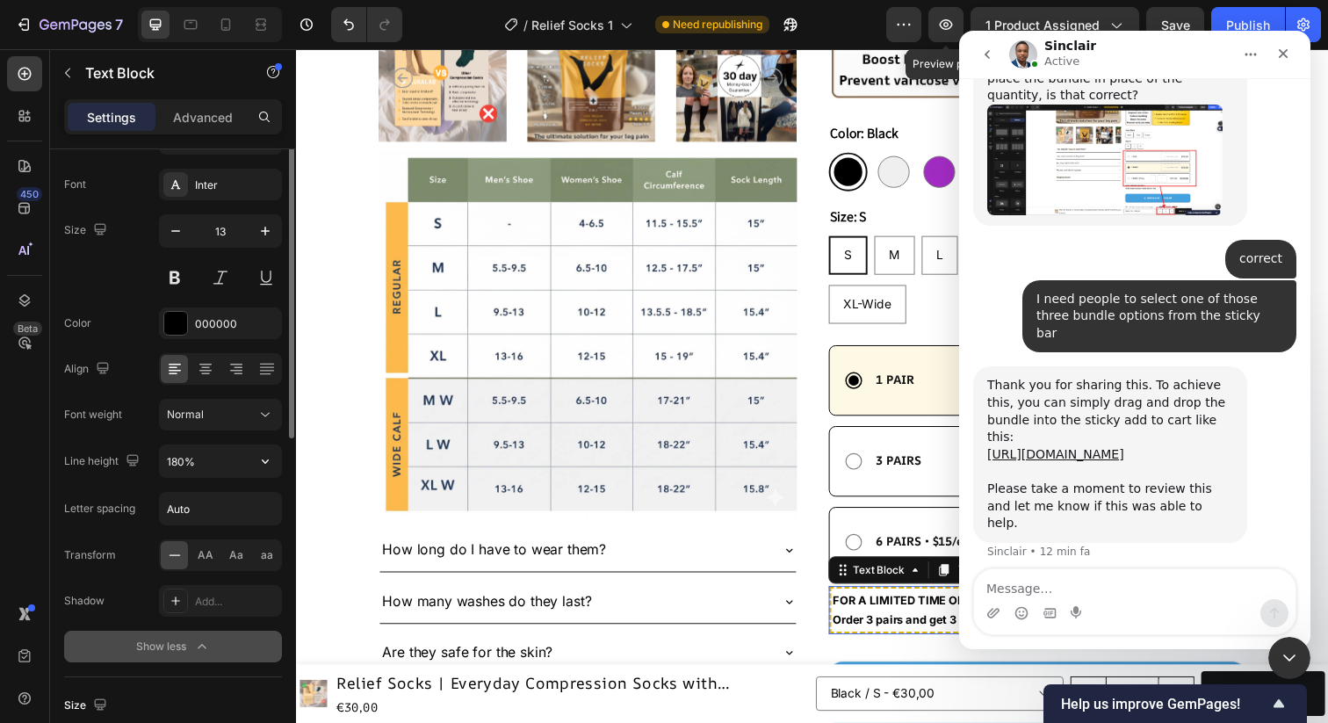
scroll to position [100, 0]
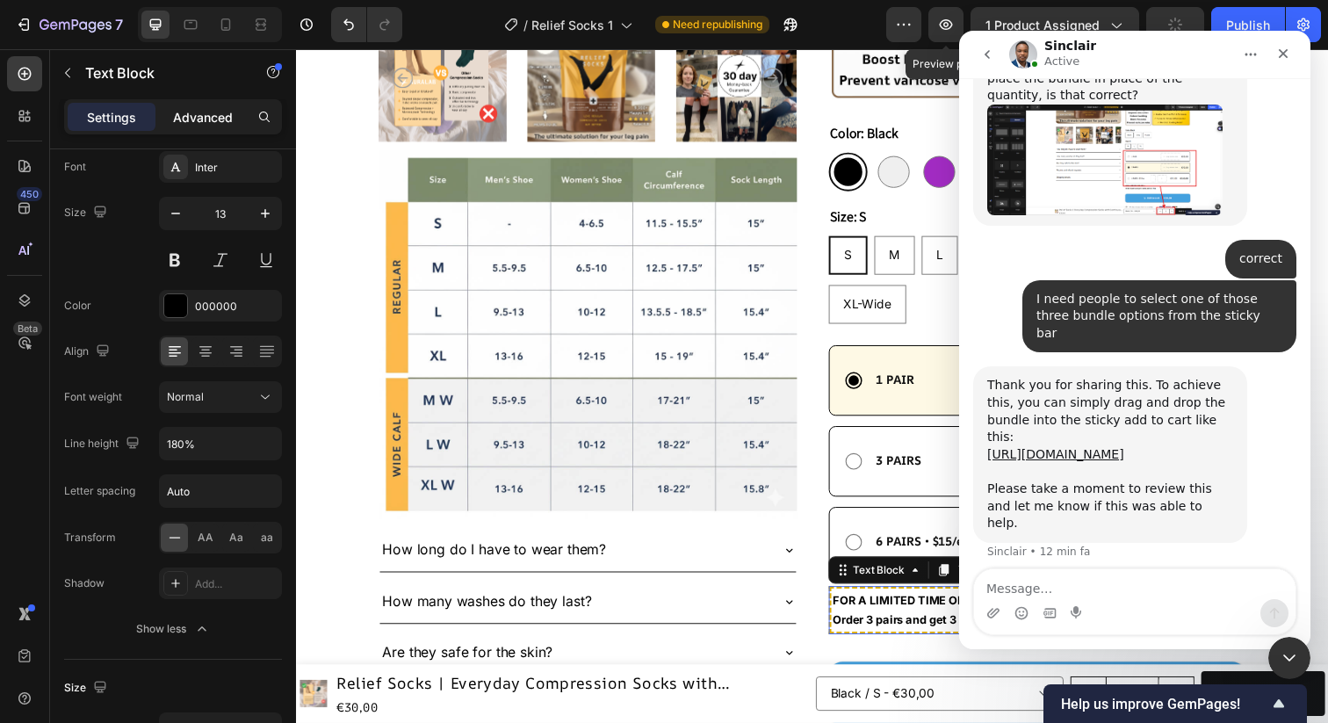
click at [213, 123] on p "Advanced" at bounding box center [203, 117] width 60 height 18
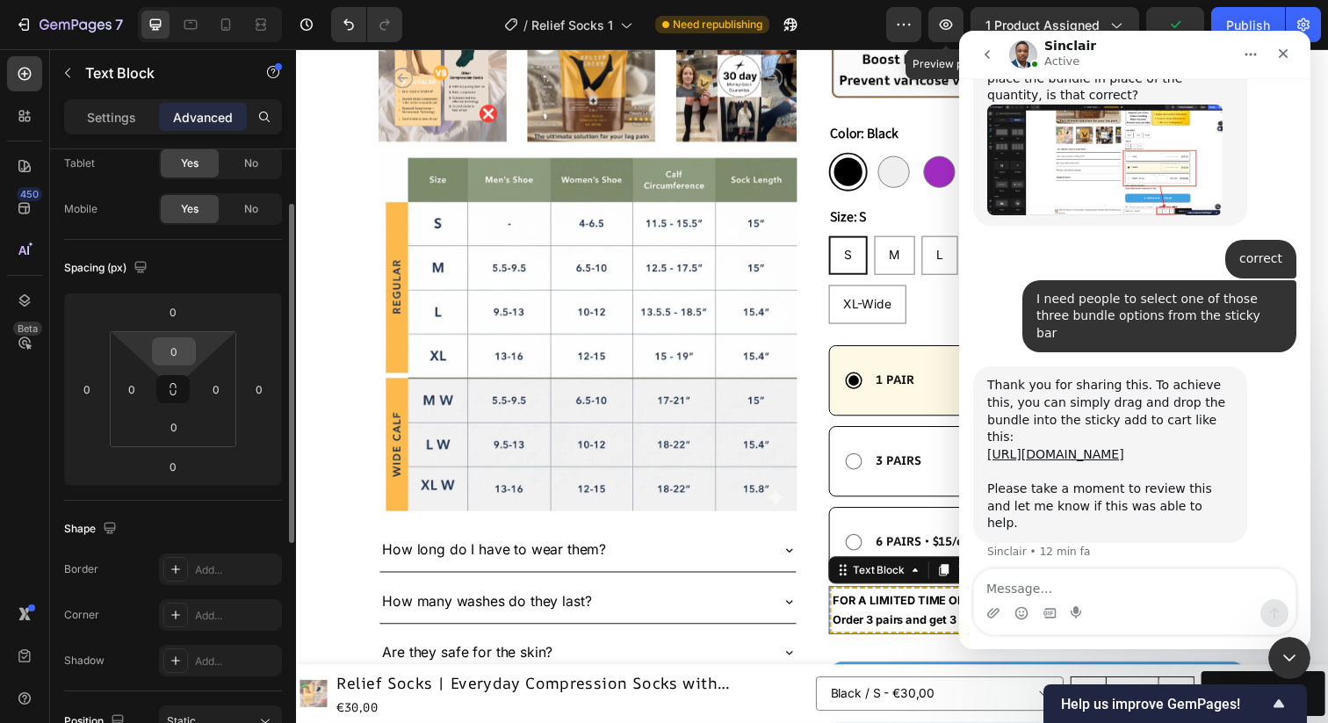
click at [174, 350] on input "0" at bounding box center [173, 351] width 35 height 26
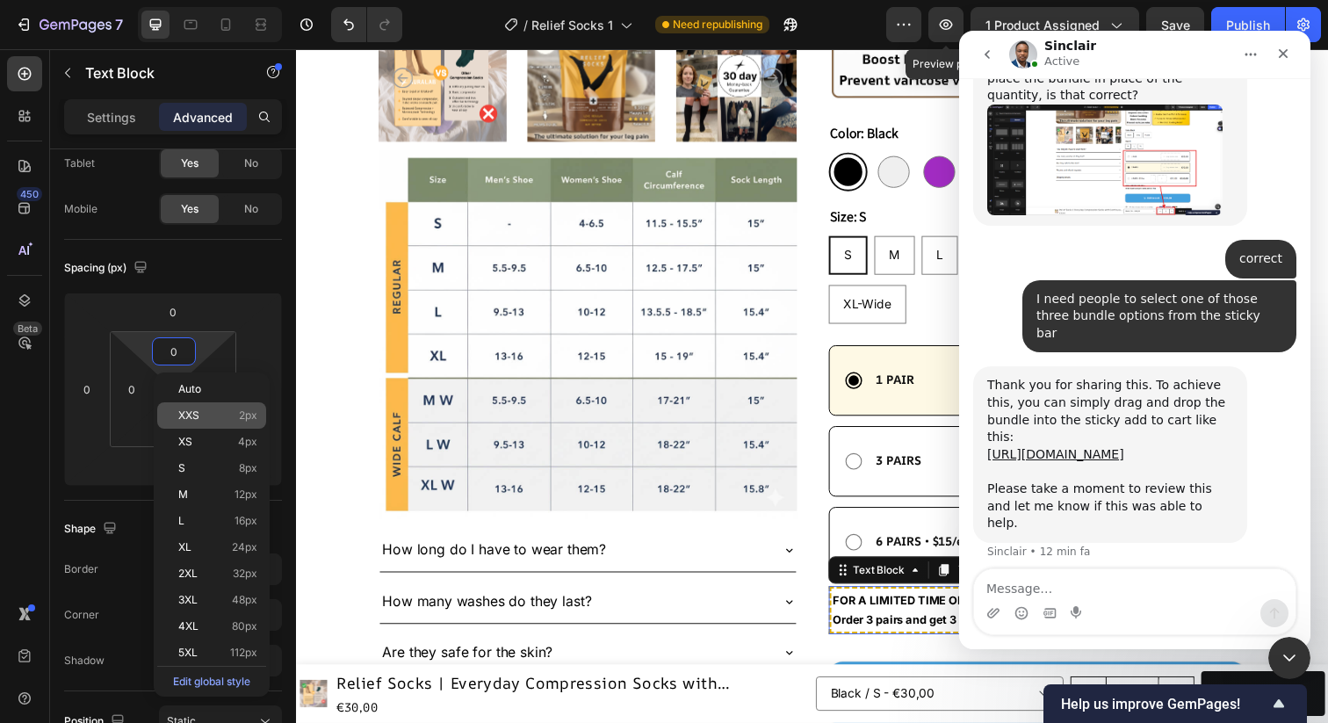
click at [217, 410] on p "XXS 2px" at bounding box center [217, 415] width 79 height 12
type input "2"
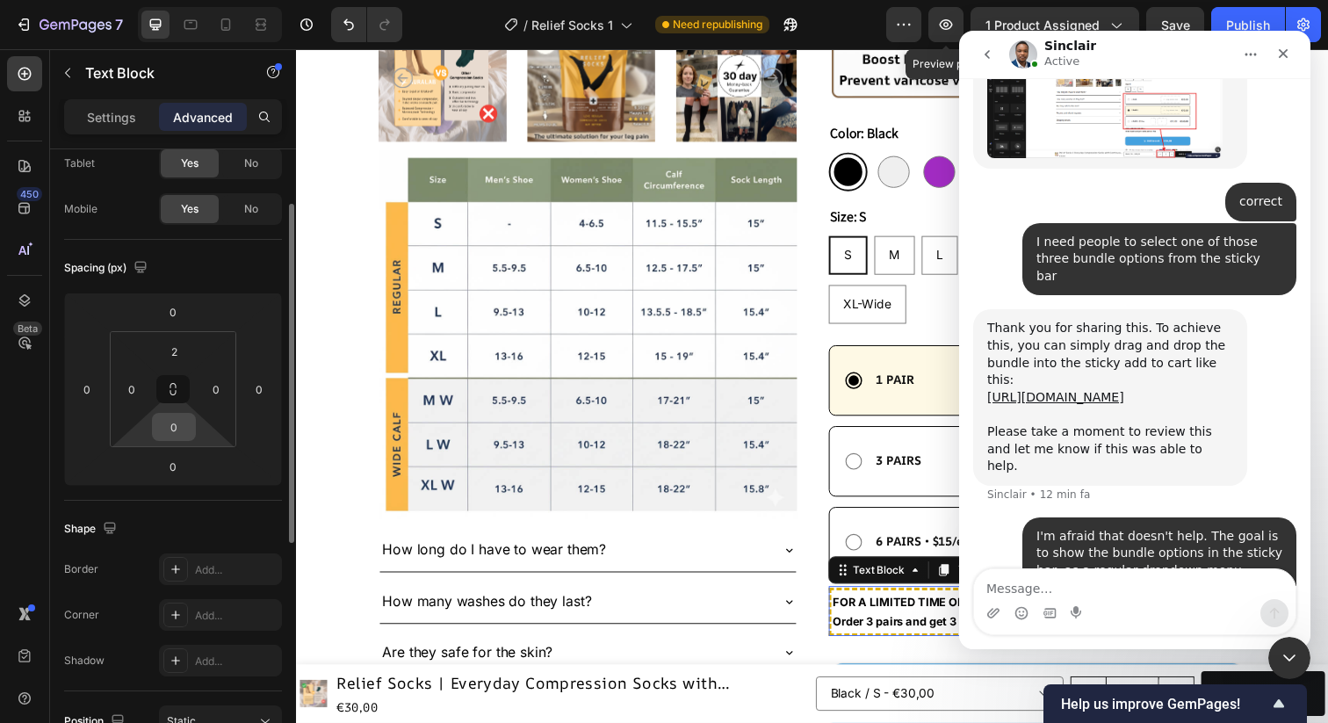
scroll to position [5054, 0]
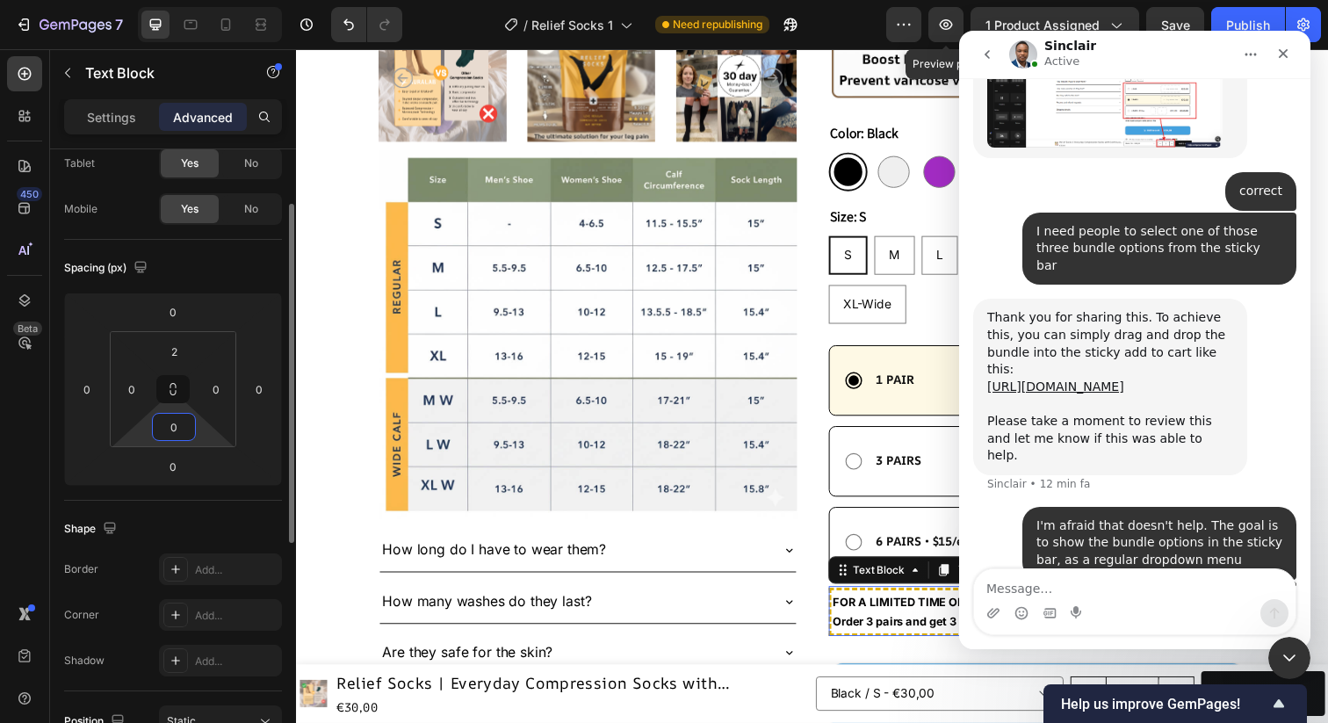
click at [175, 434] on input "0" at bounding box center [173, 427] width 35 height 26
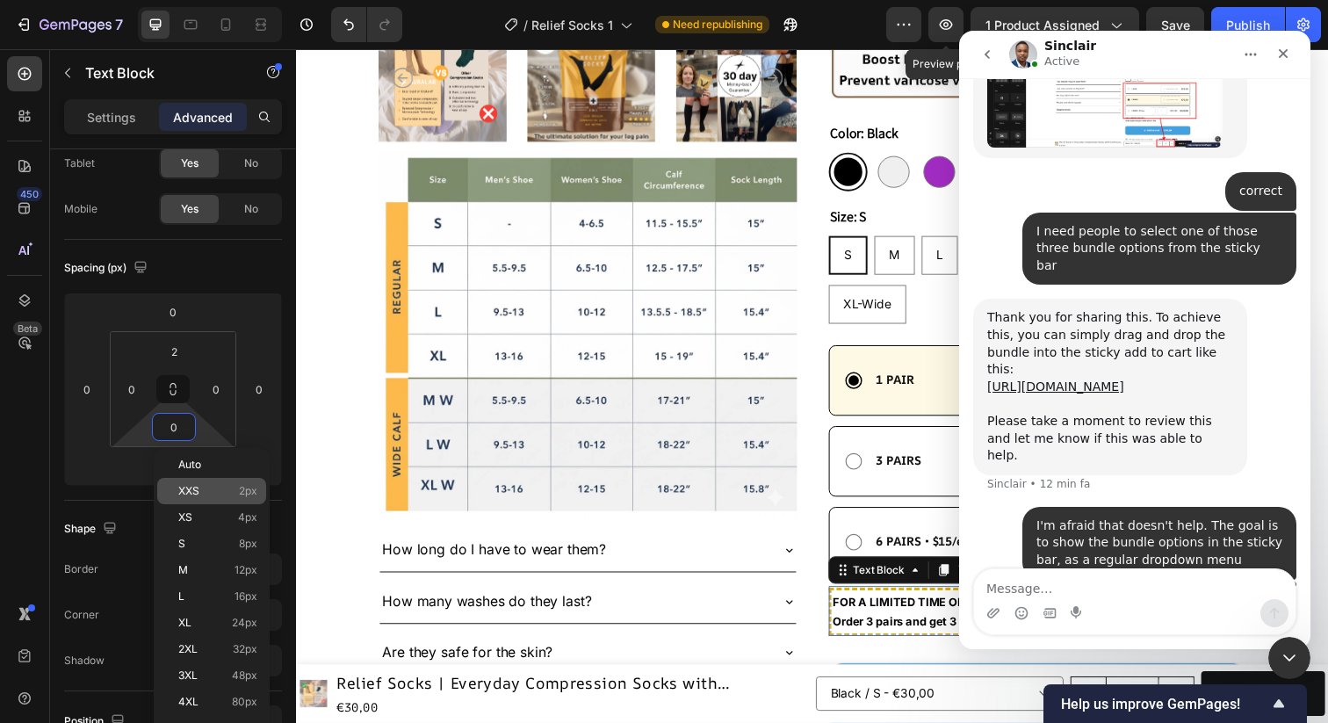
click at [191, 488] on span "XXS" at bounding box center [188, 491] width 21 height 12
type input "2"
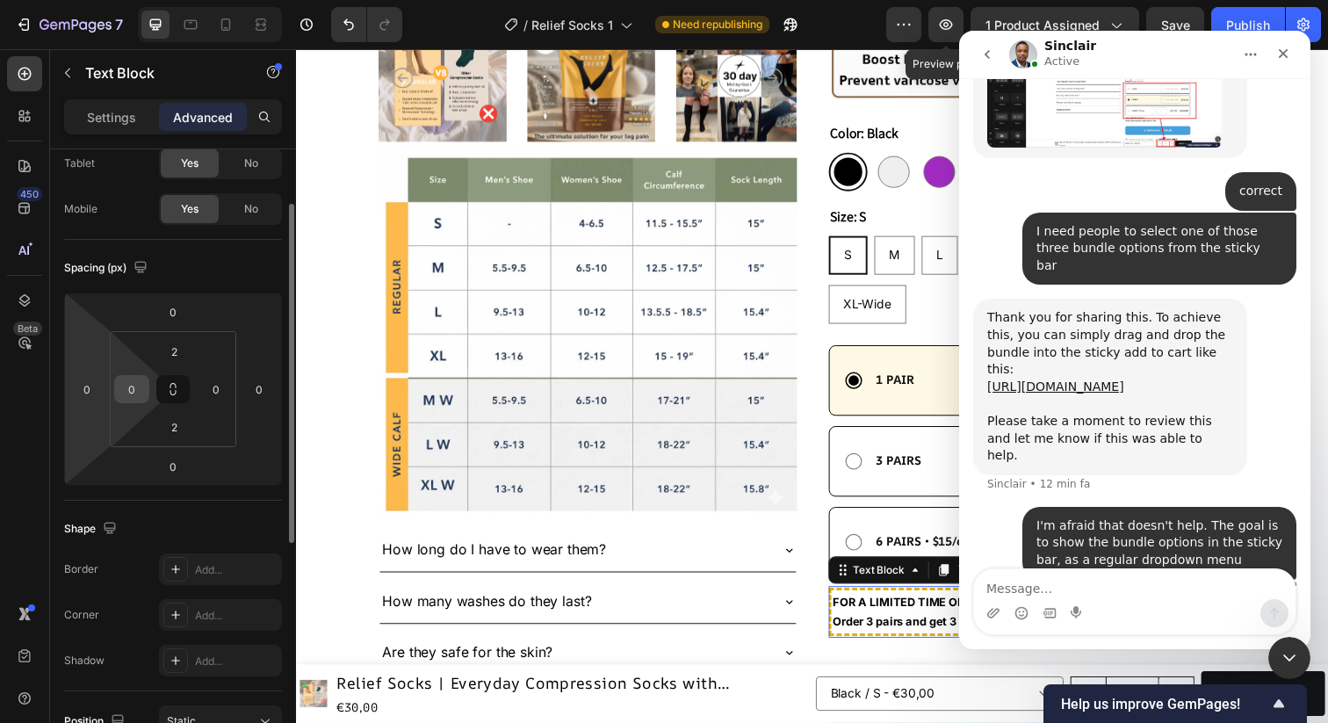
click at [132, 393] on input "0" at bounding box center [132, 389] width 26 height 26
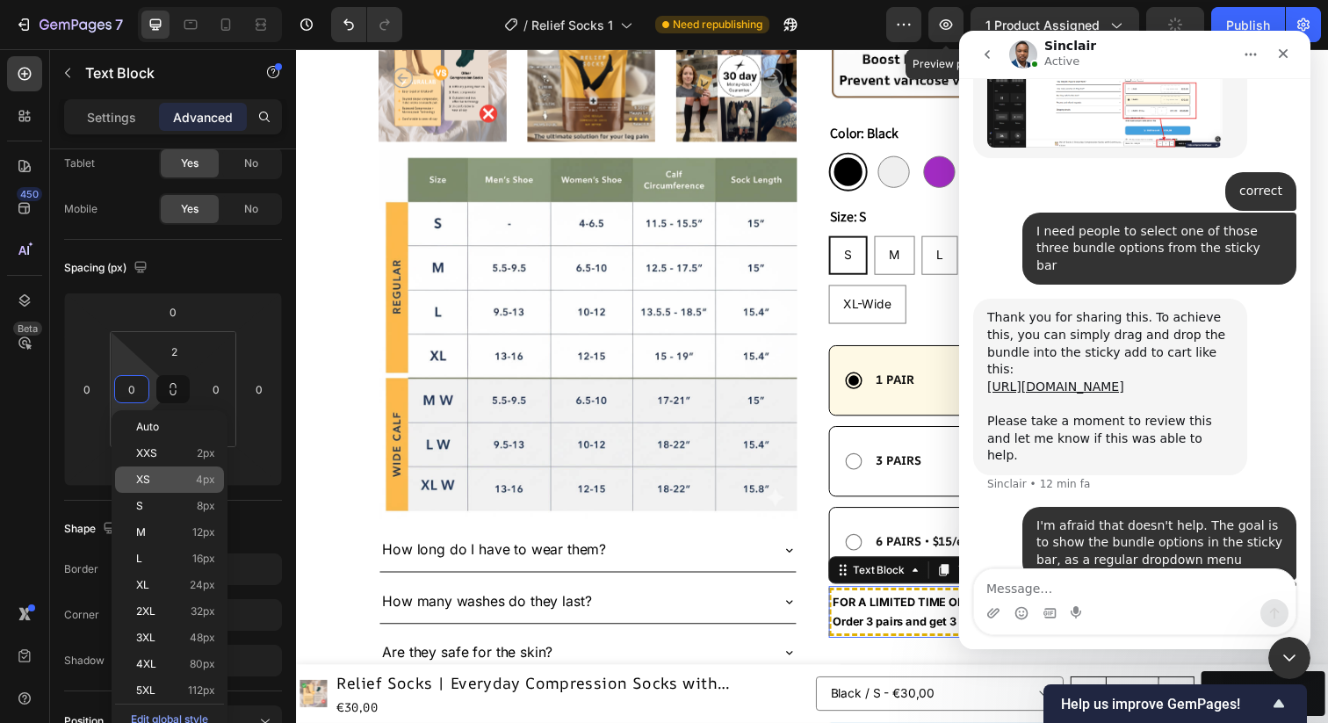
click at [151, 481] on p "XS 4px" at bounding box center [175, 480] width 79 height 12
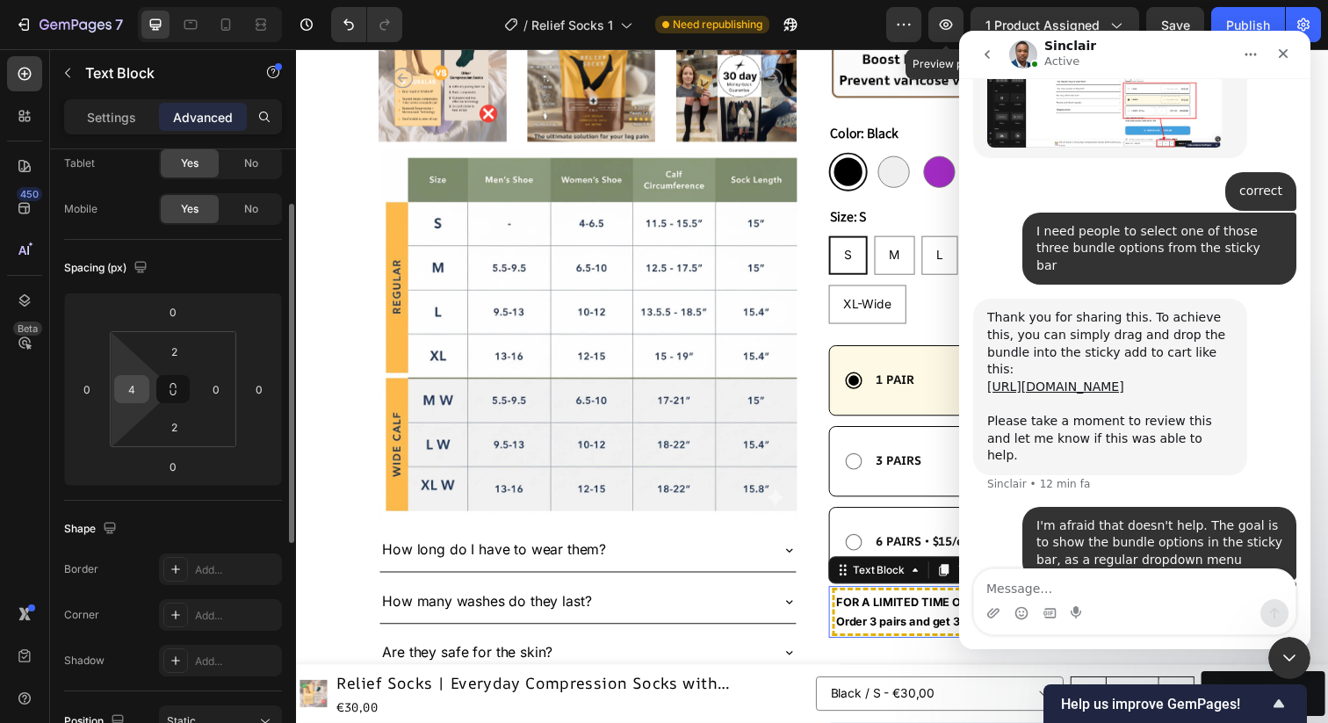
click at [135, 387] on input "4" at bounding box center [132, 389] width 26 height 26
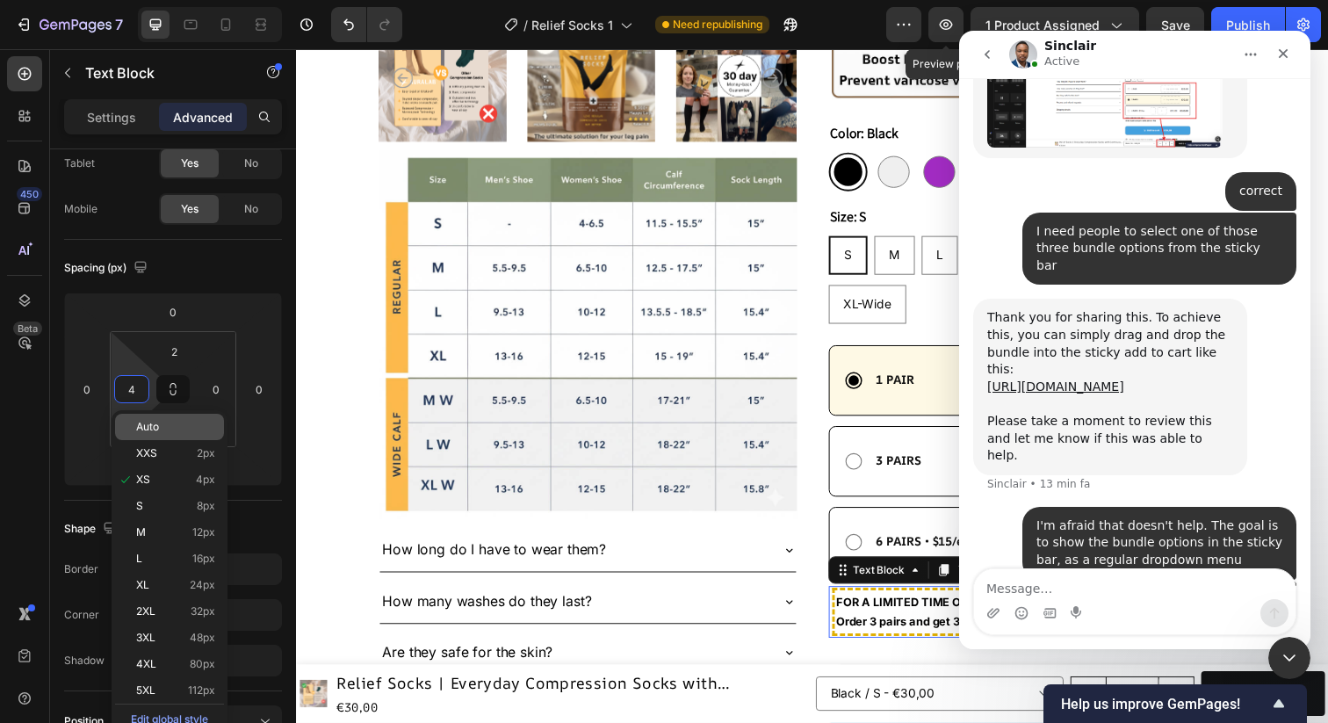
type input "0"
click at [256, 496] on div "Spacing (px) 0 0 0 0 2 0 2 0" at bounding box center [173, 370] width 218 height 261
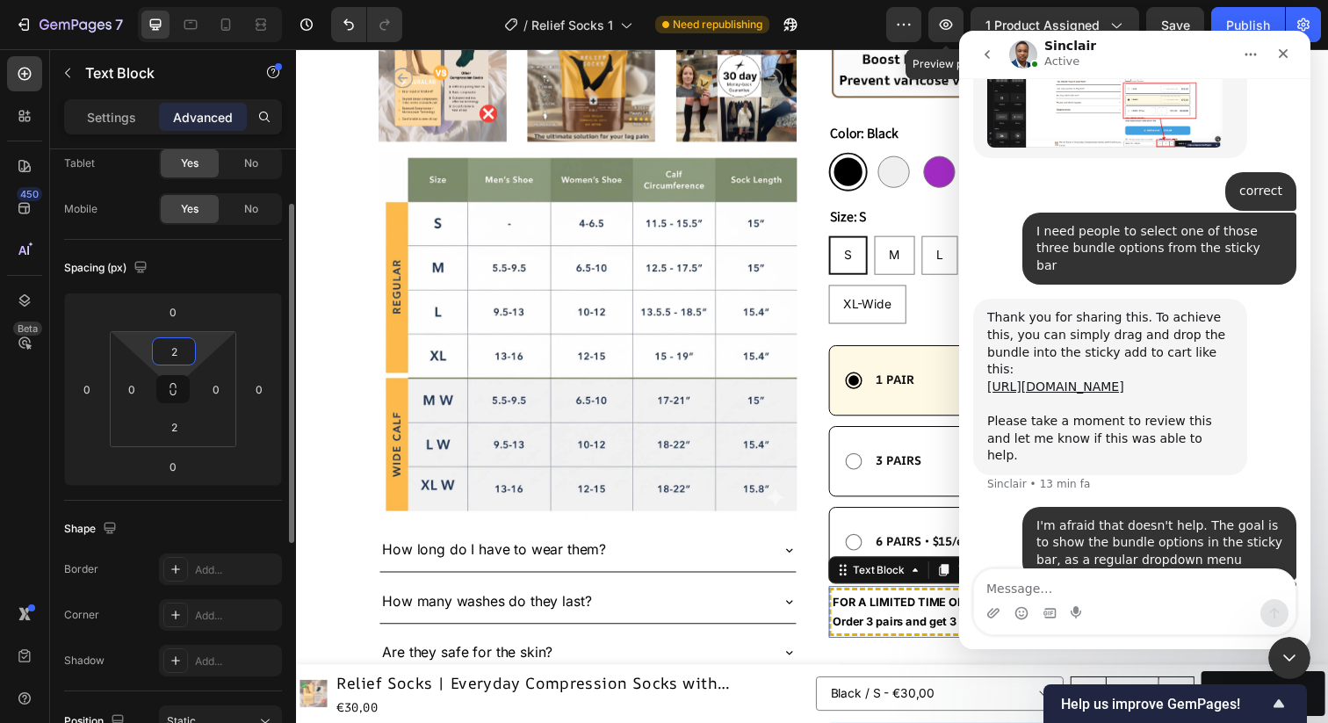
click at [176, 344] on input "2" at bounding box center [173, 351] width 35 height 26
type input "4"
click at [179, 423] on input "2" at bounding box center [173, 427] width 35 height 26
type input "4"
click at [233, 509] on div "Shape Border Add... Corner Add... Shadow Add..." at bounding box center [173, 596] width 218 height 191
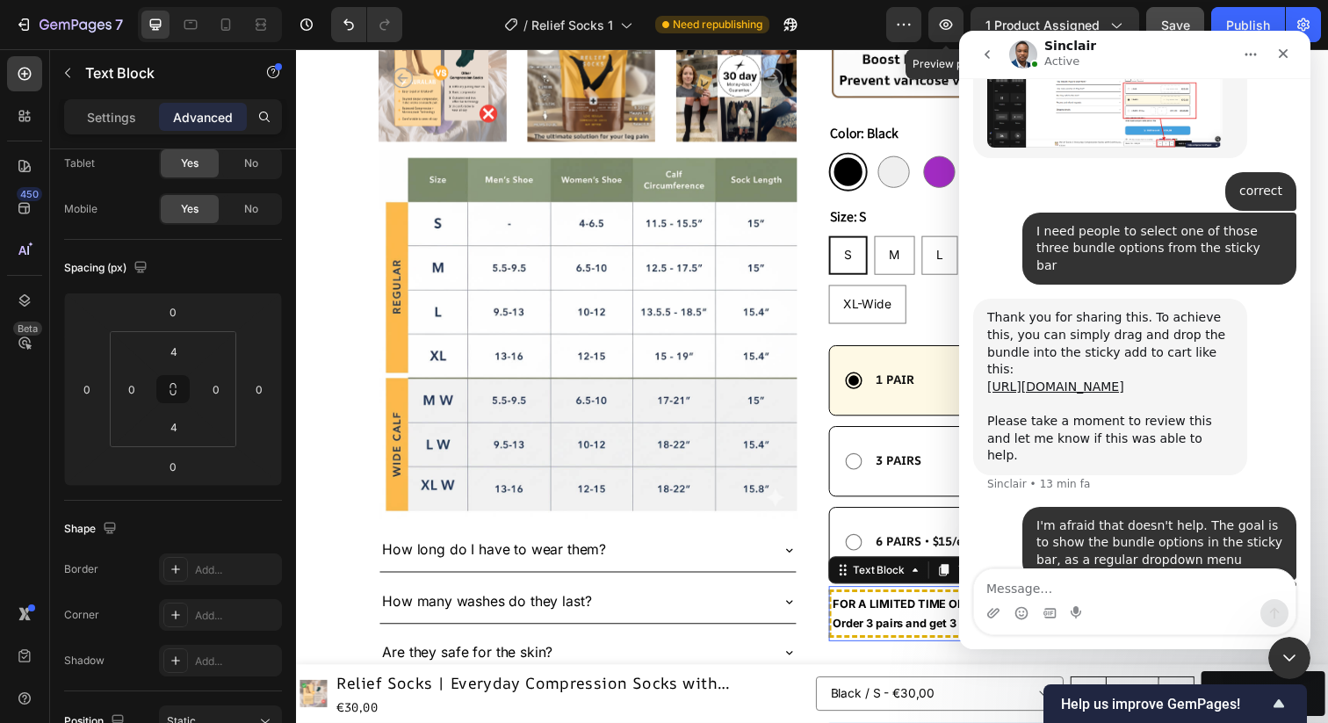
click at [1171, 18] on span "Save" at bounding box center [1175, 25] width 29 height 15
click at [1286, 658] on icon "Chiudi il messenger Intercom" at bounding box center [1287, 655] width 21 height 21
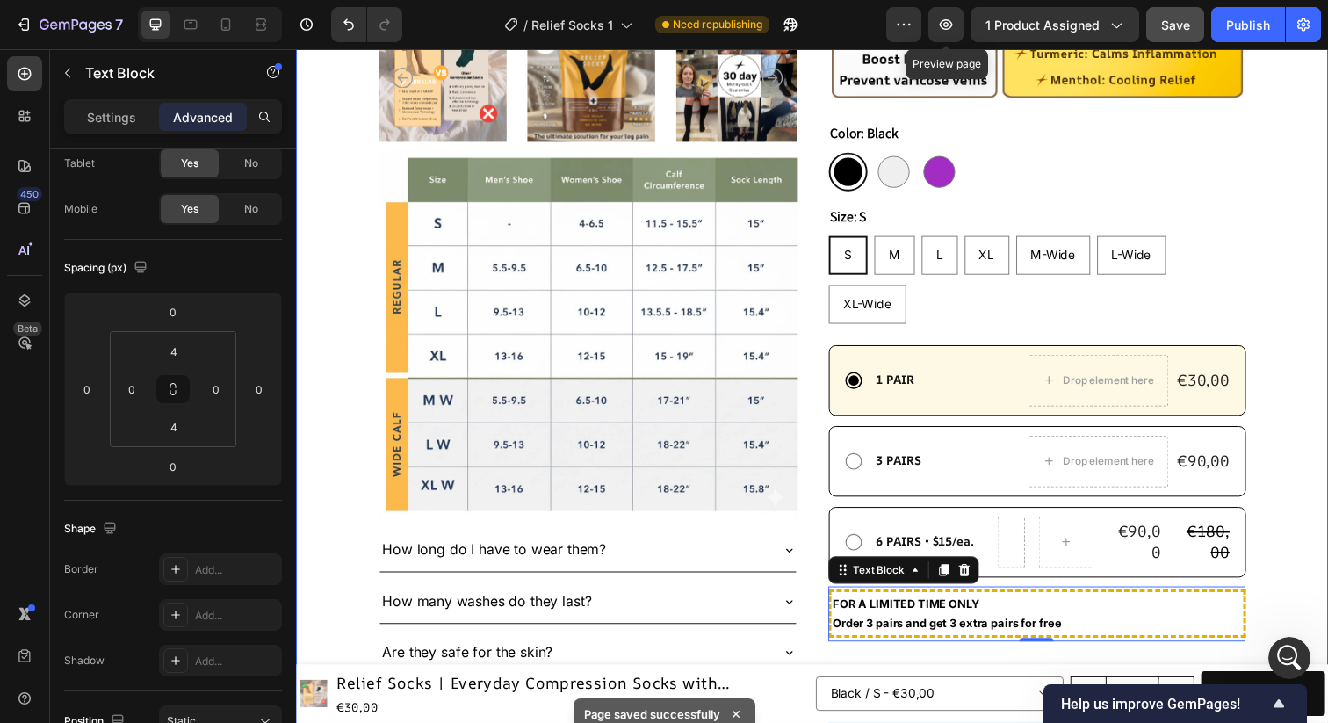
click at [1327, 536] on div ""Compression socks that don’t just stop at circulation but also kill muscle and…" at bounding box center [823, 249] width 1054 height 1533
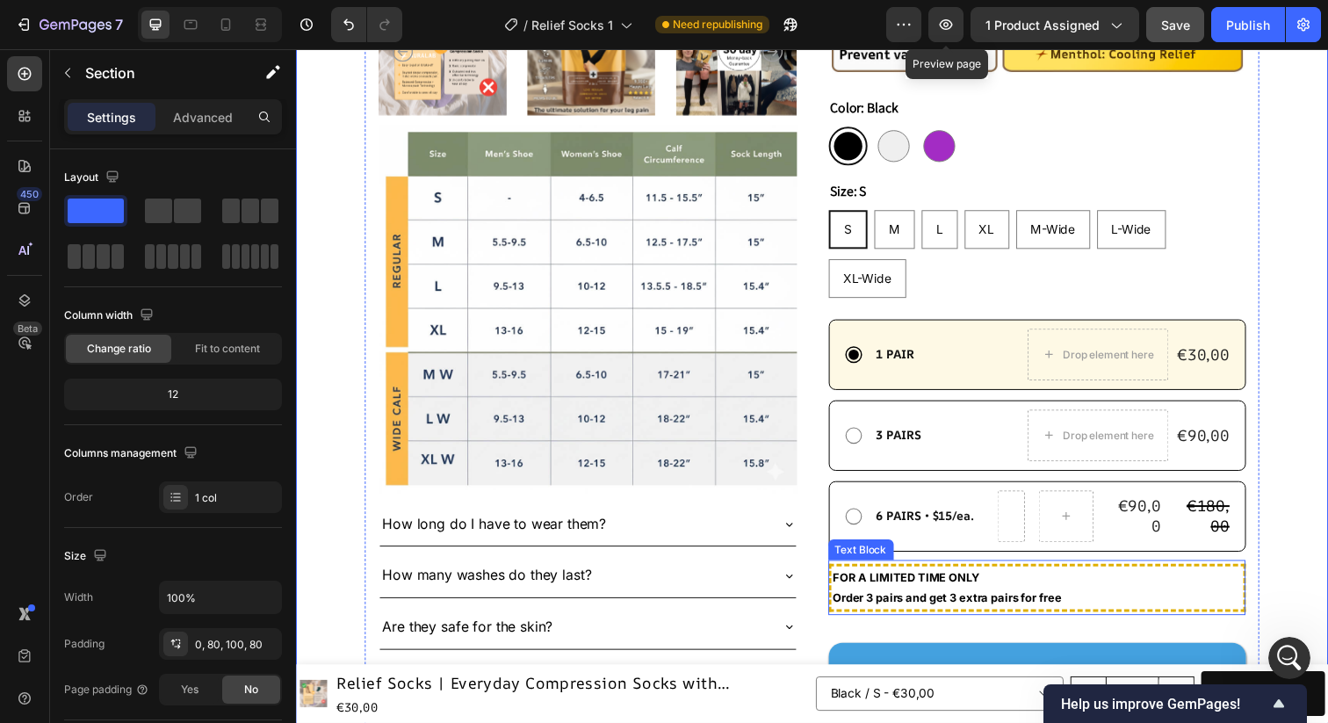
scroll to position [664, 0]
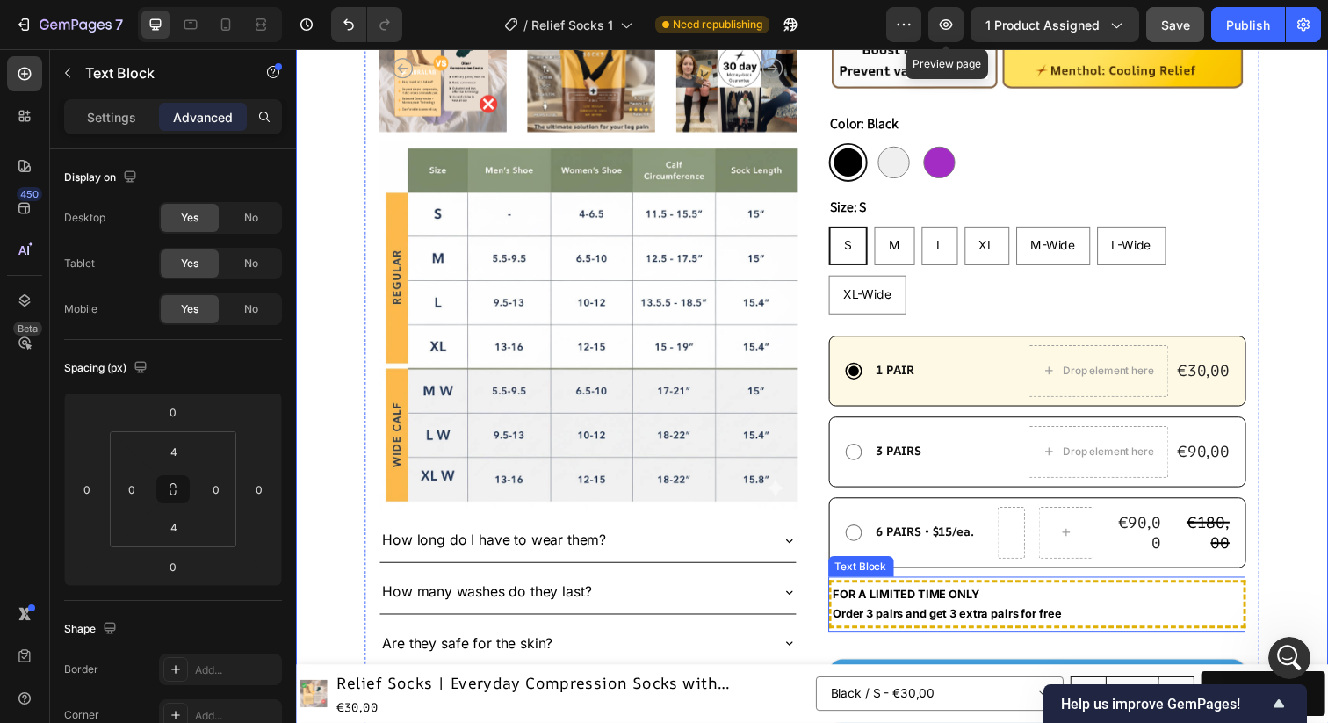
click at [1246, 616] on p "Order 3 pairs and get 3 extra pairs for free" at bounding box center [1053, 626] width 418 height 20
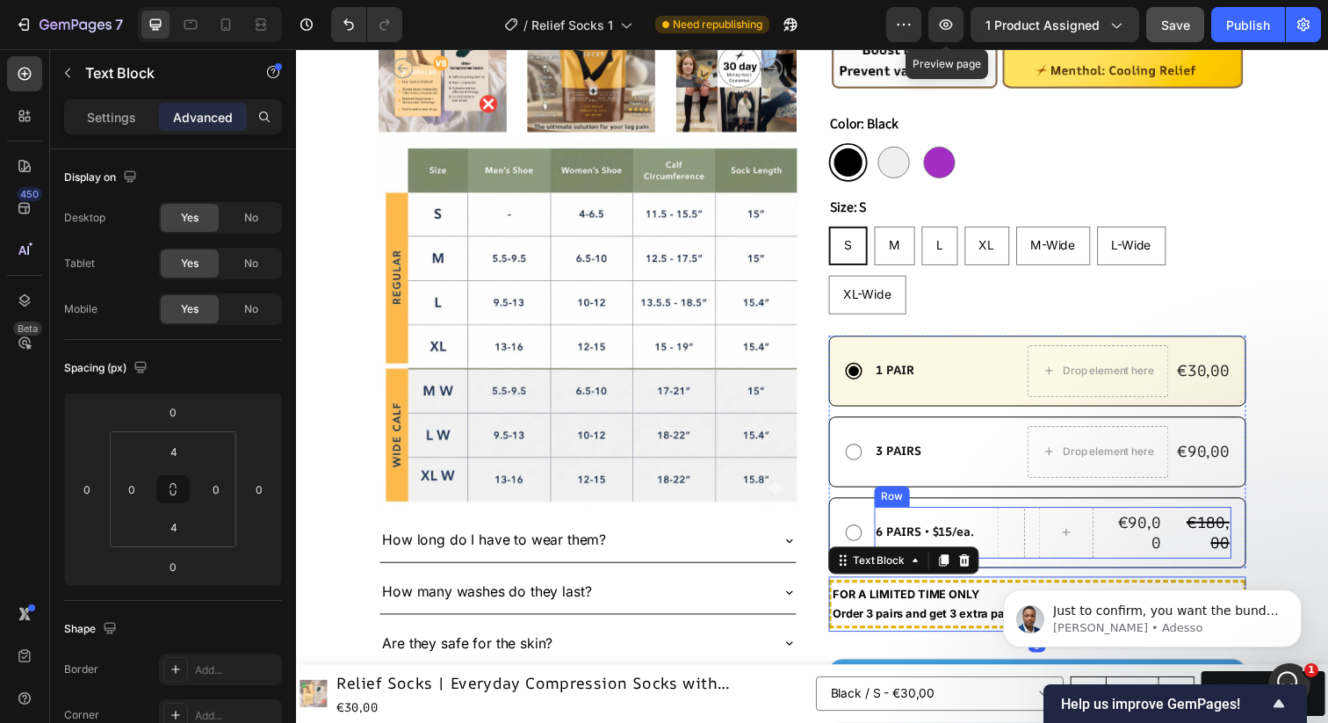
scroll to position [5074, 0]
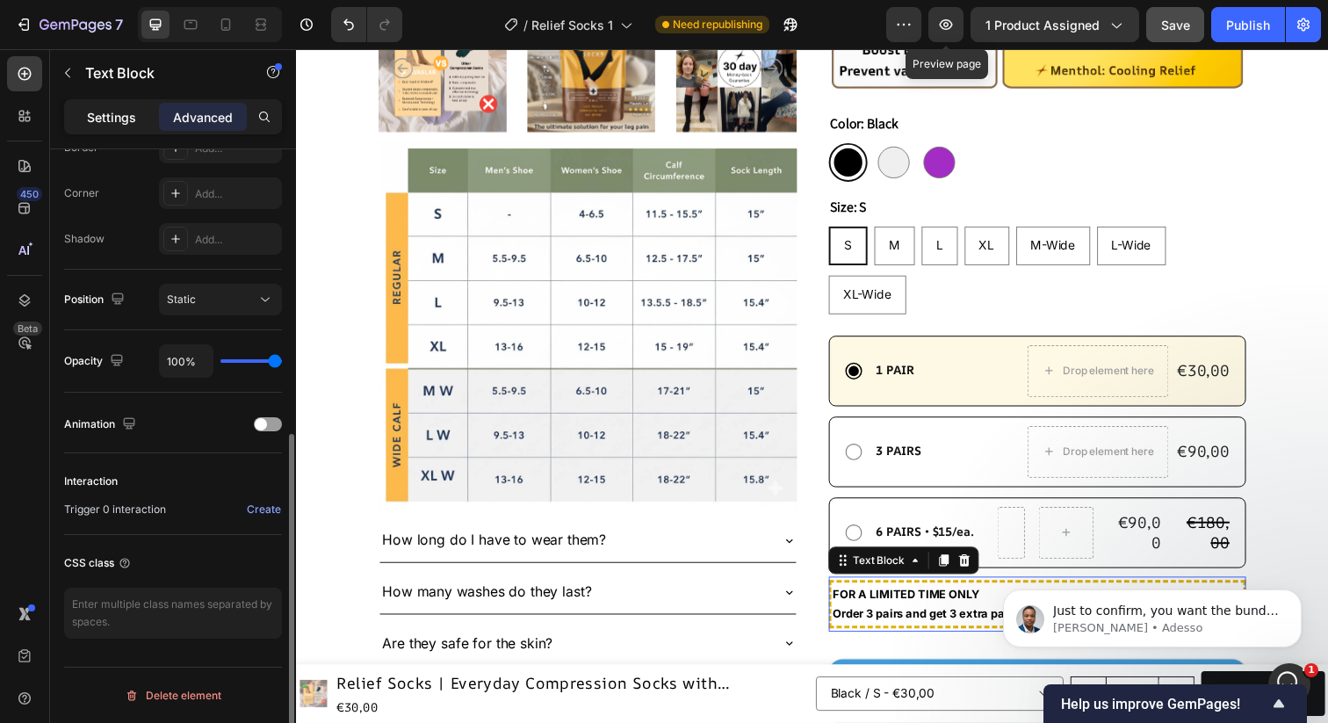
click at [125, 105] on div "Settings" at bounding box center [112, 117] width 88 height 28
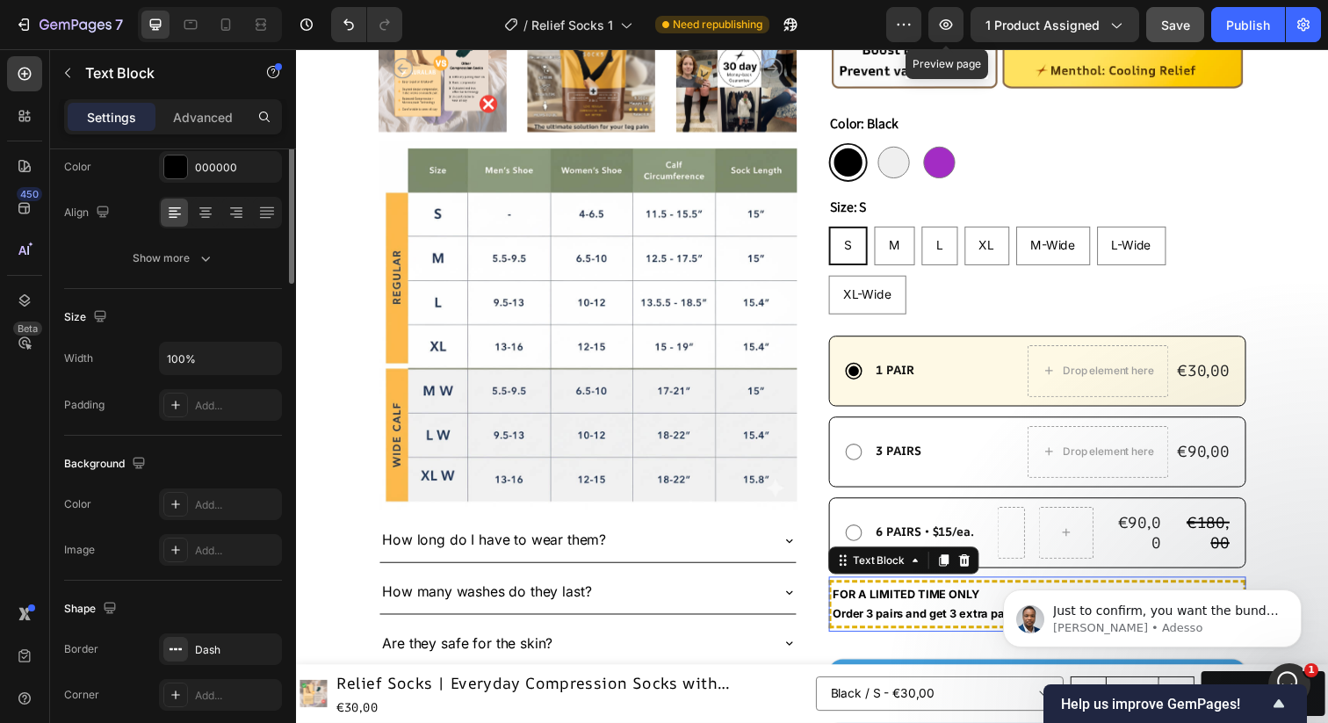
scroll to position [0, 0]
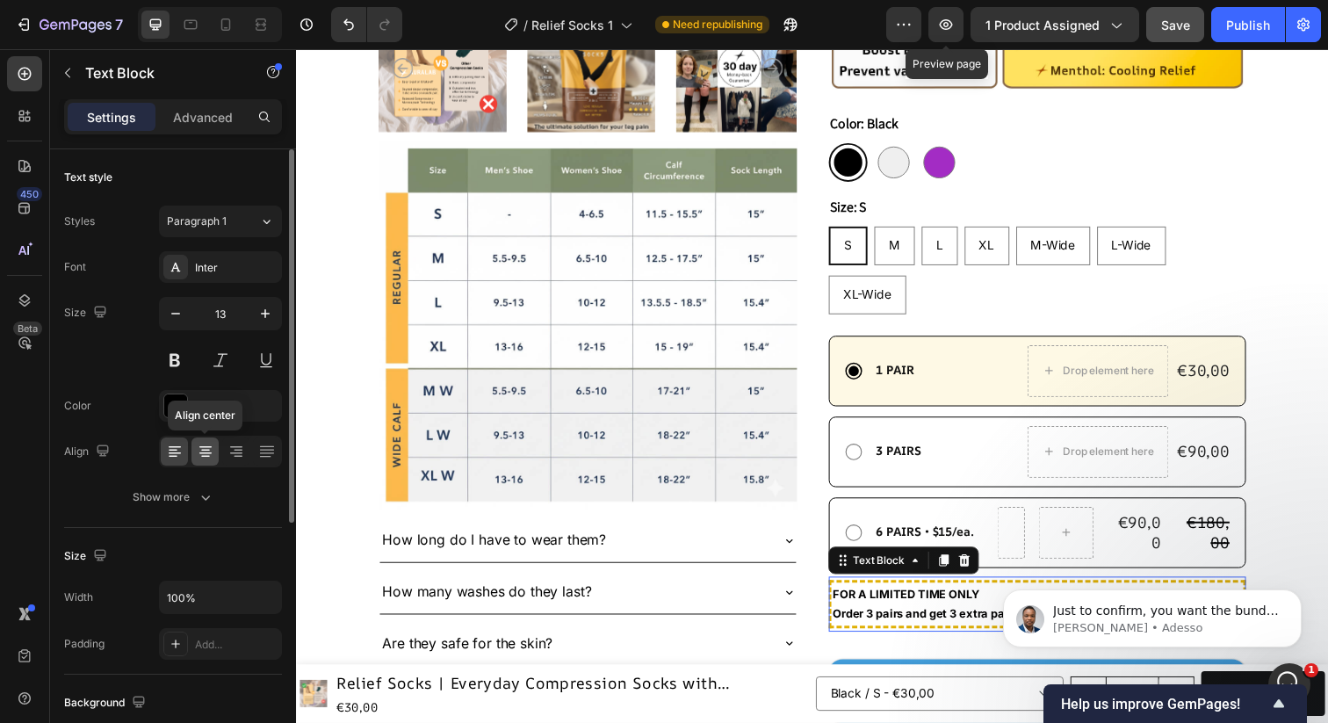
click at [204, 457] on icon at bounding box center [206, 452] width 18 height 18
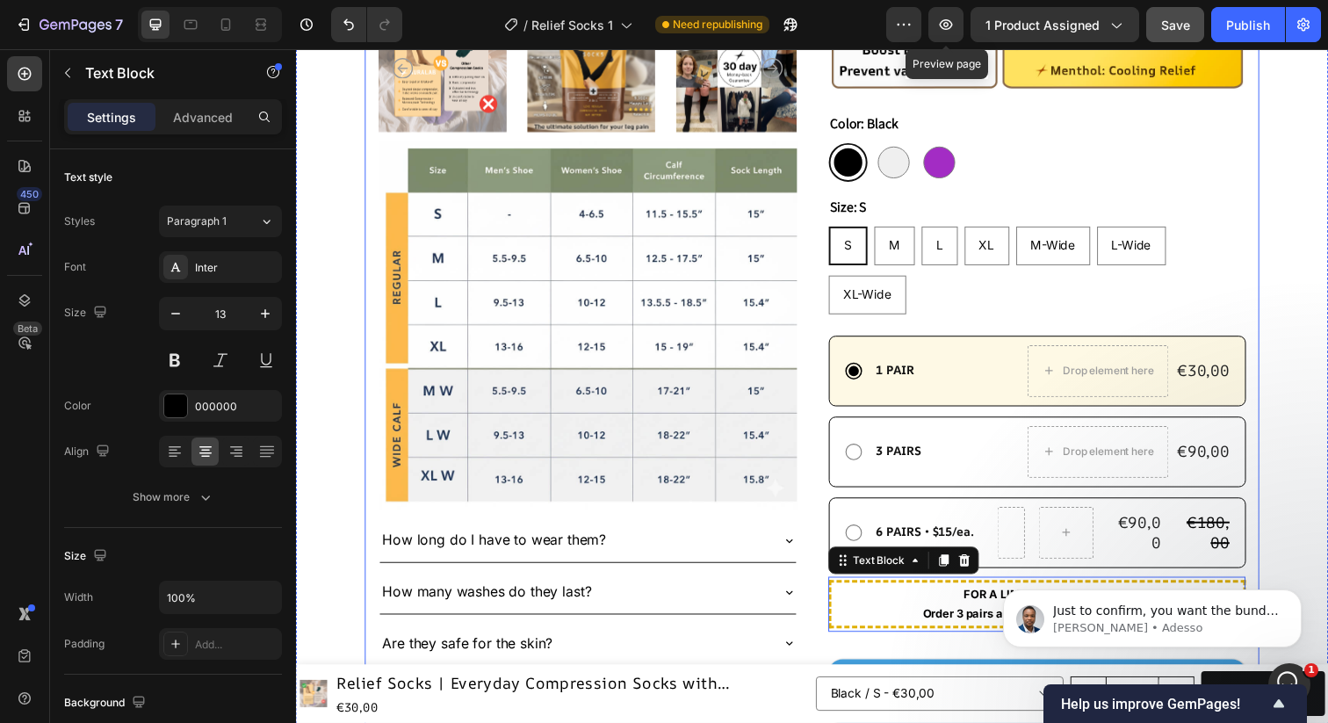
click at [1267, 207] on div "Product Images Image How long do I have to wear them? How many washes do they l…" at bounding box center [823, 228] width 914 height 1381
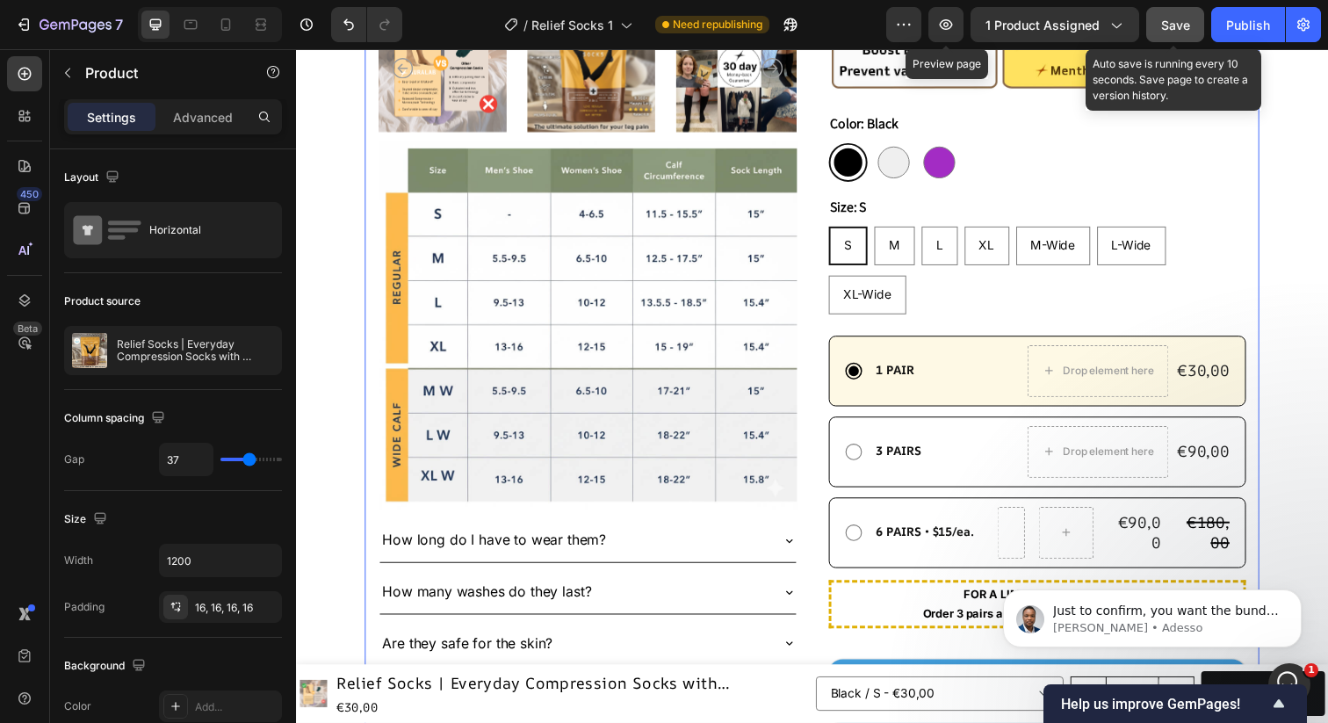
click at [1172, 26] on span "Save" at bounding box center [1175, 25] width 29 height 15
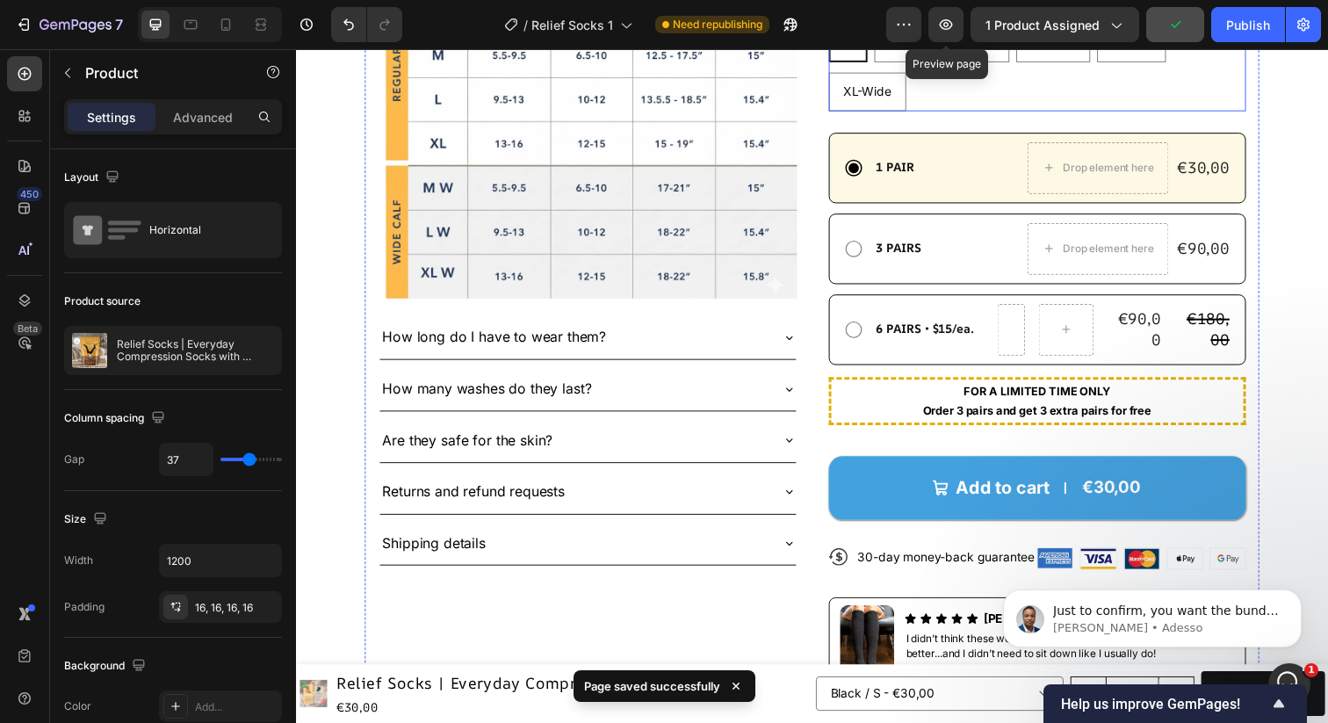
scroll to position [875, 0]
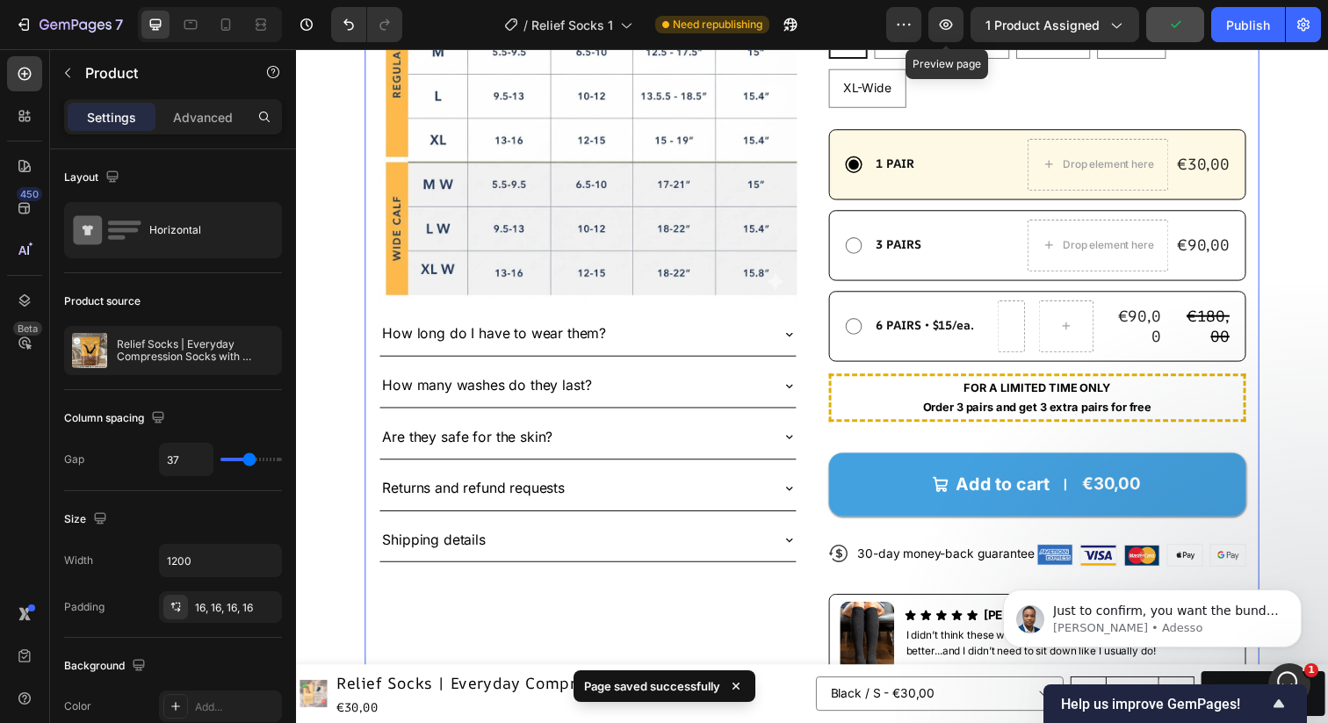
click at [1103, 433] on div "Add to cart €30,00 Add to Cart" at bounding box center [1053, 479] width 427 height 93
click at [1244, 618] on span "Just to confirm, you want the bundle option to be displayed as a dropdown on th…" at bounding box center [1166, 637] width 226 height 67
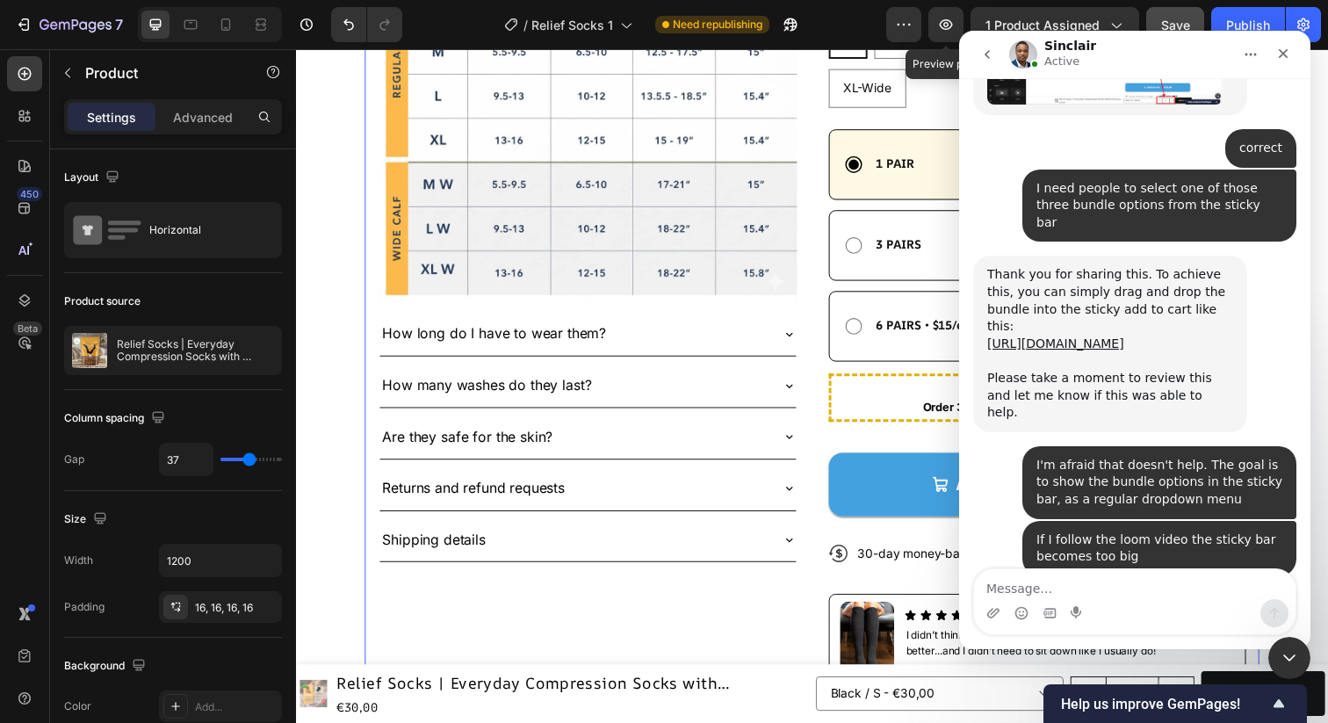
scroll to position [5103, 0]
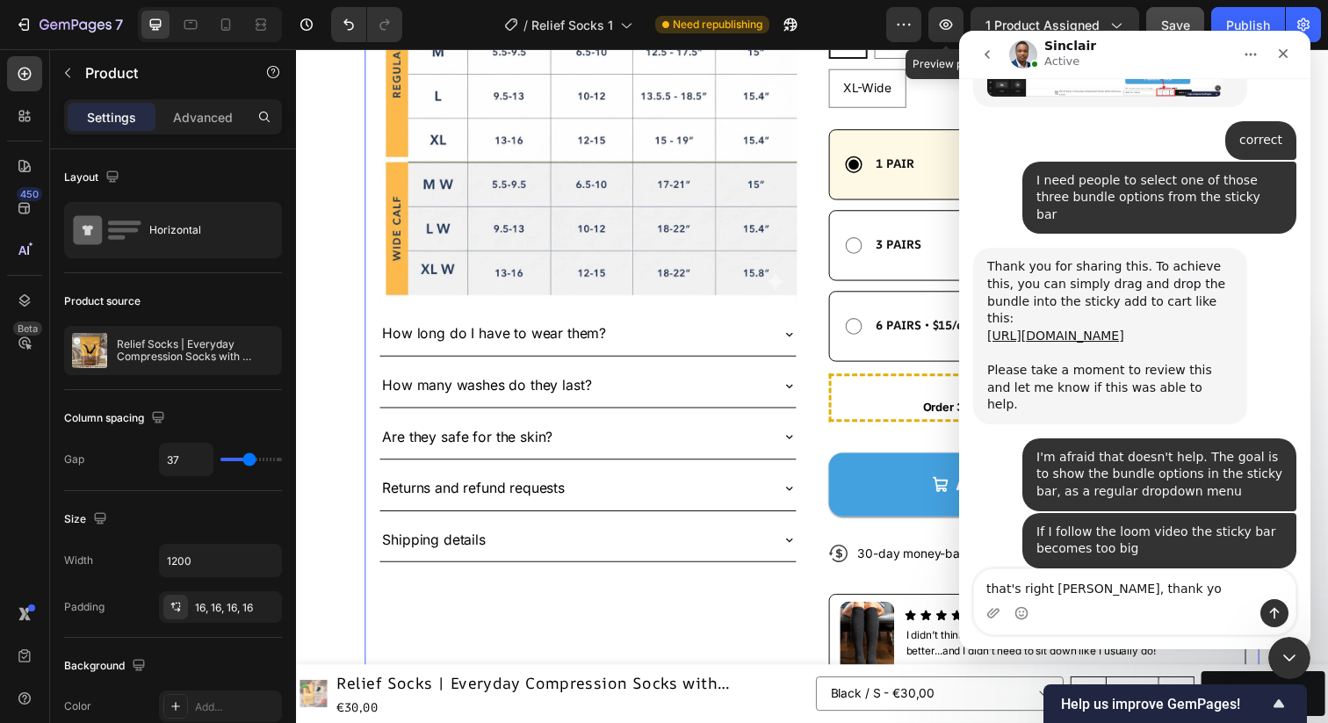
type textarea "that's right [PERSON_NAME], thank you"
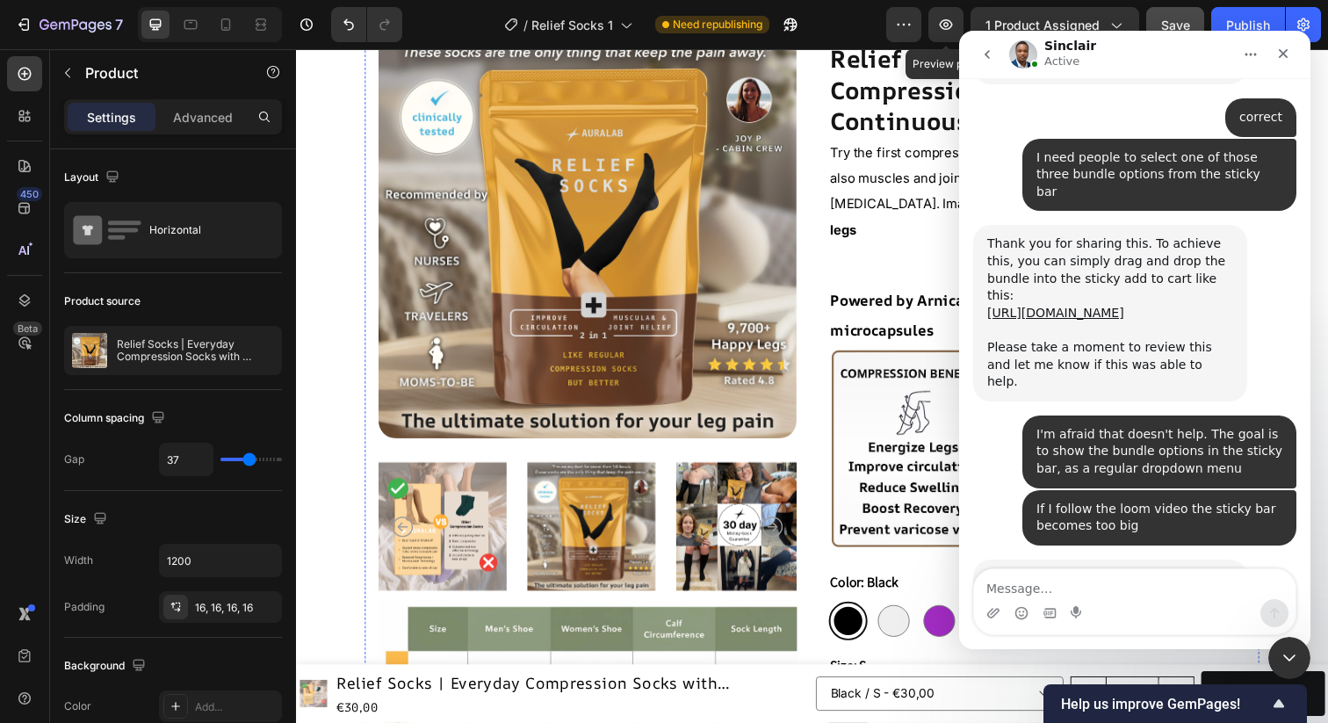
scroll to position [1, 0]
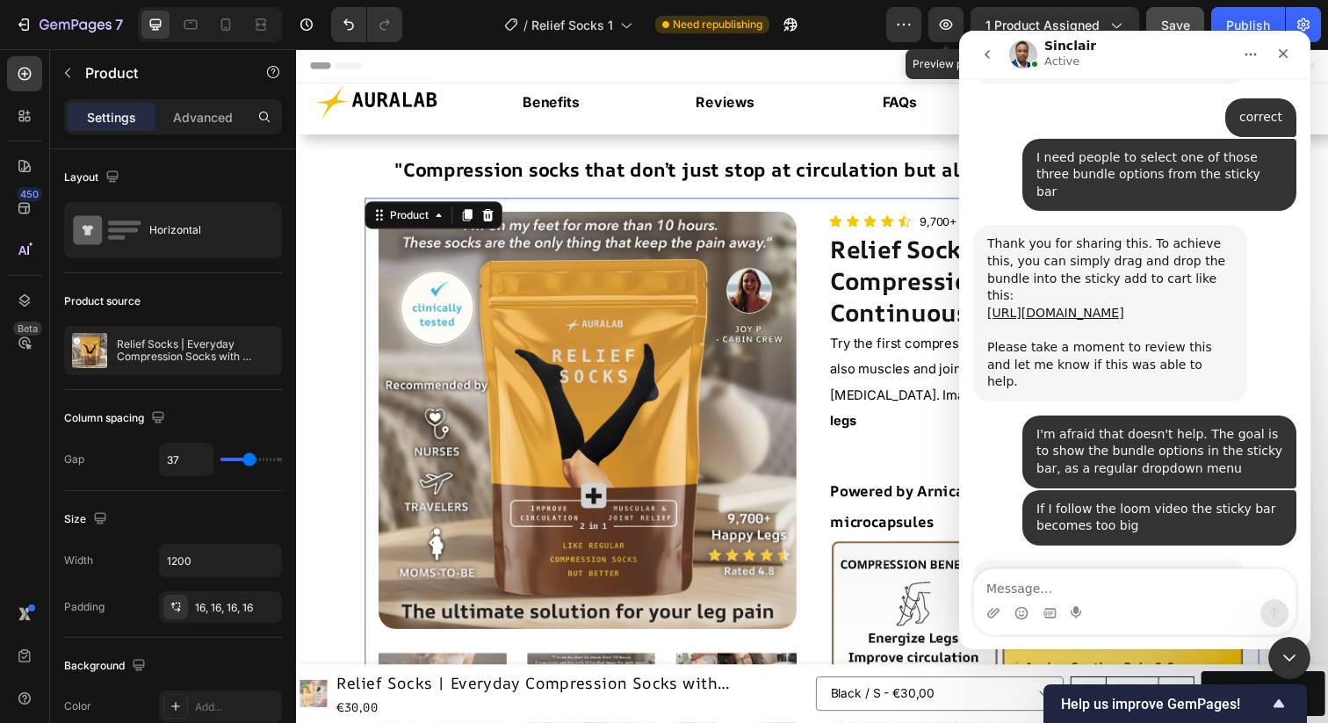
click at [1185, 18] on span "Save" at bounding box center [1175, 25] width 29 height 15
click at [255, 23] on icon at bounding box center [261, 25] width 18 height 18
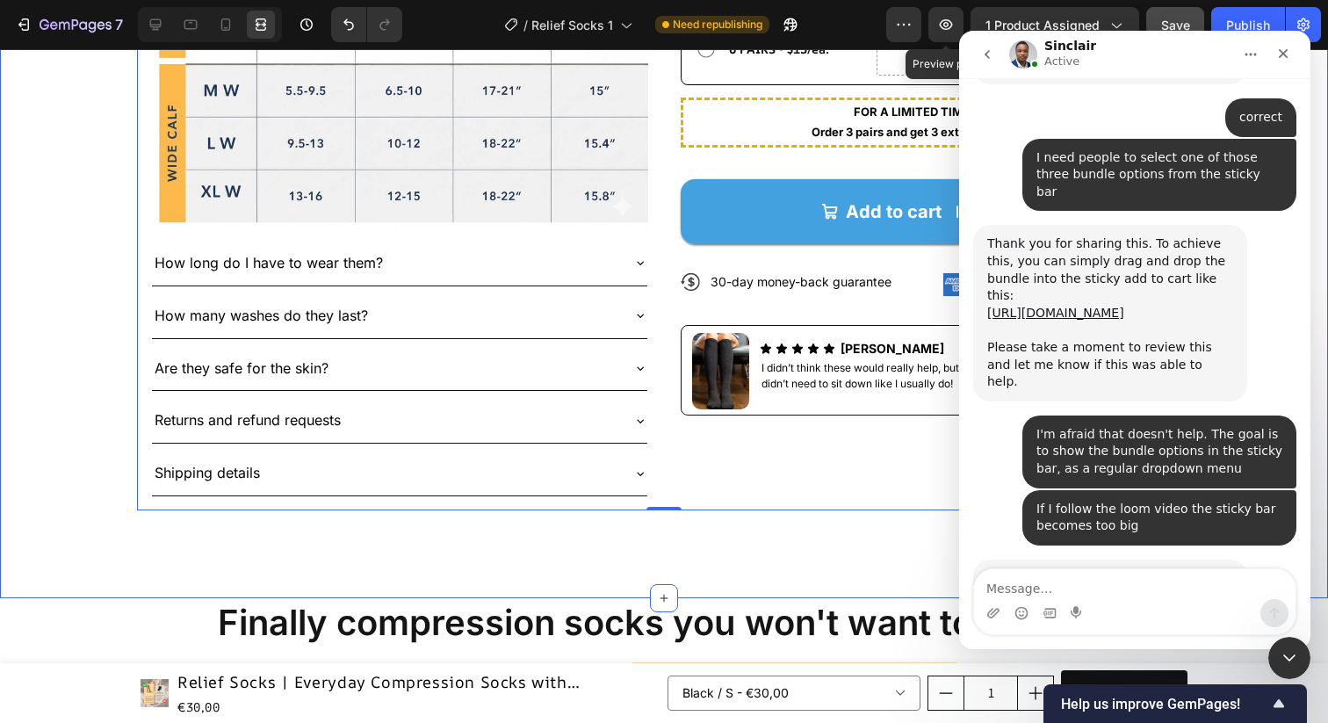
scroll to position [1057, 0]
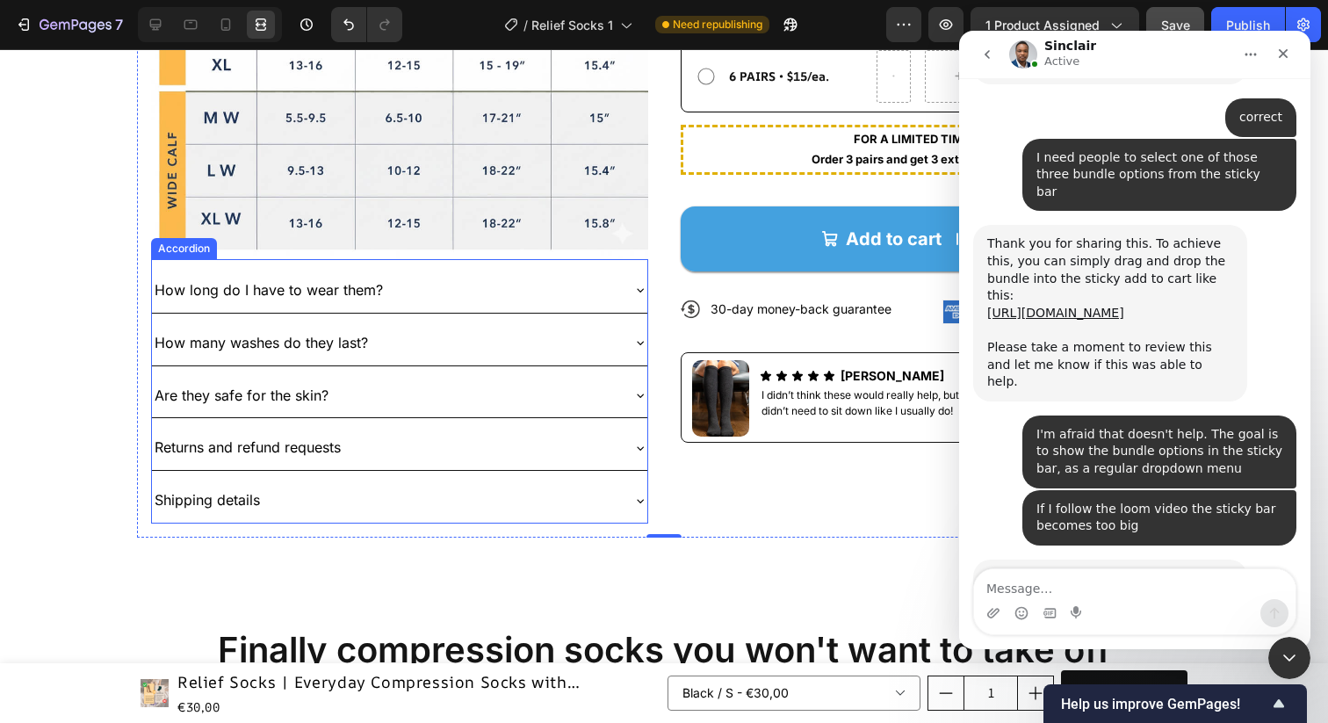
click at [206, 293] on p "How long do I have to wear them?" at bounding box center [269, 290] width 228 height 25
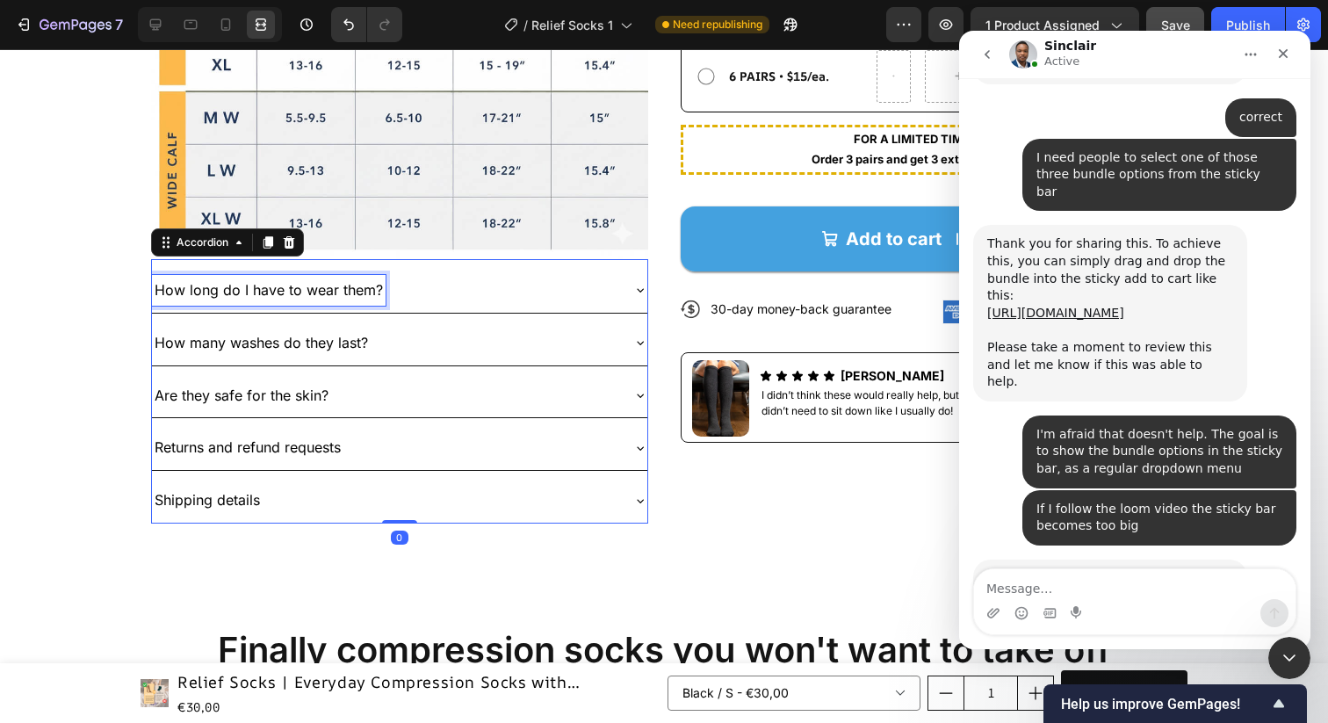
click at [206, 293] on p "How long do I have to wear them?" at bounding box center [269, 290] width 228 height 25
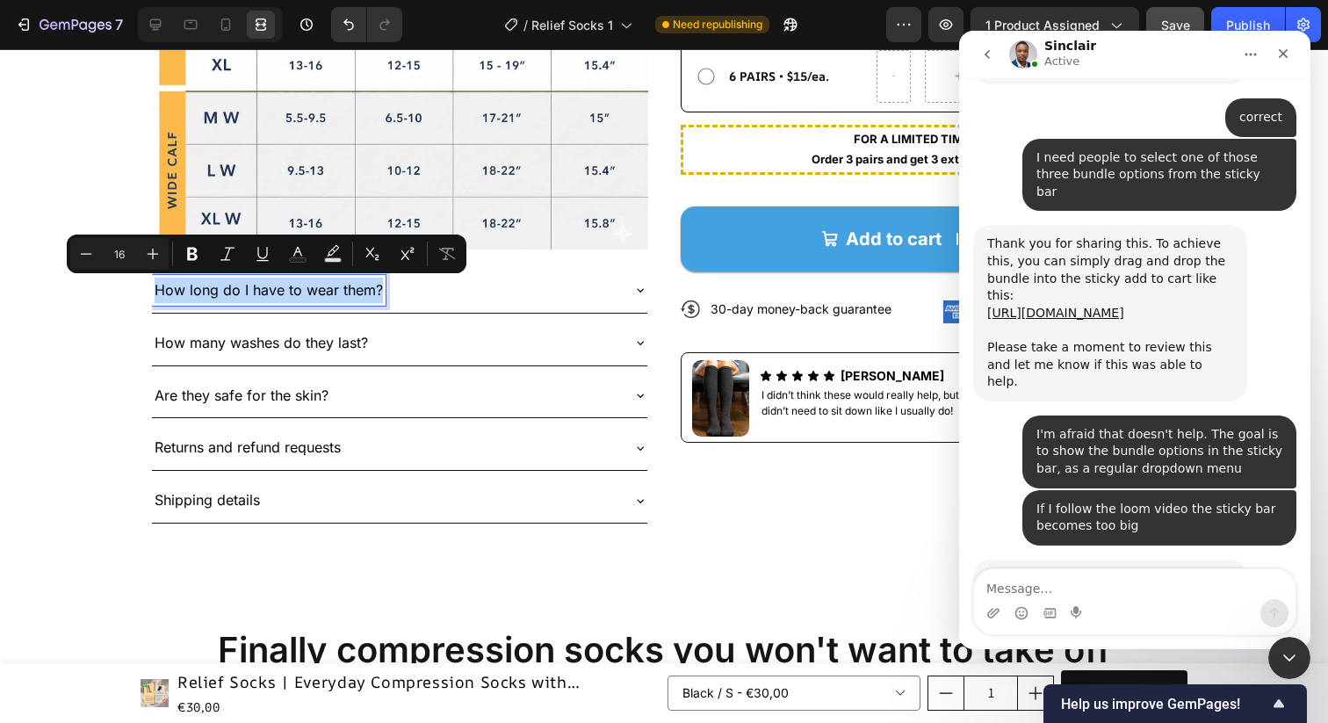
copy p "How long do I have to wear them?"
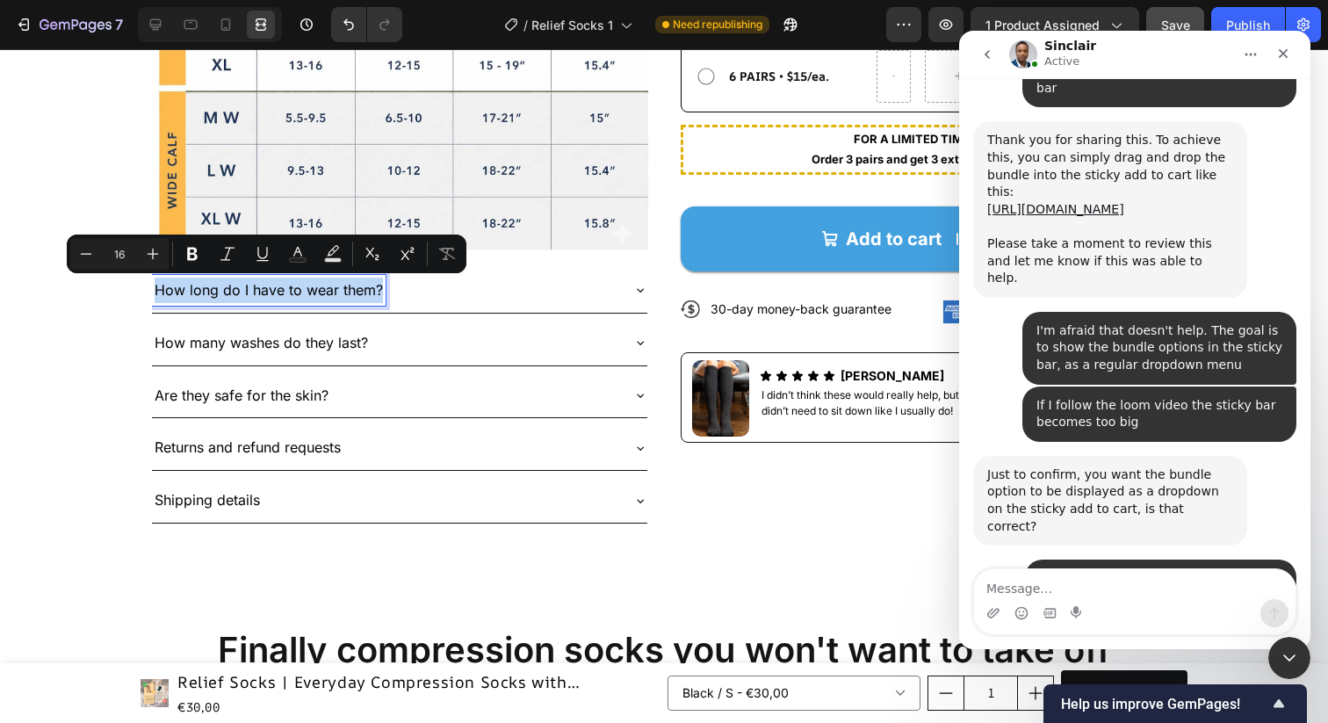
scroll to position [5230, 0]
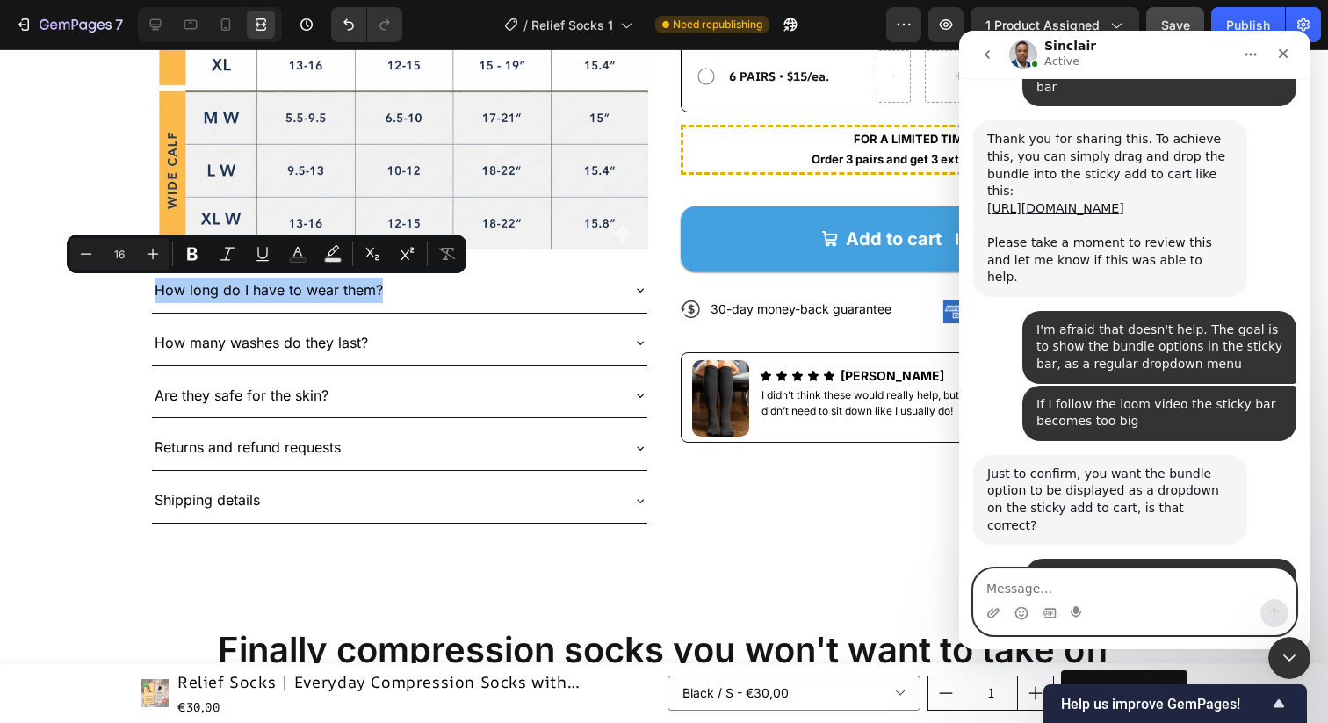
click at [1023, 582] on textarea "Message…" at bounding box center [1135, 584] width 322 height 30
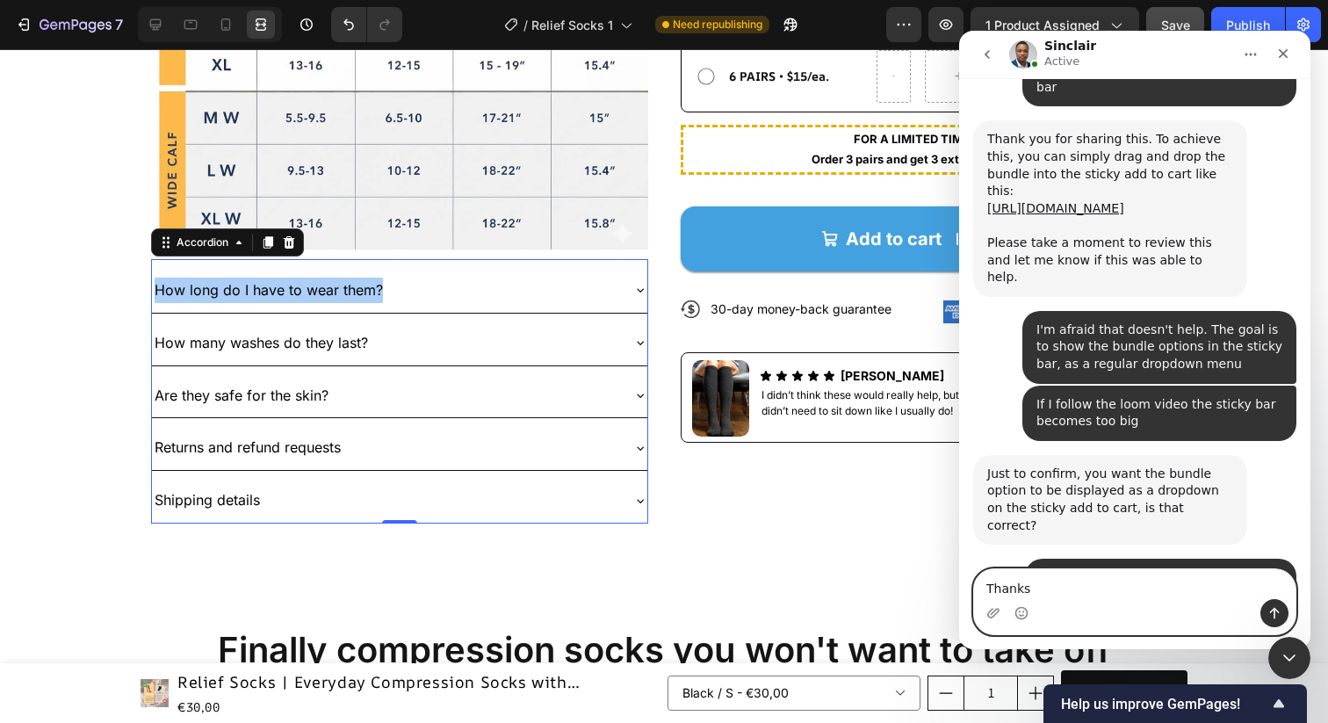
type textarea "Thanks!"
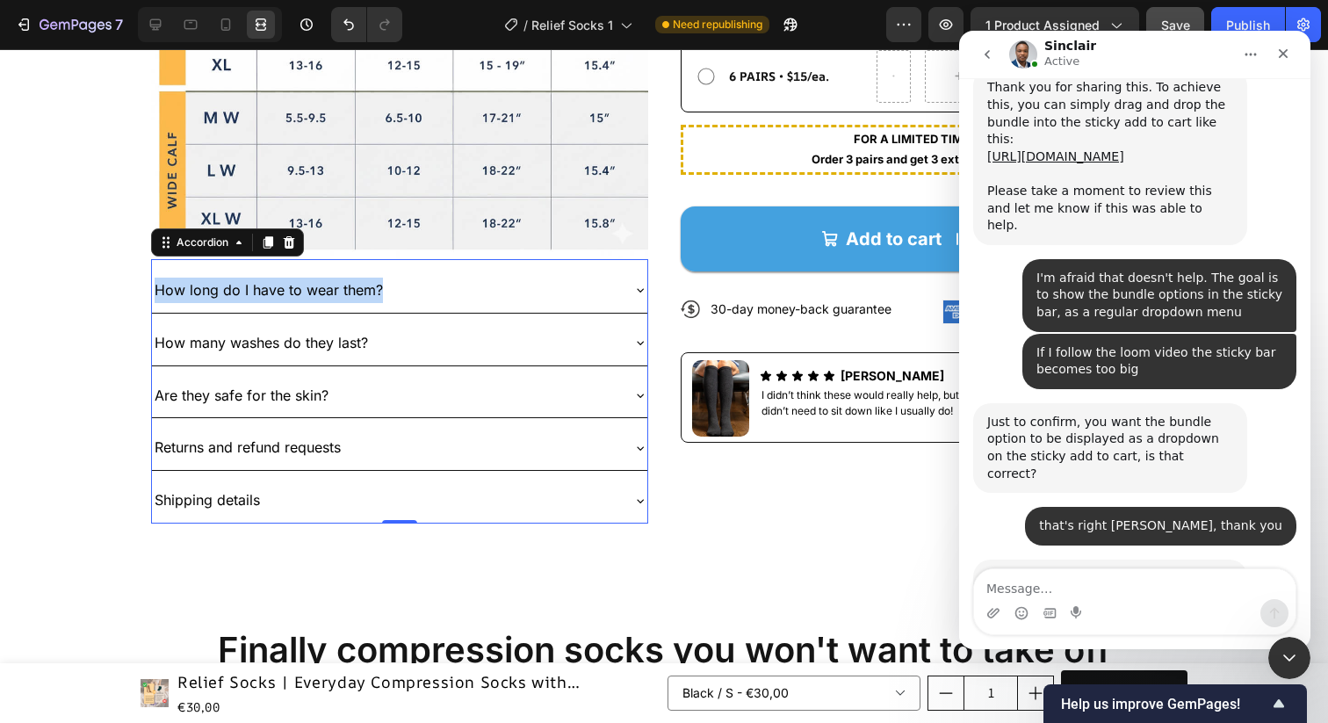
click at [633, 290] on icon at bounding box center [640, 290] width 14 height 14
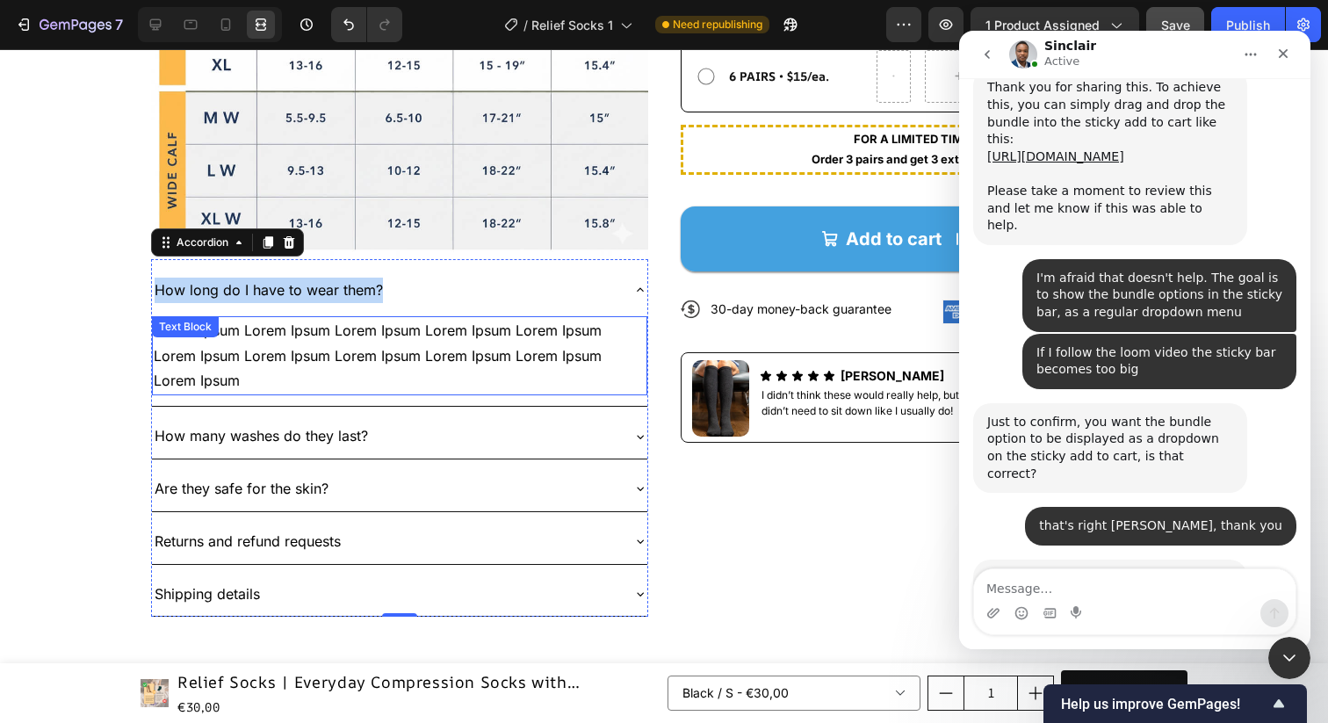
click at [401, 336] on p "Lorem Ipsum Lorem Ipsum Lorem Ipsum Lorem Ipsum Lorem Ipsum Lorem Ipsum Lorem I…" at bounding box center [400, 356] width 492 height 76
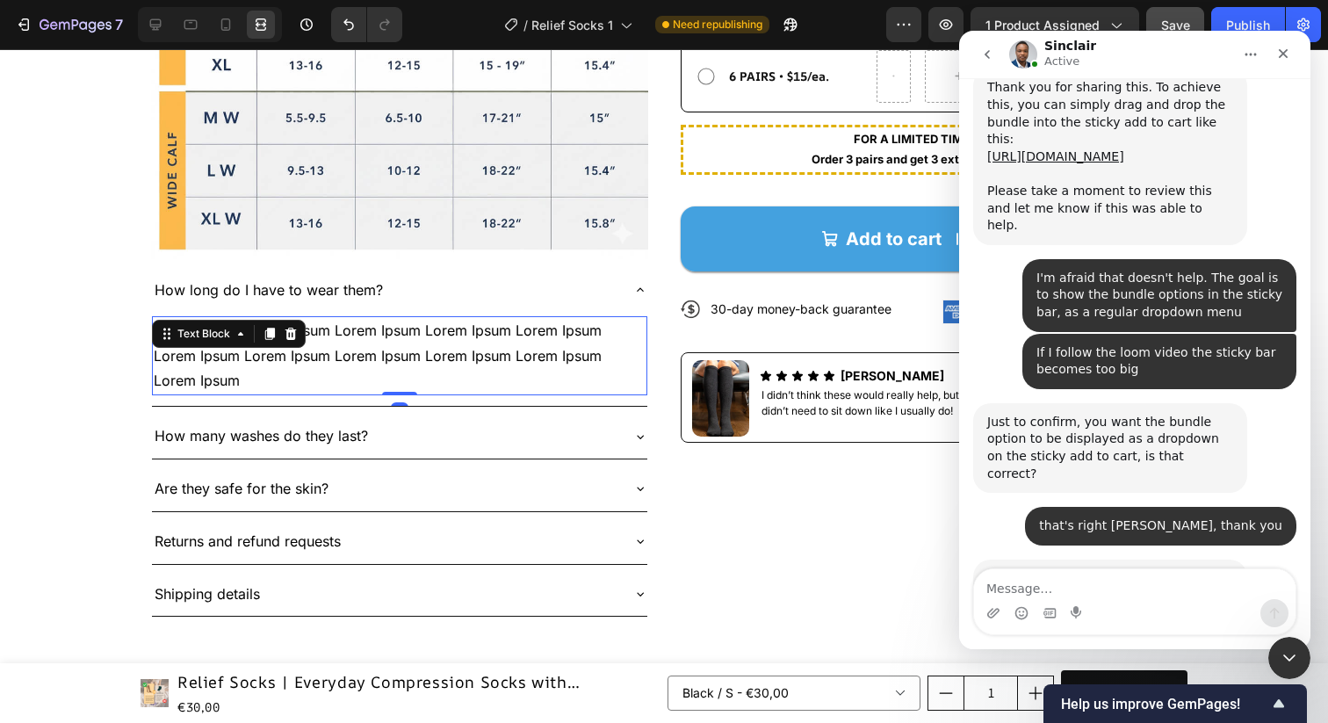
click at [384, 341] on p "Lorem Ipsum Lorem Ipsum Lorem Ipsum Lorem Ipsum Lorem Ipsum Lorem Ipsum Lorem I…" at bounding box center [400, 356] width 492 height 76
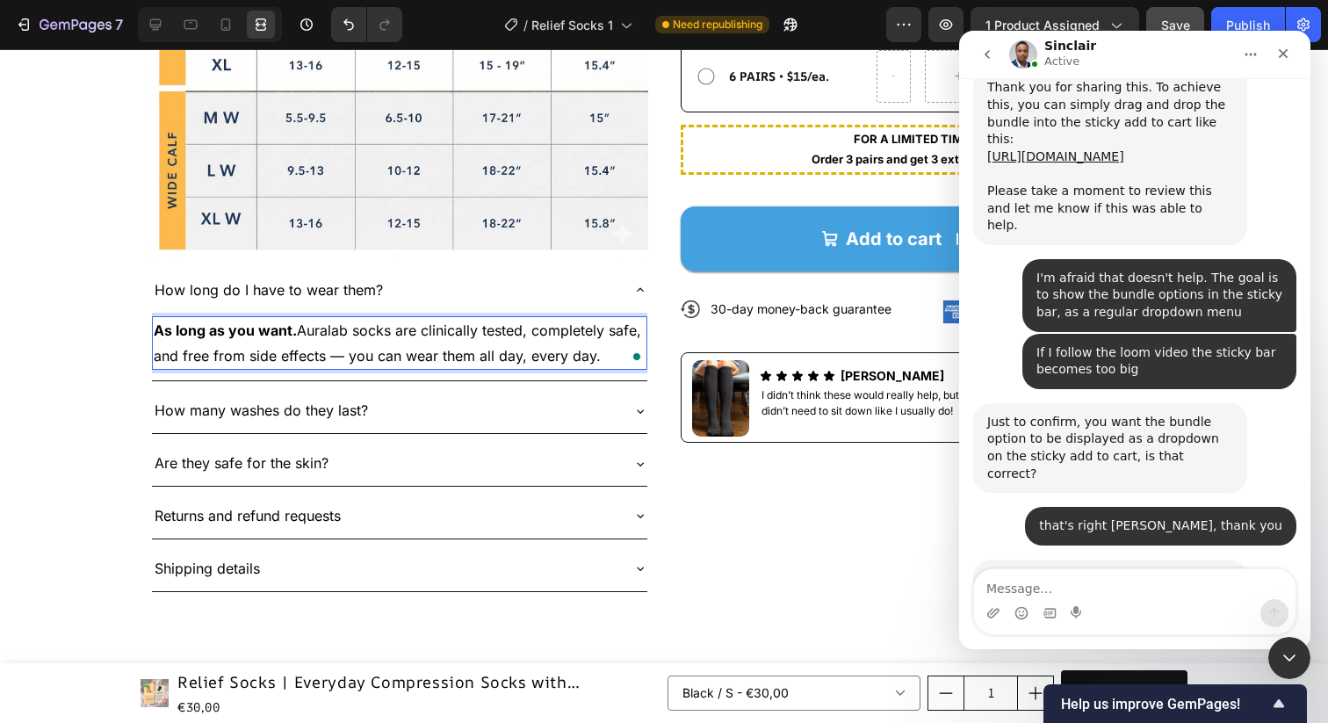
click at [341, 355] on p "As long as you want. Auralab socks are clinically tested, completely safe, and …" at bounding box center [400, 343] width 492 height 51
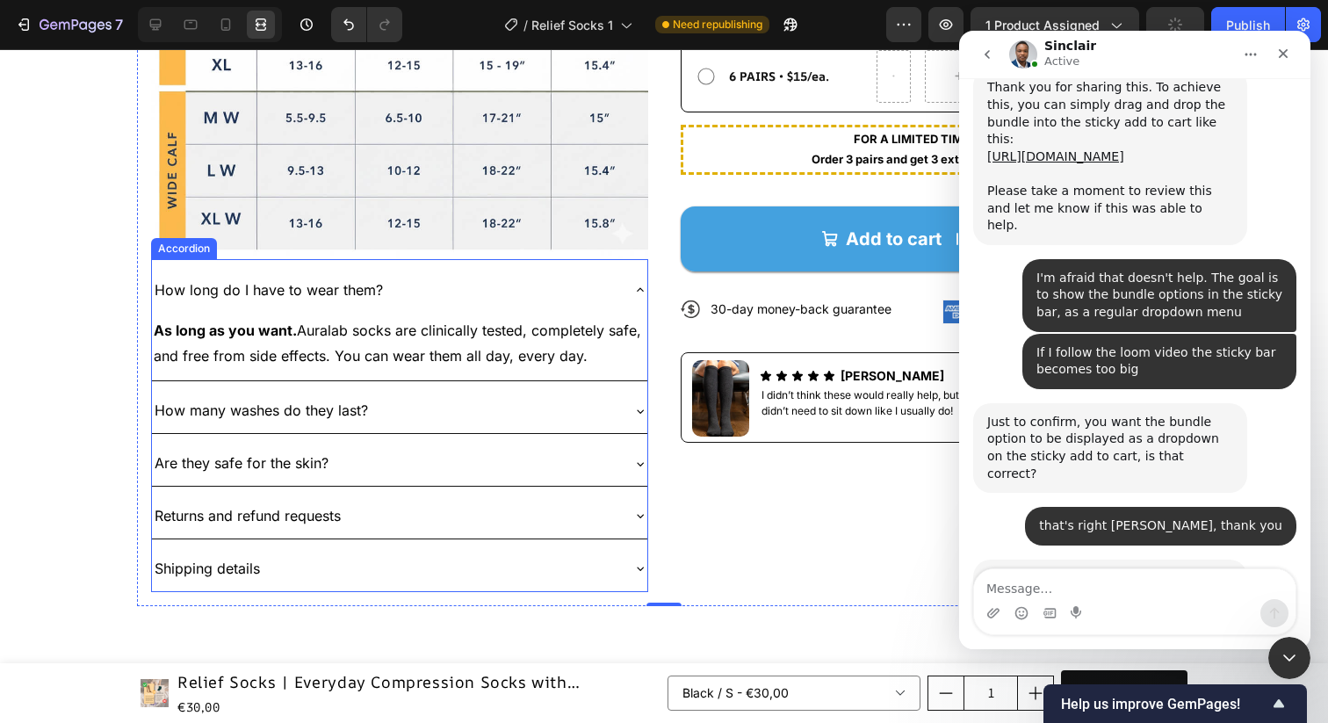
click at [342, 287] on p "How long do I have to wear them?" at bounding box center [269, 290] width 228 height 25
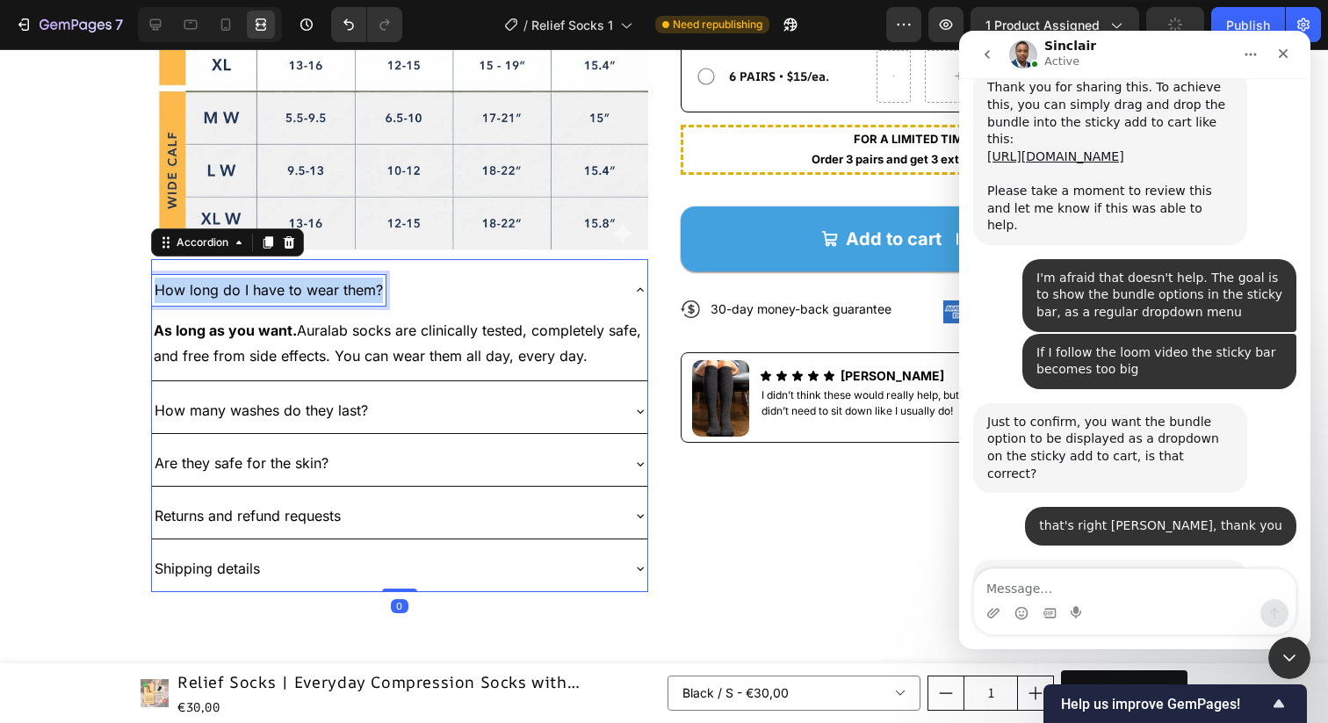
click at [342, 287] on p "How long do I have to wear them?" at bounding box center [269, 290] width 228 height 25
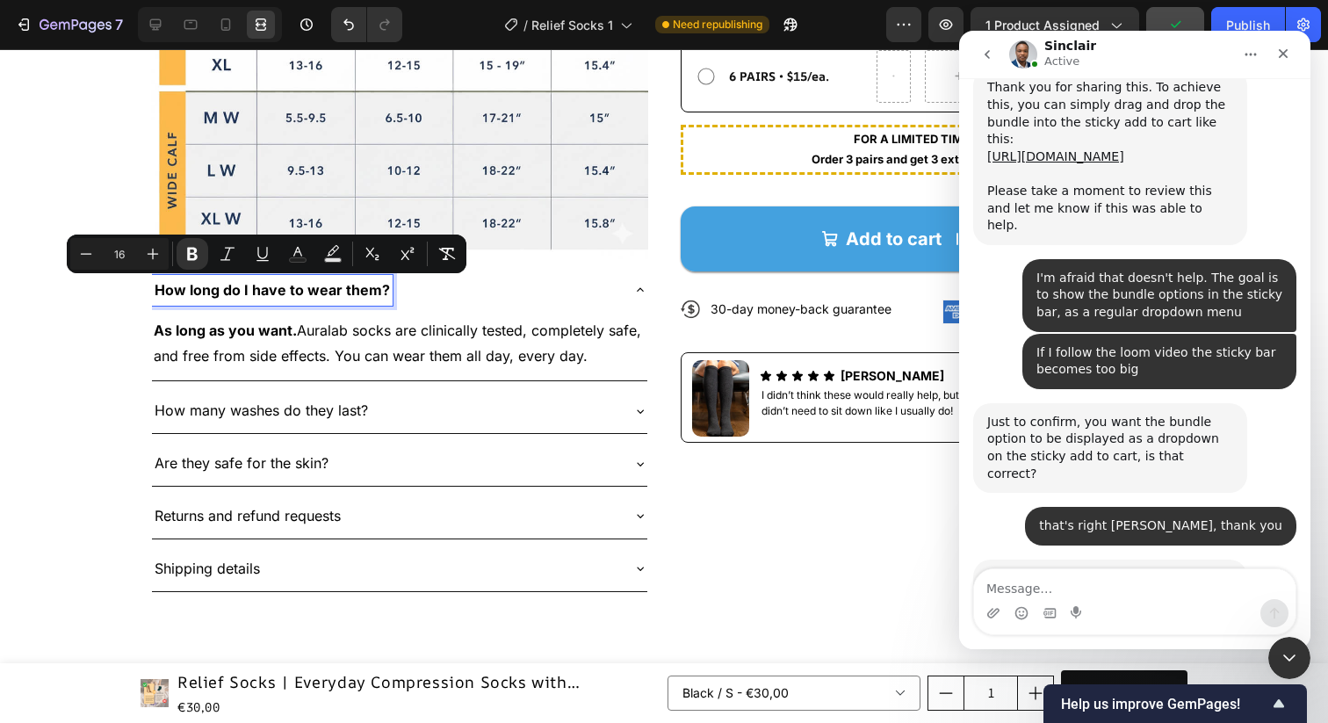
click at [456, 286] on div "How long do I have to wear them?" at bounding box center [385, 290] width 467 height 31
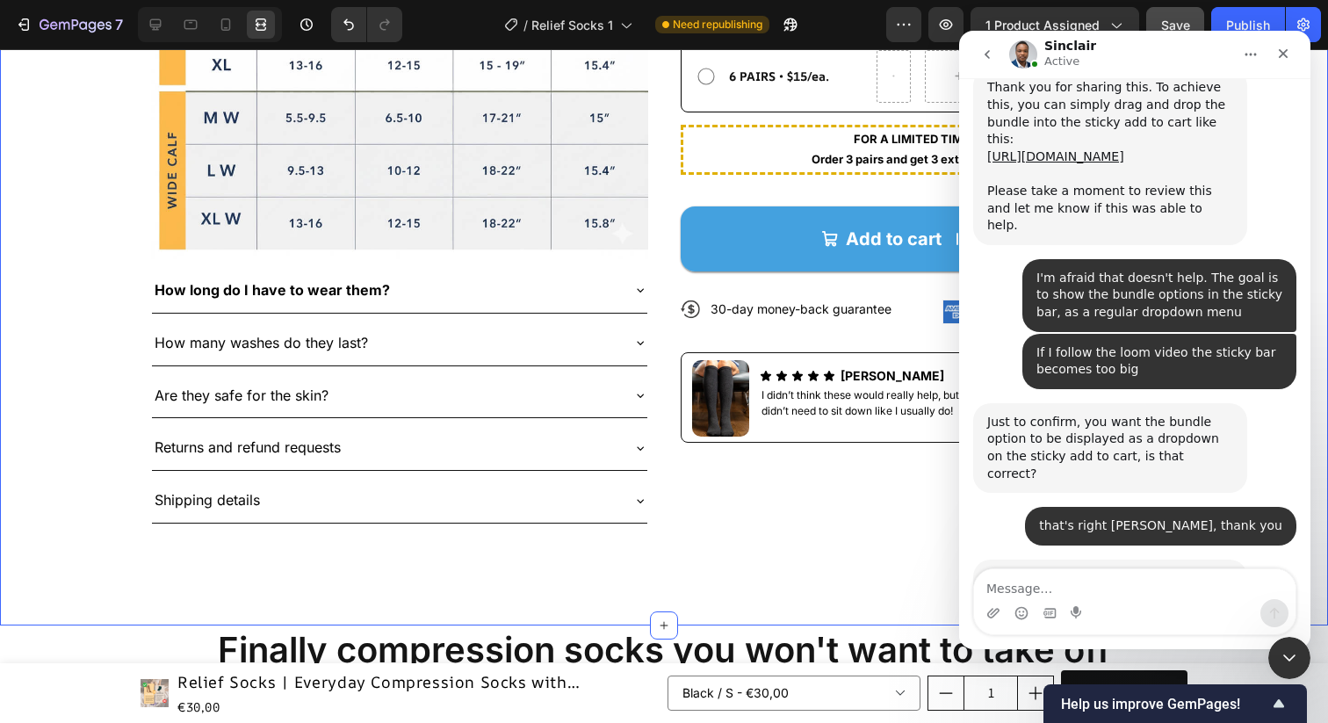
click at [1166, 18] on span "Save" at bounding box center [1175, 25] width 29 height 15
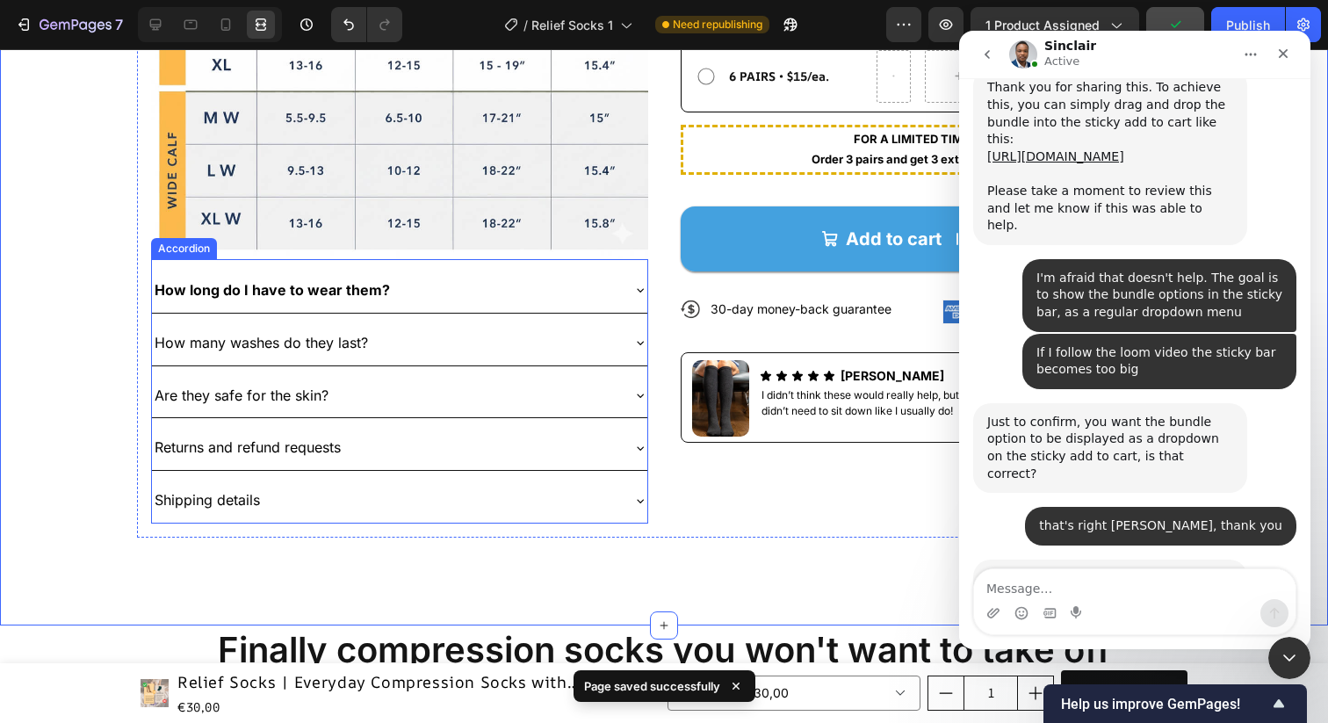
click at [634, 287] on icon at bounding box center [640, 290] width 14 height 14
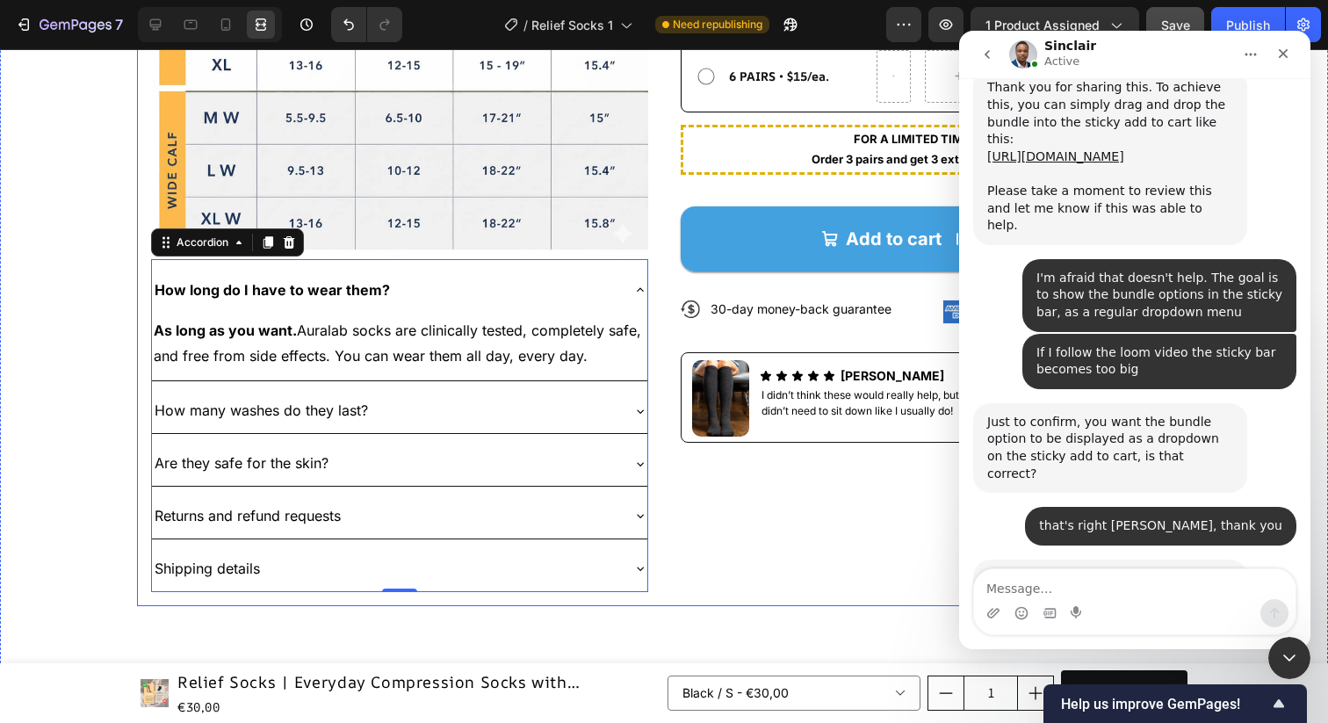
click at [462, 409] on div "How many washes do they last?" at bounding box center [385, 410] width 467 height 31
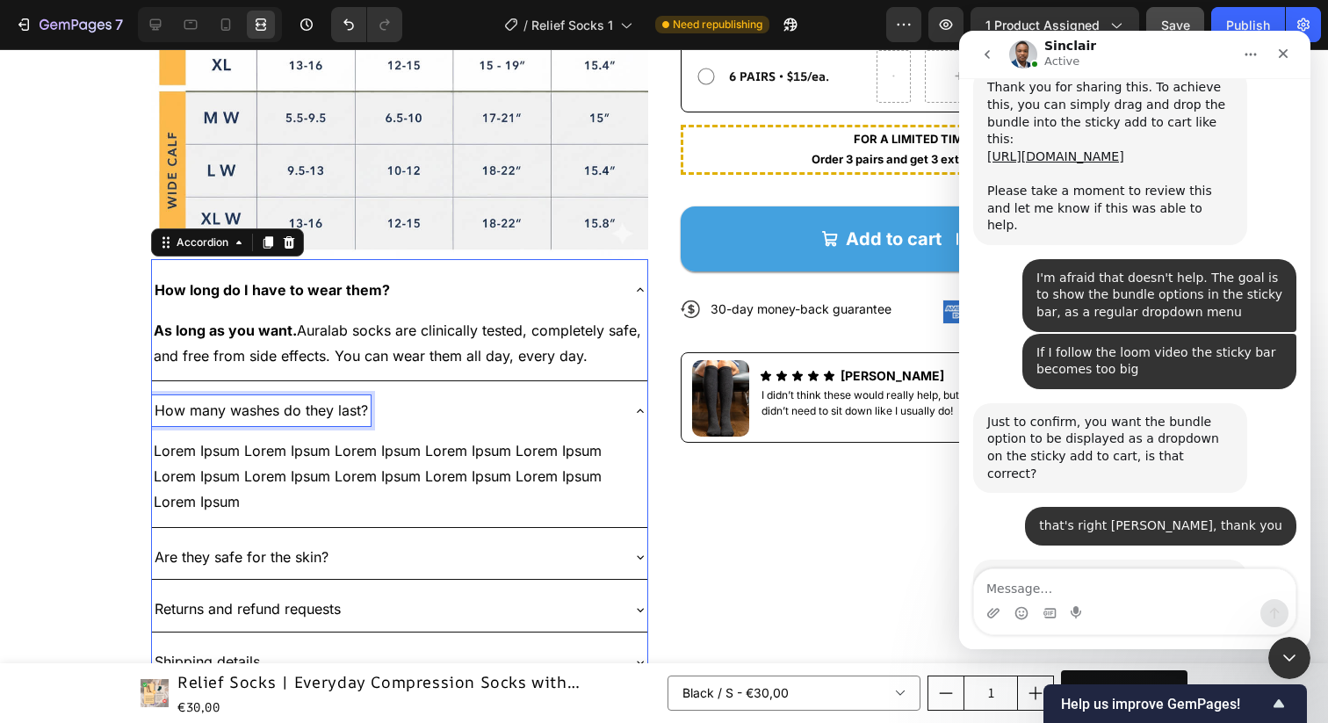
click at [323, 411] on p "How many washes do they last?" at bounding box center [261, 410] width 213 height 25
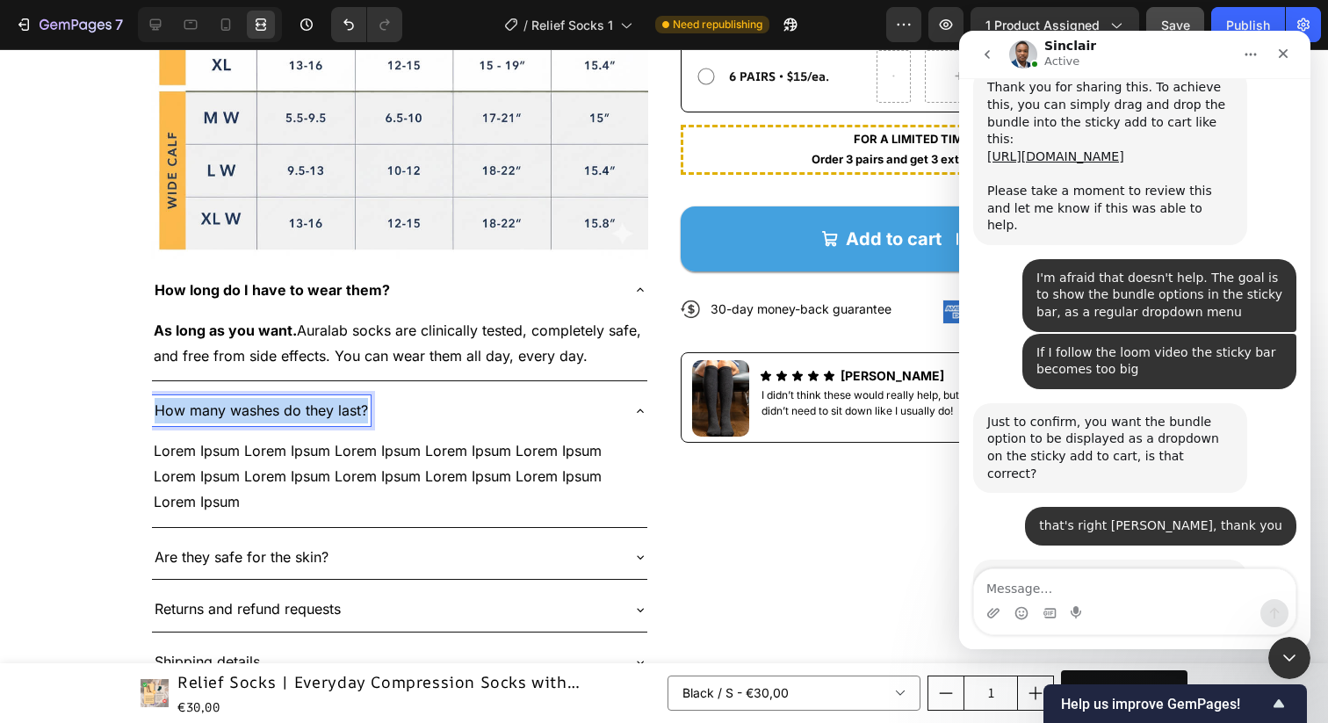
click at [323, 411] on p "How many washes do they last?" at bounding box center [261, 410] width 213 height 25
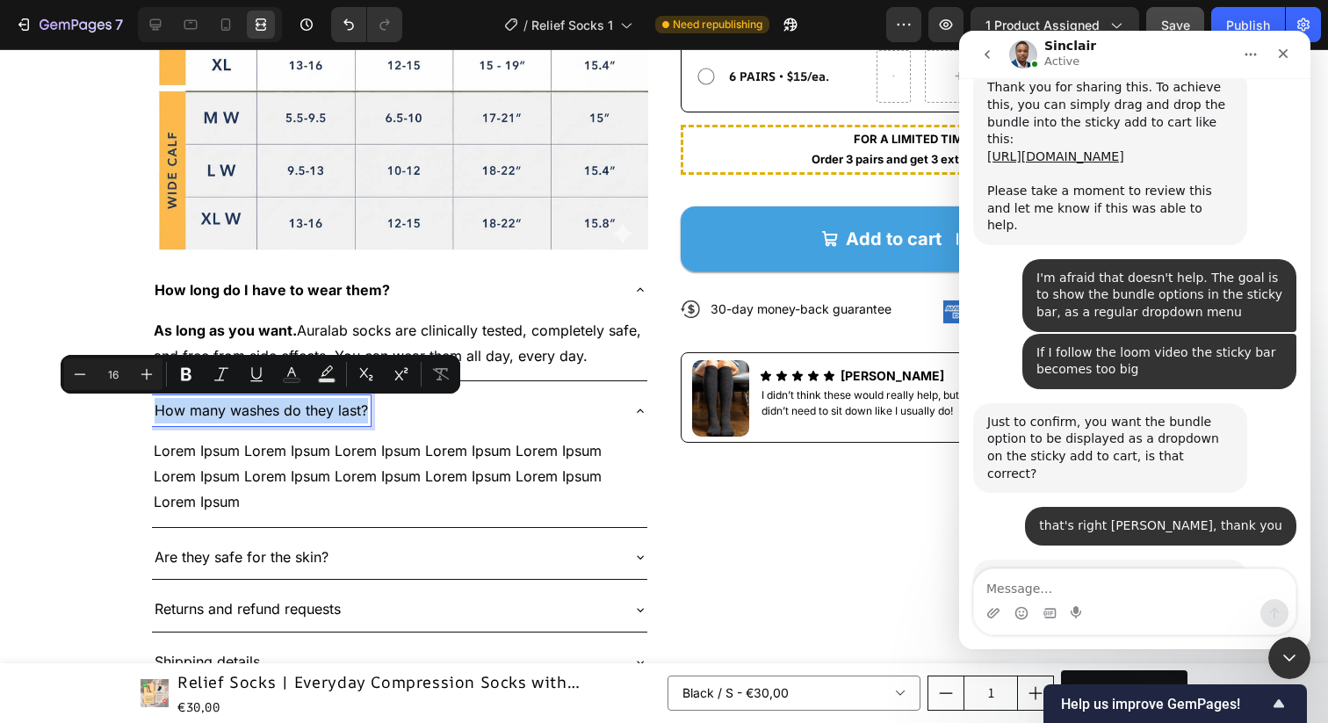
copy p "How many washes do they last?"
click at [333, 464] on p "Lorem Ipsum Lorem Ipsum Lorem Ipsum Lorem Ipsum Lorem Ipsum Lorem Ipsum Lorem I…" at bounding box center [400, 476] width 492 height 76
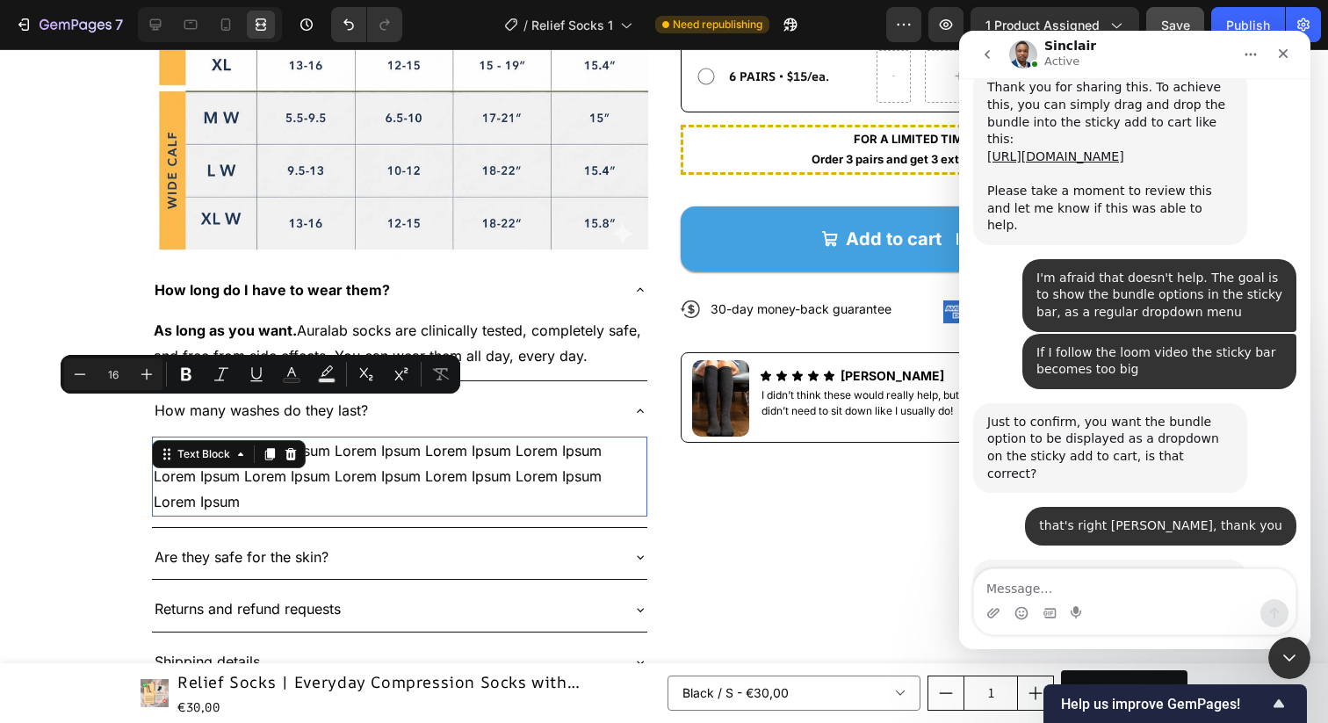
click at [333, 464] on p "Lorem Ipsum Lorem Ipsum Lorem Ipsum Lorem Ipsum Lorem Ipsum Lorem Ipsum Lorem I…" at bounding box center [400, 476] width 492 height 76
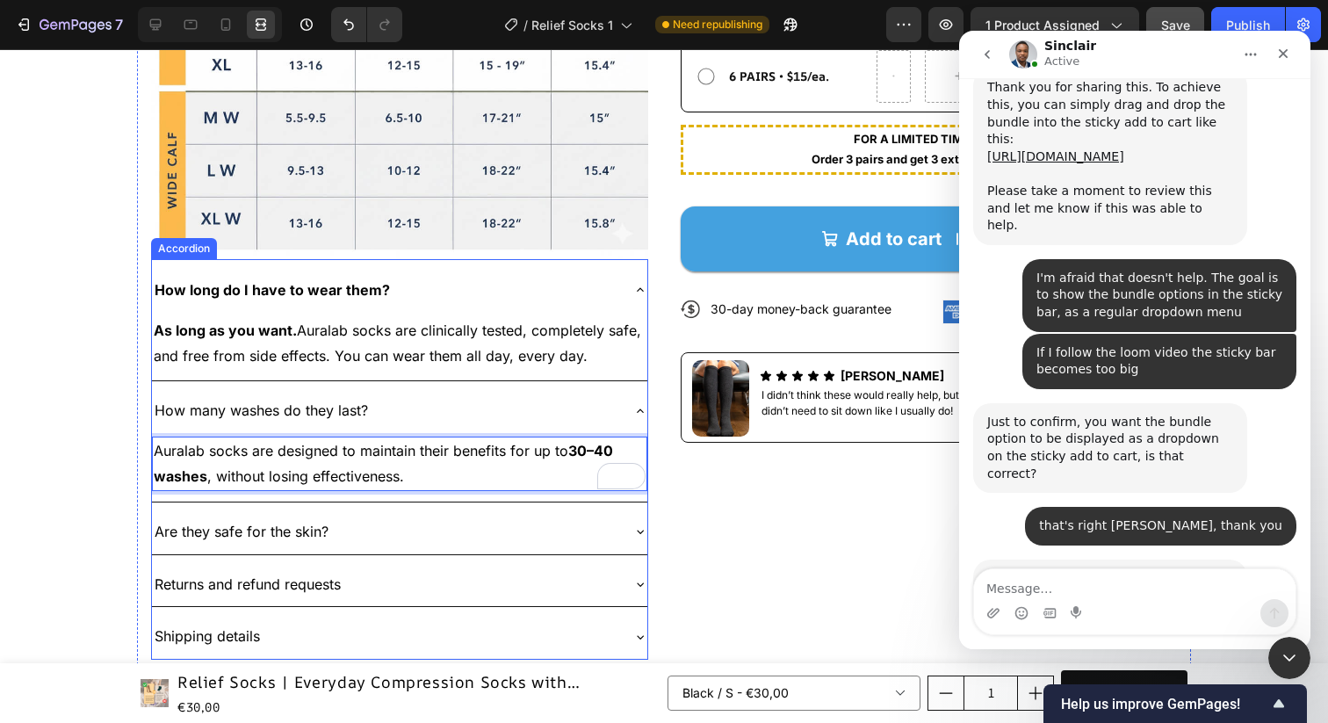
click at [235, 396] on div "How many washes do they last?" at bounding box center [261, 410] width 219 height 31
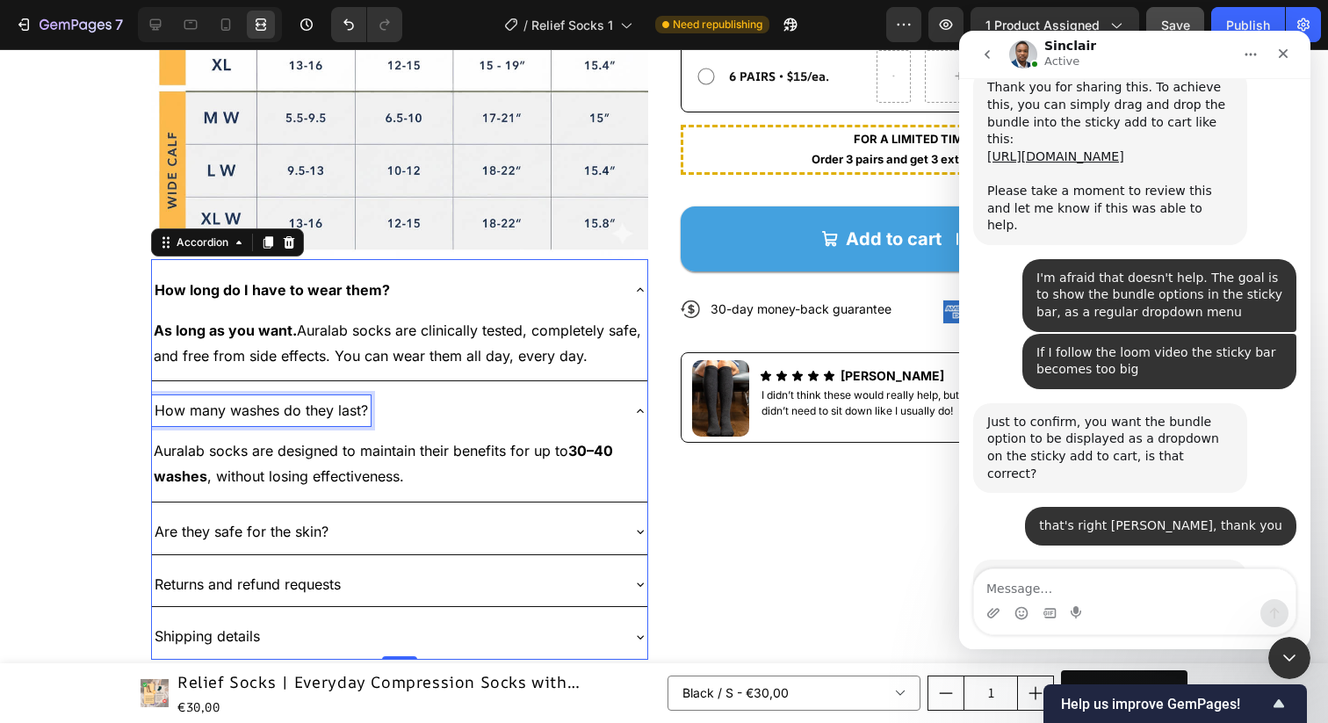
click at [235, 403] on p "How many washes do they last?" at bounding box center [261, 410] width 213 height 25
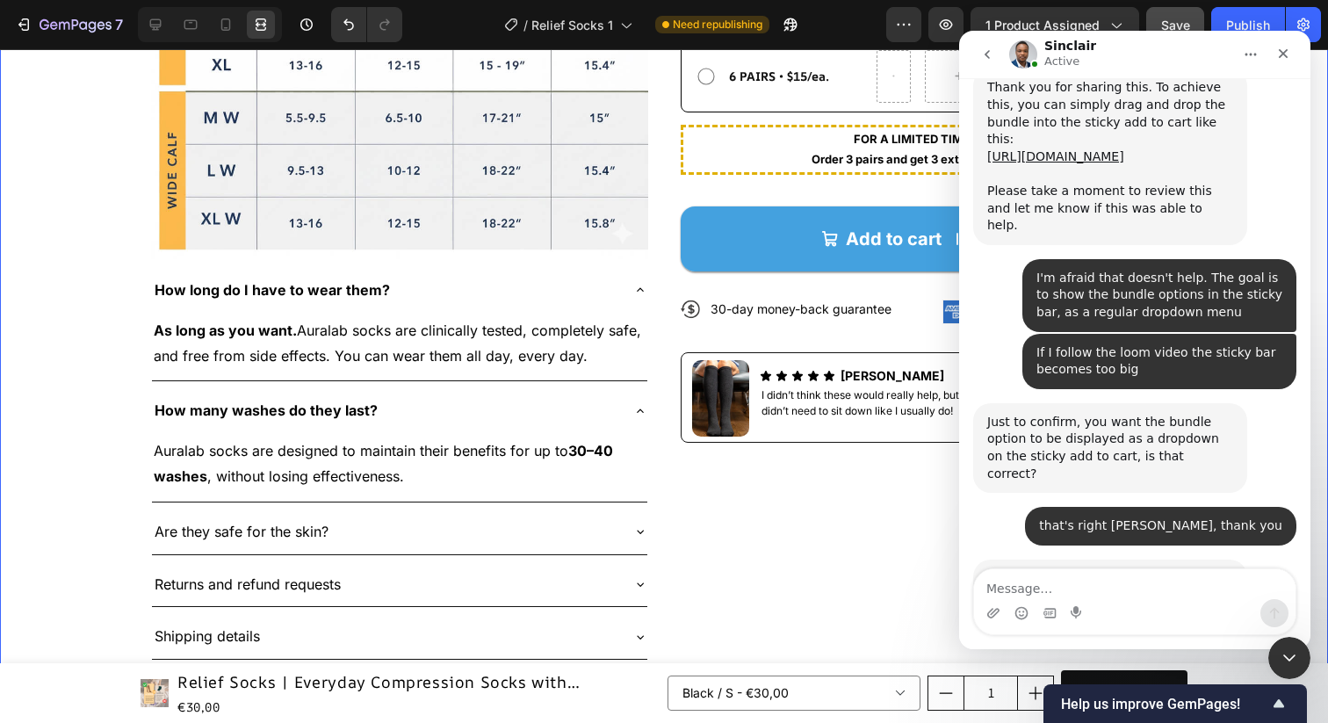
click at [1167, 16] on div "Save" at bounding box center [1175, 25] width 29 height 18
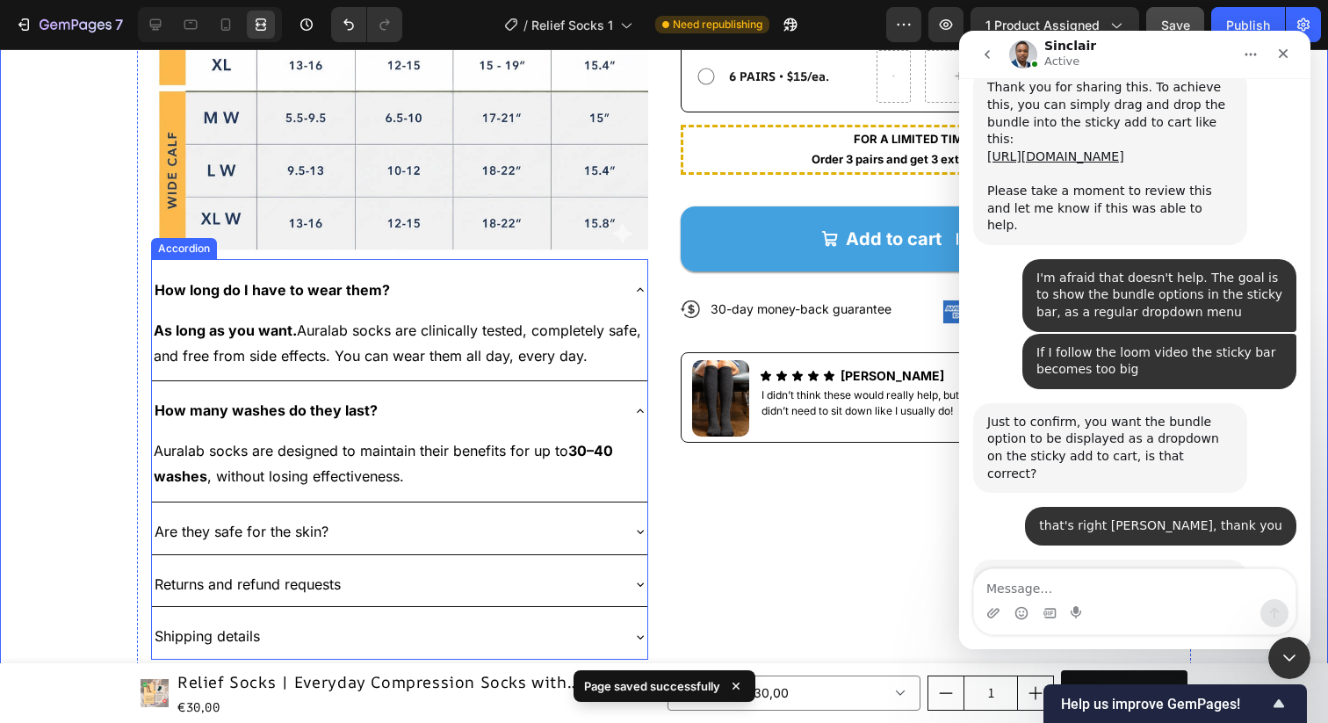
click at [415, 524] on div "Are they safe for the skin?" at bounding box center [385, 532] width 467 height 31
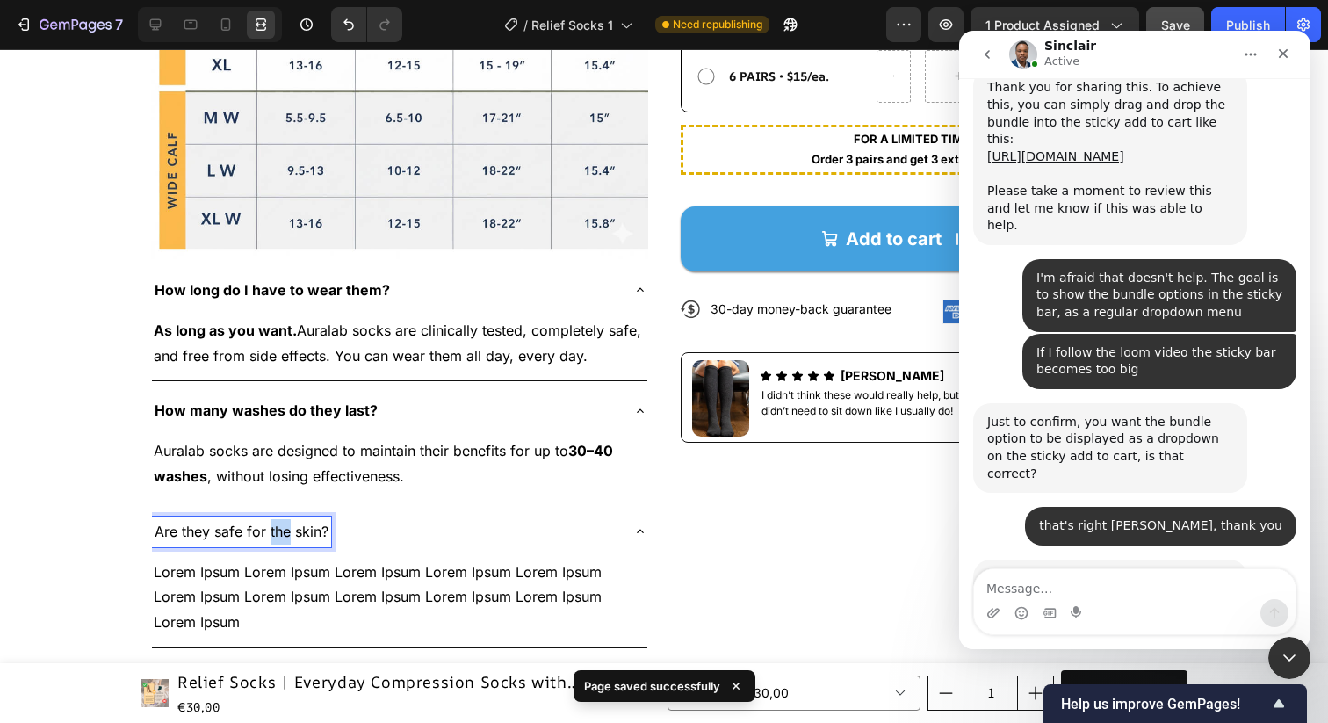
click at [275, 531] on p "Are they safe for the skin?" at bounding box center [242, 531] width 174 height 25
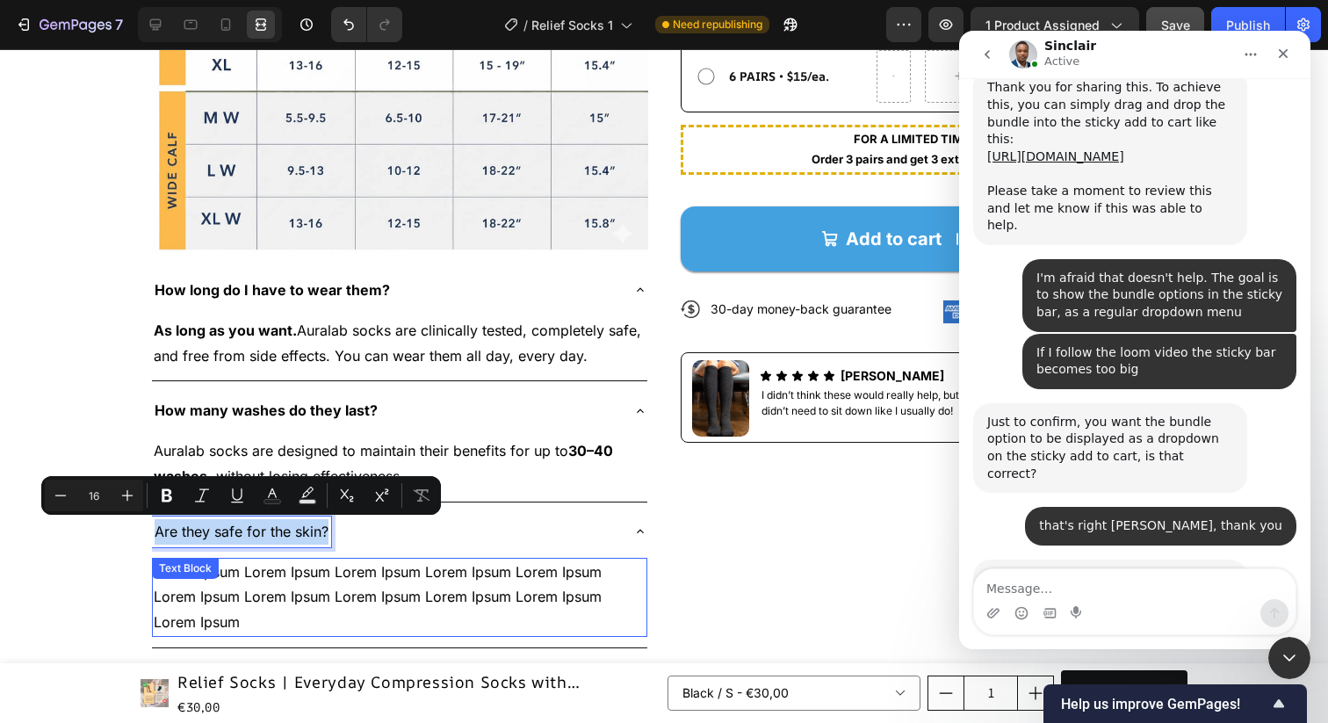
click at [358, 575] on p "Lorem Ipsum Lorem Ipsum Lorem Ipsum Lorem Ipsum Lorem Ipsum Lorem Ipsum Lorem I…" at bounding box center [400, 598] width 492 height 76
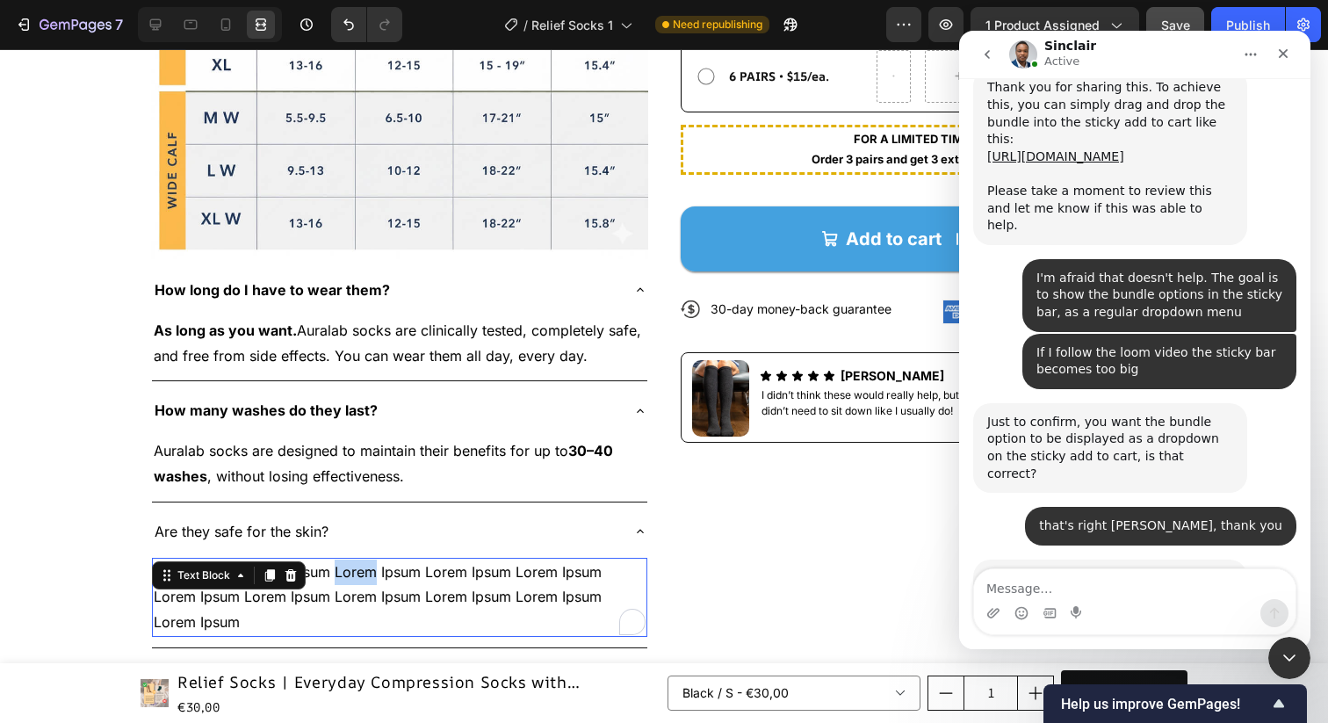
click at [358, 575] on p "Lorem Ipsum Lorem Ipsum Lorem Ipsum Lorem Ipsum Lorem Ipsum Lorem Ipsum Lorem I…" at bounding box center [400, 598] width 492 height 76
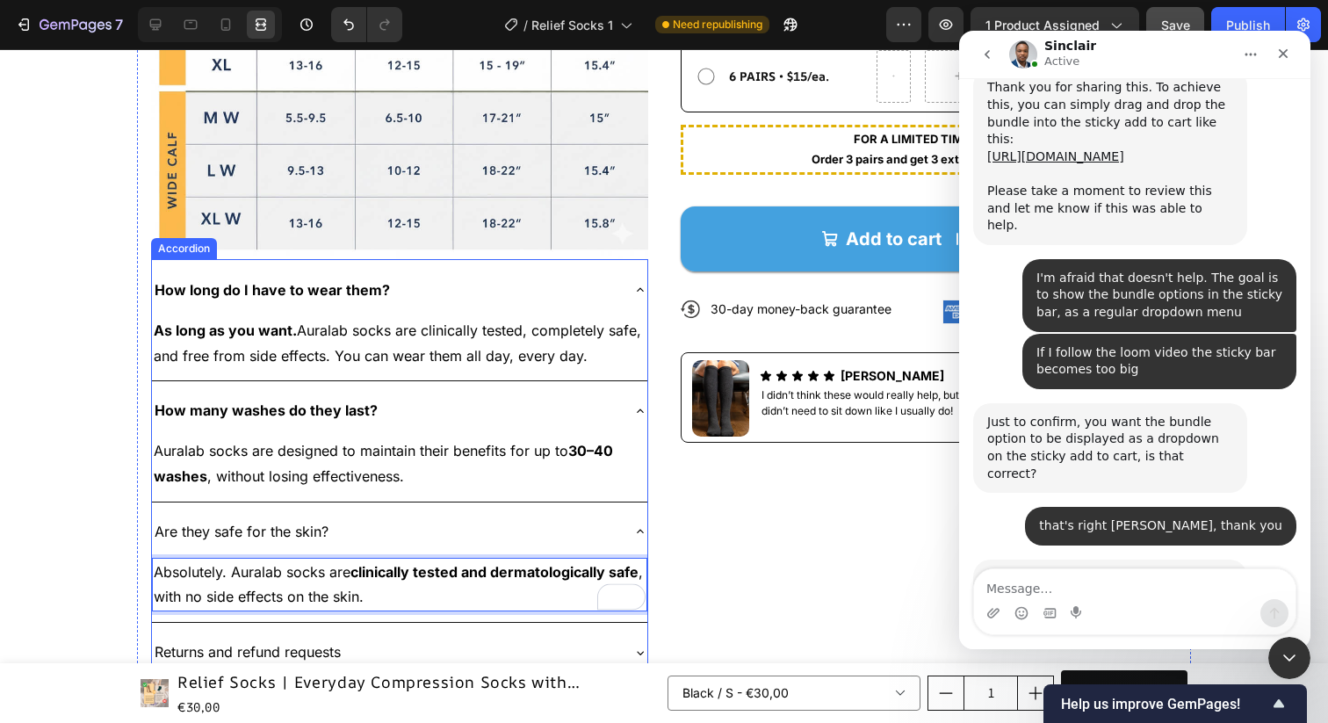
click at [322, 524] on p "Are they safe for the skin?" at bounding box center [242, 531] width 174 height 25
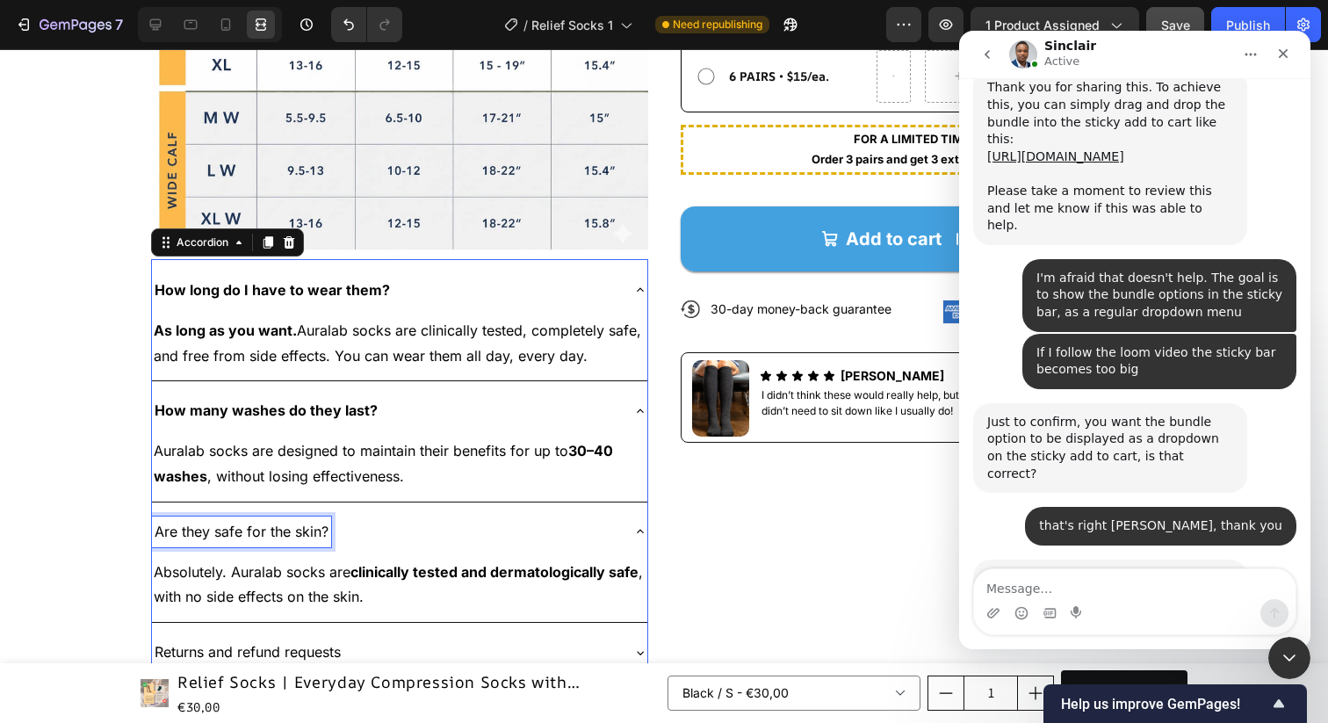
click at [322, 524] on p "Are they safe for the skin?" at bounding box center [242, 531] width 174 height 25
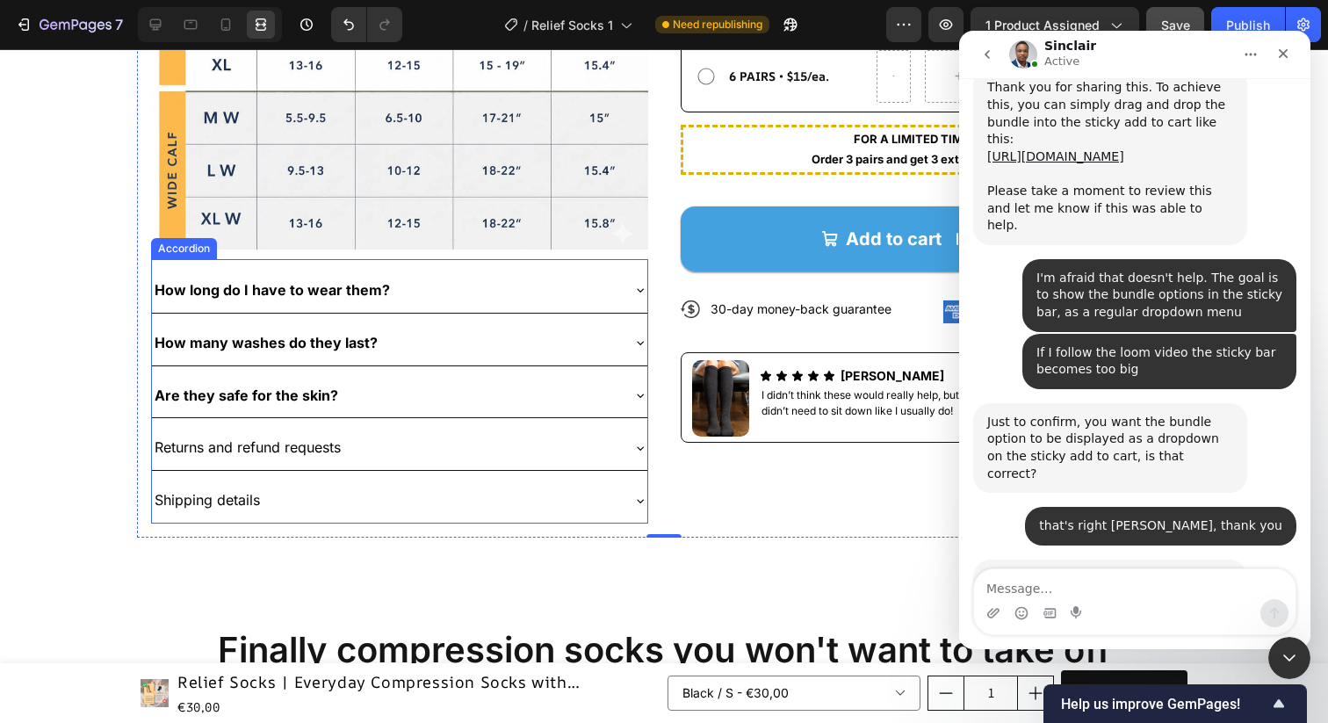
click at [334, 450] on p "Returns and refund requests" at bounding box center [248, 447] width 186 height 25
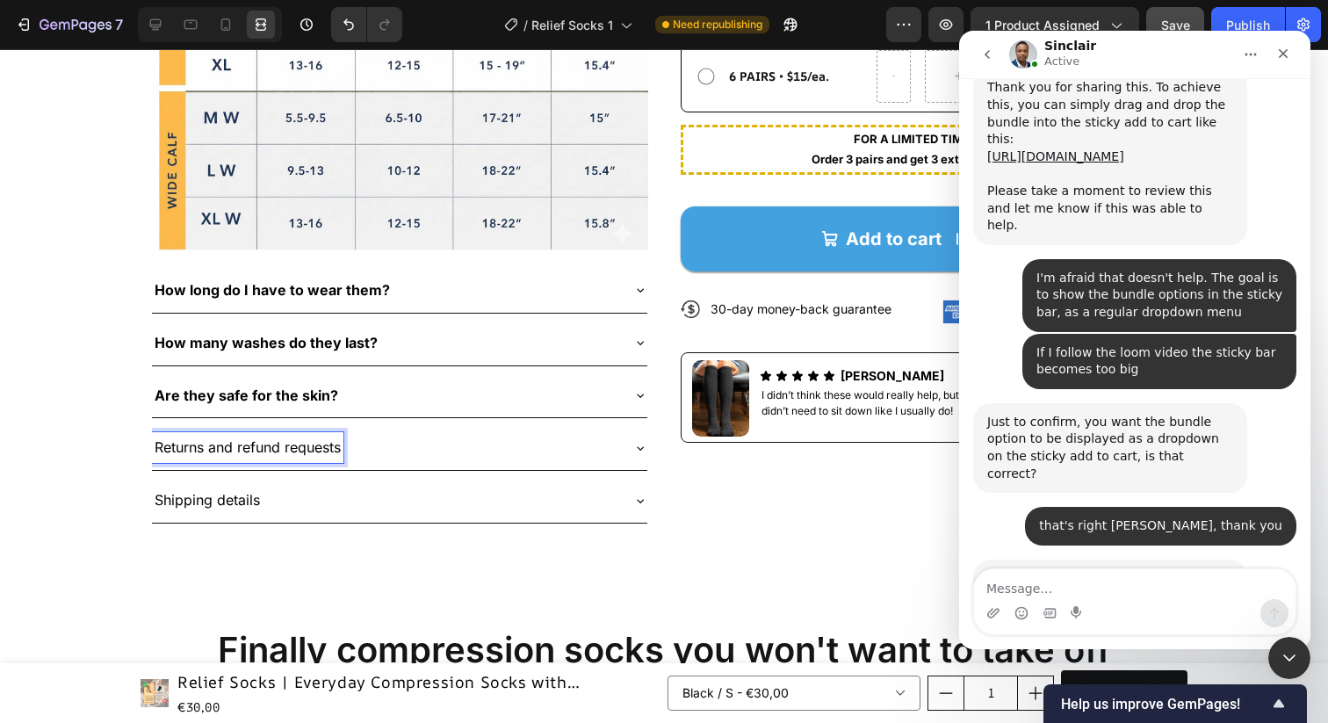
click at [310, 448] on p "Returns and refund requests" at bounding box center [248, 447] width 186 height 25
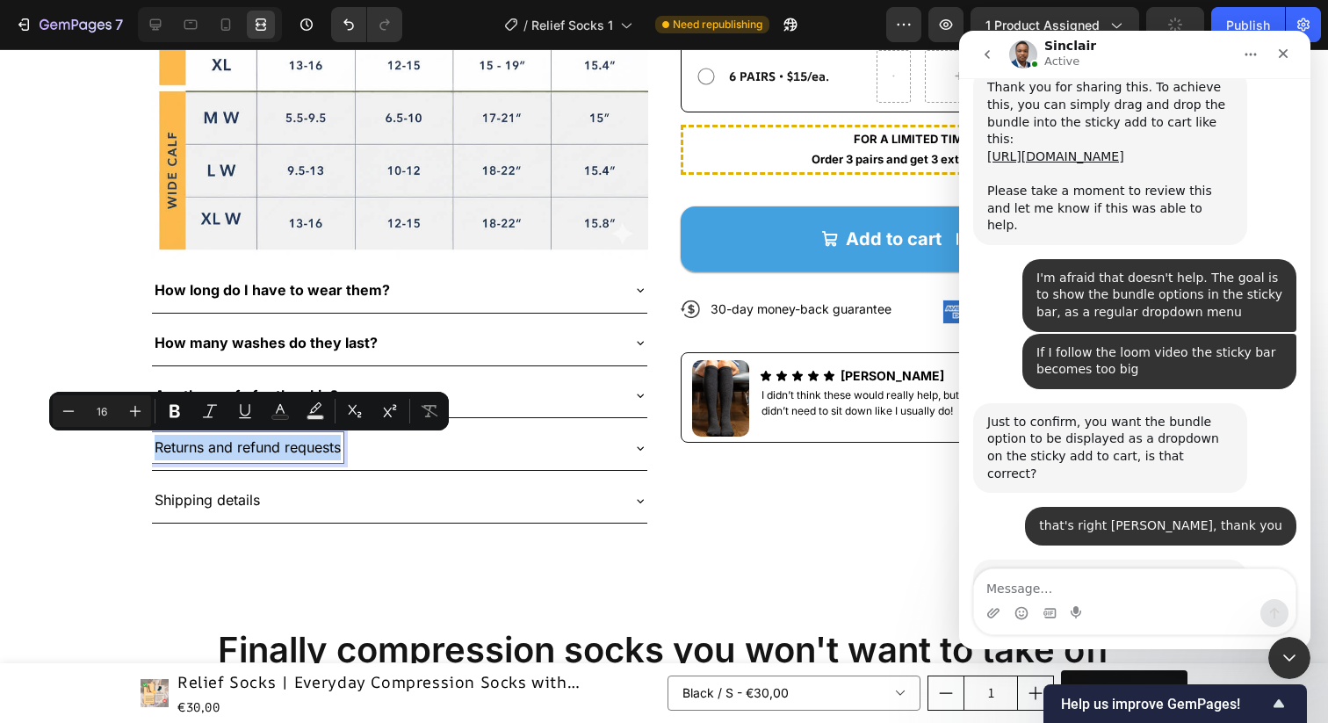
copy p "Returns and refund requests"
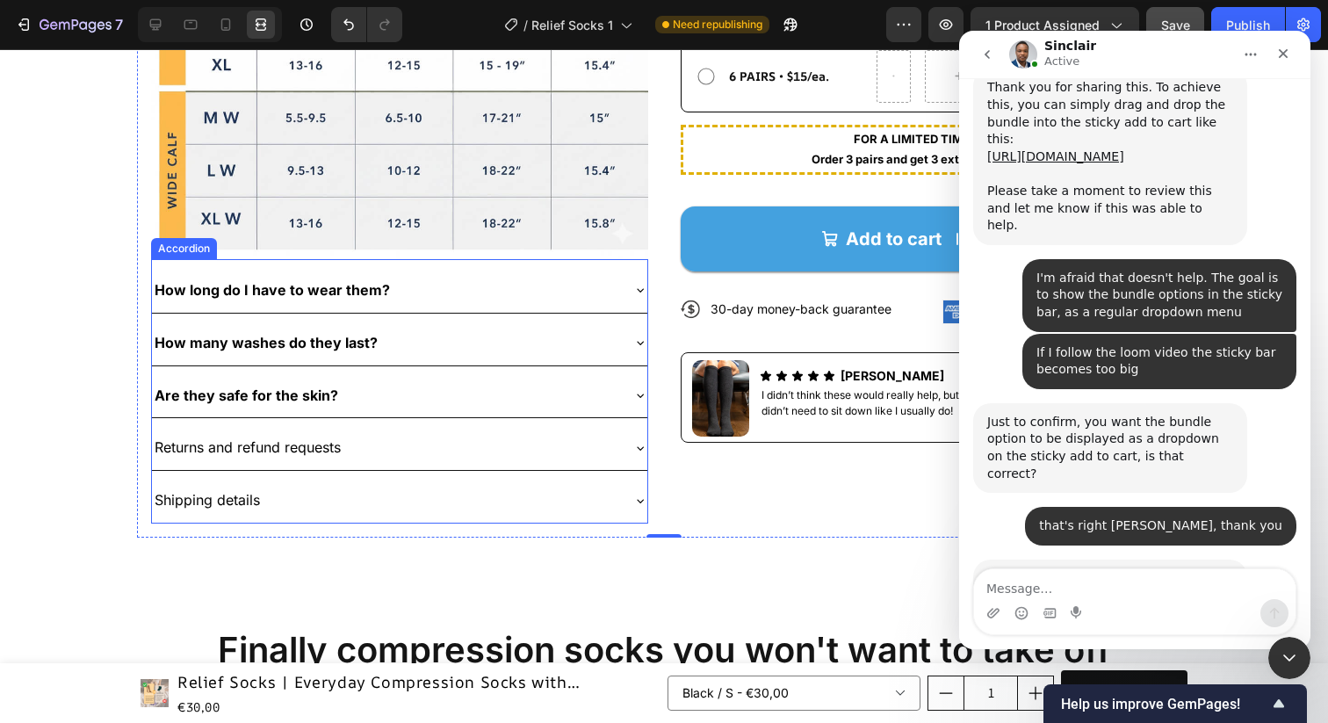
click at [279, 447] on p "Returns and refund requests" at bounding box center [248, 447] width 186 height 25
click at [430, 442] on div "Returns and refund requests" at bounding box center [385, 447] width 467 height 31
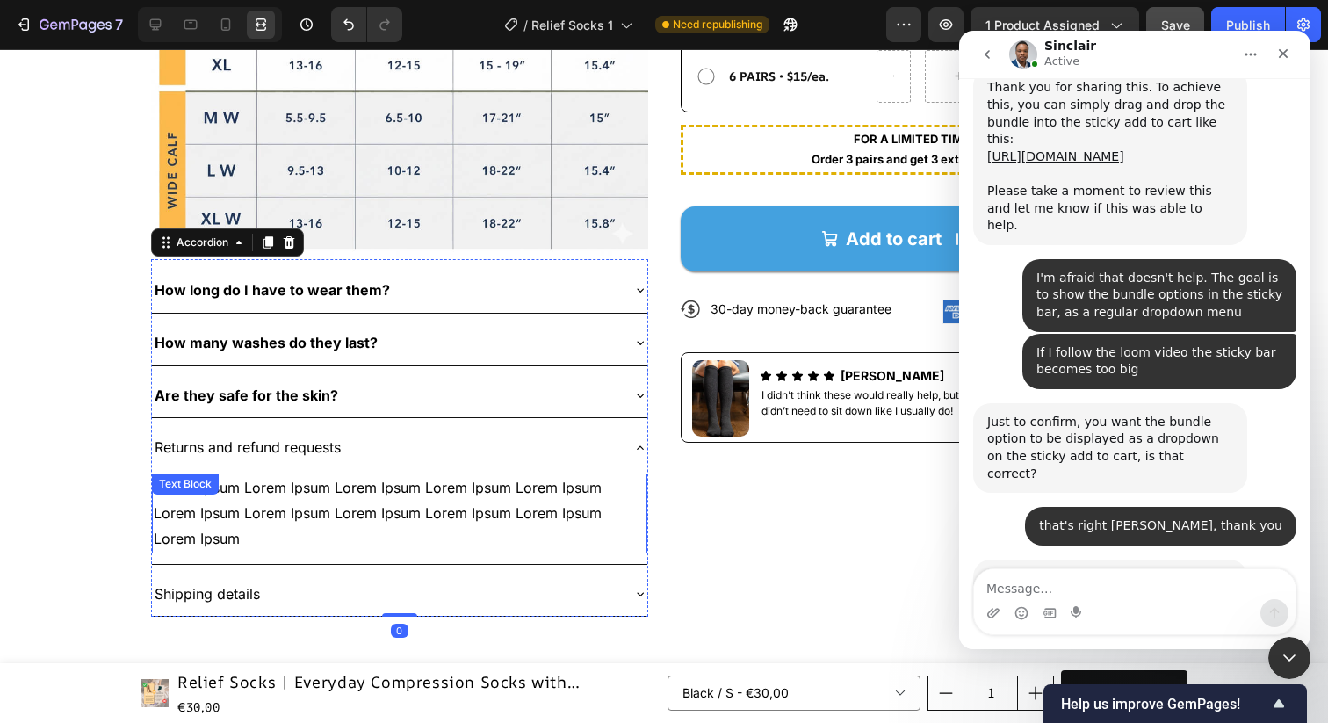
click at [409, 492] on p "Lorem Ipsum Lorem Ipsum Lorem Ipsum Lorem Ipsum Lorem Ipsum Lorem Ipsum Lorem I…" at bounding box center [400, 513] width 492 height 76
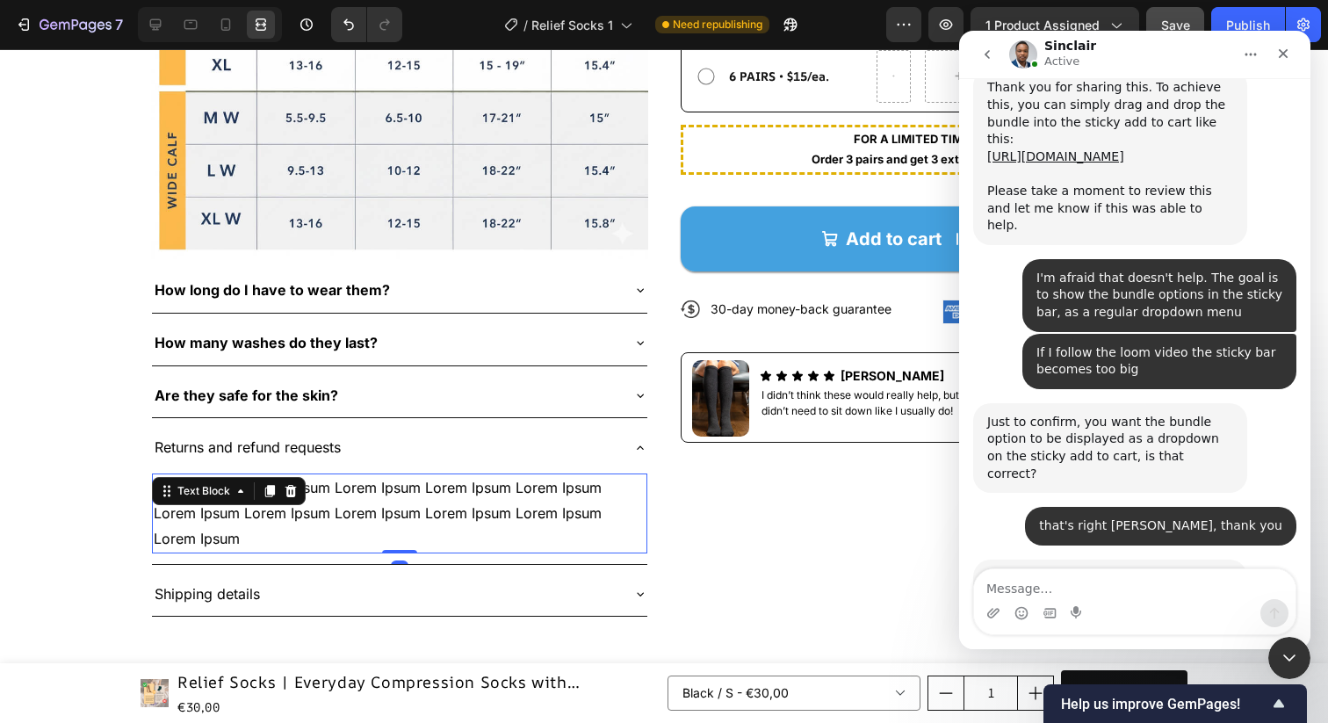
click at [409, 492] on p "Lorem Ipsum Lorem Ipsum Lorem Ipsum Lorem Ipsum Lorem Ipsum Lorem Ipsum Lorem I…" at bounding box center [400, 513] width 492 height 76
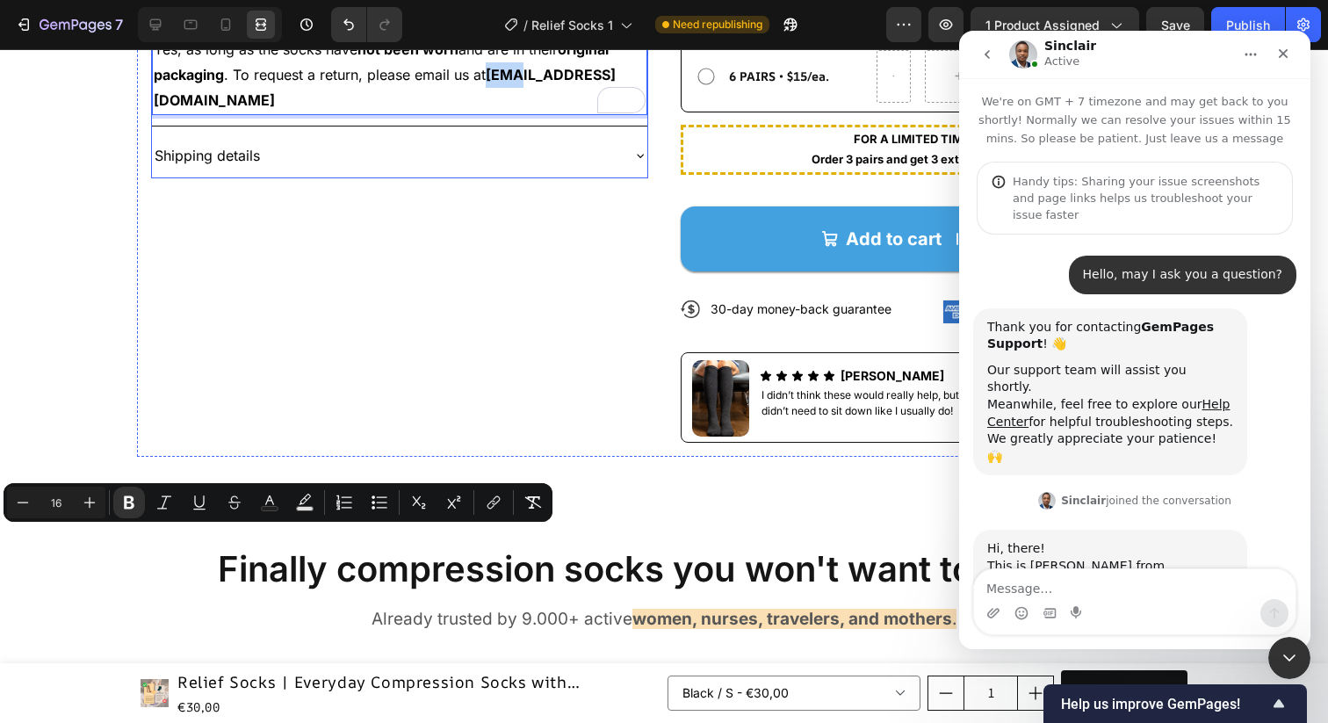
scroll to position [3, 0]
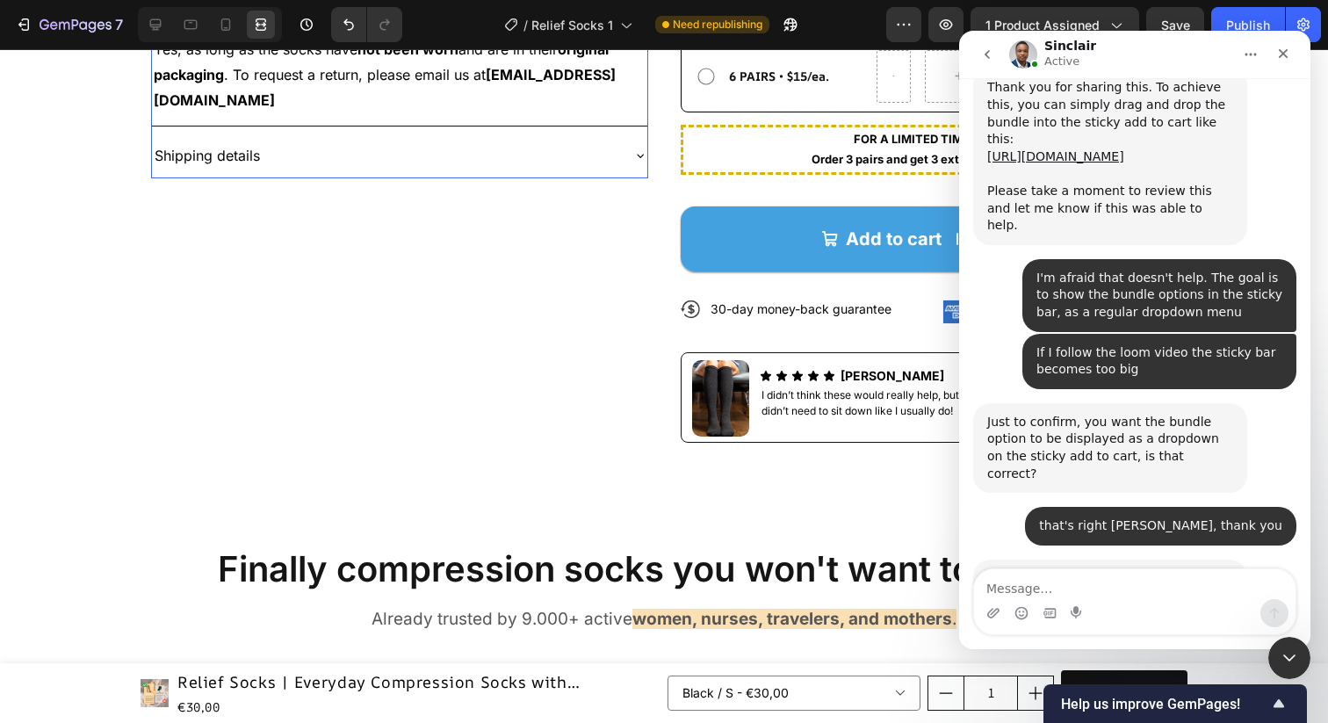
click at [446, 171] on div "Shipping details" at bounding box center [385, 156] width 467 height 31
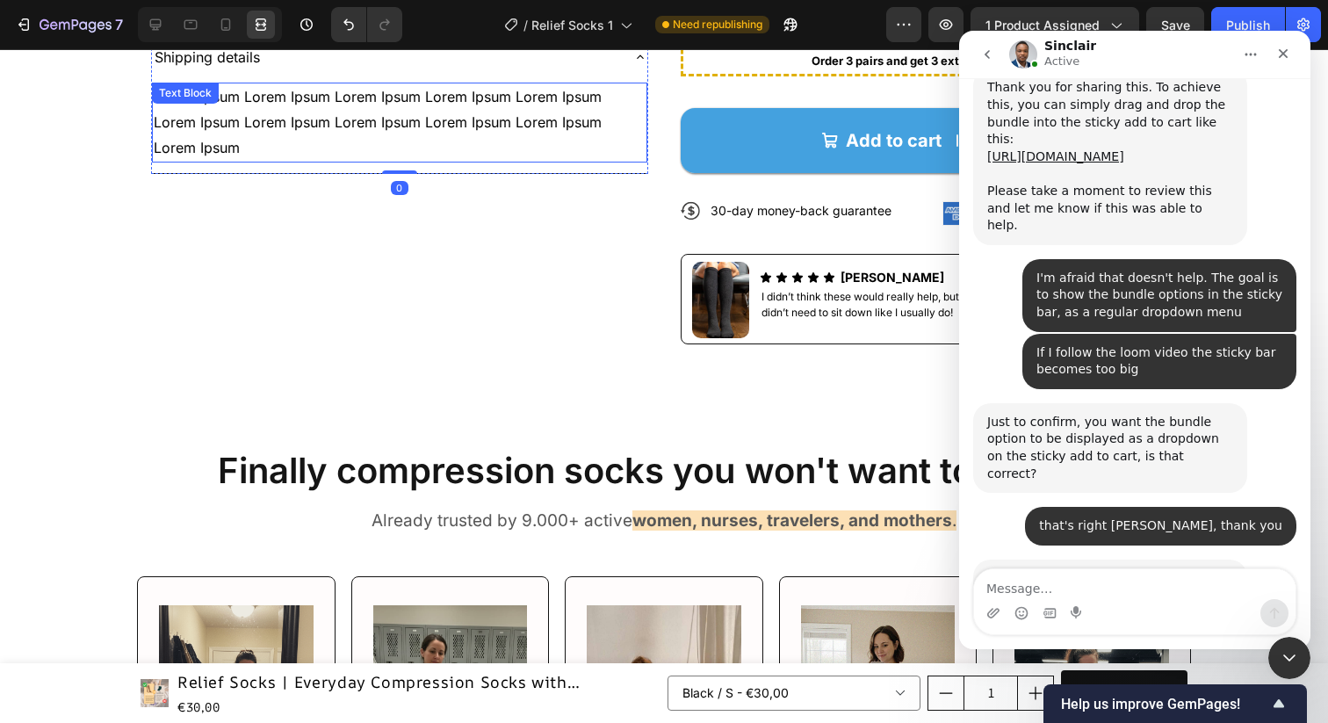
scroll to position [1165, 0]
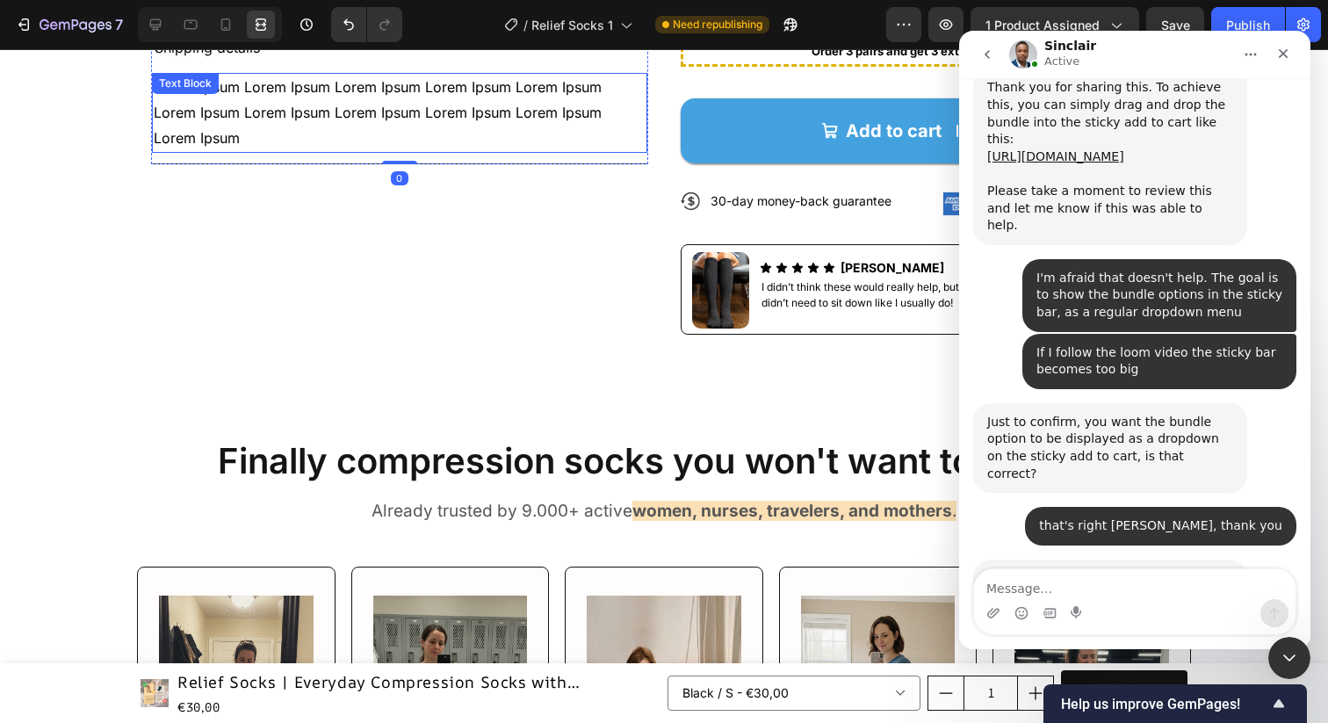
click at [364, 150] on p "Lorem Ipsum Lorem Ipsum Lorem Ipsum Lorem Ipsum Lorem Ipsum Lorem Ipsum Lorem I…" at bounding box center [400, 113] width 492 height 76
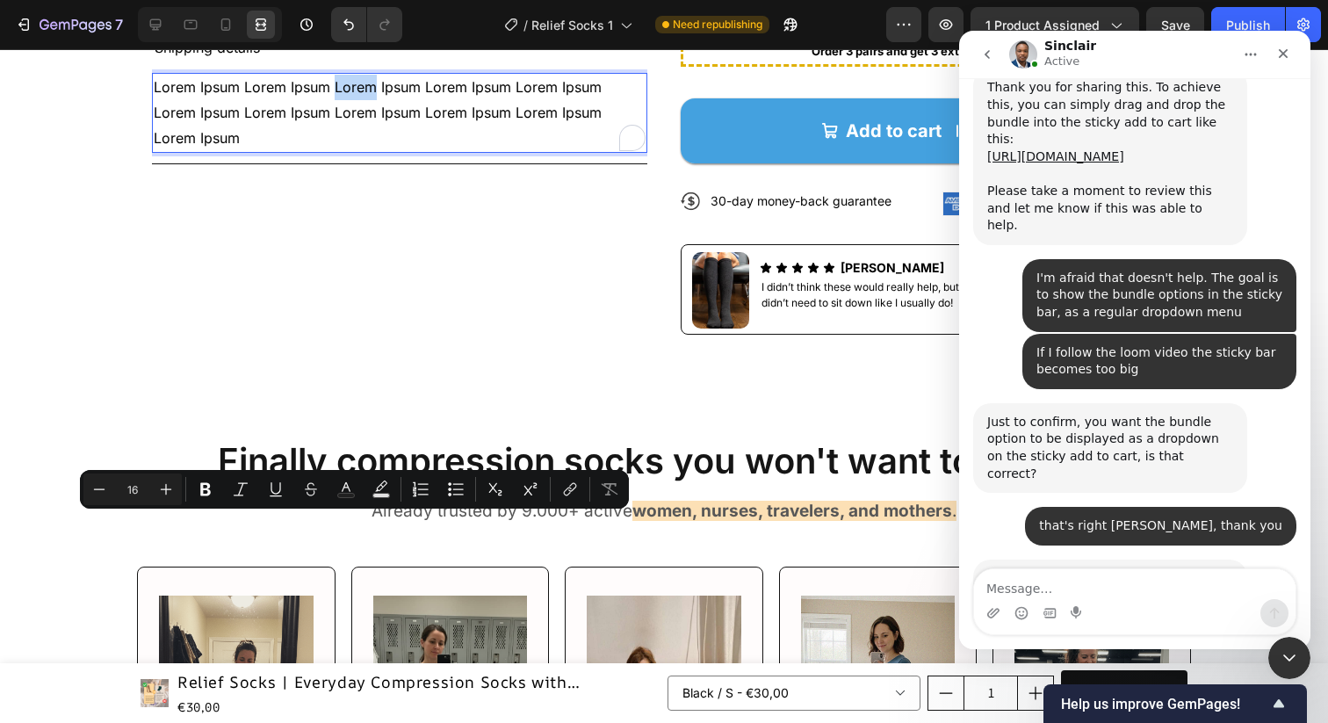
click at [364, 150] on p "Lorem Ipsum Lorem Ipsum Lorem Ipsum Lorem Ipsum Lorem Ipsum Lorem Ipsum Lorem I…" at bounding box center [400, 113] width 492 height 76
copy p "Lorem Ipsum Lorem Ipsum Lorem Ipsum Lorem Ipsum Lorem Ipsum Lorem Ipsum Lorem I…"
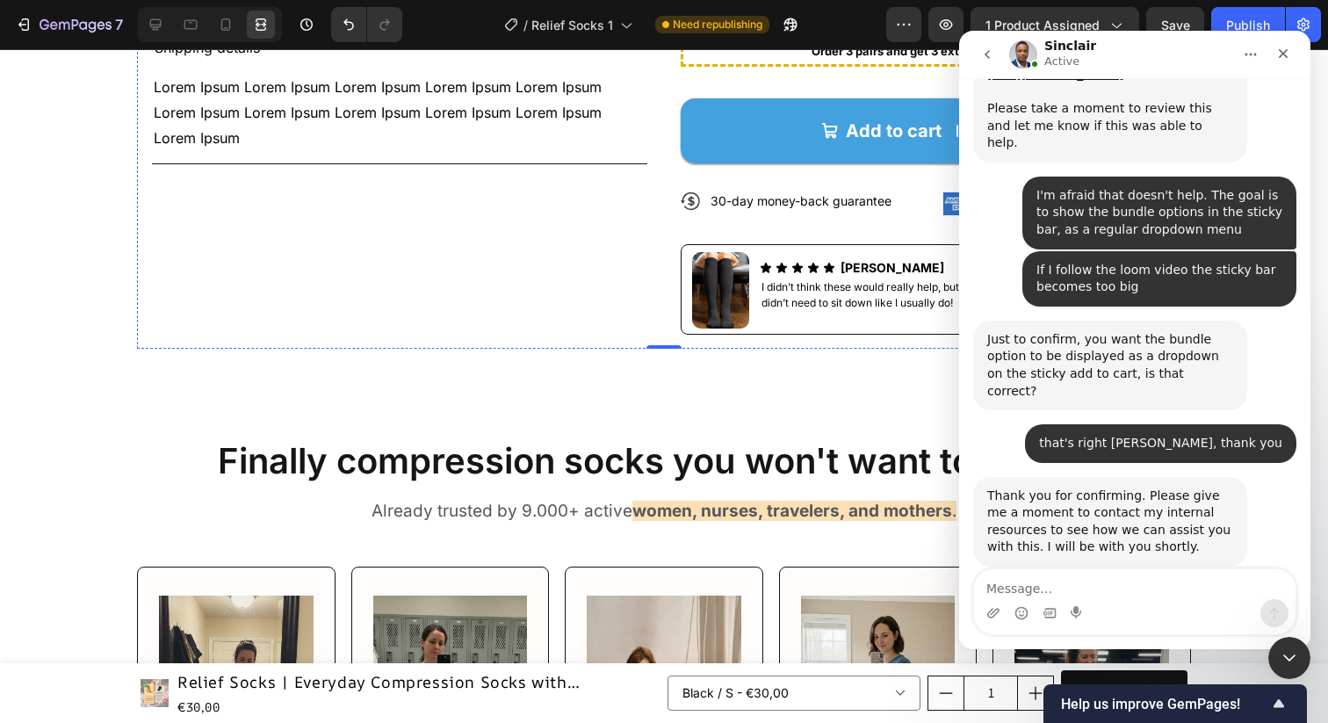
scroll to position [5380, 0]
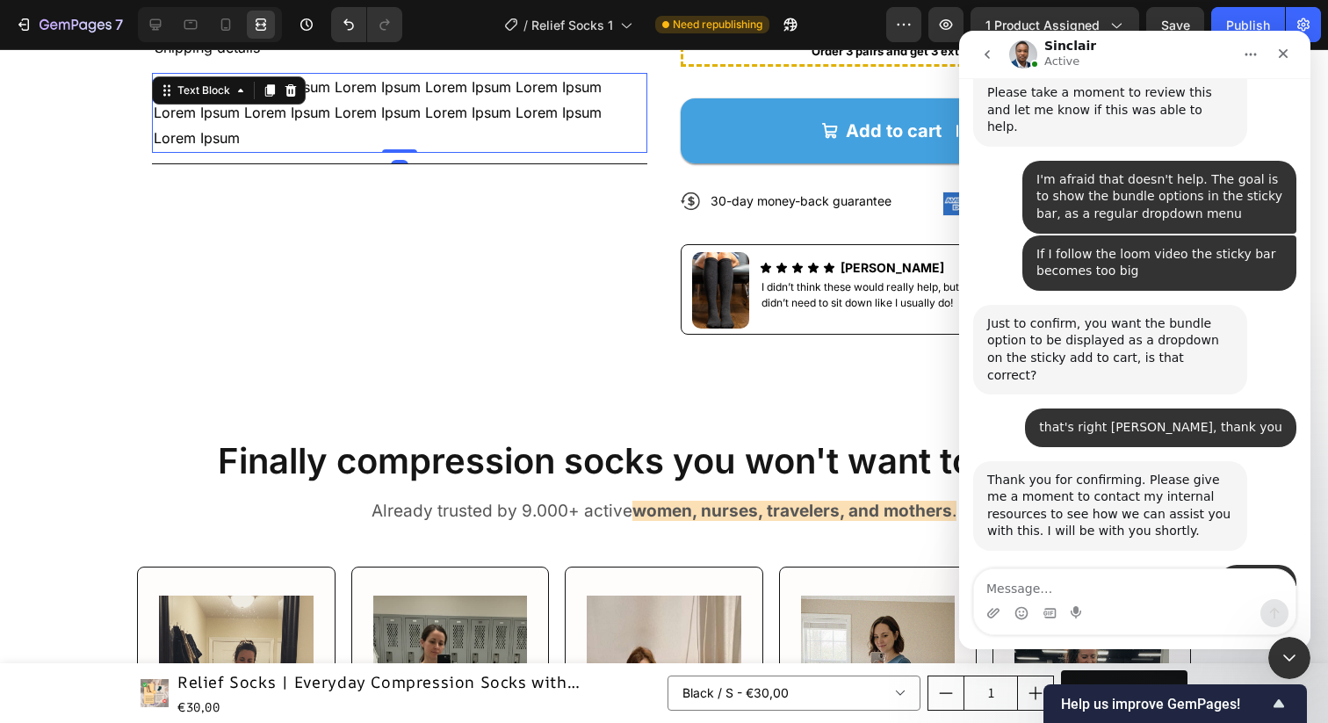
click at [302, 152] on div "Lorem Ipsum Lorem Ipsum Lorem Ipsum Lorem Ipsum Lorem Ipsum Lorem Ipsum Lorem I…" at bounding box center [399, 112] width 495 height 79
click at [302, 105] on div "Text Block" at bounding box center [229, 90] width 154 height 28
click at [337, 150] on p "Lorem Ipsum Lorem Ipsum Lorem Ipsum Lorem Ipsum Lorem Ipsum Lorem Ipsum Lorem I…" at bounding box center [400, 113] width 492 height 76
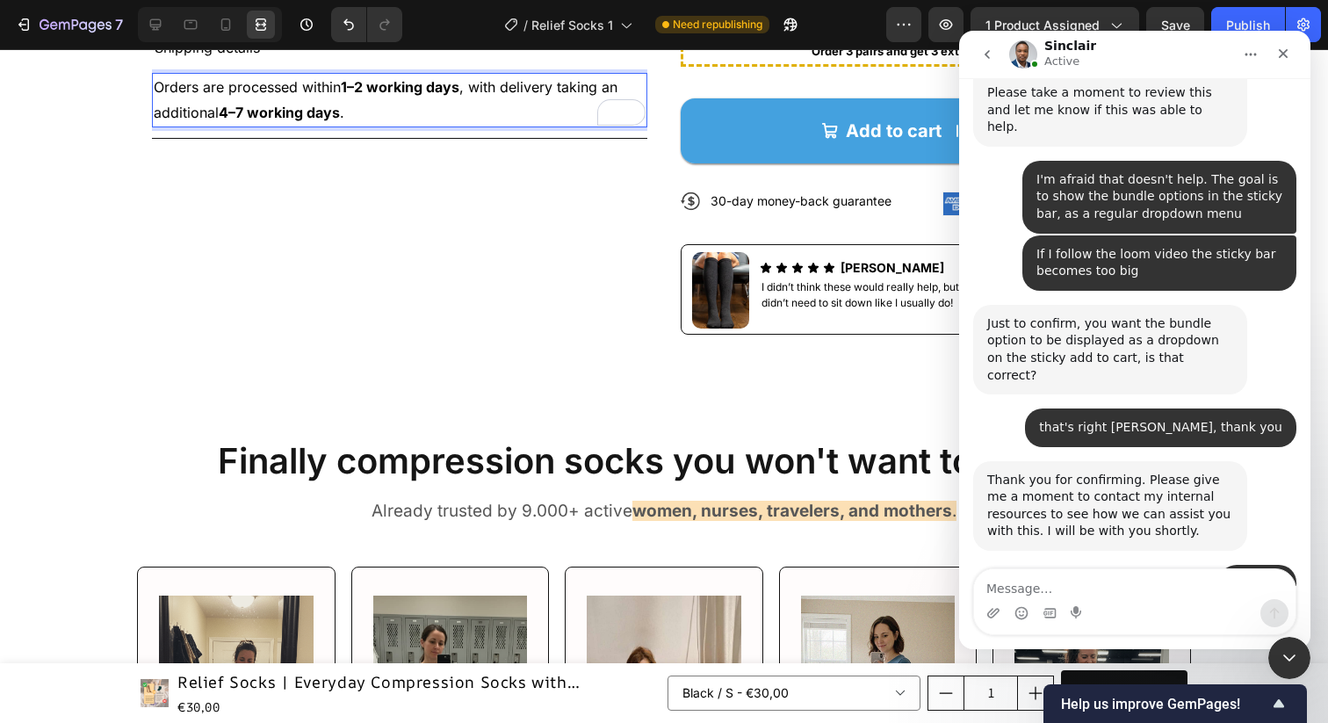
click at [426, 96] on strong "1–2 working days" at bounding box center [400, 87] width 119 height 18
click at [472, 126] on p "Orders are processed within 1–2 working days , with delivery taking an addition…" at bounding box center [400, 100] width 492 height 51
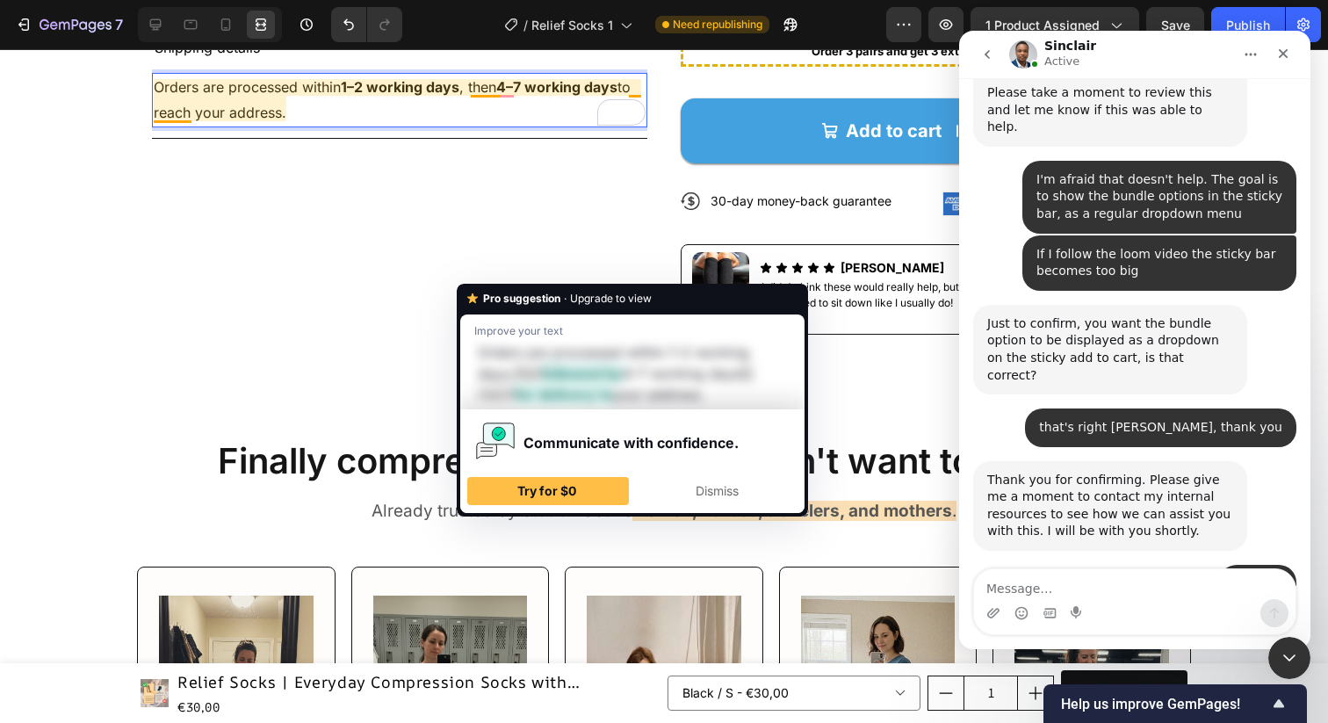
click at [498, 126] on p "Orders are processed within 1–2 working days , then 4–7 working days to reach y…" at bounding box center [400, 100] width 492 height 51
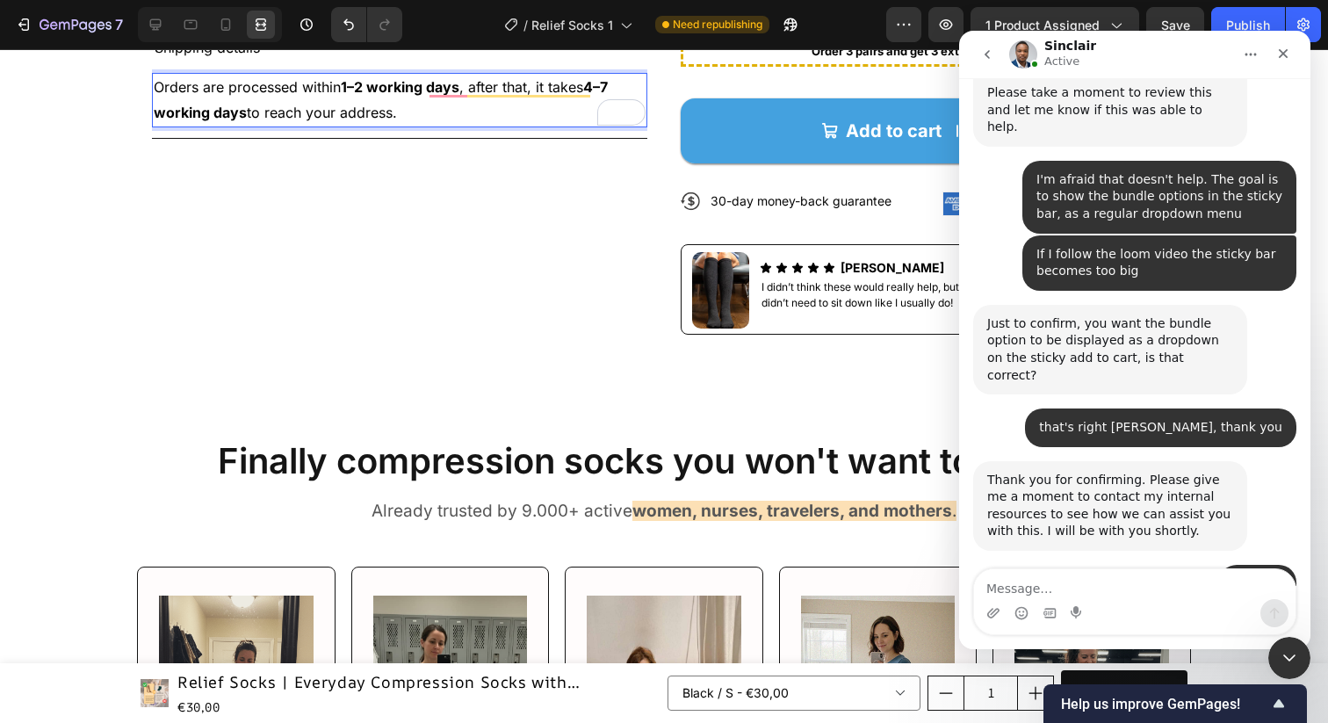
click at [486, 126] on p "Orders are processed within 1–2 working days , after that, it takes 4–7 working…" at bounding box center [400, 100] width 492 height 51
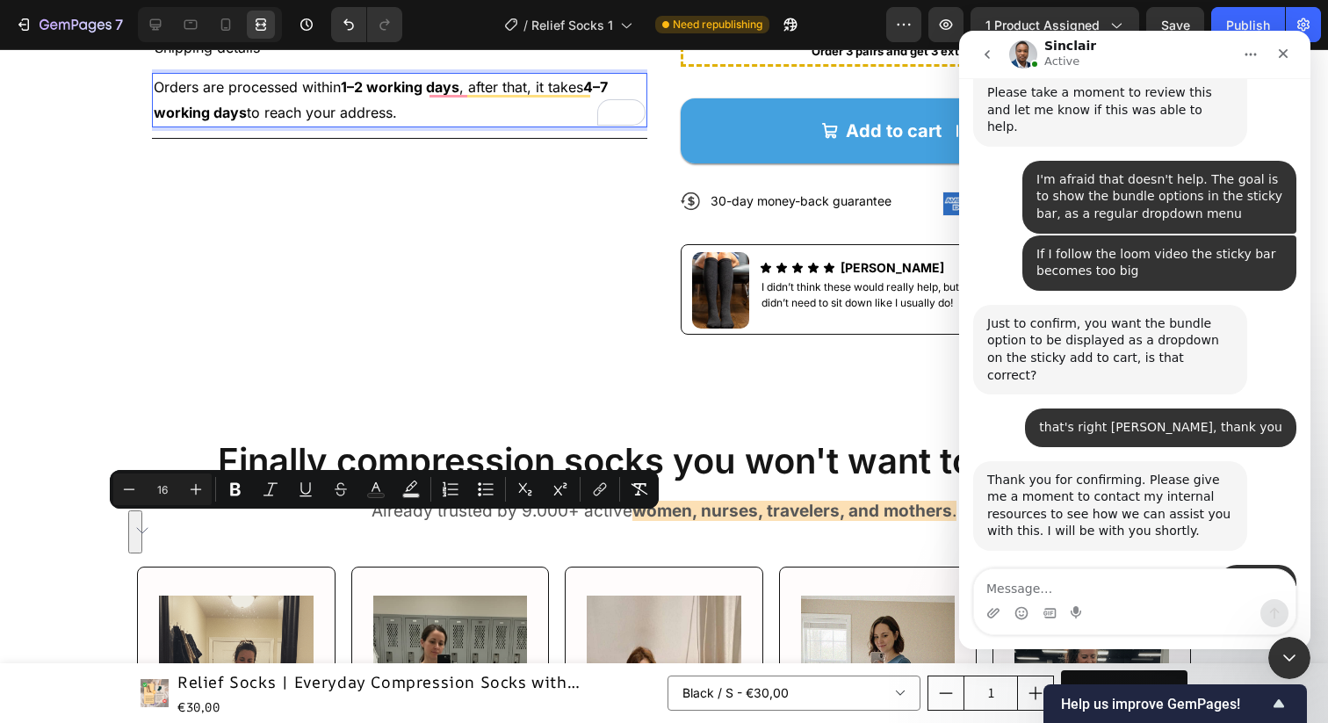
copy p "Orders are processed within 1–2 working days , after that, it takes 4–7 working…"
click at [343, 126] on p "Orders are processed within 1–2 working days , after that, it takes 4–7 working…" at bounding box center [400, 100] width 492 height 51
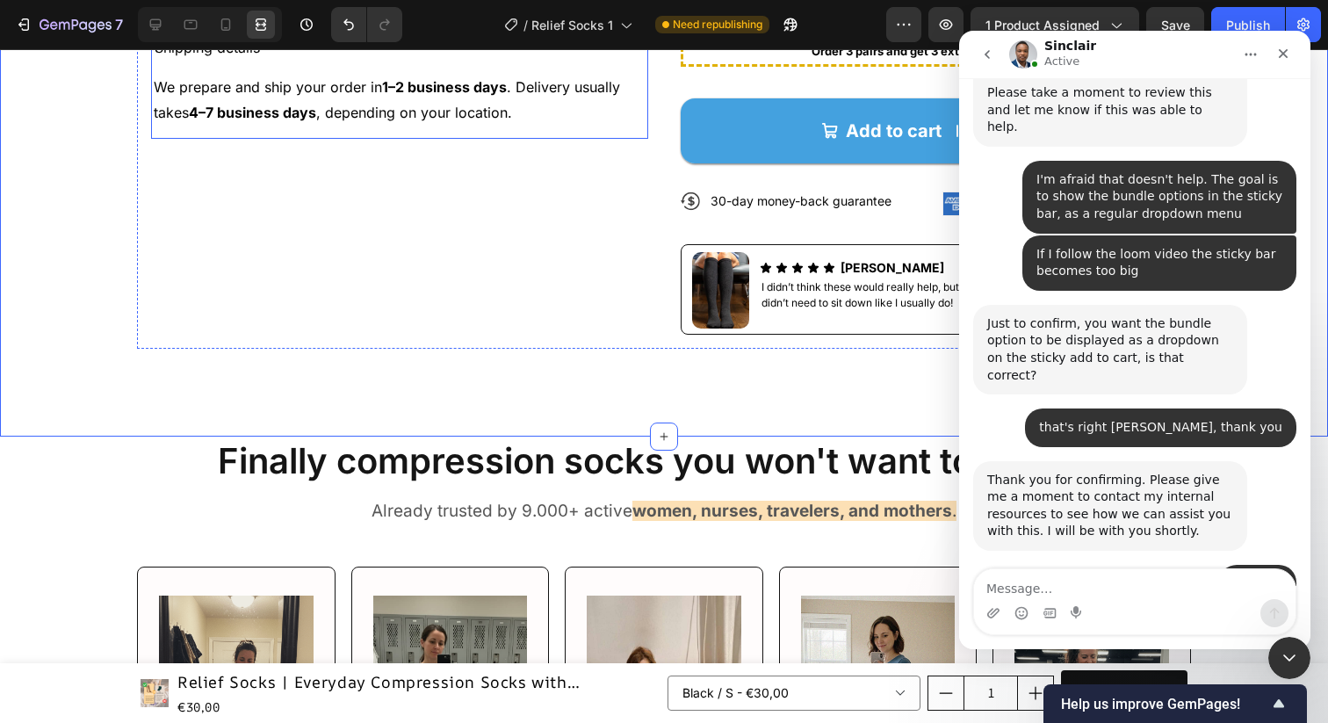
click at [236, 61] on p "Shipping details" at bounding box center [207, 47] width 105 height 25
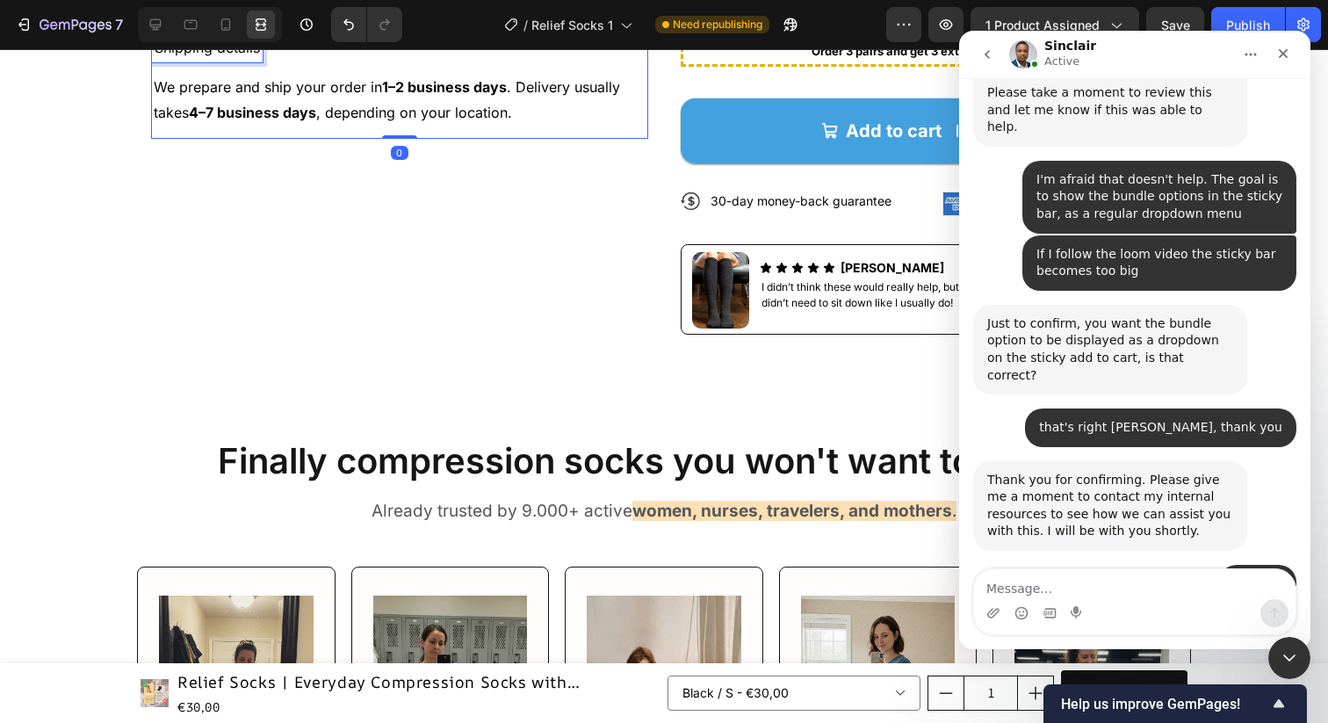
click at [236, 61] on p "Shipping details" at bounding box center [207, 47] width 105 height 25
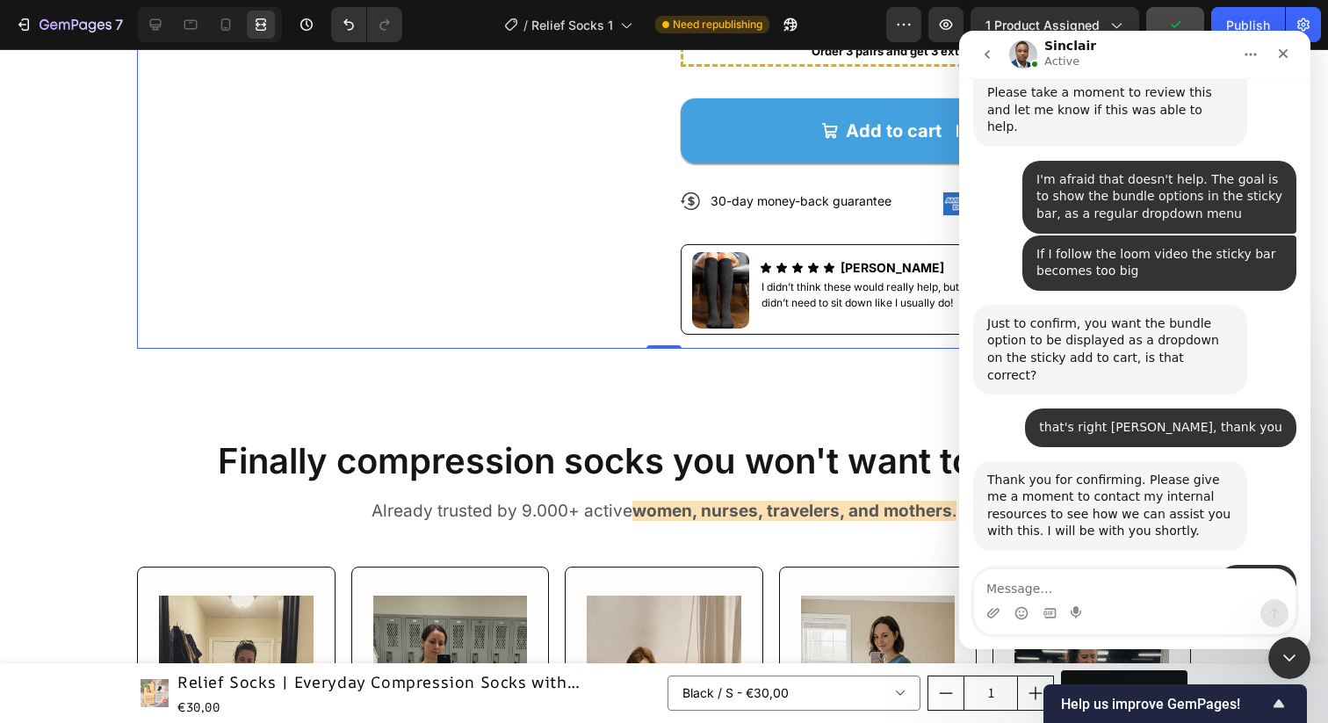
click at [1180, 21] on icon "button" at bounding box center [1176, 25] width 18 height 18
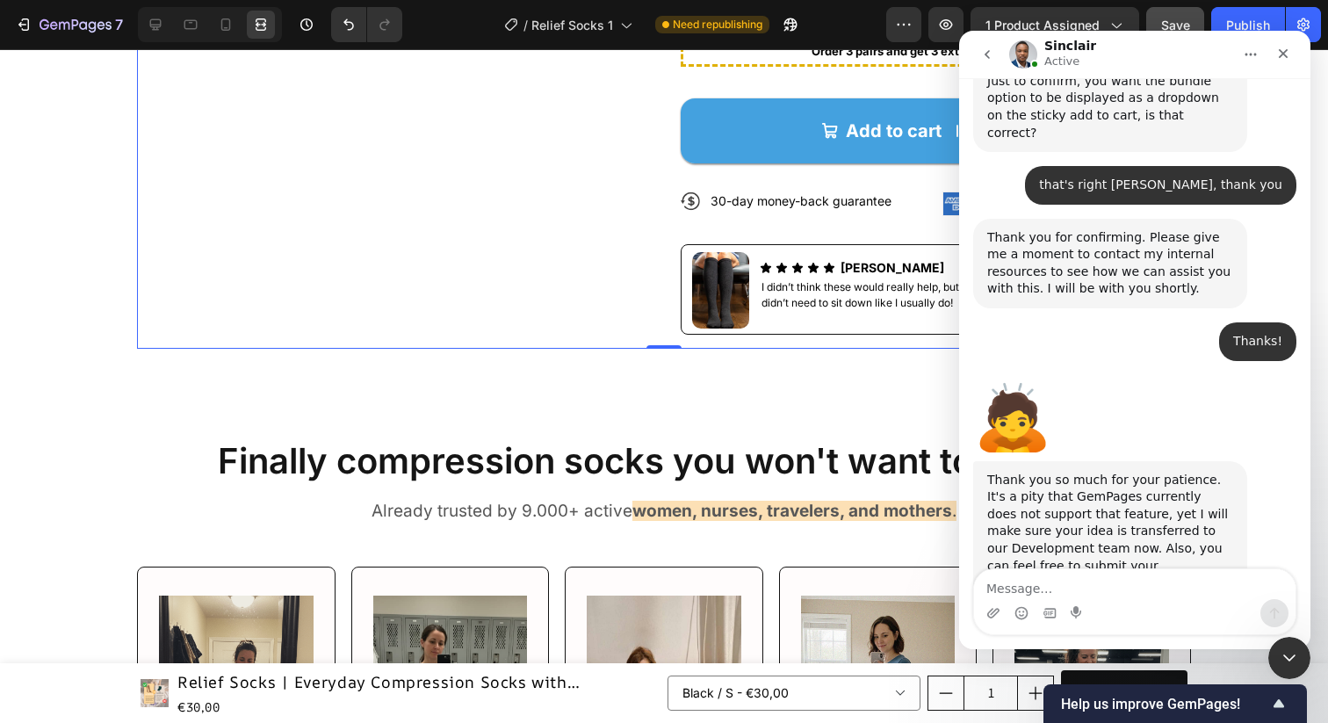
scroll to position [5636, 0]
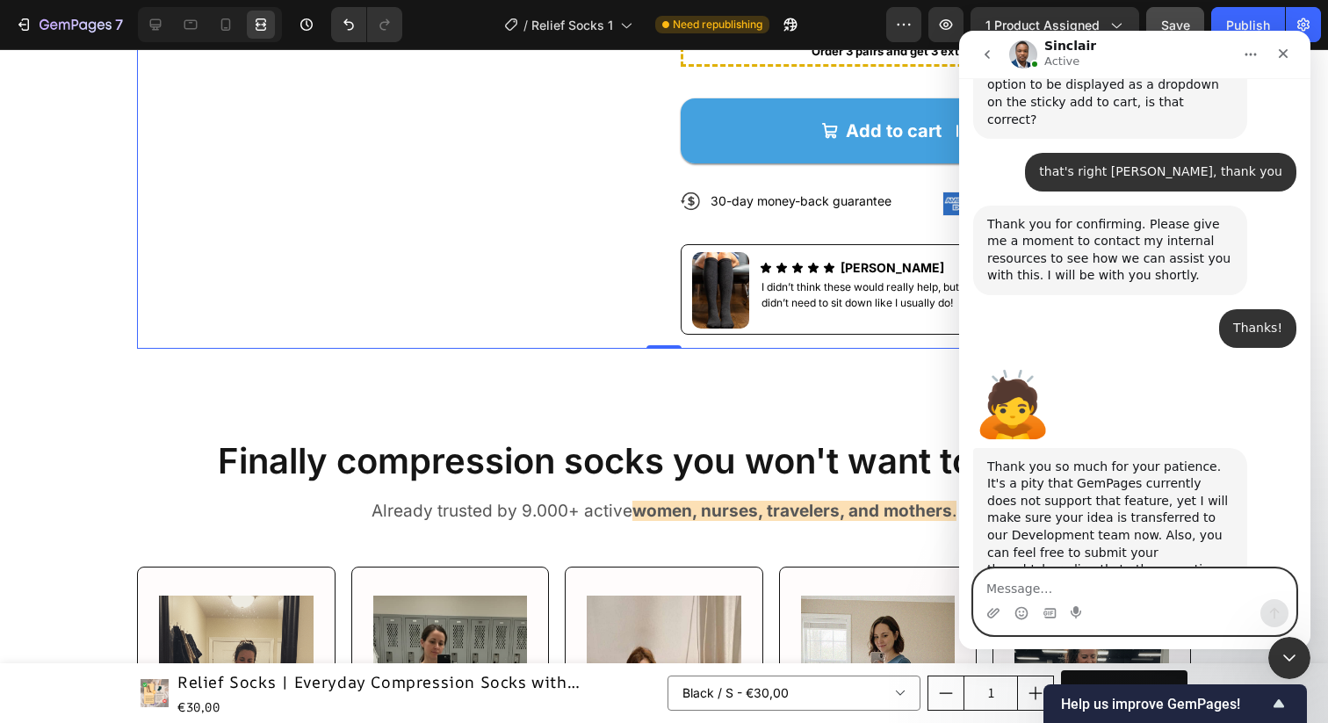
click at [1077, 589] on textarea "Message…" at bounding box center [1135, 584] width 322 height 30
type textarea "[PERSON_NAME], thank you"
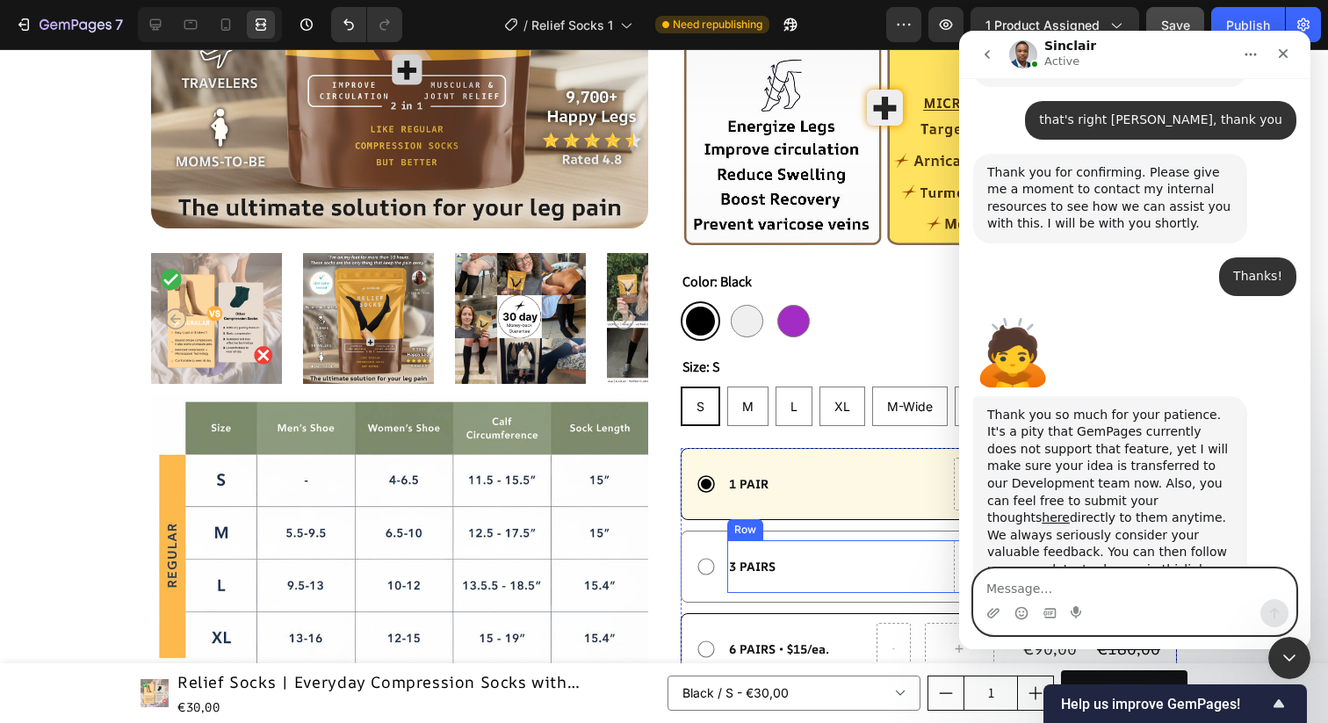
scroll to position [487, 0]
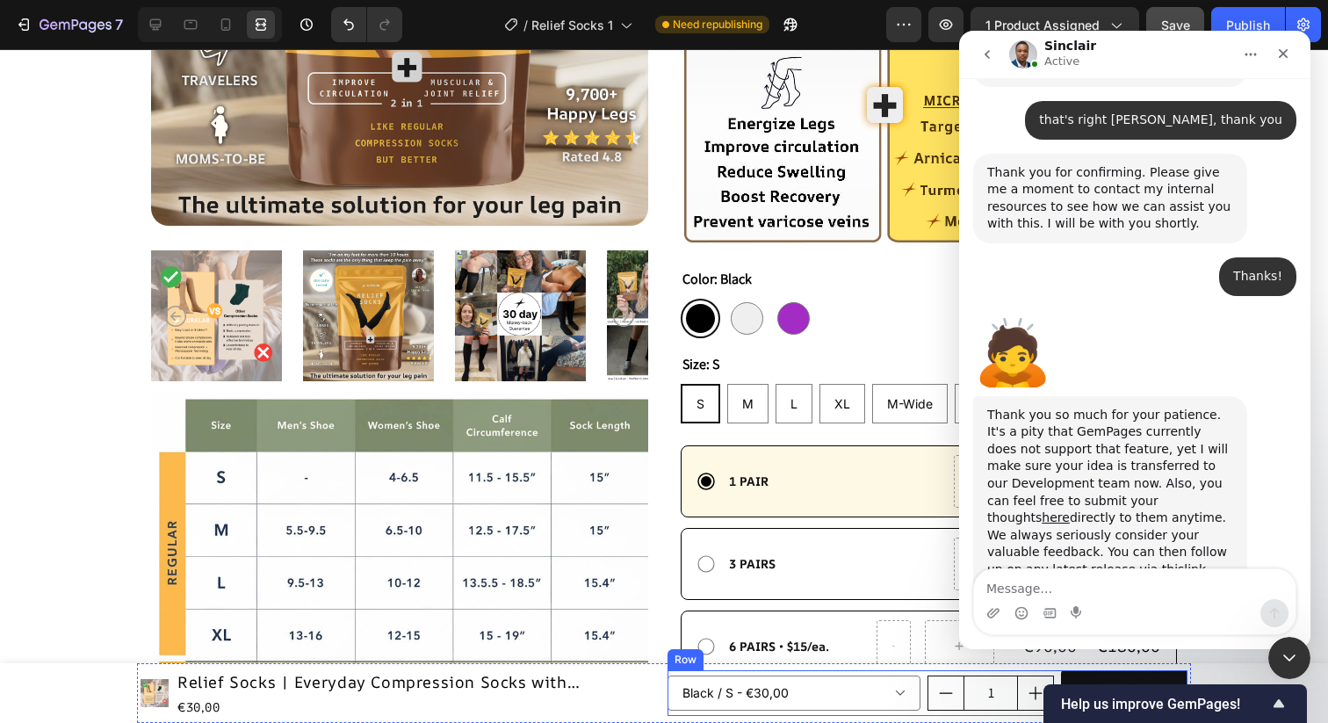
click at [1045, 673] on div "1 Product Quantity" at bounding box center [991, 693] width 127 height 47
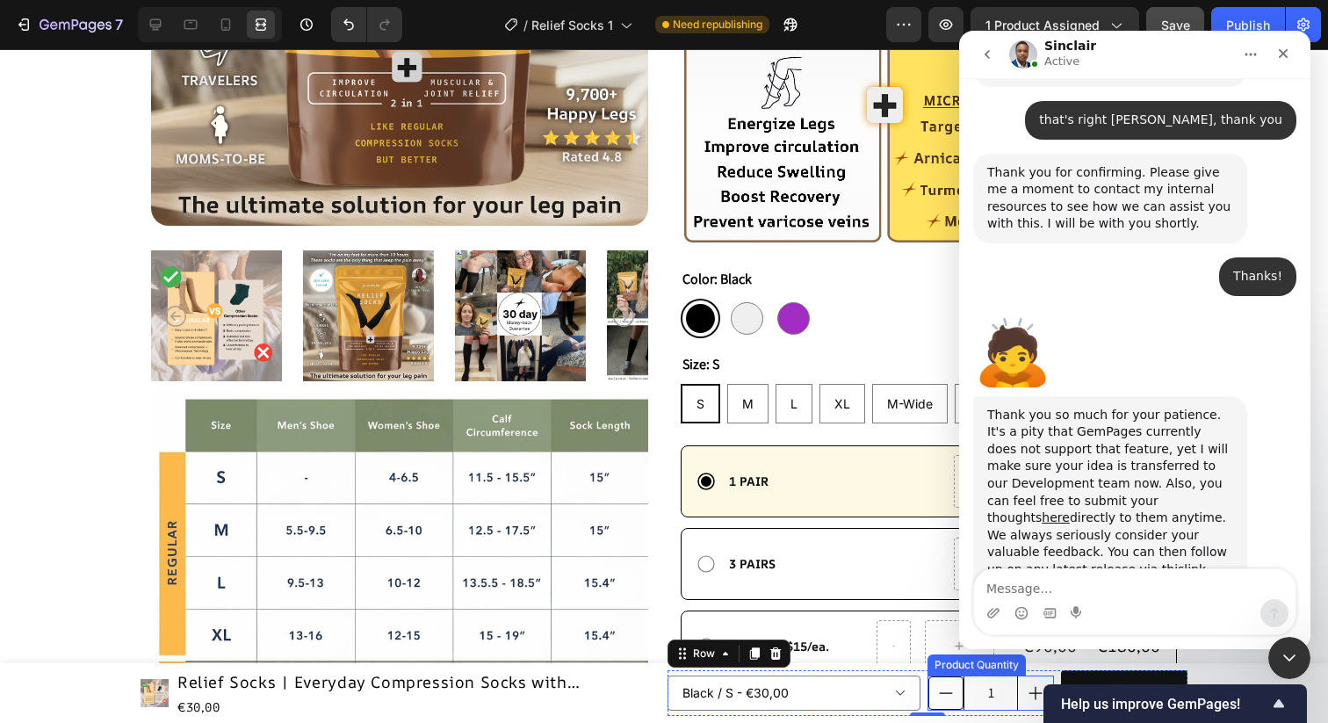
click at [946, 700] on icon "decrement" at bounding box center [946, 693] width 18 height 18
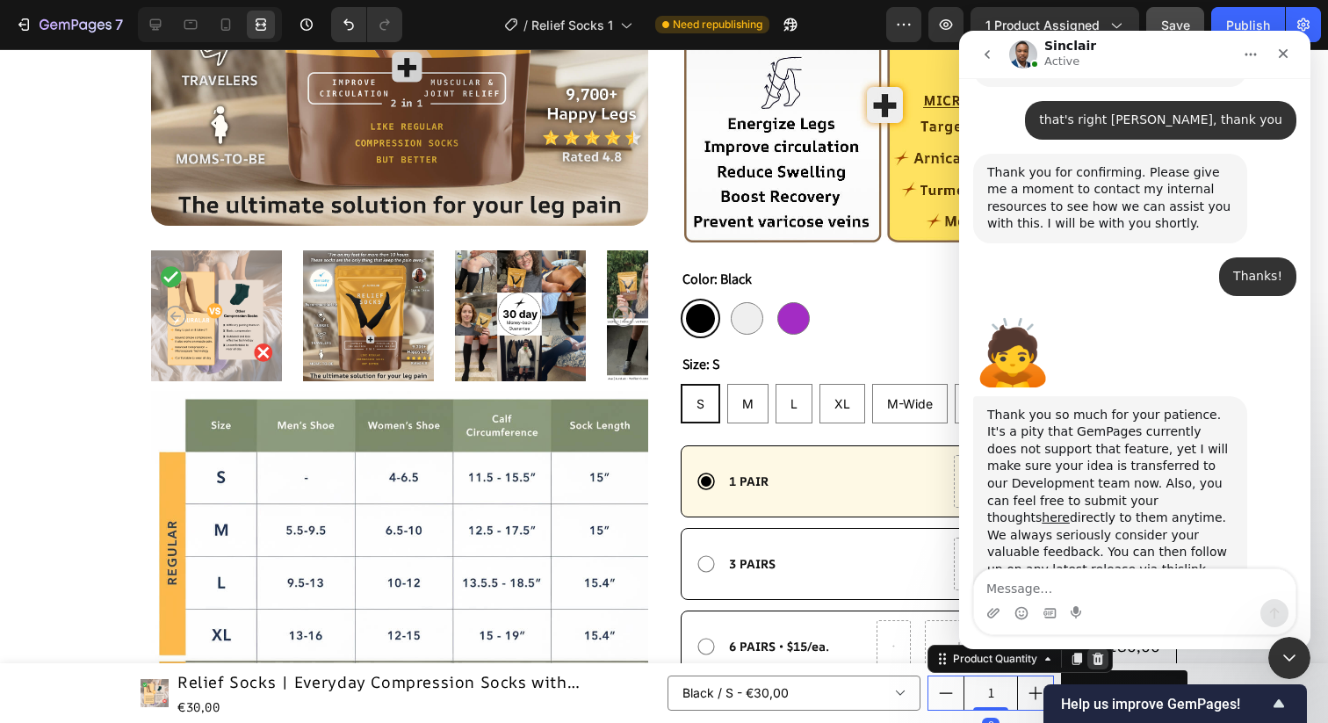
click at [1095, 662] on icon at bounding box center [1098, 659] width 11 height 12
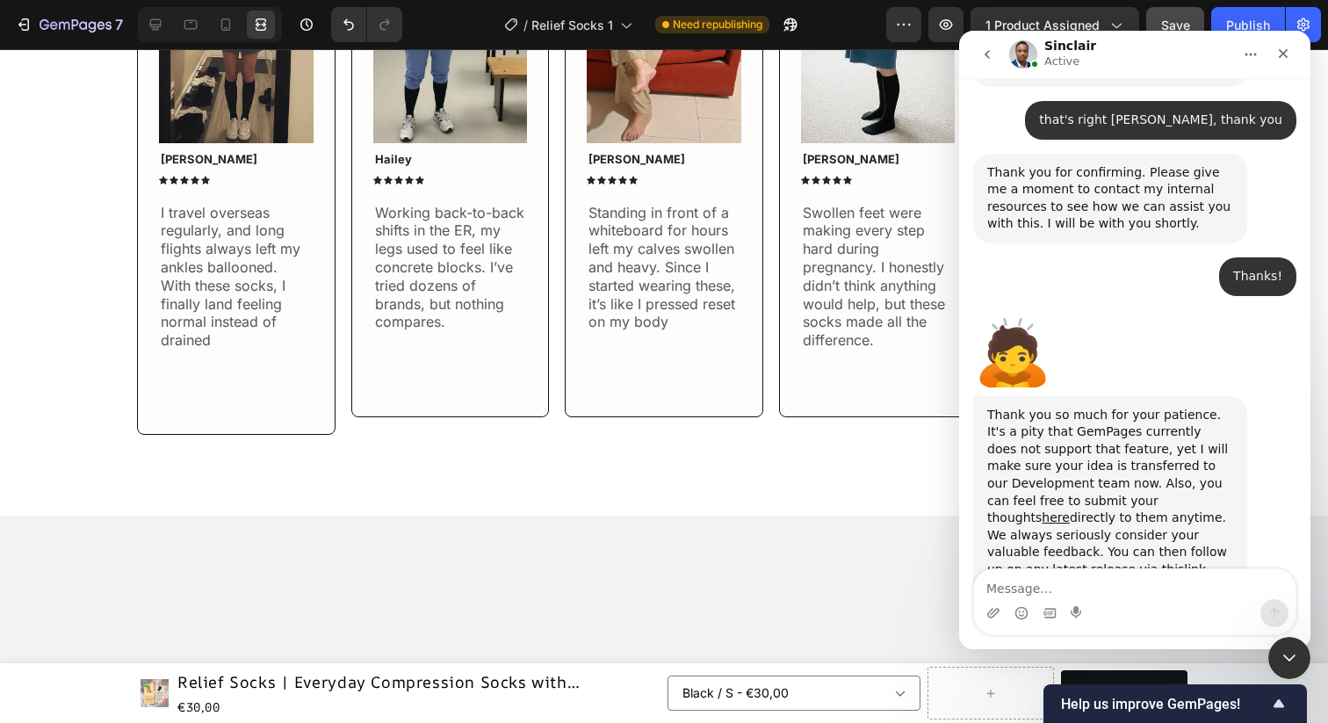
scroll to position [289, 0]
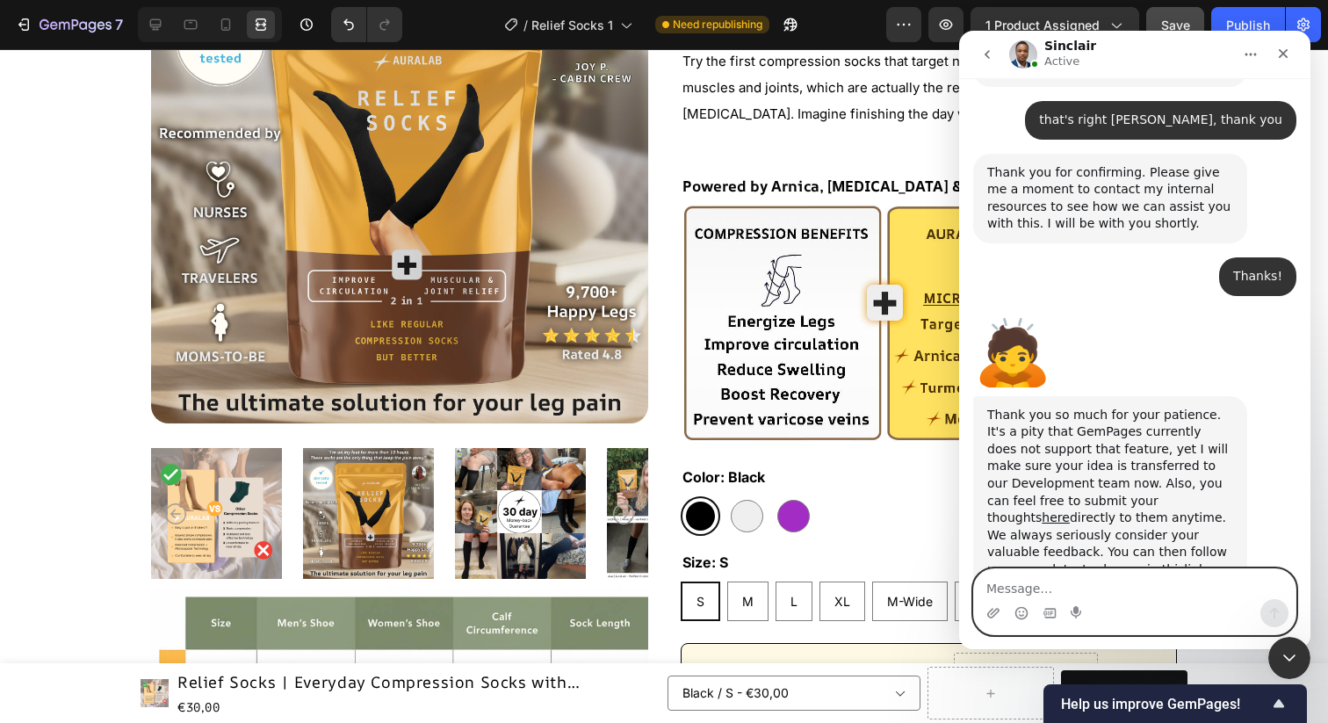
click at [1041, 579] on textarea "Message…" at bounding box center [1135, 584] width 322 height 30
type textarea "there's another small question that I'd like to ask please"
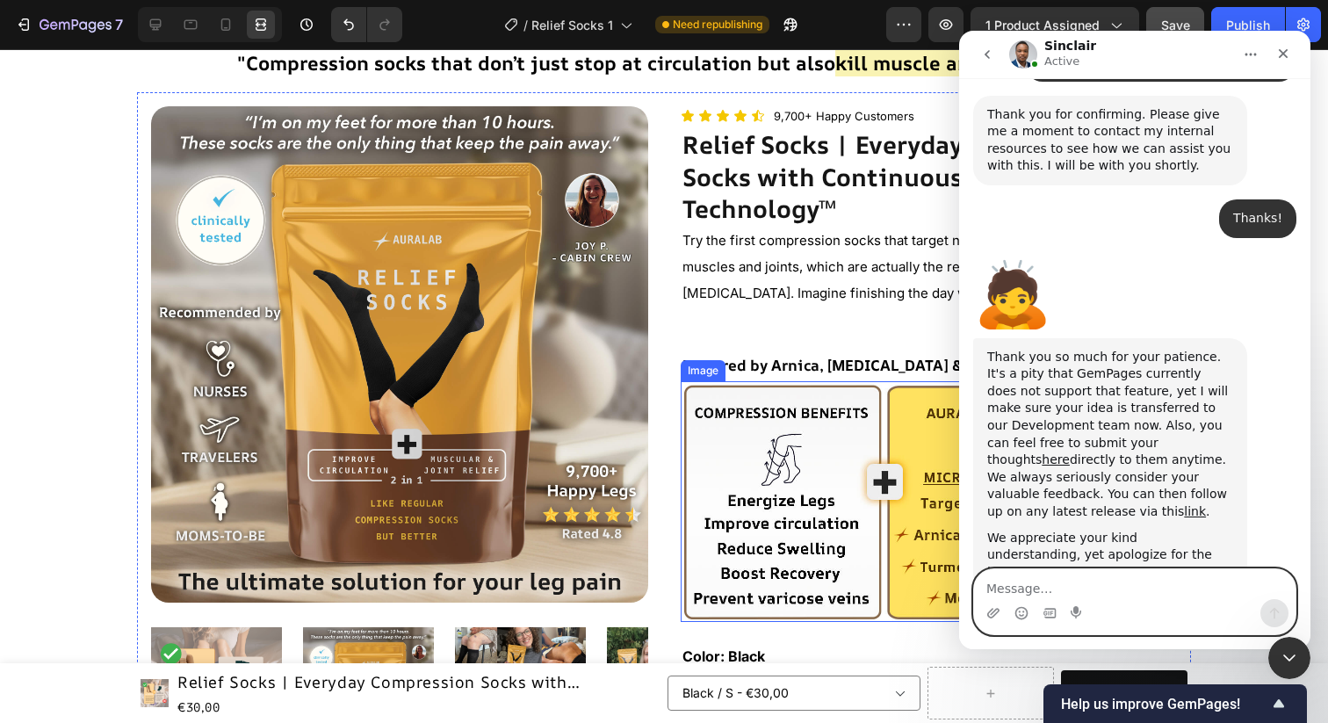
scroll to position [0, 0]
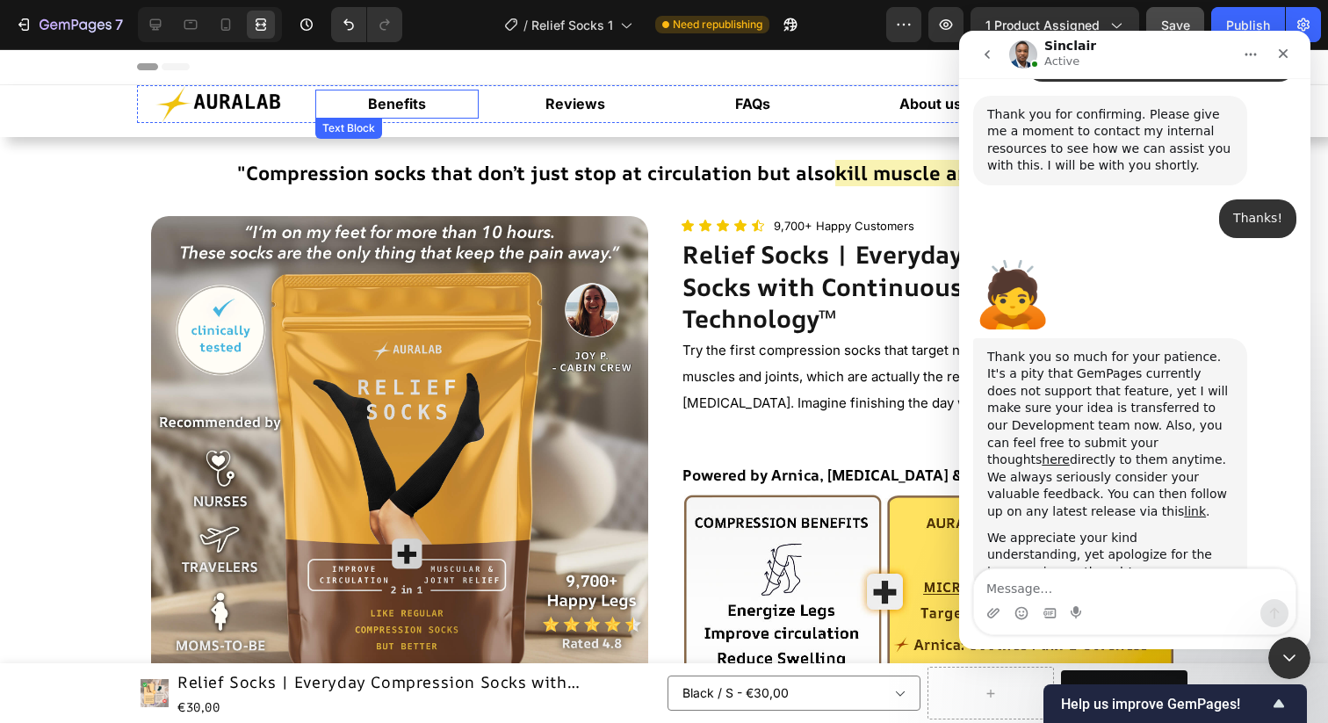
click at [404, 109] on strong "Benefits" at bounding box center [397, 104] width 58 height 18
click at [590, 131] on div "Image Benefits Text Block 0 Reviews Text Block FAQs Text Block About us Text Bl…" at bounding box center [664, 111] width 1328 height 52
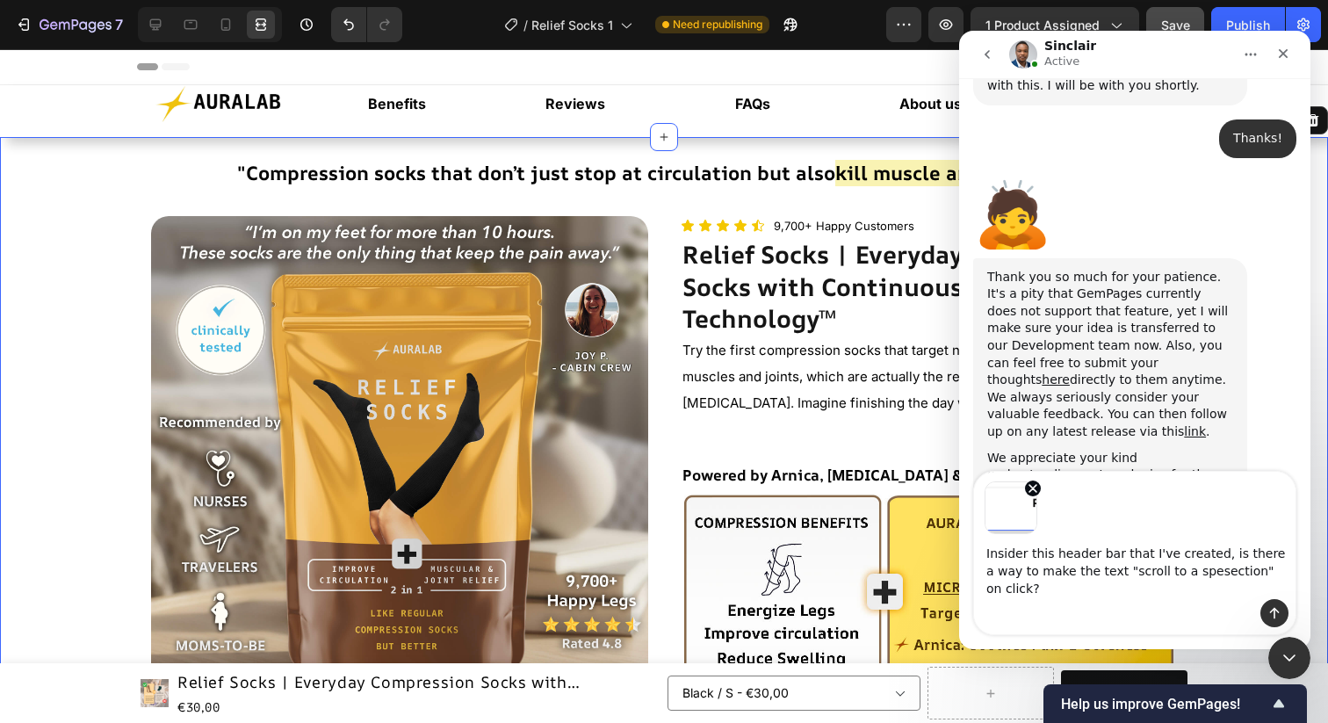
scroll to position [5843, 0]
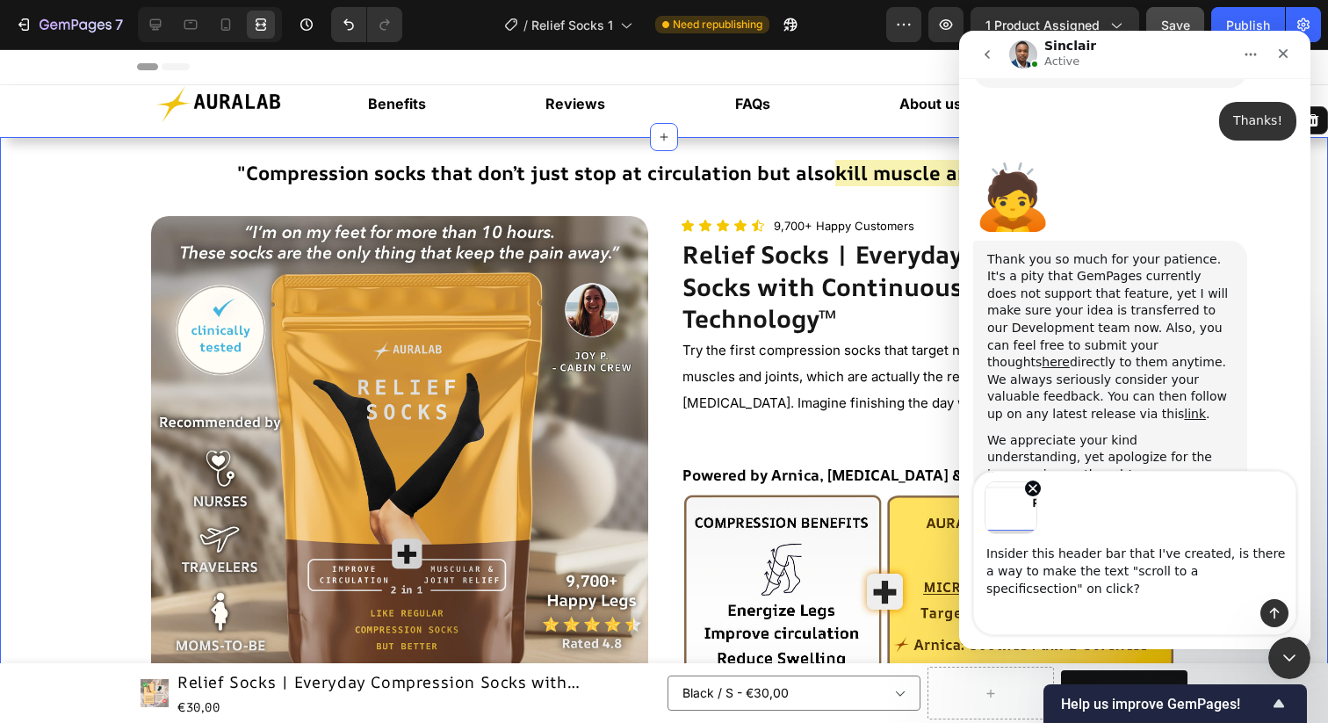
type textarea "Insider this header bar that I've created, is there a way to make the text "scr…"
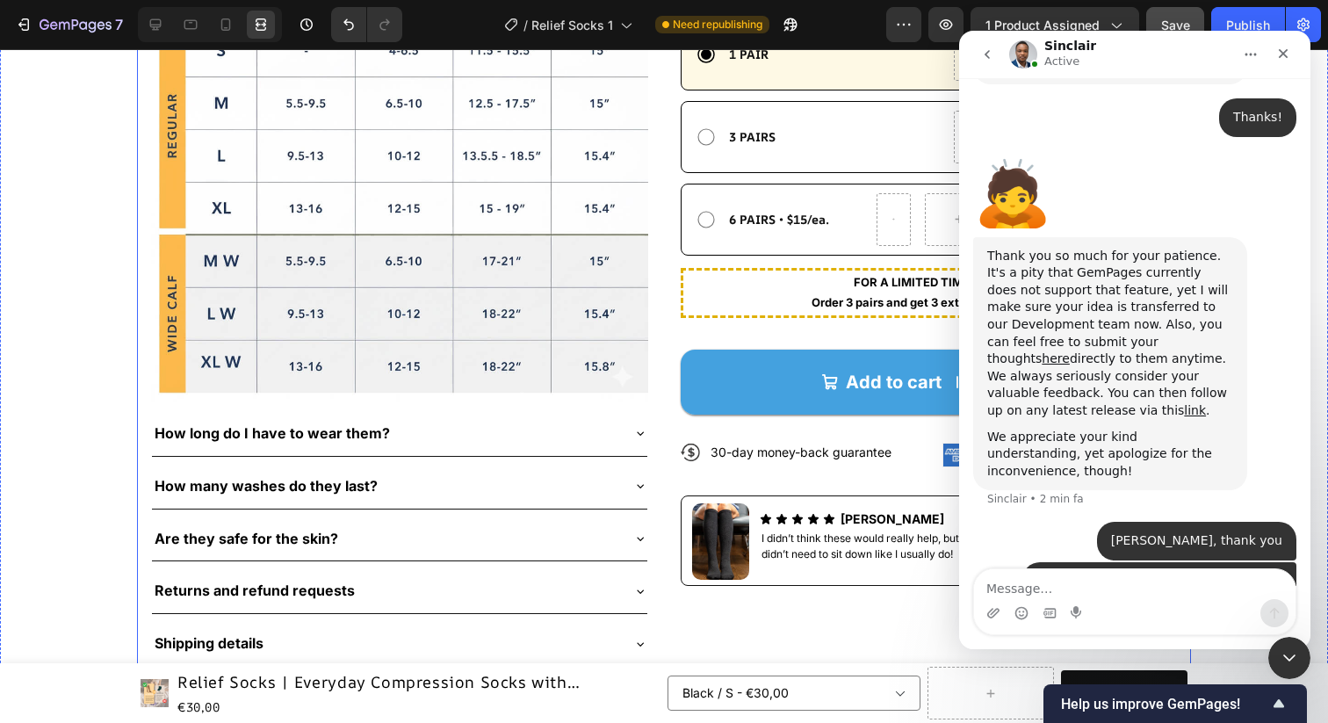
scroll to position [921, 0]
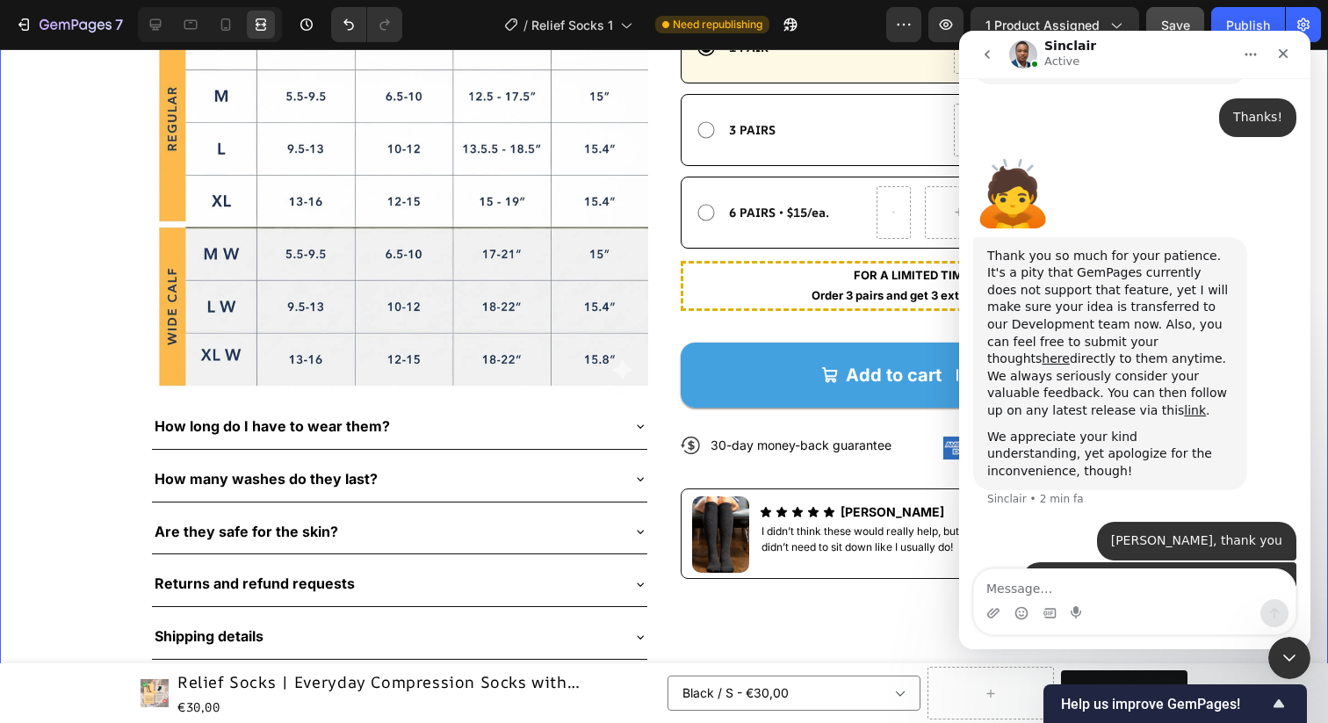
click at [1170, 21] on span "Save" at bounding box center [1175, 25] width 29 height 15
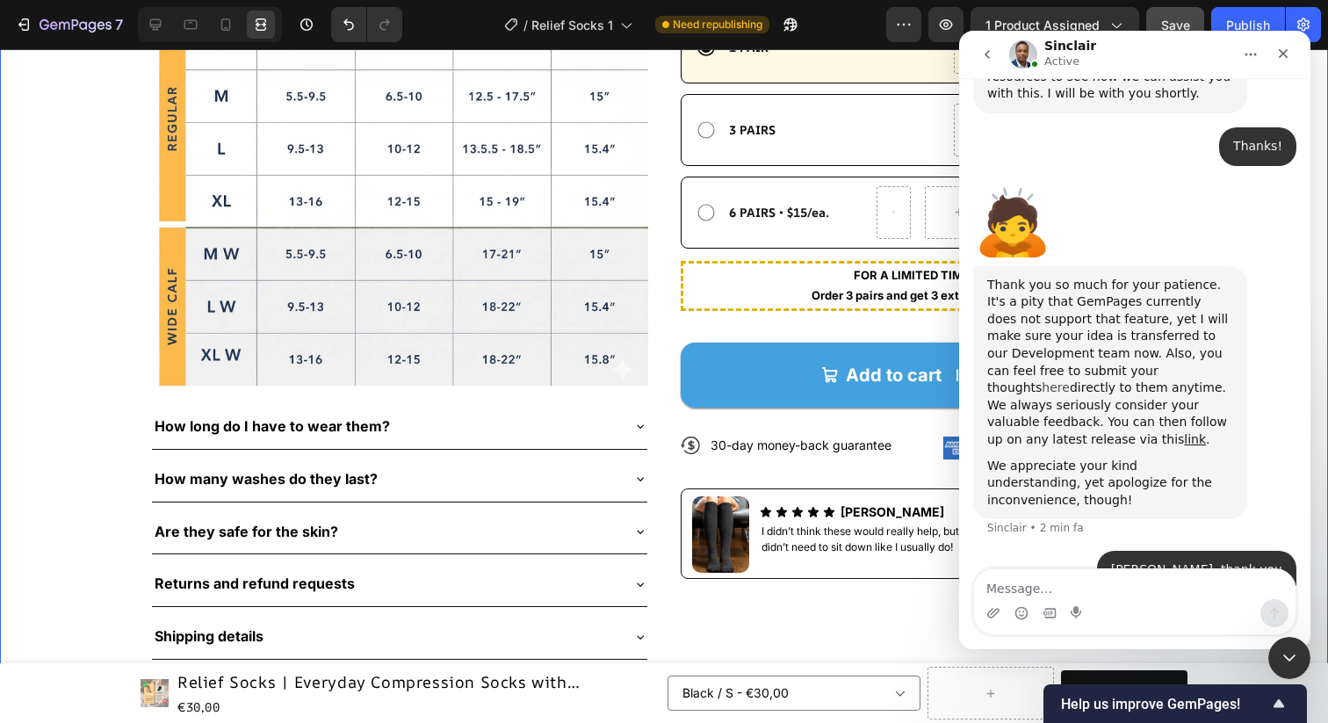
click at [1070, 380] on link "here" at bounding box center [1056, 387] width 28 height 14
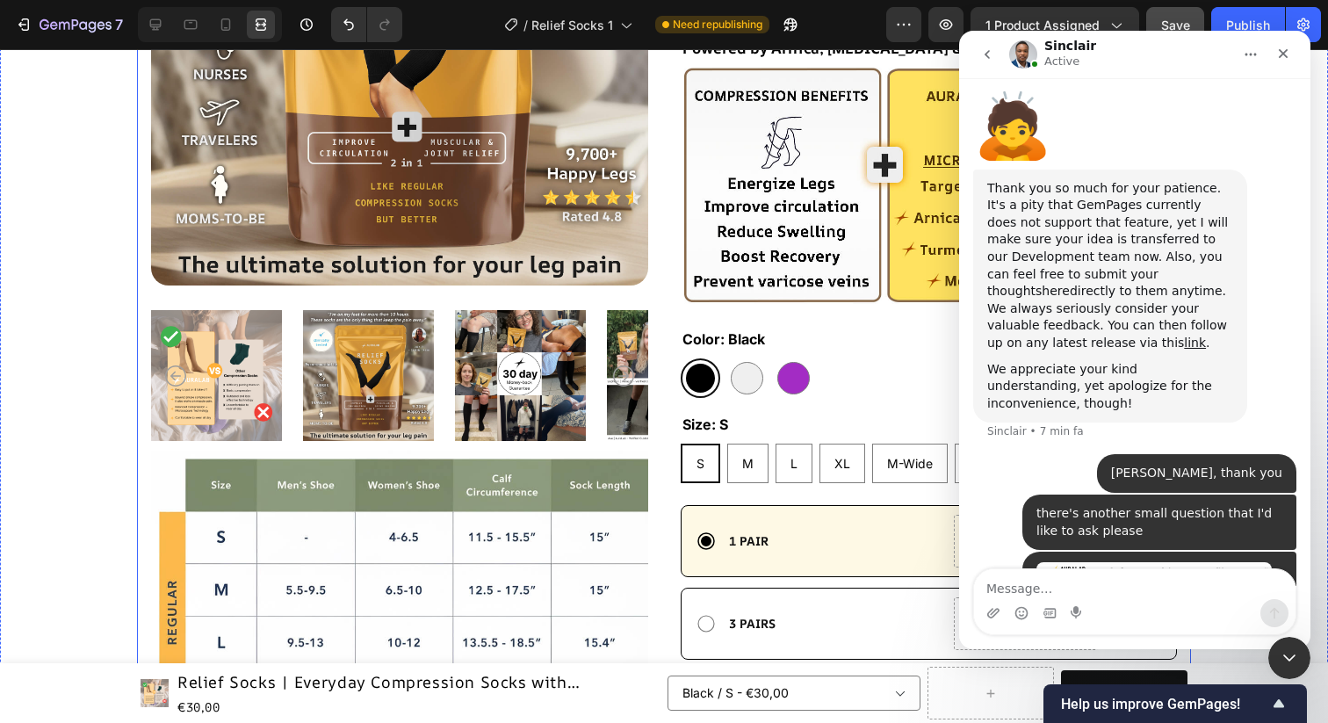
scroll to position [5968, 0]
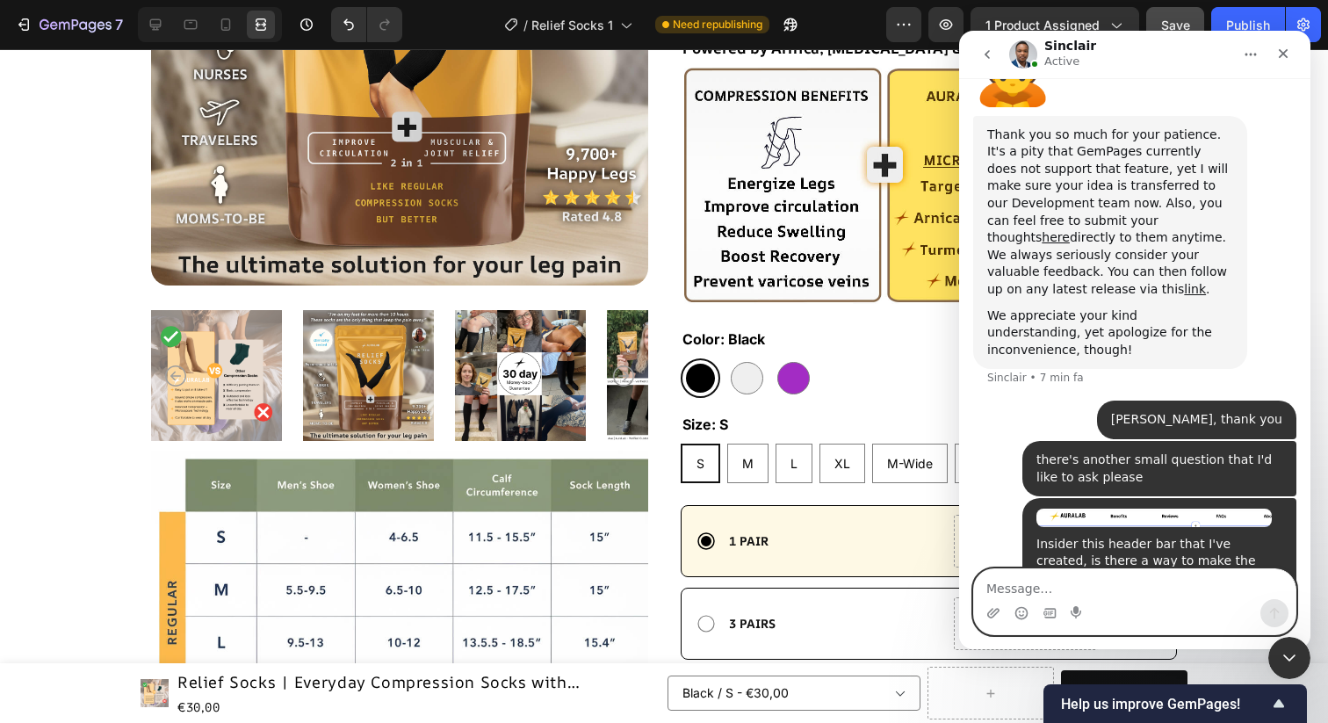
click at [1090, 589] on textarea "Message…" at bounding box center [1135, 584] width 322 height 30
type textarea "that's right, yes"
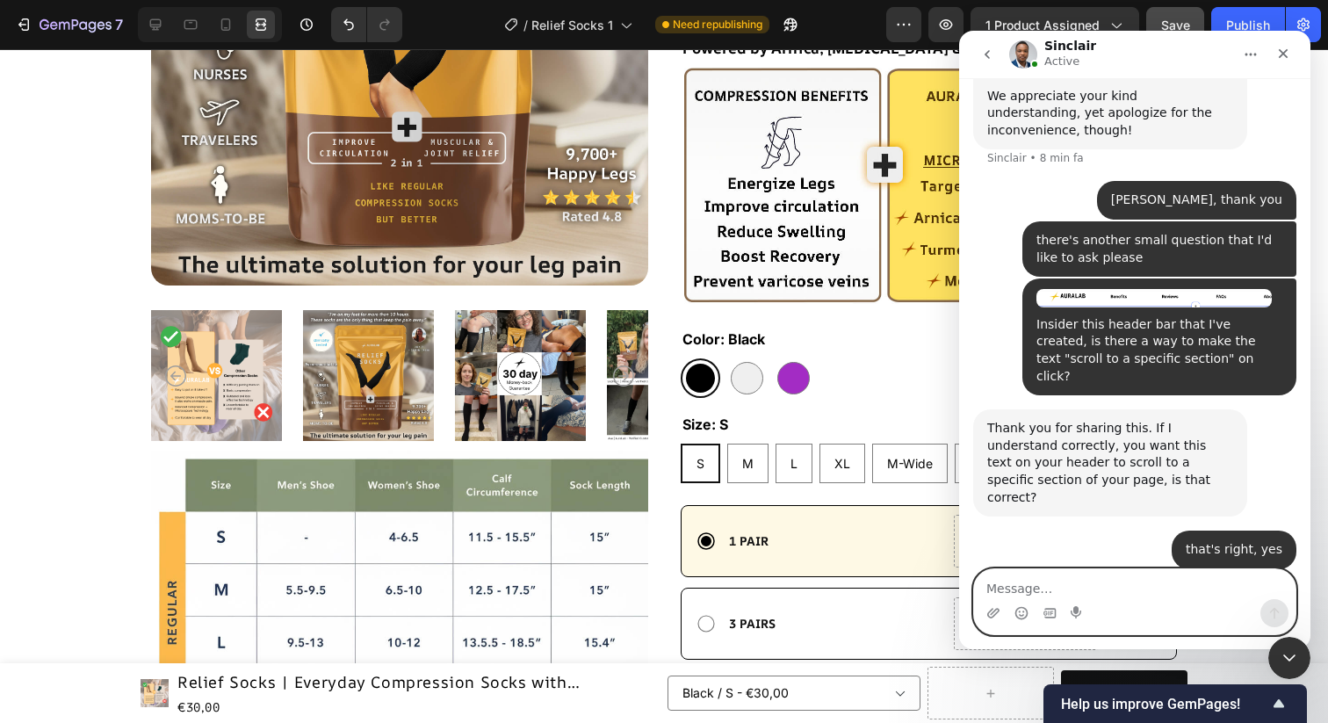
scroll to position [6194, 0]
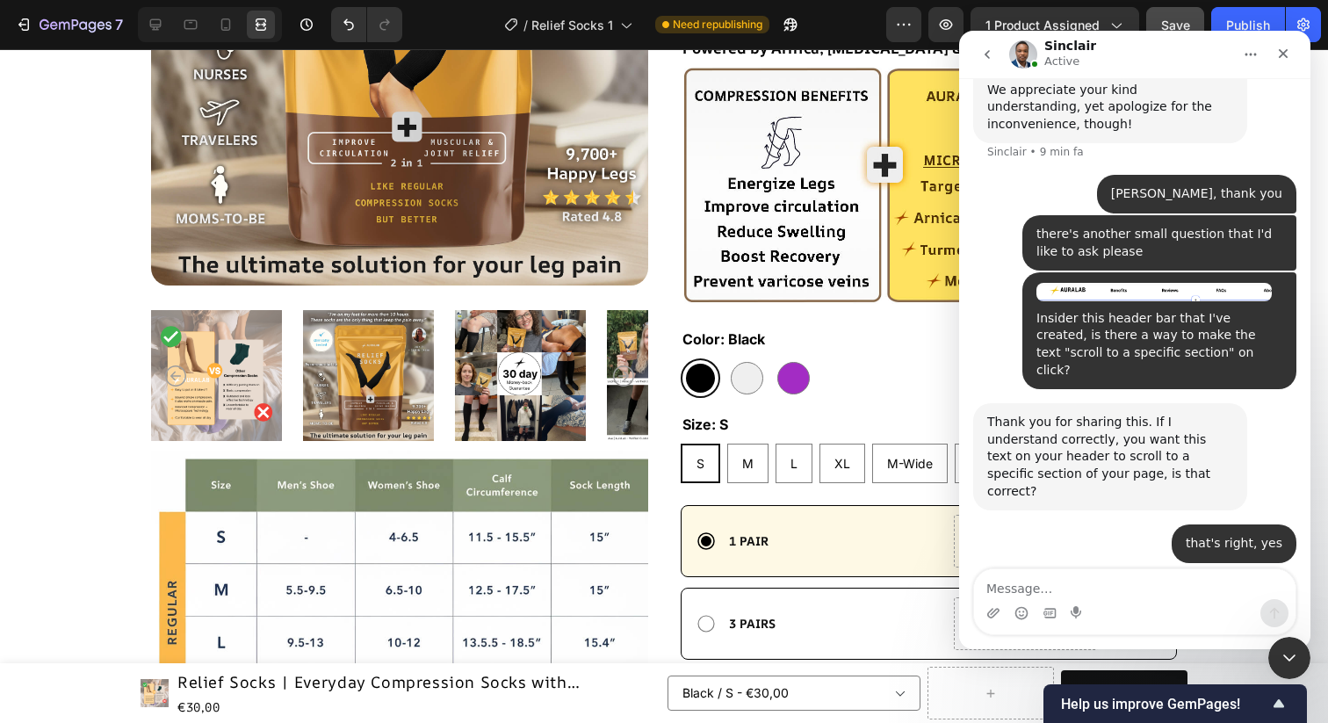
click at [1039, 640] on link "[URL][DOMAIN_NAME]" at bounding box center [1055, 647] width 137 height 14
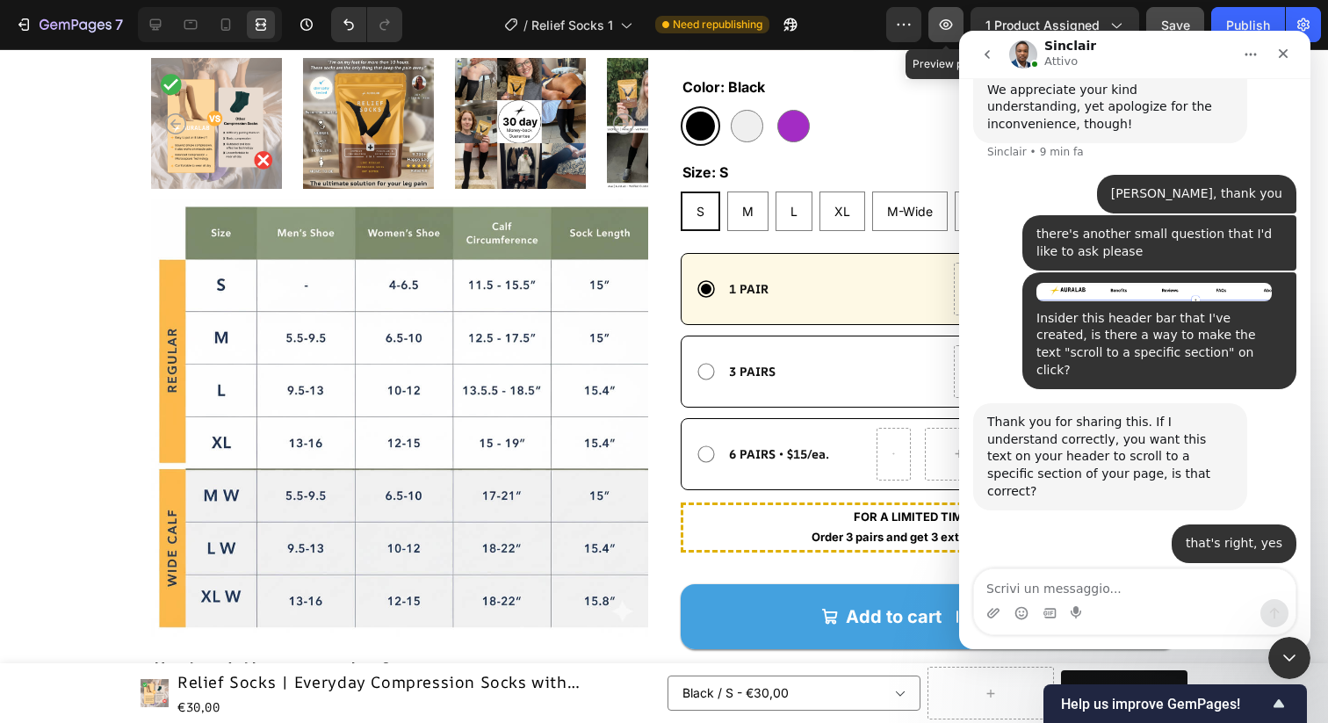
click at [946, 19] on icon "button" at bounding box center [946, 24] width 13 height 11
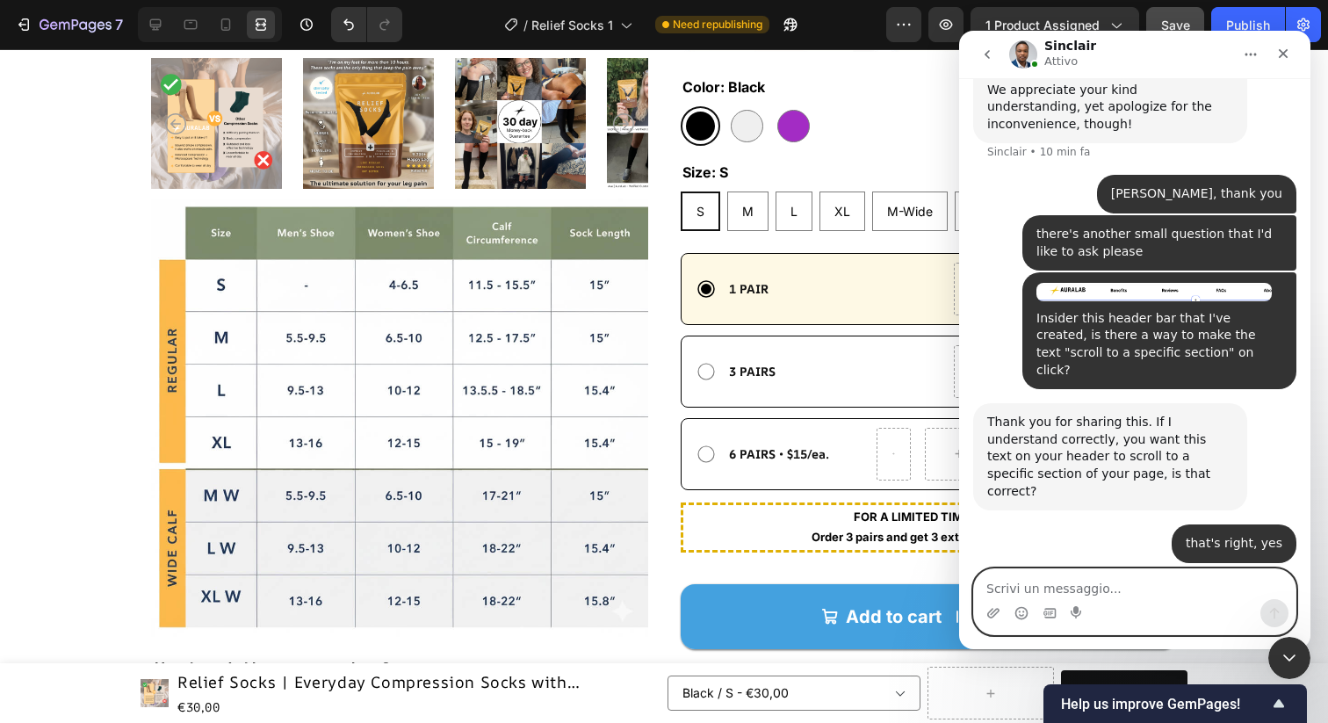
click at [1048, 589] on textarea "Scrivi un messaggio..." at bounding box center [1135, 584] width 322 height 30
type textarea "Thanks!"
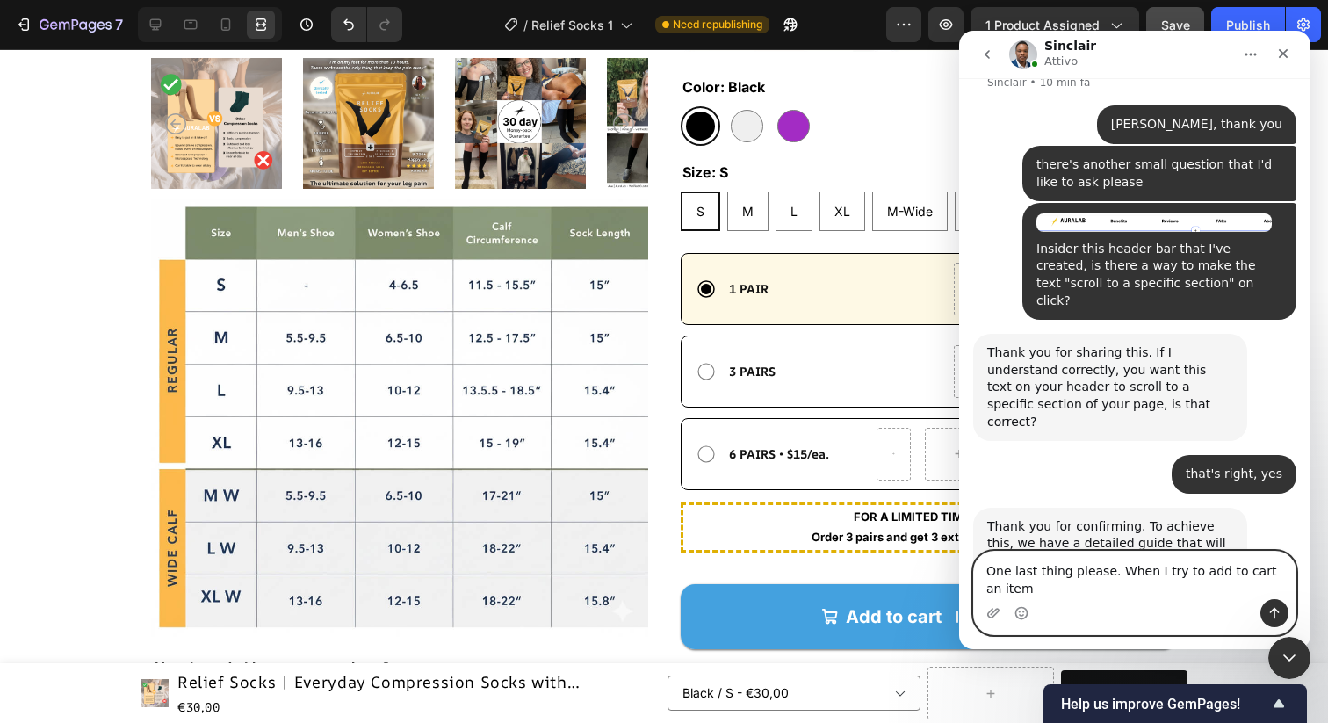
scroll to position [6194, 0]
type textarea "One last thing please. When I try to add to cart an item, it takes me to a 404 …"
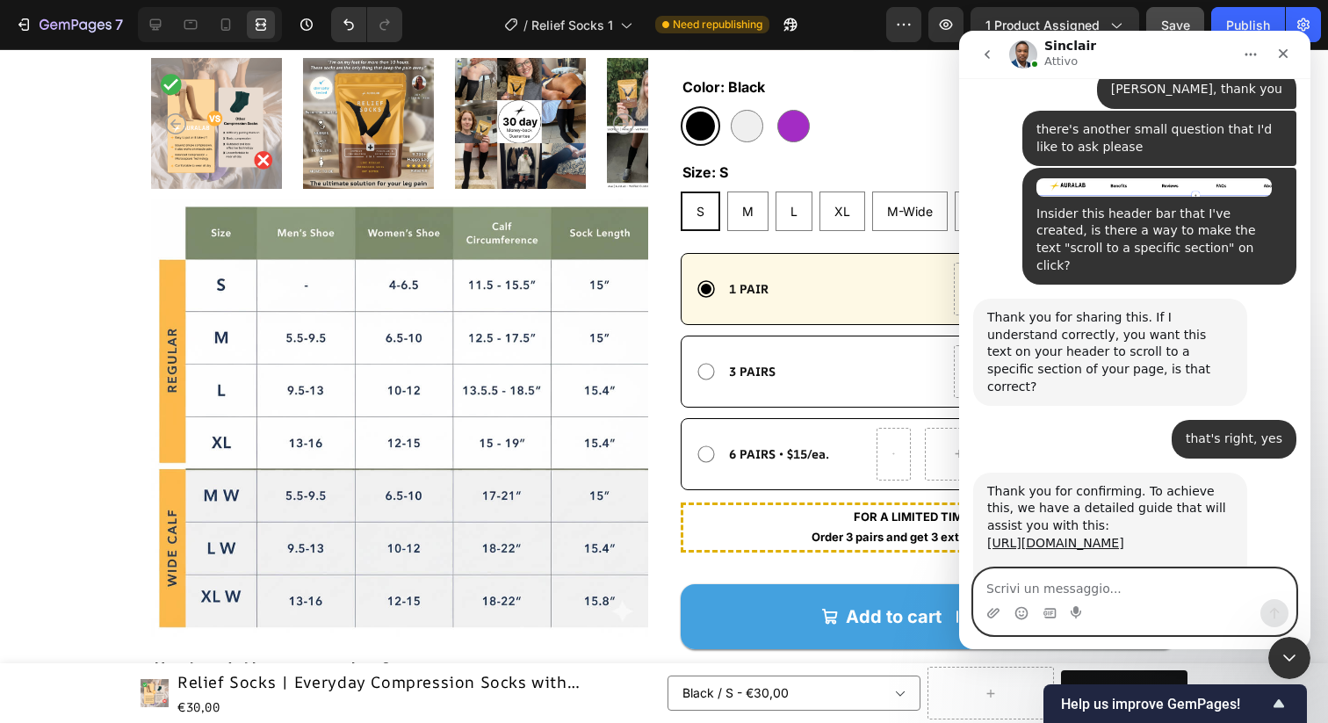
scroll to position [6234, 0]
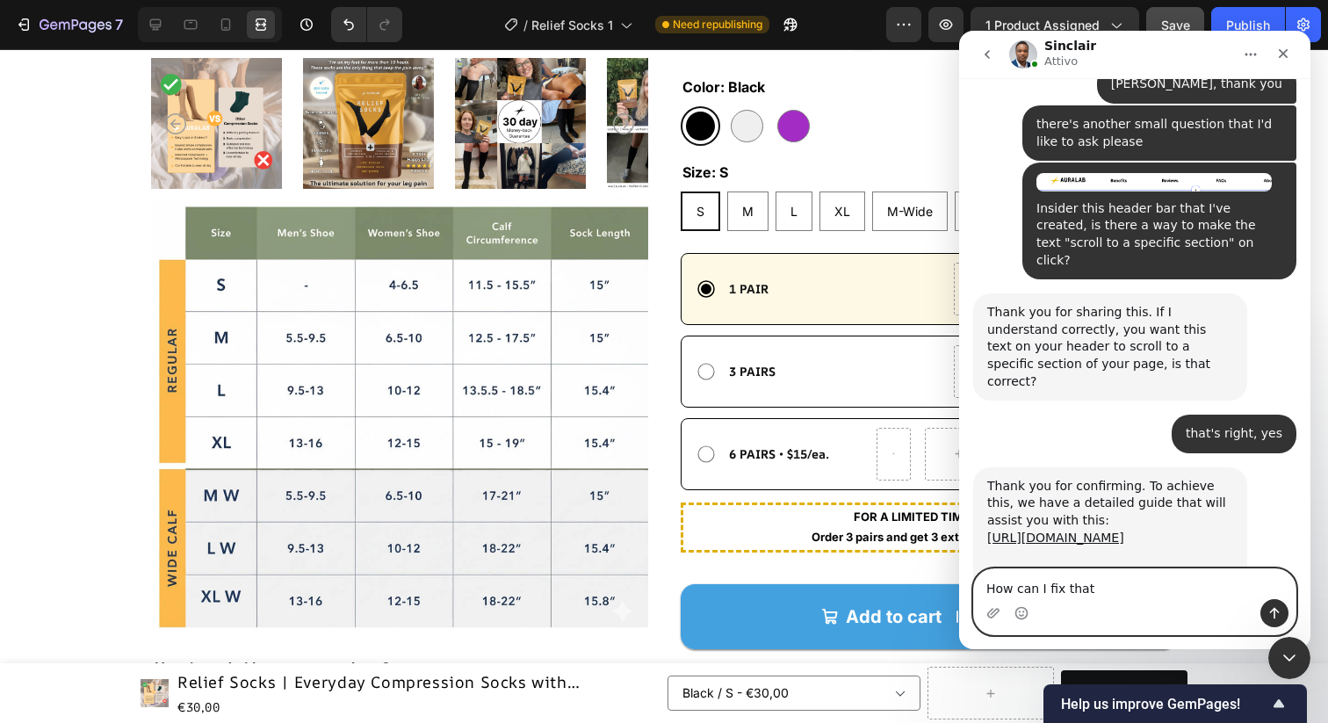
type textarea "How can I fix that?"
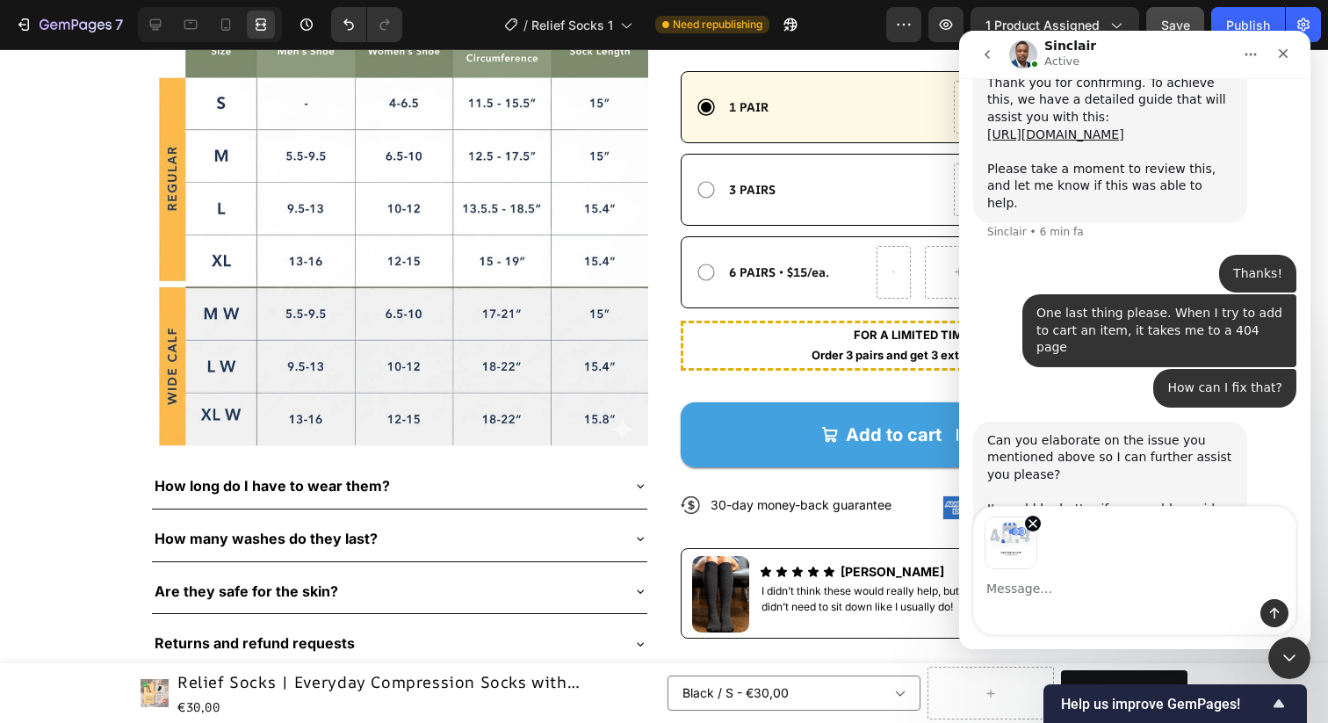
scroll to position [6708, 0]
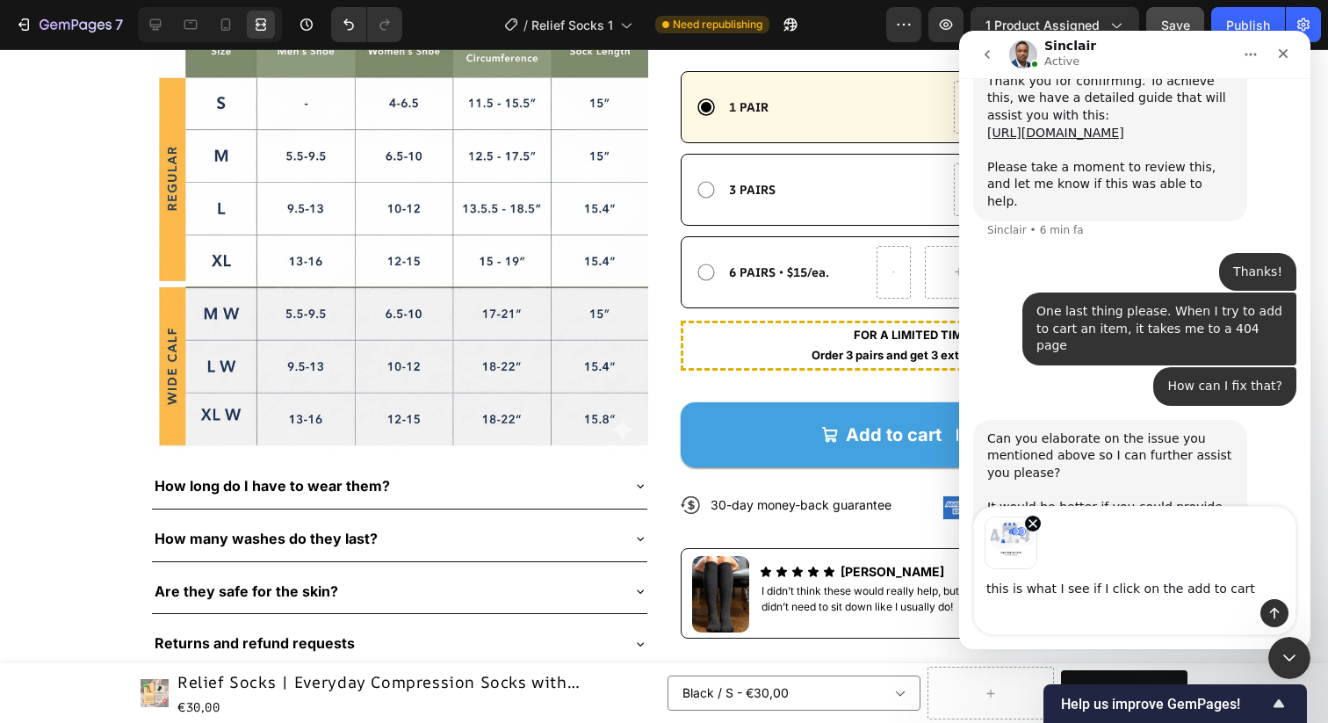
type textarea "this is what I see if I click on the add to cart button"
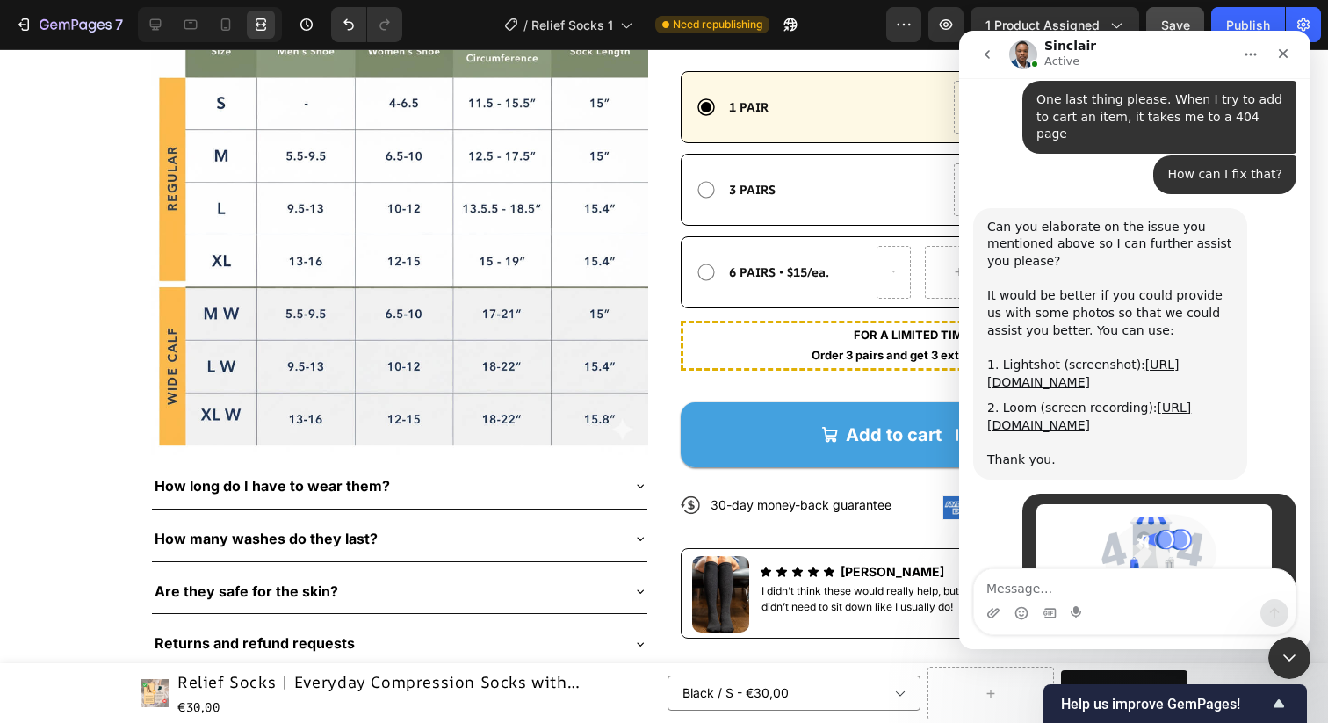
scroll to position [6957, 0]
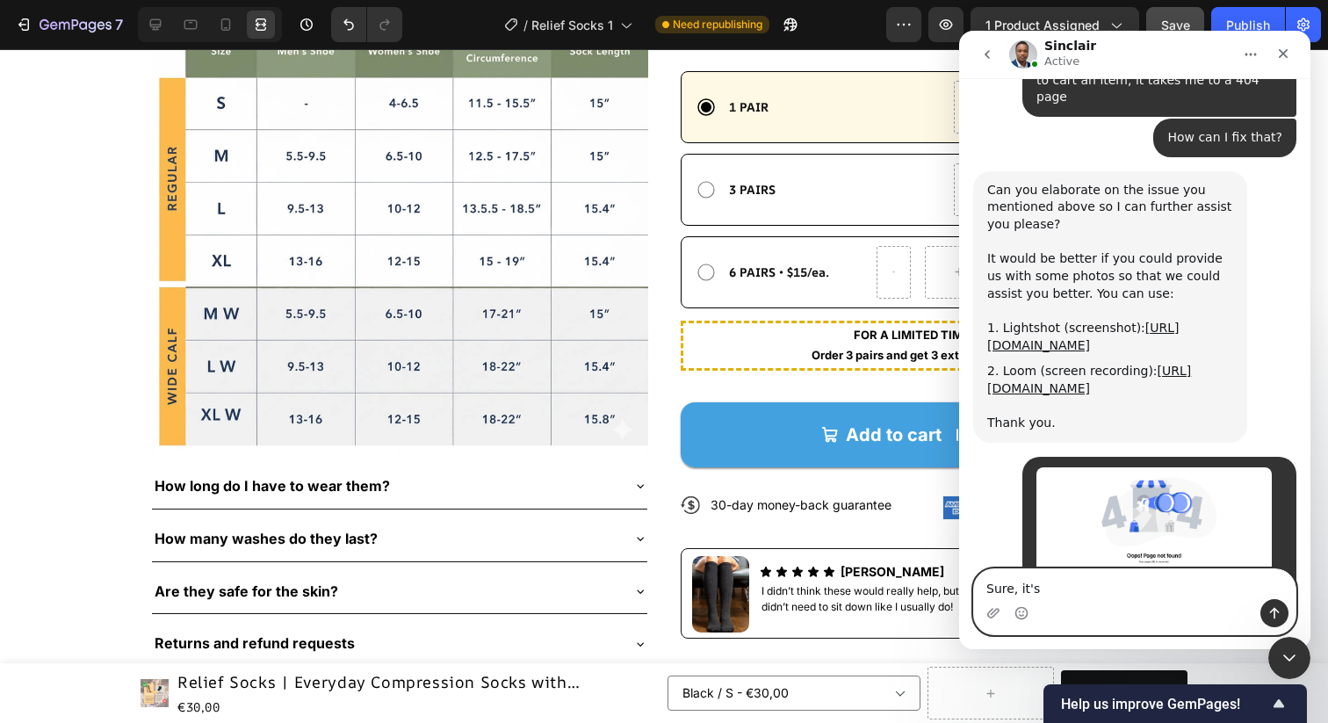
paste textarea "[URL][DOMAIN_NAME]"
type textarea "Sure, it's https://chmir3-0b.myshopify.com/products/everyday-compression-socks-…"
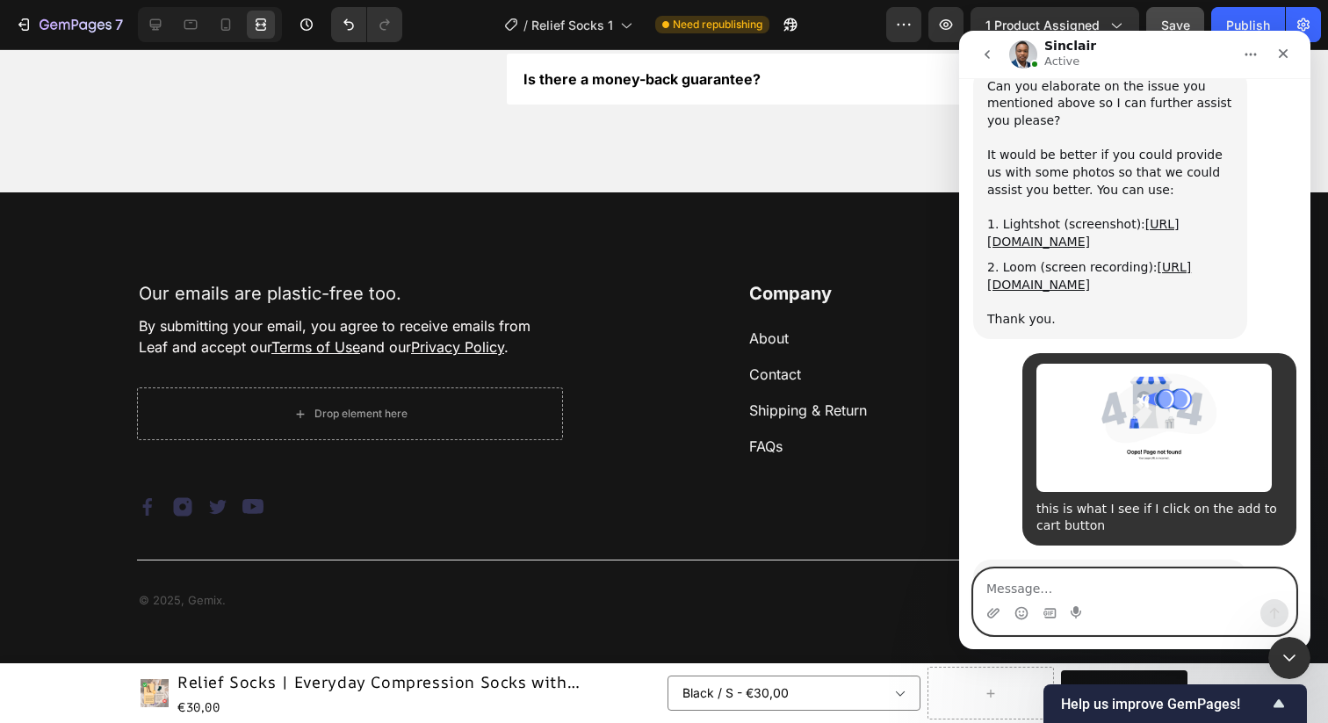
scroll to position [8599, 0]
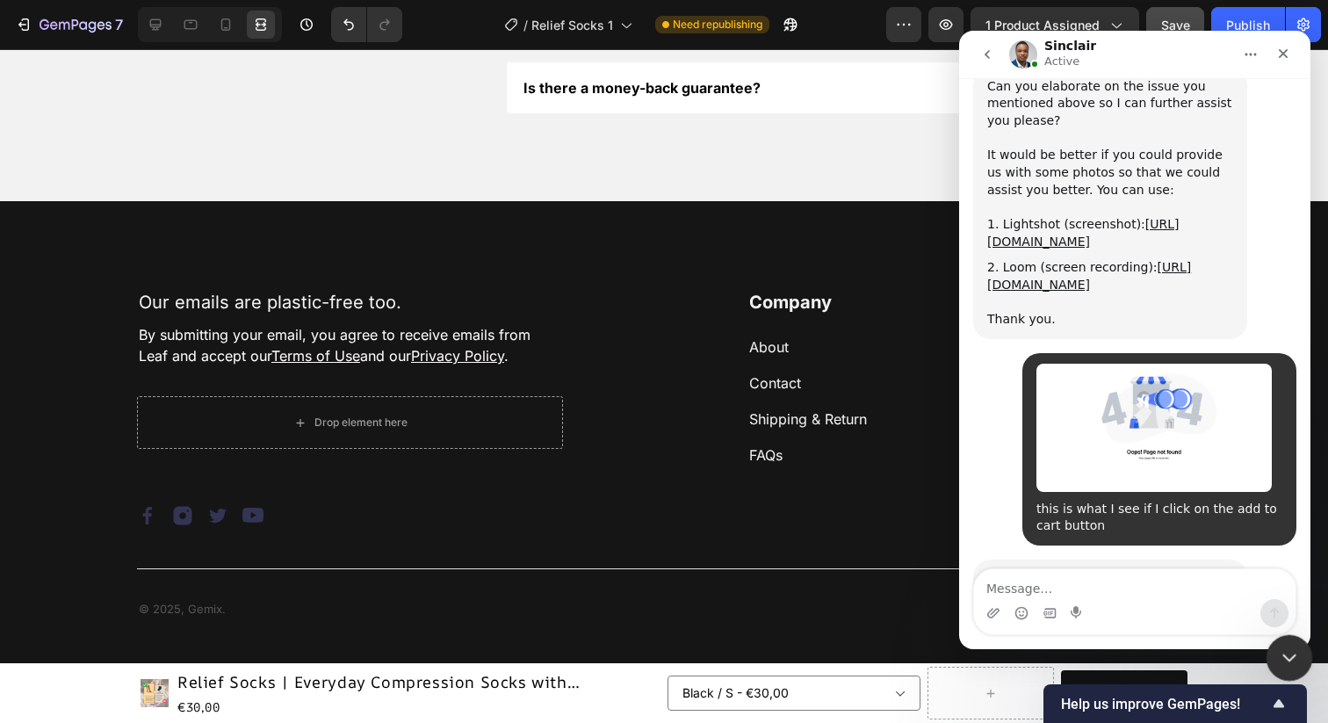
click at [1284, 648] on icon "Chiudi il messenger Intercom" at bounding box center [1287, 655] width 21 height 21
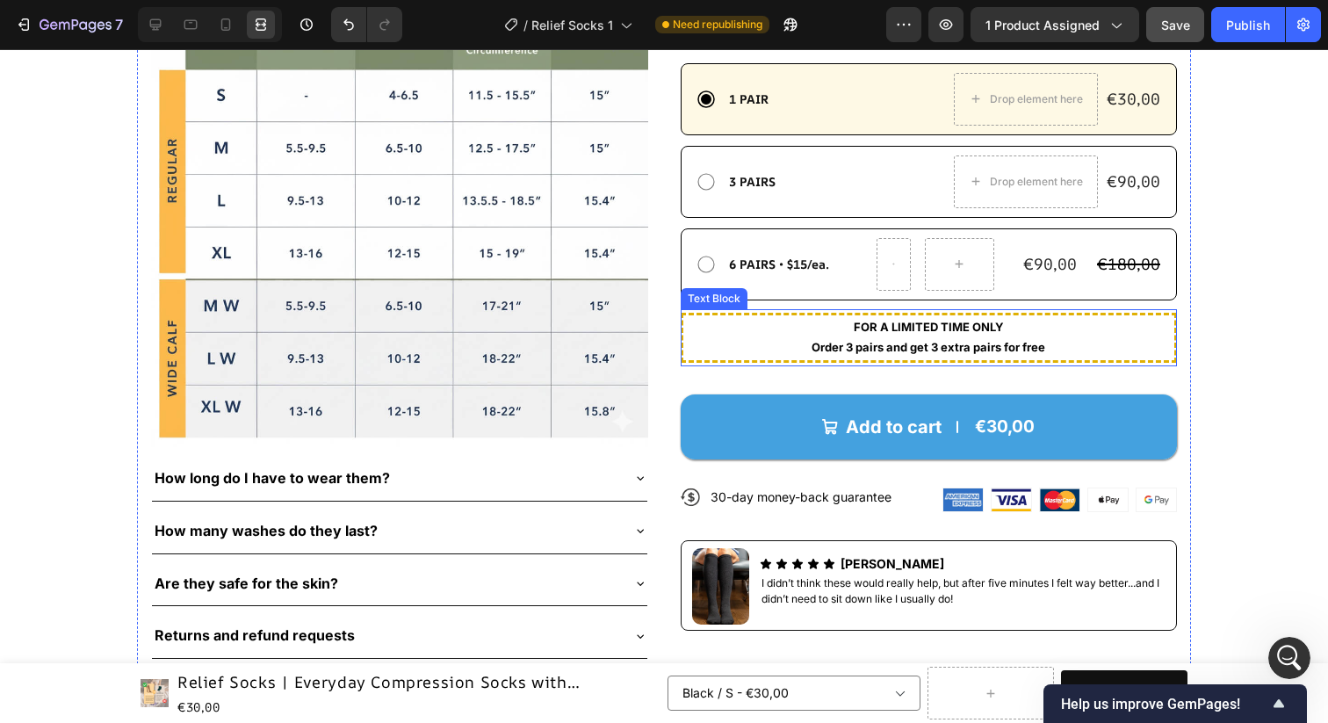
scroll to position [957, 0]
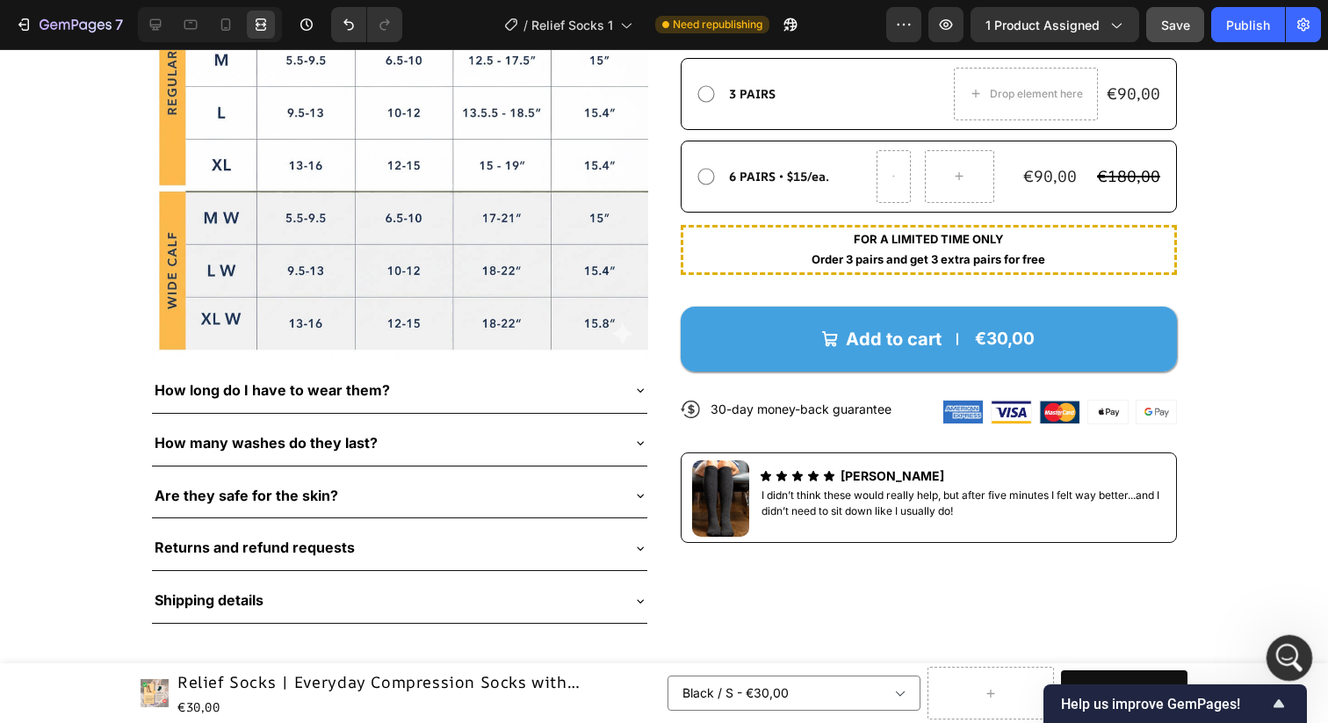
click at [1284, 655] on icon "Apri il messenger Intercom" at bounding box center [1287, 655] width 29 height 29
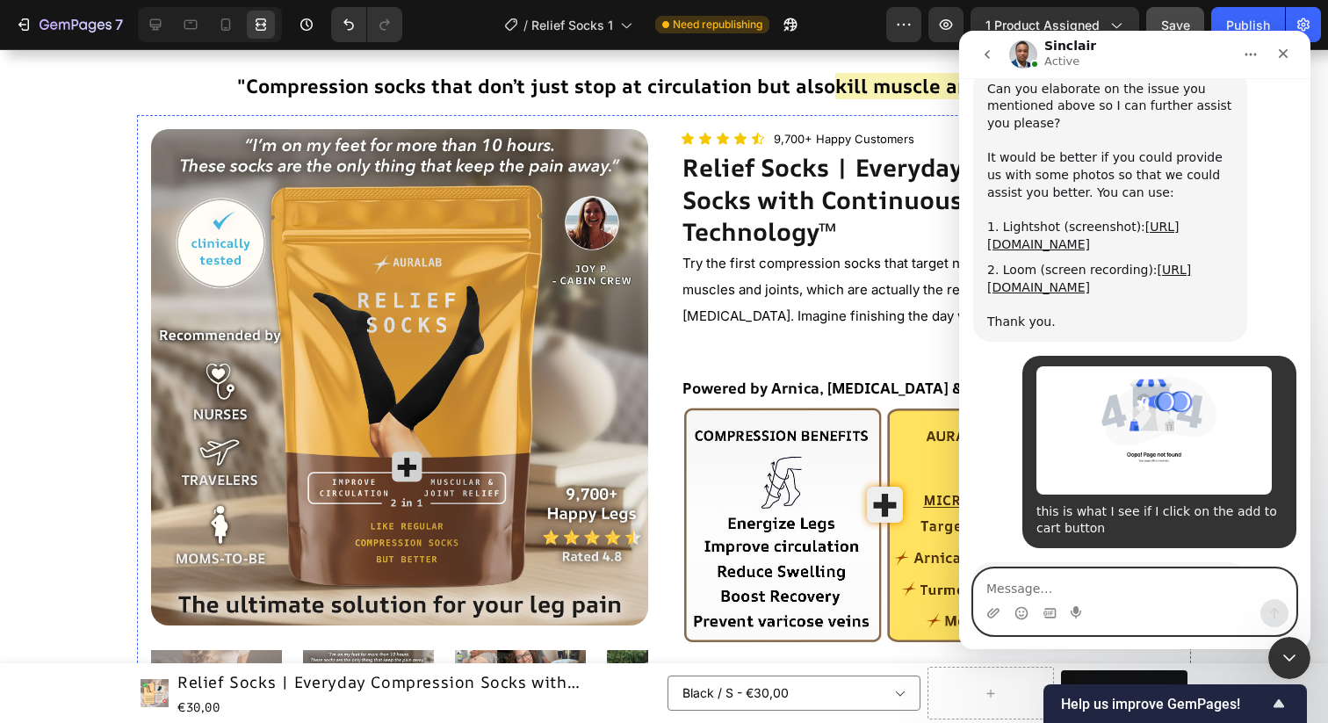
scroll to position [0, 0]
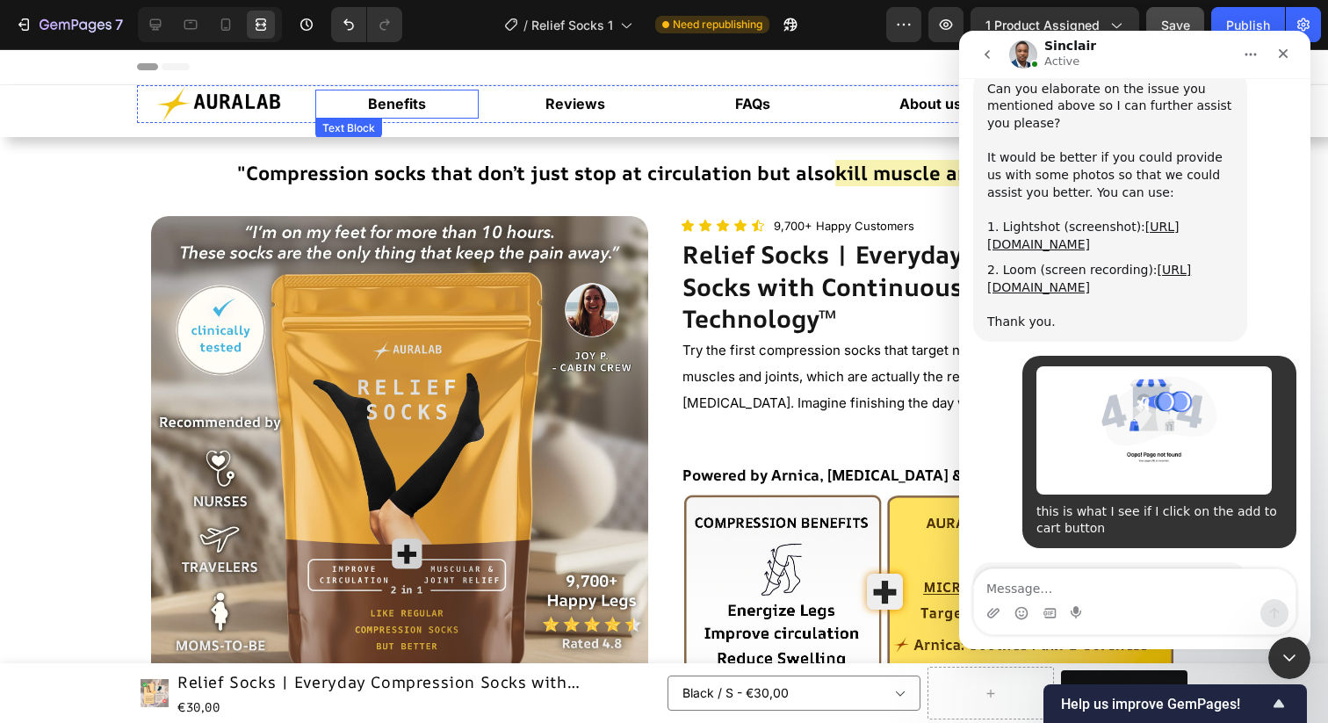
click at [398, 105] on strong "Benefits" at bounding box center [397, 104] width 58 height 18
click at [385, 105] on strong "Benefits" at bounding box center [397, 104] width 58 height 18
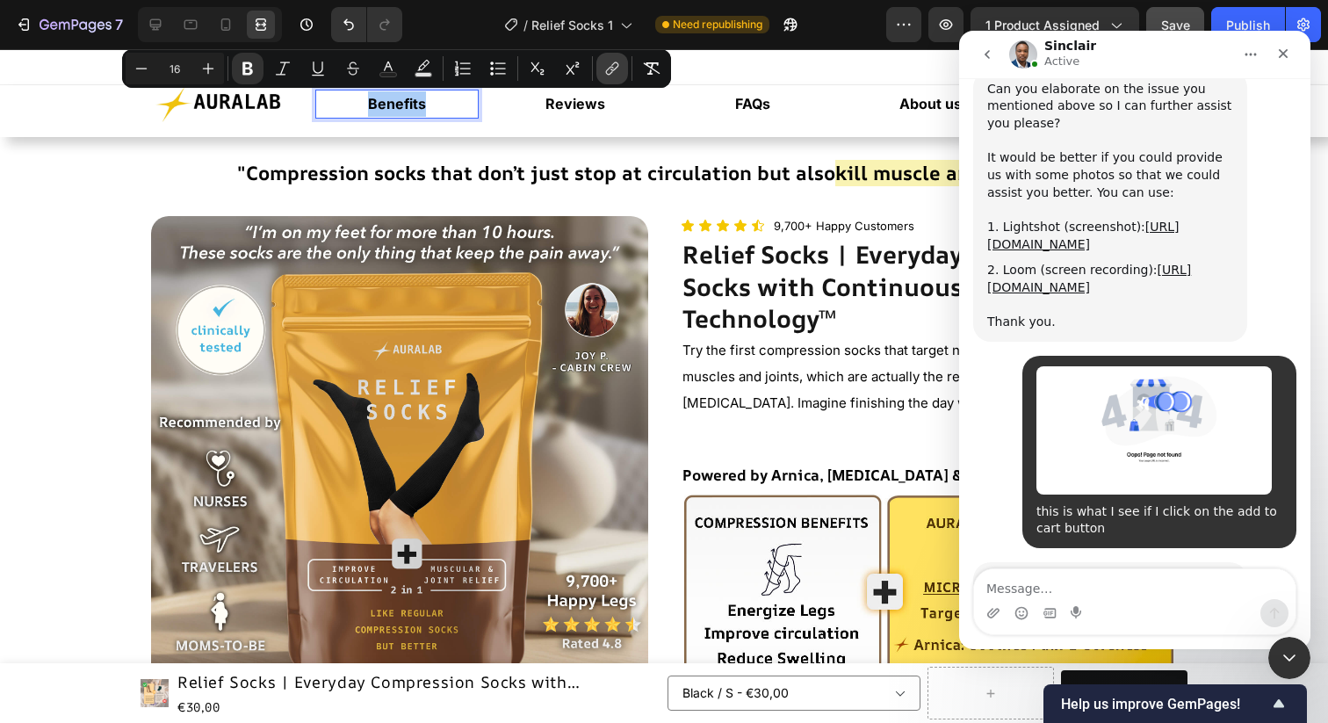
click at [613, 75] on icon "Editor contextual toolbar" at bounding box center [613, 69] width 18 height 18
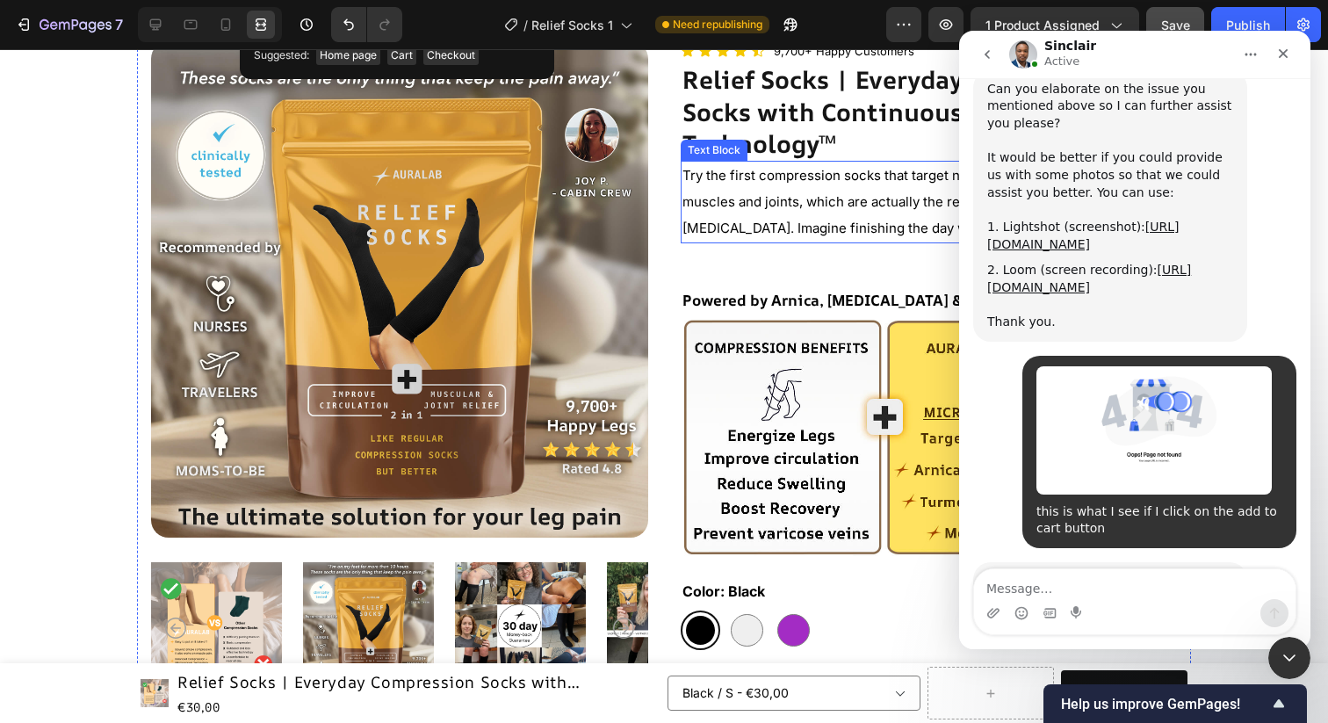
scroll to position [171, 0]
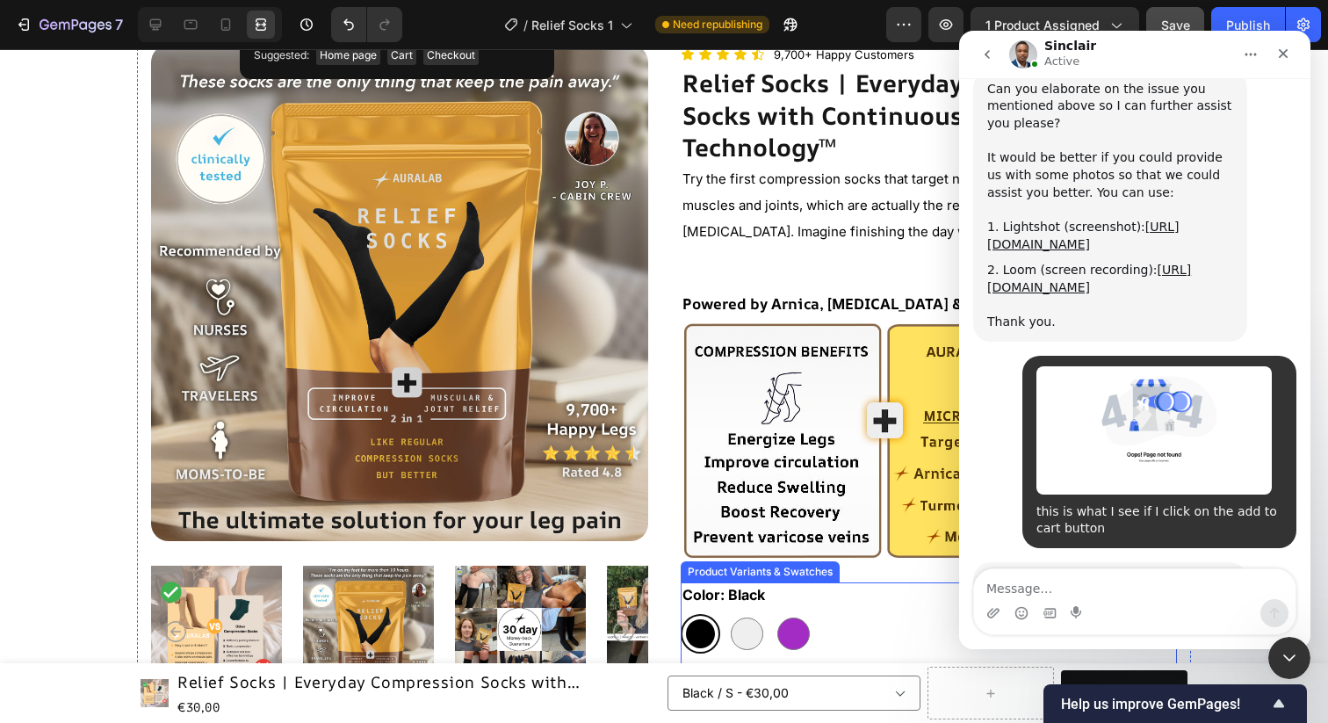
click at [719, 597] on legend "Color: Black" at bounding box center [724, 594] width 86 height 25
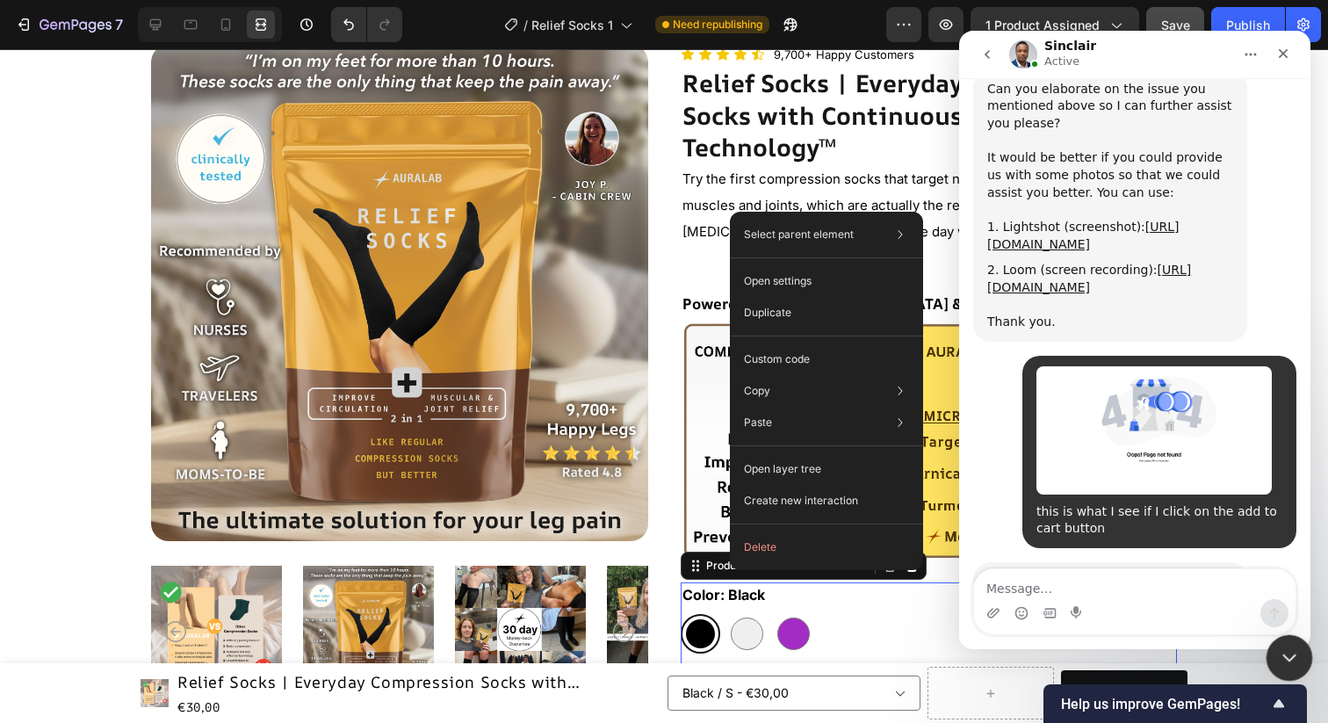
click at [1284, 649] on icon "Chiudi il messenger Intercom" at bounding box center [1287, 655] width 21 height 21
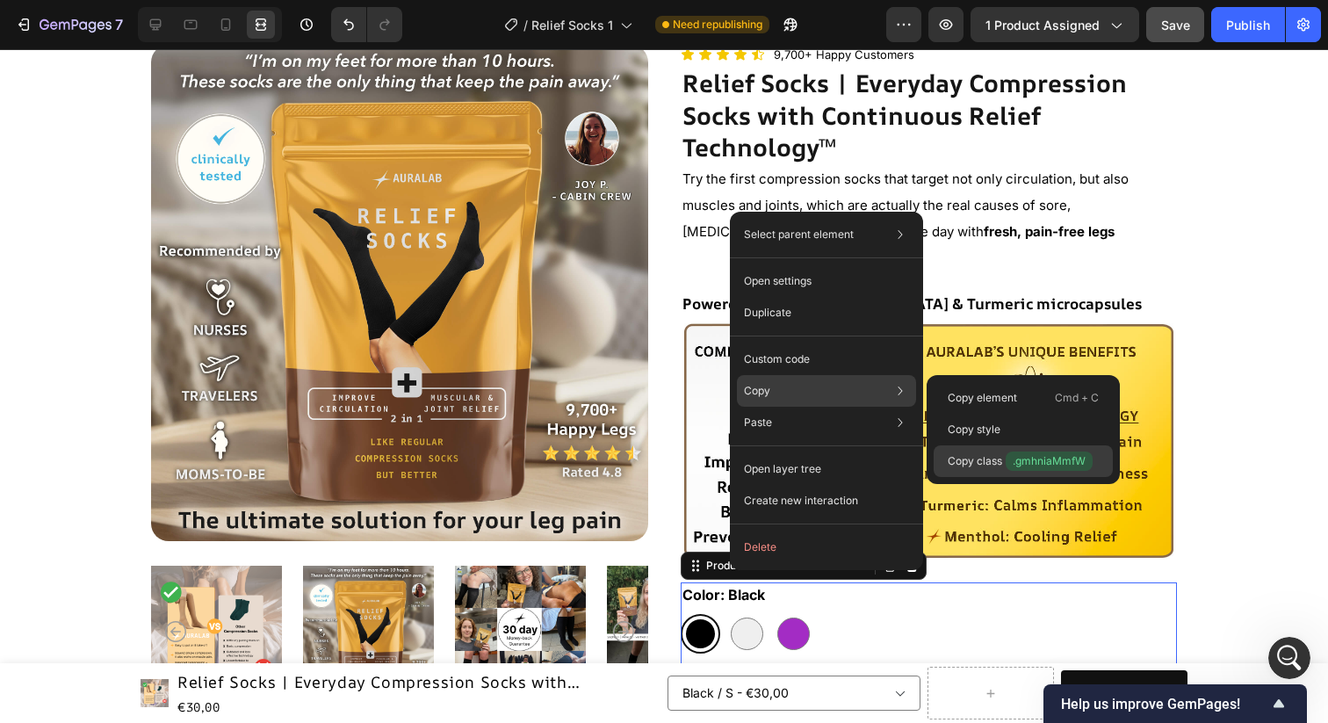
click at [975, 459] on p "Copy class .gmhniaMmfW" at bounding box center [1020, 461] width 145 height 19
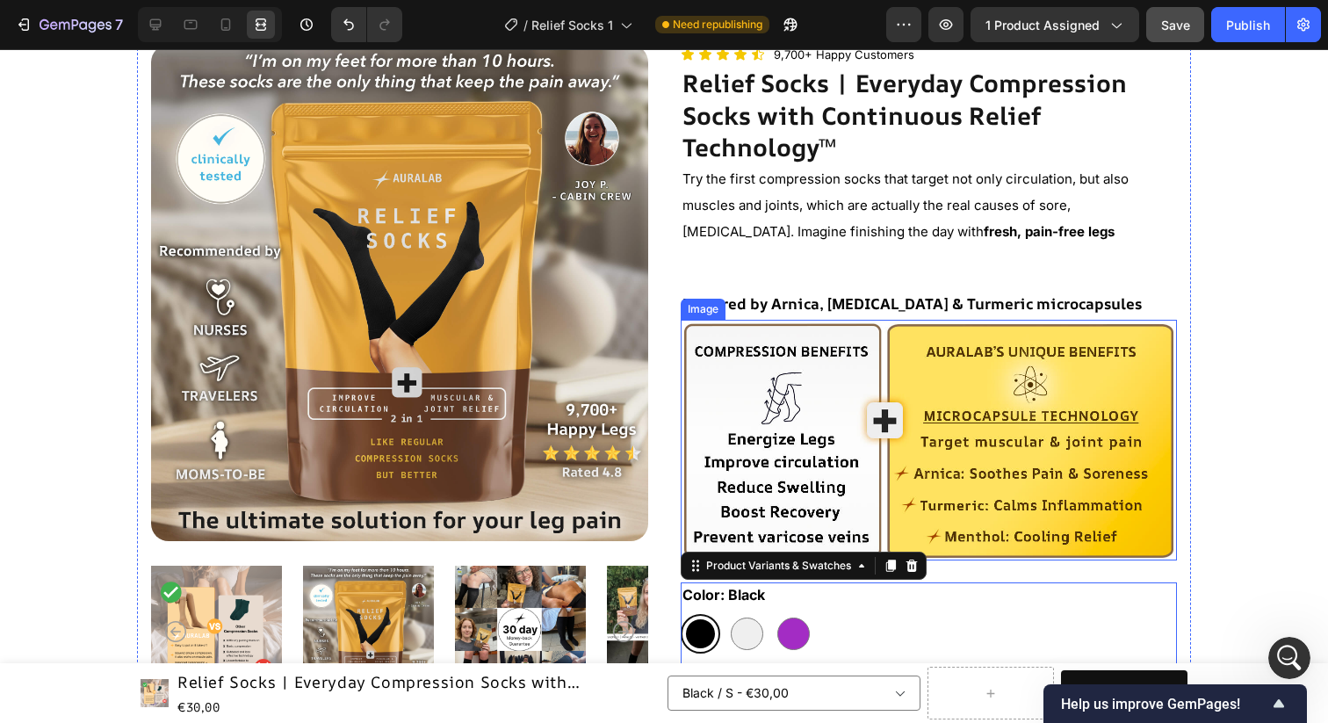
scroll to position [0, 0]
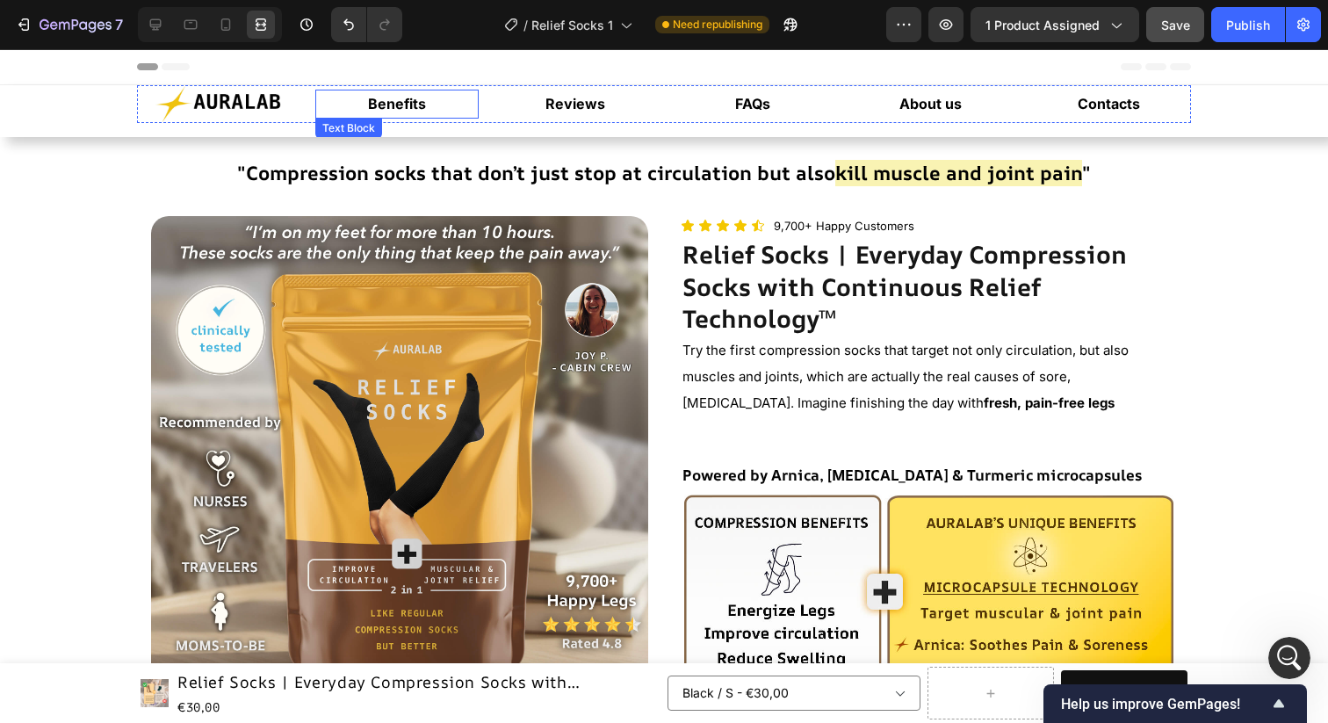
click at [407, 107] on strong "Benefits" at bounding box center [397, 104] width 58 height 18
click at [372, 112] on p "Benefits" at bounding box center [397, 103] width 161 height 25
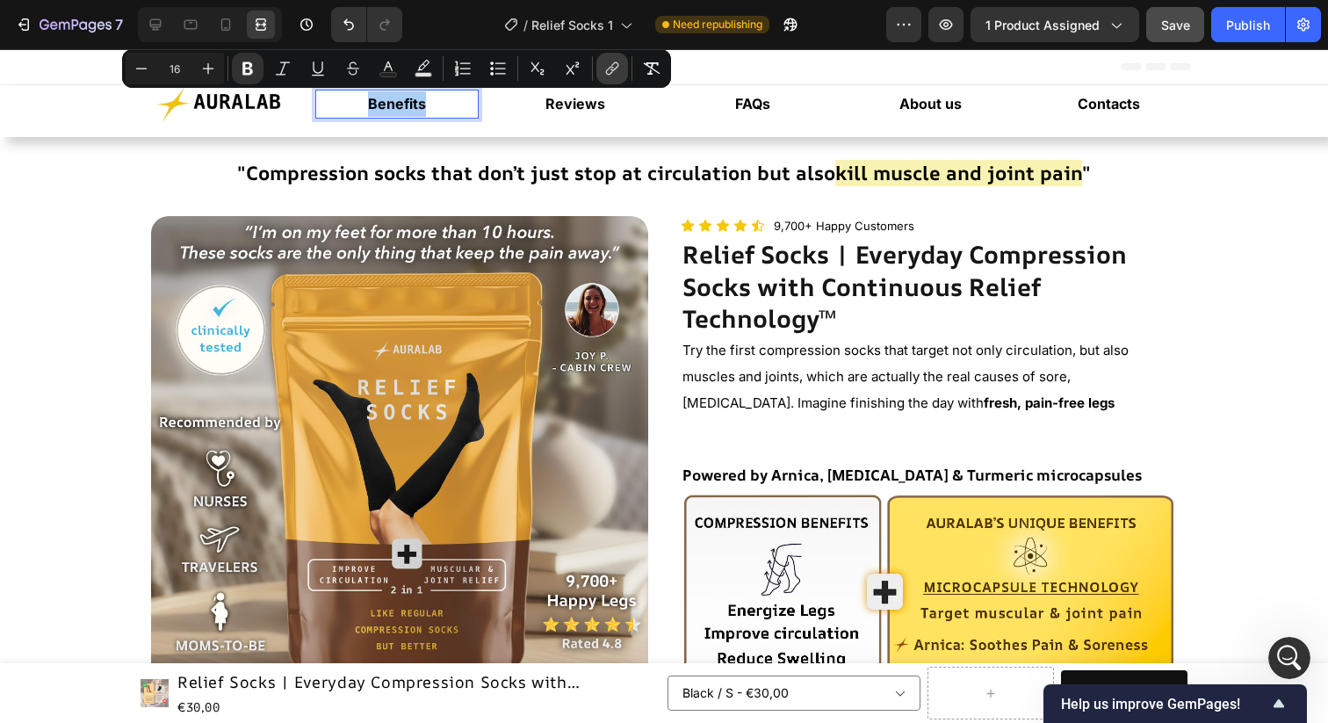
click at [609, 71] on icon "Editor contextual toolbar" at bounding box center [613, 69] width 18 height 18
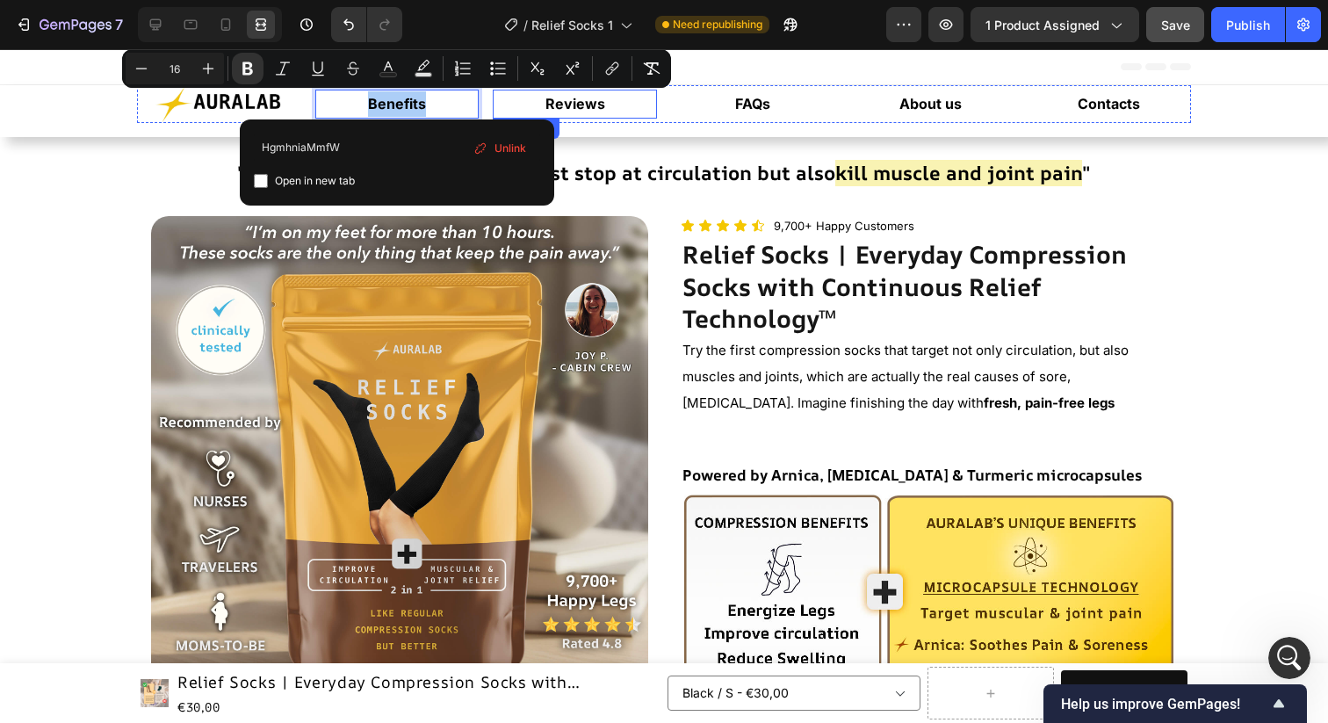
type input "HgmhniaMmfW"
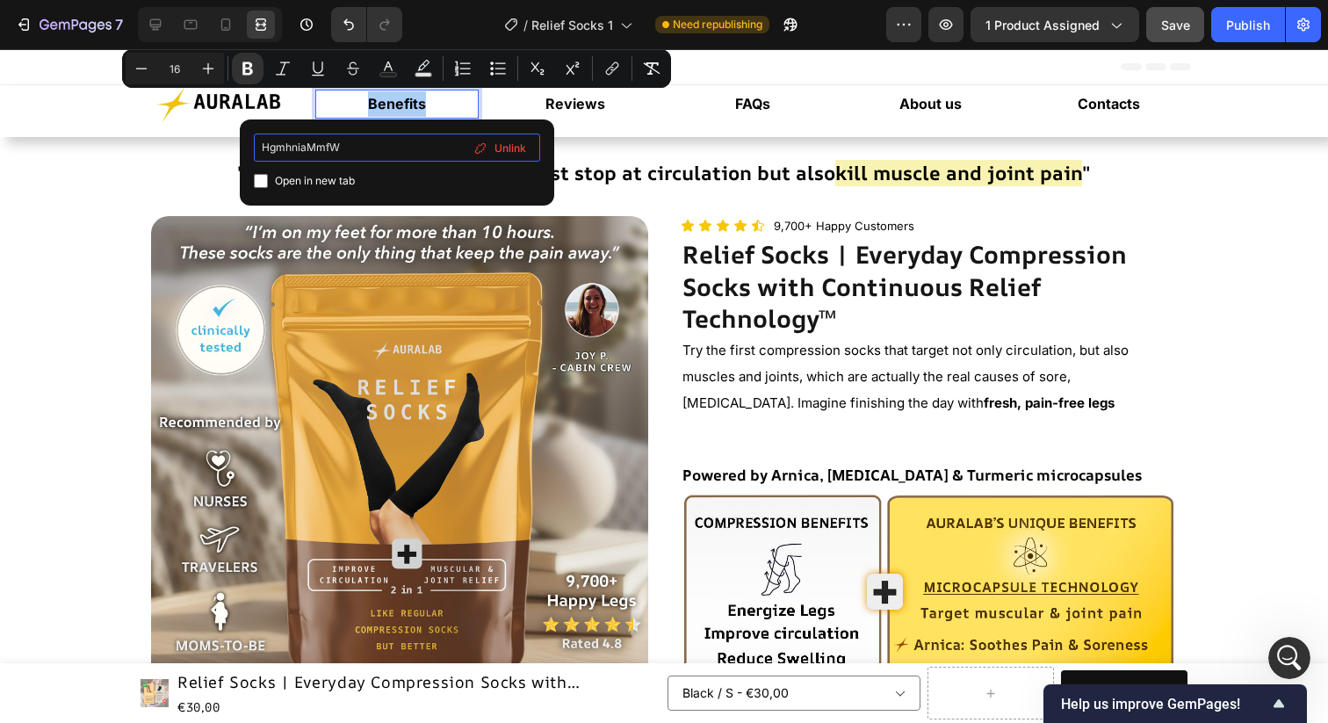
click at [368, 154] on input "HgmhniaMmfW" at bounding box center [397, 148] width 286 height 28
paste input "."
type input "#gmhniaMmfW"
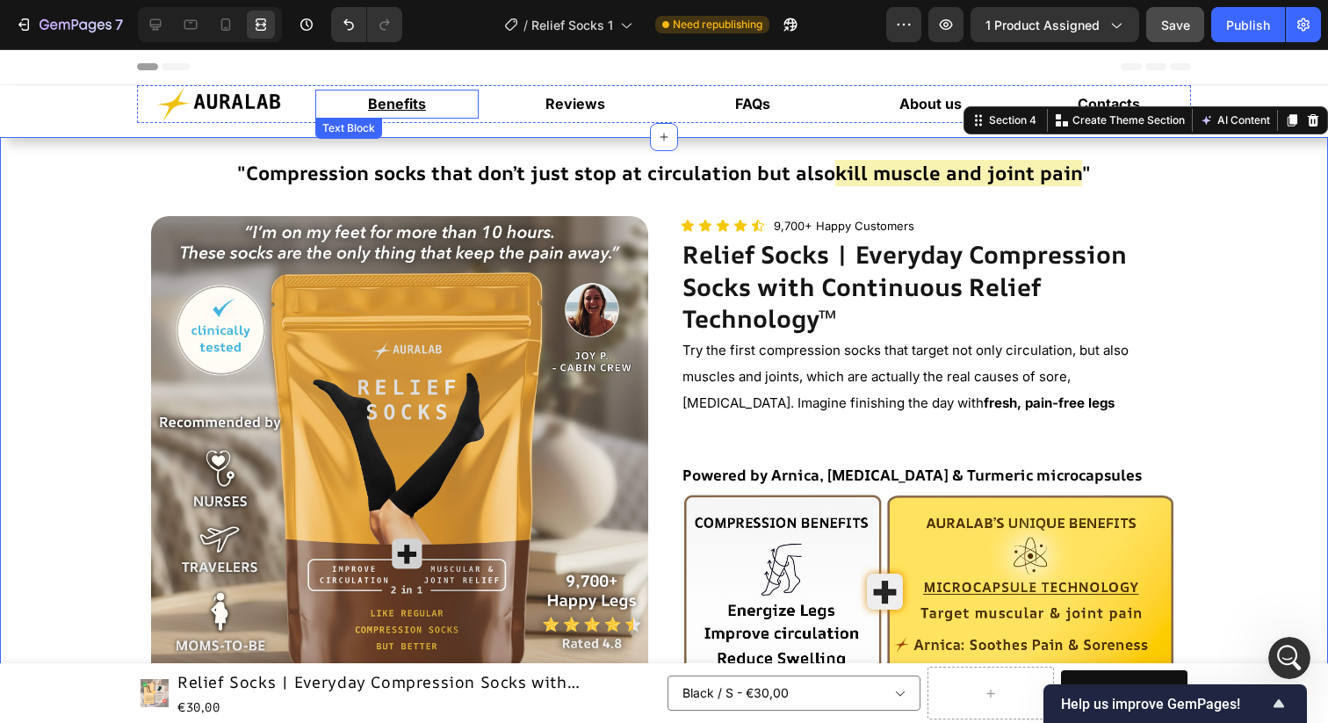
click at [397, 103] on u "Benefits" at bounding box center [397, 104] width 58 height 18
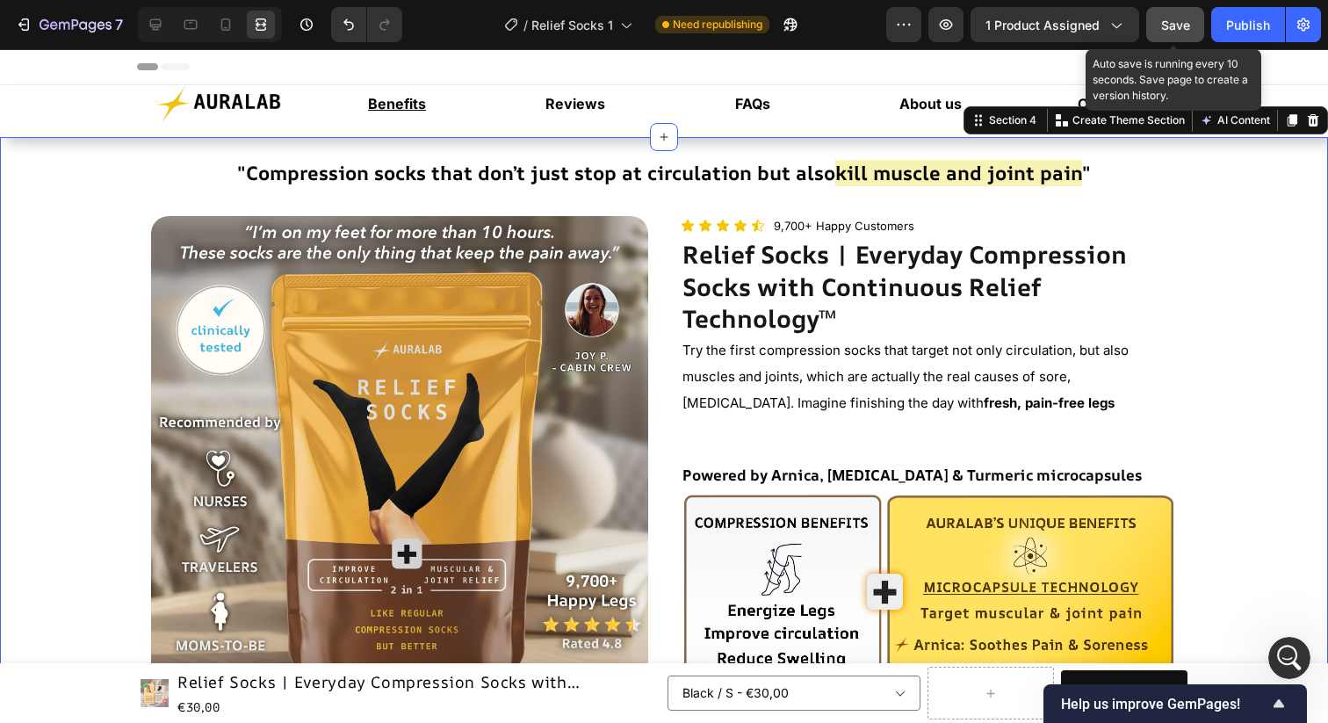
click at [1173, 32] on span "Save" at bounding box center [1175, 25] width 29 height 15
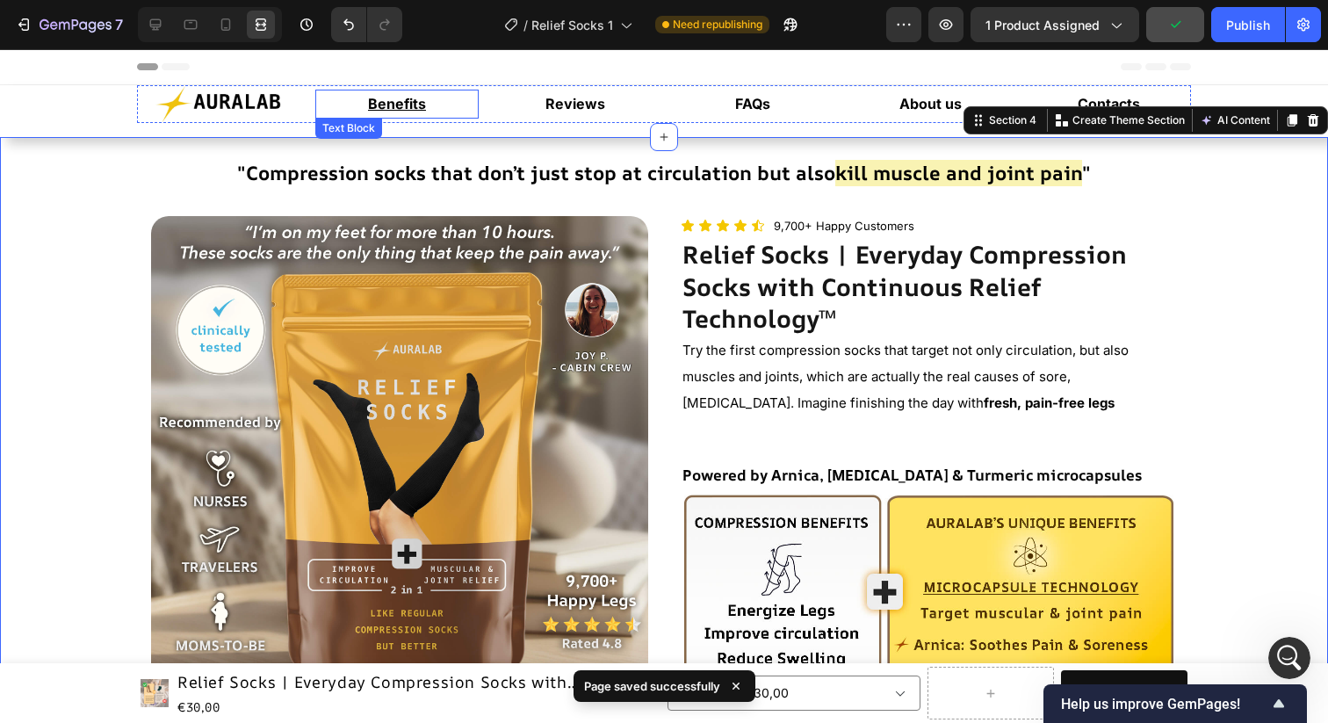
click at [398, 105] on u "Benefits" at bounding box center [397, 104] width 58 height 18
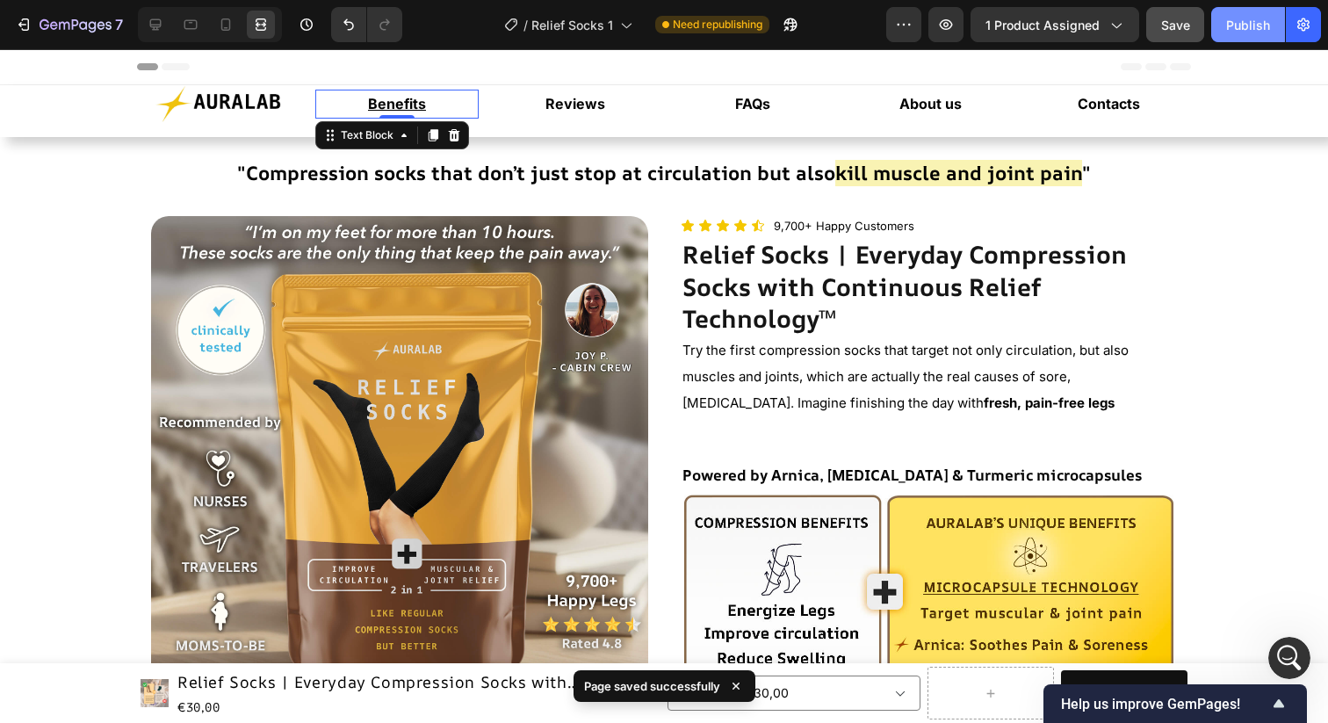
click at [1226, 17] on button "Publish" at bounding box center [1248, 24] width 74 height 35
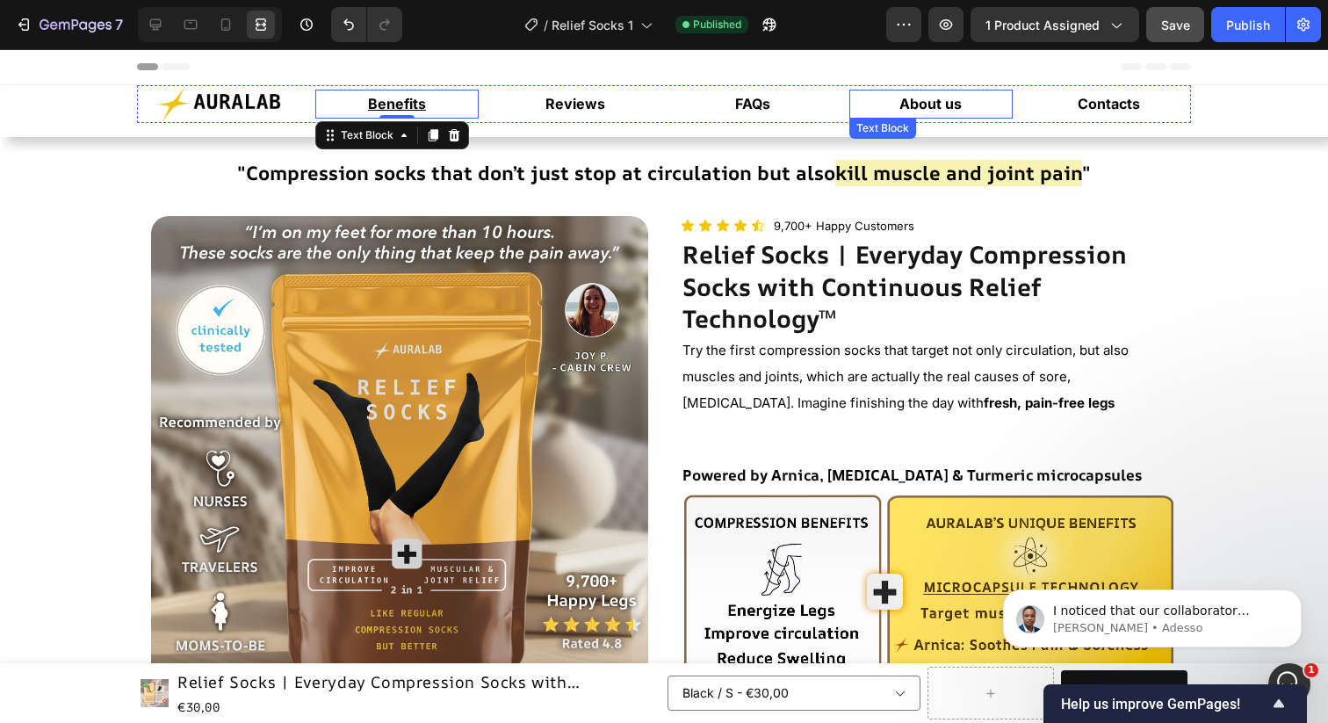
scroll to position [7224, 0]
click at [947, 22] on icon "button" at bounding box center [946, 24] width 5 height 5
click at [1156, 610] on span "I noticed that our collaborator access to your store is still active. I’ll inve…" at bounding box center [1166, 689] width 226 height 171
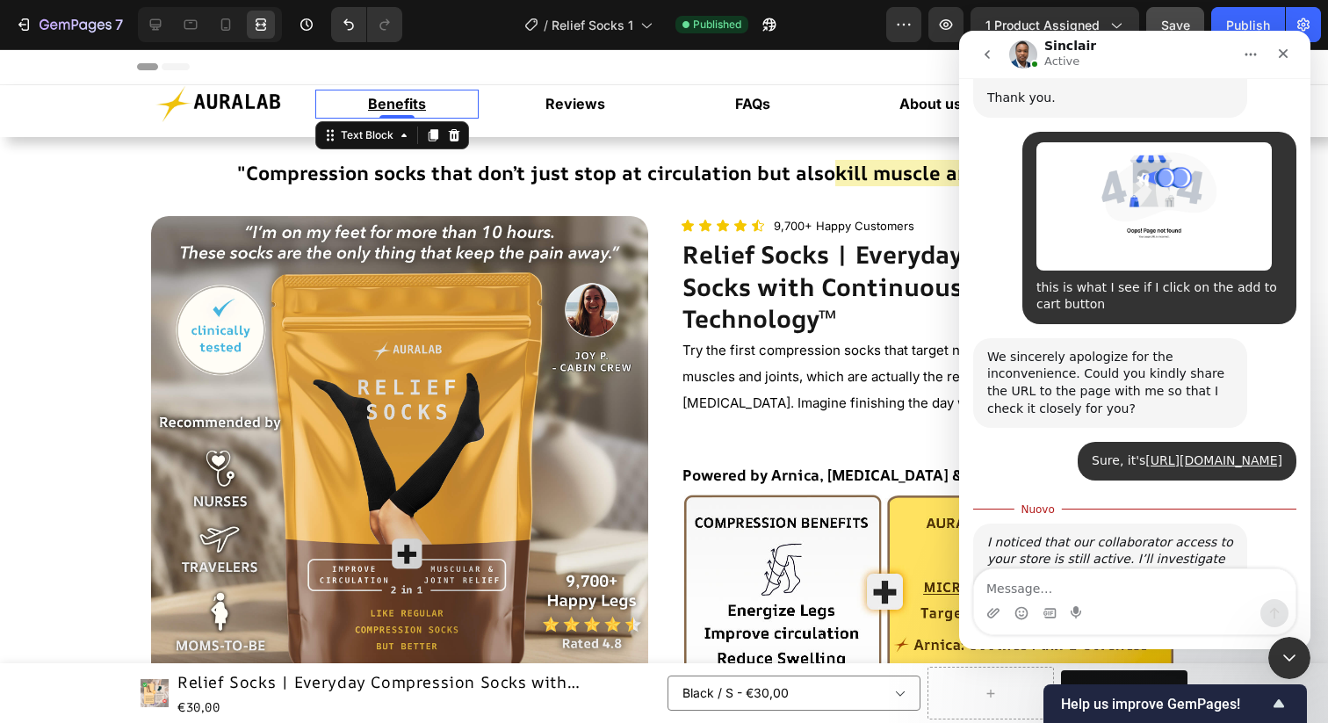
scroll to position [7253, 0]
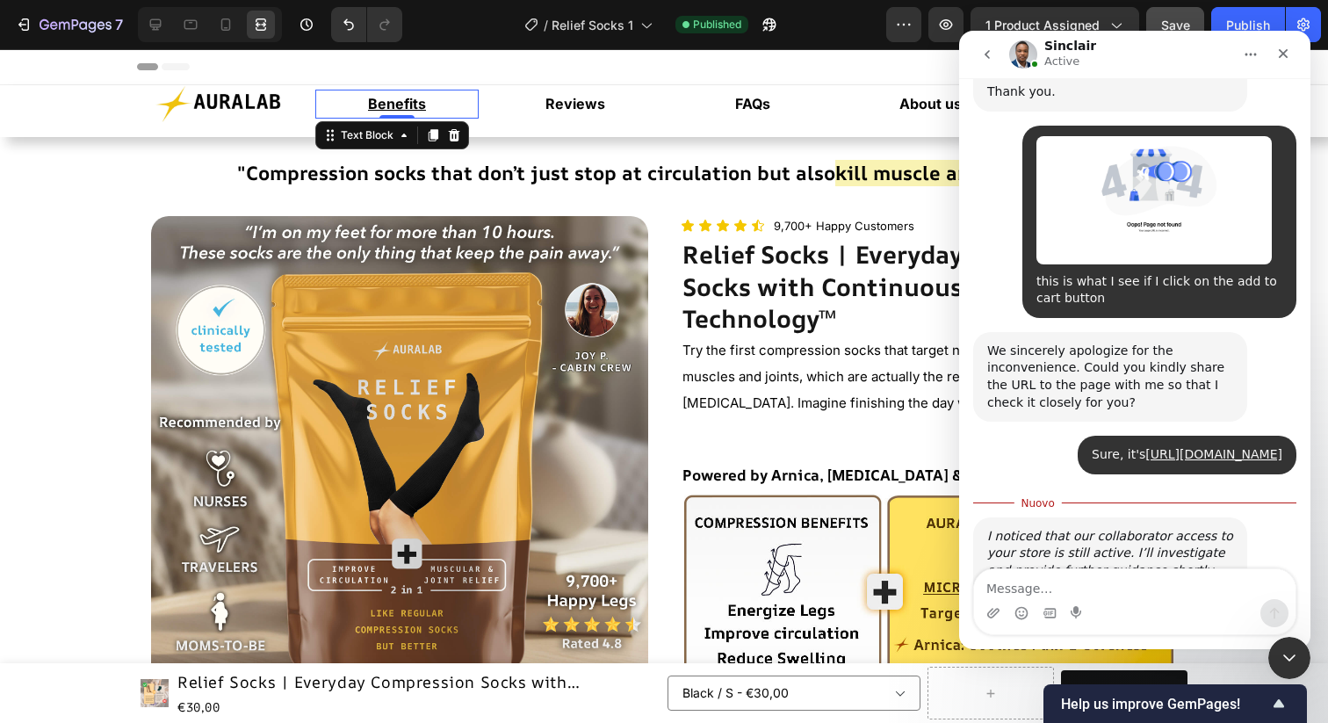
click at [1139, 579] on textarea "Message…" at bounding box center [1135, 584] width 322 height 30
type textarea "thank you"
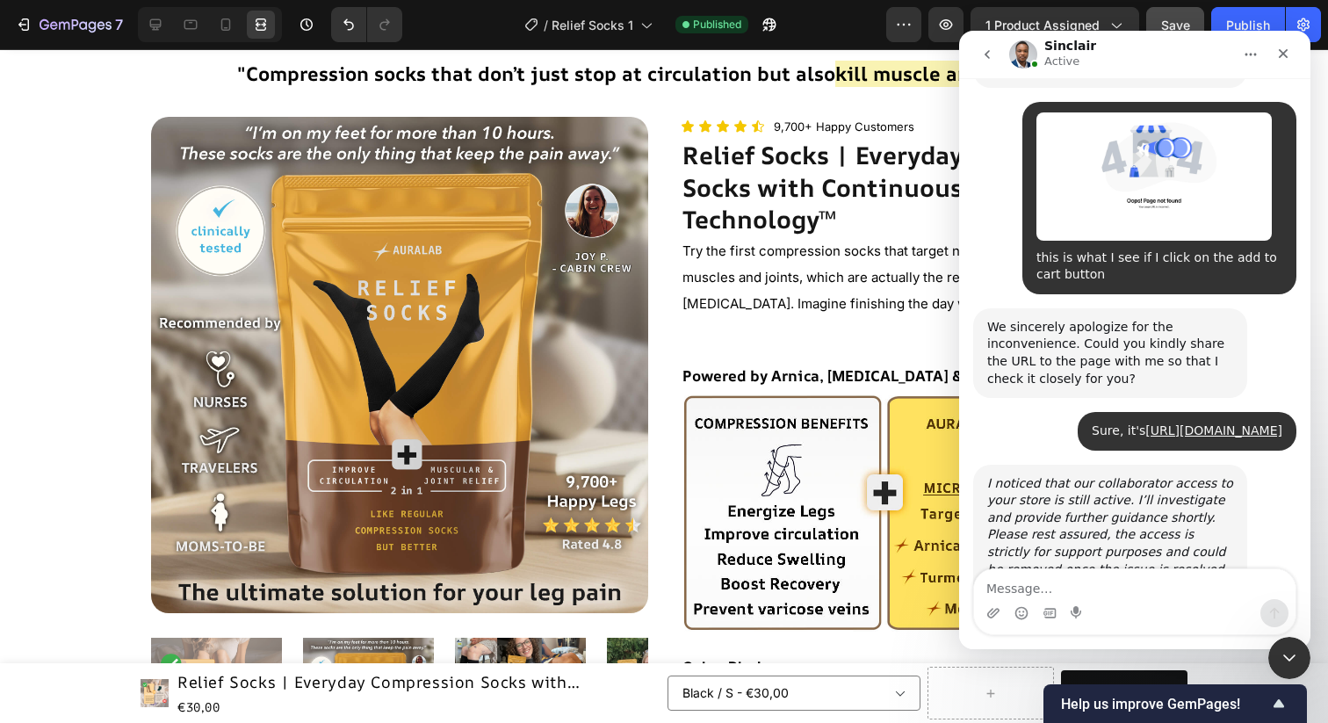
scroll to position [0, 0]
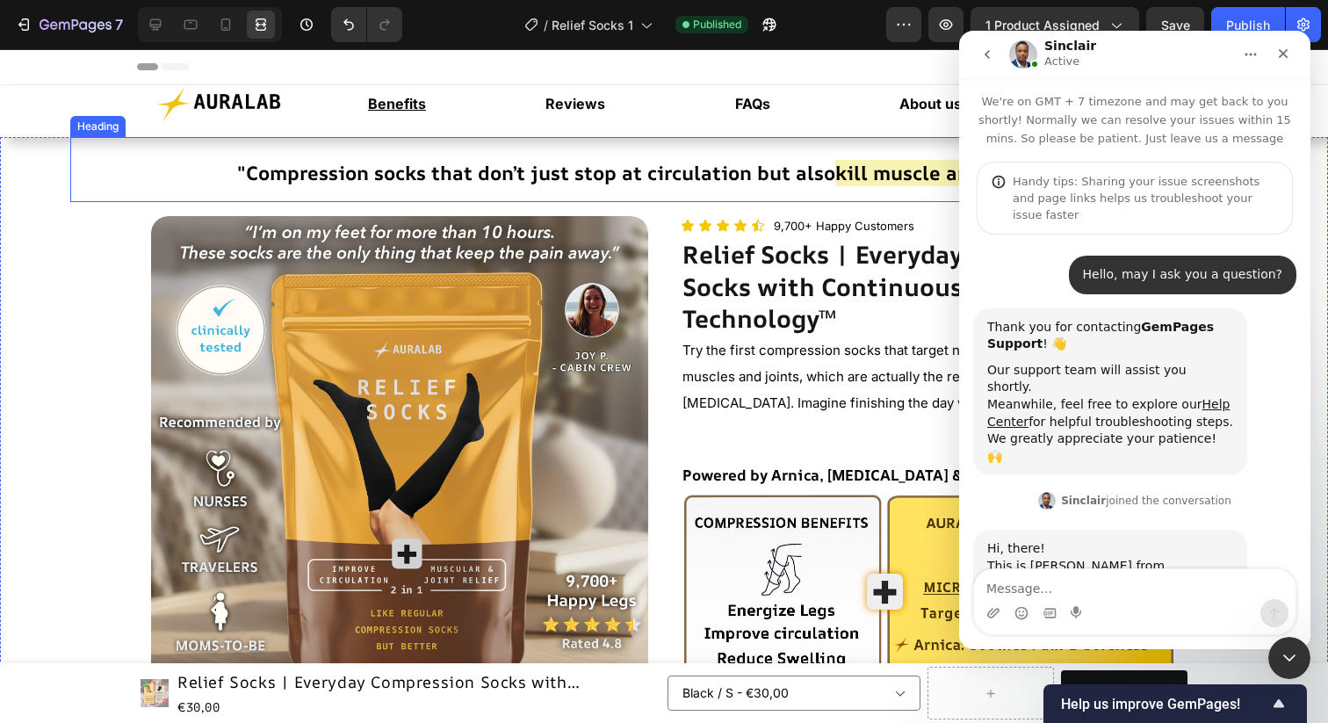
scroll to position [3, 0]
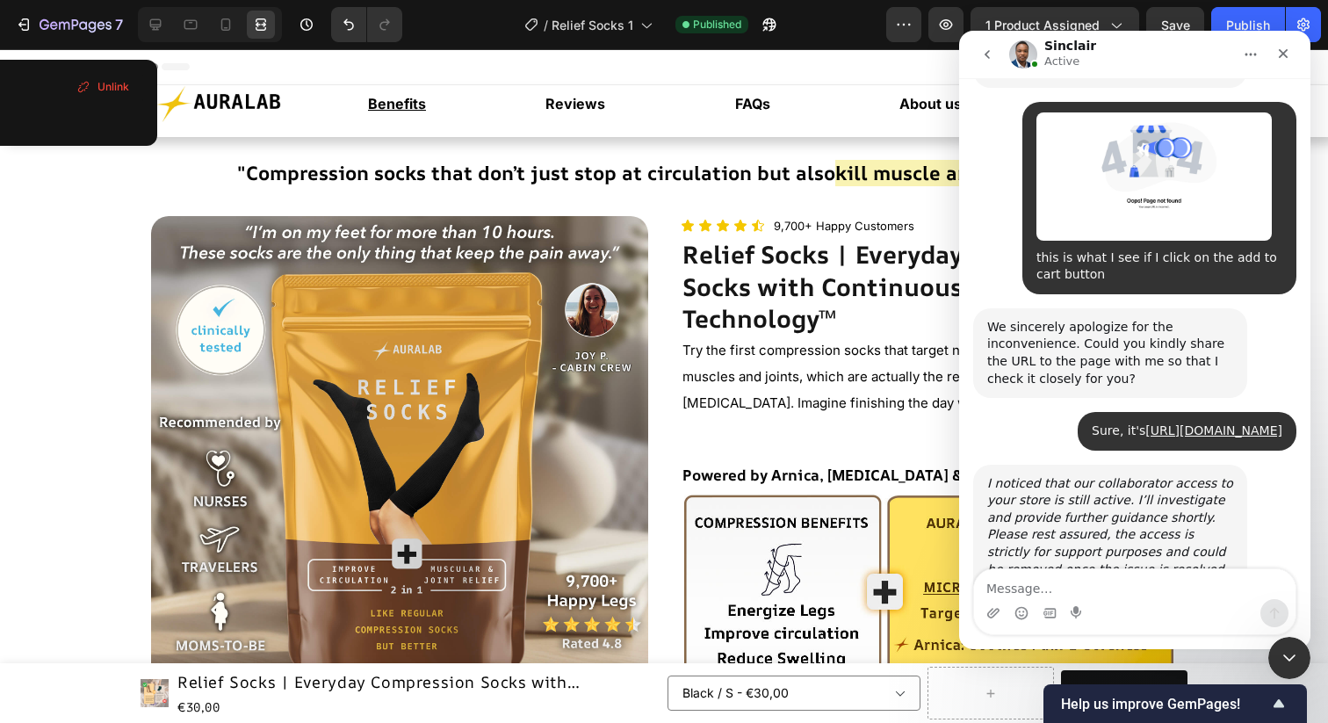
click at [449, 99] on p "Benefits" at bounding box center [397, 103] width 161 height 25
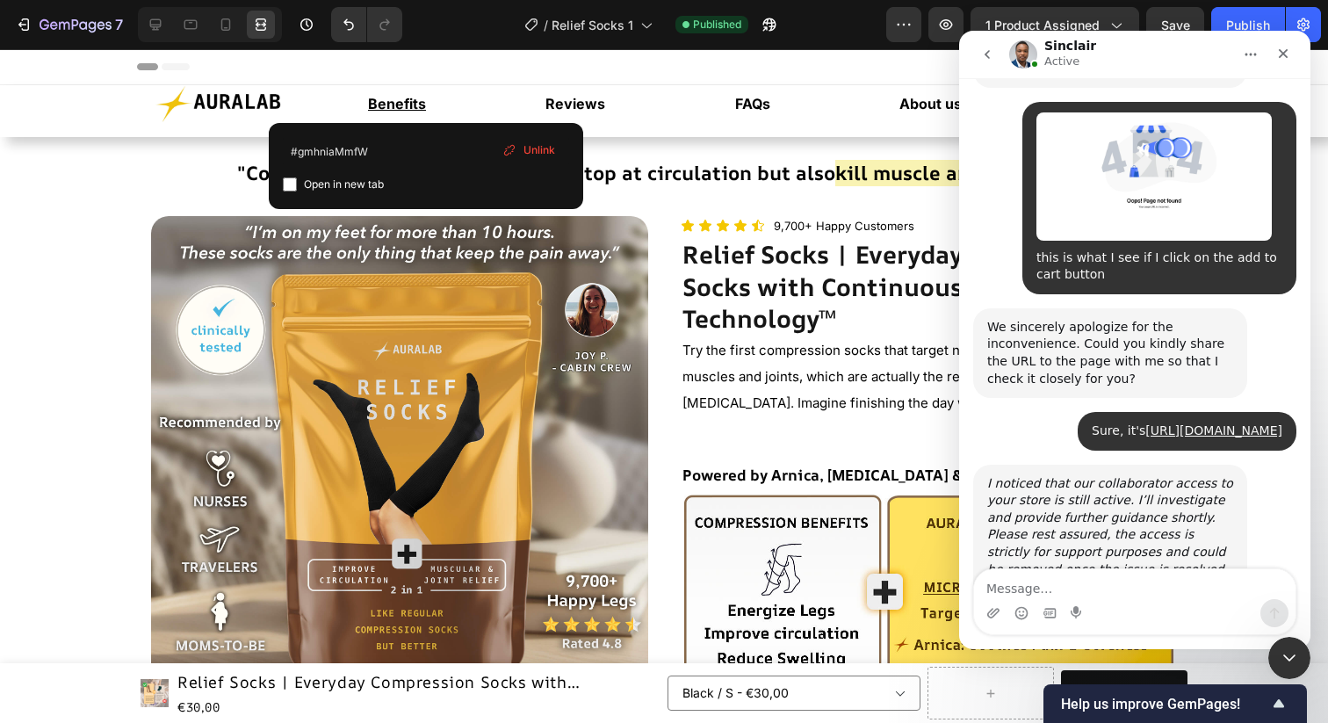
click at [521, 153] on div "Unlink" at bounding box center [528, 150] width 67 height 23
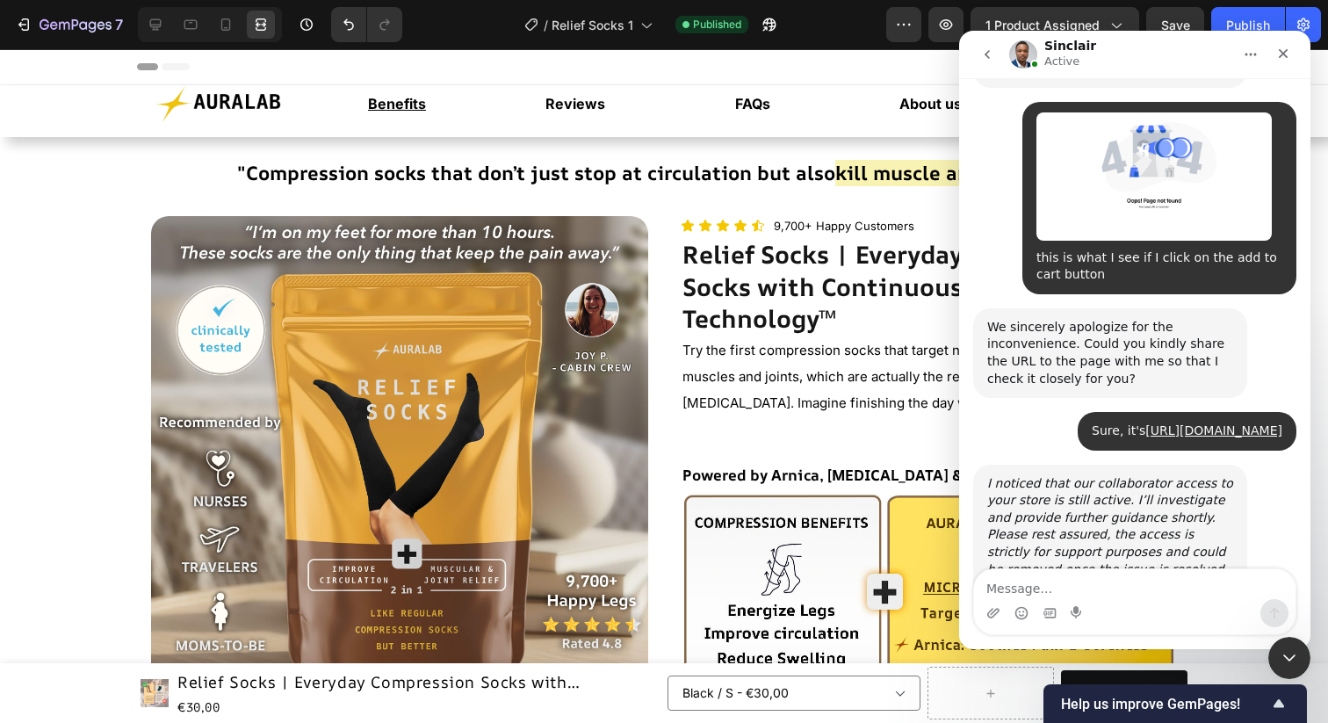
click at [408, 102] on u "Benefits" at bounding box center [397, 104] width 58 height 18
click at [407, 110] on u "Benefits" at bounding box center [397, 104] width 58 height 18
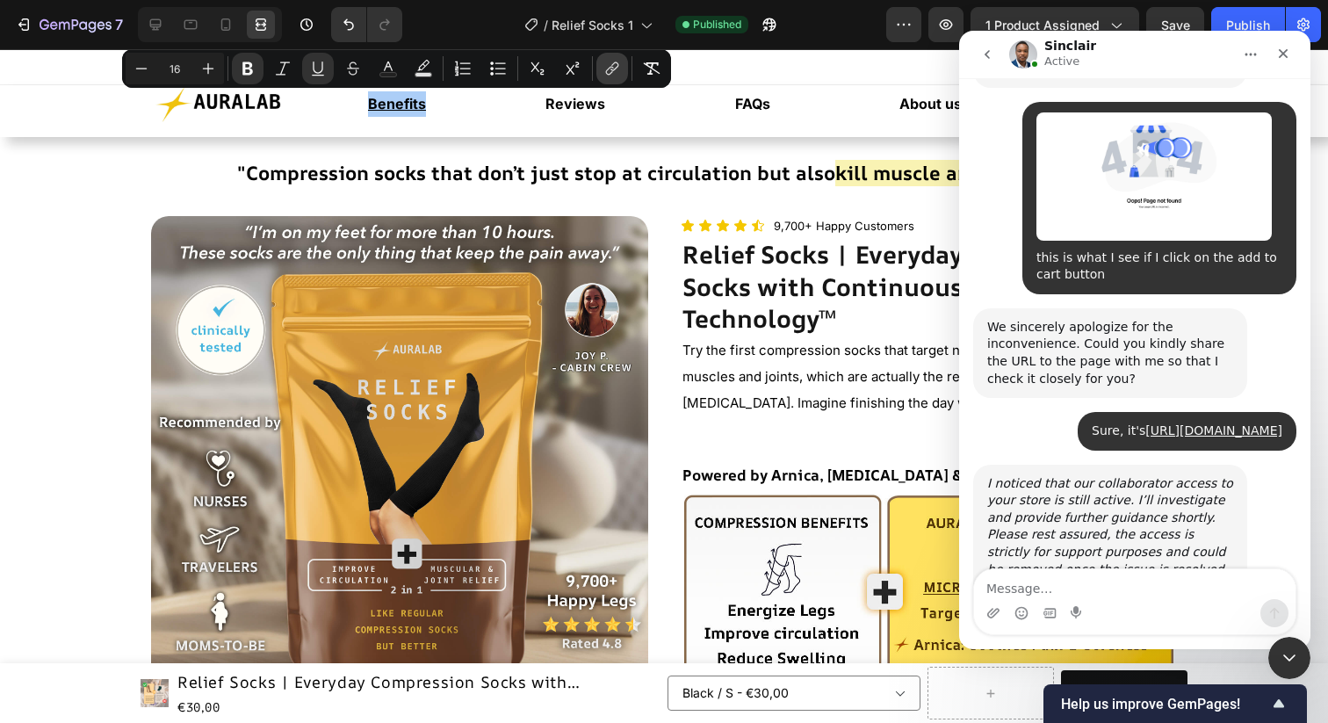
click at [615, 81] on button "link" at bounding box center [613, 69] width 32 height 32
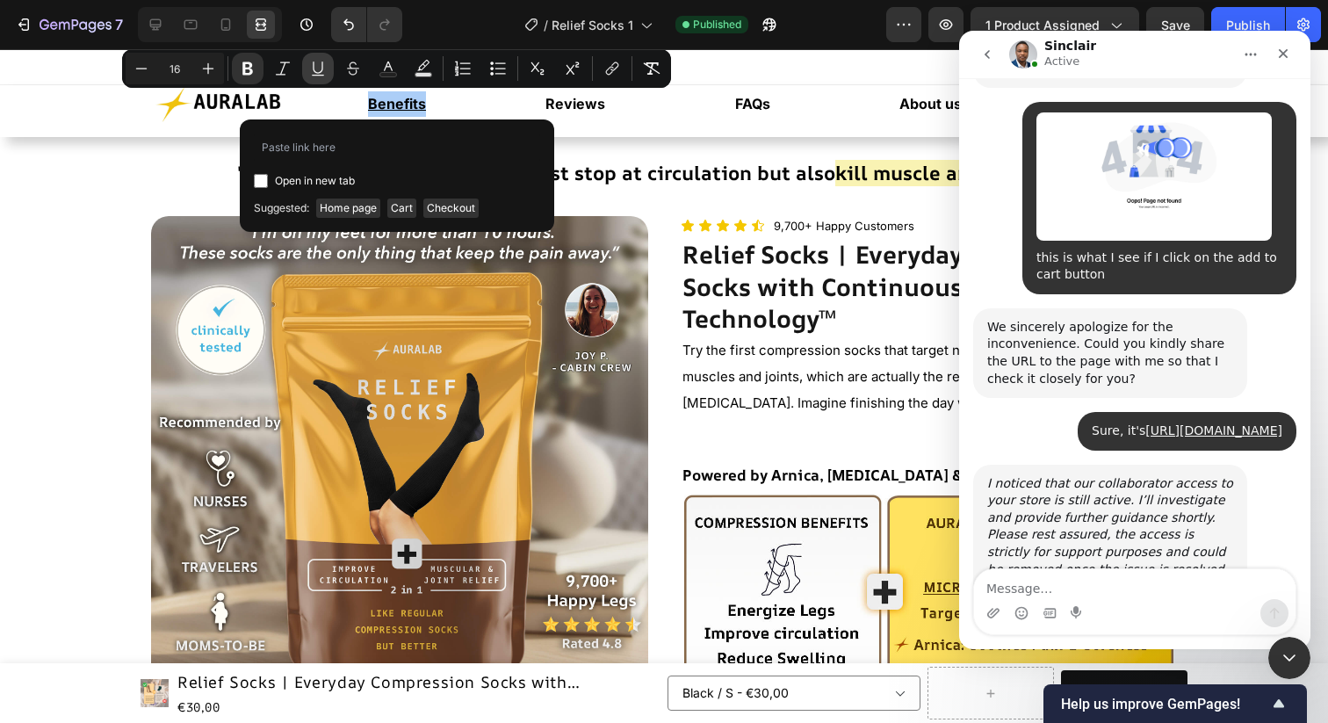
click at [320, 69] on icon "Editor contextual toolbar" at bounding box center [318, 69] width 18 height 18
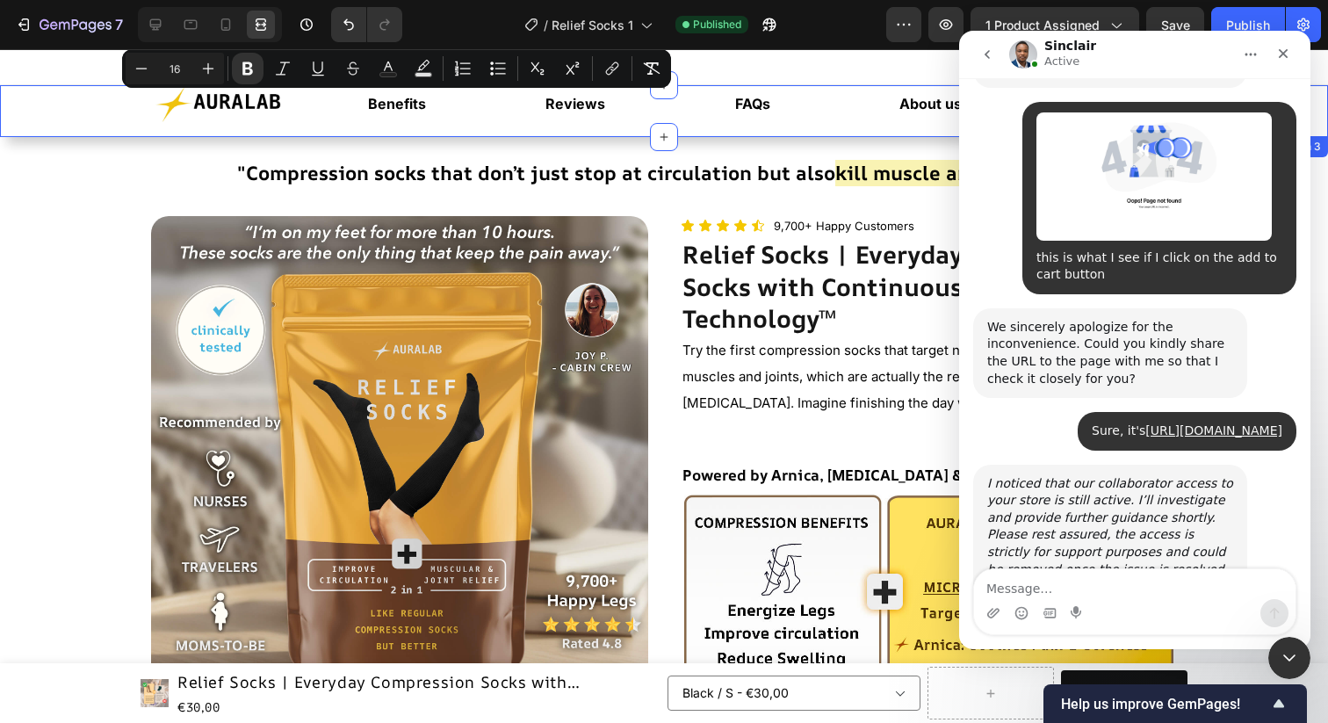
click at [408, 134] on div "Image Benefits Text Block Reviews Text Block FAQs Text Block About us Text Bloc…" at bounding box center [664, 111] width 1328 height 52
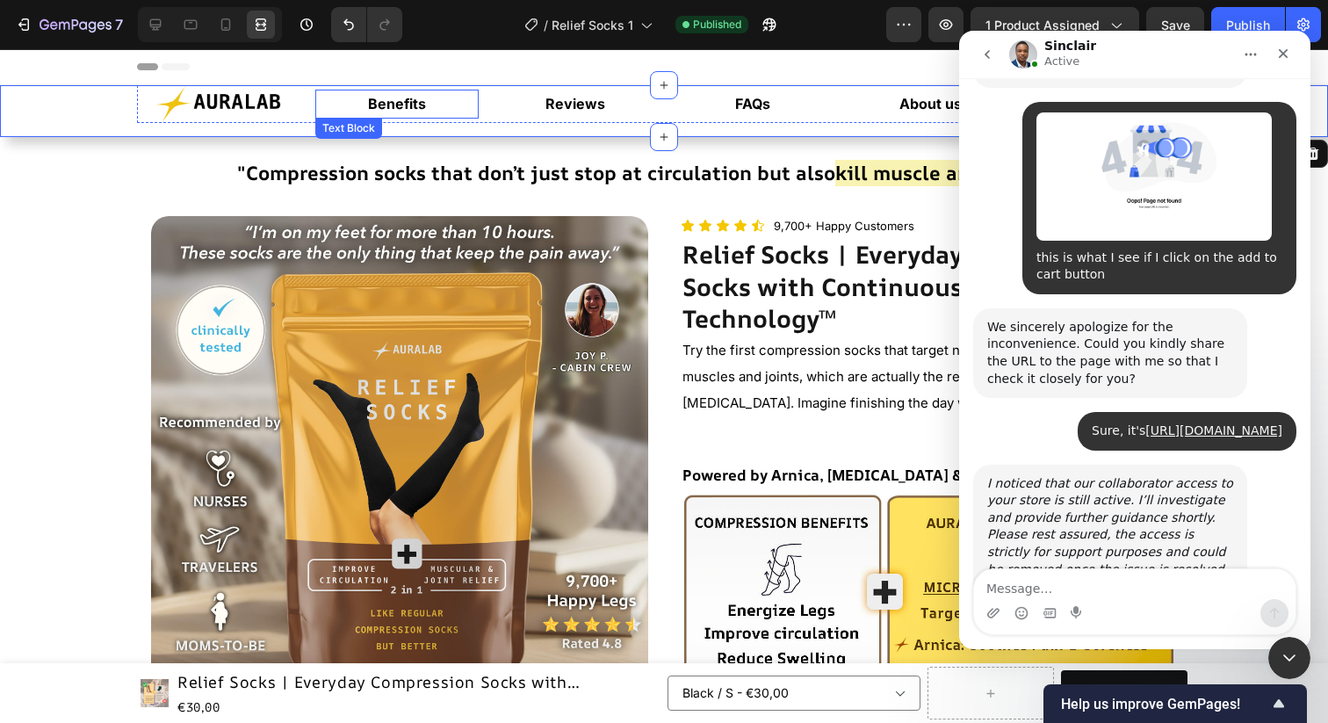
click at [459, 98] on p "Benefits" at bounding box center [397, 103] width 161 height 25
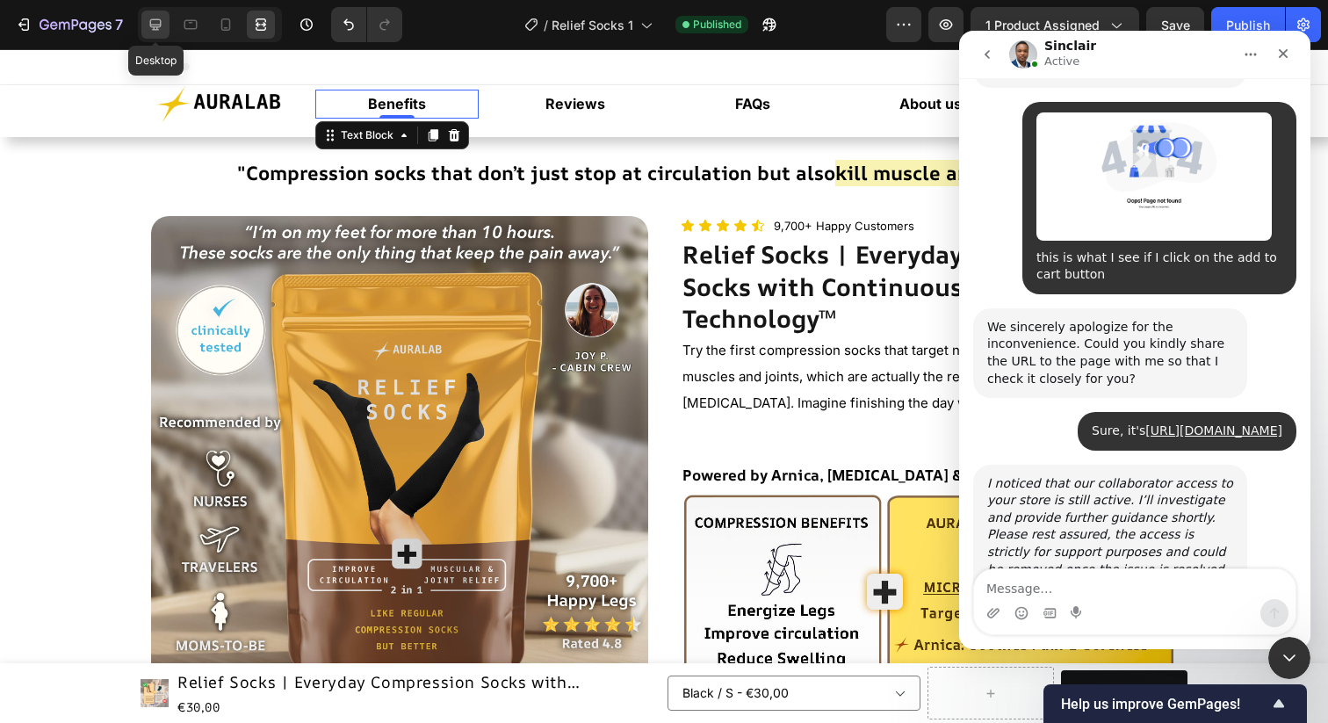
click at [158, 21] on icon at bounding box center [156, 25] width 18 height 18
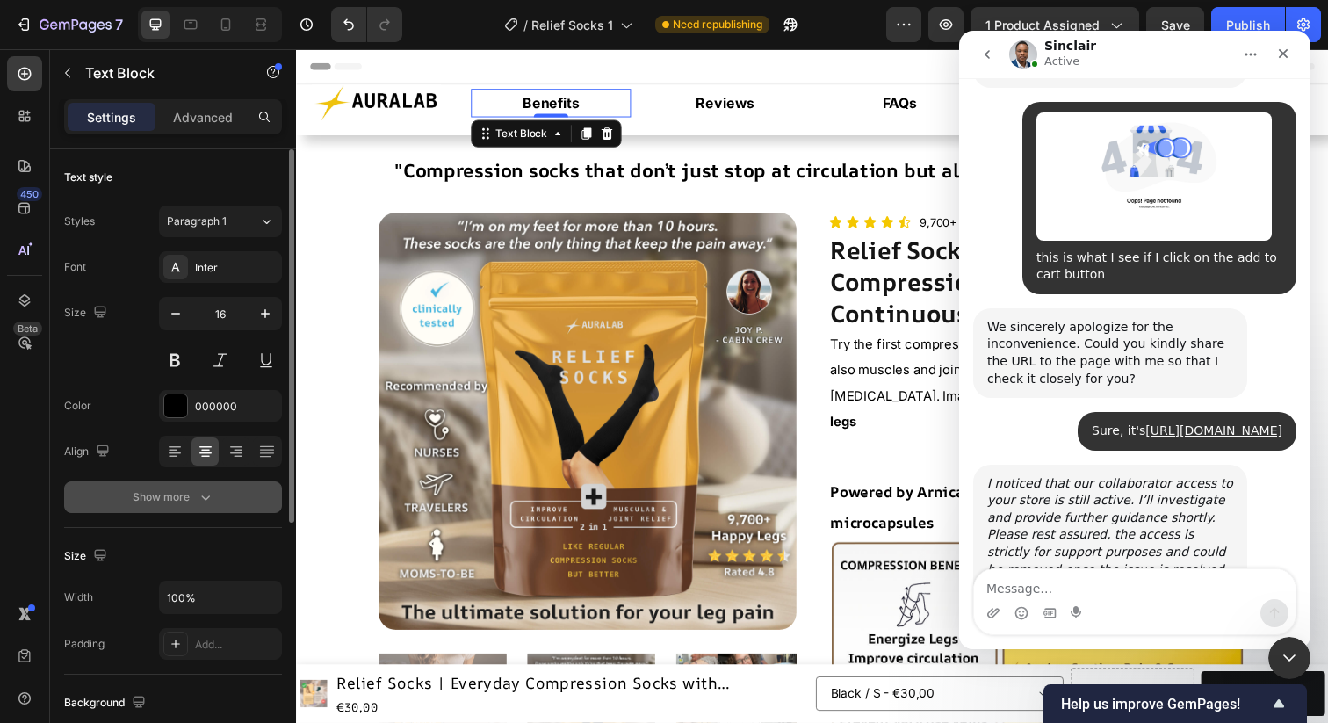
click at [170, 488] on div "Show more" at bounding box center [174, 497] width 82 height 18
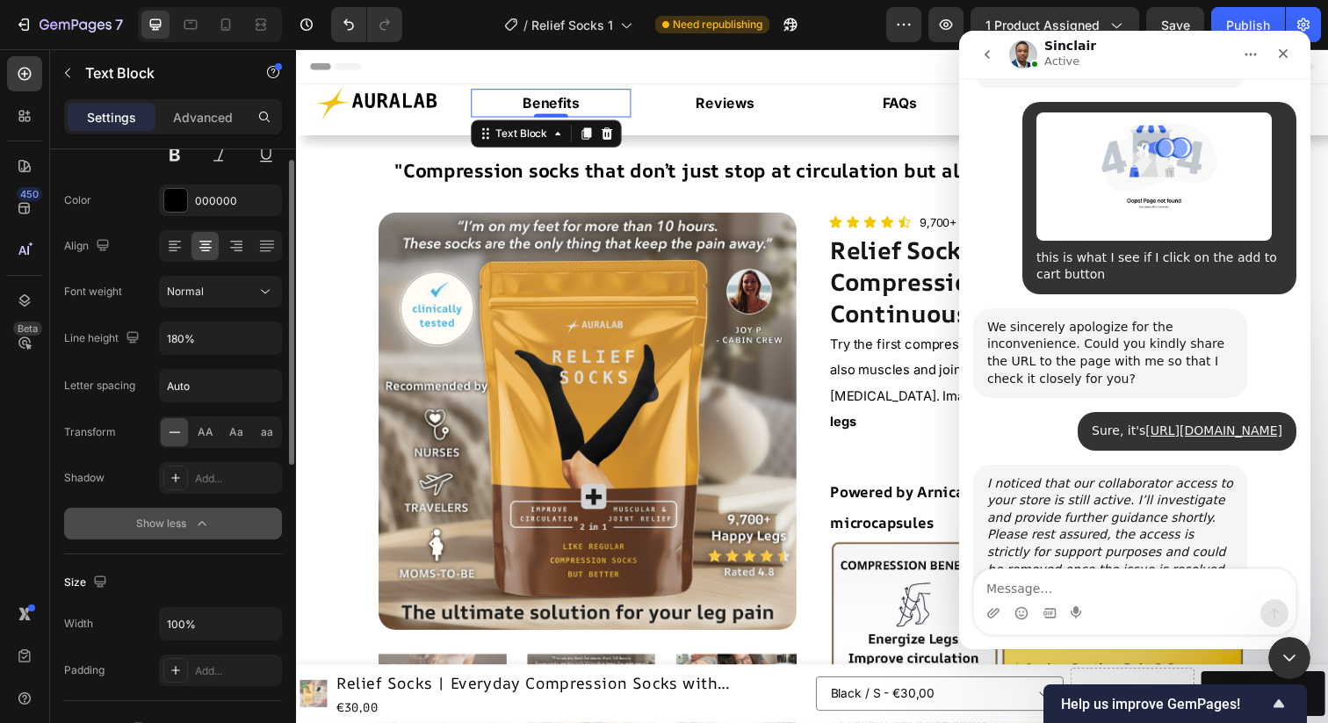
scroll to position [145, 0]
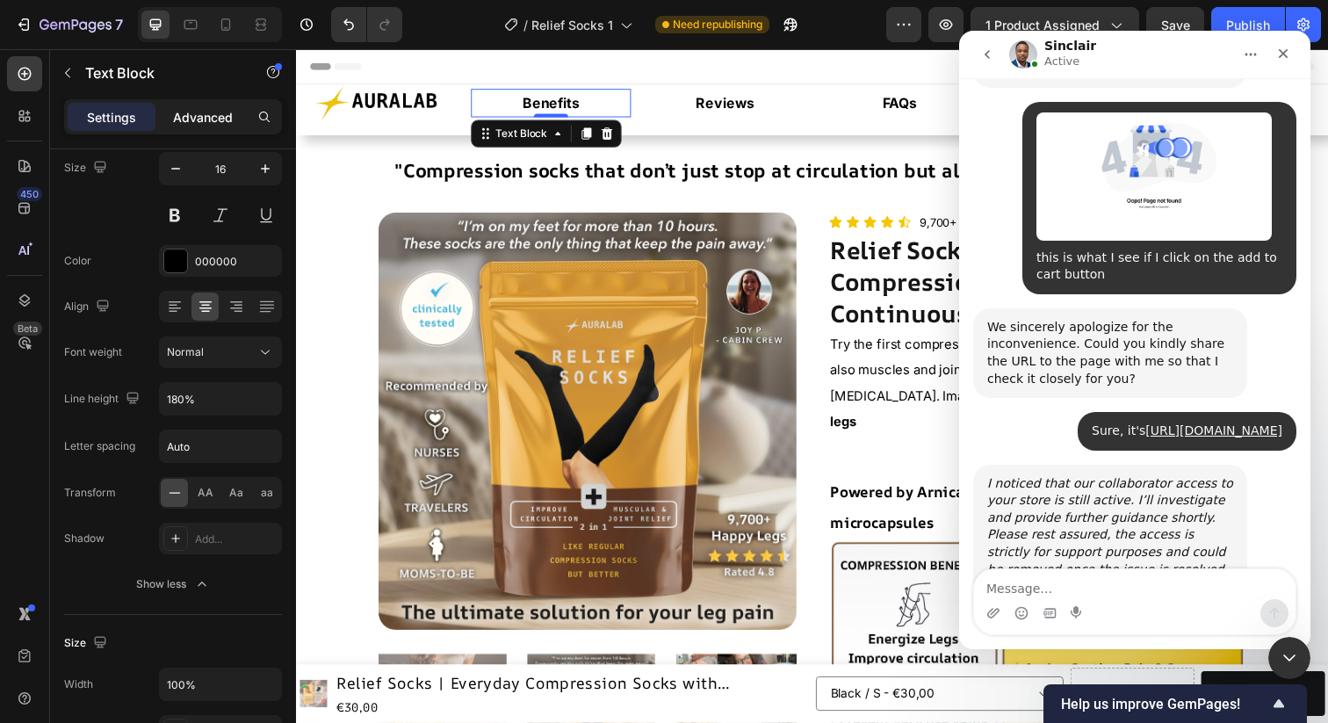
click at [186, 118] on p "Advanced" at bounding box center [203, 117] width 60 height 18
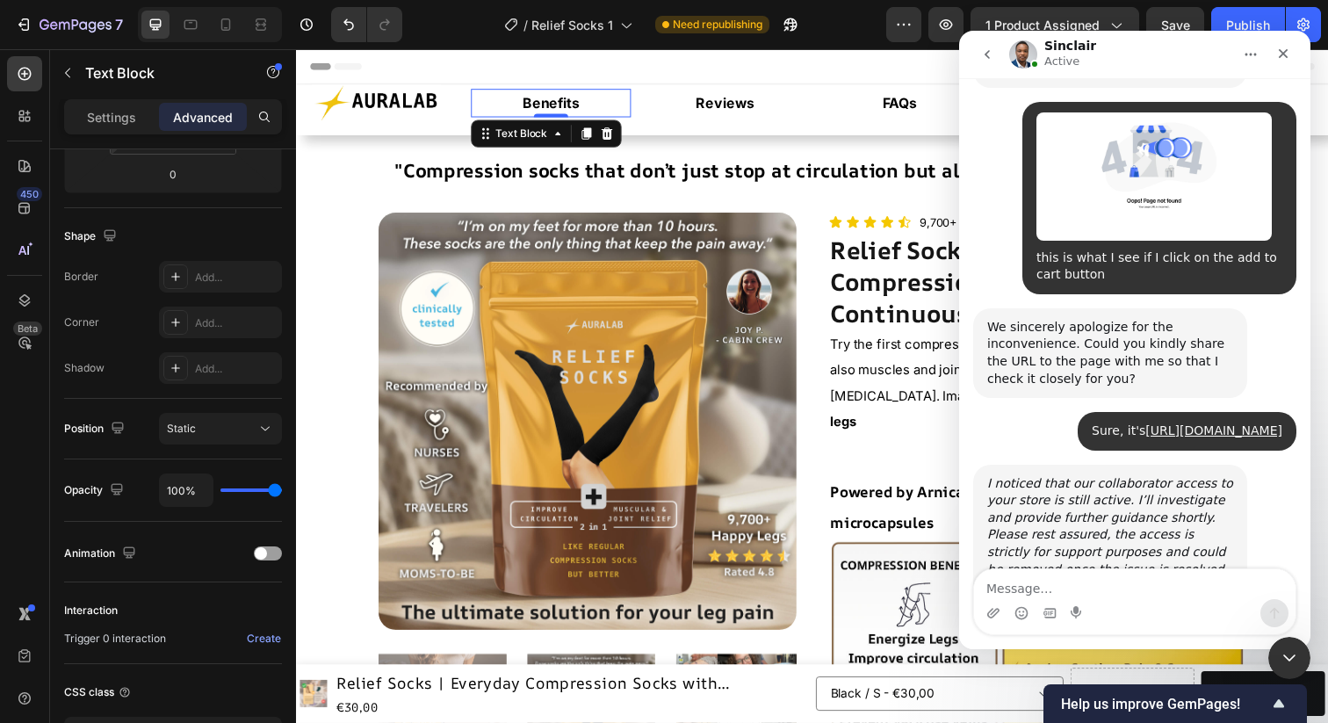
scroll to position [0, 0]
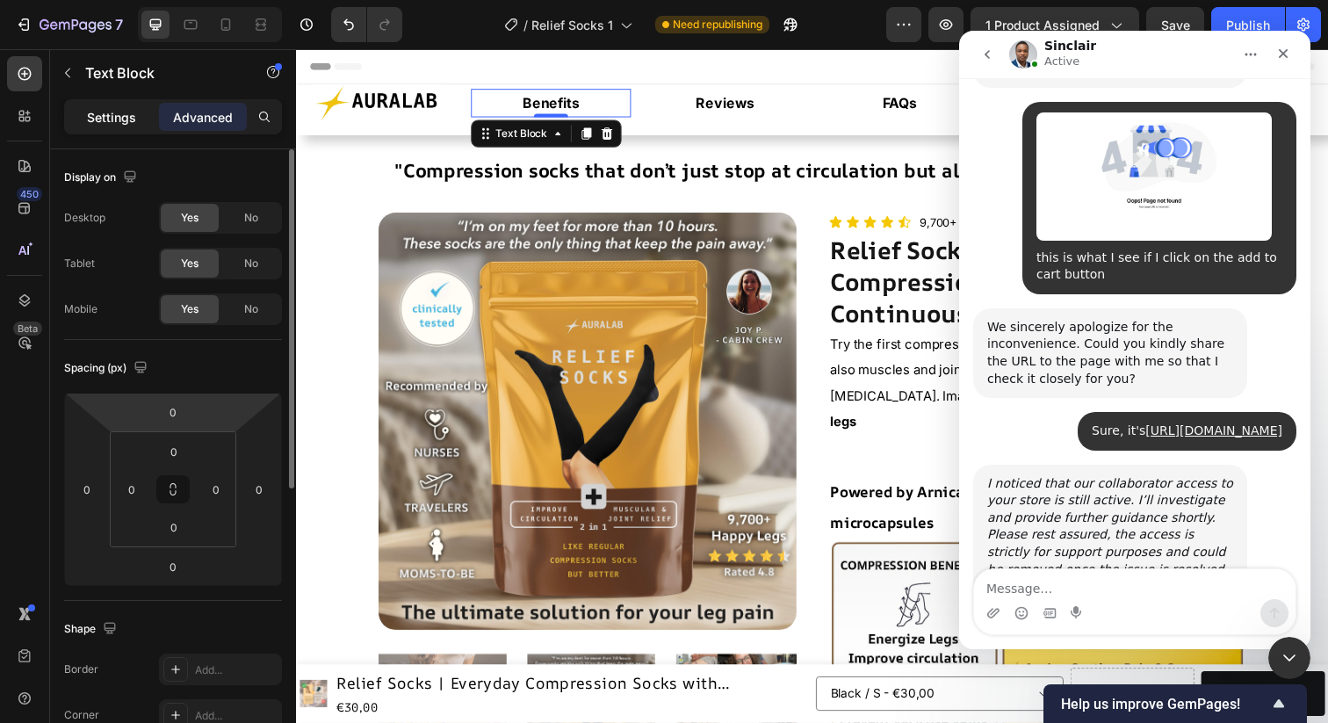
click at [101, 113] on p "Settings" at bounding box center [111, 117] width 49 height 18
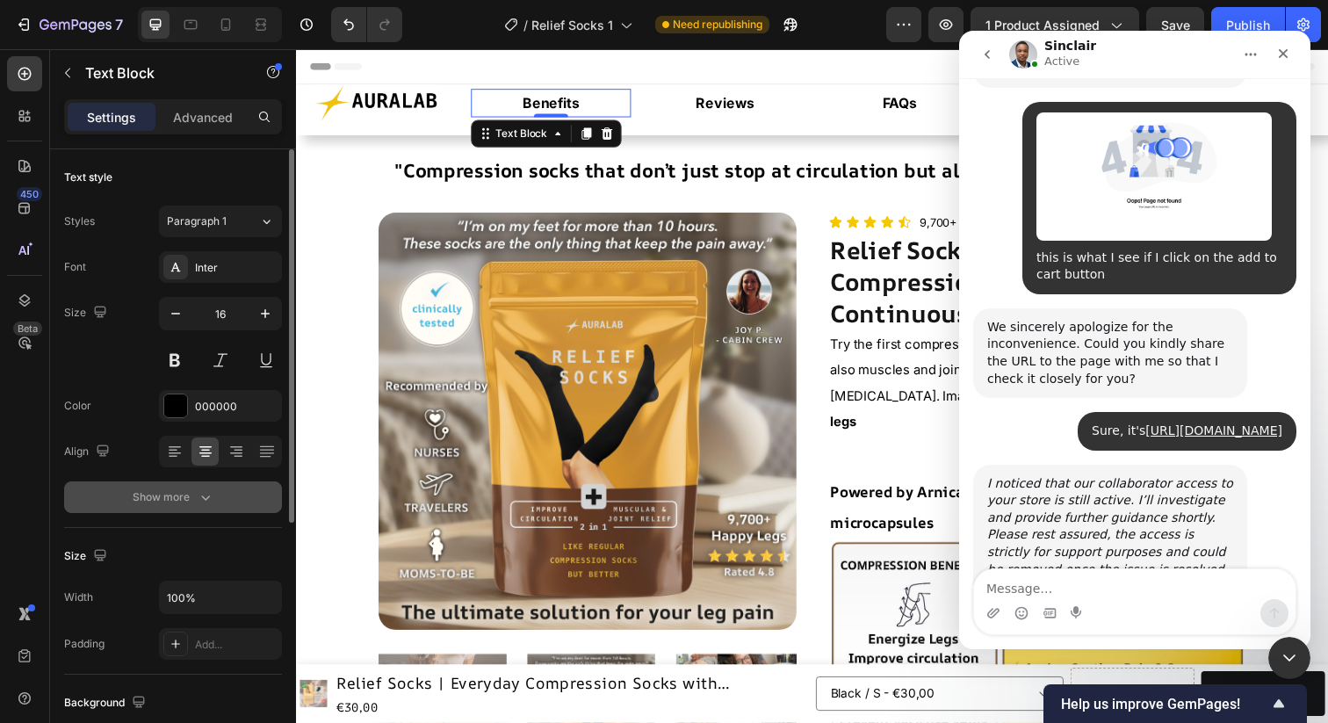
click at [156, 503] on div "Show more" at bounding box center [174, 497] width 82 height 18
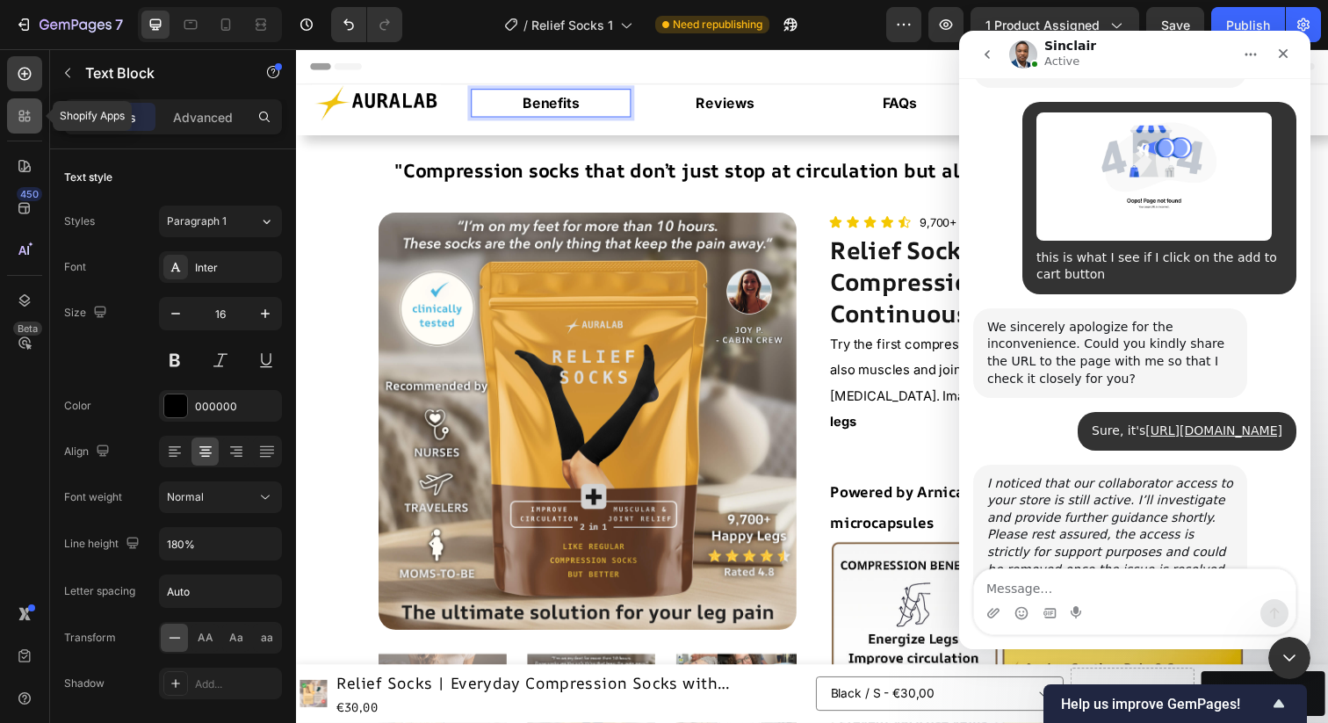
click at [24, 112] on icon at bounding box center [25, 116] width 18 height 18
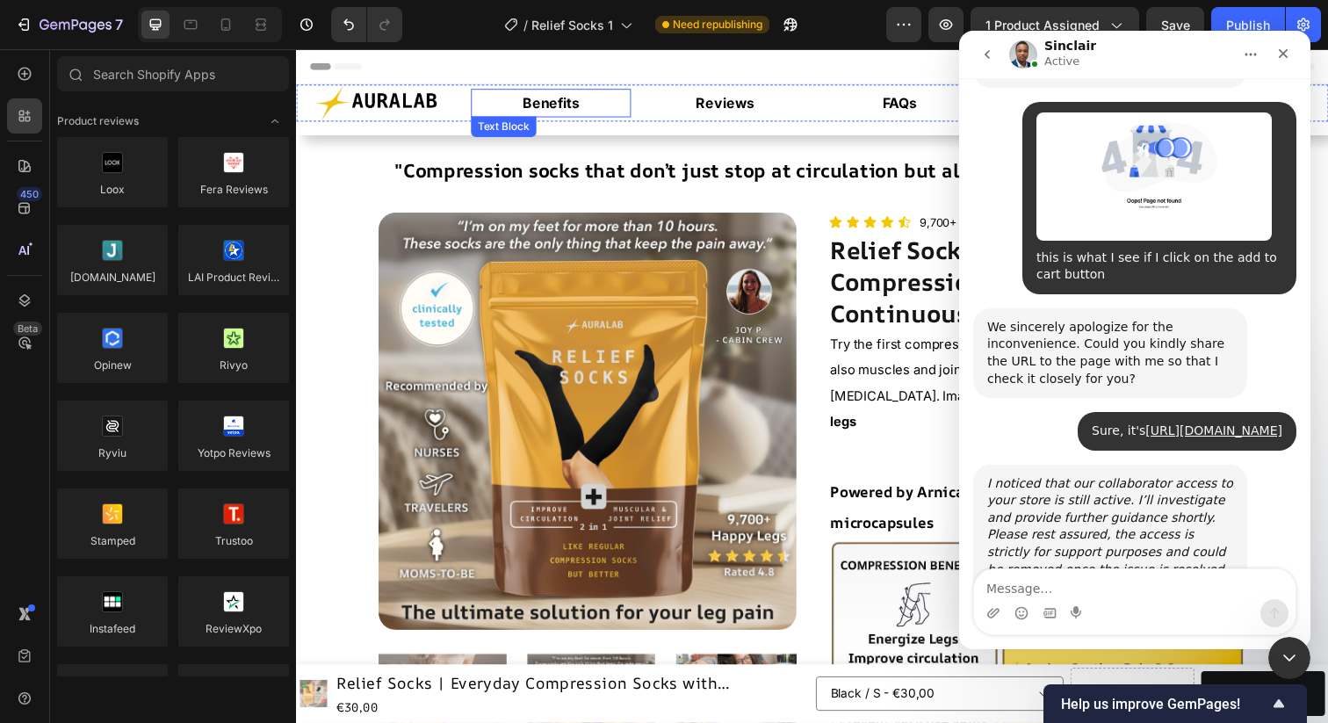
click at [553, 107] on strong "Benefits" at bounding box center [556, 104] width 58 height 18
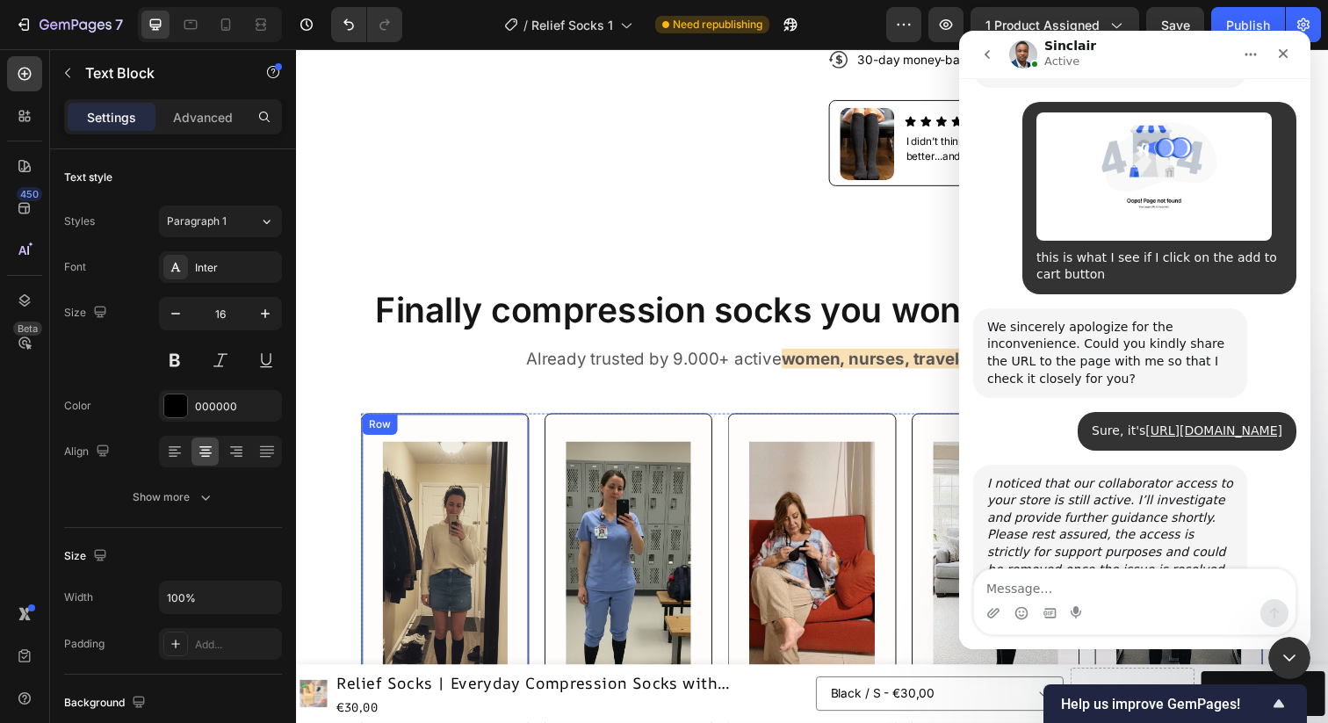
scroll to position [1330, 0]
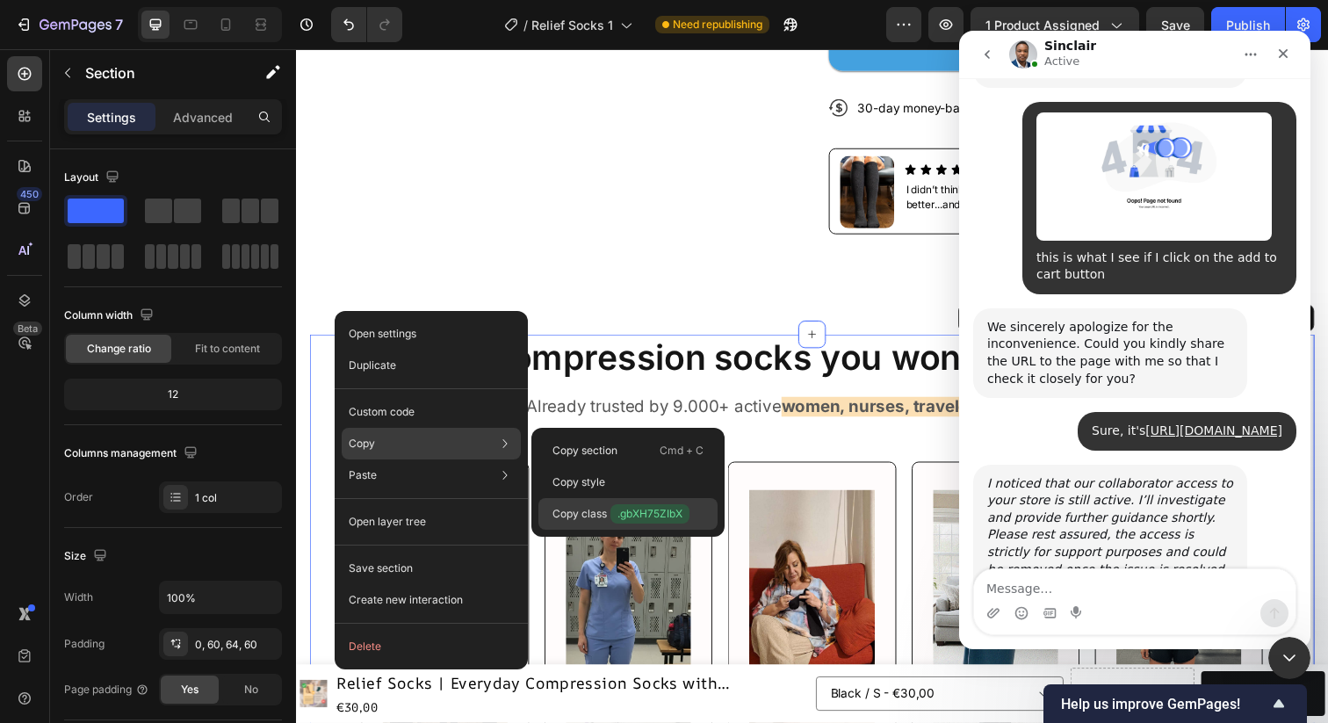
click at [598, 515] on p "Copy class .gbXH75ZIbX" at bounding box center [621, 513] width 137 height 19
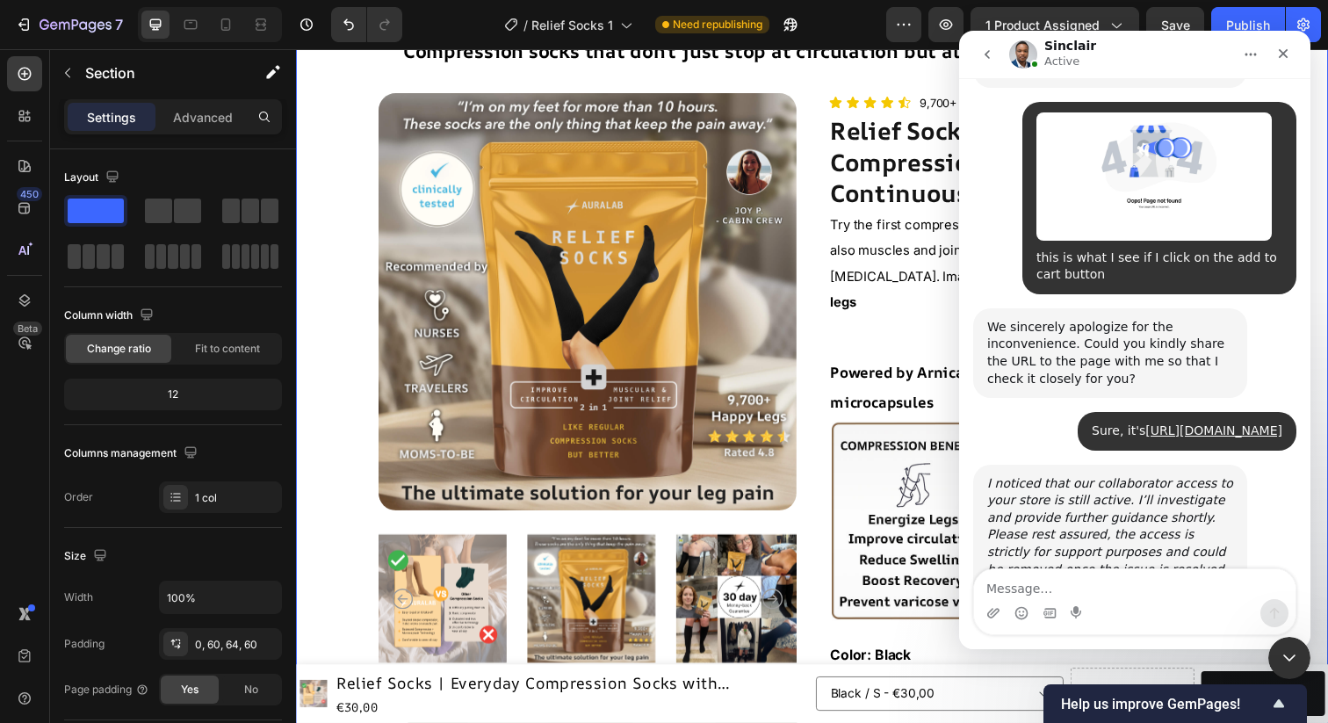
scroll to position [0, 0]
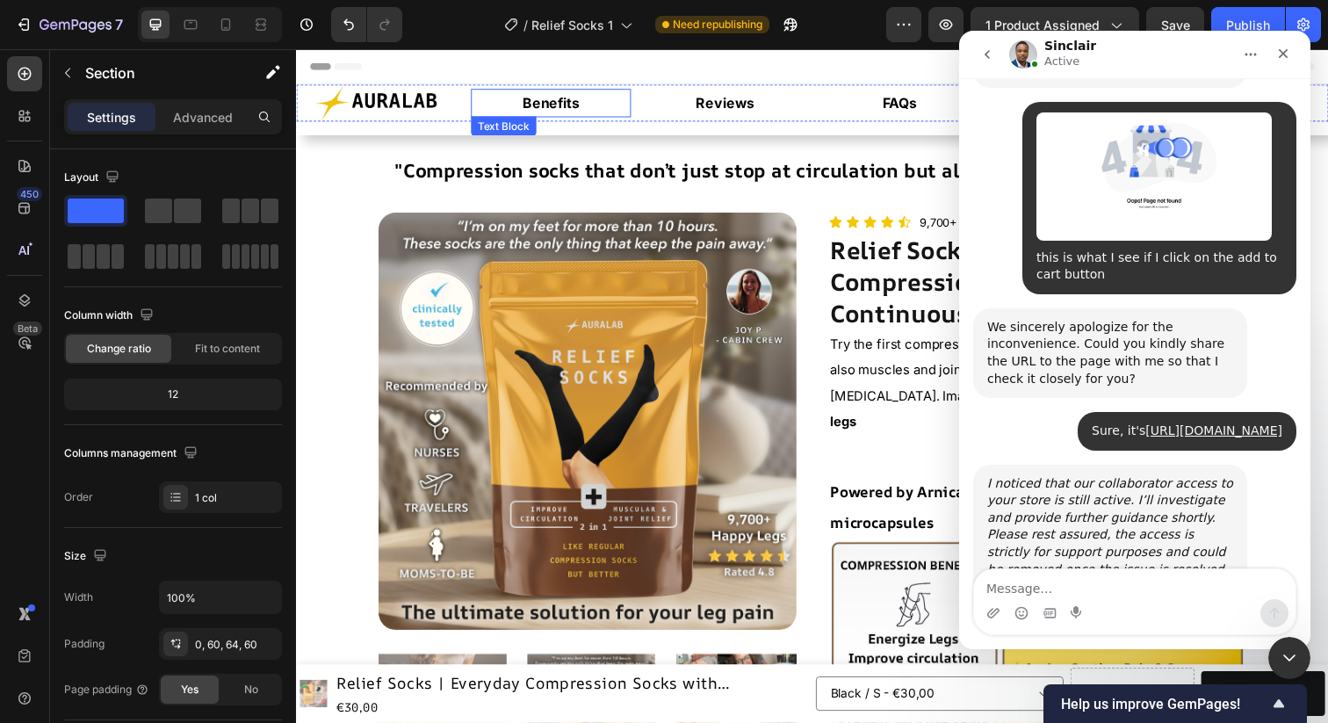
click at [546, 106] on strong "Benefits" at bounding box center [556, 104] width 58 height 18
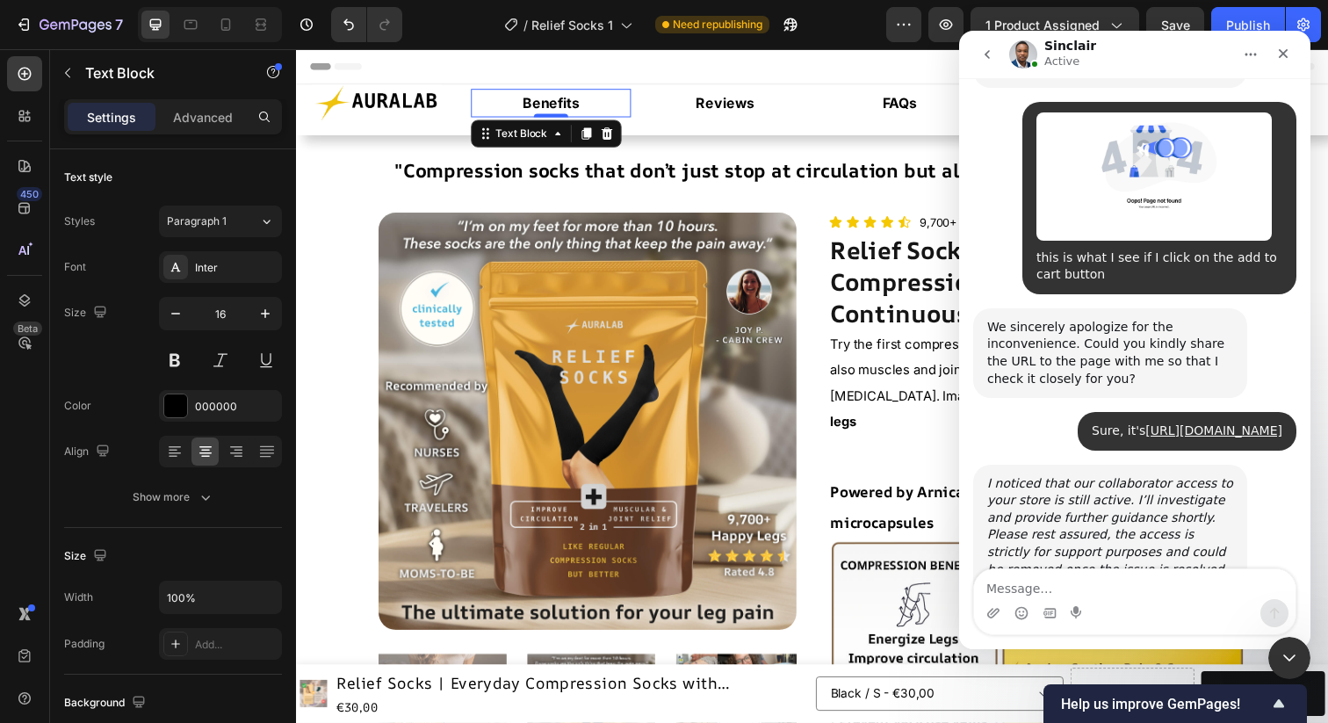
click at [557, 106] on strong "Benefits" at bounding box center [556, 104] width 58 height 18
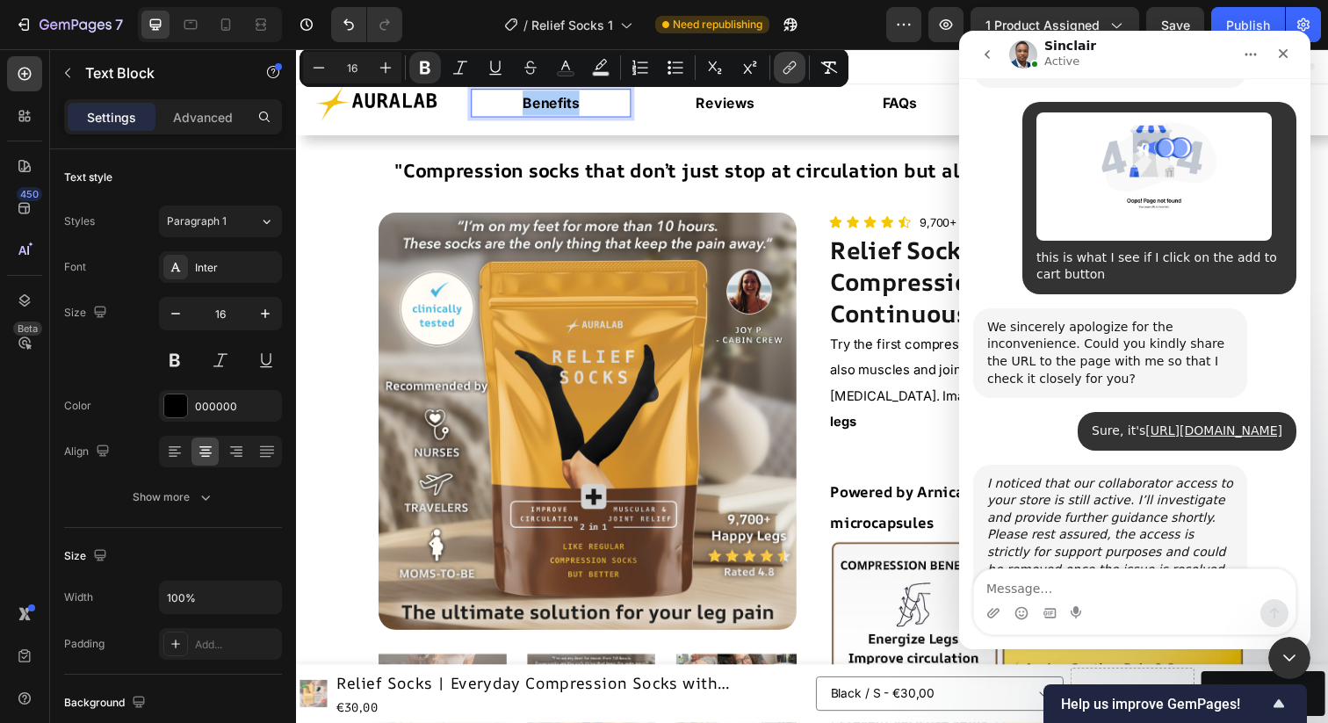
click at [795, 69] on icon "Editor contextual toolbar" at bounding box center [790, 68] width 18 height 18
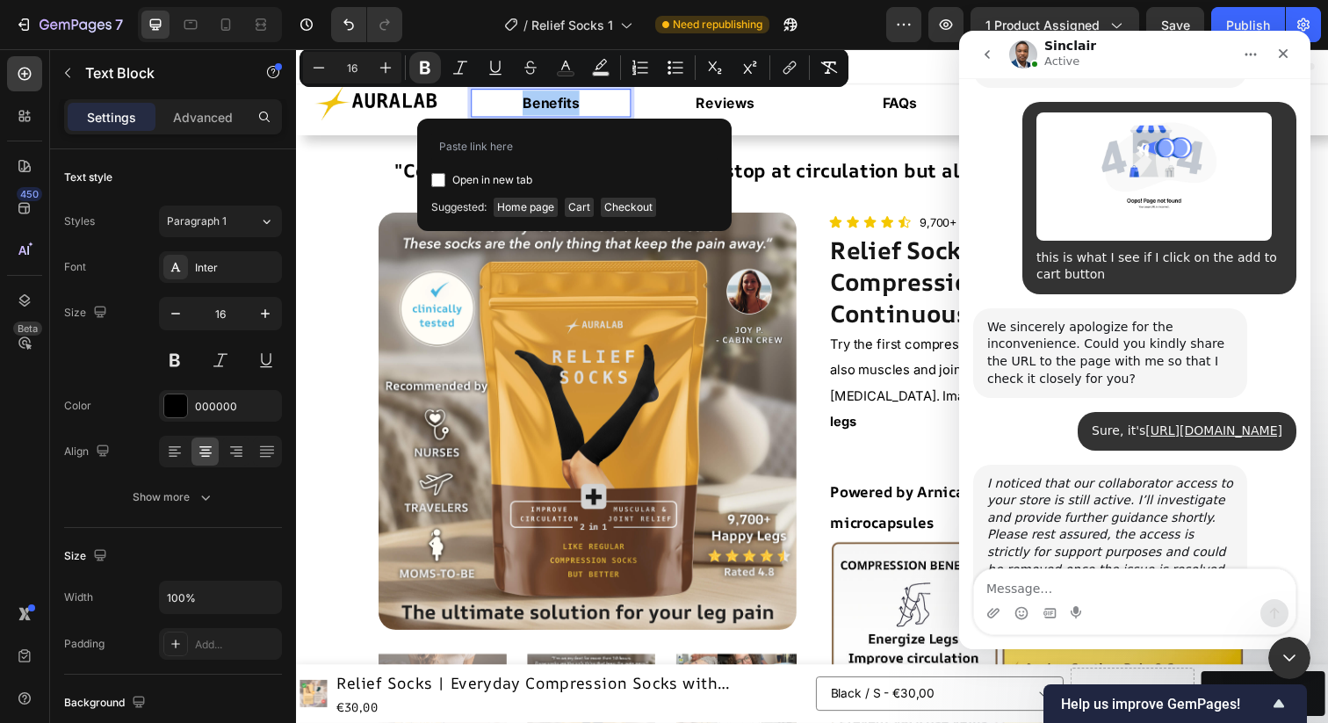
type input ".gbXH75ZIbX"
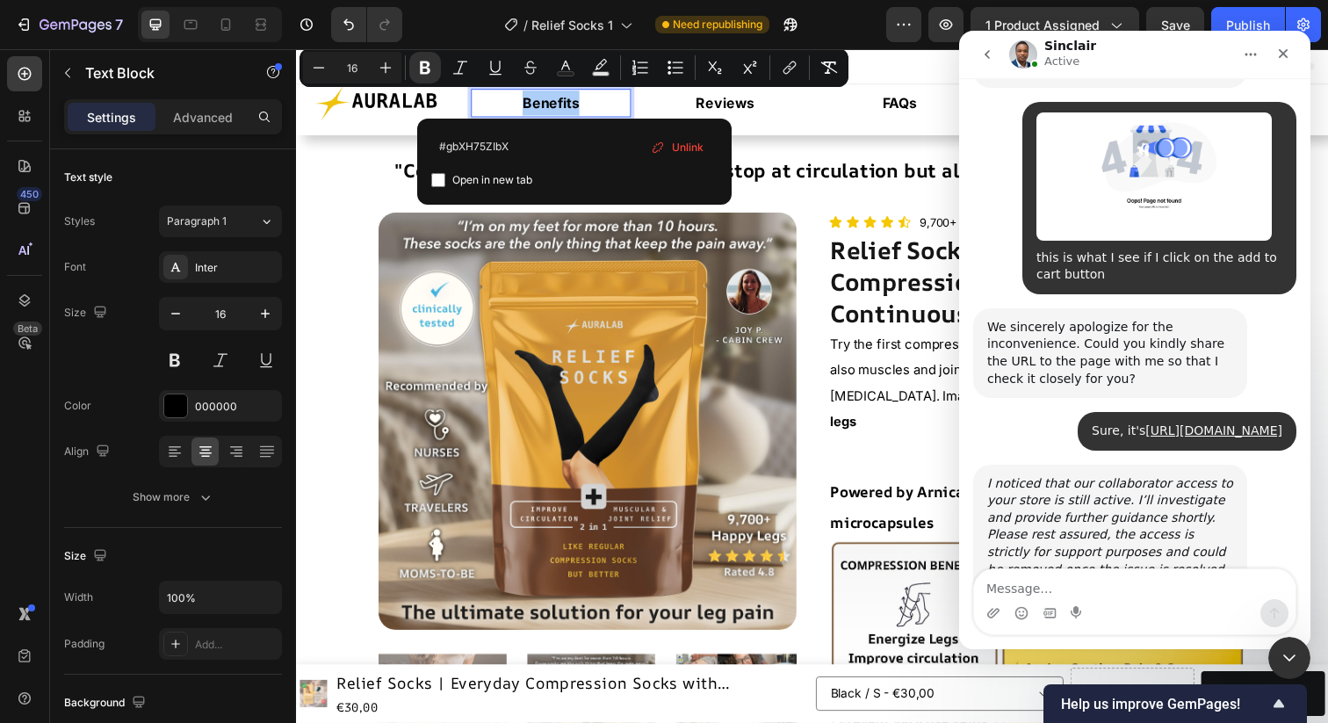
type input "#gbXH75ZIbX"
click at [611, 185] on div "Open in new tab" at bounding box center [574, 180] width 286 height 21
click at [493, 186] on span "Open in new tab" at bounding box center [492, 180] width 80 height 21
checkbox input "false"
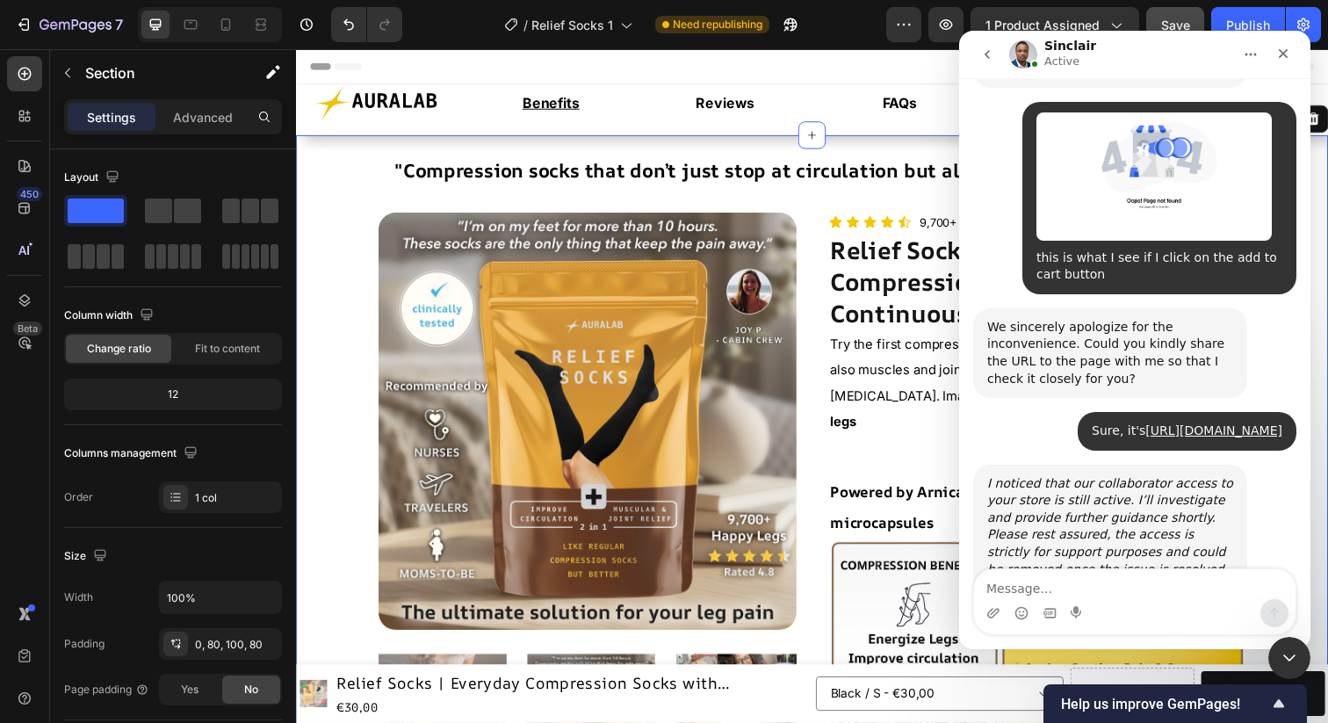
click at [1170, 25] on span "Save" at bounding box center [1175, 25] width 29 height 15
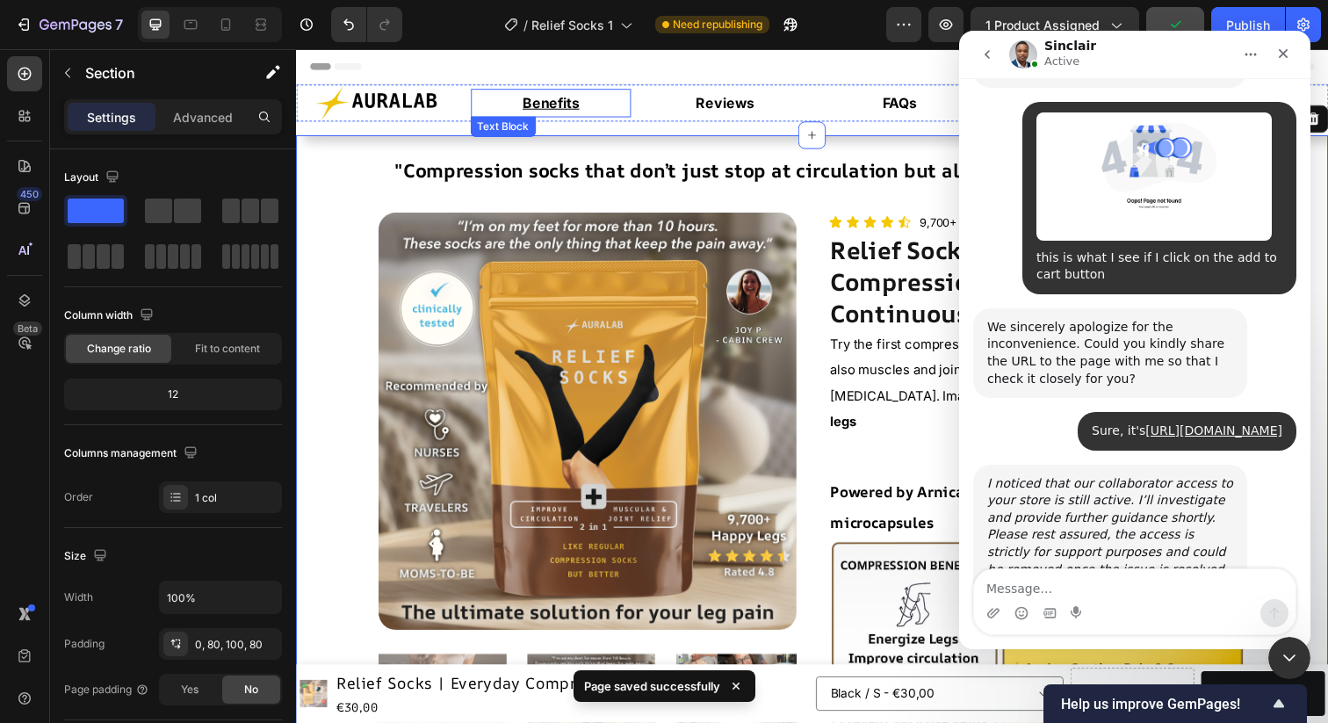
click at [557, 106] on u "Benefits" at bounding box center [556, 104] width 58 height 18
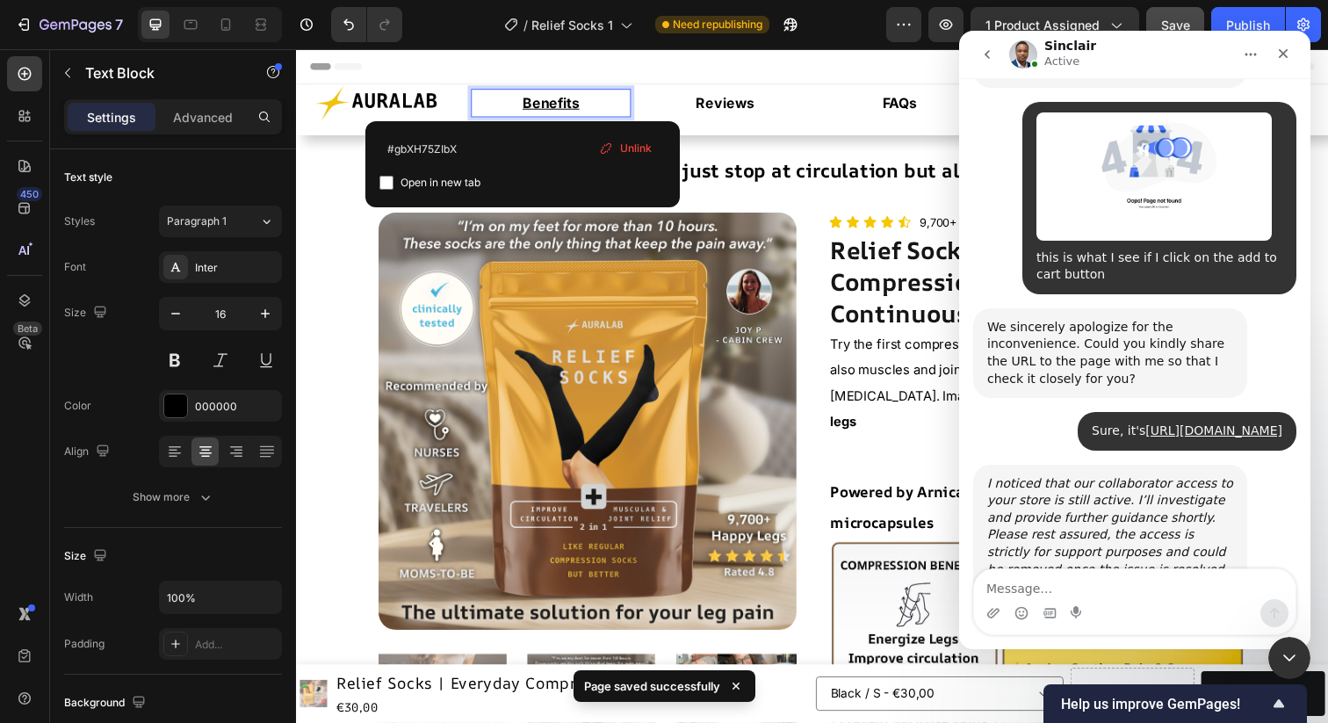
click at [545, 107] on u "Benefits" at bounding box center [556, 104] width 58 height 18
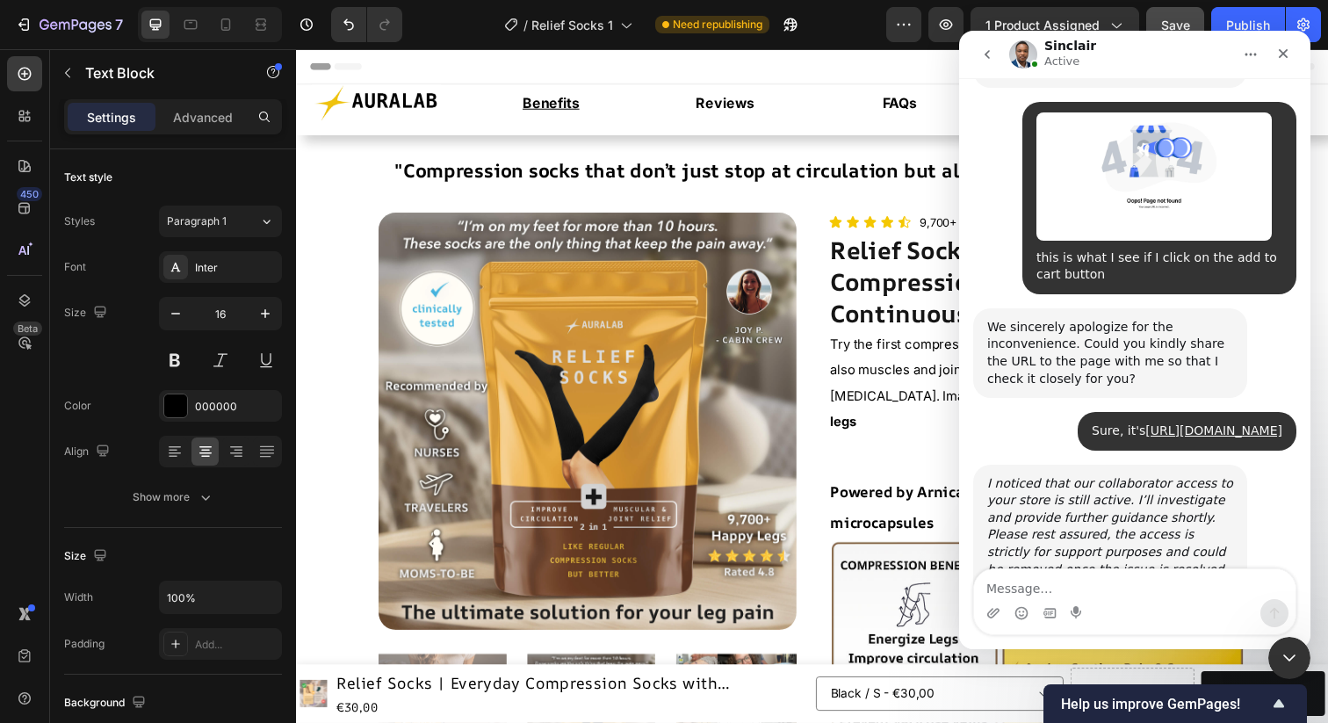
click at [1174, 19] on span "Save" at bounding box center [1175, 25] width 29 height 15
click at [1233, 16] on div "Publish" at bounding box center [1248, 25] width 44 height 18
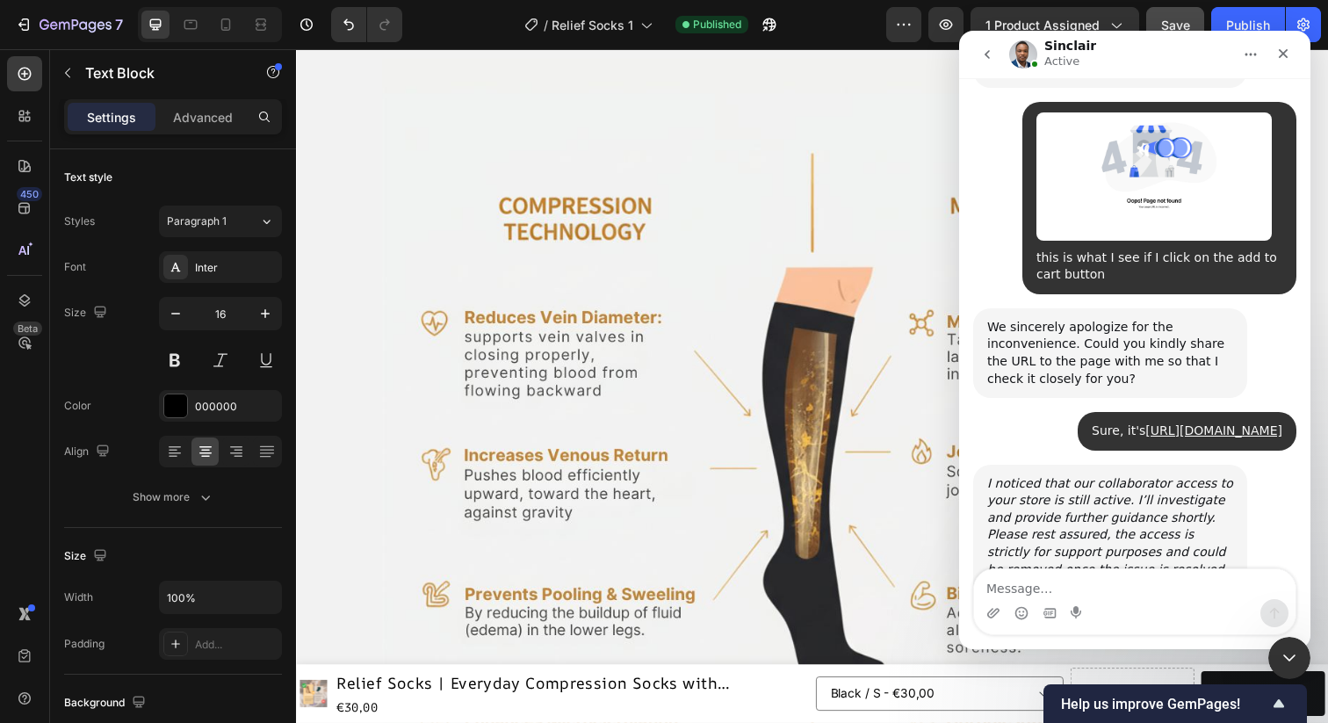
scroll to position [2256, 0]
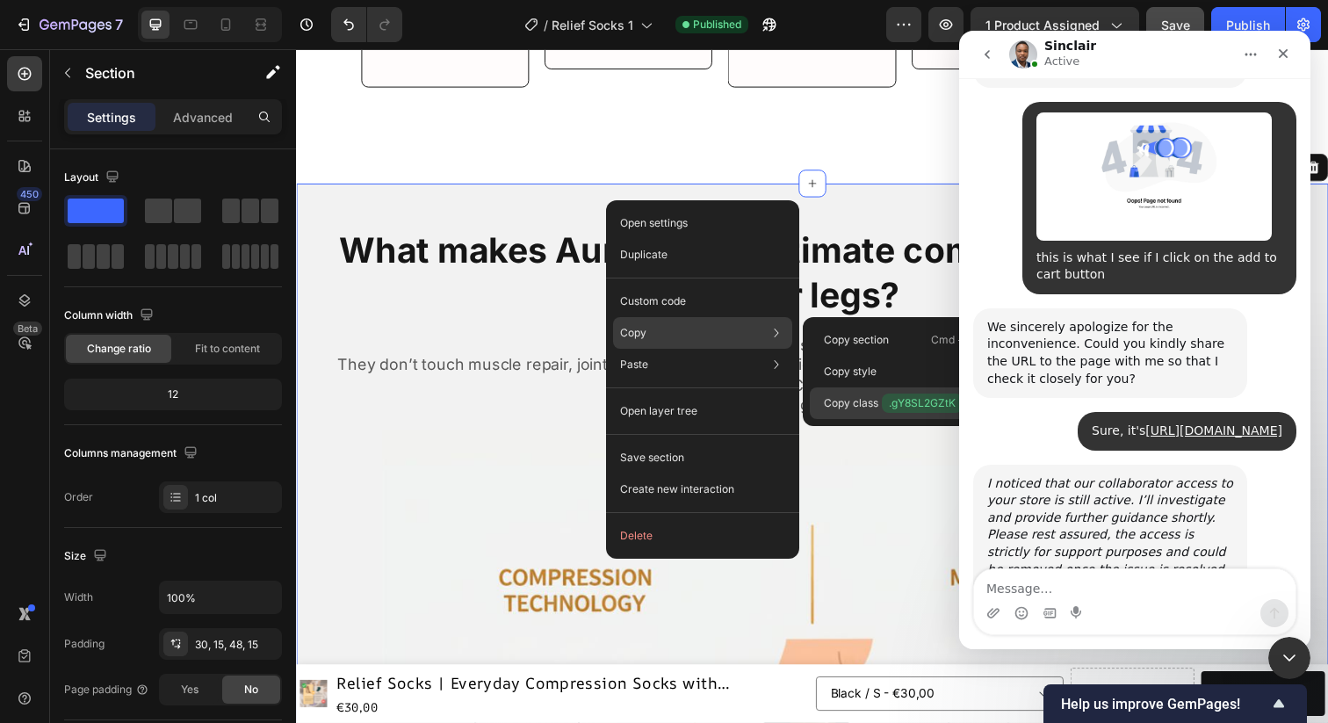
click at [870, 401] on p "Copy class .gY8SL2GZtK" at bounding box center [893, 403] width 139 height 19
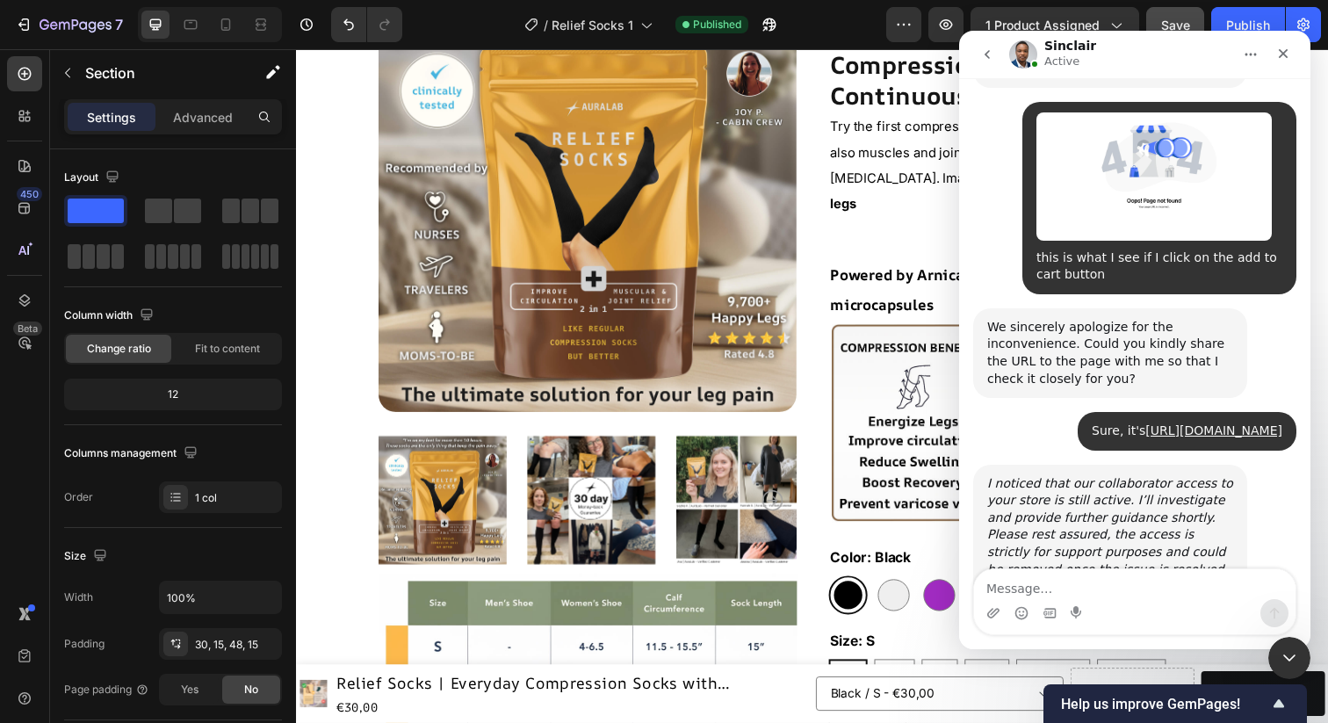
scroll to position [0, 0]
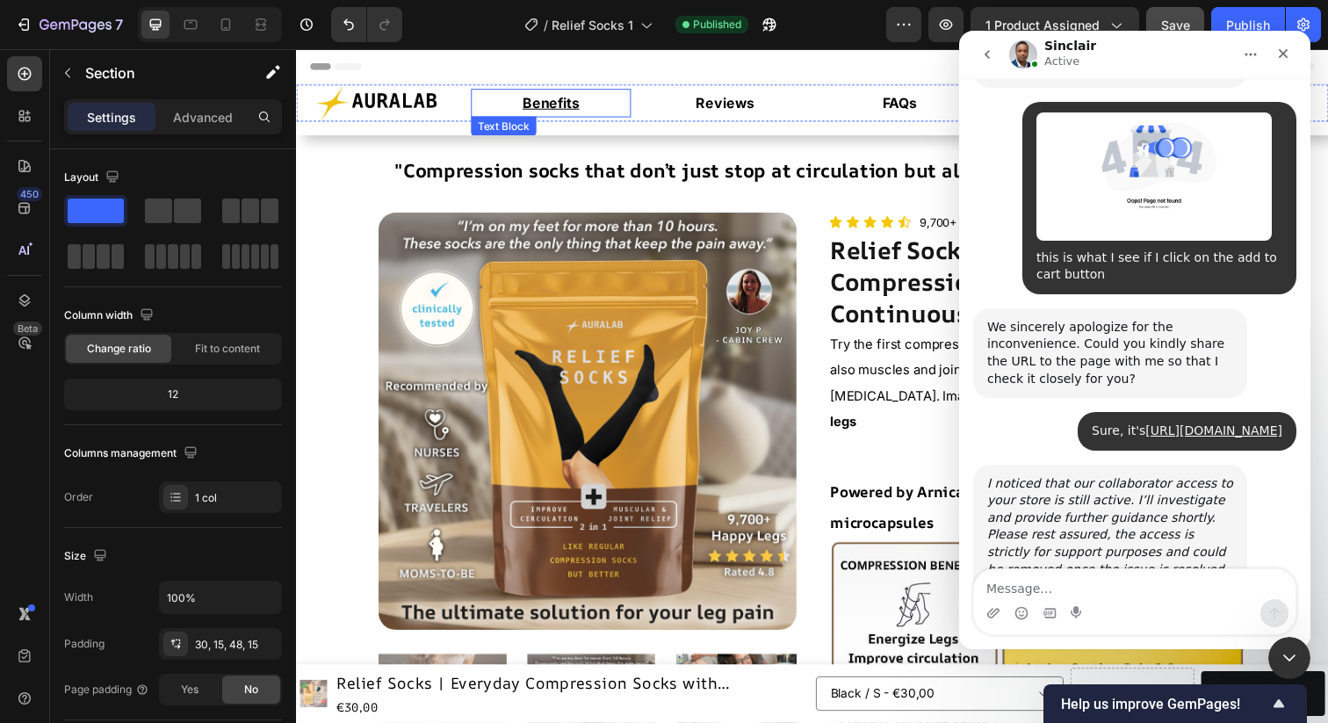
click at [561, 106] on u "Benefits" at bounding box center [556, 104] width 58 height 18
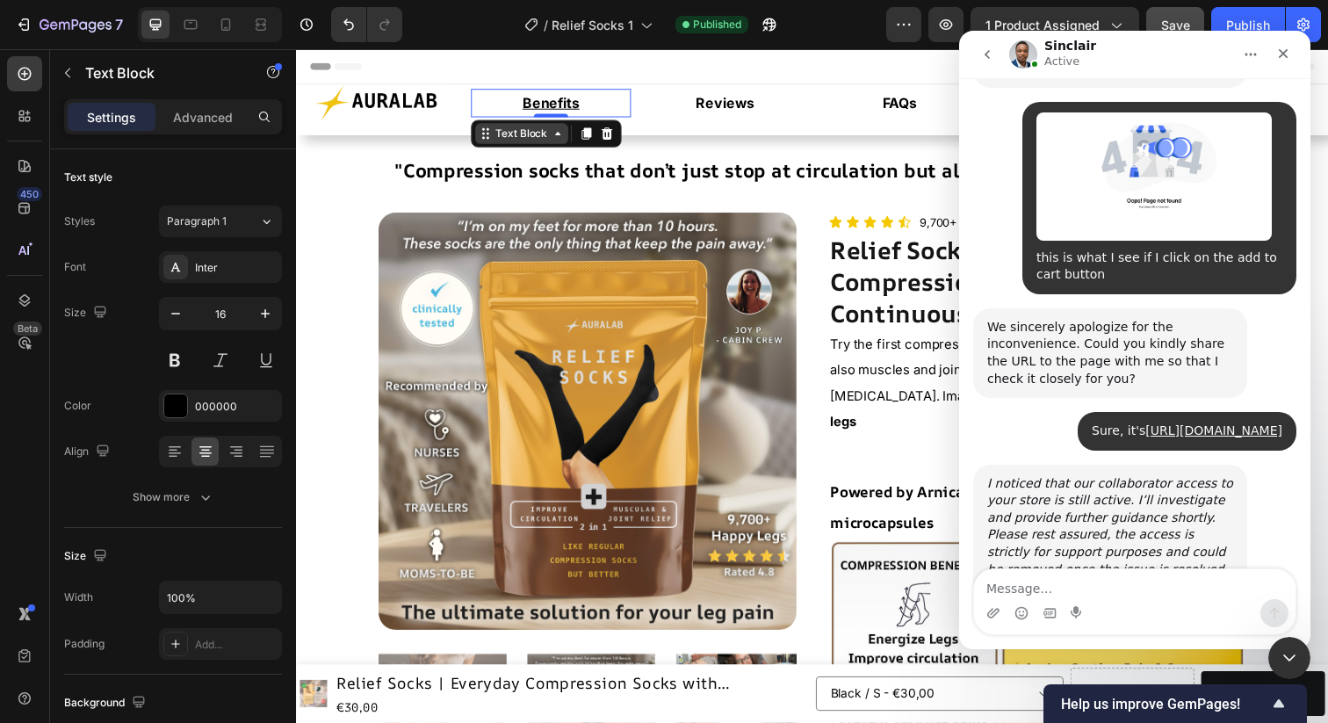
click at [492, 141] on icon at bounding box center [489, 135] width 14 height 14
click at [559, 139] on icon at bounding box center [563, 135] width 14 height 14
click at [565, 138] on icon at bounding box center [563, 135] width 14 height 14
click at [562, 104] on u "Benefits" at bounding box center [556, 104] width 58 height 18
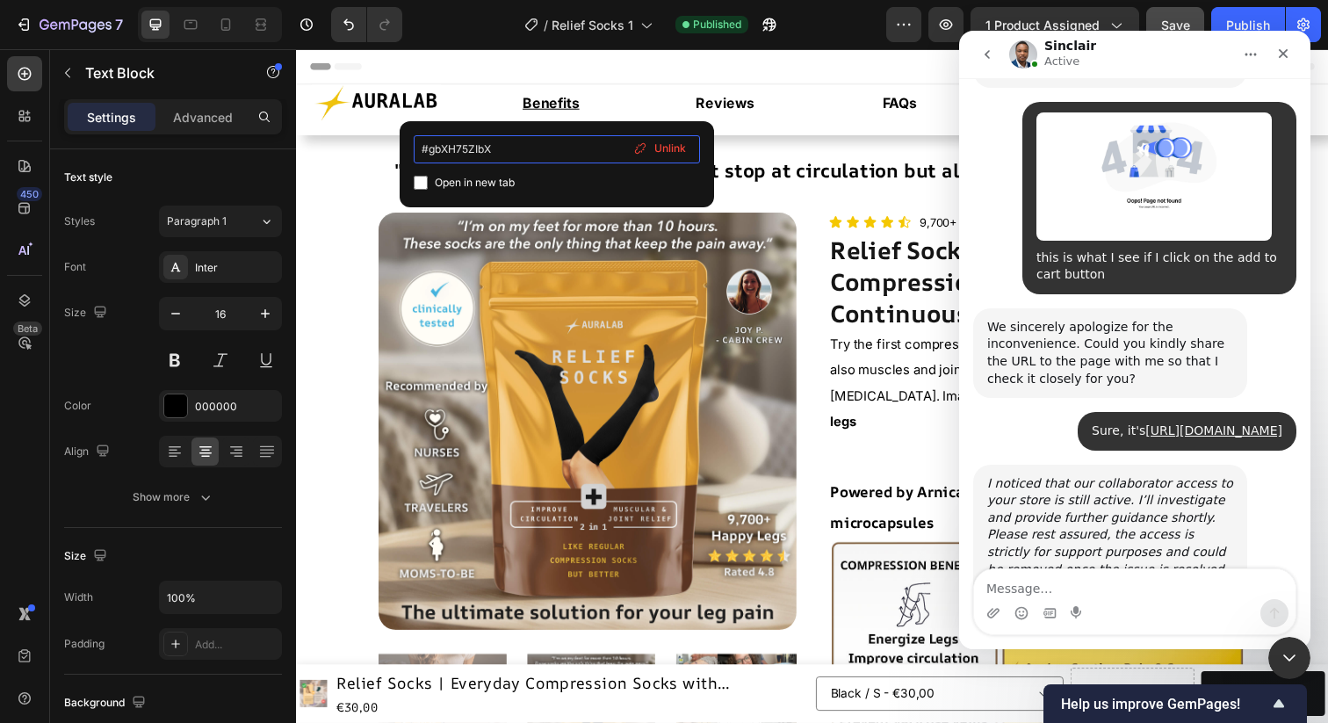
click at [500, 154] on input "#gbXH75ZIbX" at bounding box center [557, 149] width 286 height 28
type input "#gY8SL2GZtK"
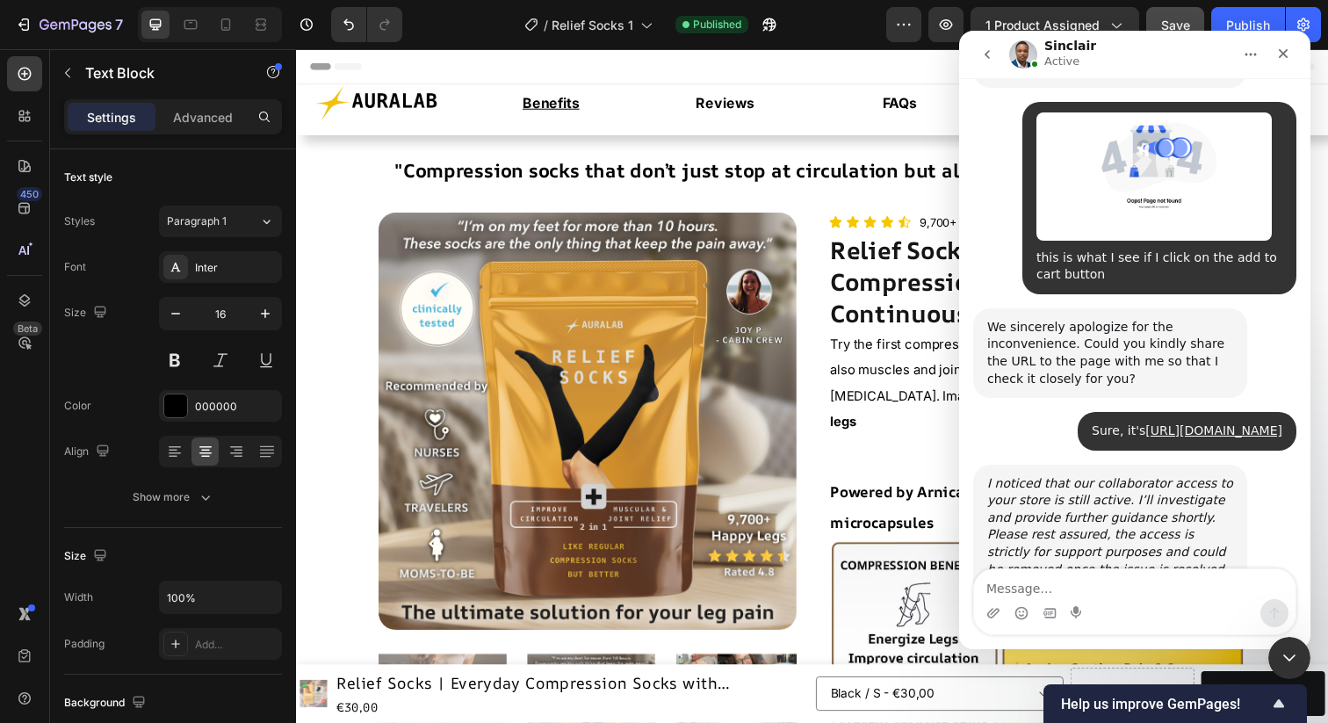
click at [568, 100] on u "Benefits" at bounding box center [556, 104] width 58 height 18
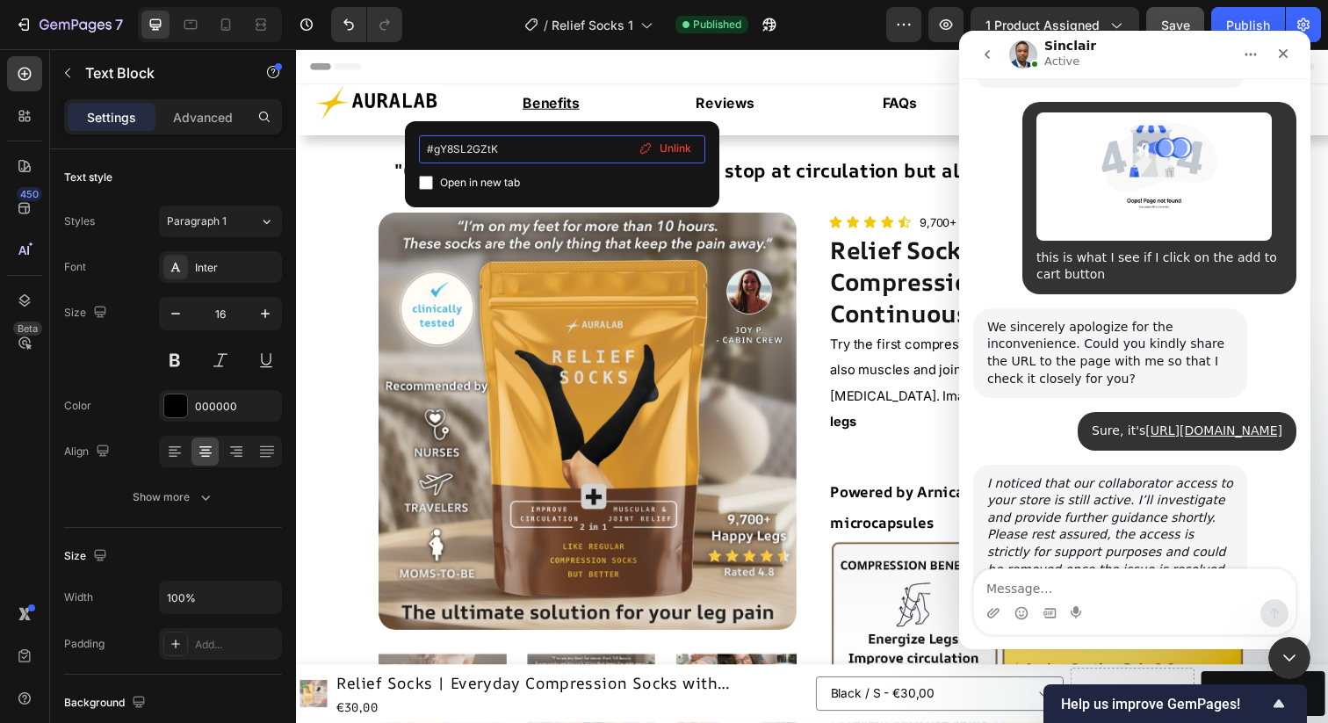
click at [551, 150] on input "#gY8SL2GZtK" at bounding box center [562, 149] width 286 height 28
type input "#gY8SL2GZtK"
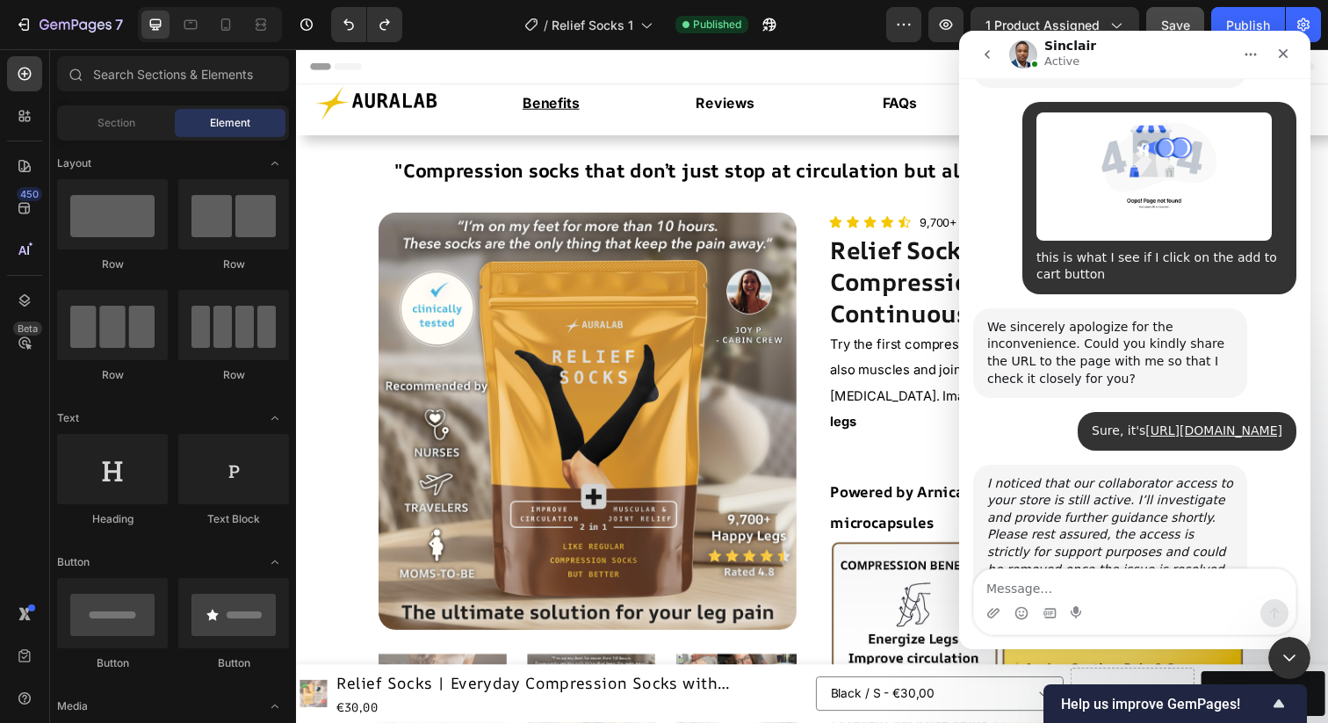
click at [628, 72] on div "Header" at bounding box center [823, 66] width 1026 height 35
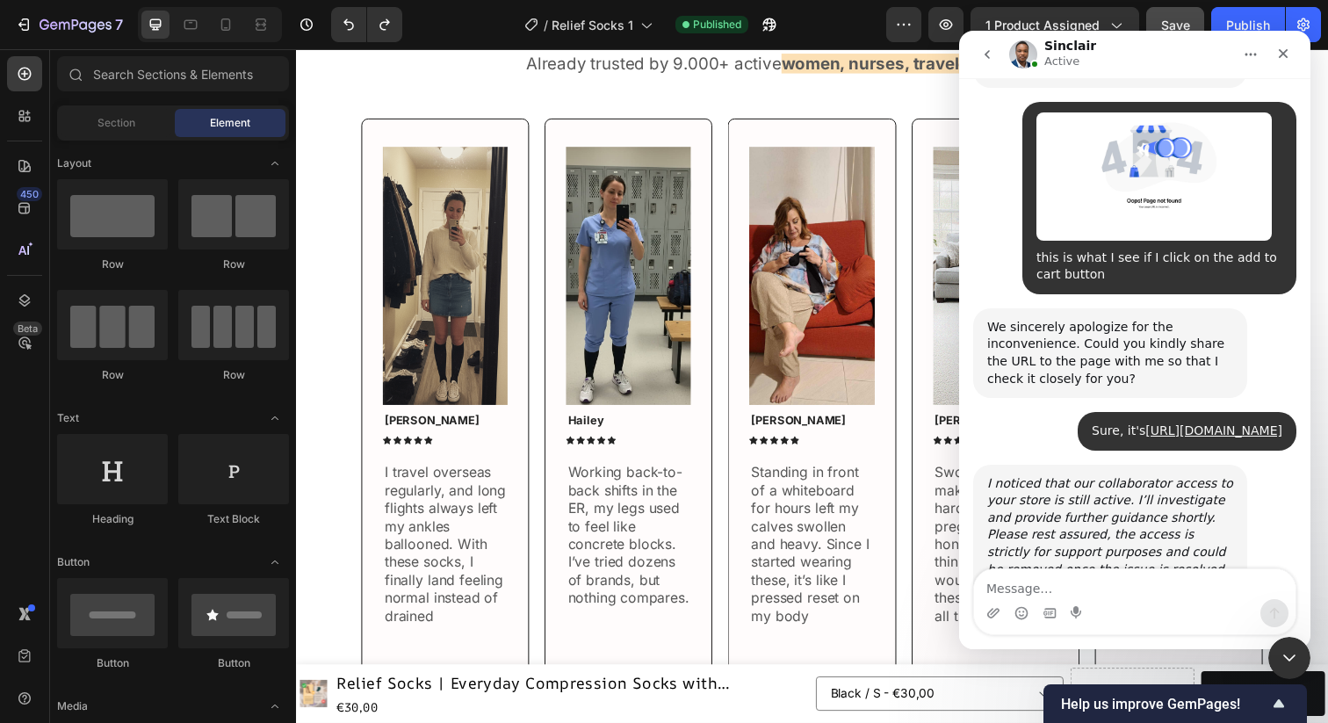
scroll to position [1351, 0]
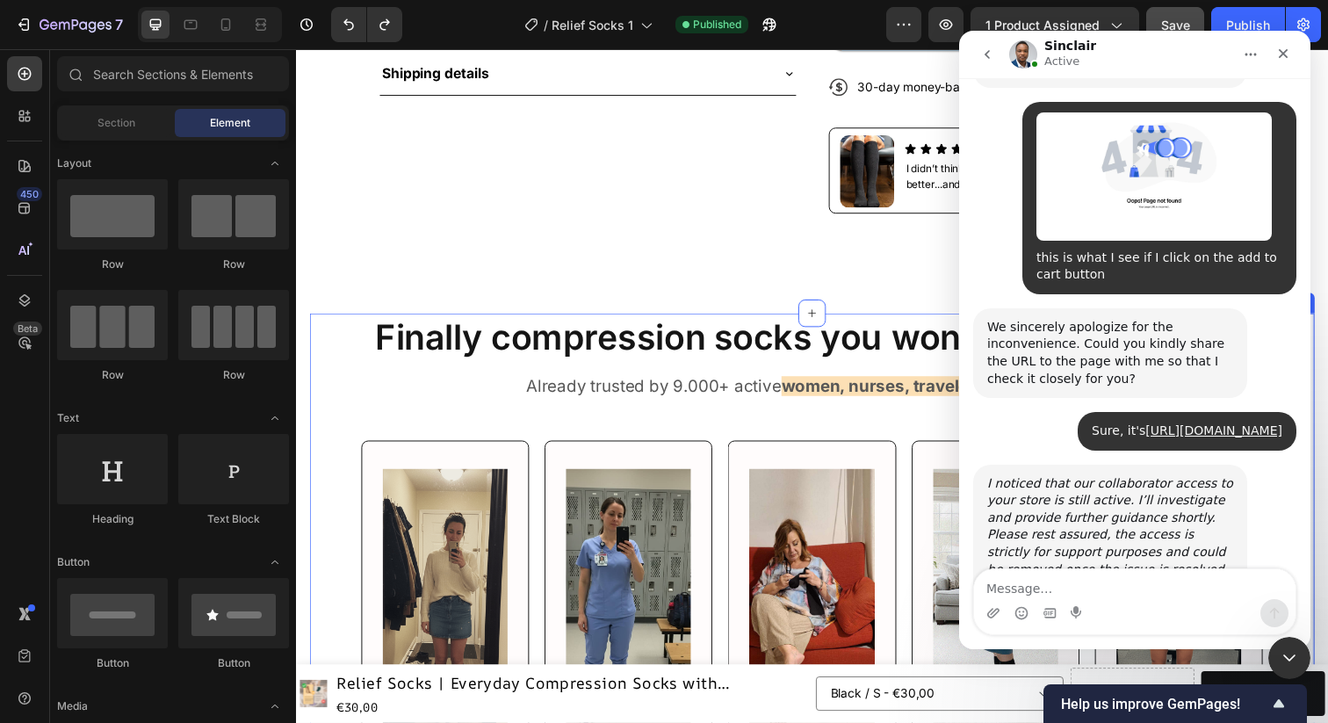
click at [322, 319] on div "Finally compression socks you won't want to take off Heading Already trusted by…" at bounding box center [823, 734] width 1026 height 831
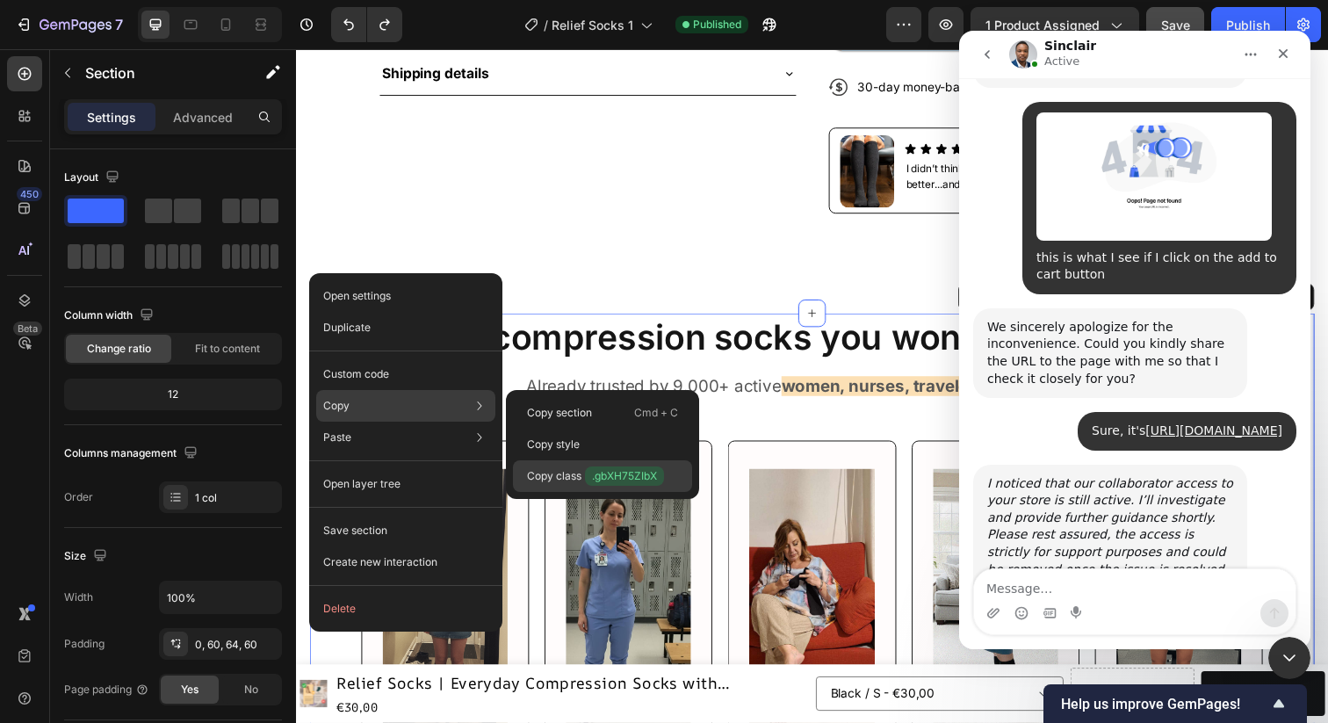
click at [573, 469] on p "Copy class .gbXH75ZIbX" at bounding box center [595, 476] width 137 height 19
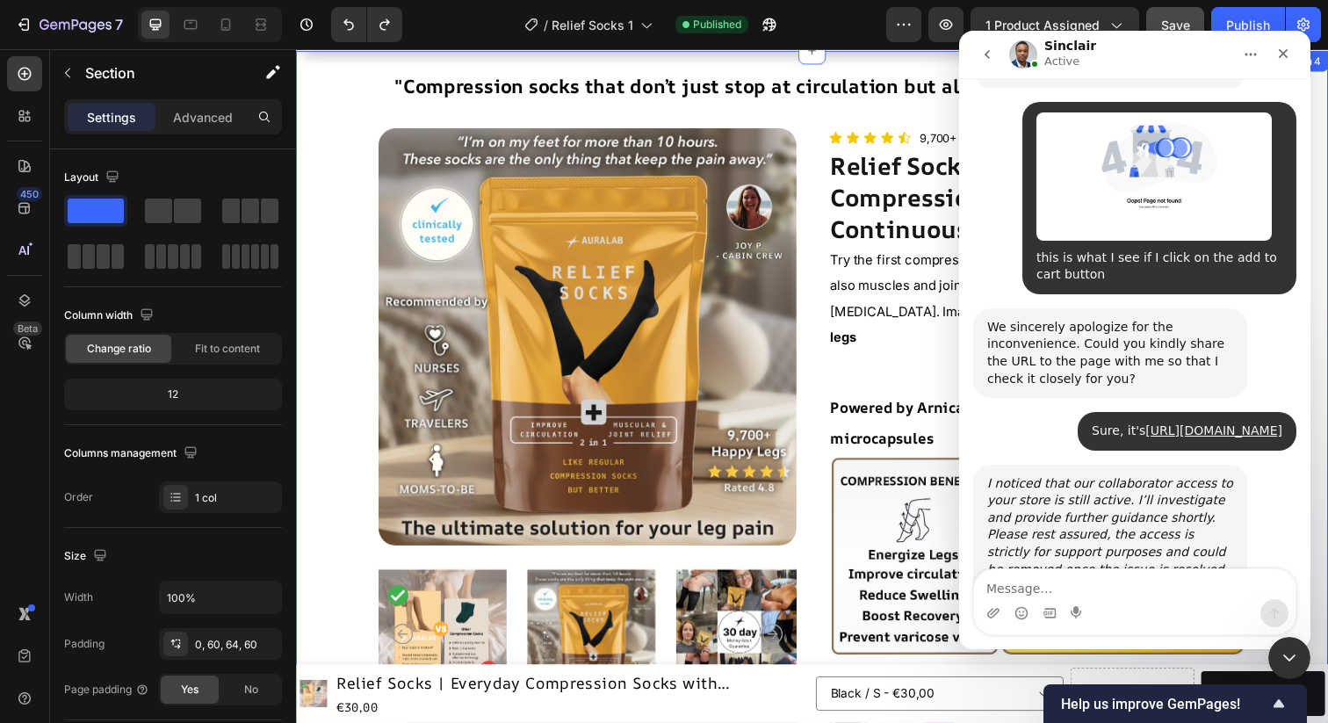
scroll to position [0, 0]
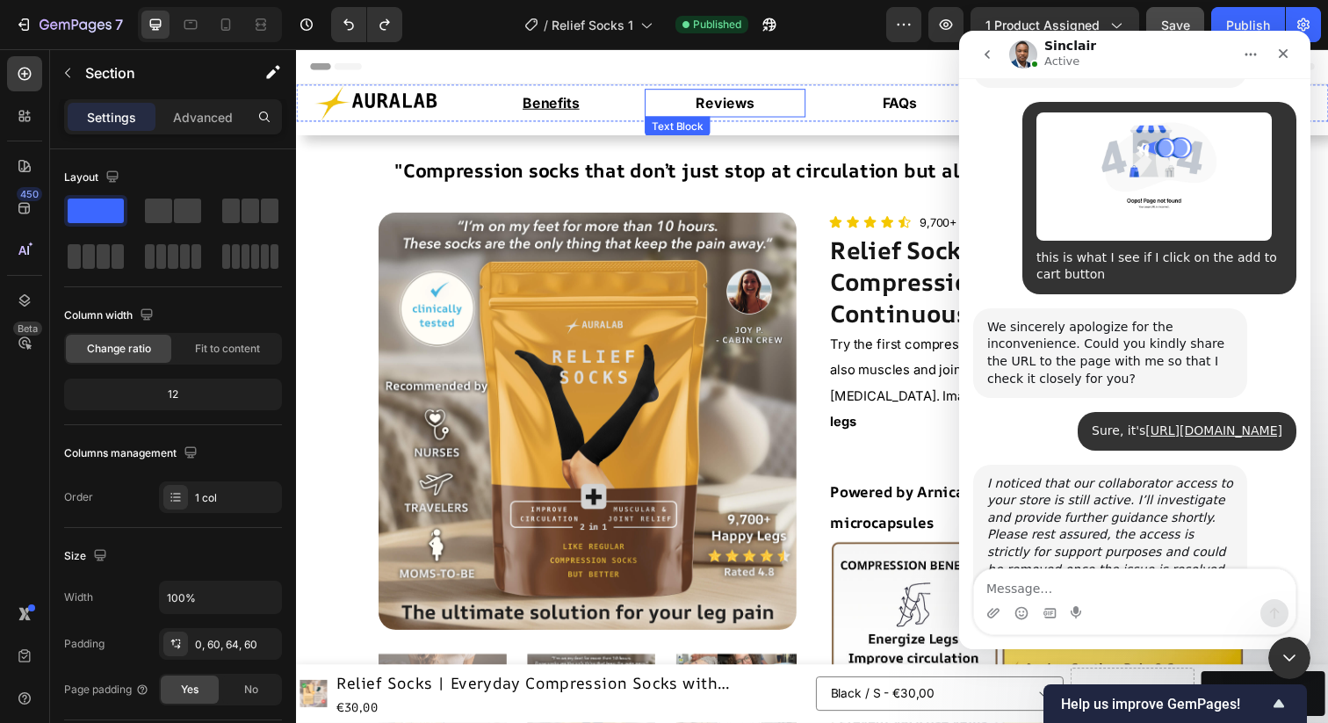
click at [742, 105] on strong "Reviews" at bounding box center [735, 104] width 60 height 18
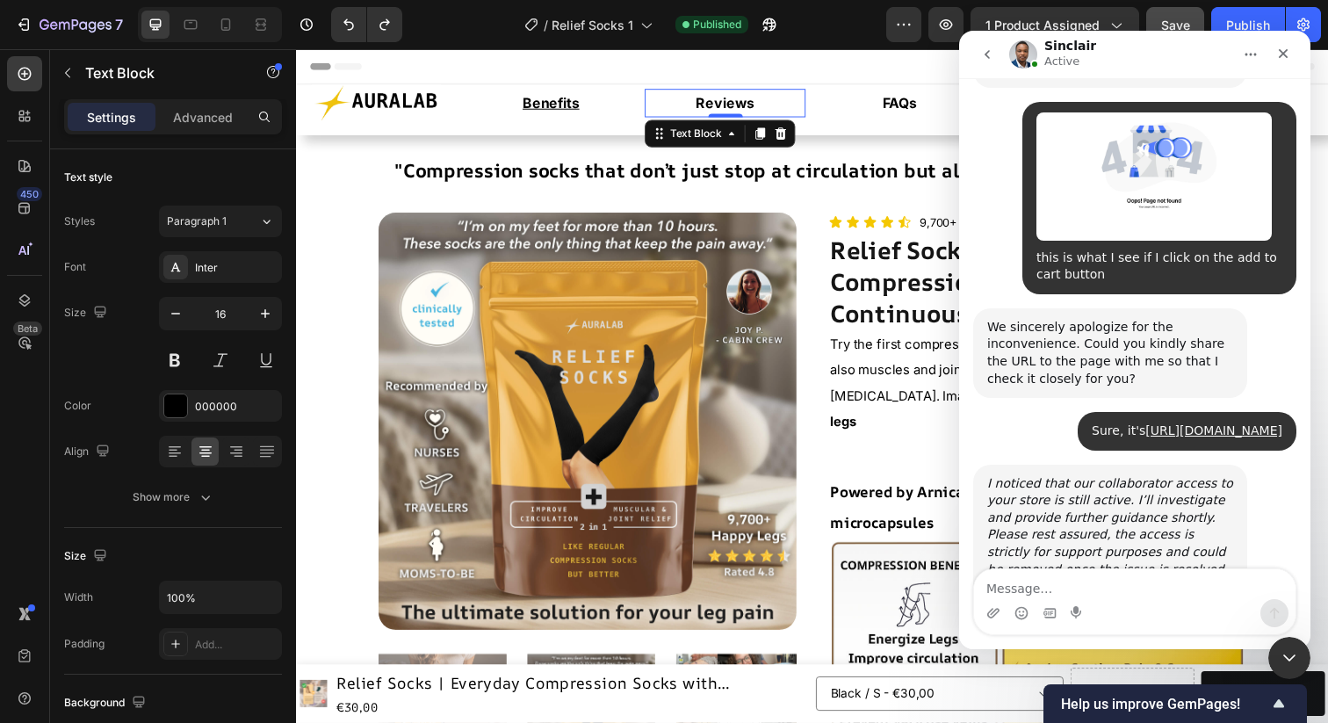
scroll to position [7345, 0]
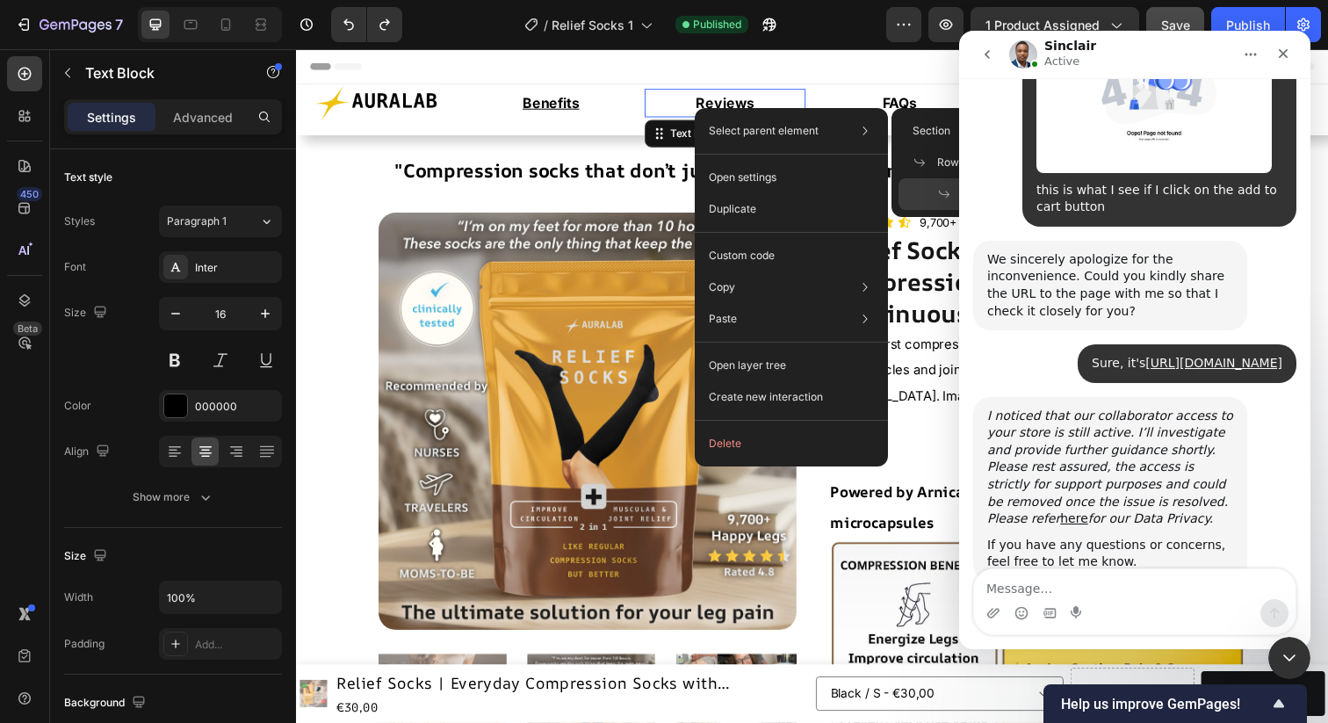
click at [703, 96] on p "Reviews" at bounding box center [734, 103] width 161 height 25
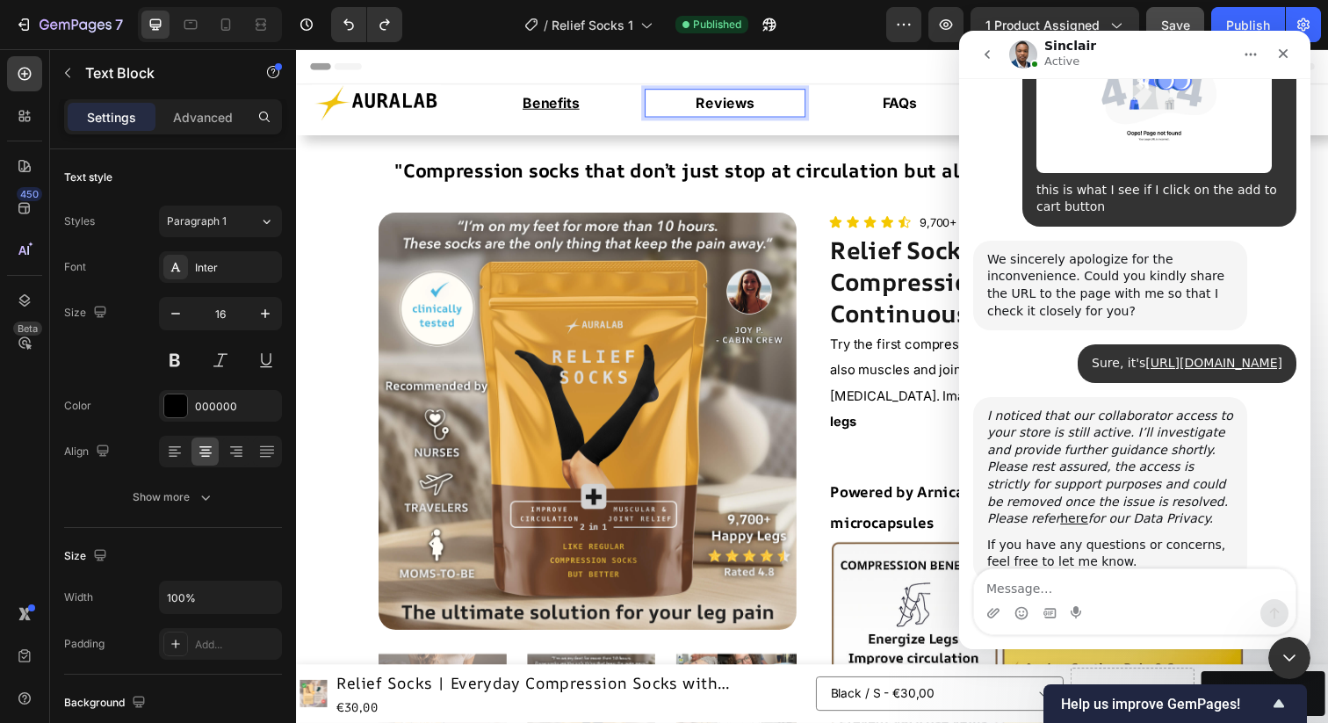
click at [709, 98] on strong "Reviews" at bounding box center [735, 104] width 60 height 18
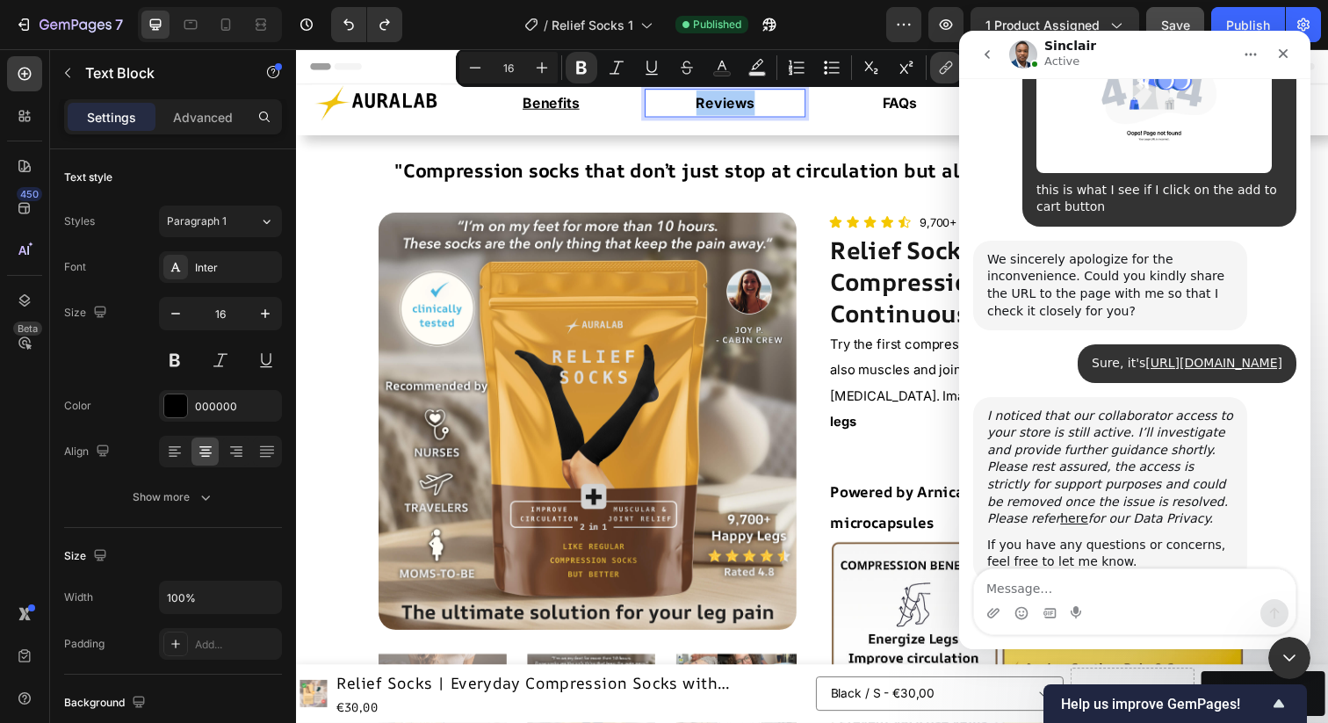
click at [940, 75] on icon "Editor contextual toolbar" at bounding box center [946, 68] width 18 height 18
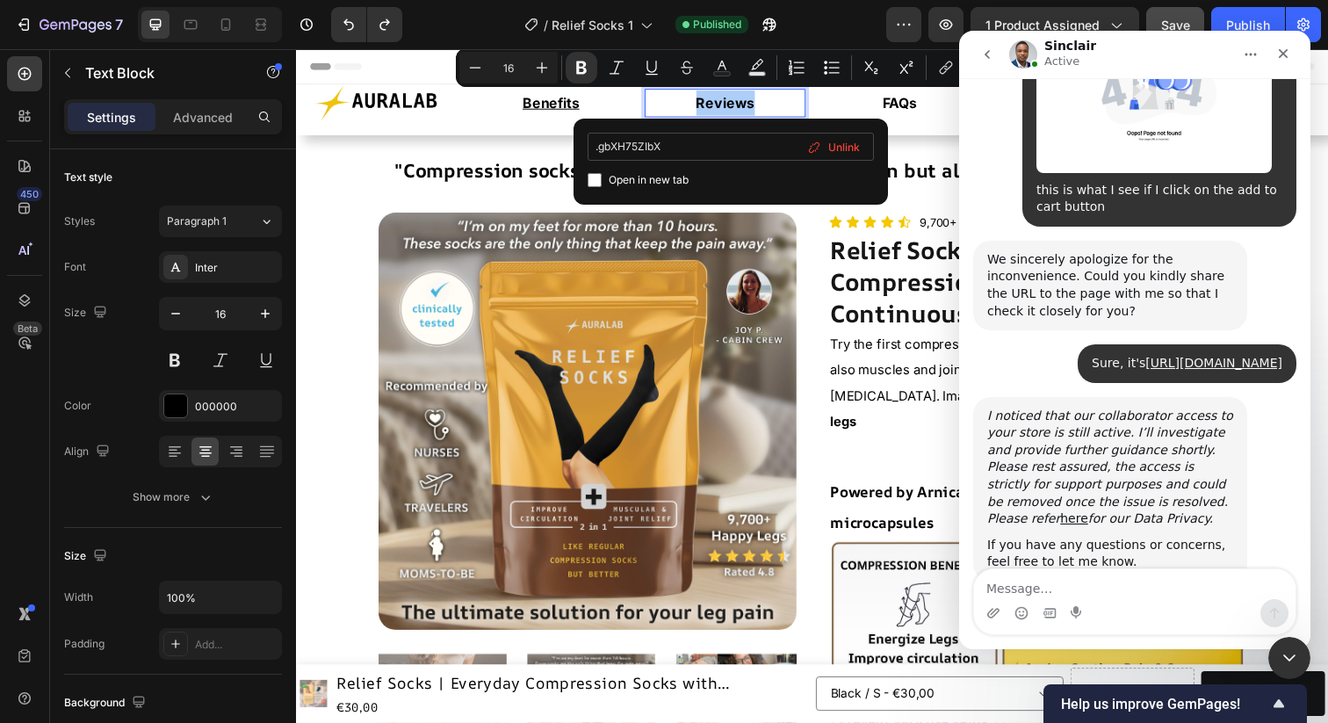
type input "#gbXH75ZIbX"
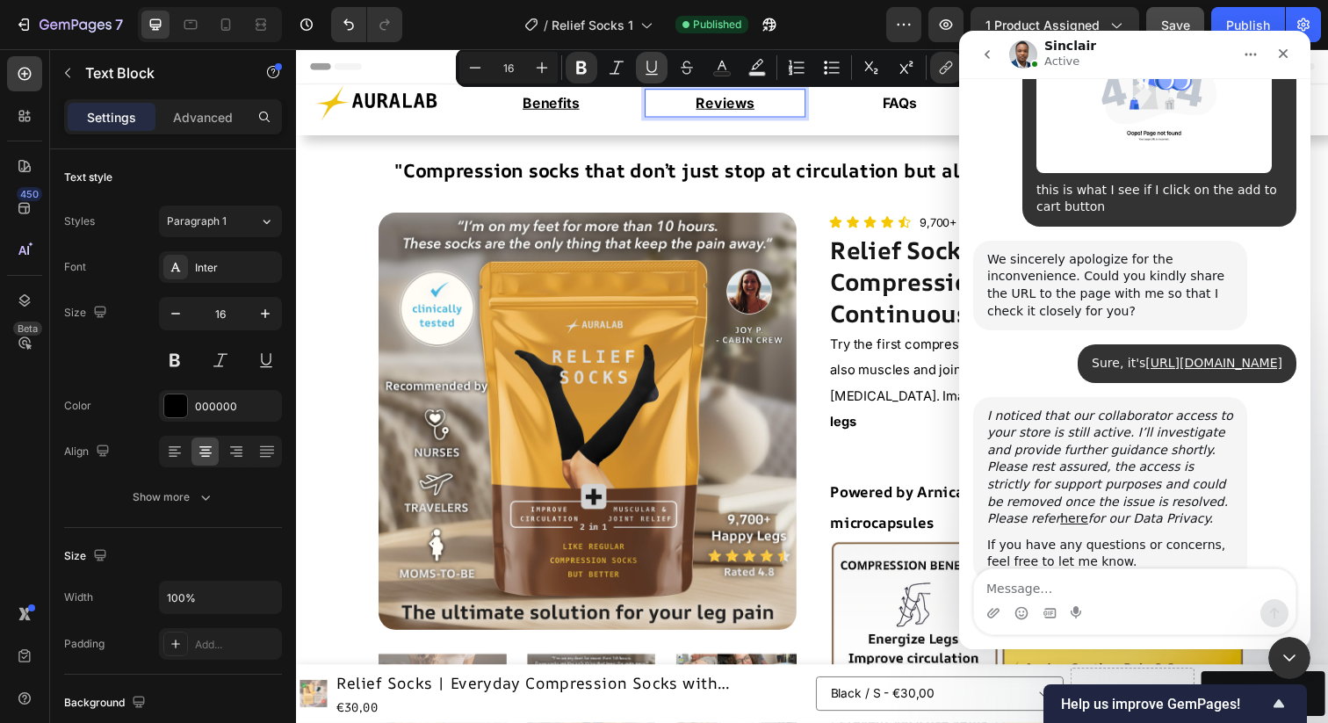
click at [655, 69] on icon "Editor contextual toolbar" at bounding box center [652, 68] width 18 height 18
click at [619, 102] on p "Benefits" at bounding box center [556, 103] width 161 height 25
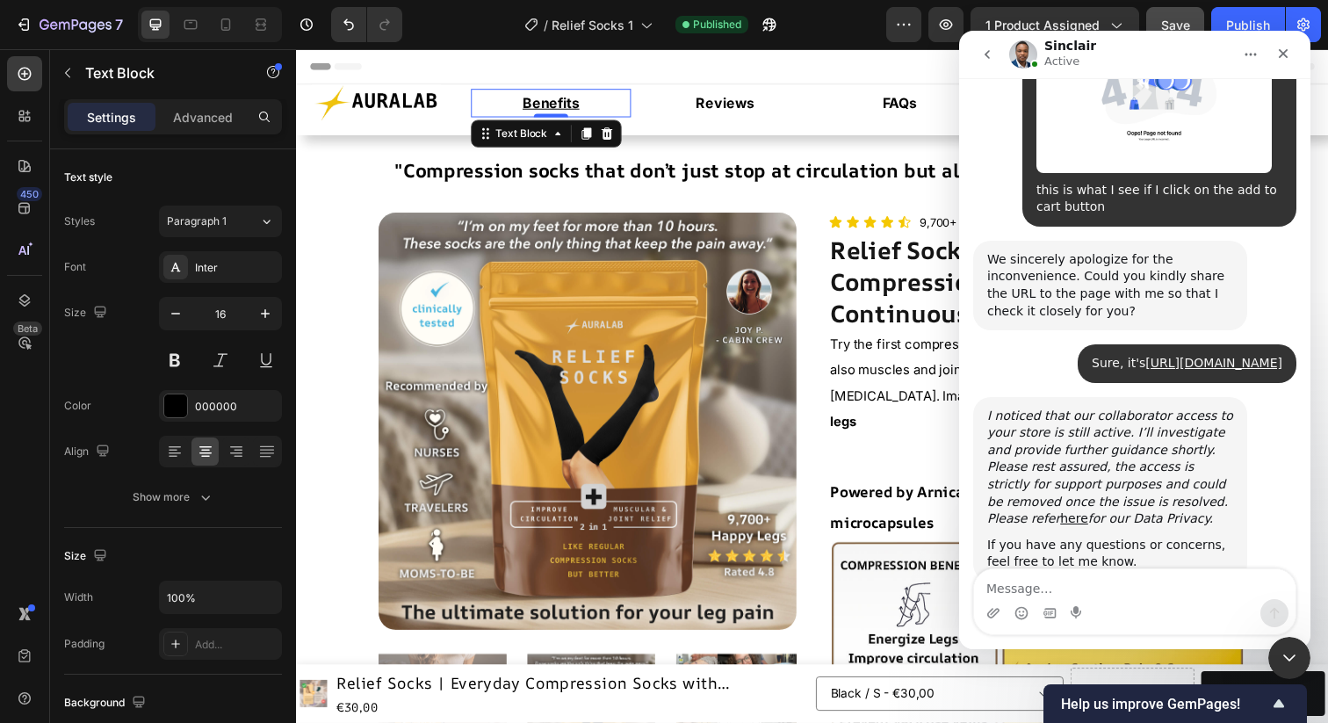
click at [603, 102] on p "Benefits" at bounding box center [556, 103] width 161 height 25
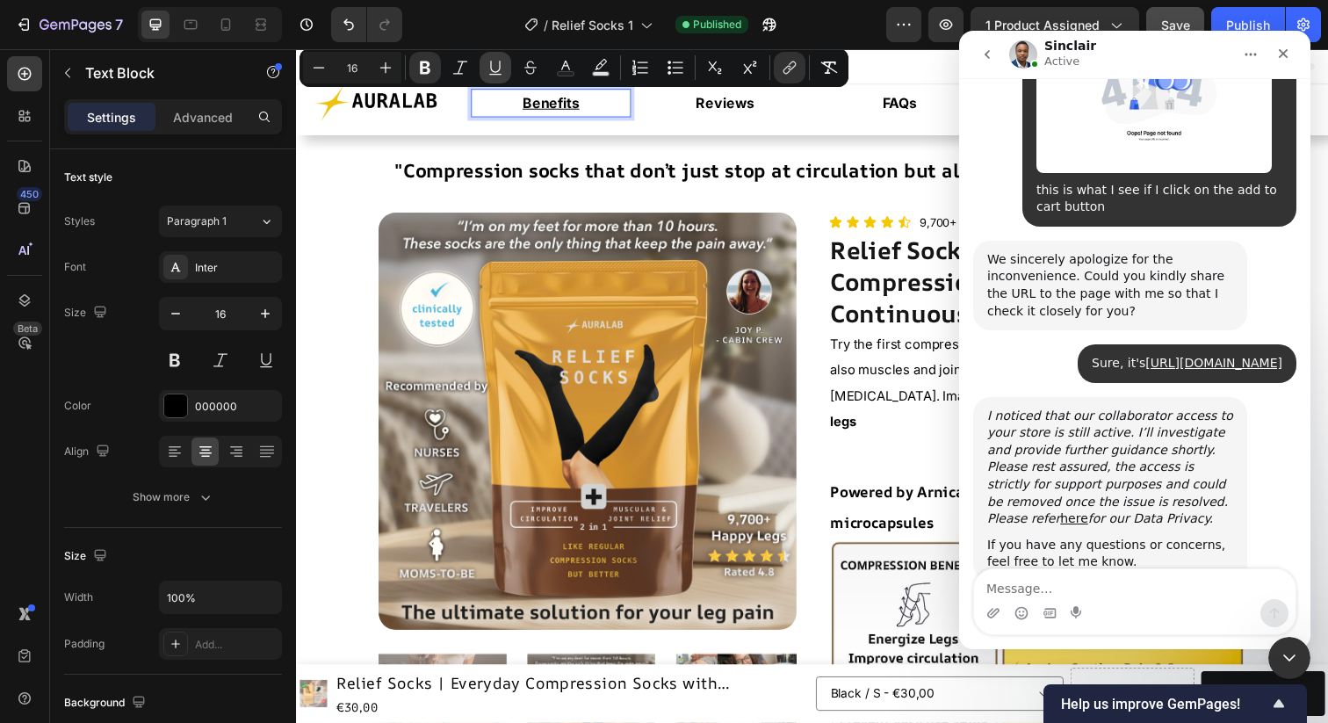
click at [501, 70] on icon "Editor contextual toolbar" at bounding box center [496, 68] width 18 height 18
click at [491, 144] on h2 ""Compression socks that don’t just stop at circulation but also kill muscle and…" at bounding box center [823, 169] width 914 height 65
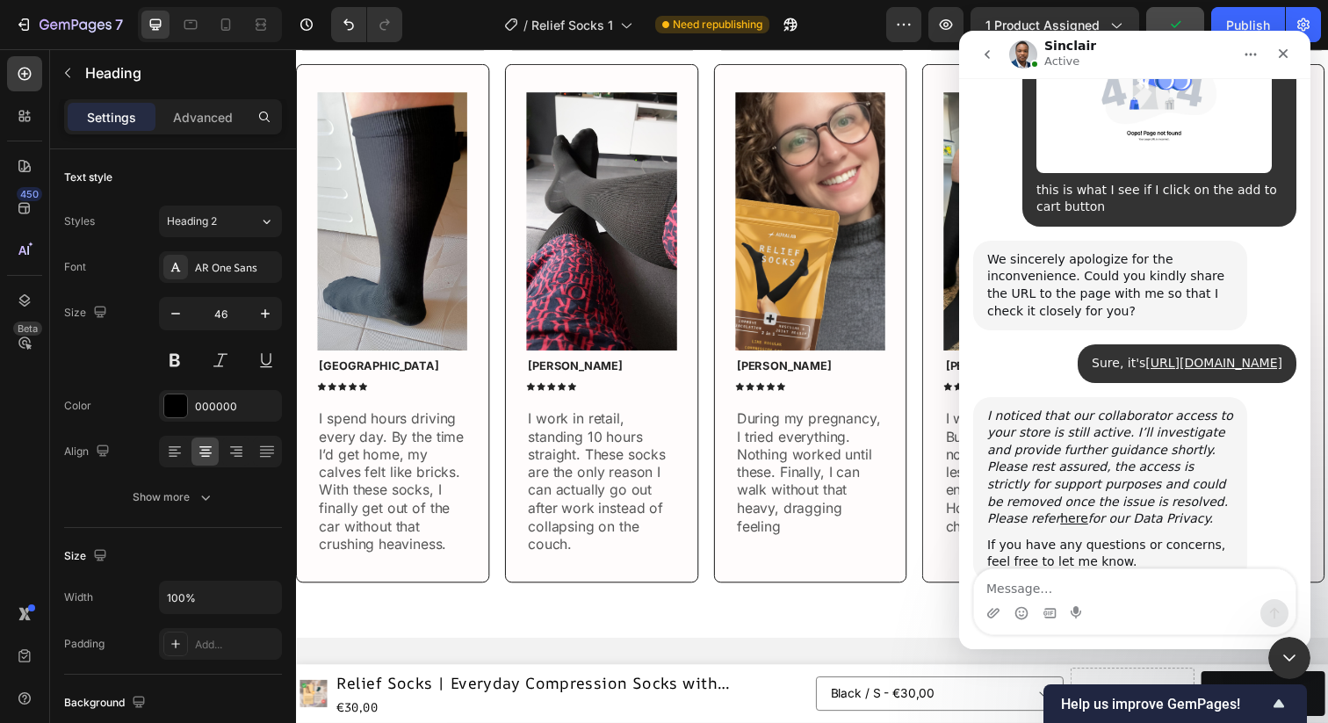
scroll to position [7991, 0]
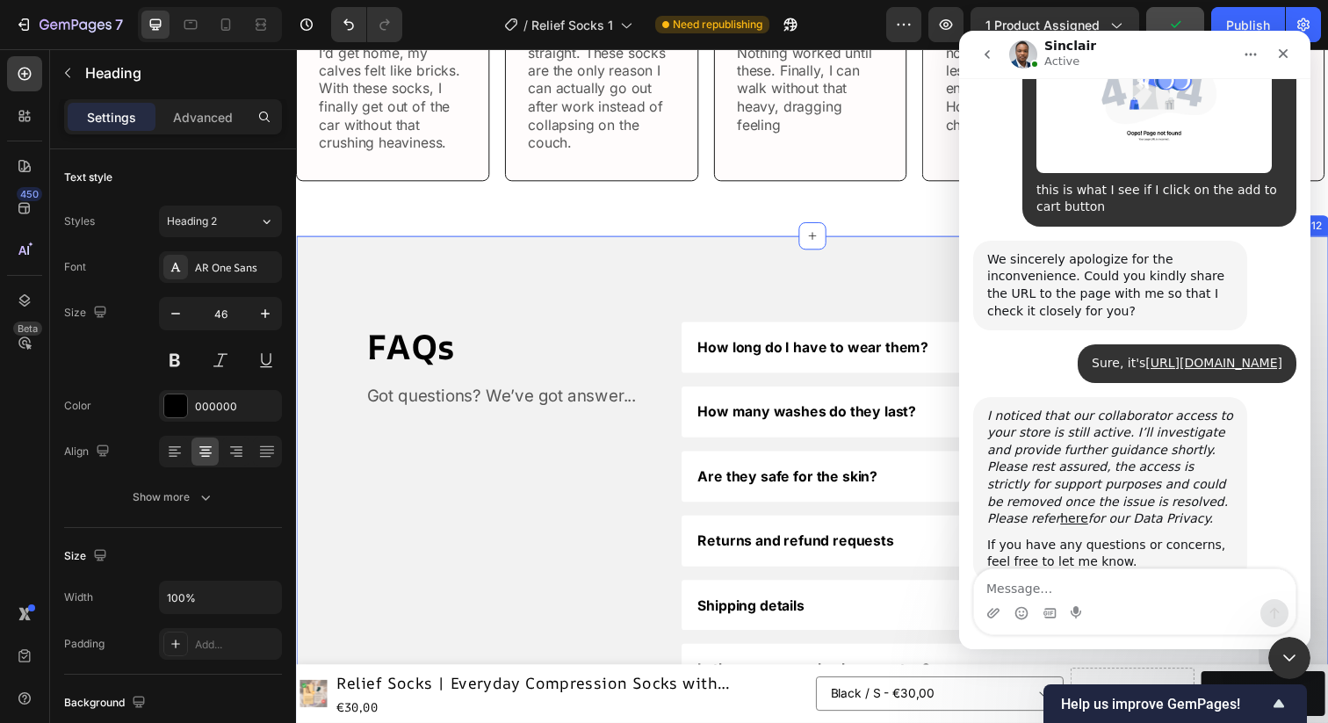
click at [793, 247] on div "FAQs Heading Got questions? We’ve got answer... Text Block How long do I have t…" at bounding box center [823, 518] width 1054 height 556
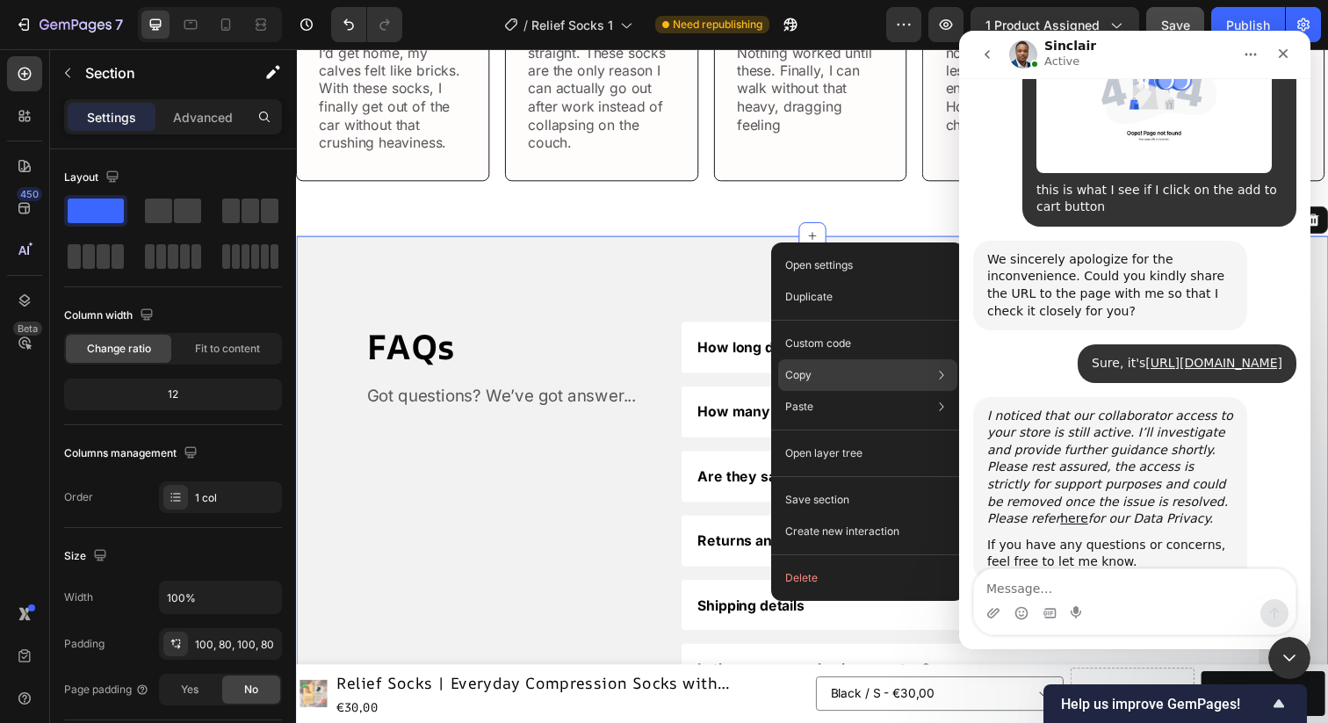
click at [833, 383] on div "Copy Copy section Cmd + C Copy style Copy class .g7QaqUW_gJ" at bounding box center [867, 375] width 179 height 32
click at [1286, 653] on icon "Chiudi il messenger Intercom" at bounding box center [1287, 655] width 21 height 21
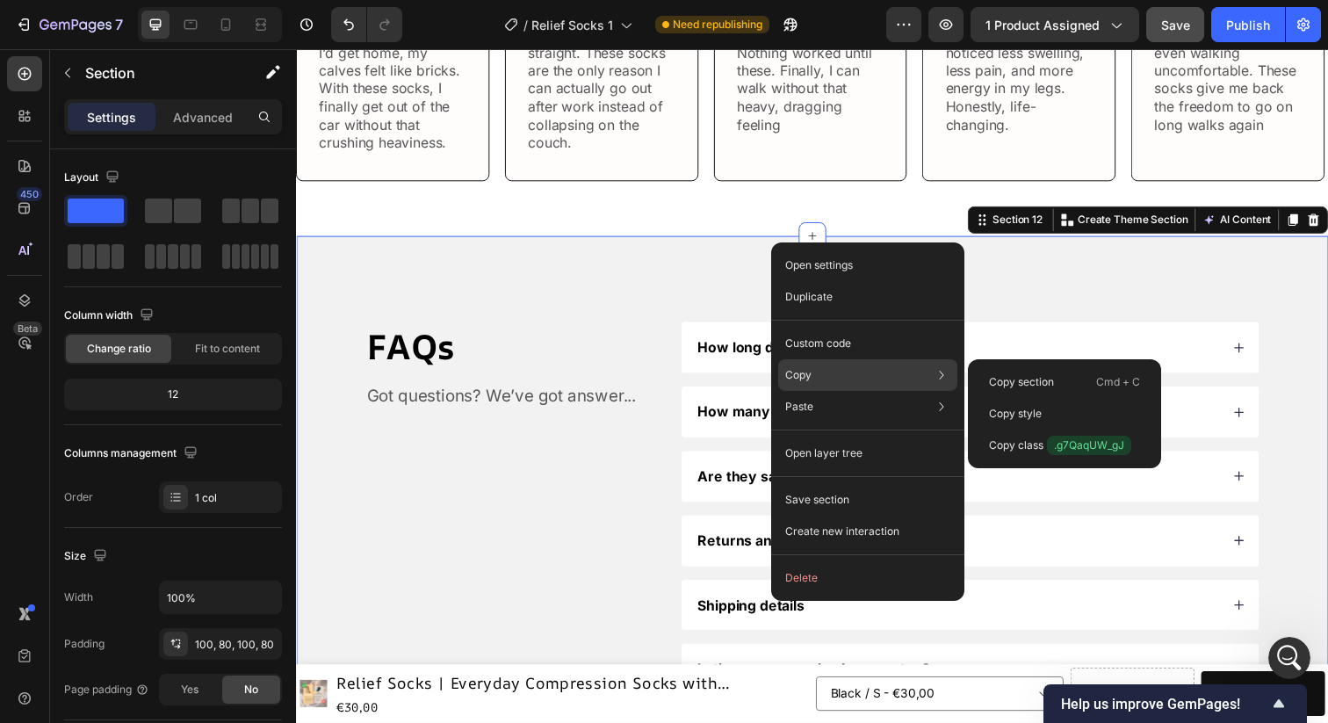
click at [922, 379] on div "Copy Copy section Cmd + C Copy style Copy class .g7QaqUW_gJ" at bounding box center [867, 375] width 179 height 32
click at [1022, 445] on p "Copy class .g7QaqUW_gJ" at bounding box center [1060, 445] width 142 height 19
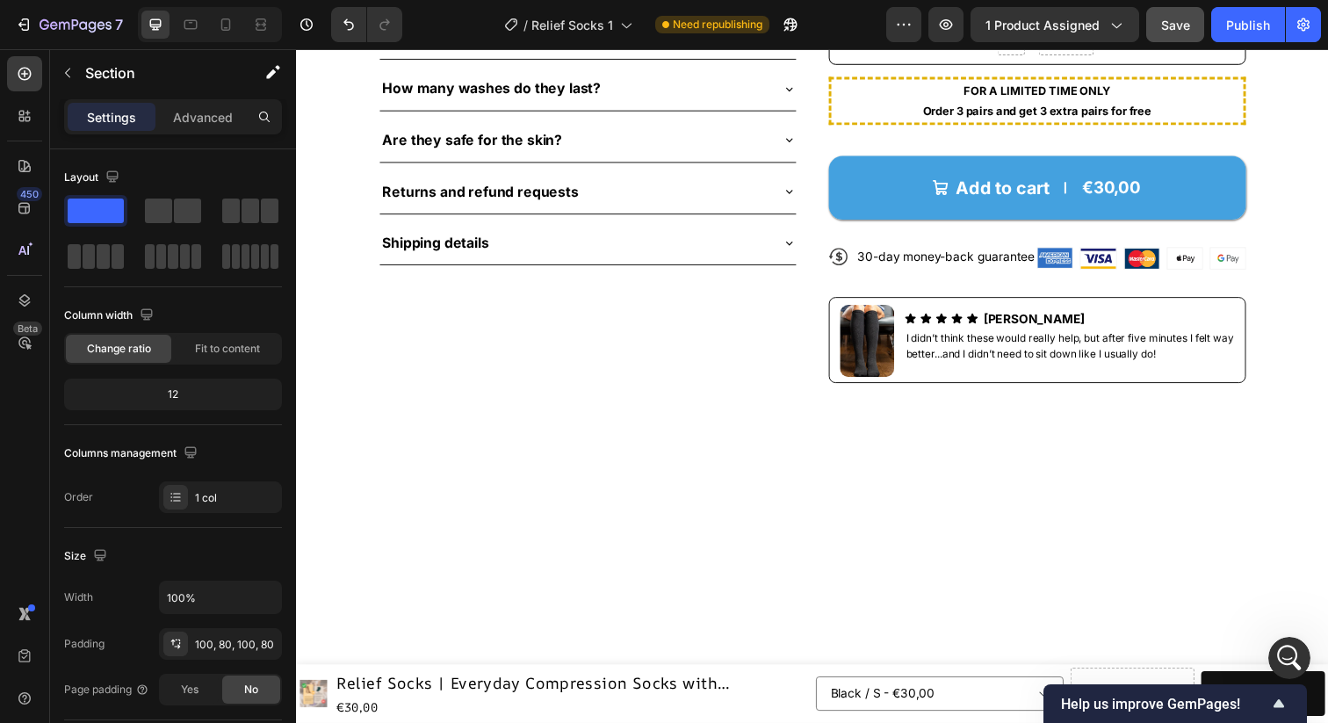
scroll to position [0, 0]
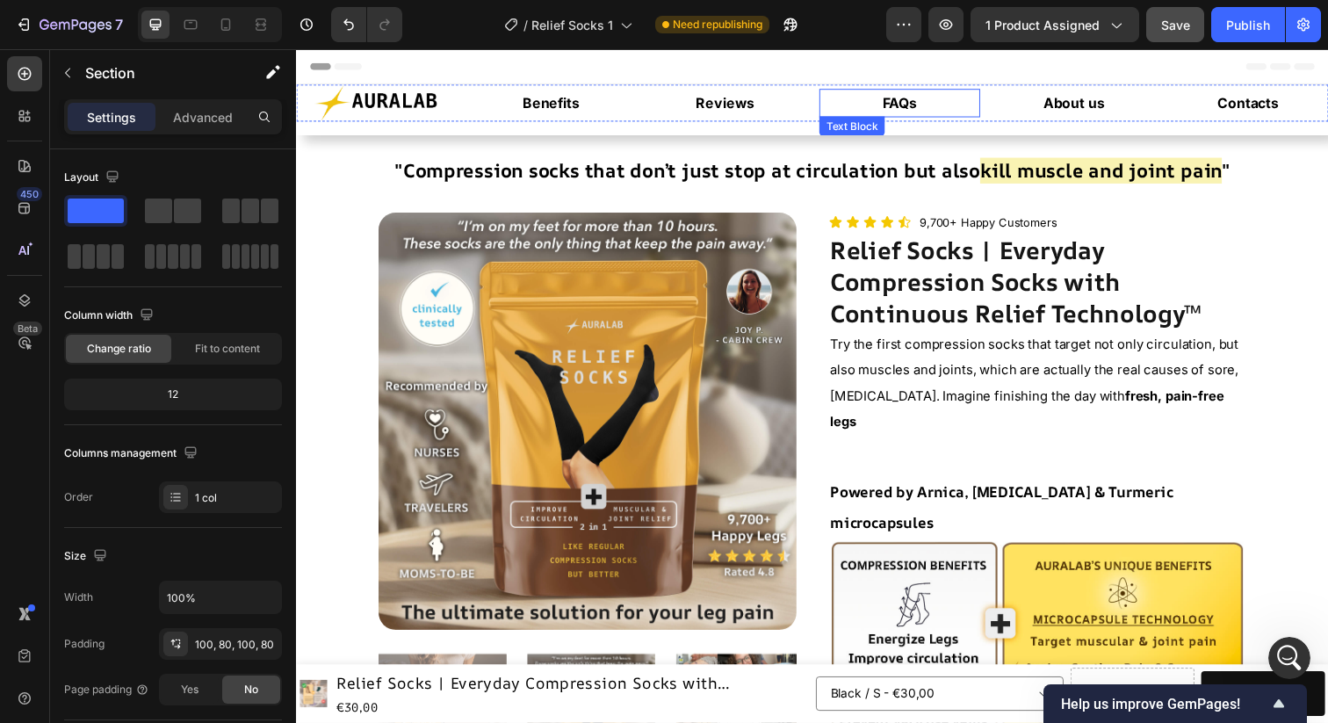
click at [914, 98] on strong "FAQs" at bounding box center [911, 104] width 35 height 18
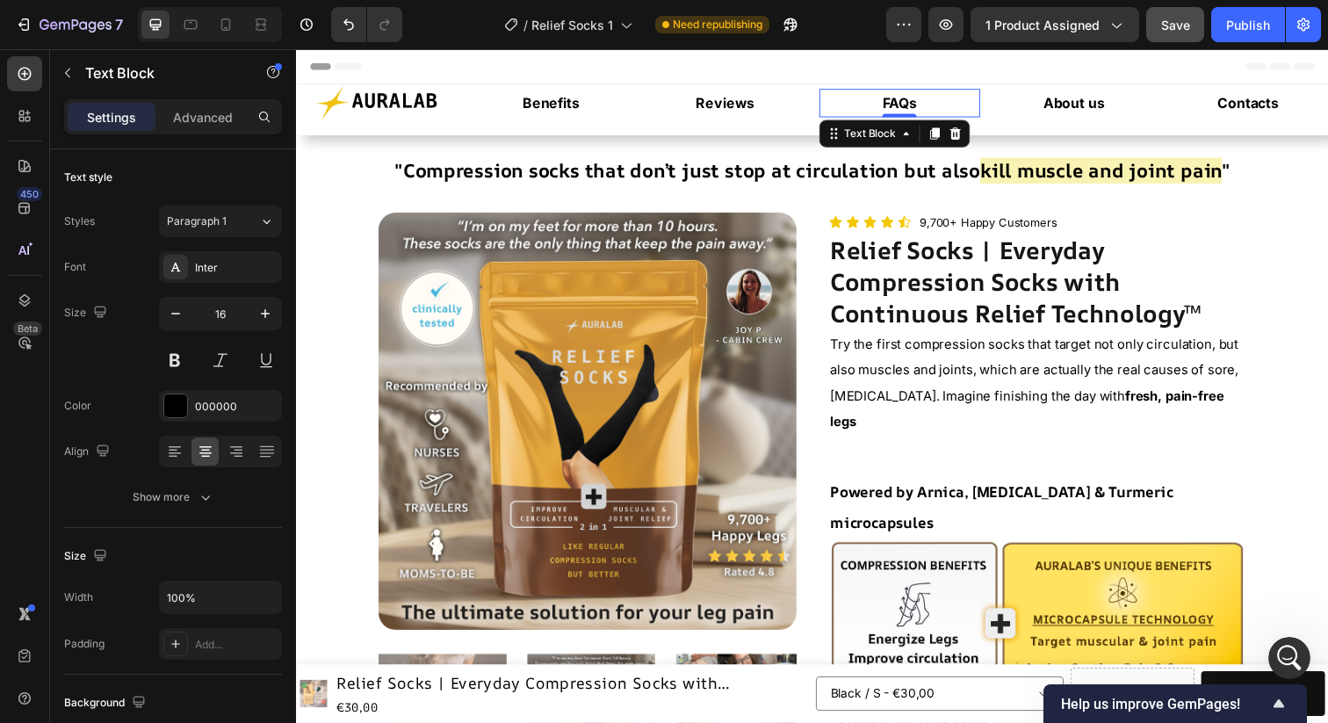
click at [914, 98] on strong "FAQs" at bounding box center [911, 104] width 35 height 18
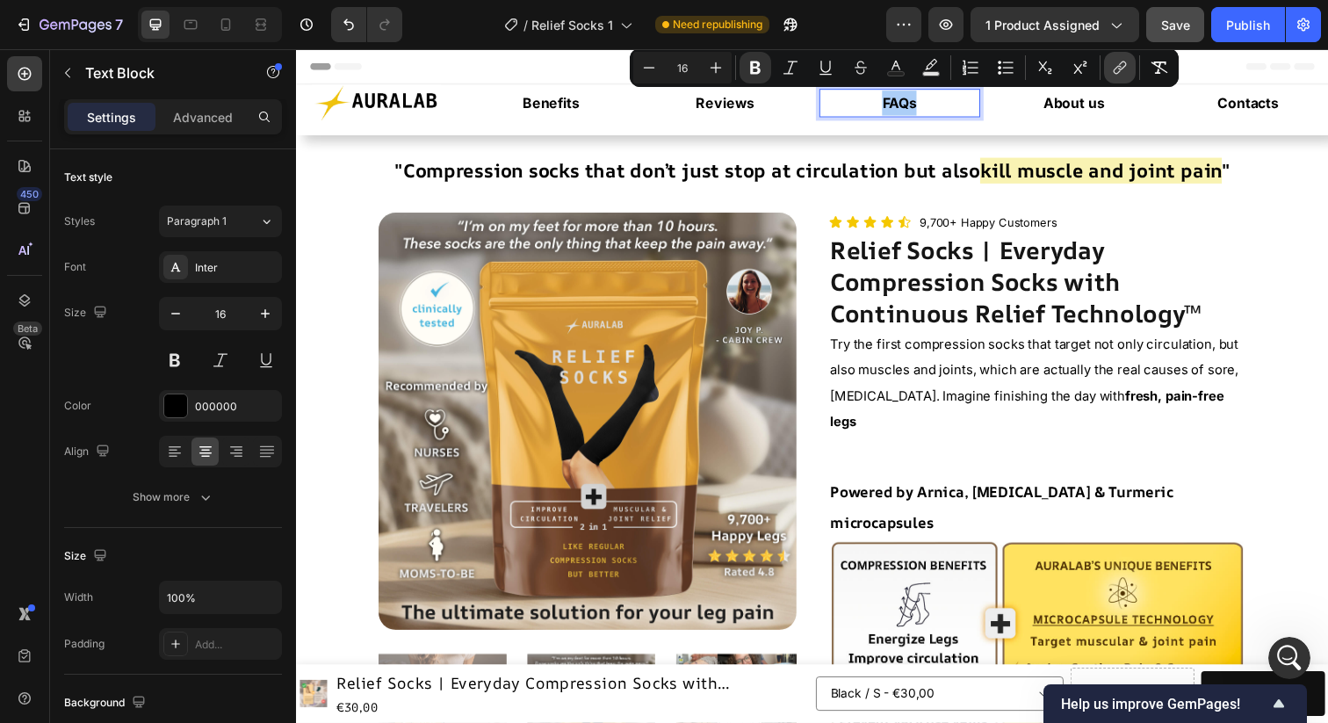
click at [1121, 78] on button "link" at bounding box center [1120, 68] width 32 height 32
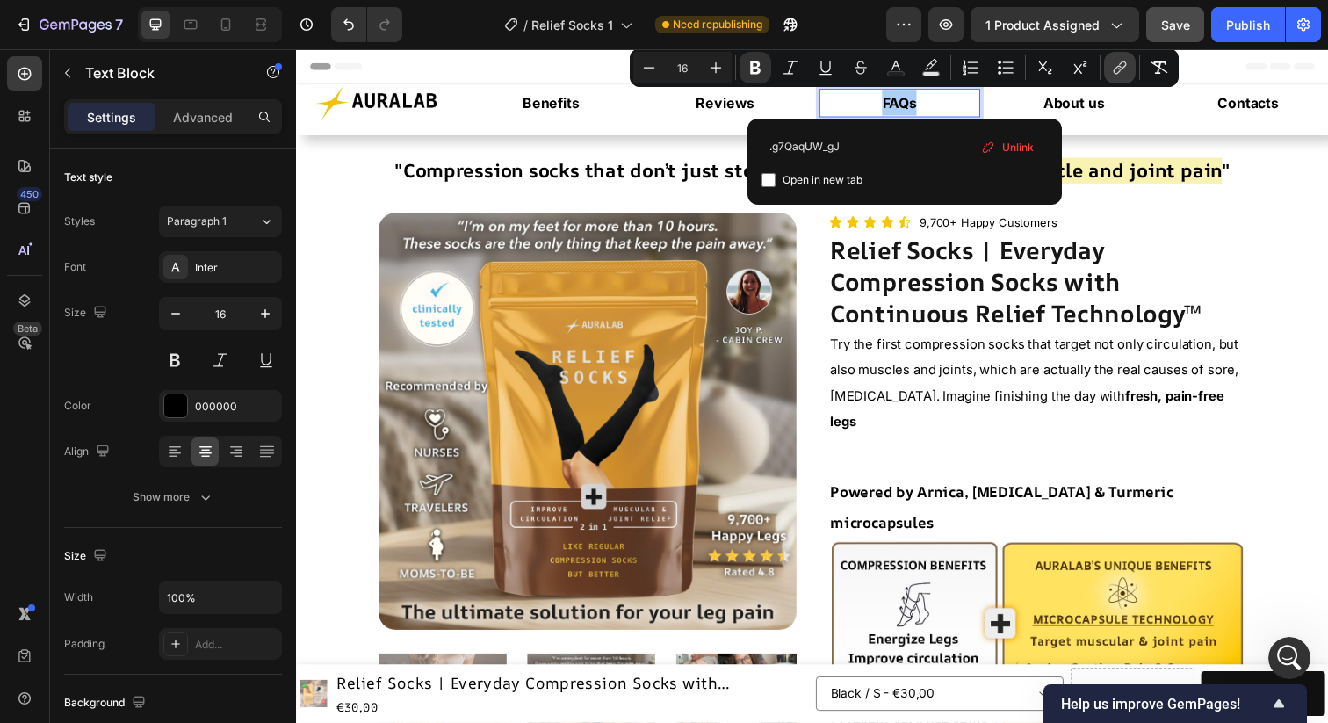
type input "#g7QaqUW_gJ"
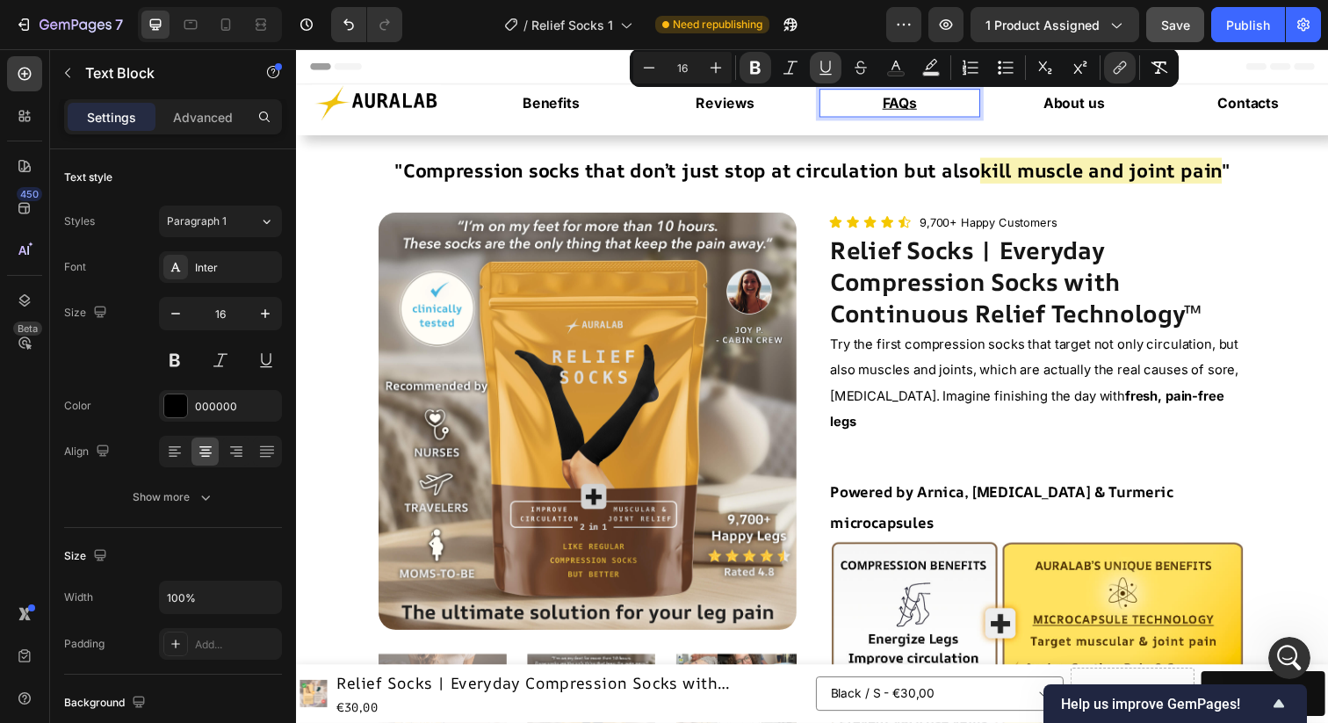
click at [828, 73] on icon "Editor contextual toolbar" at bounding box center [826, 68] width 18 height 18
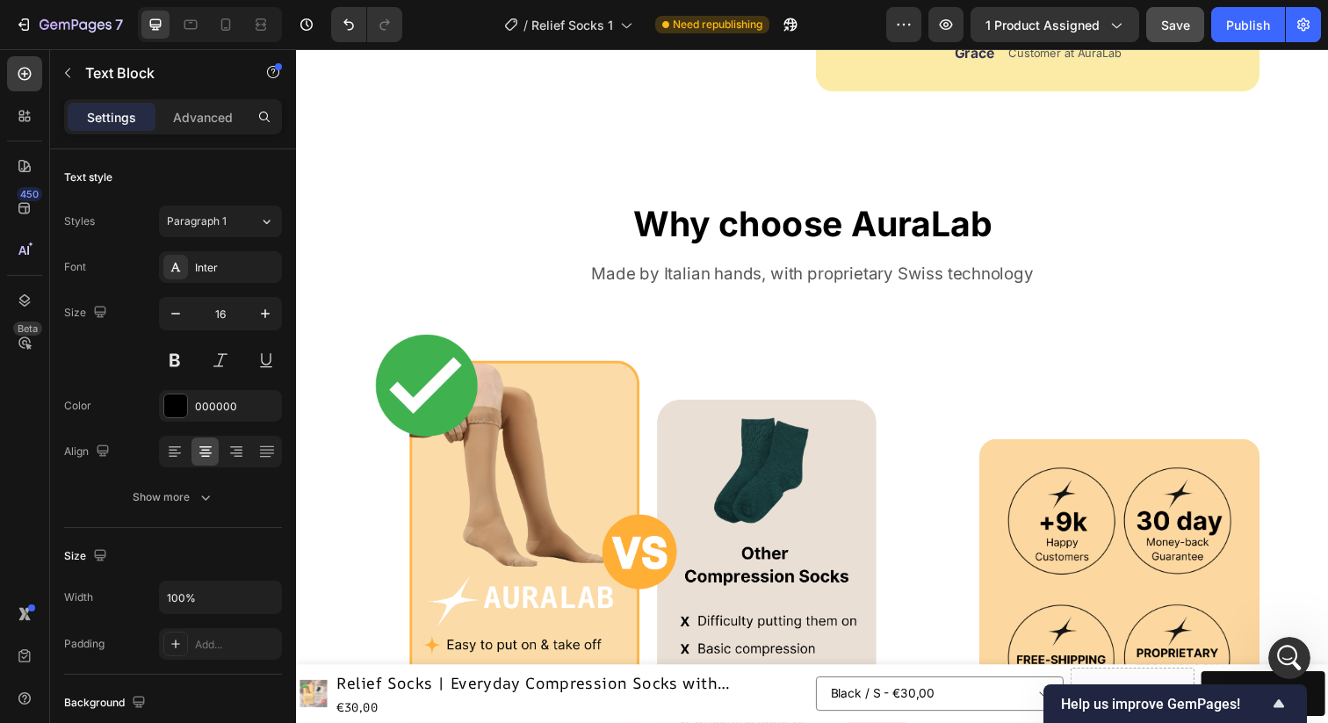
scroll to position [5395, 0]
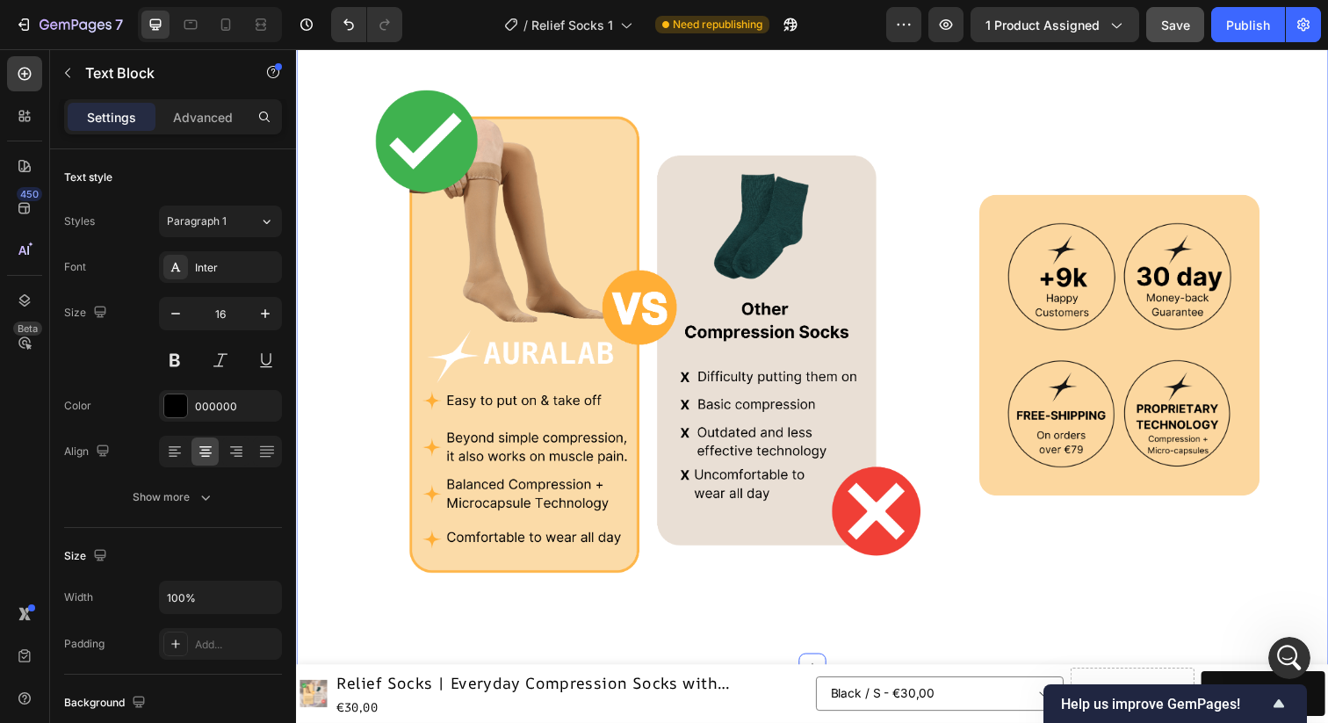
click at [1154, 149] on div "Why choose AuraLab Heading Made by Italian hands, with proprietary Swiss techno…" at bounding box center [823, 290] width 1054 height 779
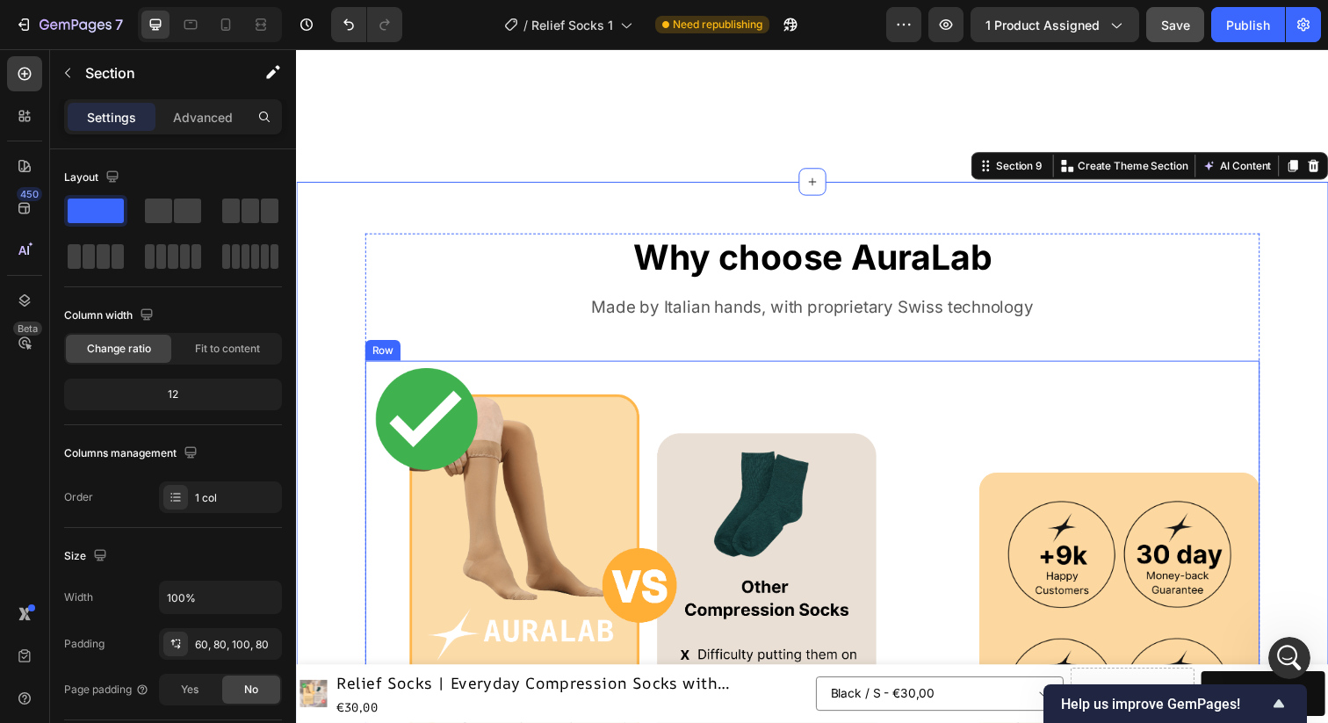
scroll to position [5239, 0]
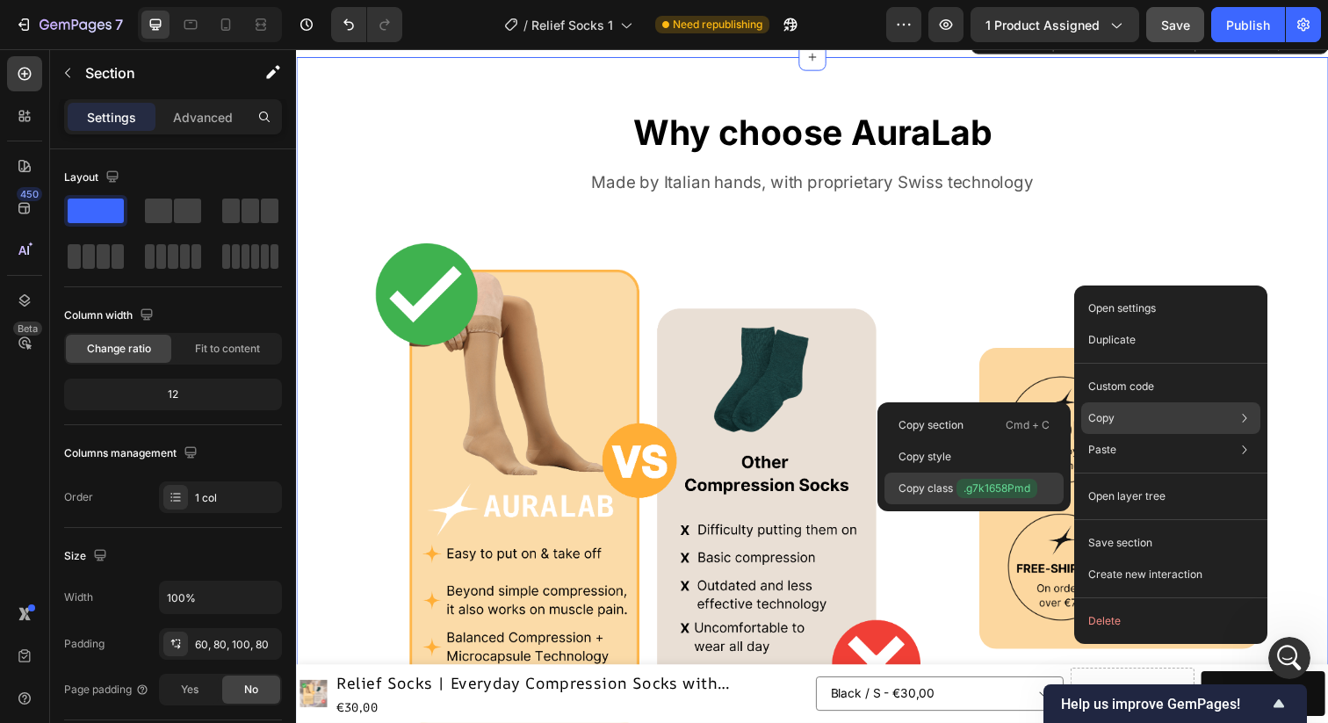
click at [1052, 485] on div "Copy class .g7k1658Pmd" at bounding box center [974, 489] width 179 height 32
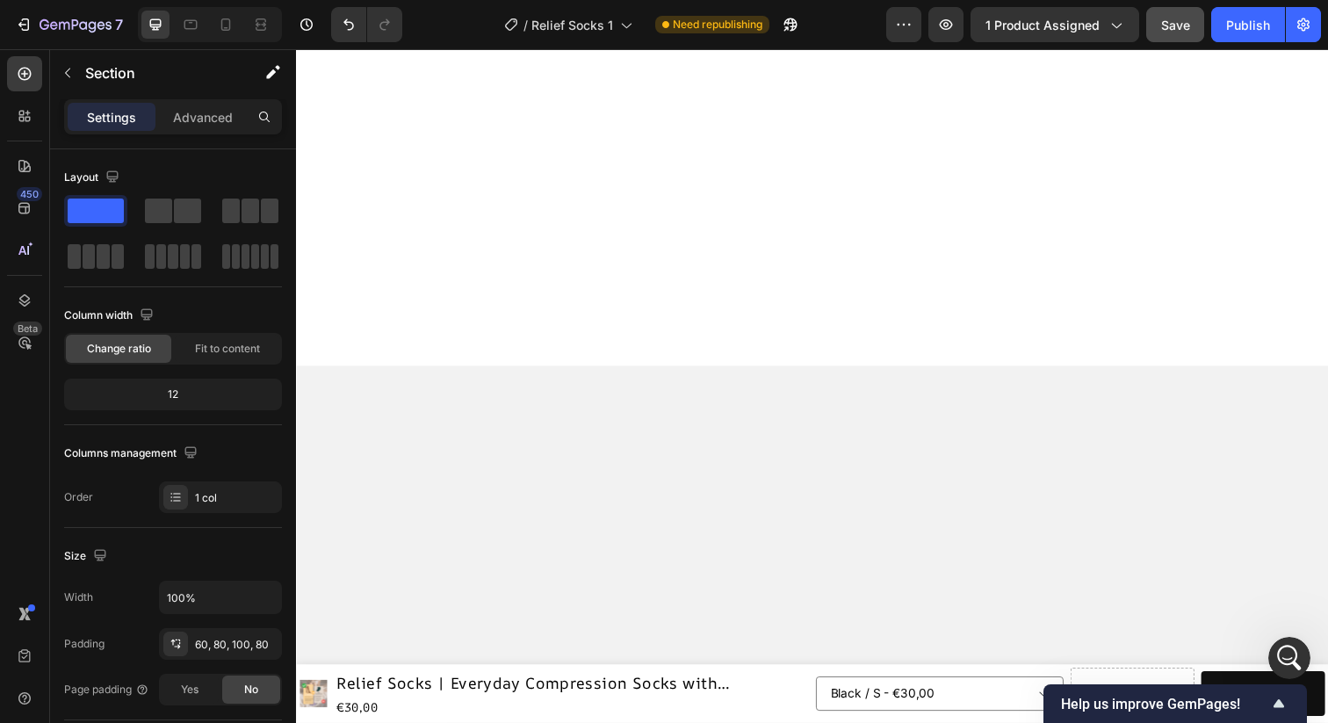
scroll to position [0, 0]
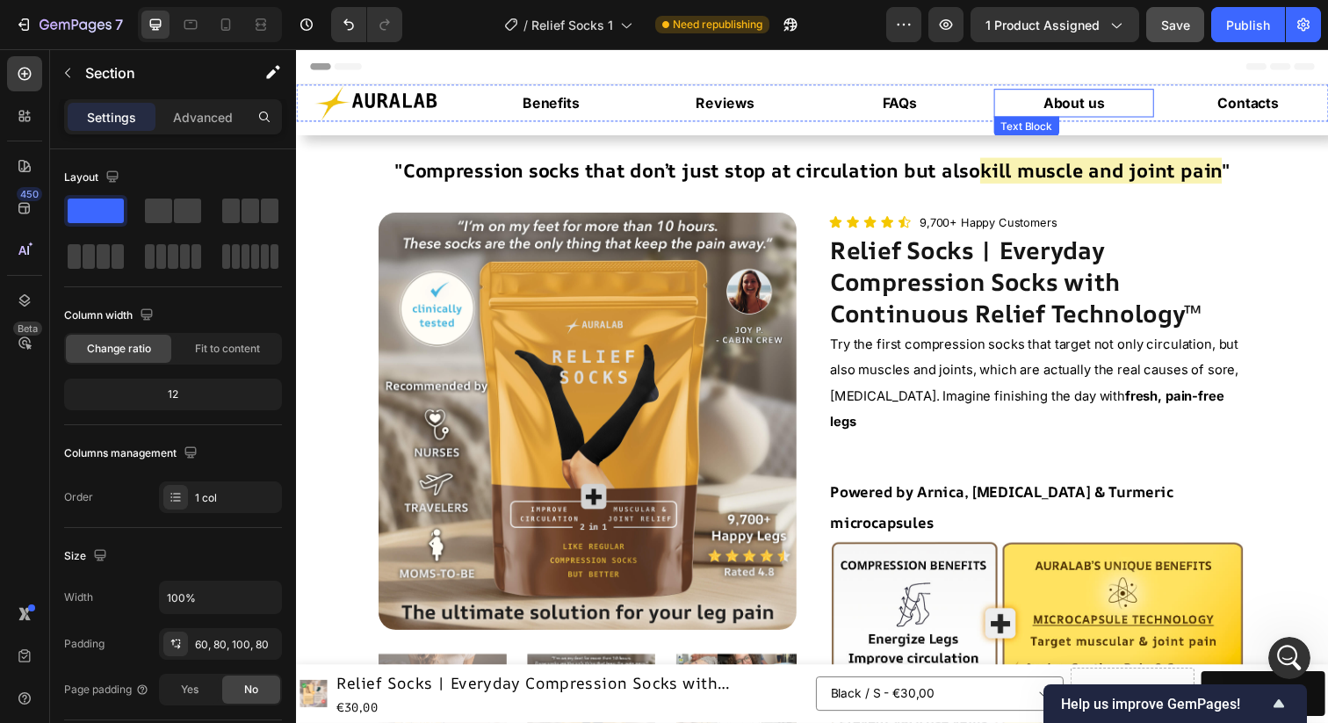
click at [1082, 104] on strong "About us" at bounding box center [1090, 104] width 62 height 18
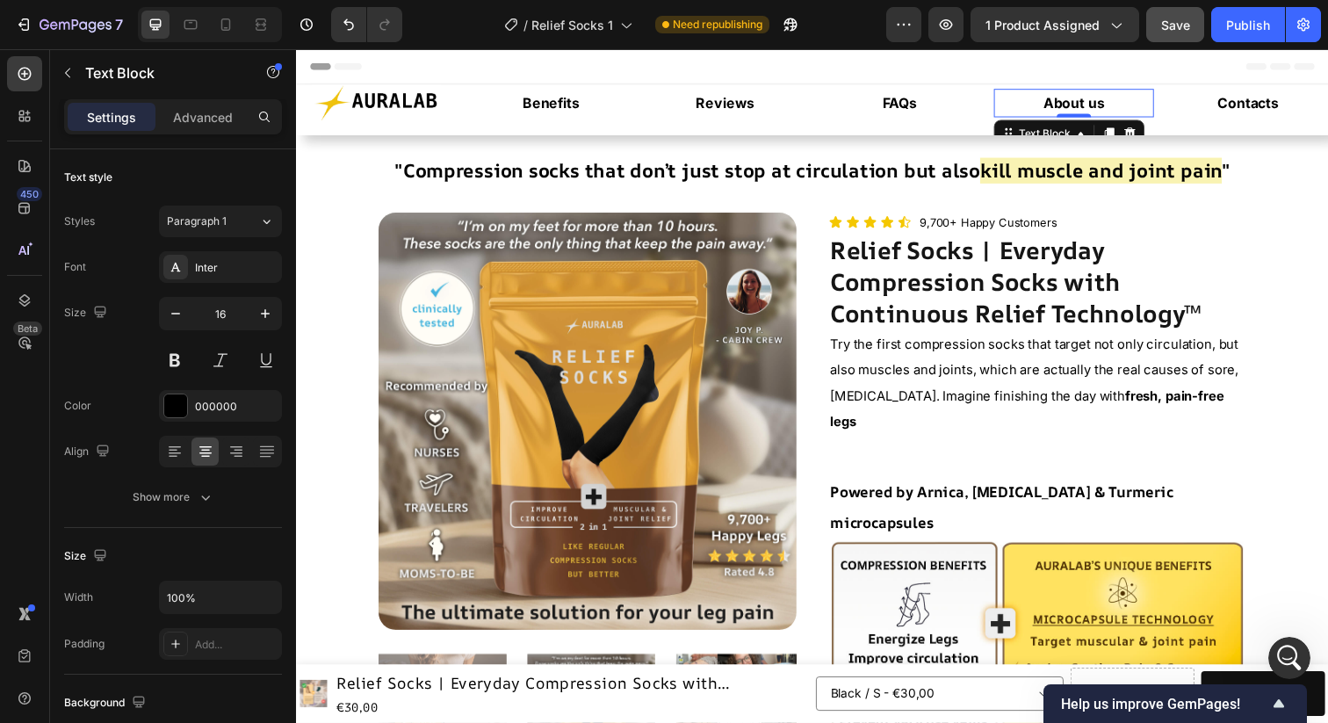
click at [1082, 104] on strong "About us" at bounding box center [1090, 104] width 62 height 18
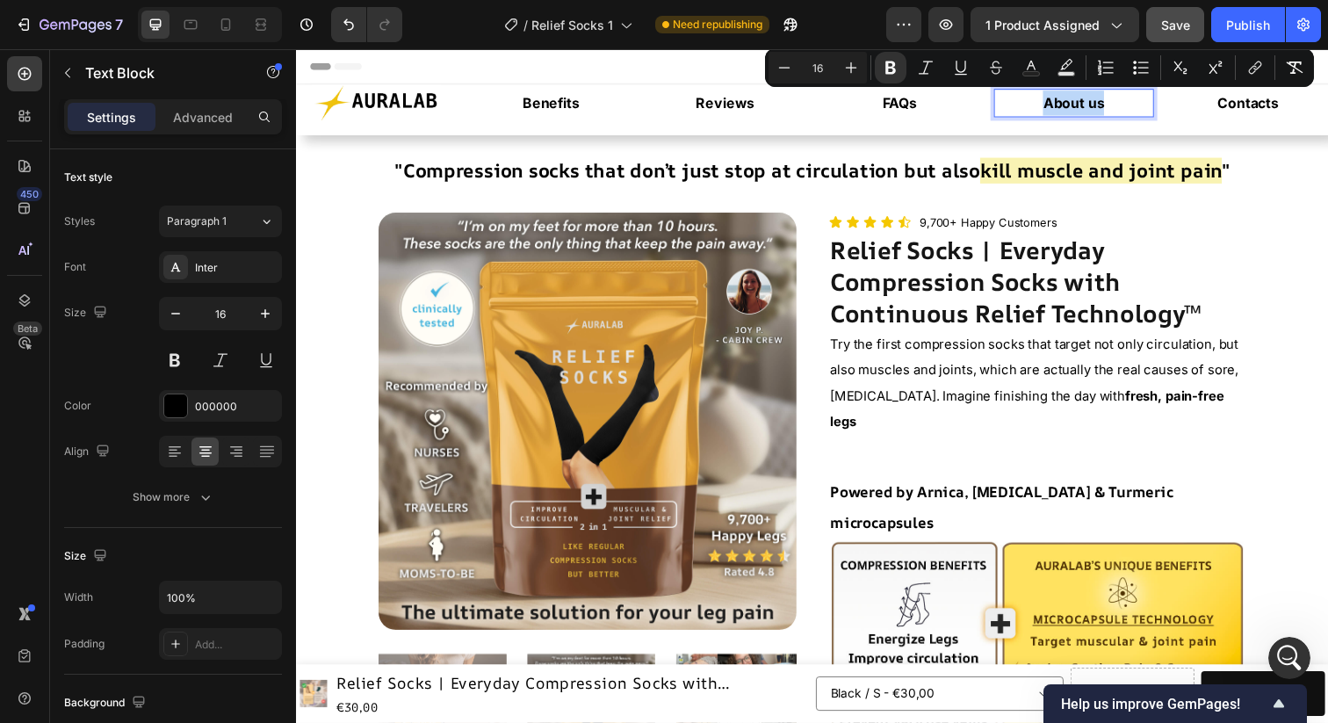
click at [1082, 104] on strong "About us" at bounding box center [1090, 104] width 62 height 18
click at [1259, 70] on icon "Editor contextual toolbar" at bounding box center [1256, 68] width 18 height 18
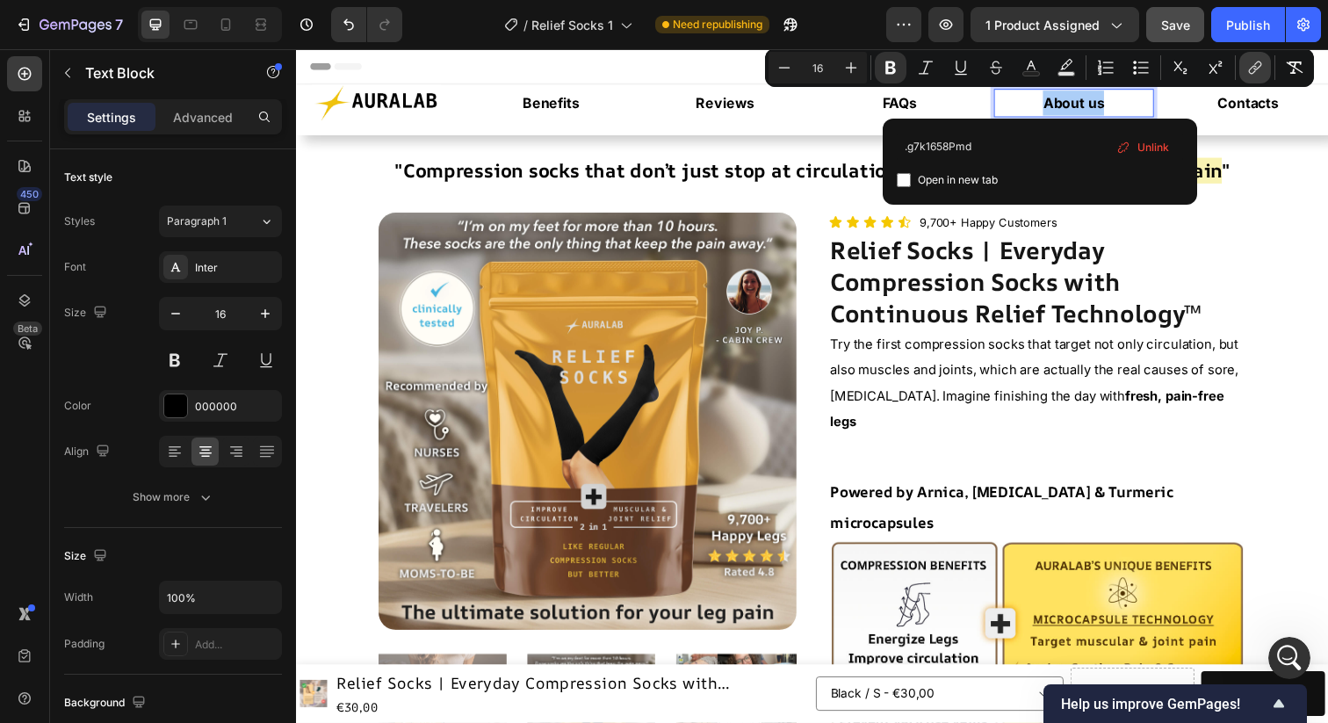
type input "#g7k1658Pmd"
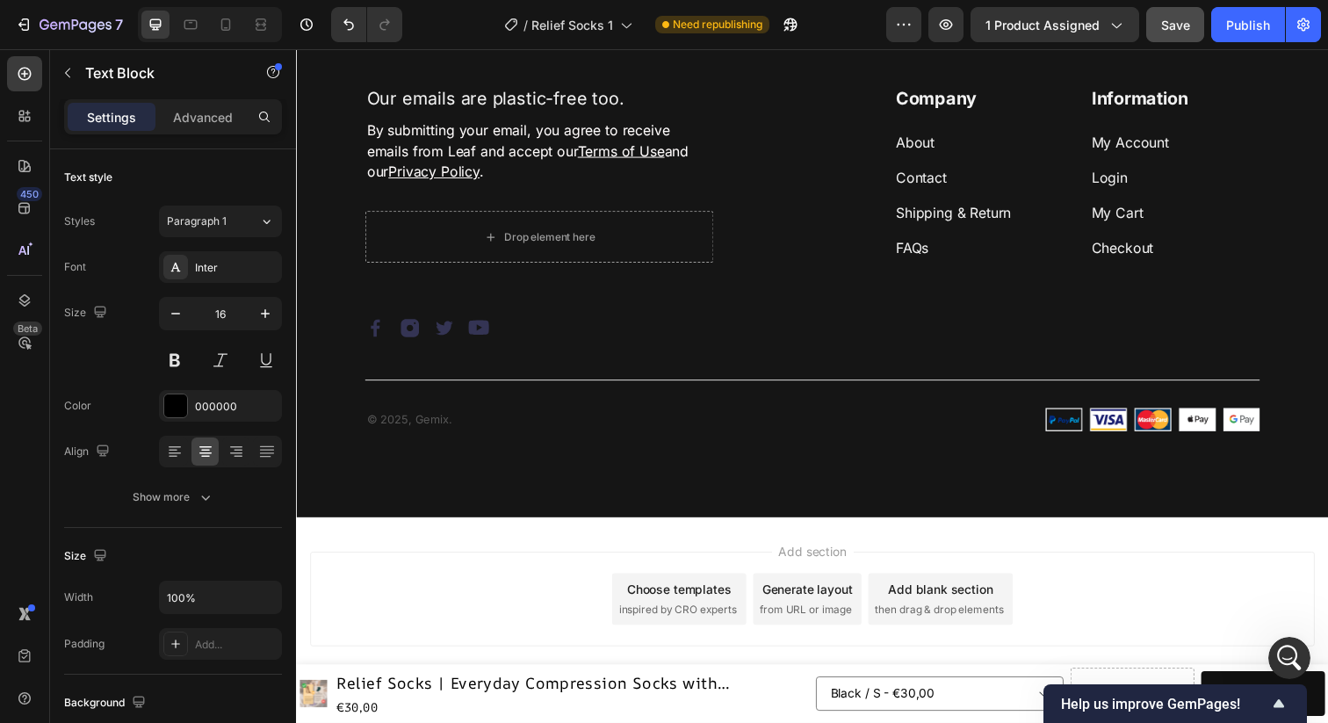
scroll to position [8753, 0]
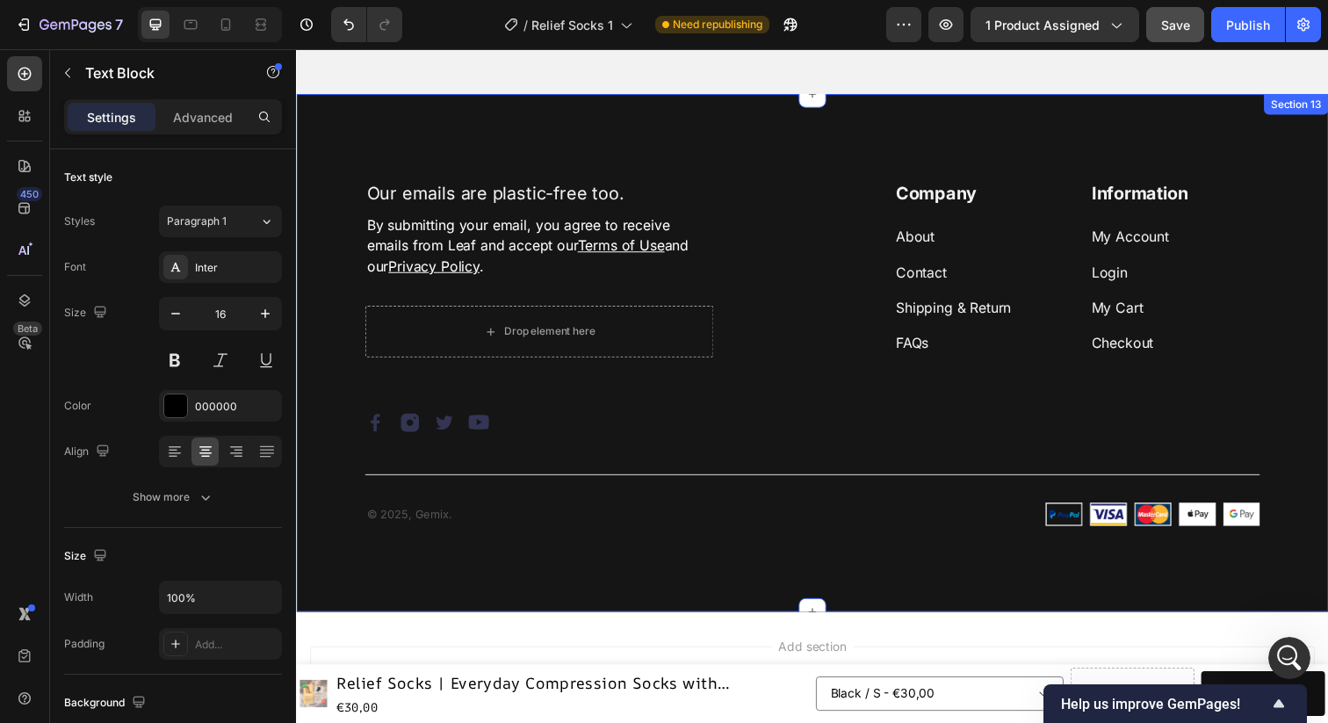
click at [1243, 110] on div "Our emails are plastic-free too. Heading By submitting your email, you agree to…" at bounding box center [823, 359] width 1054 height 529
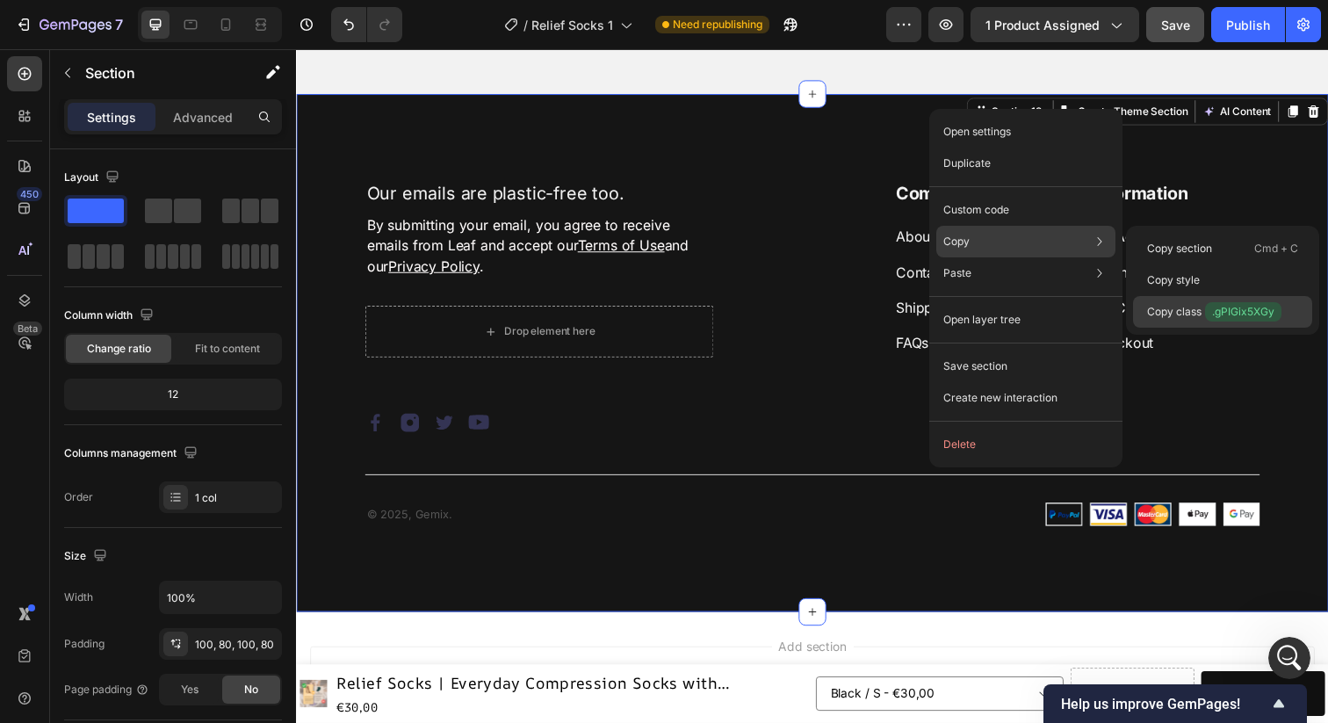
click at [1158, 319] on p "Copy class .gPIGix5XGy" at bounding box center [1214, 311] width 134 height 19
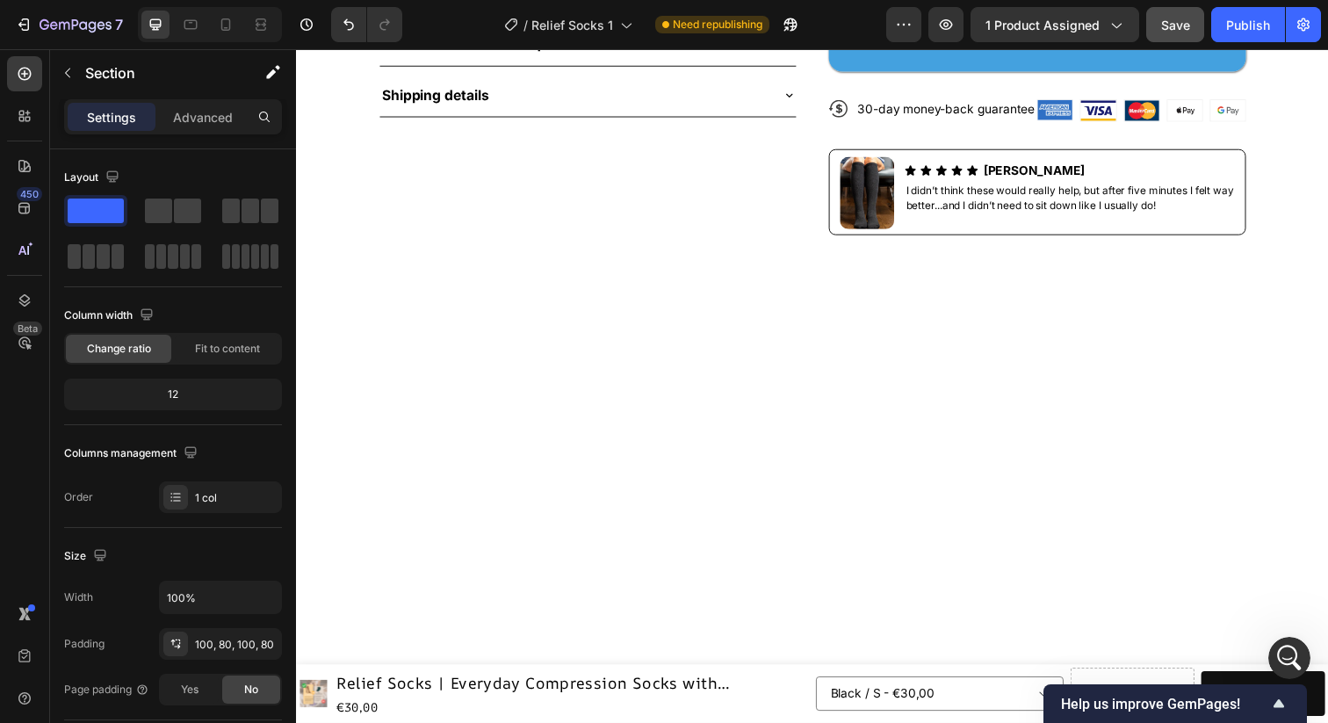
scroll to position [0, 0]
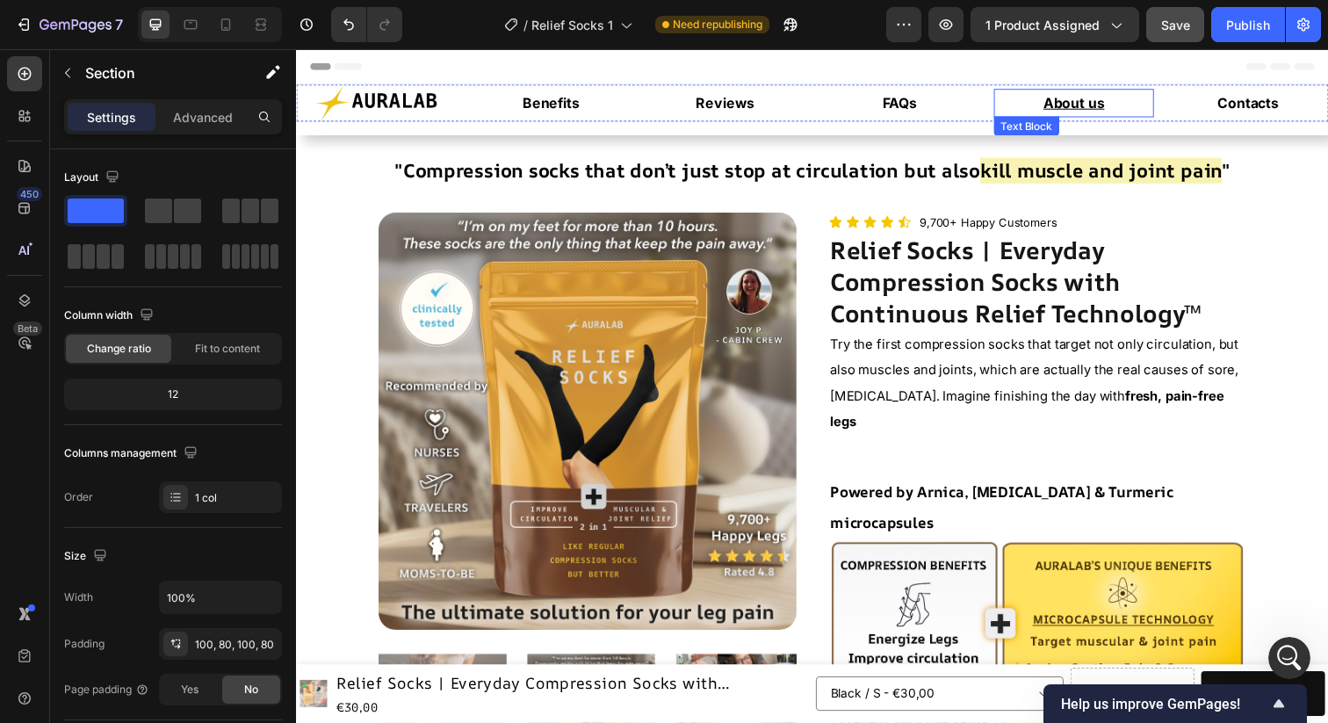
click at [1104, 103] on u "About us" at bounding box center [1090, 104] width 62 height 18
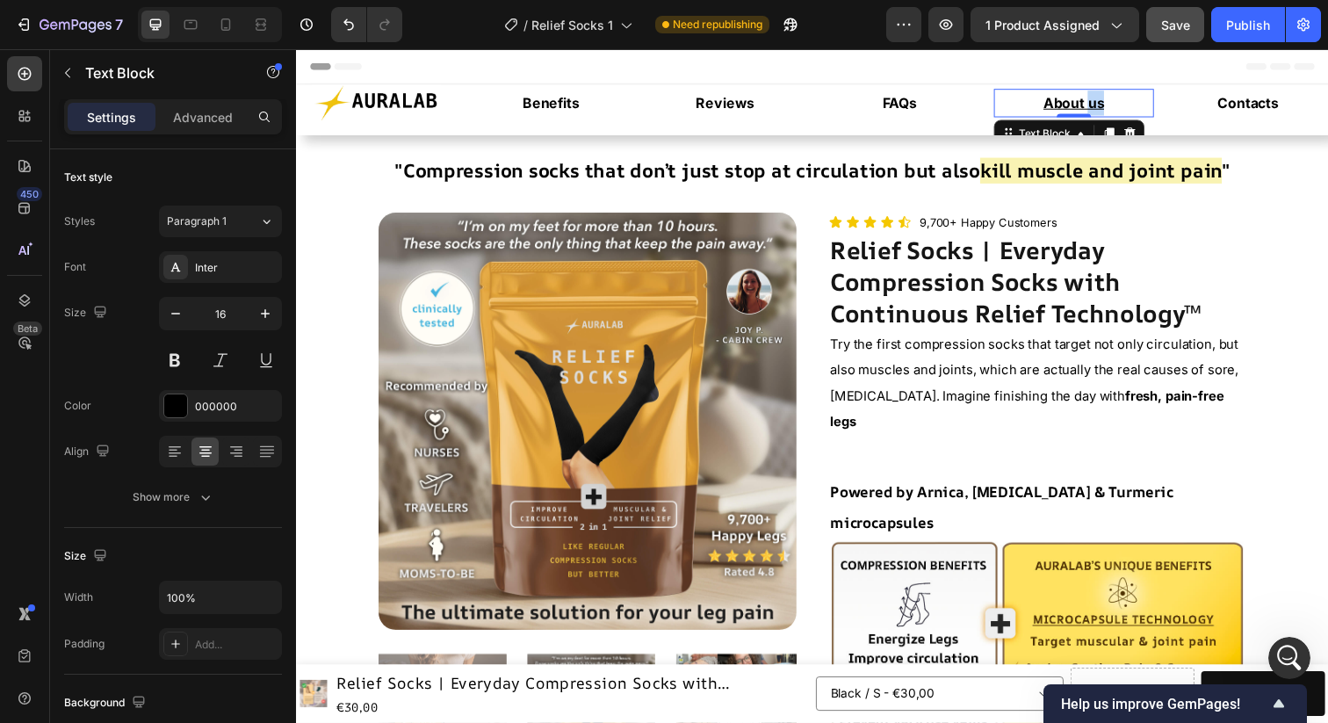
click at [1104, 103] on u "About us" at bounding box center [1090, 104] width 62 height 18
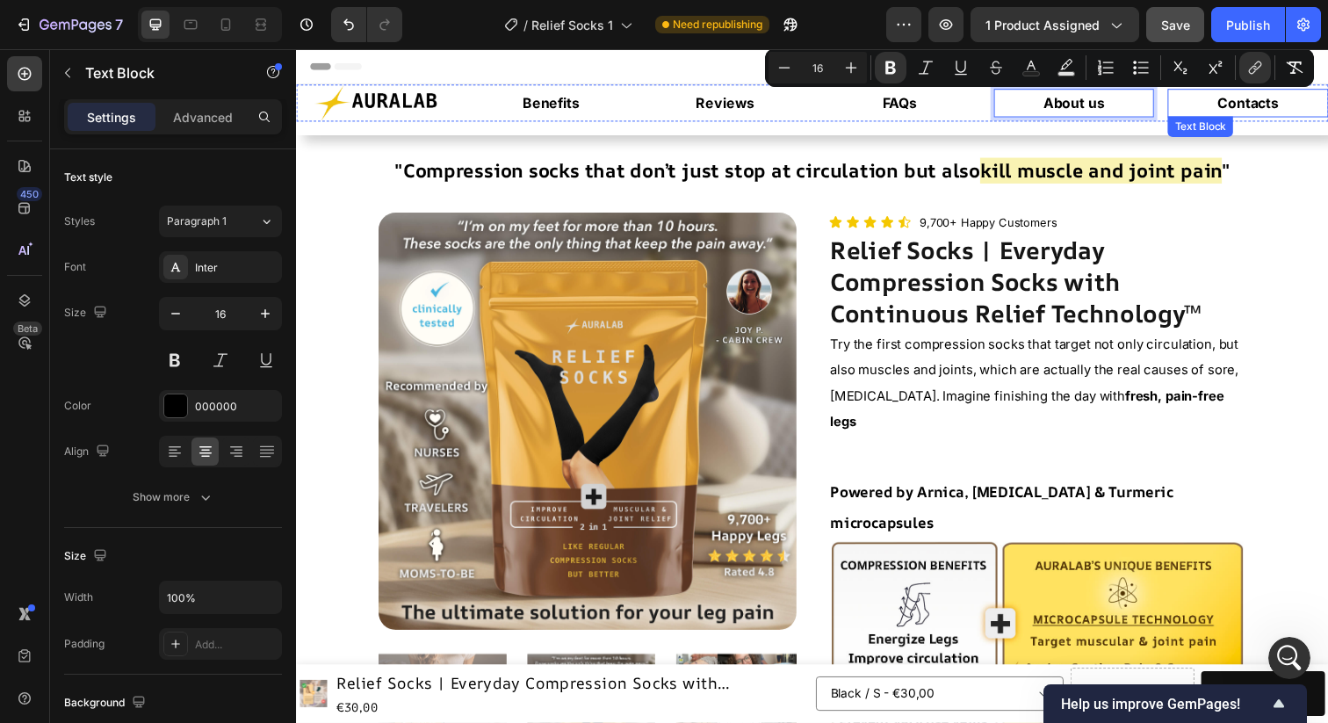
click at [1248, 97] on strong "Contacts" at bounding box center [1268, 104] width 62 height 18
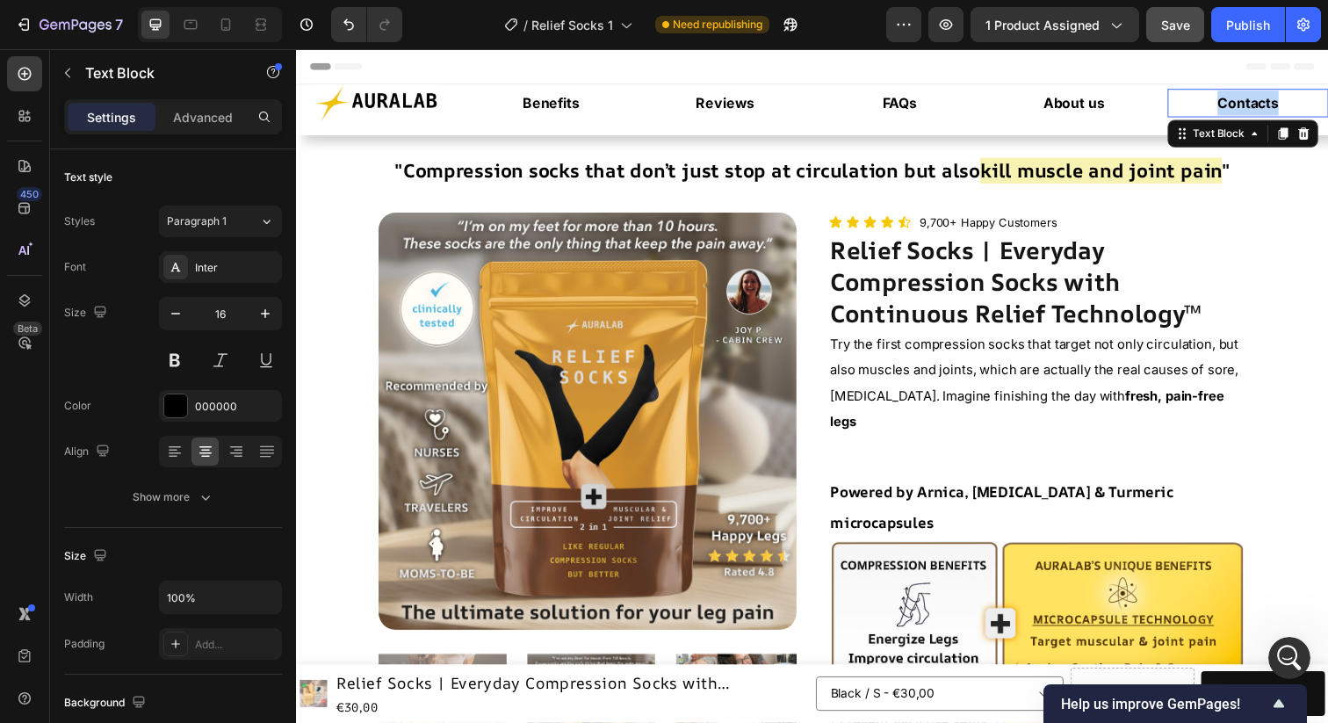
click at [1248, 97] on strong "Contacts" at bounding box center [1268, 104] width 62 height 18
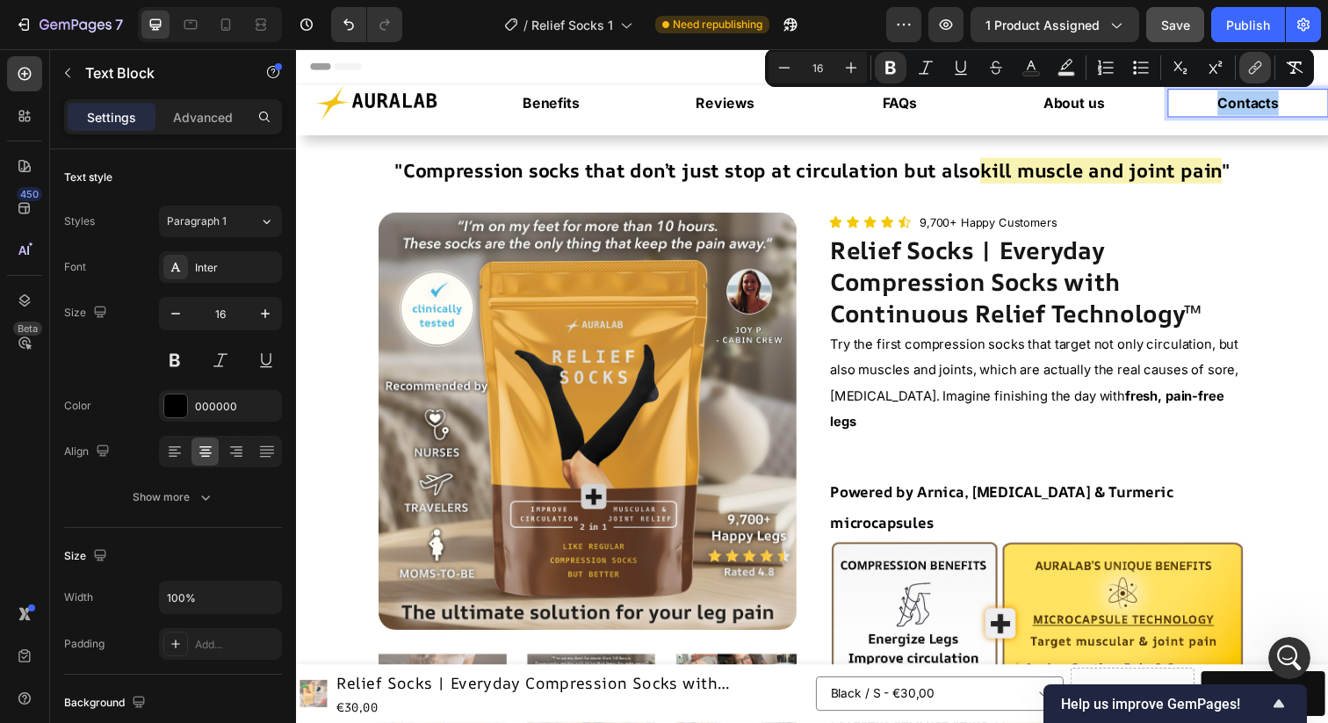
click at [1259, 77] on button "link" at bounding box center [1256, 68] width 32 height 32
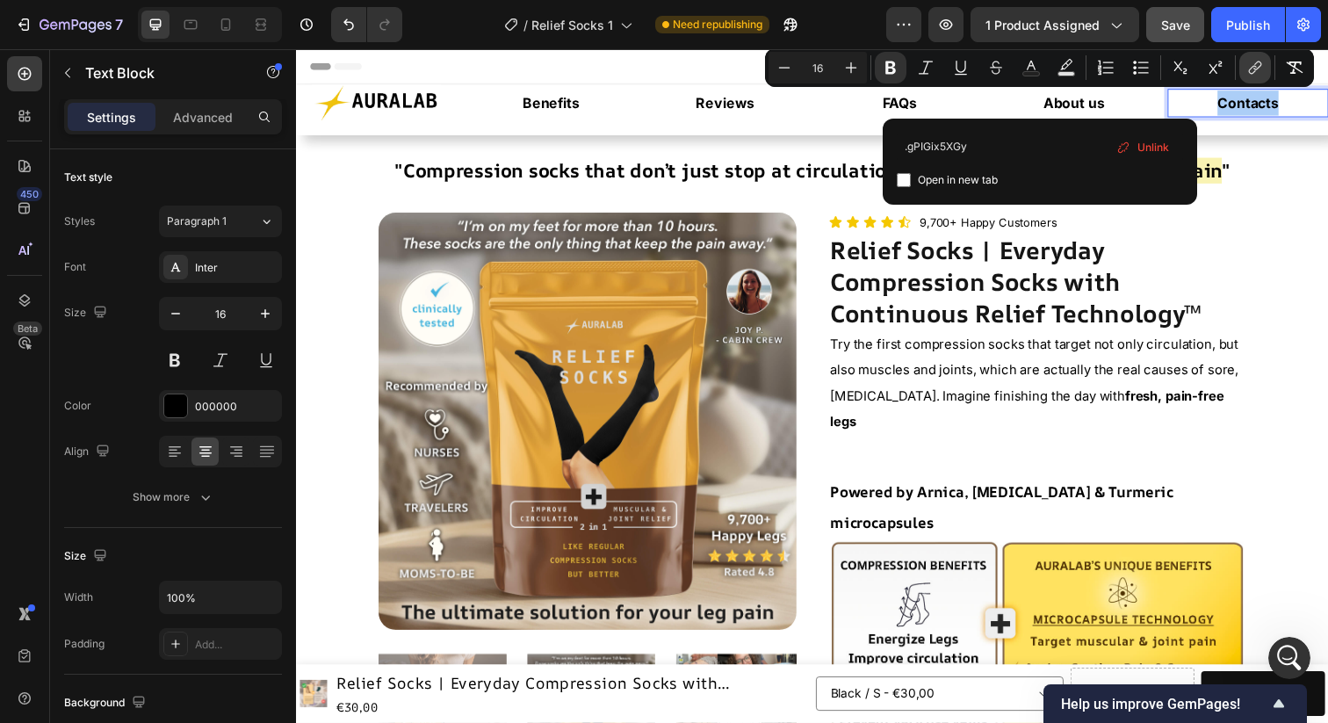
type input "#gPIGix5XGy"
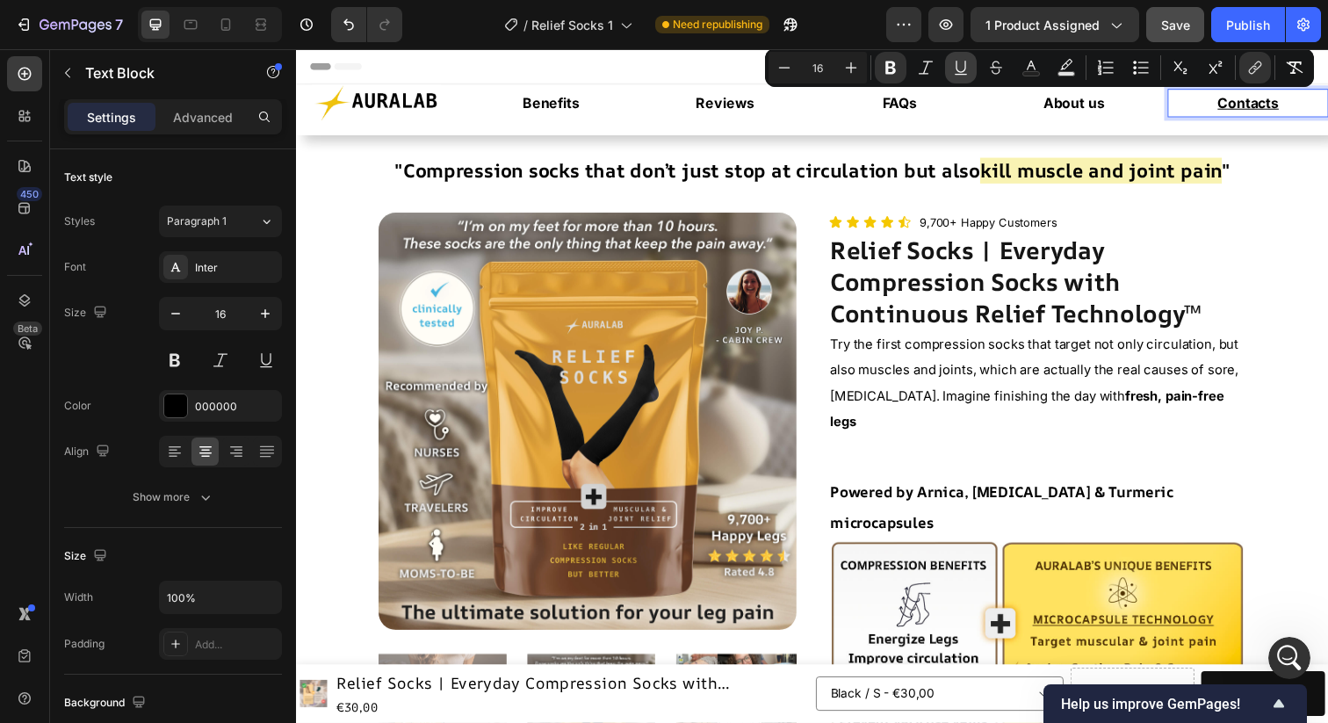
click at [962, 69] on icon "Editor contextual toolbar" at bounding box center [961, 68] width 18 height 18
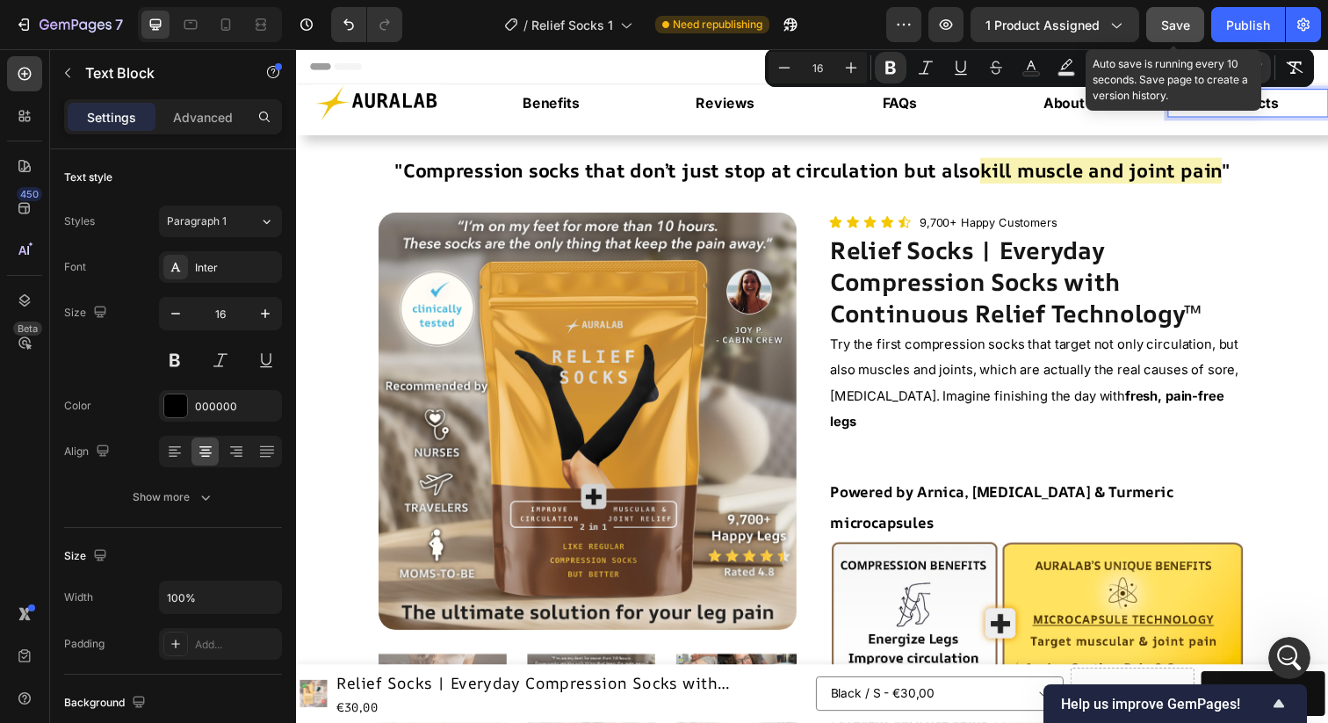
click at [1170, 27] on span "Save" at bounding box center [1175, 25] width 29 height 15
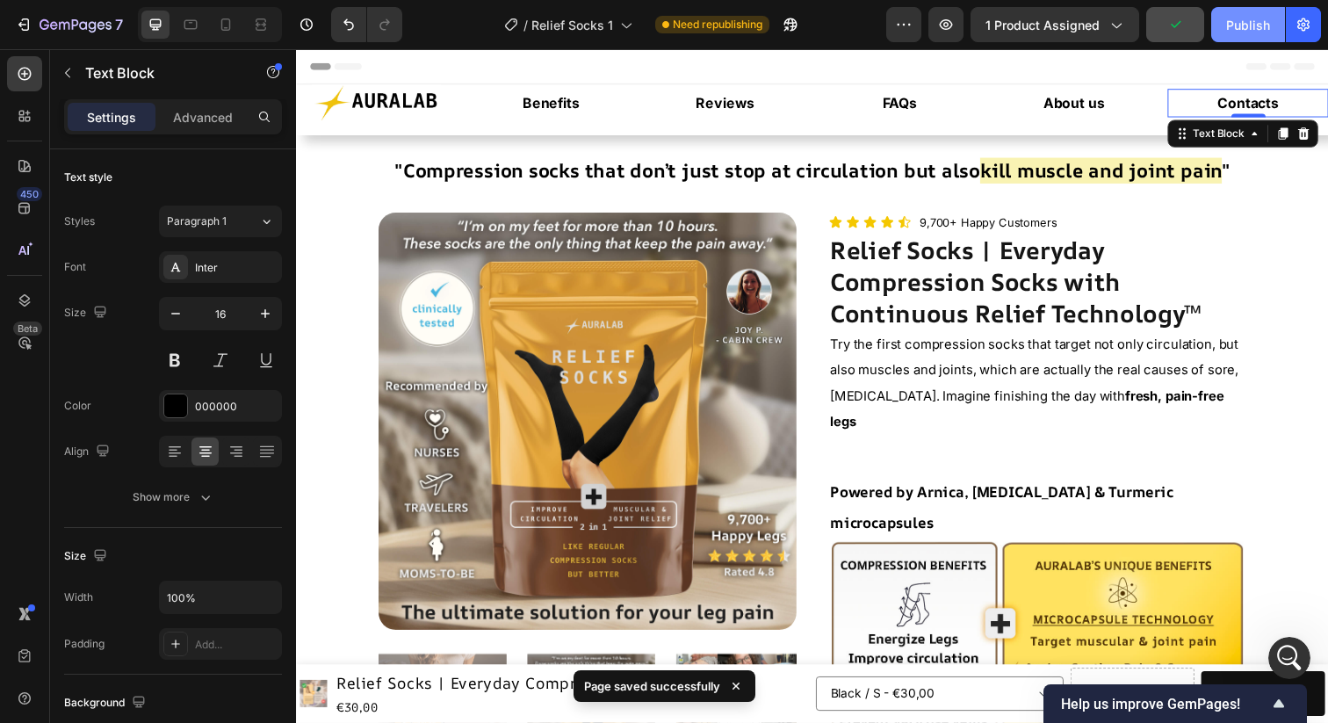
click at [1235, 30] on div "Publish" at bounding box center [1248, 25] width 44 height 18
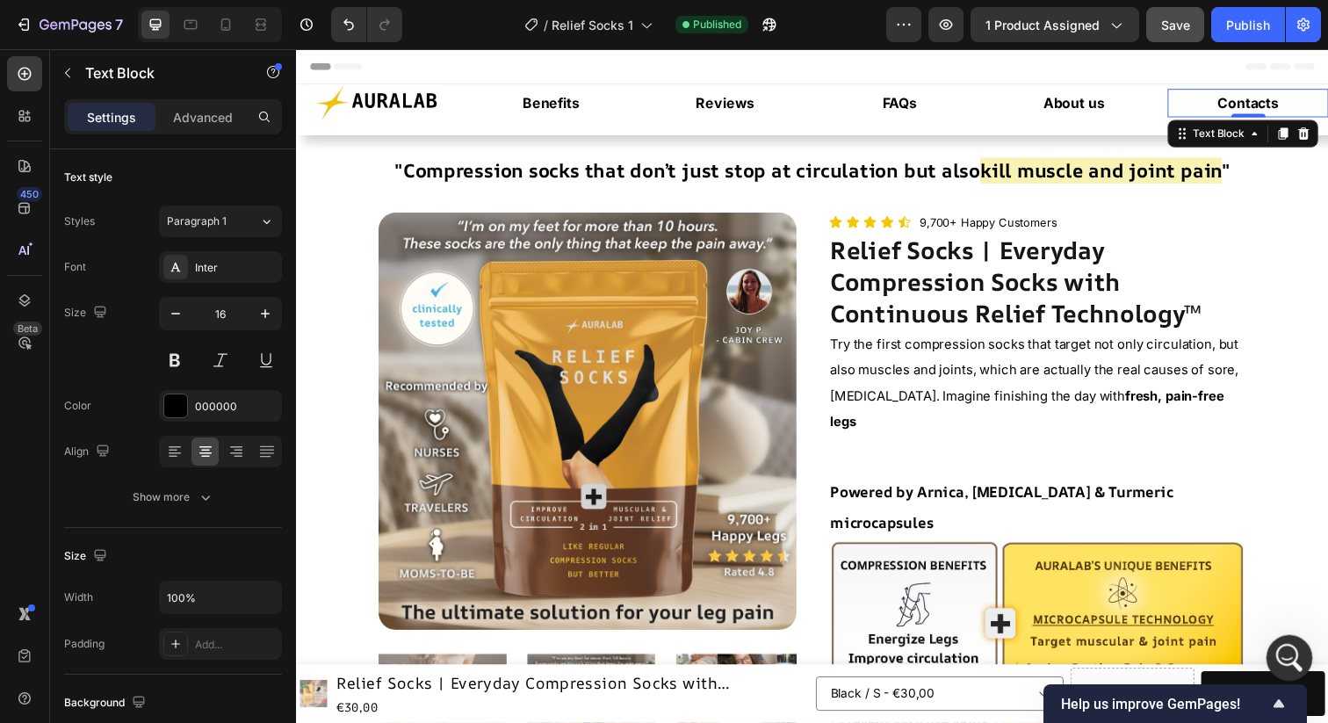
click at [1289, 657] on icon "Apri il messenger Intercom" at bounding box center [1287, 655] width 12 height 14
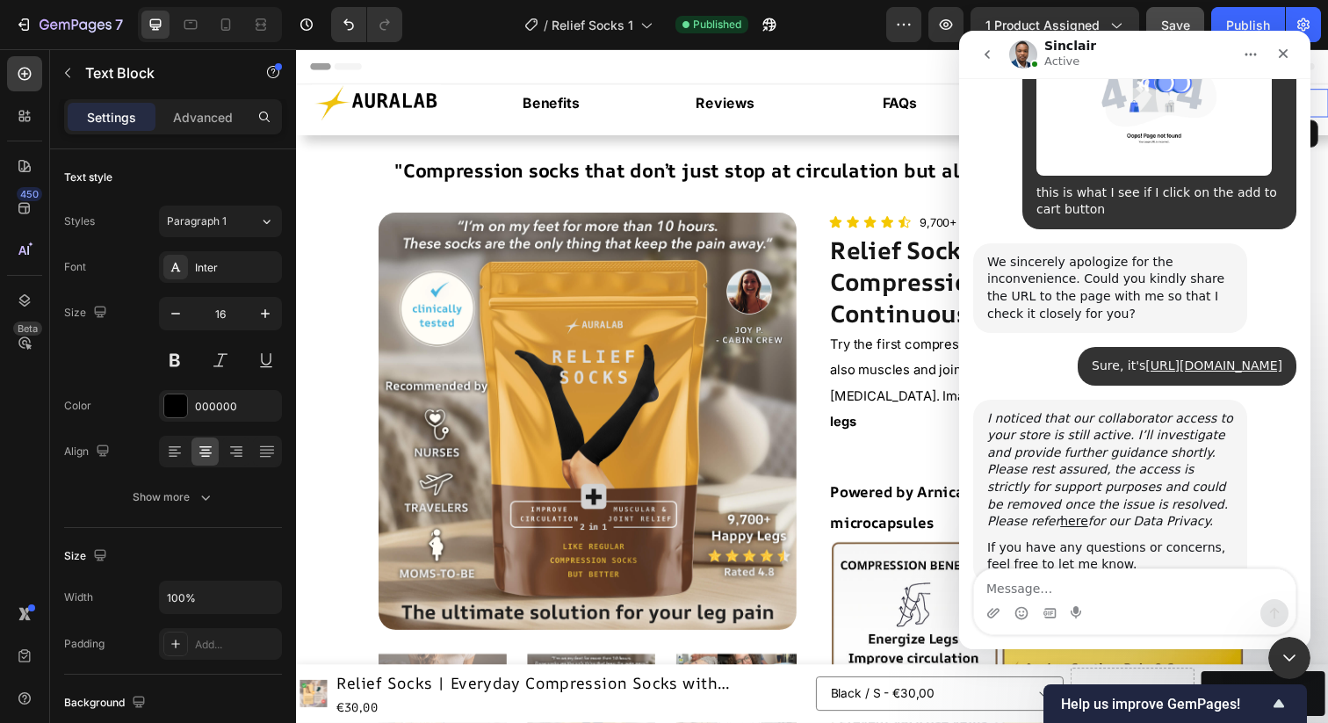
scroll to position [7345, 0]
click at [268, 26] on icon at bounding box center [261, 25] width 18 height 18
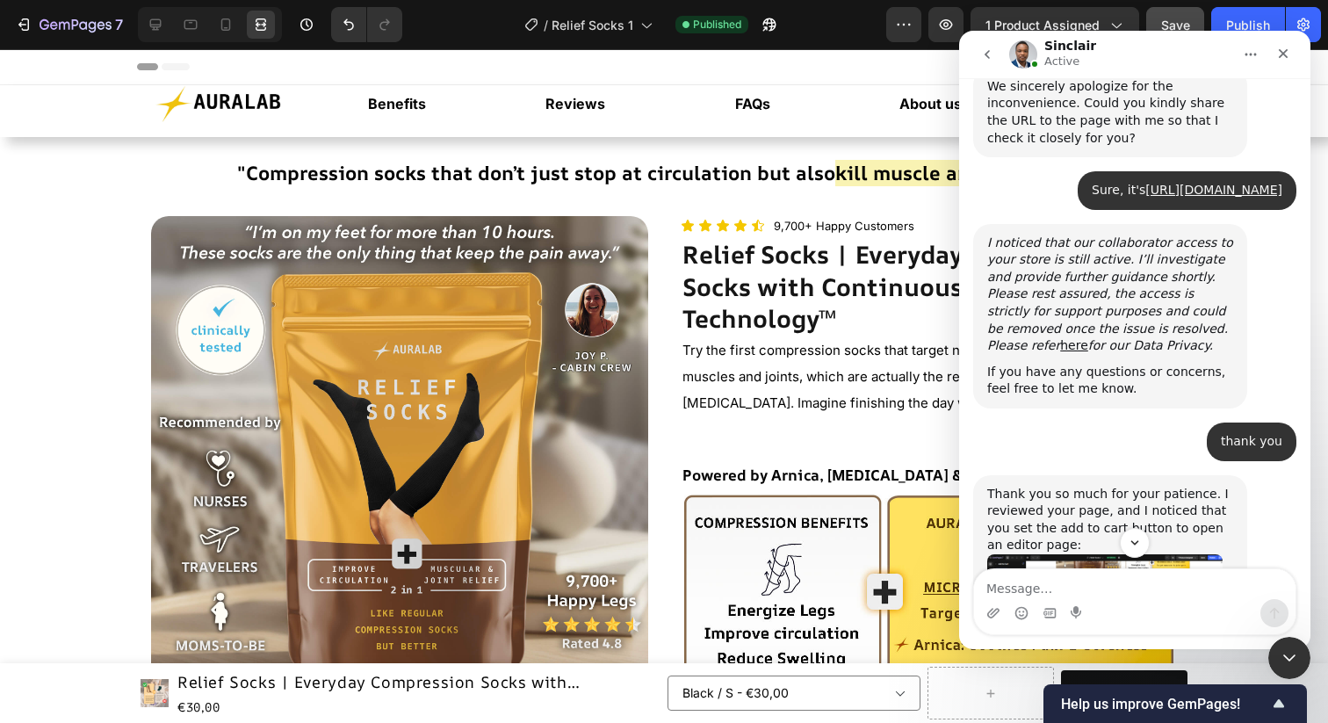
scroll to position [7569, 0]
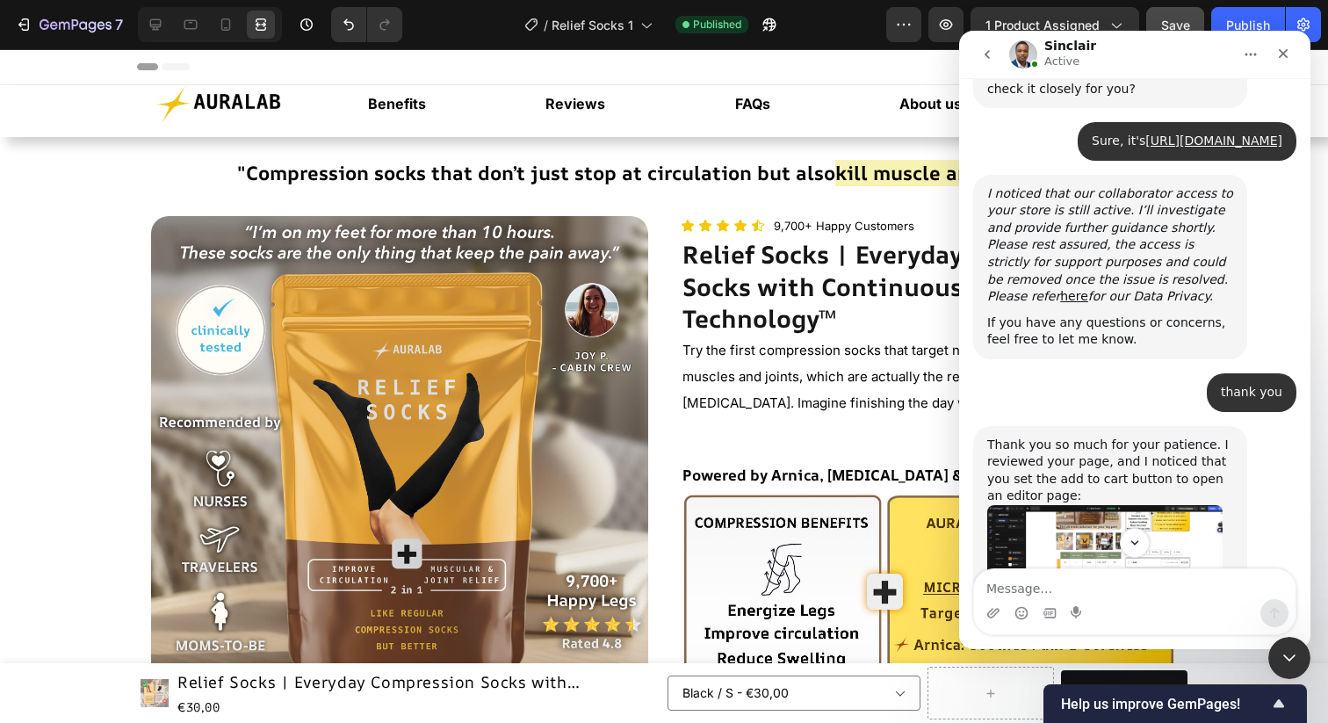
click at [1144, 505] on img "Sinclair dice…" at bounding box center [1104, 561] width 235 height 112
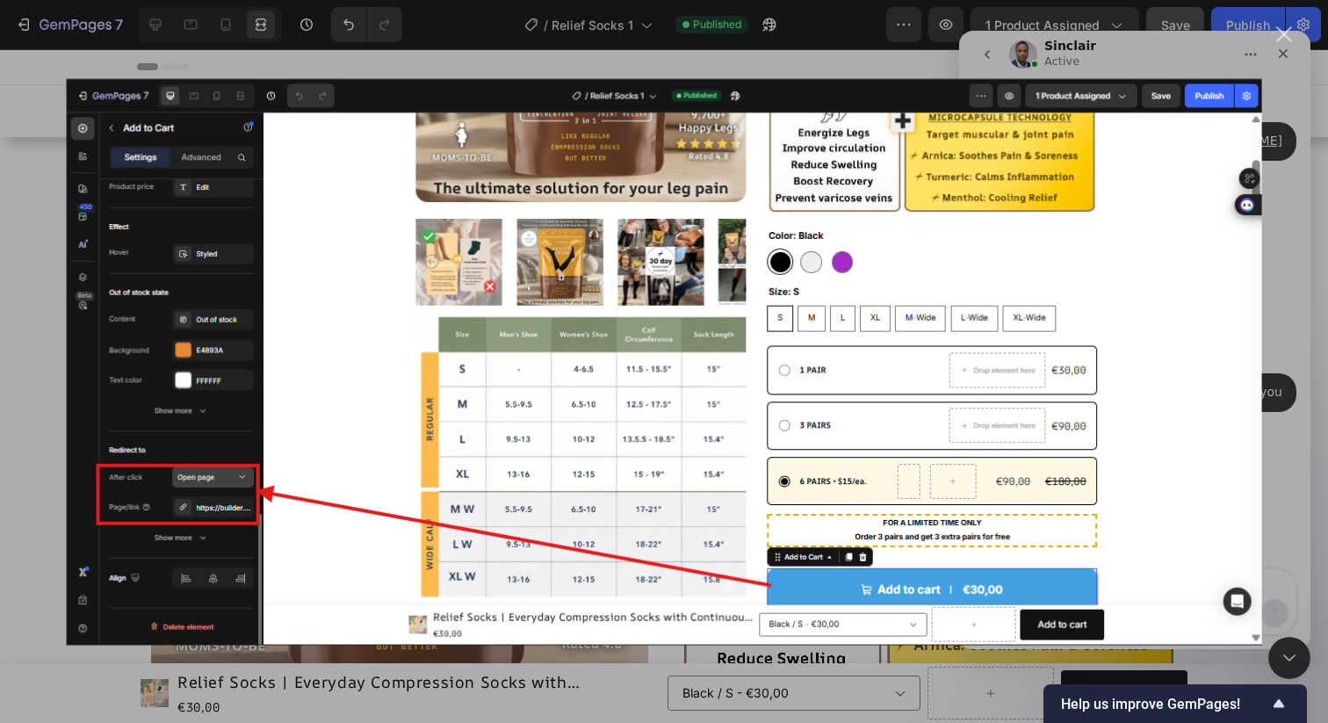
click at [1287, 30] on div "Chiudi" at bounding box center [1285, 34] width 17 height 17
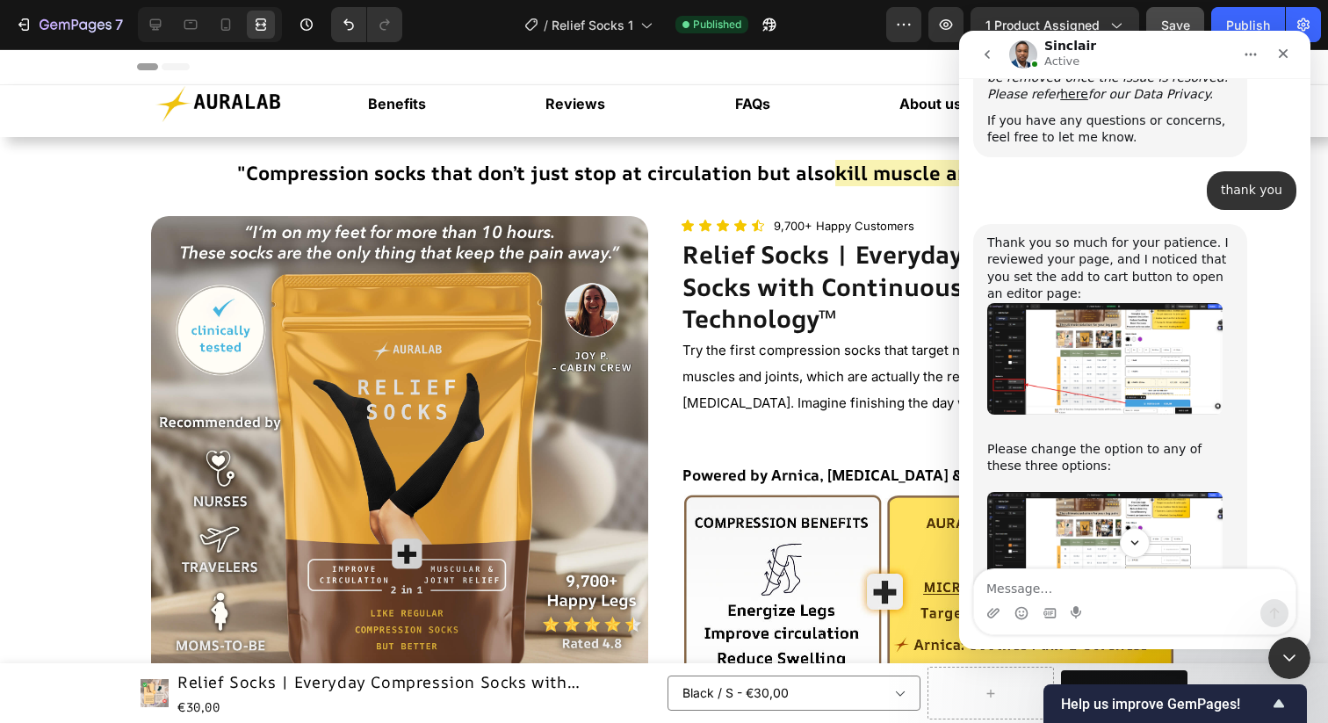
scroll to position [7793, 0]
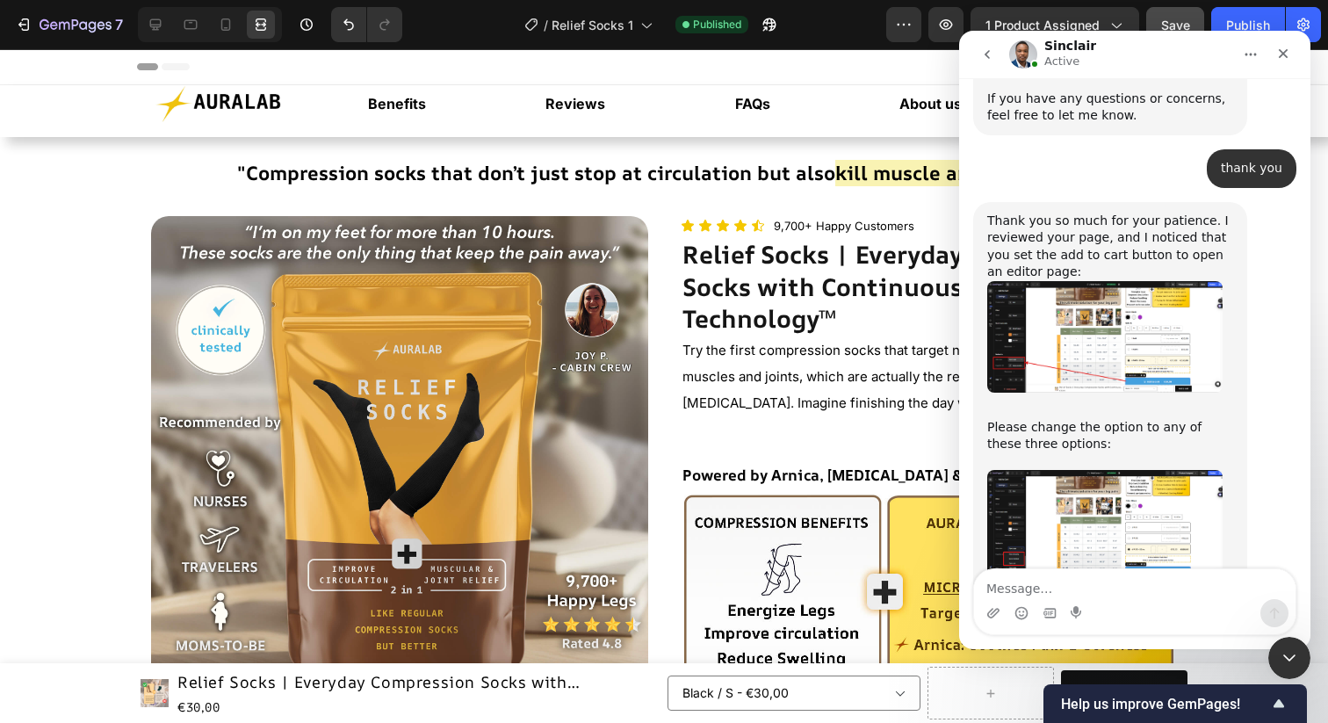
click at [1133, 470] on img "Sinclair dice…" at bounding box center [1104, 526] width 235 height 112
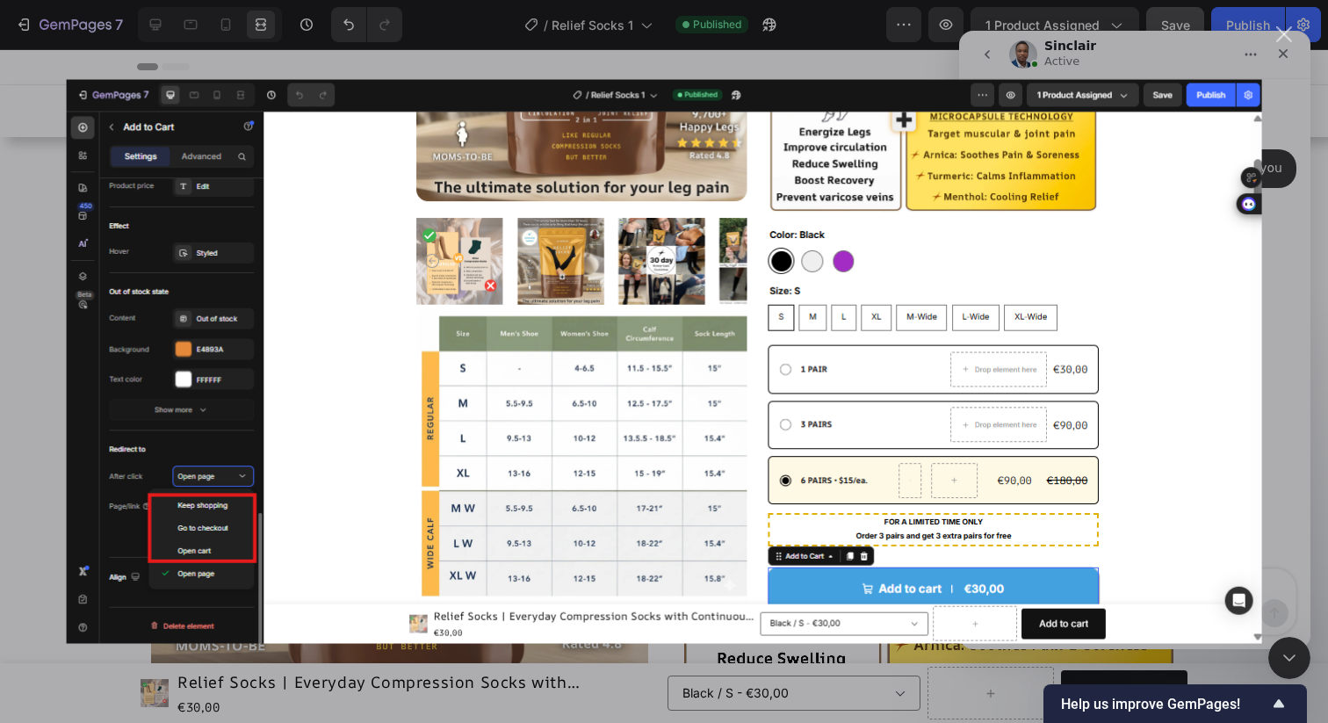
scroll to position [0, 0]
click at [1291, 32] on div "Chiudi" at bounding box center [1285, 34] width 17 height 17
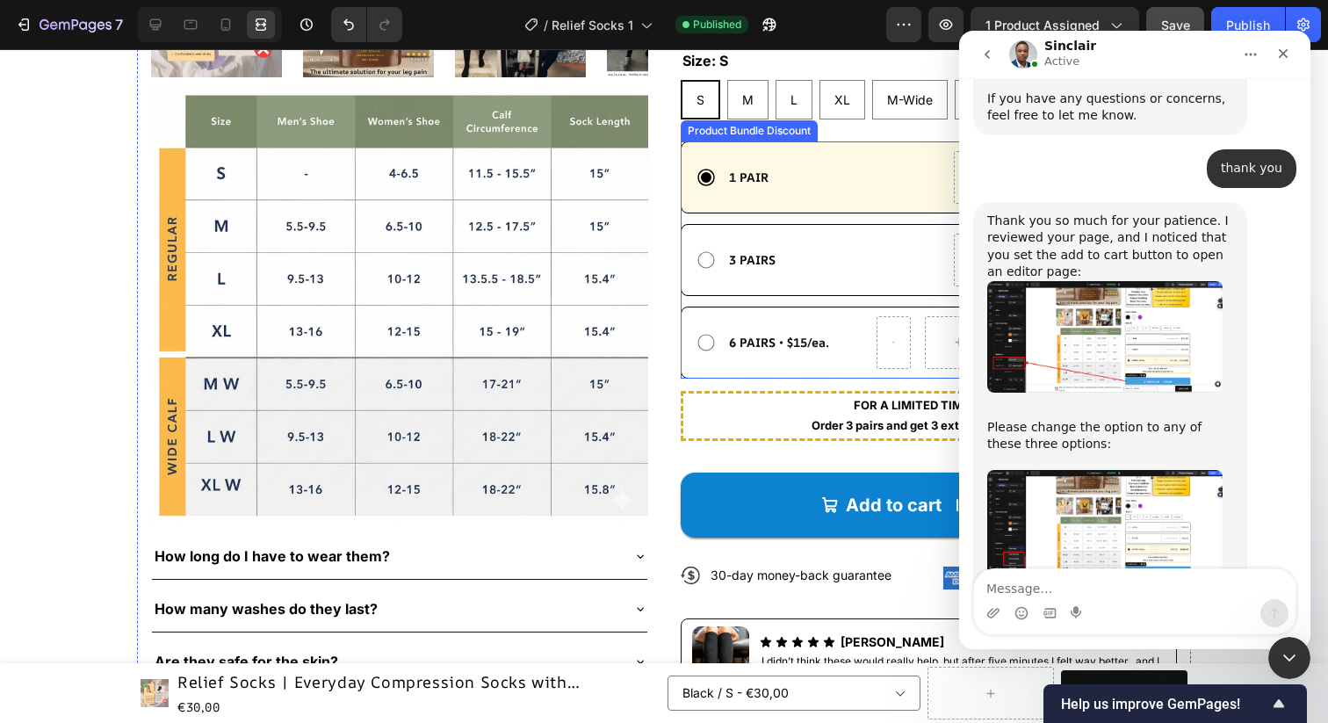
scroll to position [798, 0]
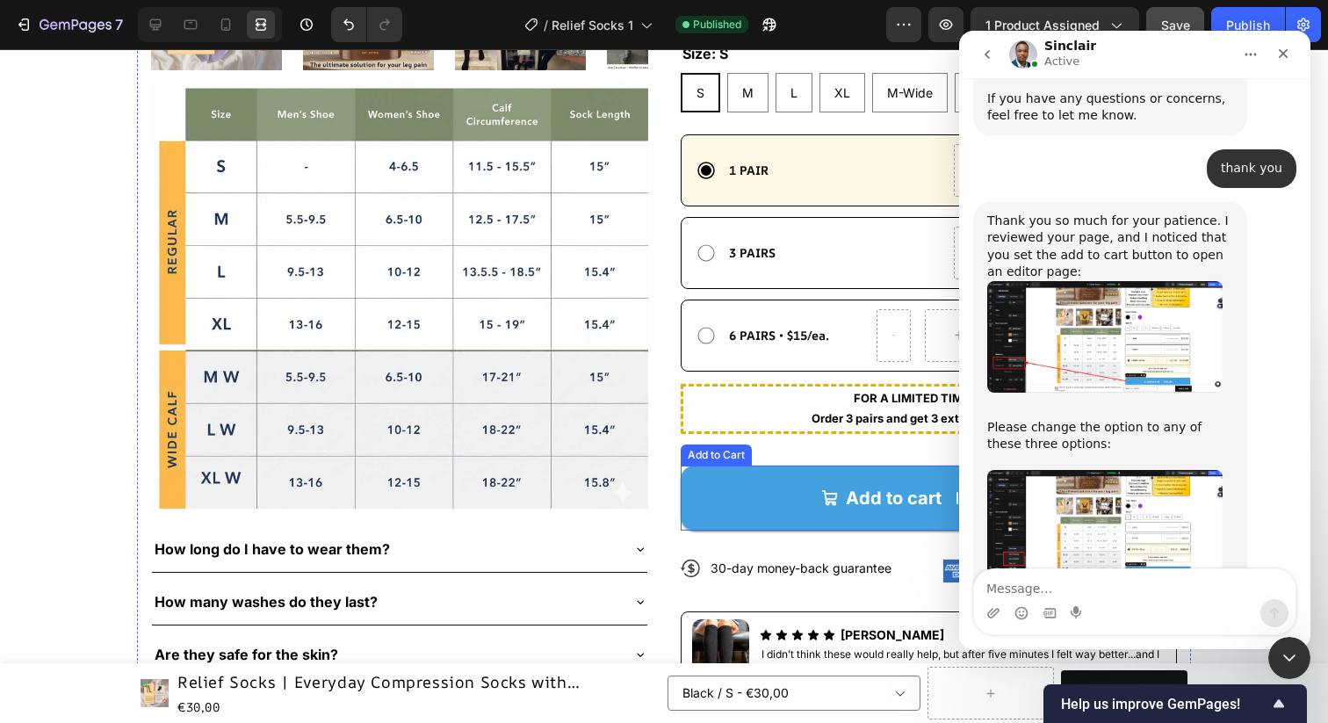
click at [705, 456] on div "Add to Cart" at bounding box center [716, 455] width 64 height 16
click at [159, 19] on icon at bounding box center [155, 24] width 11 height 11
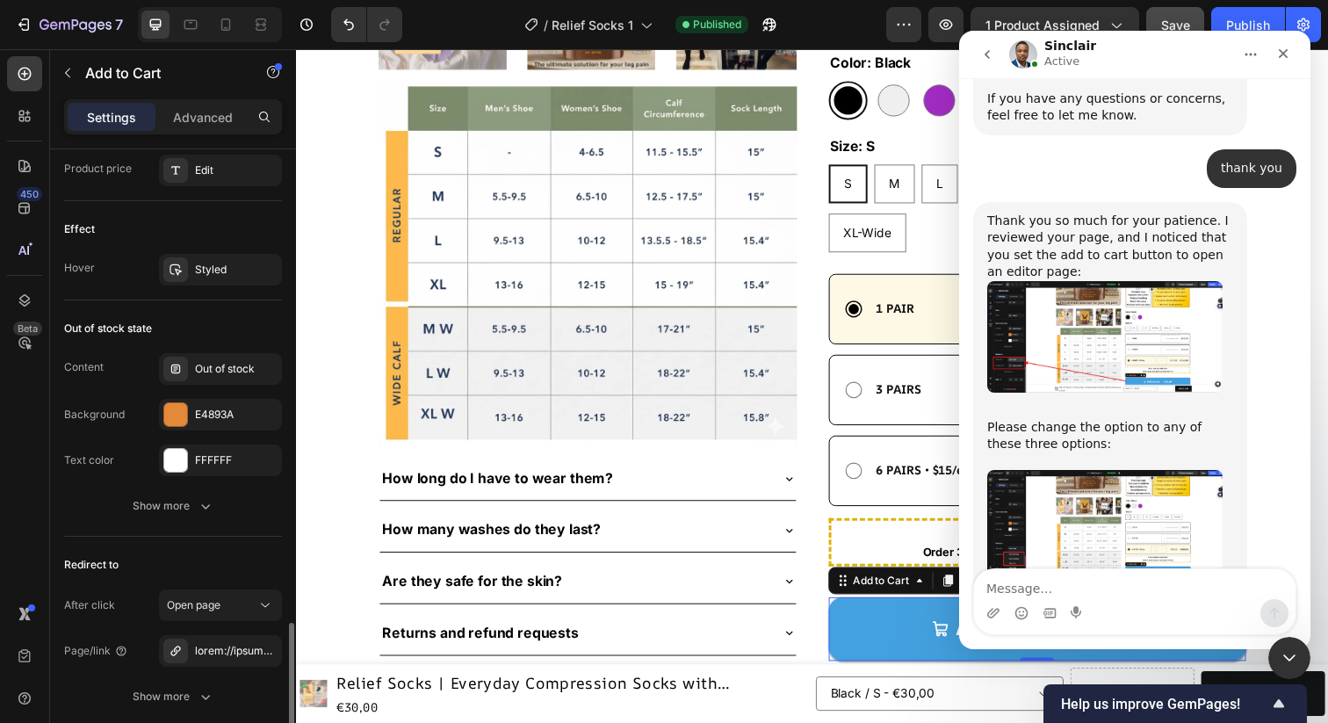
scroll to position [1656, 0]
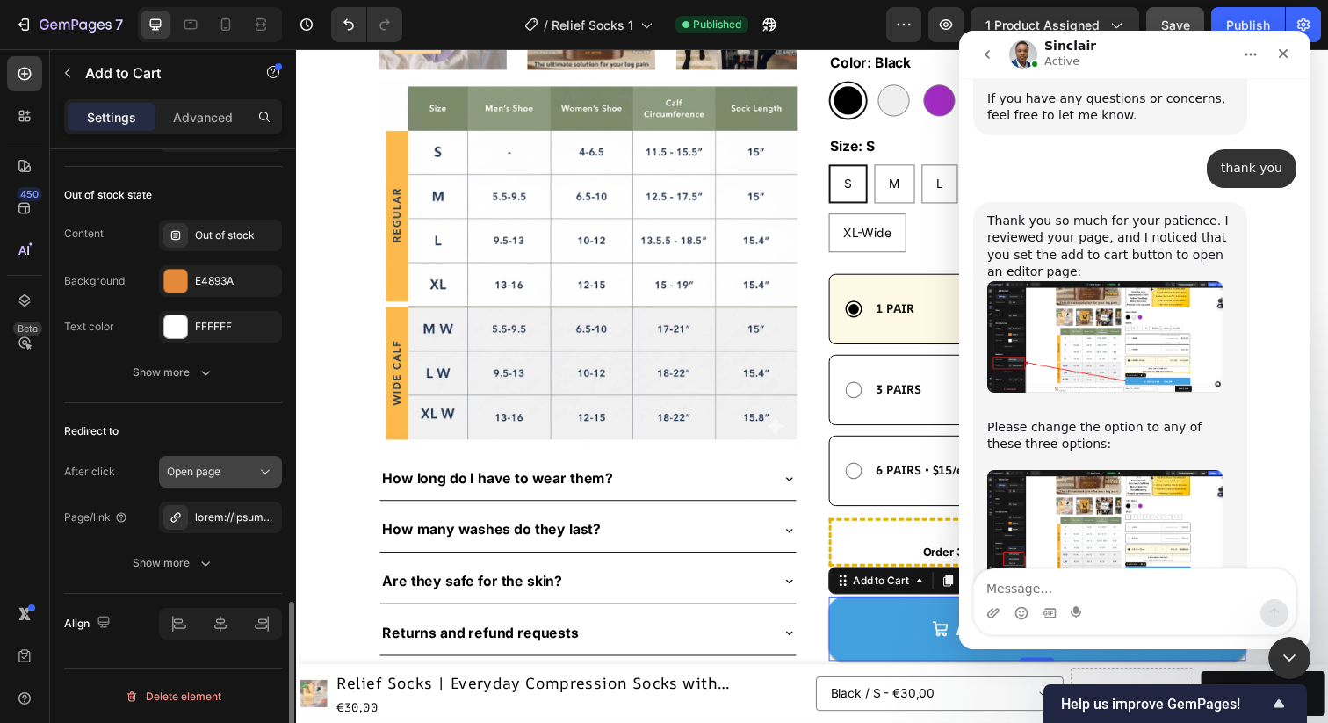
click at [195, 475] on span "Open page" at bounding box center [194, 471] width 54 height 13
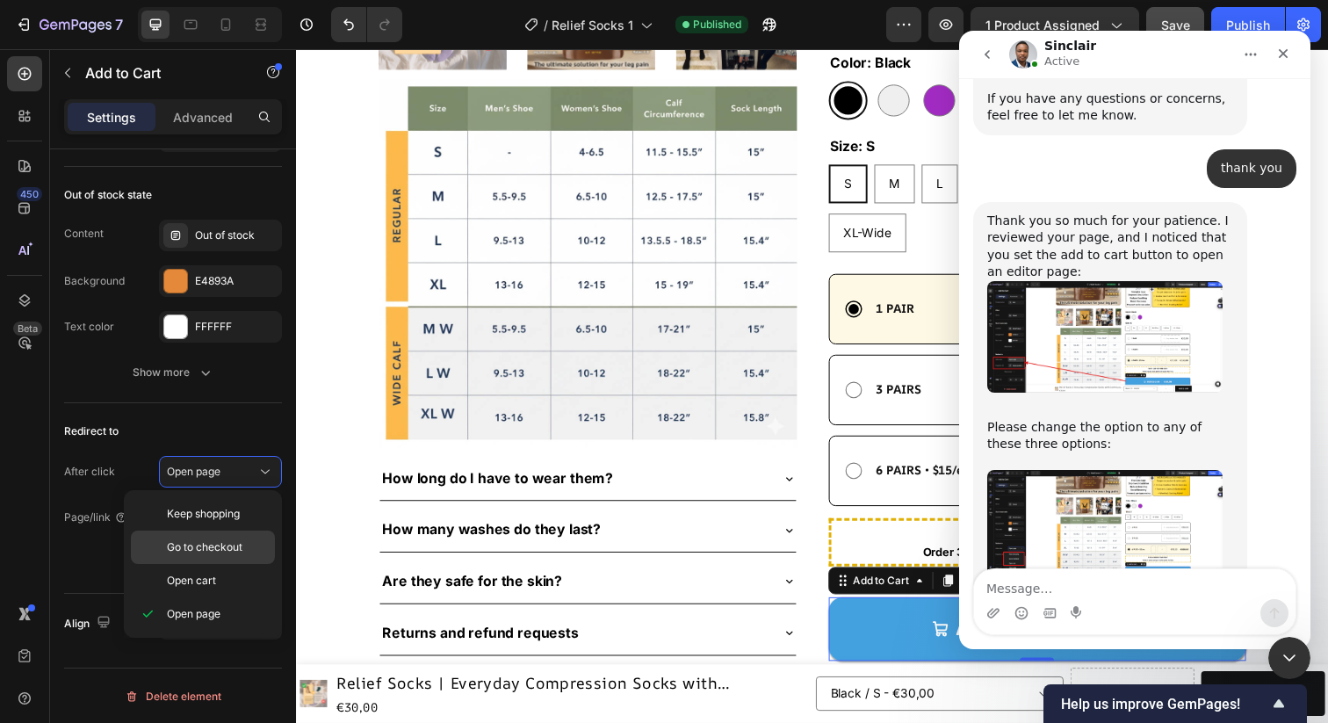
click at [217, 541] on span "Go to checkout" at bounding box center [205, 547] width 76 height 16
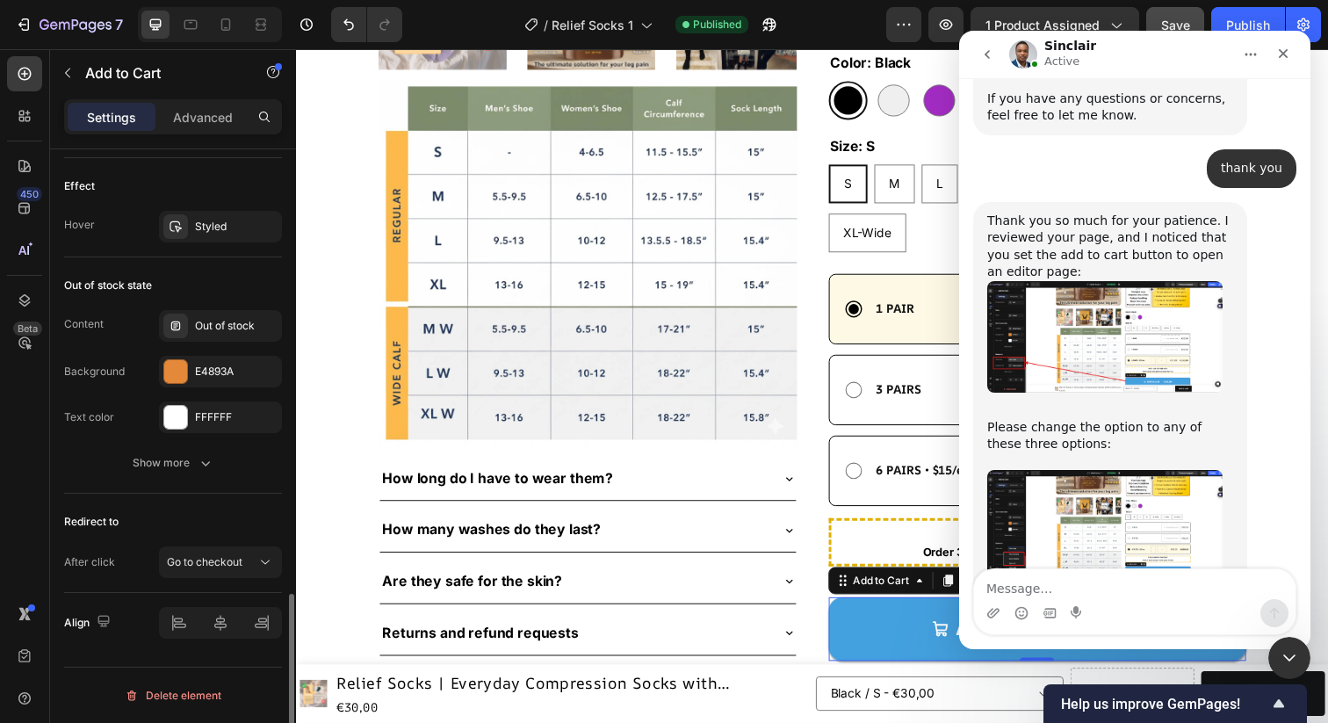
scroll to position [1565, 0]
click at [1172, 20] on span "Save" at bounding box center [1175, 25] width 29 height 15
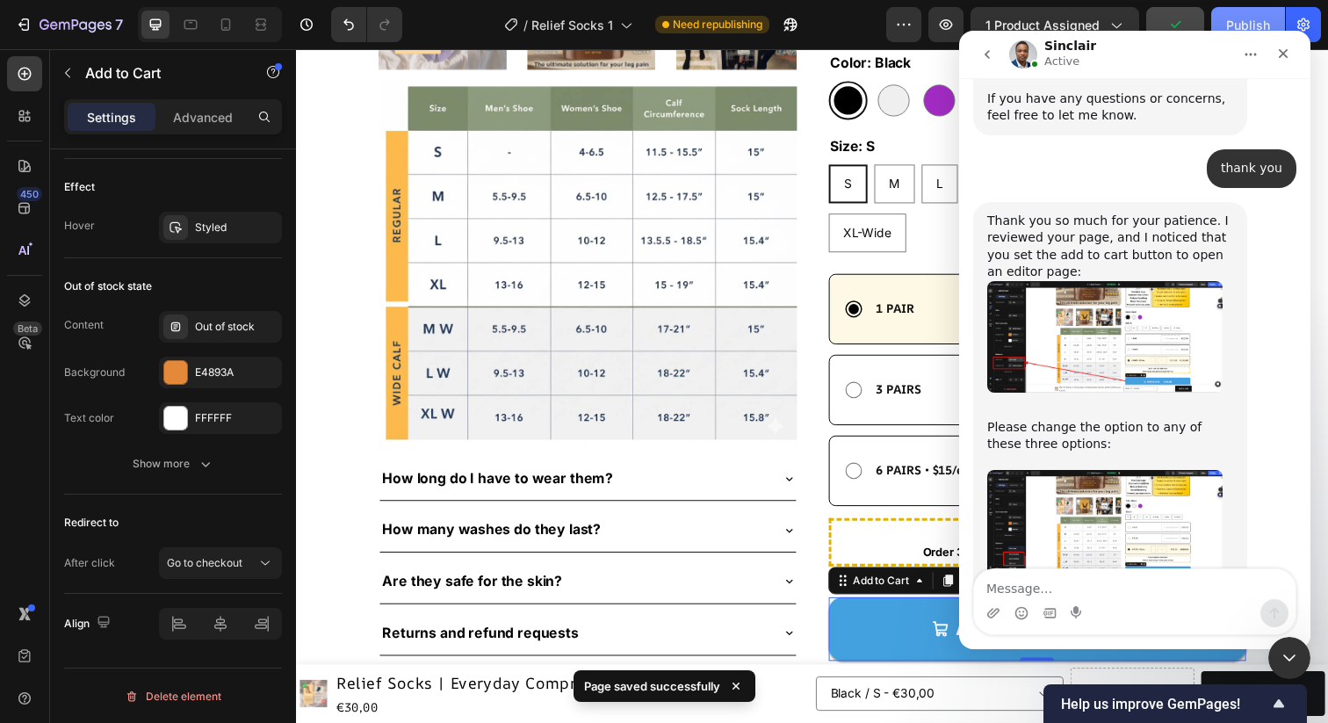
click at [1239, 22] on div "Publish" at bounding box center [1248, 25] width 44 height 18
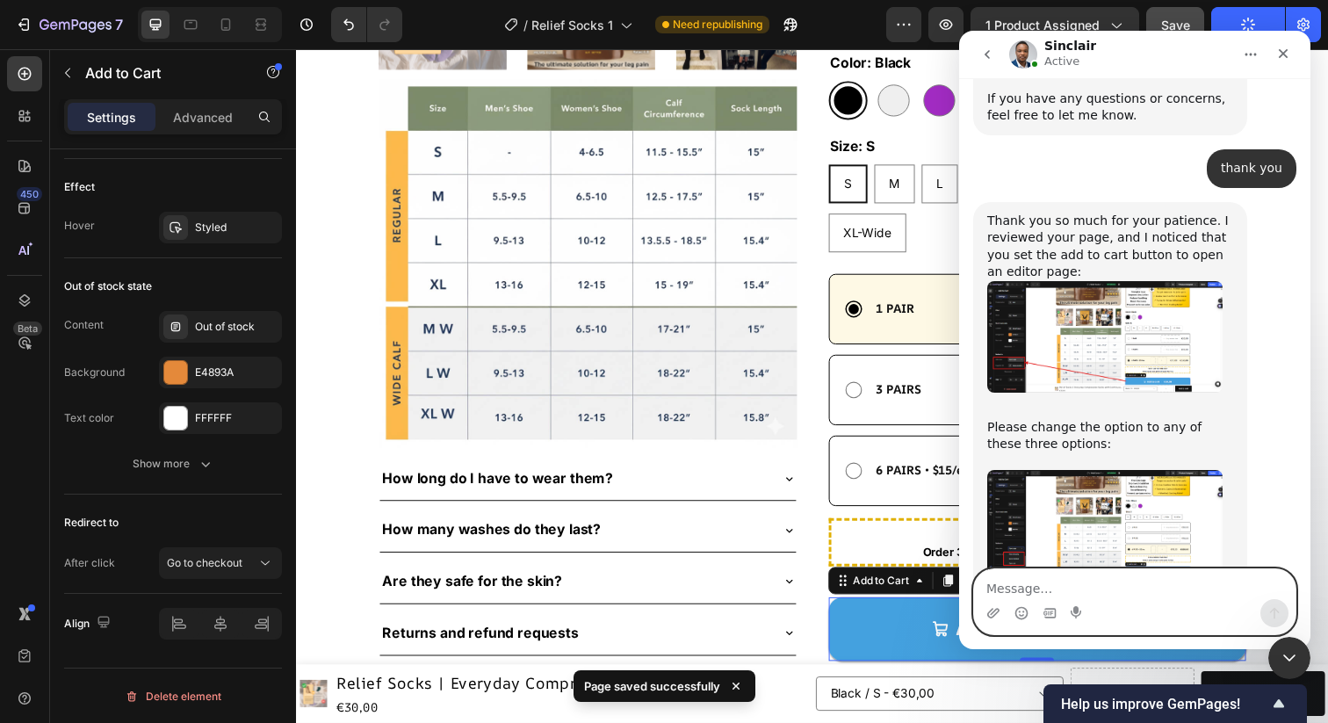
click at [1096, 597] on textarea "Message…" at bounding box center [1135, 584] width 322 height 30
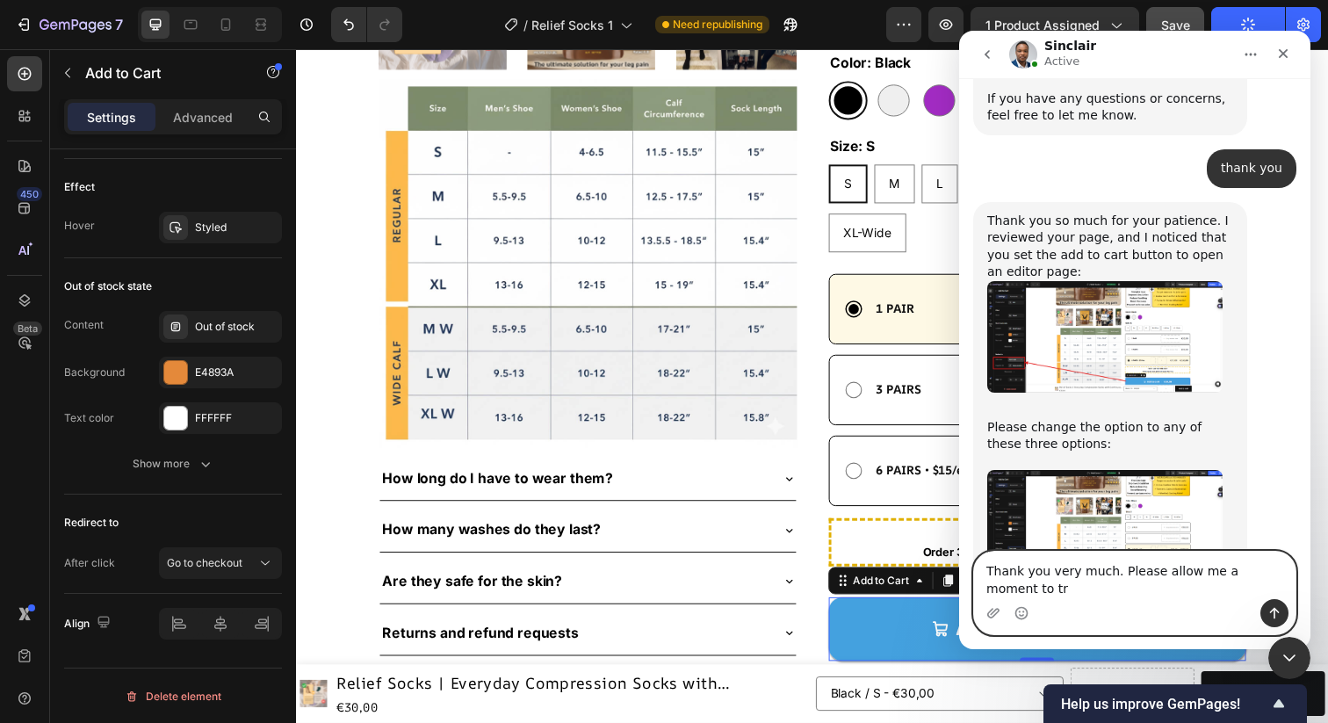
type textarea "Thank you very much. Please allow me a moment to try"
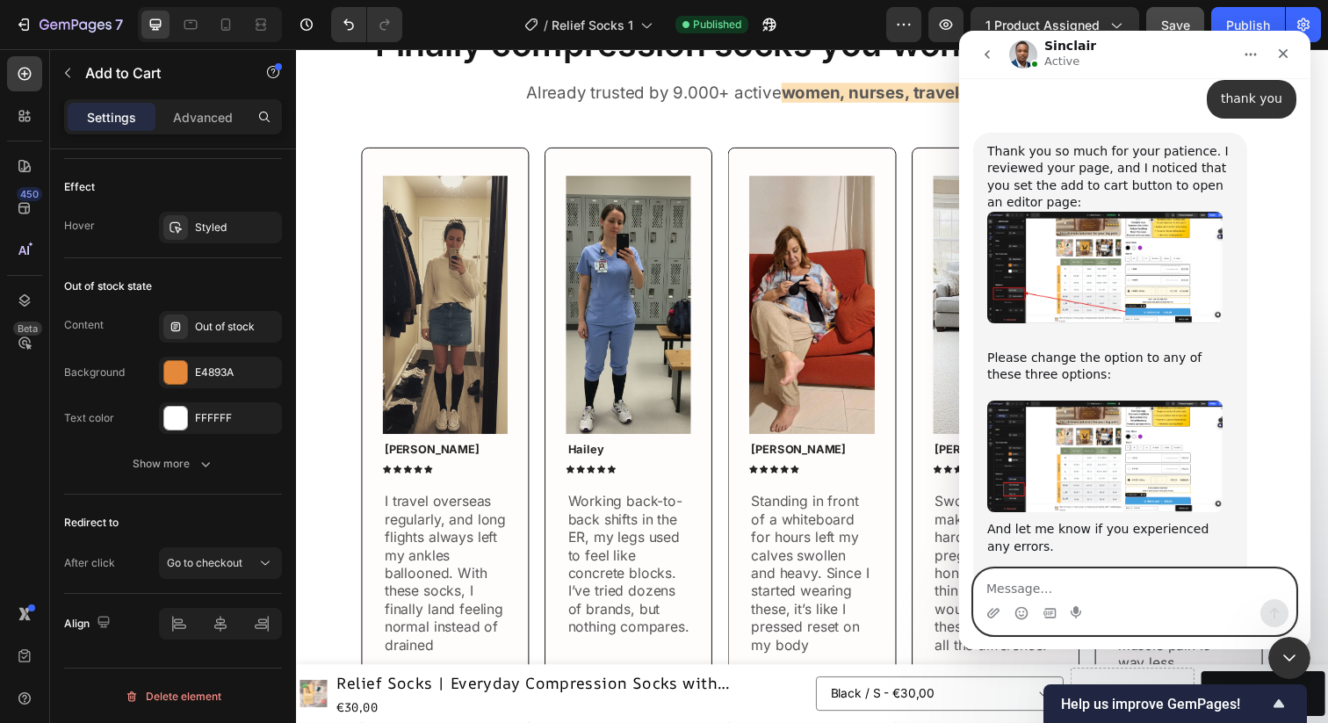
scroll to position [0, 0]
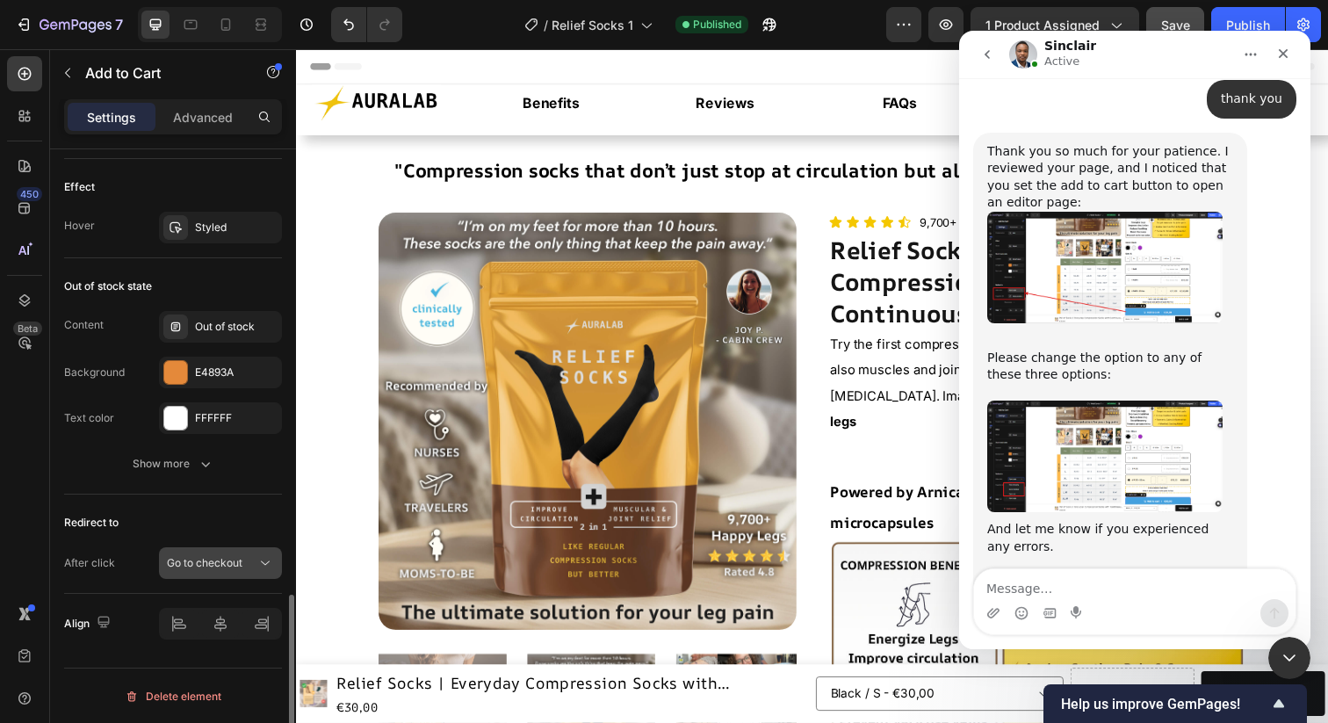
click at [215, 563] on span "Go to checkout" at bounding box center [205, 562] width 76 height 13
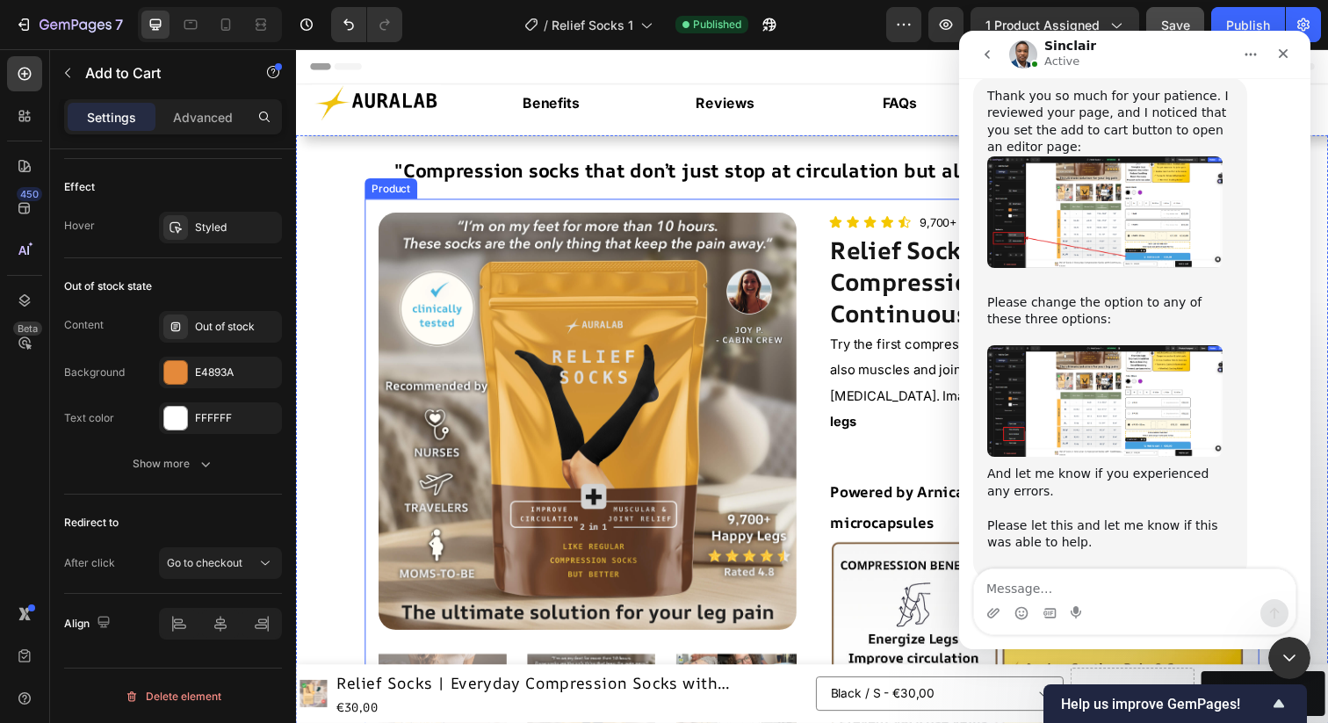
scroll to position [7916, 0]
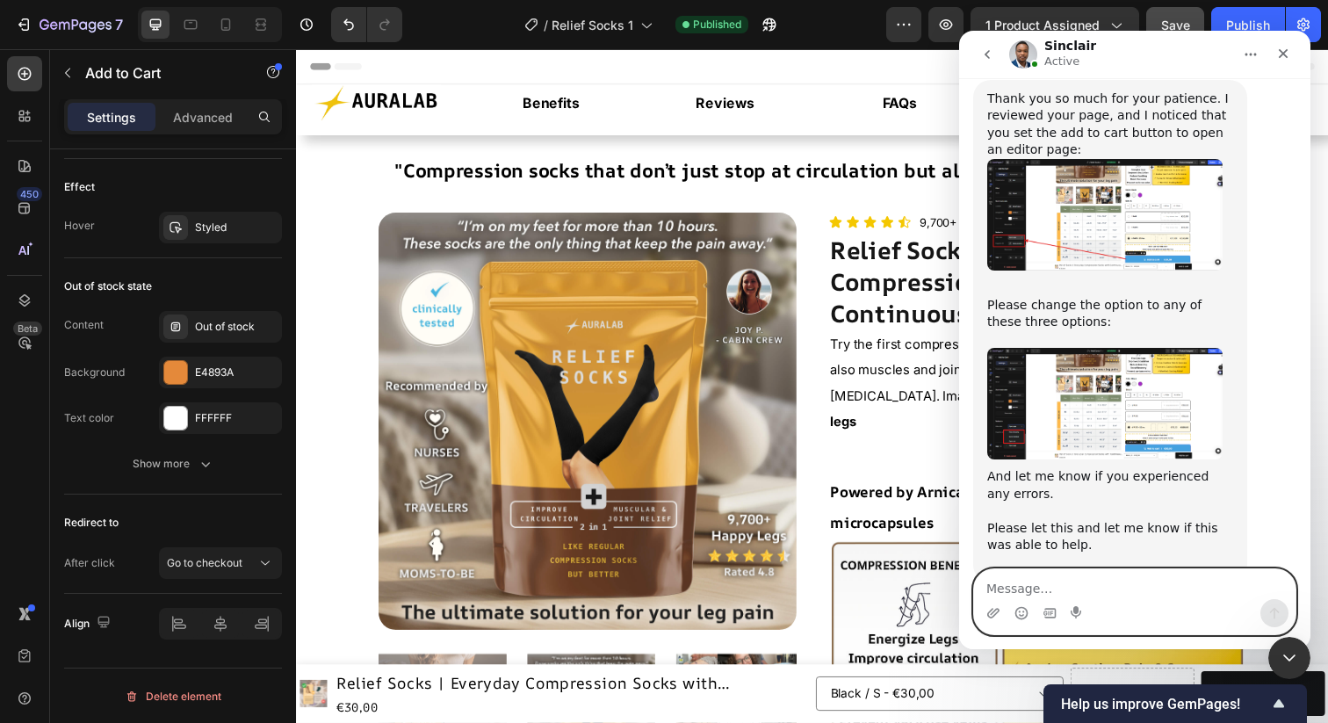
click at [1052, 592] on textarea "Message…" at bounding box center [1135, 584] width 322 height 30
type textarea "It works, thank you!"
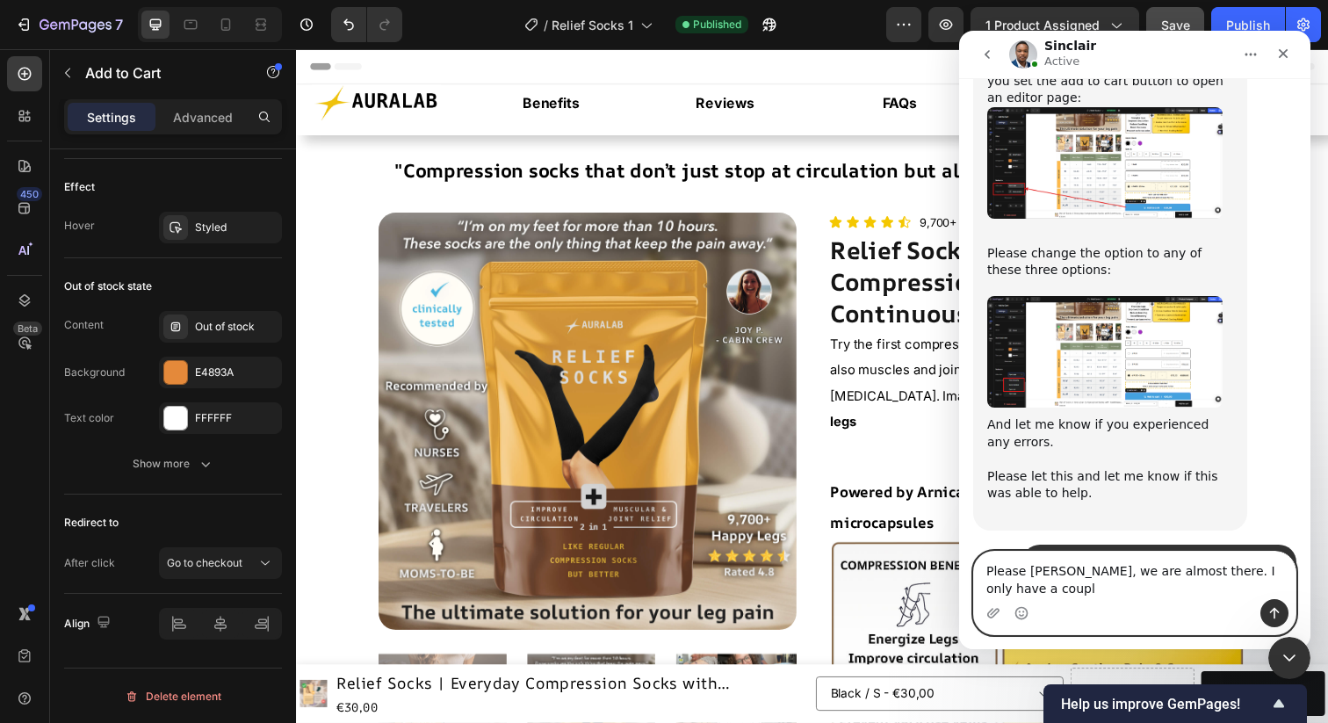
scroll to position [7985, 0]
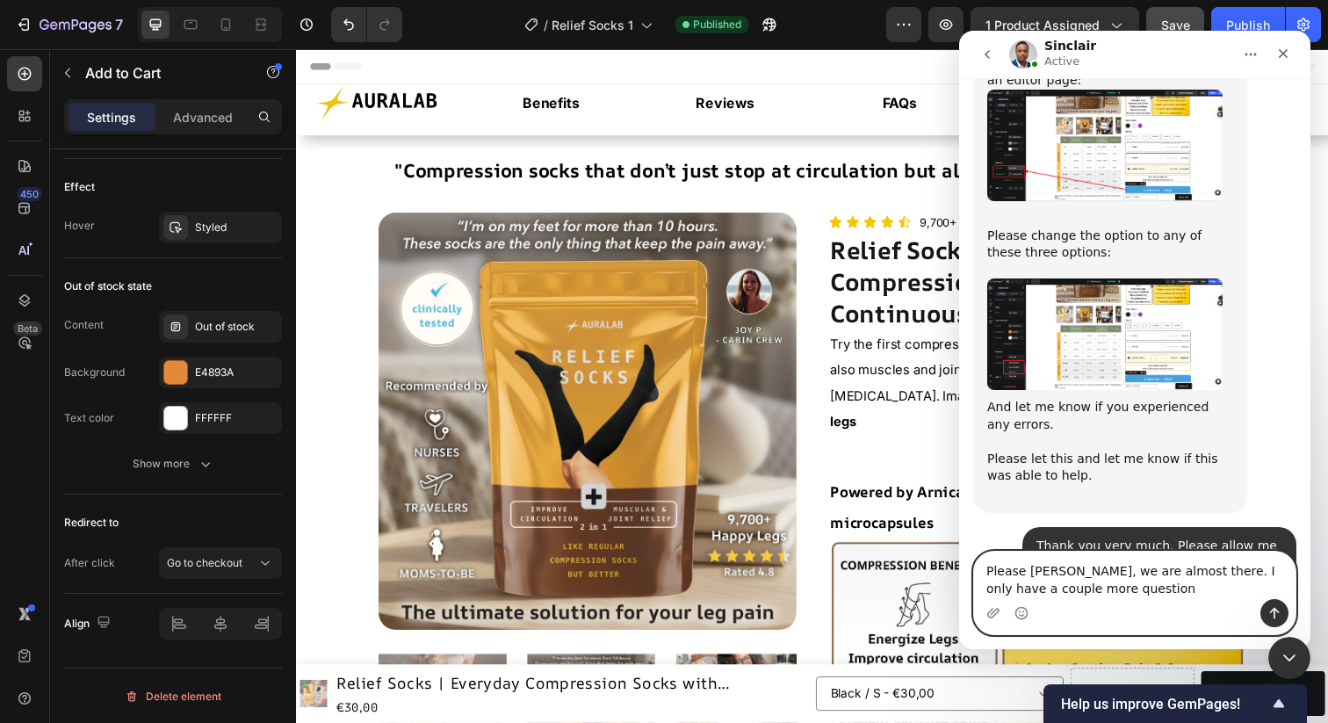
type textarea "Please [PERSON_NAME], we are almost there. I only have a couple more questions"
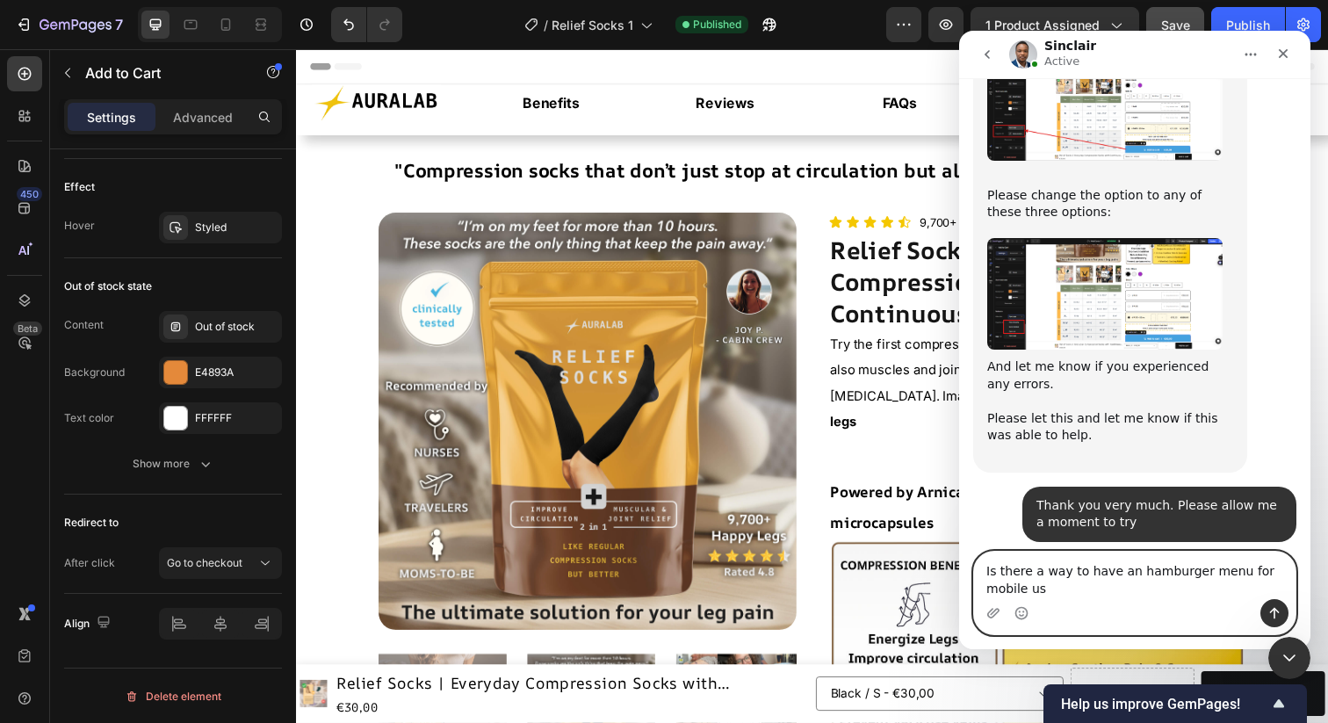
scroll to position [8043, 0]
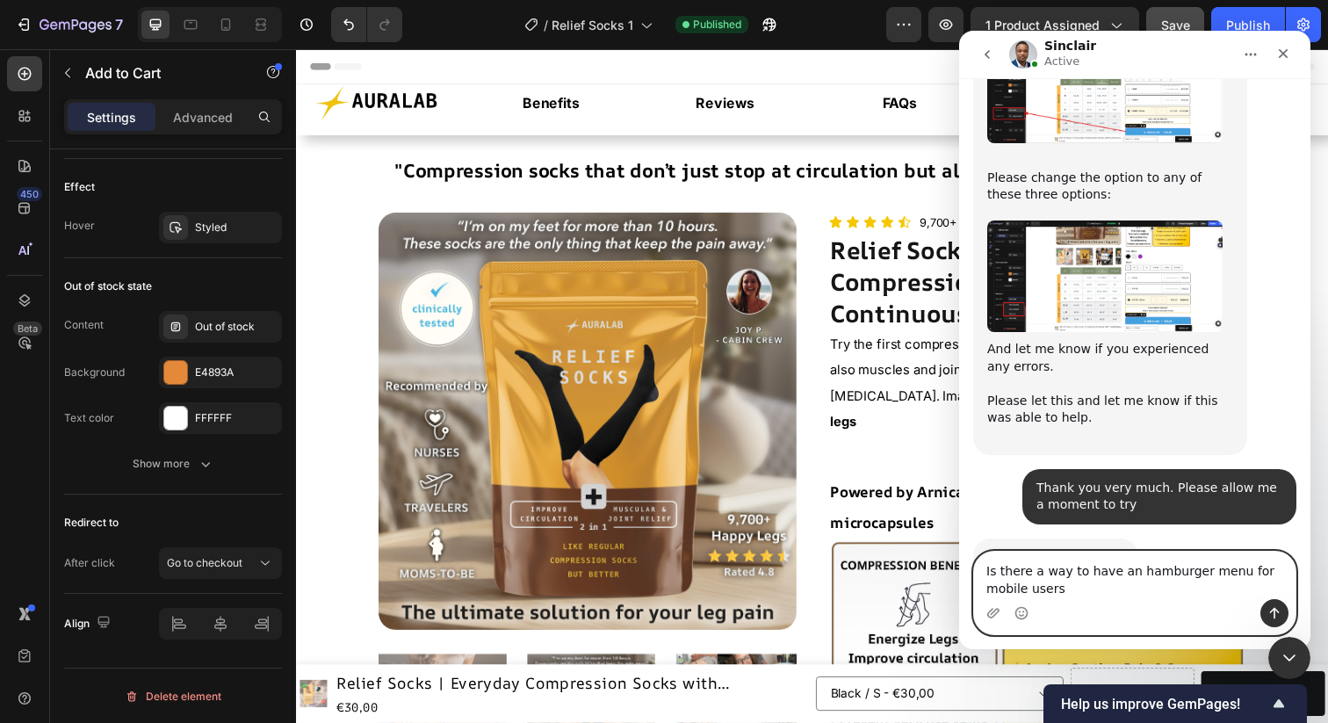
type textarea "Is there a way to have an hamburger menu for mobile users?"
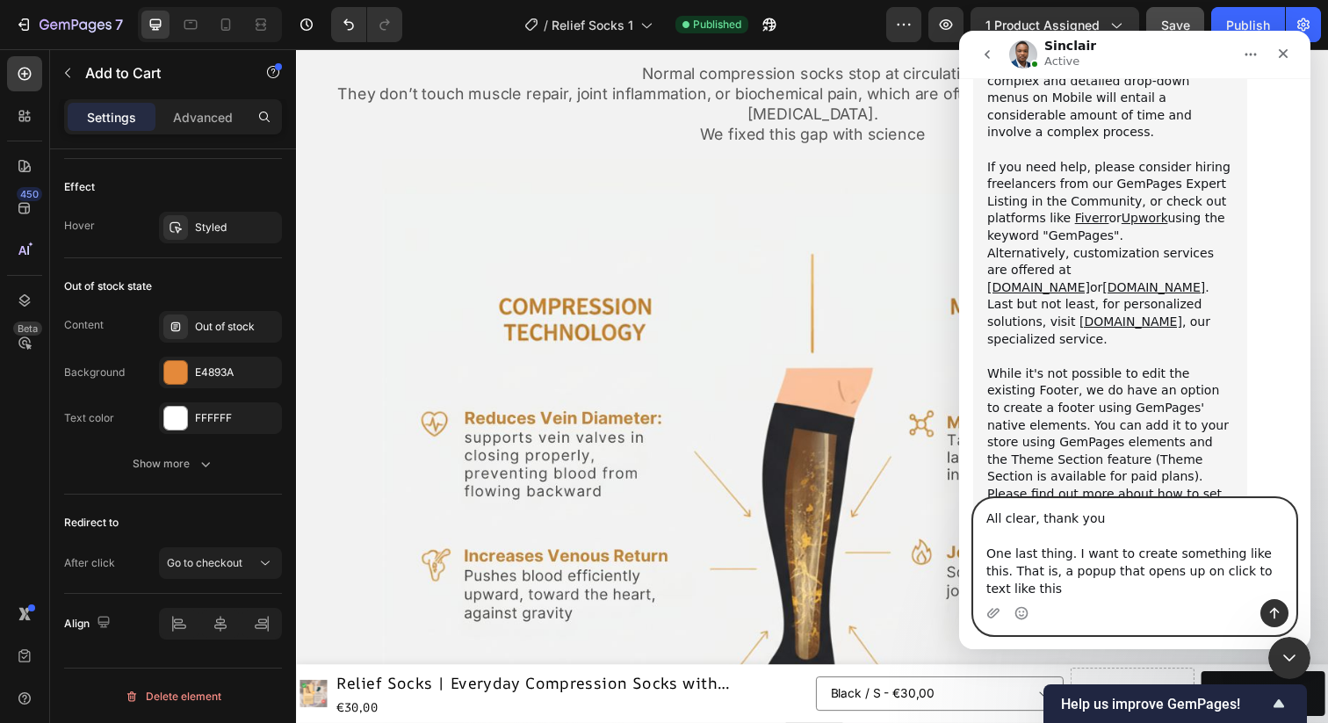
scroll to position [8911, 0]
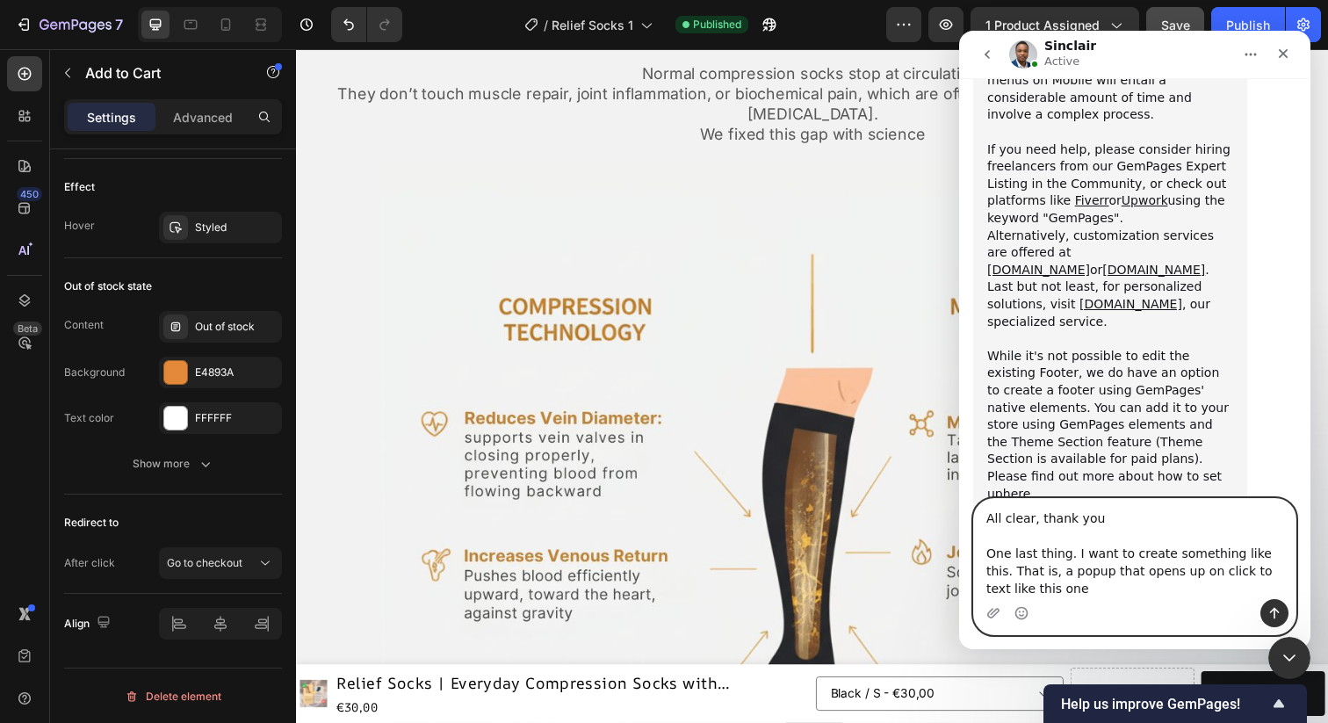
type textarea "All clear, thank you One last thing. I want to create something like this. That…"
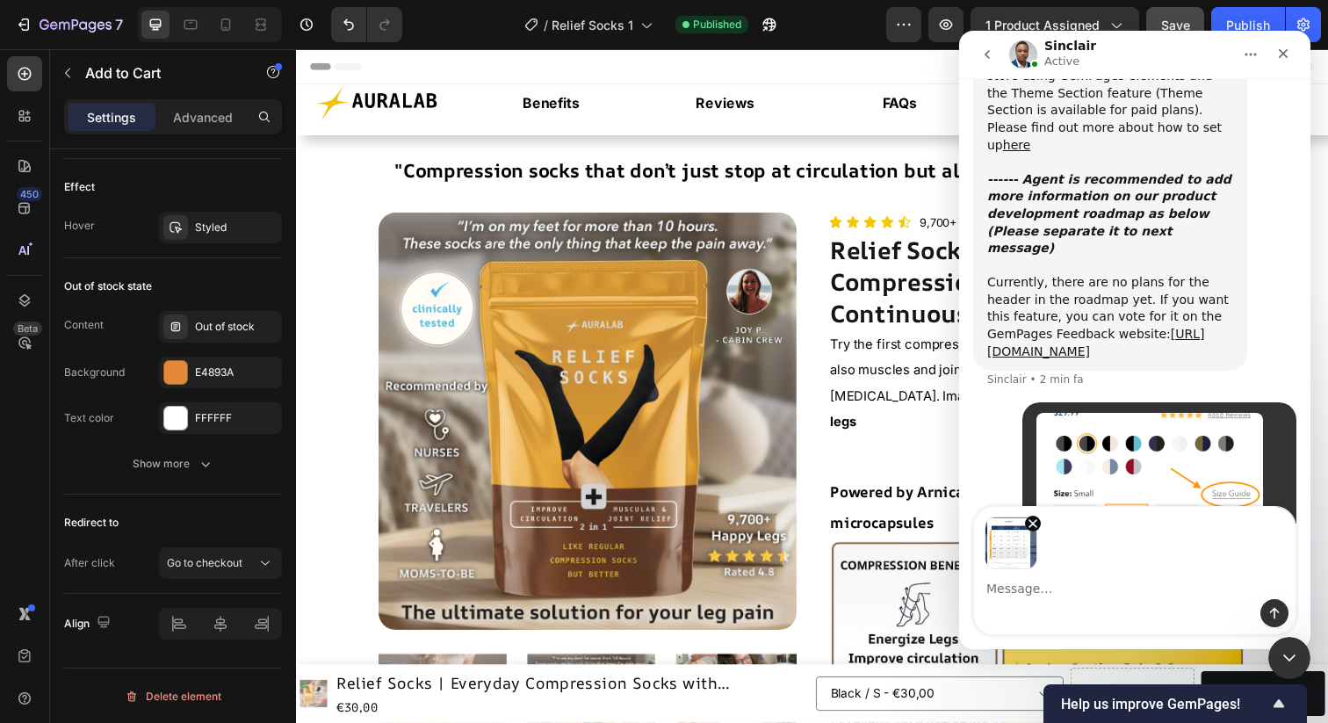
scroll to position [9260, 0]
type textarea "which then opens an image popup"
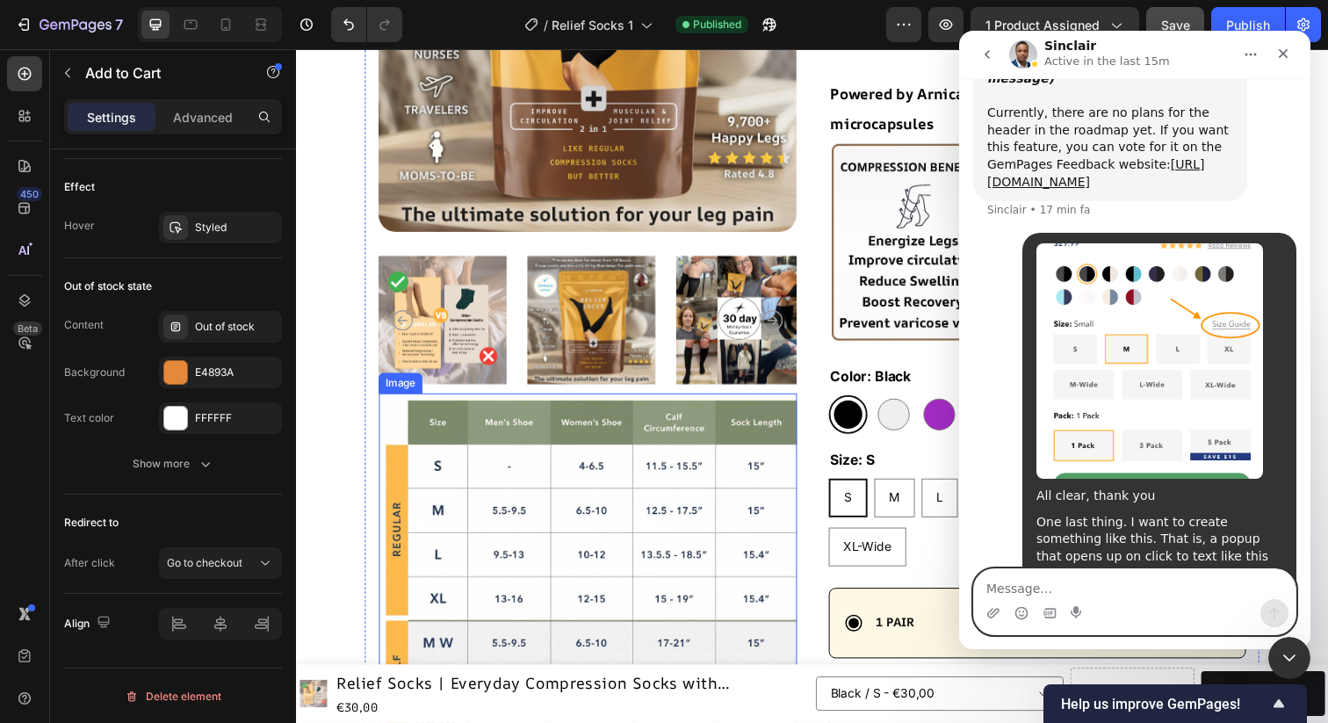
scroll to position [266, 0]
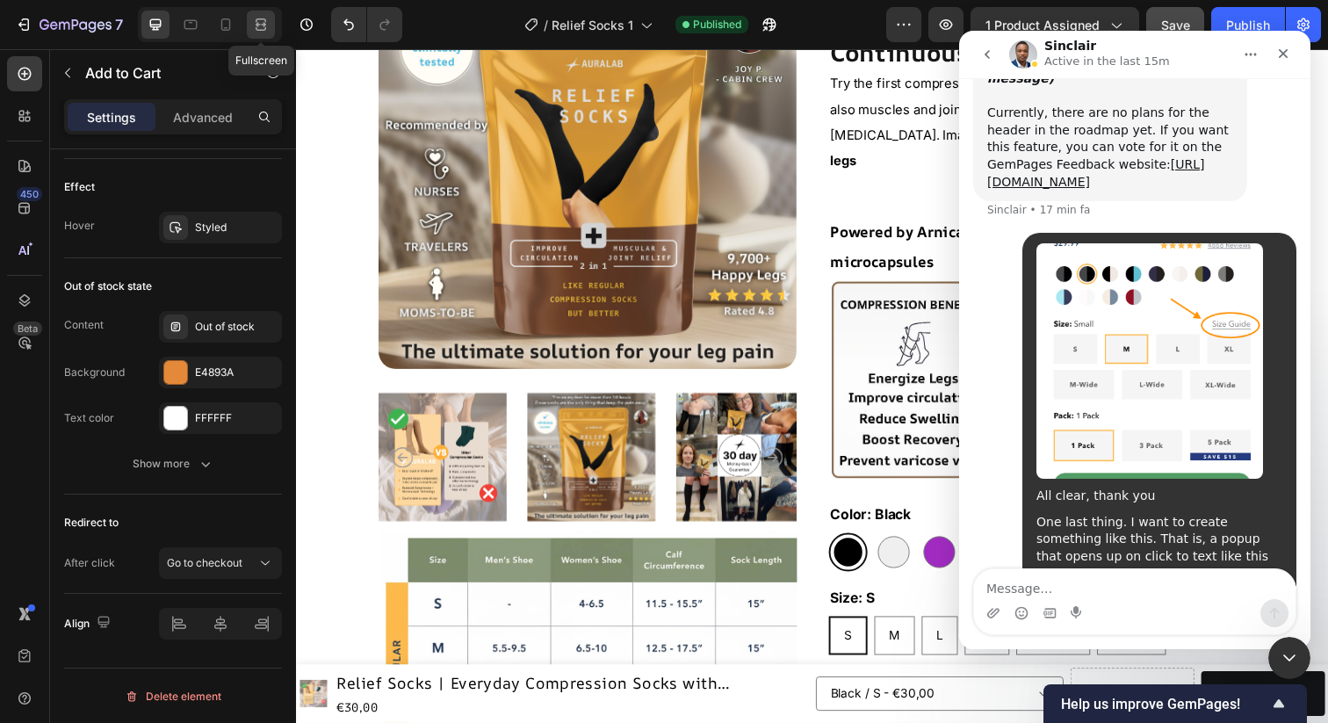
click at [259, 26] on icon at bounding box center [261, 25] width 18 height 18
